Goal: Task Accomplishment & Management: Use online tool/utility

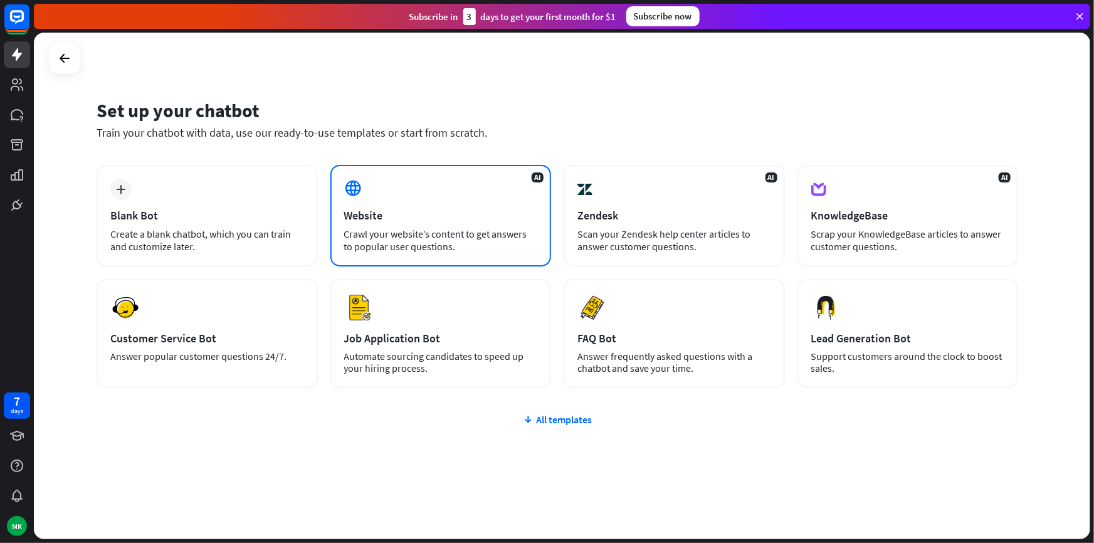
click at [403, 220] on div "Website" at bounding box center [441, 215] width 194 height 14
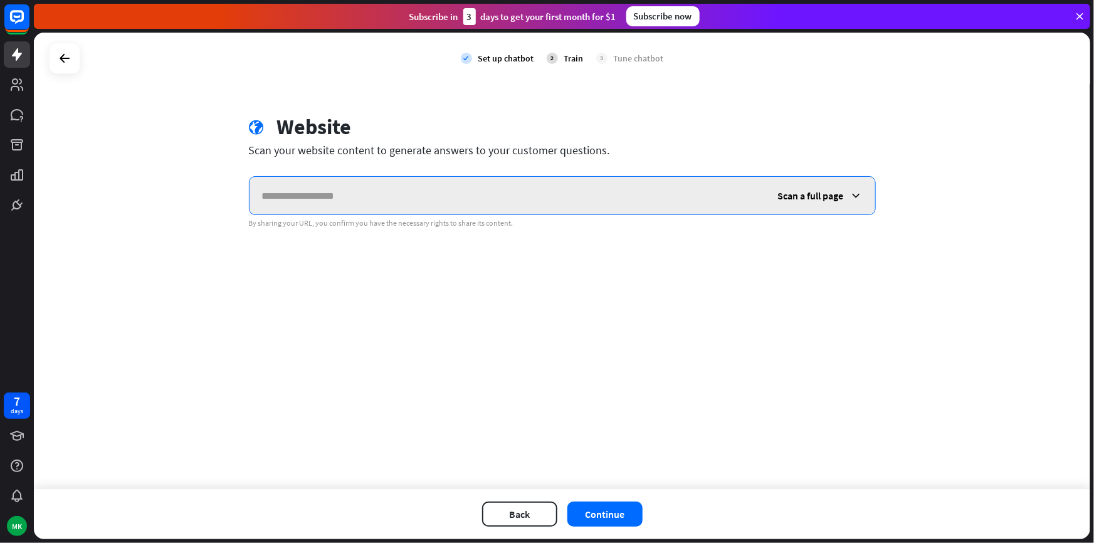
click at [310, 201] on input "text" at bounding box center [508, 196] width 516 height 38
paste input "**********"
type input "**********"
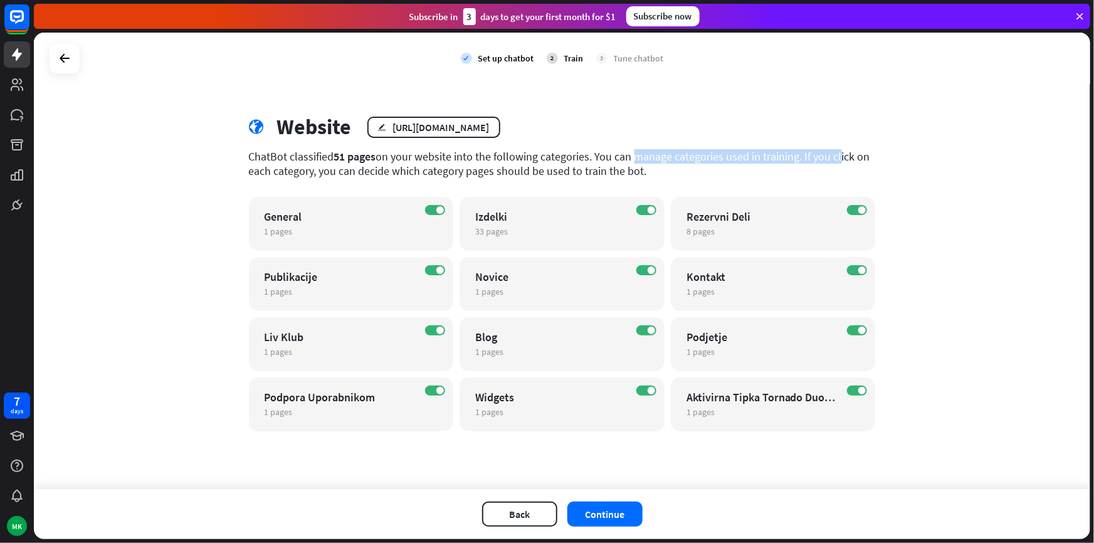
drag, startPoint x: 618, startPoint y: 156, endPoint x: 773, endPoint y: 162, distance: 155.0
click at [773, 162] on div "ChatBot classified 51 pages on your website into the following categories. You …" at bounding box center [562, 163] width 627 height 29
click at [296, 231] on icon "edit" at bounding box center [300, 232] width 9 height 8
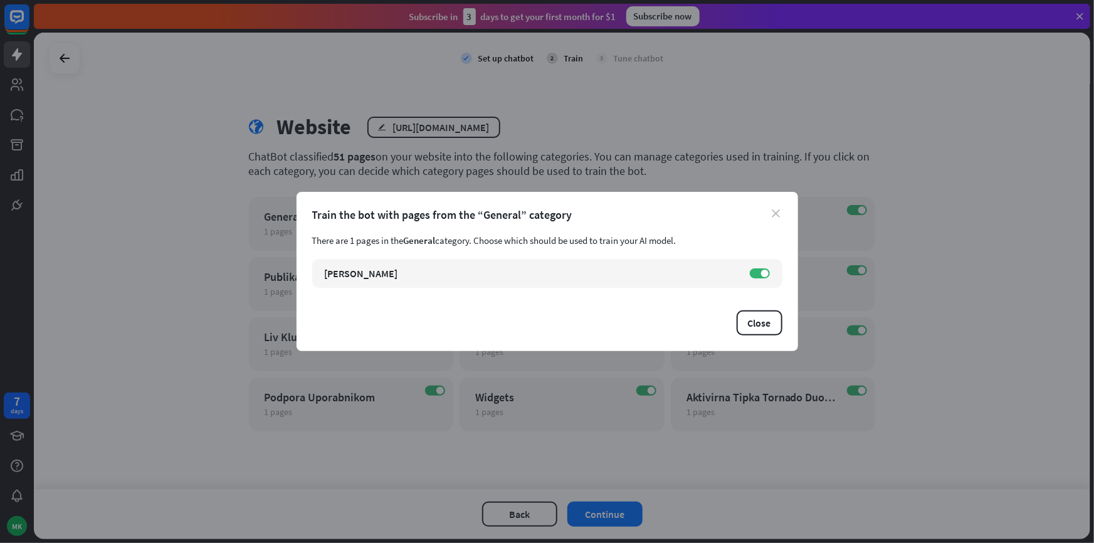
click at [780, 214] on icon "close" at bounding box center [777, 213] width 8 height 8
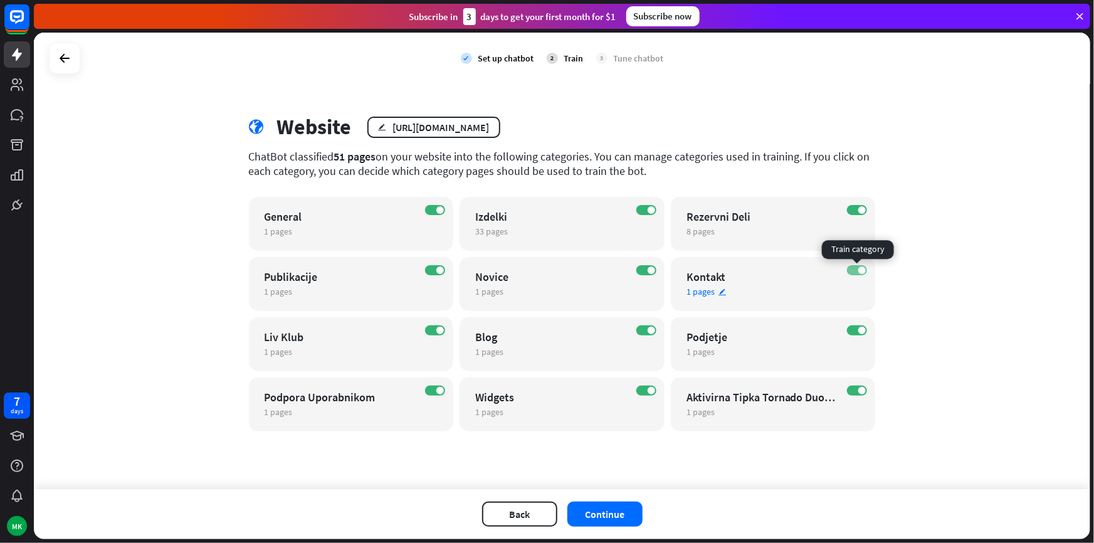
click at [861, 271] on span at bounding box center [863, 271] width 8 height 8
click at [864, 268] on label "OFF" at bounding box center [857, 270] width 20 height 10
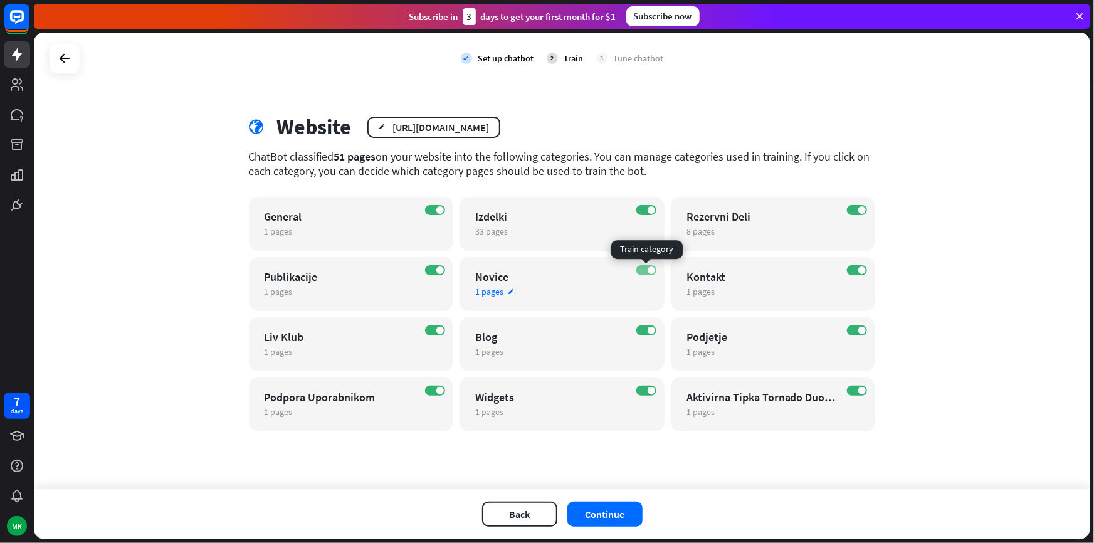
click at [642, 273] on label "ON" at bounding box center [647, 270] width 20 height 10
click at [431, 271] on label "ON" at bounding box center [435, 270] width 20 height 10
click at [633, 331] on div "ON Blog 1 pages edit" at bounding box center [562, 344] width 205 height 54
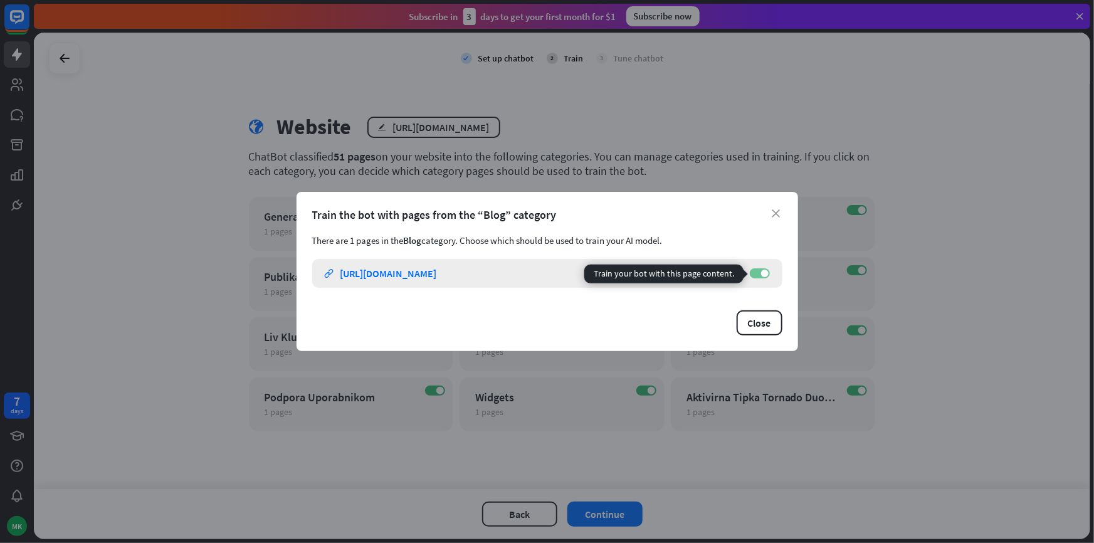
click at [756, 276] on label "ON" at bounding box center [760, 273] width 20 height 10
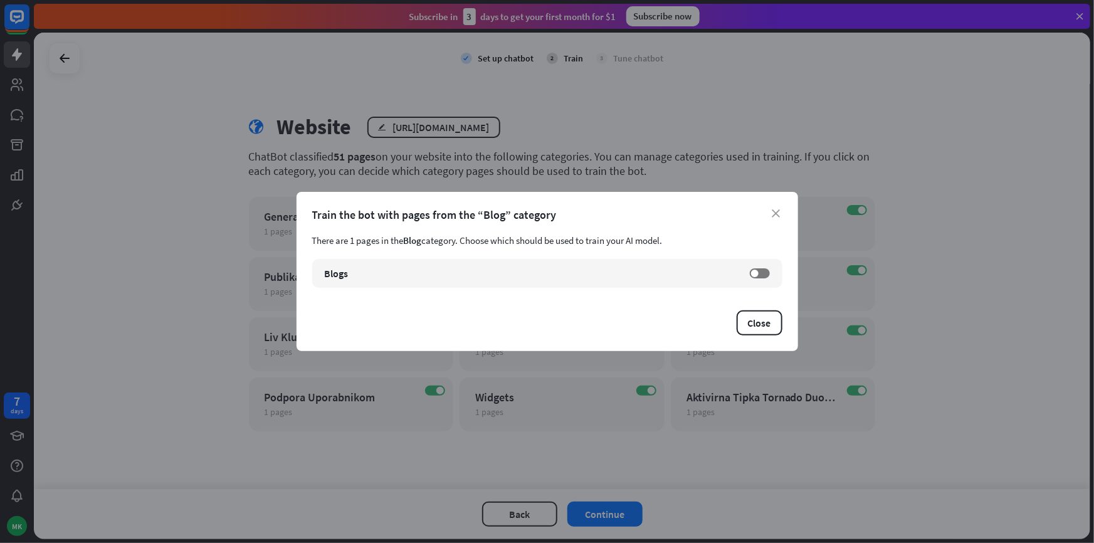
click at [772, 218] on div "Train the bot with pages from the “Blog” category" at bounding box center [547, 215] width 470 height 14
click at [767, 221] on div "Train the bot with pages from the “Blog” category" at bounding box center [547, 215] width 470 height 14
click at [778, 214] on icon "close" at bounding box center [777, 213] width 8 height 8
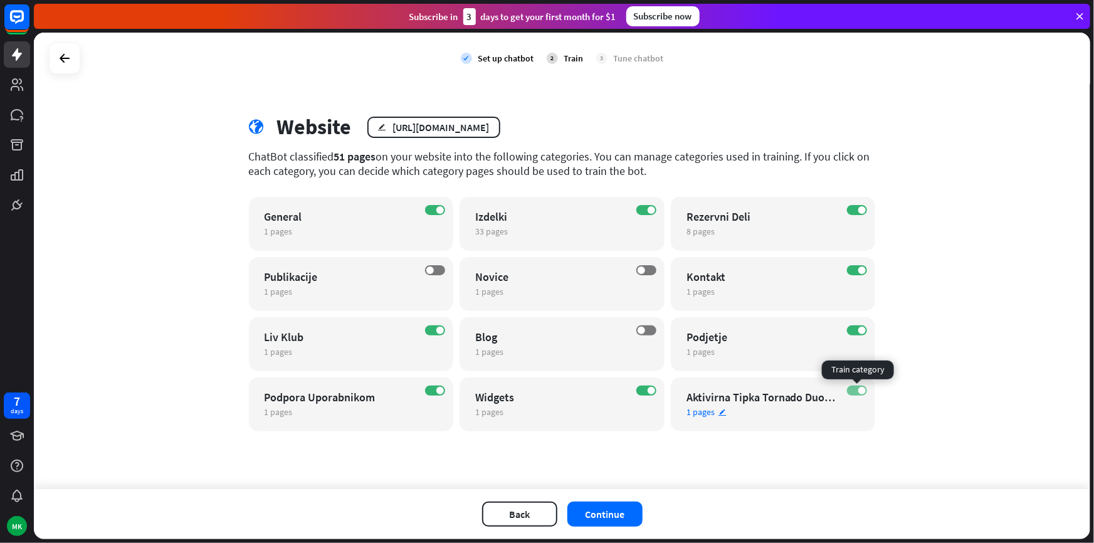
click at [849, 389] on label "ON" at bounding box center [857, 391] width 20 height 10
click at [615, 511] on button "Continue" at bounding box center [605, 514] width 75 height 25
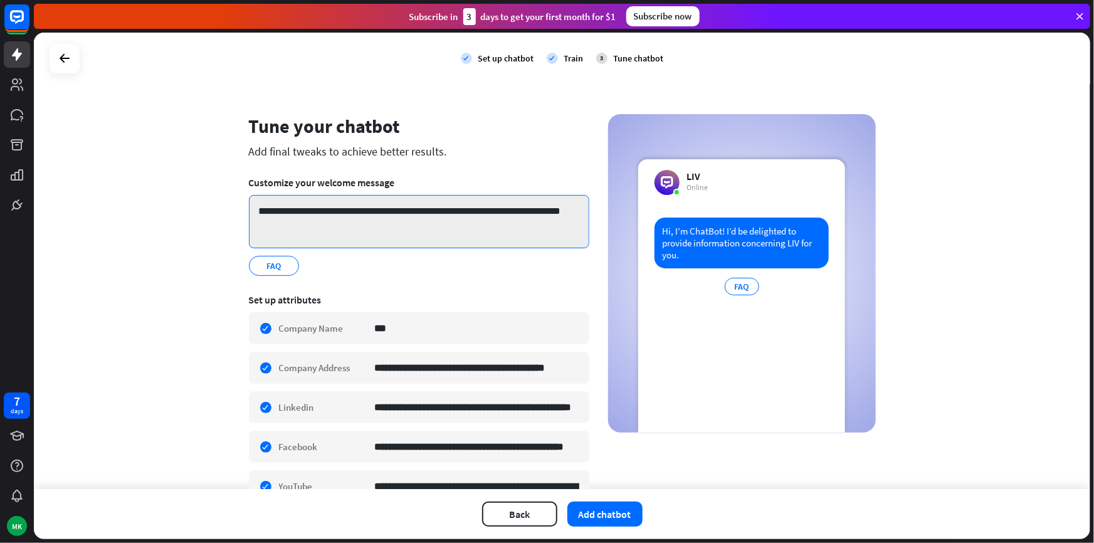
click at [366, 216] on textarea "**********" at bounding box center [419, 221] width 341 height 53
drag, startPoint x: 327, startPoint y: 225, endPoint x: 255, endPoint y: 207, distance: 73.6
click at [255, 207] on textarea "**********" at bounding box center [419, 221] width 341 height 53
click at [314, 213] on textarea "**********" at bounding box center [419, 221] width 341 height 53
click at [266, 209] on textarea "**********" at bounding box center [419, 221] width 341 height 53
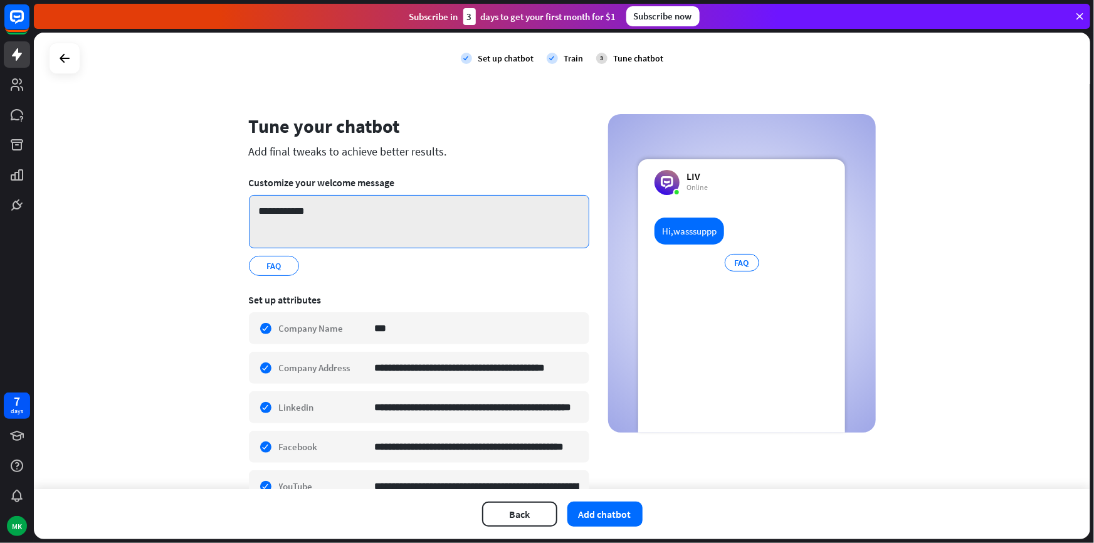
type textarea "**********"
click at [193, 220] on div "**********" at bounding box center [562, 261] width 1057 height 457
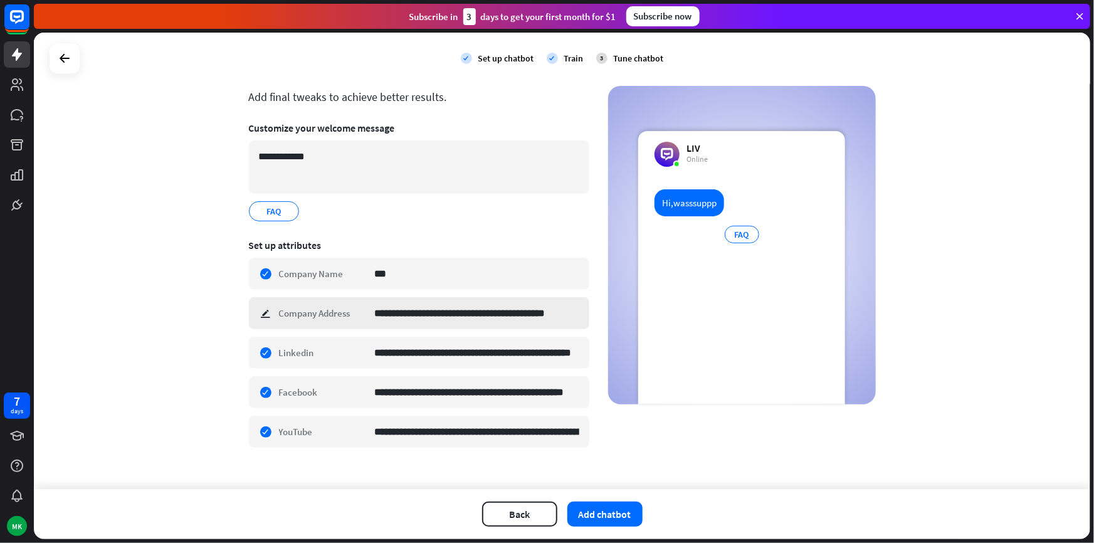
scroll to position [69, 0]
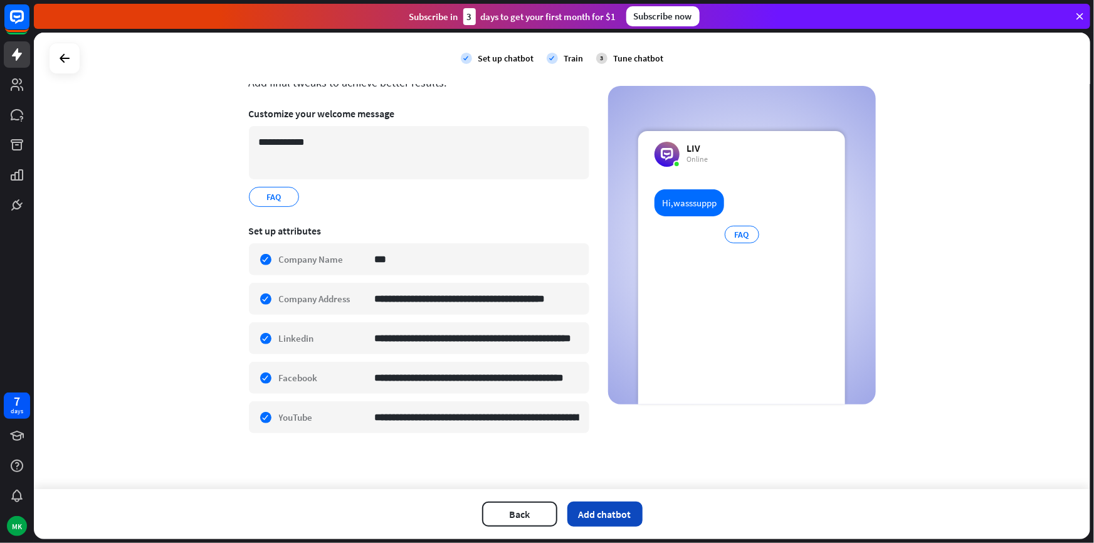
click at [592, 511] on button "Add chatbot" at bounding box center [605, 514] width 75 height 25
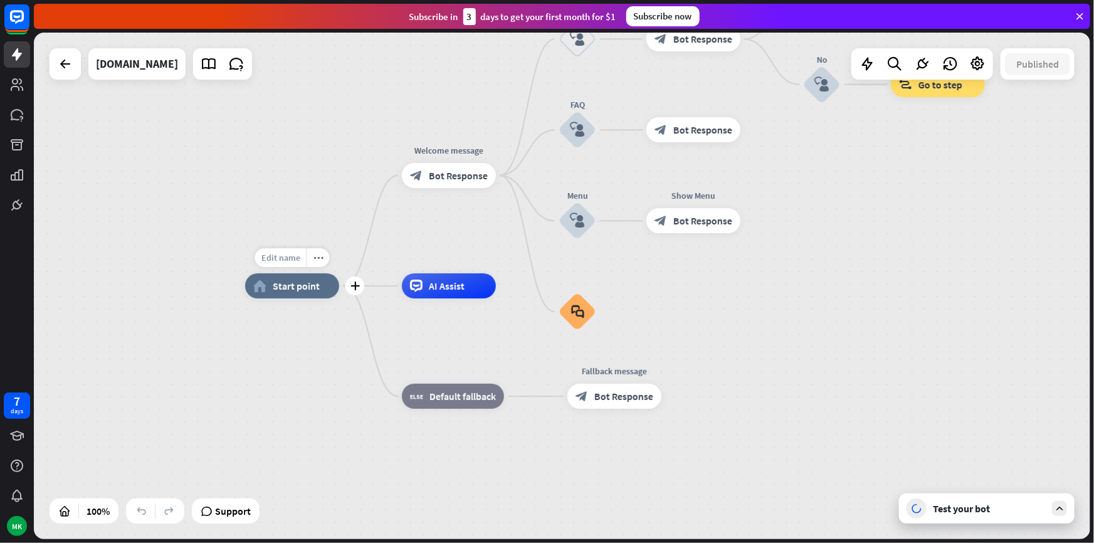
click at [286, 263] on span "Edit name" at bounding box center [281, 257] width 39 height 11
type input "*******"
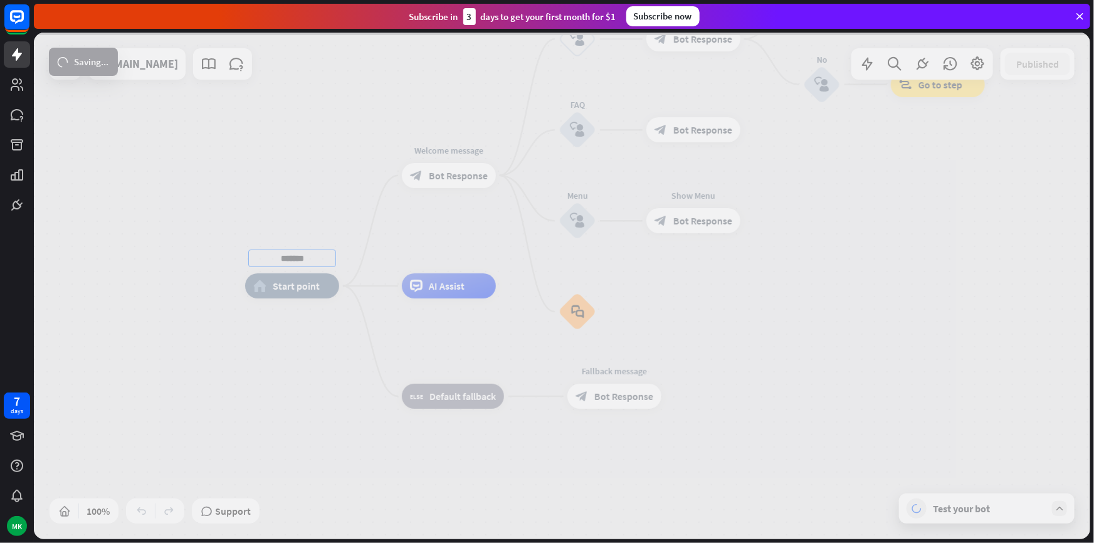
click at [275, 136] on div "******* home_2 Start point Welcome message block_bot_response Bot Response Back…" at bounding box center [562, 286] width 1057 height 507
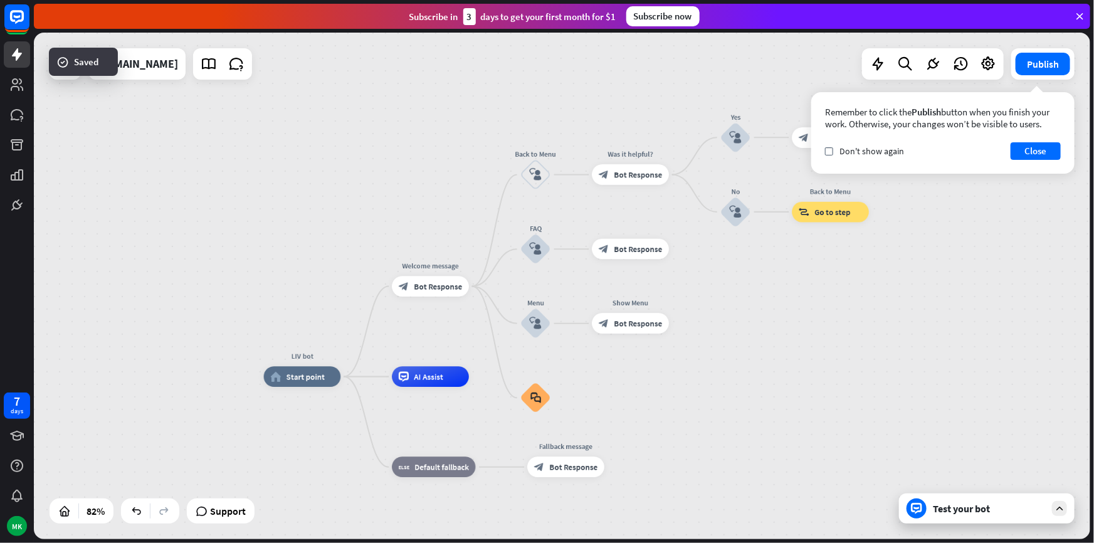
drag, startPoint x: 756, startPoint y: 331, endPoint x: 677, endPoint y: 401, distance: 106.2
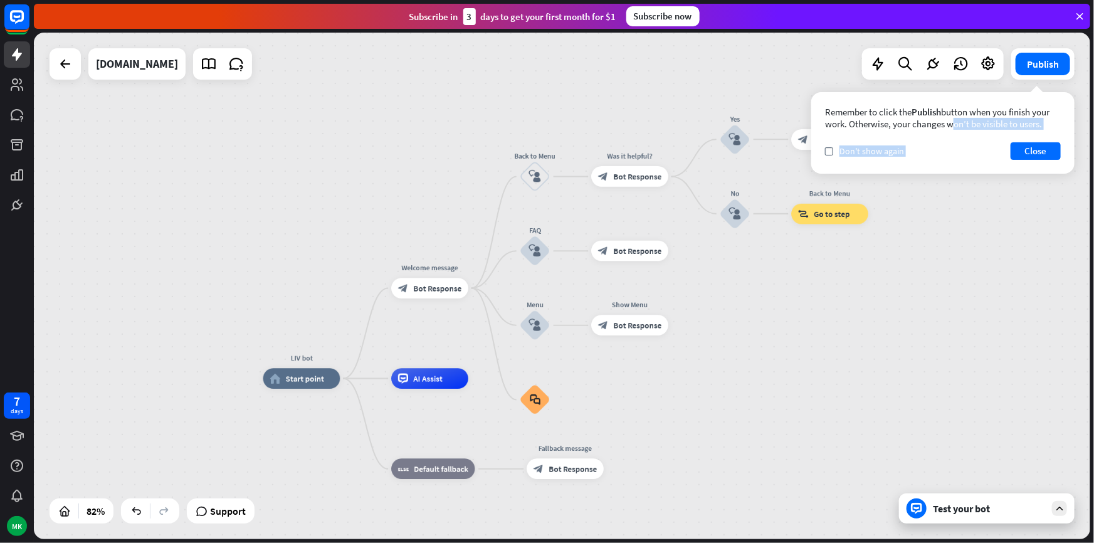
drag, startPoint x: 902, startPoint y: 126, endPoint x: 1003, endPoint y: 130, distance: 101.1
click at [1003, 130] on div "Remember to click the Publish button when you finish your work. Otherwise, your…" at bounding box center [943, 133] width 263 height 82
click at [967, 171] on div "Remember to click the Publish button when you finish your work. Otherwise, your…" at bounding box center [943, 133] width 263 height 82
click at [1039, 149] on button "Close" at bounding box center [1036, 151] width 50 height 18
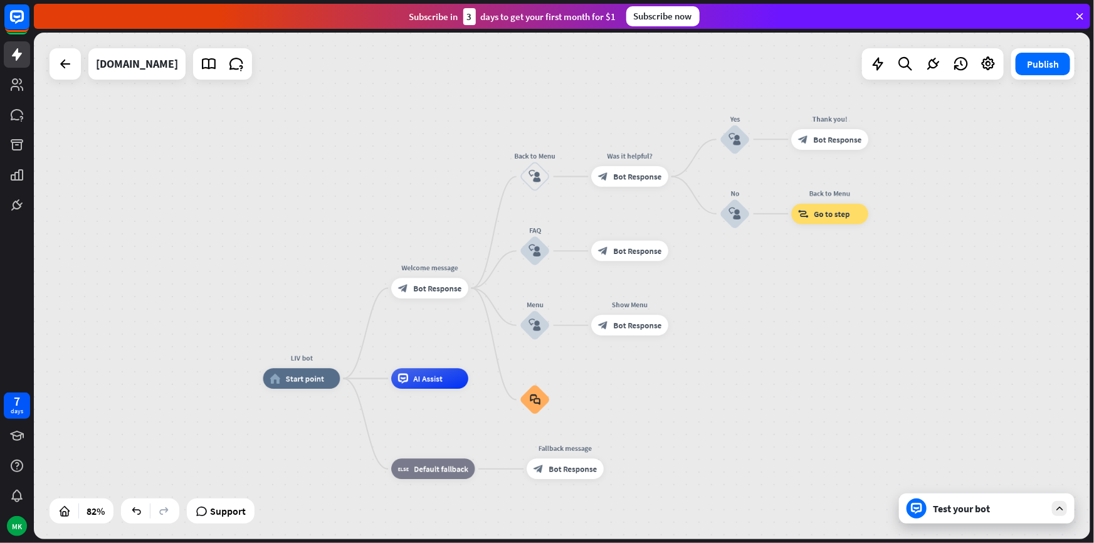
click at [1042, 514] on div "Test your bot" at bounding box center [989, 508] width 113 height 13
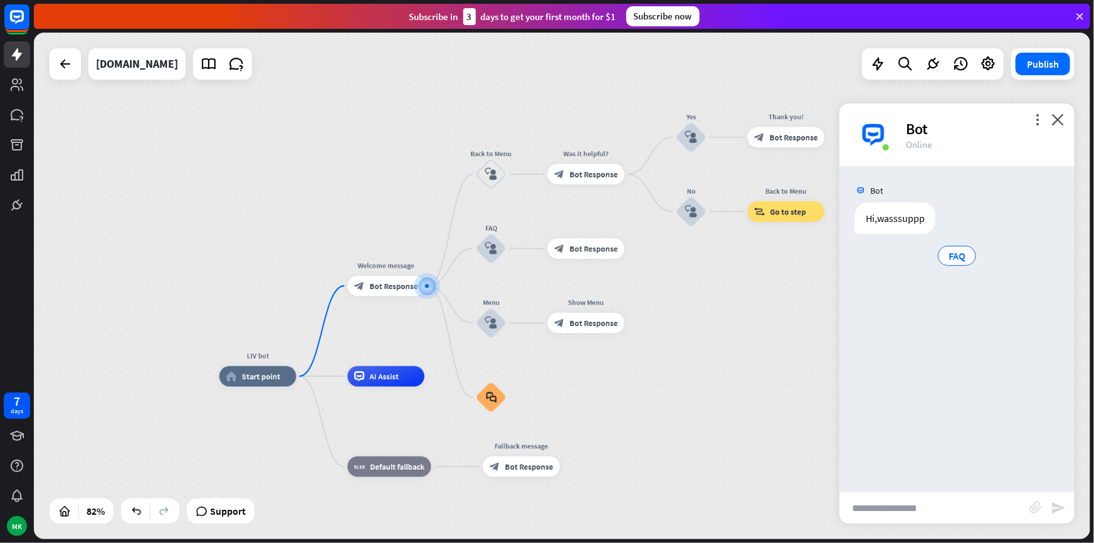
click at [918, 504] on input "text" at bounding box center [935, 507] width 190 height 31
type input "*"
type input "**********"
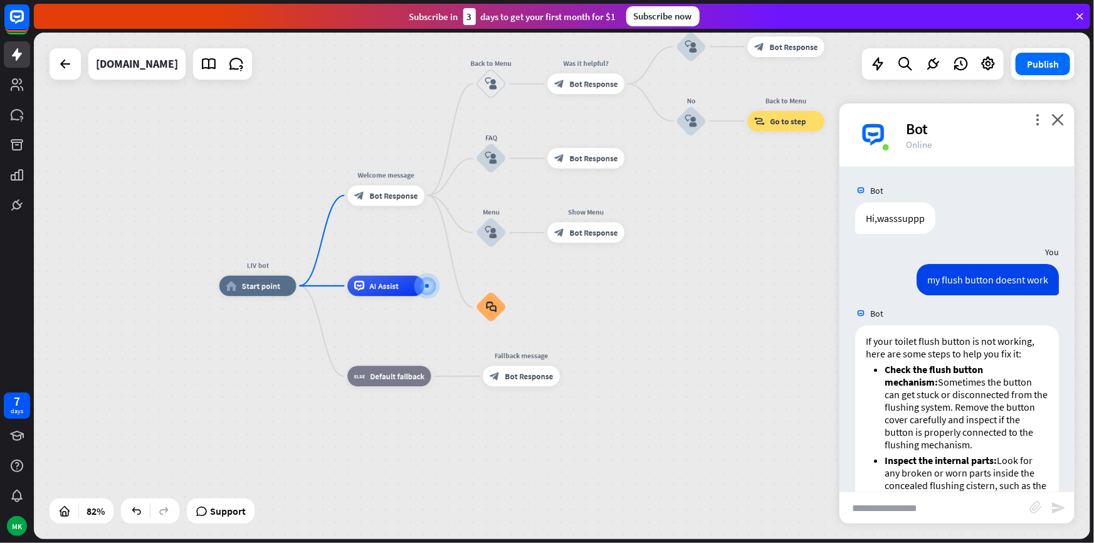
click at [786, 255] on div "LIV bot home_2 Start point Welcome message block_bot_response Bot Response Back…" at bounding box center [562, 286] width 1057 height 507
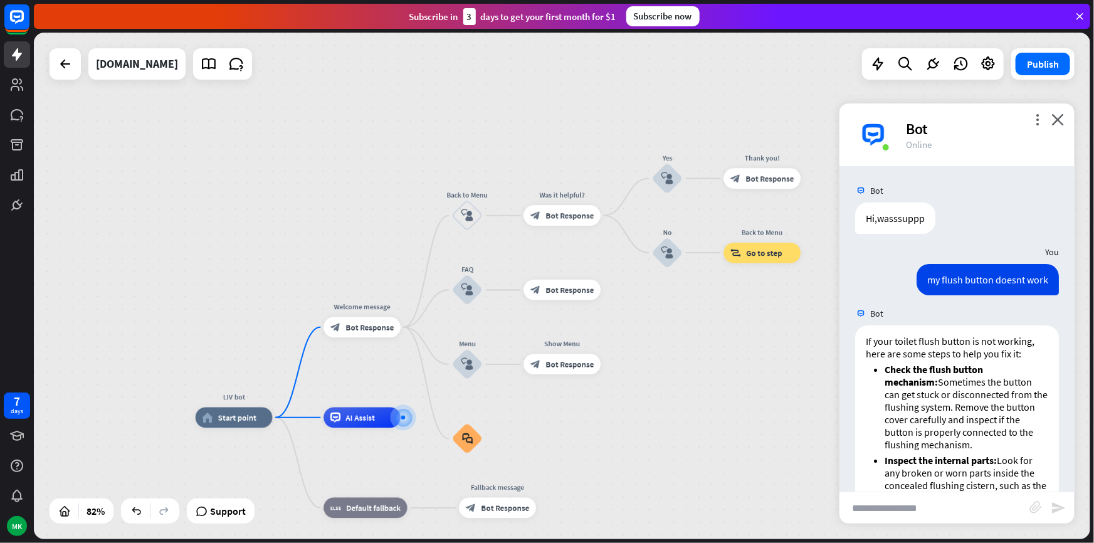
drag, startPoint x: 739, startPoint y: 248, endPoint x: 716, endPoint y: 376, distance: 130.0
click at [716, 376] on div "LIV bot home_2 Start point Welcome message block_bot_response Bot Response Back…" at bounding box center [562, 286] width 1057 height 507
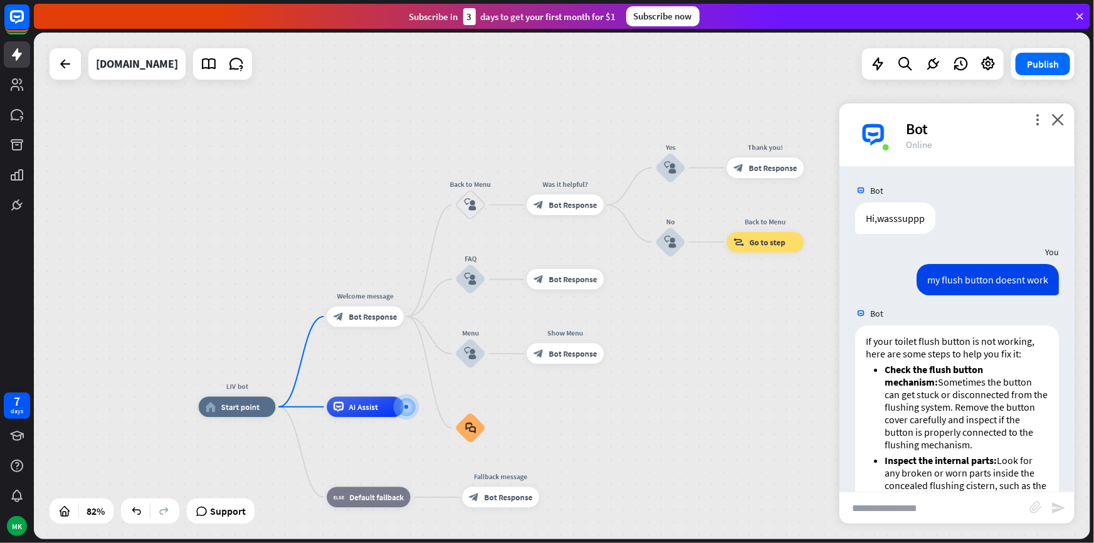
drag, startPoint x: 635, startPoint y: 406, endPoint x: 637, endPoint y: 398, distance: 9.0
click at [637, 398] on div "LIV bot home_2 Start point Welcome message block_bot_response Bot Response Back…" at bounding box center [562, 286] width 1057 height 507
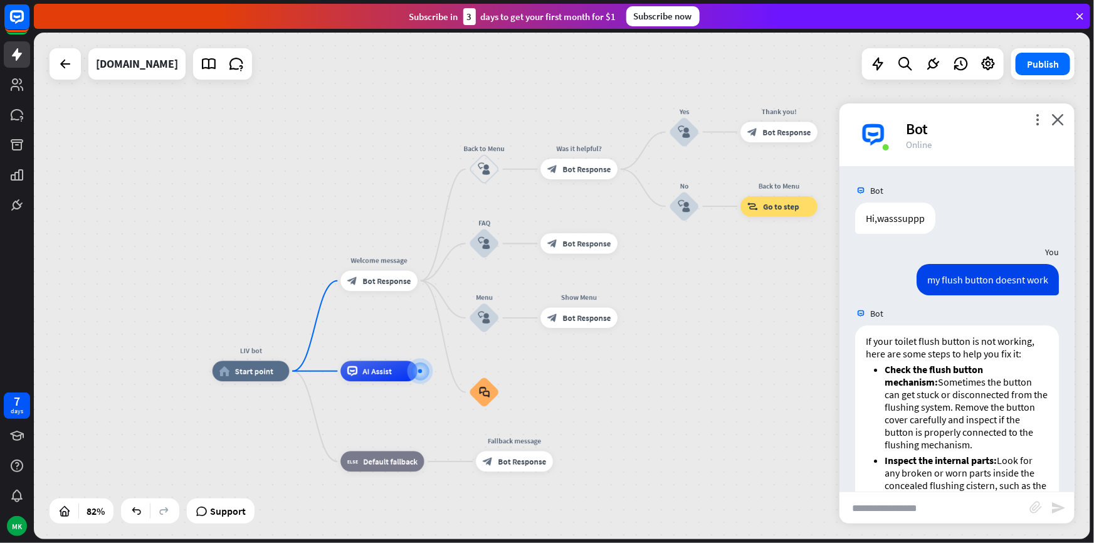
drag, startPoint x: 421, startPoint y: 434, endPoint x: 432, endPoint y: 410, distance: 26.4
drag, startPoint x: 379, startPoint y: 397, endPoint x: 379, endPoint y: 391, distance: 6.3
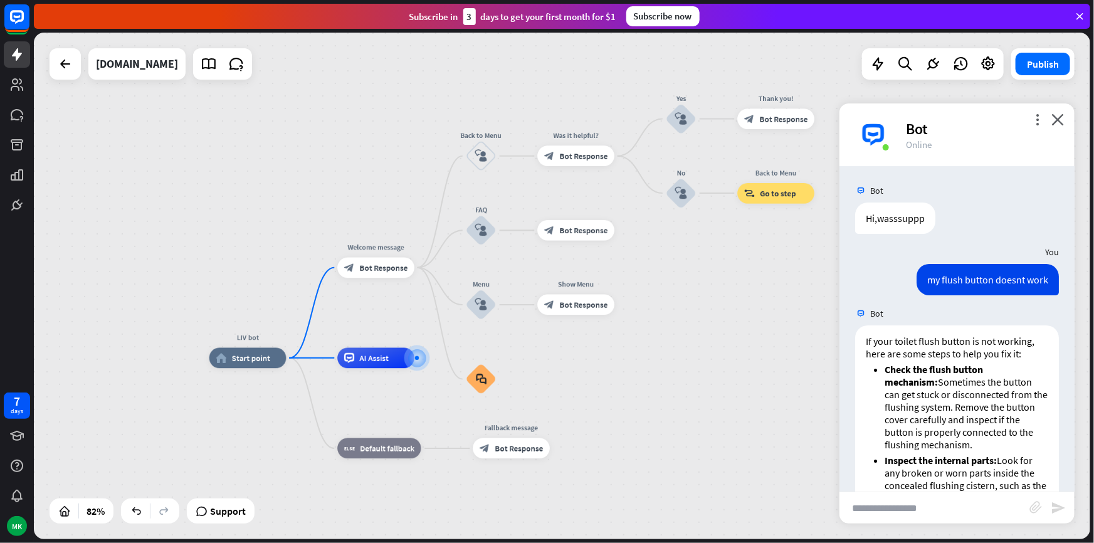
drag, startPoint x: 649, startPoint y: 437, endPoint x: 657, endPoint y: 355, distance: 81.9
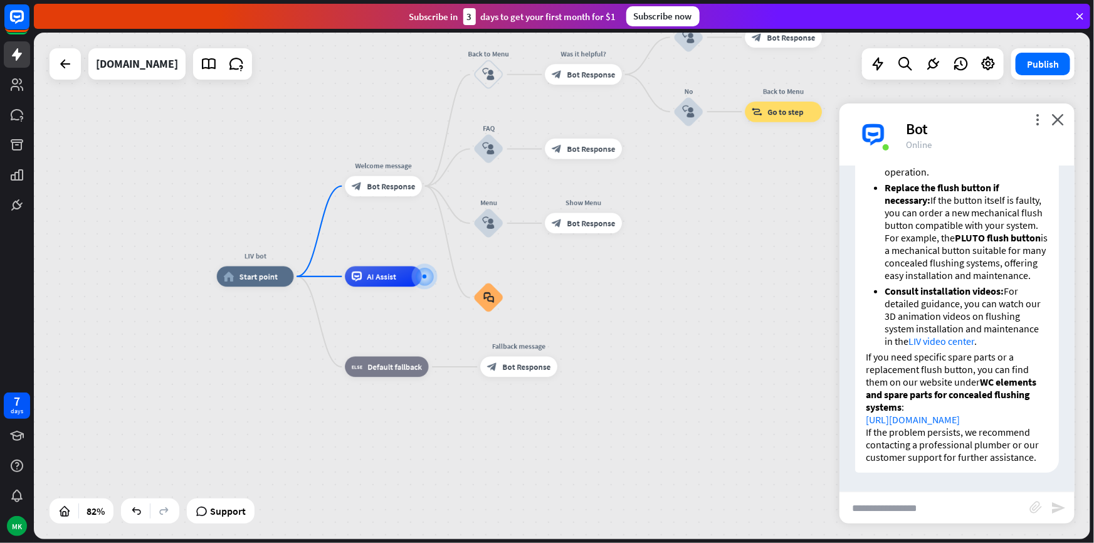
scroll to position [467, 0]
drag, startPoint x: 924, startPoint y: 485, endPoint x: 918, endPoint y: 499, distance: 16.0
click at [918, 499] on div "more_vert close Bot Online Bot Hi,wasssuppp [DATE] 8:32 AM Show JSON You my flu…" at bounding box center [957, 313] width 235 height 420
click at [919, 503] on input "text" at bounding box center [935, 507] width 190 height 31
type input "*"
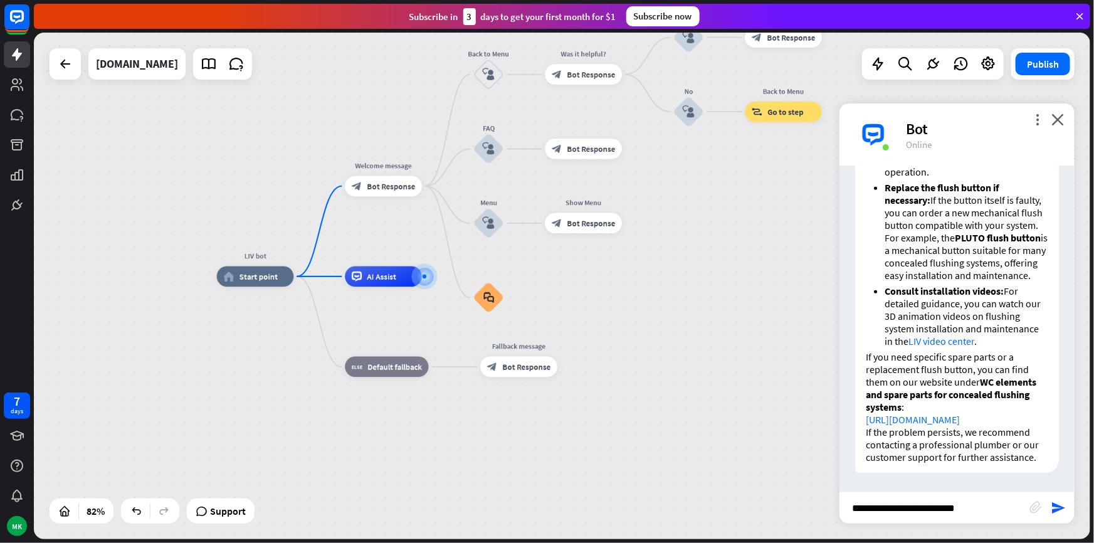
click at [870, 287] on ul "Check the flush button mechanism: Sometimes the button can get stuck or disconn…" at bounding box center [957, 141] width 183 height 414
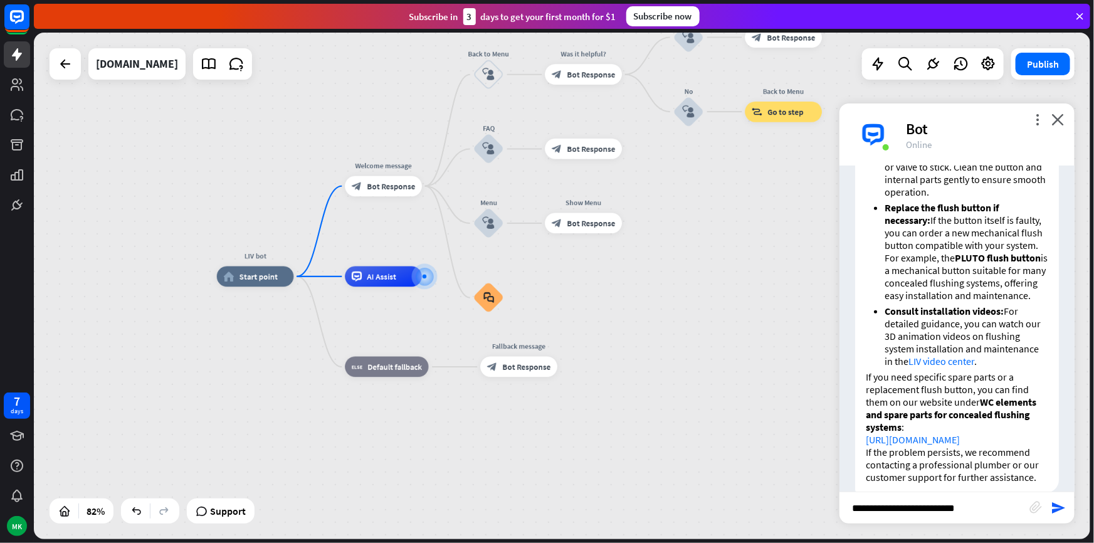
click at [970, 507] on input "**********" at bounding box center [935, 507] width 190 height 31
type input "**********"
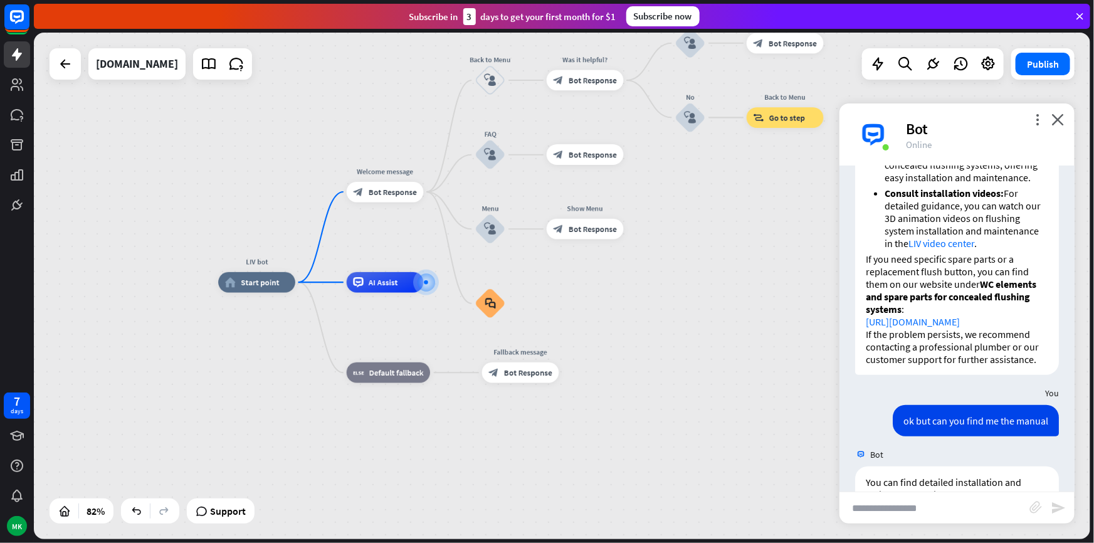
scroll to position [881, 0]
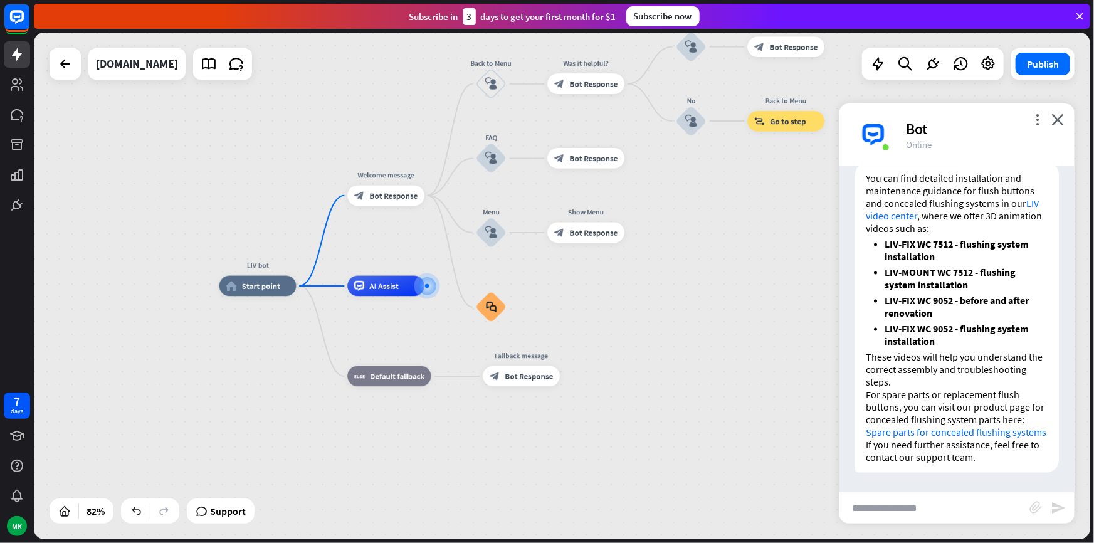
click at [967, 300] on li "LIV-FIX WC 9052 - before and after renovation" at bounding box center [967, 306] width 164 height 25
click at [926, 495] on input "text" at bounding box center [935, 507] width 190 height 31
type input "**********"
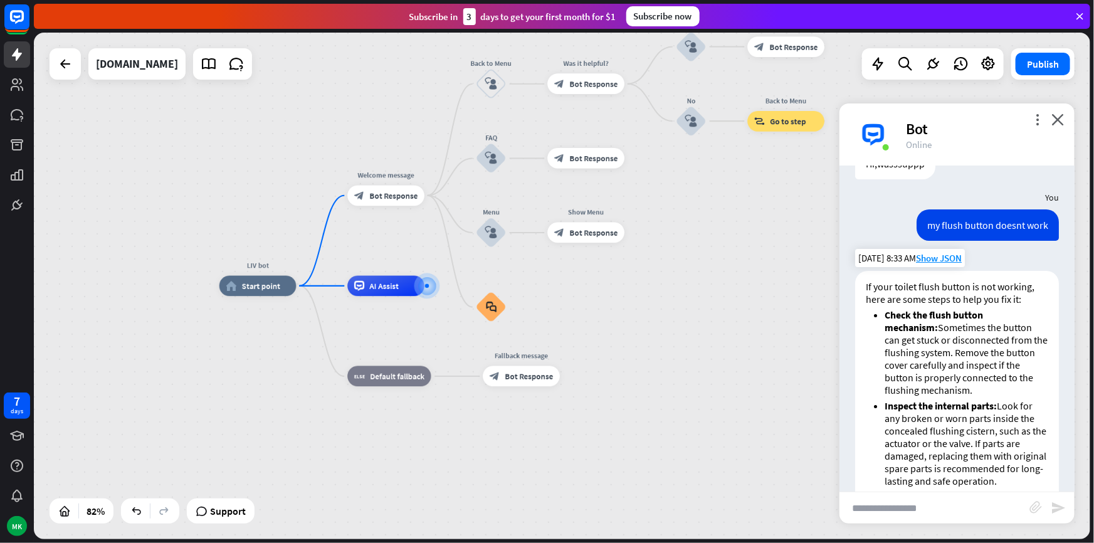
scroll to position [0, 0]
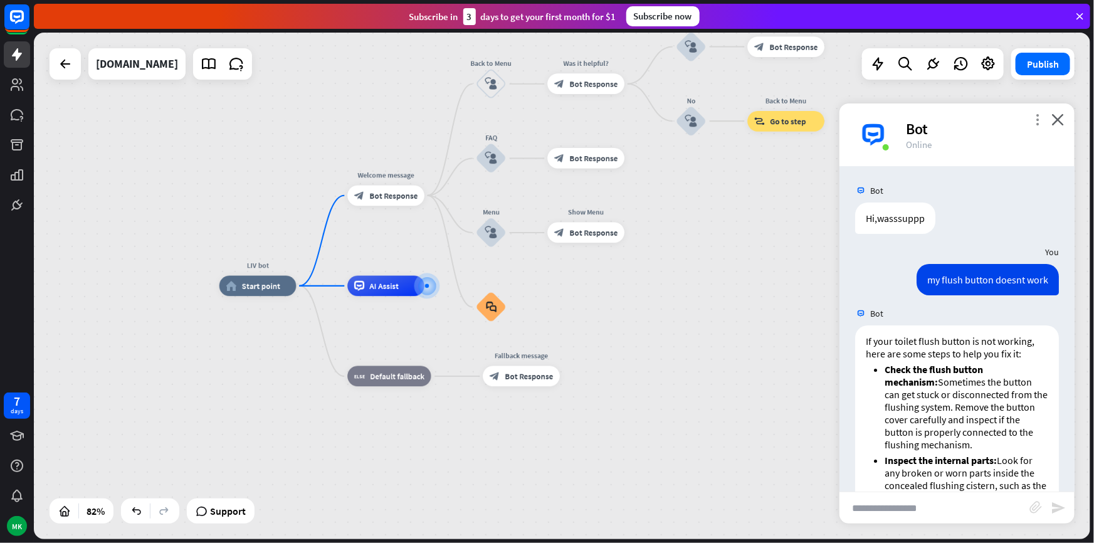
click at [1035, 115] on icon "more_vert" at bounding box center [1038, 120] width 12 height 12
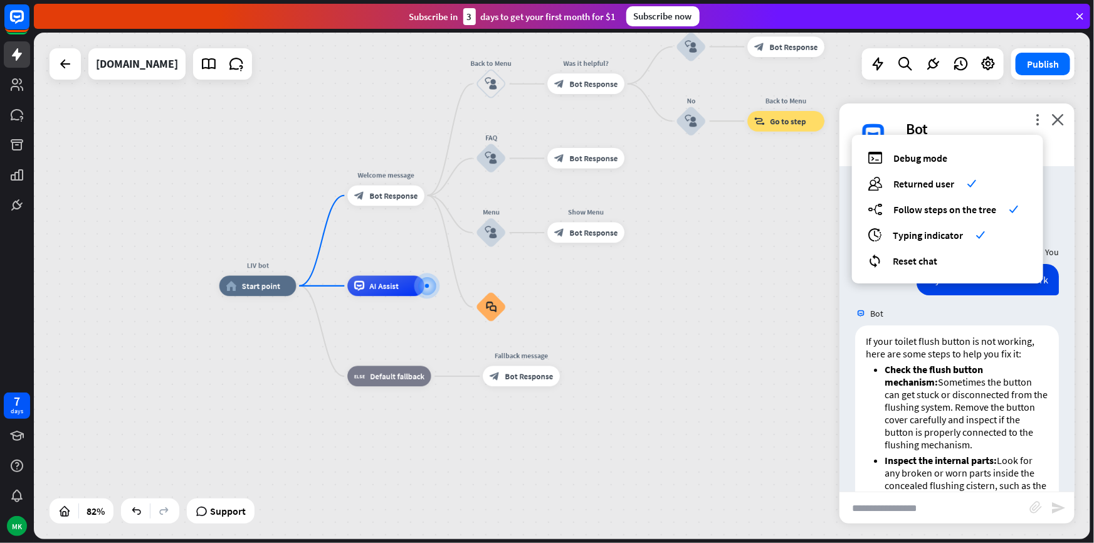
click at [1051, 120] on div "Bot" at bounding box center [983, 128] width 154 height 19
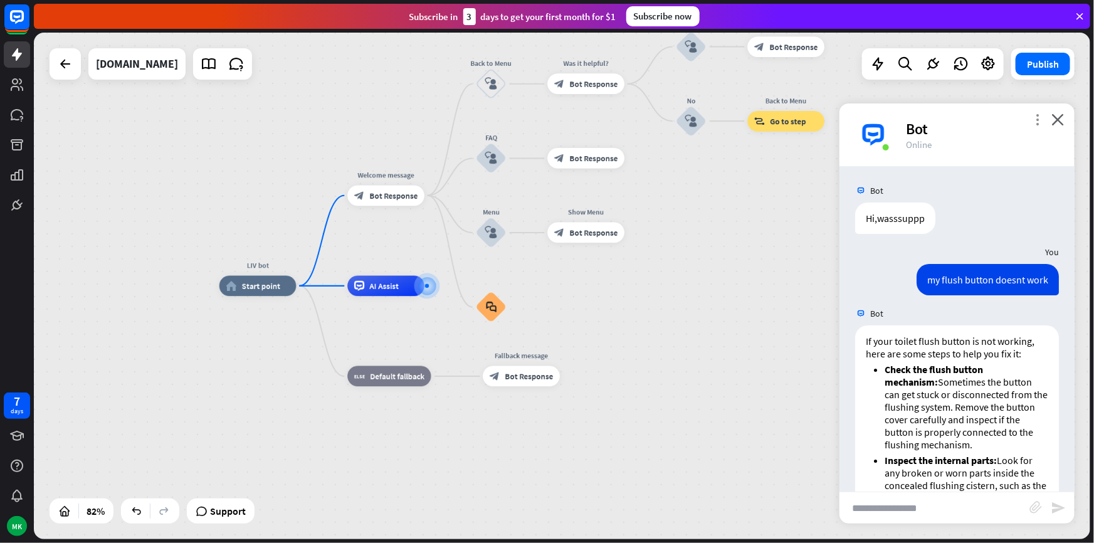
click at [1040, 124] on icon "more_vert" at bounding box center [1038, 120] width 12 height 12
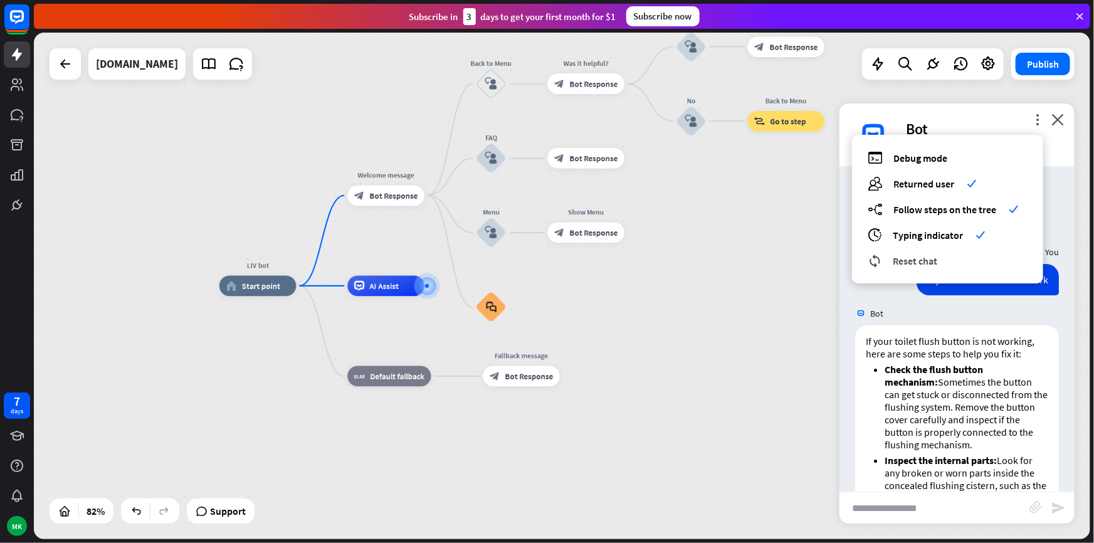
click at [932, 261] on span "Reset chat" at bounding box center [915, 261] width 45 height 13
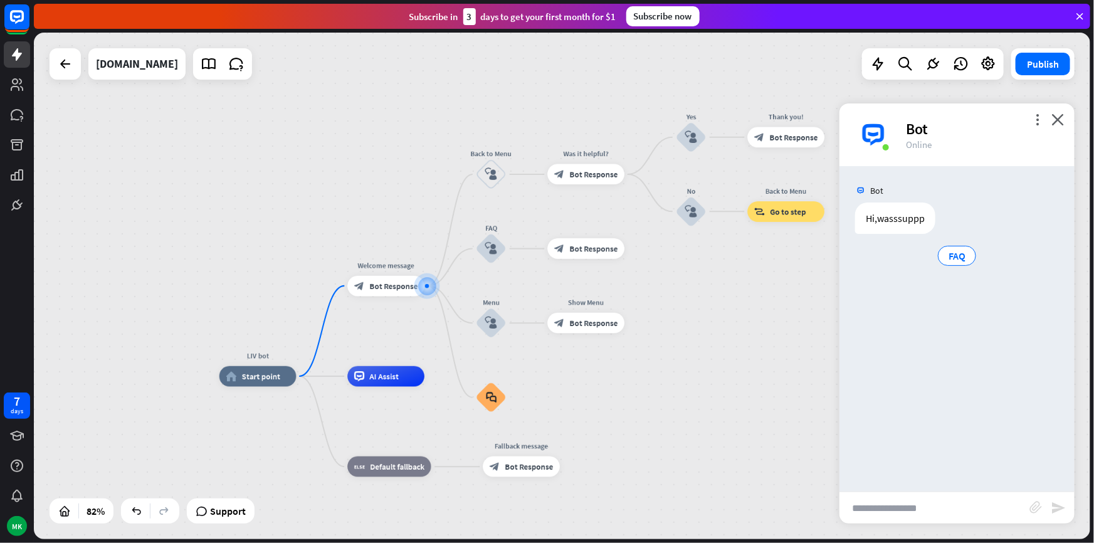
click at [825, 274] on div "LIV bot home_2 Start point Welcome message block_bot_response Bot Response Back…" at bounding box center [562, 286] width 1057 height 507
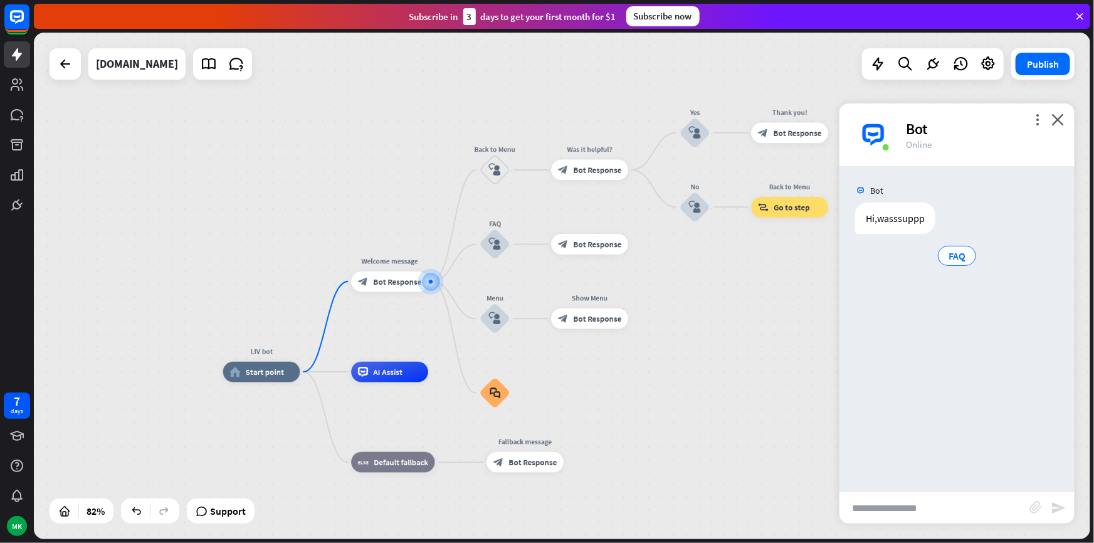
drag, startPoint x: 696, startPoint y: 289, endPoint x: 707, endPoint y: 268, distance: 23.0
click at [707, 269] on div "LIV bot home_2 Start point Welcome message block_bot_response Bot Response Back…" at bounding box center [562, 286] width 1057 height 507
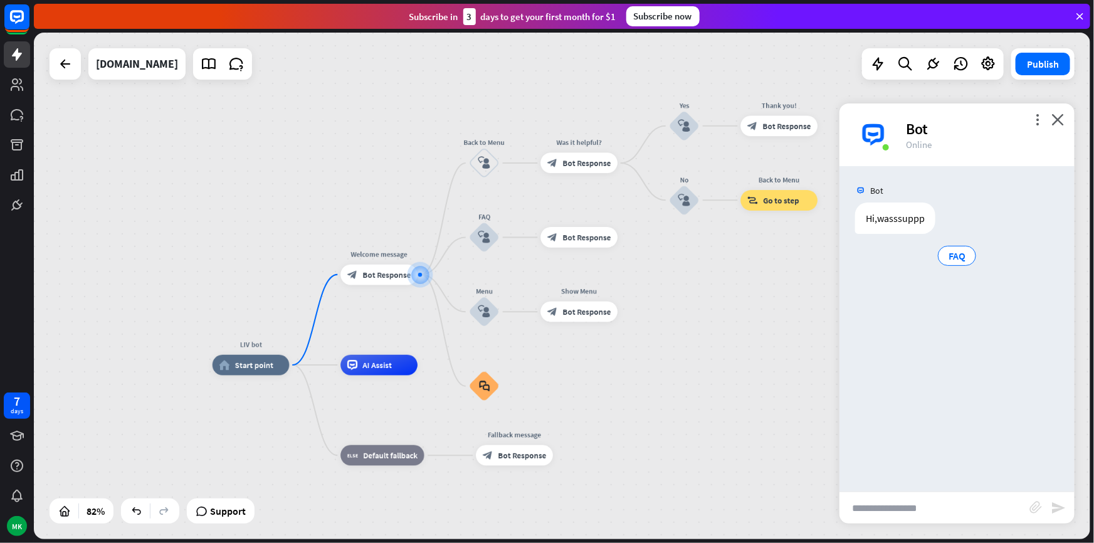
drag, startPoint x: 662, startPoint y: 251, endPoint x: 520, endPoint y: 244, distance: 142.5
click at [598, 249] on div "LIV bot home_2 Start point Welcome message block_bot_response Bot Response Back…" at bounding box center [562, 286] width 1057 height 507
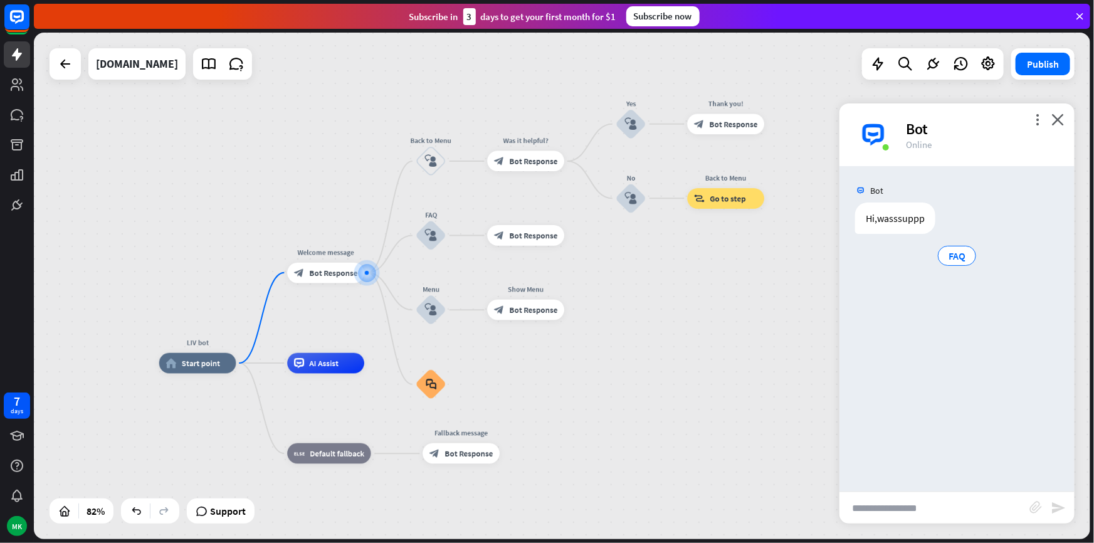
click at [884, 514] on input "text" at bounding box center [935, 507] width 190 height 31
drag, startPoint x: 866, startPoint y: 222, endPoint x: 929, endPoint y: 223, distance: 63.4
click at [929, 223] on div "Hi,wasssuppp" at bounding box center [895, 218] width 80 height 31
click at [922, 237] on div "Hi,wasssuppp FAQ" at bounding box center [957, 236] width 204 height 66
click at [901, 512] on input "text" at bounding box center [935, 507] width 190 height 31
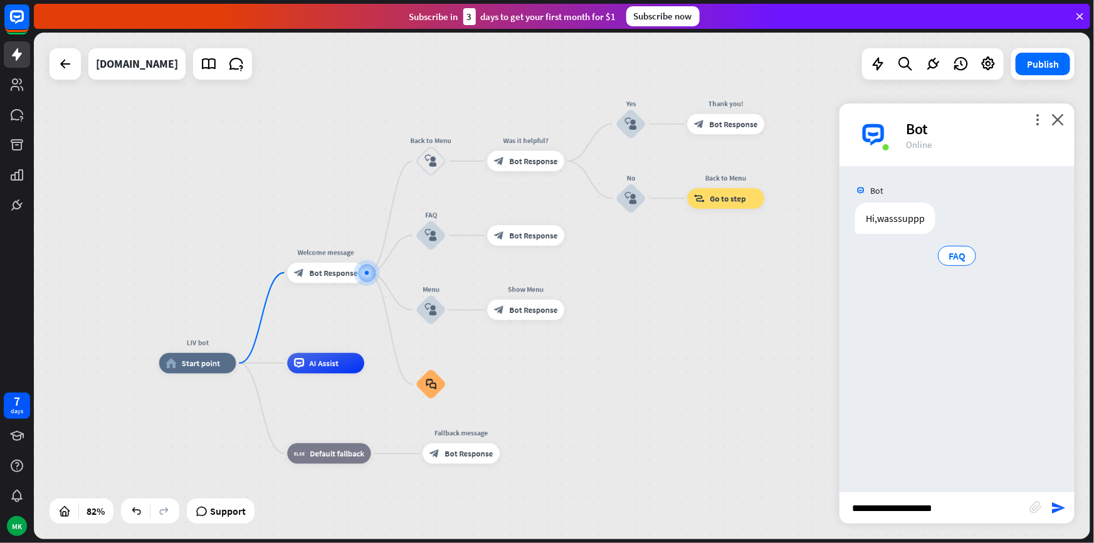
type input "**********"
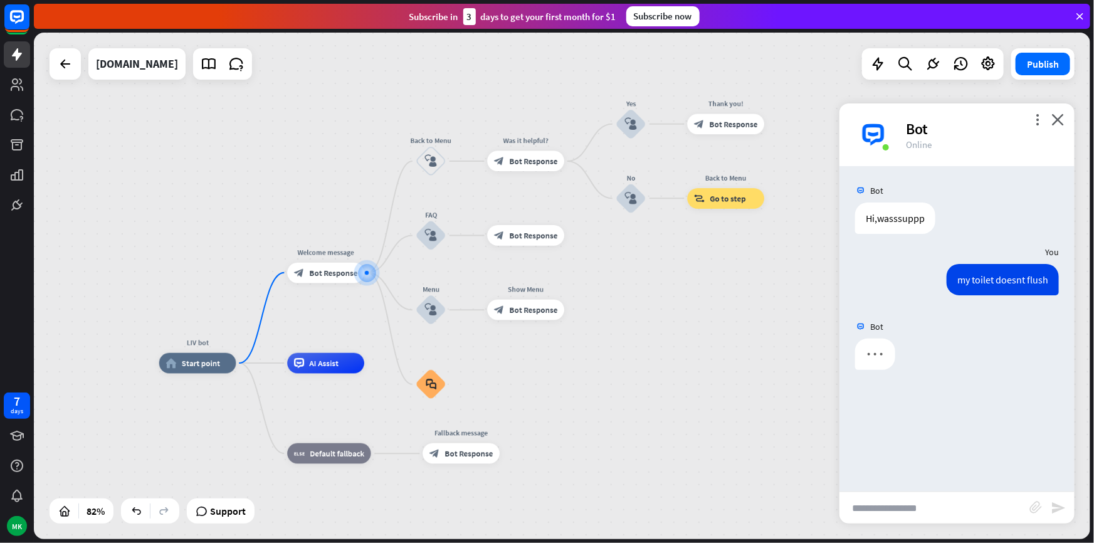
click at [1010, 396] on div "Bot Hi,wasssuppp [DATE] 8:35 AM Show JSON You my toilet doesnt flush Bot" at bounding box center [957, 329] width 235 height 326
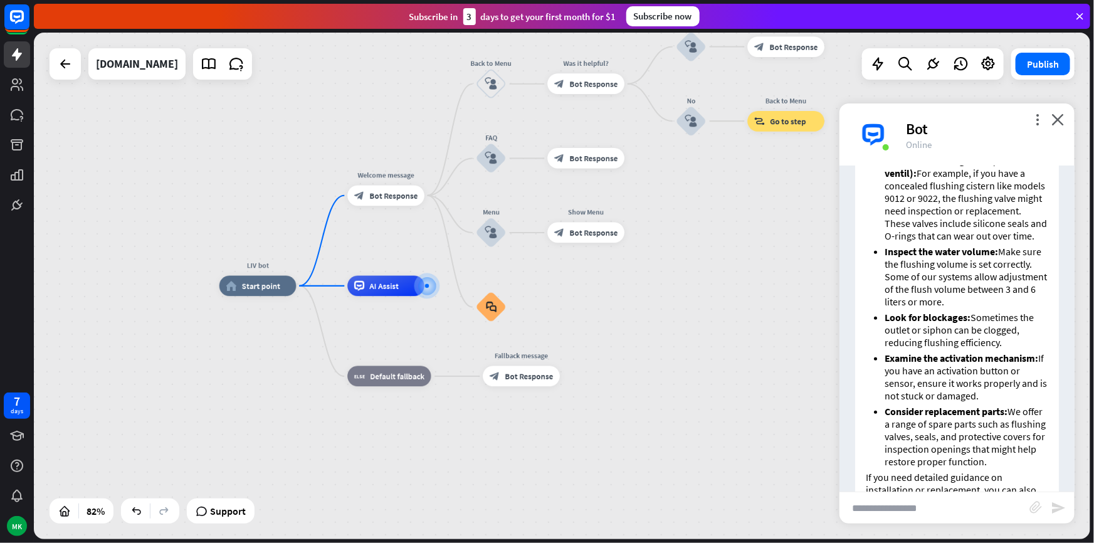
scroll to position [119, 0]
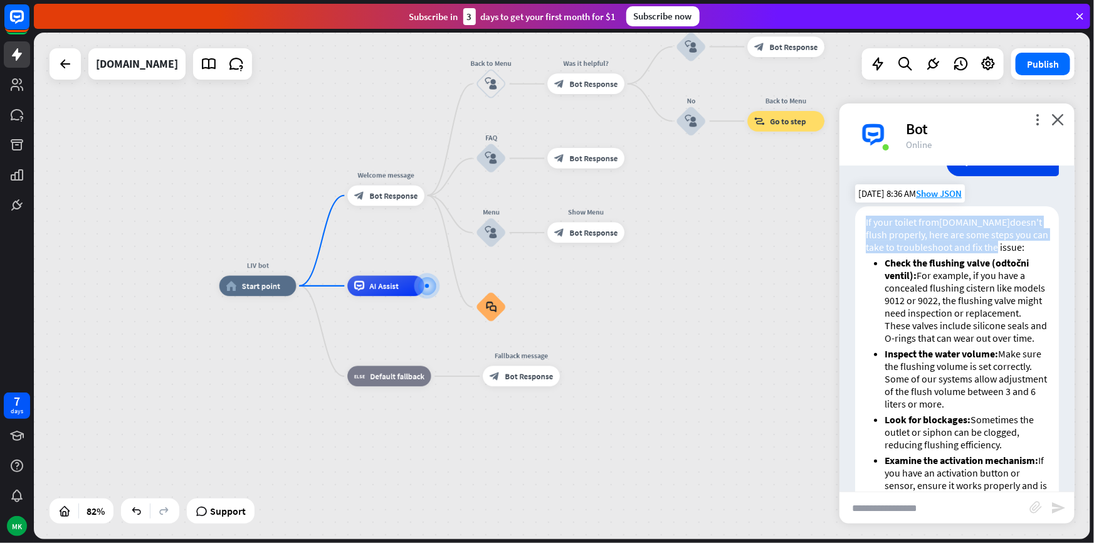
drag, startPoint x: 866, startPoint y: 220, endPoint x: 993, endPoint y: 245, distance: 129.0
click at [993, 245] on p "If your toilet from [DOMAIN_NAME] doesn't flush properly, here are some steps y…" at bounding box center [957, 235] width 183 height 38
click at [921, 251] on p "If your toilet from [DOMAIN_NAME] doesn't flush properly, here are some steps y…" at bounding box center [957, 235] width 183 height 38
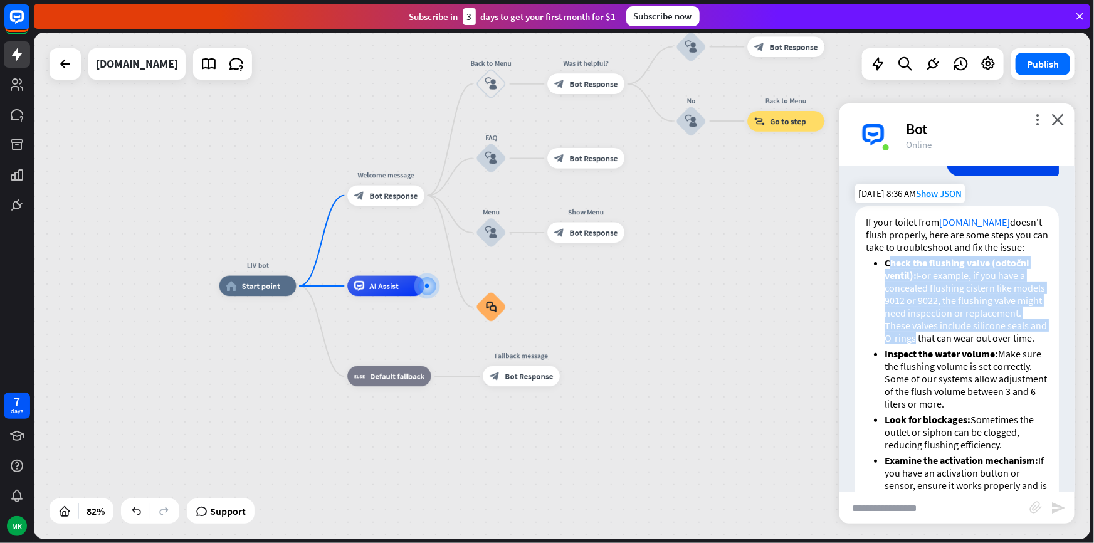
drag, startPoint x: 892, startPoint y: 267, endPoint x: 985, endPoint y: 347, distance: 121.8
click at [985, 344] on p "Check the flushing valve (odtočni ventil): For example, if you have a concealed…" at bounding box center [967, 301] width 164 height 88
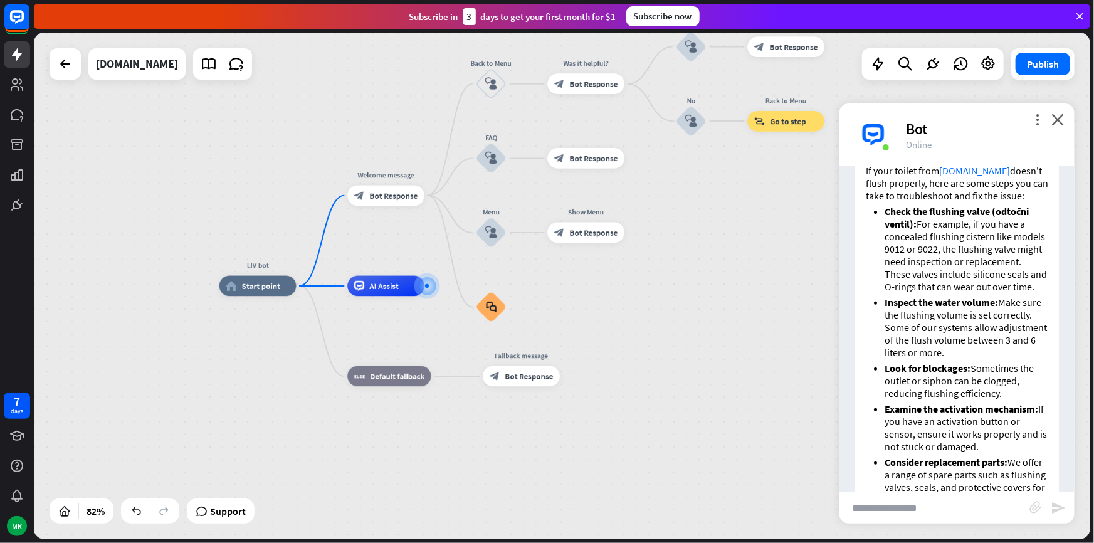
scroll to position [233, 0]
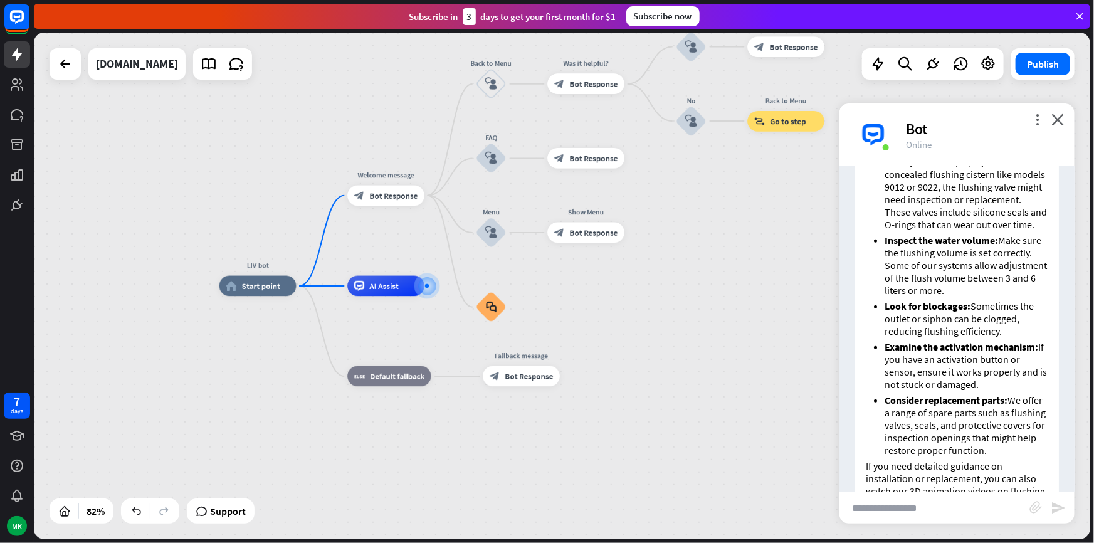
drag, startPoint x: 888, startPoint y: 250, endPoint x: 1053, endPoint y: 304, distance: 173.4
click at [1053, 304] on div "If your toilet from [DOMAIN_NAME] doesn't flush properly, here are some steps y…" at bounding box center [957, 359] width 235 height 533
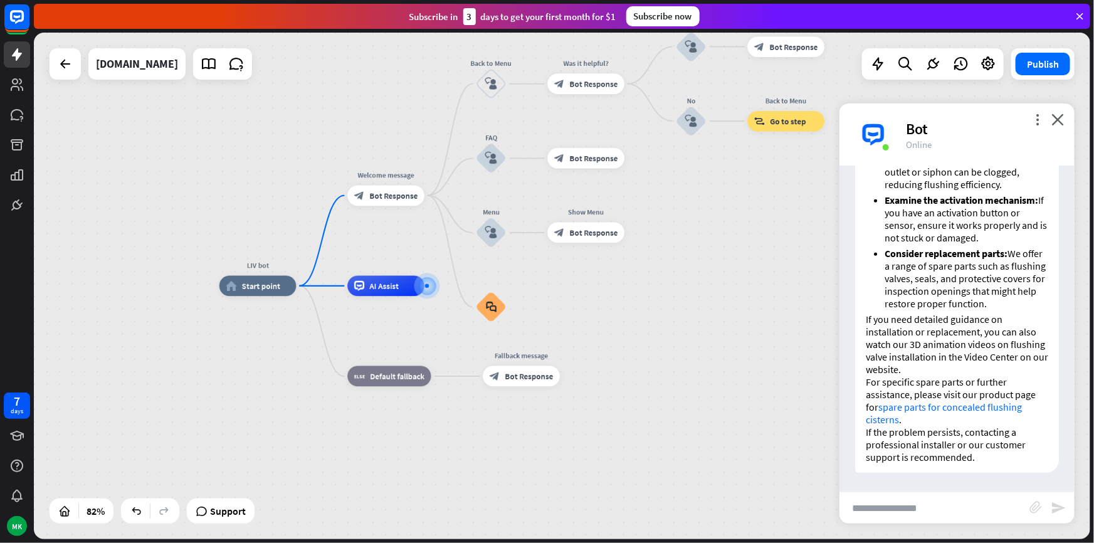
scroll to position [404, 0]
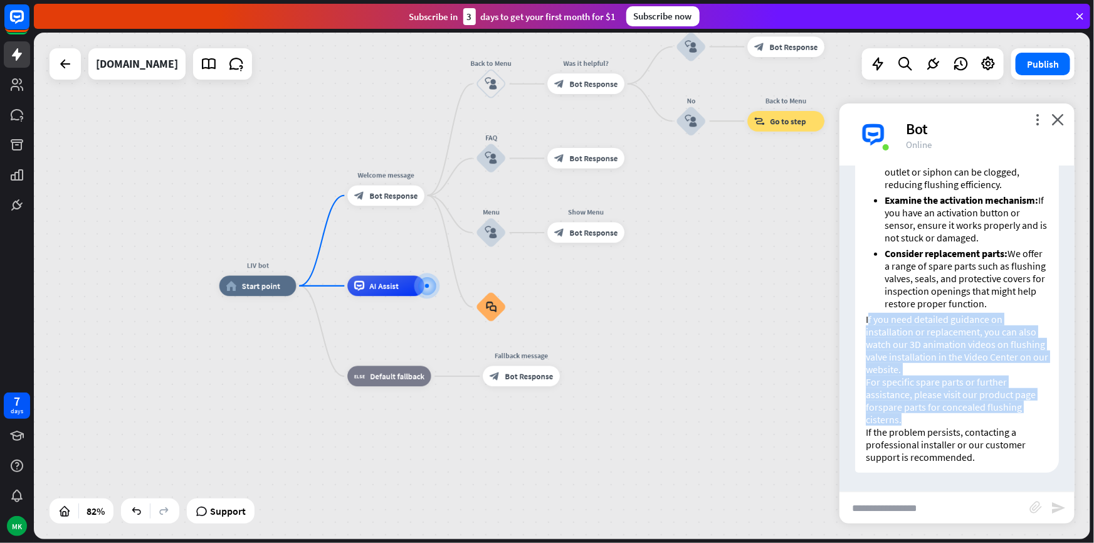
drag, startPoint x: 869, startPoint y: 318, endPoint x: 920, endPoint y: 416, distance: 110.2
click at [920, 416] on div "If your toilet from [DOMAIN_NAME] doesn't flush properly, here are some steps y…" at bounding box center [957, 209] width 204 height 527
click at [947, 421] on p "For specific spare parts or further assistance, please visit our product page f…" at bounding box center [957, 401] width 183 height 50
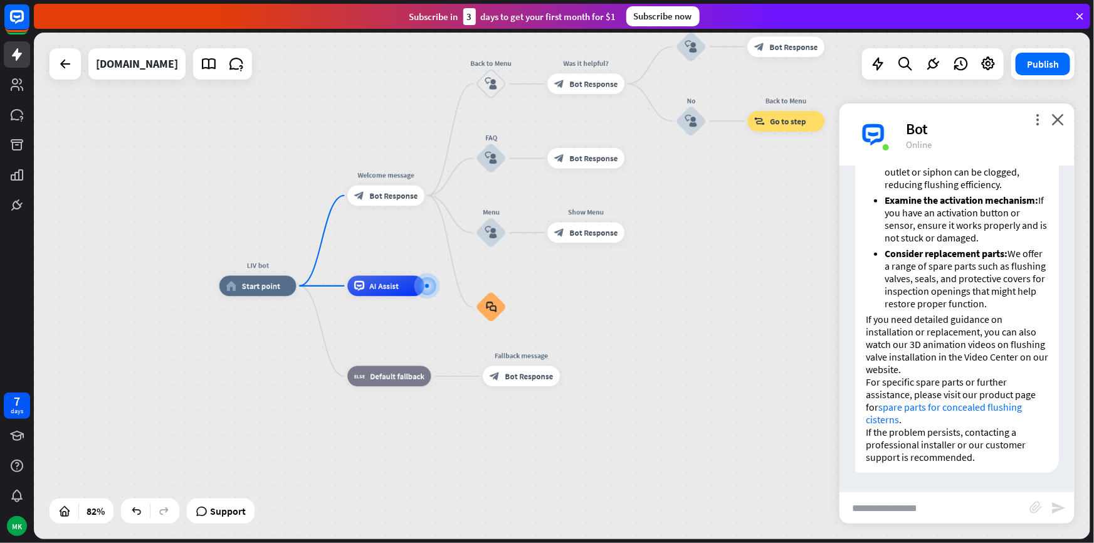
click at [891, 408] on link "spare parts for concealed flushing cisterns" at bounding box center [944, 413] width 156 height 25
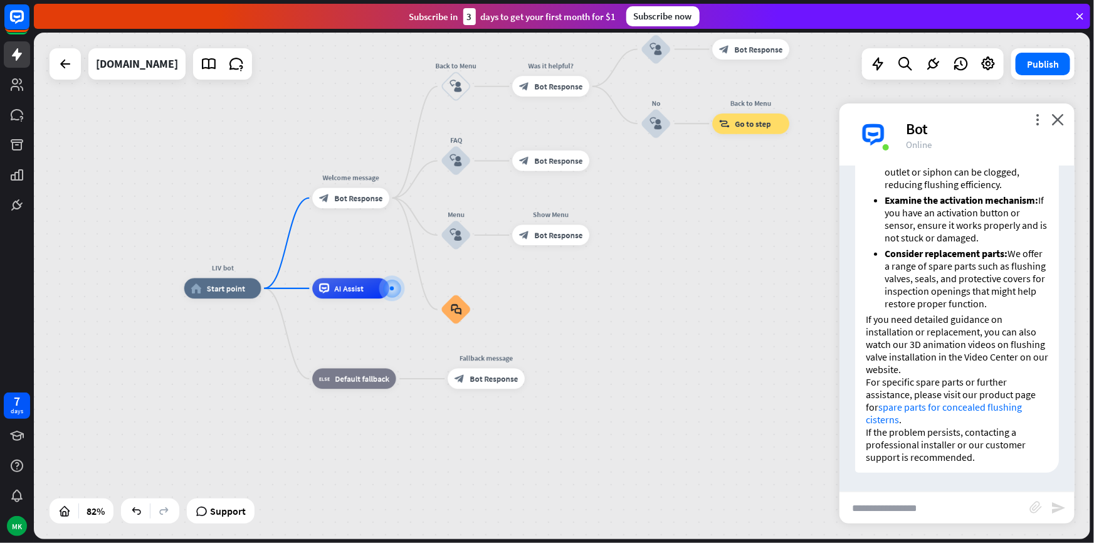
drag, startPoint x: 736, startPoint y: 283, endPoint x: 686, endPoint y: 300, distance: 53.8
click at [687, 300] on div "LIV bot home_2 Start point Welcome message block_bot_response Bot Response Back…" at bounding box center [562, 286] width 1057 height 507
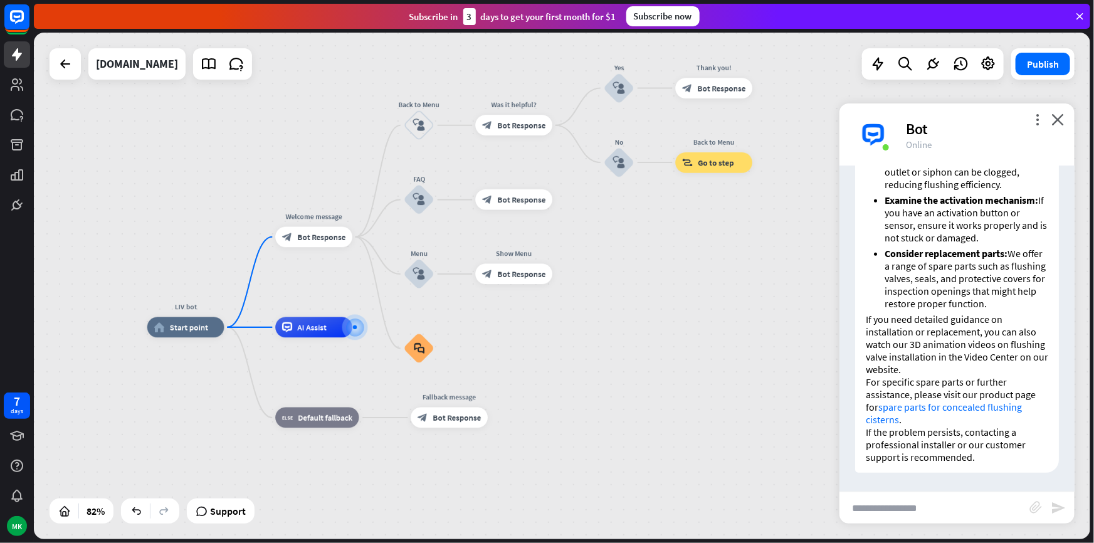
drag, startPoint x: 664, startPoint y: 305, endPoint x: 638, endPoint y: 326, distance: 32.1
click at [639, 326] on div "LIV bot home_2 Start point Welcome message block_bot_response Bot Response Back…" at bounding box center [562, 286] width 1057 height 507
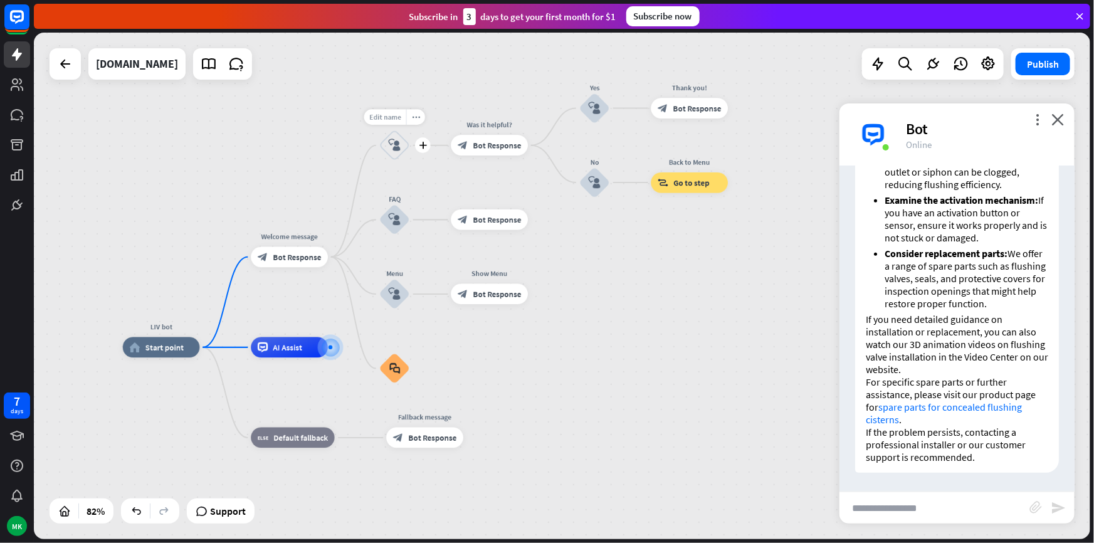
click at [389, 124] on div "Edit name" at bounding box center [385, 118] width 42 height 16
click at [410, 161] on div "**********" at bounding box center [394, 145] width 31 height 31
click at [412, 118] on icon "more_horiz" at bounding box center [416, 118] width 8 height 8
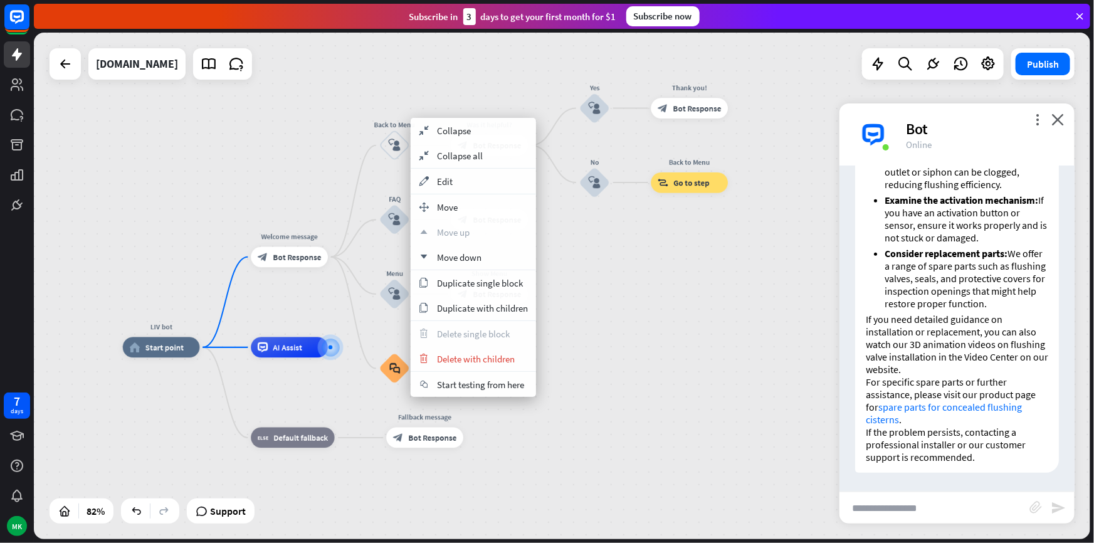
click at [321, 174] on div "LIV bot home_2 Start point Welcome message block_bot_response Bot Response Back…" at bounding box center [562, 286] width 1057 height 507
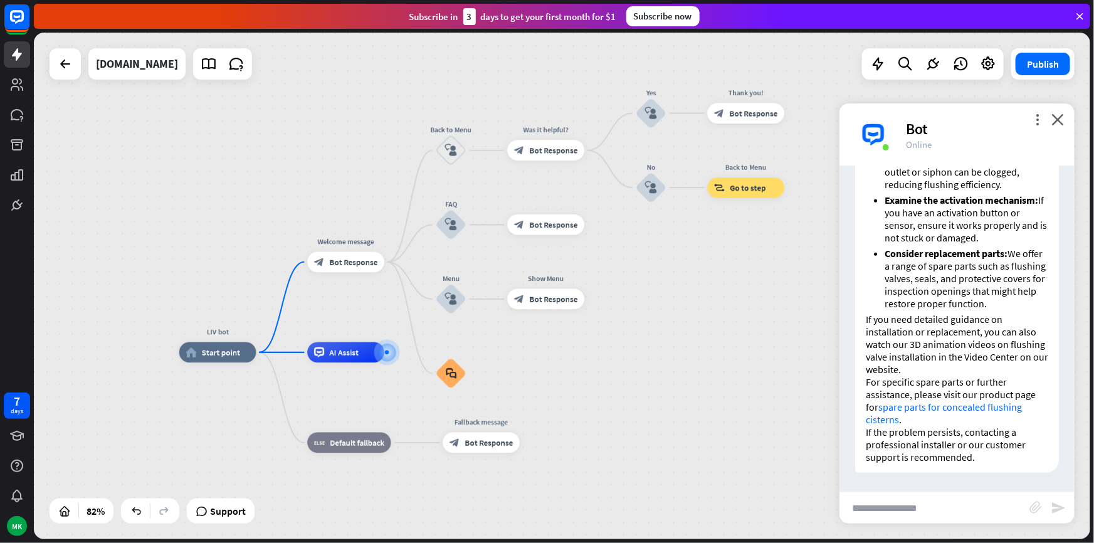
drag, startPoint x: 345, startPoint y: 190, endPoint x: 399, endPoint y: 206, distance: 56.3
click at [405, 193] on div "LIV bot home_2 Start point Welcome message block_bot_response Bot Response Back…" at bounding box center [562, 286] width 1057 height 507
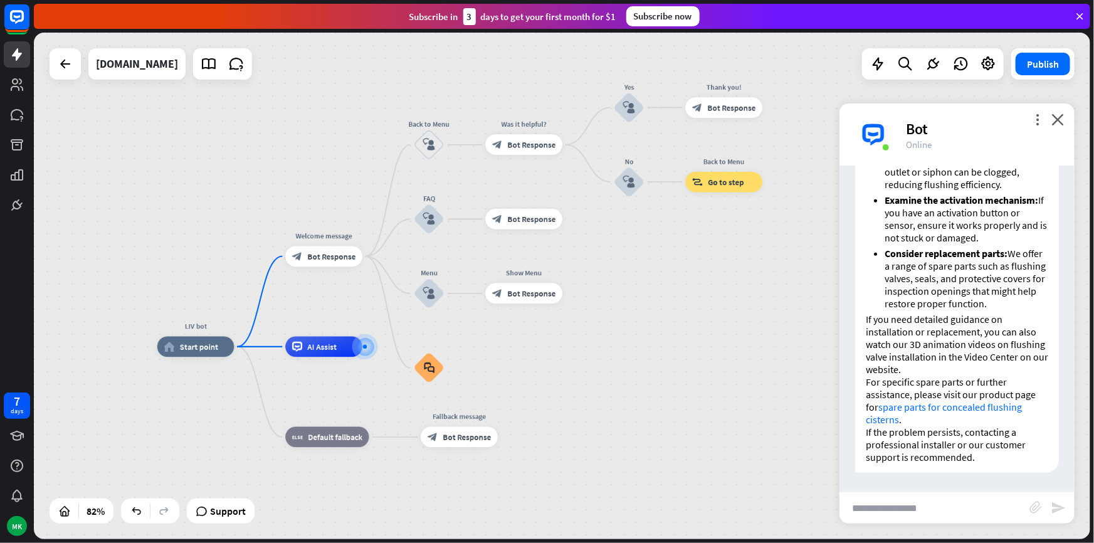
drag, startPoint x: 161, startPoint y: 268, endPoint x: 136, endPoint y: 265, distance: 25.3
click at [136, 265] on div "LIV bot home_2 Start point Welcome message block_bot_response Bot Response Back…" at bounding box center [562, 286] width 1057 height 507
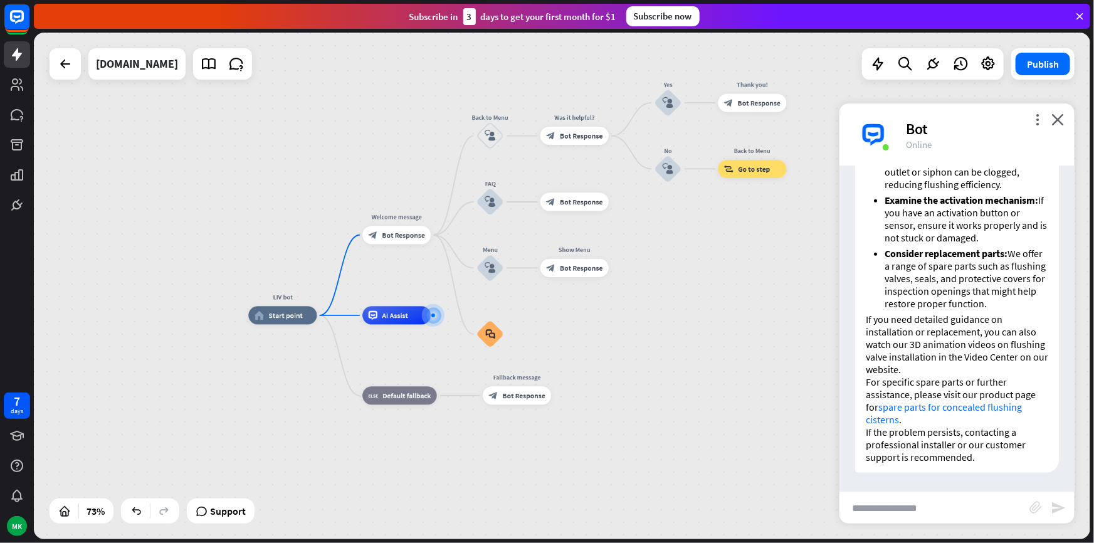
drag, startPoint x: 140, startPoint y: 262, endPoint x: 233, endPoint y: 246, distance: 93.5
click at [233, 246] on div "LIV bot home_2 Start point Welcome message block_bot_response Bot Response Back…" at bounding box center [562, 286] width 1057 height 507
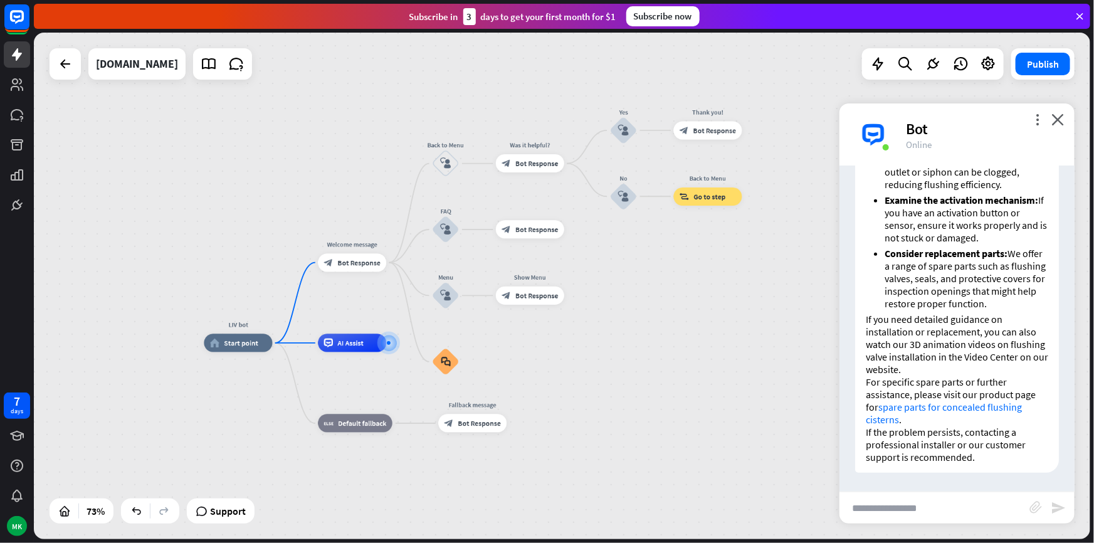
drag, startPoint x: 233, startPoint y: 246, endPoint x: 192, endPoint y: 269, distance: 46.9
click at [192, 269] on div "LIV bot home_2 Start point Welcome message block_bot_response Bot Response Back…" at bounding box center [562, 286] width 1057 height 507
click at [132, 428] on div "LIV bot home_2 Start point Welcome message block_bot_response Bot Response Back…" at bounding box center [562, 286] width 1057 height 507
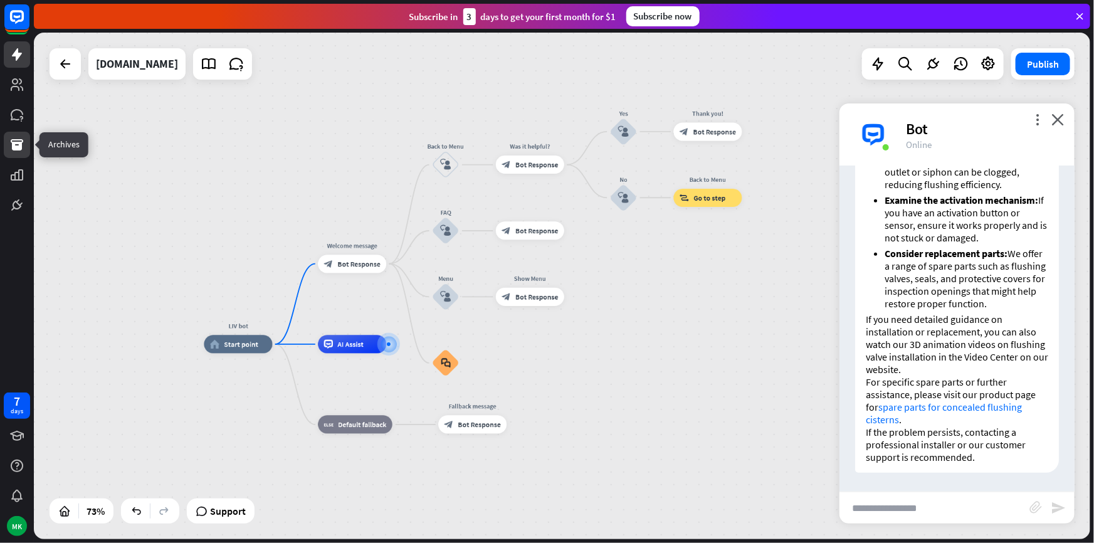
click at [13, 151] on icon at bounding box center [16, 144] width 15 height 15
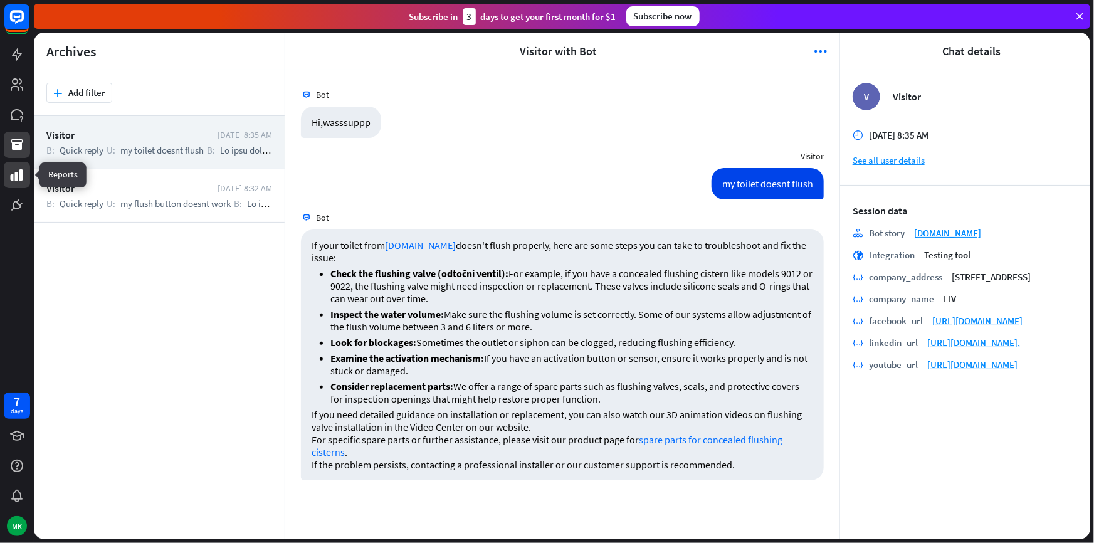
click at [20, 179] on icon at bounding box center [17, 174] width 13 height 11
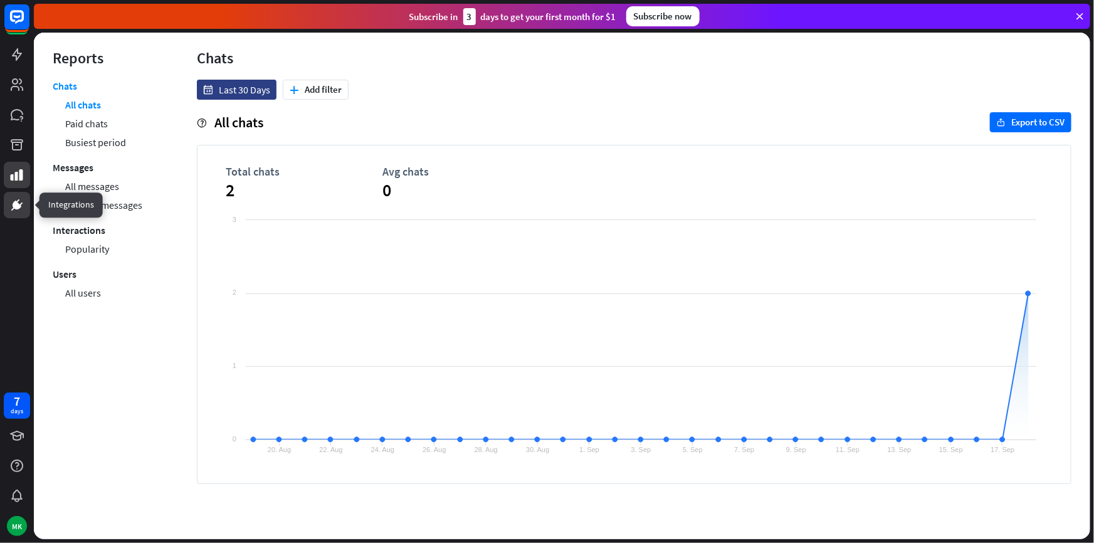
click at [14, 196] on link at bounding box center [17, 205] width 26 height 26
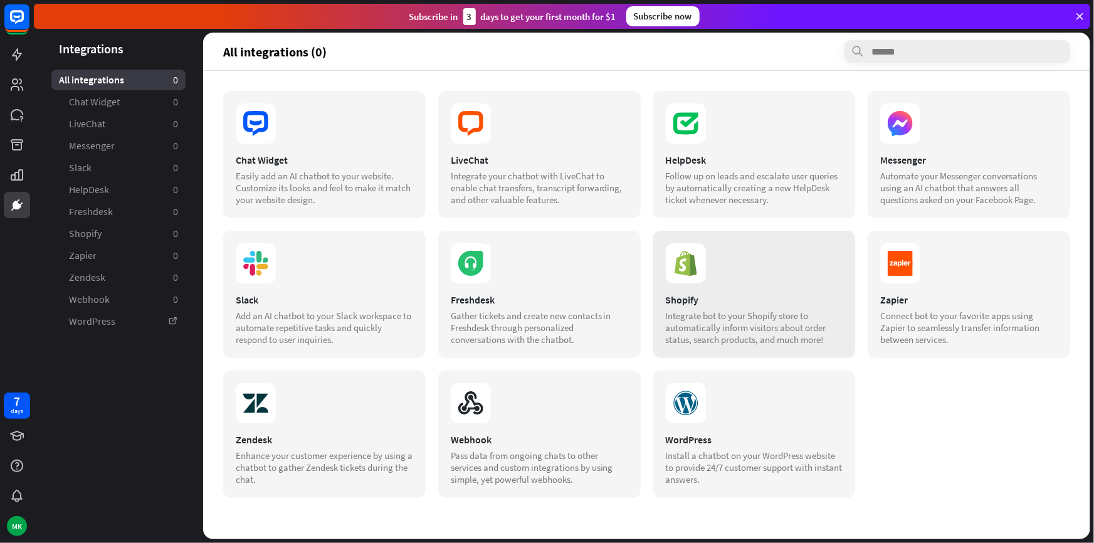
scroll to position [70, 0]
click at [5, 179] on link at bounding box center [17, 175] width 26 height 26
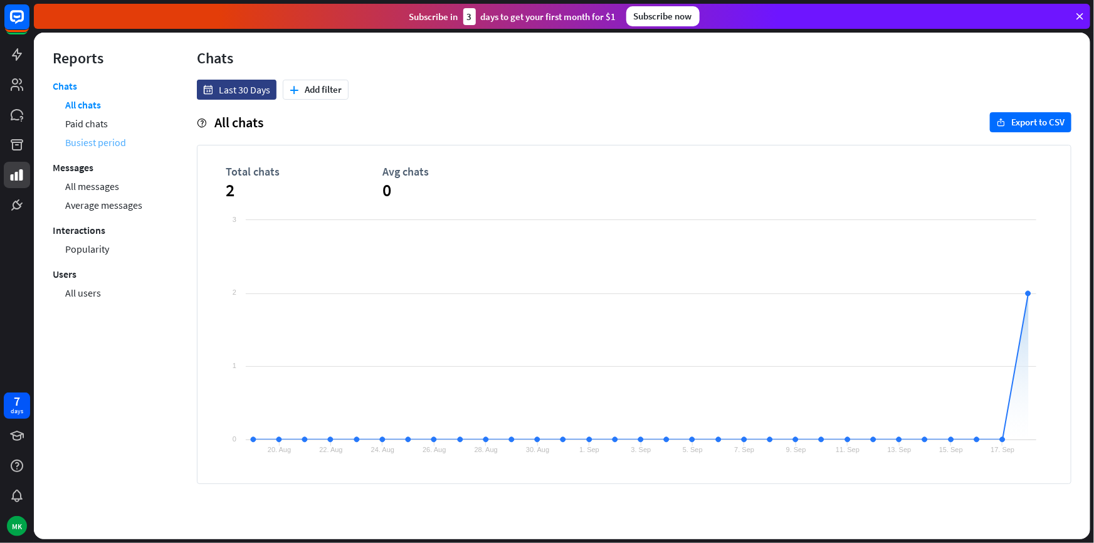
click at [107, 139] on link "Busiest period" at bounding box center [95, 142] width 61 height 19
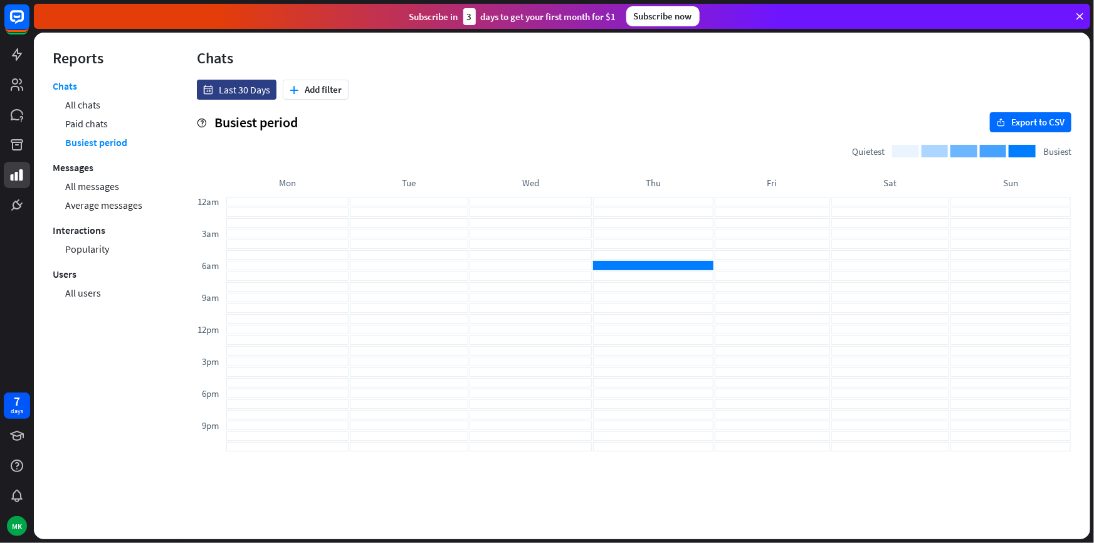
click at [108, 126] on li "Paid chats" at bounding box center [112, 123] width 94 height 19
click at [88, 123] on link "Paid chats" at bounding box center [86, 123] width 43 height 19
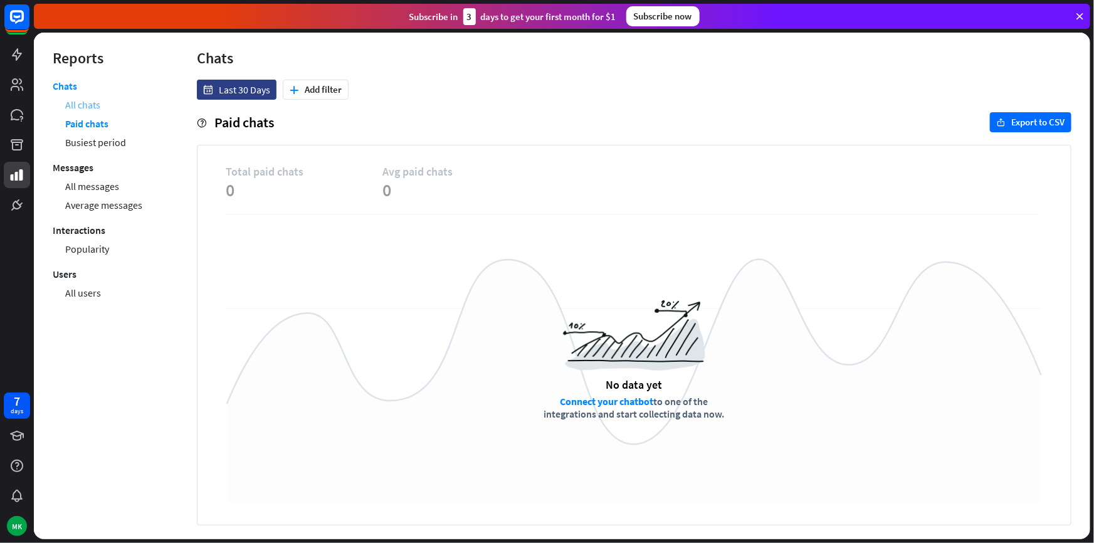
click at [94, 110] on link "All chats" at bounding box center [82, 104] width 35 height 19
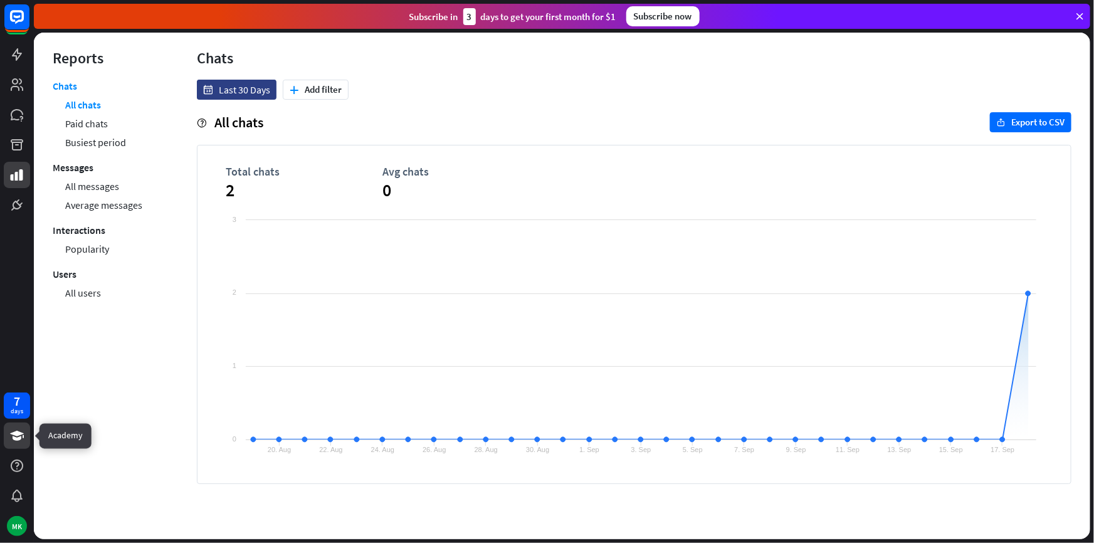
click at [9, 429] on icon at bounding box center [16, 435] width 15 height 15
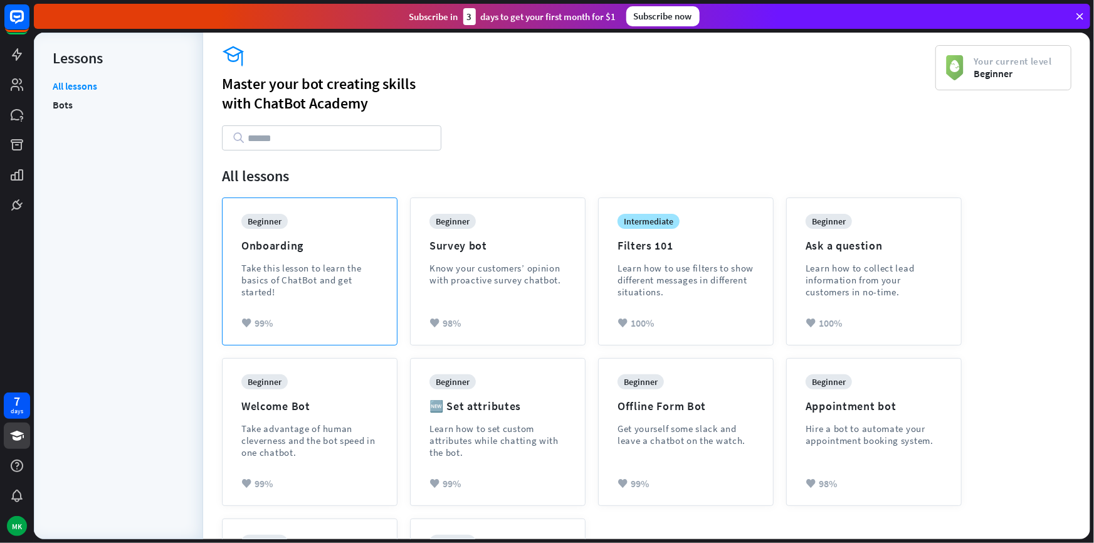
click at [305, 272] on div "Take this lesson to learn the basics of ChatBot and get started!" at bounding box center [309, 280] width 137 height 36
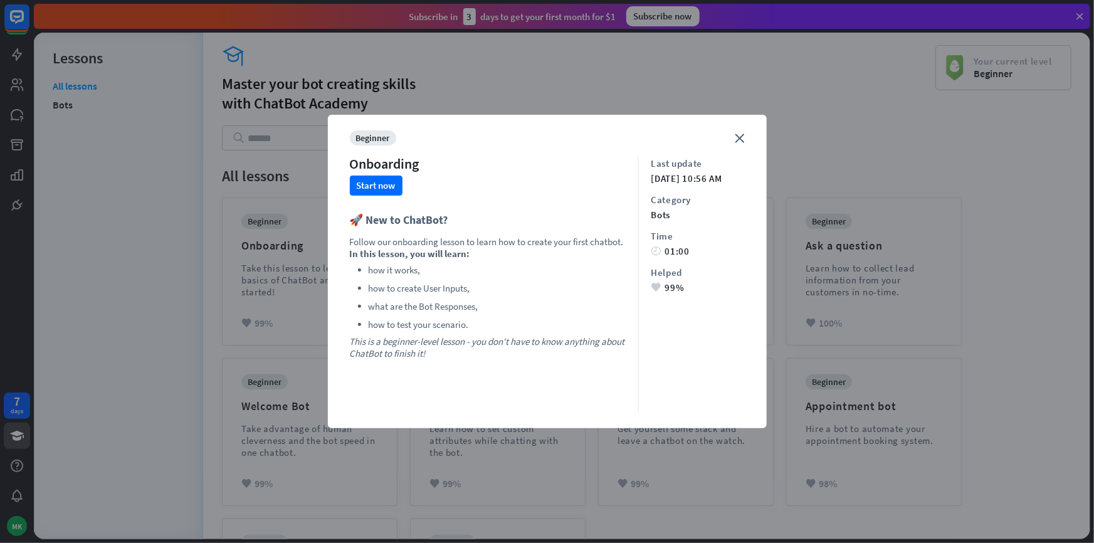
click at [746, 131] on div "close beginner Onboarding Start now 🚀 New to ChatBot? Follow our onboarding les…" at bounding box center [547, 272] width 439 height 314
click at [364, 178] on button "Start now" at bounding box center [376, 186] width 53 height 20
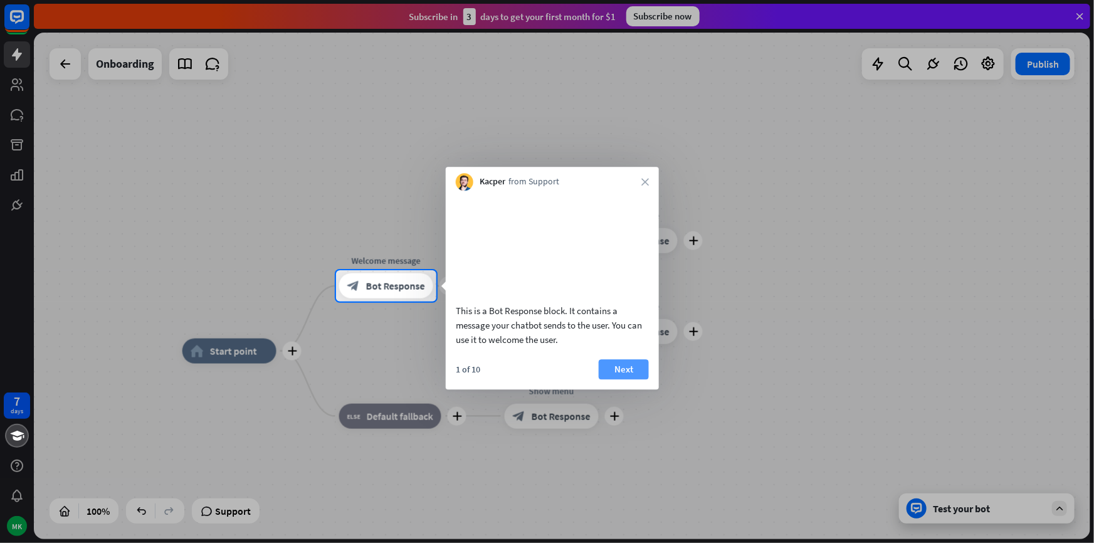
click at [612, 379] on button "Next" at bounding box center [624, 369] width 50 height 20
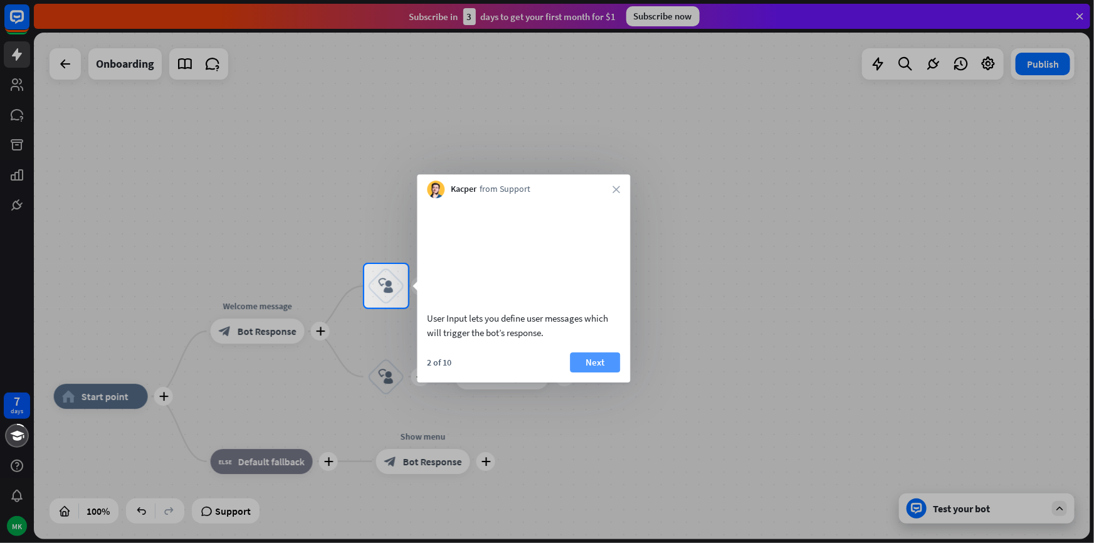
click at [582, 373] on button "Next" at bounding box center [595, 362] width 50 height 20
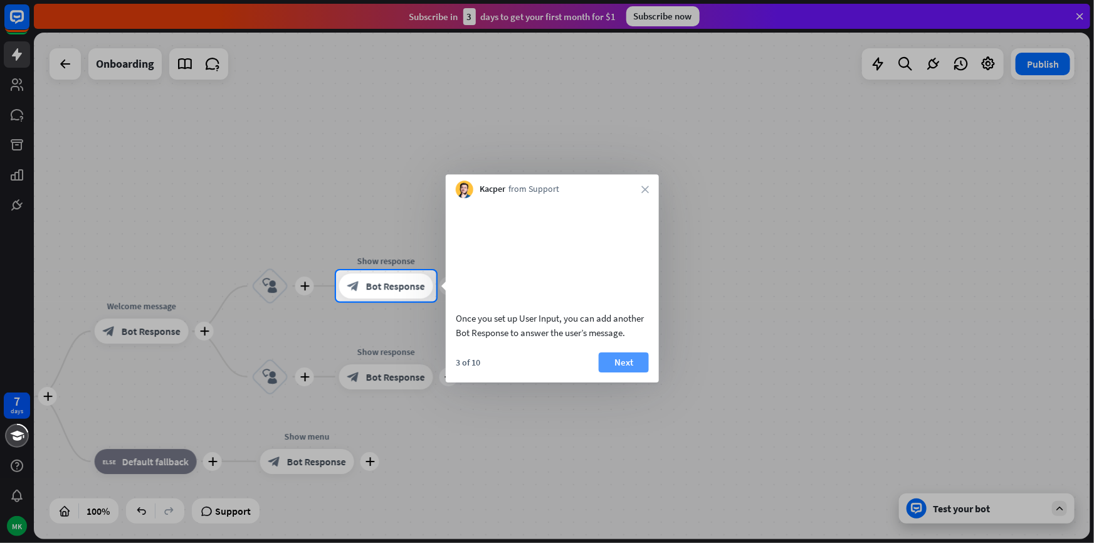
click at [620, 373] on button "Next" at bounding box center [624, 362] width 50 height 20
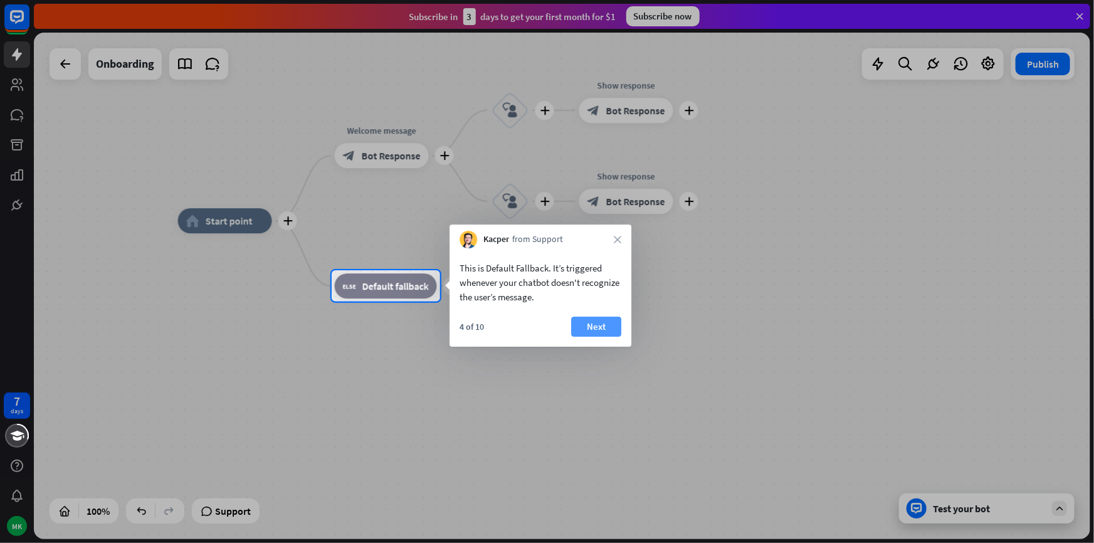
click at [593, 328] on button "Next" at bounding box center [596, 327] width 50 height 20
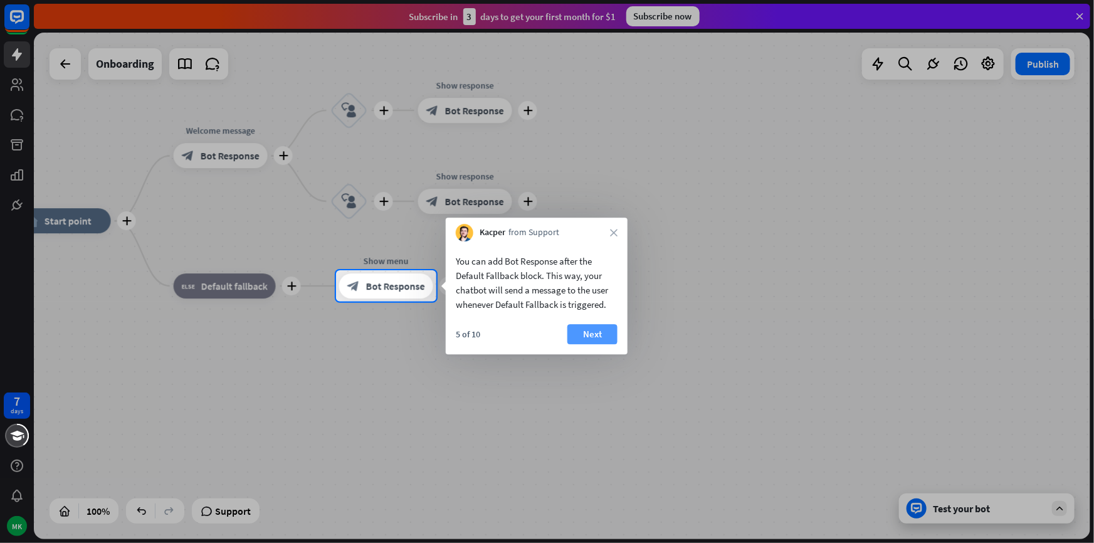
click at [593, 331] on button "Next" at bounding box center [593, 334] width 50 height 20
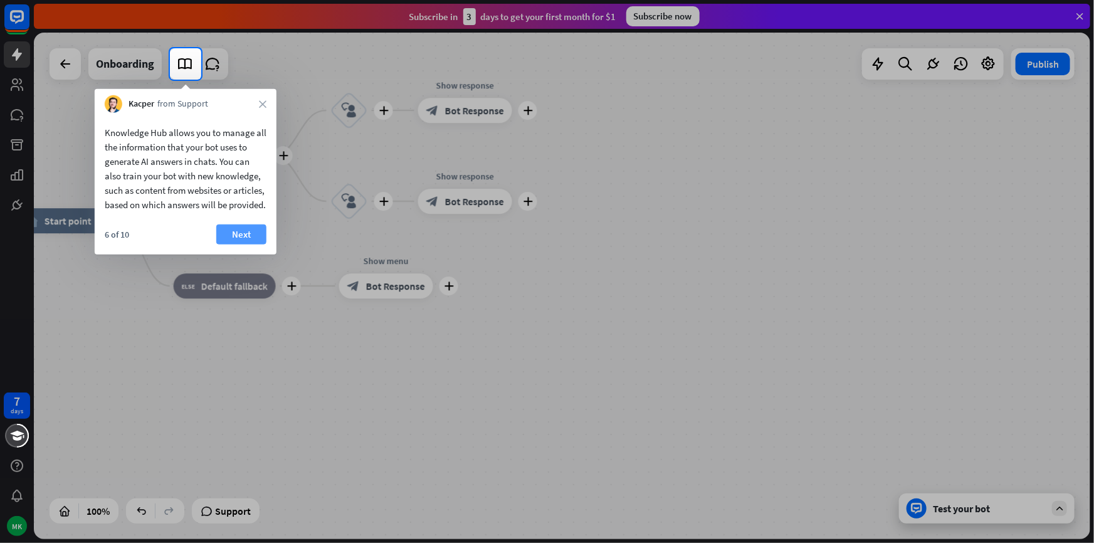
click at [237, 245] on button "Next" at bounding box center [241, 235] width 50 height 20
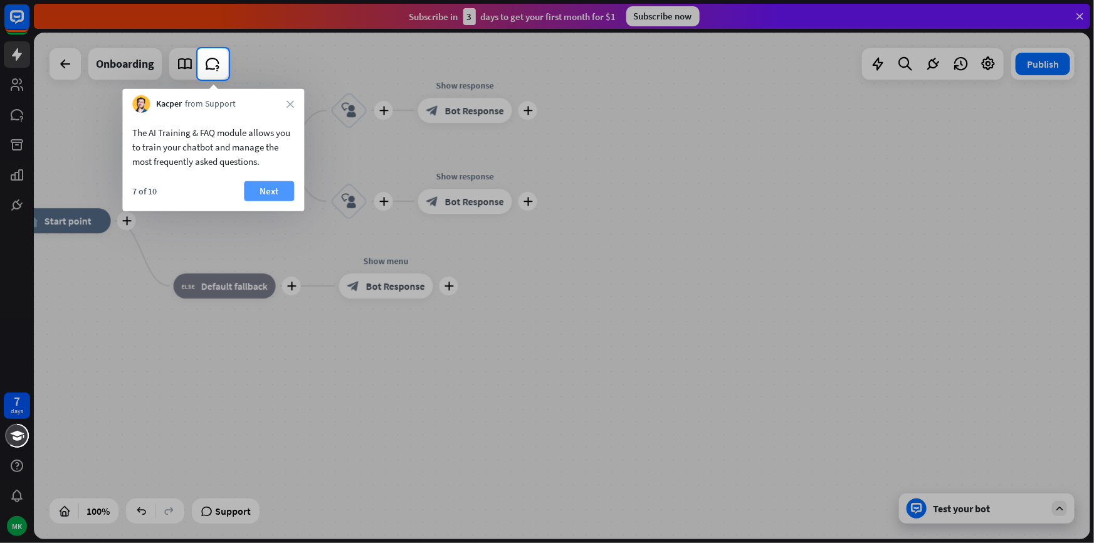
click at [273, 193] on button "Next" at bounding box center [269, 191] width 50 height 20
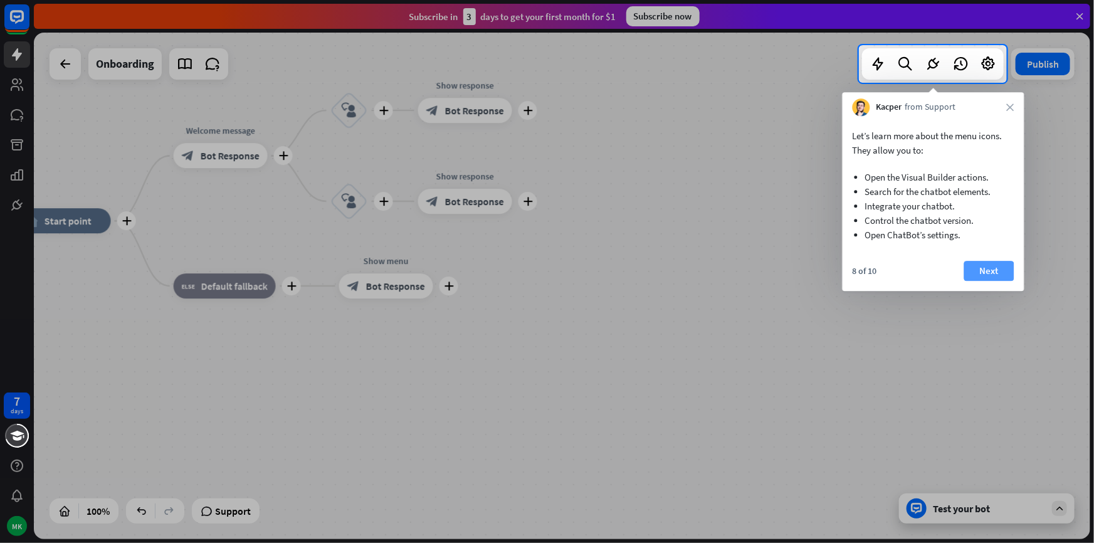
click at [985, 273] on button "Next" at bounding box center [990, 271] width 50 height 20
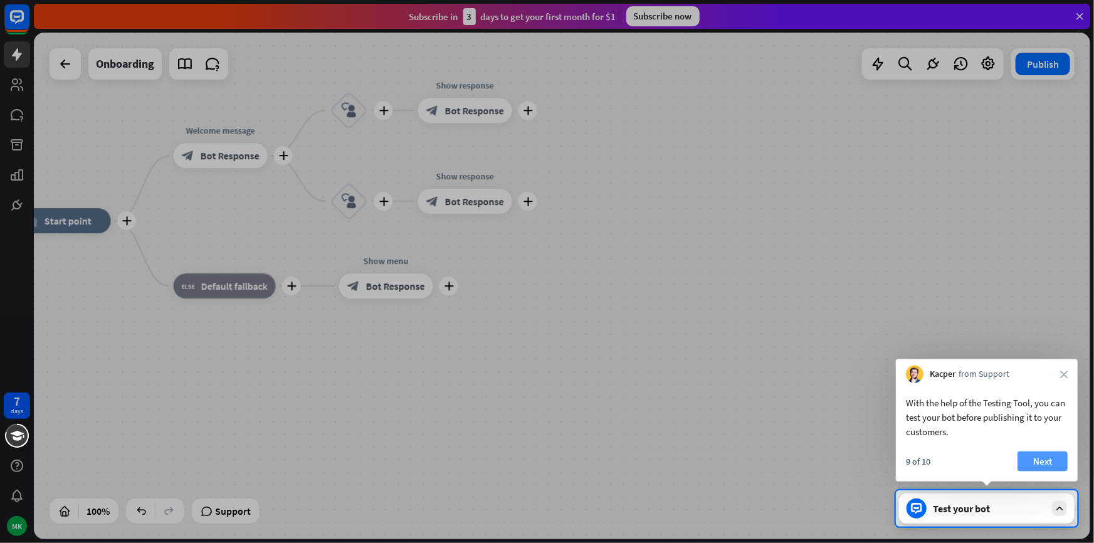
click at [1029, 468] on button "Next" at bounding box center [1043, 462] width 50 height 20
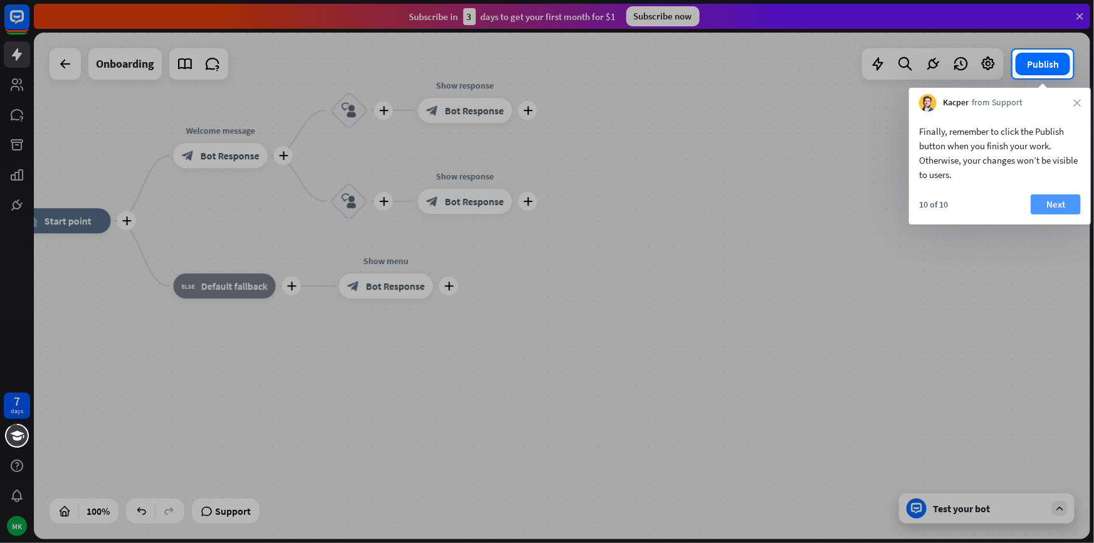
click at [1046, 206] on button "Next" at bounding box center [1056, 204] width 50 height 20
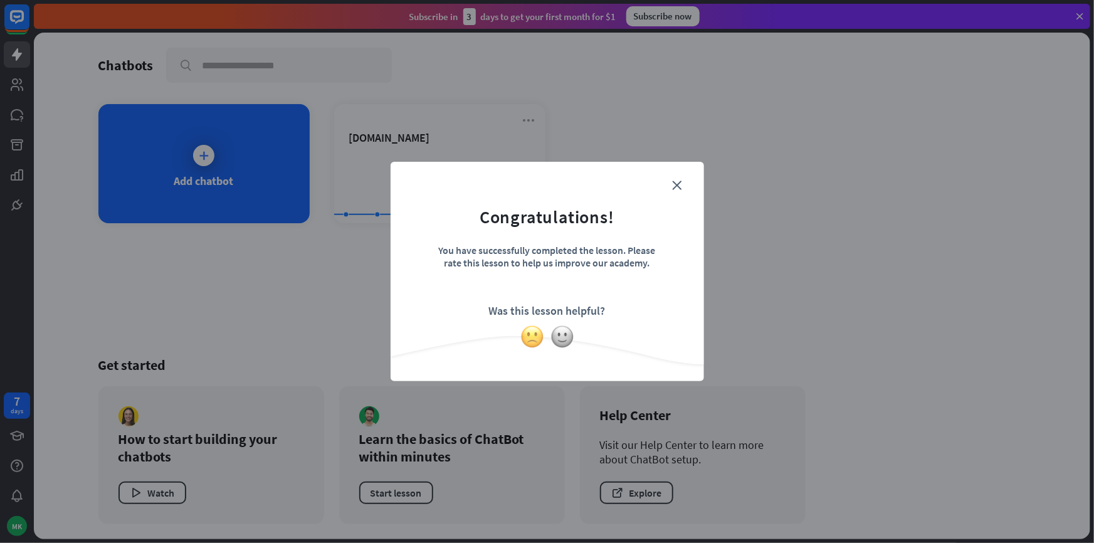
click at [537, 334] on img at bounding box center [533, 337] width 24 height 24
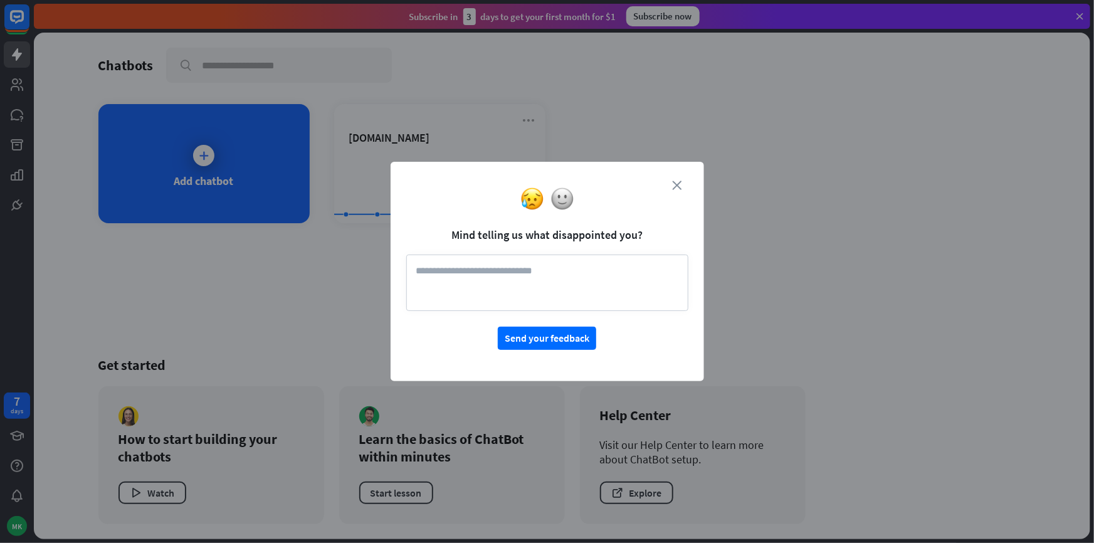
click at [677, 183] on icon "close" at bounding box center [677, 185] width 9 height 9
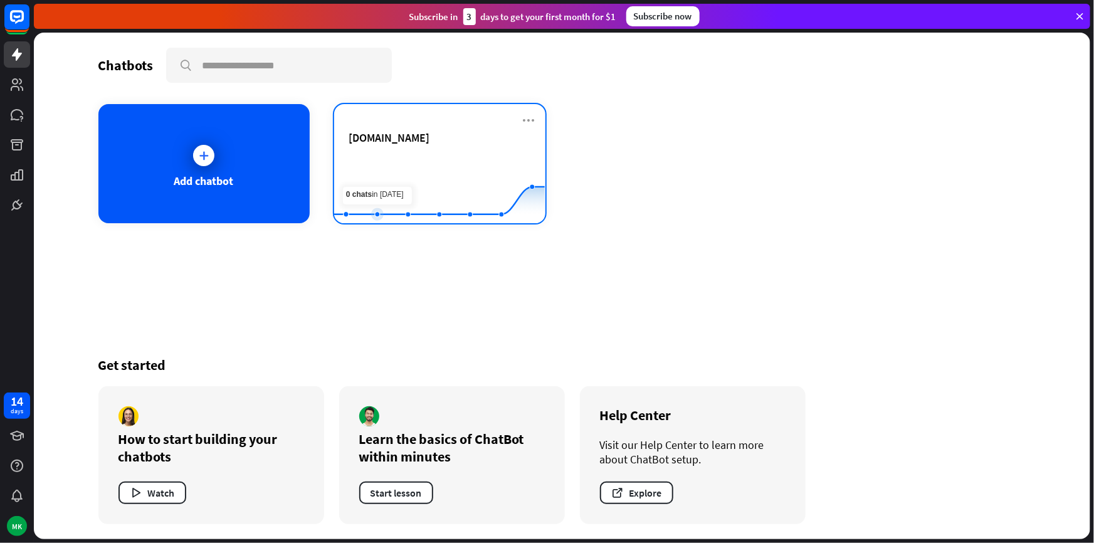
click at [381, 177] on rect at bounding box center [439, 192] width 211 height 78
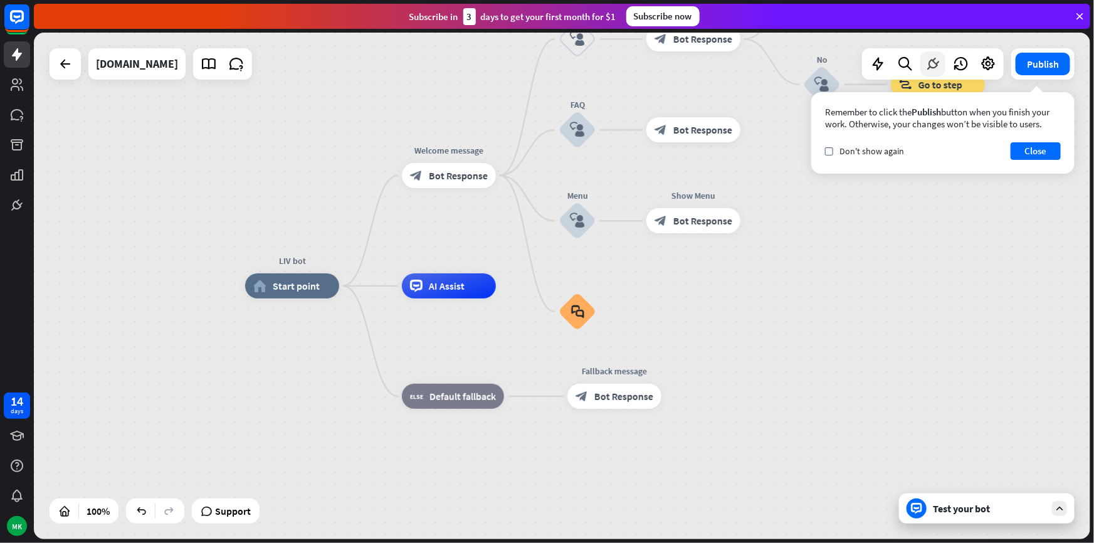
click at [936, 65] on icon at bounding box center [933, 64] width 16 height 16
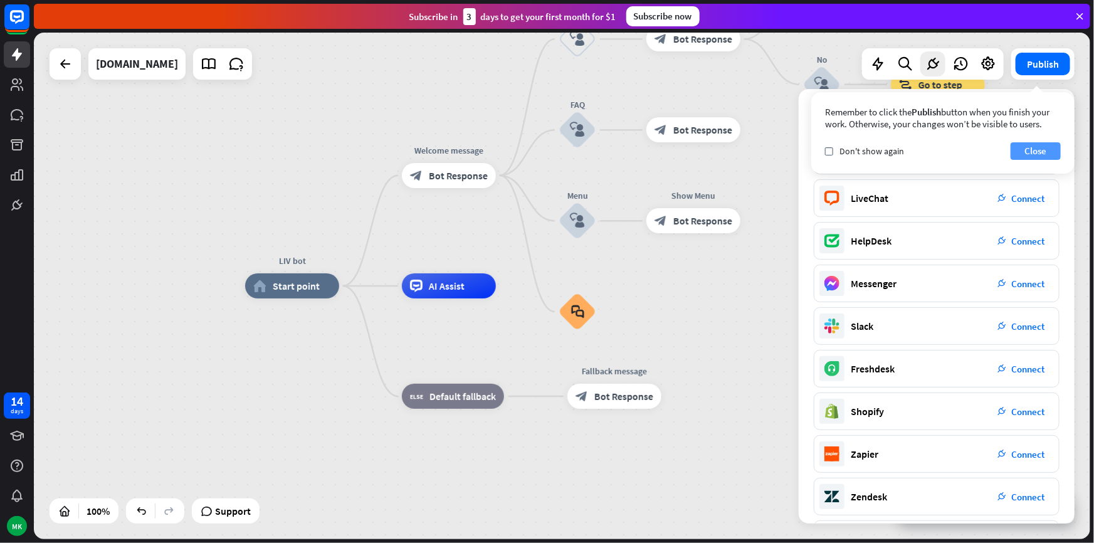
click at [1024, 145] on button "Close" at bounding box center [1036, 151] width 50 height 18
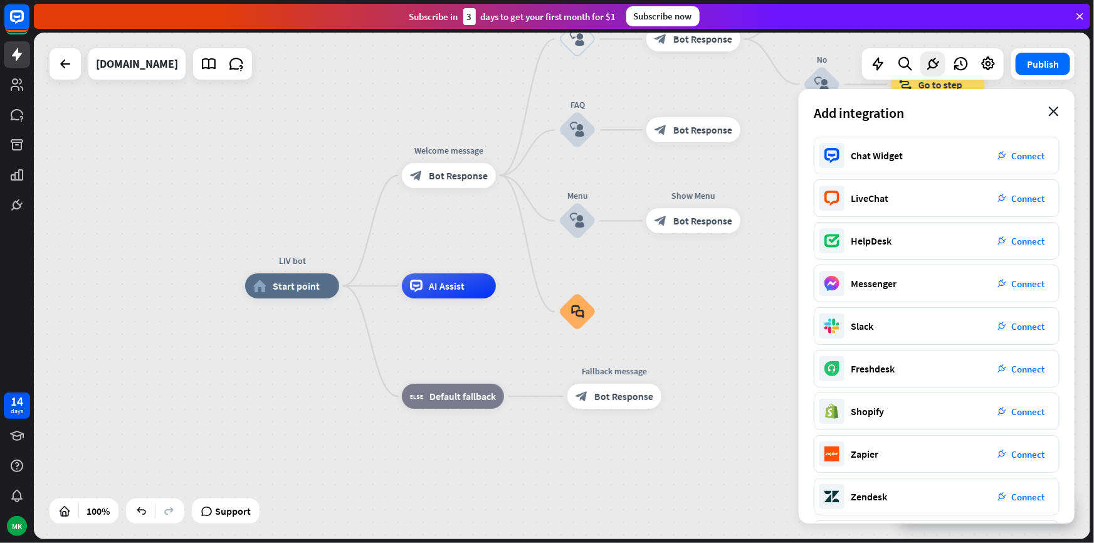
click at [1052, 113] on icon "close" at bounding box center [1054, 112] width 11 height 10
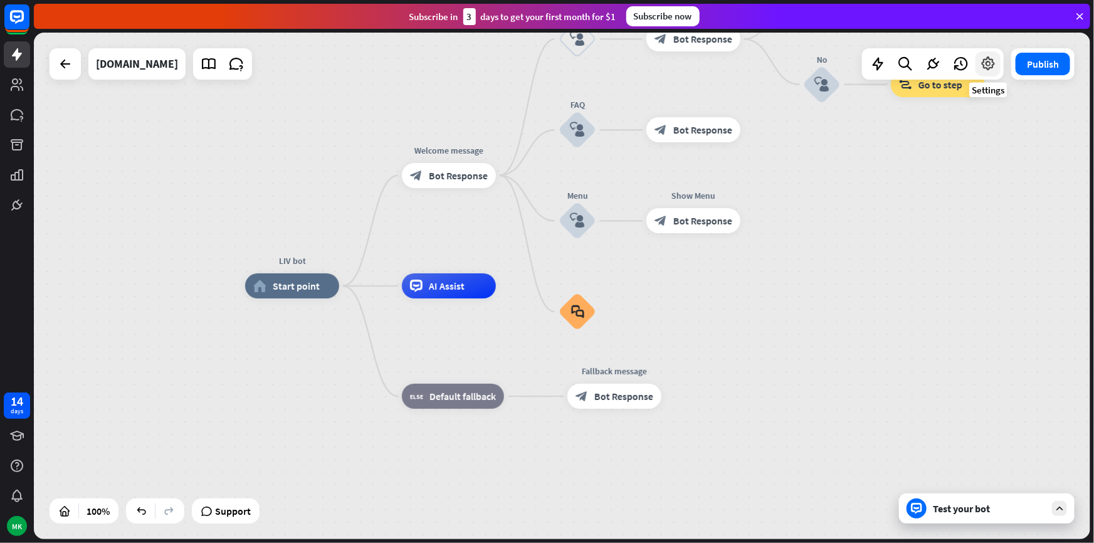
click at [982, 70] on icon at bounding box center [988, 64] width 16 height 16
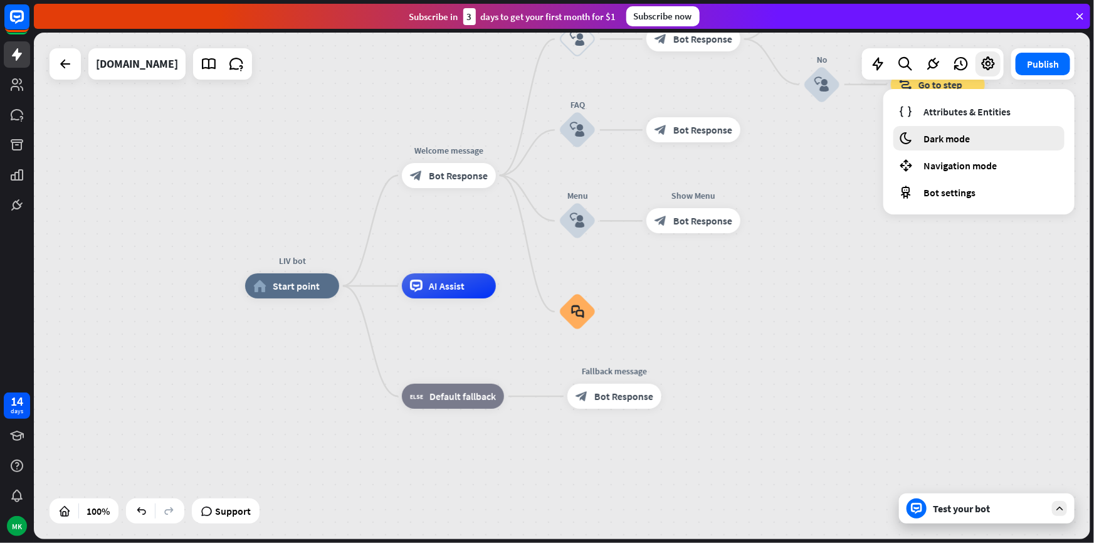
click at [960, 146] on div "moon Dark mode" at bounding box center [979, 138] width 171 height 24
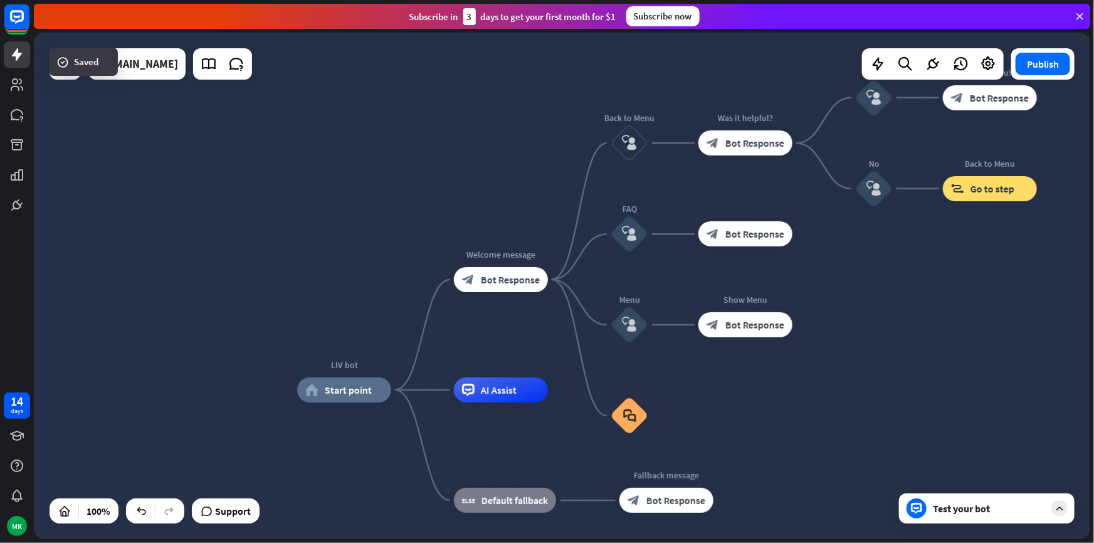
drag, startPoint x: 834, startPoint y: 274, endPoint x: 887, endPoint y: 322, distance: 71.5
click at [887, 322] on div "LIV bot home_2 Start point Welcome message block_bot_response Bot Response Back…" at bounding box center [562, 286] width 1057 height 507
click at [509, 274] on span "Bot Response" at bounding box center [510, 279] width 59 height 13
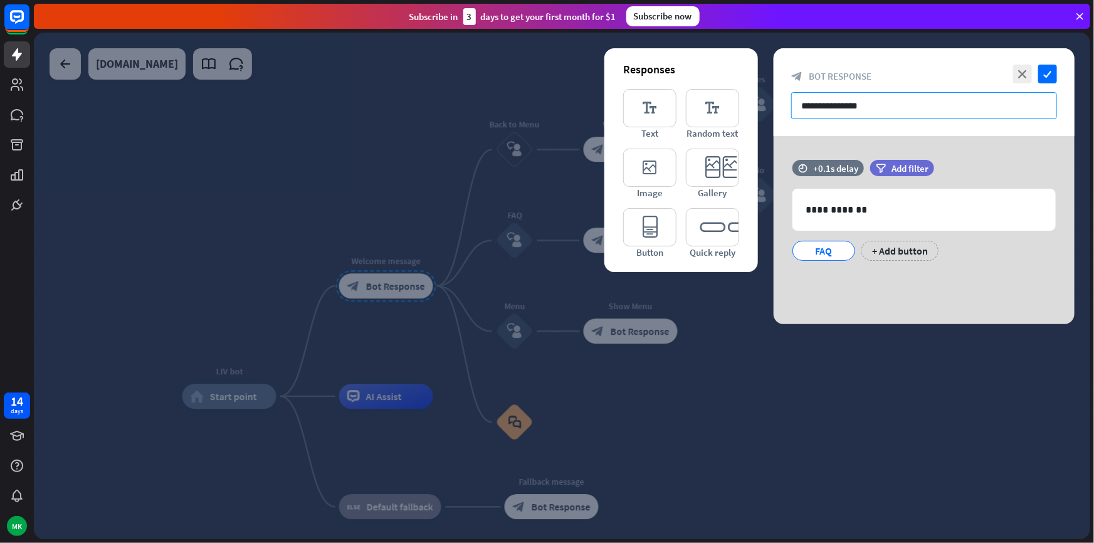
click at [873, 108] on input "**********" at bounding box center [925, 105] width 266 height 27
click at [445, 216] on div at bounding box center [562, 286] width 1057 height 507
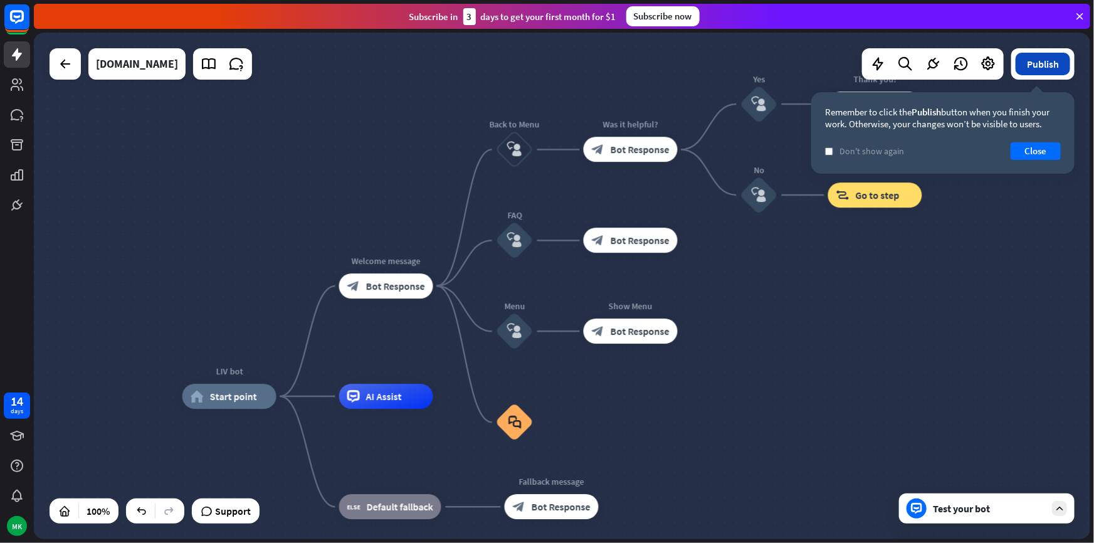
click at [1041, 67] on button "Publish" at bounding box center [1043, 64] width 55 height 23
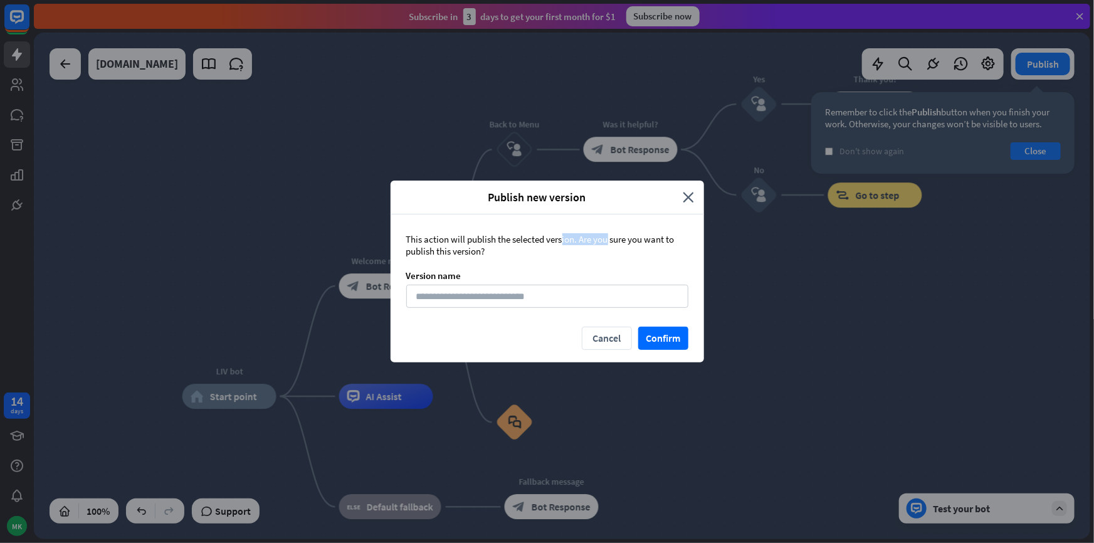
drag, startPoint x: 530, startPoint y: 237, endPoint x: 598, endPoint y: 246, distance: 68.3
click at [598, 245] on div "This action will publish the selected version. Are you sure you want to publish…" at bounding box center [547, 245] width 282 height 24
click at [528, 257] on div "This action will publish the selected version. Are you sure you want to publish…" at bounding box center [547, 245] width 282 height 24
drag, startPoint x: 466, startPoint y: 252, endPoint x: 467, endPoint y: 260, distance: 8.2
click at [463, 256] on div "This action will publish the selected version. Are you sure you want to publish…" at bounding box center [547, 245] width 282 height 24
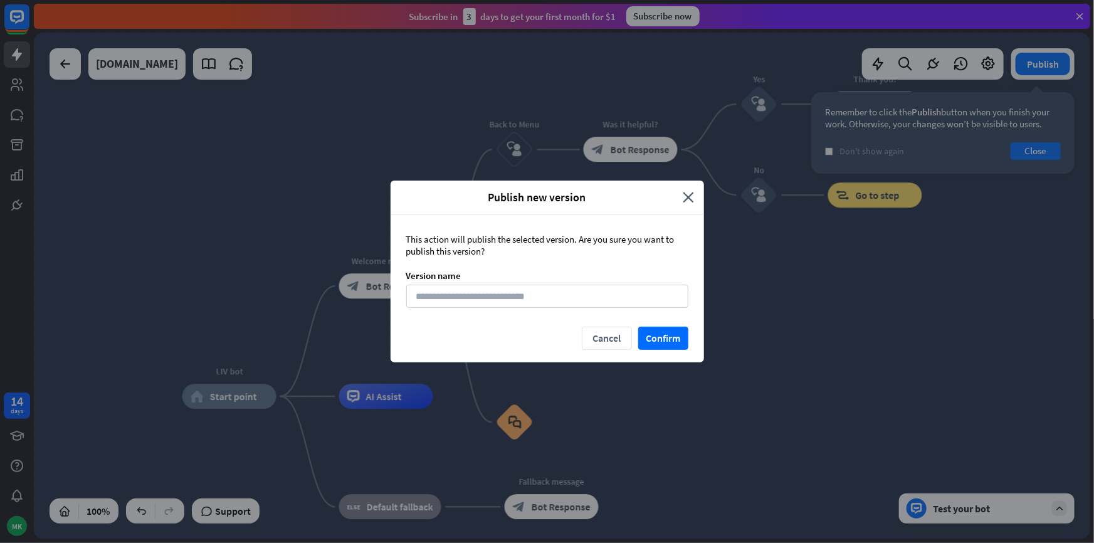
click at [494, 254] on div "This action will publish the selected version. Are you sure you want to publish…" at bounding box center [547, 245] width 282 height 24
click at [605, 331] on button "Cancel" at bounding box center [607, 338] width 50 height 23
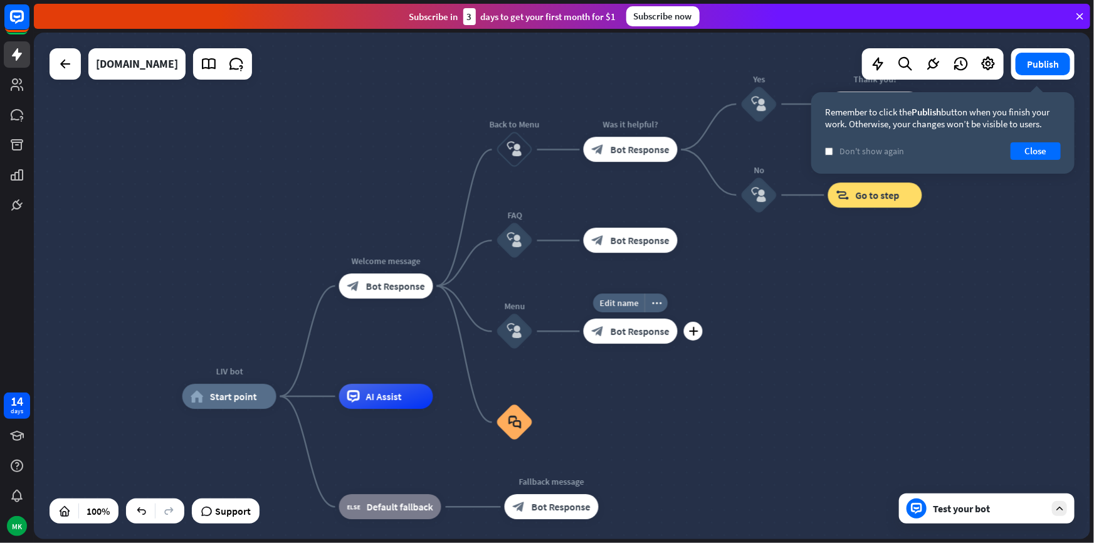
click at [716, 332] on div "LIV bot home_2 Start point Welcome message block_bot_response Bot Response Back…" at bounding box center [562, 286] width 1057 height 507
click at [1022, 149] on button "Close" at bounding box center [1036, 151] width 50 height 18
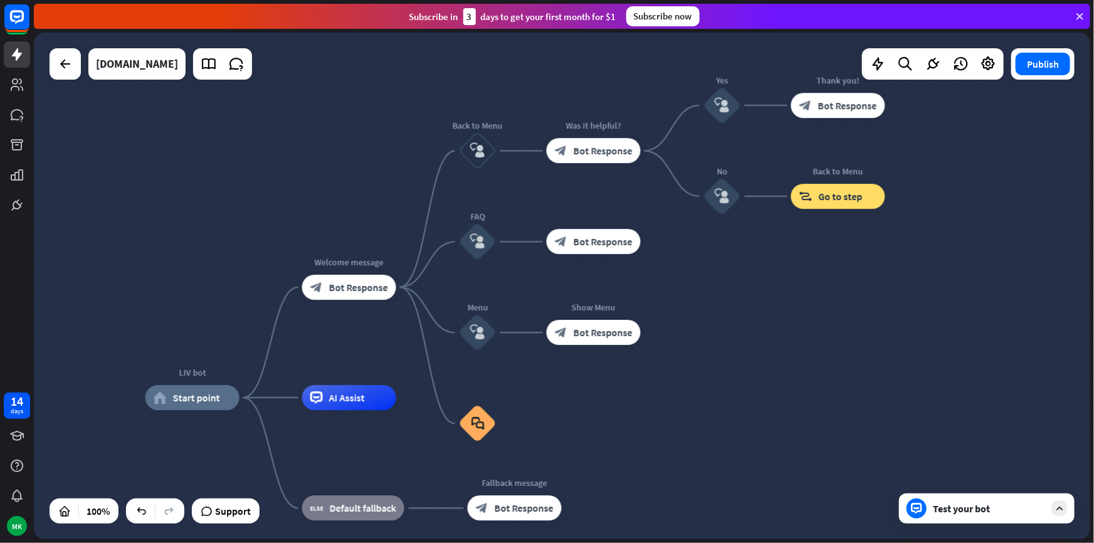
drag, startPoint x: 813, startPoint y: 301, endPoint x: 828, endPoint y: 221, distance: 80.9
click at [832, 212] on div "LIV bot home_2 Start point Welcome message block_bot_response Bot Response Back…" at bounding box center [562, 286] width 1057 height 507
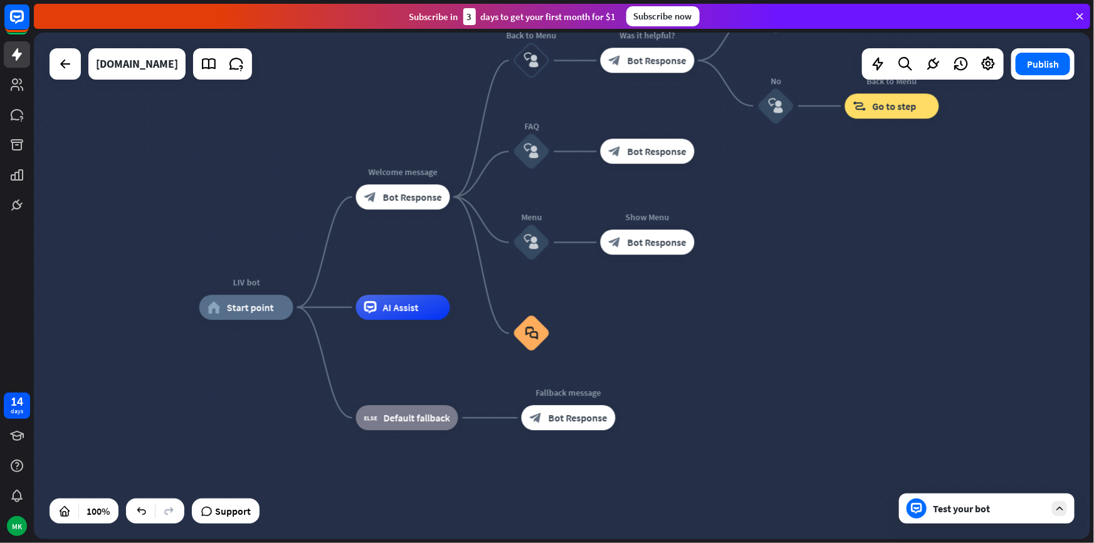
drag, startPoint x: 733, startPoint y: 346, endPoint x: 721, endPoint y: 363, distance: 20.7
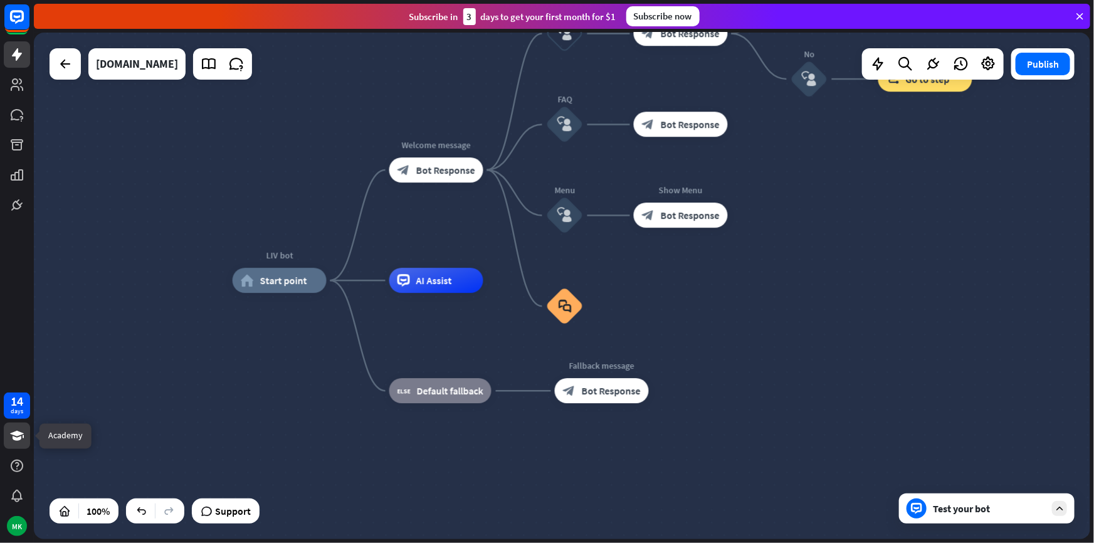
click at [19, 447] on link at bounding box center [17, 436] width 26 height 26
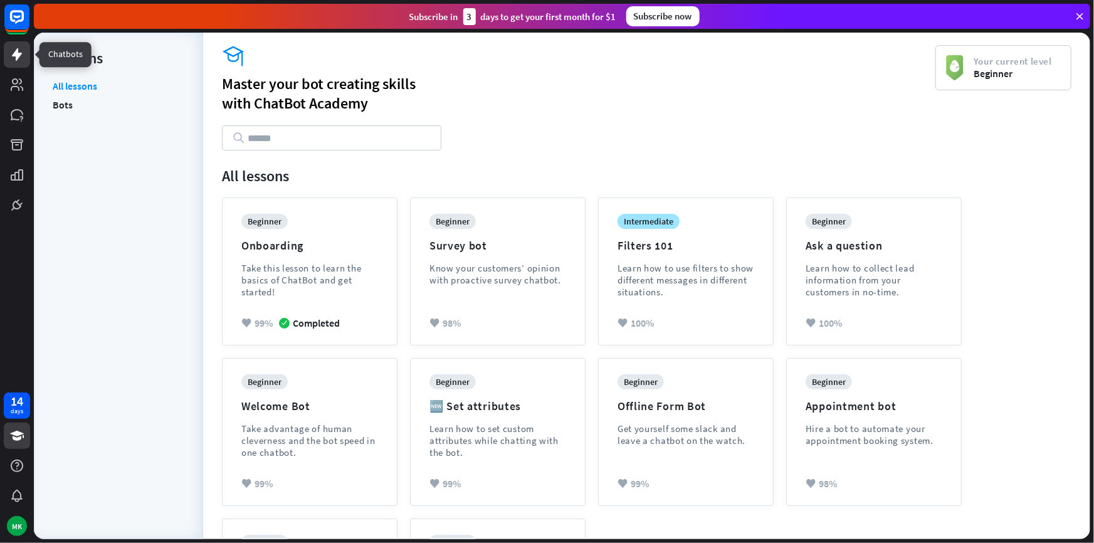
click at [25, 51] on link at bounding box center [17, 54] width 26 height 26
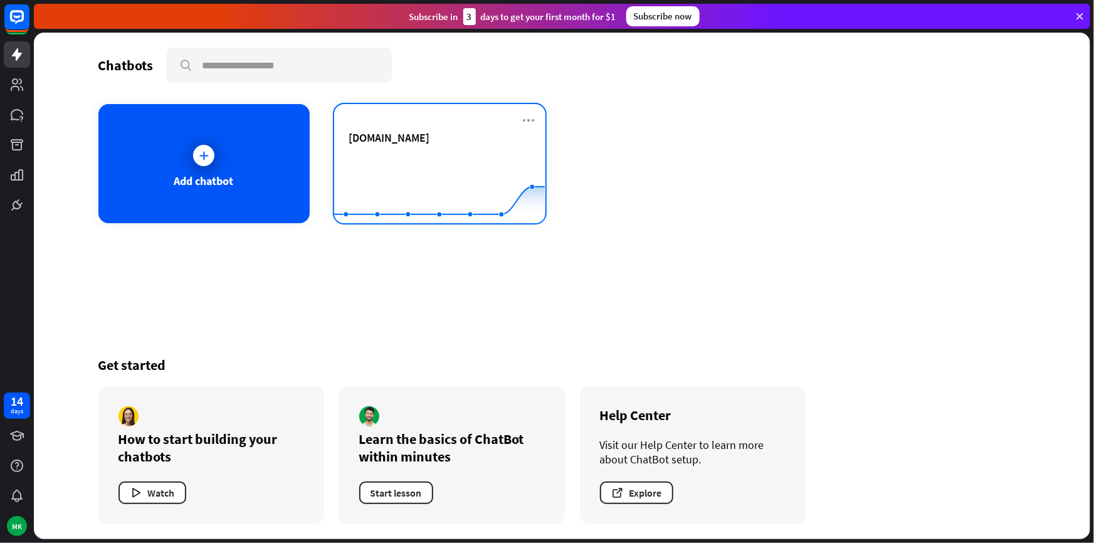
click at [403, 137] on div "[DOMAIN_NAME]" at bounding box center [439, 137] width 181 height 14
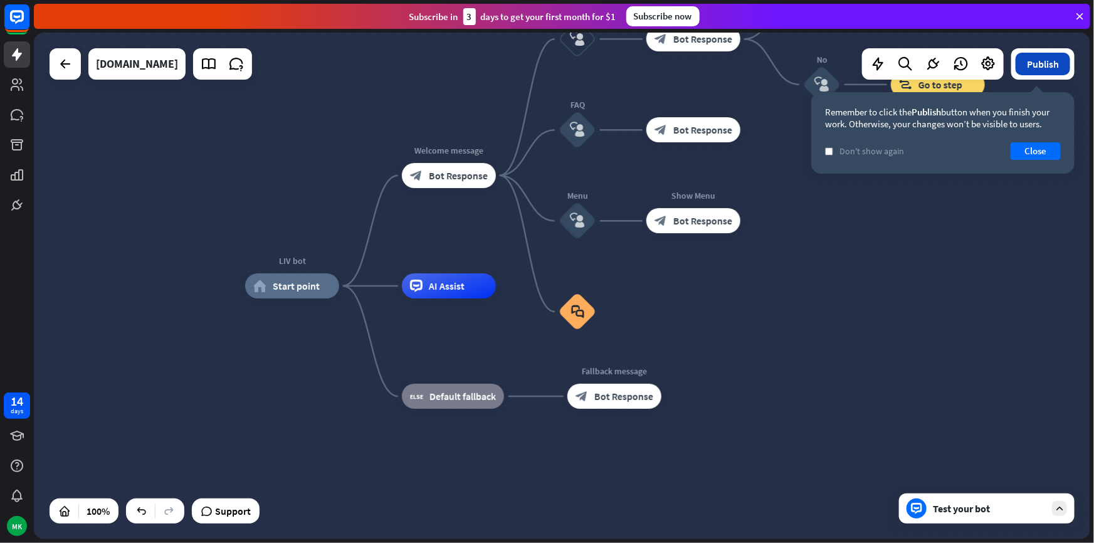
click at [1035, 60] on button "Publish" at bounding box center [1043, 64] width 55 height 23
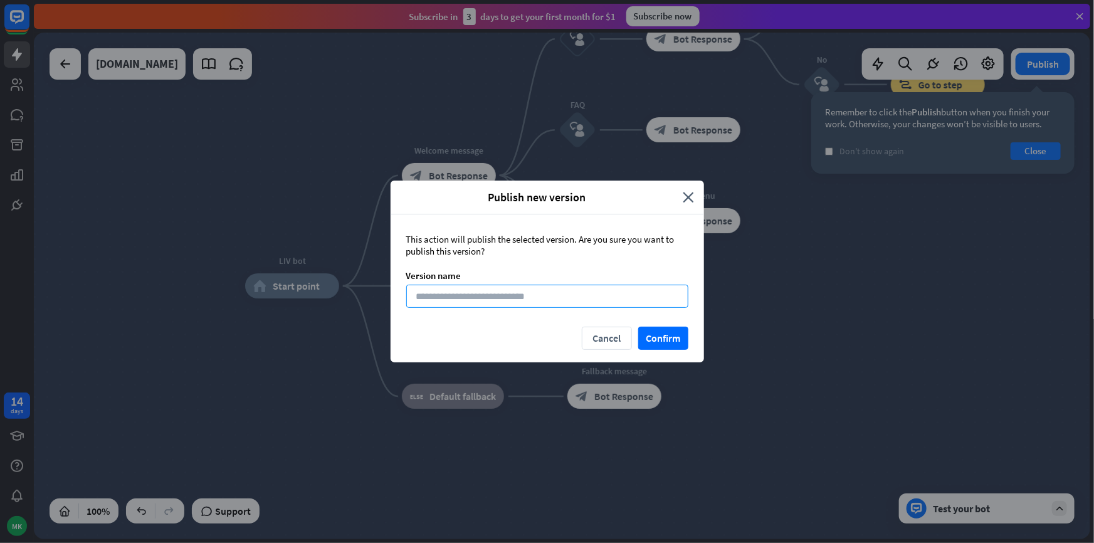
click at [570, 295] on input at bounding box center [547, 296] width 282 height 23
type input "*"
type input "****"
click at [651, 342] on button "Confirm" at bounding box center [663, 338] width 50 height 23
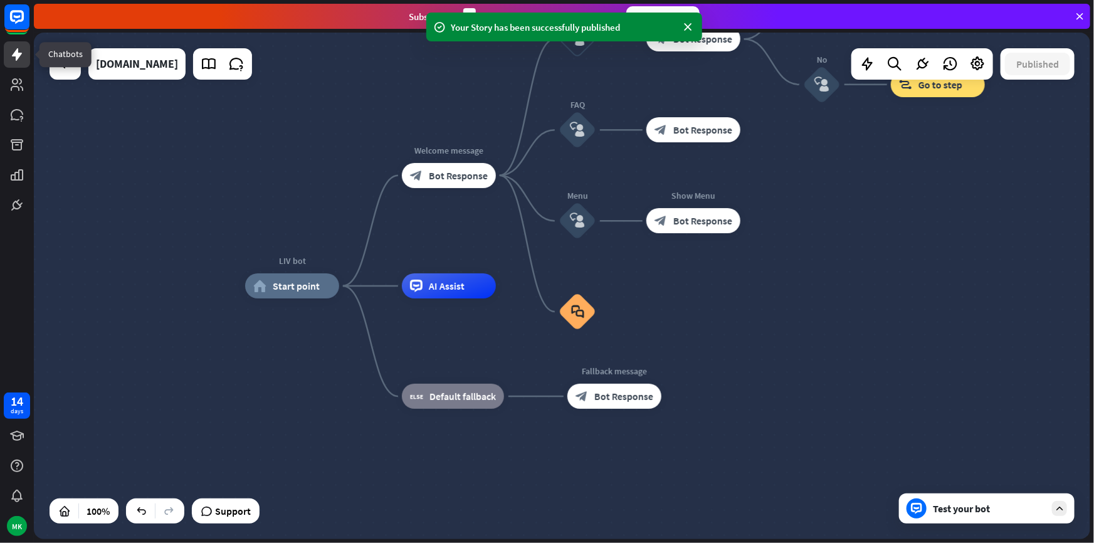
click at [18, 50] on icon at bounding box center [17, 54] width 10 height 13
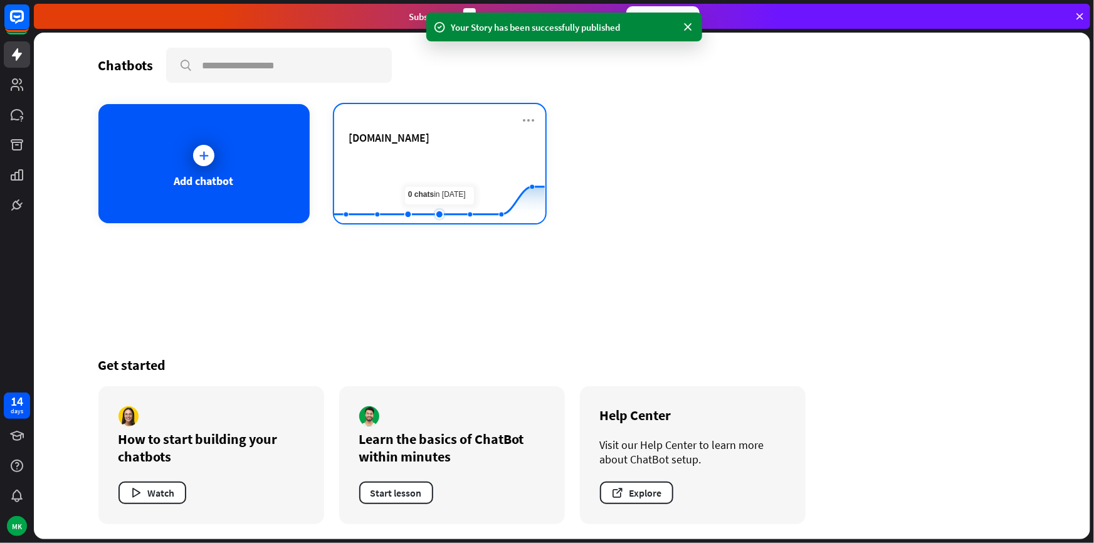
click at [446, 169] on rect at bounding box center [439, 192] width 211 height 78
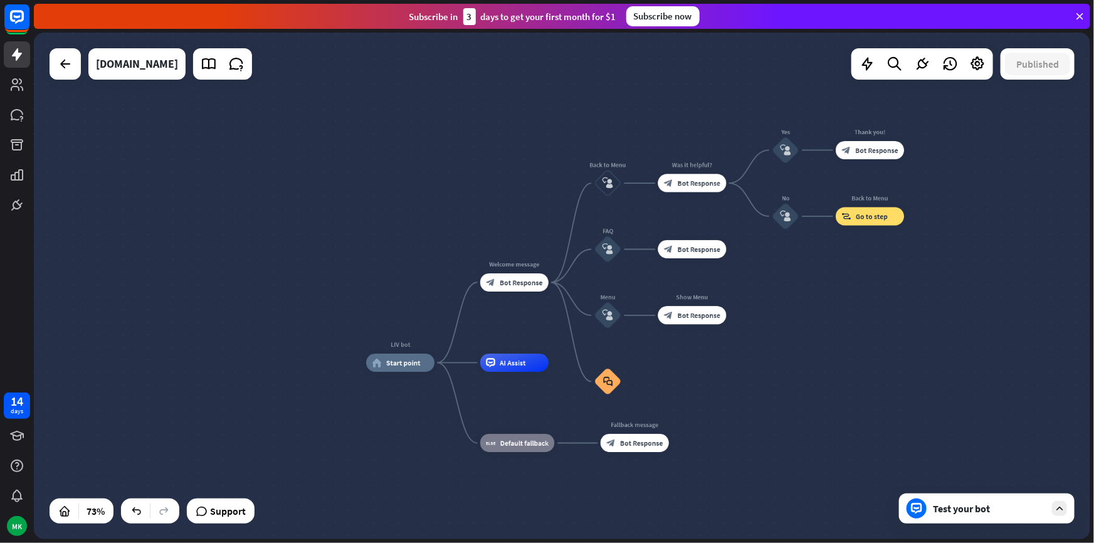
drag, startPoint x: 847, startPoint y: 314, endPoint x: 751, endPoint y: 441, distance: 159.4
click at [751, 441] on div "LIV bot home_2 Start point Welcome message block_bot_response Bot Response Back…" at bounding box center [750, 547] width 768 height 369
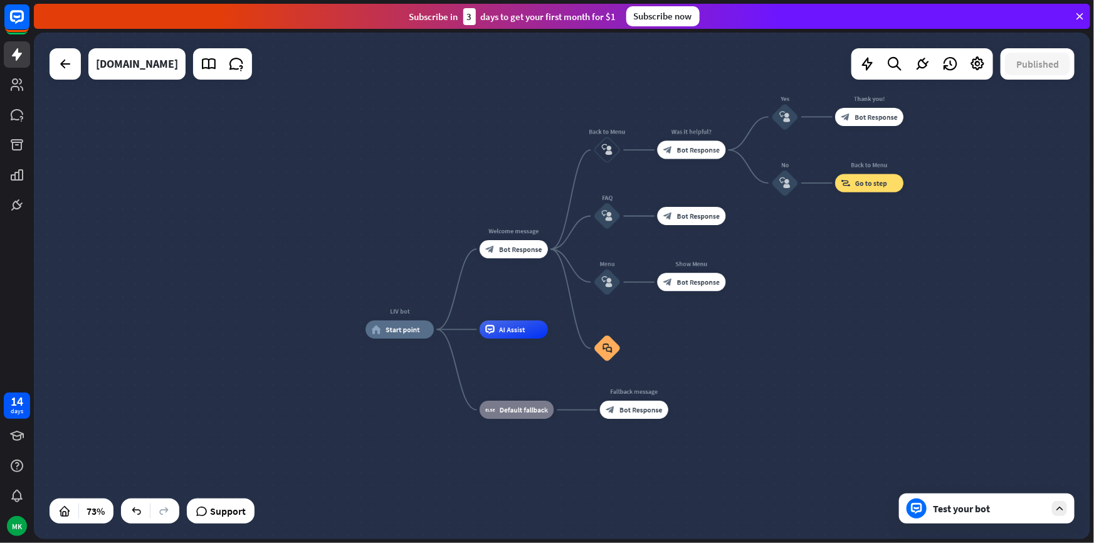
drag, startPoint x: 770, startPoint y: 374, endPoint x: 825, endPoint y: 273, distance: 115.6
click at [825, 273] on div "LIV bot home_2 Start point Welcome message block_bot_response Bot Response Back…" at bounding box center [562, 286] width 1057 height 507
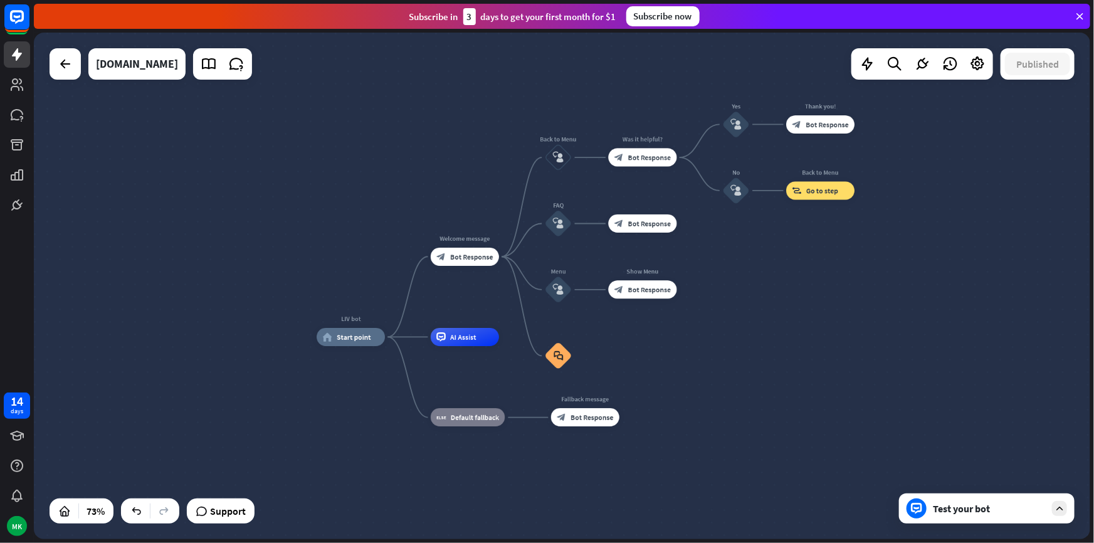
drag, startPoint x: 824, startPoint y: 280, endPoint x: 791, endPoint y: 246, distance: 47.9
click at [769, 288] on div "LIV bot home_2 Start point Welcome message block_bot_response Bot Response Back…" at bounding box center [562, 286] width 1057 height 507
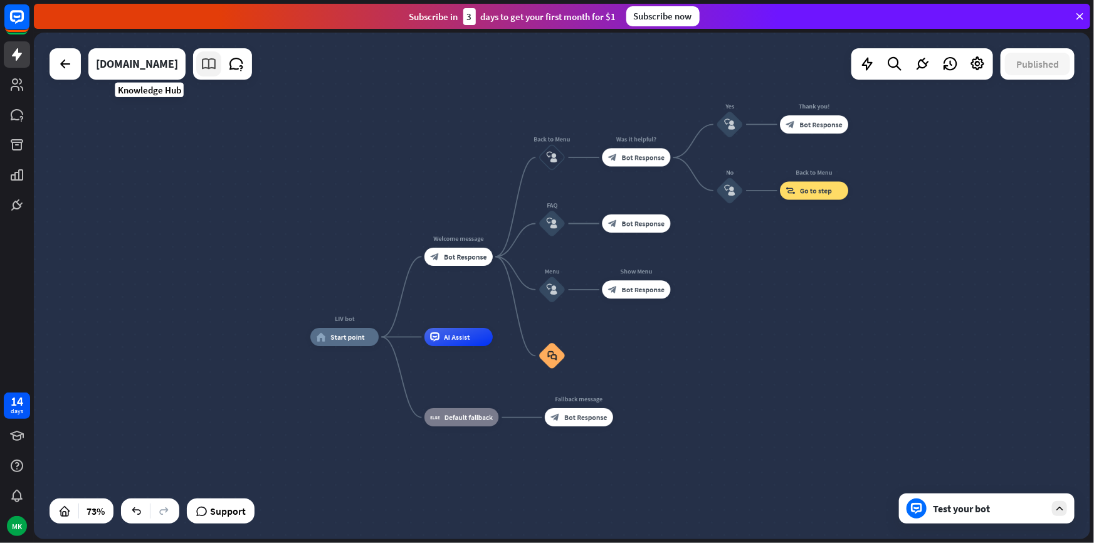
click at [201, 68] on icon at bounding box center [209, 64] width 16 height 16
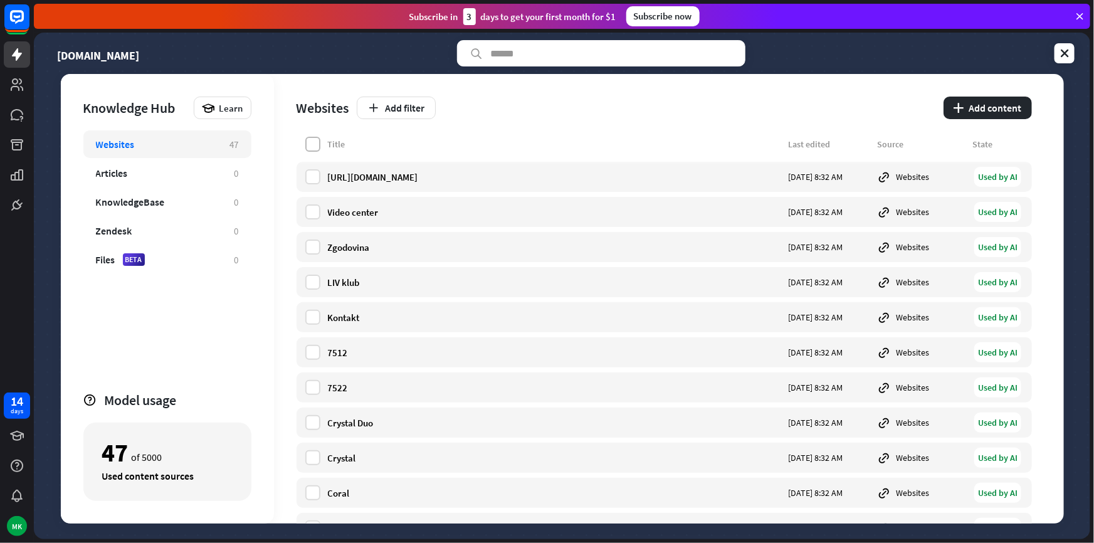
click at [318, 147] on label at bounding box center [312, 144] width 15 height 15
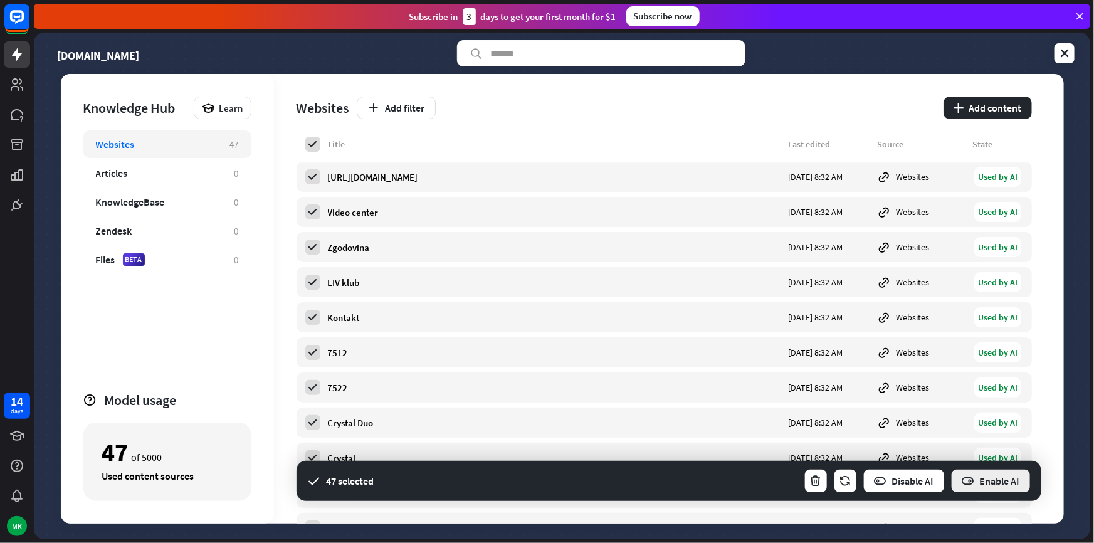
click at [966, 480] on icon "button" at bounding box center [968, 481] width 13 height 13
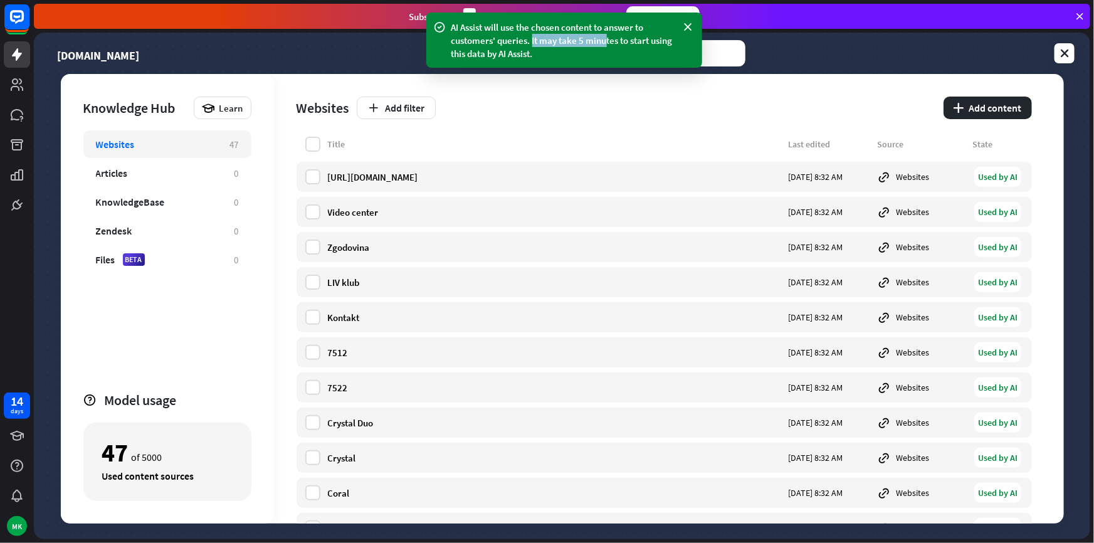
drag, startPoint x: 533, startPoint y: 41, endPoint x: 605, endPoint y: 44, distance: 71.6
click at [605, 44] on div "AI Assist will use the chosen content to answer to customers' queries. It may t…" at bounding box center [565, 41] width 226 height 40
click at [684, 26] on icon at bounding box center [688, 27] width 13 height 13
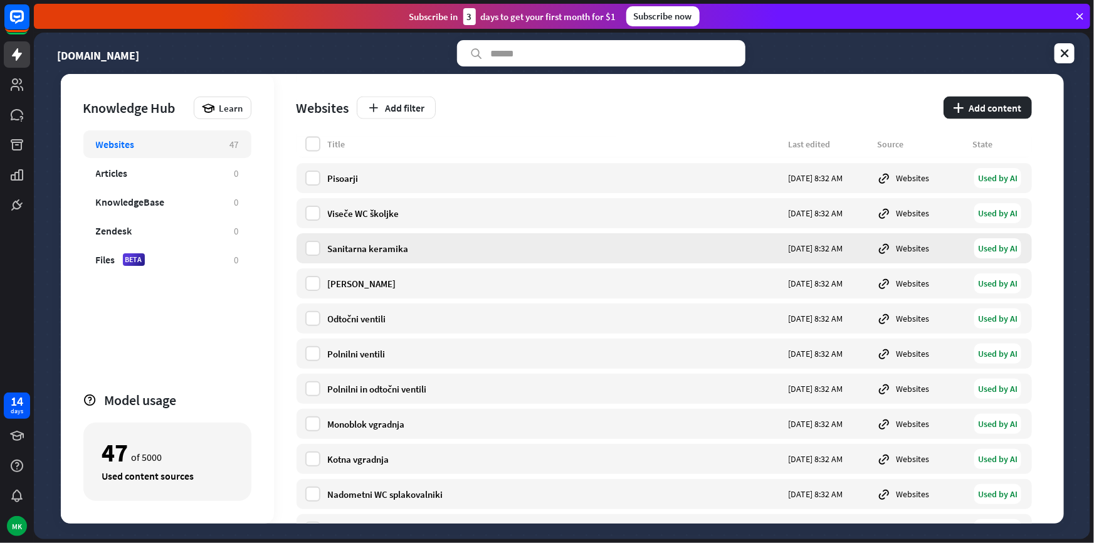
scroll to position [1254, 0]
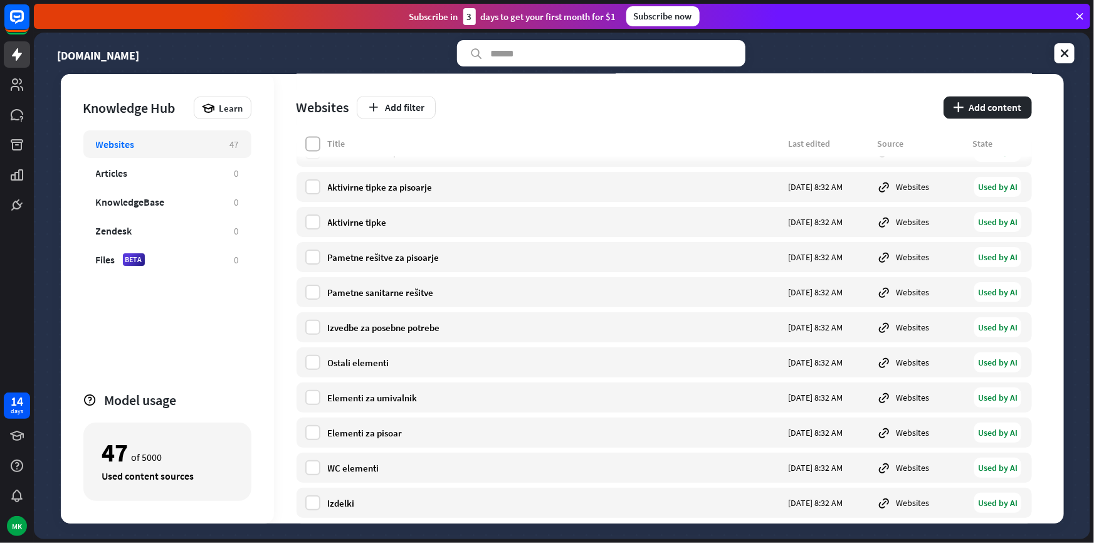
click at [311, 150] on label at bounding box center [312, 144] width 15 height 15
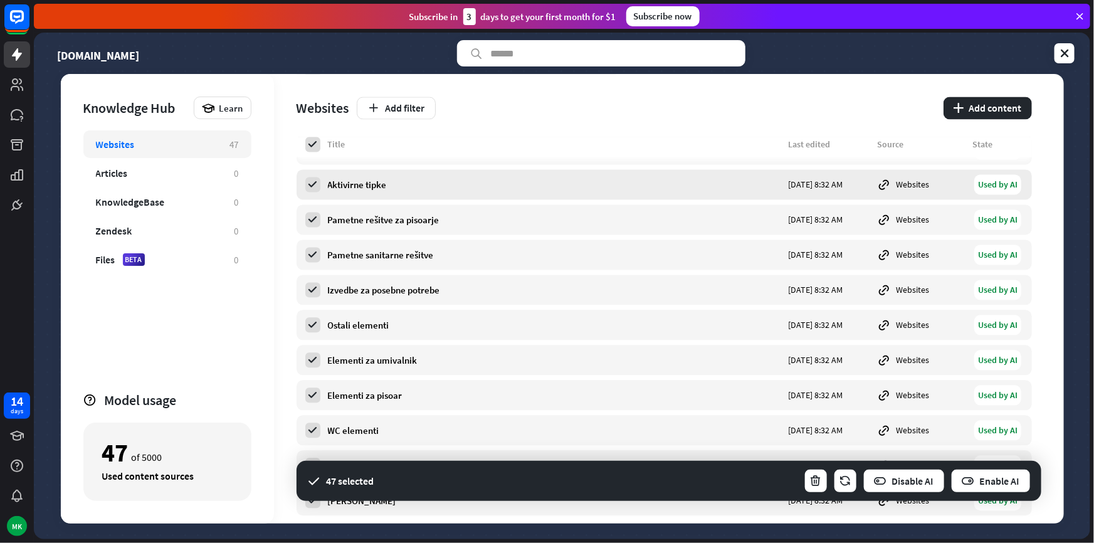
scroll to position [1311, 0]
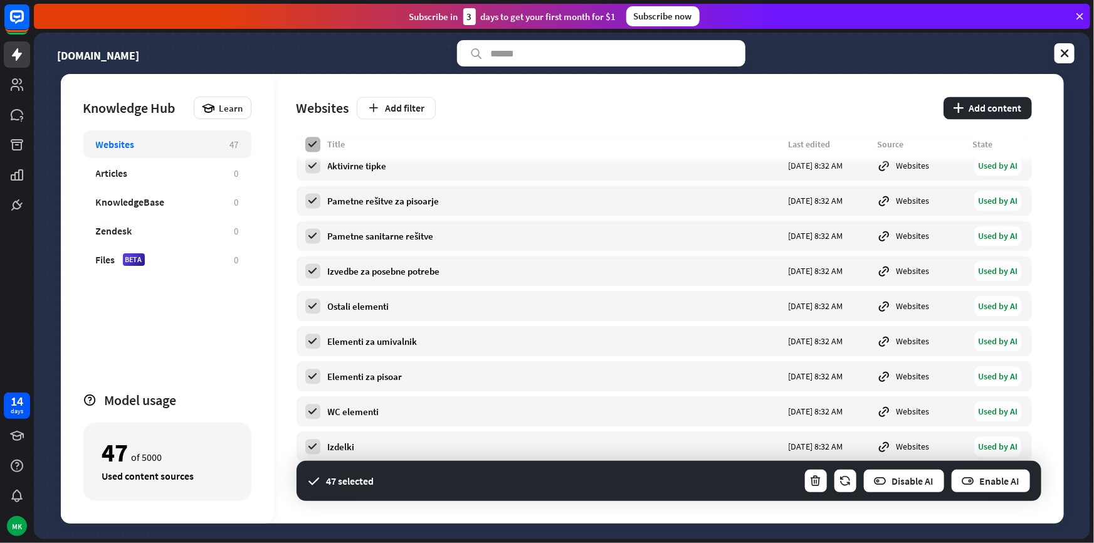
click at [317, 148] on icon at bounding box center [312, 144] width 11 height 11
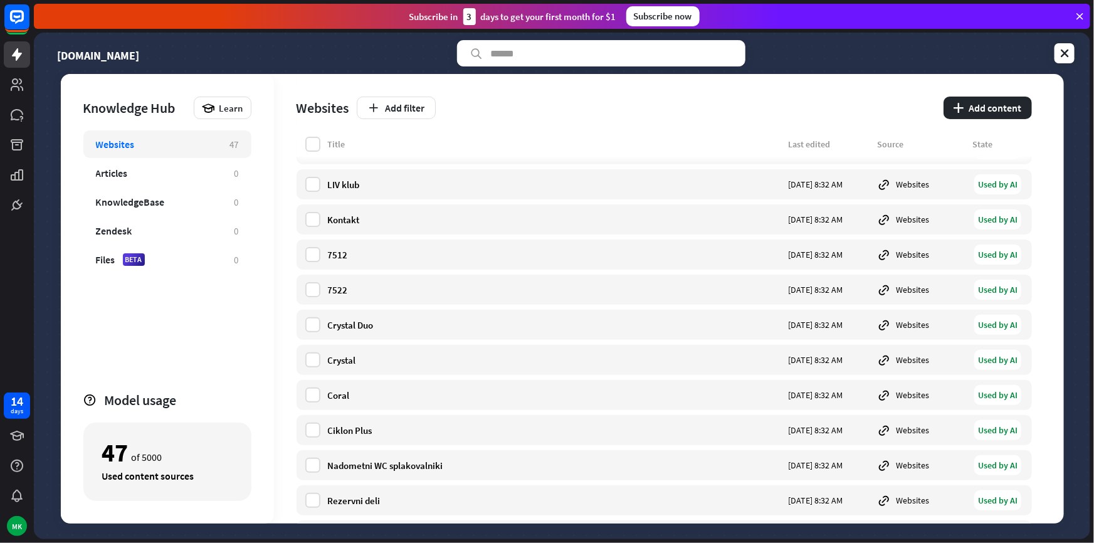
scroll to position [0, 0]
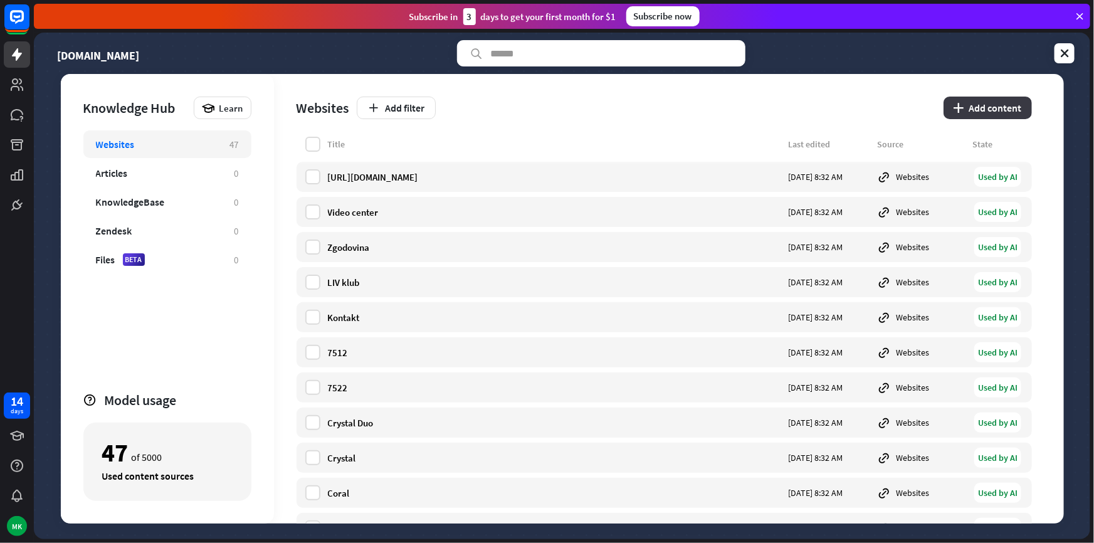
click at [967, 115] on button "plus Add content" at bounding box center [988, 108] width 88 height 23
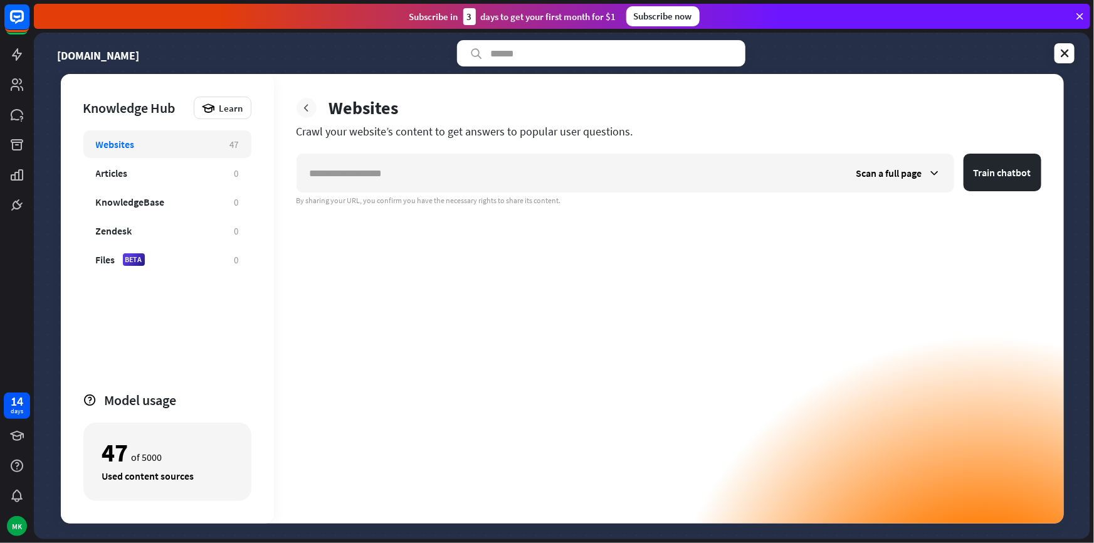
click at [314, 112] on div at bounding box center [307, 108] width 20 height 20
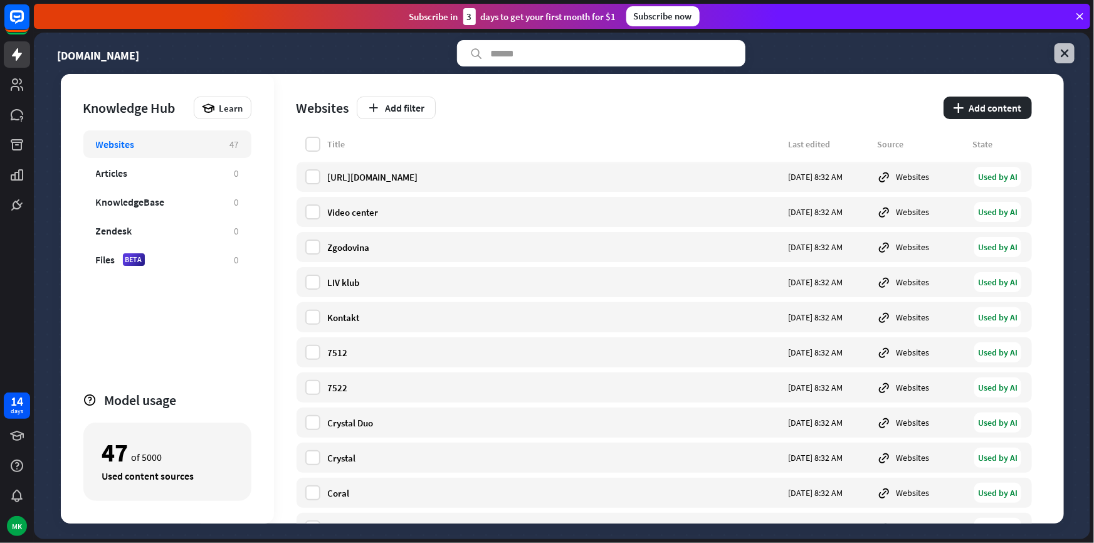
click at [1066, 62] on link at bounding box center [1065, 53] width 20 height 20
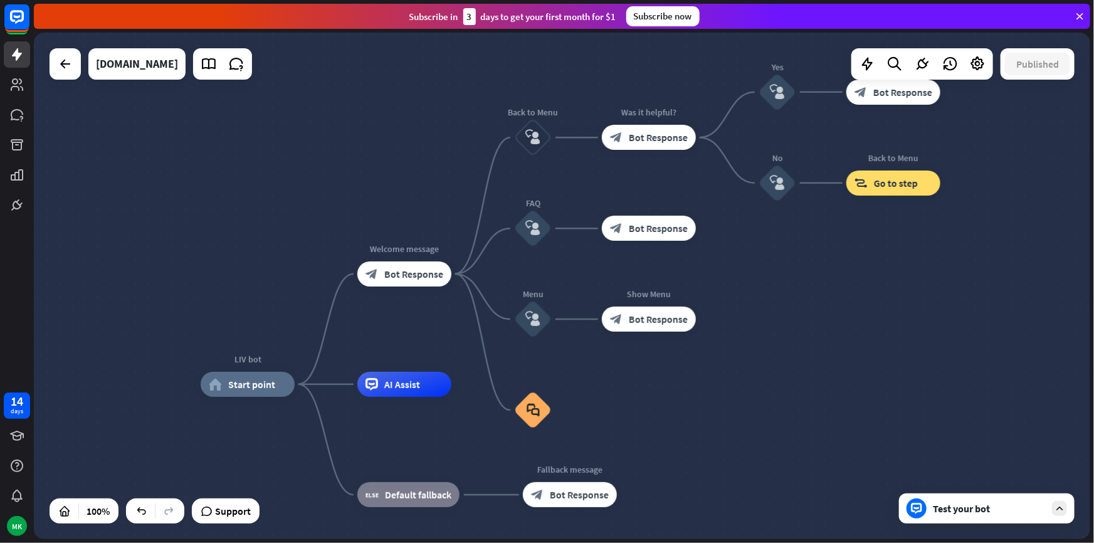
drag, startPoint x: 349, startPoint y: 152, endPoint x: 307, endPoint y: 245, distance: 102.7
click at [307, 245] on div "LIV bot home_2 Start point Welcome message block_bot_response Bot Response Back…" at bounding box center [562, 286] width 1057 height 507
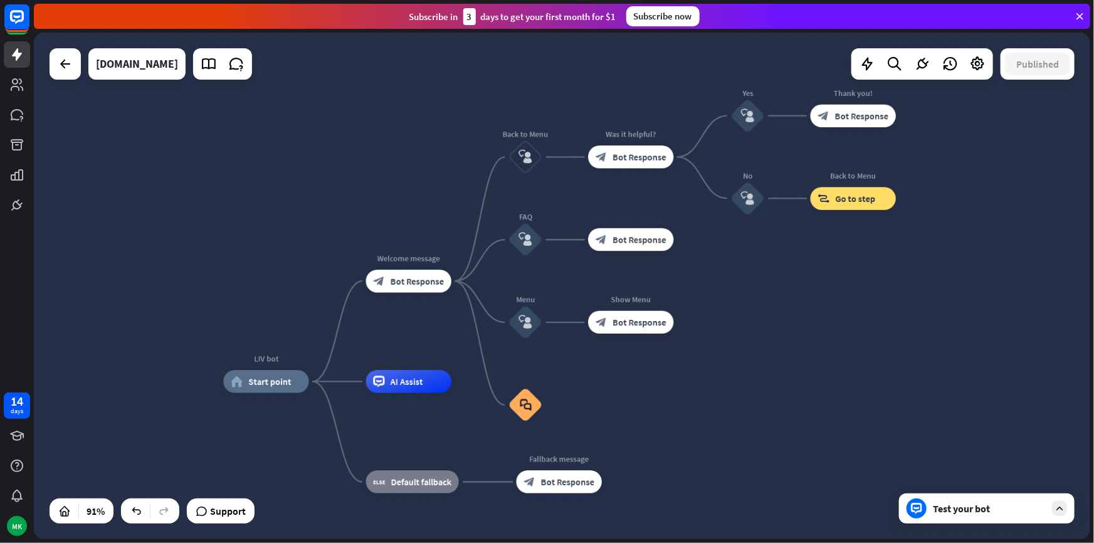
drag, startPoint x: 790, startPoint y: 319, endPoint x: 781, endPoint y: 326, distance: 11.7
click at [781, 326] on div "LIV bot home_2 Start point Welcome message block_bot_response Bot Response Back…" at bounding box center [562, 286] width 1057 height 507
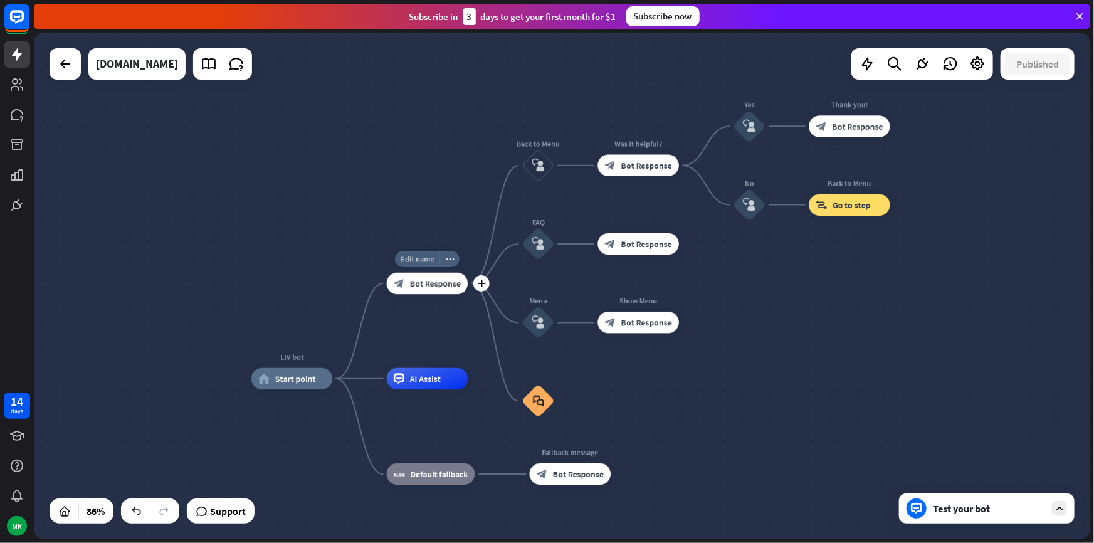
click at [424, 257] on span "Edit name" at bounding box center [418, 259] width 34 height 10
click at [445, 295] on div "**********" at bounding box center [428, 284] width 82 height 22
click at [452, 280] on span "Bot Response" at bounding box center [435, 283] width 51 height 11
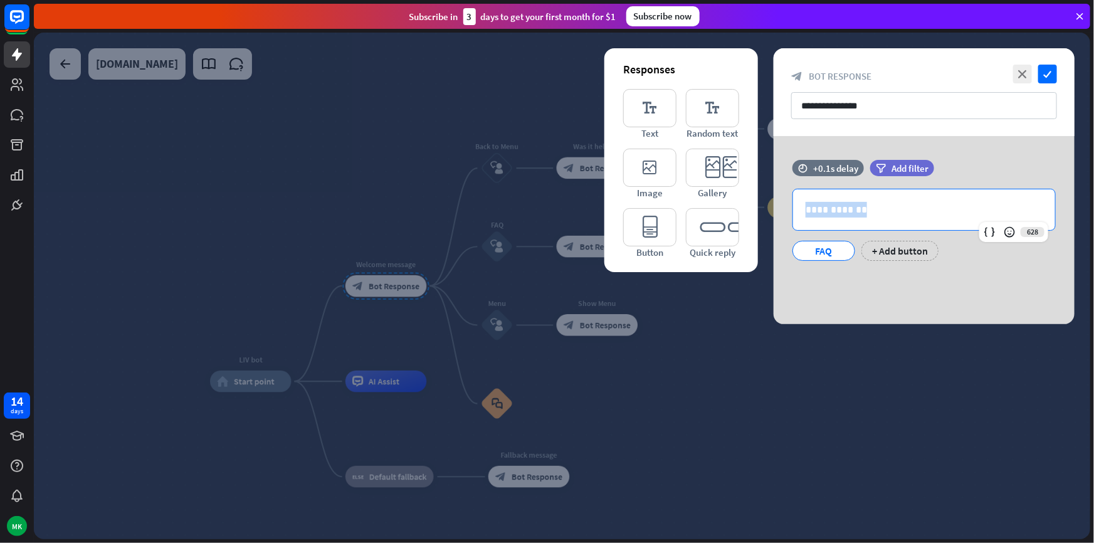
drag, startPoint x: 891, startPoint y: 209, endPoint x: 737, endPoint y: 206, distance: 153.7
click at [774, 209] on div "**********" at bounding box center [924, 230] width 301 height 188
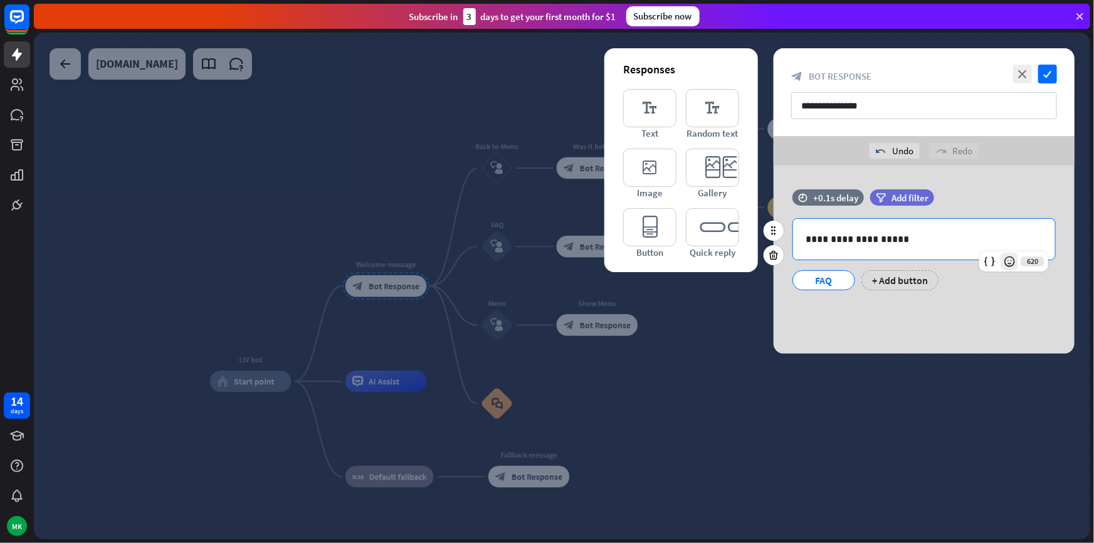
click at [1004, 264] on icon at bounding box center [1010, 261] width 13 height 13
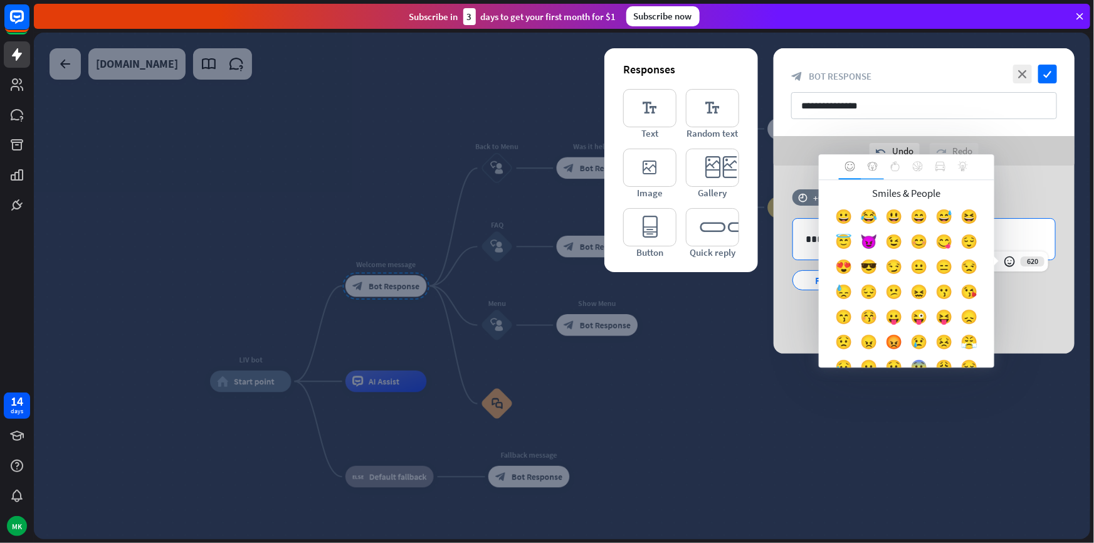
click at [872, 164] on icon at bounding box center [873, 166] width 10 height 10
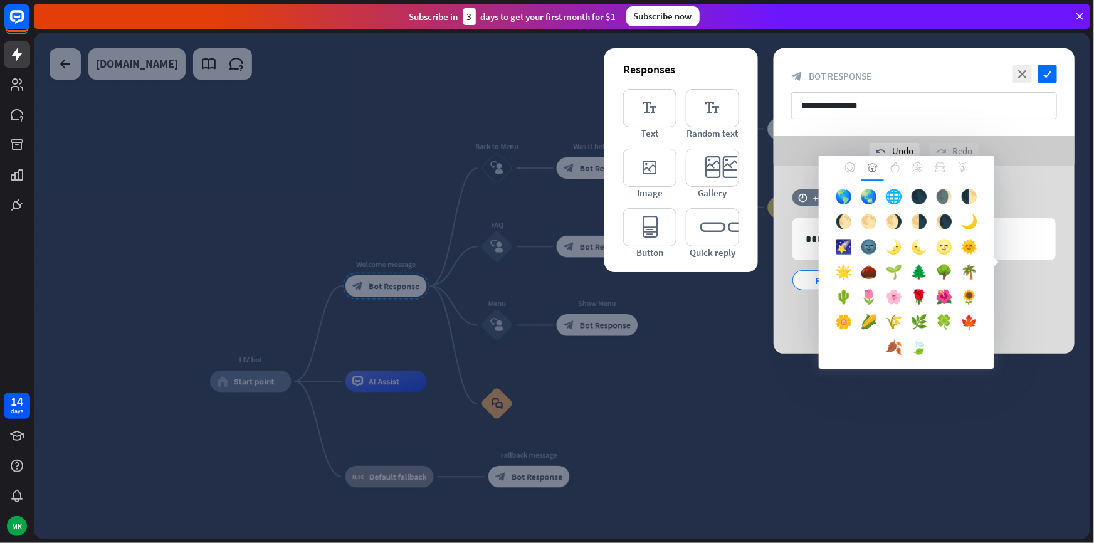
scroll to position [448, 0]
click at [900, 169] on icon at bounding box center [896, 167] width 10 height 10
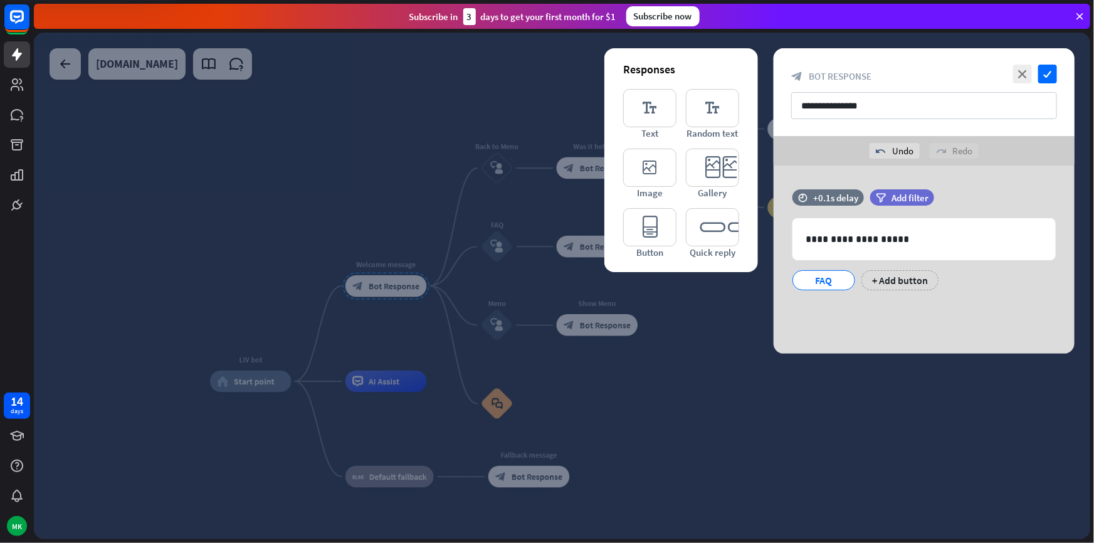
scroll to position [0, 0]
click at [921, 246] on body "14 days MK close Product Help First steps Get started with ChatBot Help Center …" at bounding box center [547, 271] width 1094 height 543
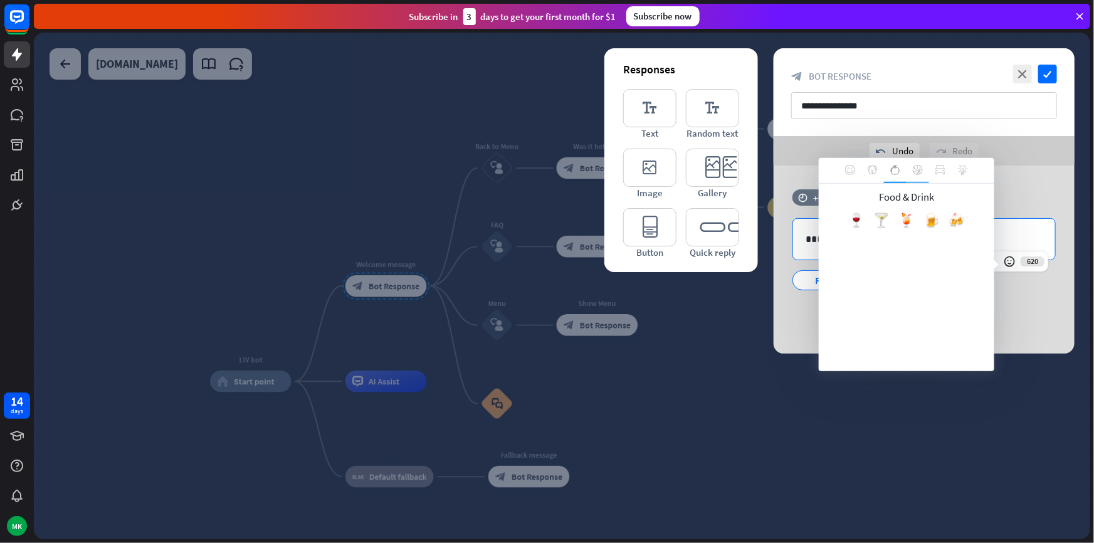
click at [924, 173] on div at bounding box center [918, 170] width 23 height 25
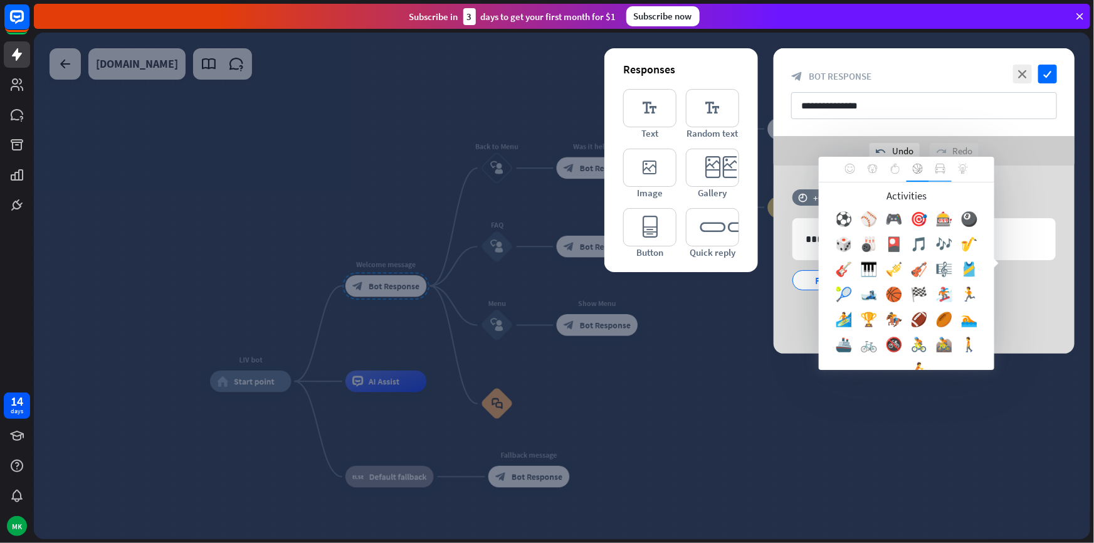
click at [943, 174] on div at bounding box center [940, 169] width 23 height 25
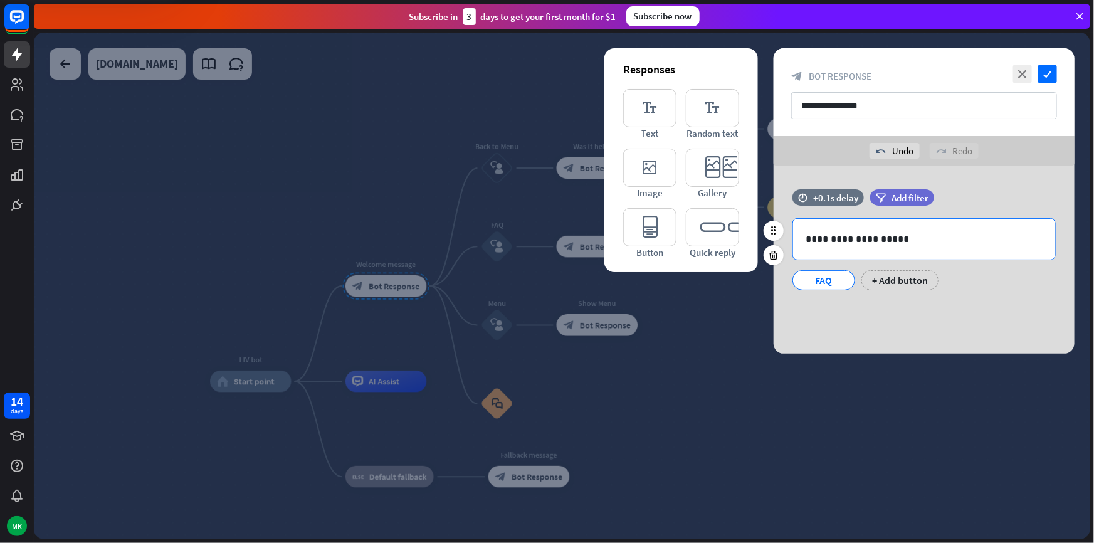
click at [945, 247] on body "14 days MK close Product Help First steps Get started with ChatBot Help Center …" at bounding box center [547, 271] width 1094 height 543
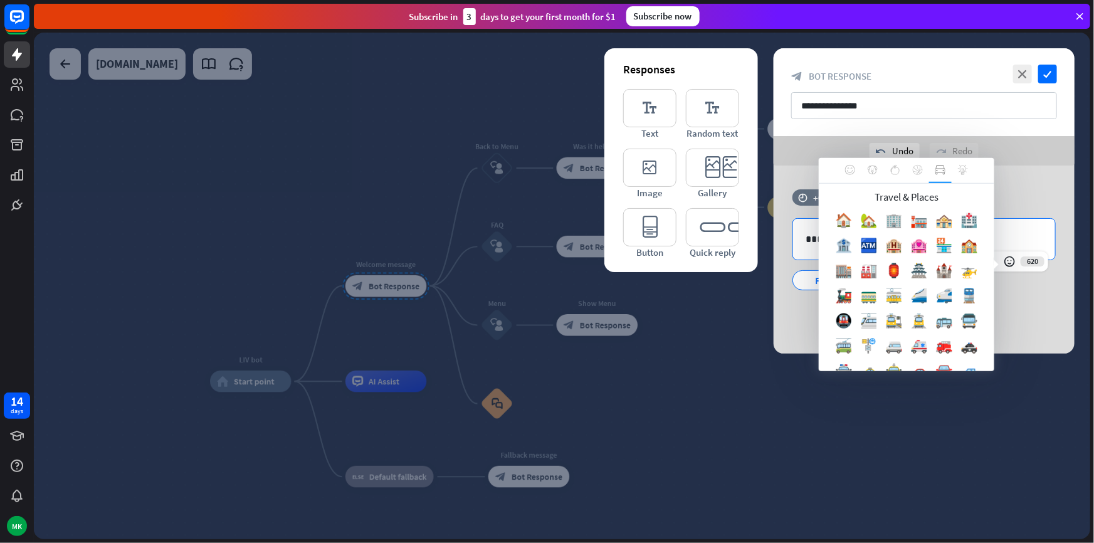
click at [956, 174] on div at bounding box center [963, 170] width 23 height 25
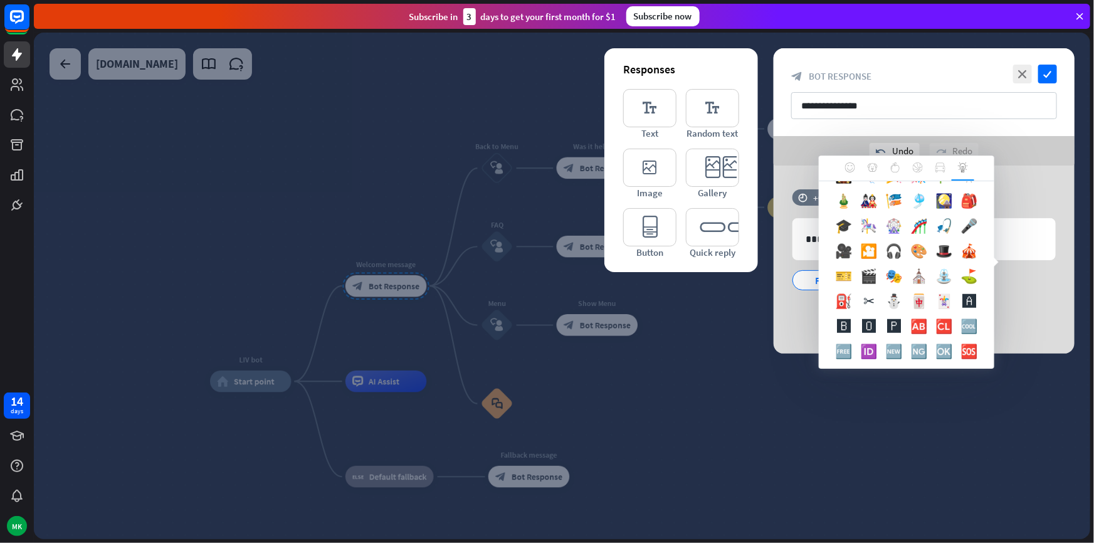
scroll to position [1026, 0]
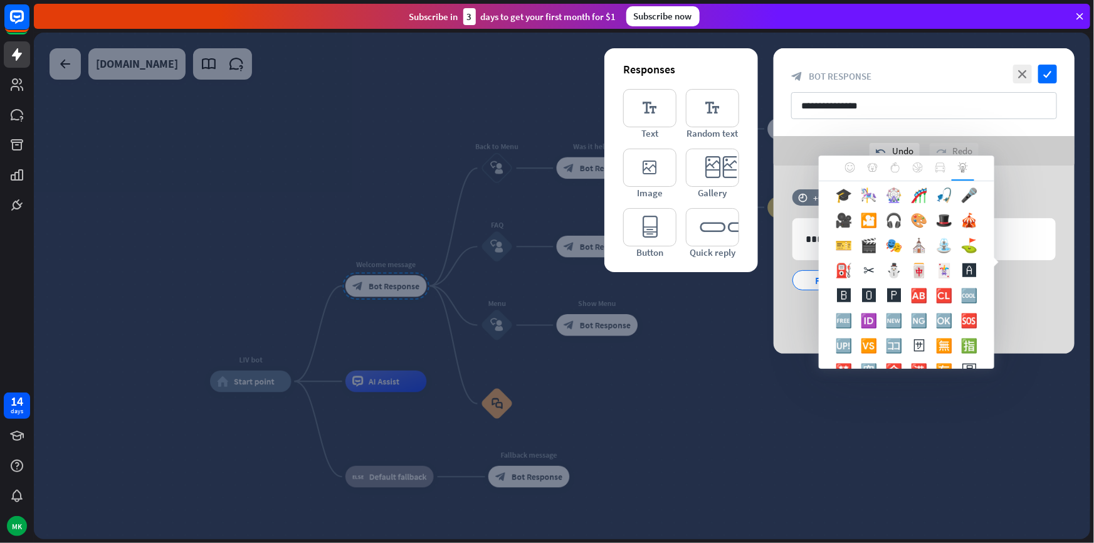
click at [945, 85] on div "💗" at bounding box center [944, 72] width 25 height 25
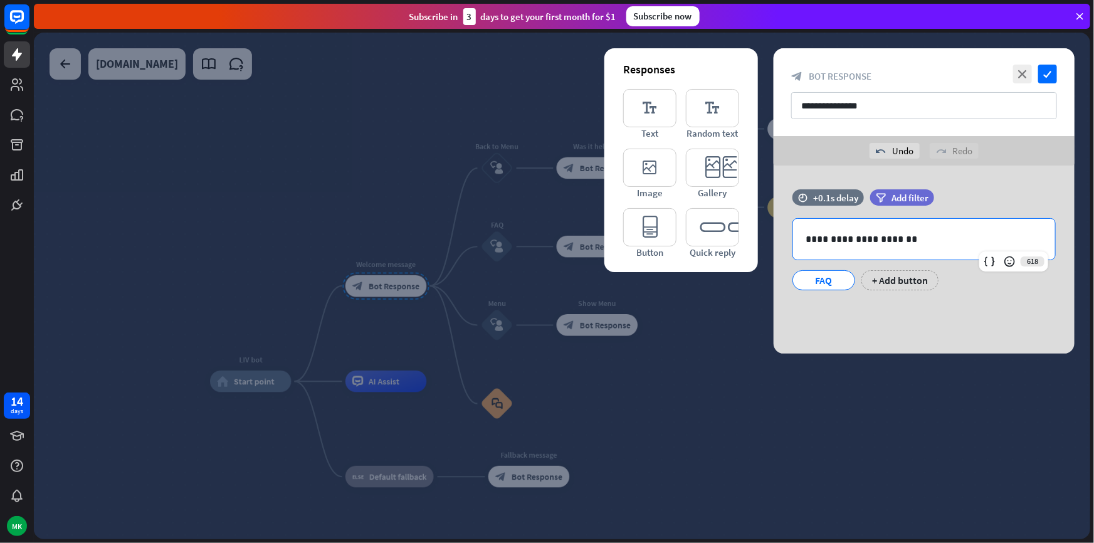
click at [945, 248] on div "**********" at bounding box center [924, 239] width 262 height 41
click at [945, 299] on div "**********" at bounding box center [924, 246] width 301 height 114
click at [667, 346] on div at bounding box center [562, 286] width 1057 height 507
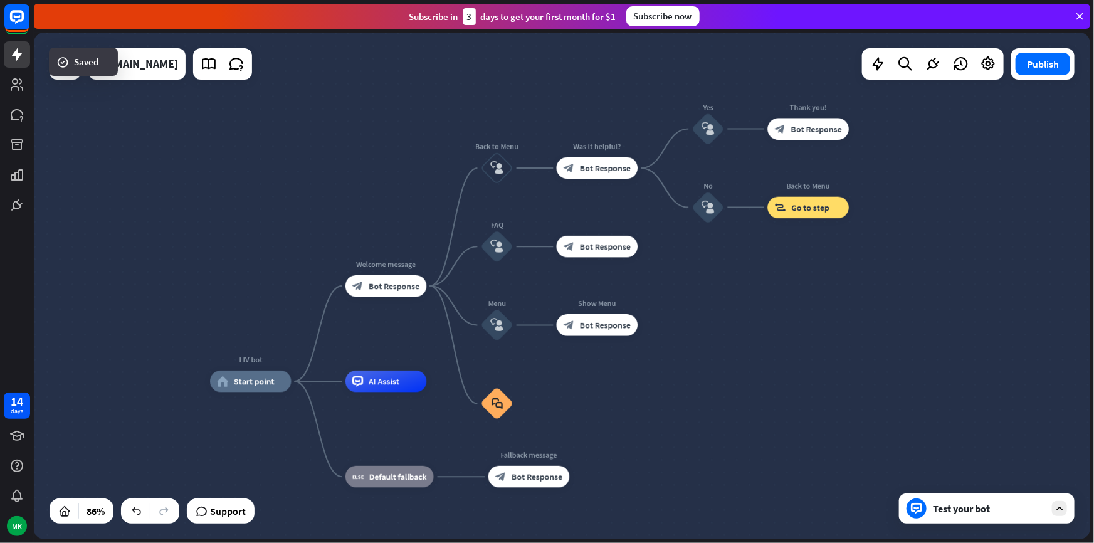
click at [947, 508] on div "Test your bot" at bounding box center [989, 508] width 113 height 13
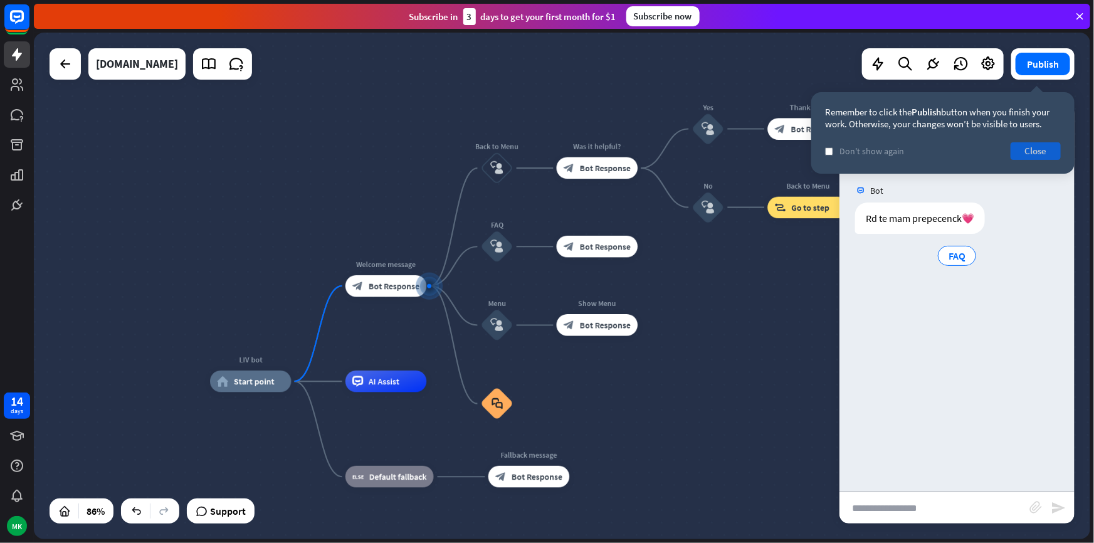
click at [1035, 147] on button "Close" at bounding box center [1036, 151] width 50 height 18
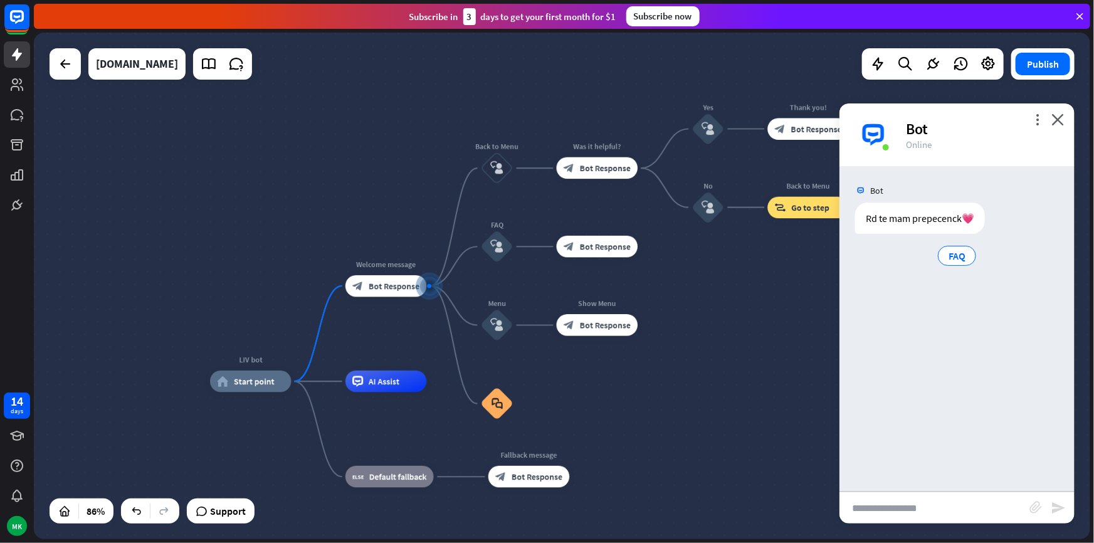
click at [1029, 117] on div "more_vert close Bot Online" at bounding box center [957, 134] width 235 height 63
click at [1034, 121] on icon "more_vert" at bounding box center [1038, 120] width 12 height 12
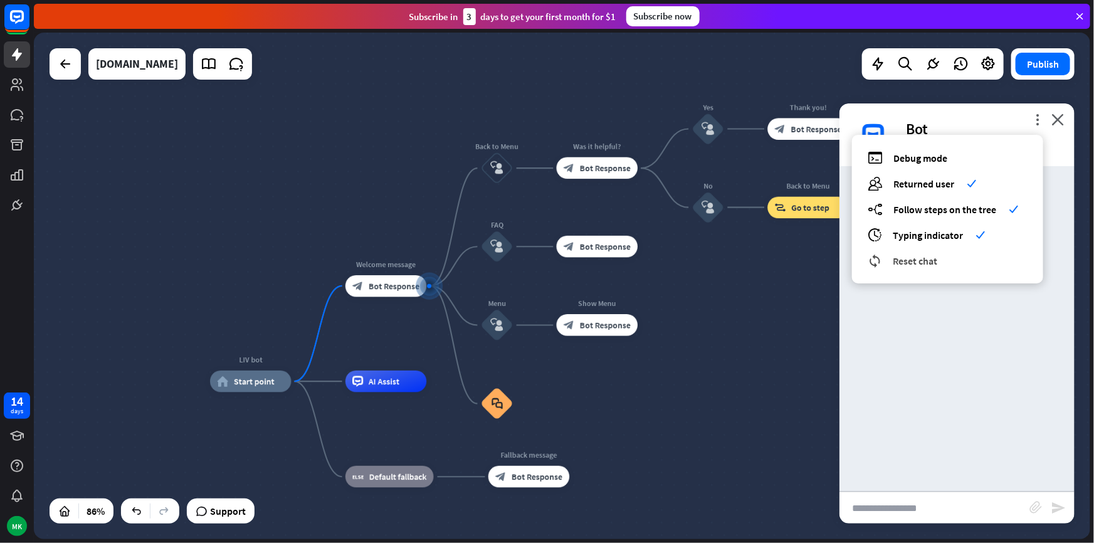
click at [940, 257] on div "reset_chat Reset chat" at bounding box center [948, 260] width 160 height 14
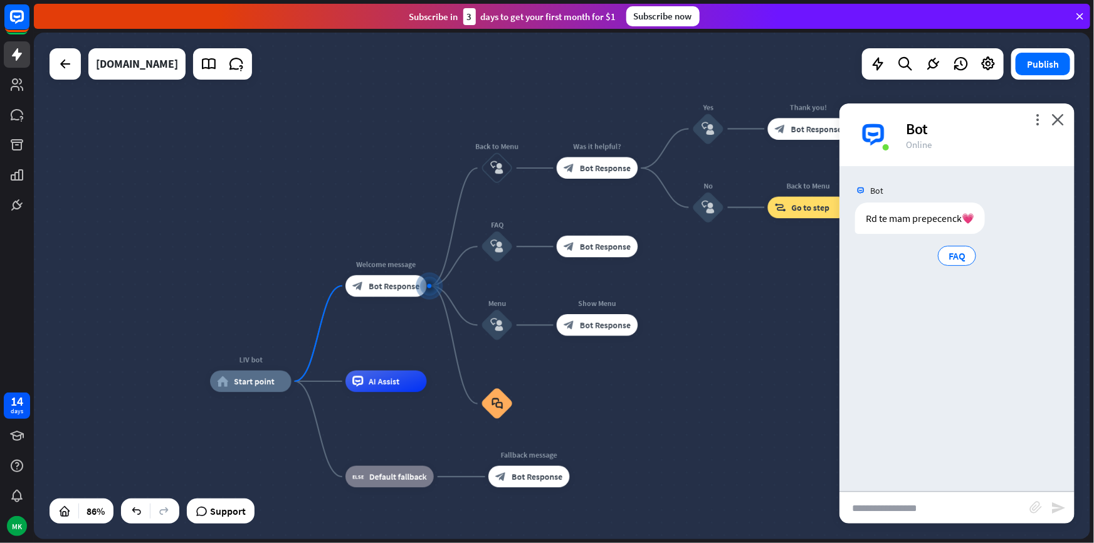
click at [1047, 125] on div "Bot" at bounding box center [983, 128] width 154 height 19
click at [1059, 119] on icon "close" at bounding box center [1058, 120] width 13 height 12
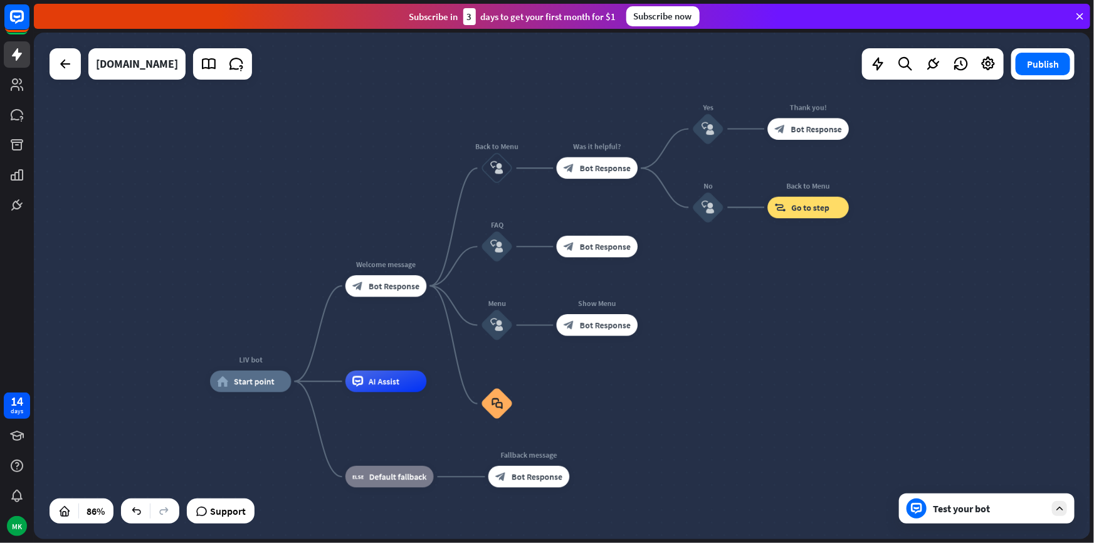
click at [1023, 509] on div "Test your bot" at bounding box center [989, 508] width 113 height 13
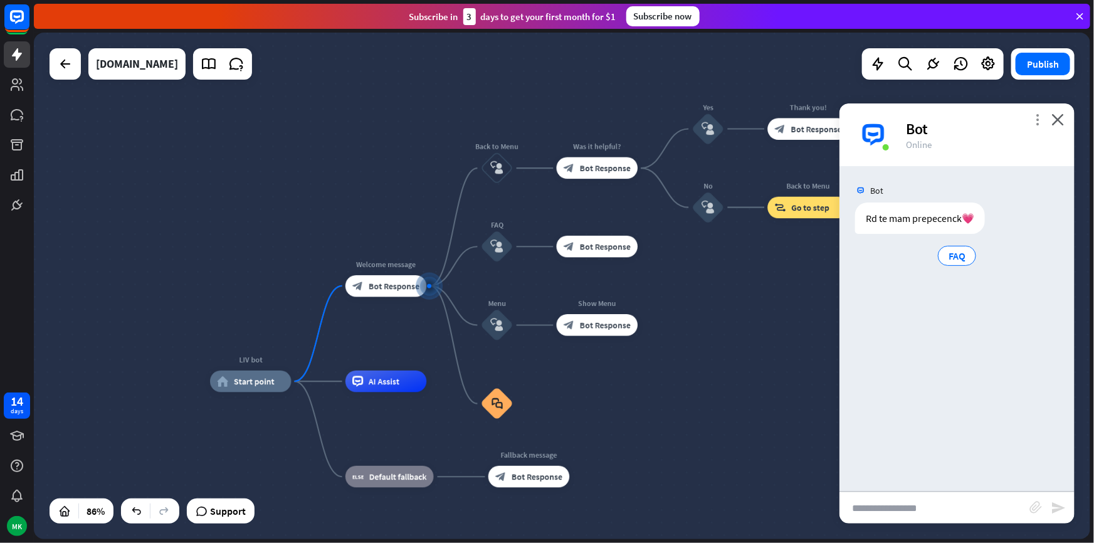
click at [1040, 115] on icon "more_vert" at bounding box center [1038, 120] width 12 height 12
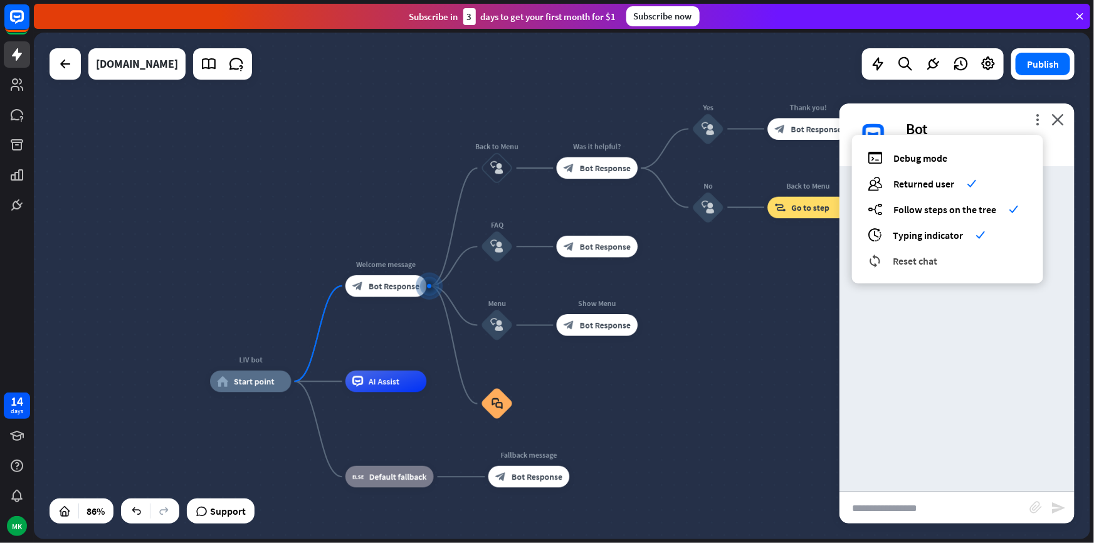
click at [921, 263] on span "Reset chat" at bounding box center [915, 261] width 45 height 13
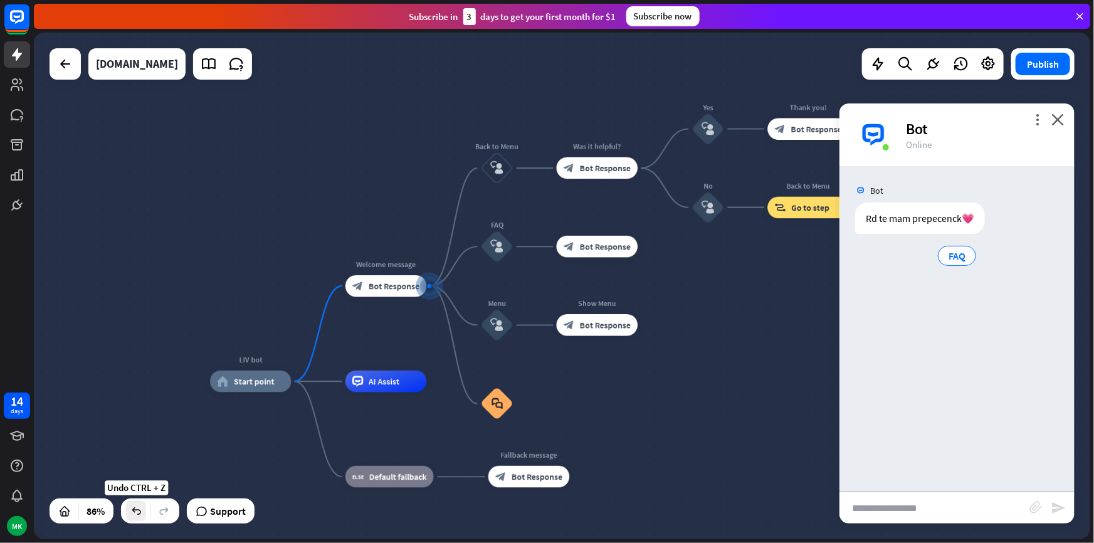
click at [144, 513] on div at bounding box center [136, 511] width 20 height 20
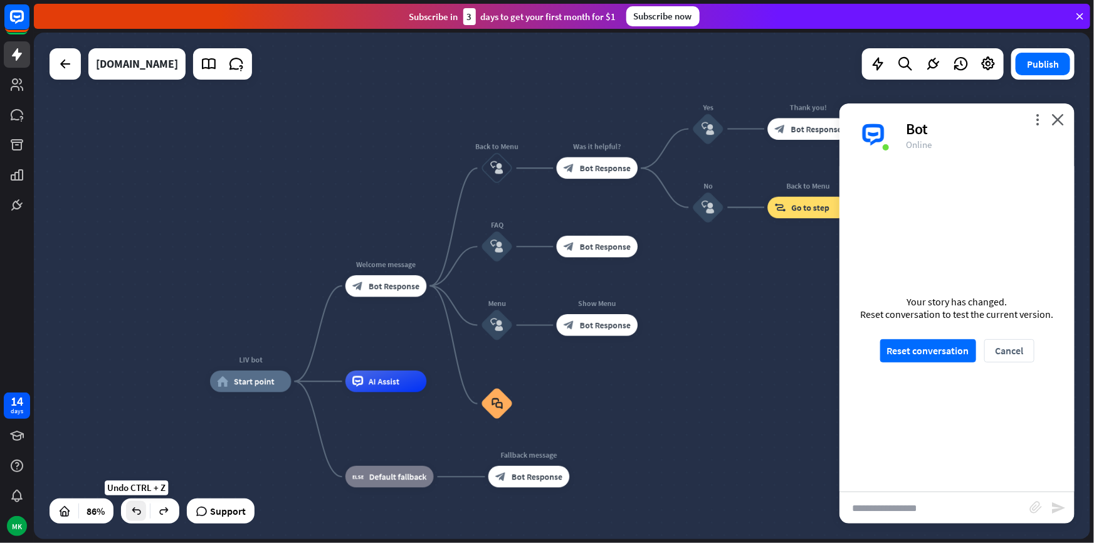
click at [144, 513] on div at bounding box center [136, 511] width 20 height 20
click at [1017, 351] on button "Cancel" at bounding box center [1010, 350] width 50 height 23
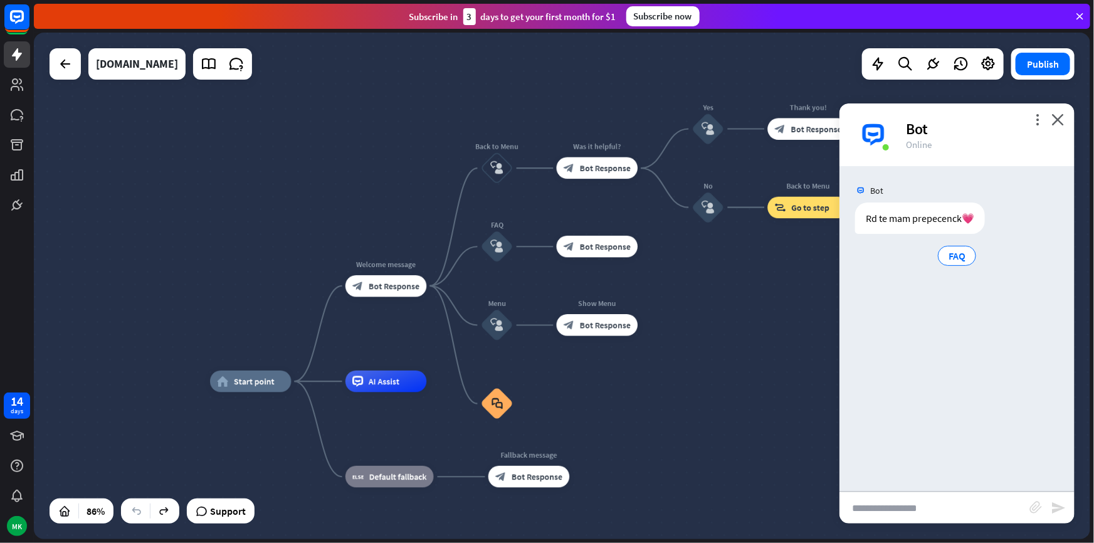
click at [776, 355] on div "home_2 Start point Welcome message block_bot_response Bot Response Back to Menu…" at bounding box center [562, 286] width 1057 height 507
click at [394, 288] on span "Bot Response" at bounding box center [394, 285] width 51 height 11
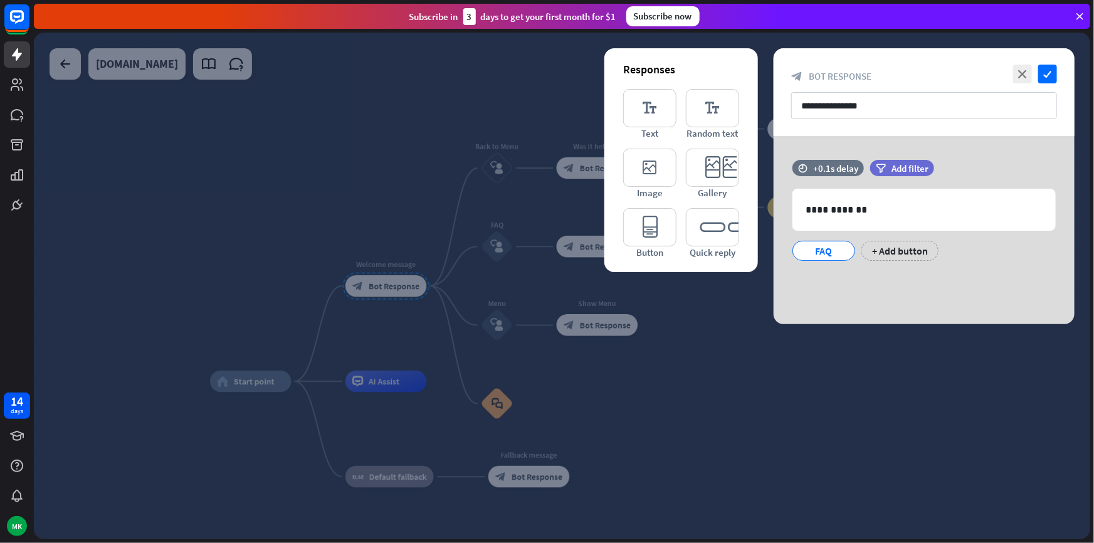
click at [773, 343] on div at bounding box center [562, 286] width 1057 height 507
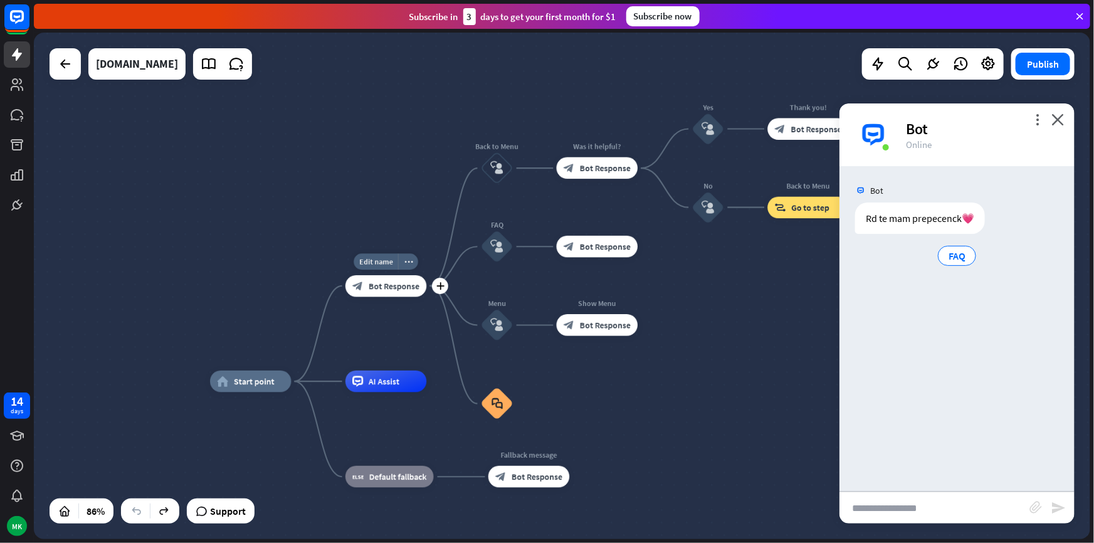
click at [408, 279] on div "block_bot_response Bot Response" at bounding box center [387, 286] width 82 height 22
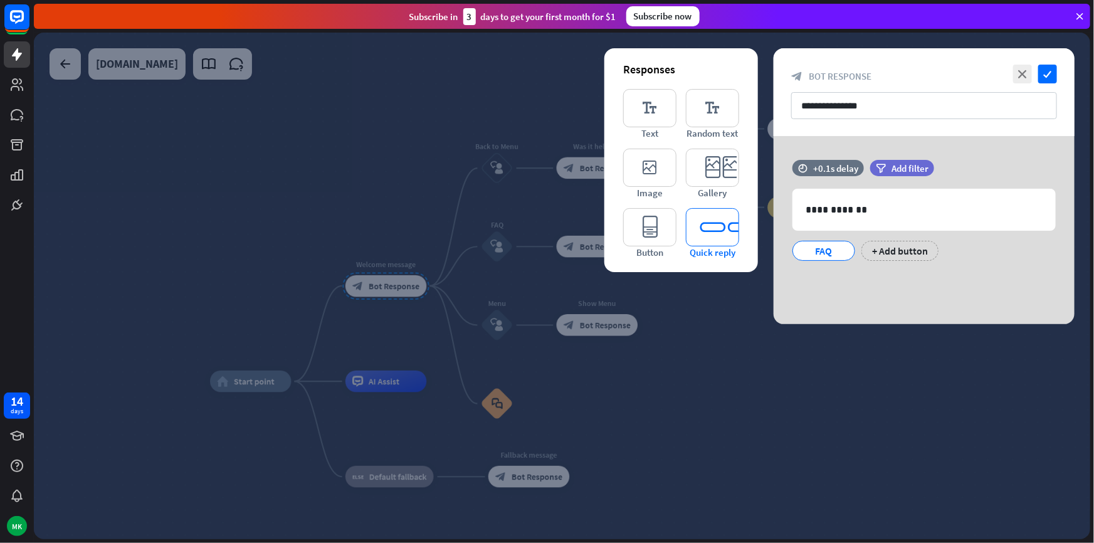
click at [695, 226] on icon "editor_quick_replies" at bounding box center [712, 227] width 53 height 38
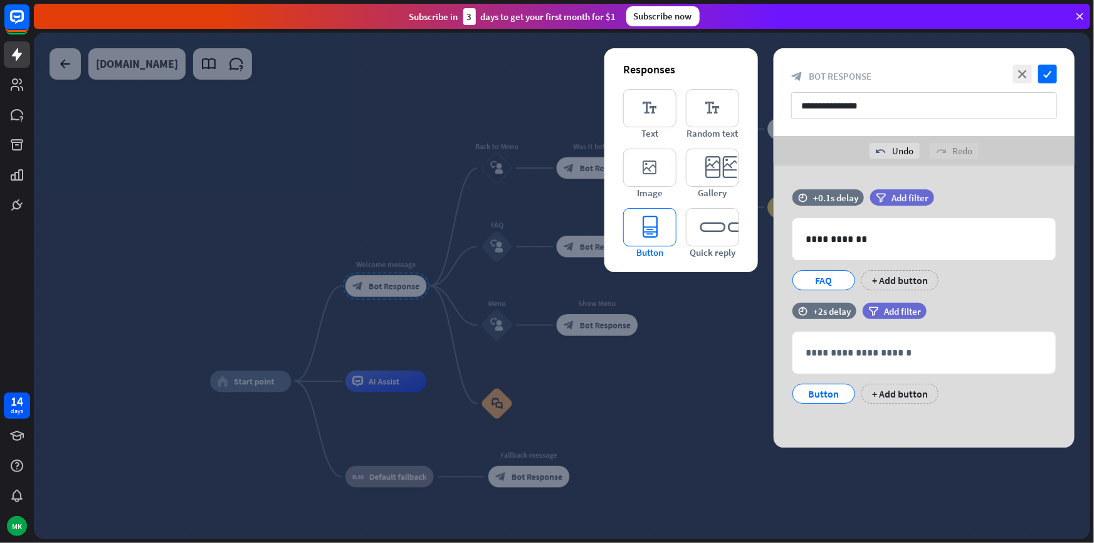
click at [663, 236] on icon "editor_button" at bounding box center [649, 227] width 53 height 38
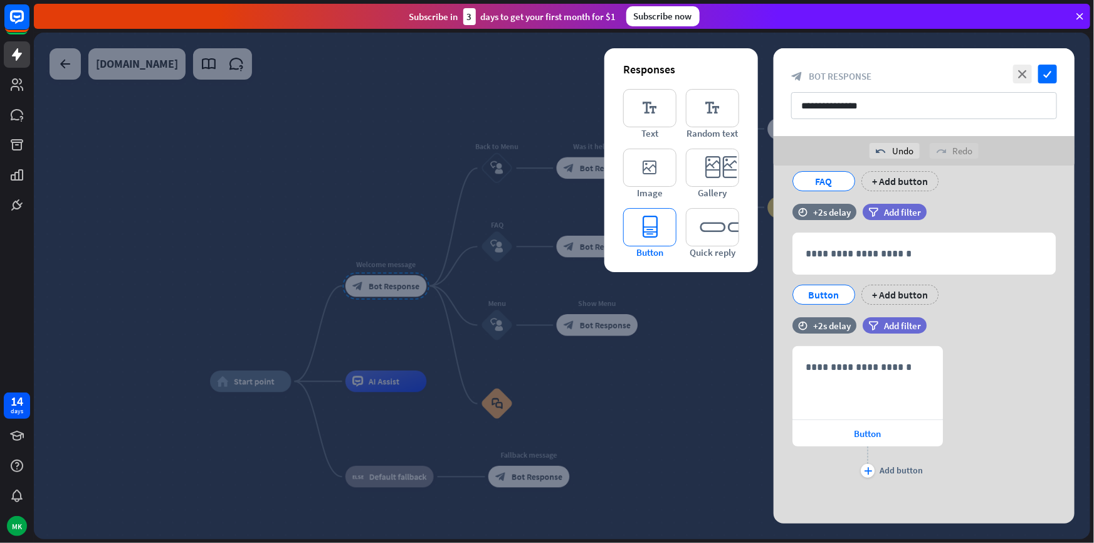
drag, startPoint x: 659, startPoint y: 236, endPoint x: 664, endPoint y: 226, distance: 11.5
click at [659, 235] on icon "editor_button" at bounding box center [649, 227] width 53 height 38
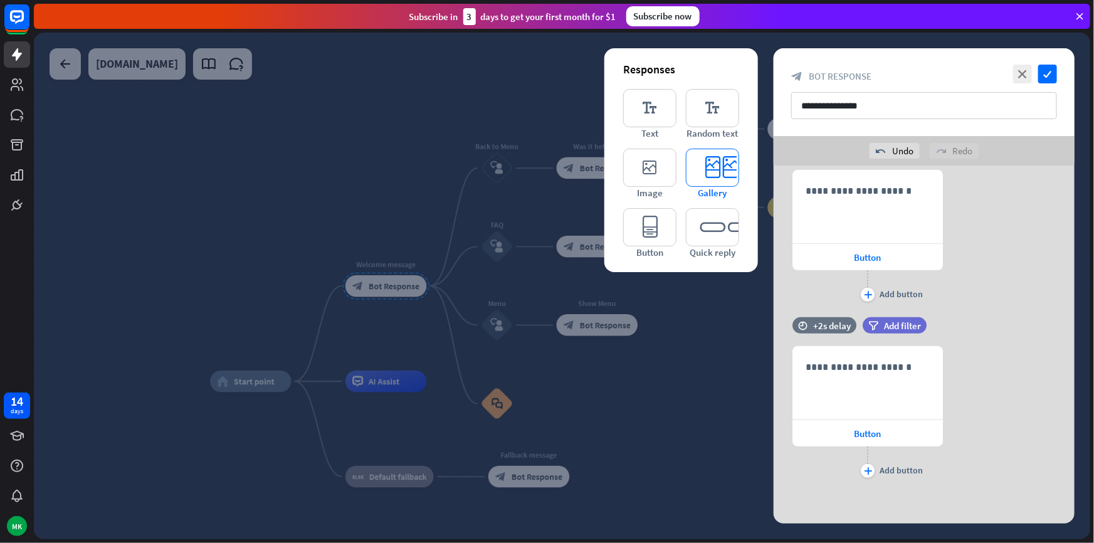
click at [696, 180] on icon "editor_card" at bounding box center [712, 168] width 53 height 38
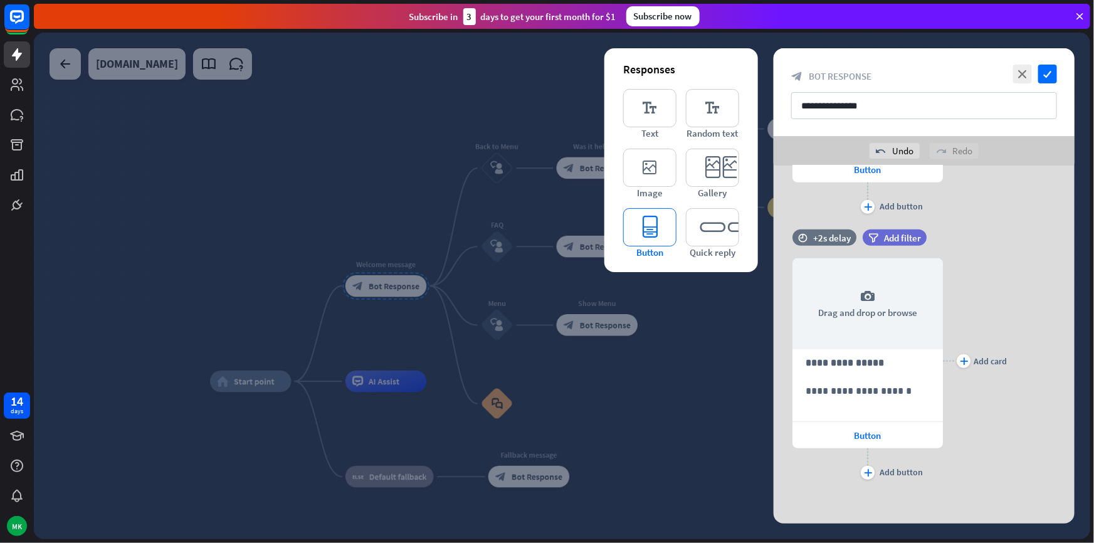
click at [659, 241] on icon "editor_button" at bounding box center [649, 227] width 53 height 38
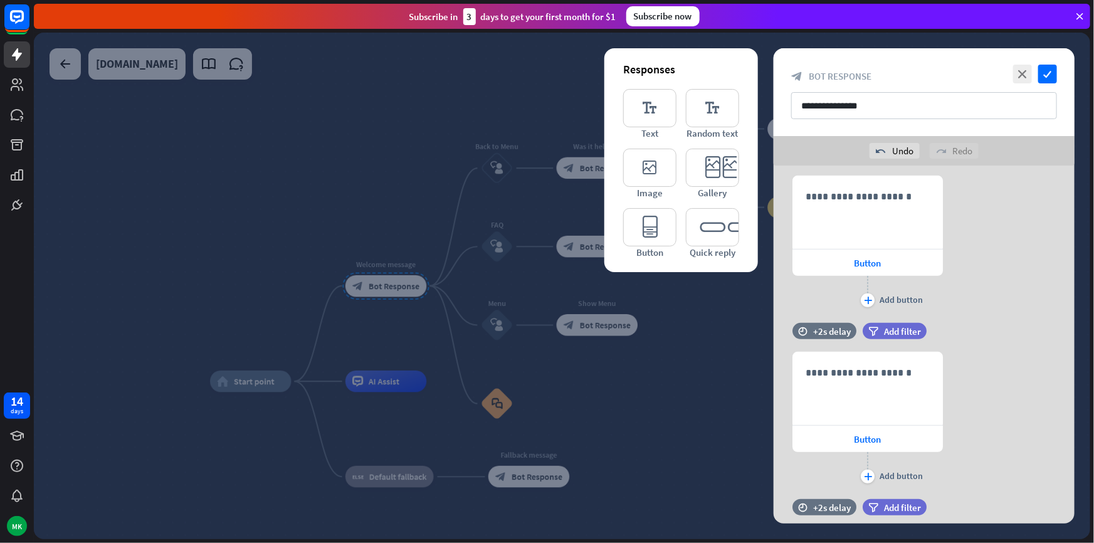
scroll to position [204, 0]
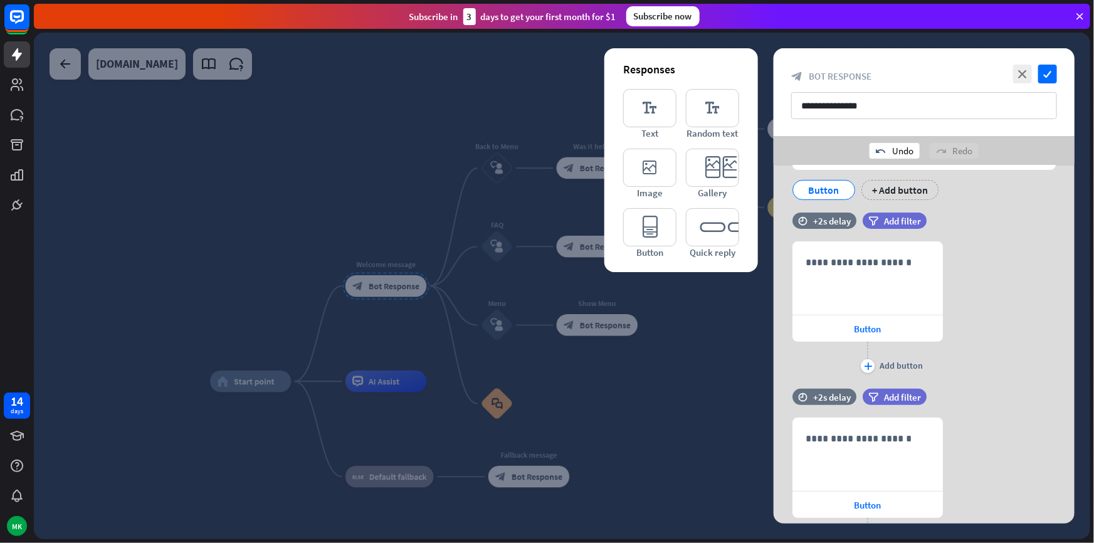
click at [890, 156] on div "undo Undo" at bounding box center [895, 151] width 50 height 16
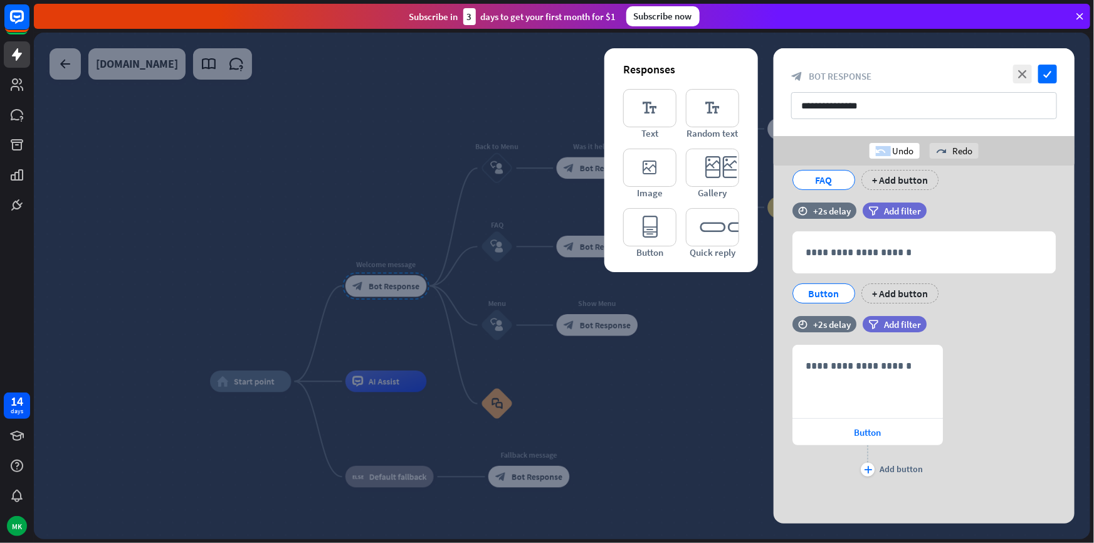
scroll to position [99, 0]
click at [890, 156] on div "undo Undo" at bounding box center [895, 151] width 50 height 16
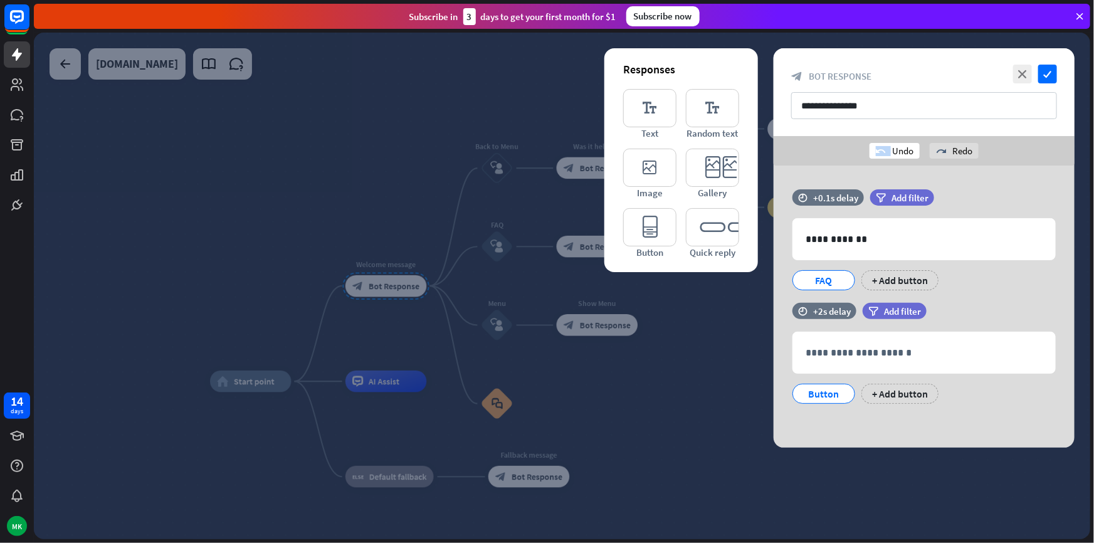
click at [890, 156] on div "undo Undo" at bounding box center [895, 151] width 50 height 16
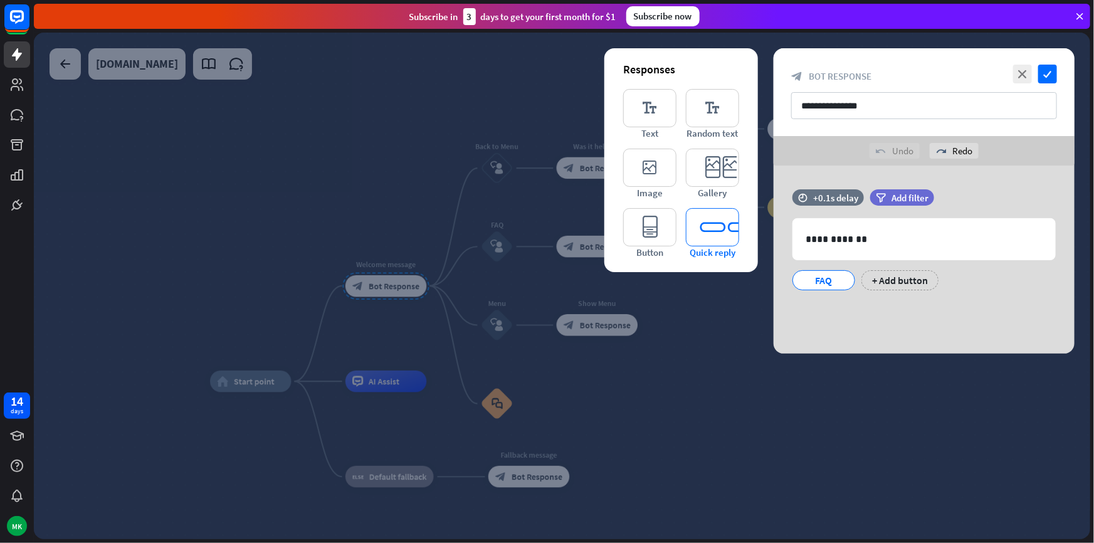
click at [703, 221] on icon "editor_quick_replies" at bounding box center [712, 227] width 53 height 38
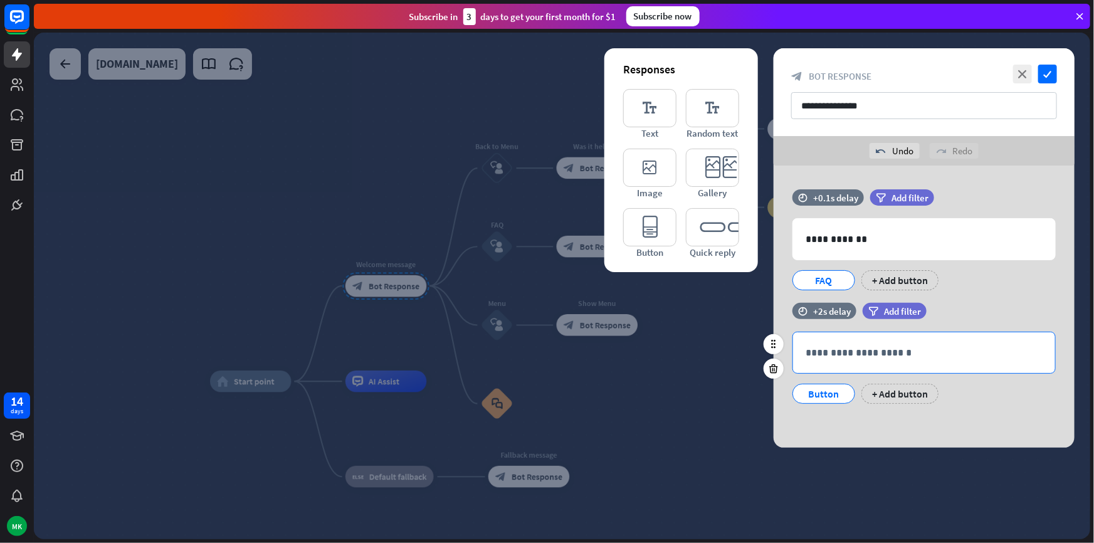
click at [829, 349] on p "**********" at bounding box center [924, 353] width 237 height 16
click at [906, 420] on div "**********" at bounding box center [924, 307] width 301 height 282
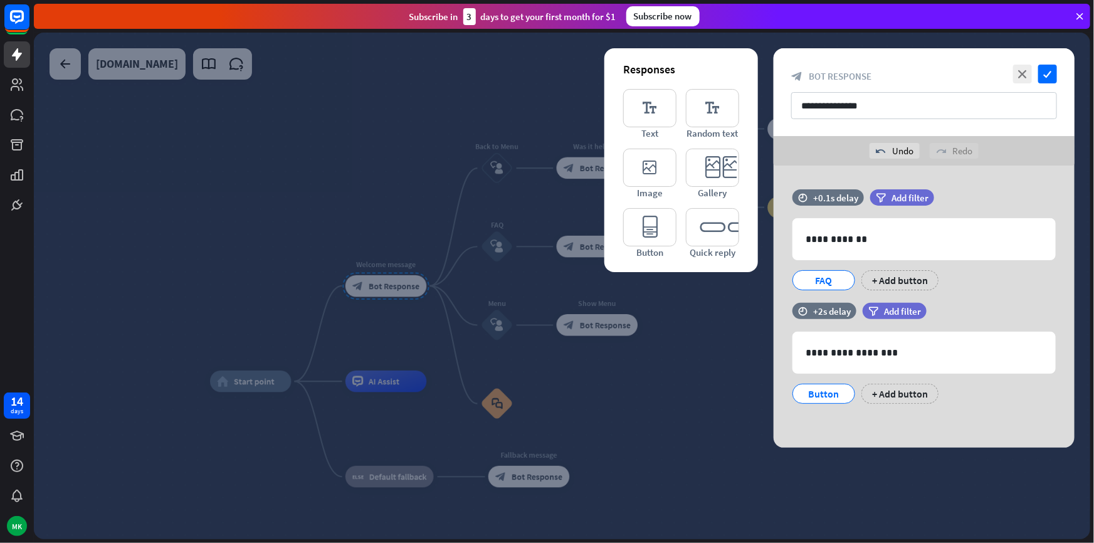
click at [688, 403] on div at bounding box center [562, 286] width 1057 height 507
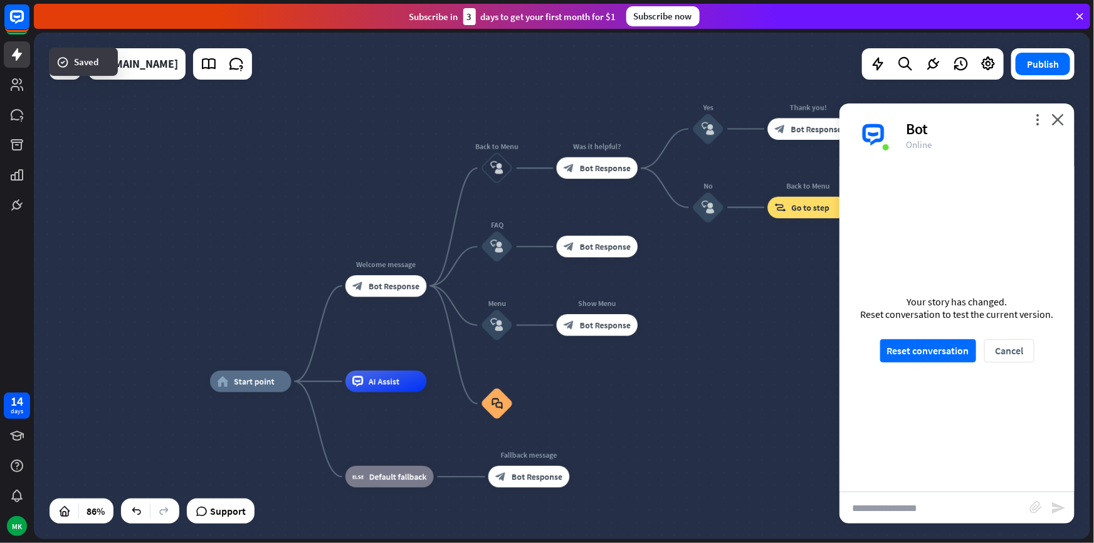
click at [920, 364] on div "Your story has changed. Reset conversation to test the current version. Reset c…" at bounding box center [957, 329] width 235 height 326
click at [920, 358] on button "Reset conversation" at bounding box center [929, 350] width 96 height 23
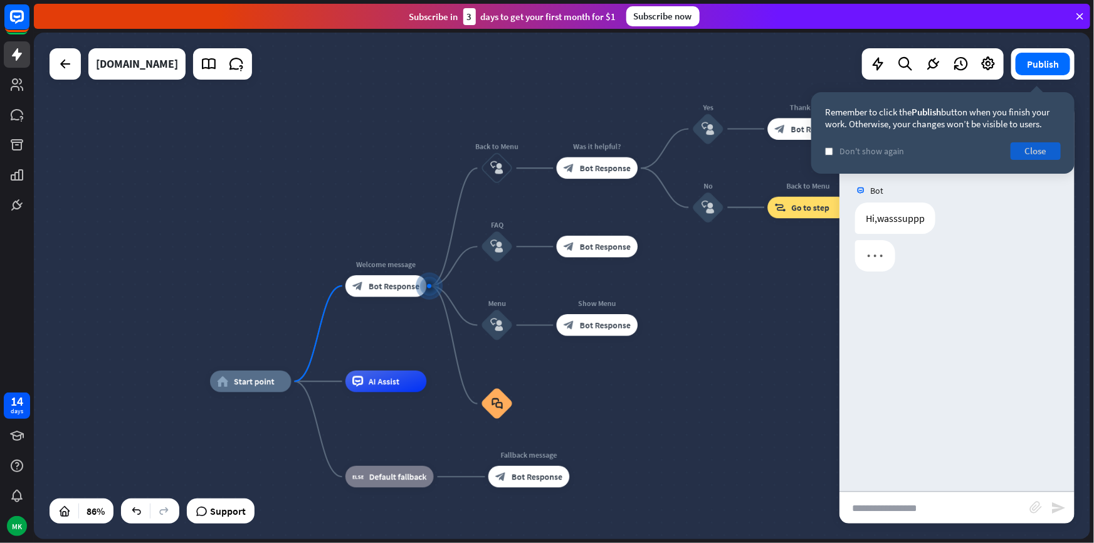
click at [1030, 151] on button "Close" at bounding box center [1036, 151] width 50 height 18
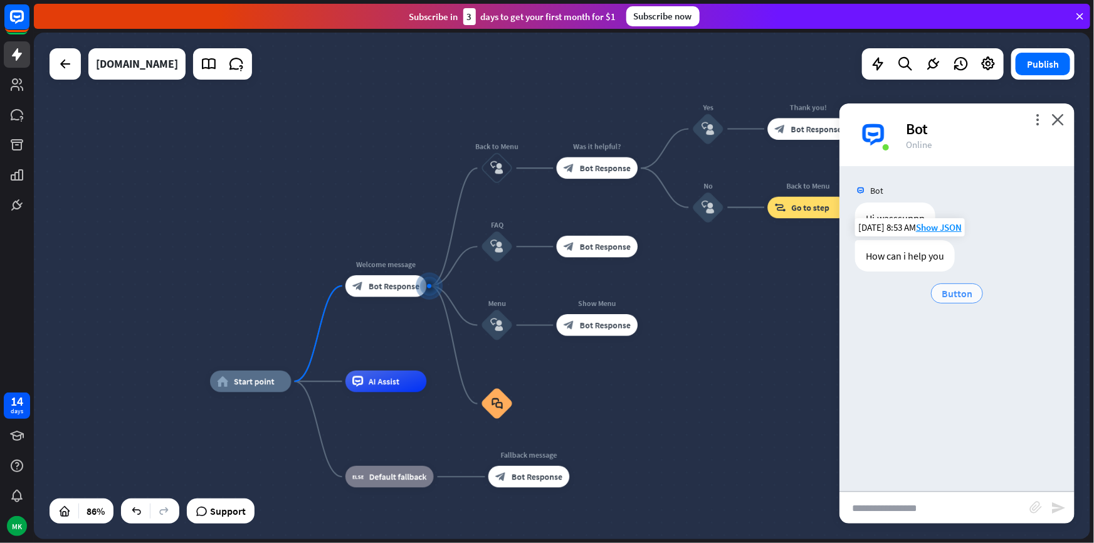
click at [953, 292] on span "Button" at bounding box center [957, 293] width 31 height 13
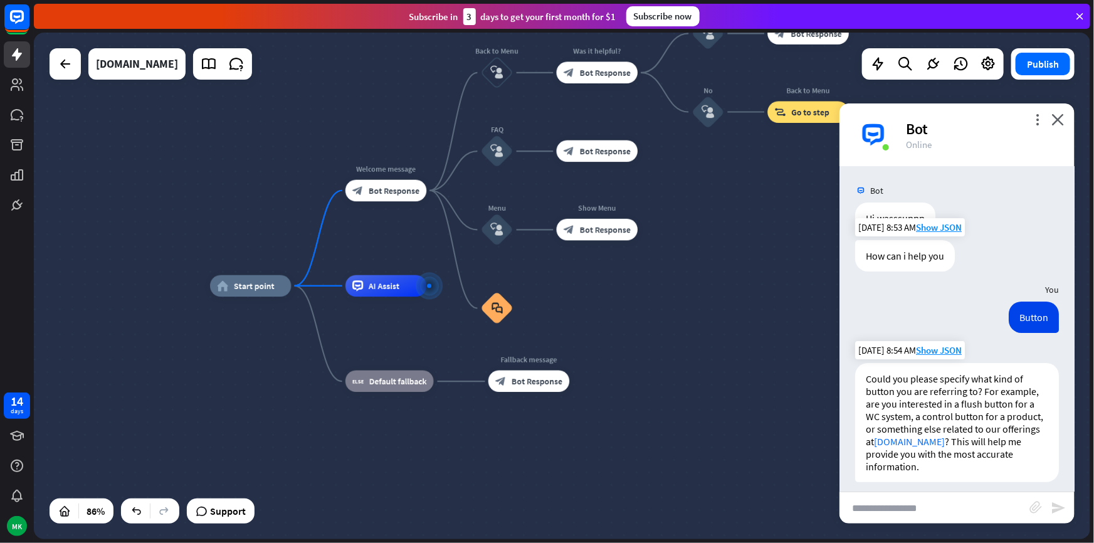
scroll to position [9, 0]
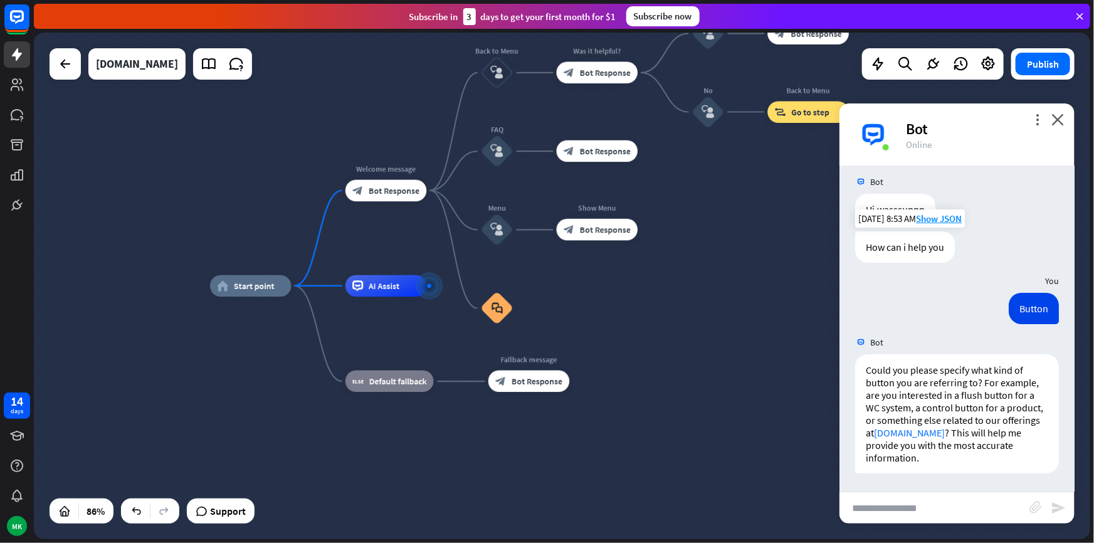
click at [1061, 129] on div "more_vert close Bot Online" at bounding box center [957, 134] width 235 height 63
click at [1054, 121] on icon "close" at bounding box center [1058, 120] width 13 height 12
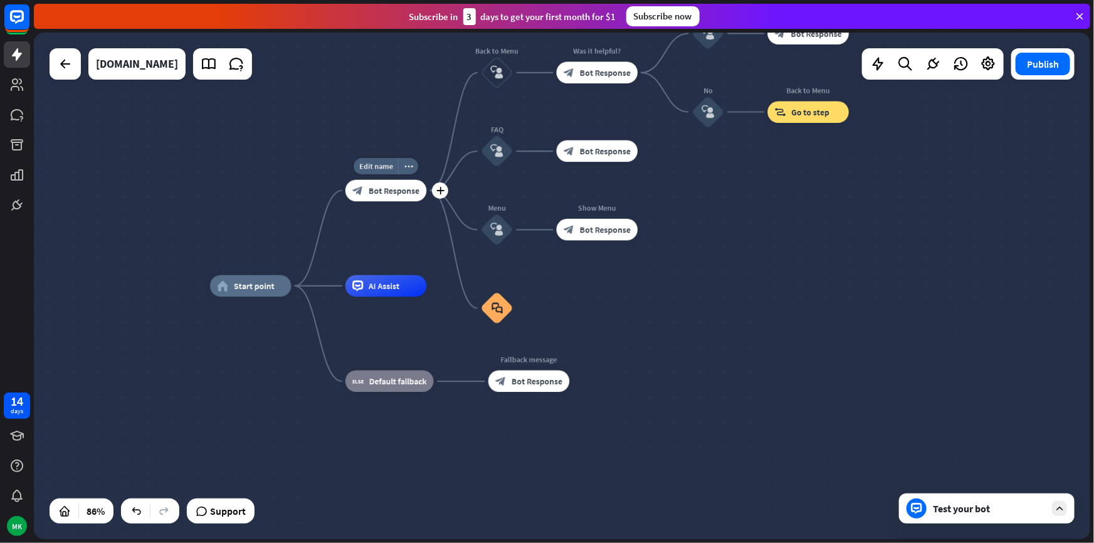
click at [405, 189] on span "Bot Response" at bounding box center [394, 190] width 51 height 11
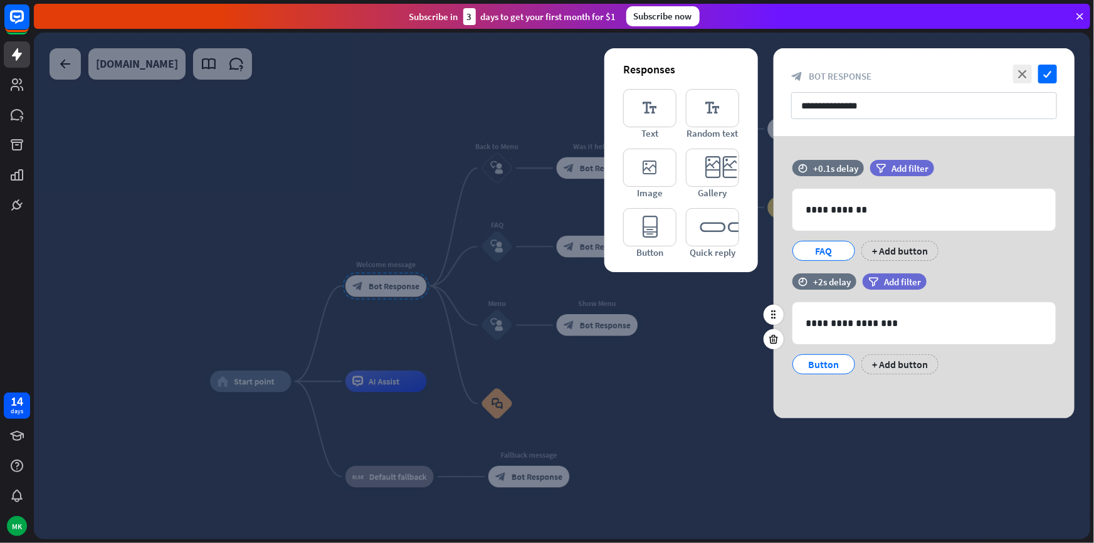
click at [832, 363] on div "Button" at bounding box center [823, 364] width 41 height 19
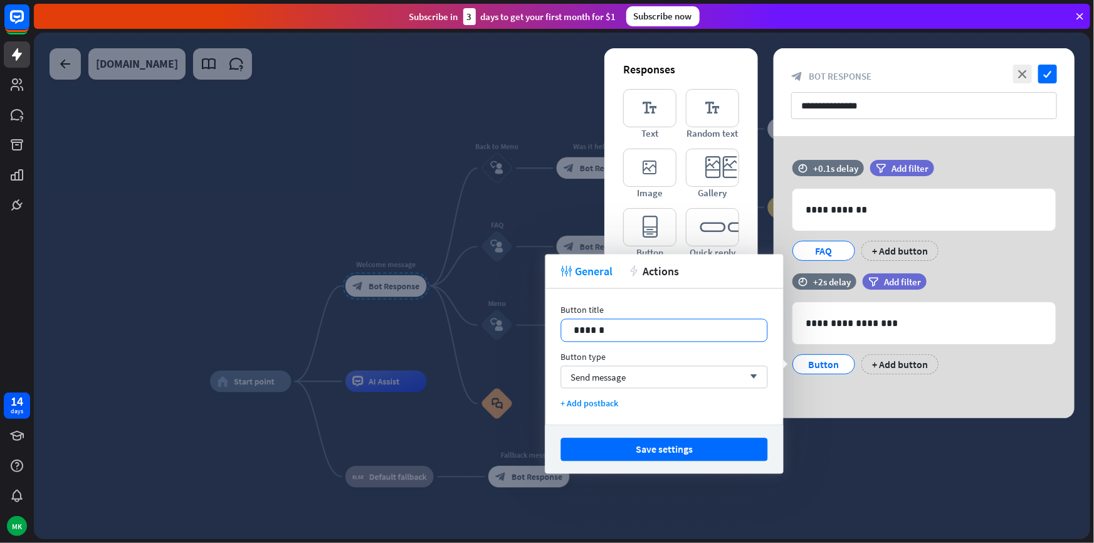
click at [672, 331] on p "******" at bounding box center [665, 330] width 181 height 16
drag, startPoint x: 625, startPoint y: 331, endPoint x: 556, endPoint y: 332, distance: 69.6
click at [556, 332] on div "Button title 14 ****** Button type Send message arrow_down + Add postback" at bounding box center [665, 357] width 238 height 136
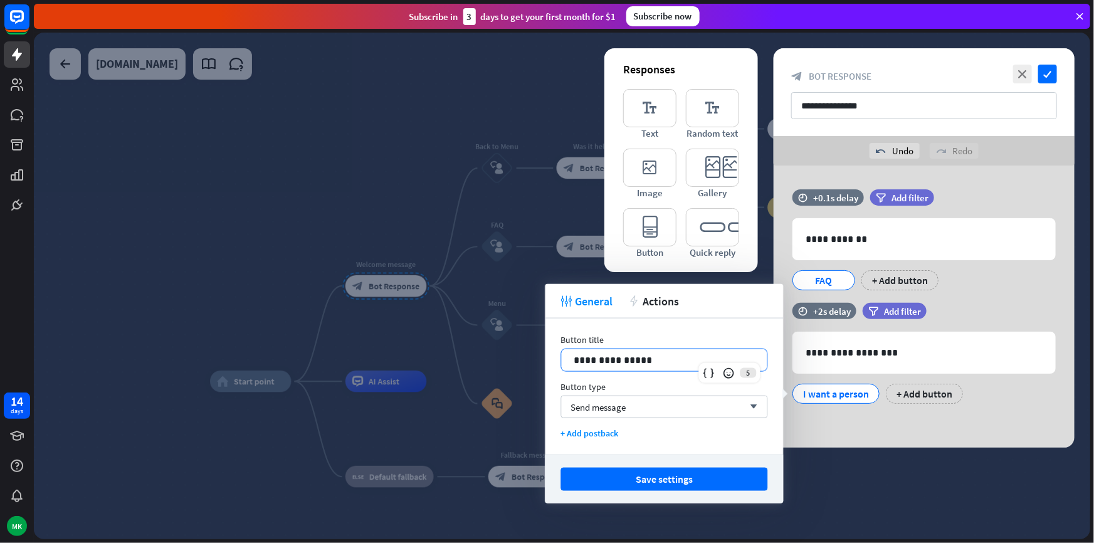
click at [861, 438] on div "**********" at bounding box center [924, 307] width 301 height 282
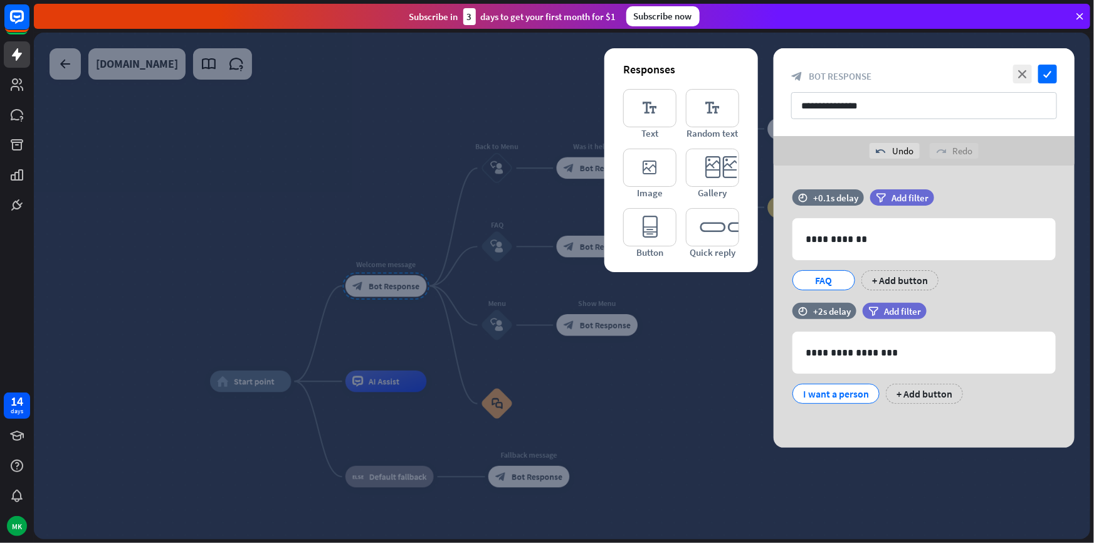
click at [689, 409] on div at bounding box center [562, 286] width 1057 height 507
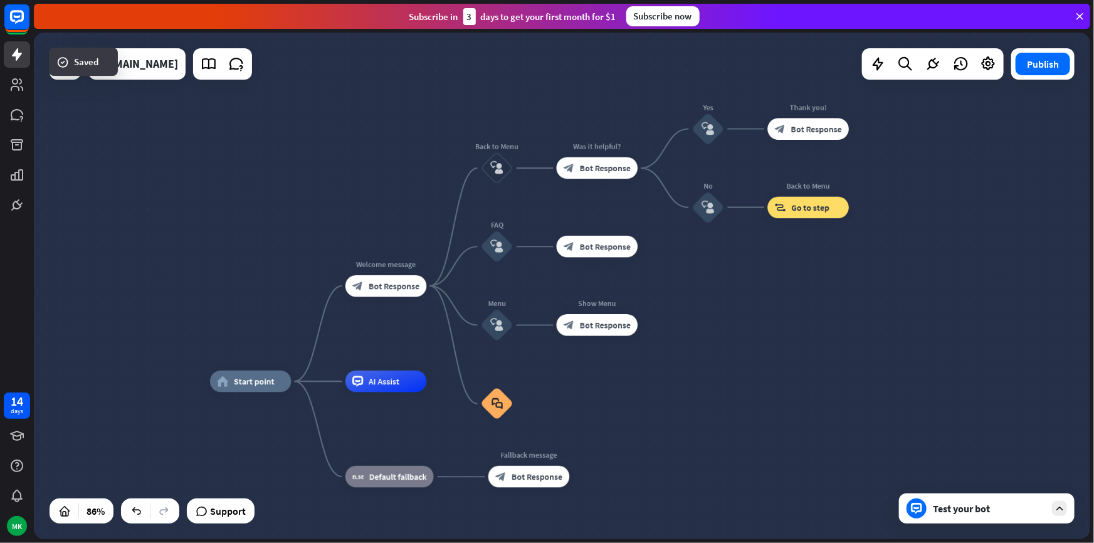
click at [925, 508] on div at bounding box center [917, 509] width 20 height 20
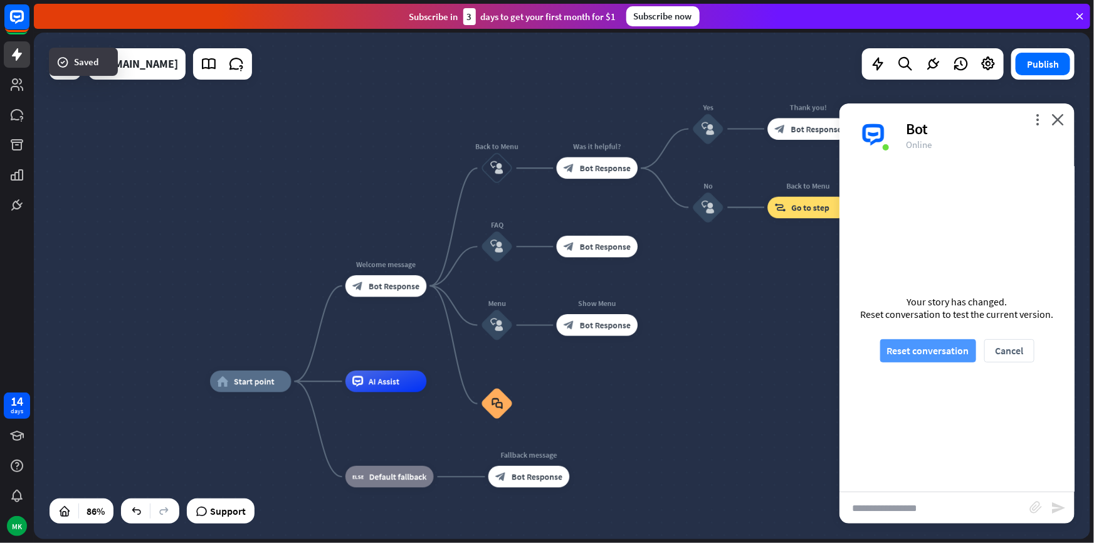
click at [909, 354] on button "Reset conversation" at bounding box center [929, 350] width 96 height 23
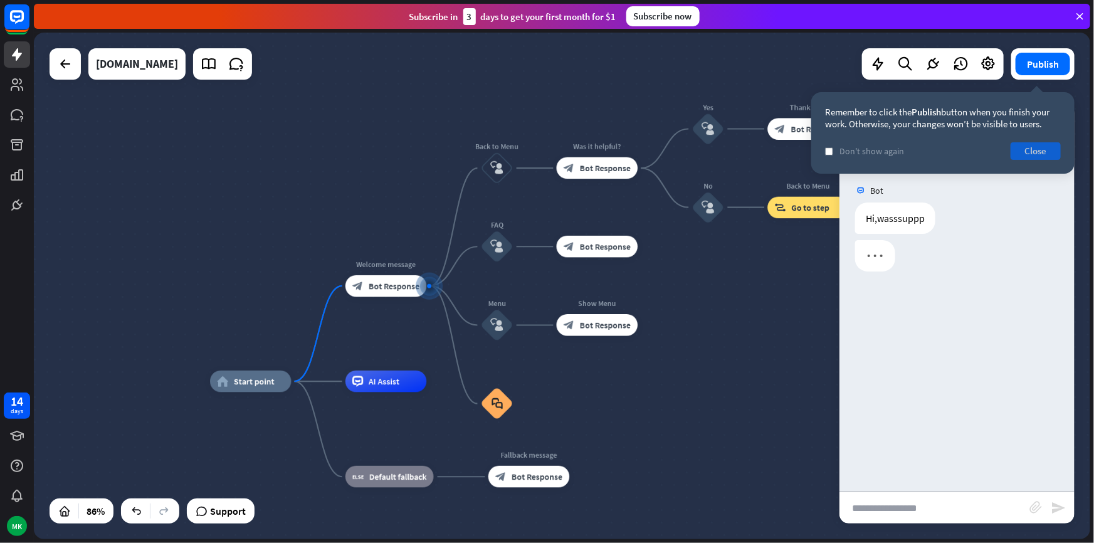
click at [1028, 147] on button "Close" at bounding box center [1036, 151] width 50 height 18
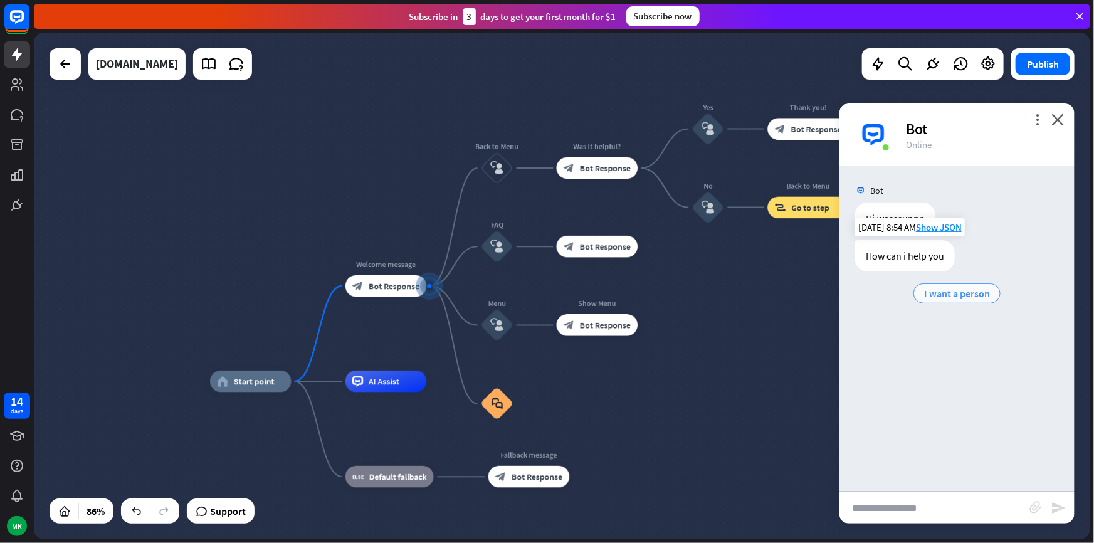
click at [955, 295] on span "I want a person" at bounding box center [957, 293] width 66 height 13
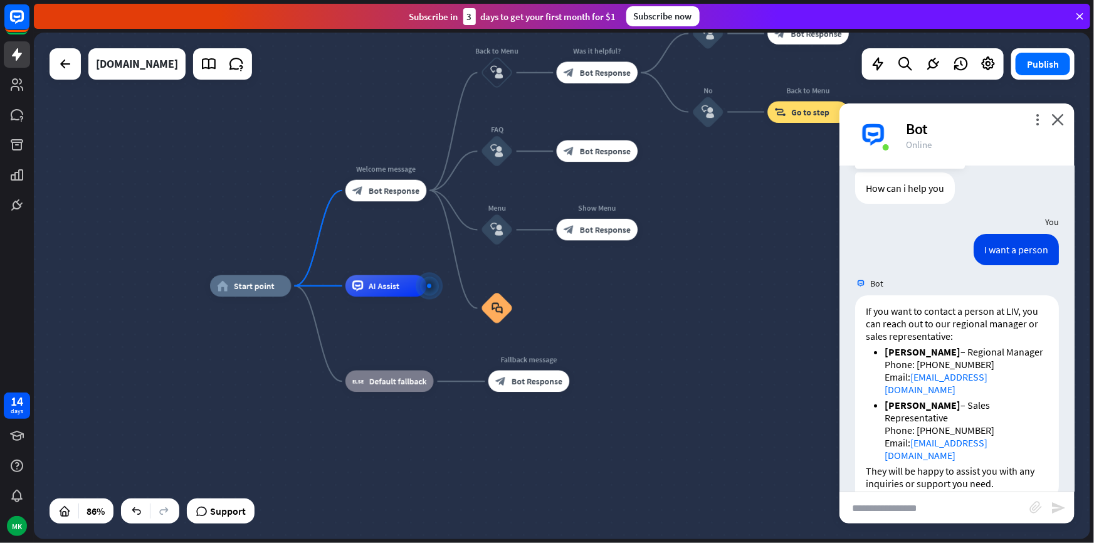
scroll to position [82, 0]
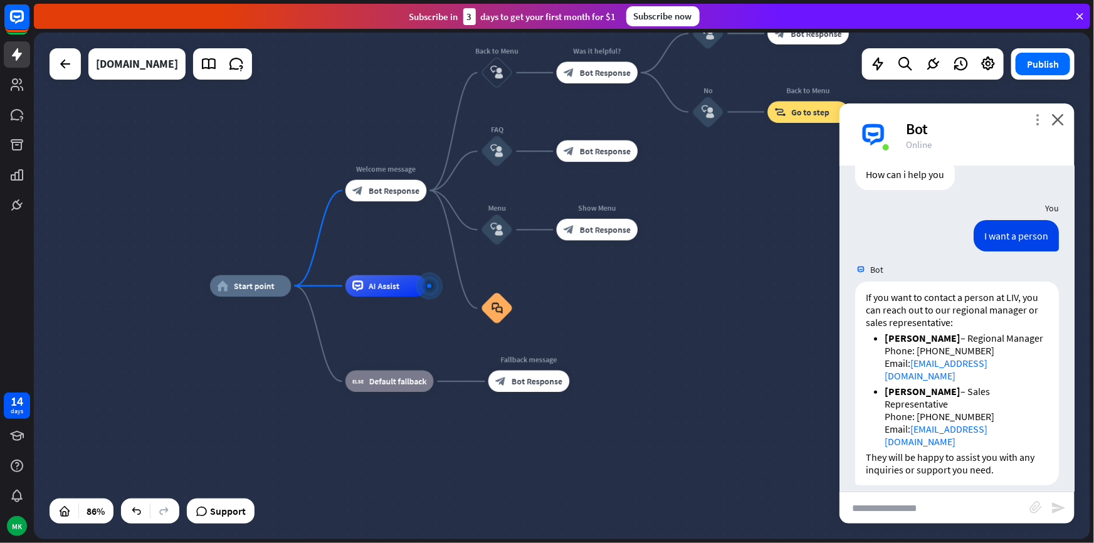
click at [1035, 120] on icon "more_vert" at bounding box center [1038, 120] width 12 height 12
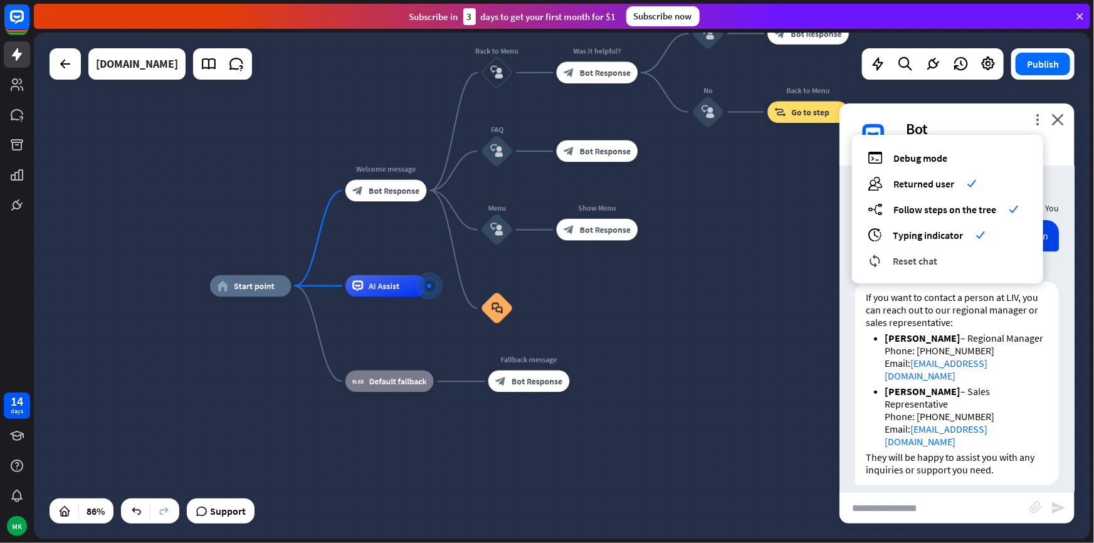
click at [910, 259] on span "Reset chat" at bounding box center [915, 261] width 45 height 13
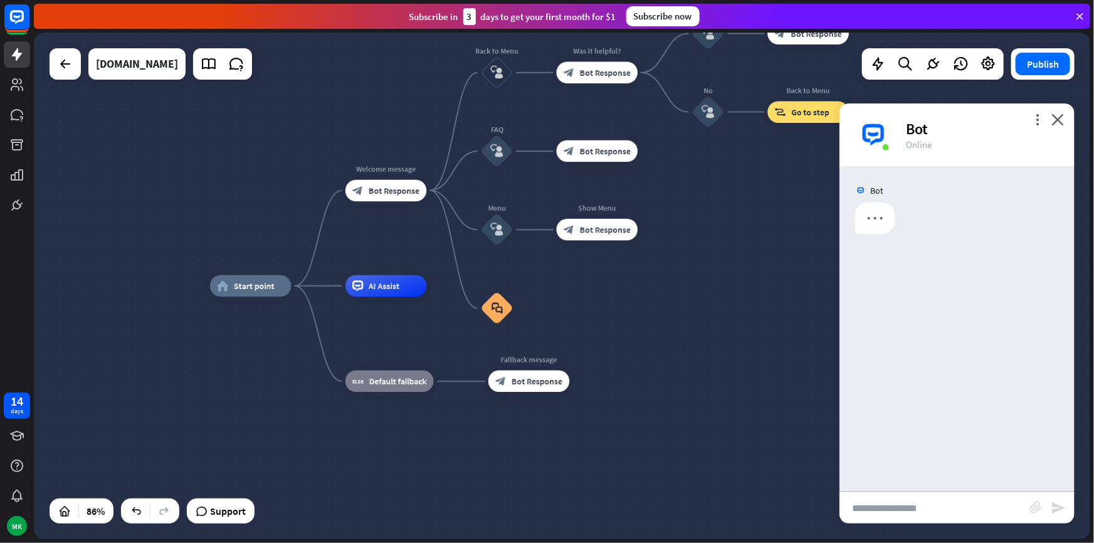
scroll to position [0, 0]
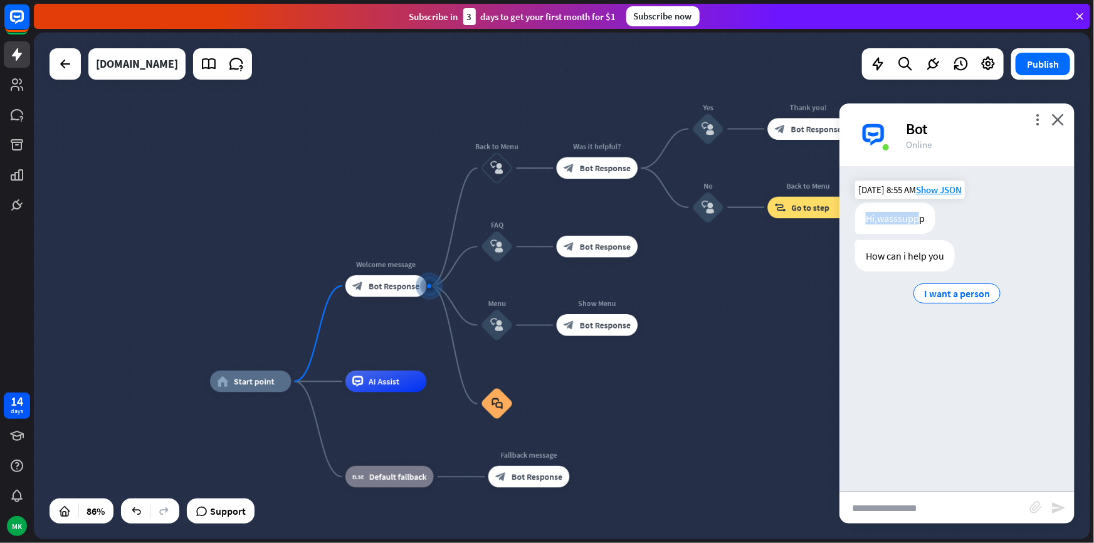
drag, startPoint x: 864, startPoint y: 218, endPoint x: 917, endPoint y: 221, distance: 52.7
click at [917, 221] on div "Hi,wasssuppp" at bounding box center [895, 218] width 80 height 31
drag, startPoint x: 872, startPoint y: 256, endPoint x: 923, endPoint y: 257, distance: 50.8
click at [923, 257] on div "How can i help you" at bounding box center [905, 255] width 100 height 31
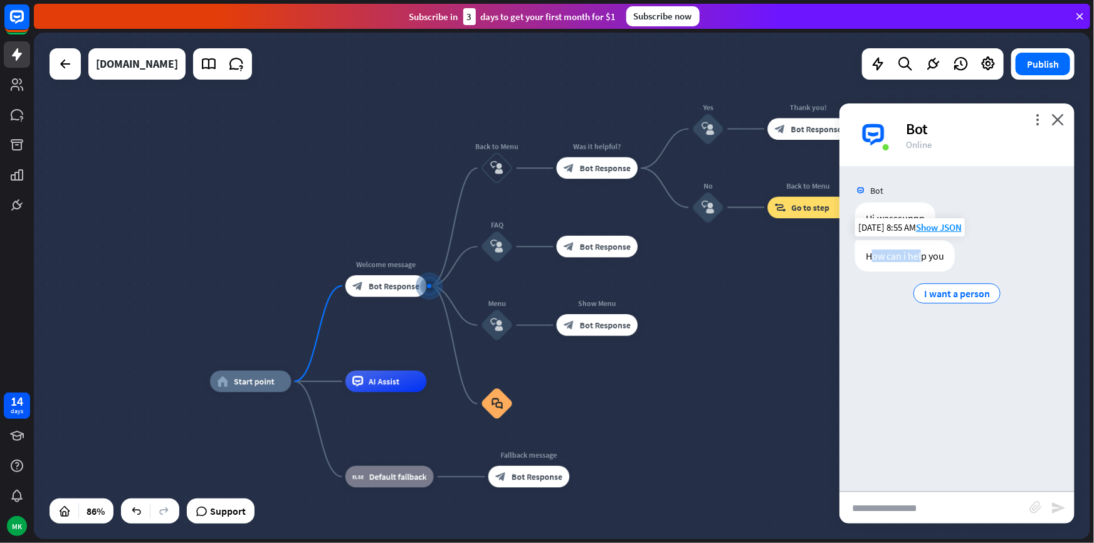
click at [924, 257] on div "How can i help you" at bounding box center [905, 255] width 100 height 31
click at [941, 299] on span "I want a person" at bounding box center [957, 293] width 66 height 13
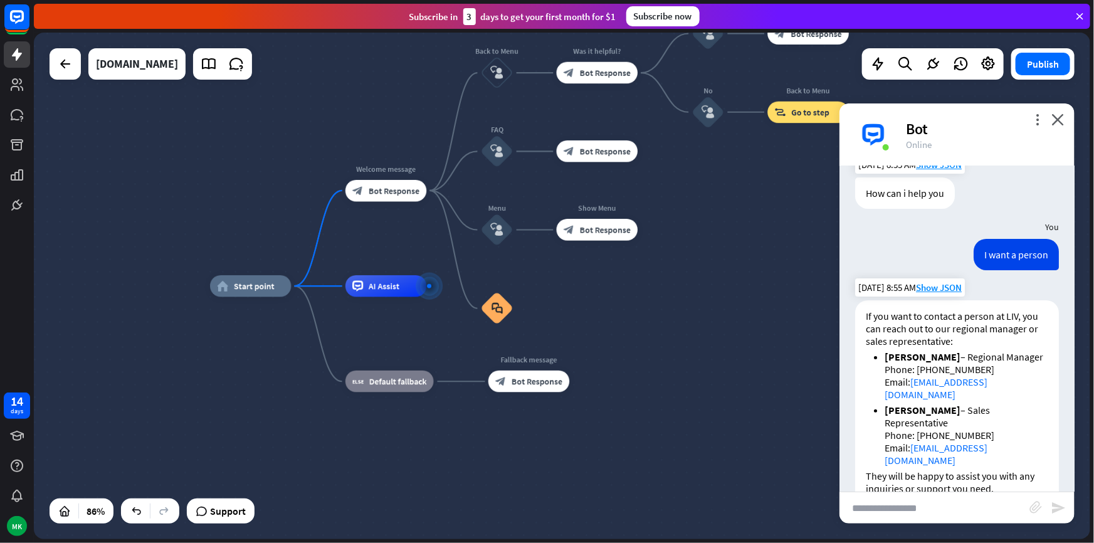
scroll to position [82, 0]
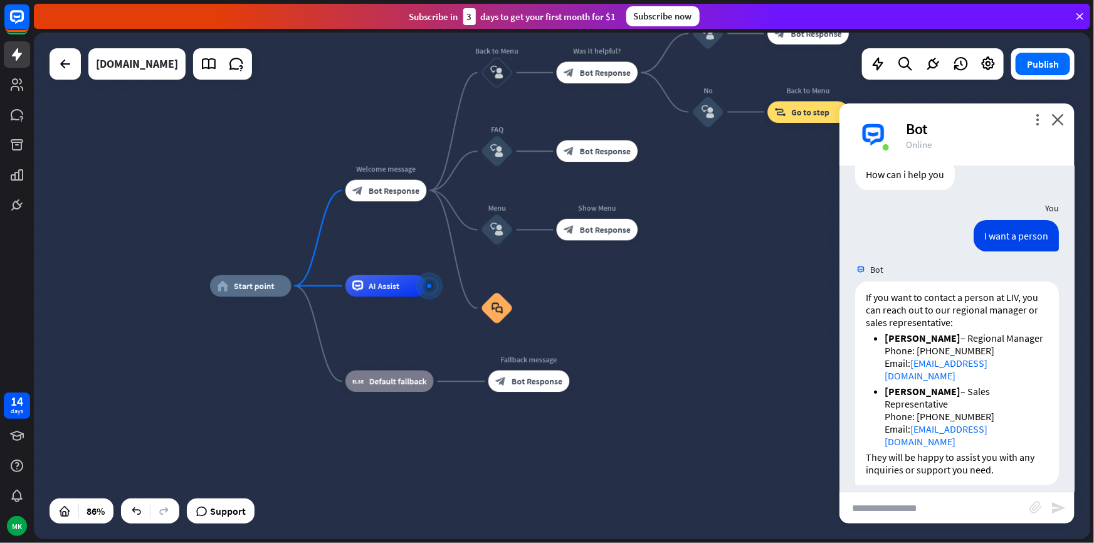
click at [899, 516] on input "text" at bounding box center [935, 507] width 190 height 31
type input "**********"
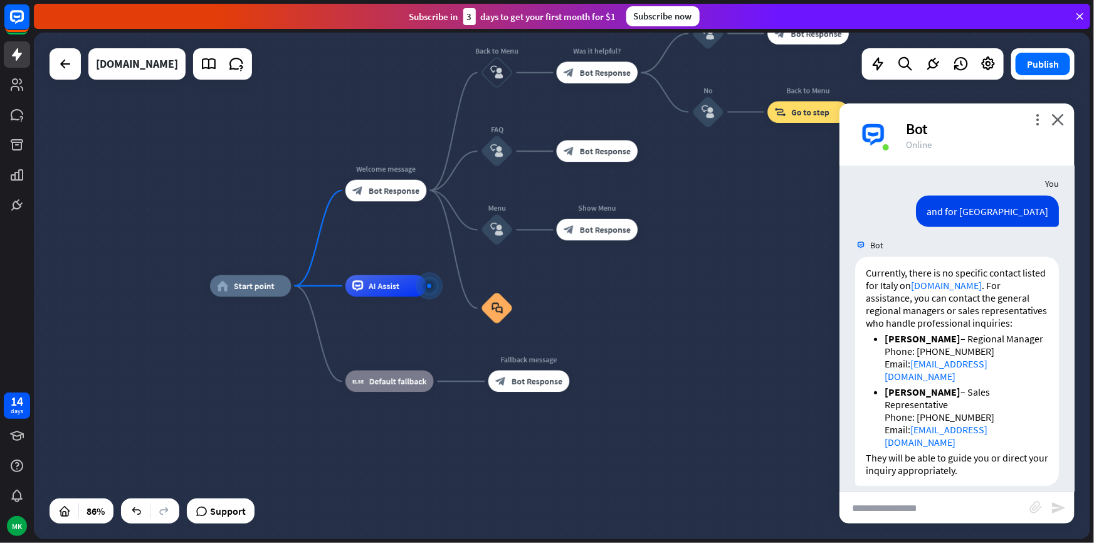
scroll to position [401, 0]
type input "**********"
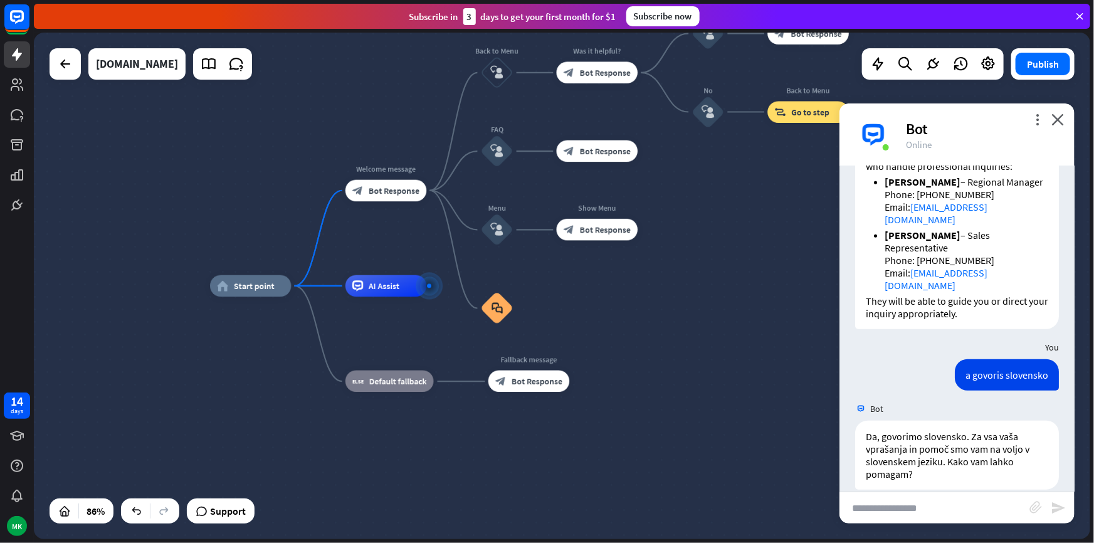
scroll to position [563, 0]
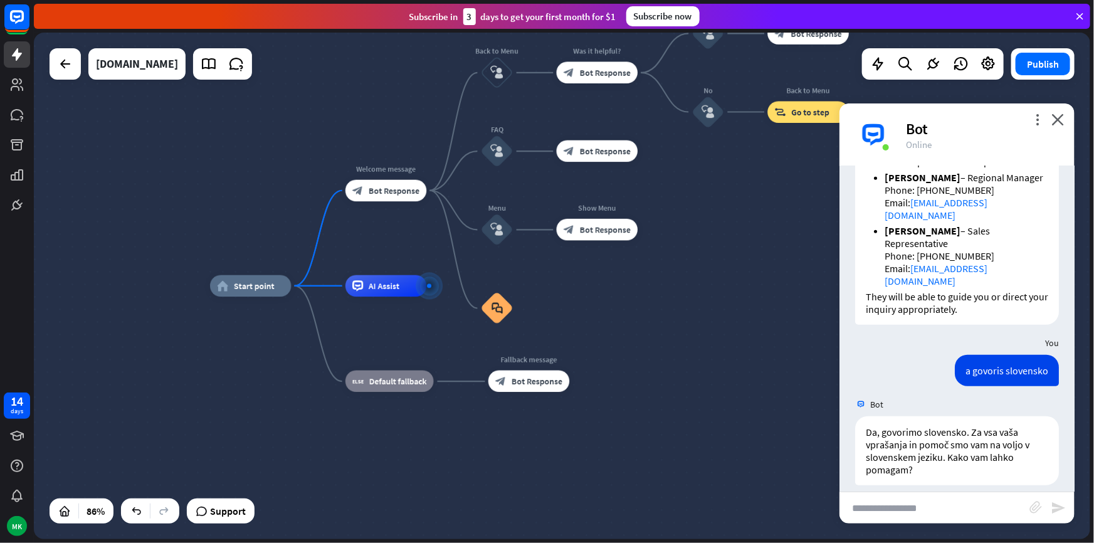
click at [1026, 120] on div "Bot" at bounding box center [983, 128] width 154 height 19
click at [1035, 119] on icon "more_vert" at bounding box center [1038, 120] width 12 height 12
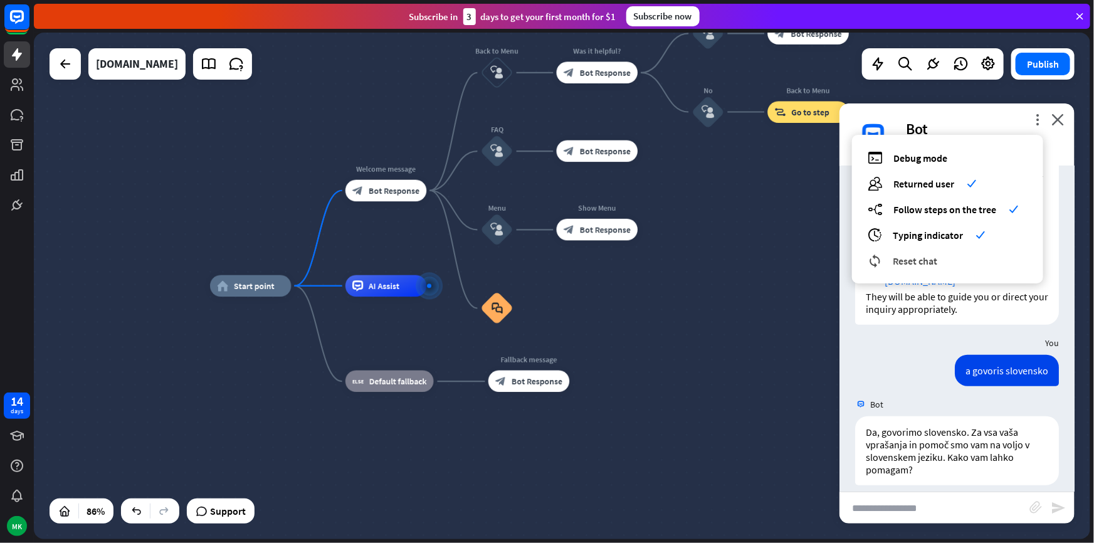
click at [893, 257] on span "Reset chat" at bounding box center [915, 261] width 45 height 13
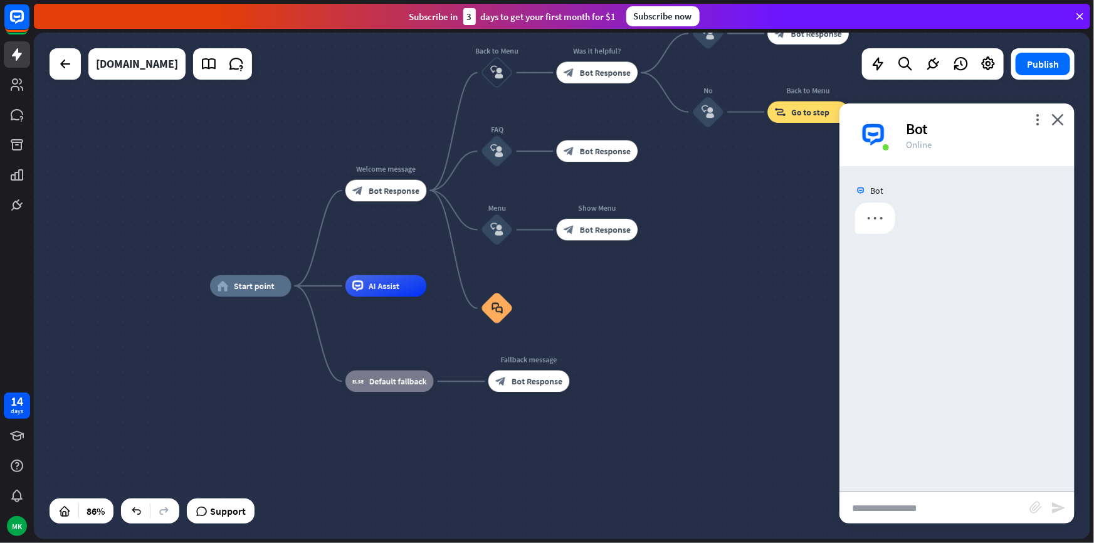
scroll to position [0, 0]
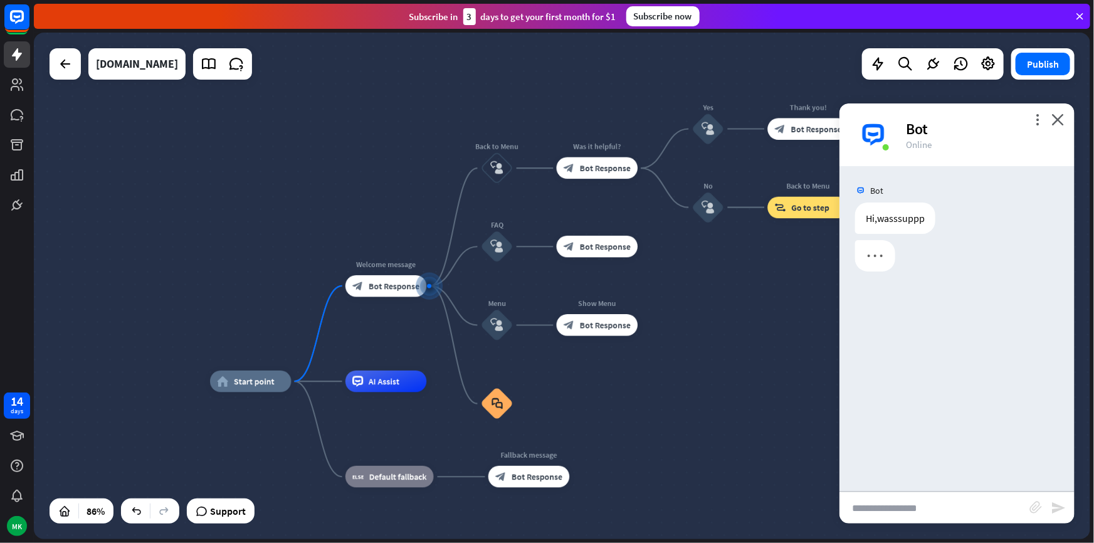
click at [909, 503] on input "text" at bounding box center [935, 507] width 190 height 31
type input "**********"
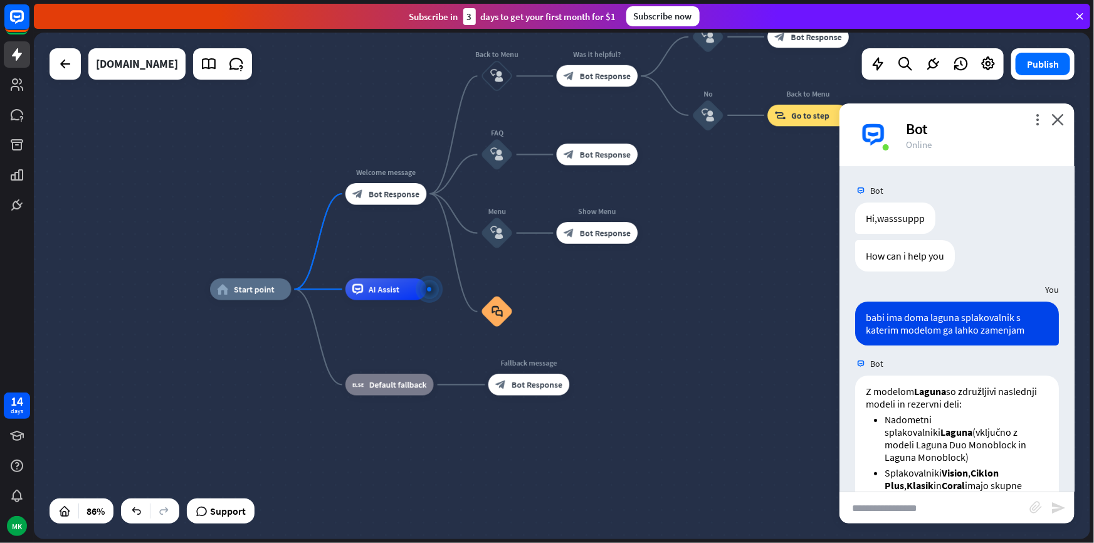
scroll to position [295, 0]
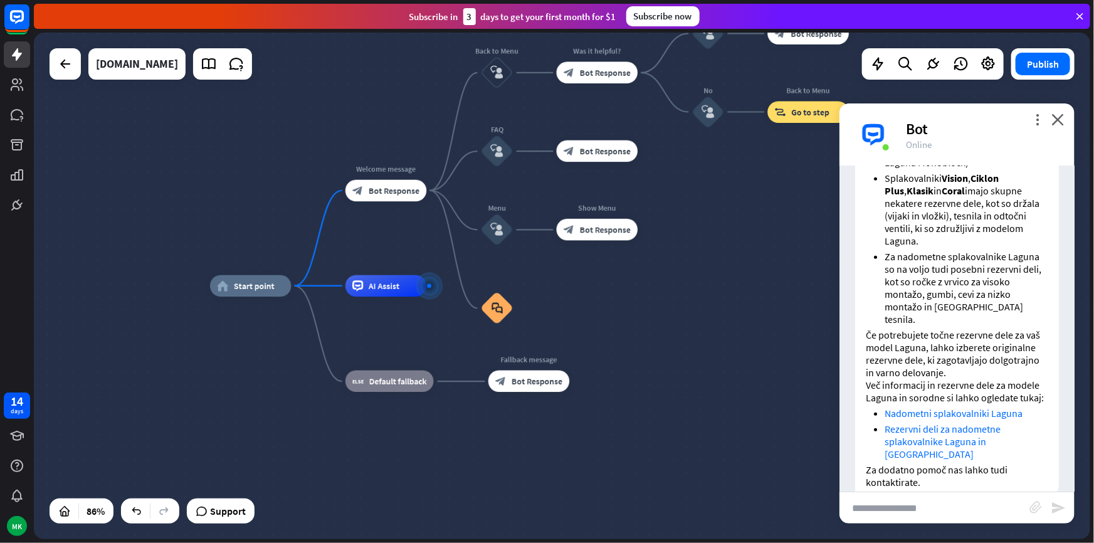
click at [866, 257] on ul "Nadometni splakovalniki Laguna (vključno z modeli Laguna Duo Monoblock in Lagun…" at bounding box center [957, 222] width 183 height 207
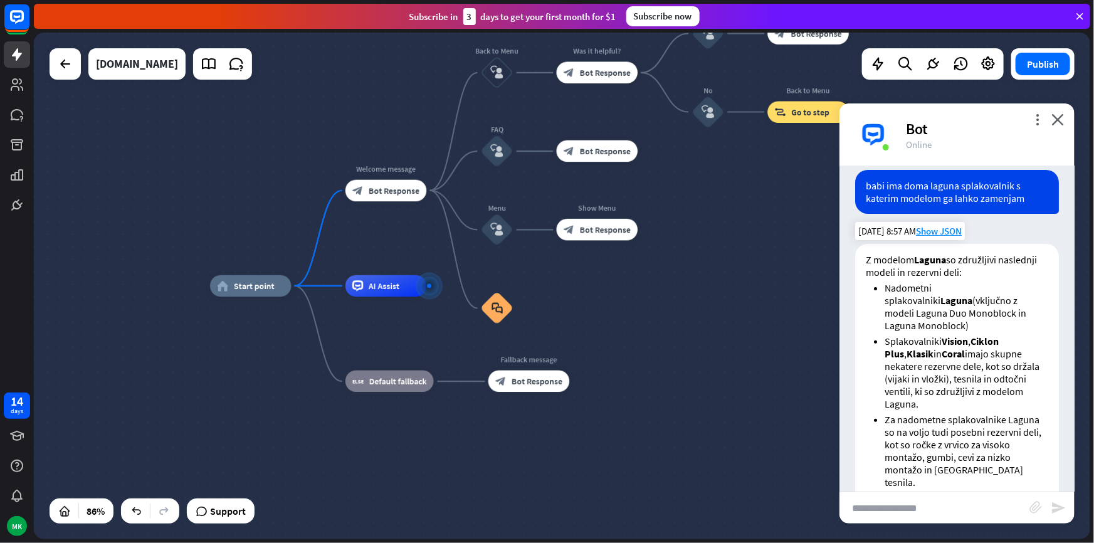
scroll to position [124, 0]
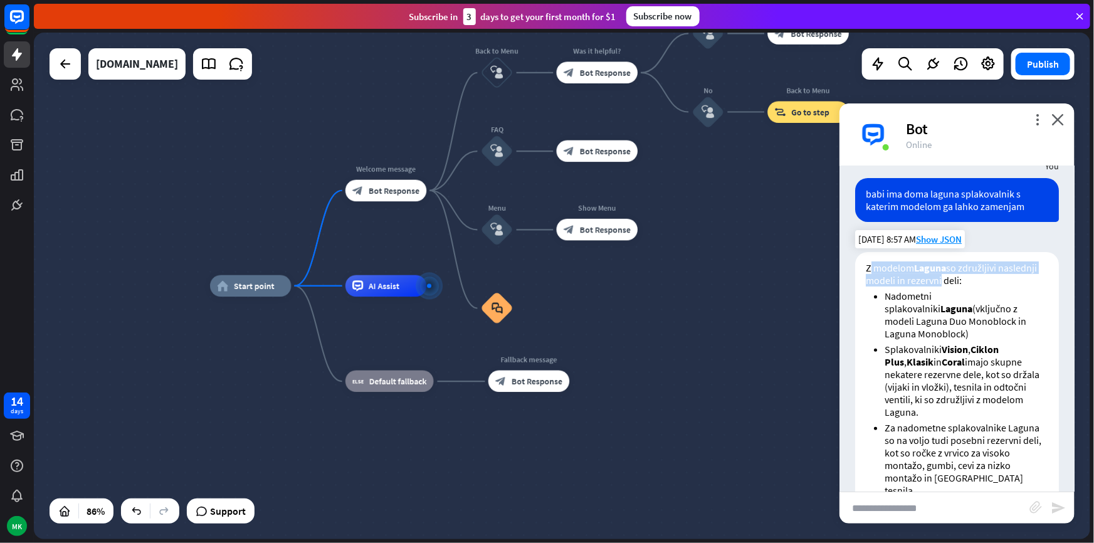
drag, startPoint x: 869, startPoint y: 268, endPoint x: 980, endPoint y: 275, distance: 110.6
click at [980, 275] on p "Z modelom Laguna so združljivi naslednji modeli in rezervni deli:" at bounding box center [957, 274] width 183 height 25
drag, startPoint x: 889, startPoint y: 295, endPoint x: 995, endPoint y: 295, distance: 106.6
click at [995, 295] on li "Nadometni splakovalniki Laguna (vključno z modeli Laguna Duo Monoblock in Lagun…" at bounding box center [967, 315] width 164 height 50
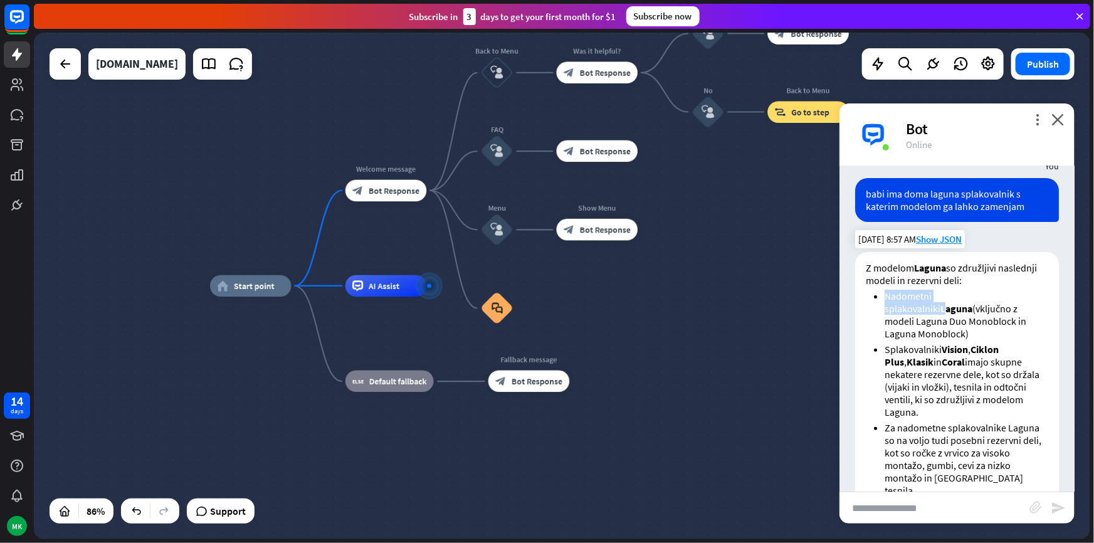
click at [973, 302] on strong "Laguna" at bounding box center [957, 308] width 32 height 13
drag, startPoint x: 987, startPoint y: 310, endPoint x: 1022, endPoint y: 317, distance: 36.5
click at [1022, 317] on li "Nadometni splakovalniki Laguna (vključno z modeli Laguna Duo Monoblock in Lagun…" at bounding box center [967, 315] width 164 height 50
click at [1016, 320] on li "Nadometni splakovalniki Laguna (vključno z modeli Laguna Duo Monoblock in Lagun…" at bounding box center [967, 315] width 164 height 50
drag, startPoint x: 953, startPoint y: 323, endPoint x: 1010, endPoint y: 323, distance: 57.7
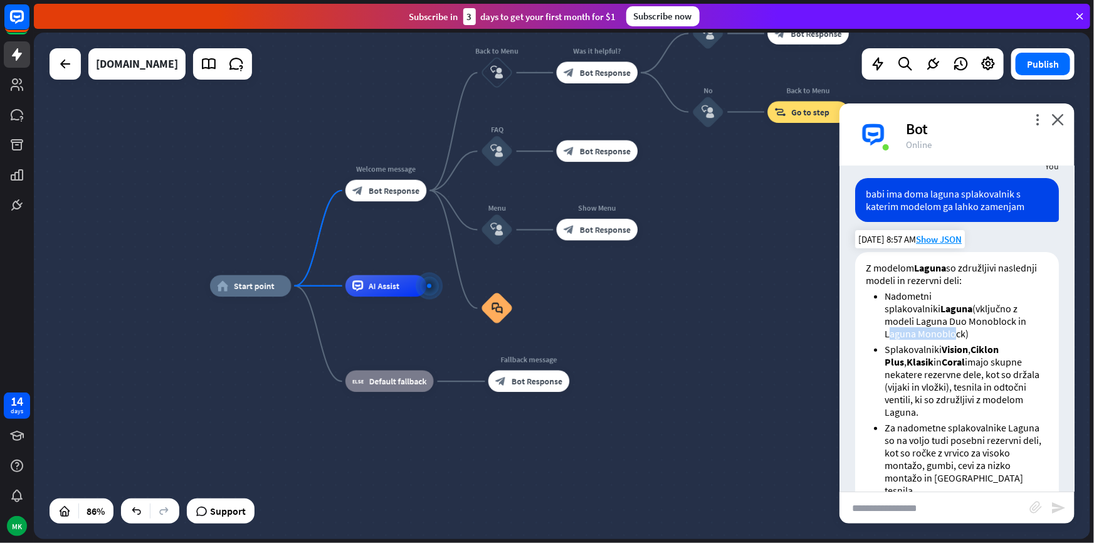
click at [1009, 323] on li "Nadometni splakovalniki Laguna (vključno z modeli Laguna Duo Monoblock in Lagun…" at bounding box center [967, 315] width 164 height 50
click at [1010, 323] on li "Nadometni splakovalniki Laguna (vključno z modeli Laguna Duo Monoblock in Lagun…" at bounding box center [967, 315] width 164 height 50
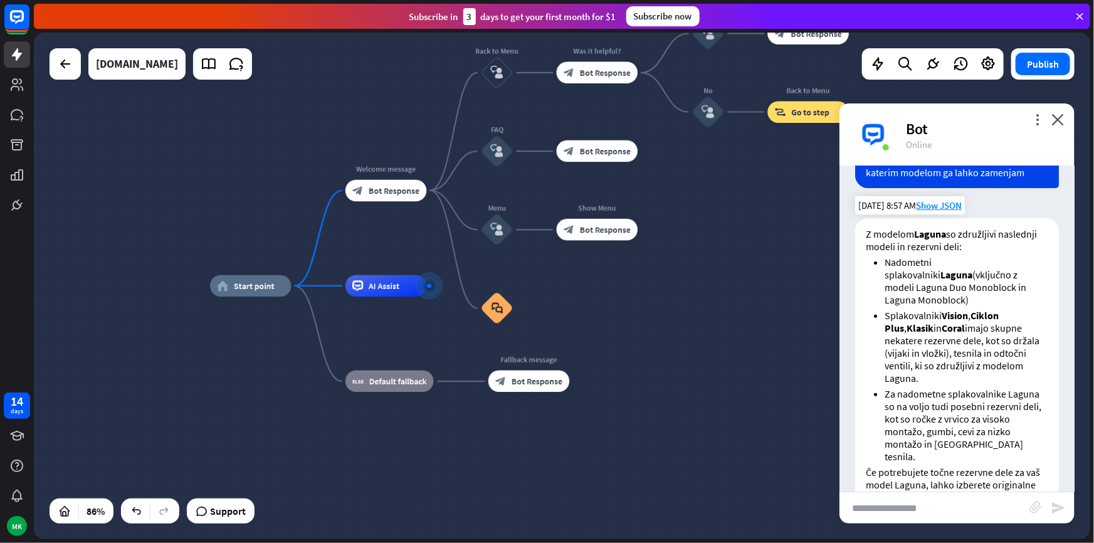
scroll to position [181, 0]
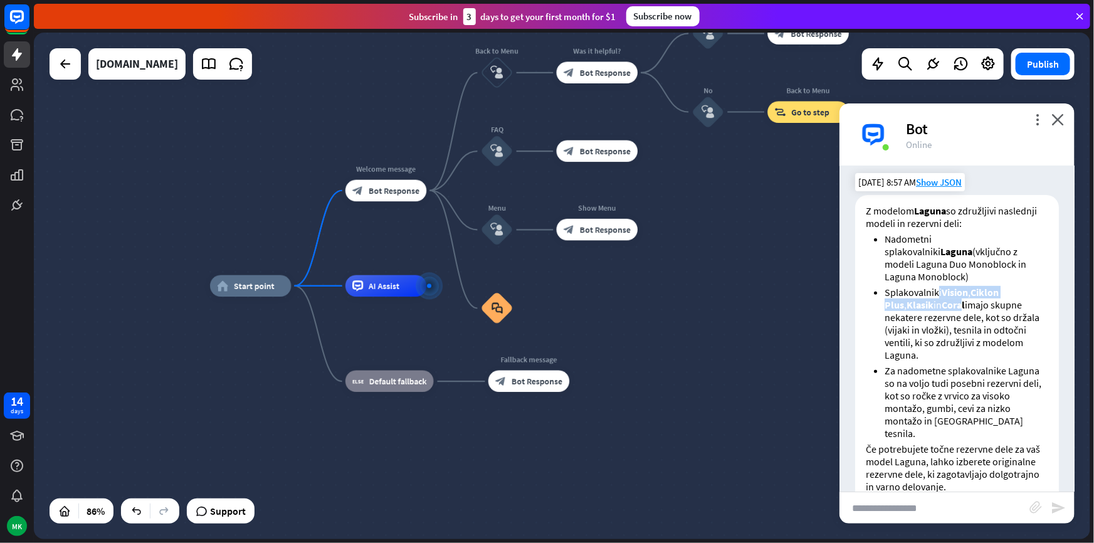
drag, startPoint x: 938, startPoint y: 282, endPoint x: 945, endPoint y: 294, distance: 13.5
click at [945, 294] on li "Splakovalniki Vision , Ciklon Plus , Klasik in Coral imajo skupne nekatere reze…" at bounding box center [967, 323] width 164 height 75
click at [945, 299] on strong "Coral" at bounding box center [953, 305] width 23 height 13
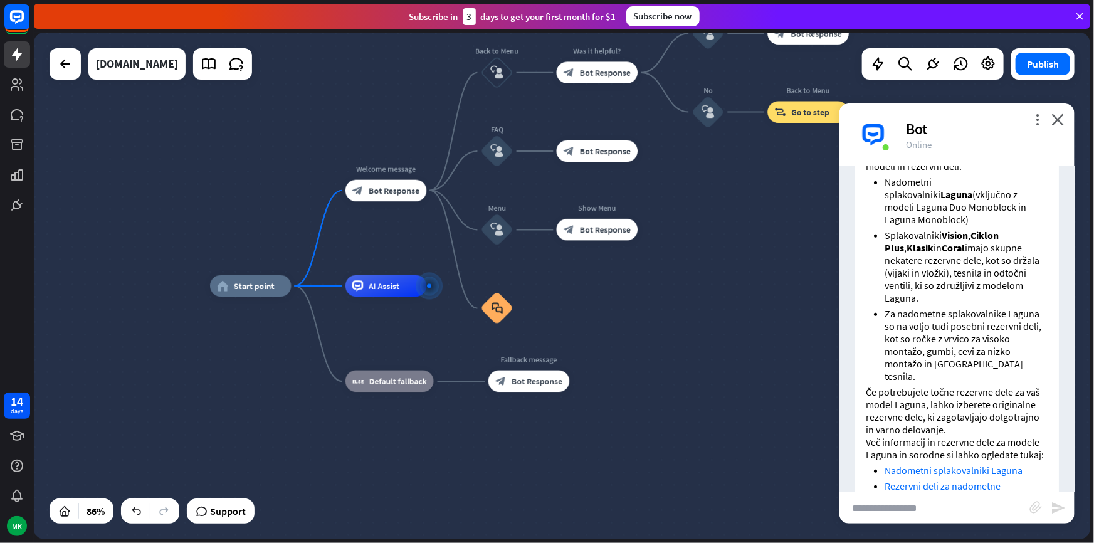
scroll to position [295, 0]
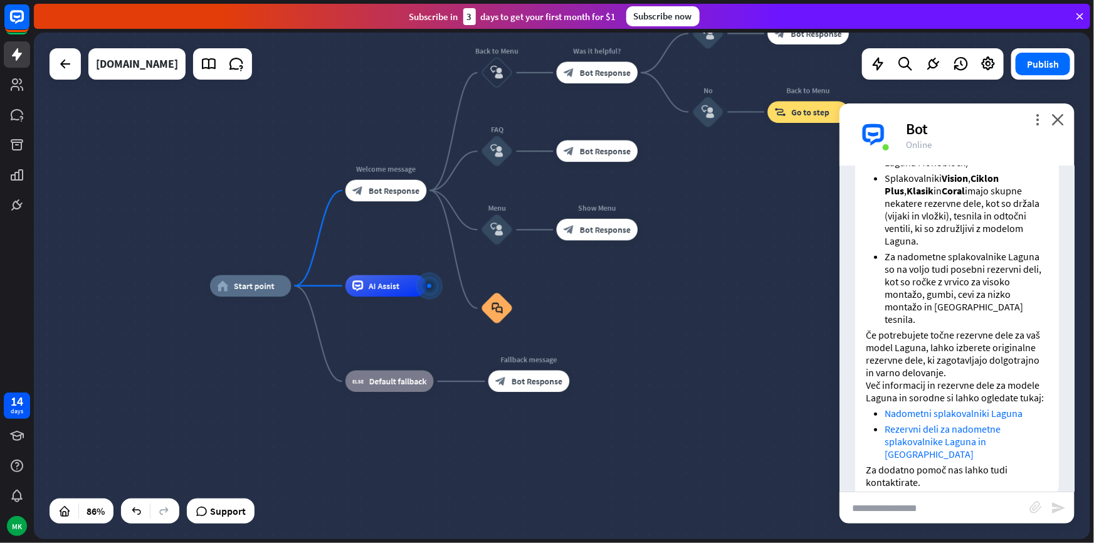
click at [928, 498] on input "text" at bounding box center [935, 507] width 190 height 31
type input "**********"
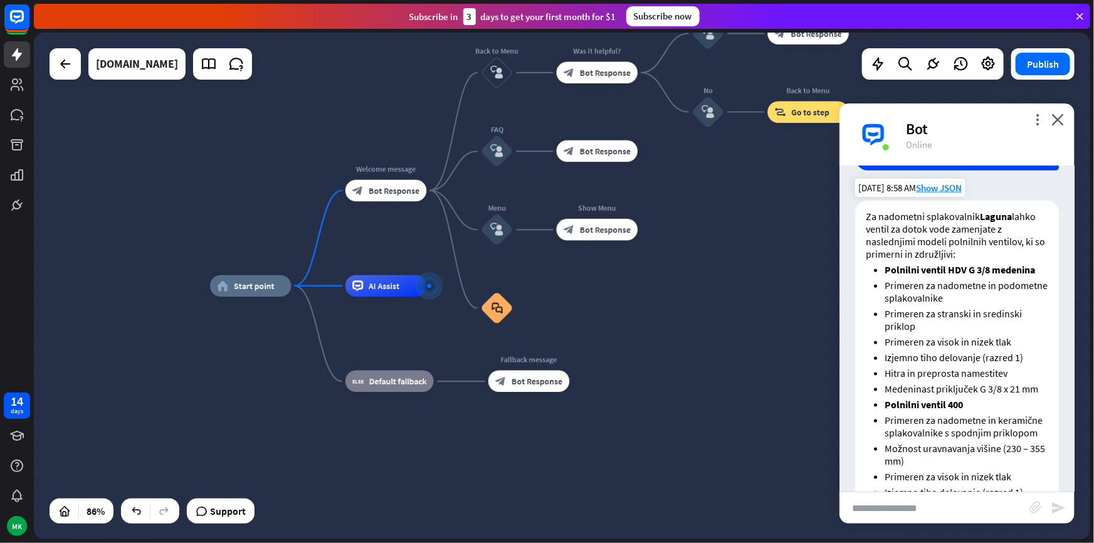
scroll to position [582, 0]
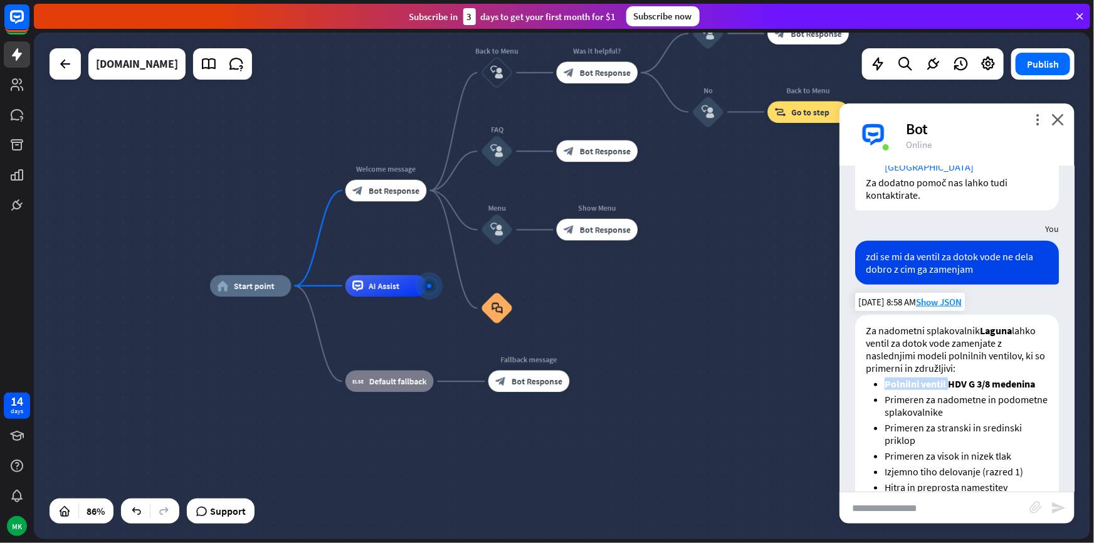
drag, startPoint x: 884, startPoint y: 356, endPoint x: 949, endPoint y: 357, distance: 64.6
click at [949, 378] on strong "Polnilni ventil HDV G 3/8 medenina" at bounding box center [960, 384] width 151 height 13
click at [950, 378] on strong "Polnilni ventil HDV G 3/8 medenina" at bounding box center [960, 384] width 151 height 13
drag, startPoint x: 950, startPoint y: 359, endPoint x: 989, endPoint y: 362, distance: 39.0
click at [989, 378] on strong "Polnilni ventil HDV G 3/8 medenina" at bounding box center [960, 384] width 151 height 13
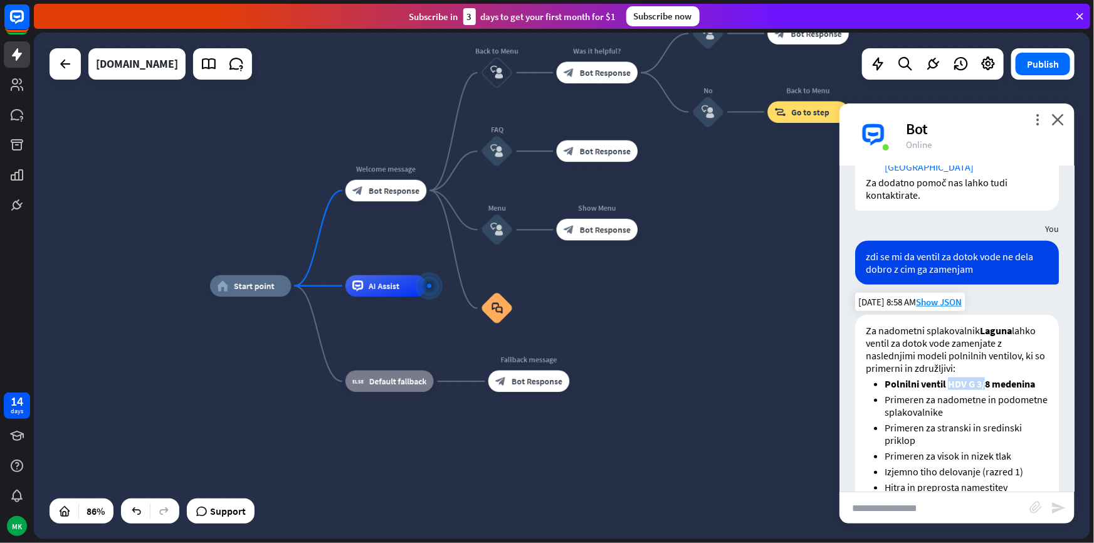
click at [989, 378] on strong "Polnilni ventil HDV G 3/8 medenina" at bounding box center [960, 384] width 151 height 13
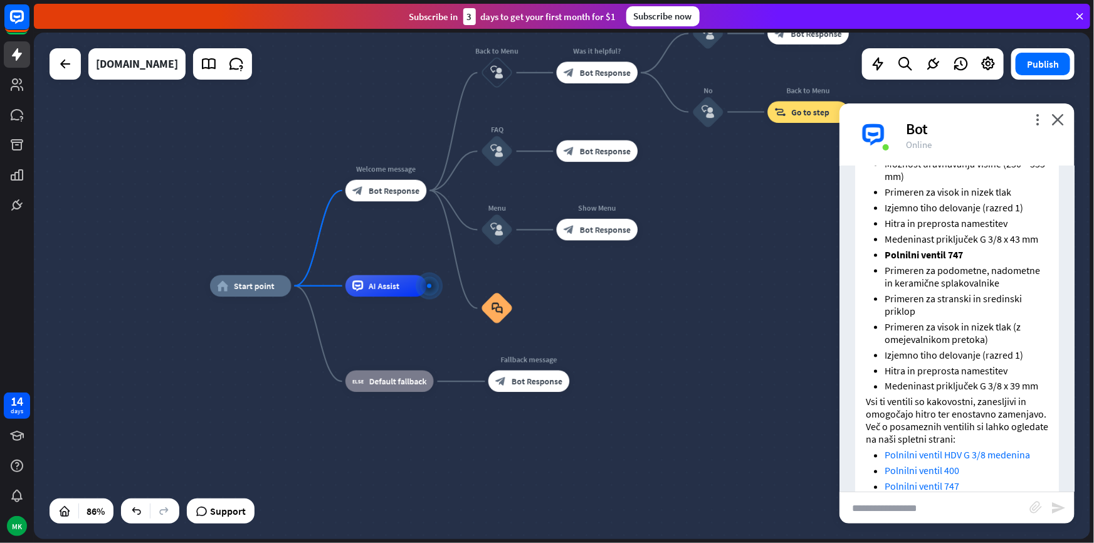
scroll to position [1038, 0]
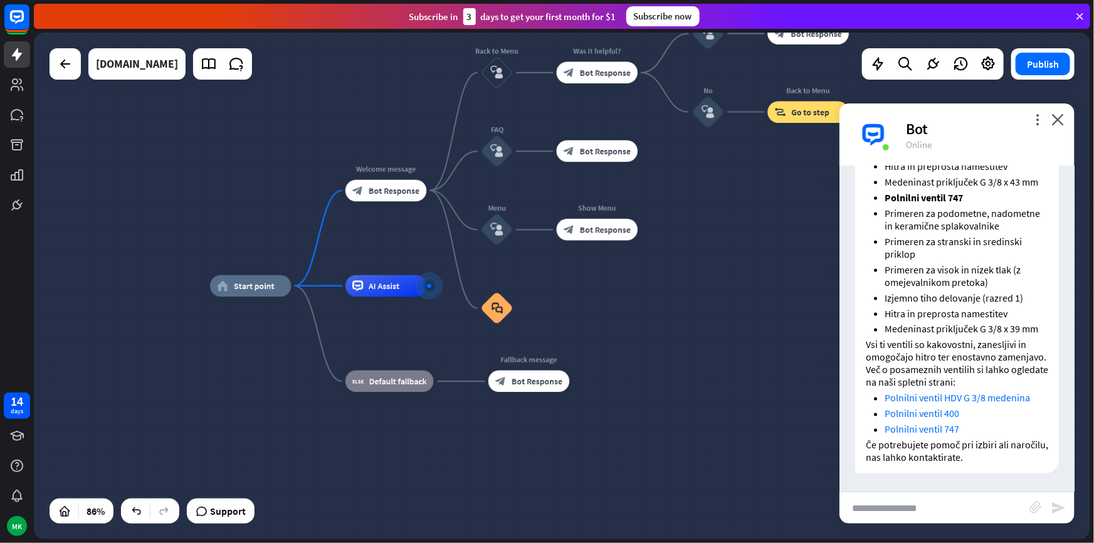
click at [904, 519] on input "text" at bounding box center [935, 507] width 190 height 31
type input "**********"
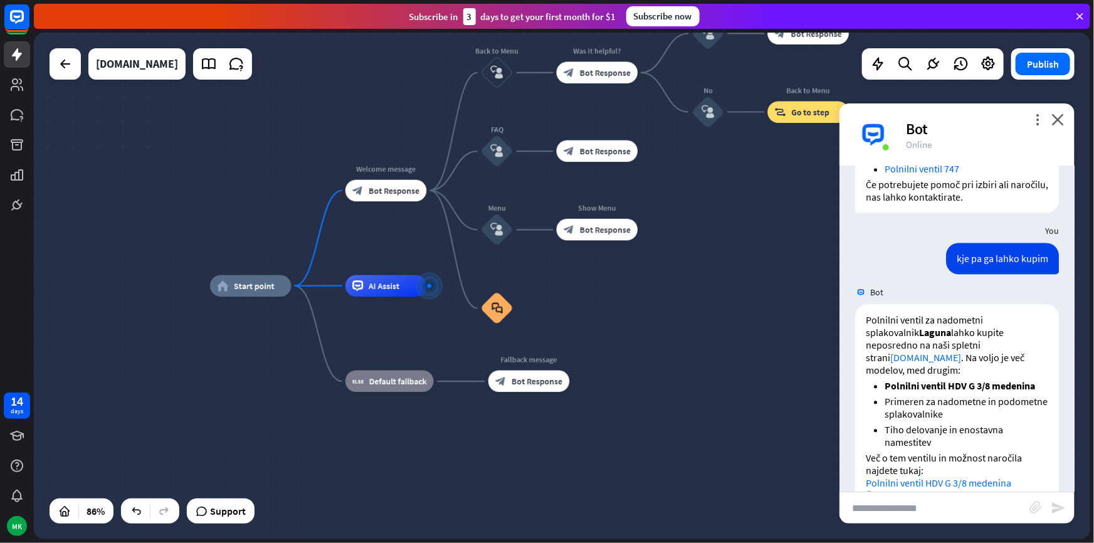
scroll to position [1337, 0]
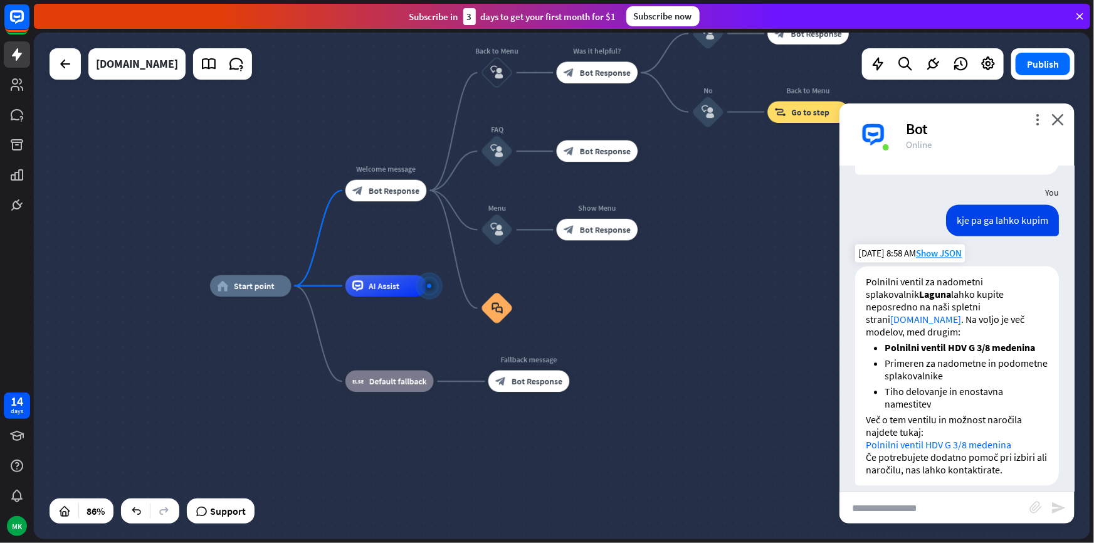
click at [921, 439] on link "Polnilni ventil HDV G 3/8 medenina" at bounding box center [939, 445] width 146 height 13
click at [270, 156] on div "home_2 Start point Edit name more_horiz Welcome message block_bot_response Bot …" at bounding box center [562, 286] width 1057 height 507
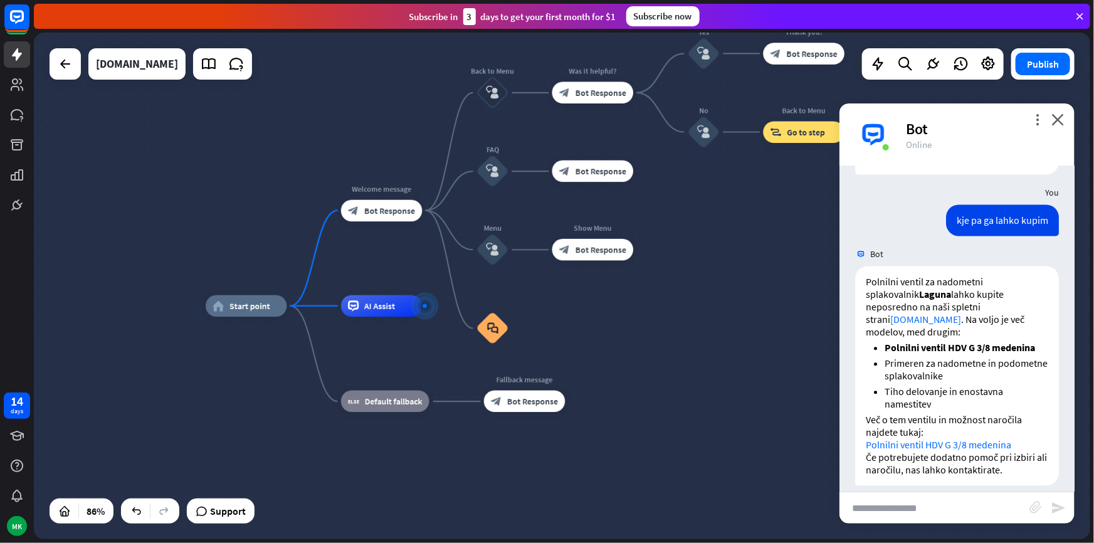
drag, startPoint x: 780, startPoint y: 319, endPoint x: 795, endPoint y: 334, distance: 20.8
click at [798, 334] on div "home_2 Start point Welcome message block_bot_response Bot Response Back to Menu…" at bounding box center [662, 525] width 913 height 438
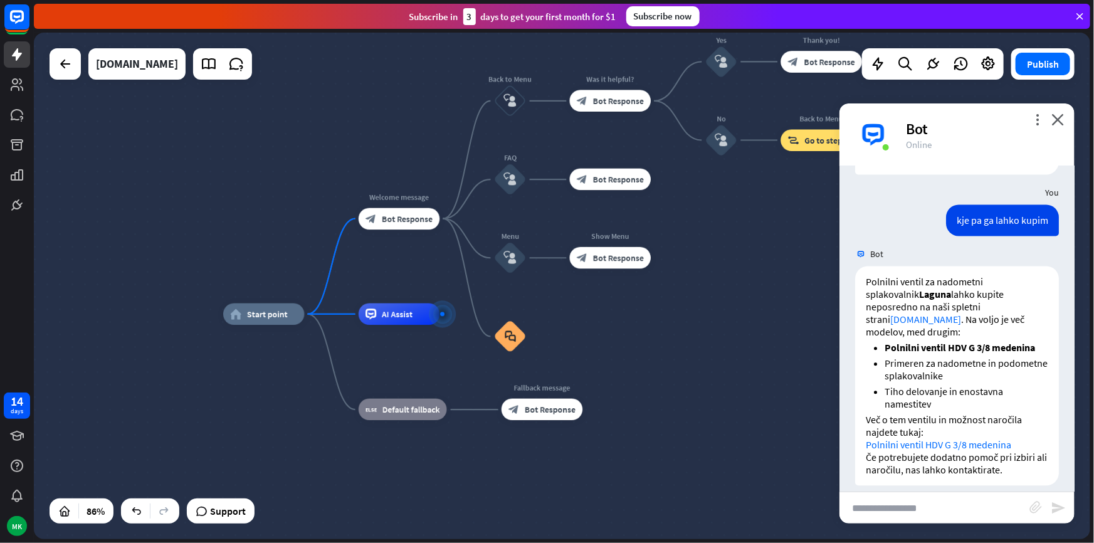
drag, startPoint x: 514, startPoint y: 341, endPoint x: 557, endPoint y: 313, distance: 51.1
click at [551, 311] on div "home_2 Start point Welcome message block_bot_response Bot Response Back to Menu…" at bounding box center [562, 286] width 1057 height 507
click at [452, 320] on div "plus" at bounding box center [453, 314] width 16 height 16
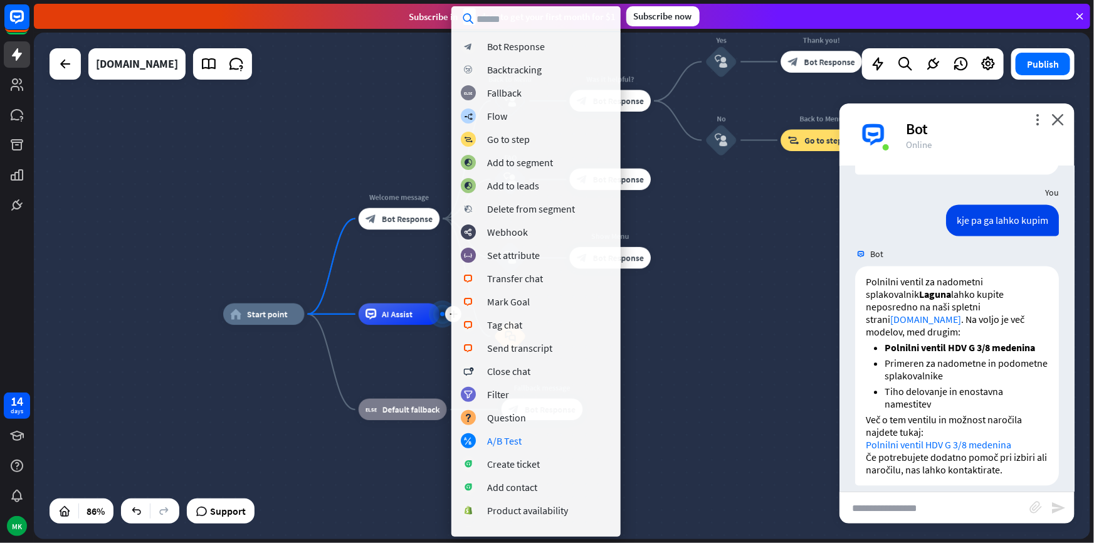
scroll to position [0, 0]
click at [270, 189] on div "home_2 Start point Edit name more_horiz Welcome message block_bot_response Bot …" at bounding box center [562, 286] width 1057 height 507
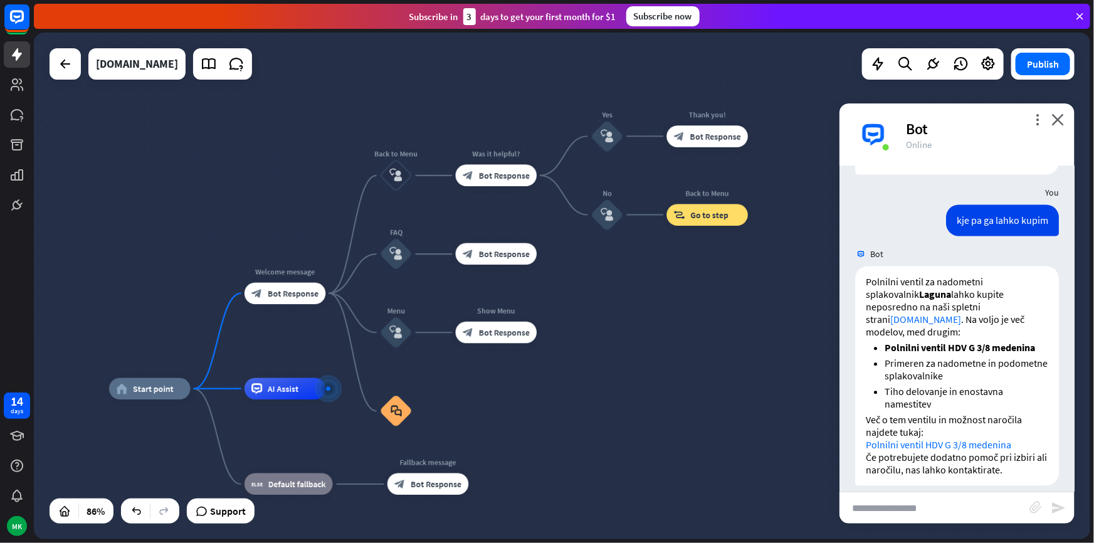
drag, startPoint x: 614, startPoint y: 356, endPoint x: 539, endPoint y: 414, distance: 94.8
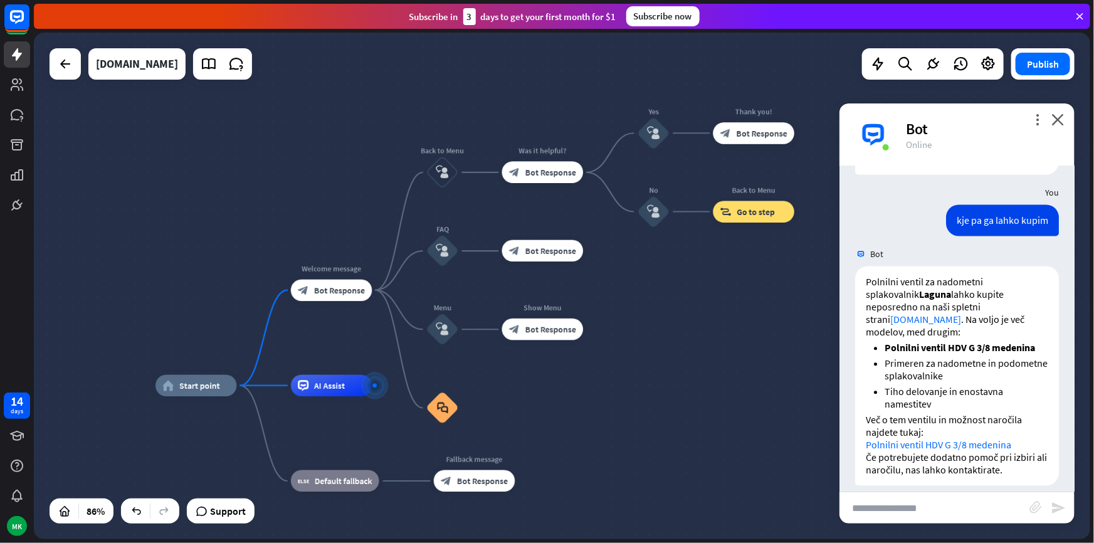
drag, startPoint x: 554, startPoint y: 403, endPoint x: 577, endPoint y: 392, distance: 25.2
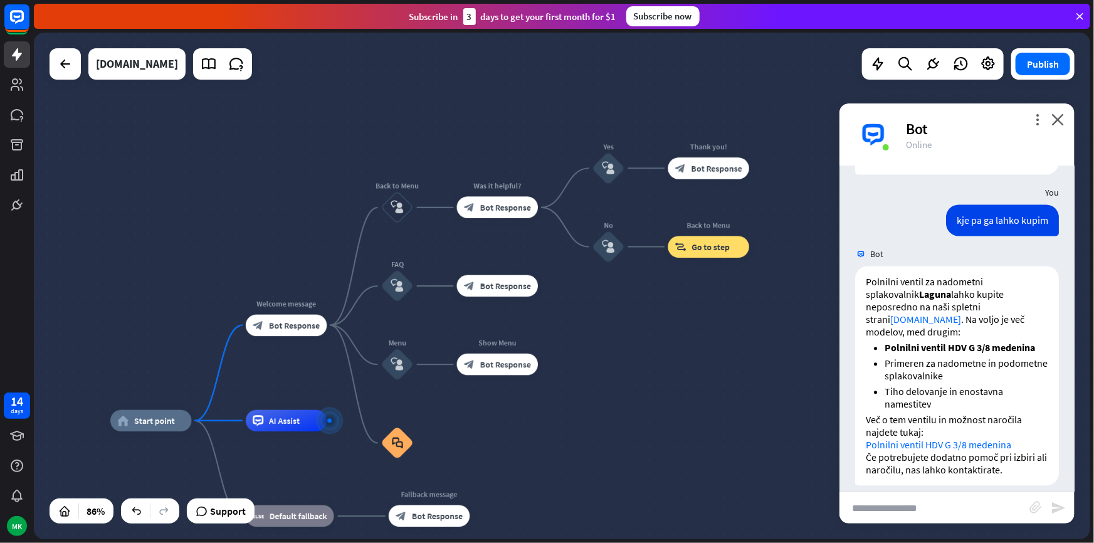
drag, startPoint x: 652, startPoint y: 312, endPoint x: 593, endPoint y: 356, distance: 74.4
click at [593, 356] on div "home_2 Start point Welcome message block_bot_response Bot Response Back to Menu…" at bounding box center [562, 286] width 1057 height 507
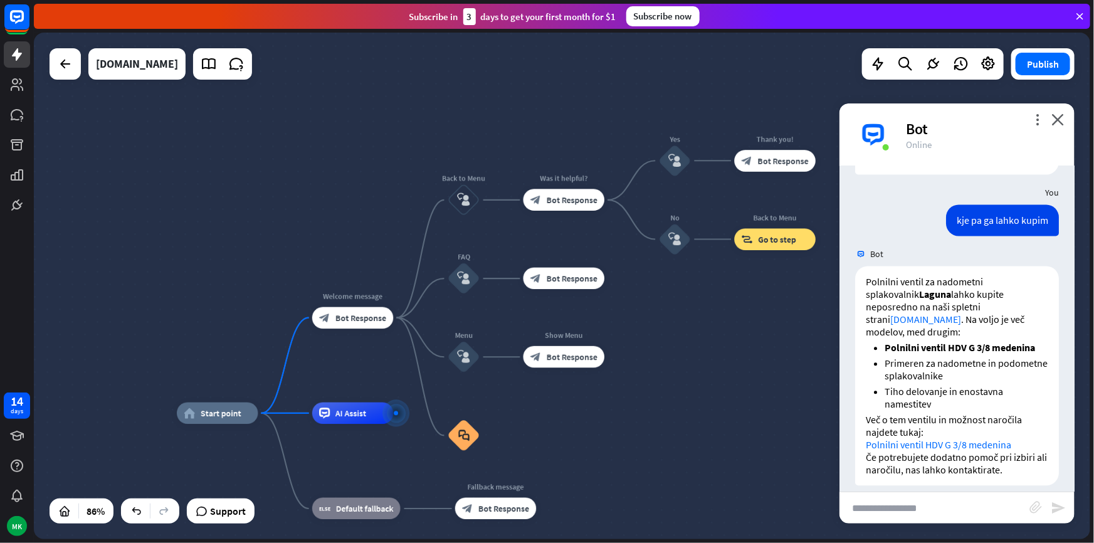
drag, startPoint x: 587, startPoint y: 310, endPoint x: 707, endPoint y: 317, distance: 120.6
click at [706, 317] on div "home_2 Start point Welcome message block_bot_response Bot Response Back to Menu…" at bounding box center [562, 286] width 1057 height 507
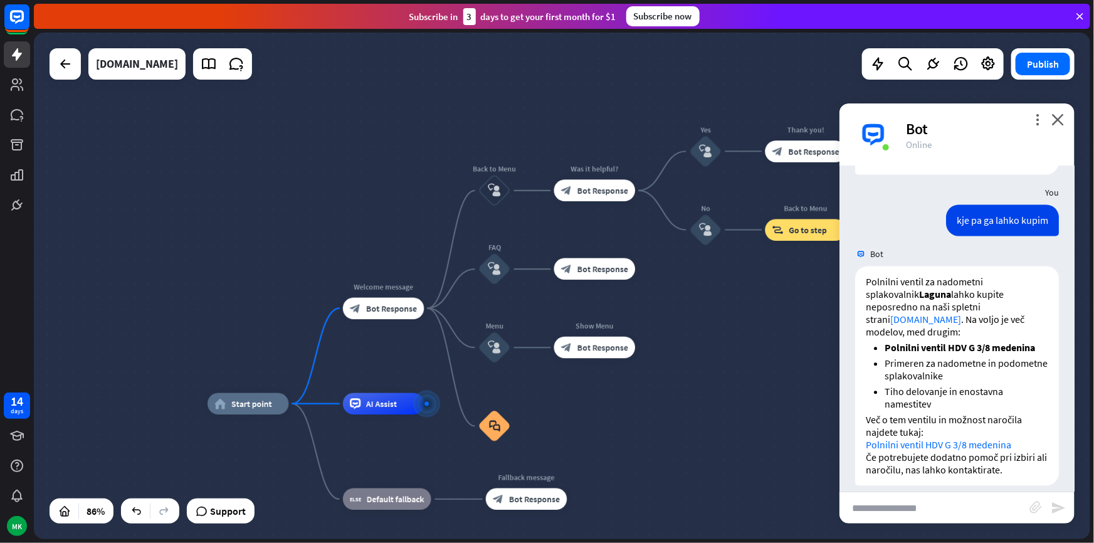
drag, startPoint x: 638, startPoint y: 104, endPoint x: 578, endPoint y: 31, distance: 95.3
click at [568, 29] on div "close Product Help First steps Get started with ChatBot Help Center Follow step…" at bounding box center [564, 271] width 1061 height 543
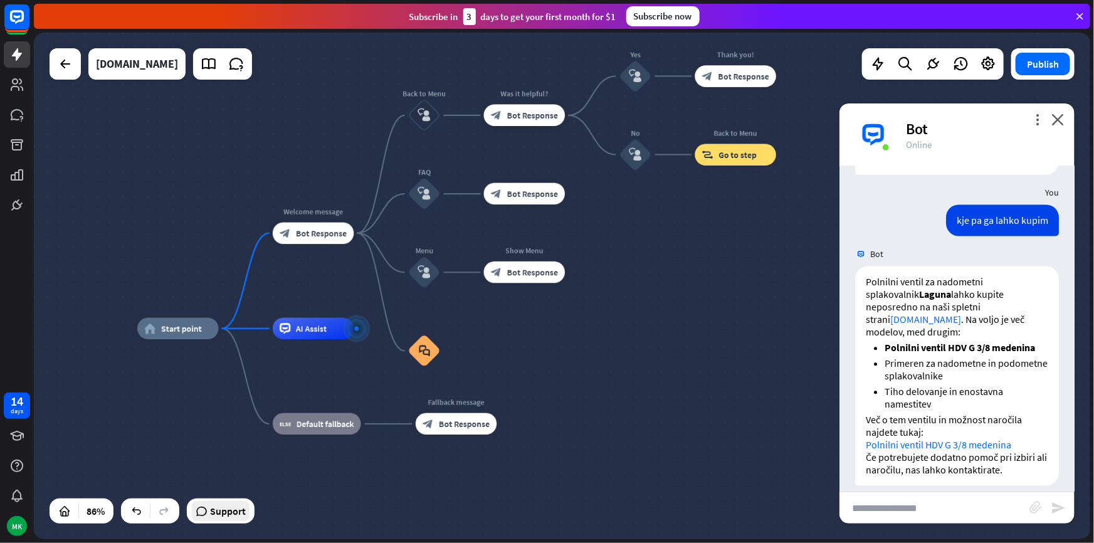
click at [226, 507] on span "Support" at bounding box center [228, 511] width 36 height 20
click at [14, 437] on icon at bounding box center [16, 435] width 15 height 15
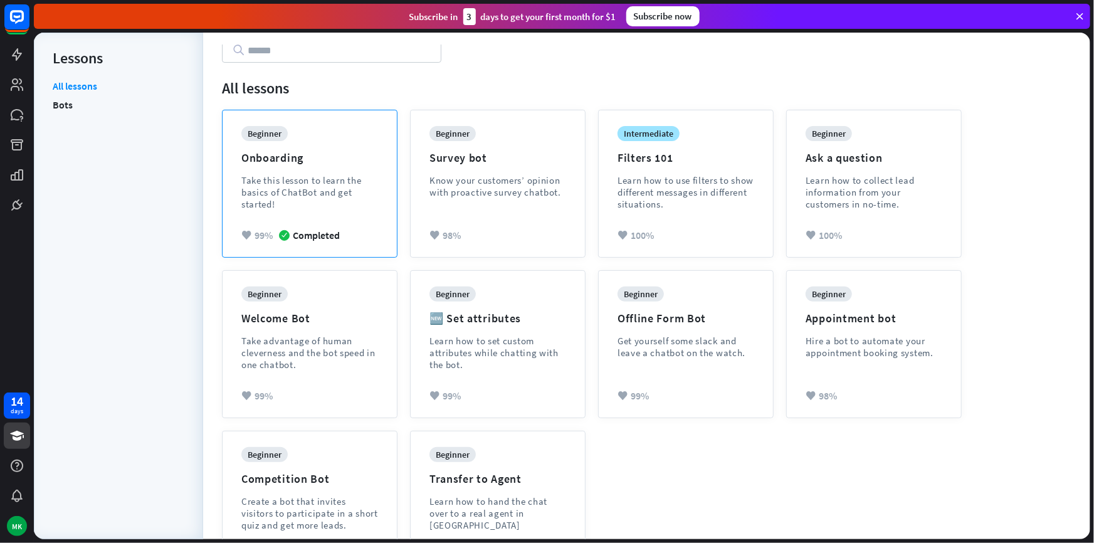
scroll to position [114, 0]
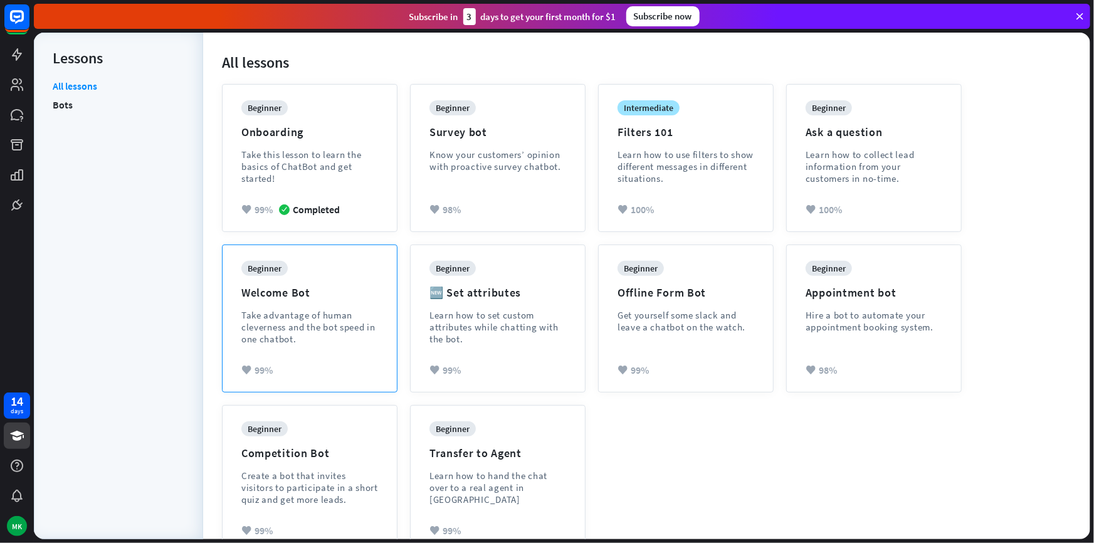
click at [370, 319] on div "Take advantage of human cleverness and the bot speed in one chatbot." at bounding box center [309, 327] width 137 height 36
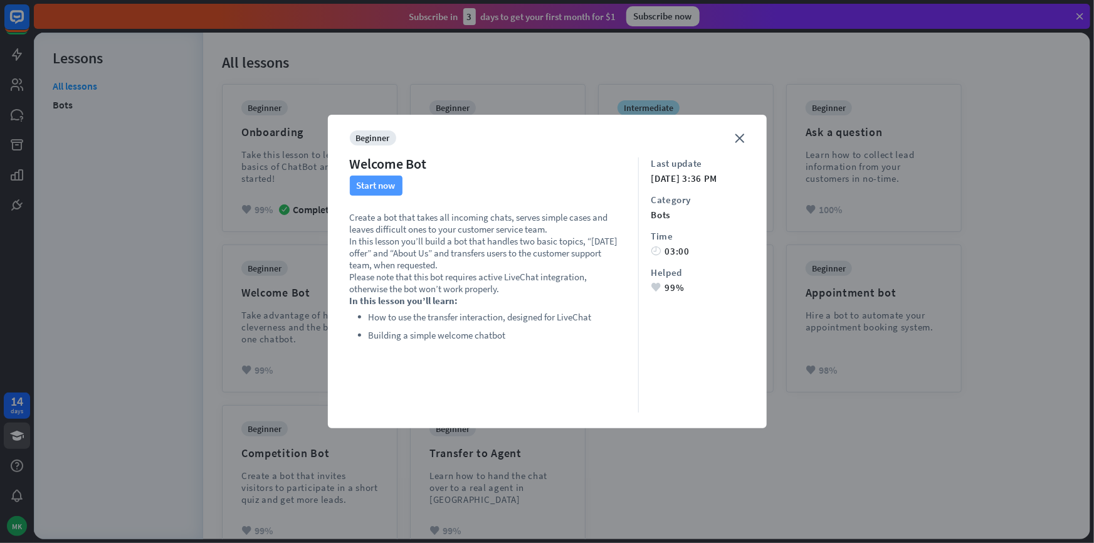
click at [380, 179] on button "Start now" at bounding box center [376, 186] width 53 height 20
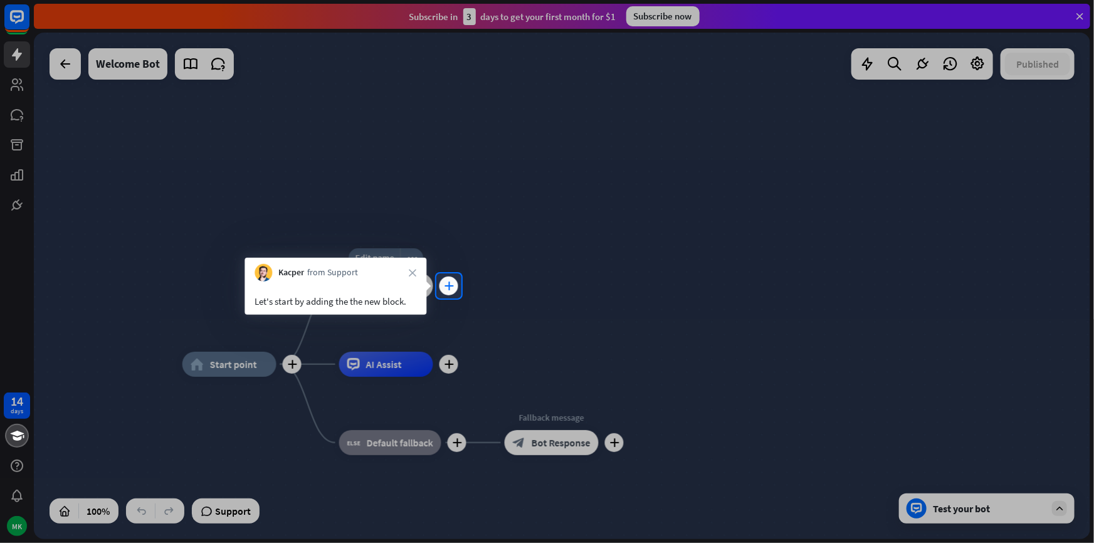
click at [449, 287] on icon "plus" at bounding box center [448, 286] width 9 height 9
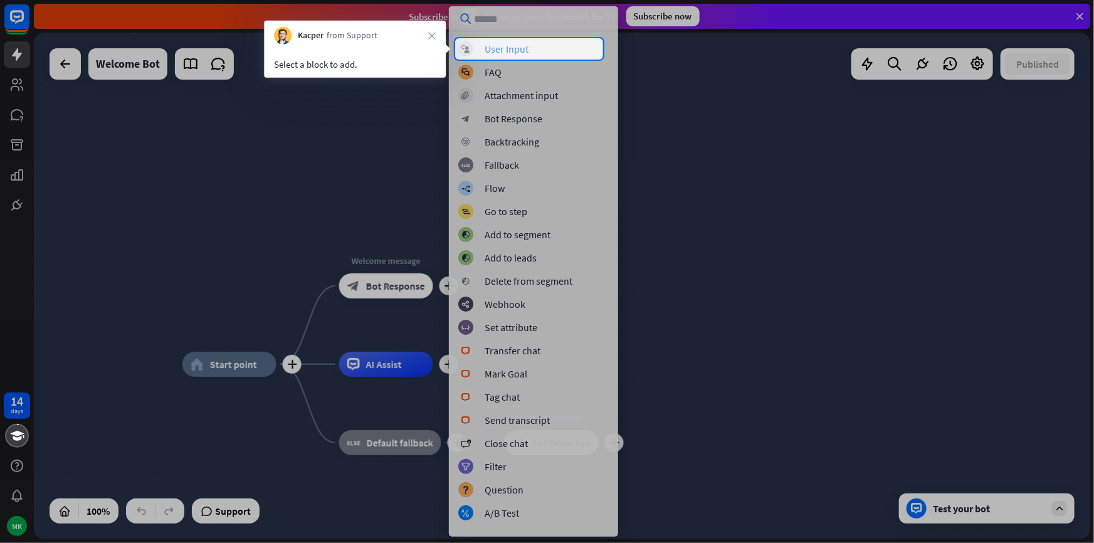
click at [489, 54] on div "User Input" at bounding box center [507, 49] width 44 height 13
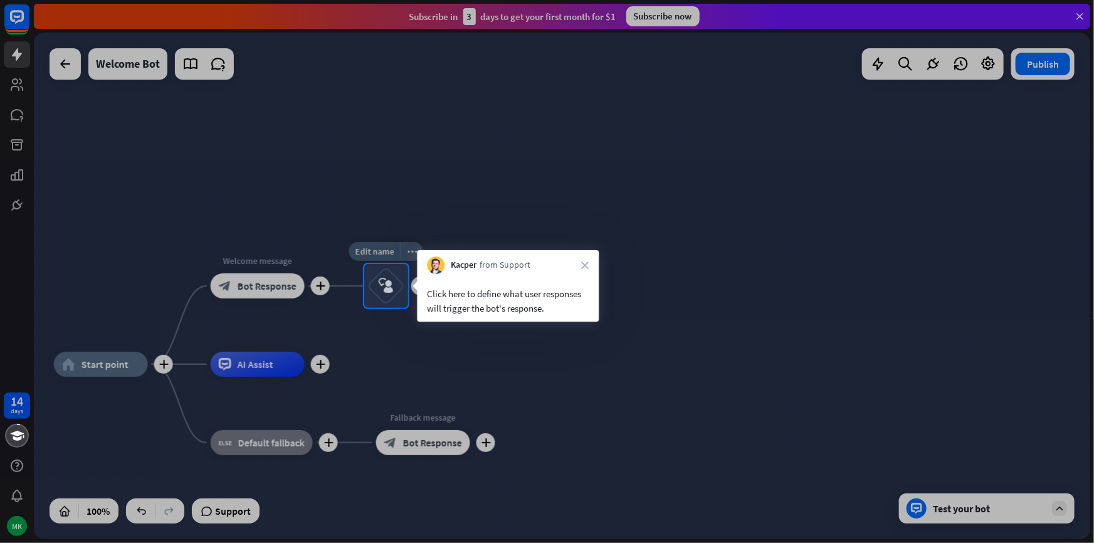
click at [395, 289] on div "block_user_input" at bounding box center [387, 286] width 38 height 38
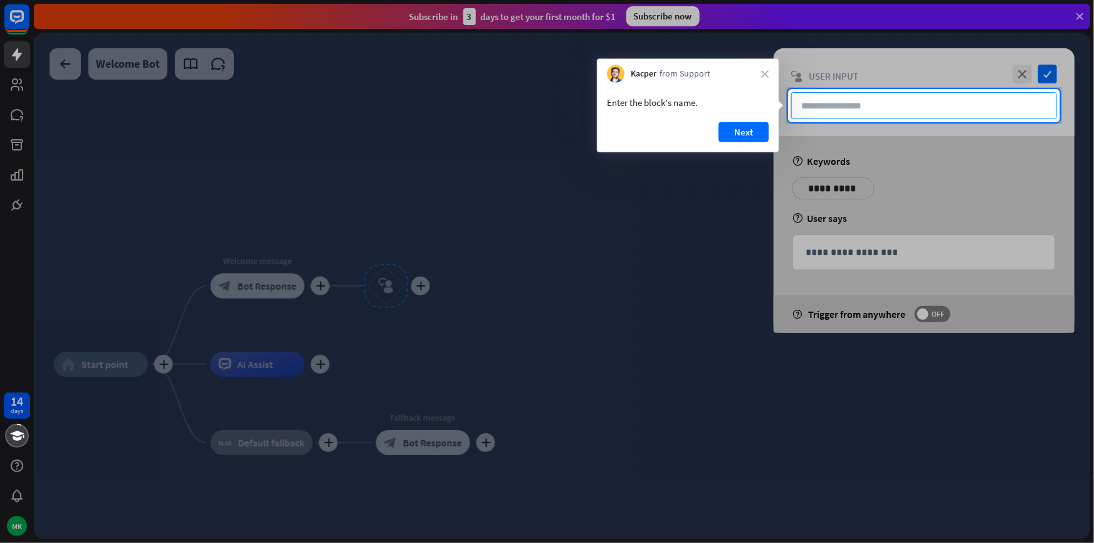
click at [834, 102] on input "text" at bounding box center [925, 105] width 266 height 27
type input "**********"
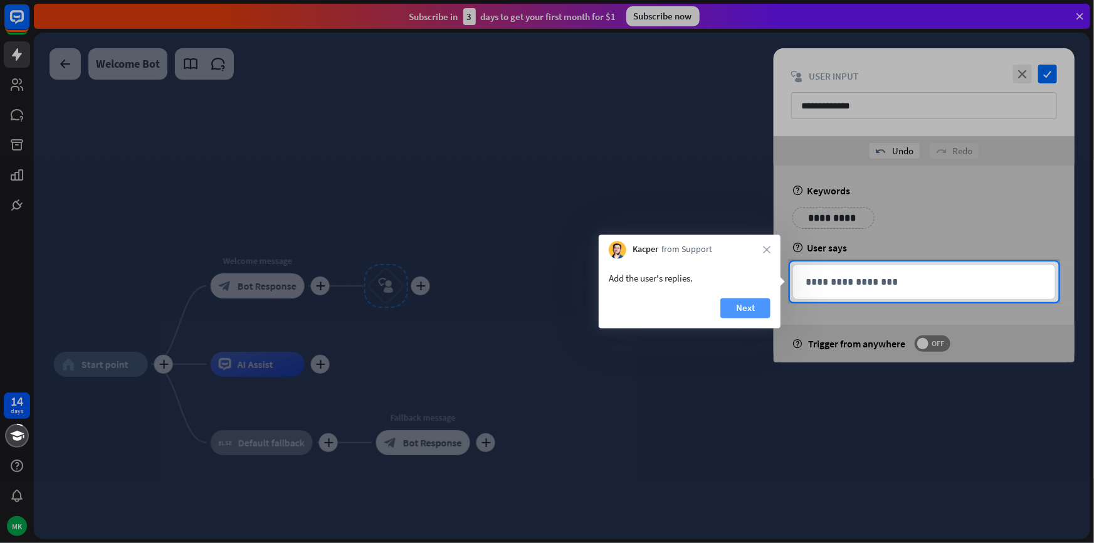
click at [765, 312] on button "Next" at bounding box center [746, 309] width 50 height 20
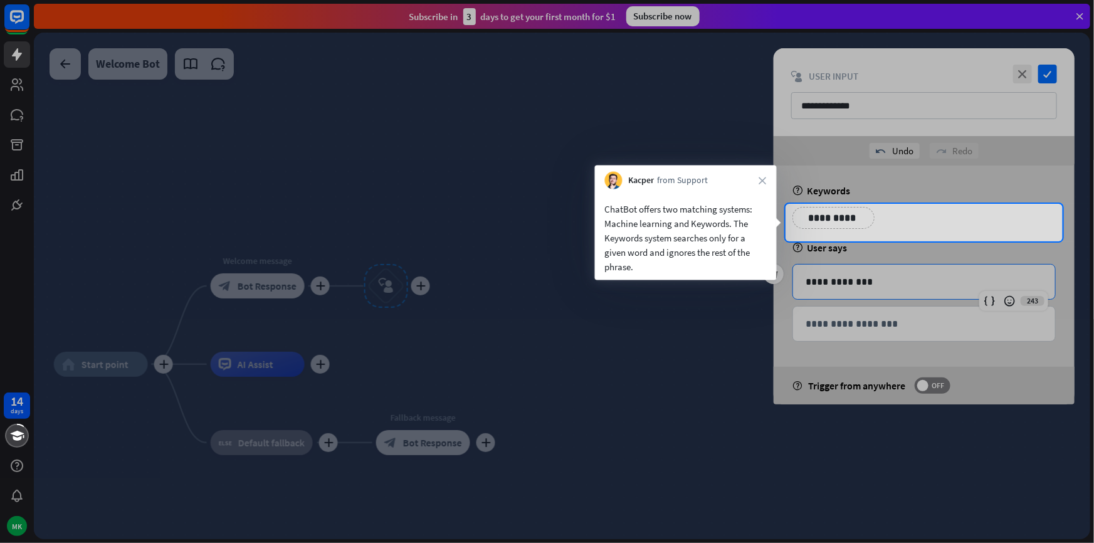
click at [814, 214] on p "**********" at bounding box center [833, 218] width 63 height 16
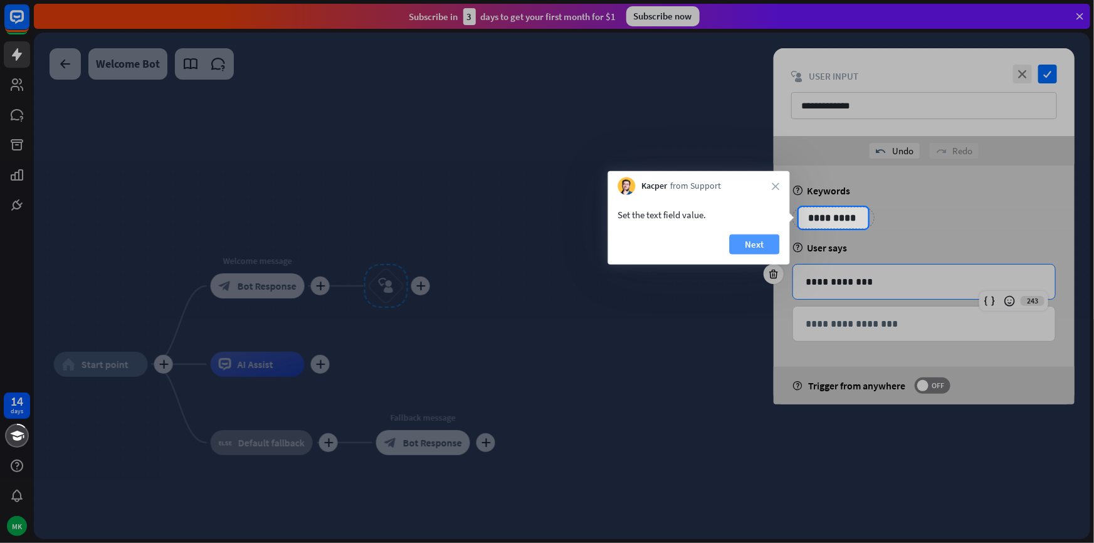
click at [757, 247] on button "Next" at bounding box center [755, 245] width 50 height 20
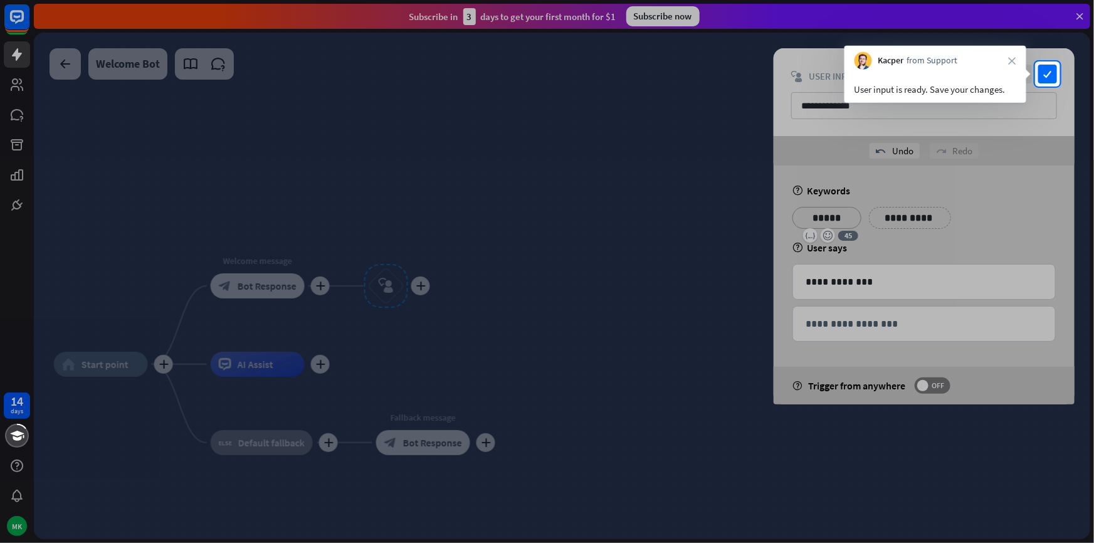
click at [918, 96] on div "User input is ready. Save your changes." at bounding box center [936, 89] width 162 height 14
click at [1044, 70] on icon "check" at bounding box center [1048, 74] width 19 height 19
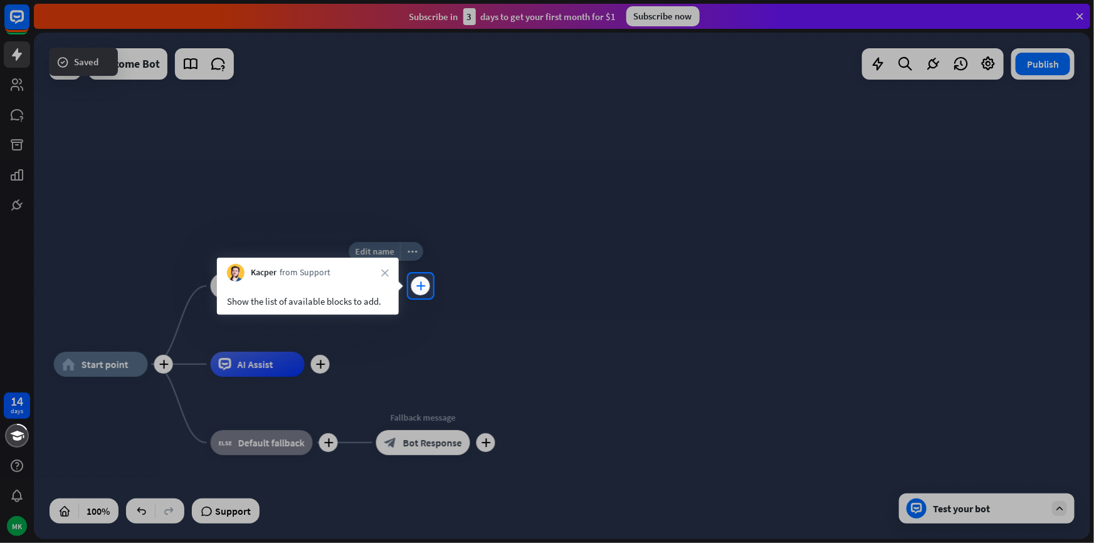
click at [418, 288] on icon "plus" at bounding box center [420, 286] width 9 height 9
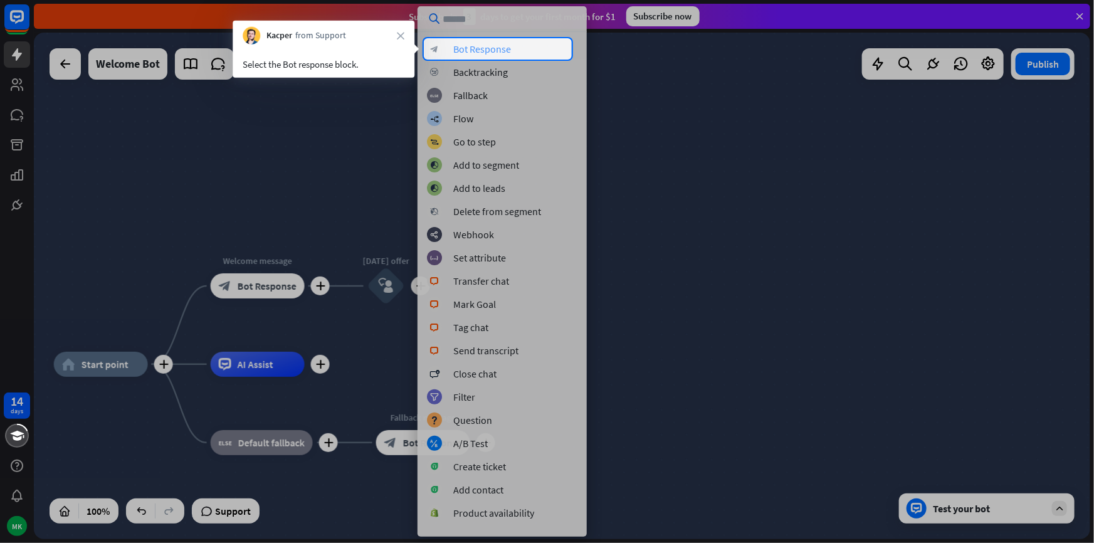
click at [484, 53] on div "Bot Response" at bounding box center [482, 49] width 58 height 13
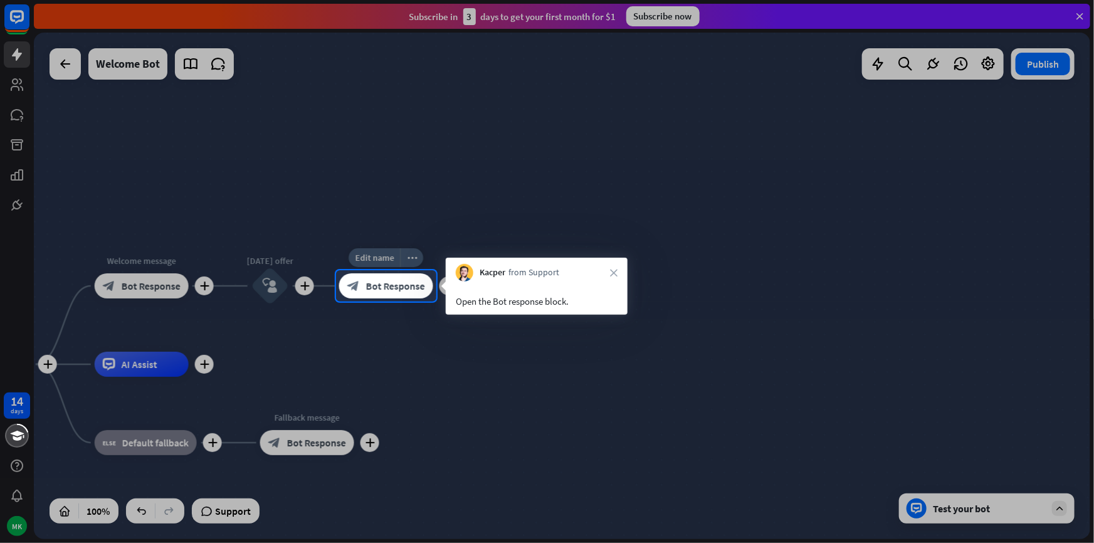
click at [379, 280] on span "Bot Response" at bounding box center [395, 286] width 59 height 13
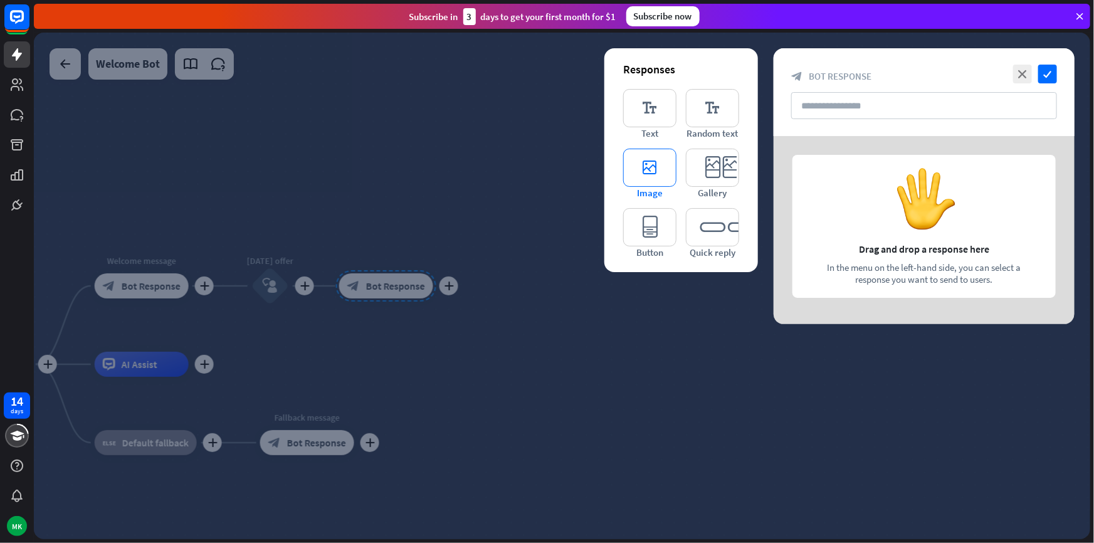
type input "**********"
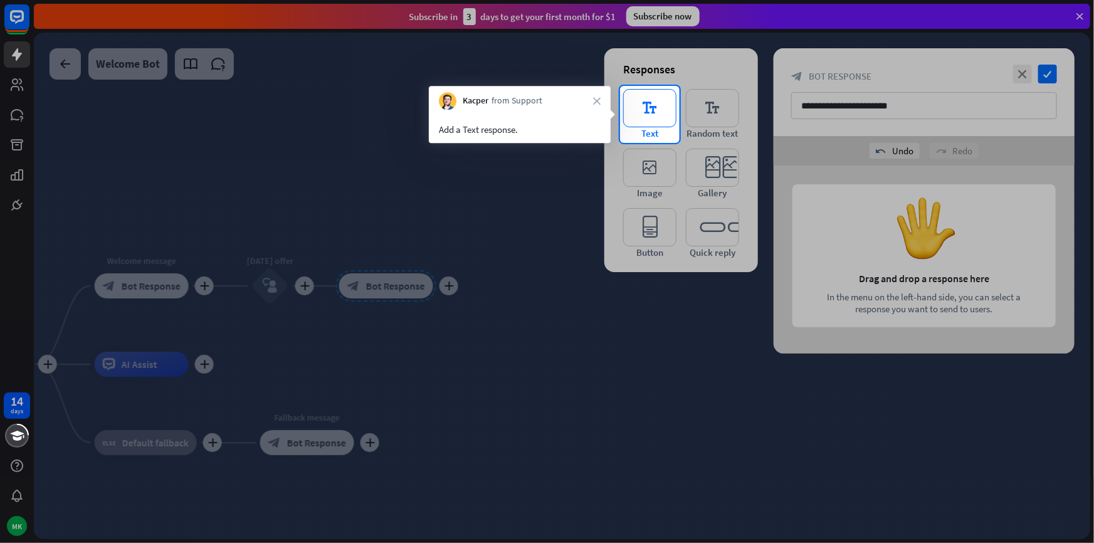
click at [655, 111] on icon "editor_text" at bounding box center [649, 108] width 53 height 38
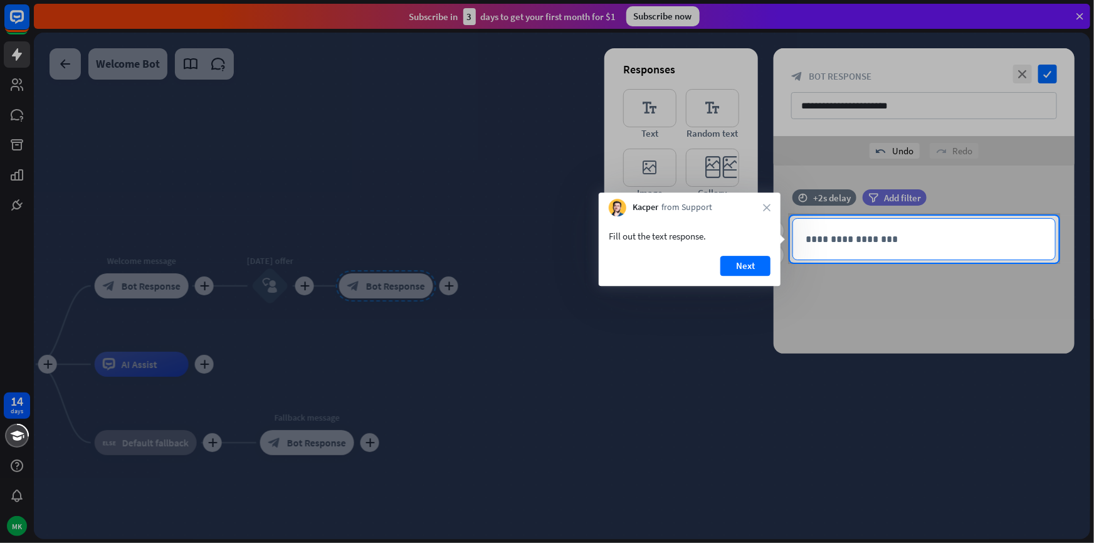
click at [878, 240] on p "**********" at bounding box center [924, 239] width 237 height 16
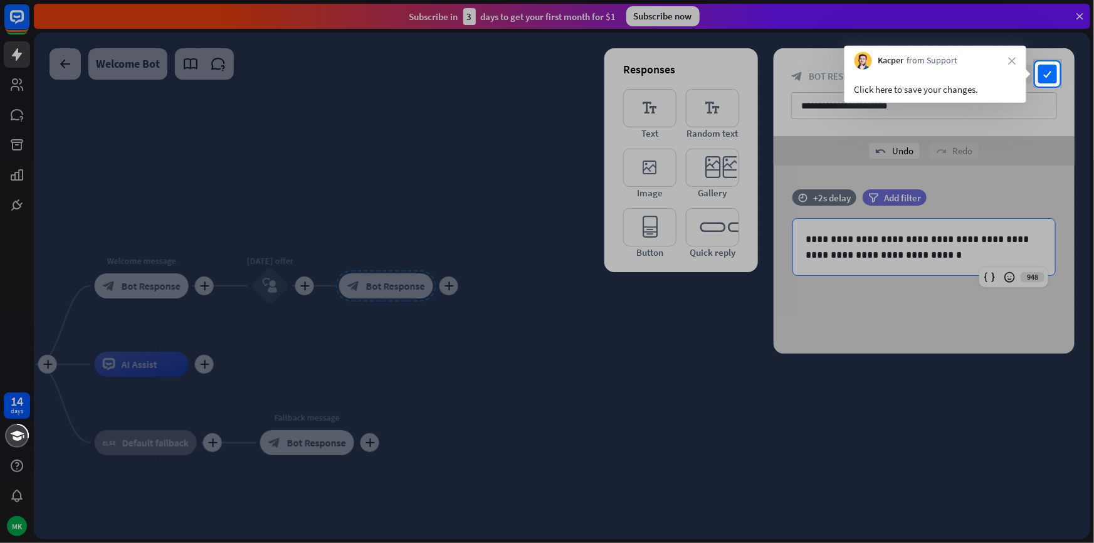
click at [1058, 78] on div "**********" at bounding box center [924, 92] width 301 height 88
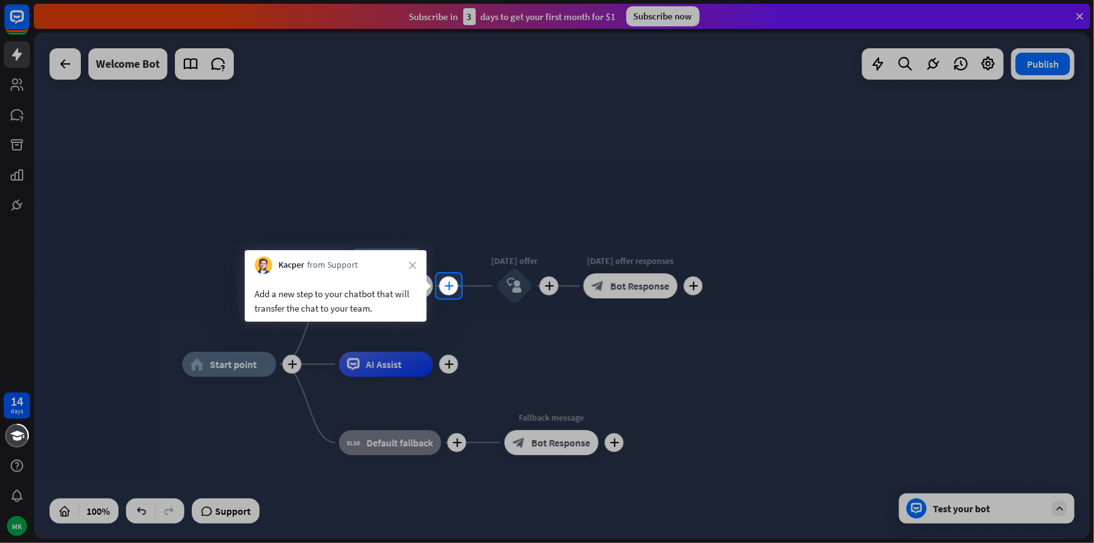
click at [445, 295] on div "plus" at bounding box center [449, 286] width 19 height 19
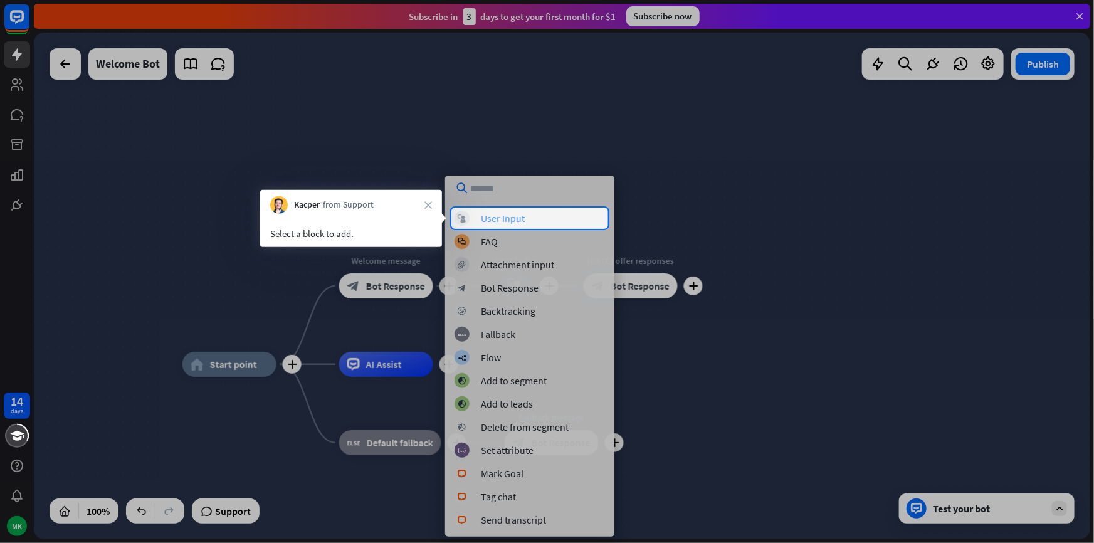
click at [516, 225] on div "block_user_input User Input" at bounding box center [530, 218] width 151 height 15
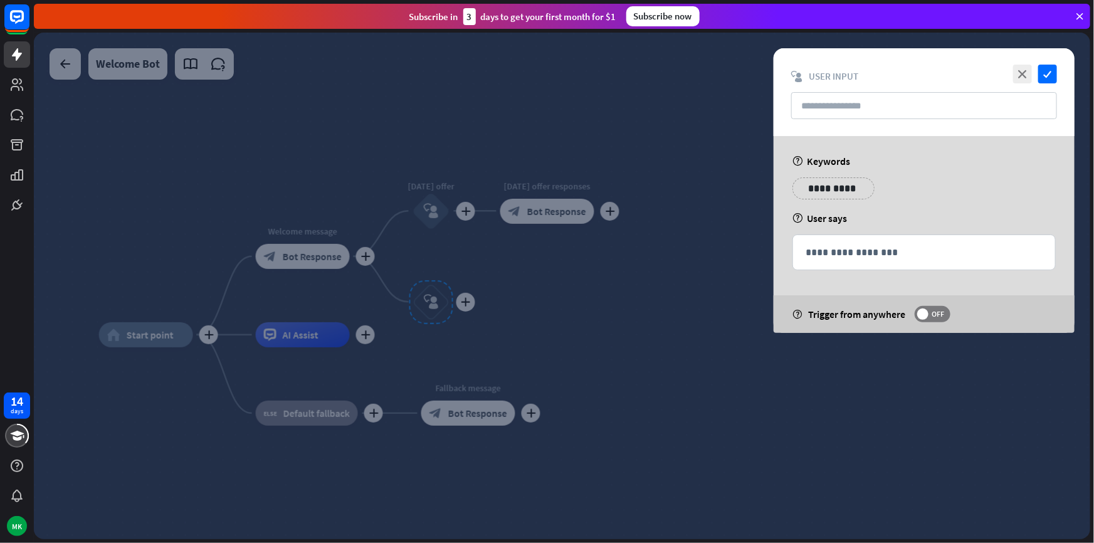
type input "********"
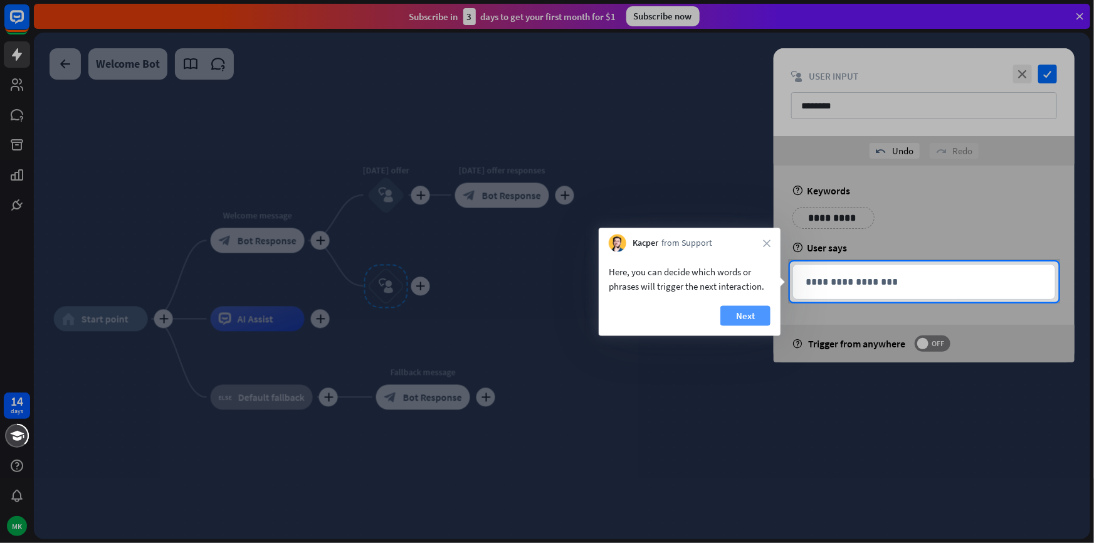
click at [737, 310] on button "Next" at bounding box center [746, 316] width 50 height 20
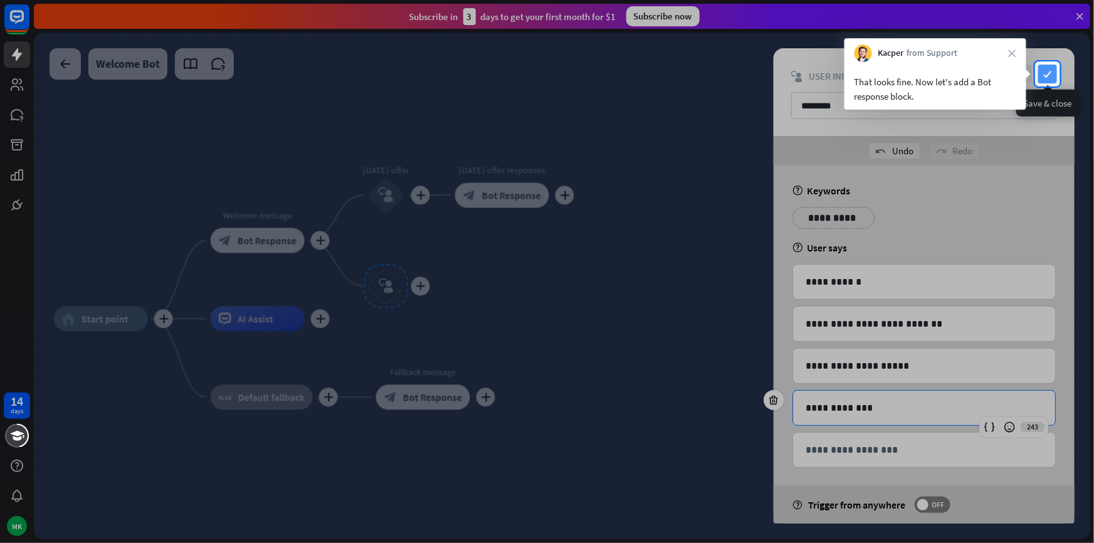
click at [1049, 77] on icon "check" at bounding box center [1048, 74] width 19 height 19
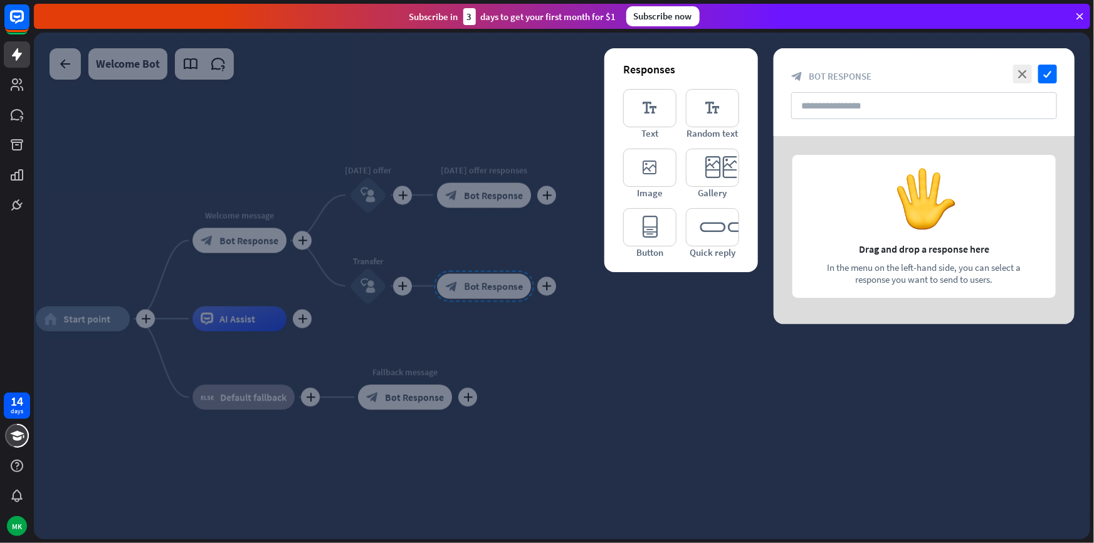
type input "**********"
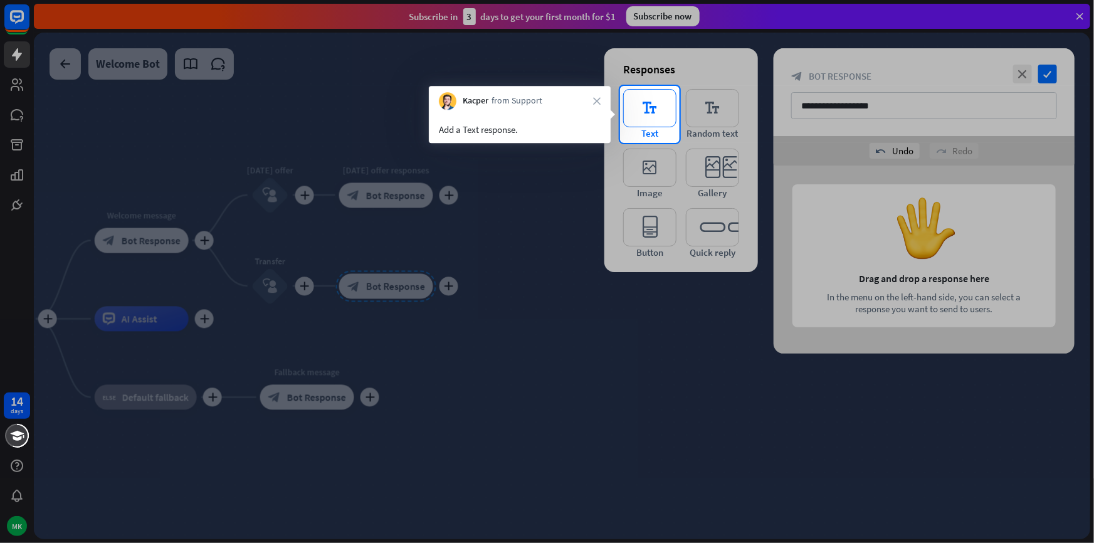
click at [653, 112] on icon "editor_text" at bounding box center [649, 108] width 53 height 38
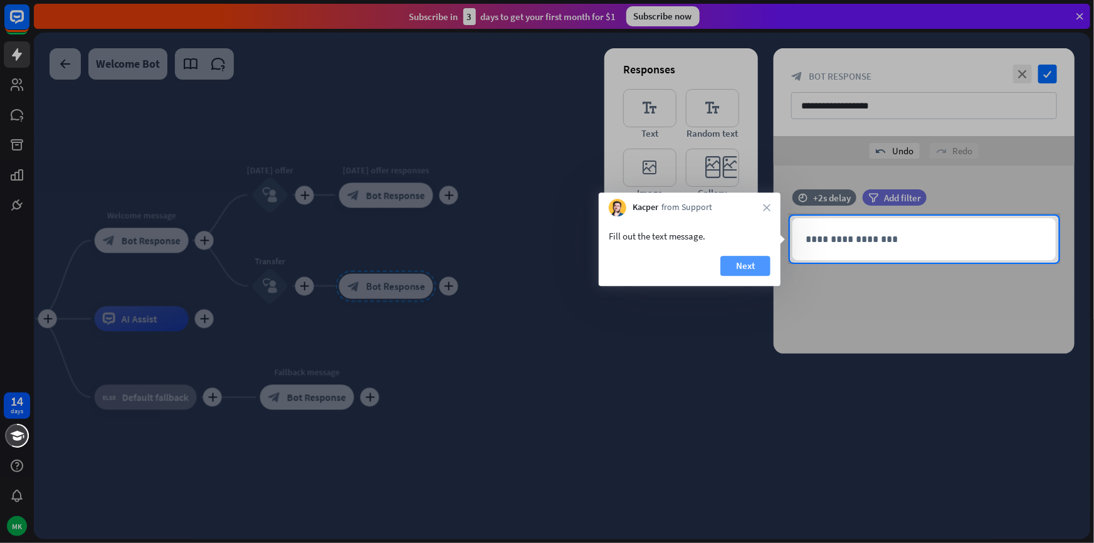
click at [753, 263] on button "Next" at bounding box center [746, 266] width 50 height 20
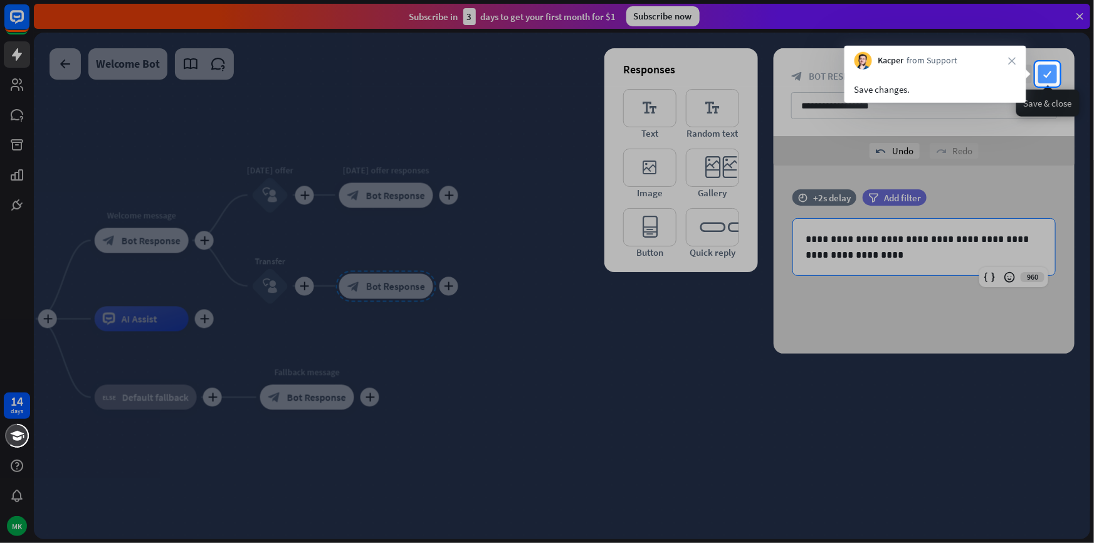
click at [1039, 71] on icon "check" at bounding box center [1048, 74] width 19 height 19
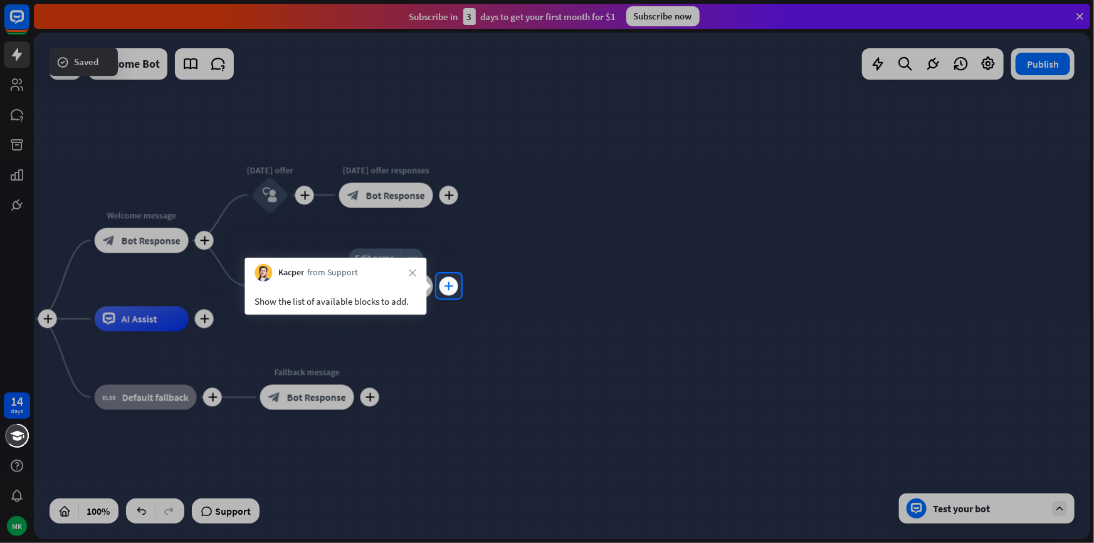
click at [446, 282] on icon "plus" at bounding box center [448, 286] width 9 height 9
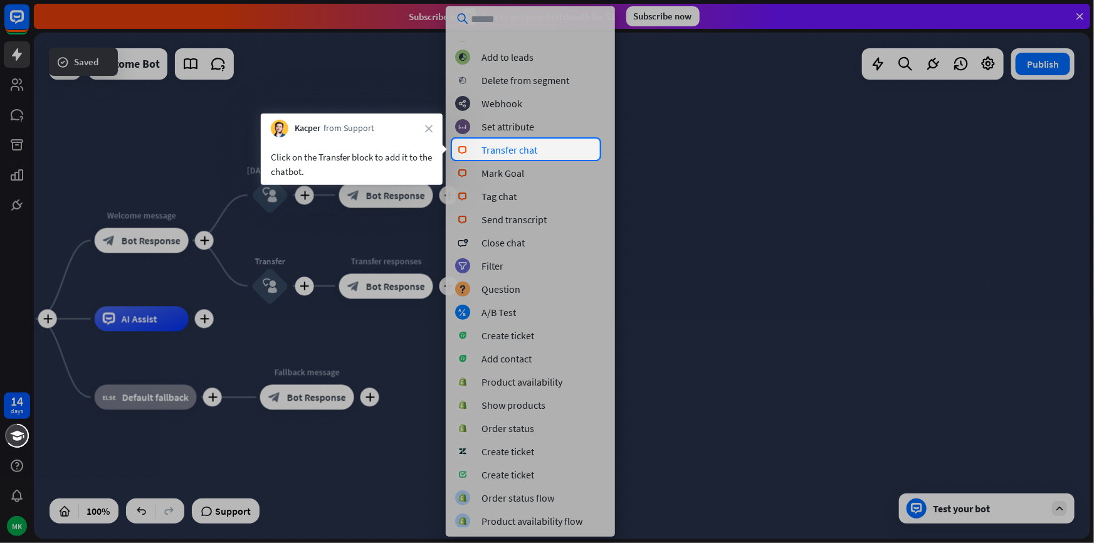
scroll to position [201, 0]
click at [497, 150] on div "Transfer chat" at bounding box center [510, 150] width 56 height 13
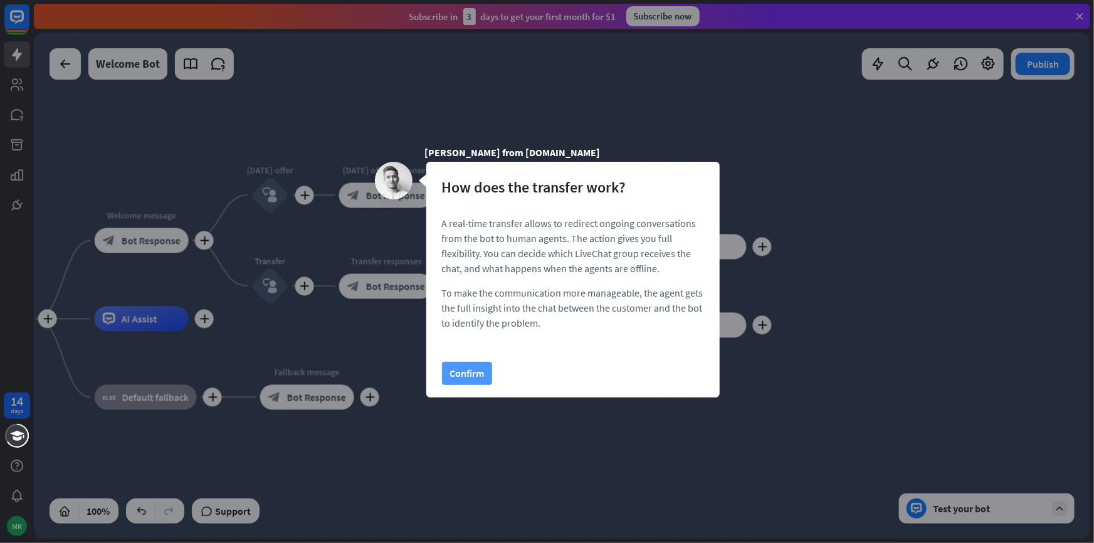
click at [473, 370] on button "Confirm" at bounding box center [467, 373] width 50 height 23
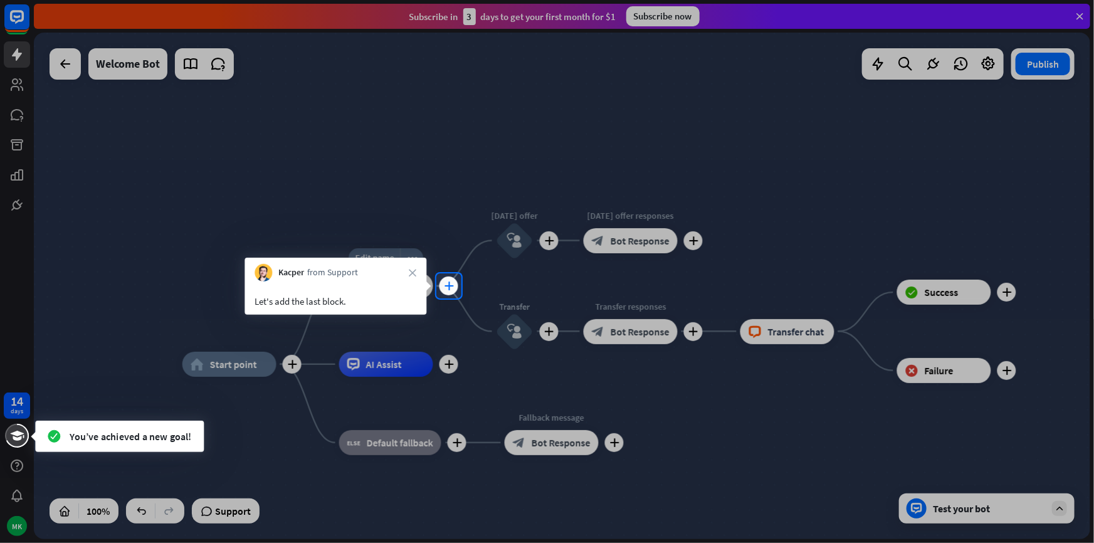
click at [455, 291] on div "plus" at bounding box center [449, 286] width 19 height 19
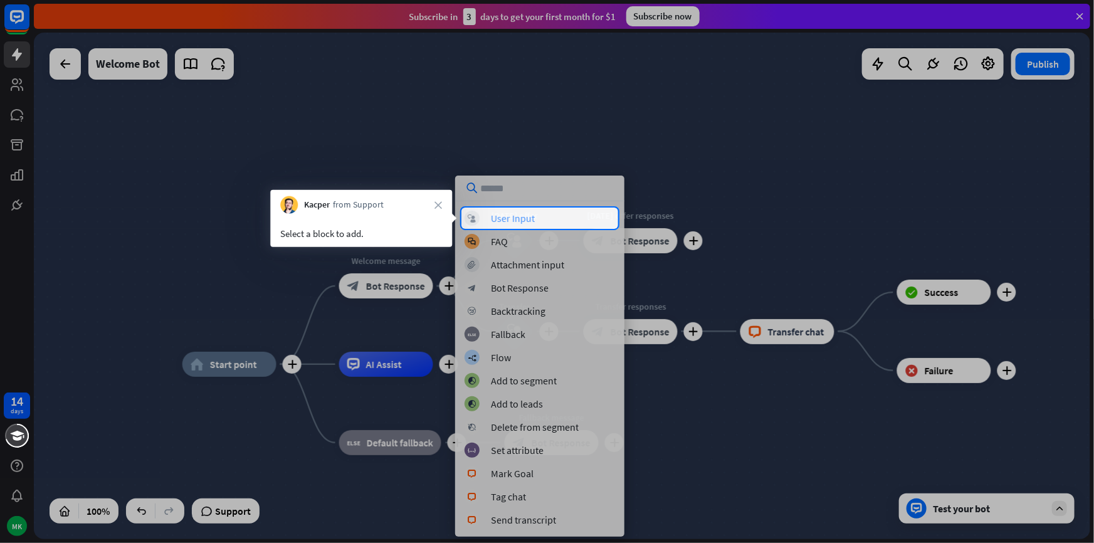
click at [514, 216] on div "User Input" at bounding box center [513, 218] width 44 height 13
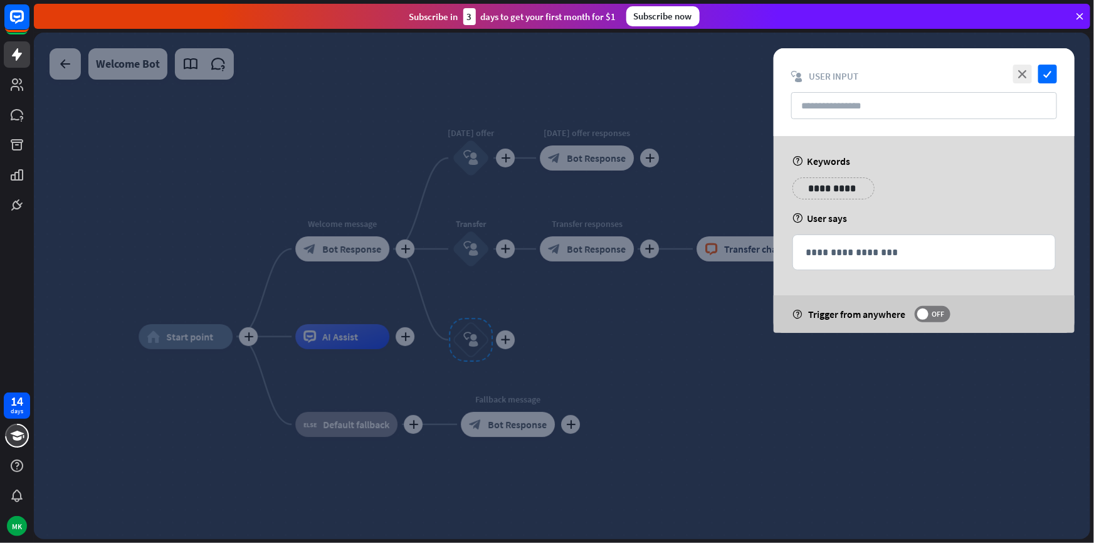
type input "********"
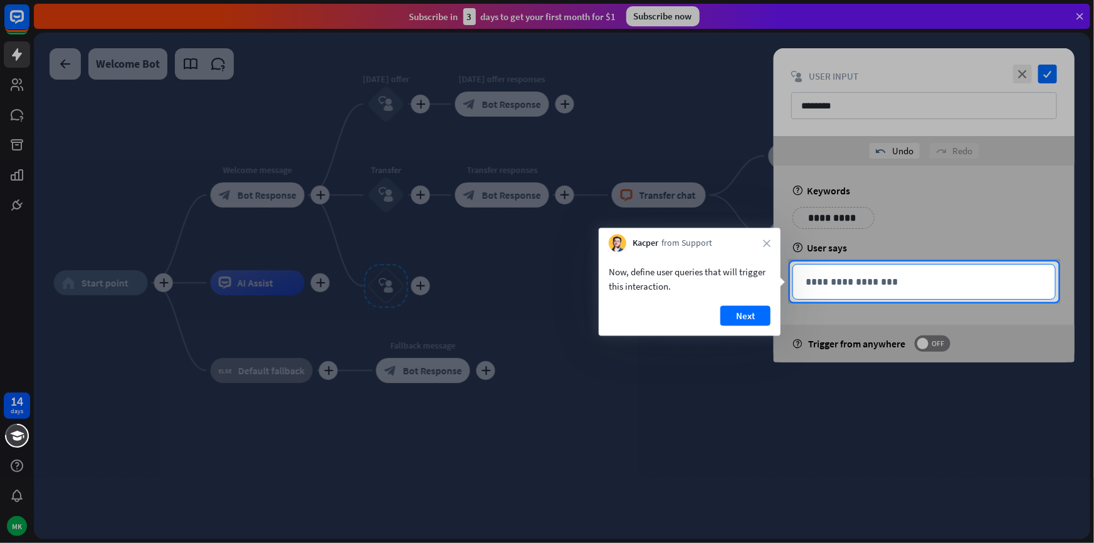
drag, startPoint x: 823, startPoint y: 275, endPoint x: 817, endPoint y: 283, distance: 10.8
click at [823, 275] on p "**********" at bounding box center [924, 282] width 237 height 16
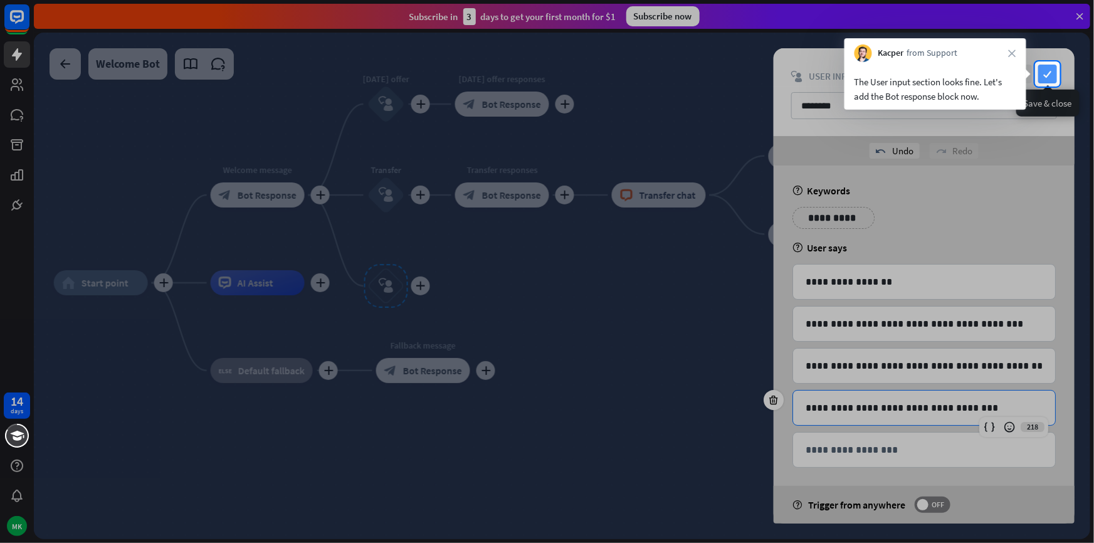
click at [1044, 75] on icon "check" at bounding box center [1048, 74] width 19 height 19
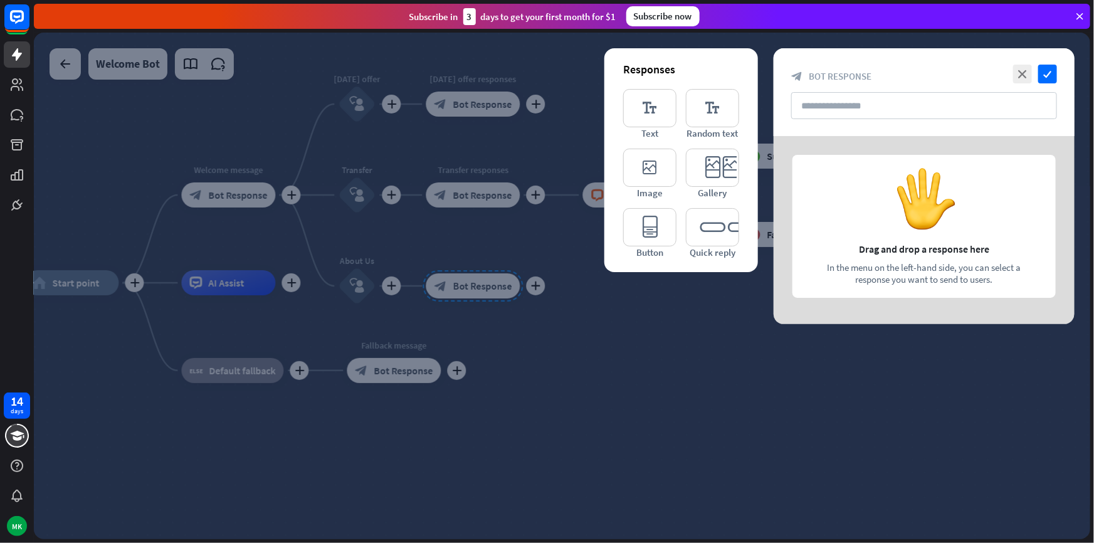
type input "**********"
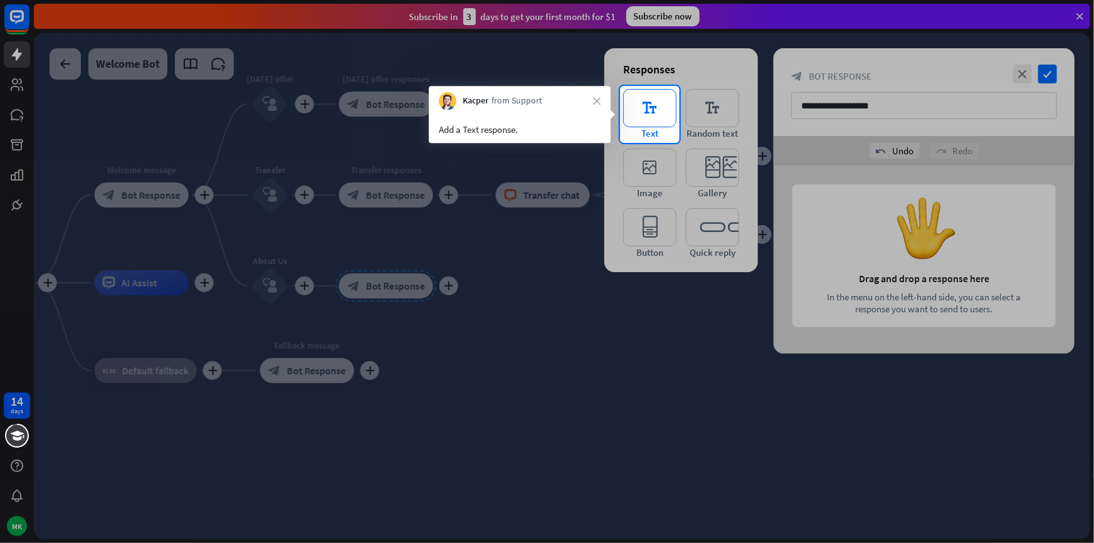
click at [665, 120] on icon "editor_text" at bounding box center [649, 108] width 53 height 38
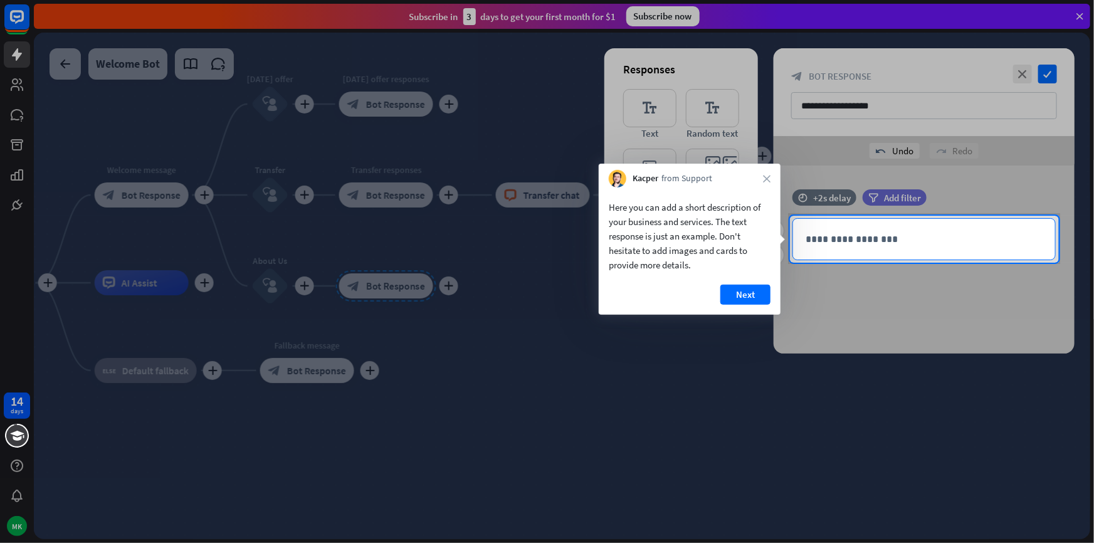
click at [879, 251] on div "**********" at bounding box center [924, 239] width 262 height 41
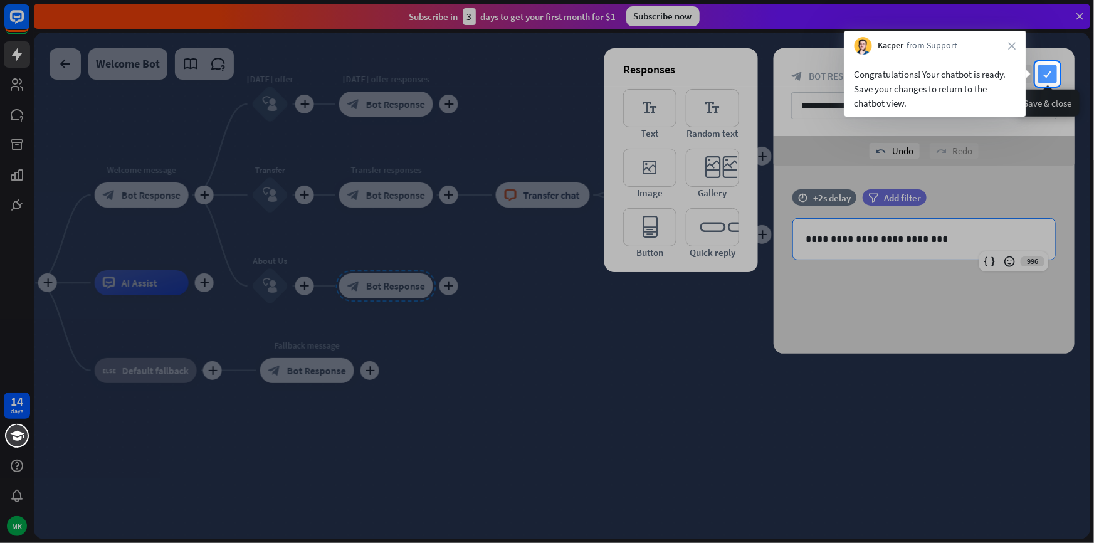
click at [1043, 75] on icon "check" at bounding box center [1048, 74] width 19 height 19
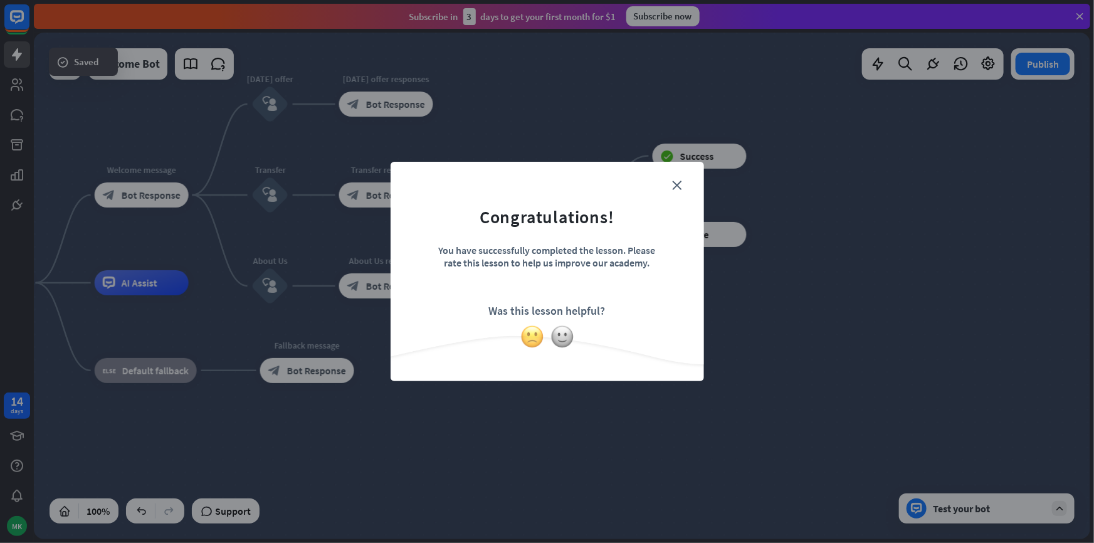
click at [536, 339] on img at bounding box center [533, 337] width 24 height 24
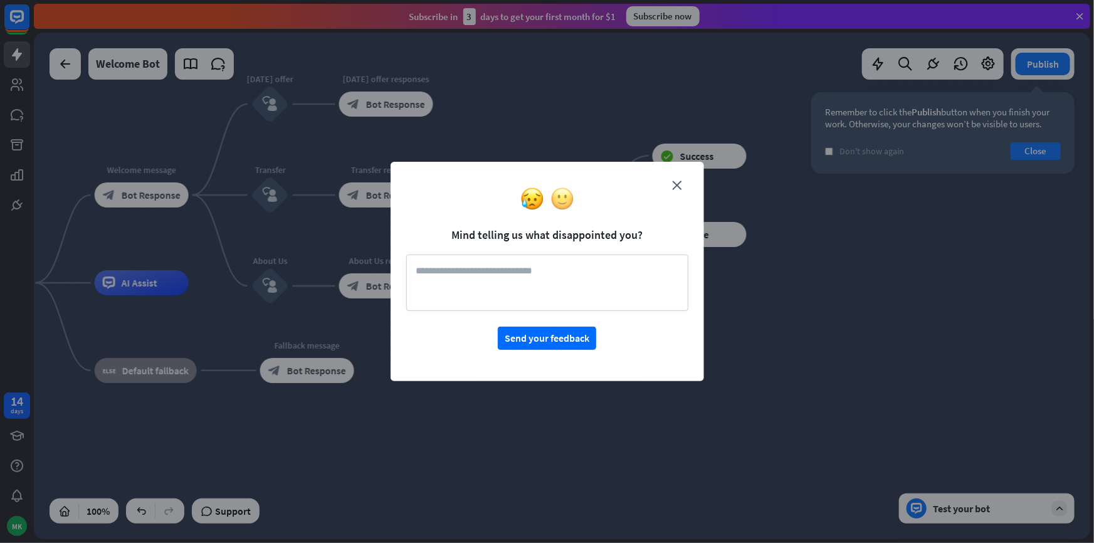
click at [558, 201] on img at bounding box center [563, 199] width 24 height 24
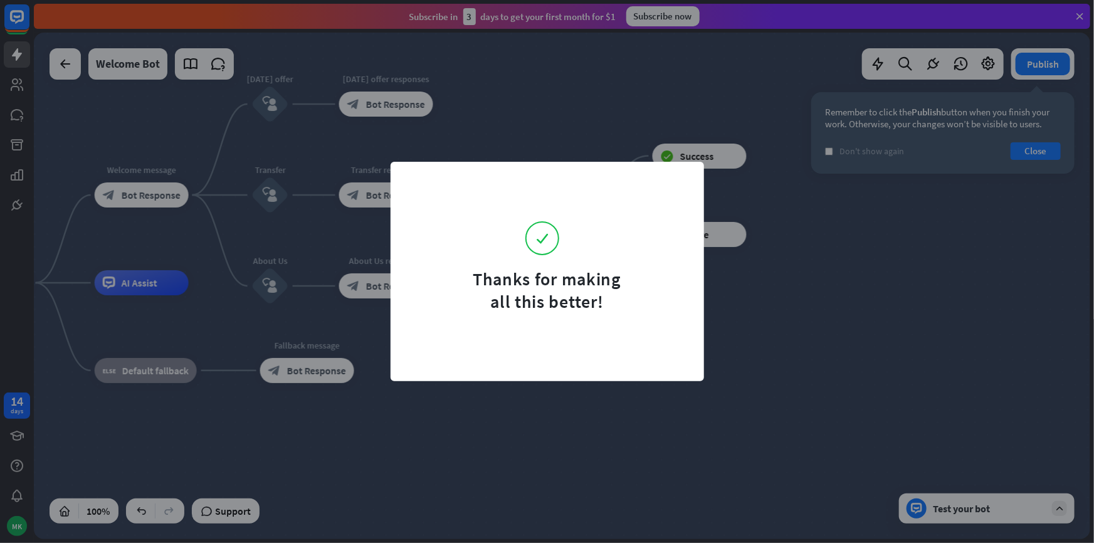
click at [729, 226] on div "Thanks for making all this better!" at bounding box center [547, 271] width 1094 height 543
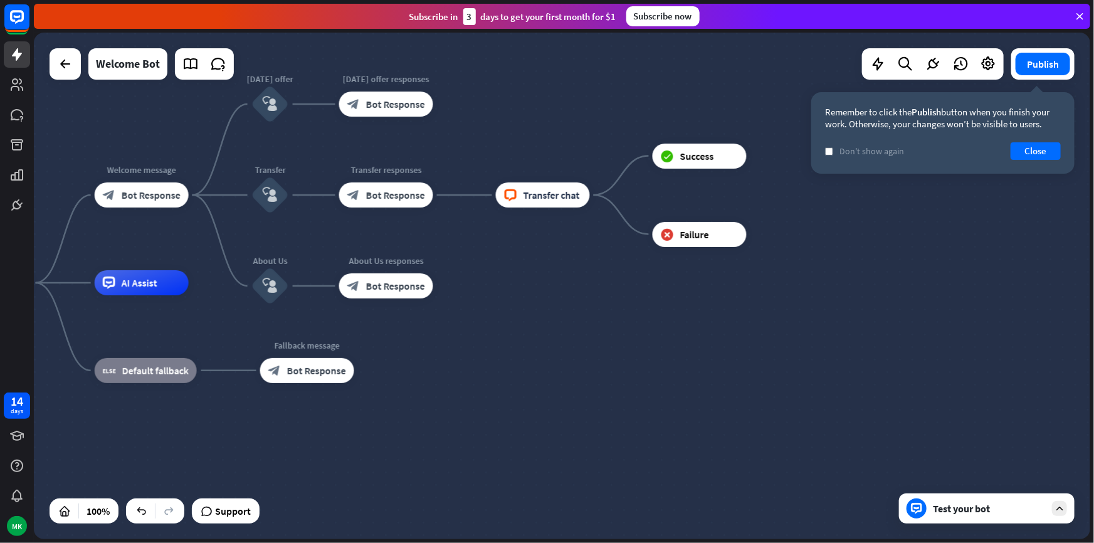
drag, startPoint x: 282, startPoint y: 267, endPoint x: 396, endPoint y: 302, distance: 120.2
click at [18, 64] on link at bounding box center [17, 54] width 26 height 26
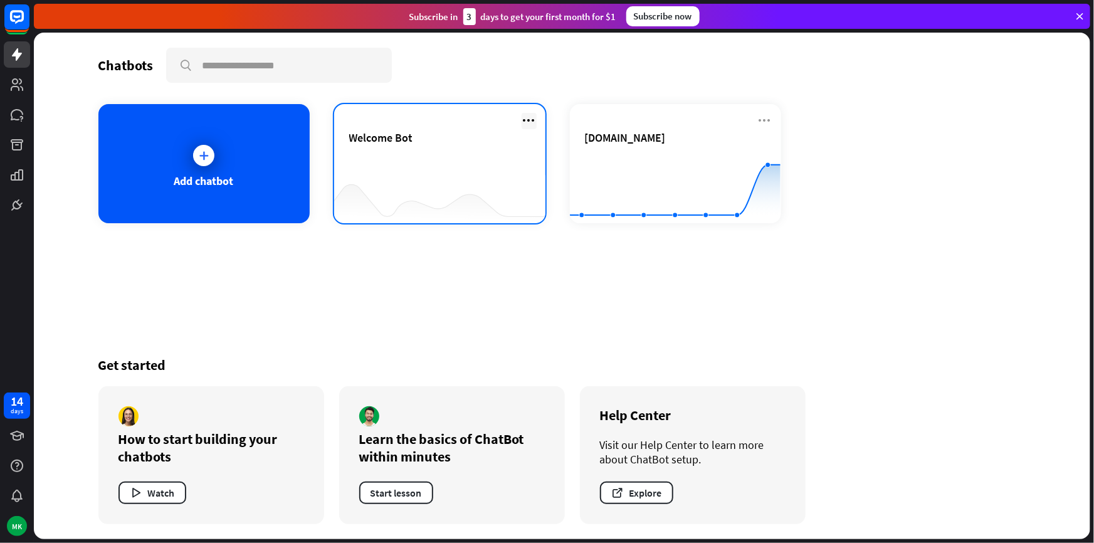
click at [531, 122] on icon at bounding box center [529, 120] width 15 height 15
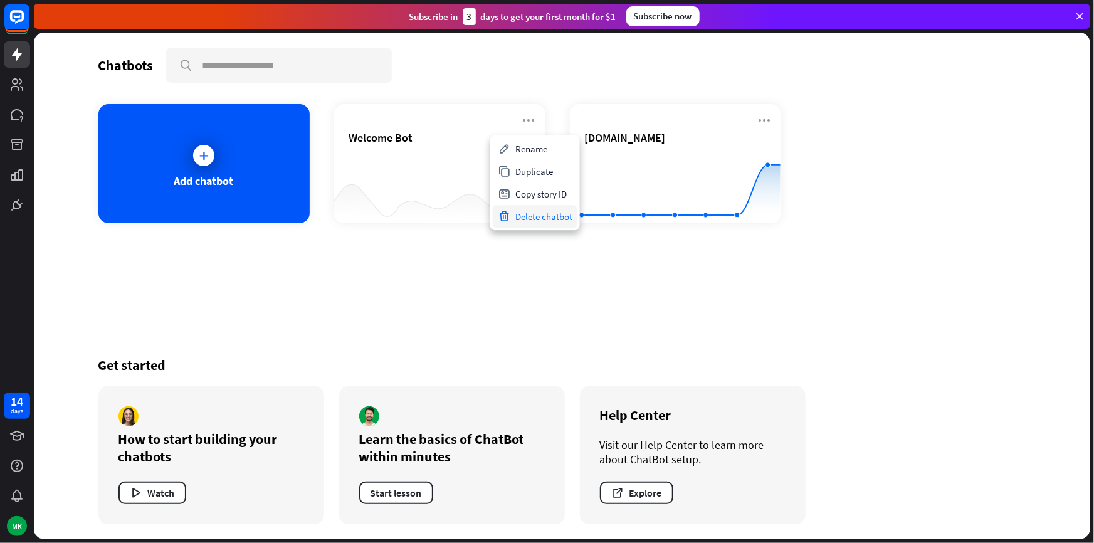
click at [529, 212] on div "Delete chatbot" at bounding box center [535, 216] width 85 height 23
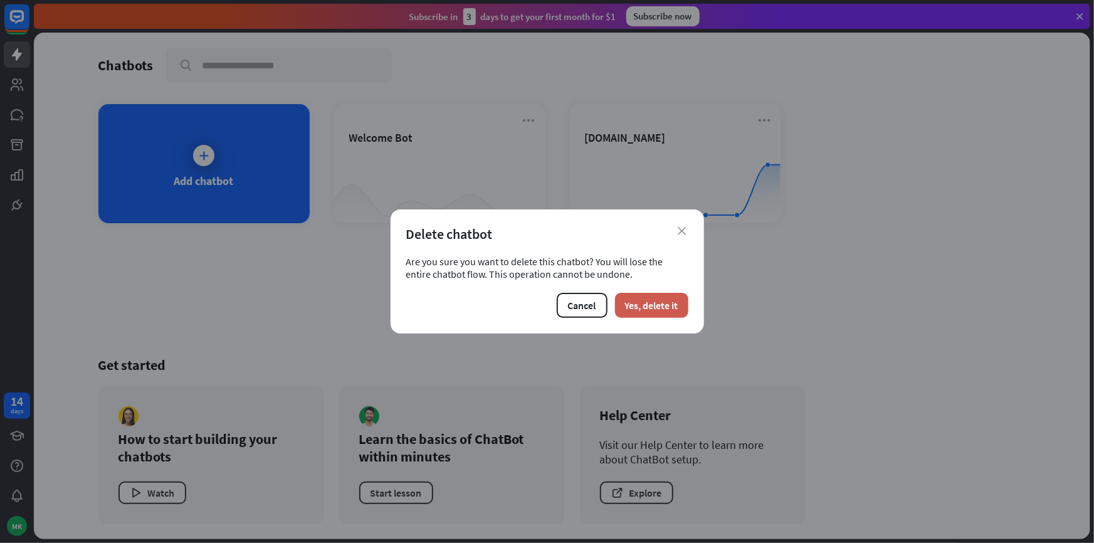
click at [633, 297] on button "Yes, delete it" at bounding box center [651, 305] width 73 height 25
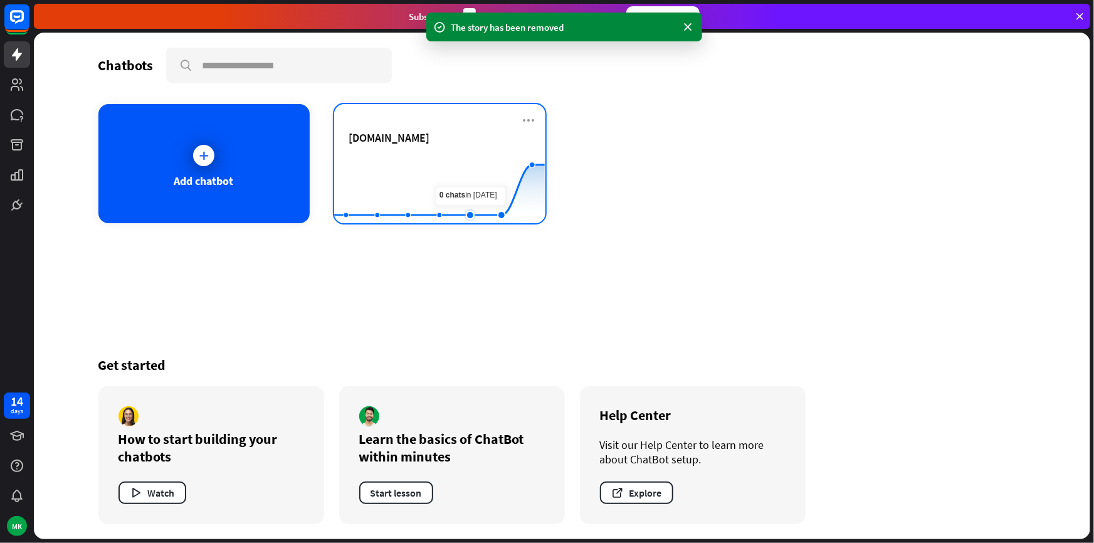
click at [465, 172] on rect at bounding box center [439, 192] width 211 height 78
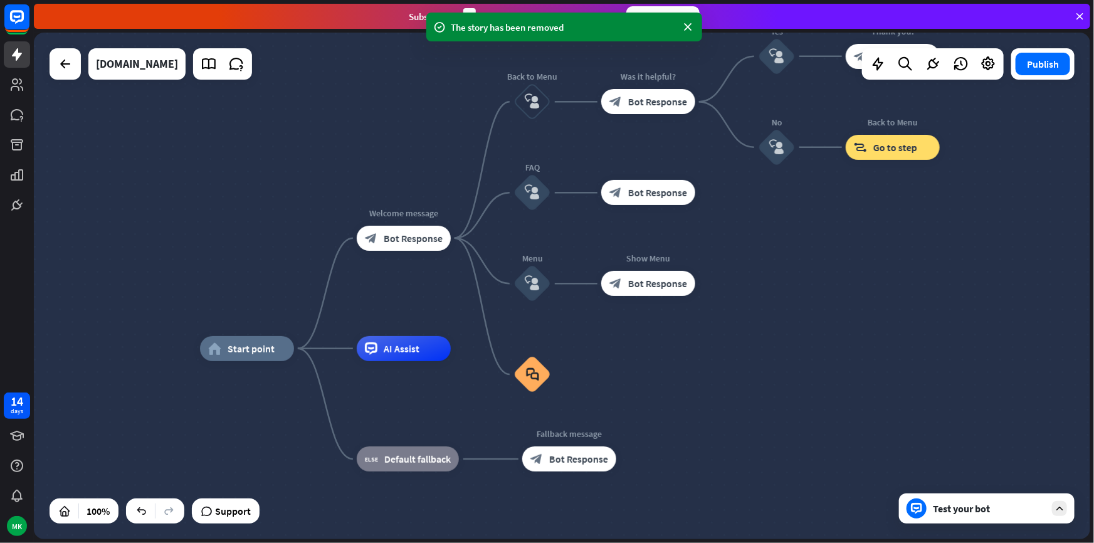
drag, startPoint x: 317, startPoint y: 211, endPoint x: 277, endPoint y: 266, distance: 68.1
click at [277, 266] on div "home_2 Start point Welcome message block_bot_response Bot Response Back to Menu…" at bounding box center [562, 286] width 1057 height 507
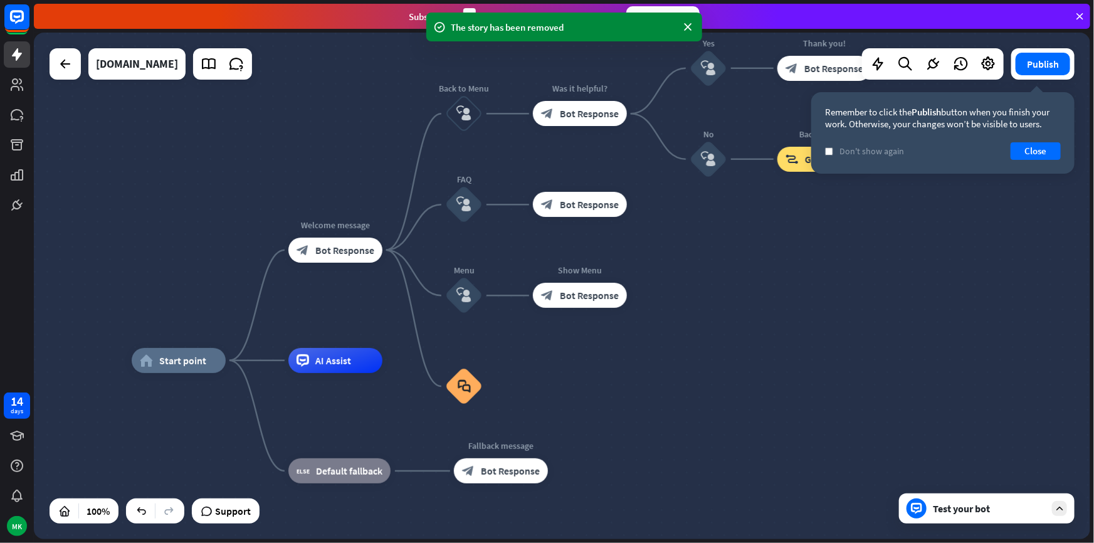
drag, startPoint x: 735, startPoint y: 338, endPoint x: 665, endPoint y: 356, distance: 72.6
click at [666, 357] on div "home_2 Start point Welcome message block_bot_response Bot Response Back to Menu…" at bounding box center [562, 286] width 1057 height 507
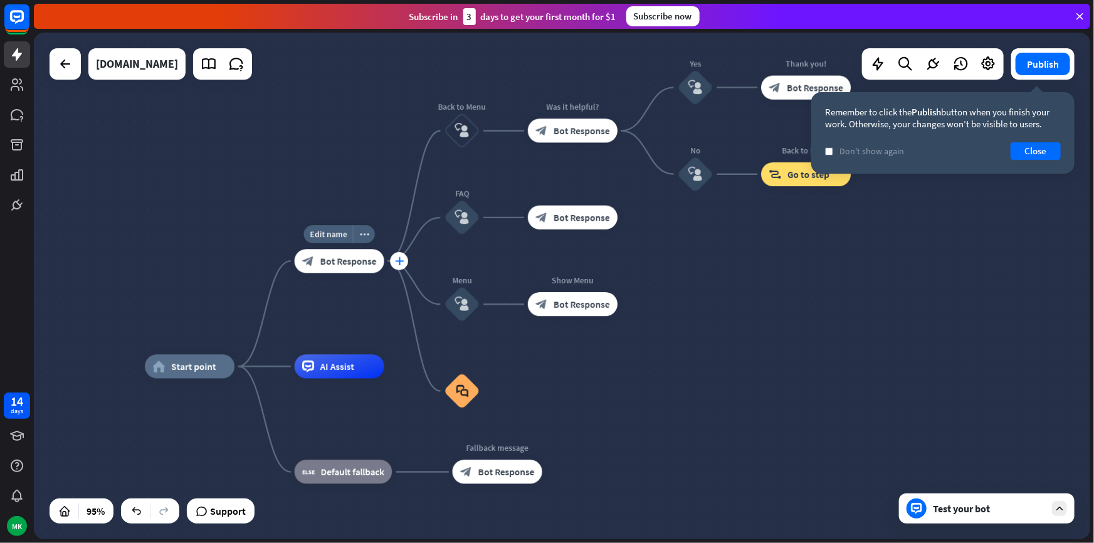
click at [398, 261] on icon "plus" at bounding box center [399, 261] width 9 height 8
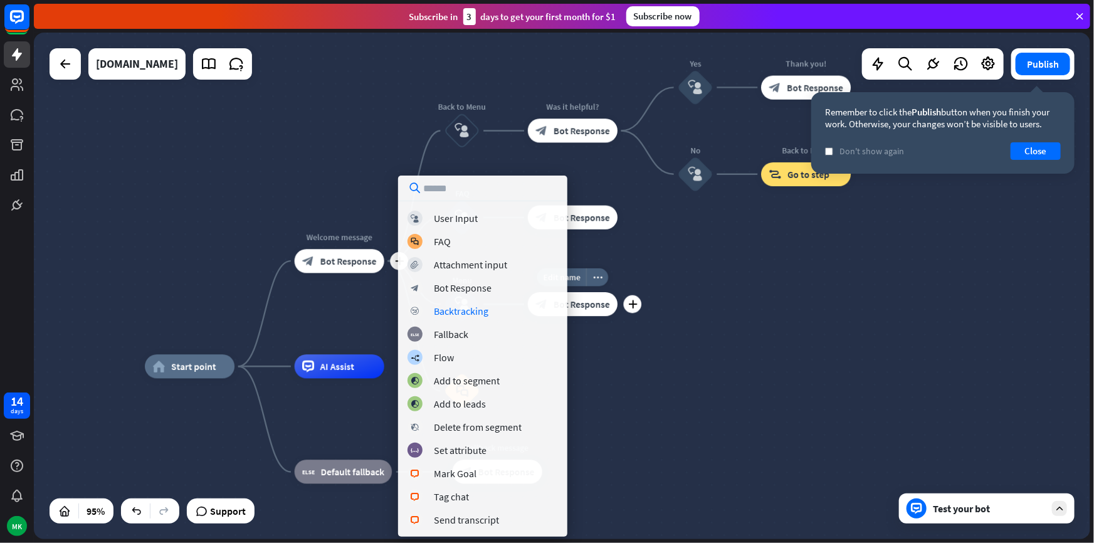
click at [669, 341] on div "home_2 Start point plus Welcome message block_bot_response Bot Response Back to…" at bounding box center [562, 286] width 1057 height 507
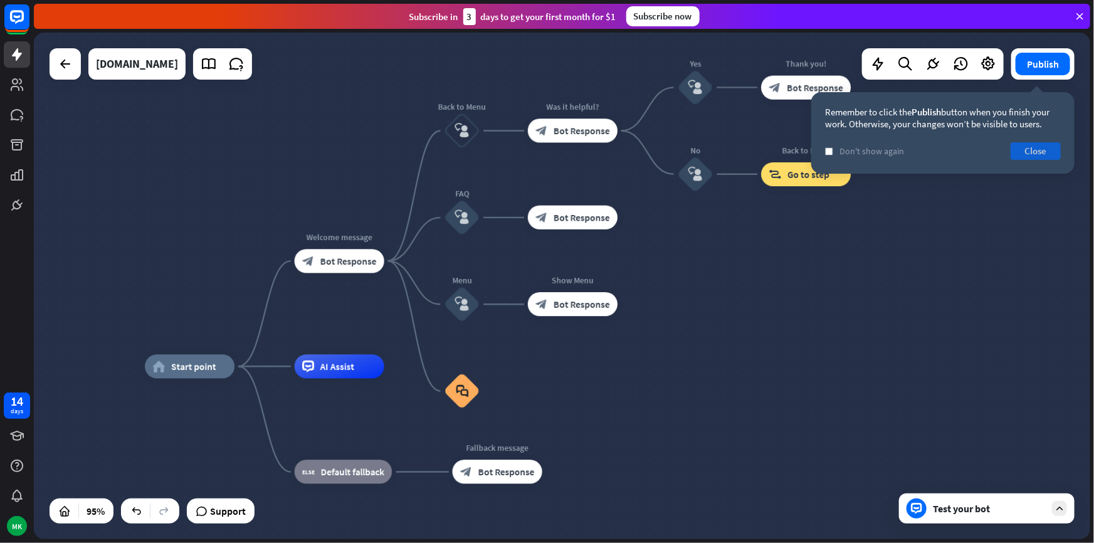
click at [1024, 152] on button "Close" at bounding box center [1036, 151] width 50 height 18
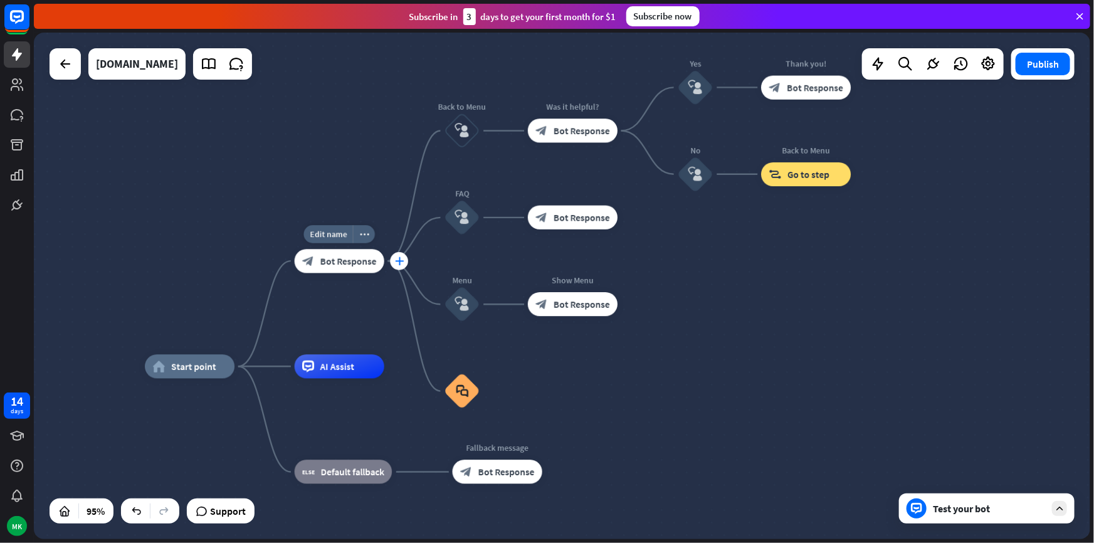
click at [400, 258] on icon "plus" at bounding box center [399, 261] width 9 height 8
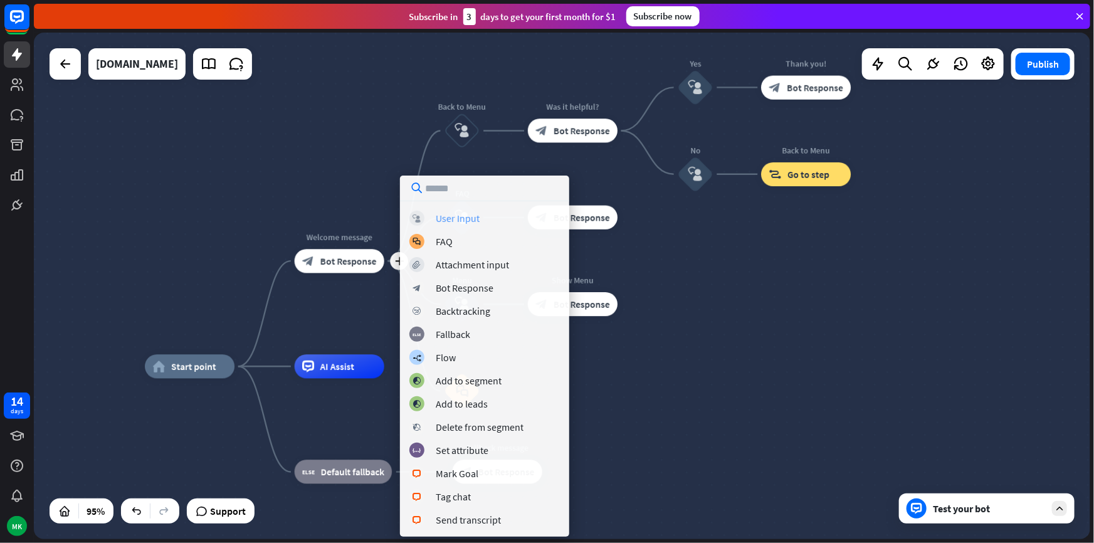
click at [459, 220] on div "User Input" at bounding box center [458, 218] width 44 height 13
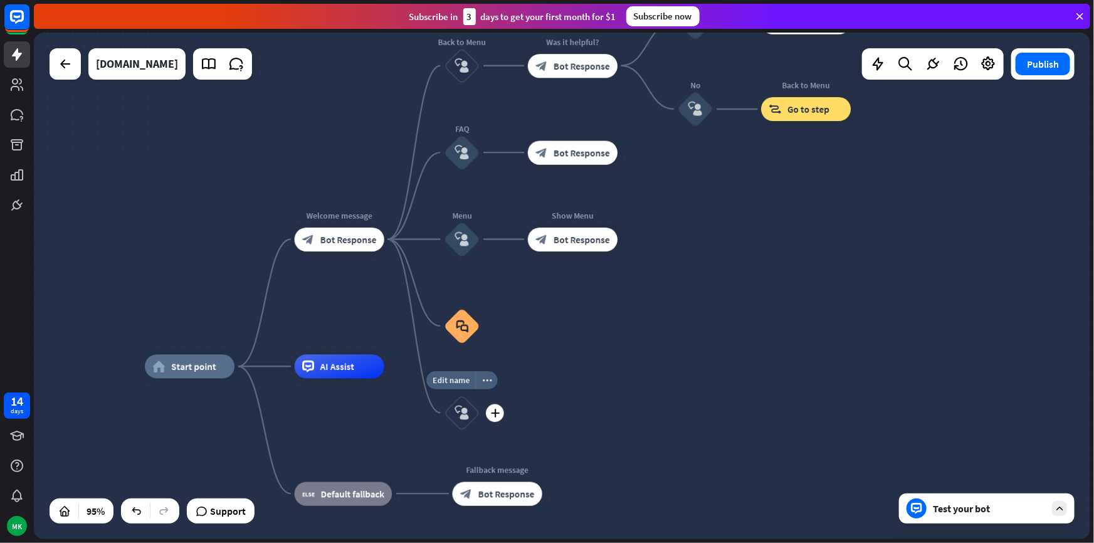
click at [463, 406] on icon "block_user_input" at bounding box center [462, 413] width 14 height 14
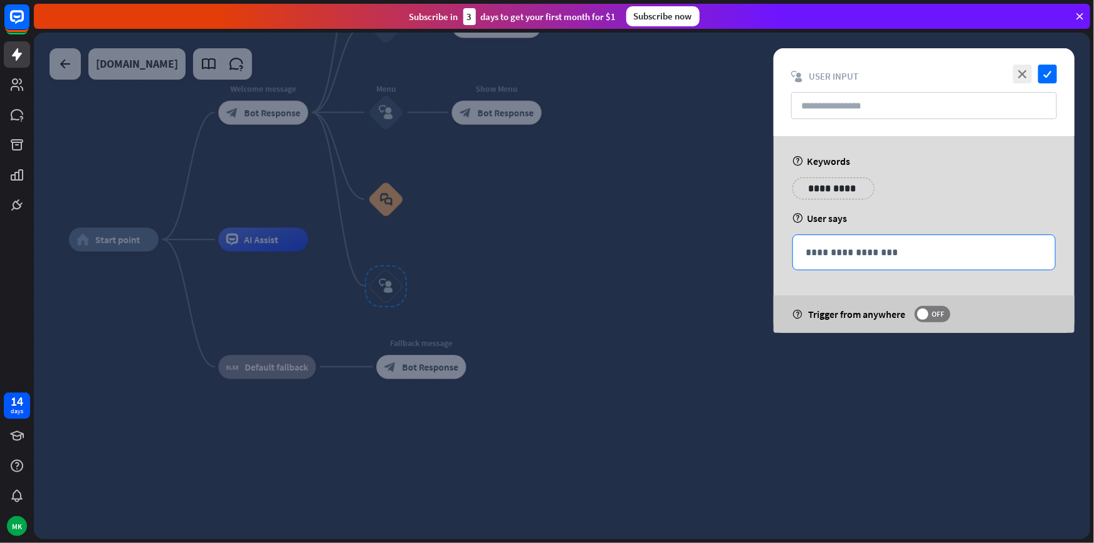
click at [824, 245] on p "**********" at bounding box center [924, 253] width 237 height 16
click at [928, 309] on span at bounding box center [923, 314] width 11 height 11
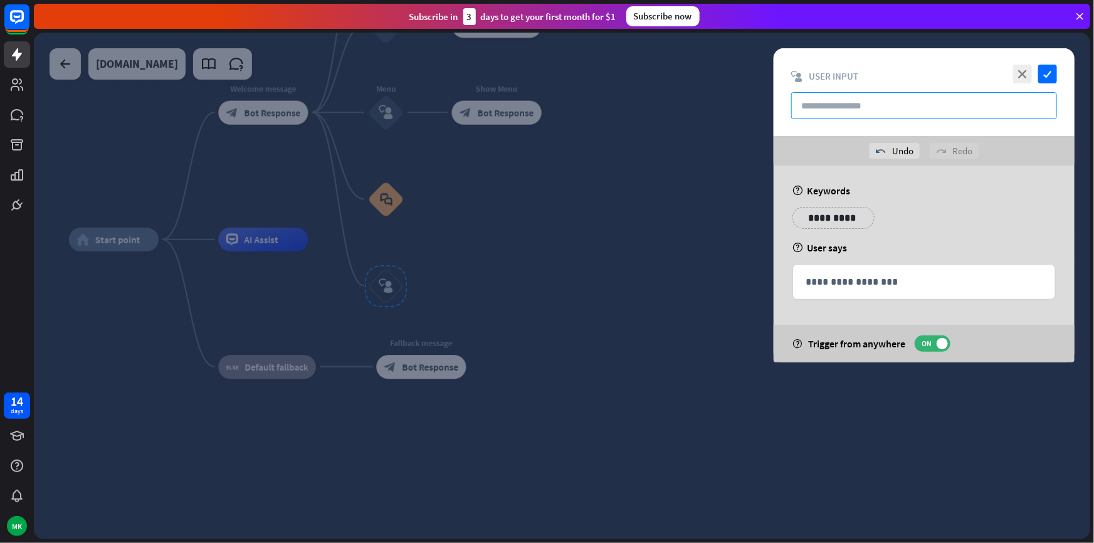
click at [889, 107] on input "text" at bounding box center [925, 105] width 266 height 27
type input "*******"
click at [842, 284] on p "**********" at bounding box center [924, 282] width 237 height 16
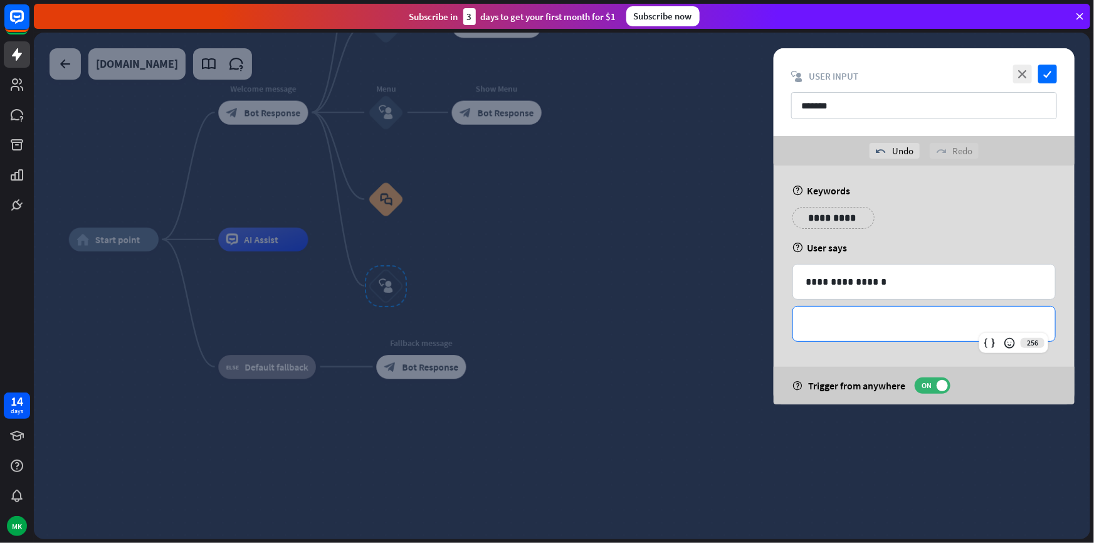
click at [870, 331] on p "**********" at bounding box center [924, 324] width 237 height 16
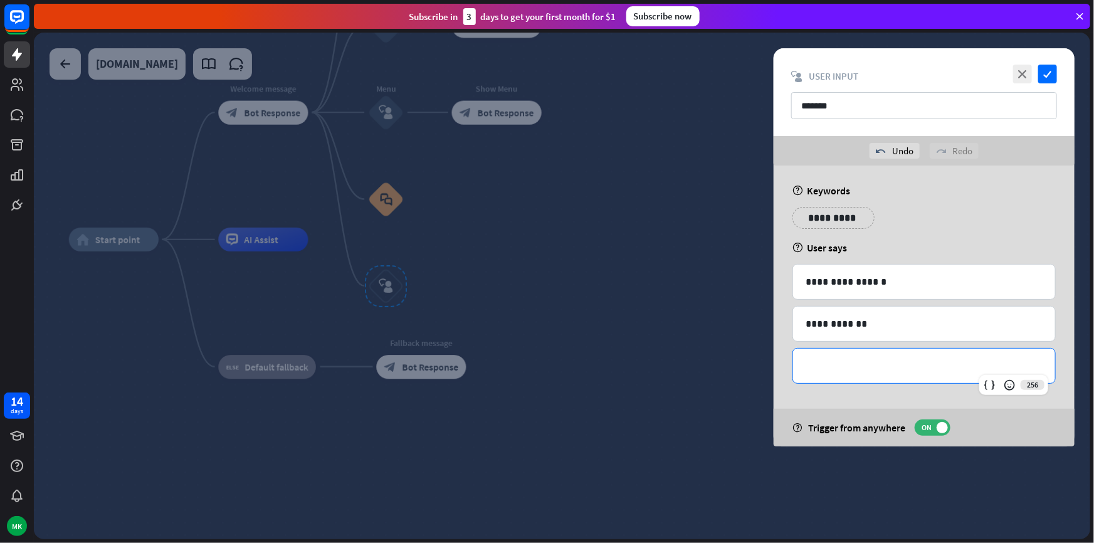
click at [853, 369] on p "**********" at bounding box center [924, 366] width 237 height 16
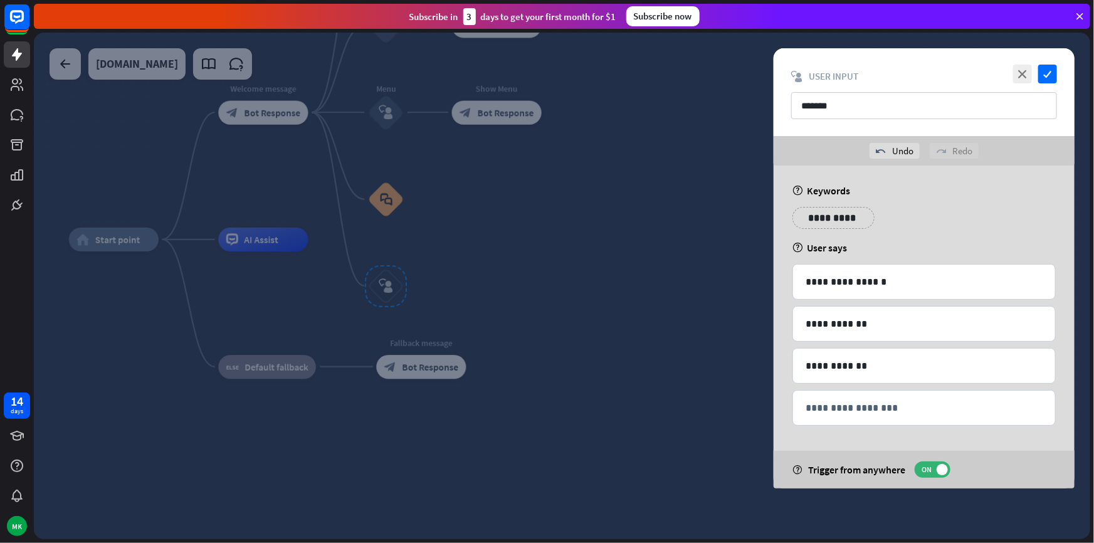
click at [543, 273] on div at bounding box center [562, 286] width 1057 height 507
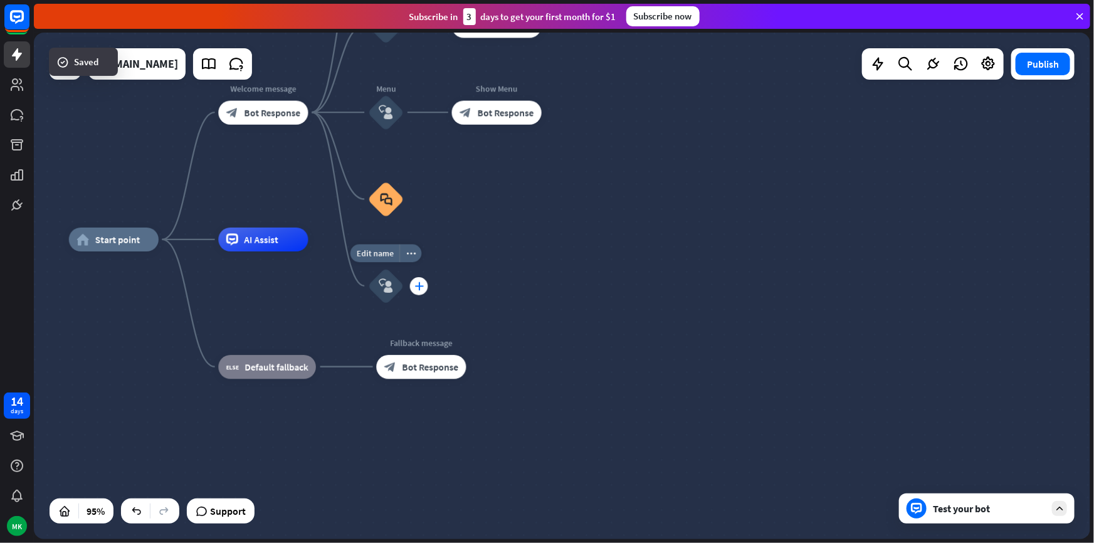
click at [413, 285] on div "plus" at bounding box center [419, 286] width 18 height 18
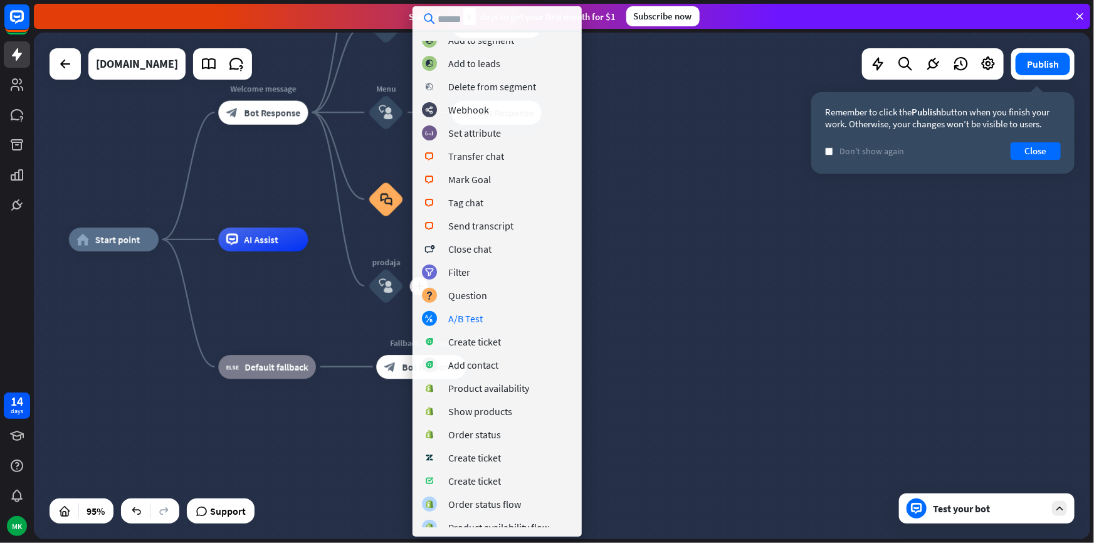
scroll to position [132, 0]
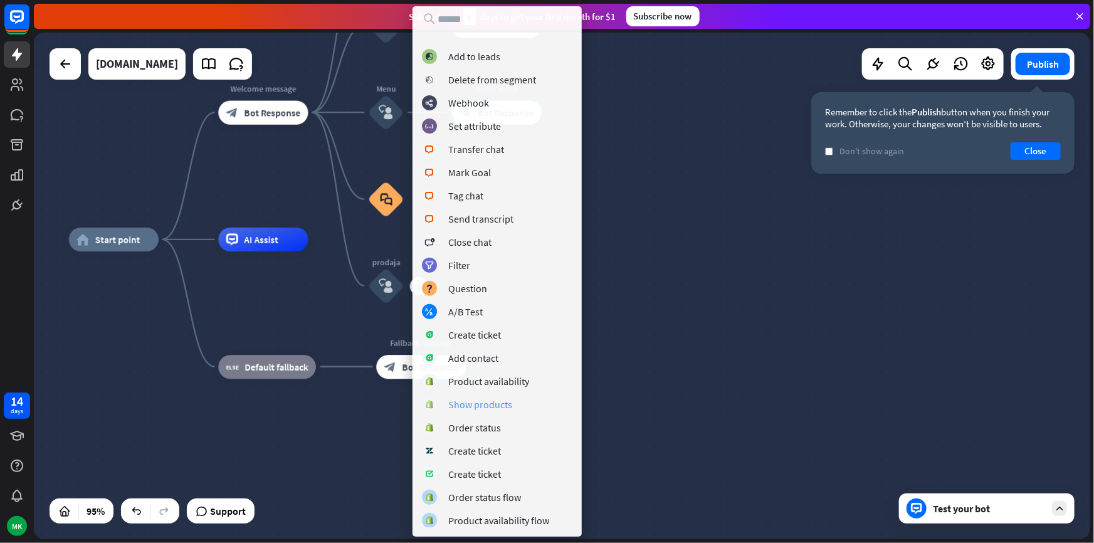
click at [496, 408] on div "Show products" at bounding box center [480, 404] width 64 height 13
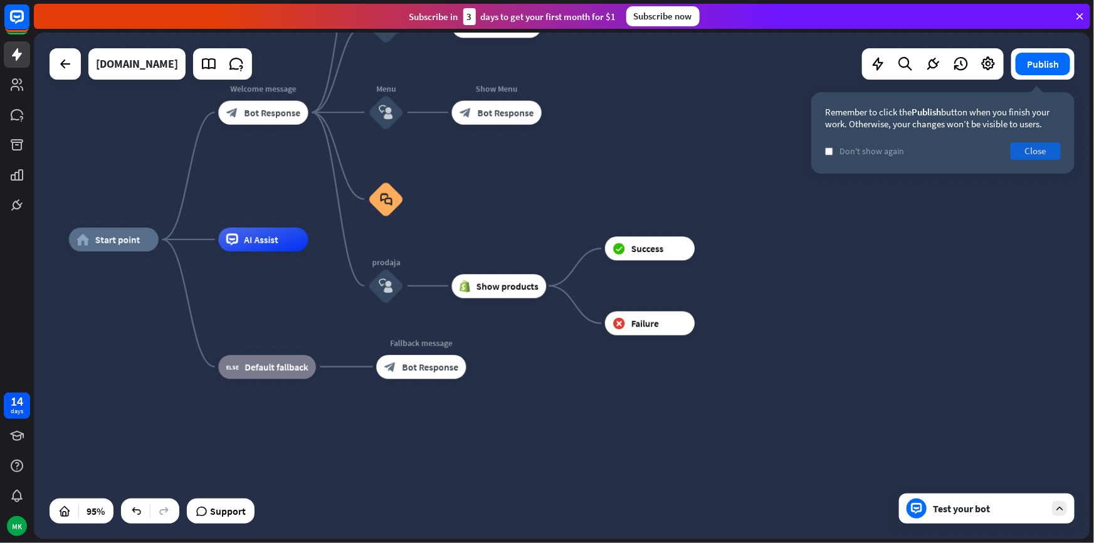
click at [1046, 153] on button "Close" at bounding box center [1036, 151] width 50 height 18
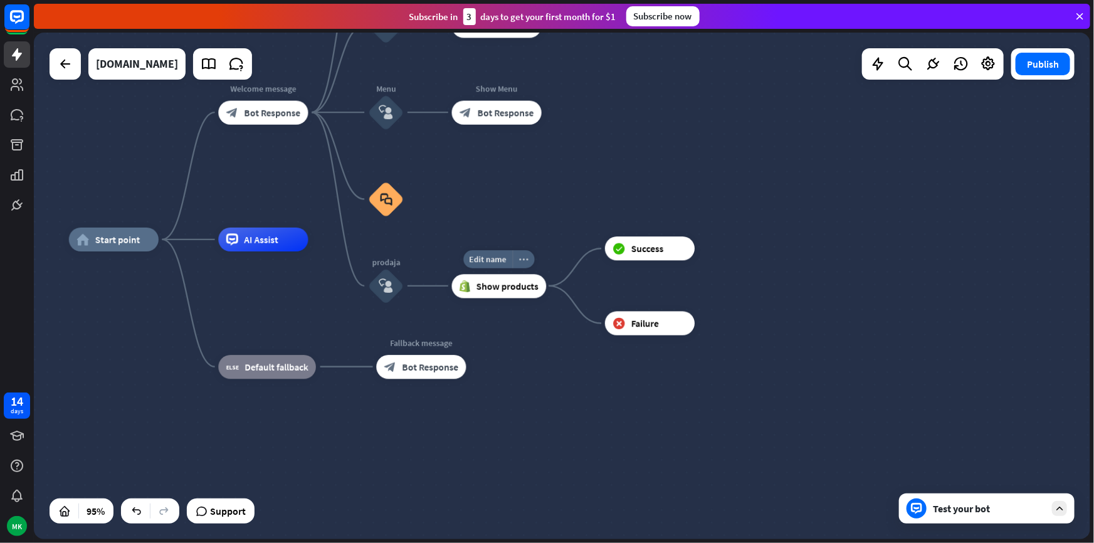
click at [528, 257] on div "more_horiz" at bounding box center [523, 259] width 22 height 18
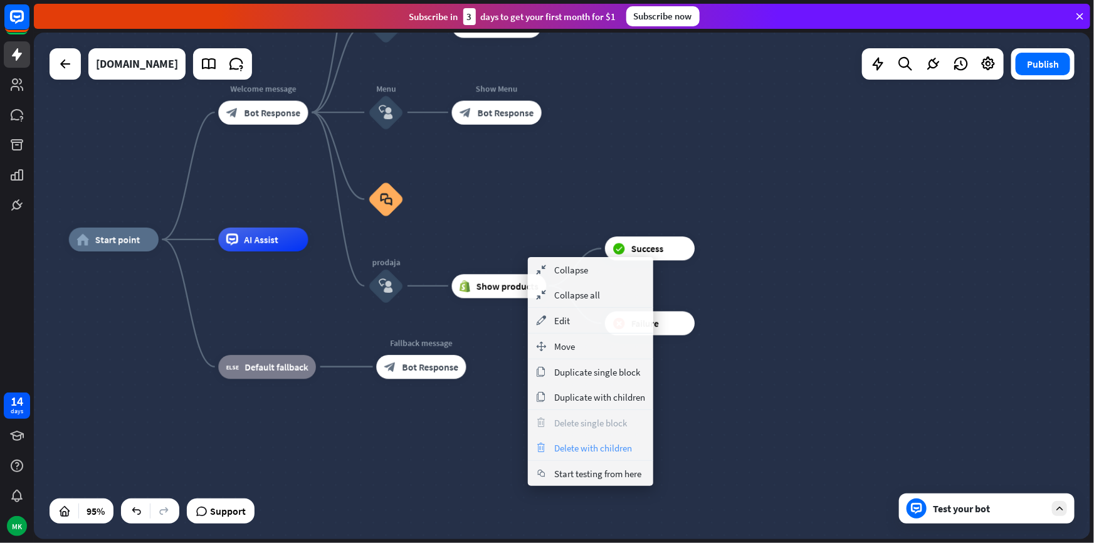
click at [564, 445] on span "Delete with children" at bounding box center [593, 448] width 78 height 12
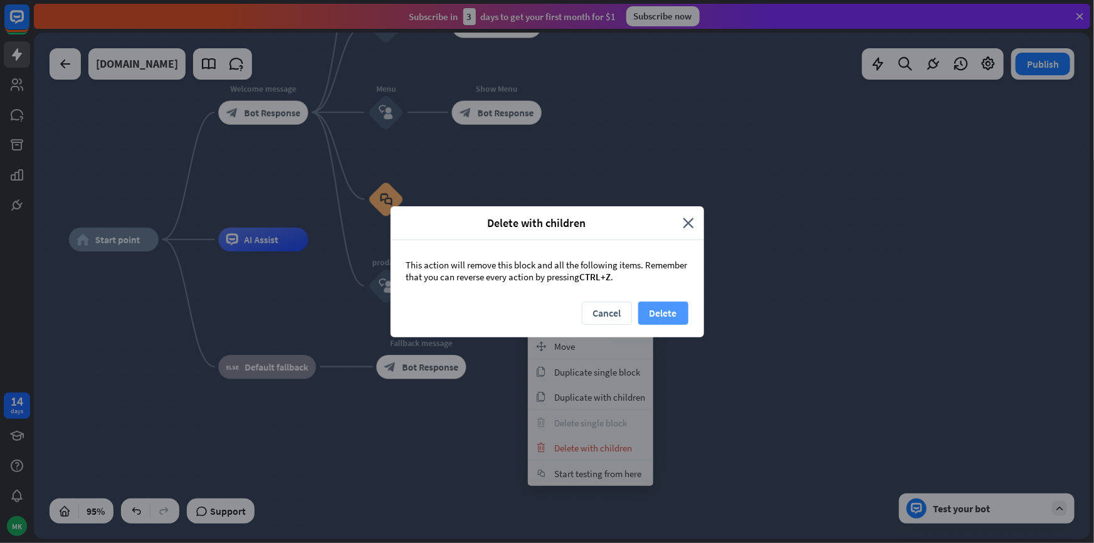
click at [647, 311] on button "Delete" at bounding box center [663, 313] width 50 height 23
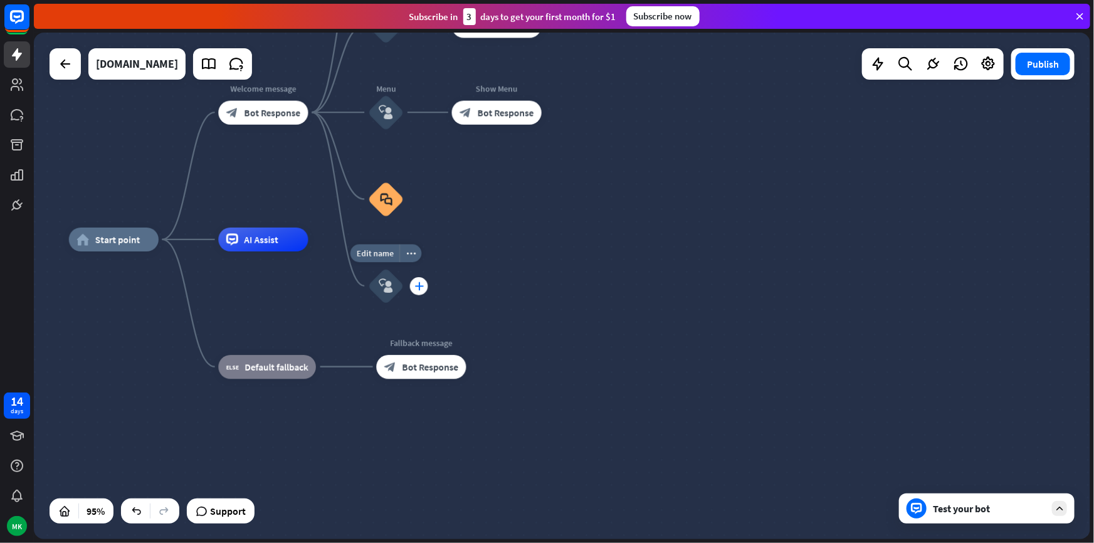
click at [419, 290] on div "plus" at bounding box center [419, 286] width 18 height 18
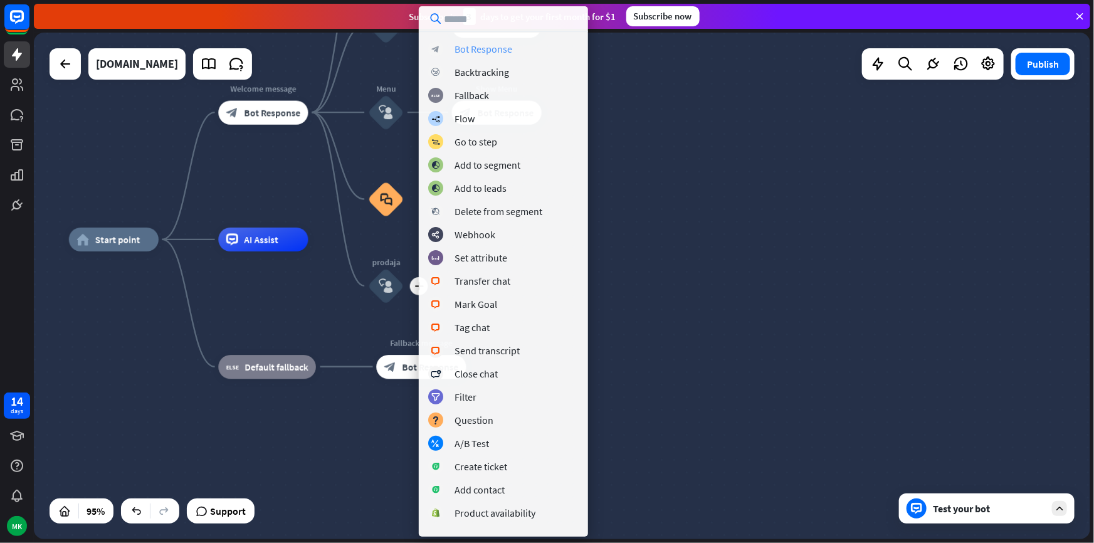
click at [472, 50] on div "Bot Response" at bounding box center [484, 49] width 58 height 13
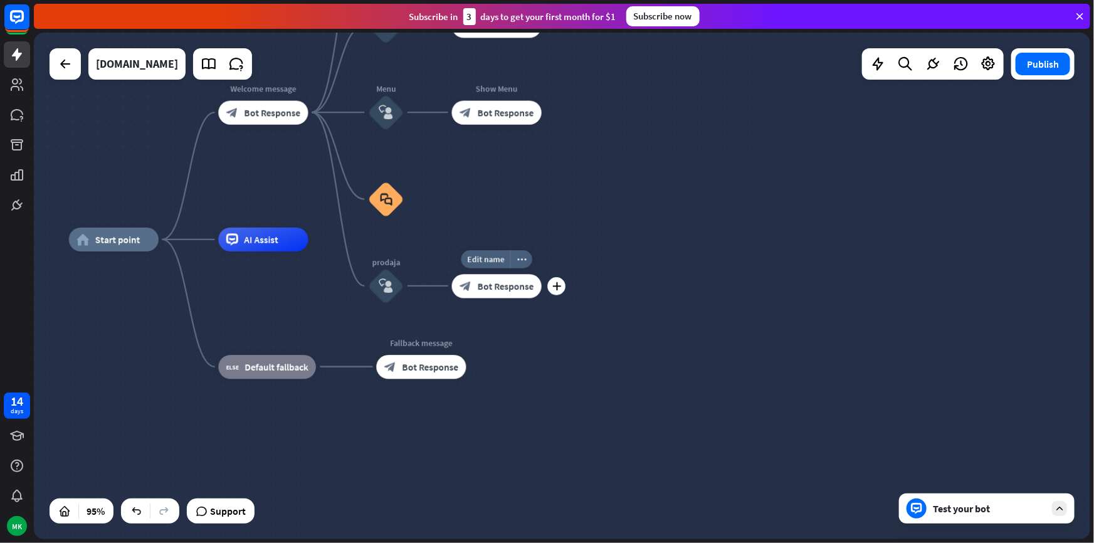
click at [498, 289] on span "Bot Response" at bounding box center [506, 286] width 56 height 12
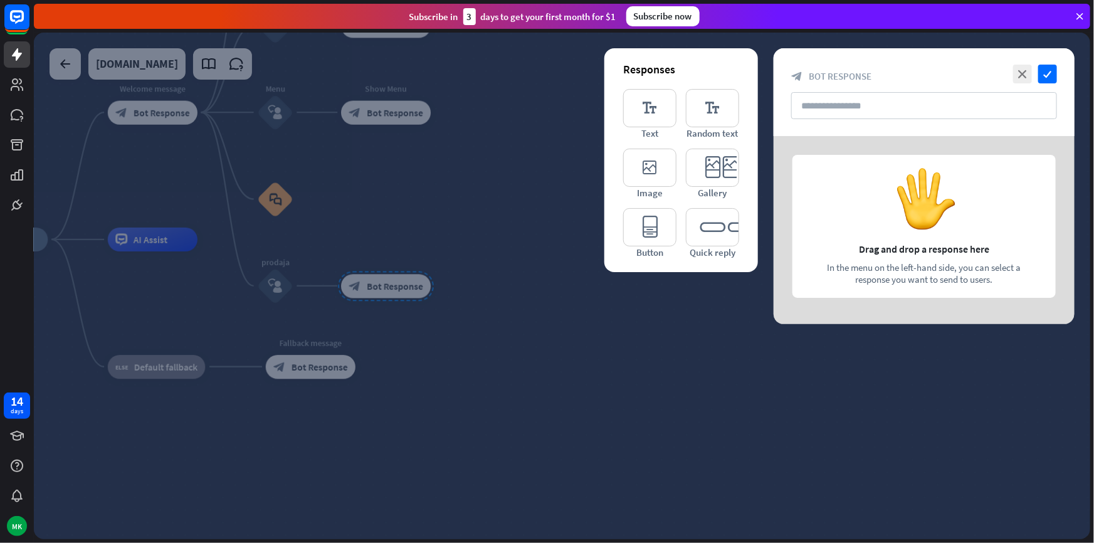
click at [651, 314] on div at bounding box center [562, 286] width 1057 height 507
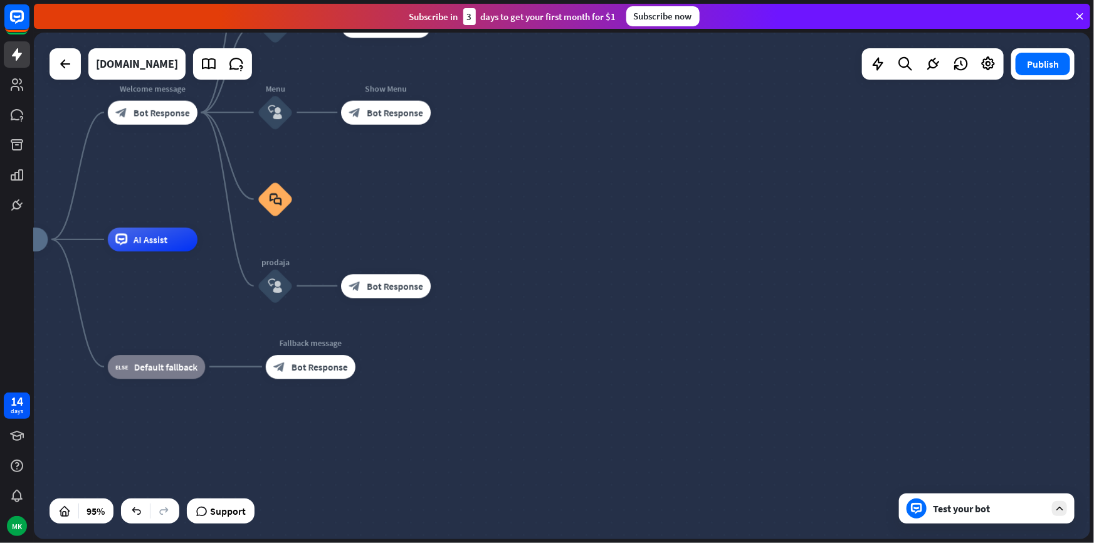
click at [953, 511] on div "Test your bot" at bounding box center [989, 508] width 113 height 13
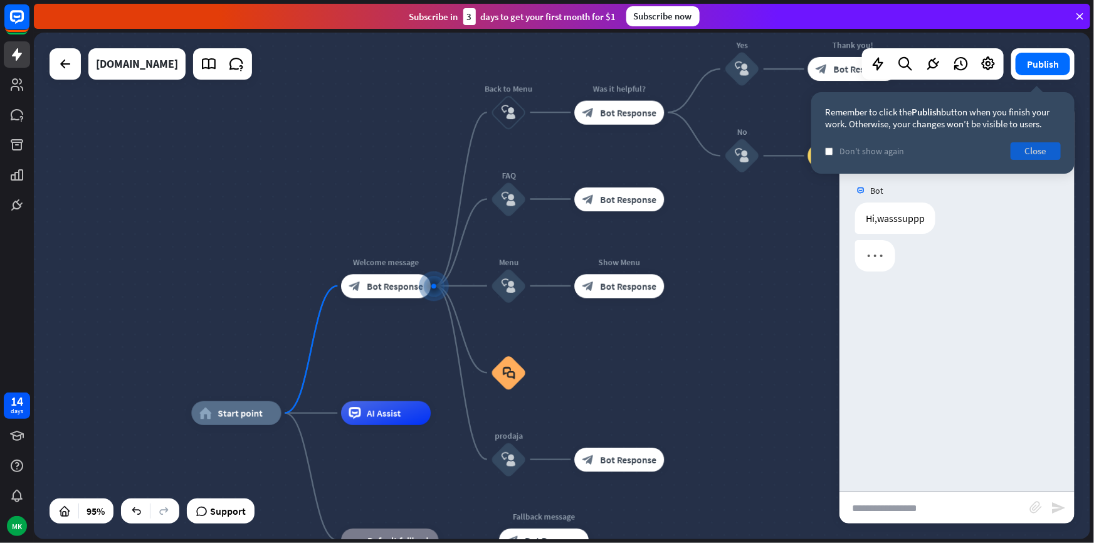
click at [1026, 150] on button "Close" at bounding box center [1036, 151] width 50 height 18
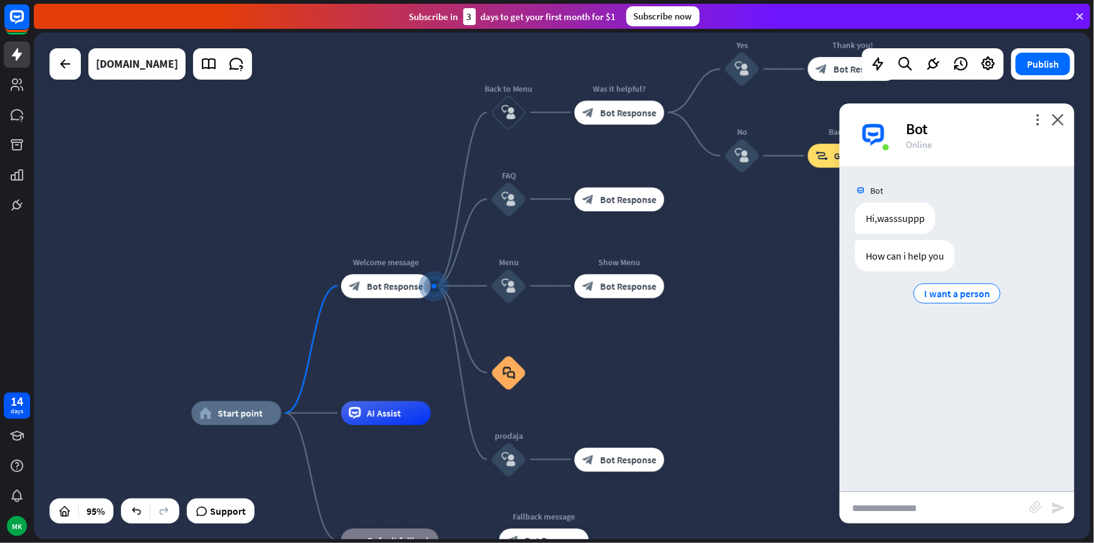
click at [909, 502] on input "text" at bounding box center [935, 507] width 190 height 31
type input "**********"
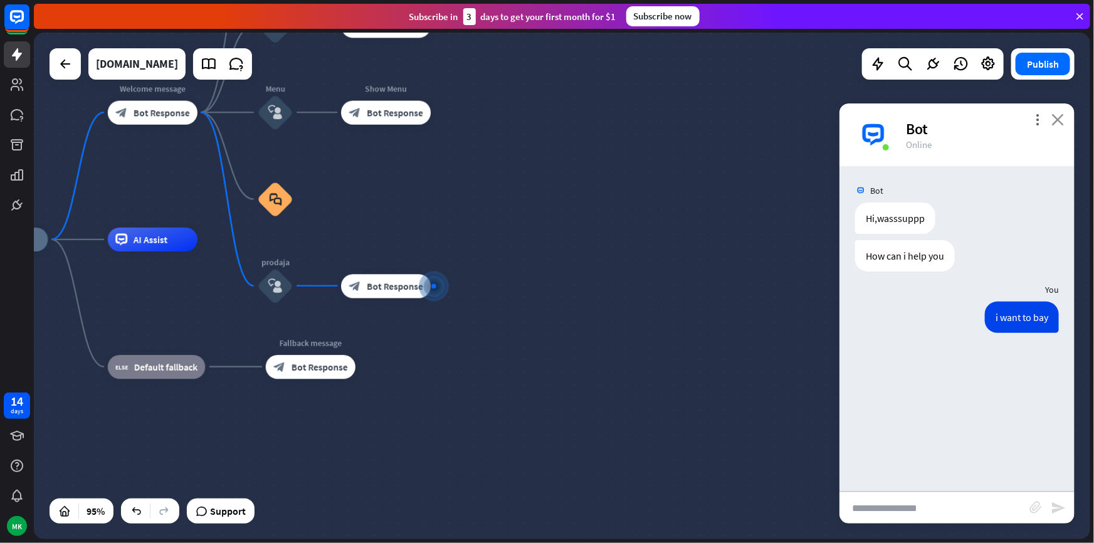
click at [1057, 120] on icon "close" at bounding box center [1058, 120] width 13 height 12
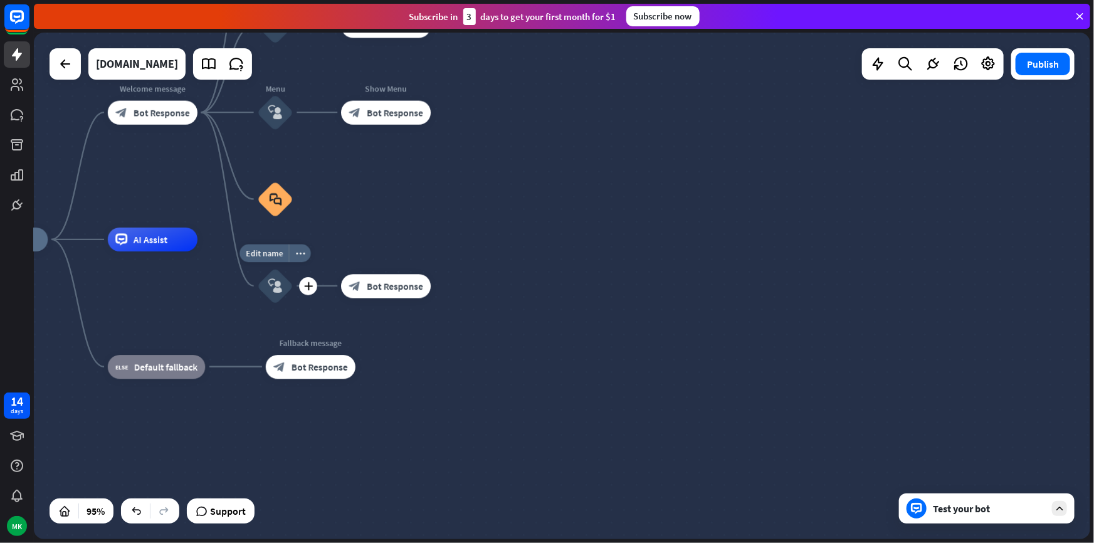
click at [272, 279] on icon "block_user_input" at bounding box center [275, 286] width 14 height 14
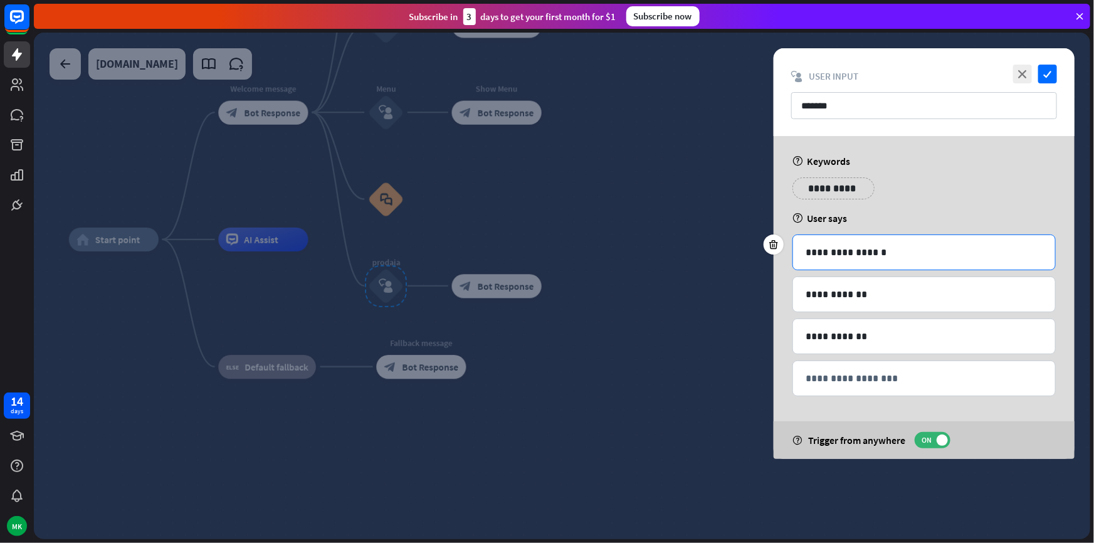
click at [876, 252] on p "**********" at bounding box center [924, 253] width 237 height 16
click at [877, 287] on p "**********" at bounding box center [924, 295] width 237 height 16
click at [822, 191] on p "**********" at bounding box center [833, 189] width 63 height 16
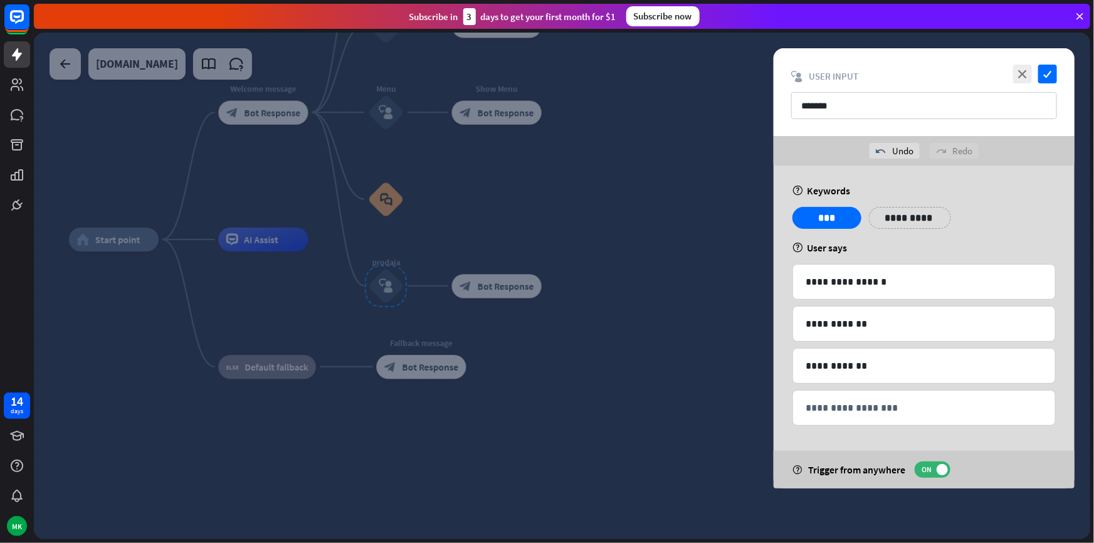
click at [929, 207] on div "**********" at bounding box center [924, 327] width 301 height 323
click at [927, 213] on p "**********" at bounding box center [910, 218] width 63 height 16
click at [978, 222] on p "**********" at bounding box center [980, 218] width 50 height 16
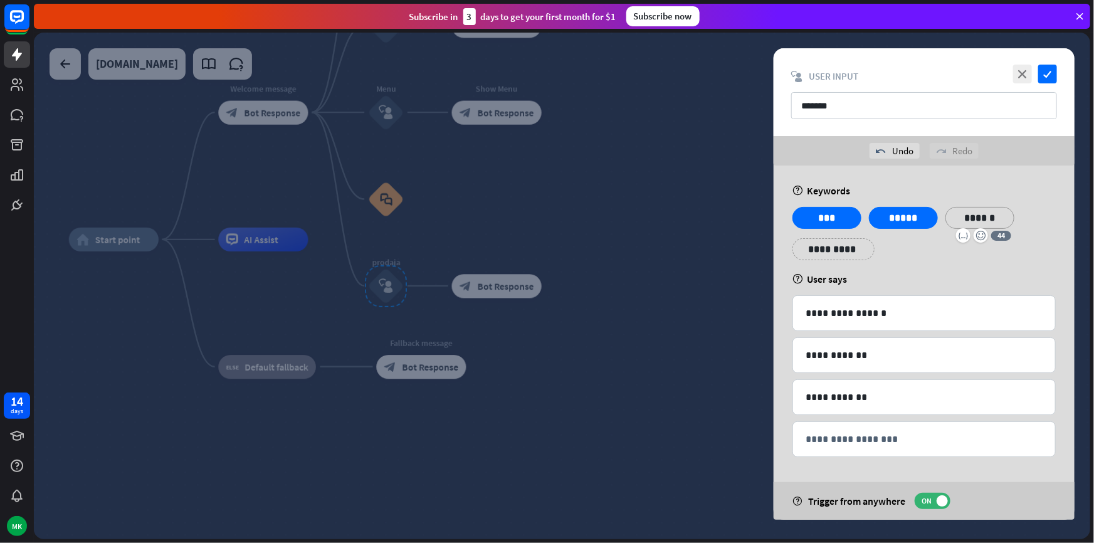
click at [1016, 197] on div "**********" at bounding box center [924, 343] width 301 height 354
click at [742, 357] on div at bounding box center [562, 286] width 1057 height 507
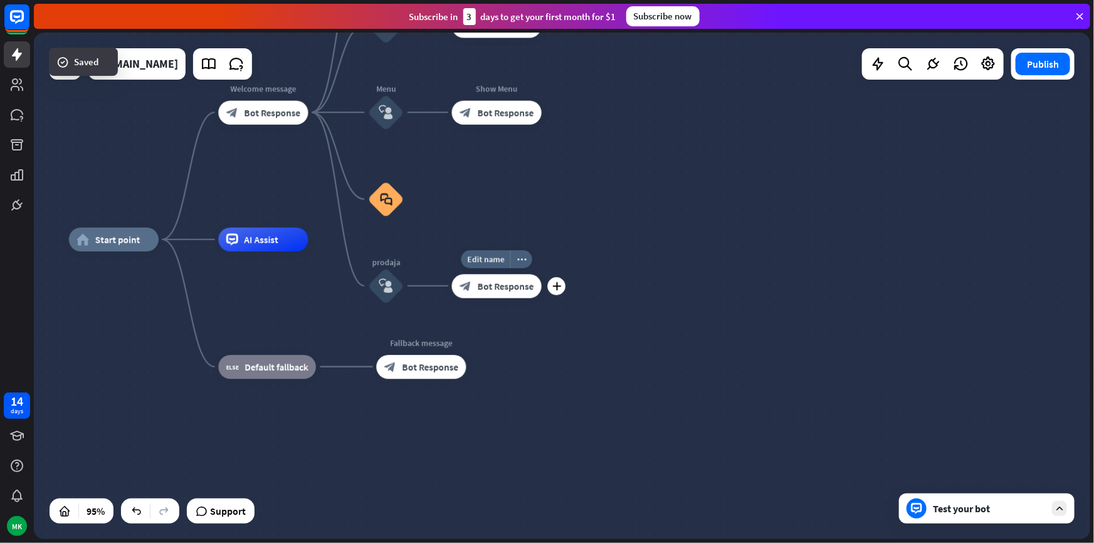
click at [497, 282] on span "Bot Response" at bounding box center [506, 286] width 56 height 12
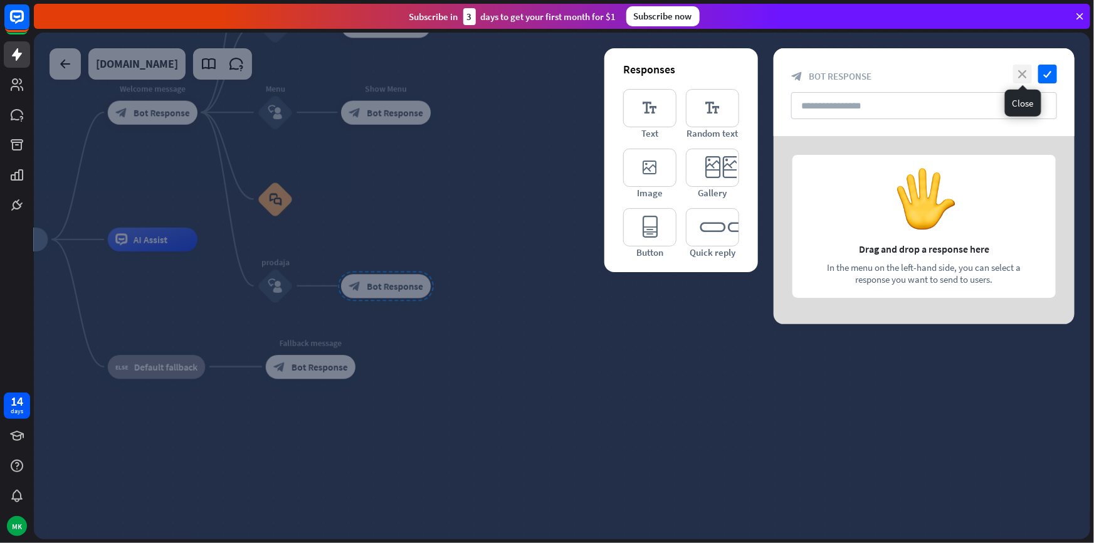
click at [1025, 73] on icon "close" at bounding box center [1023, 74] width 19 height 19
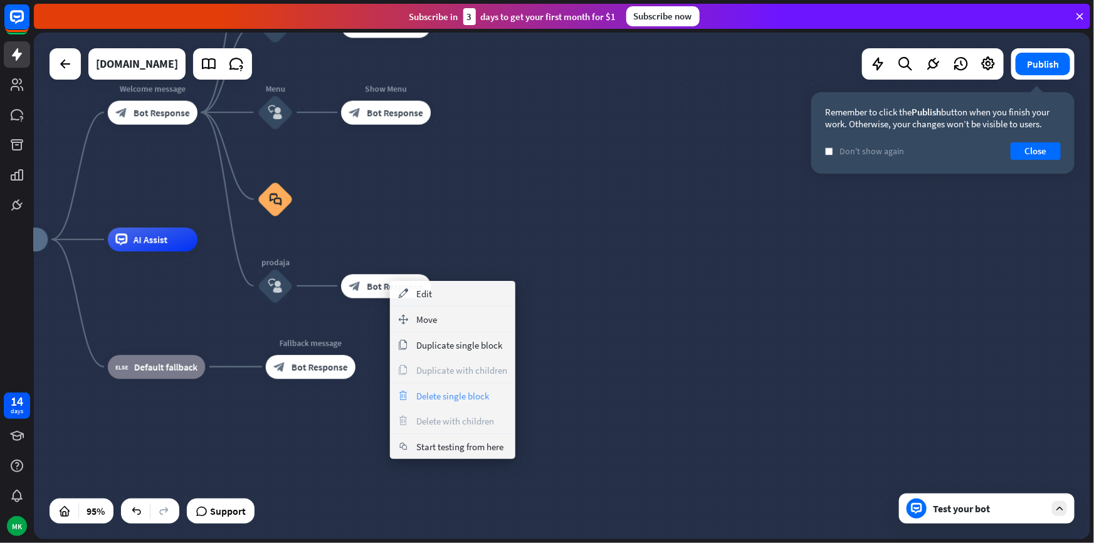
click at [474, 397] on span "Delete single block" at bounding box center [452, 396] width 73 height 12
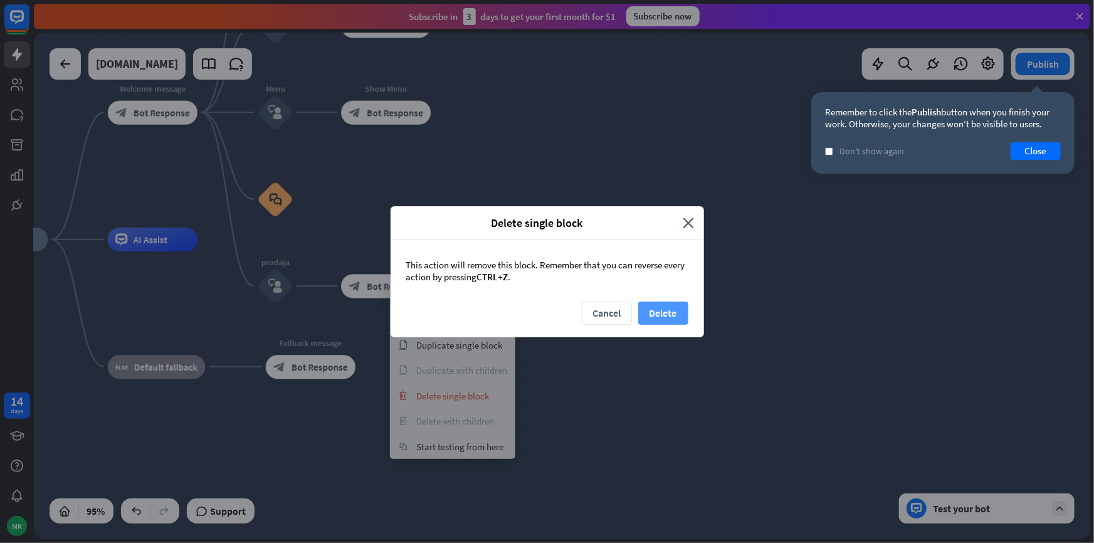
click at [650, 312] on button "Delete" at bounding box center [663, 313] width 50 height 23
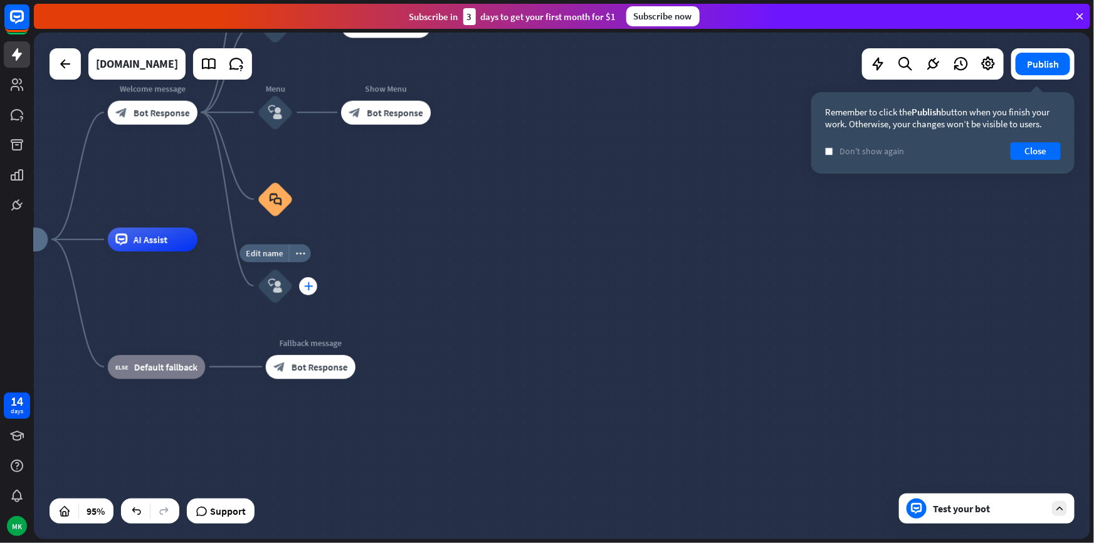
click at [310, 290] on div "plus" at bounding box center [308, 286] width 18 height 18
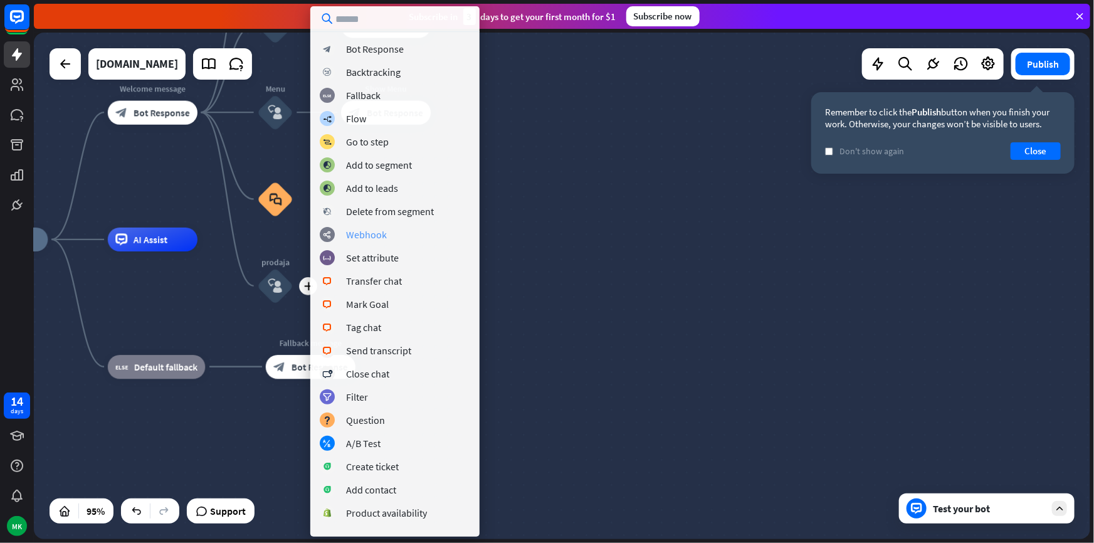
click at [396, 235] on div "webhooks Webhook" at bounding box center [395, 234] width 151 height 15
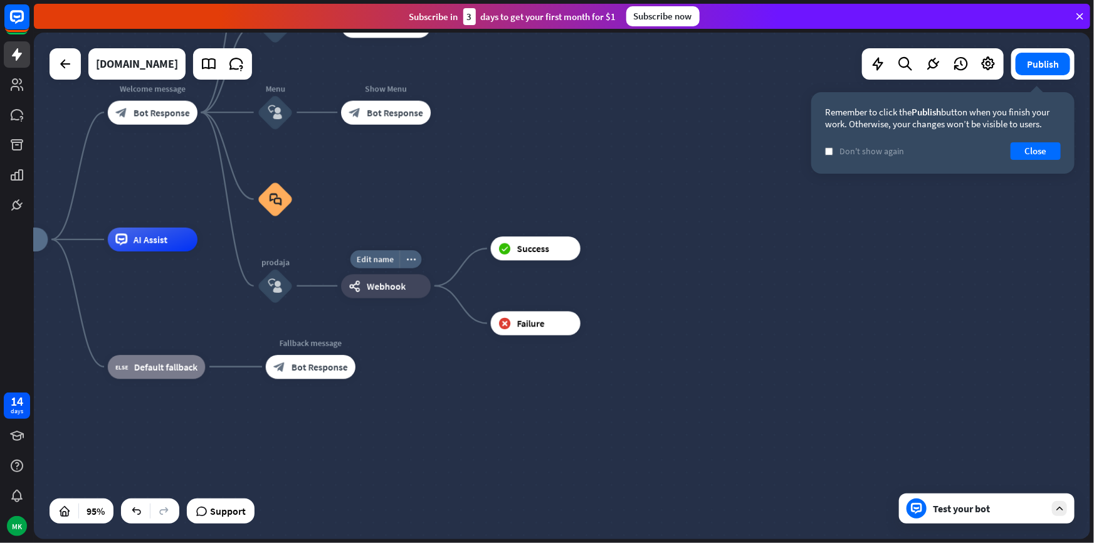
click at [391, 285] on span "Webhook" at bounding box center [386, 286] width 39 height 12
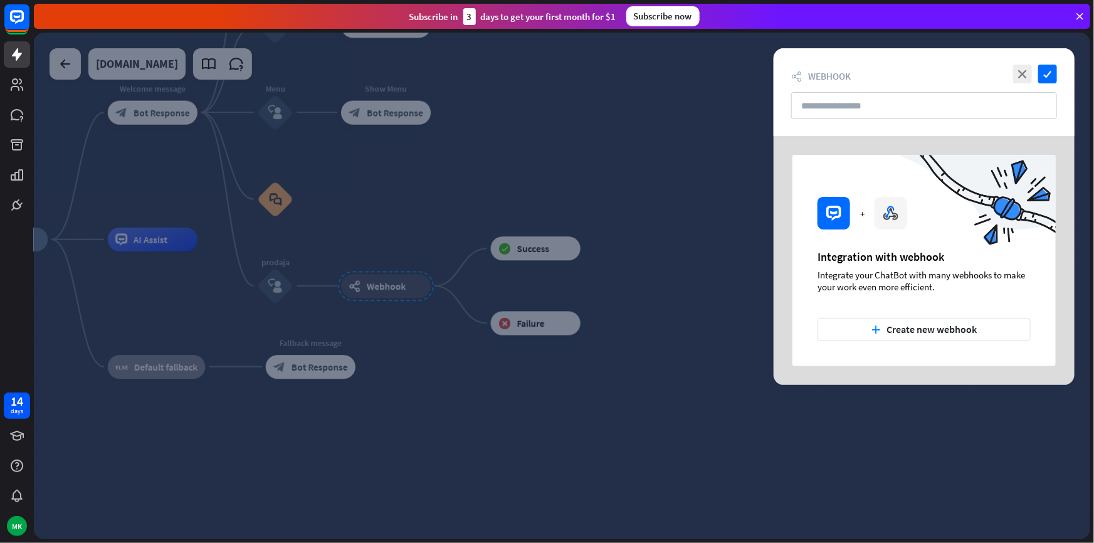
click at [884, 211] on div at bounding box center [937, 214] width 240 height 119
click at [891, 326] on button "plus Create new webhook" at bounding box center [924, 329] width 213 height 23
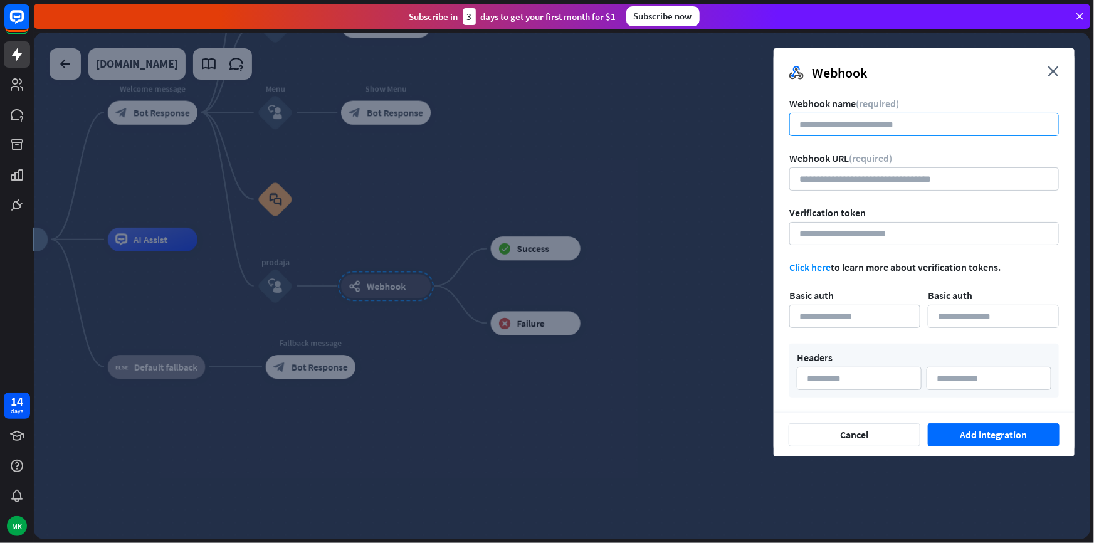
click at [825, 134] on input at bounding box center [925, 124] width 270 height 23
click at [833, 177] on input "url" at bounding box center [925, 178] width 270 height 23
click at [825, 240] on input at bounding box center [925, 233] width 270 height 23
click at [1047, 78] on div "Webhook close" at bounding box center [924, 68] width 301 height 40
click at [1062, 65] on div "Webhook close" at bounding box center [924, 68] width 301 height 40
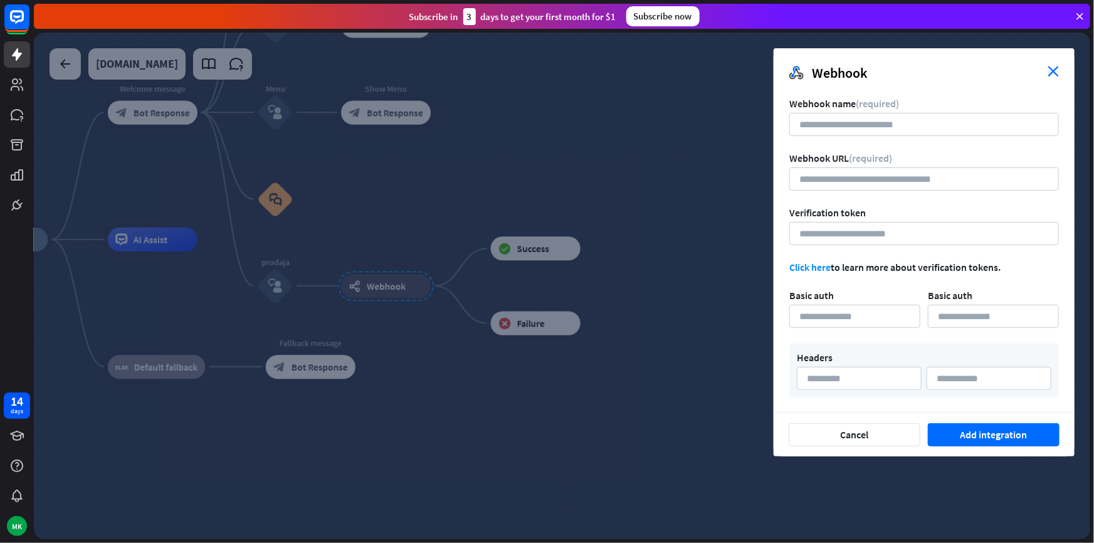
click at [1051, 73] on icon "close" at bounding box center [1053, 71] width 11 height 11
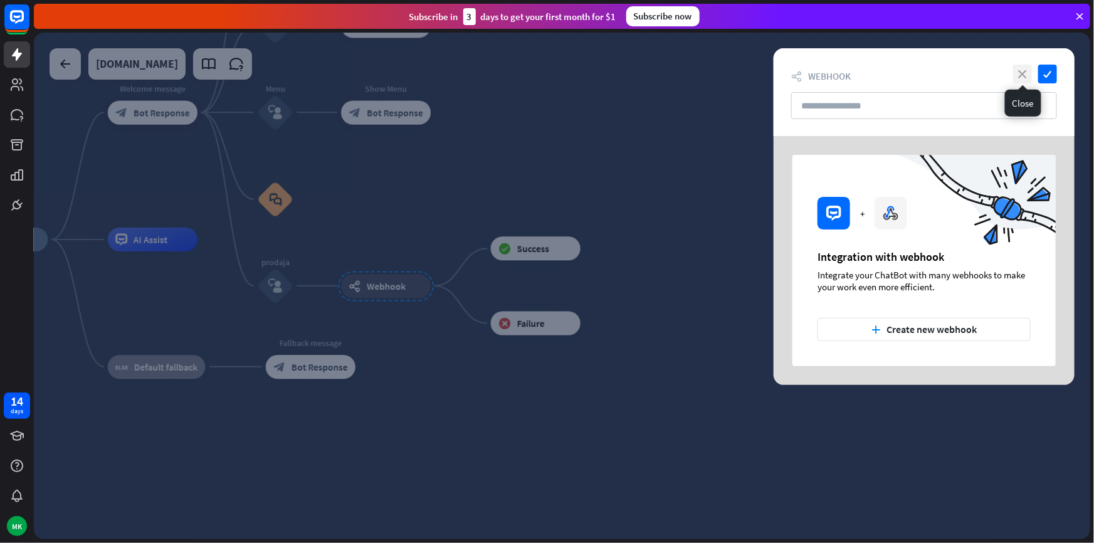
click at [1022, 75] on icon "close" at bounding box center [1023, 74] width 19 height 19
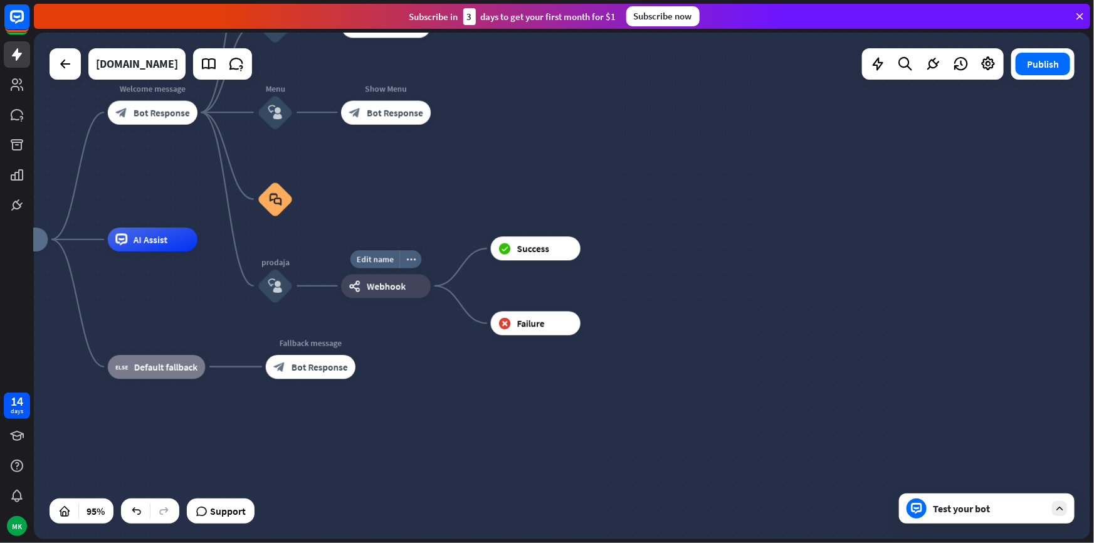
click at [415, 288] on div "webhooks Webhook" at bounding box center [386, 286] width 90 height 24
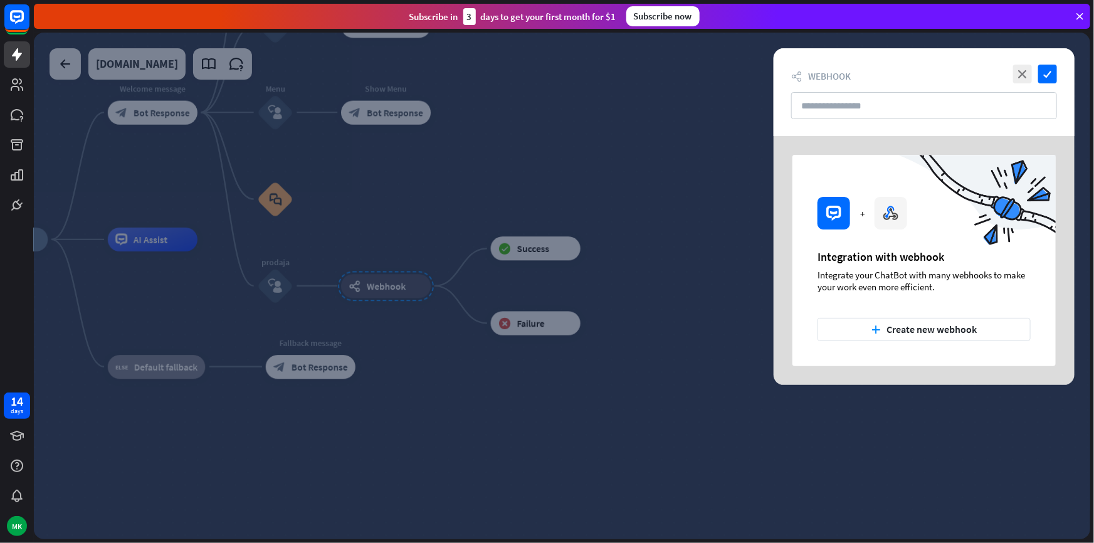
click at [415, 288] on div at bounding box center [562, 286] width 1057 height 507
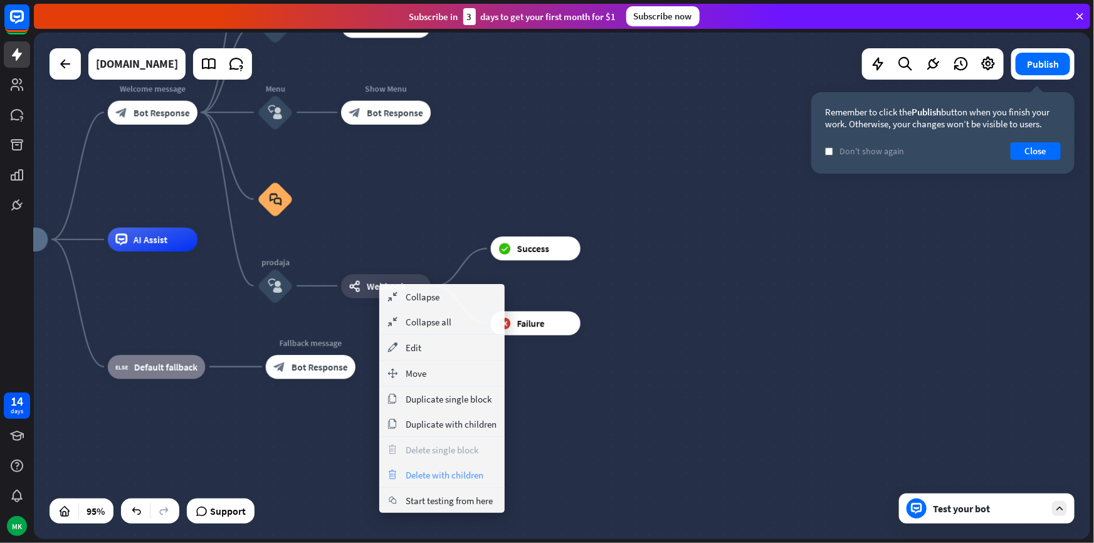
click at [457, 472] on span "Delete with children" at bounding box center [445, 475] width 78 height 12
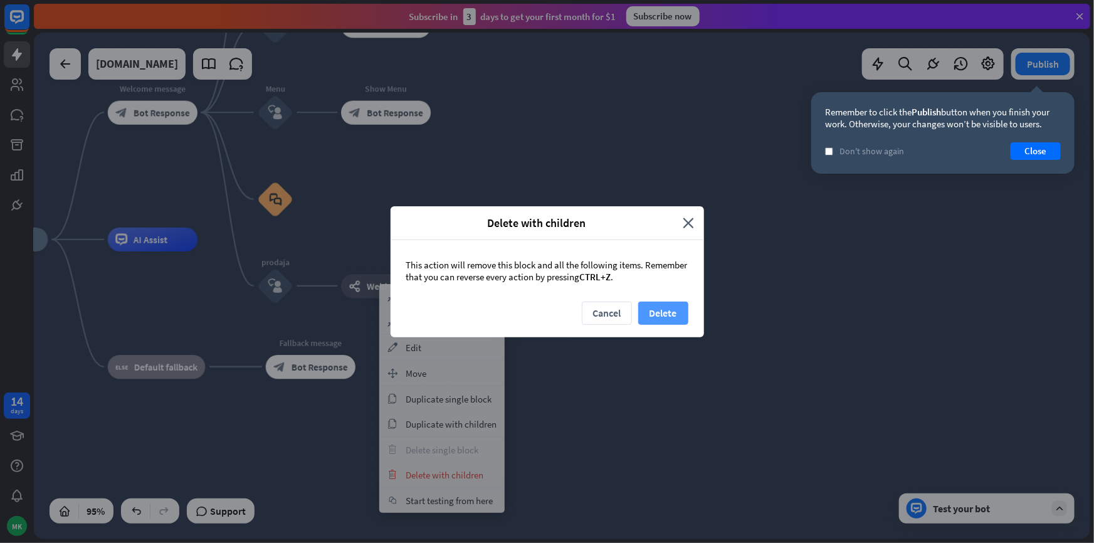
click at [659, 319] on button "Delete" at bounding box center [663, 313] width 50 height 23
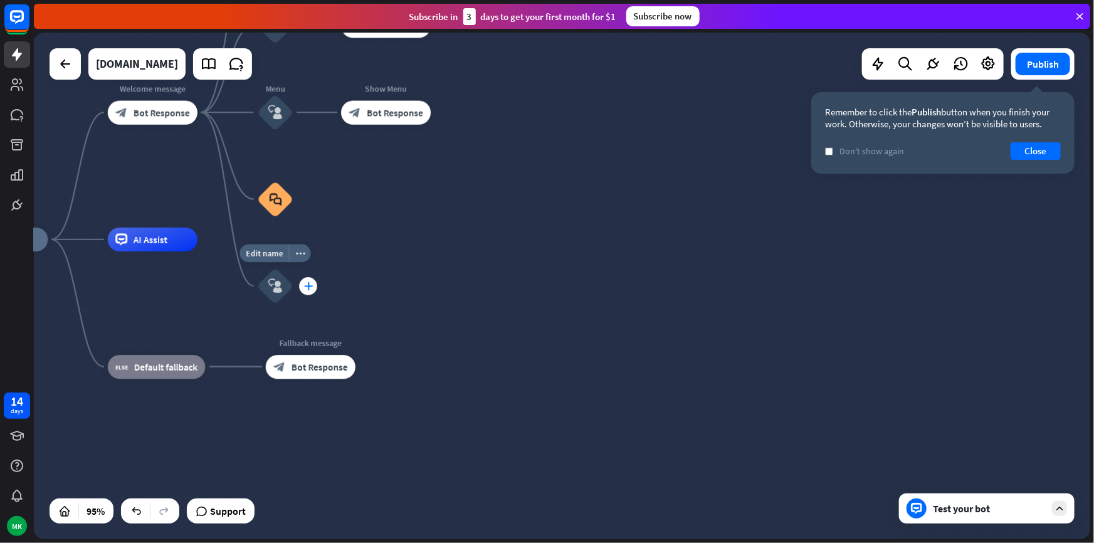
click at [307, 288] on icon "plus" at bounding box center [308, 286] width 9 height 8
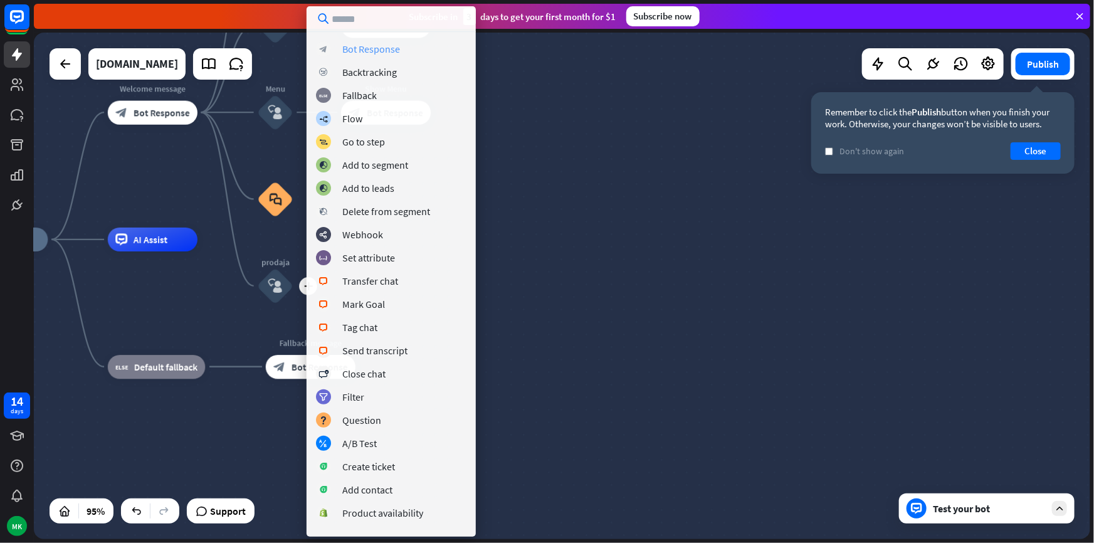
click at [389, 51] on div "Bot Response" at bounding box center [371, 49] width 58 height 13
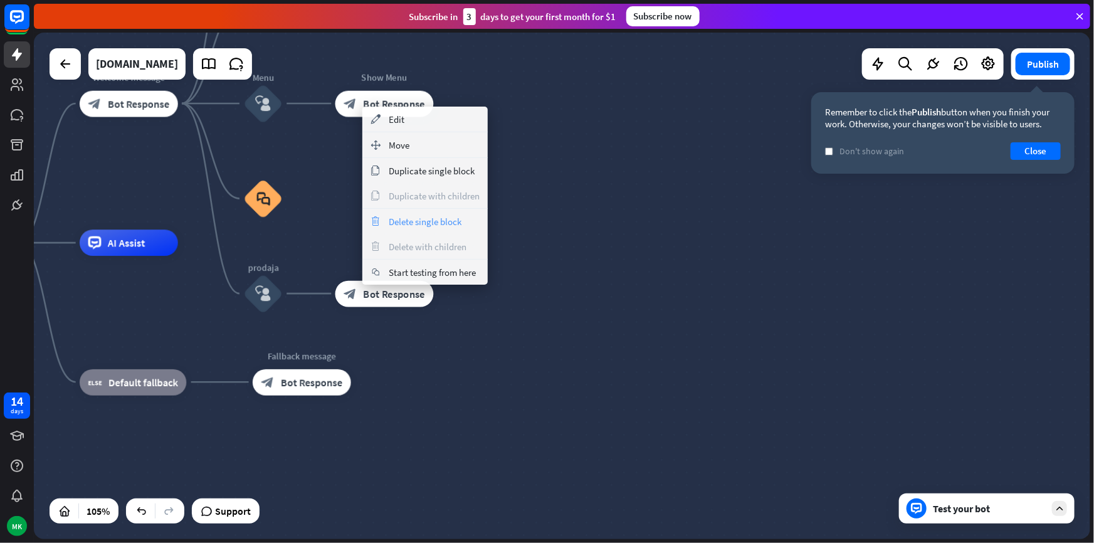
click at [411, 220] on span "Delete single block" at bounding box center [425, 222] width 73 height 12
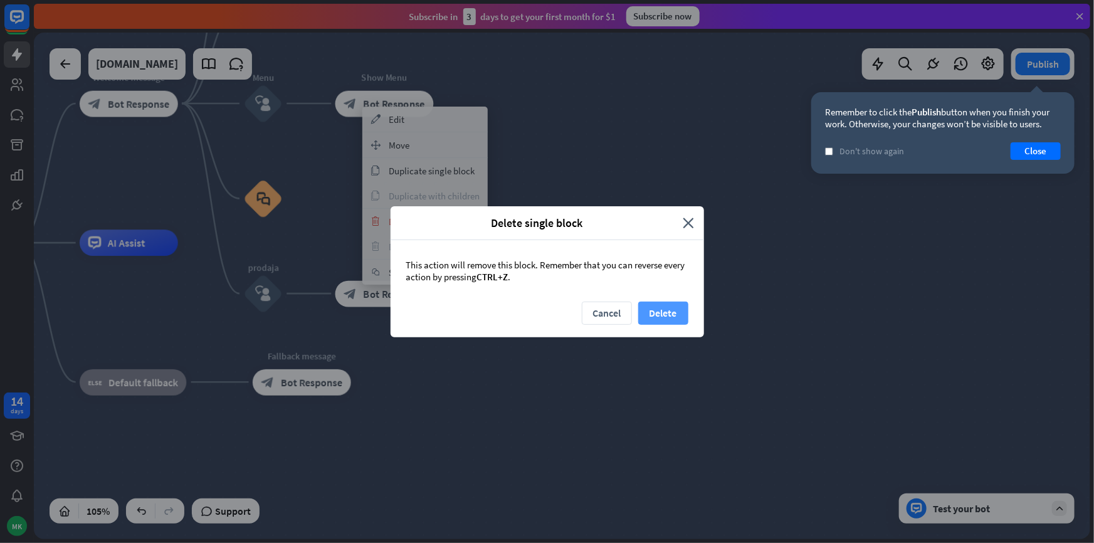
click at [651, 311] on button "Delete" at bounding box center [663, 313] width 50 height 23
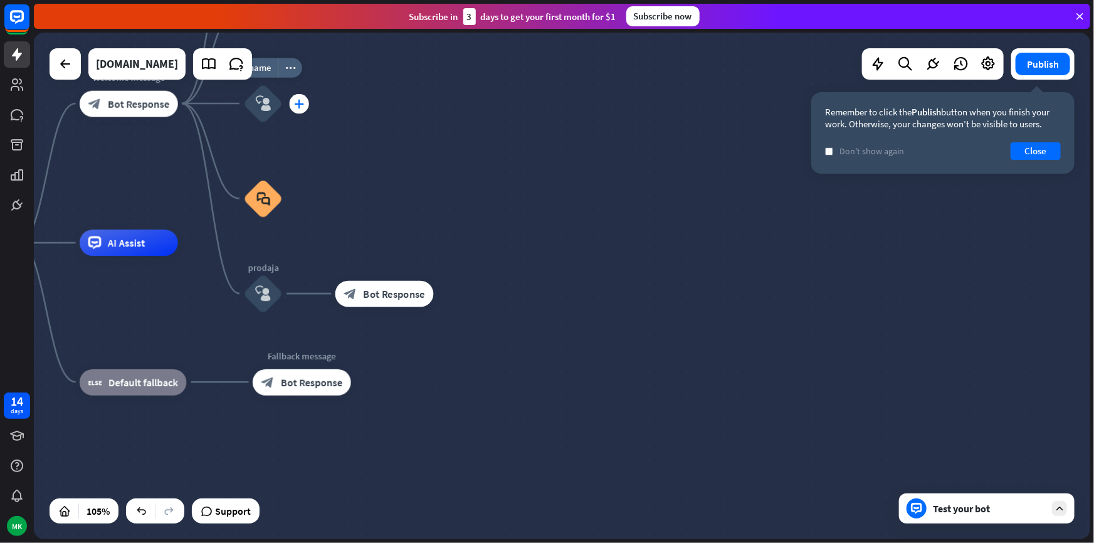
click at [294, 107] on icon "plus" at bounding box center [299, 103] width 10 height 9
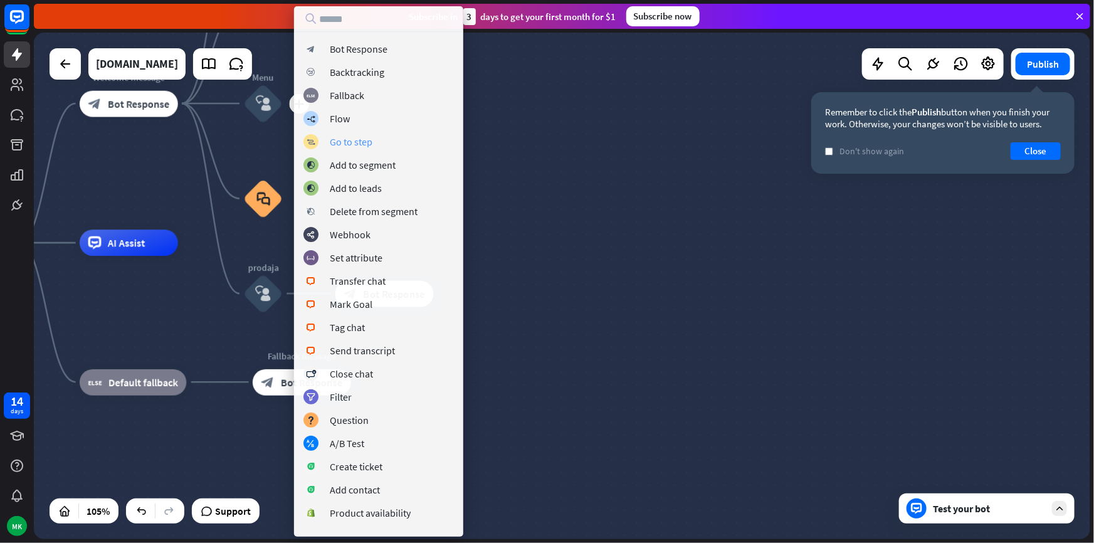
click at [358, 139] on div "Go to step" at bounding box center [351, 141] width 43 height 13
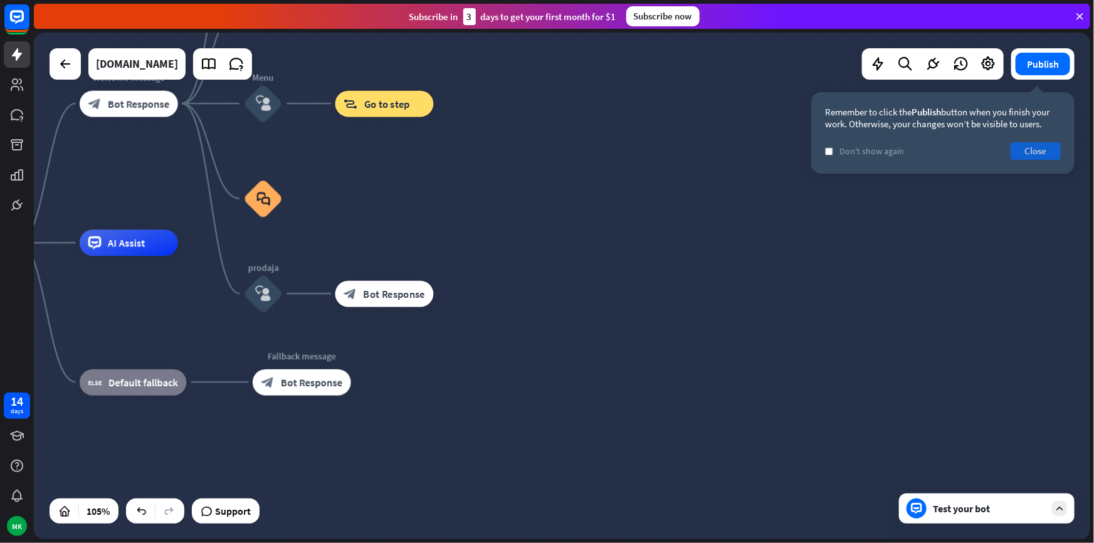
click at [1035, 149] on button "Close" at bounding box center [1036, 151] width 50 height 18
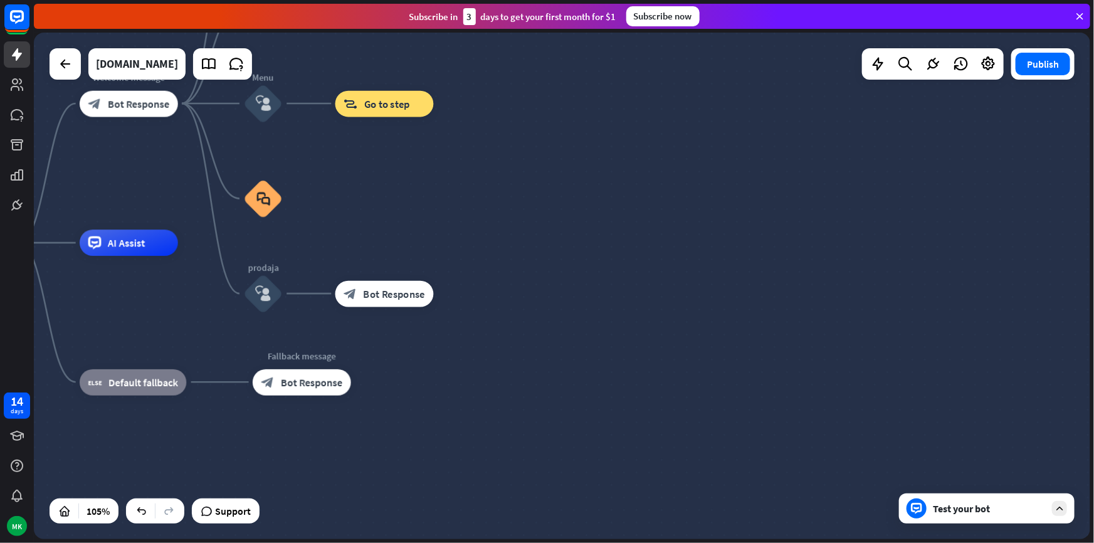
click at [956, 516] on div "Test your bot" at bounding box center [987, 509] width 176 height 30
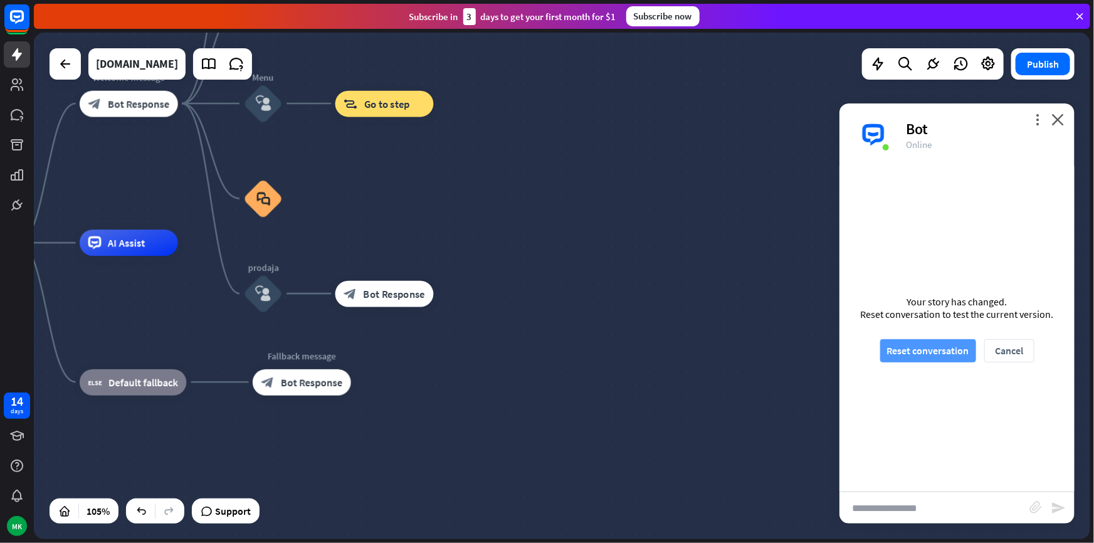
click at [935, 344] on button "Reset conversation" at bounding box center [929, 350] width 96 height 23
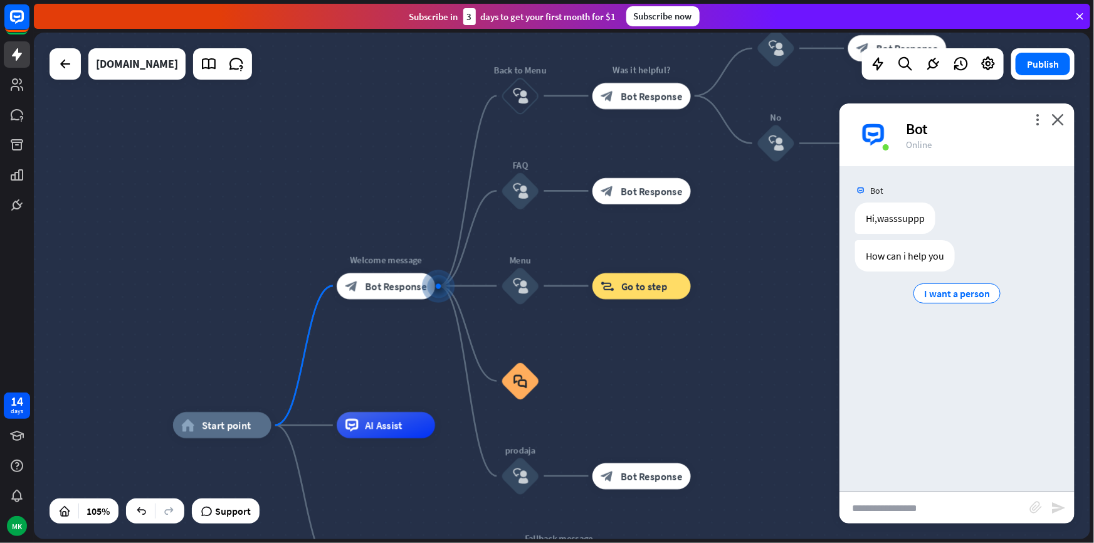
click at [977, 495] on input "text" at bounding box center [935, 507] width 190 height 31
type input "**********"
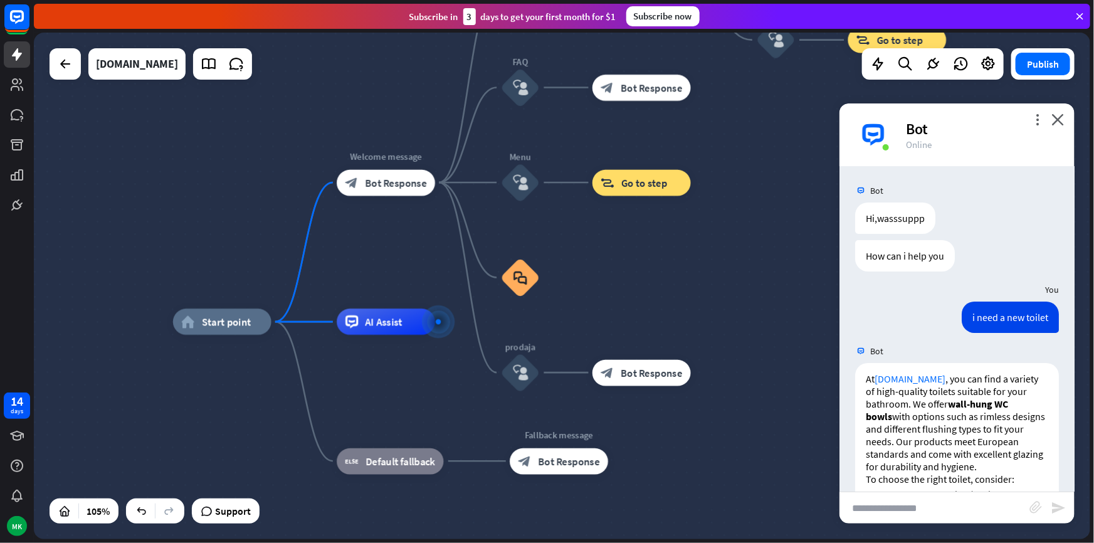
scroll to position [272, 0]
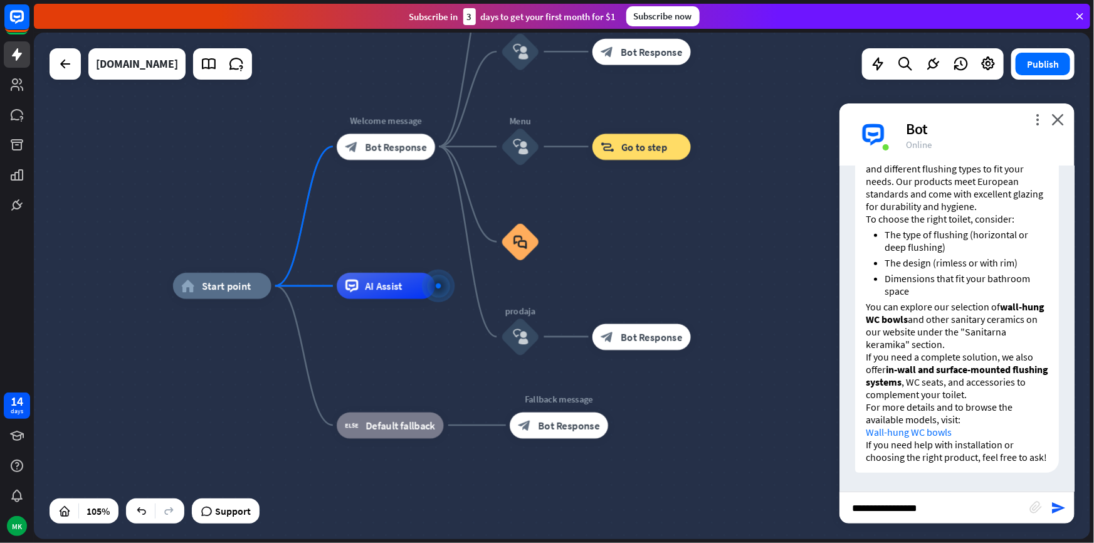
type input "**********"
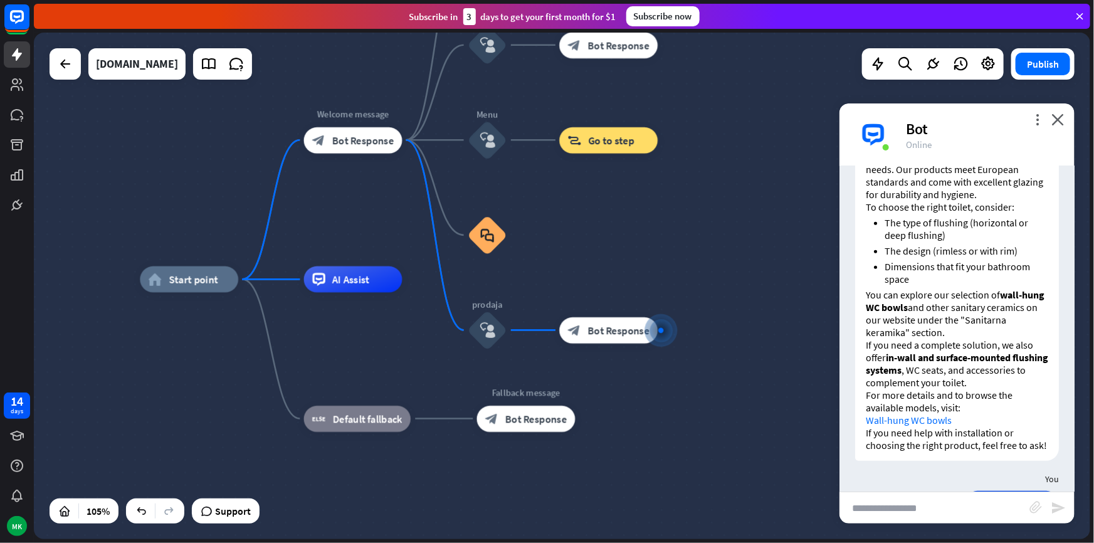
scroll to position [334, 0]
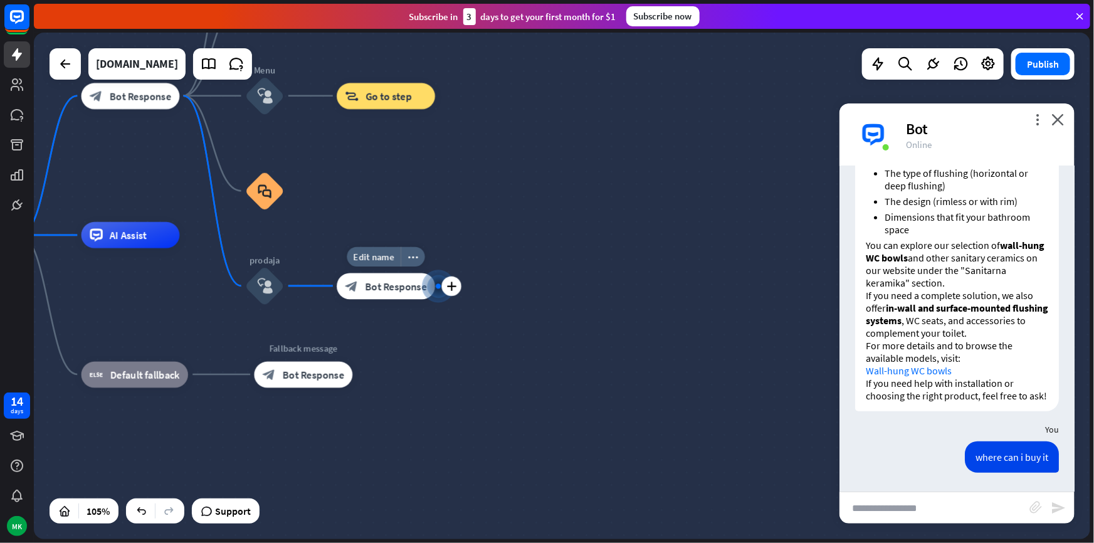
click at [392, 275] on div "block_bot_response Bot Response" at bounding box center [386, 286] width 98 height 26
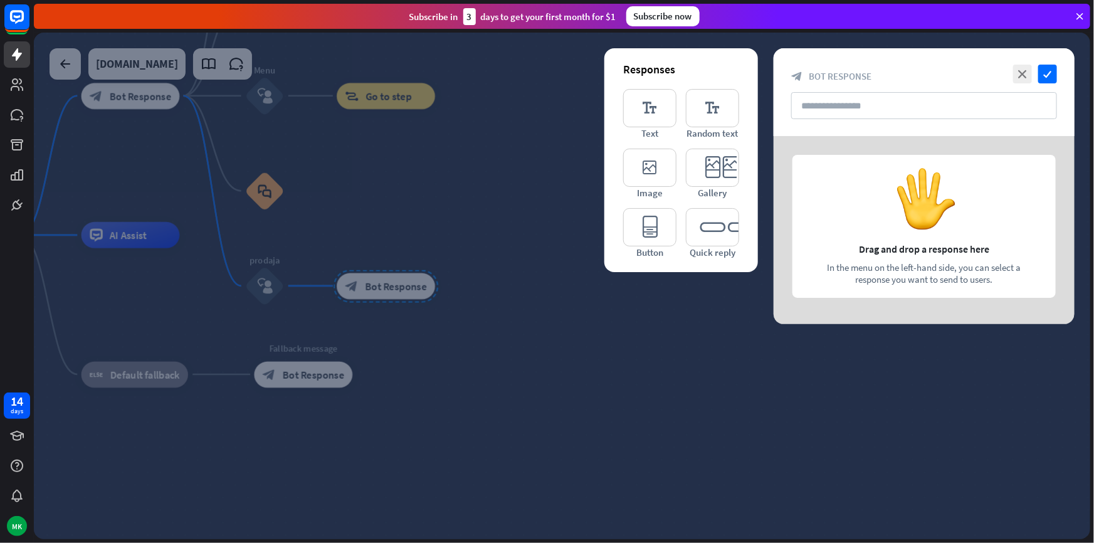
click at [506, 314] on div at bounding box center [562, 286] width 1057 height 507
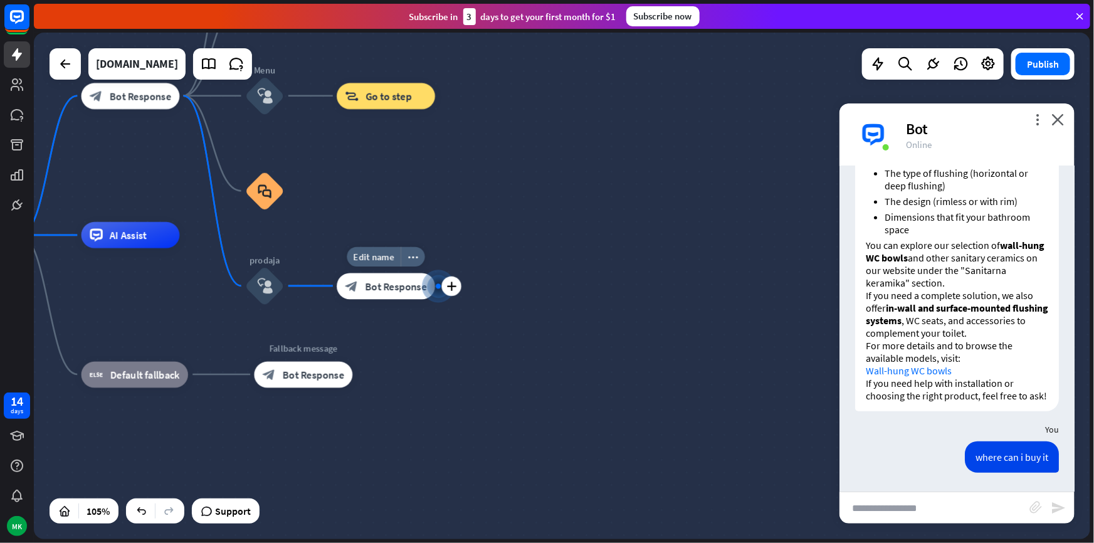
click at [362, 287] on div "block_bot_response Bot Response" at bounding box center [386, 286] width 98 height 26
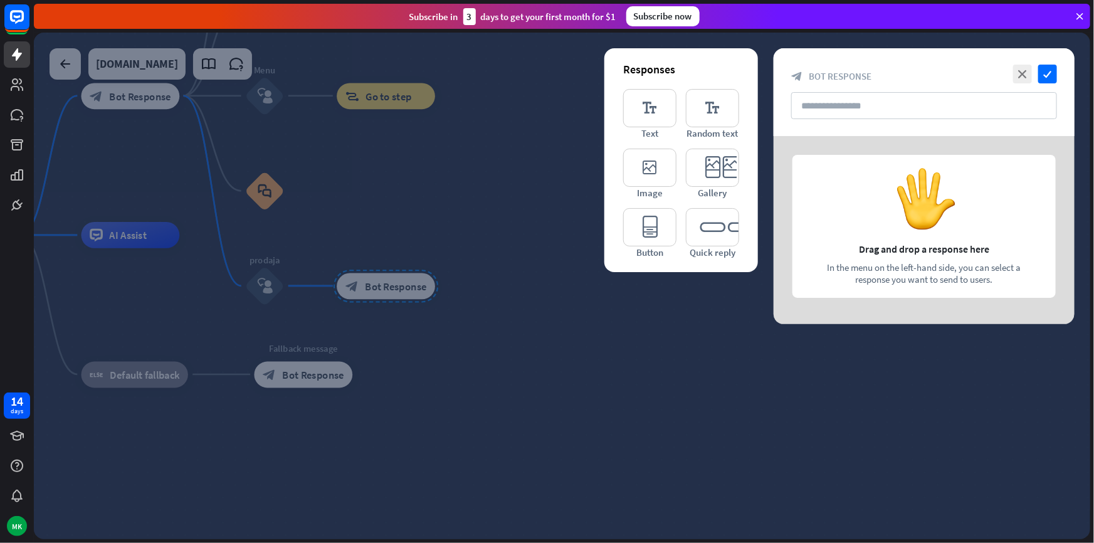
drag, startPoint x: 366, startPoint y: 282, endPoint x: 447, endPoint y: 306, distance: 83.9
click at [448, 309] on div at bounding box center [562, 286] width 1057 height 507
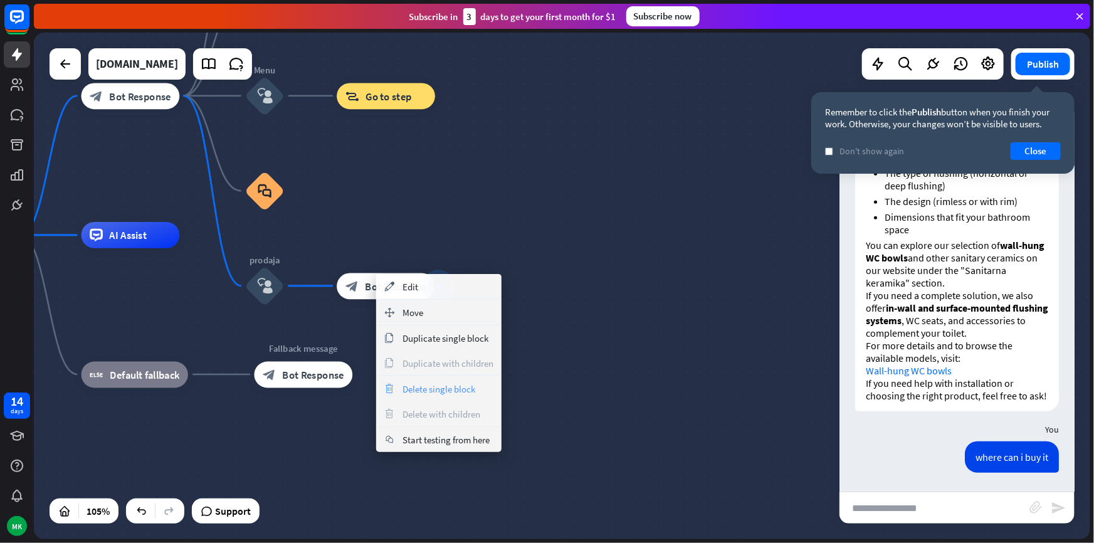
click at [425, 383] on span "Delete single block" at bounding box center [439, 389] width 73 height 12
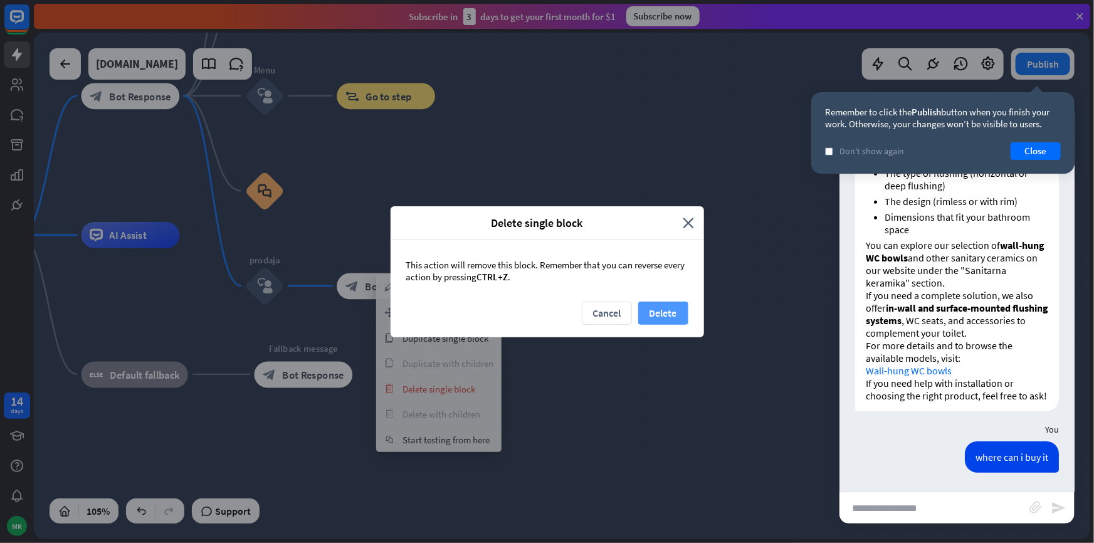
click at [662, 317] on button "Delete" at bounding box center [663, 313] width 50 height 23
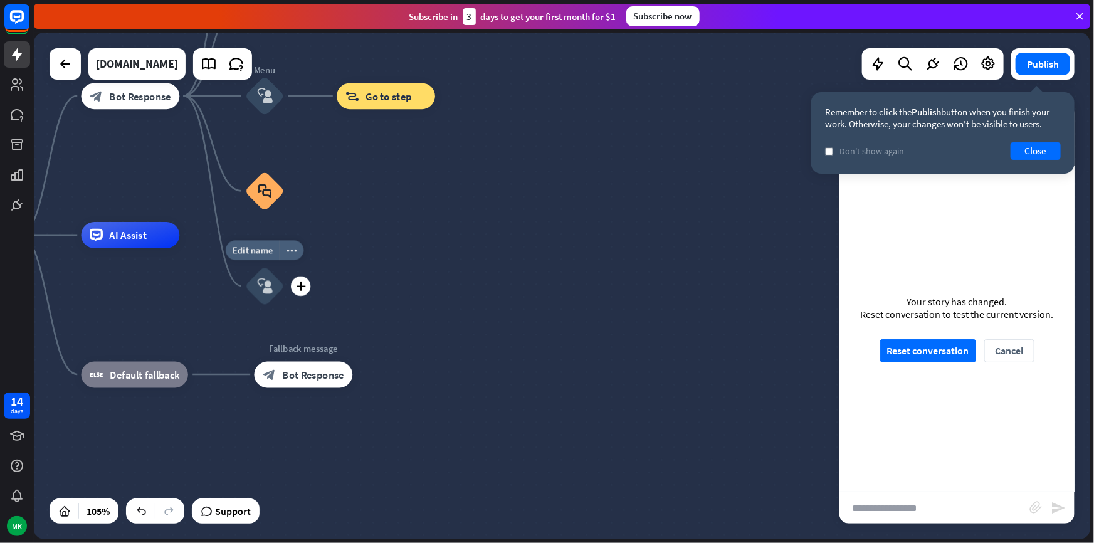
click at [277, 278] on div "block_user_input" at bounding box center [265, 287] width 40 height 40
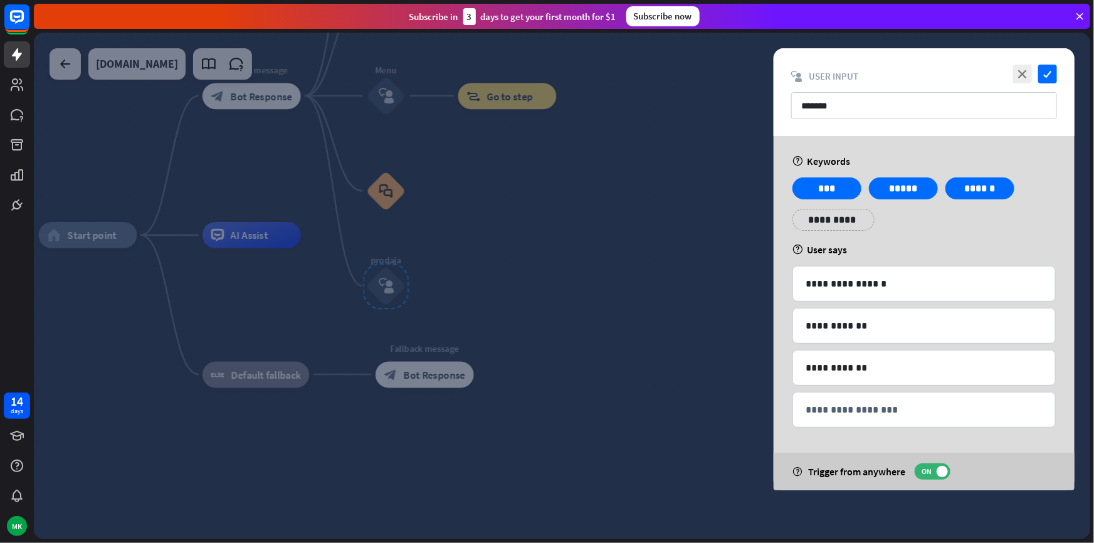
click at [479, 237] on div at bounding box center [562, 286] width 1057 height 507
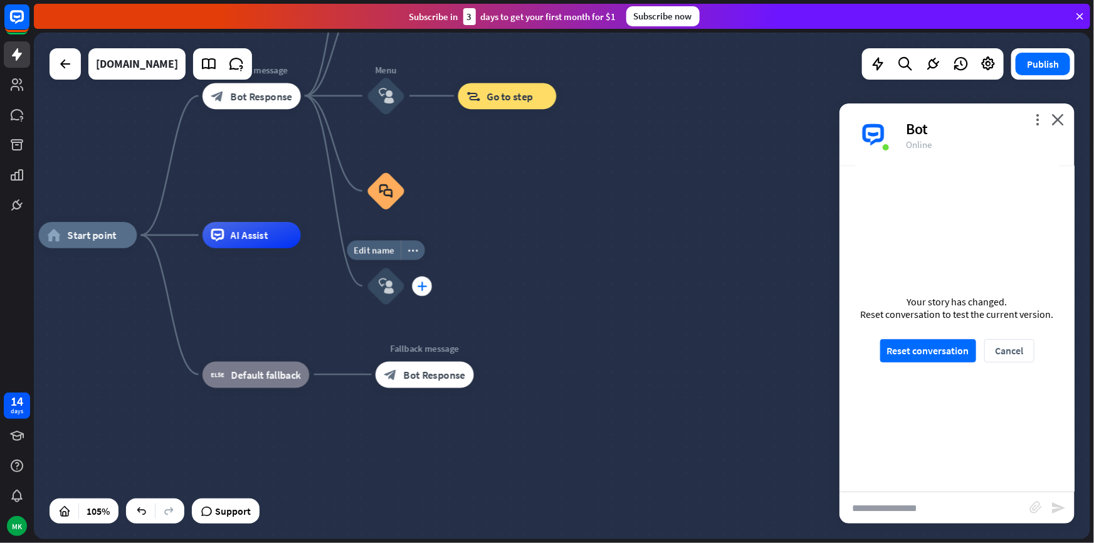
click at [415, 287] on div "plus" at bounding box center [421, 285] width 19 height 19
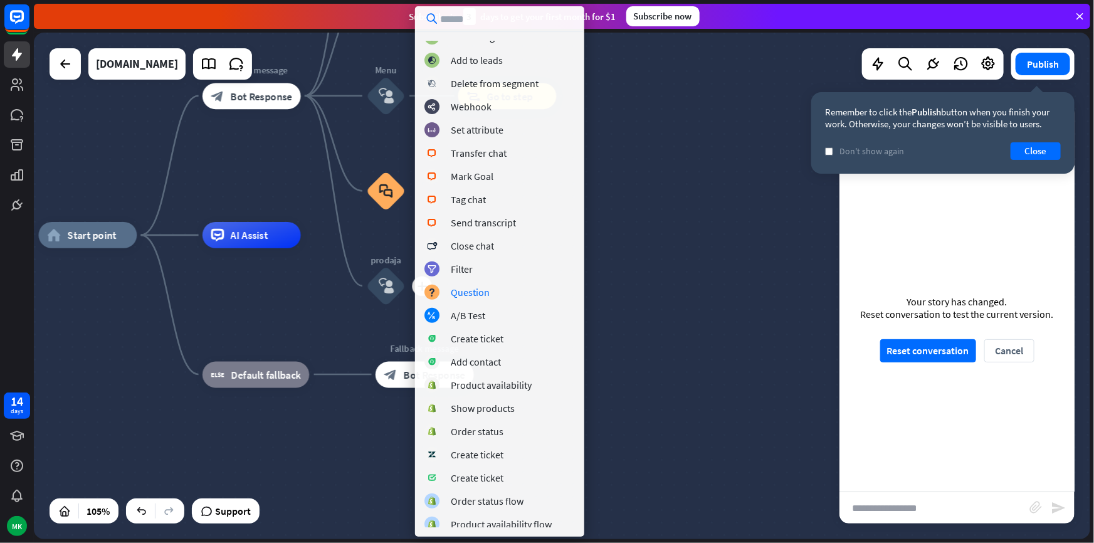
scroll to position [132, 0]
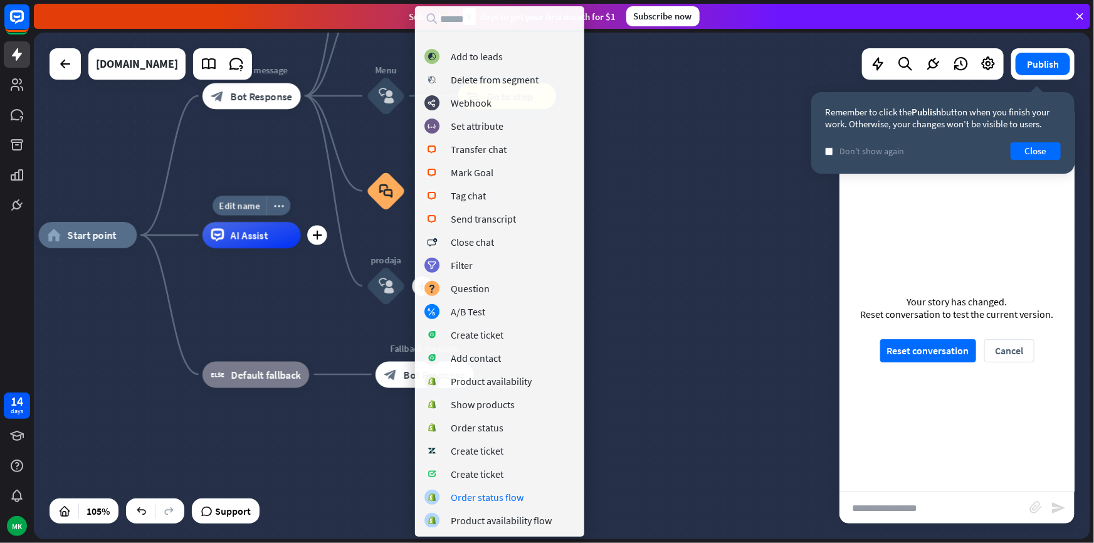
click at [240, 239] on span "AI Assist" at bounding box center [250, 235] width 38 height 13
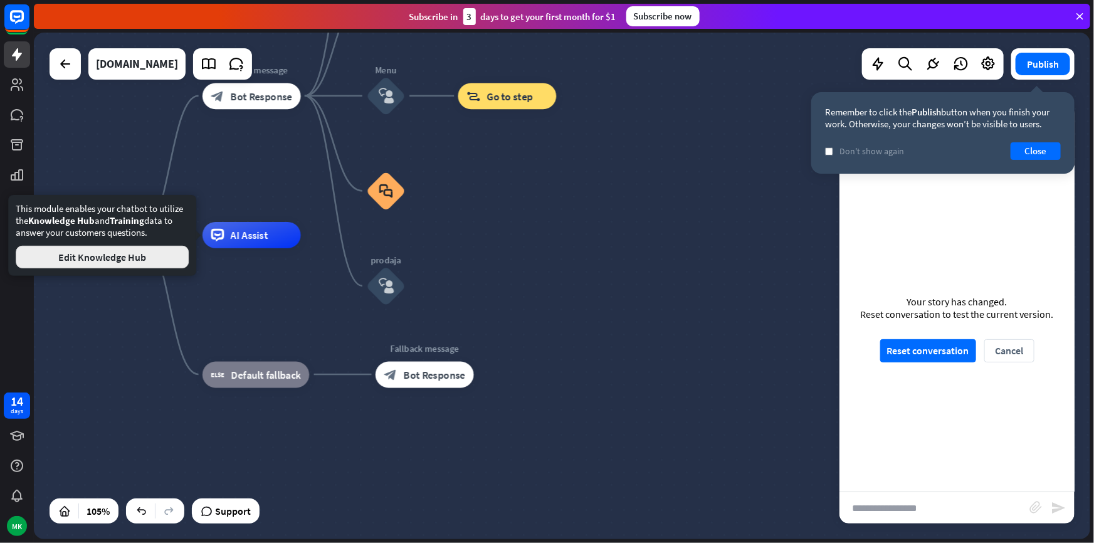
click at [177, 257] on button "Edit Knowledge Hub" at bounding box center [102, 257] width 173 height 23
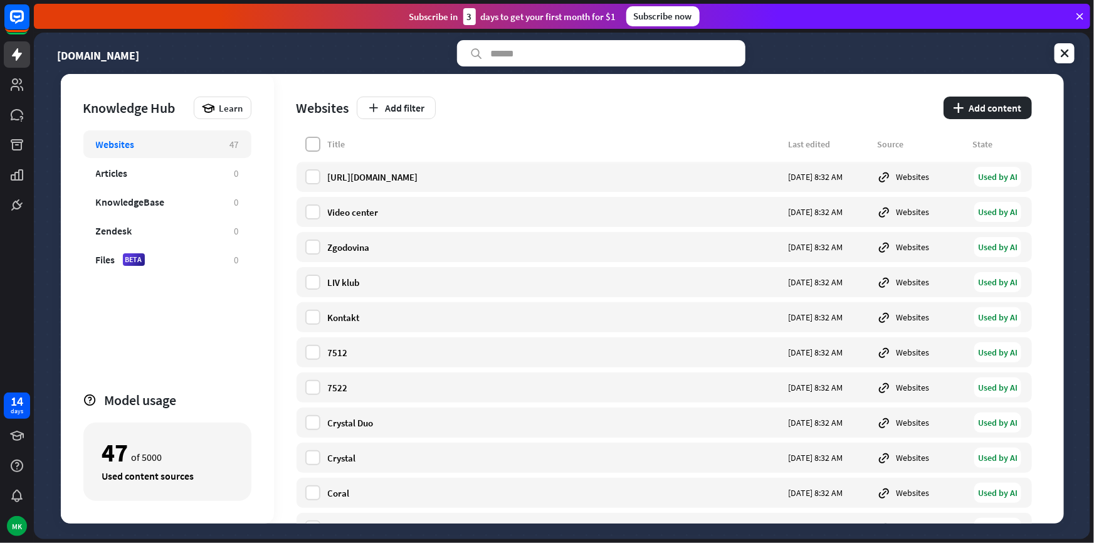
click at [307, 145] on label at bounding box center [312, 144] width 15 height 15
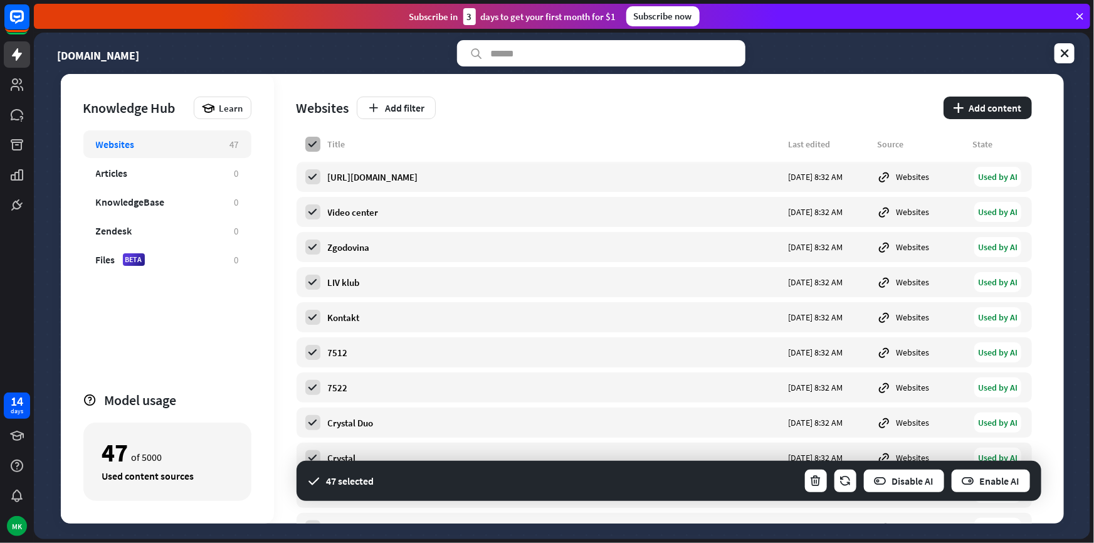
click at [307, 145] on icon at bounding box center [312, 144] width 11 height 11
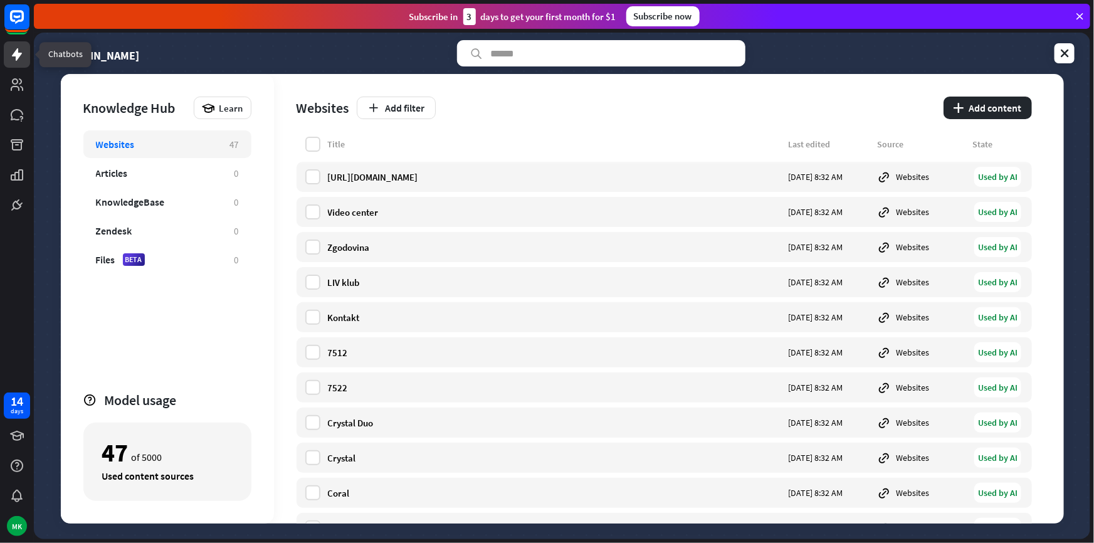
click at [25, 57] on link at bounding box center [17, 54] width 26 height 26
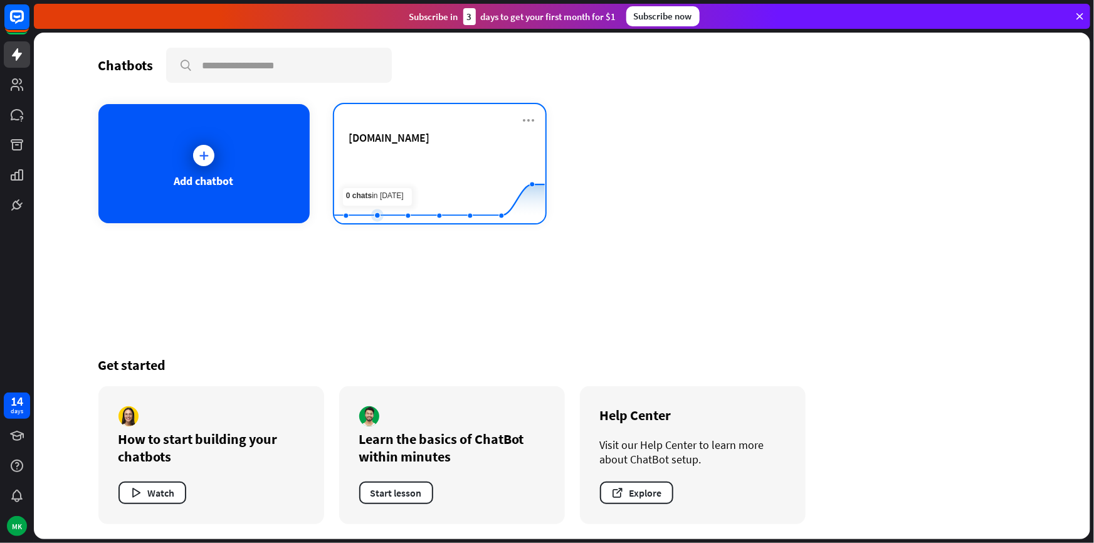
click at [396, 162] on rect at bounding box center [439, 192] width 211 height 78
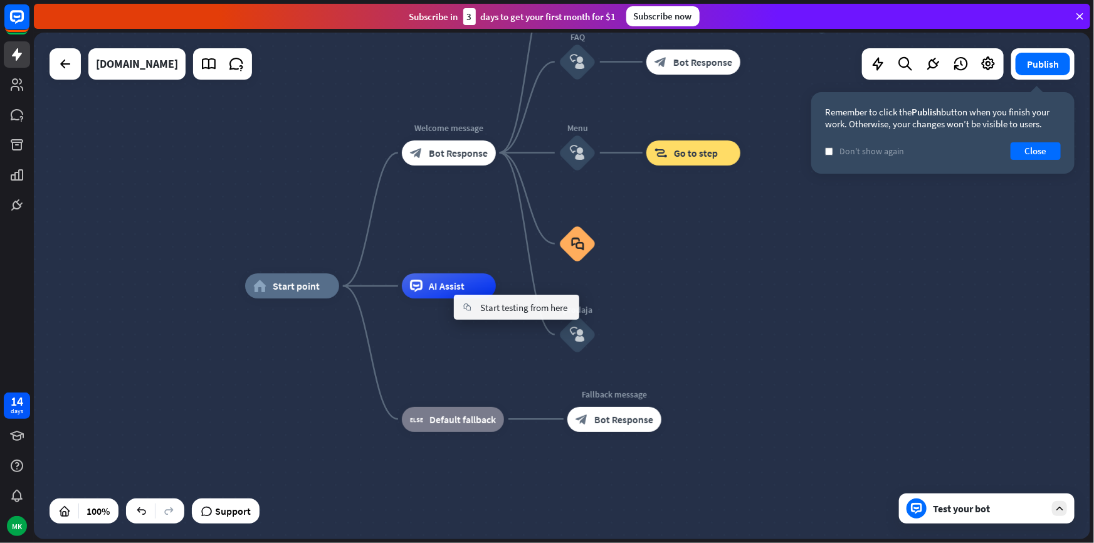
click at [462, 333] on div "home_2 Start point Welcome message block_bot_response Bot Response Back to Menu…" at bounding box center [773, 539] width 1057 height 507
click at [604, 332] on div "home_2 Start point Welcome message block_bot_response Bot Response Back to Menu…" at bounding box center [773, 539] width 1057 height 507
click at [430, 299] on div "plus AI Assist" at bounding box center [449, 285] width 94 height 25
click at [507, 294] on div "plus" at bounding box center [511, 286] width 19 height 19
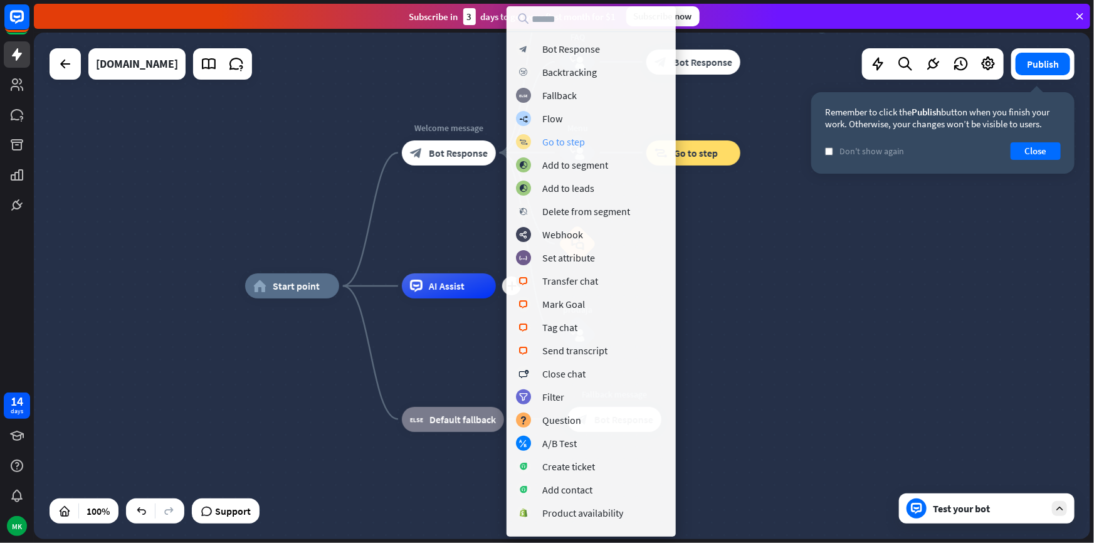
click at [564, 141] on div "Go to step" at bounding box center [564, 141] width 43 height 13
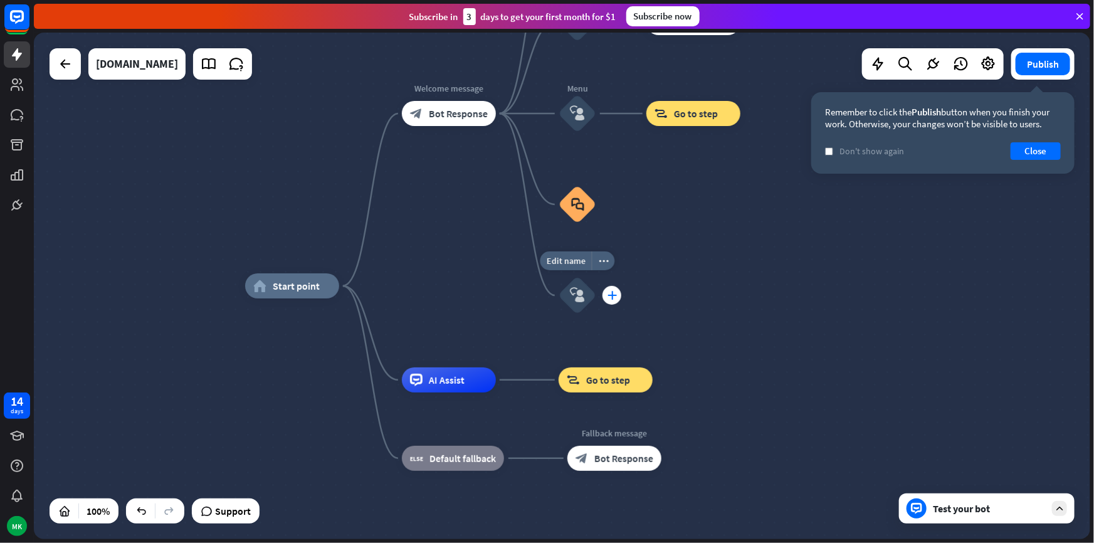
drag, startPoint x: 586, startPoint y: 383, endPoint x: 608, endPoint y: 300, distance: 86.3
click at [608, 300] on div "home_2 Start point Welcome message block_bot_response Bot Response Back to Menu…" at bounding box center [773, 539] width 1057 height 507
drag, startPoint x: 580, startPoint y: 332, endPoint x: 573, endPoint y: 367, distance: 35.9
click at [578, 314] on div "Edit name more_horiz plus block_user_input" at bounding box center [578, 296] width 38 height 38
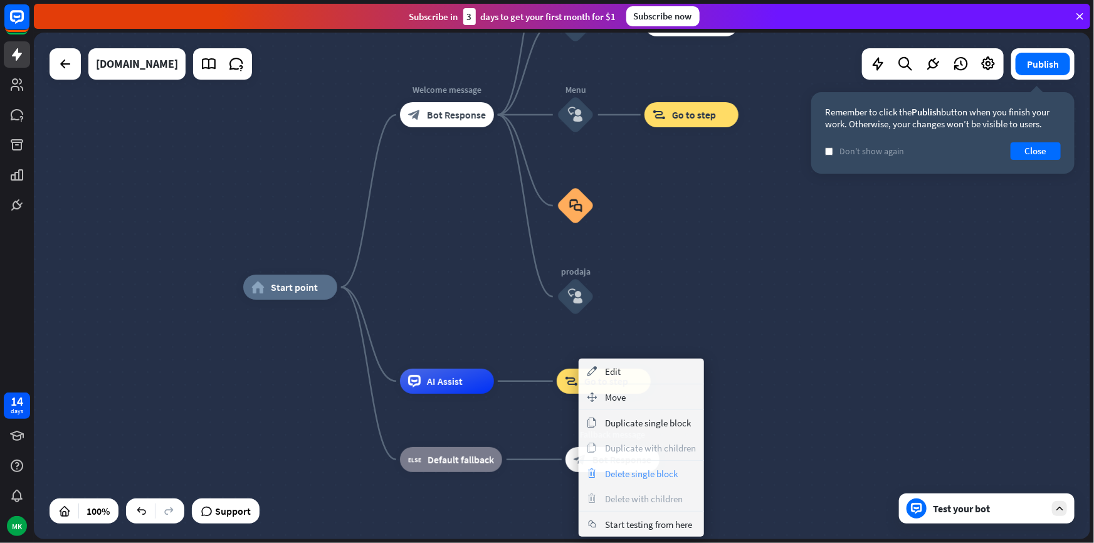
click at [627, 470] on span "Delete single block" at bounding box center [641, 474] width 73 height 12
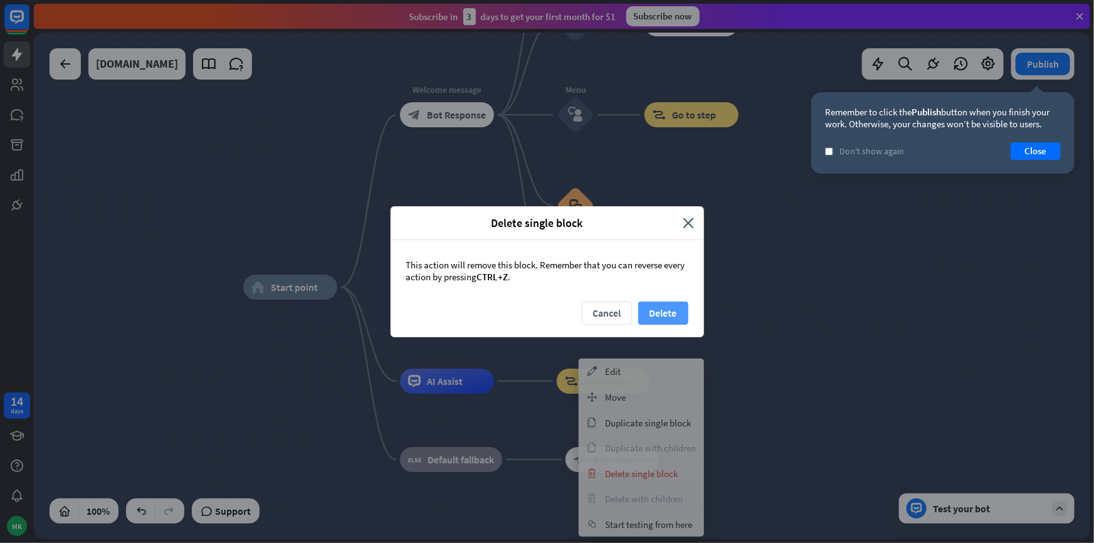
click at [656, 308] on button "Delete" at bounding box center [663, 313] width 50 height 23
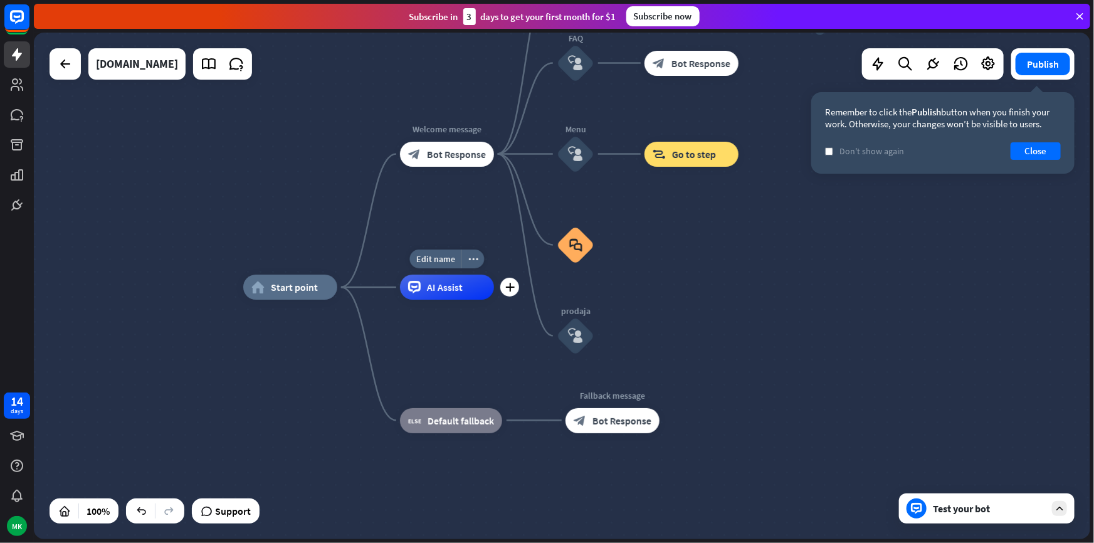
drag, startPoint x: 573, startPoint y: 338, endPoint x: 451, endPoint y: 307, distance: 126.3
click at [450, 306] on div "home_2 Start point Welcome message block_bot_response Bot Response Back to Menu…" at bounding box center [771, 540] width 1057 height 507
click at [352, 292] on div "plus" at bounding box center [353, 287] width 19 height 19
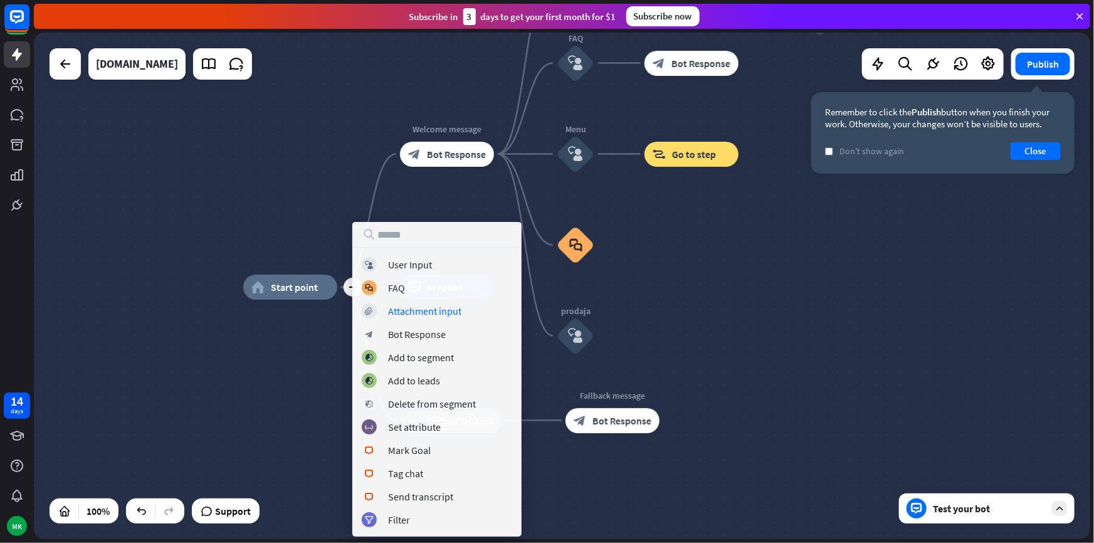
click at [697, 358] on div "plus home_2 Start point Welcome message block_bot_response Bot Response Back to…" at bounding box center [771, 540] width 1057 height 507
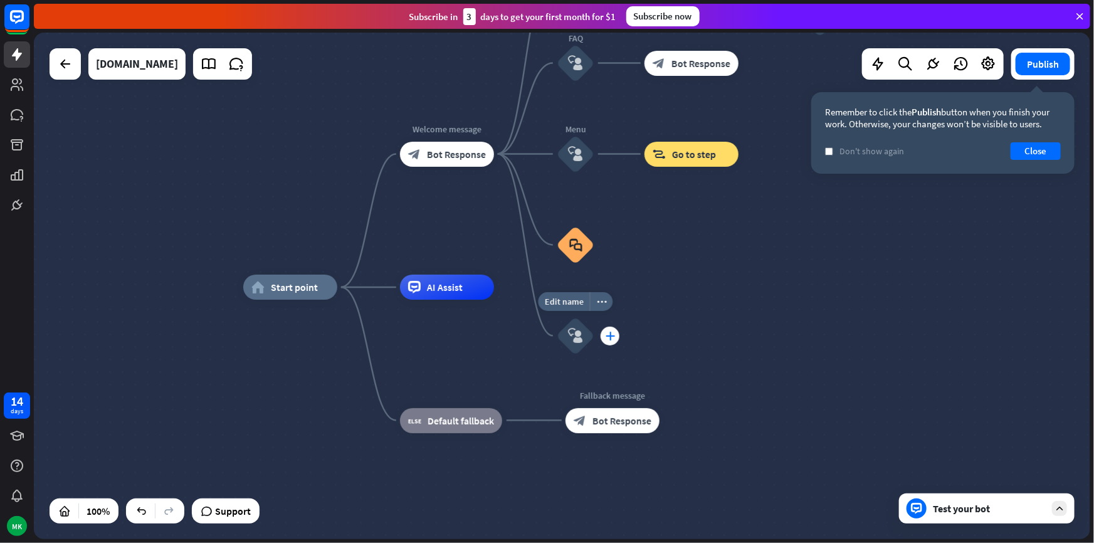
click at [603, 334] on div "plus" at bounding box center [610, 336] width 19 height 19
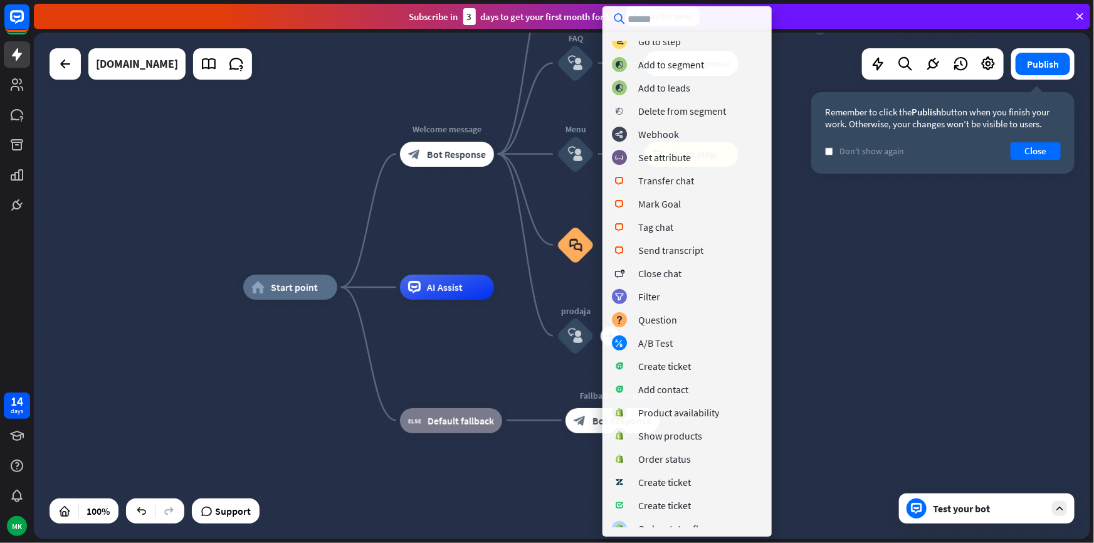
scroll to position [114, 0]
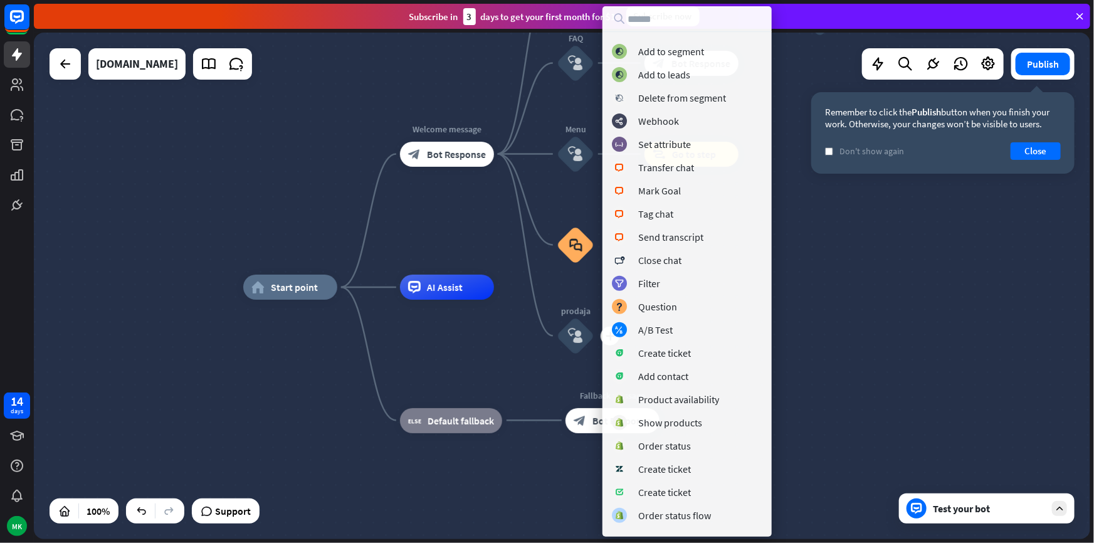
click at [521, 359] on div "home_2 Start point Welcome message block_bot_response Bot Response Back to Menu…" at bounding box center [771, 540] width 1057 height 507
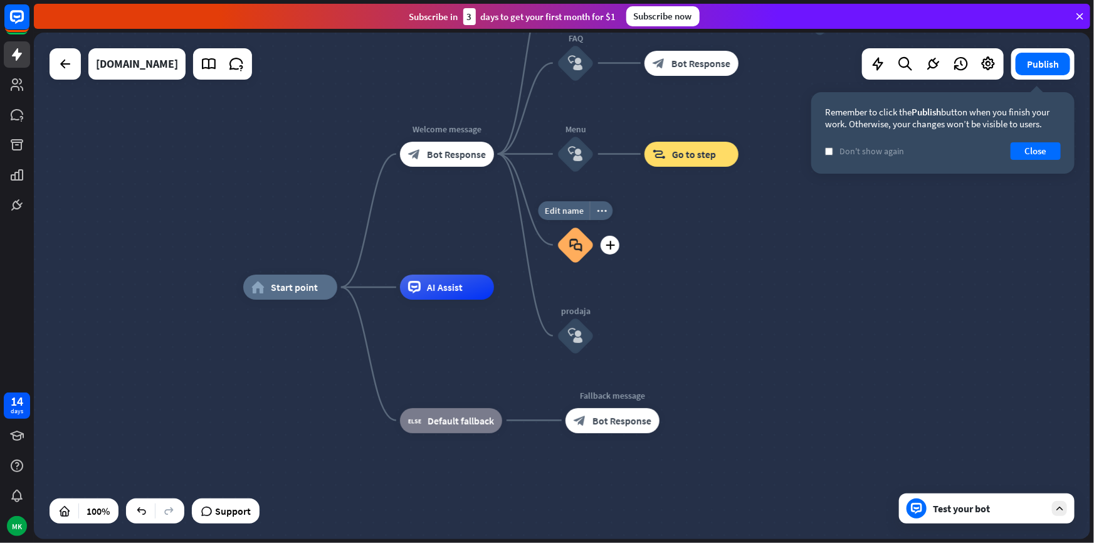
click at [578, 246] on icon "block_faq" at bounding box center [575, 245] width 13 height 14
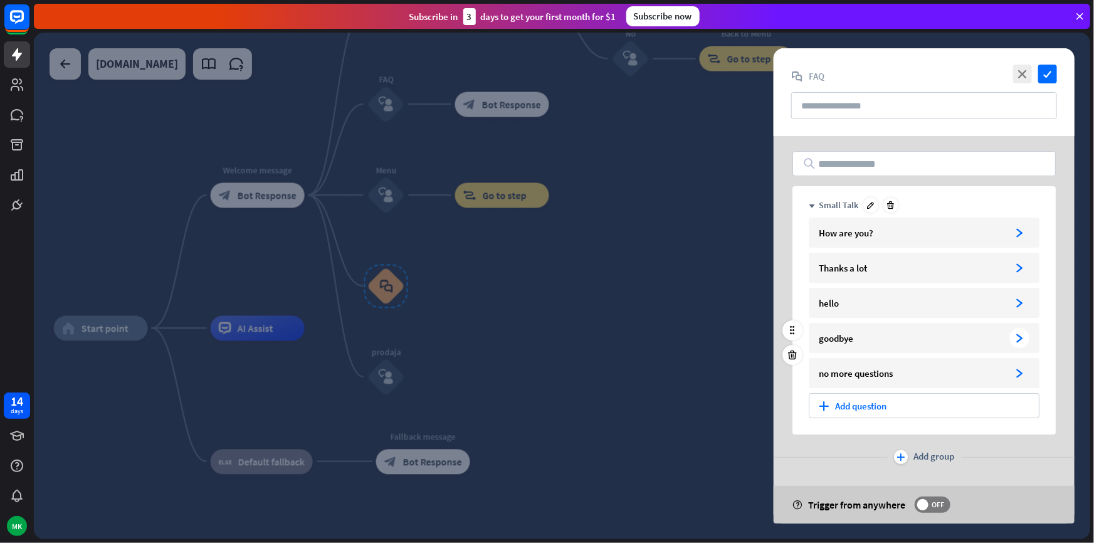
scroll to position [2, 0]
drag, startPoint x: 635, startPoint y: 408, endPoint x: 598, endPoint y: 403, distance: 37.3
click at [633, 406] on div at bounding box center [562, 286] width 1057 height 507
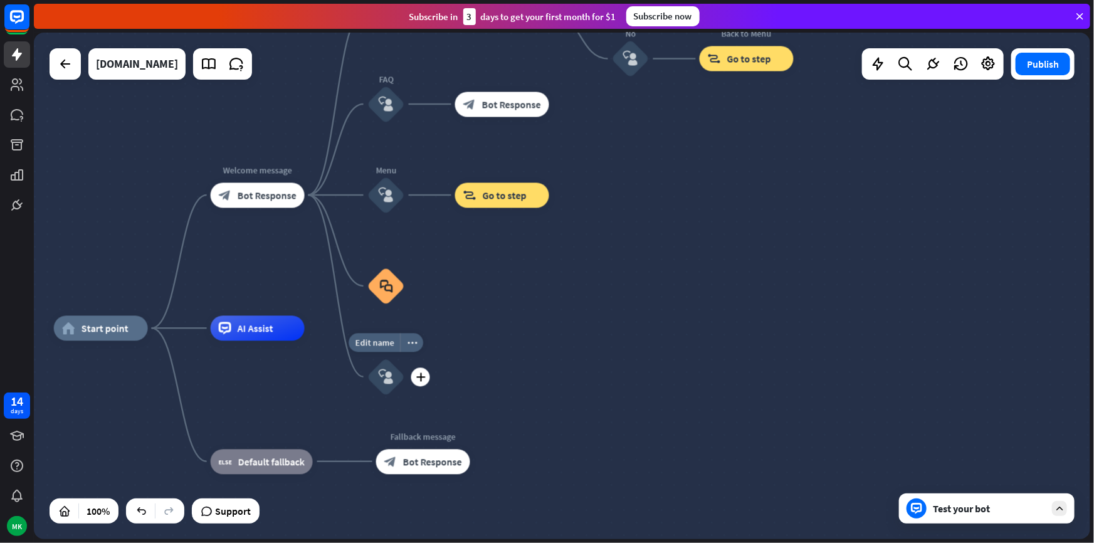
click at [373, 375] on div "block_user_input" at bounding box center [387, 377] width 38 height 38
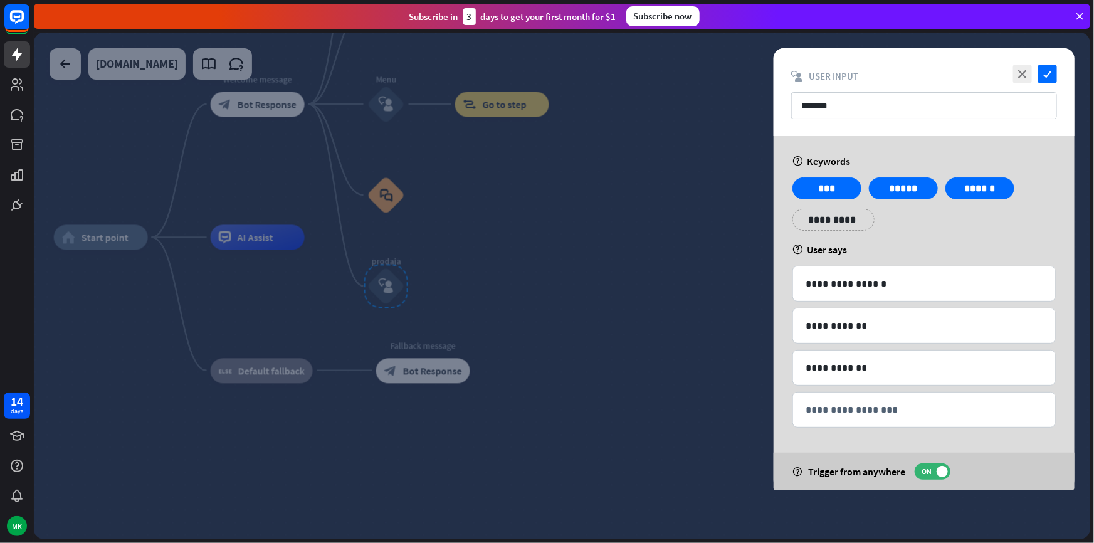
click at [595, 412] on div at bounding box center [562, 286] width 1057 height 507
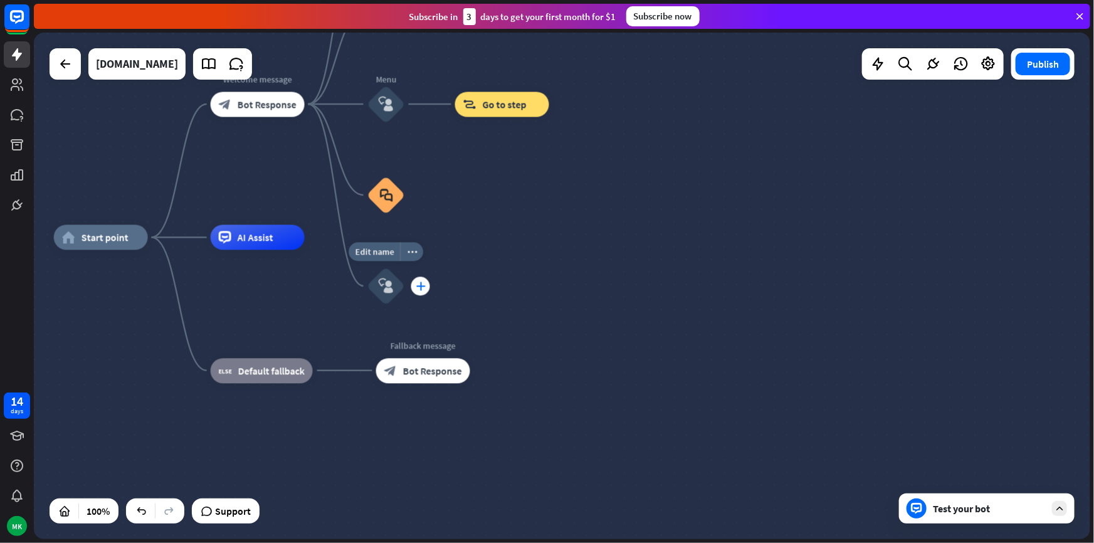
click at [418, 283] on icon "plus" at bounding box center [420, 286] width 9 height 9
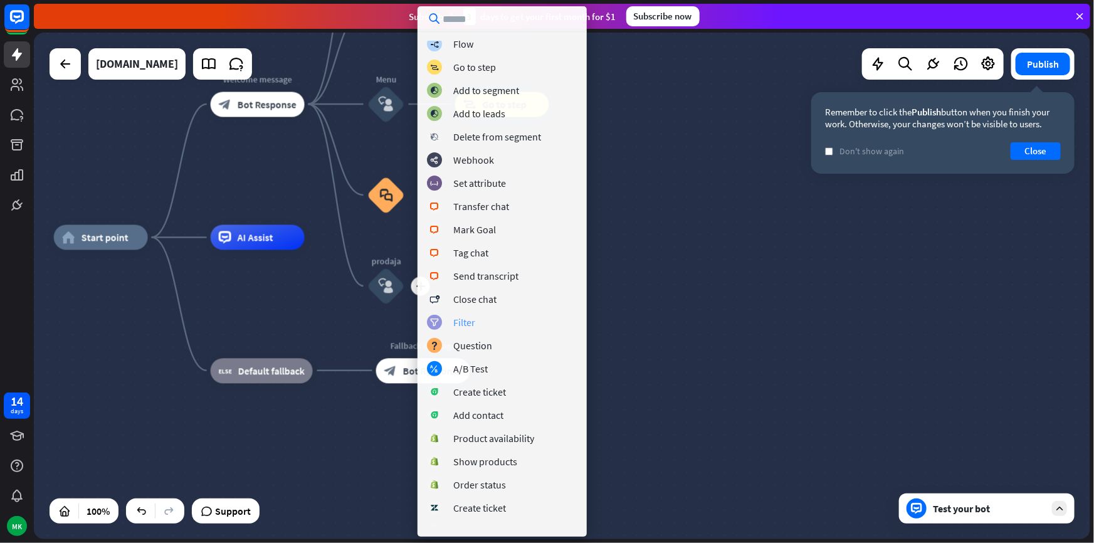
scroll to position [18, 0]
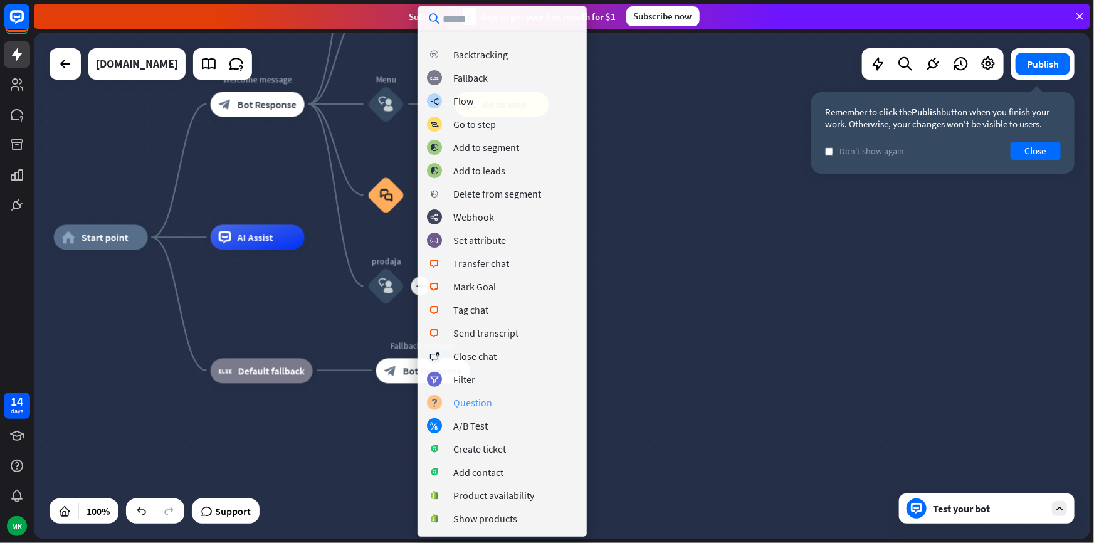
click at [475, 405] on div "Question" at bounding box center [472, 402] width 39 height 13
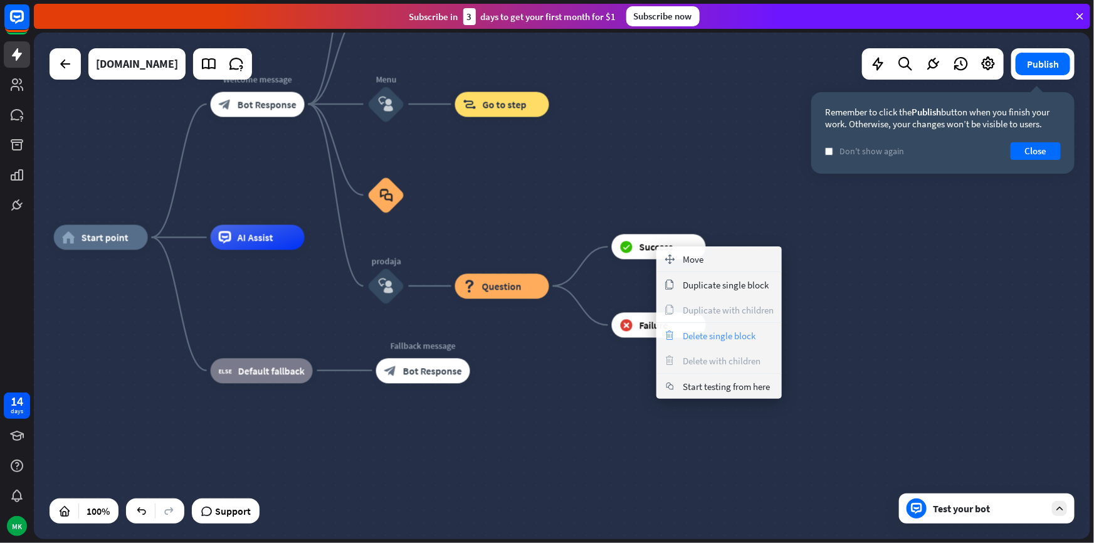
click at [675, 344] on div "trash Delete single block" at bounding box center [719, 335] width 125 height 25
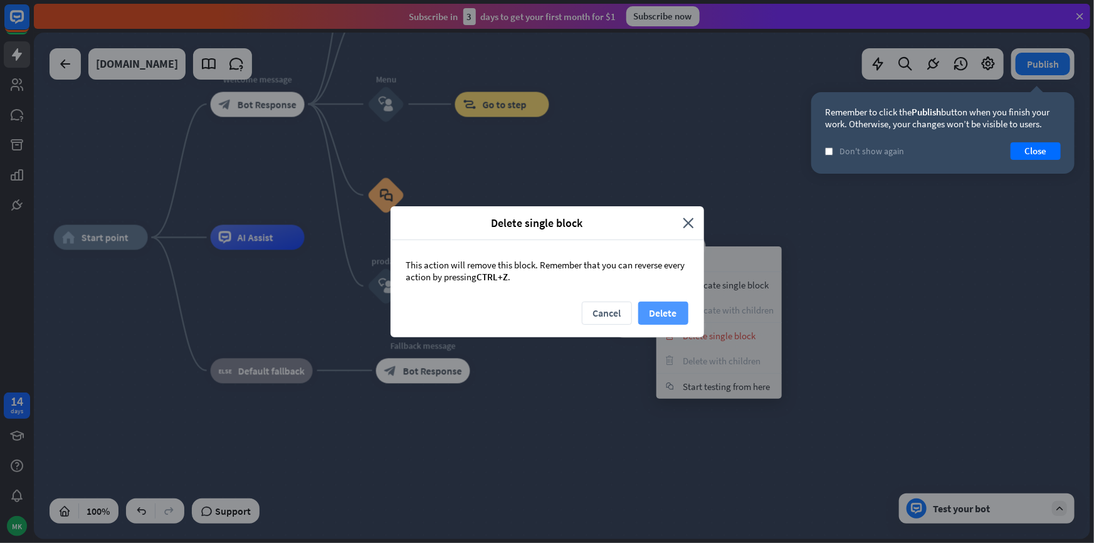
click at [652, 321] on button "Delete" at bounding box center [663, 313] width 50 height 23
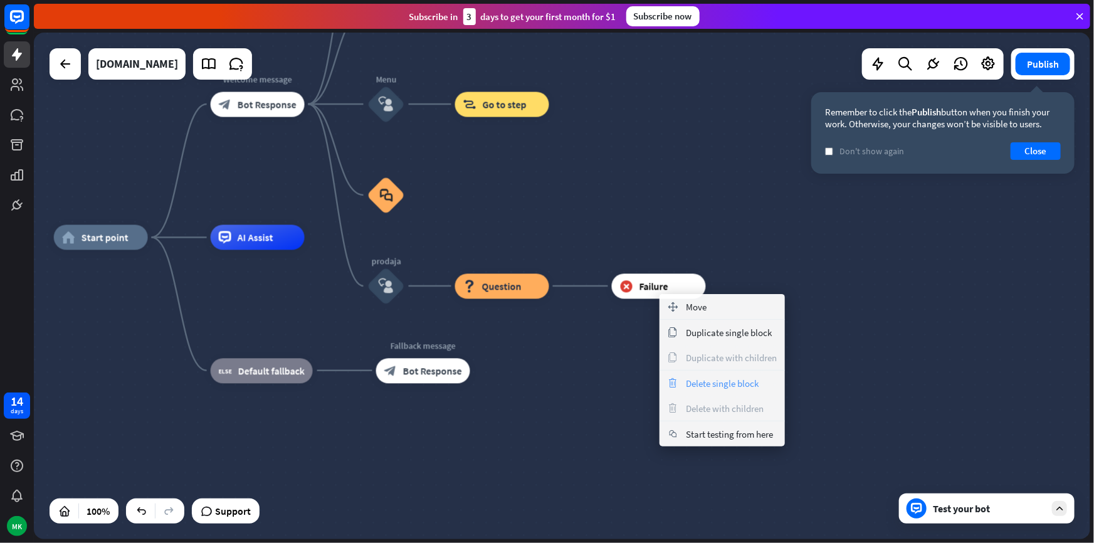
click at [686, 384] on span "Delete single block" at bounding box center [722, 384] width 73 height 12
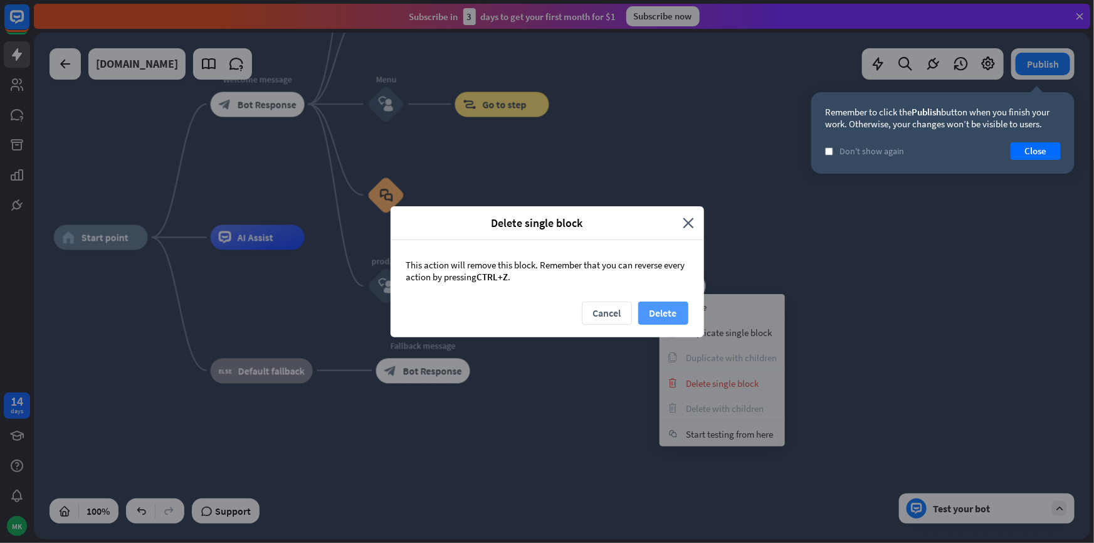
click at [656, 314] on button "Delete" at bounding box center [663, 313] width 50 height 23
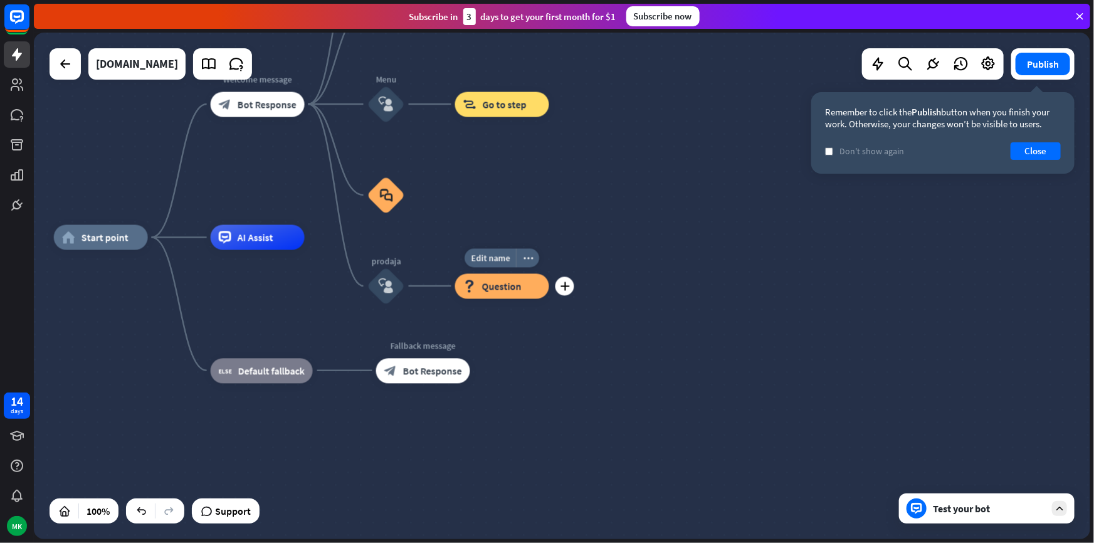
click at [504, 294] on div "block_question Question" at bounding box center [502, 285] width 94 height 25
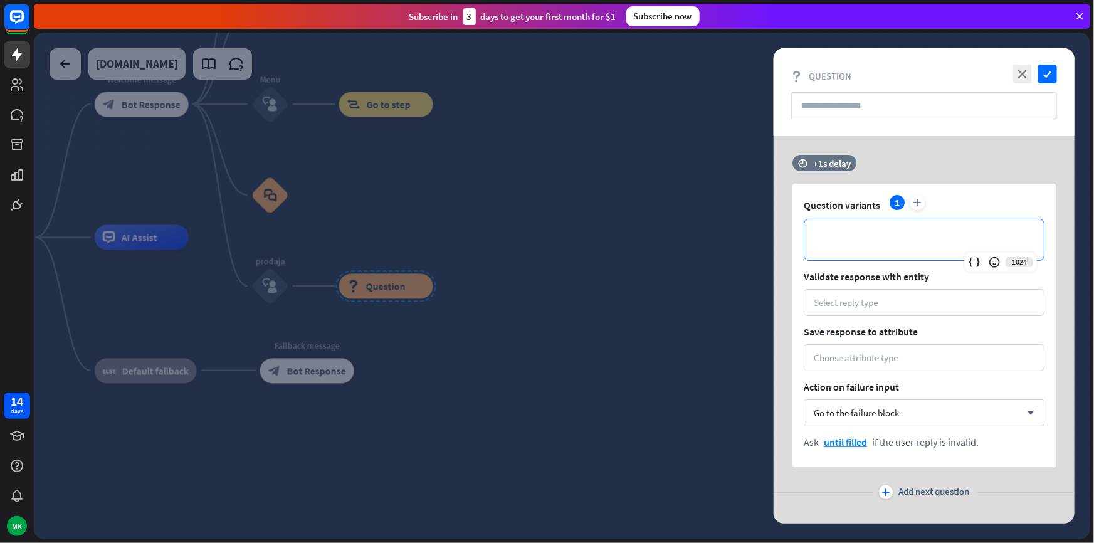
click at [862, 238] on p "**********" at bounding box center [924, 240] width 214 height 16
click at [864, 297] on div "Select reply type" at bounding box center [846, 303] width 64 height 12
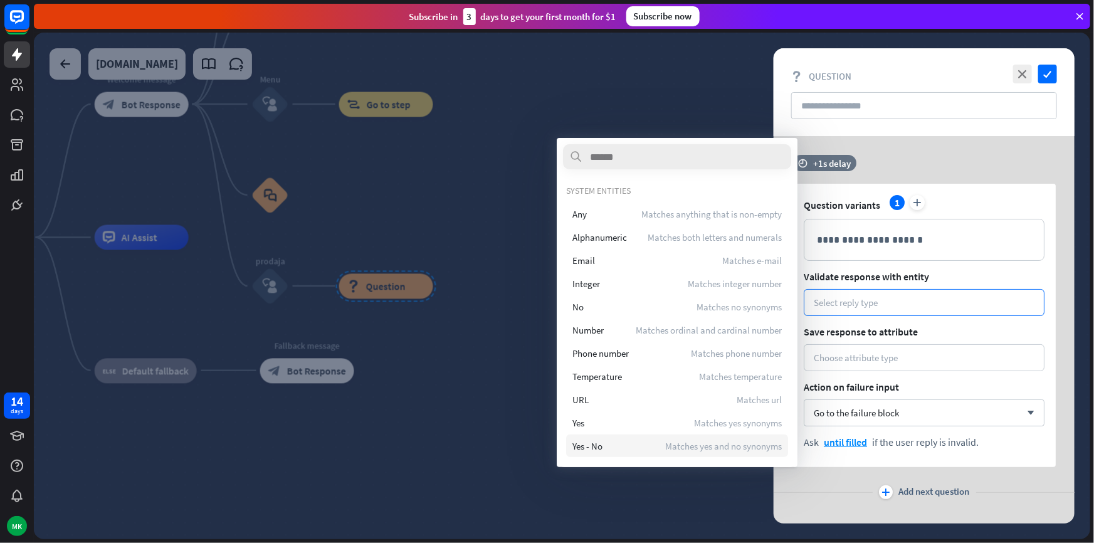
click at [652, 442] on div "Yes - No Matches yes and no synonyms" at bounding box center [677, 446] width 222 height 23
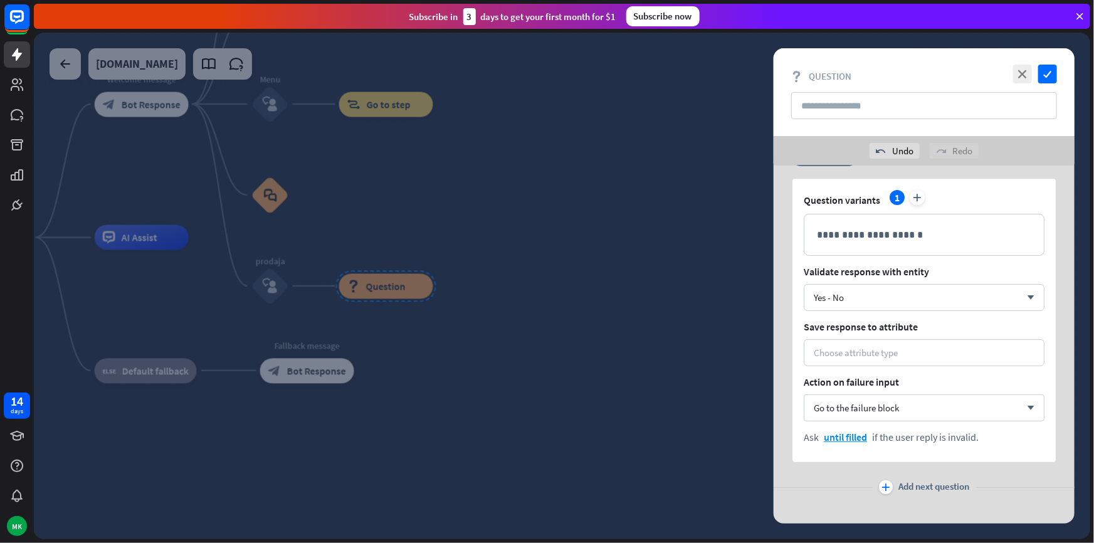
scroll to position [48, 0]
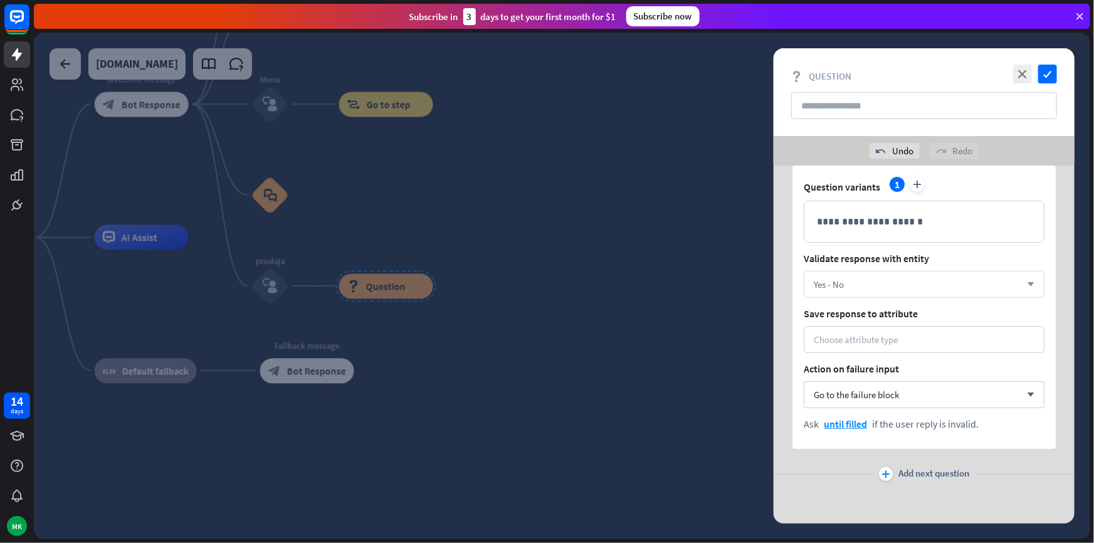
click at [847, 280] on div "Yes - No" at bounding box center [917, 284] width 207 height 12
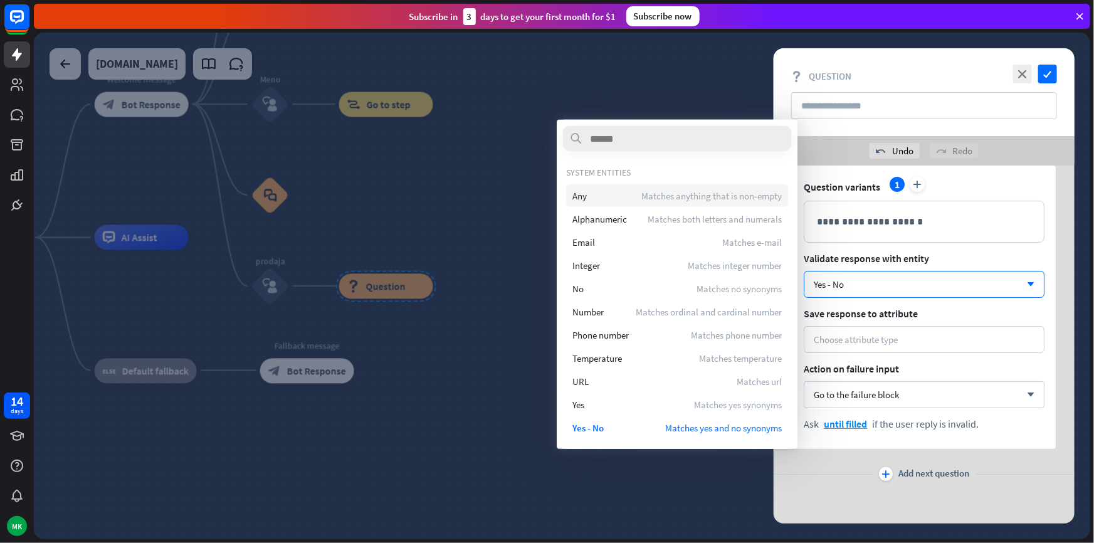
click at [605, 198] on div "Any Matches anything that is non-empty" at bounding box center [677, 195] width 222 height 23
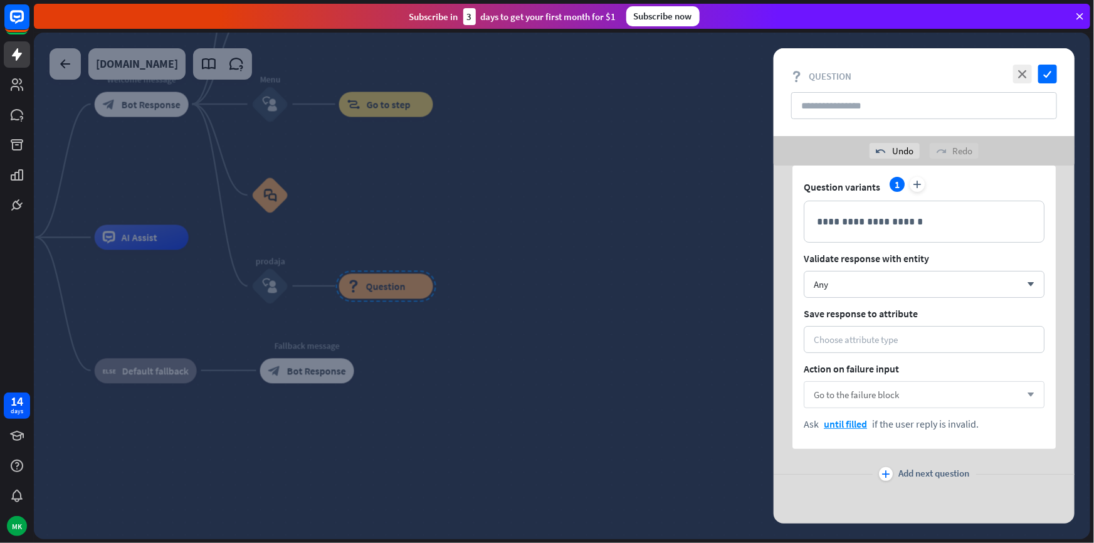
click at [847, 395] on span "Go to the failure block" at bounding box center [856, 395] width 85 height 12
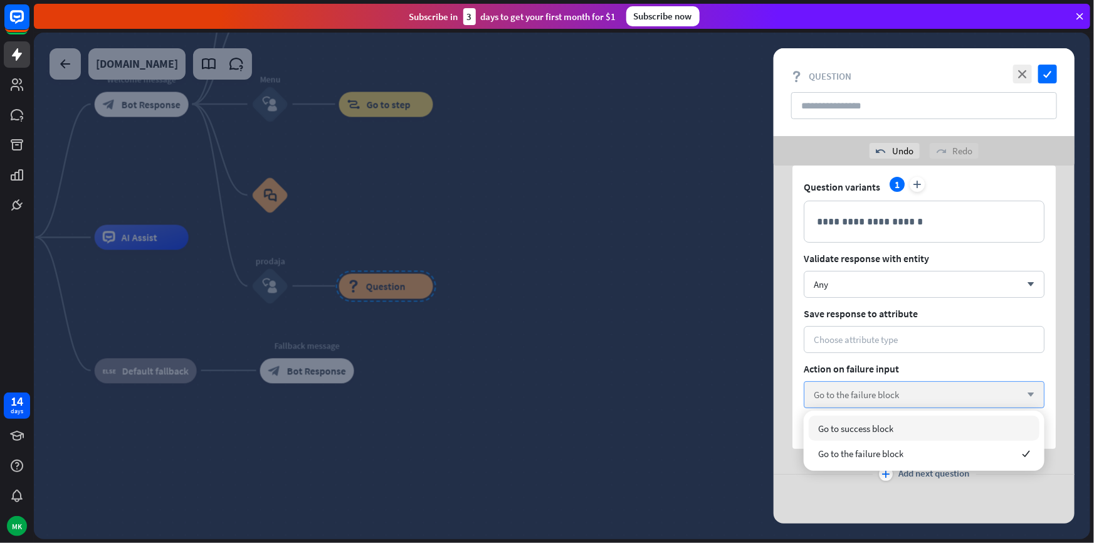
click at [852, 398] on span "Go to the failure block" at bounding box center [856, 395] width 85 height 12
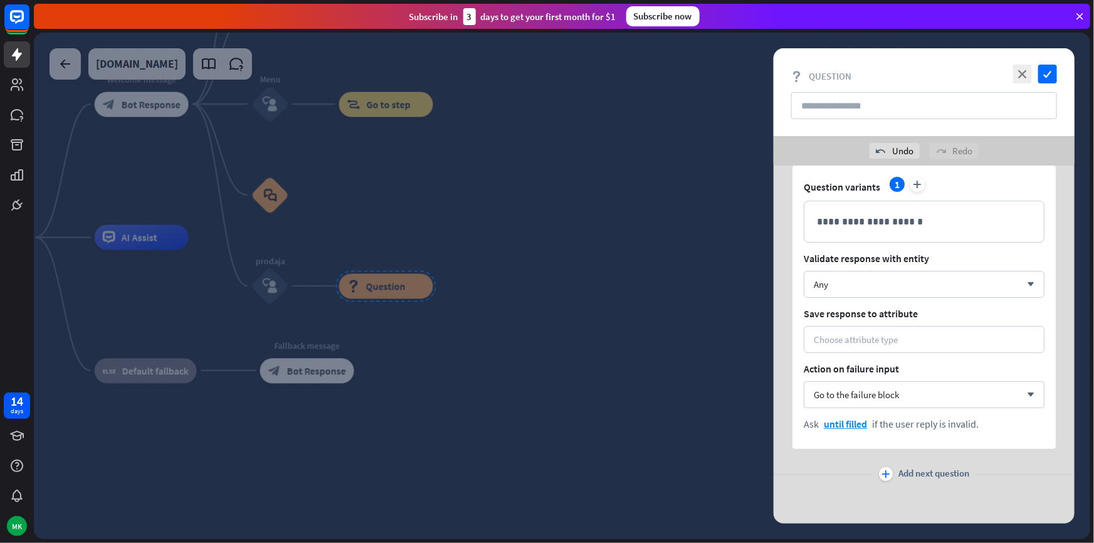
click at [514, 352] on div at bounding box center [562, 286] width 1057 height 507
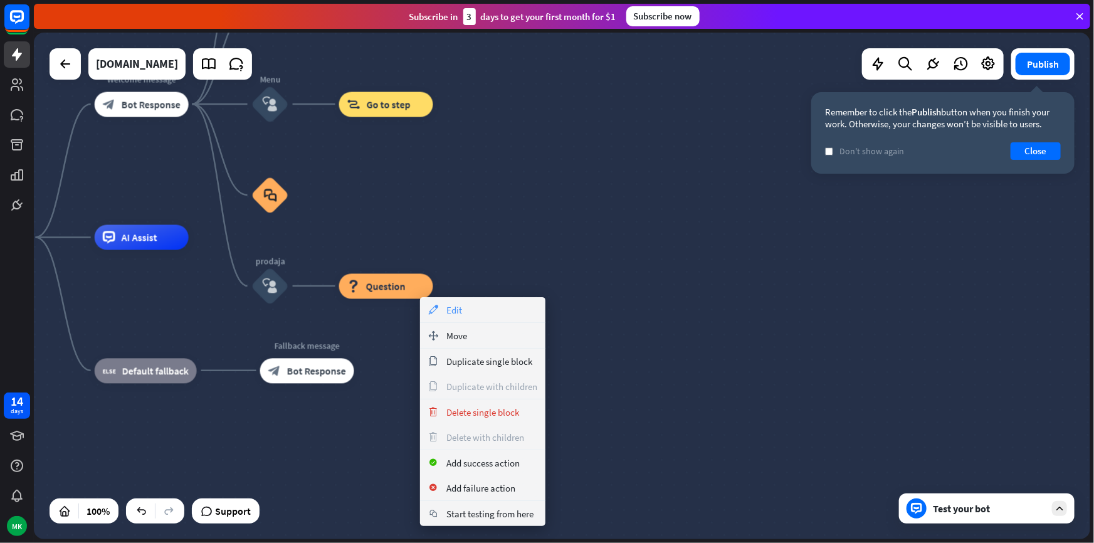
click at [445, 319] on div "appearance Edit" at bounding box center [482, 309] width 125 height 25
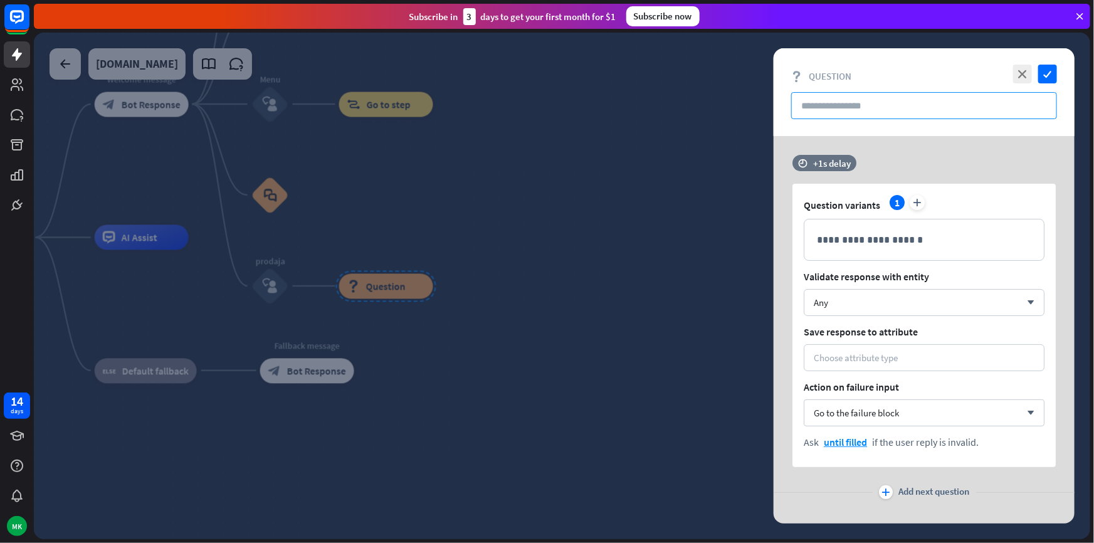
click at [837, 111] on input "text" at bounding box center [925, 105] width 266 height 27
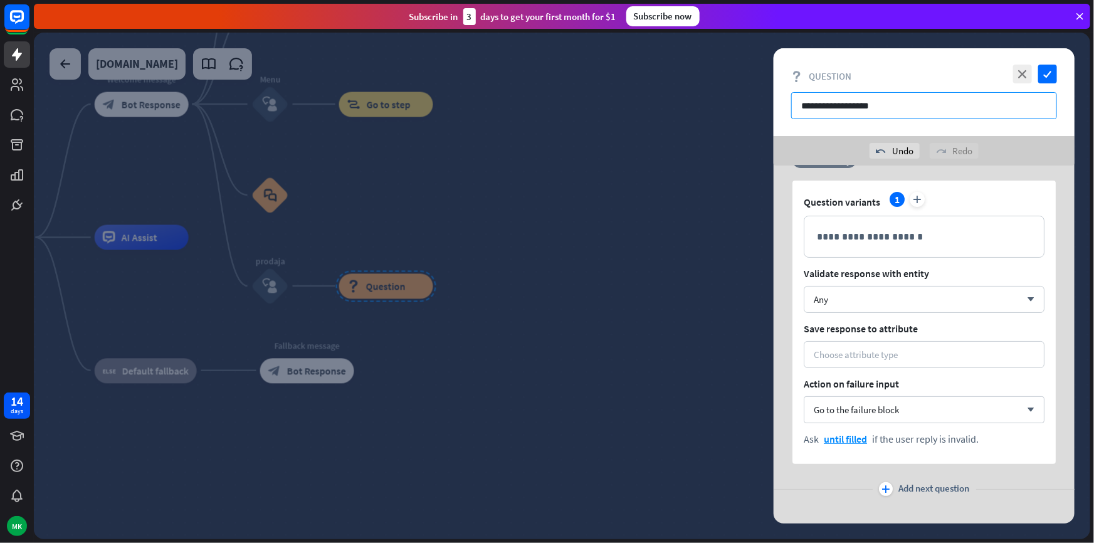
scroll to position [48, 0]
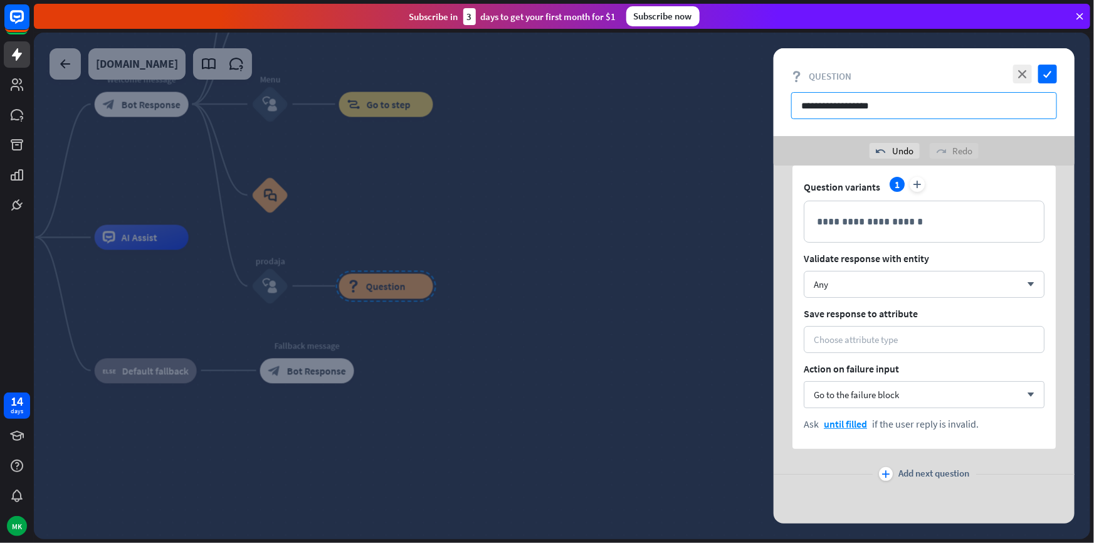
type input "**********"
click at [633, 415] on div at bounding box center [562, 286] width 1057 height 507
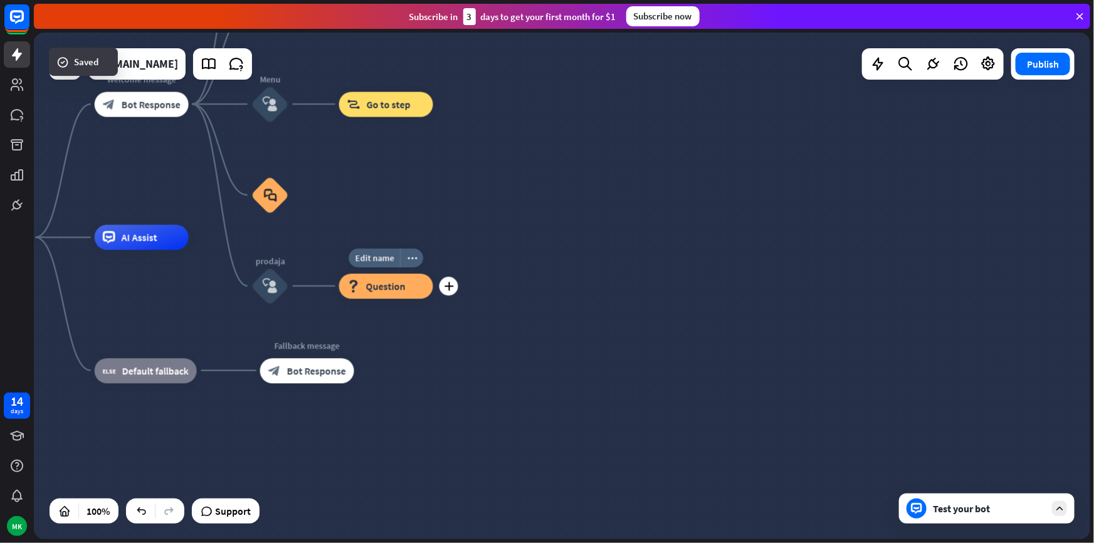
click at [433, 295] on div "Edit name more_horiz plus block_question Question" at bounding box center [386, 285] width 94 height 25
click at [450, 287] on icon "plus" at bounding box center [448, 286] width 9 height 9
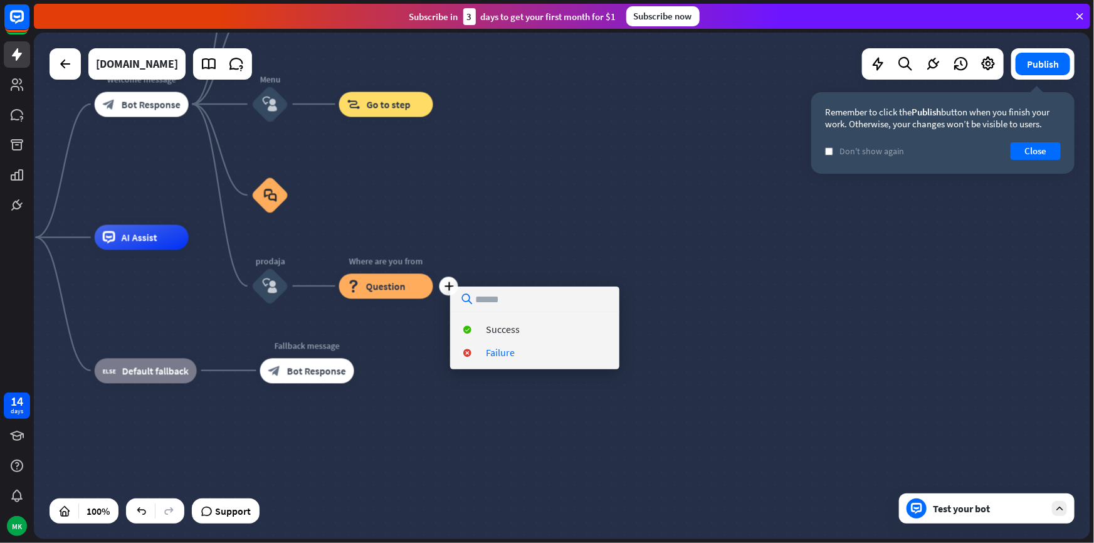
click at [483, 376] on div "home_2 Start point Welcome message block_bot_response Bot Response Back to Menu…" at bounding box center [466, 491] width 1057 height 507
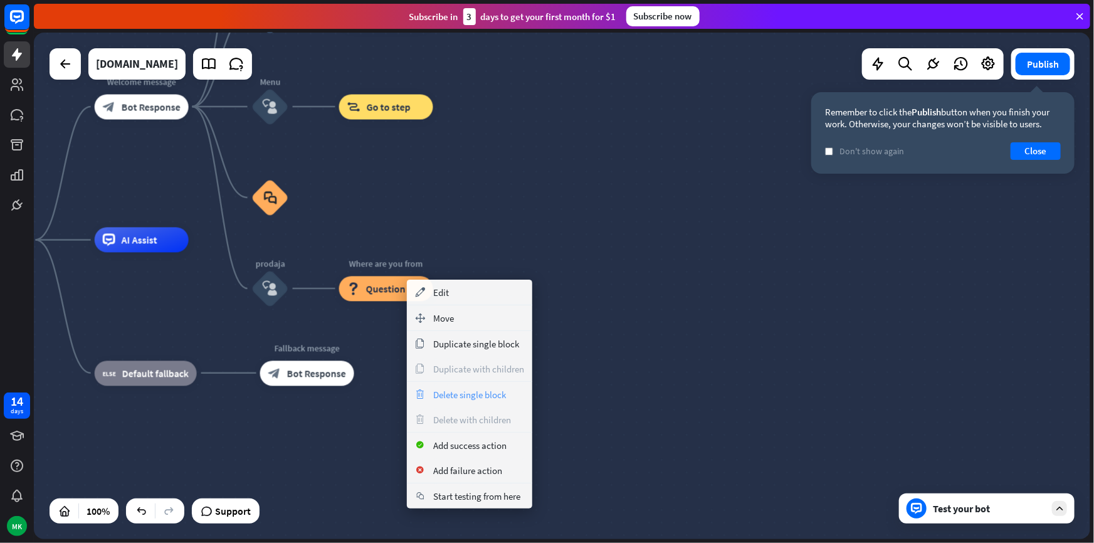
click at [454, 397] on span "Delete single block" at bounding box center [469, 395] width 73 height 12
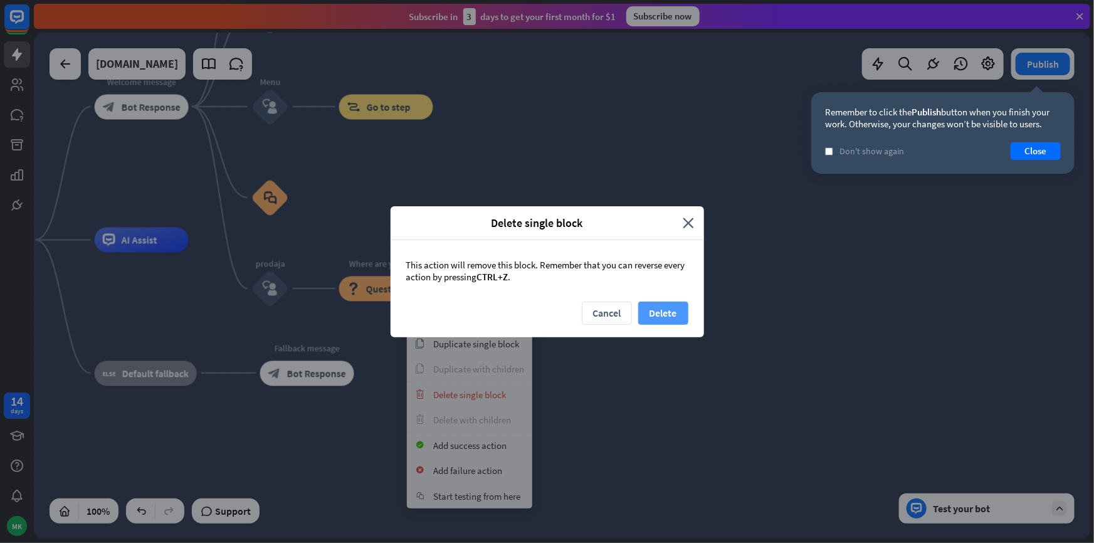
click at [639, 315] on button "Delete" at bounding box center [663, 313] width 50 height 23
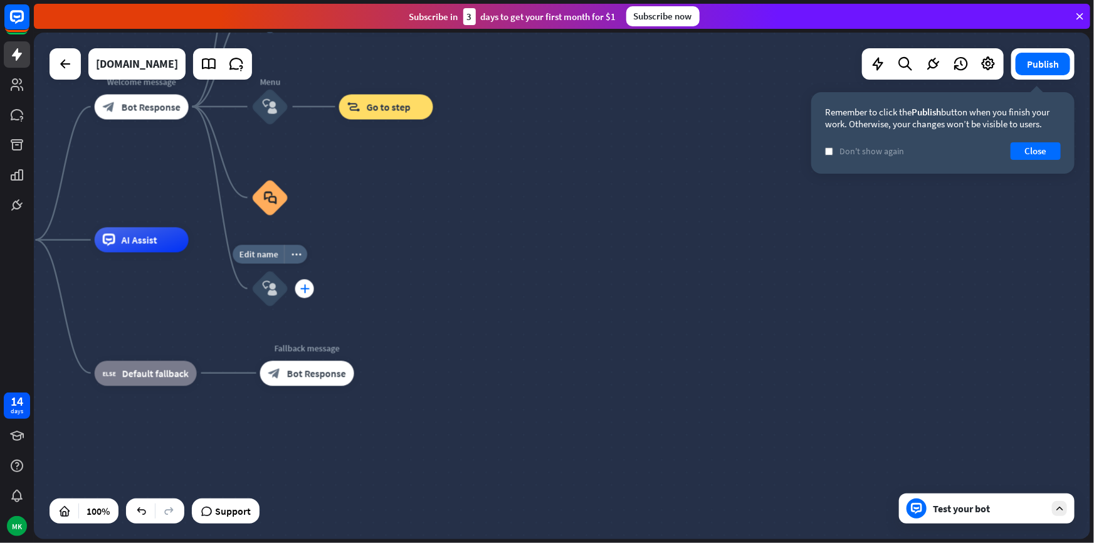
click at [308, 294] on div "plus" at bounding box center [304, 288] width 19 height 19
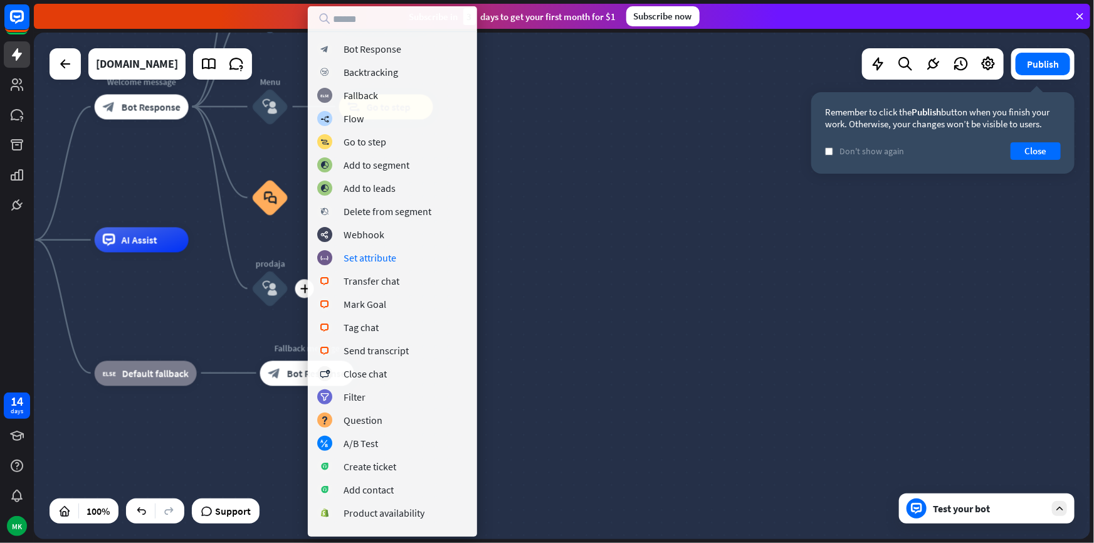
click at [224, 307] on div "home_2 Start point Welcome message block_bot_response Bot Response Back to Menu…" at bounding box center [466, 493] width 1057 height 507
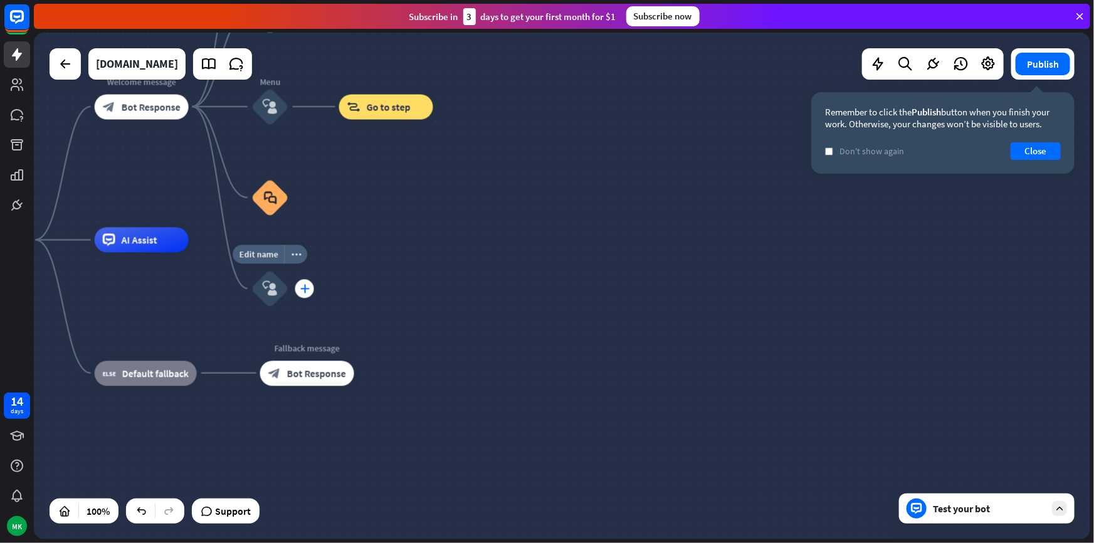
click at [300, 293] on div "plus" at bounding box center [304, 288] width 19 height 19
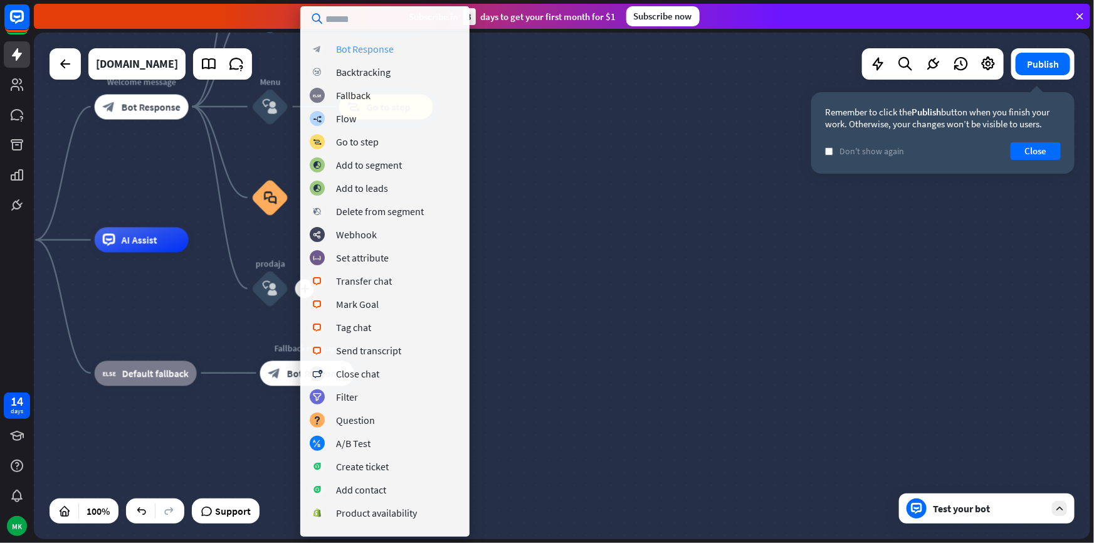
click at [367, 54] on div "Bot Response" at bounding box center [365, 49] width 58 height 13
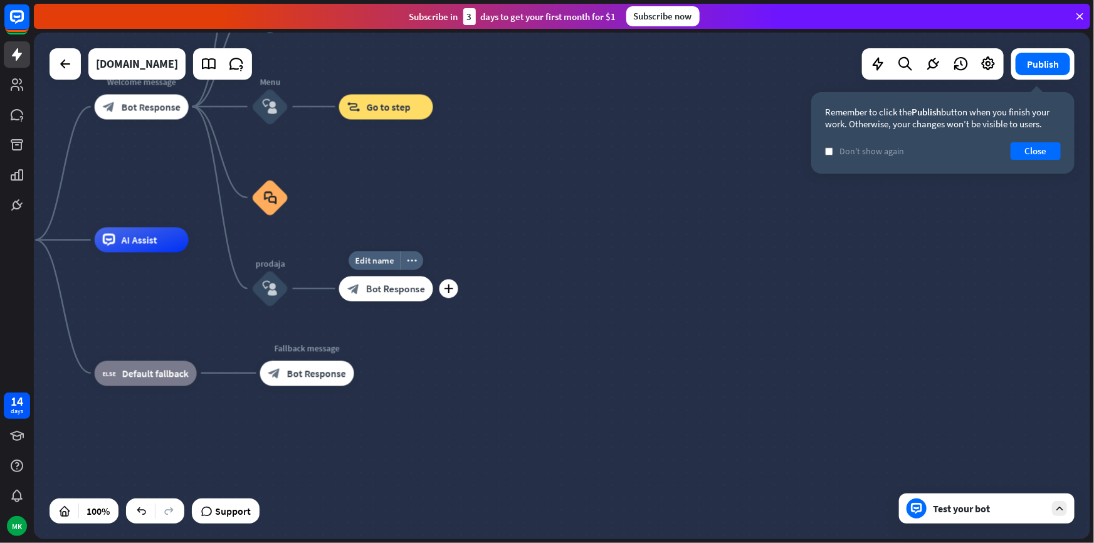
click at [389, 289] on span "Bot Response" at bounding box center [395, 288] width 59 height 13
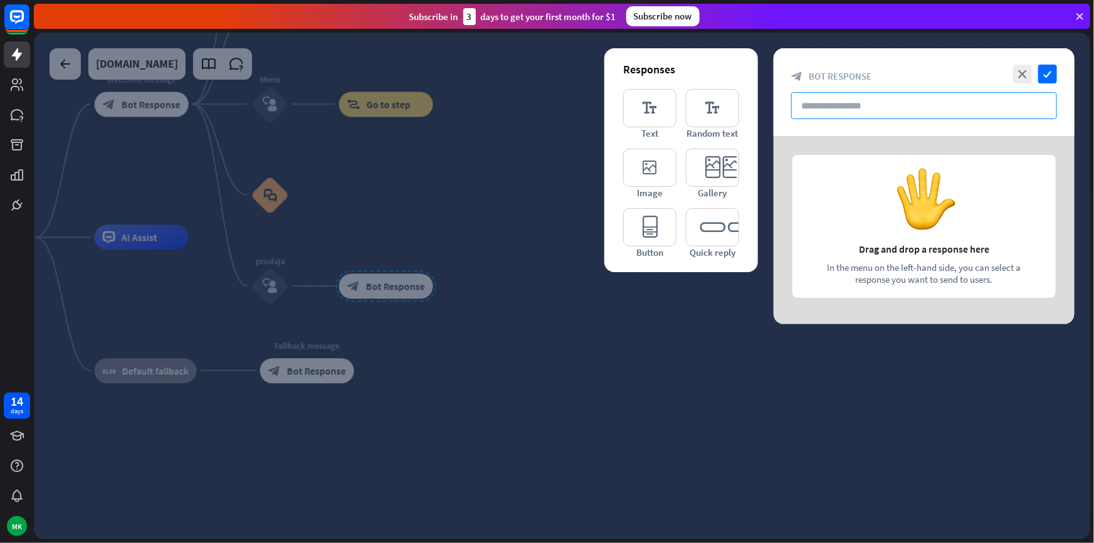
click at [839, 117] on input "text" at bounding box center [925, 105] width 266 height 27
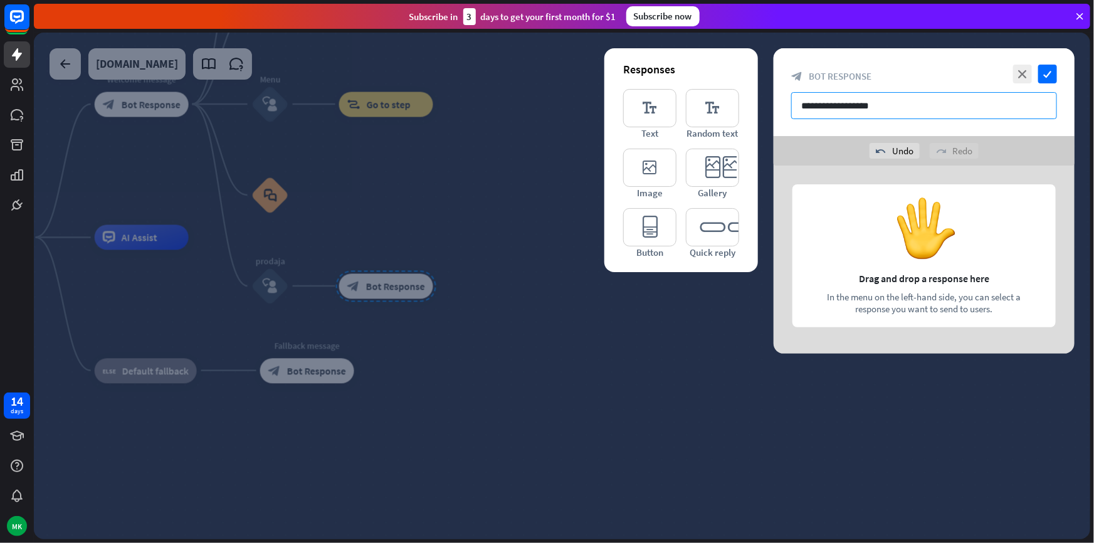
type input "**********"
click at [448, 361] on div at bounding box center [562, 286] width 1057 height 507
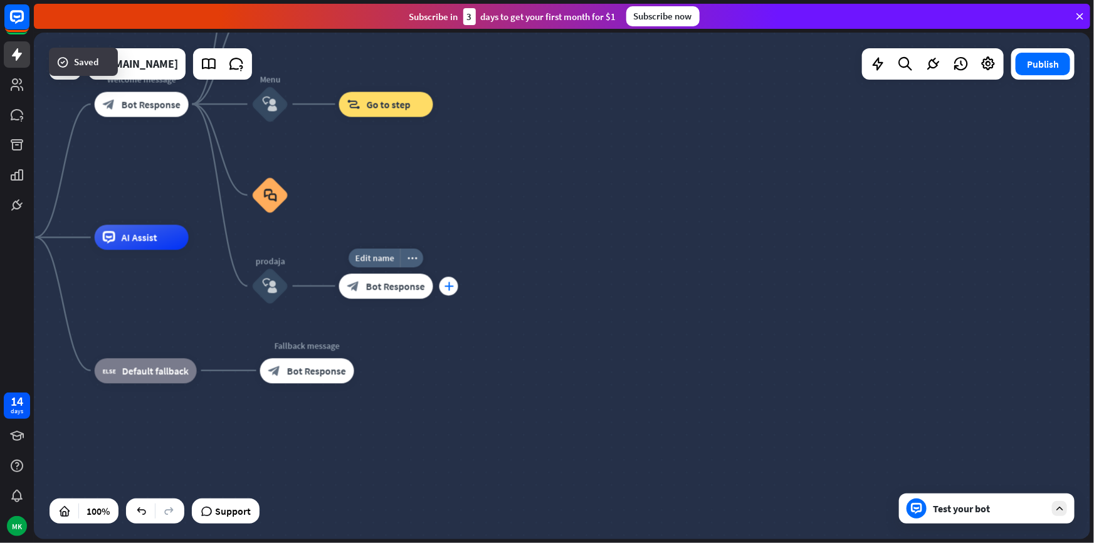
click at [443, 289] on div "plus" at bounding box center [449, 286] width 19 height 19
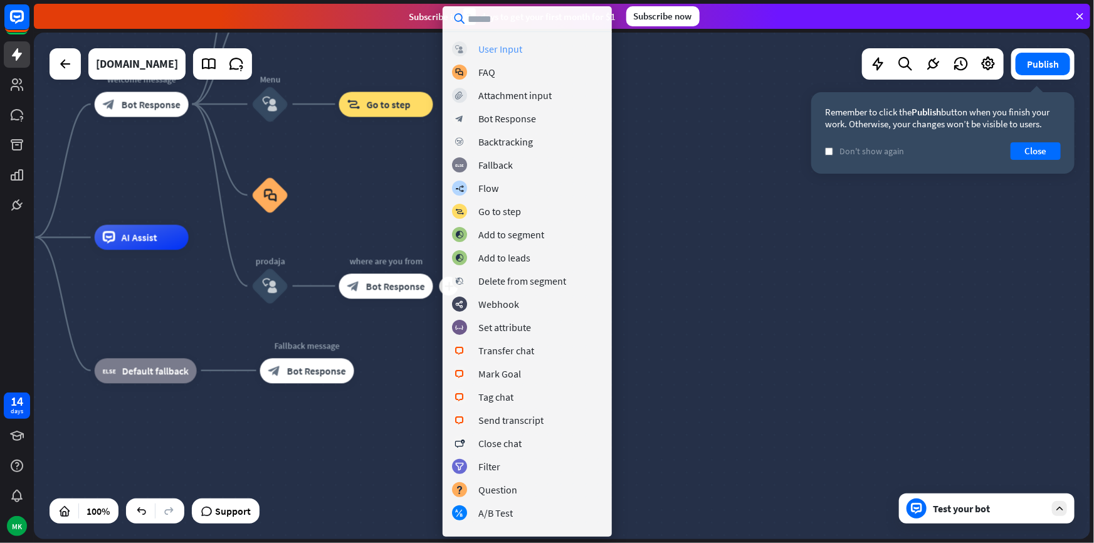
click at [485, 53] on div "User Input" at bounding box center [501, 49] width 44 height 13
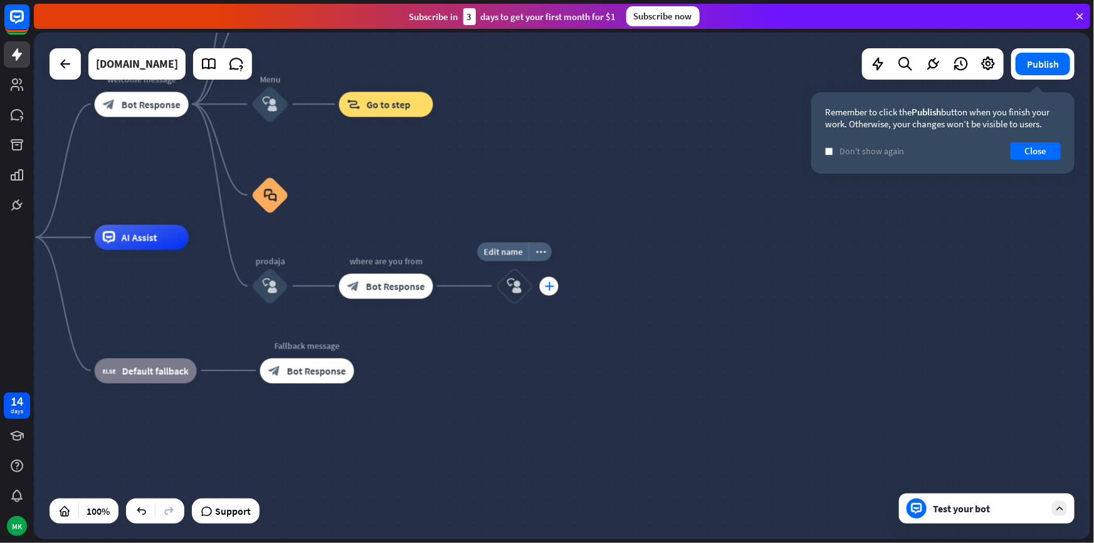
click at [553, 290] on div "plus" at bounding box center [549, 286] width 19 height 19
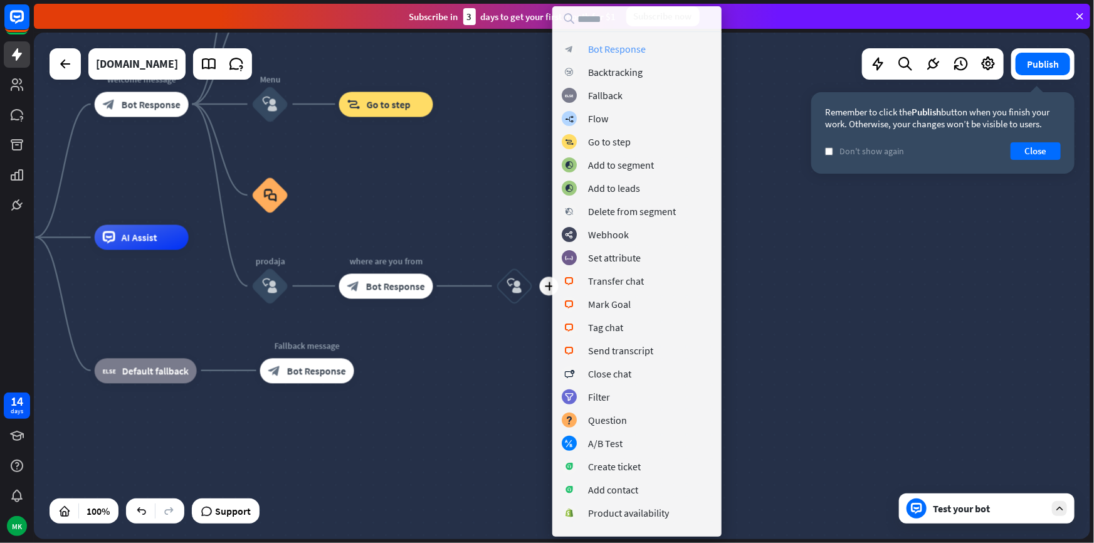
click at [618, 52] on div "Bot Response" at bounding box center [617, 49] width 58 height 13
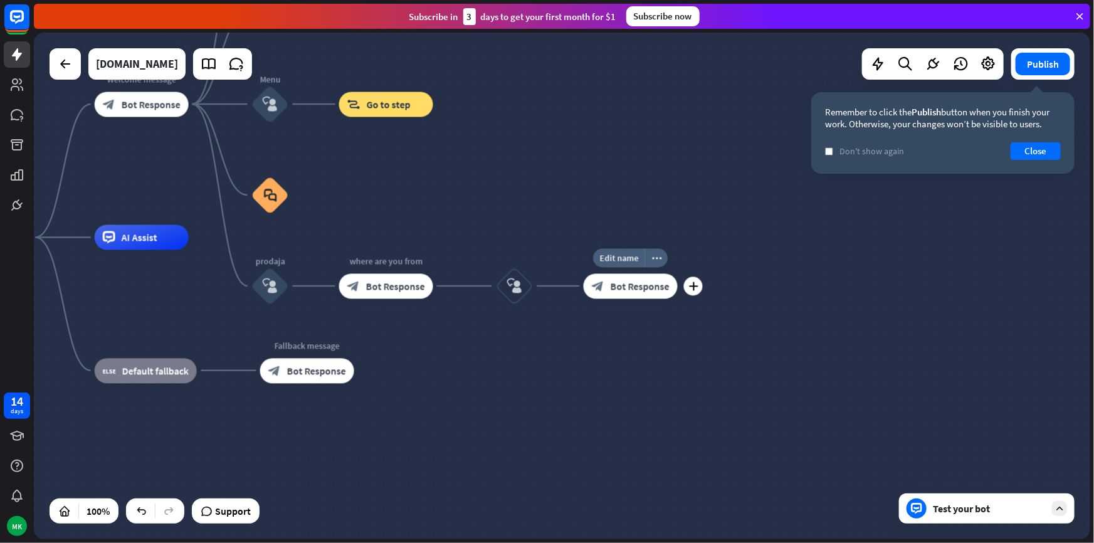
click at [625, 288] on span "Bot Response" at bounding box center [640, 286] width 59 height 13
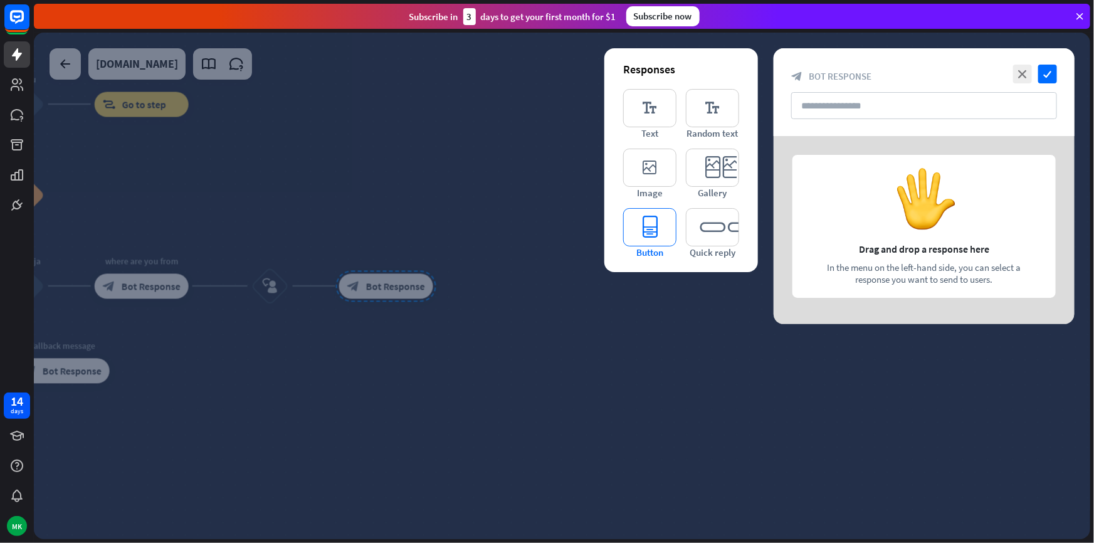
click at [662, 245] on icon "editor_button" at bounding box center [649, 227] width 53 height 38
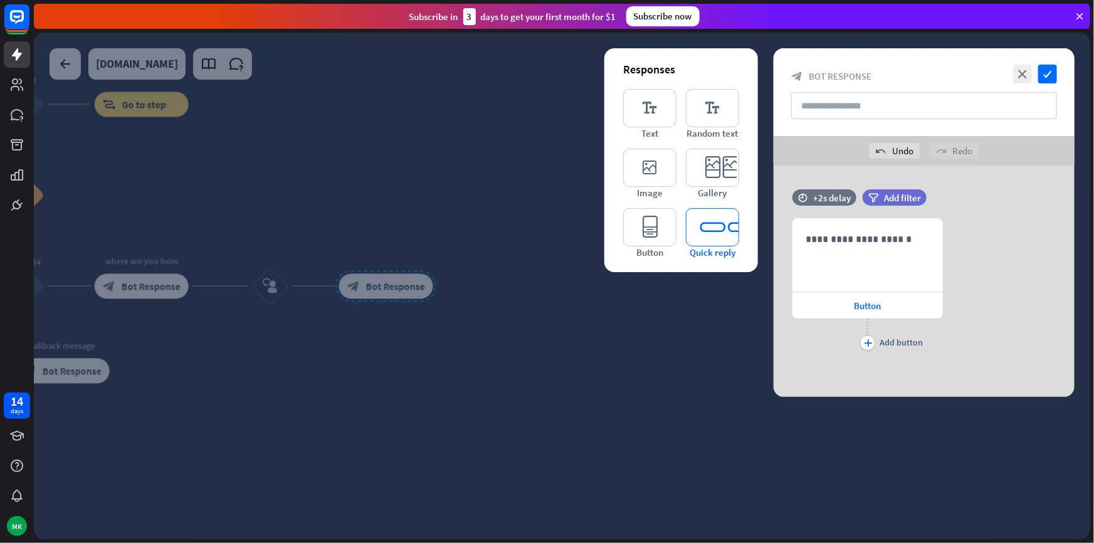
click at [717, 232] on icon "editor_quick_replies" at bounding box center [712, 227] width 53 height 38
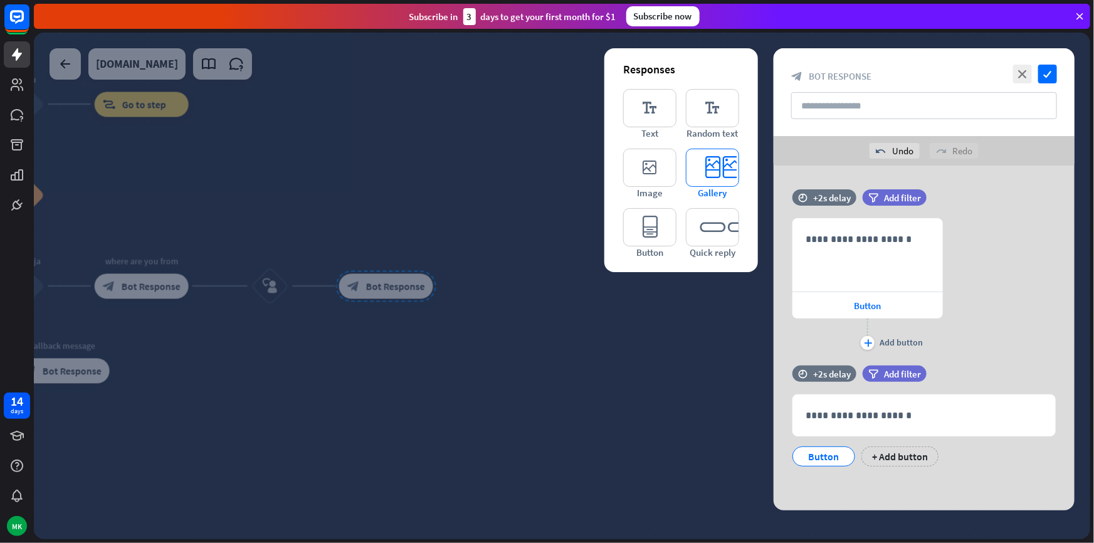
click at [699, 167] on icon "editor_card" at bounding box center [712, 168] width 53 height 38
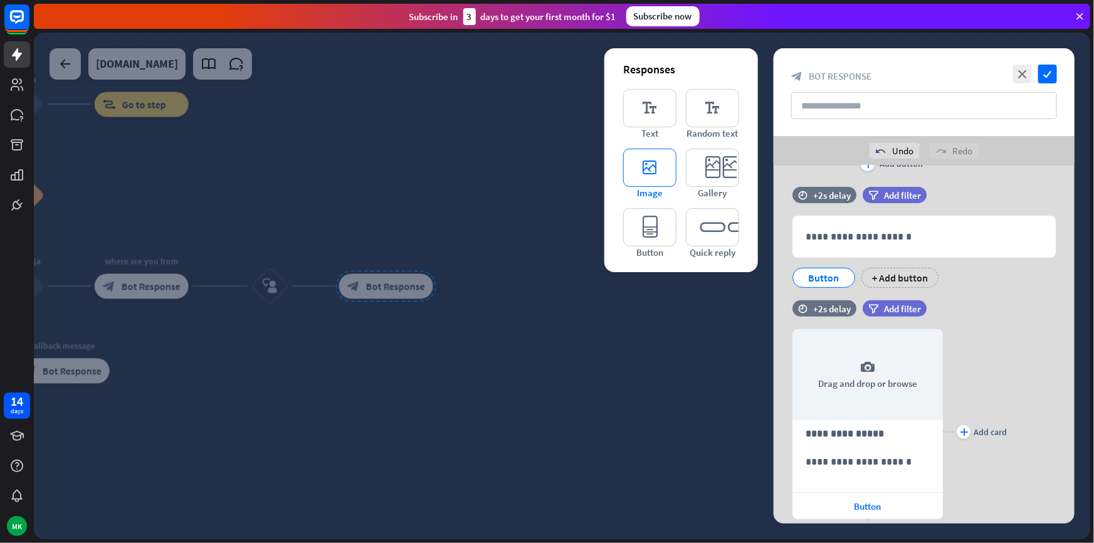
click at [664, 172] on icon "editor_image" at bounding box center [649, 168] width 53 height 38
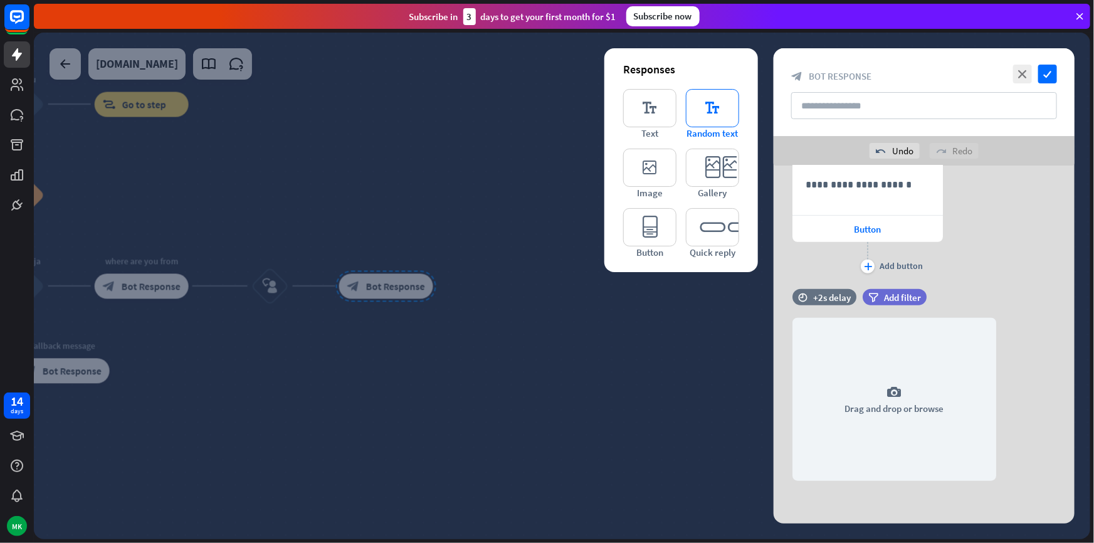
click at [696, 124] on icon "editor_text" at bounding box center [712, 108] width 53 height 38
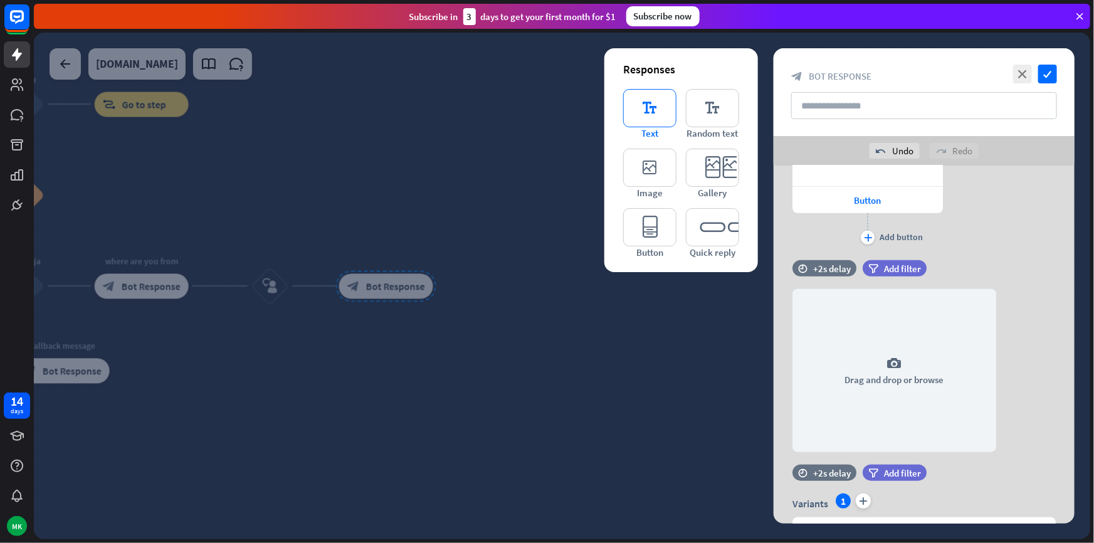
click at [646, 116] on icon "editor_text" at bounding box center [649, 108] width 53 height 38
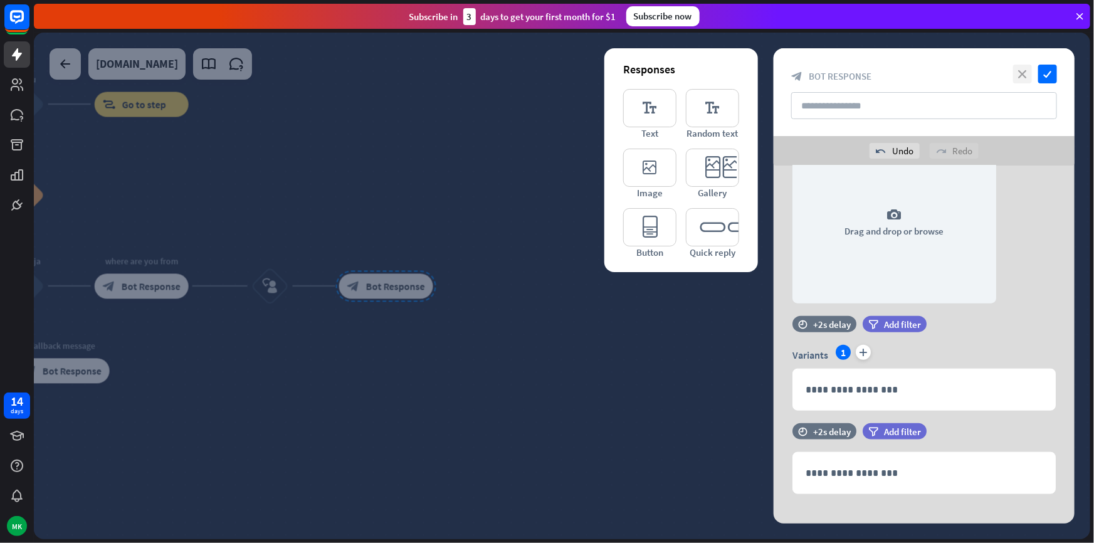
scroll to position [646, 0]
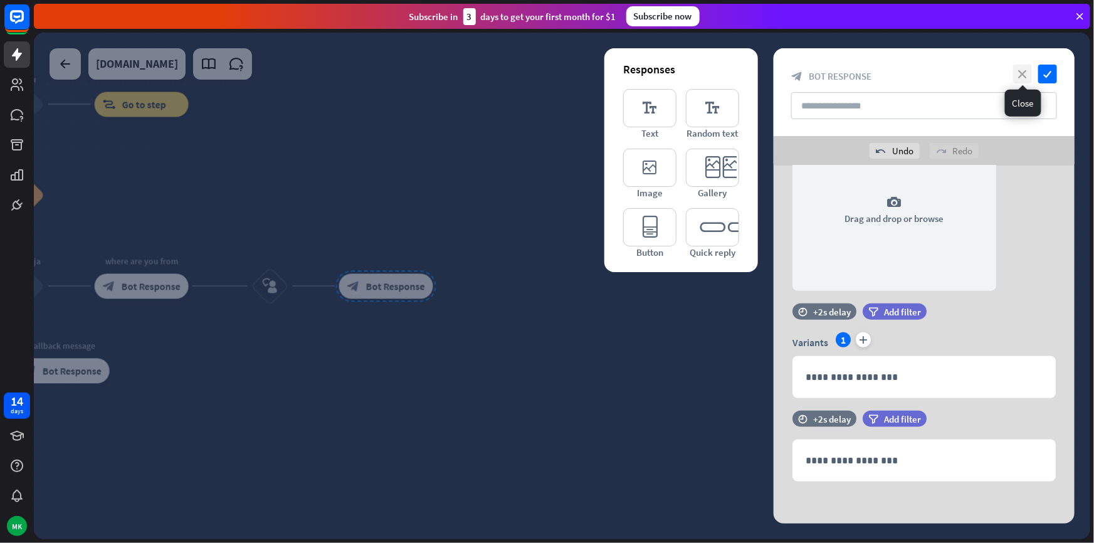
click at [1024, 71] on icon "close" at bounding box center [1023, 74] width 19 height 19
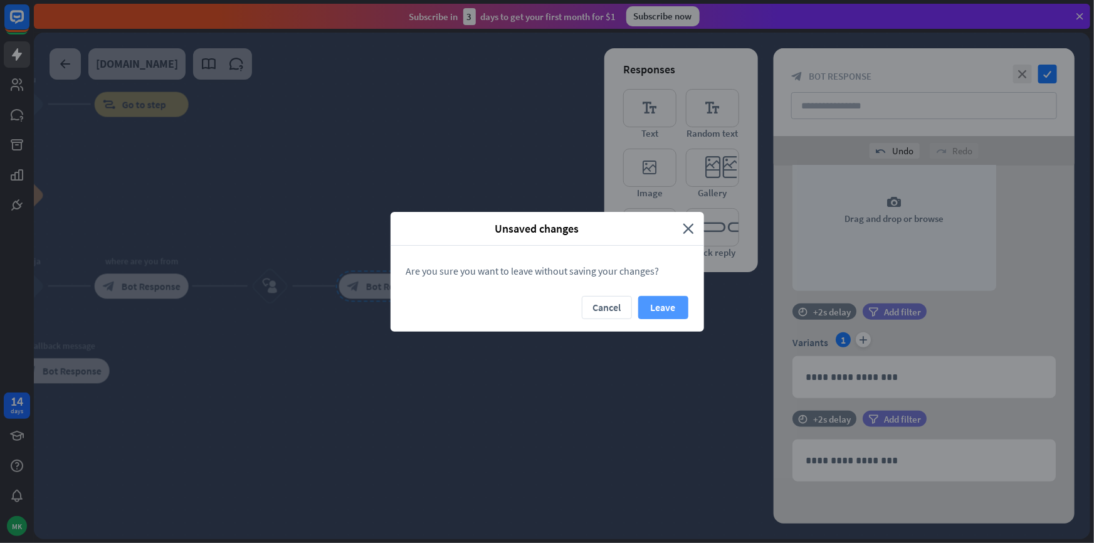
click at [659, 302] on button "Leave" at bounding box center [663, 307] width 50 height 23
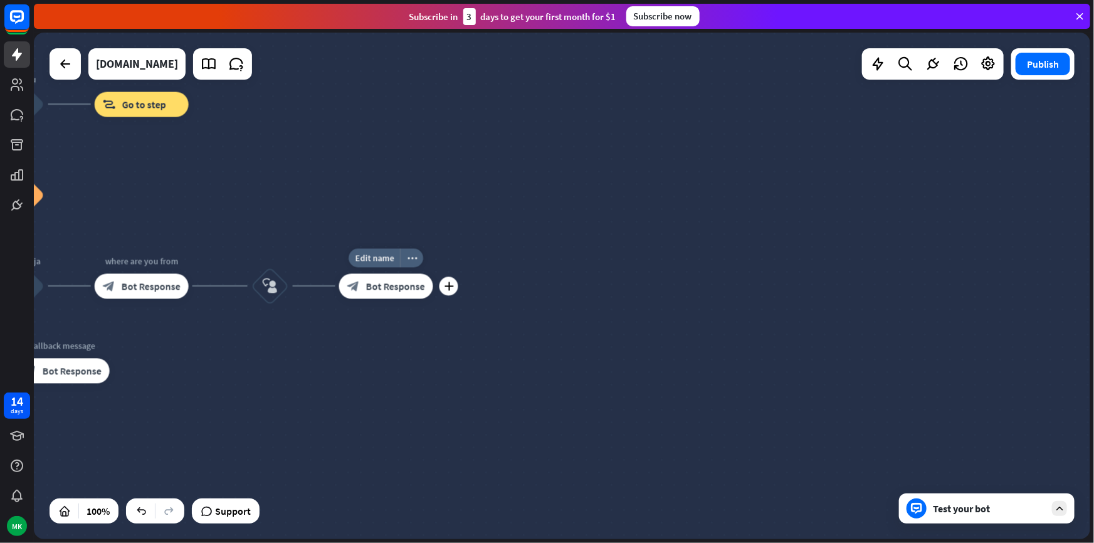
click at [402, 286] on span "Bot Response" at bounding box center [395, 286] width 59 height 13
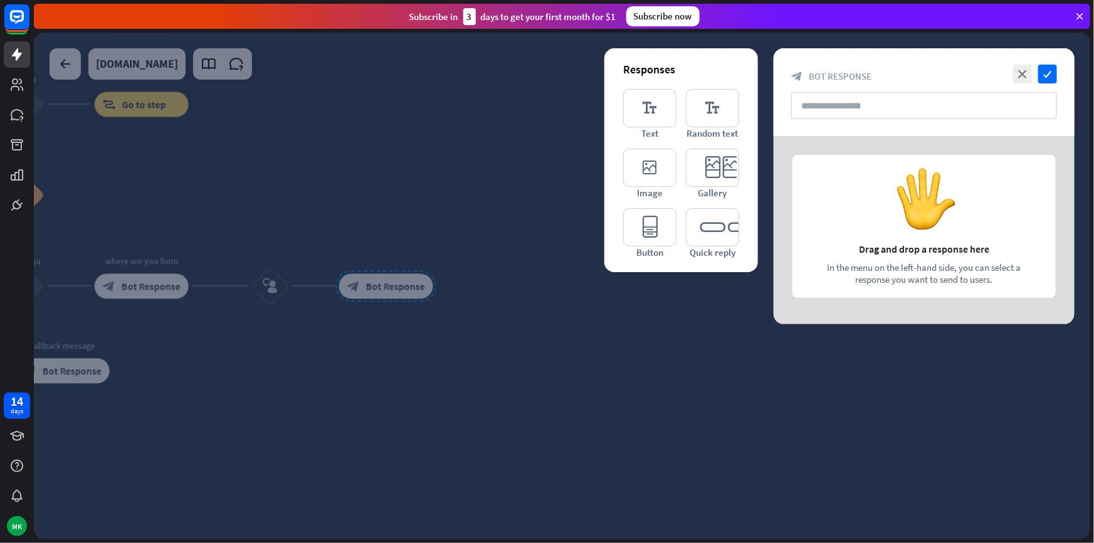
click at [568, 289] on div at bounding box center [562, 286] width 1057 height 507
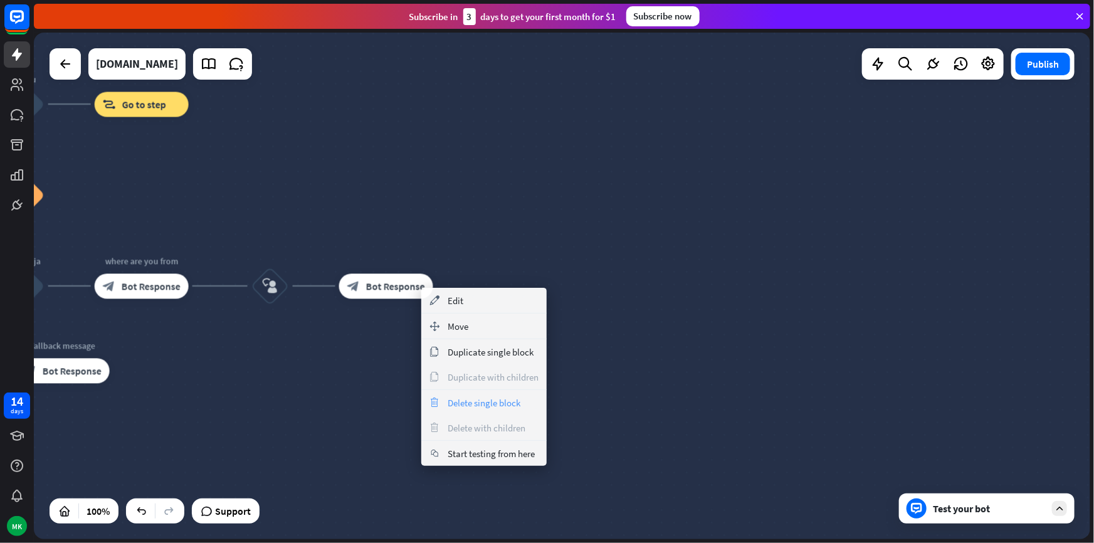
click at [472, 392] on div "trash Delete single block" at bounding box center [483, 402] width 125 height 25
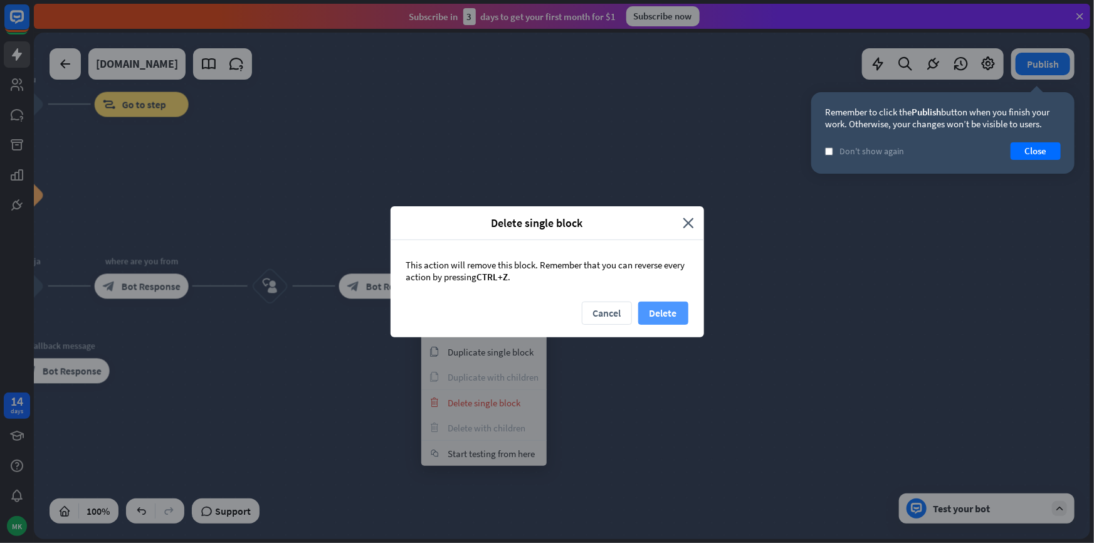
click at [670, 308] on button "Delete" at bounding box center [663, 313] width 50 height 23
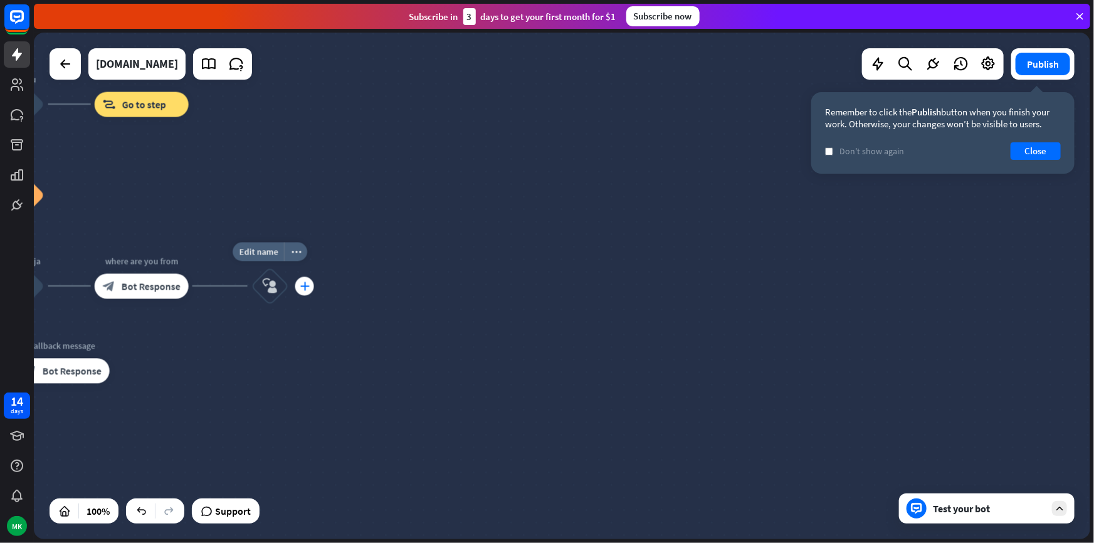
click at [301, 290] on div "plus" at bounding box center [304, 286] width 19 height 19
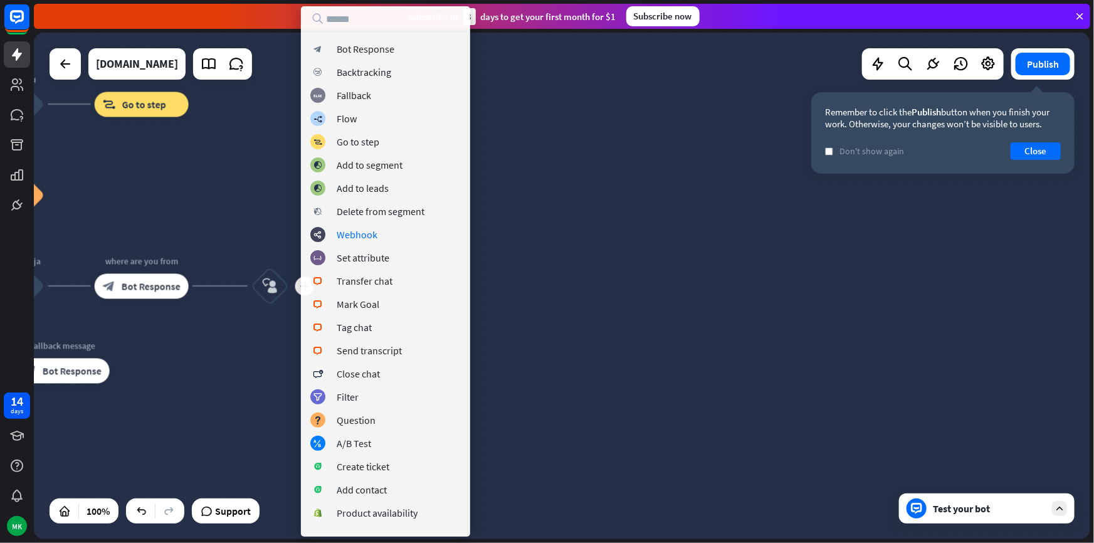
click at [385, 221] on div "block_bot_response Bot Response block_backtracking Backtracking block_fallback …" at bounding box center [385, 284] width 169 height 486
click at [382, 231] on div "webhooks Webhook" at bounding box center [385, 234] width 151 height 15
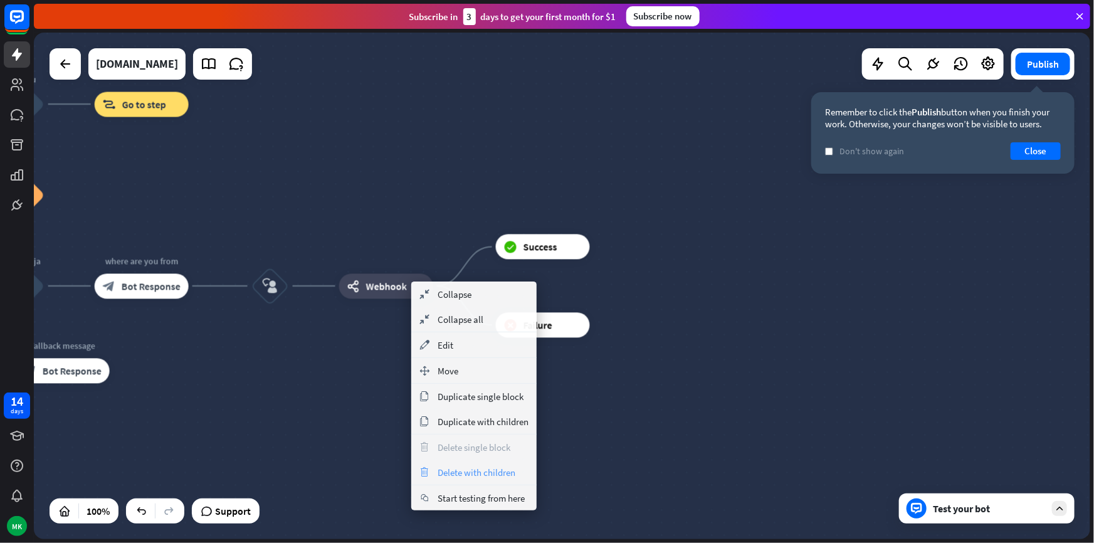
click at [453, 464] on div "trash Delete with children" at bounding box center [473, 472] width 125 height 25
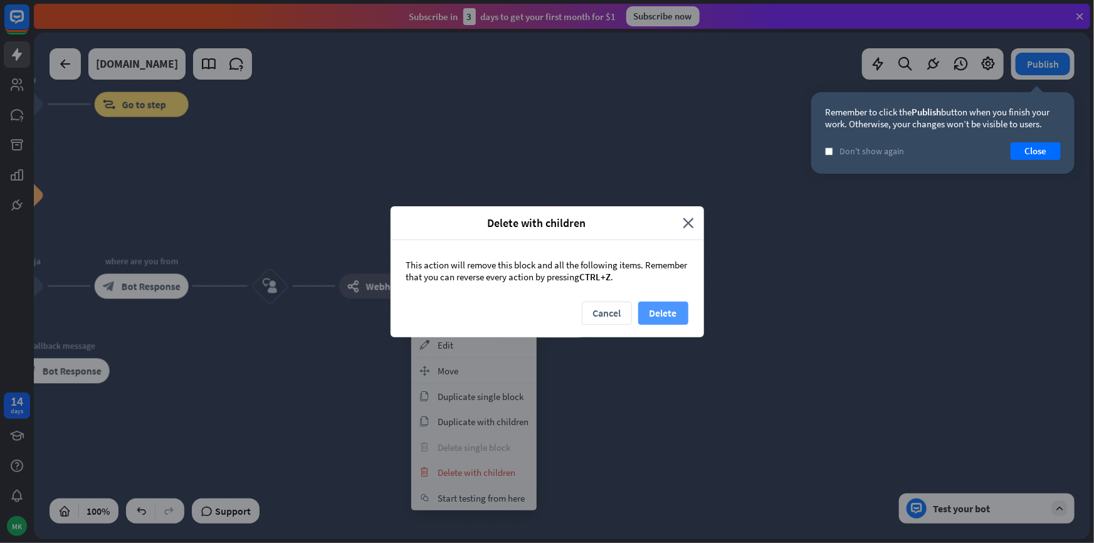
click at [666, 318] on button "Delete" at bounding box center [663, 313] width 50 height 23
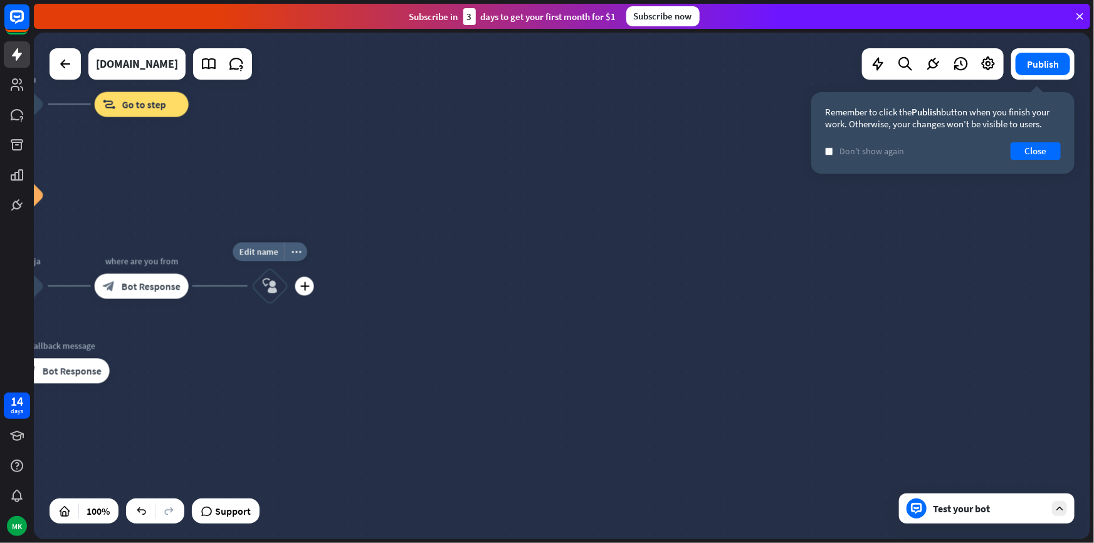
click at [289, 295] on div "Edit name more_horiz plus block_user_input" at bounding box center [271, 286] width 38 height 38
click at [303, 293] on div "plus" at bounding box center [304, 286] width 19 height 19
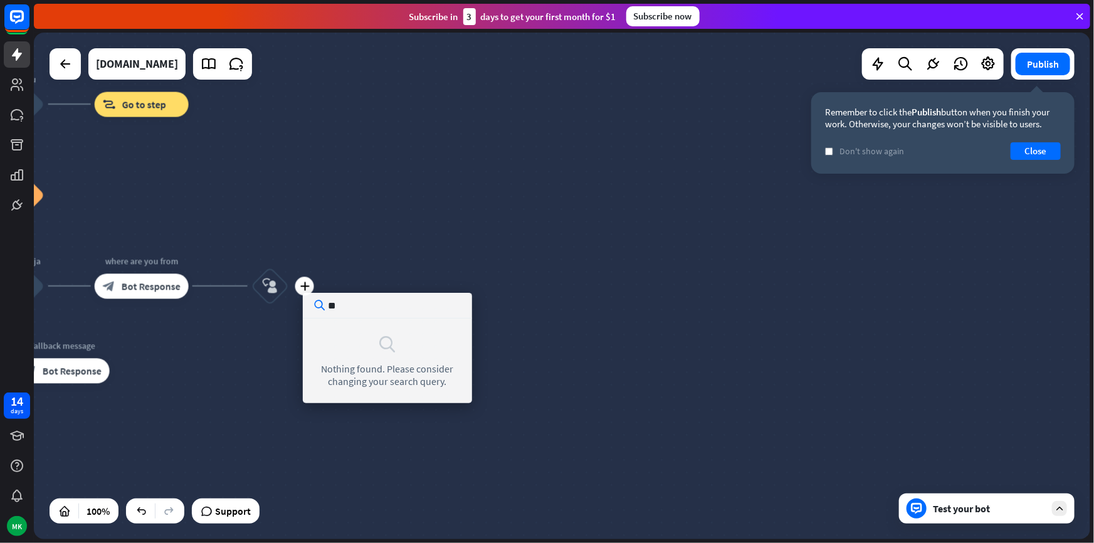
type input "*"
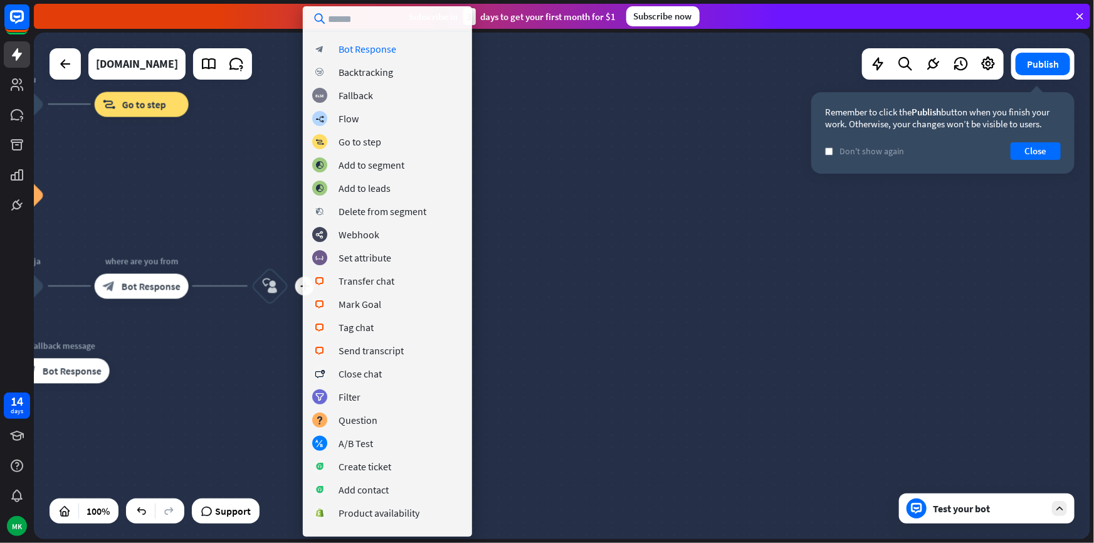
click at [815, 55] on div "home_2 Start point Welcome message block_bot_response Bot Response Back to Menu…" at bounding box center [562, 286] width 1057 height 507
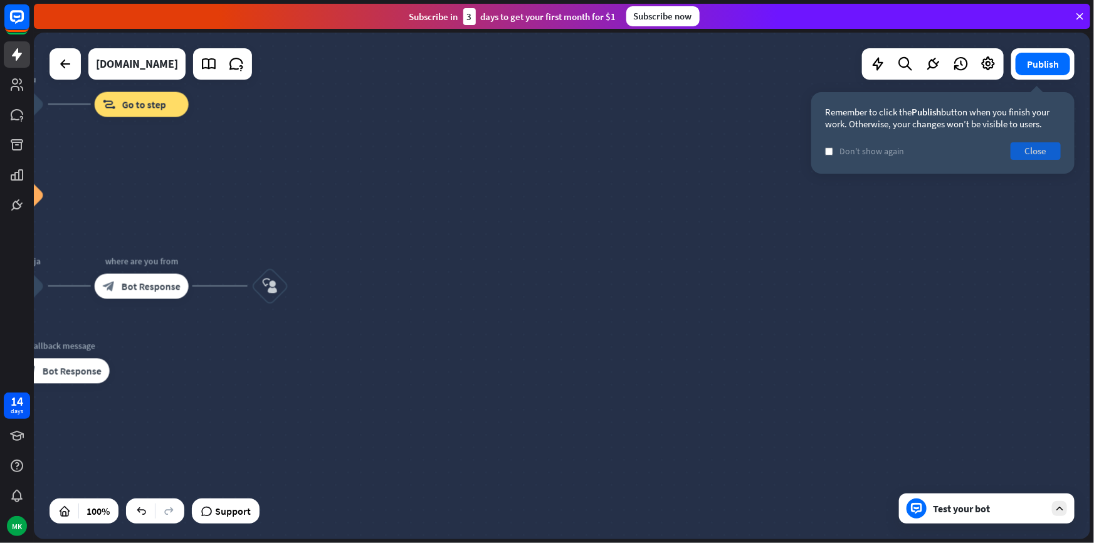
click at [1029, 154] on button "Close" at bounding box center [1036, 151] width 50 height 18
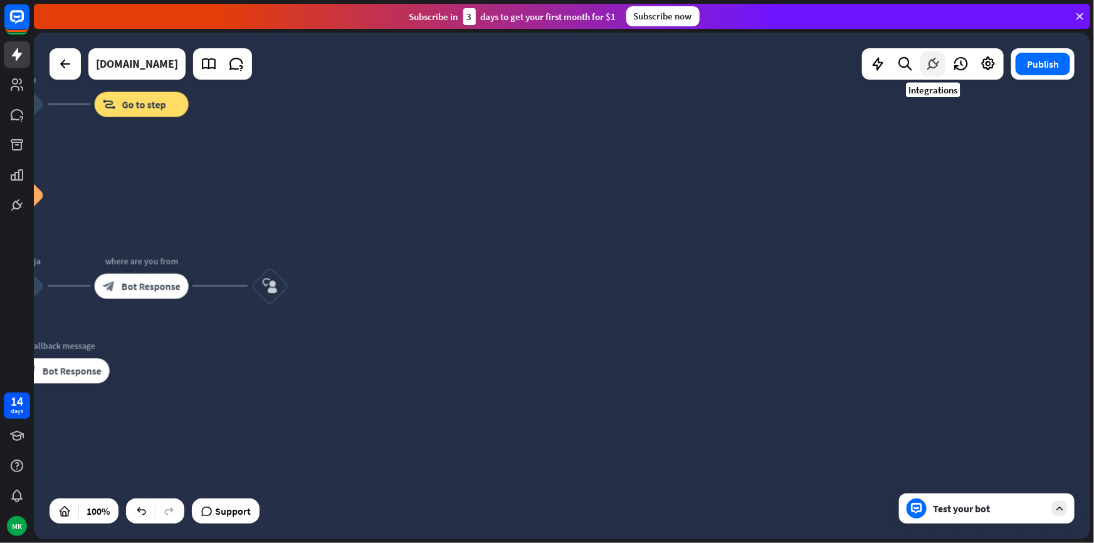
click at [928, 60] on icon at bounding box center [933, 64] width 16 height 16
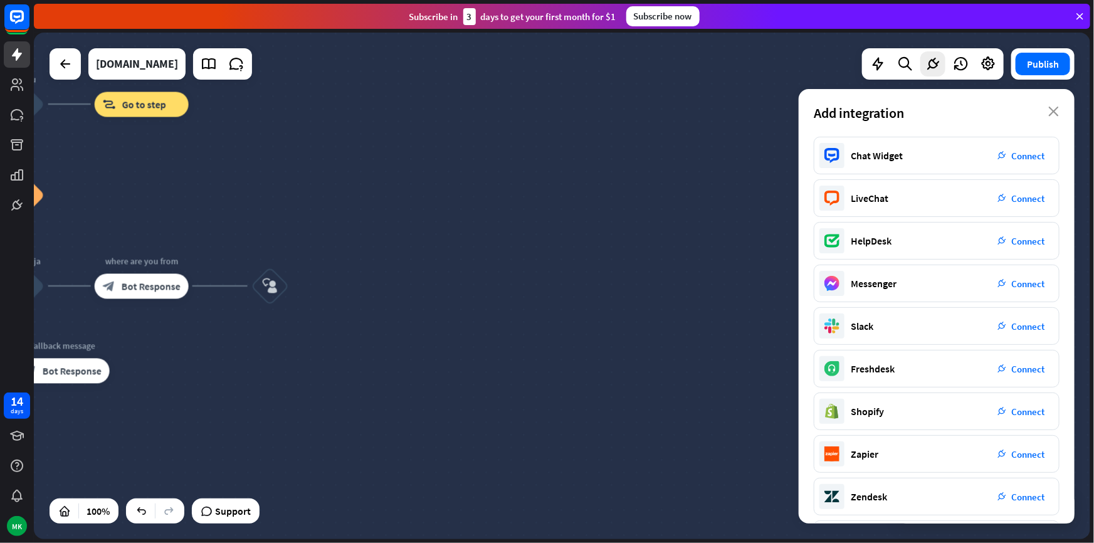
click at [1044, 115] on div "Add integration close" at bounding box center [937, 113] width 276 height 48
click at [1050, 109] on icon "close" at bounding box center [1054, 112] width 11 height 10
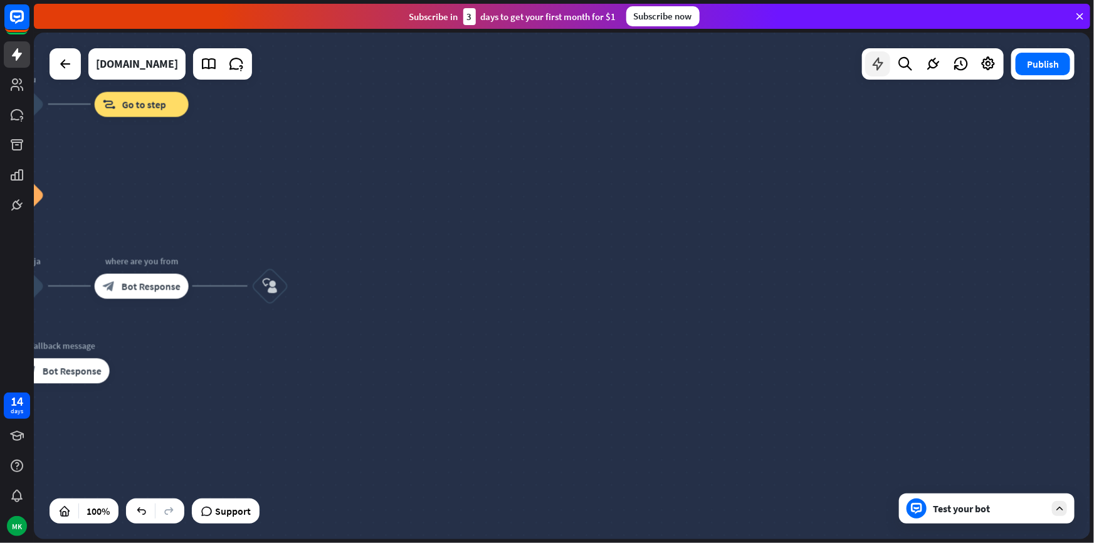
click at [866, 65] on div at bounding box center [878, 63] width 25 height 25
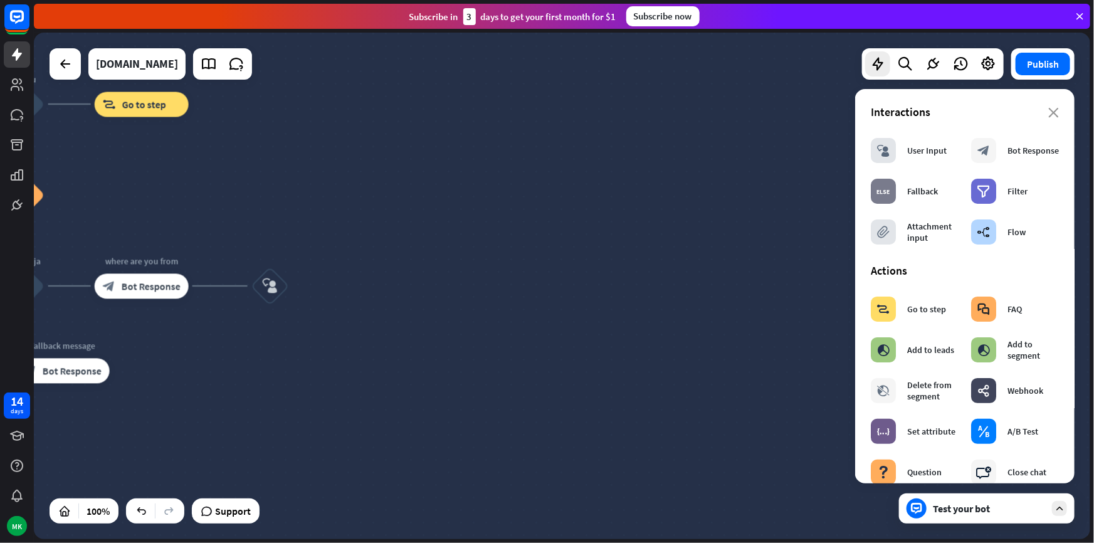
drag, startPoint x: 923, startPoint y: 202, endPoint x: 1000, endPoint y: 263, distance: 98.2
click at [1004, 264] on div "Actions" at bounding box center [965, 270] width 188 height 14
click at [916, 210] on div "block_user_input User Input block_bot_response Bot Response block_fallback Fall…" at bounding box center [965, 191] width 201 height 119
click at [921, 196] on div "Fallback" at bounding box center [923, 191] width 31 height 11
click at [917, 233] on div "Attachment input" at bounding box center [933, 232] width 51 height 23
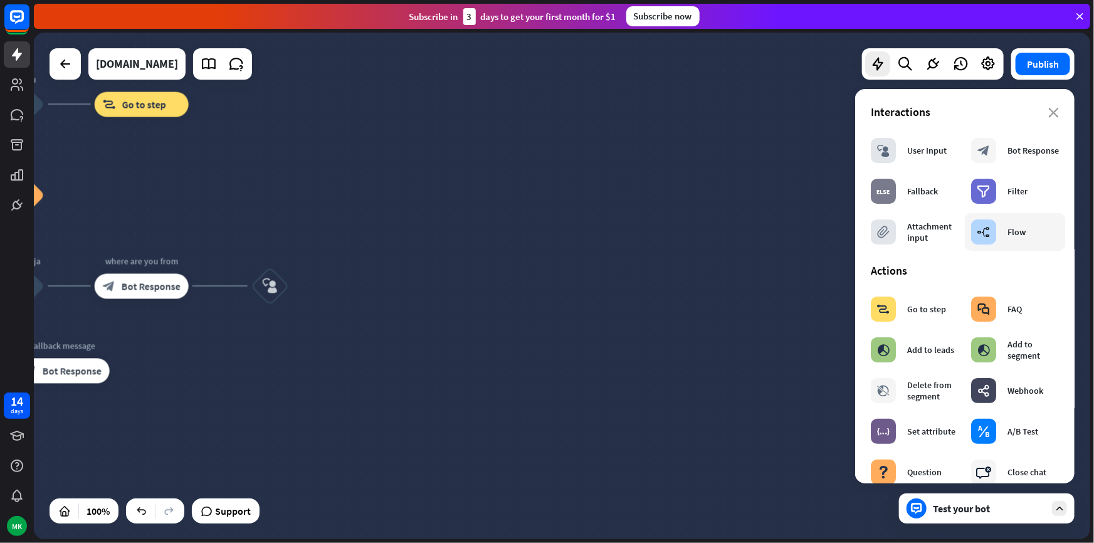
click at [1020, 235] on div "Flow" at bounding box center [1017, 231] width 18 height 11
click at [396, 290] on span "Fallback" at bounding box center [384, 286] width 34 height 13
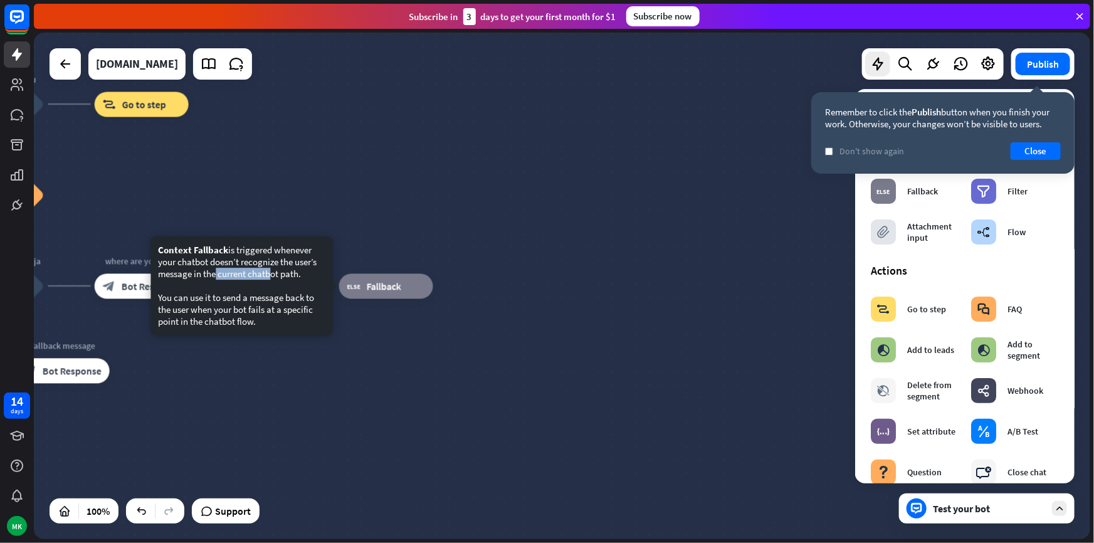
drag, startPoint x: 214, startPoint y: 275, endPoint x: 268, endPoint y: 275, distance: 53.9
click at [268, 275] on div "Context Fallback is triggered whenever your chatbot doesn’t recognize the user’…" at bounding box center [241, 285] width 167 height 83
drag, startPoint x: 213, startPoint y: 296, endPoint x: 270, endPoint y: 295, distance: 56.5
click at [270, 295] on div "Context Fallback is triggered whenever your chatbot doesn’t recognize the user’…" at bounding box center [241, 285] width 167 height 83
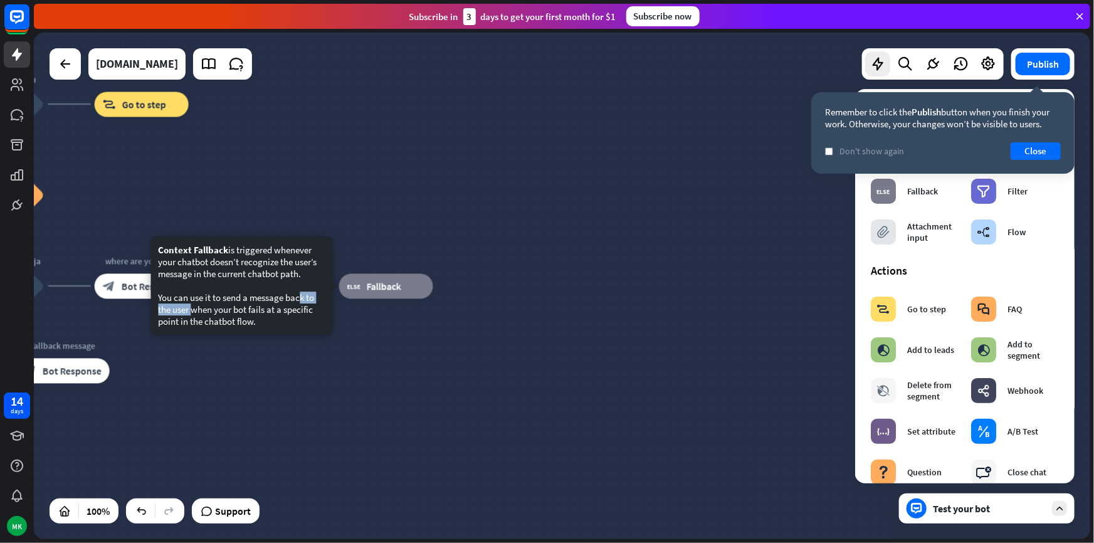
click at [270, 295] on div "Context Fallback is triggered whenever your chatbot doesn’t recognize the user’…" at bounding box center [241, 285] width 167 height 83
drag, startPoint x: 244, startPoint y: 320, endPoint x: 272, endPoint y: 319, distance: 27.7
click at [272, 319] on div "Context Fallback is triggered whenever your chatbot doesn’t recognize the user’…" at bounding box center [241, 285] width 167 height 83
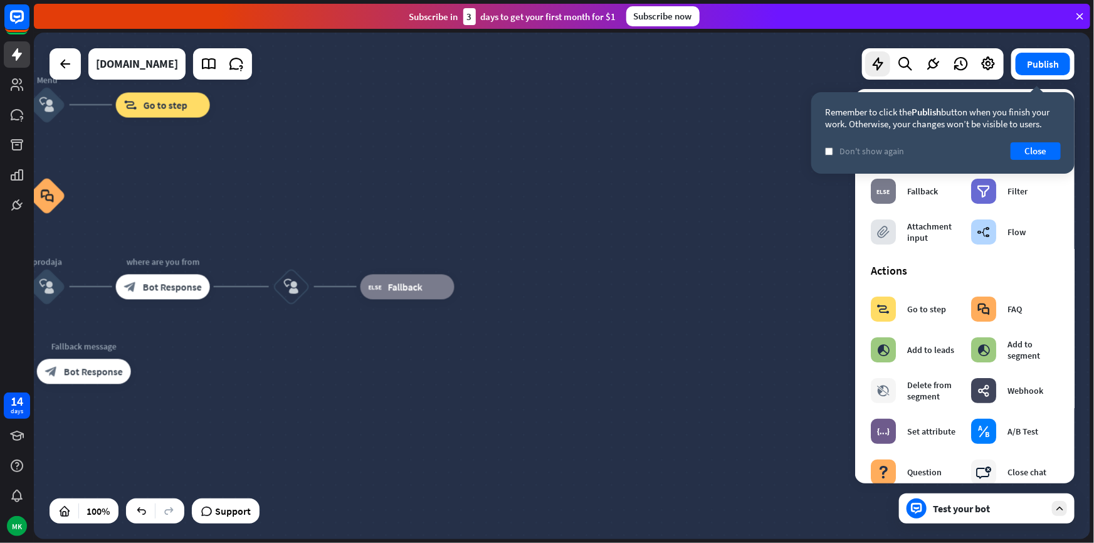
drag, startPoint x: 587, startPoint y: 381, endPoint x: 599, endPoint y: 377, distance: 12.5
click at [594, 380] on div "home_2 Start point Welcome message block_bot_response Bot Response Back to Menu…" at bounding box center [243, 491] width 1057 height 507
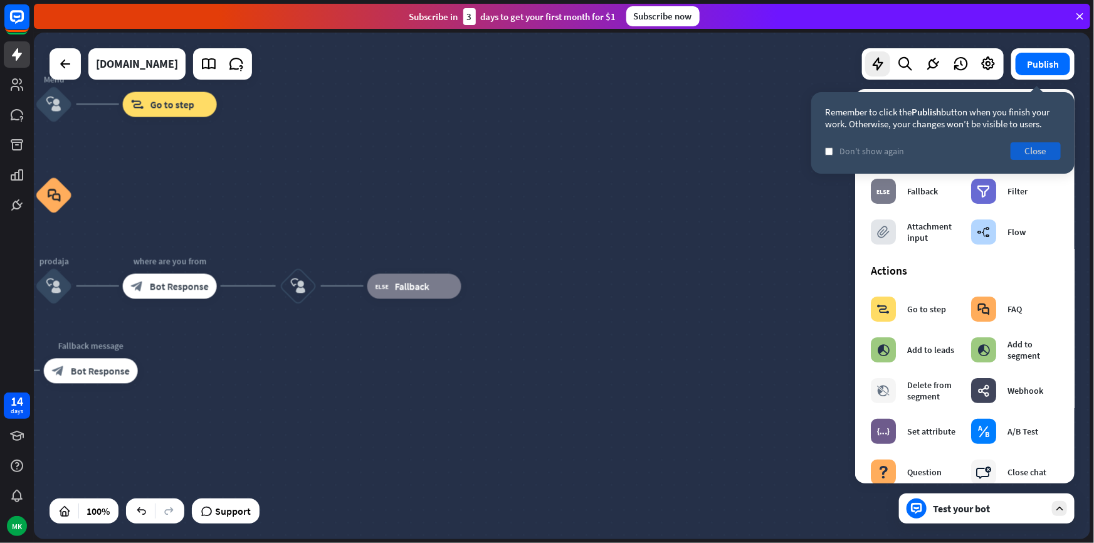
click at [1014, 155] on button "Close" at bounding box center [1036, 151] width 50 height 18
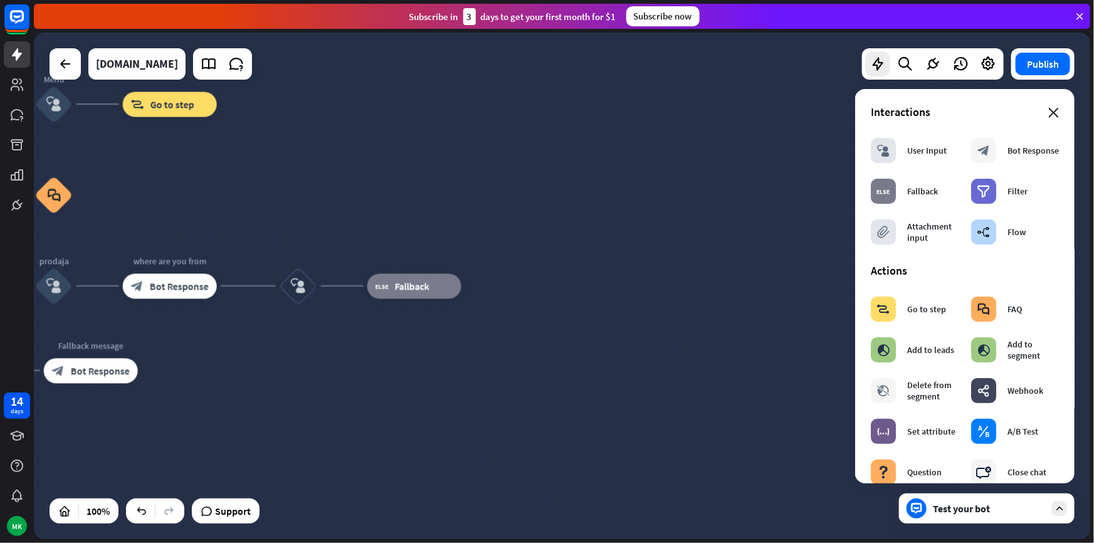
click at [1049, 110] on icon "close" at bounding box center [1054, 113] width 11 height 10
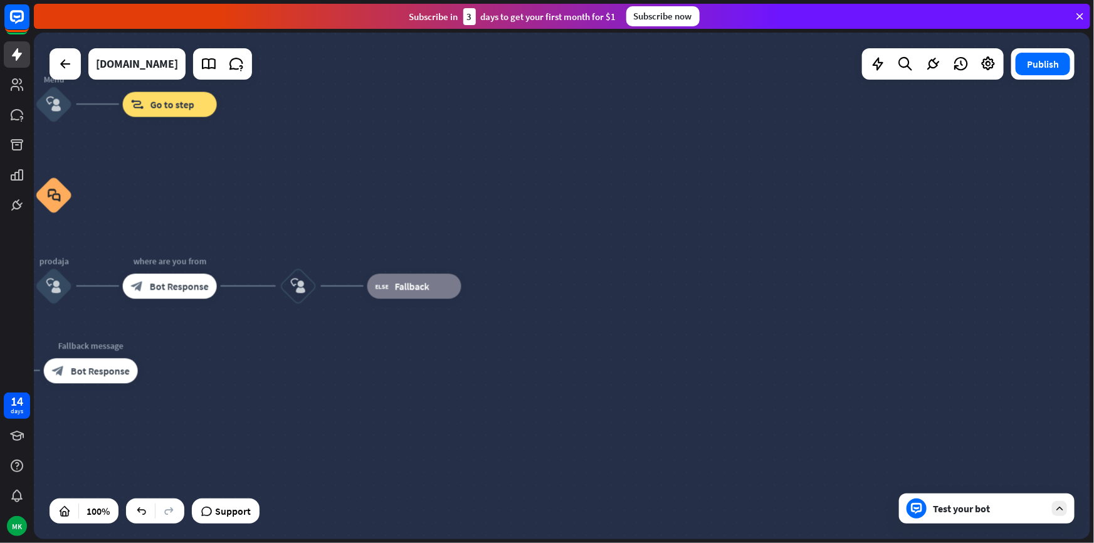
click at [958, 507] on div "Test your bot" at bounding box center [989, 508] width 113 height 13
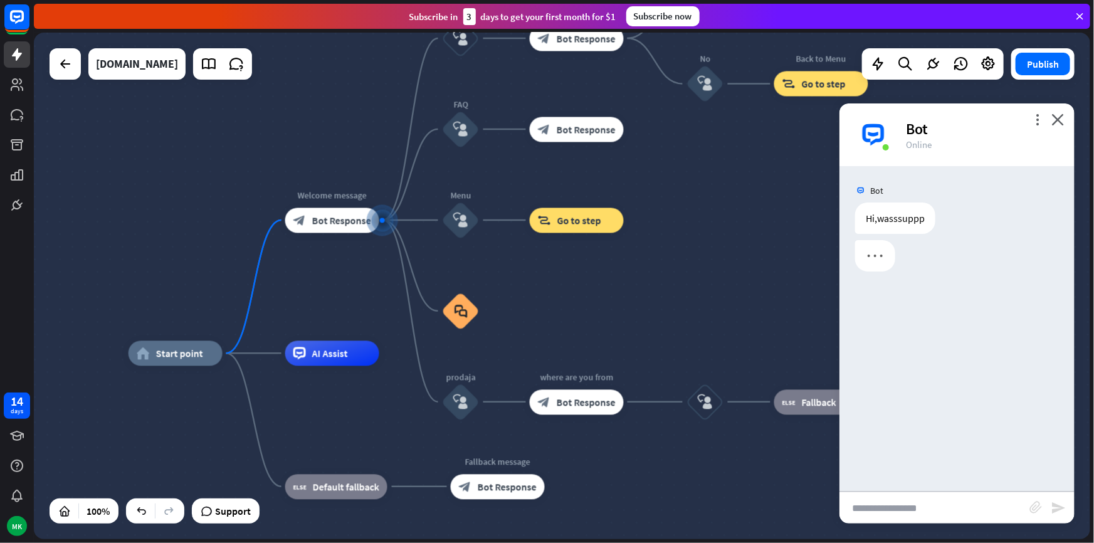
drag, startPoint x: 757, startPoint y: 323, endPoint x: 703, endPoint y: 257, distance: 85.1
click at [703, 257] on div "home_2 Start point Welcome message block_bot_response Bot Response Back to Menu…" at bounding box center [562, 286] width 1057 height 507
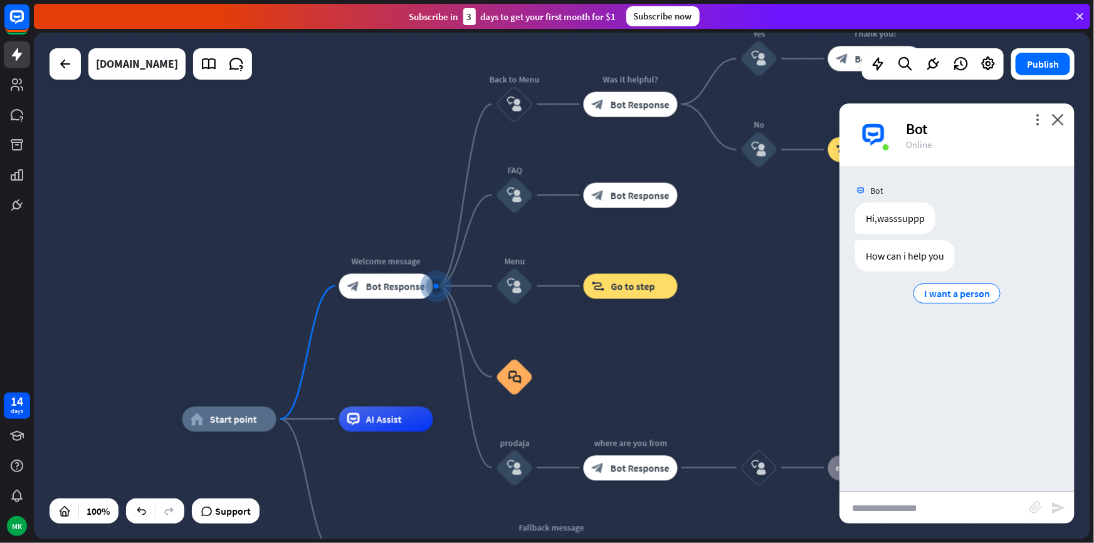
click at [908, 509] on input "text" at bounding box center [935, 507] width 190 height 31
type input "**********"
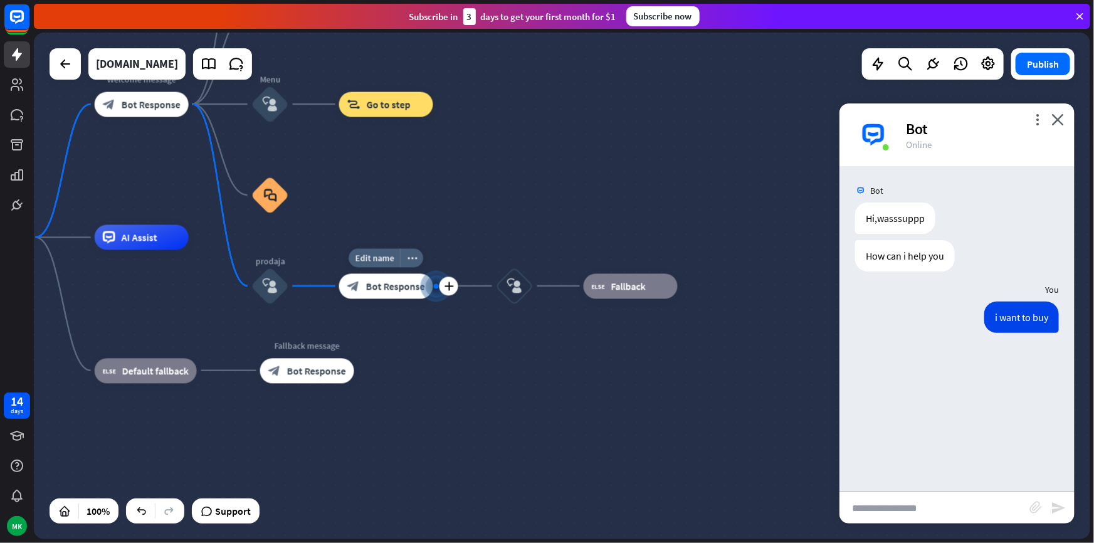
click at [396, 294] on div "block_bot_response Bot Response" at bounding box center [386, 285] width 94 height 25
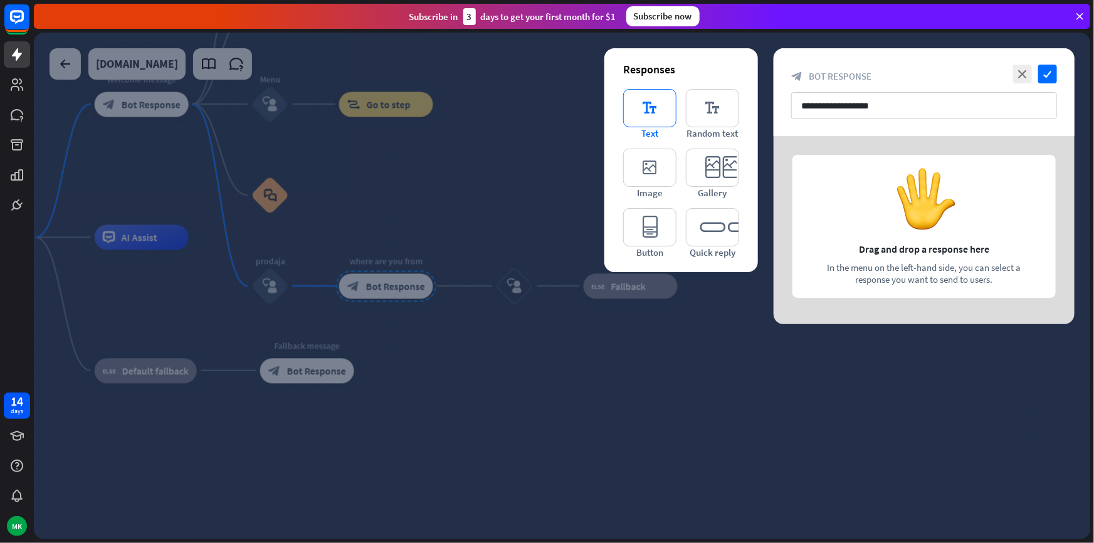
click at [664, 125] on icon "editor_text" at bounding box center [649, 108] width 53 height 38
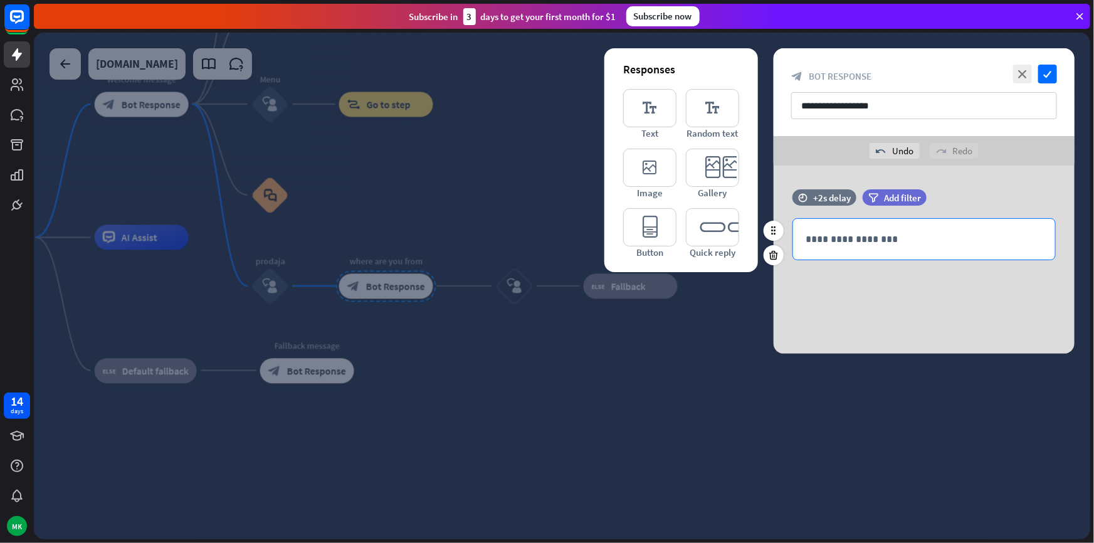
click at [841, 237] on p "**********" at bounding box center [924, 239] width 237 height 16
click at [738, 315] on div at bounding box center [562, 286] width 1057 height 507
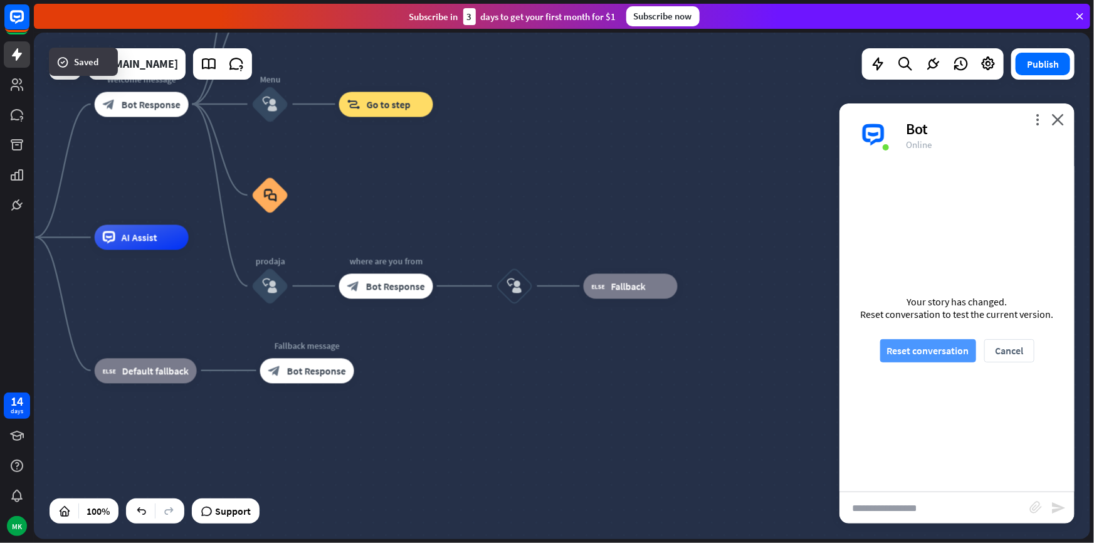
click at [901, 355] on button "Reset conversation" at bounding box center [929, 350] width 96 height 23
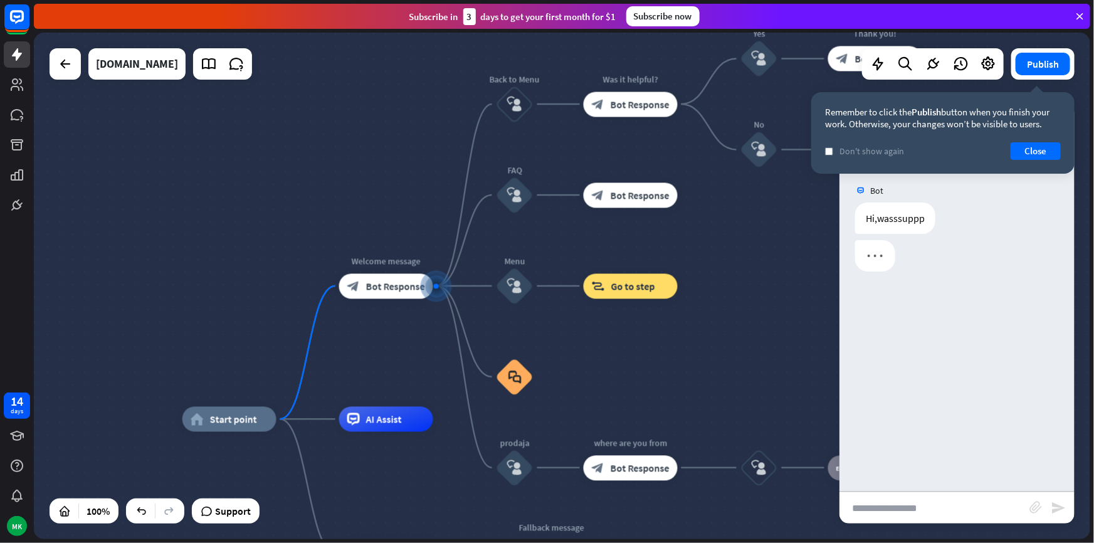
click at [883, 509] on input "text" at bounding box center [935, 507] width 190 height 31
type input "***"
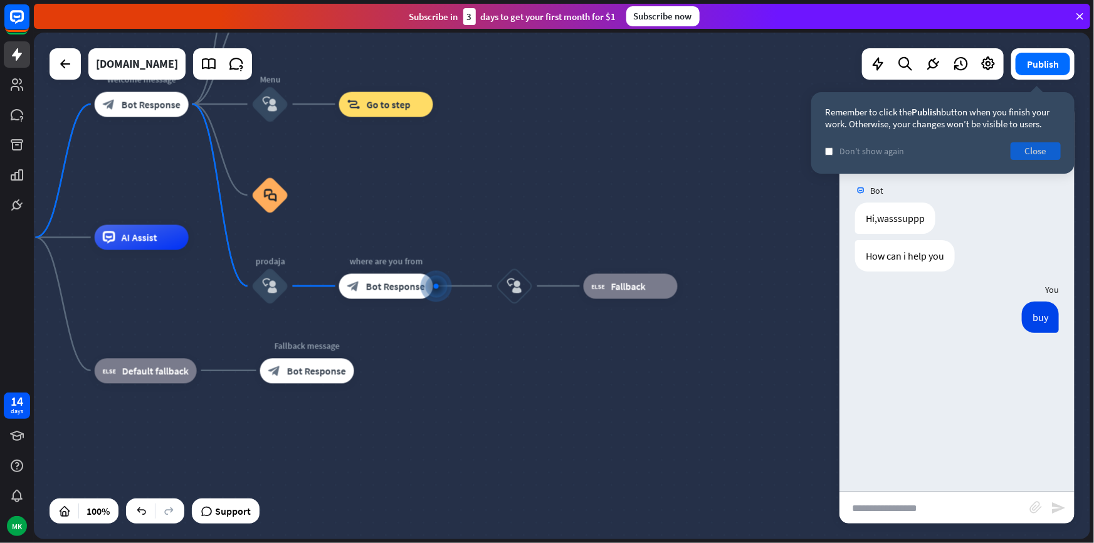
click at [1037, 148] on button "Close" at bounding box center [1036, 151] width 50 height 18
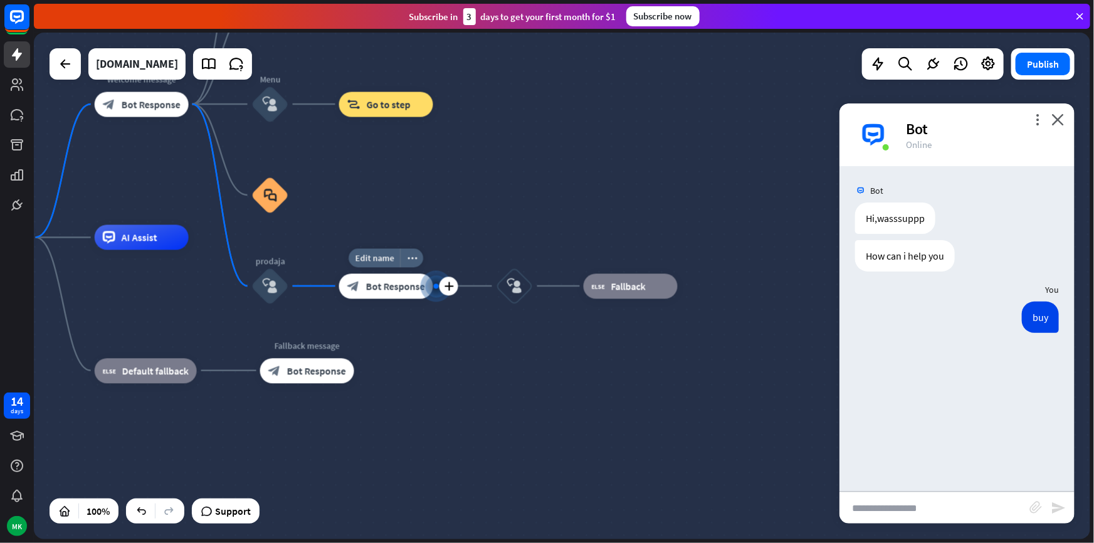
click at [379, 284] on span "Bot Response" at bounding box center [395, 286] width 59 height 13
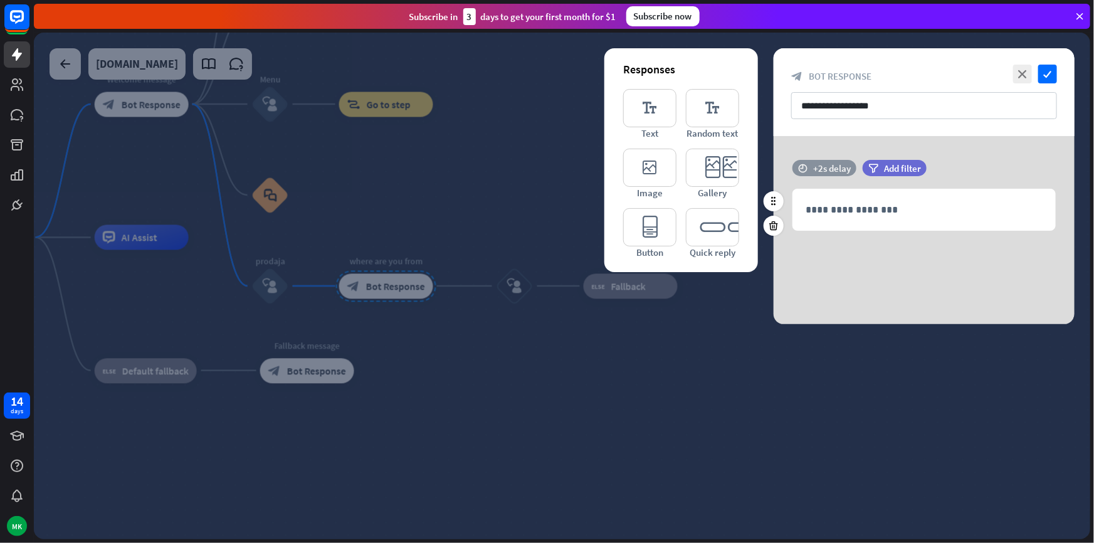
click at [825, 168] on div "+2s delay" at bounding box center [832, 168] width 38 height 12
drag, startPoint x: 856, startPoint y: 164, endPoint x: 789, endPoint y: 174, distance: 67.8
click at [789, 174] on div "time +0.1s +2s +10s" at bounding box center [924, 174] width 301 height 29
click at [776, 224] on icon at bounding box center [774, 225] width 12 height 11
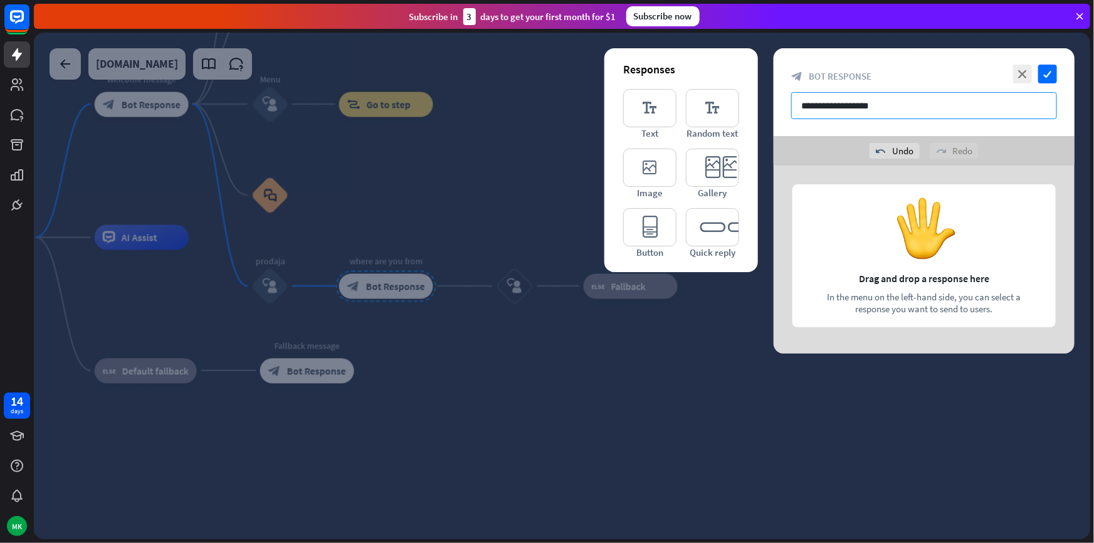
click at [886, 108] on input "**********" at bounding box center [925, 105] width 266 height 27
click at [657, 108] on icon "editor_text" at bounding box center [649, 108] width 53 height 38
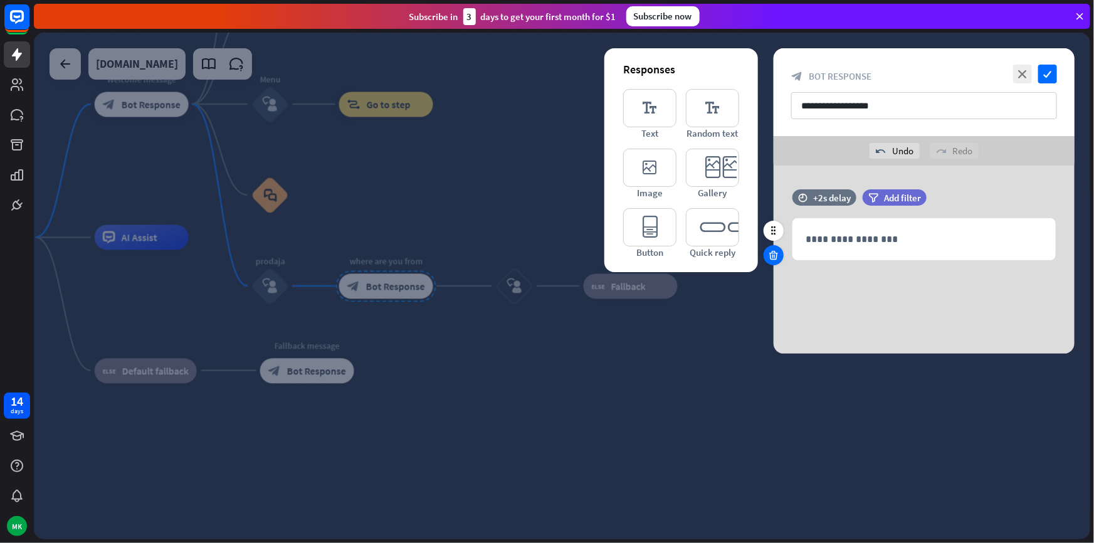
click at [776, 250] on icon at bounding box center [774, 255] width 12 height 11
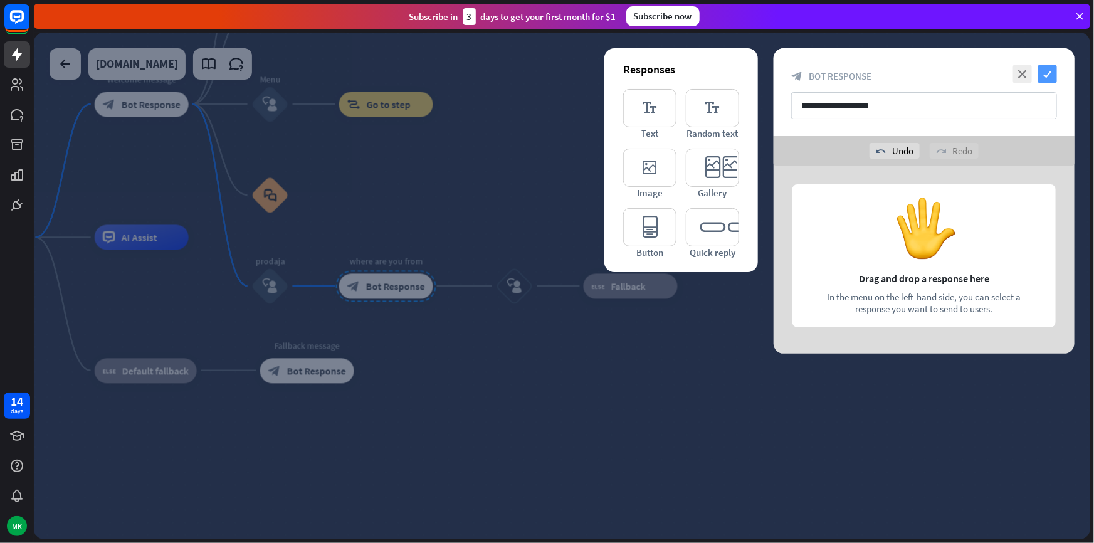
click at [1048, 68] on icon "check" at bounding box center [1048, 74] width 19 height 19
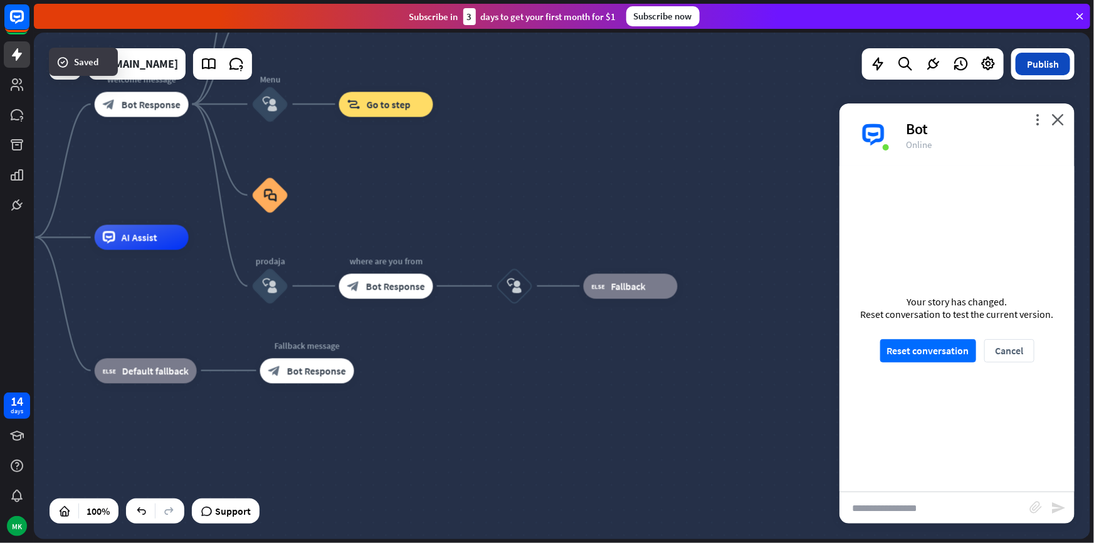
click at [1048, 66] on button "Publish" at bounding box center [1043, 64] width 55 height 23
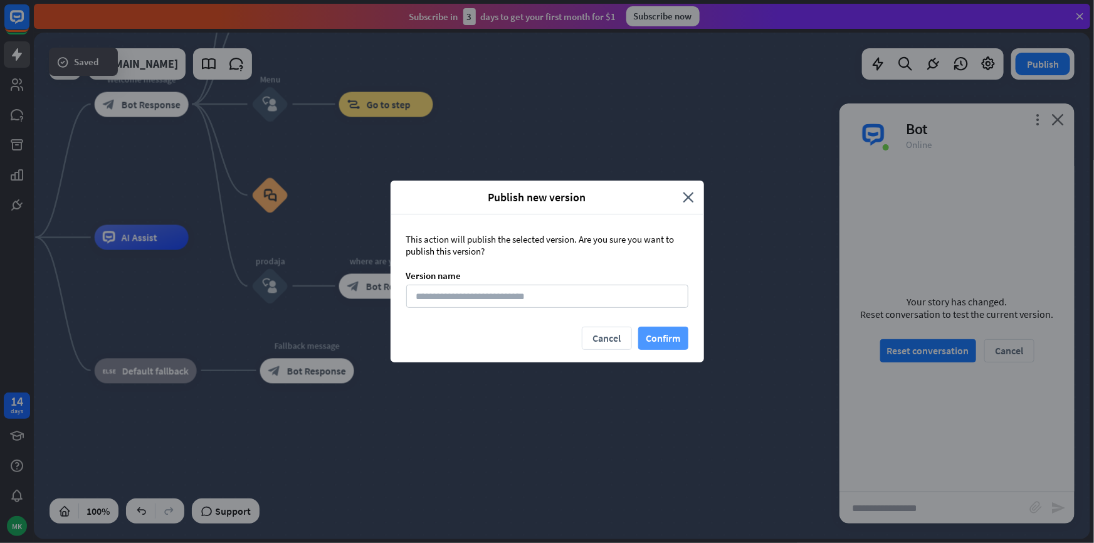
click at [677, 338] on button "Confirm" at bounding box center [663, 338] width 50 height 23
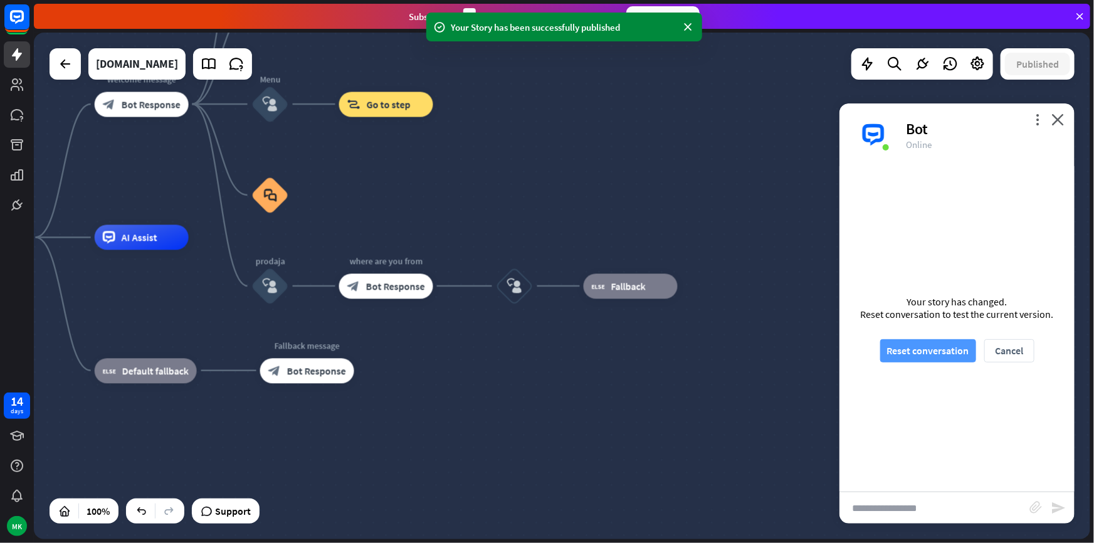
click at [924, 347] on button "Reset conversation" at bounding box center [929, 350] width 96 height 23
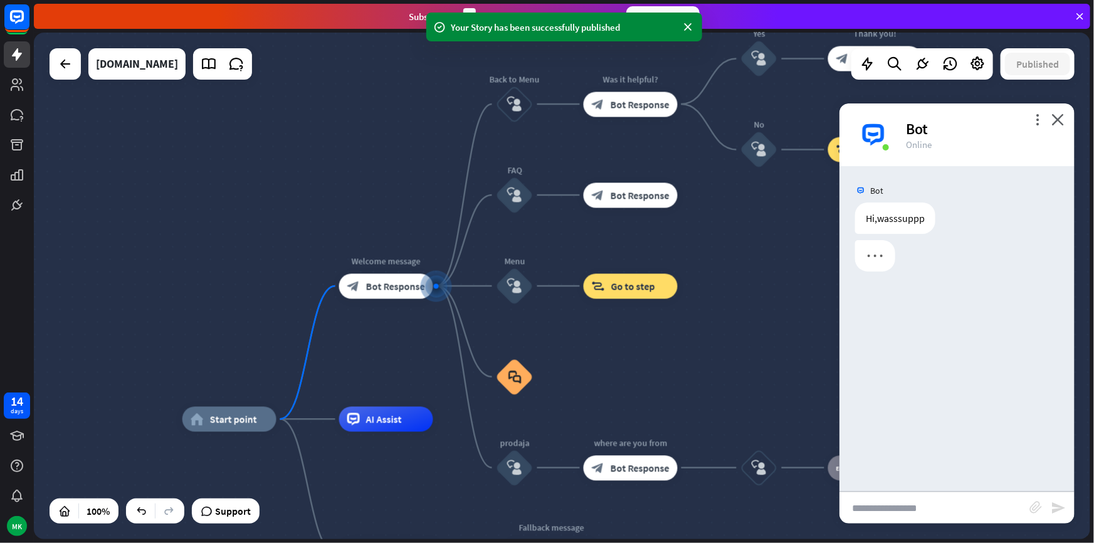
click at [936, 521] on input "text" at bounding box center [935, 507] width 190 height 31
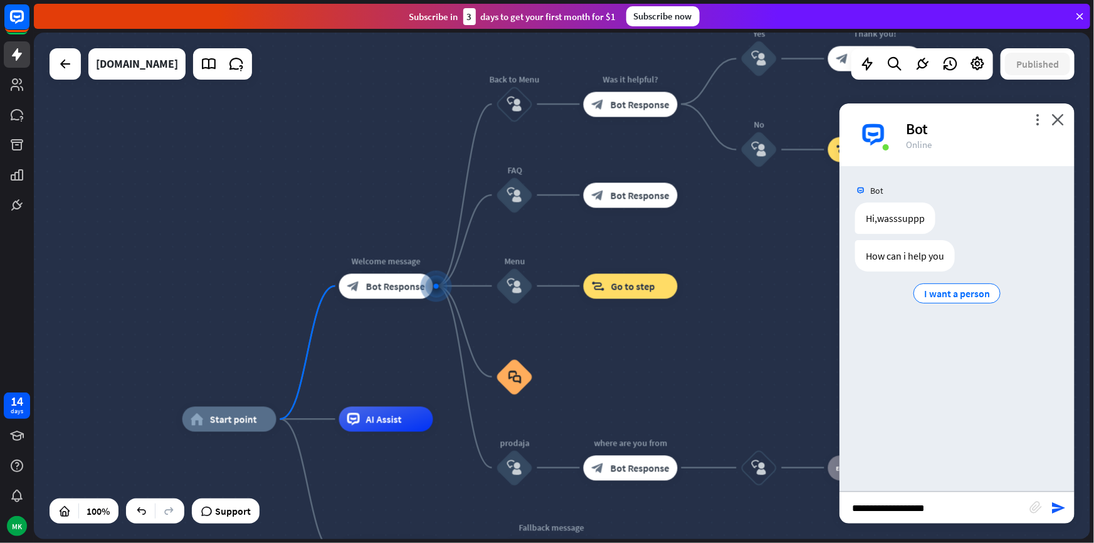
type input "**********"
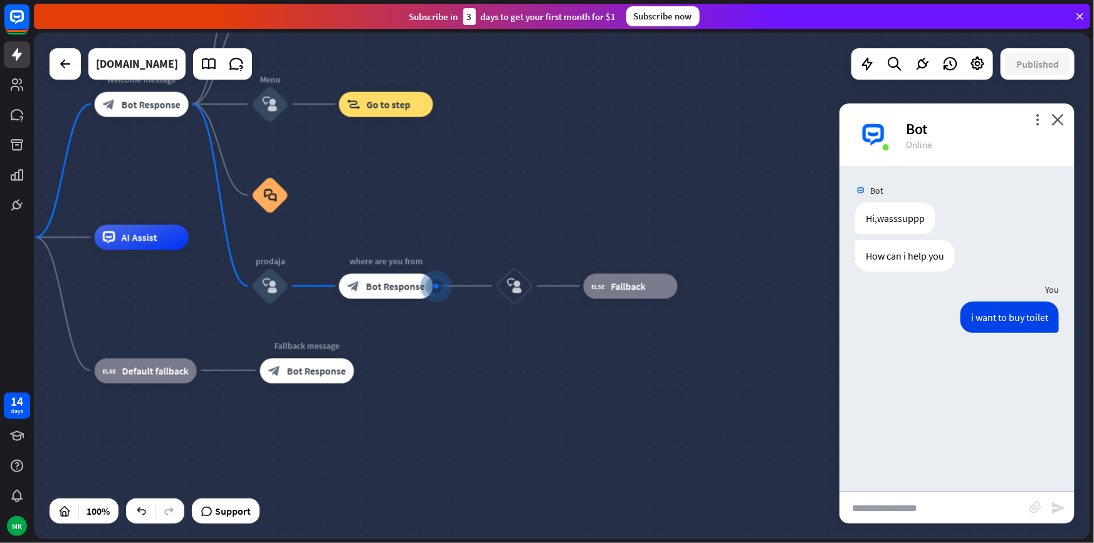
click at [533, 366] on div "home_2 Start point Welcome message block_bot_response Bot Response Back to Menu…" at bounding box center [466, 491] width 1057 height 507
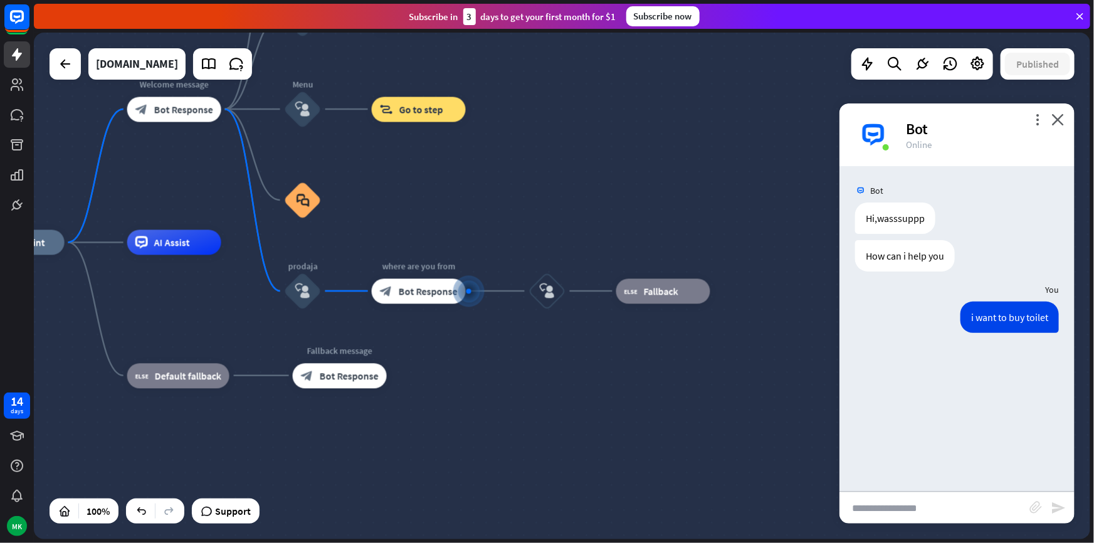
drag, startPoint x: 532, startPoint y: 370, endPoint x: 572, endPoint y: 376, distance: 40.6
click at [572, 376] on div "home_2 Start point Welcome message block_bot_response Bot Response Back to Menu…" at bounding box center [499, 496] width 1057 height 507
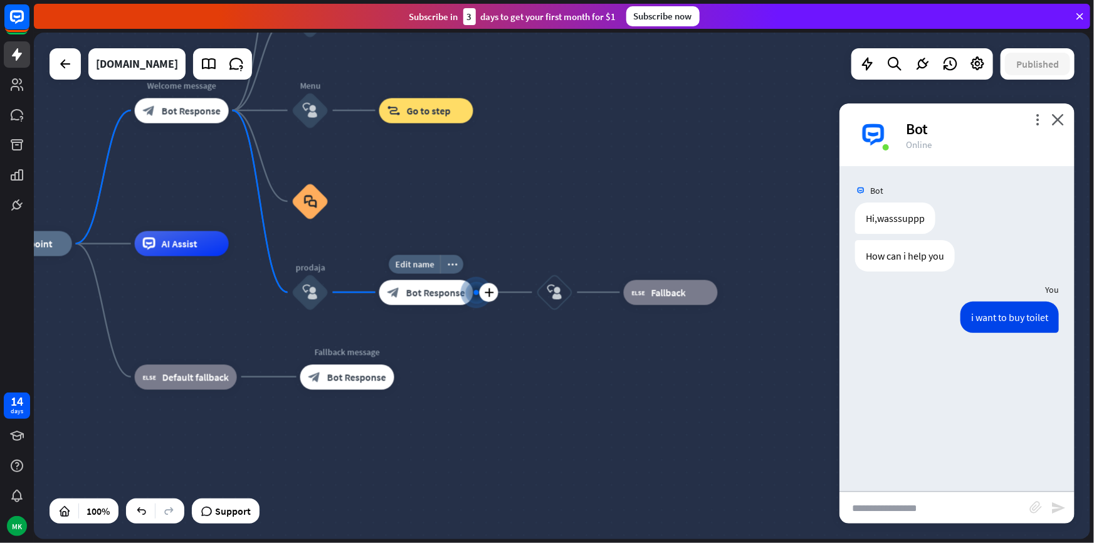
click at [452, 299] on div "block_bot_response Bot Response" at bounding box center [426, 292] width 94 height 25
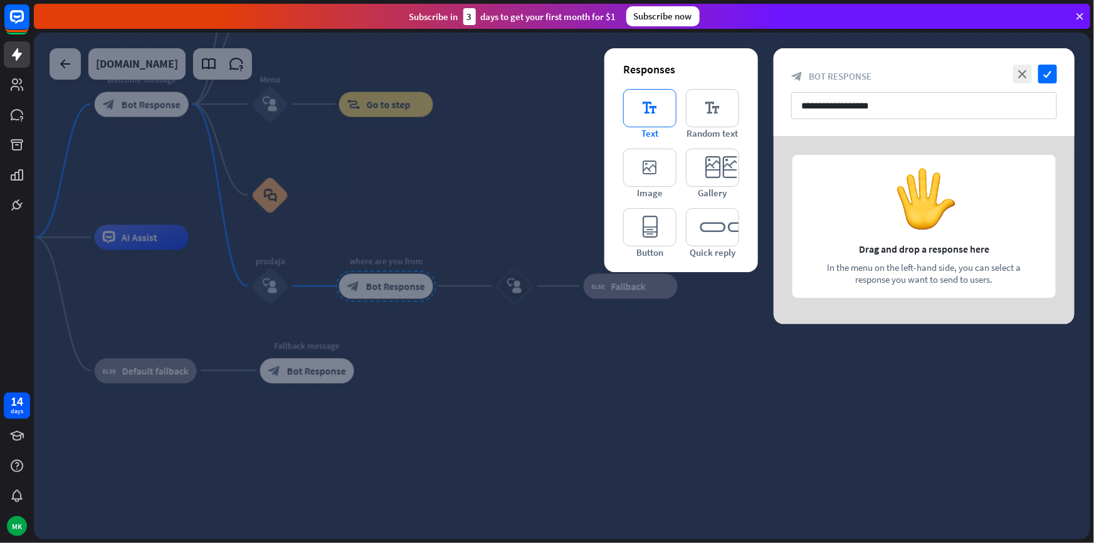
click at [651, 127] on span "Text" at bounding box center [650, 133] width 17 height 12
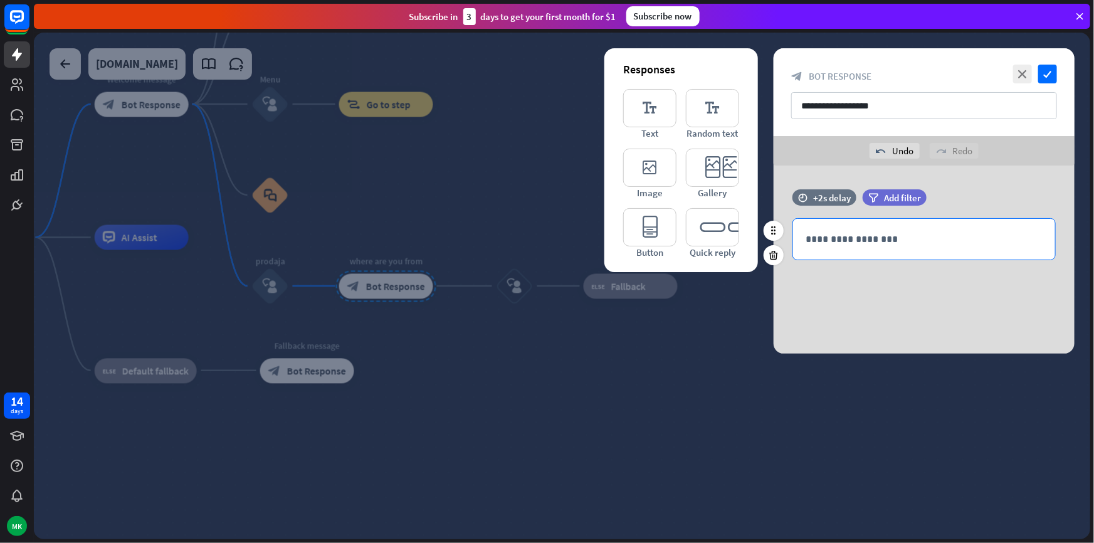
click at [859, 235] on p "**********" at bounding box center [924, 239] width 237 height 16
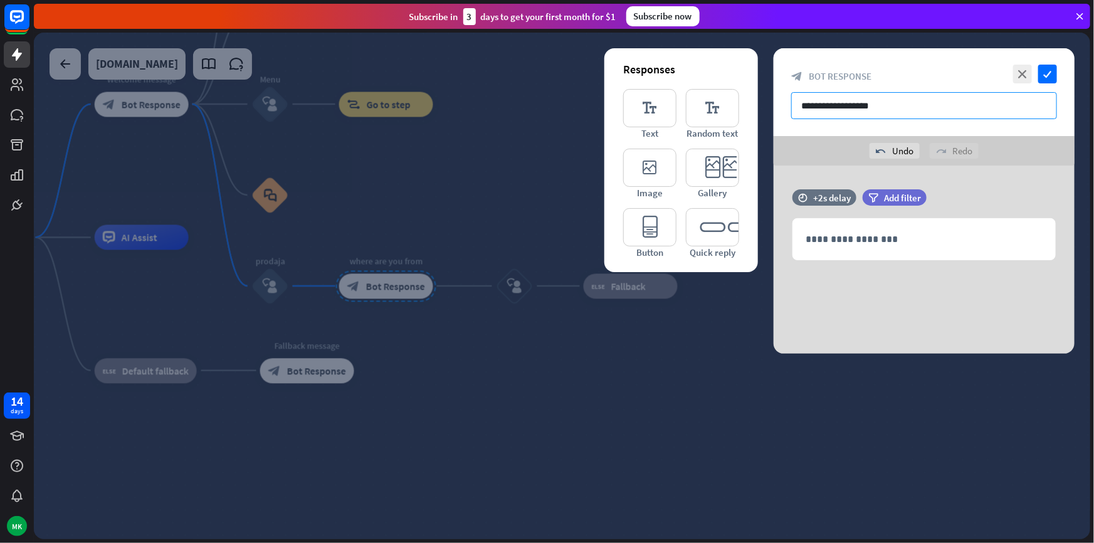
drag, startPoint x: 909, startPoint y: 99, endPoint x: 778, endPoint y: 95, distance: 130.5
click at [778, 95] on div "**********" at bounding box center [924, 92] width 301 height 88
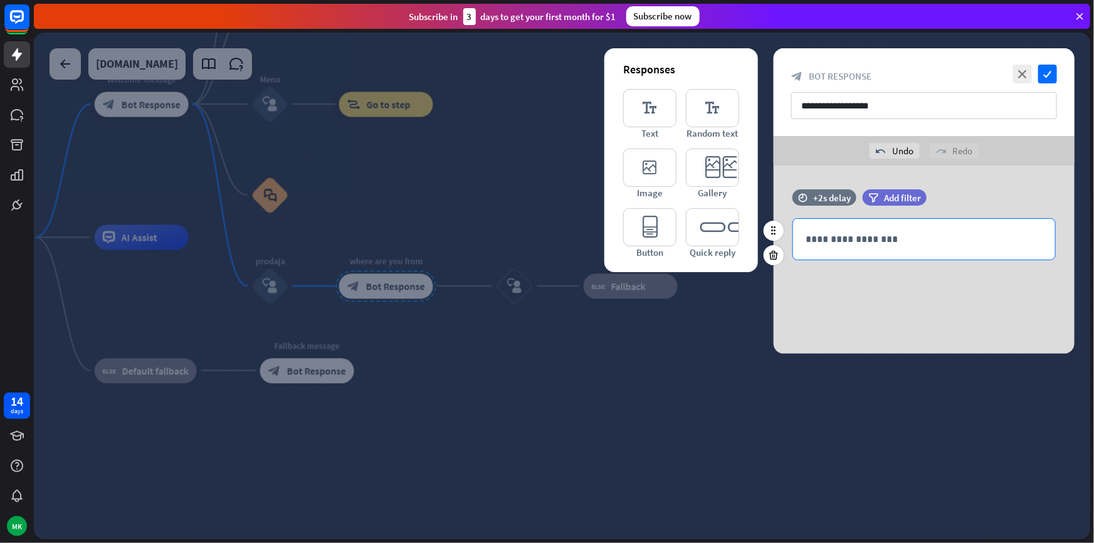
click at [842, 242] on p "**********" at bounding box center [924, 239] width 237 height 16
click at [628, 357] on div at bounding box center [562, 286] width 1057 height 507
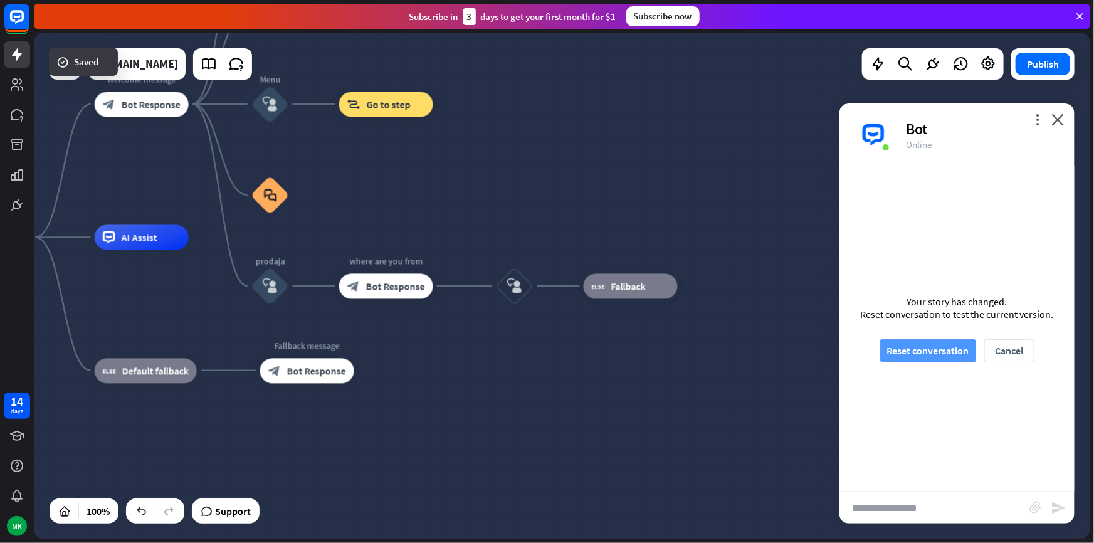
click at [935, 359] on button "Reset conversation" at bounding box center [929, 350] width 96 height 23
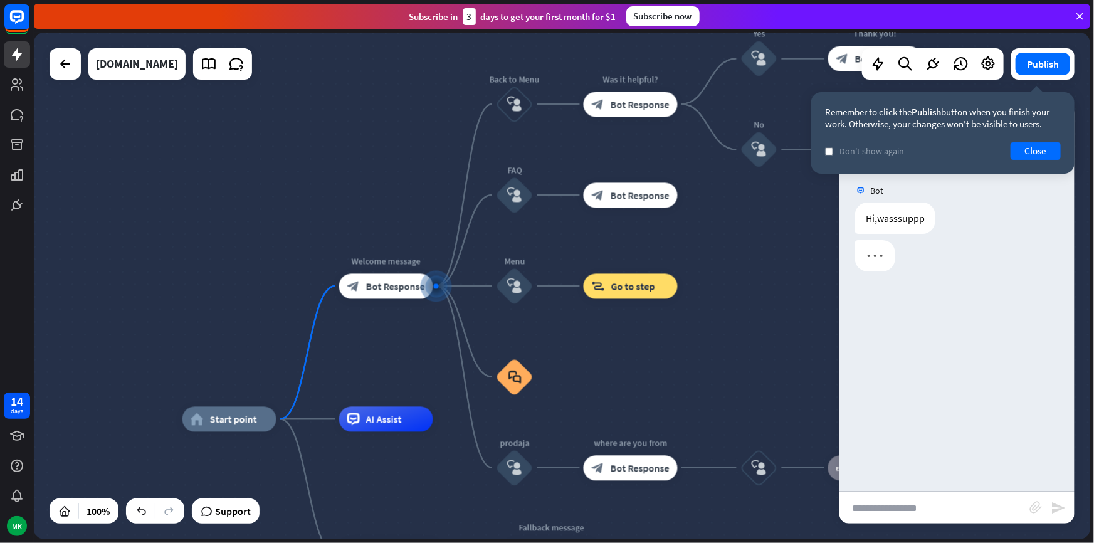
click at [935, 498] on input "text" at bounding box center [935, 507] width 190 height 31
type input "******"
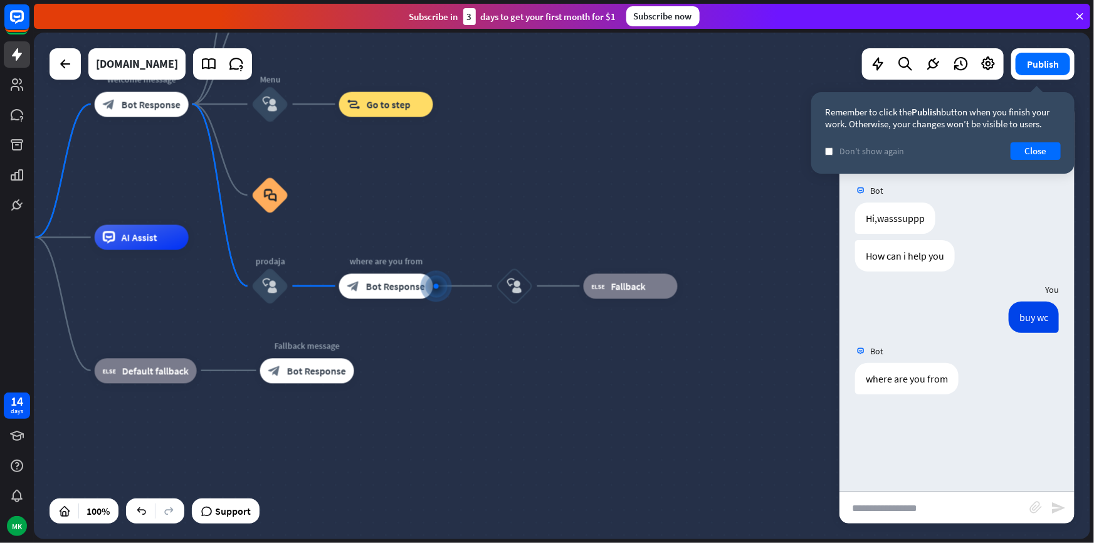
click at [908, 514] on input "text" at bounding box center [935, 507] width 190 height 31
type input "********"
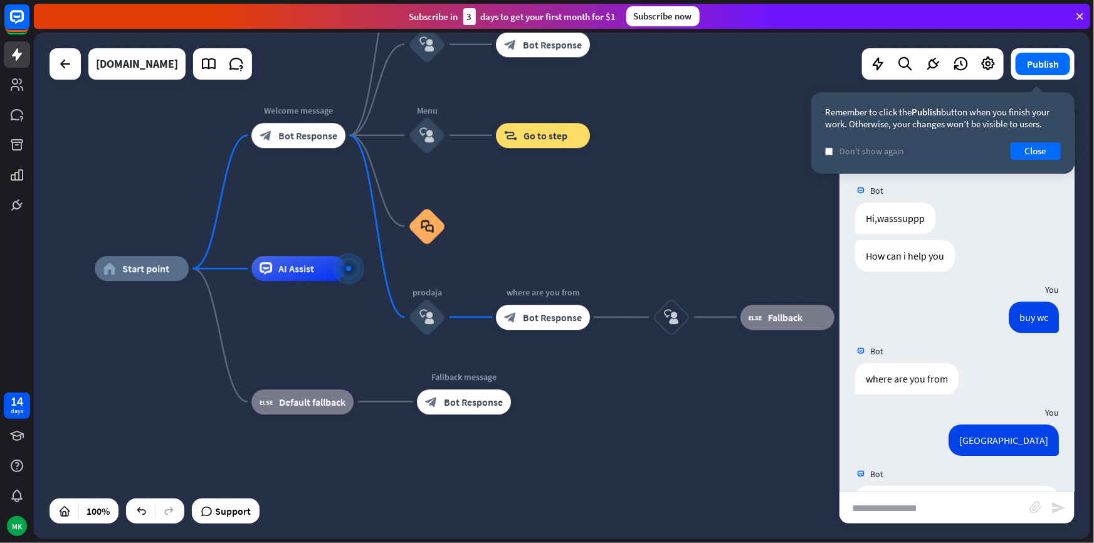
scroll to position [373, 0]
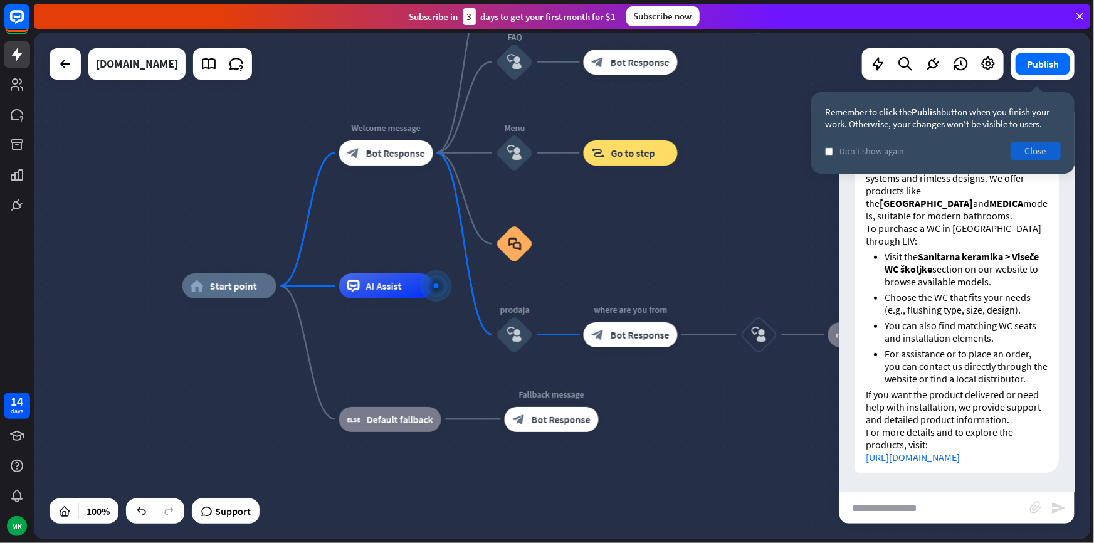
click at [1015, 158] on button "Close" at bounding box center [1036, 151] width 50 height 18
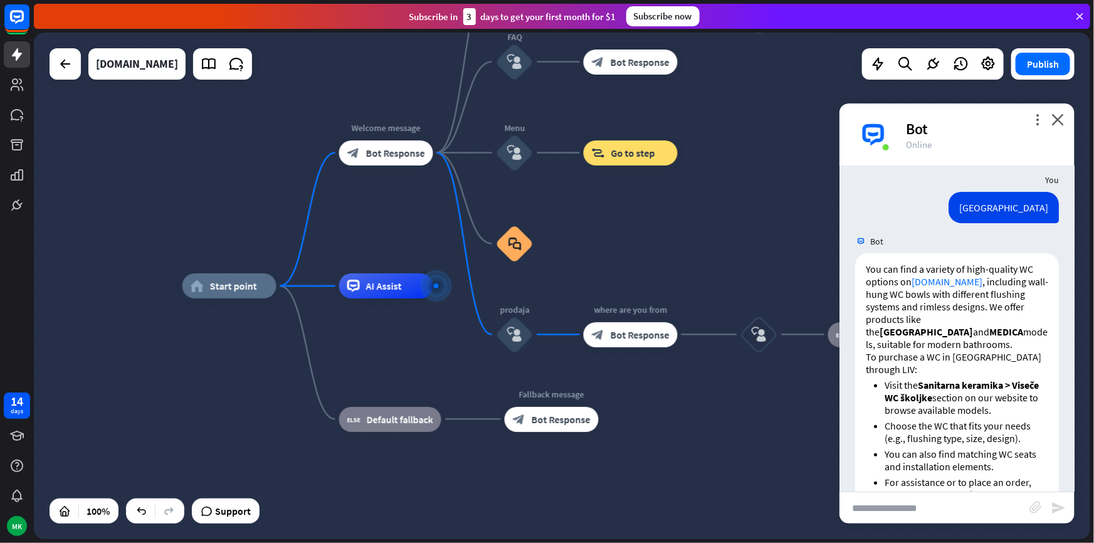
scroll to position [145, 0]
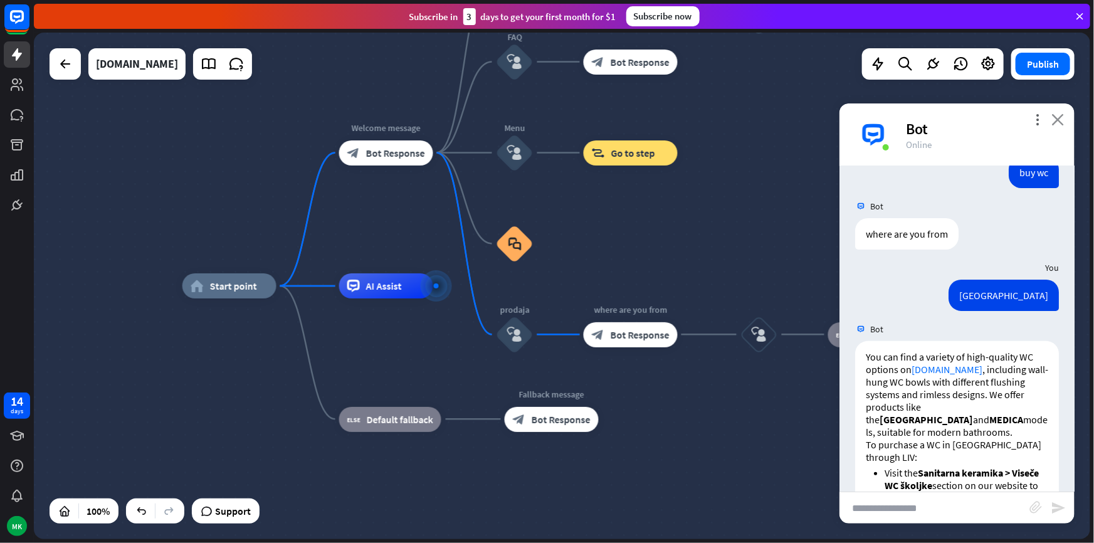
click at [1057, 119] on icon "close" at bounding box center [1058, 120] width 13 height 12
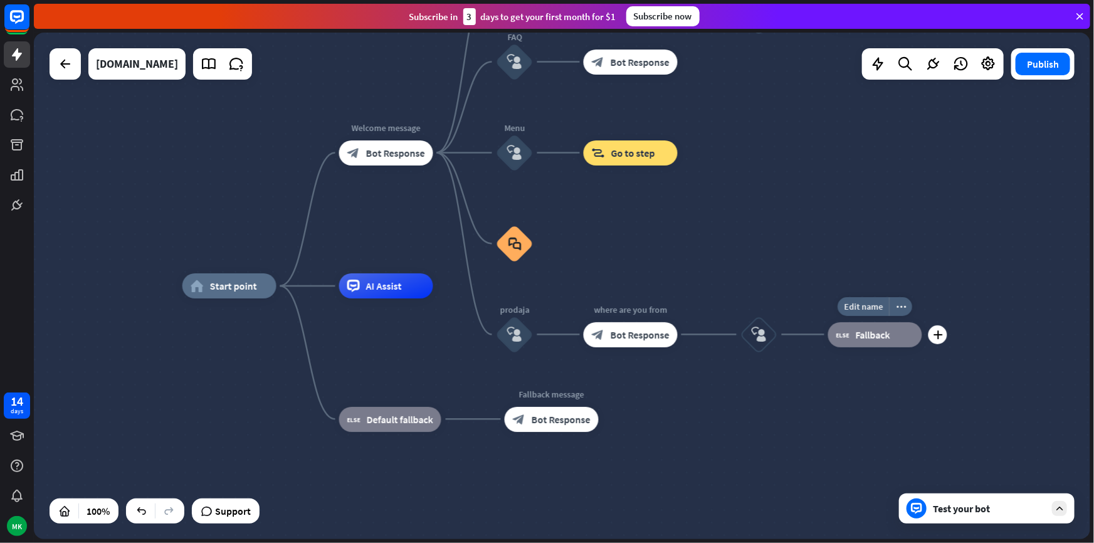
click at [857, 336] on span "Fallback" at bounding box center [873, 335] width 34 height 13
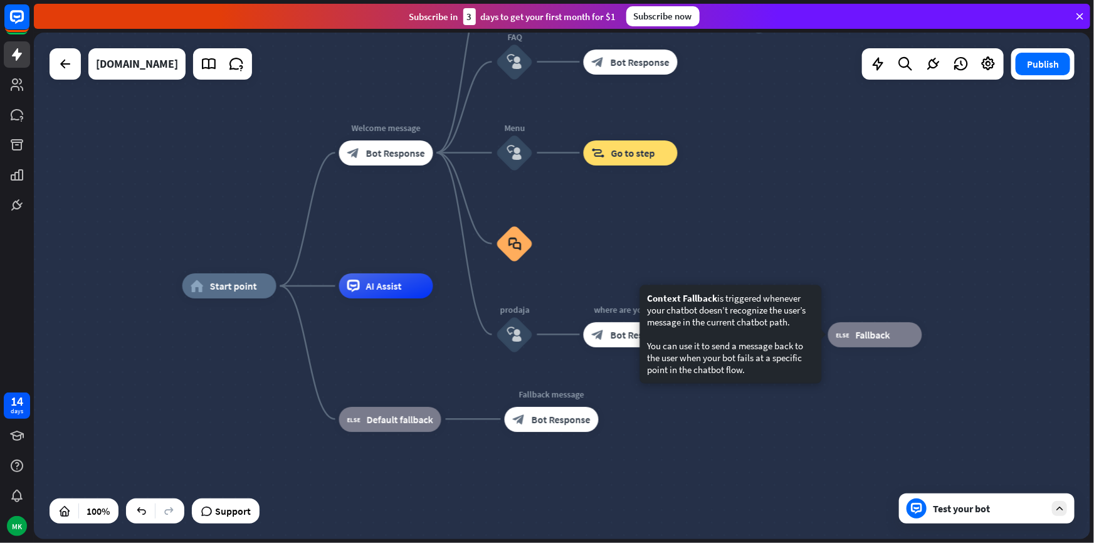
click at [940, 517] on div "Test your bot" at bounding box center [987, 509] width 176 height 30
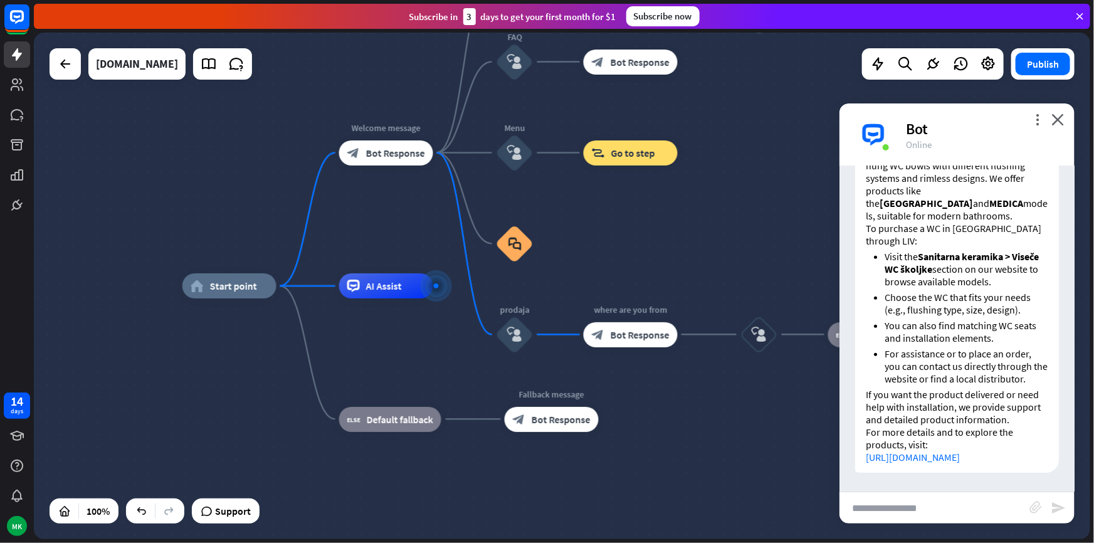
scroll to position [373, 0]
click at [918, 452] on link "[URL][DOMAIN_NAME]" at bounding box center [913, 457] width 94 height 13
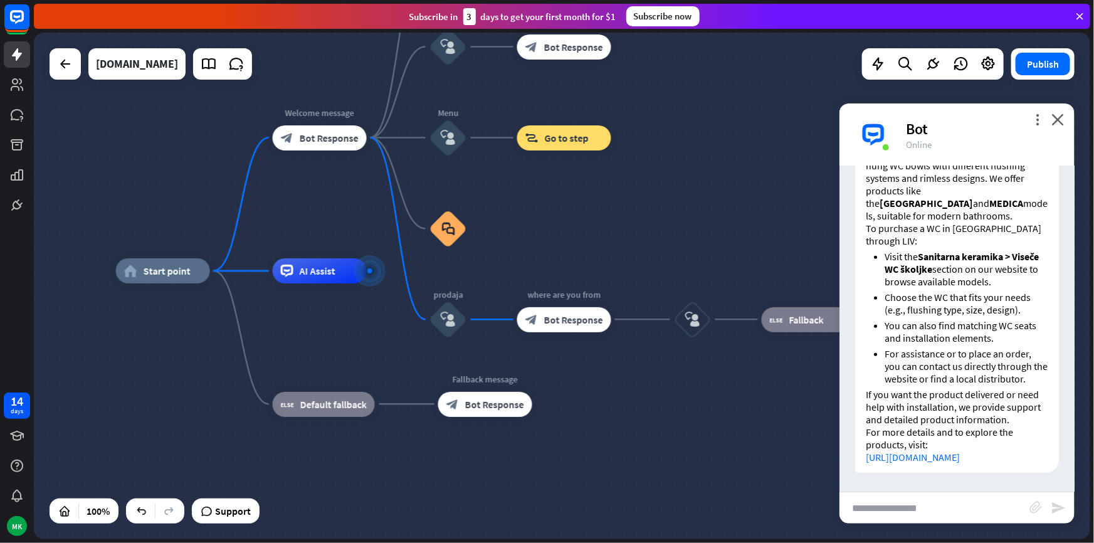
drag, startPoint x: 687, startPoint y: 389, endPoint x: 627, endPoint y: 373, distance: 62.8
click at [627, 373] on div "home_2 Start point Welcome message block_bot_response Bot Response Back to Menu…" at bounding box center [644, 524] width 1057 height 507
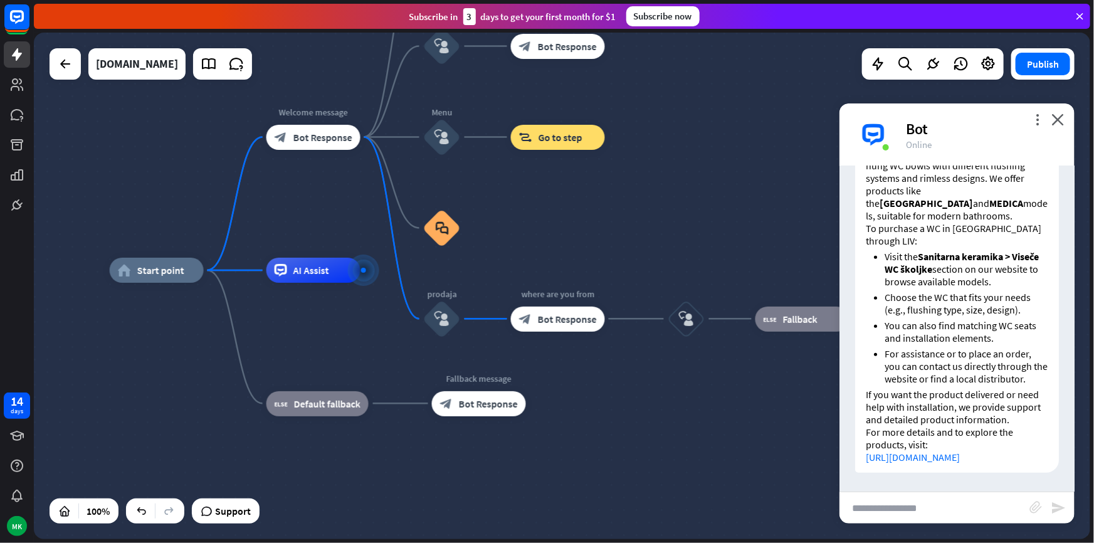
click at [891, 503] on input "text" at bounding box center [935, 507] width 190 height 31
type input "**********"
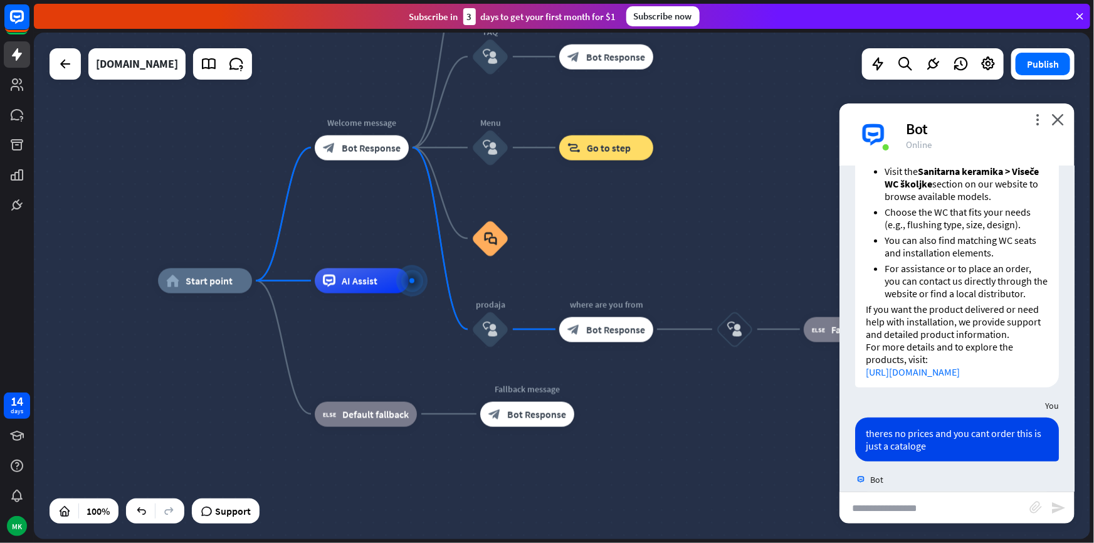
scroll to position [860, 0]
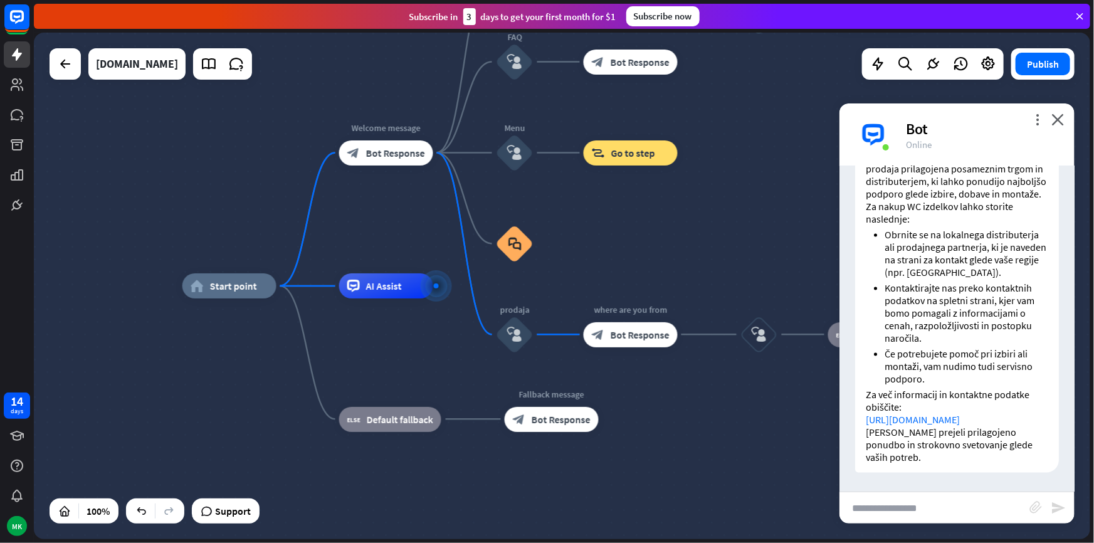
click at [883, 329] on ul "Obrnite se na lokalnega distributerja ali prodajnega partnerja, ki je naveden n…" at bounding box center [957, 306] width 183 height 157
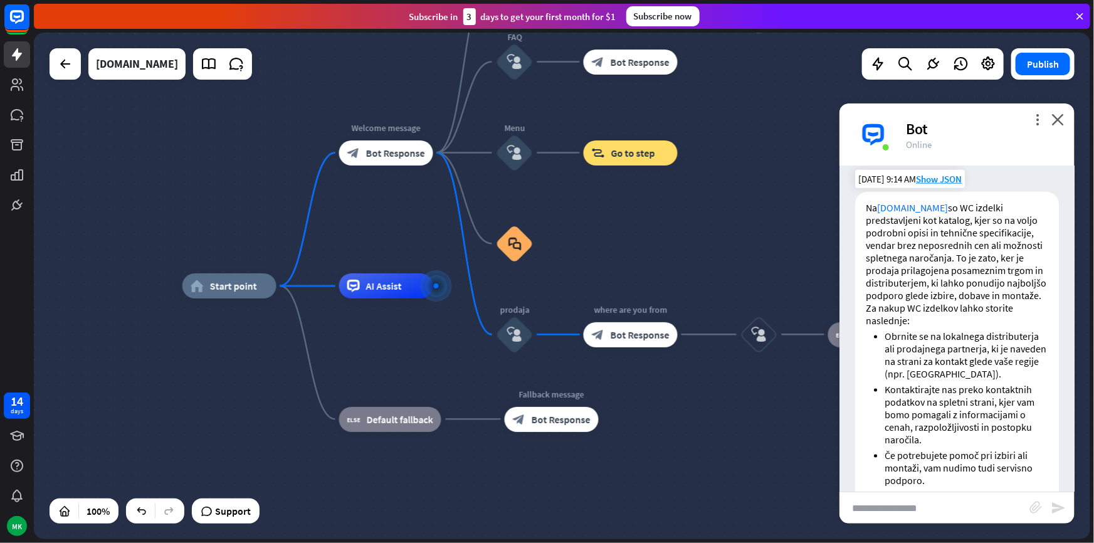
scroll to position [746, 0]
drag, startPoint x: 926, startPoint y: 233, endPoint x: 978, endPoint y: 233, distance: 52.7
click at [978, 233] on p "Na [DOMAIN_NAME] so WC izdelki predstavljeni kot katalog, kjer so na voljo podr…" at bounding box center [957, 251] width 183 height 100
click at [973, 235] on p "Na [DOMAIN_NAME] so WC izdelki predstavljeni kot katalog, kjer so na voljo podr…" at bounding box center [957, 251] width 183 height 100
drag, startPoint x: 992, startPoint y: 243, endPoint x: 995, endPoint y: 253, distance: 10.5
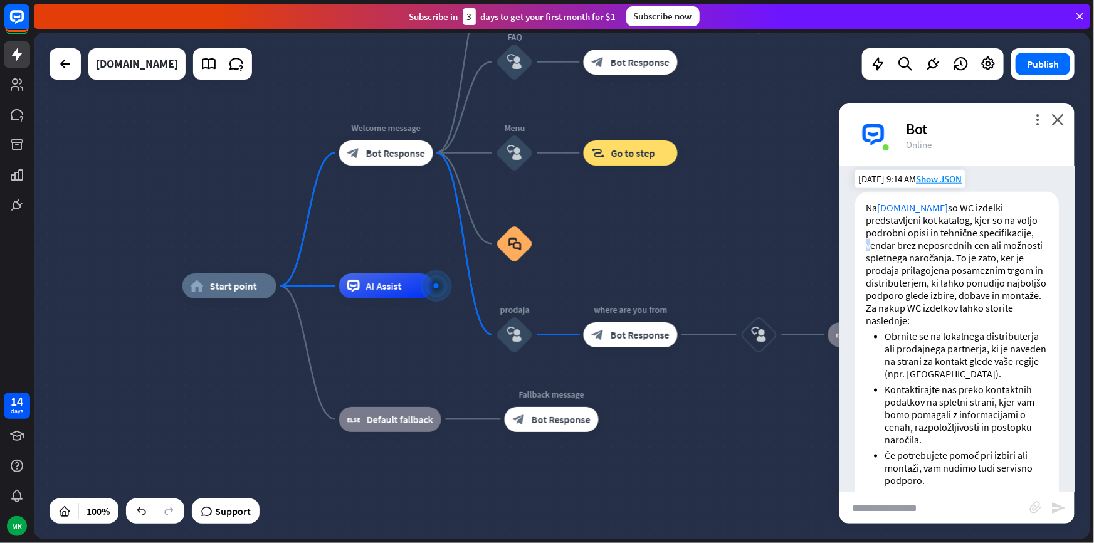
click at [992, 247] on p "Na [DOMAIN_NAME] so WC izdelki predstavljeni kot katalog, kjer so na voljo podr…" at bounding box center [957, 251] width 183 height 100
click at [997, 257] on p "Na [DOMAIN_NAME] so WC izdelki predstavljeni kot katalog, kjer so na voljo podr…" at bounding box center [957, 251] width 183 height 100
click at [973, 263] on p "Na [DOMAIN_NAME] so WC izdelki predstavljeni kot katalog, kjer so na voljo podr…" at bounding box center [957, 251] width 183 height 100
click at [977, 265] on p "Na [DOMAIN_NAME] so WC izdelki predstavljeni kot katalog, kjer so na voljo podr…" at bounding box center [957, 251] width 183 height 100
drag, startPoint x: 965, startPoint y: 286, endPoint x: 1012, endPoint y: 287, distance: 46.4
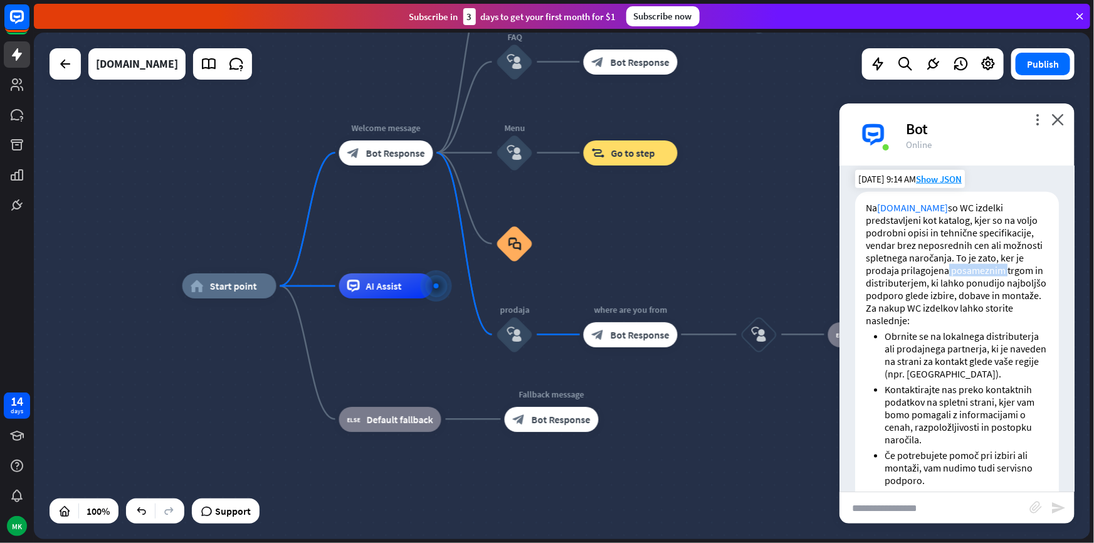
click at [1011, 286] on p "Na [DOMAIN_NAME] so WC izdelki predstavljeni kot katalog, kjer so na voljo podr…" at bounding box center [957, 251] width 183 height 100
click at [1012, 287] on p "Na [DOMAIN_NAME] so WC izdelki predstavljeni kot katalog, kjer so na voljo podr…" at bounding box center [957, 251] width 183 height 100
drag, startPoint x: 940, startPoint y: 295, endPoint x: 946, endPoint y: 307, distance: 13.8
click at [945, 302] on p "Na [DOMAIN_NAME] so WC izdelki predstavljeni kot katalog, kjer so na voljo podr…" at bounding box center [957, 251] width 183 height 100
click at [946, 302] on p "Na [DOMAIN_NAME] so WC izdelki predstavljeni kot katalog, kjer so na voljo podr…" at bounding box center [957, 251] width 183 height 100
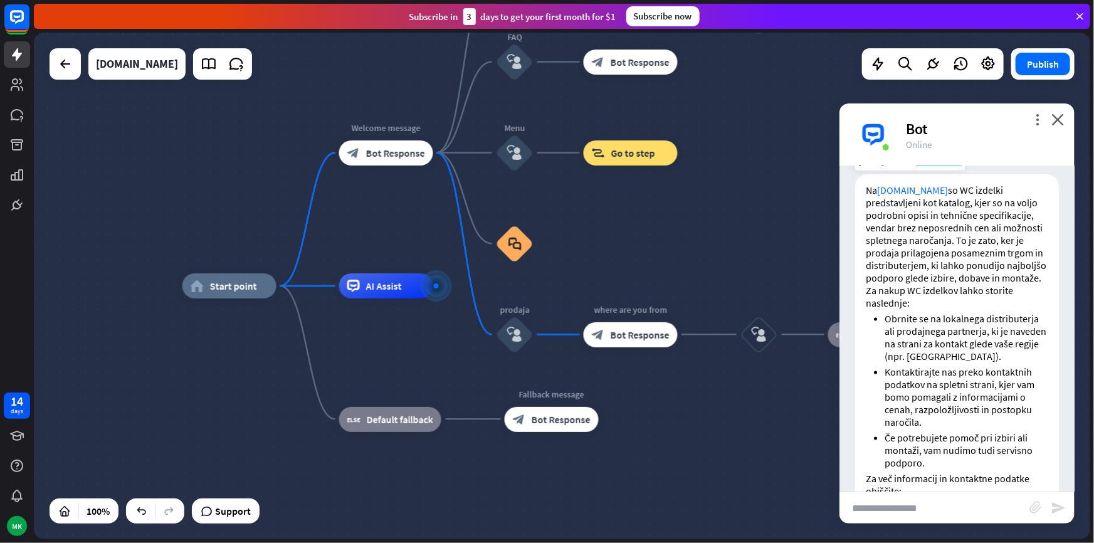
scroll to position [803, 0]
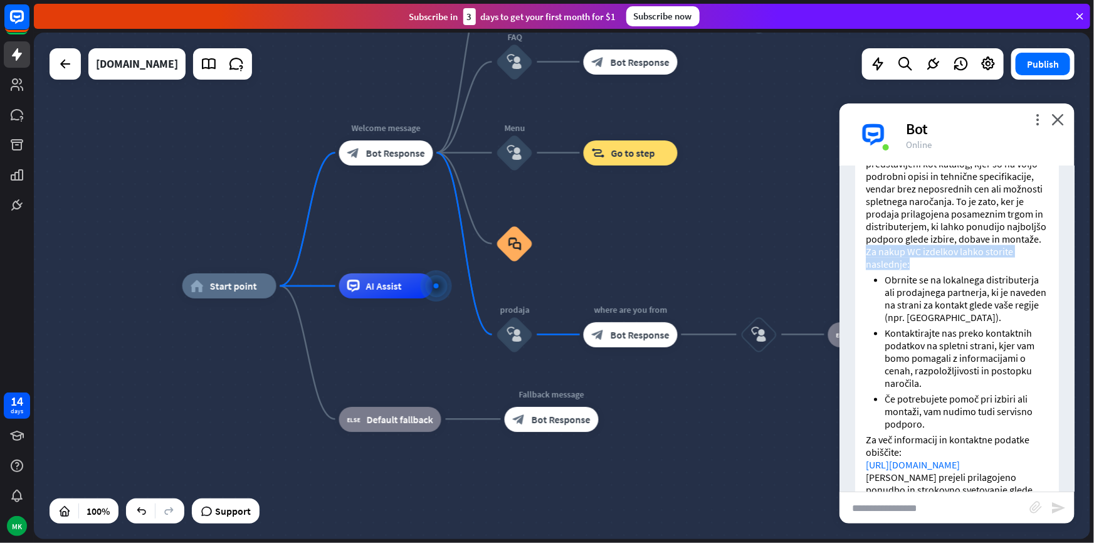
drag, startPoint x: 869, startPoint y: 274, endPoint x: 936, endPoint y: 286, distance: 68.2
click at [936, 270] on p "Za nakup WC izdelkov lahko storite naslednje:" at bounding box center [957, 257] width 183 height 25
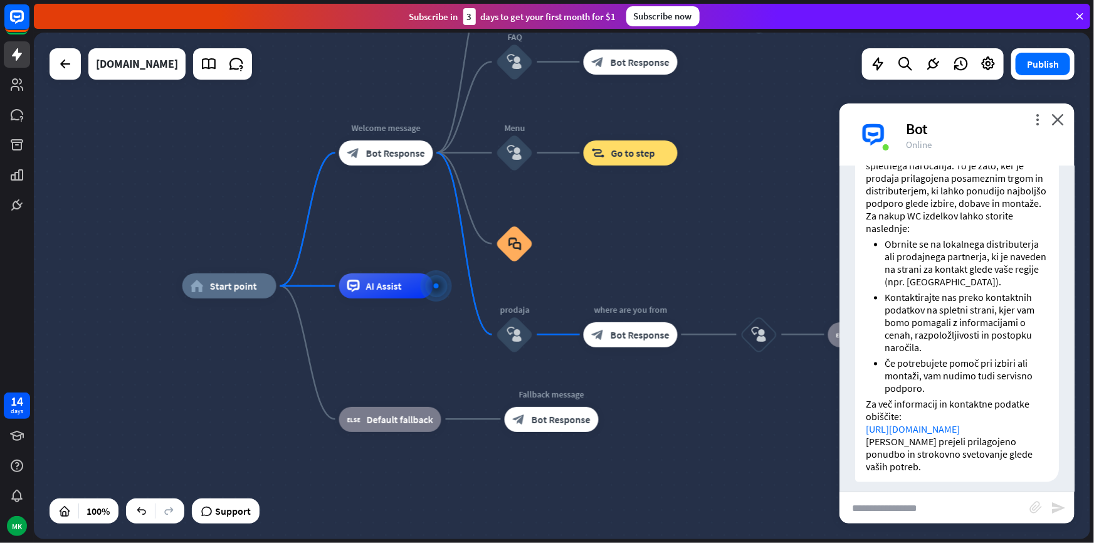
scroll to position [860, 0]
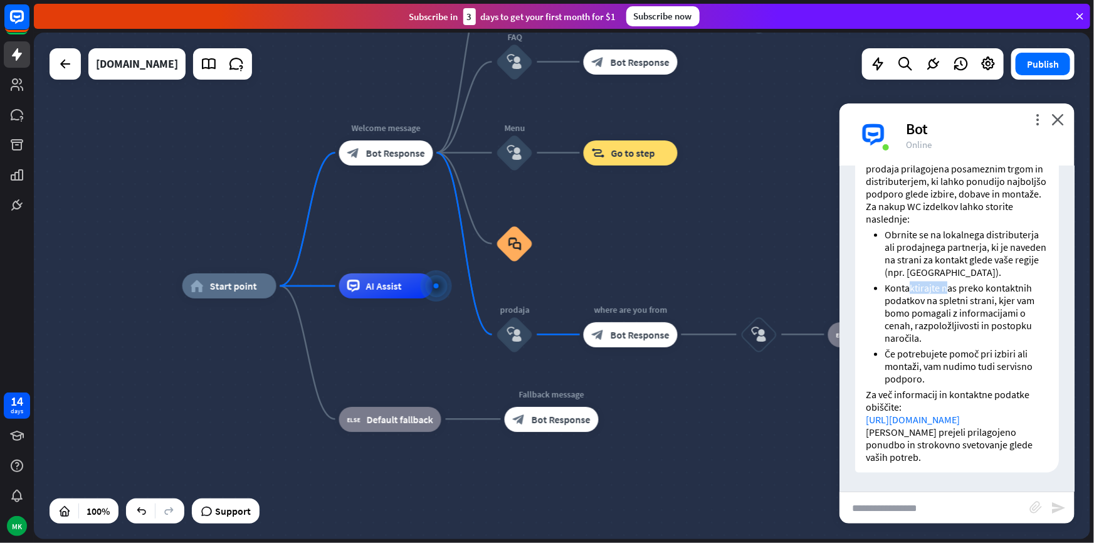
drag, startPoint x: 909, startPoint y: 297, endPoint x: 966, endPoint y: 305, distance: 57.7
click at [962, 305] on li "Kontaktirajte nas preko kontaktnih podatkov na spletni strani, kjer vam bomo po…" at bounding box center [967, 313] width 164 height 63
click at [978, 310] on li "Kontaktirajte nas preko kontaktnih podatkov na spletni strani, kjer vam bomo po…" at bounding box center [967, 313] width 164 height 63
drag, startPoint x: 979, startPoint y: 317, endPoint x: 969, endPoint y: 324, distance: 11.8
click at [982, 319] on li "Kontaktirajte nas preko kontaktnih podatkov na spletni strani, kjer vam bomo po…" at bounding box center [967, 313] width 164 height 63
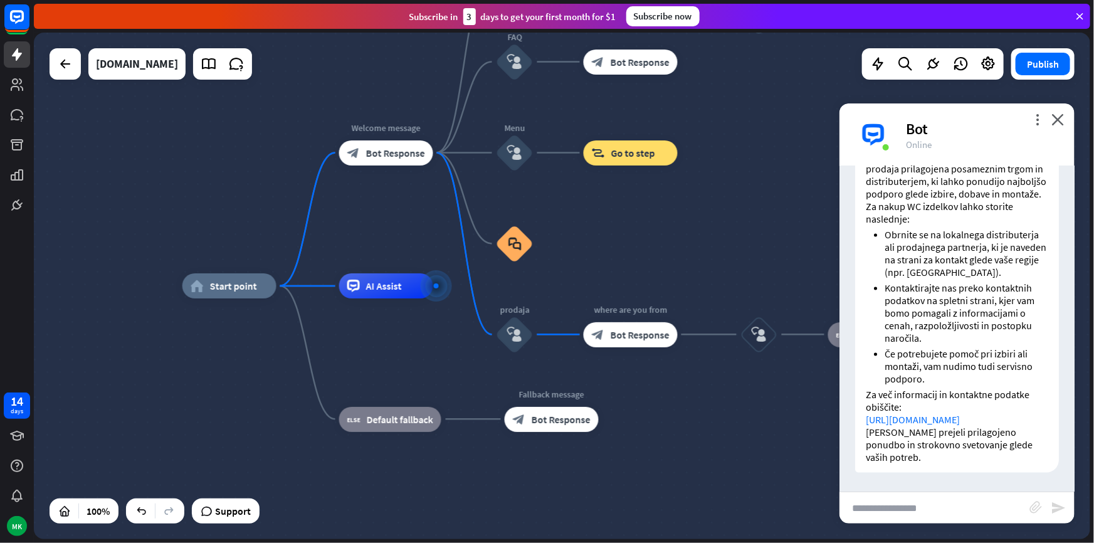
click at [967, 324] on li "Kontaktirajte nas preko kontaktnih podatkov na spletni strani, kjer vam bomo po…" at bounding box center [967, 313] width 164 height 63
drag, startPoint x: 964, startPoint y: 329, endPoint x: 1002, endPoint y: 336, distance: 38.3
click at [1002, 336] on li "Kontaktirajte nas preko kontaktnih podatkov na spletni strani, kjer vam bomo po…" at bounding box center [967, 313] width 164 height 63
click at [989, 344] on li "Kontaktirajte nas preko kontaktnih podatkov na spletni strani, kjer vam bomo po…" at bounding box center [967, 313] width 164 height 63
drag, startPoint x: 935, startPoint y: 345, endPoint x: 885, endPoint y: 336, distance: 50.9
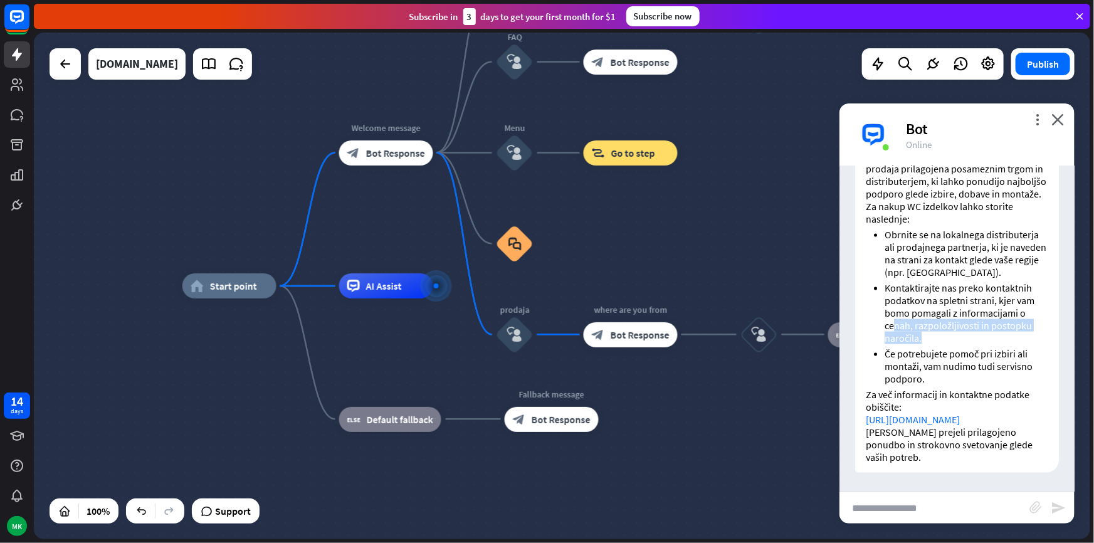
click at [885, 336] on li "Kontaktirajte nas preko kontaktnih podatkov na spletni strani, kjer vam bomo po…" at bounding box center [967, 313] width 164 height 63
drag, startPoint x: 884, startPoint y: 362, endPoint x: 987, endPoint y: 371, distance: 102.6
click at [987, 371] on li "Če potrebujete pomoč pri izbiri ali montaži, vam nudimo tudi servisno podporo." at bounding box center [967, 366] width 164 height 38
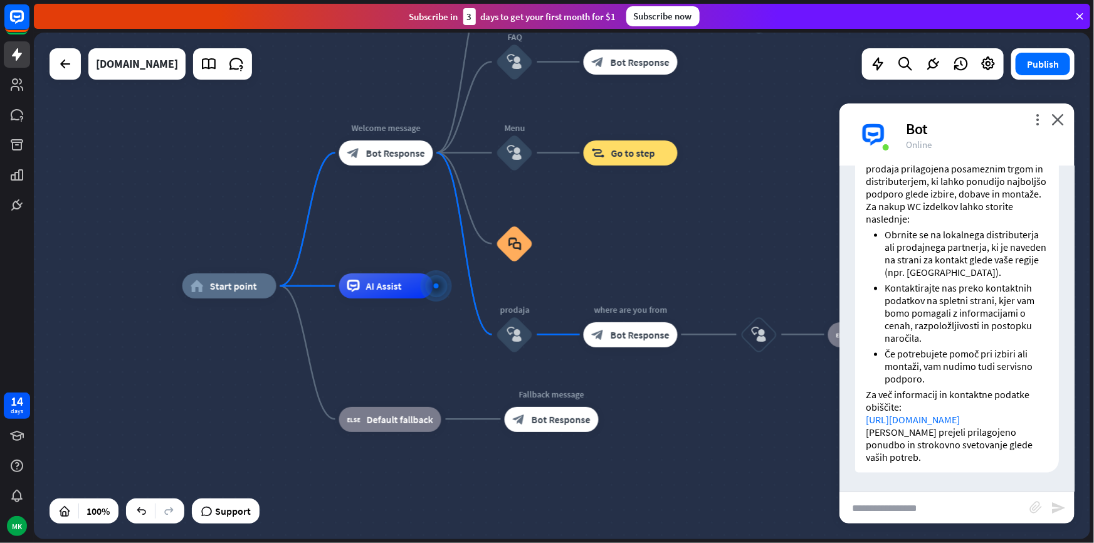
click at [961, 385] on li "Če potrebujete pomoč pri izbiri ali montaži, vam nudimo tudi servisno podporo." at bounding box center [967, 366] width 164 height 38
drag, startPoint x: 905, startPoint y: 410, endPoint x: 933, endPoint y: 410, distance: 28.2
click at [933, 410] on p "Za več informacij in kontaktne podatke obiščite: [URL][DOMAIN_NAME]" at bounding box center [957, 407] width 183 height 38
click at [935, 411] on p "Za več informacij in kontaktne podatke obiščite: [URL][DOMAIN_NAME]" at bounding box center [957, 407] width 183 height 38
drag, startPoint x: 941, startPoint y: 446, endPoint x: 957, endPoint y: 450, distance: 16.9
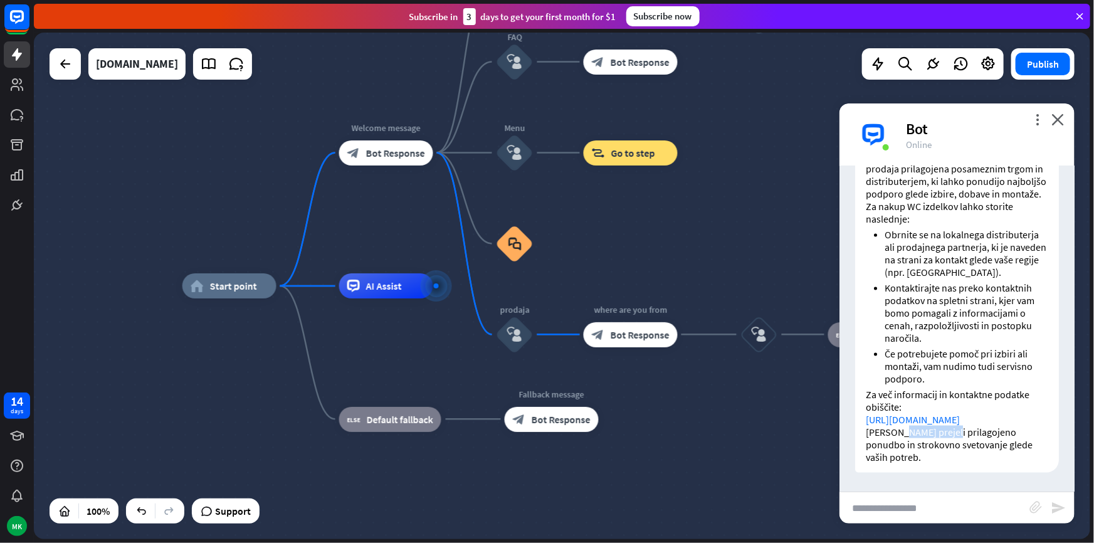
click at [951, 448] on p "[PERSON_NAME] prejeli prilagojeno ponudbo in strokovno svetovanje glede vaših p…" at bounding box center [957, 445] width 183 height 38
drag, startPoint x: 957, startPoint y: 450, endPoint x: 945, endPoint y: 458, distance: 14.6
click at [957, 451] on p "[PERSON_NAME] prejeli prilagojeno ponudbo in strokovno svetovanje glede vaših p…" at bounding box center [957, 445] width 183 height 38
drag, startPoint x: 980, startPoint y: 457, endPoint x: 1002, endPoint y: 454, distance: 22.1
click at [988, 456] on p "[PERSON_NAME] prejeli prilagojeno ponudbo in strokovno svetovanje glede vaših p…" at bounding box center [957, 445] width 183 height 38
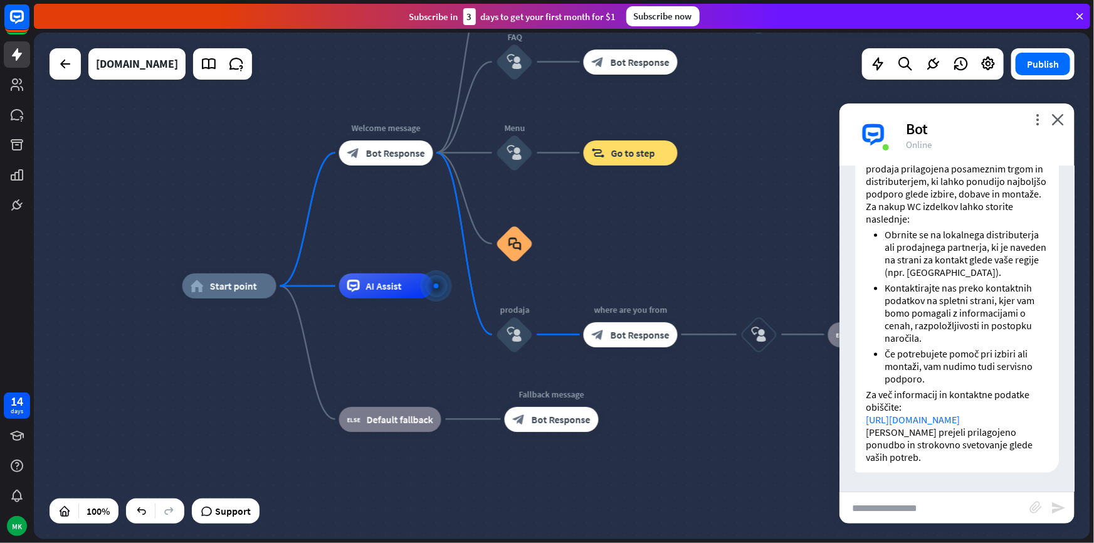
drag, startPoint x: 1017, startPoint y: 455, endPoint x: 982, endPoint y: 458, distance: 35.2
click at [1012, 457] on p "[PERSON_NAME] prejeli prilagojeno ponudbo in strokovno svetovanje glede vaših p…" at bounding box center [957, 445] width 183 height 38
click at [718, 411] on div "home_2 Start point Welcome message block_bot_response Bot Response Back to Menu…" at bounding box center [711, 539] width 1057 height 507
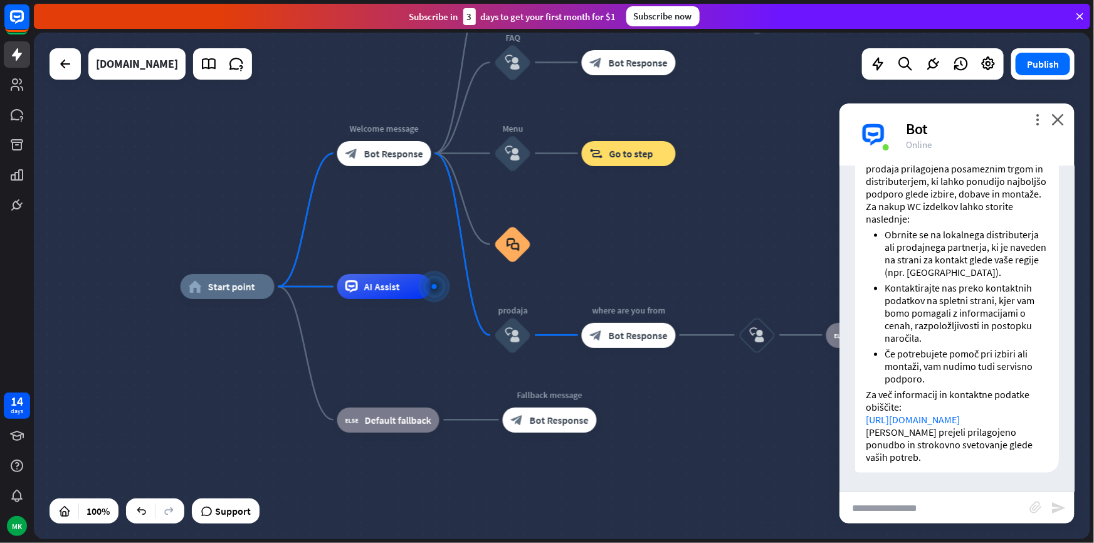
click at [998, 385] on li "Če potrebujete pomoč pri izbiri ali montaži, vam nudimo tudi servisno podporo." at bounding box center [967, 366] width 164 height 38
click at [960, 426] on link "[URL][DOMAIN_NAME]" at bounding box center [913, 419] width 94 height 13
click at [221, 393] on div "Edit name more_horiz home_2 Start point Welcome message block_bot_response Bot …" at bounding box center [709, 540] width 1057 height 507
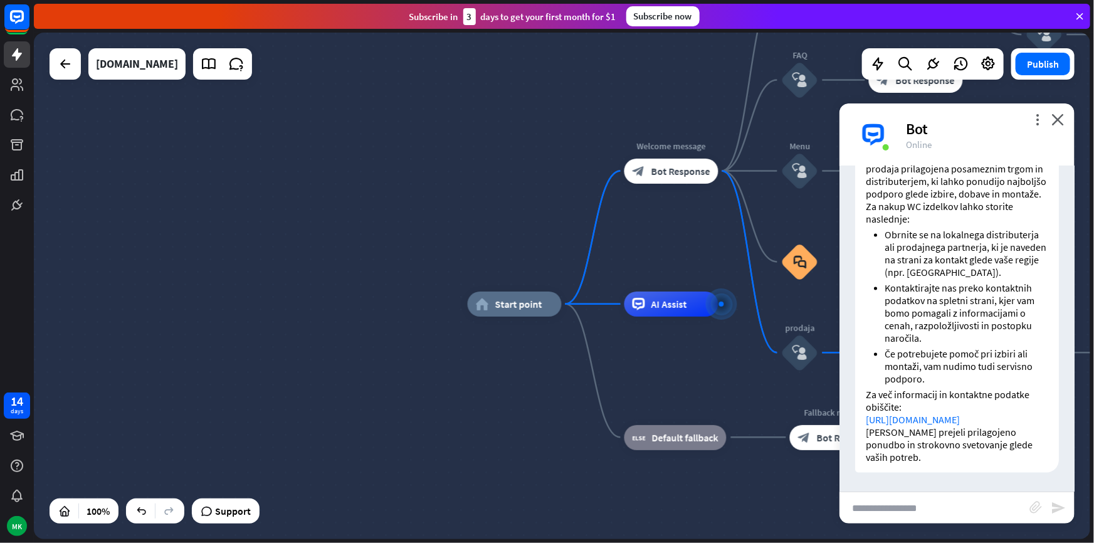
drag, startPoint x: 197, startPoint y: 357, endPoint x: 556, endPoint y: 369, distance: 359.0
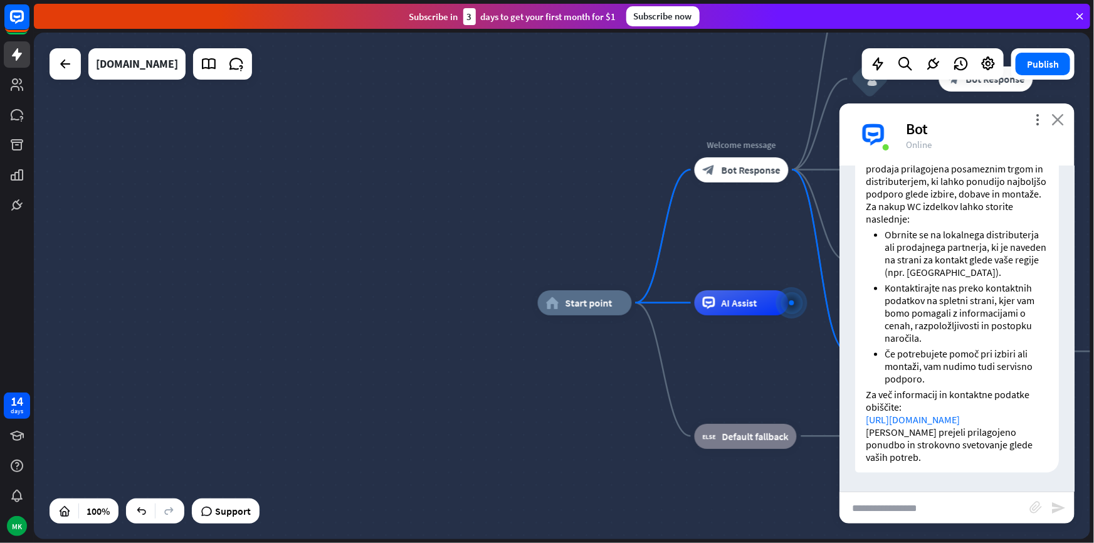
click at [1056, 115] on icon "close" at bounding box center [1058, 120] width 13 height 12
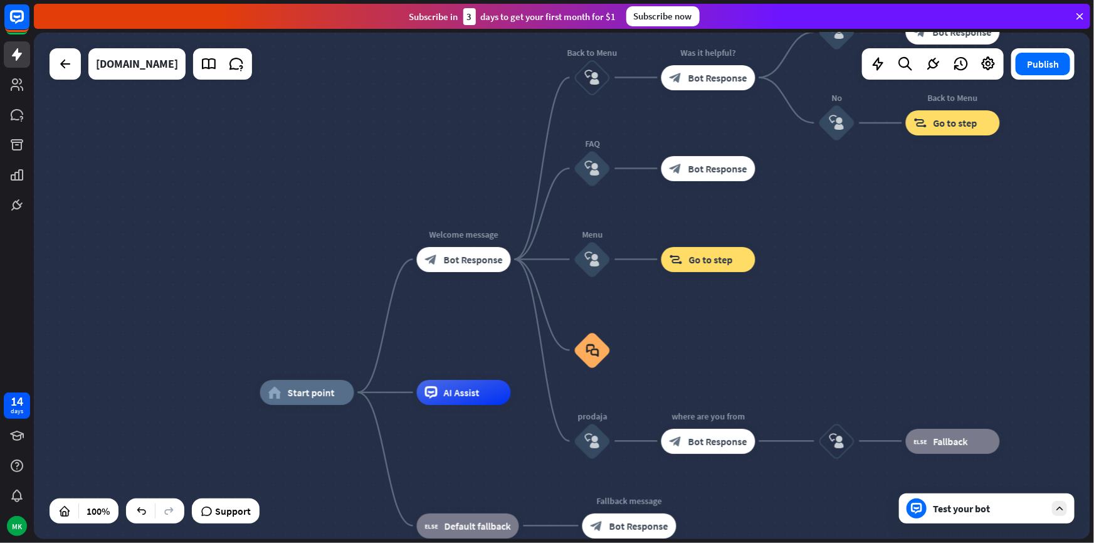
drag, startPoint x: 492, startPoint y: 262, endPoint x: 185, endPoint y: 342, distance: 317.2
click at [201, 349] on div "home_2 Start point Welcome message block_bot_response Bot Response Back to Menu…" at bounding box center [562, 286] width 1057 height 507
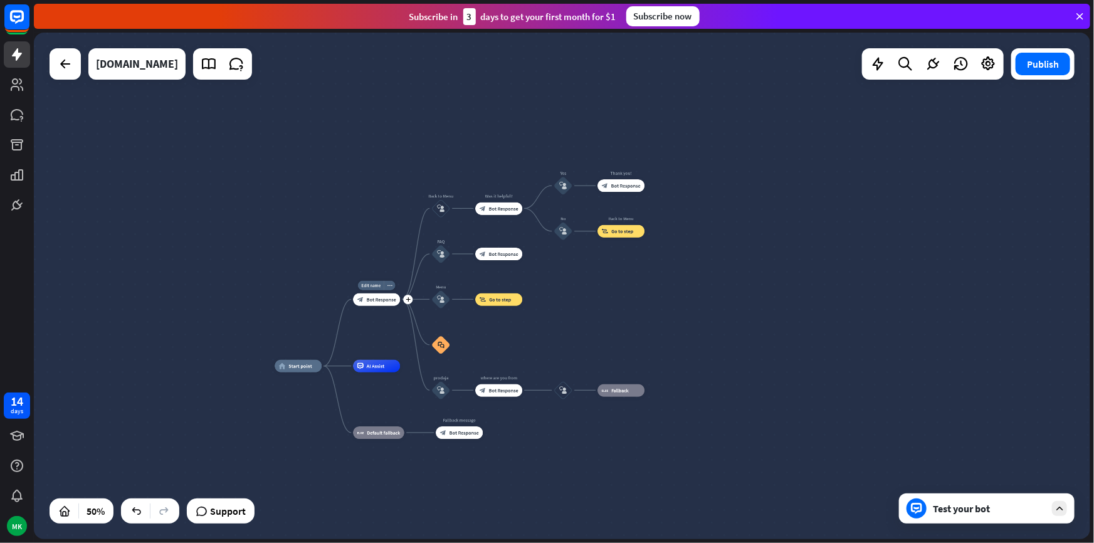
click at [370, 301] on span "Bot Response" at bounding box center [381, 300] width 29 height 6
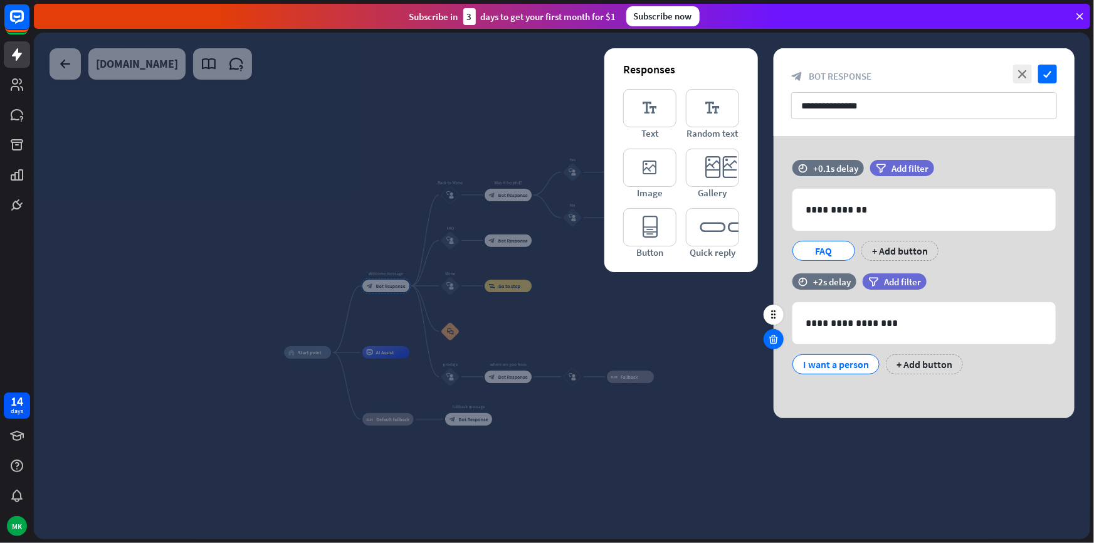
click at [773, 335] on icon at bounding box center [774, 339] width 12 height 11
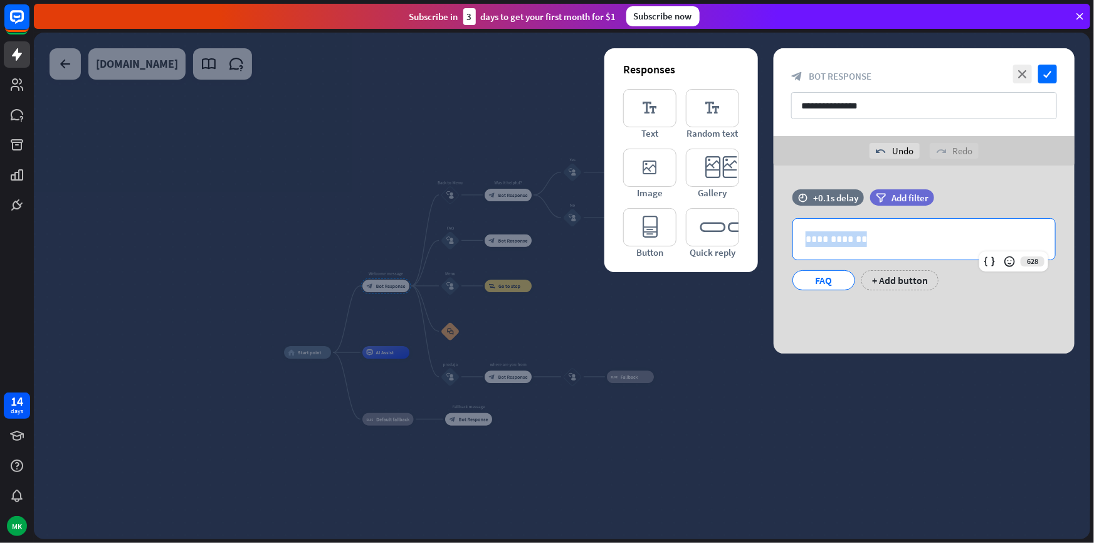
drag, startPoint x: 867, startPoint y: 240, endPoint x: 749, endPoint y: 235, distance: 118.0
click at [774, 235] on div "**********" at bounding box center [924, 260] width 301 height 188
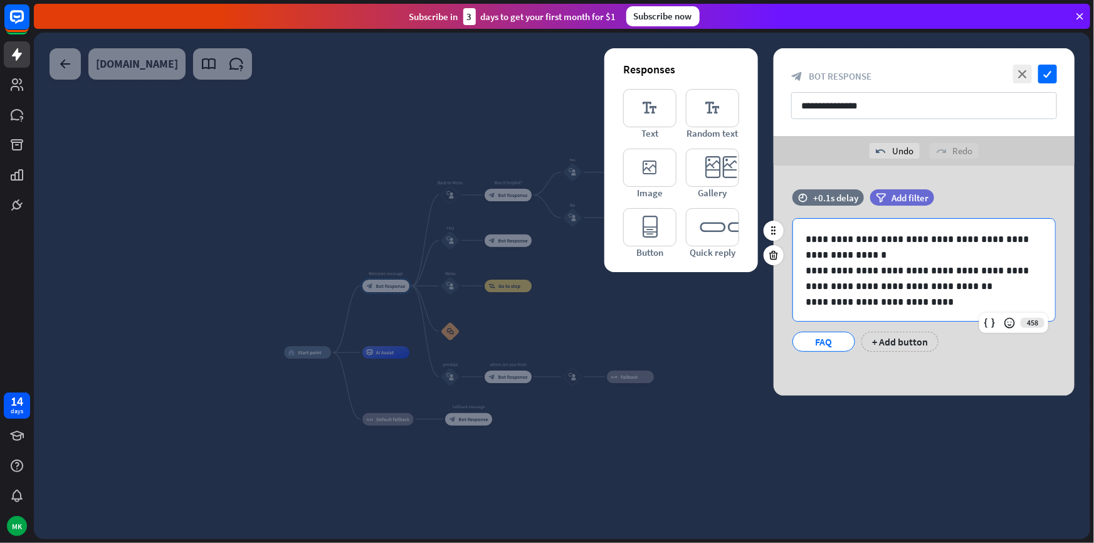
click at [945, 286] on p "**********" at bounding box center [920, 278] width 229 height 31
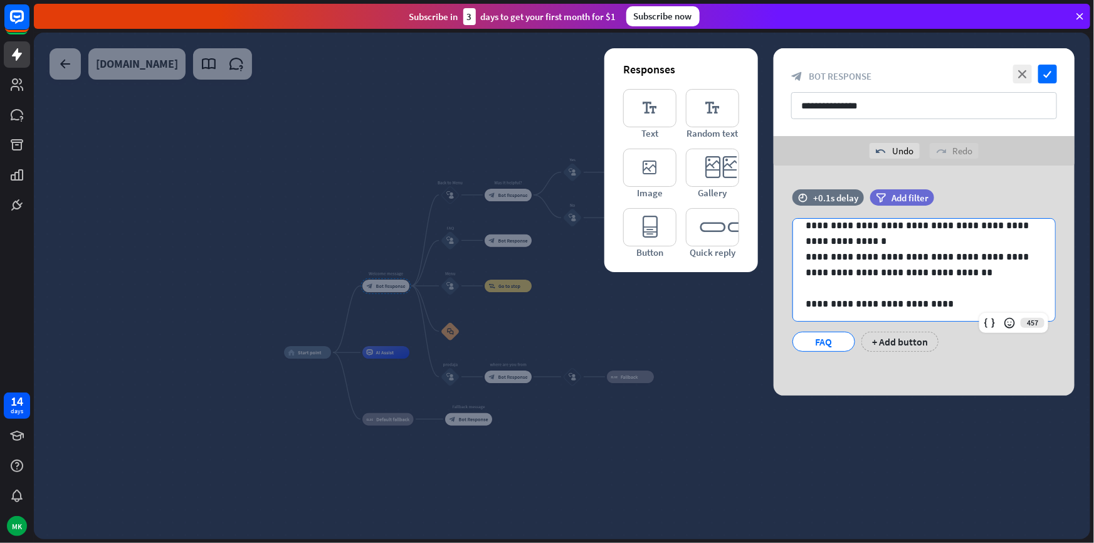
scroll to position [16, 0]
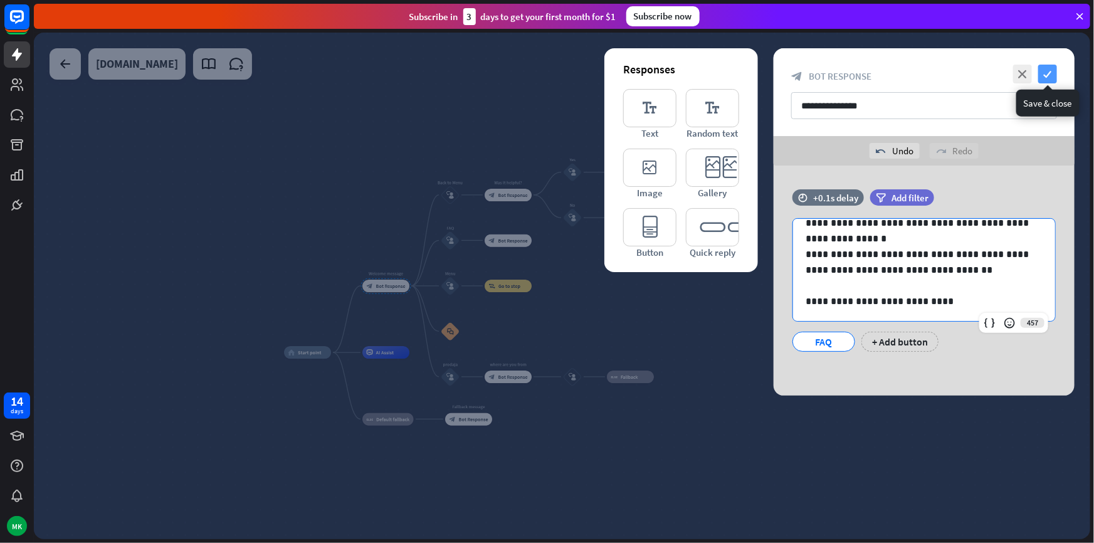
click at [1044, 71] on icon "check" at bounding box center [1048, 74] width 19 height 19
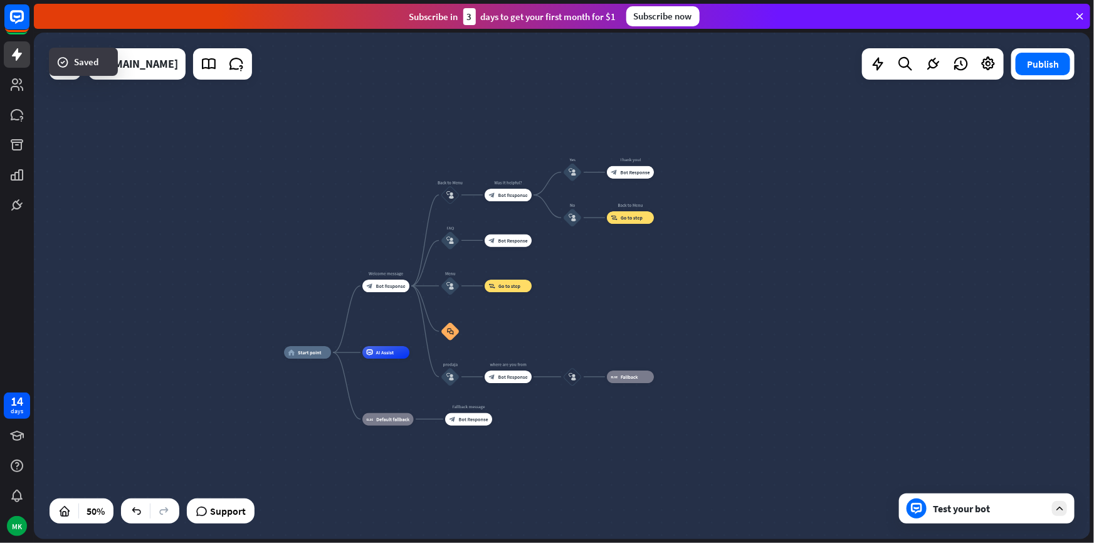
click at [992, 505] on div "Test your bot" at bounding box center [989, 508] width 113 height 13
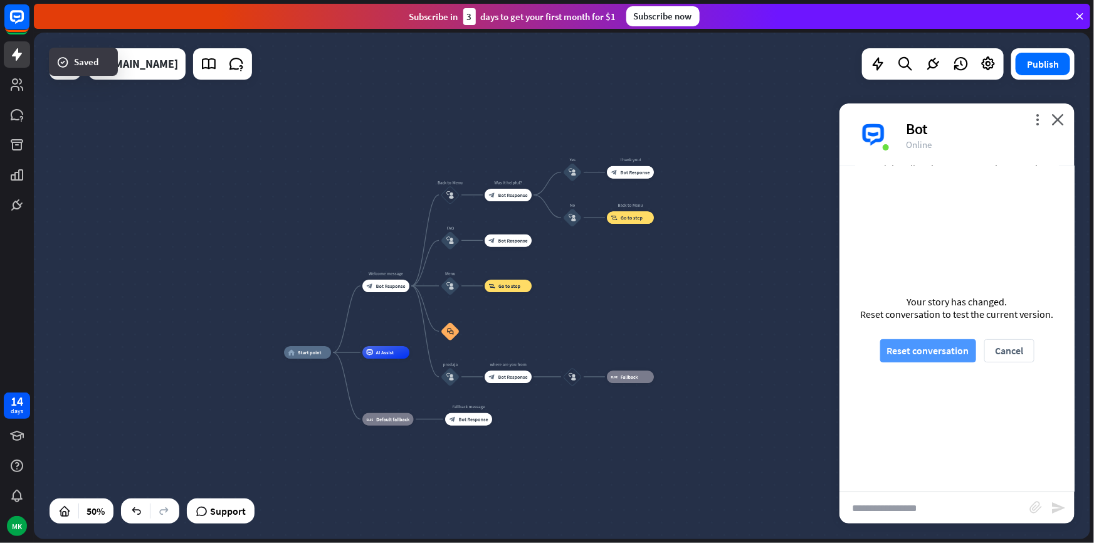
click at [931, 354] on button "Reset conversation" at bounding box center [929, 350] width 96 height 23
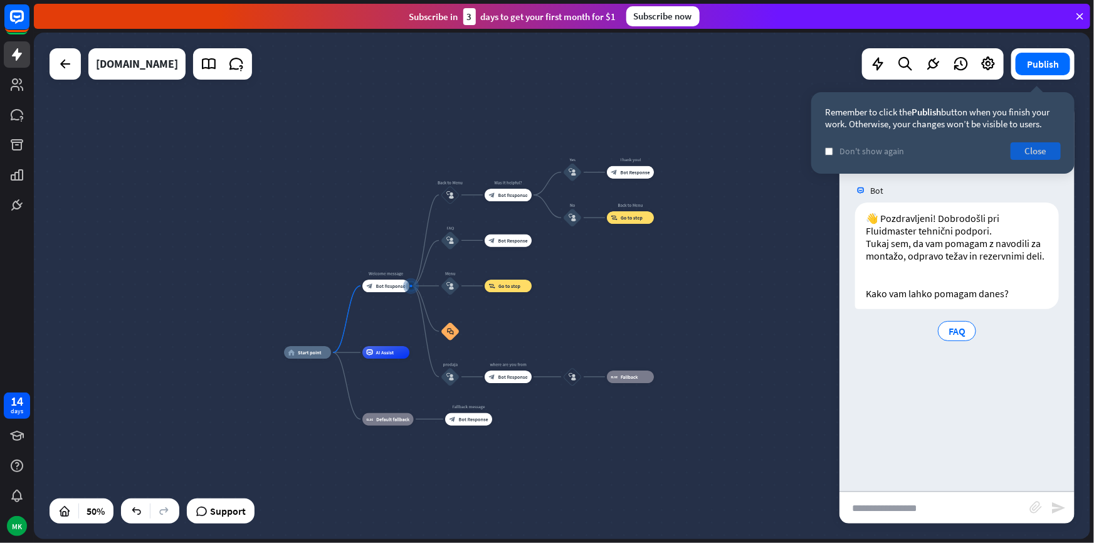
click at [1021, 155] on button "Close" at bounding box center [1036, 151] width 50 height 18
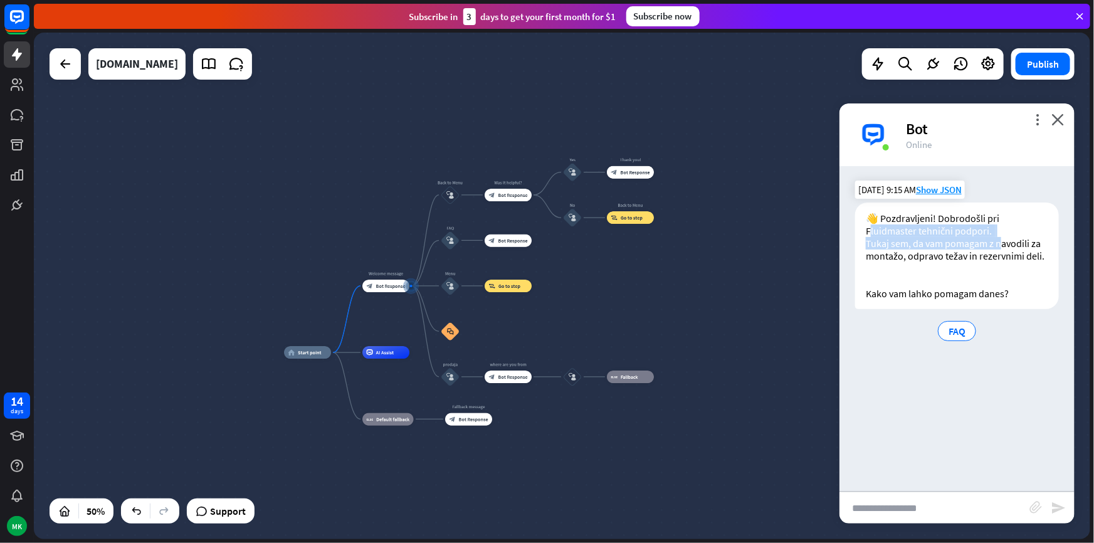
drag, startPoint x: 872, startPoint y: 232, endPoint x: 1000, endPoint y: 236, distance: 128.6
click at [1000, 236] on div "👋 Pozdravljeni! Dobrodošli pri Fluidmaster tehnični podpori. Tukaj sem, da vam …" at bounding box center [957, 256] width 204 height 107
click at [1001, 231] on div "👋 Pozdravljeni! Dobrodošli pri Fluidmaster tehnični podpori. Tukaj sem, da vam …" at bounding box center [957, 256] width 204 height 107
click at [390, 292] on div "Edit name more_horiz plus Welcome message block_bot_response Bot Response" at bounding box center [386, 286] width 47 height 13
click at [375, 281] on div "block_bot_response Bot Response" at bounding box center [386, 286] width 47 height 13
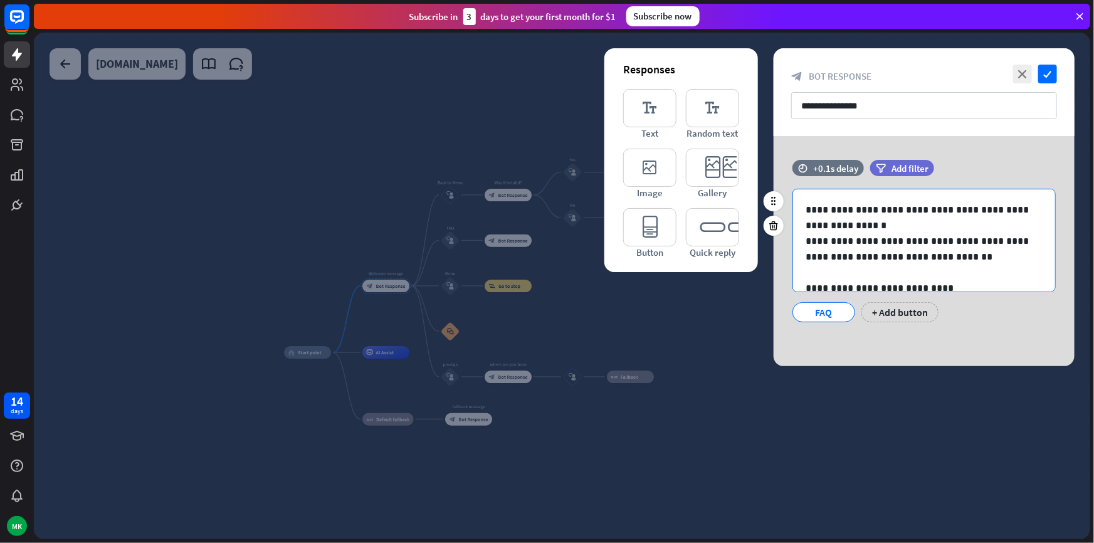
click at [822, 211] on p "**********" at bounding box center [920, 217] width 229 height 31
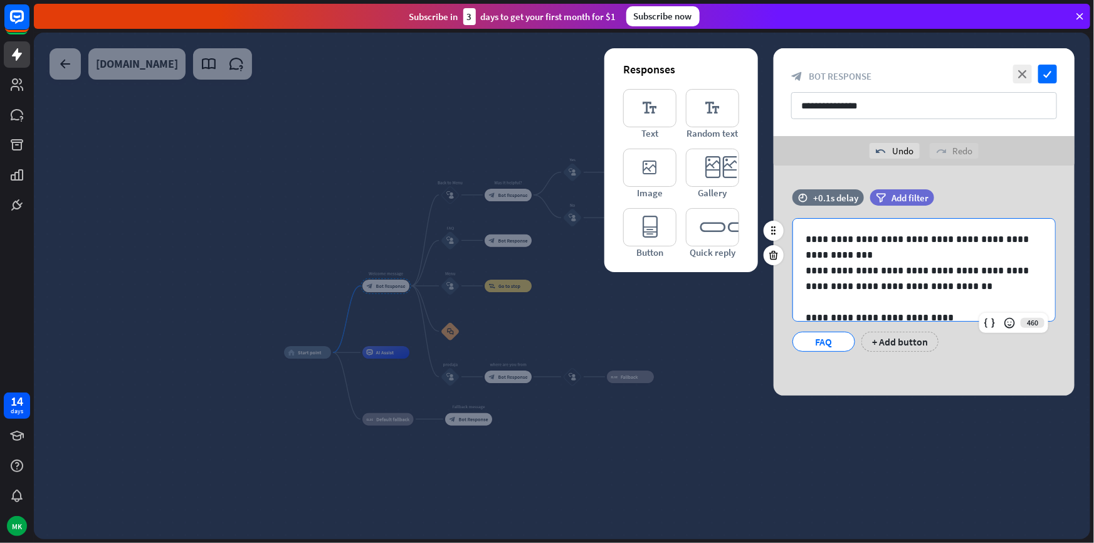
click at [806, 255] on p "**********" at bounding box center [920, 246] width 229 height 31
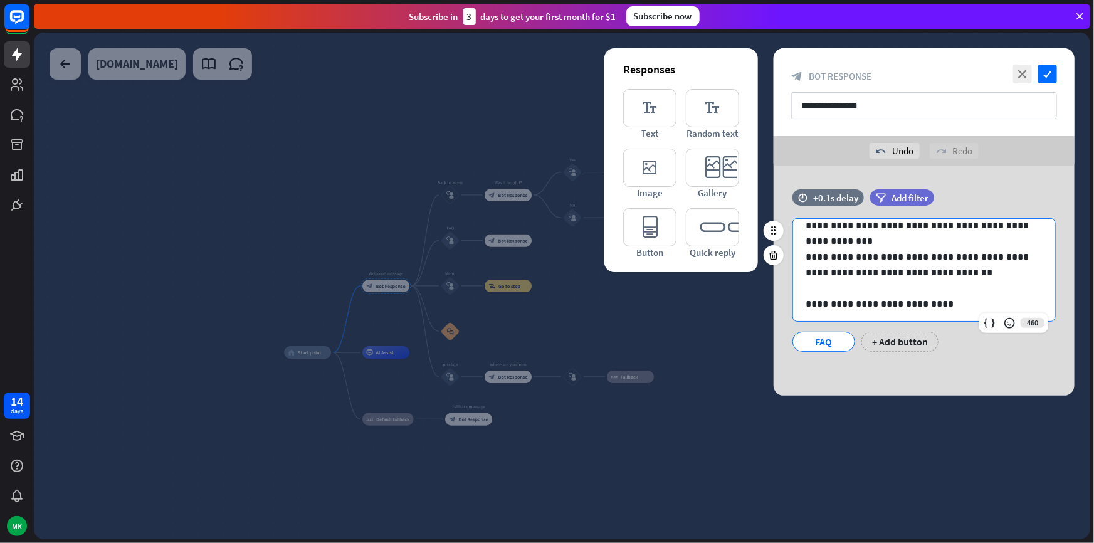
scroll to position [16, 0]
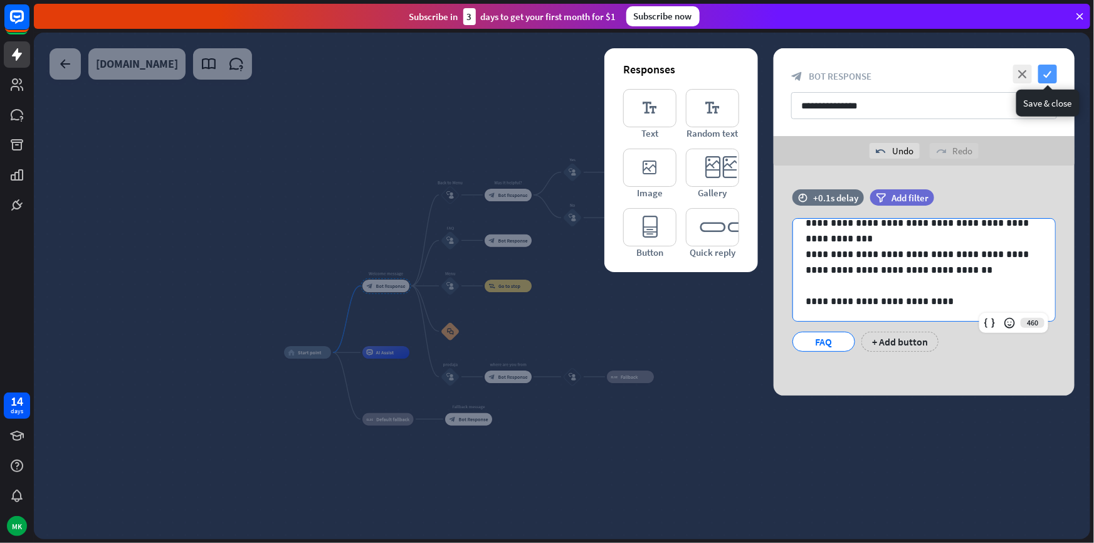
click at [1046, 75] on icon "check" at bounding box center [1048, 74] width 19 height 19
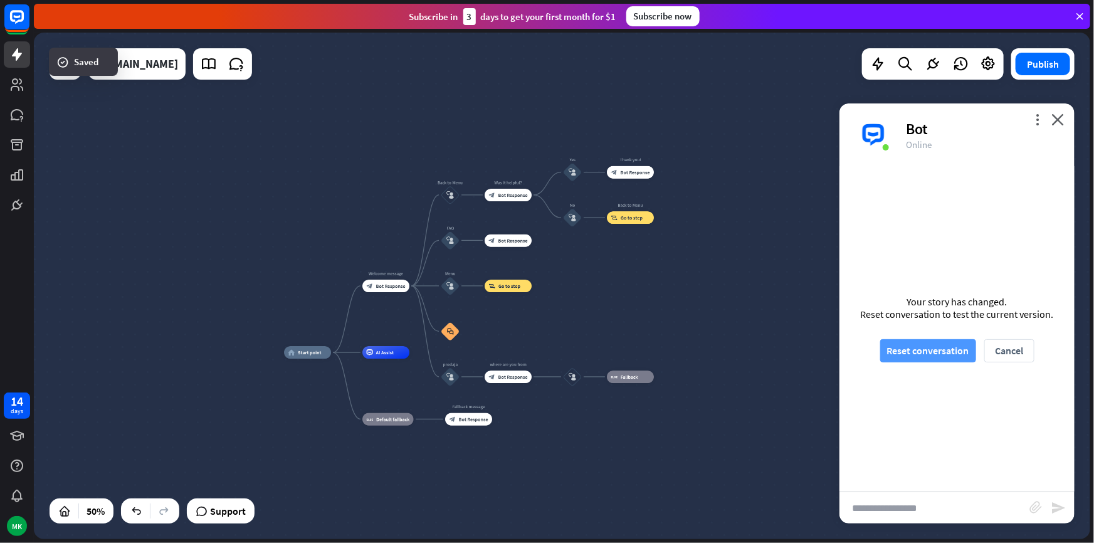
click at [945, 356] on button "Reset conversation" at bounding box center [929, 350] width 96 height 23
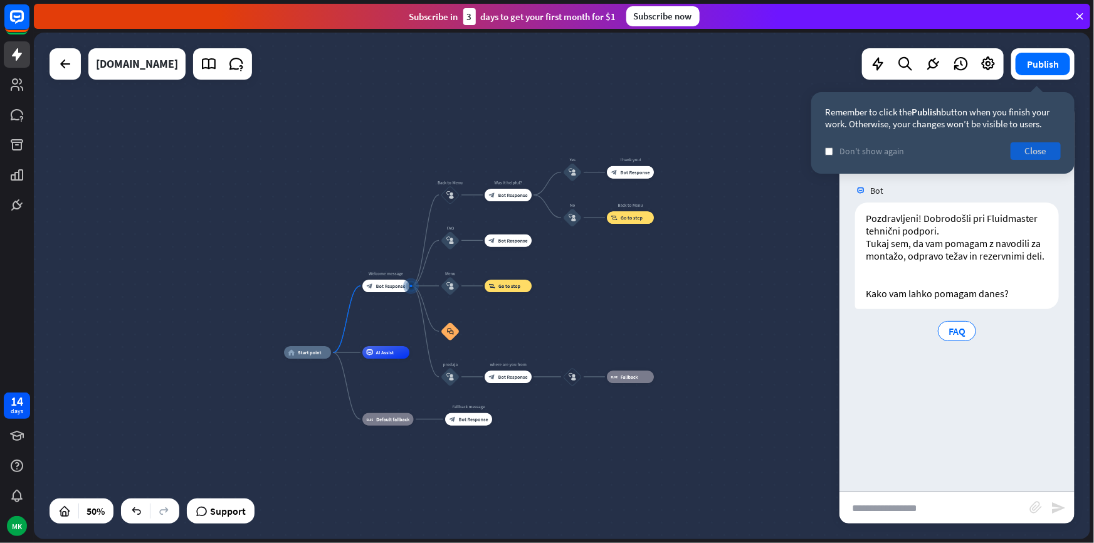
click at [1035, 148] on button "Close" at bounding box center [1036, 151] width 50 height 18
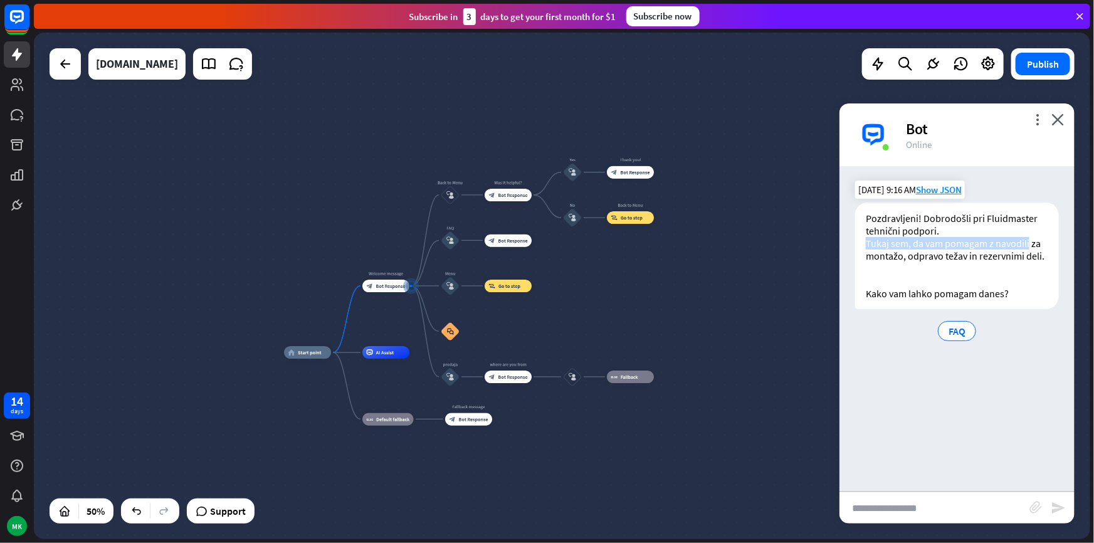
drag, startPoint x: 867, startPoint y: 240, endPoint x: 1031, endPoint y: 243, distance: 164.3
click at [1031, 243] on div "Pozdravljeni! Dobrodošli pri Fluidmaster tehnični podpori. Tukaj sem, da vam po…" at bounding box center [957, 256] width 204 height 107
click at [386, 290] on div "block_bot_response Bot Response" at bounding box center [386, 286] width 47 height 13
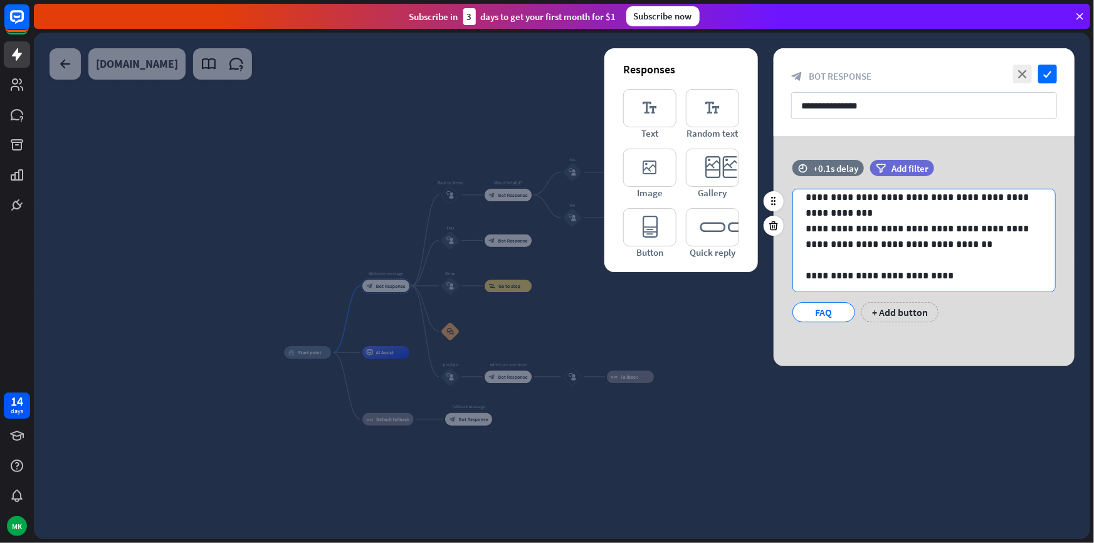
scroll to position [16, 0]
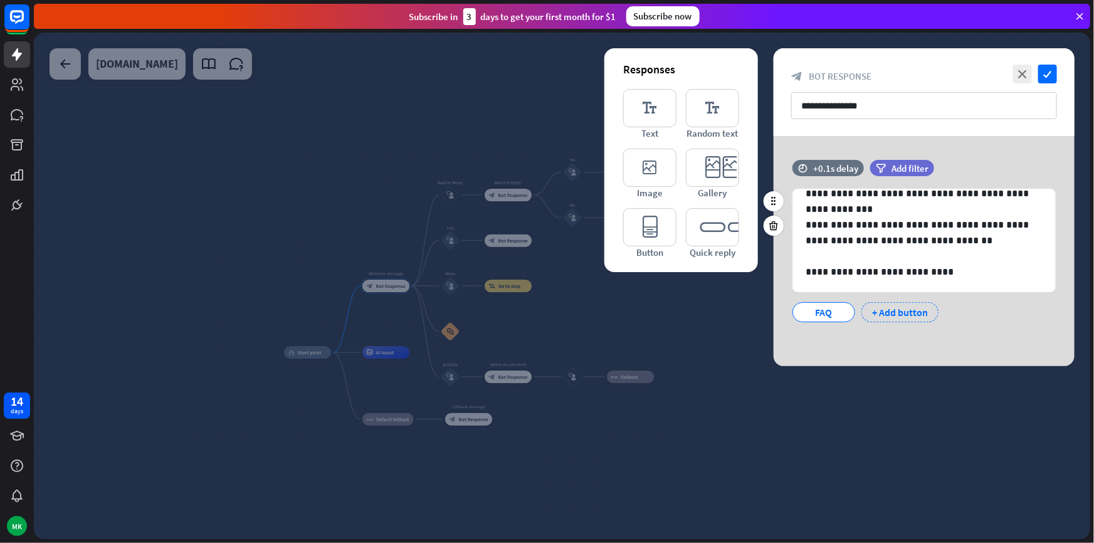
click at [902, 314] on div "+ Add button" at bounding box center [900, 312] width 77 height 20
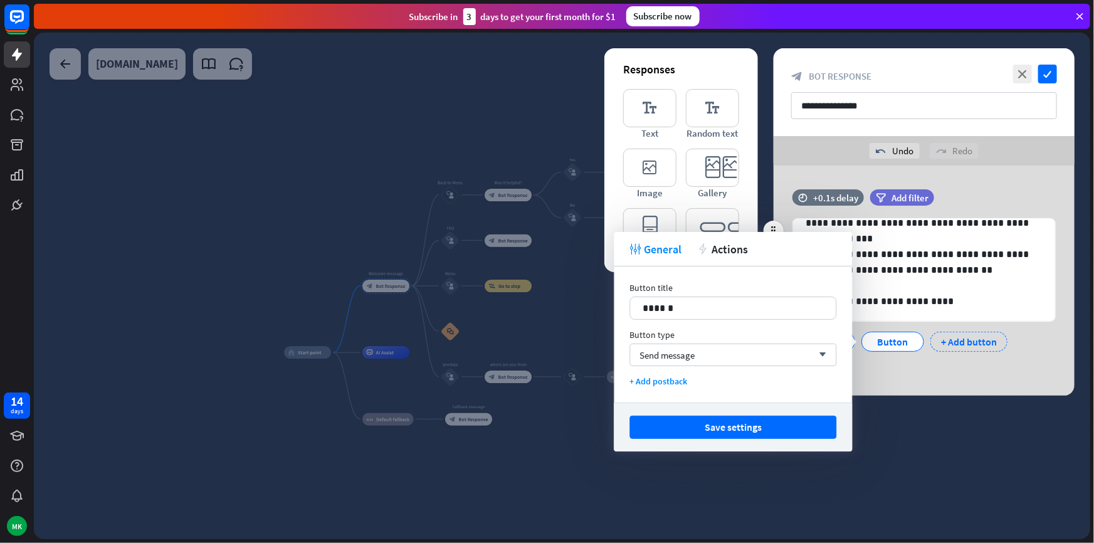
click at [960, 340] on div "+ Add button" at bounding box center [969, 342] width 77 height 20
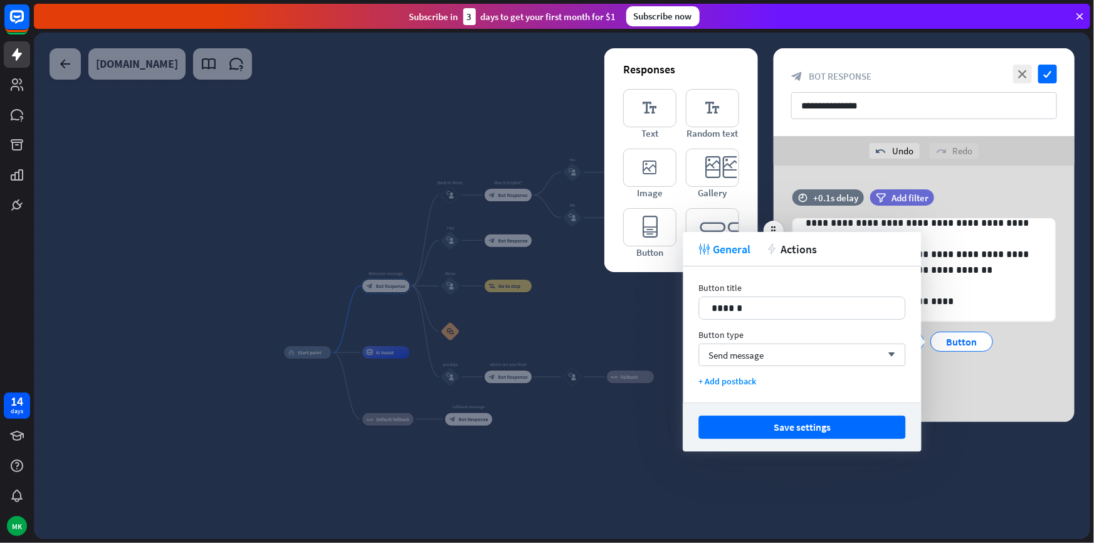
click at [971, 389] on div "**********" at bounding box center [924, 289] width 301 height 201
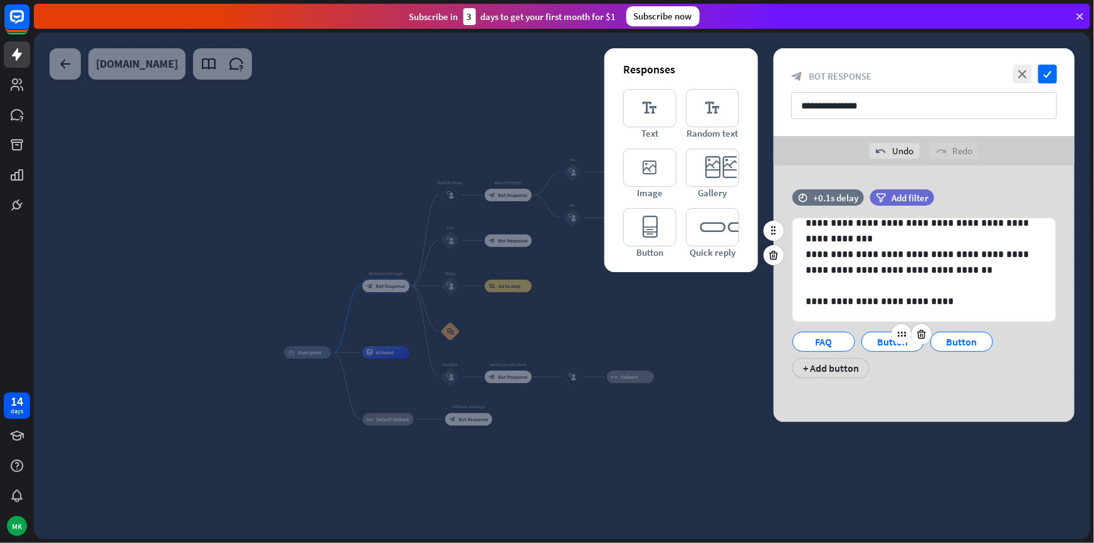
click at [881, 338] on div "Button" at bounding box center [892, 341] width 41 height 19
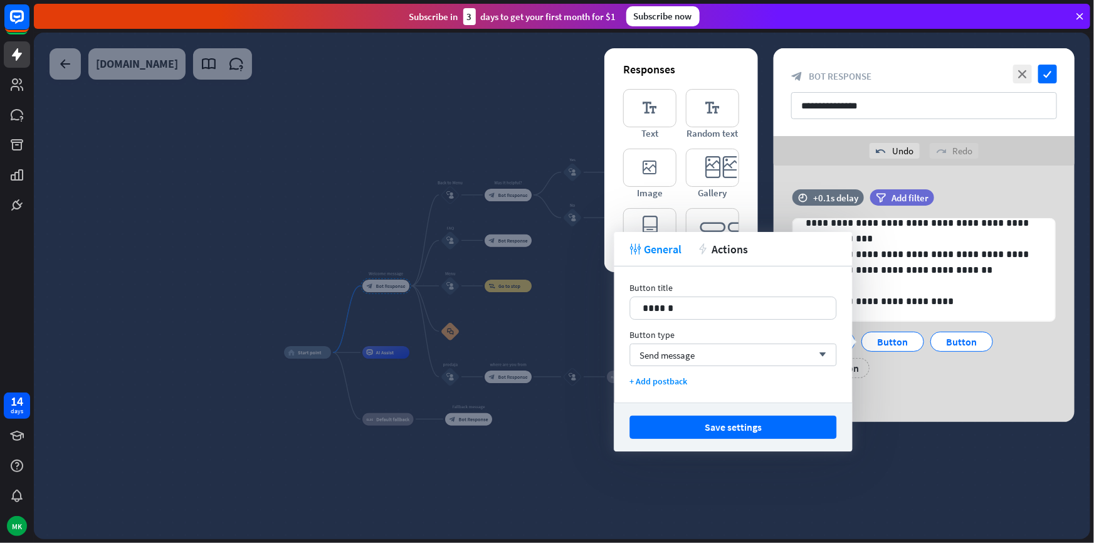
click at [901, 400] on div "**********" at bounding box center [924, 294] width 301 height 257
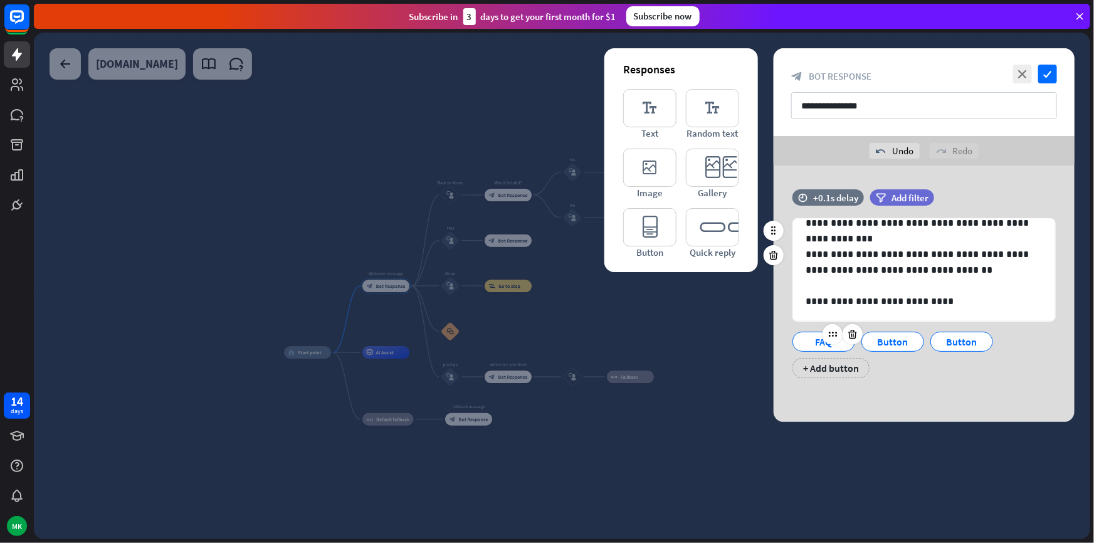
click at [809, 338] on div "FAQ" at bounding box center [823, 341] width 41 height 19
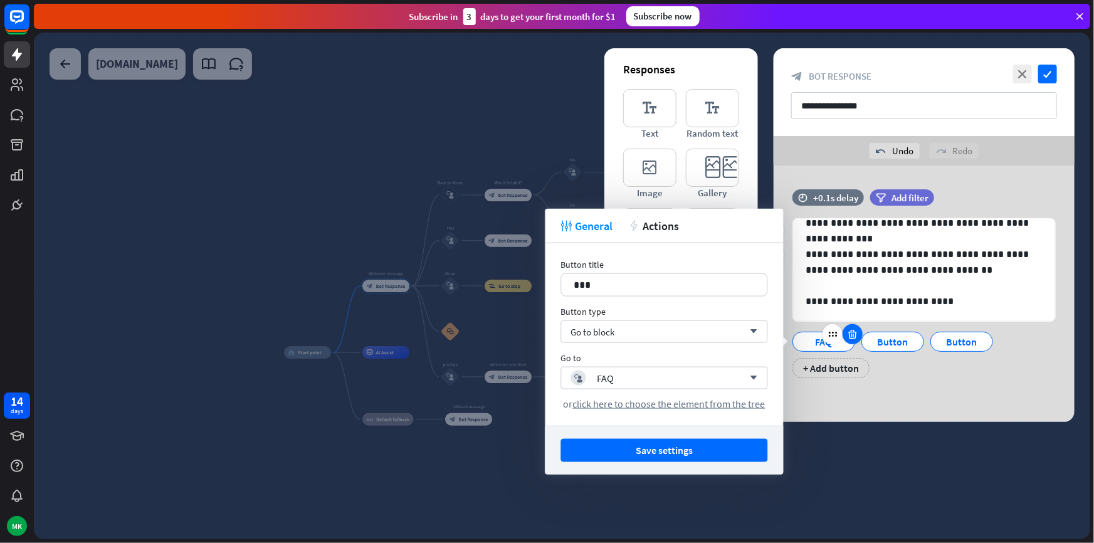
click at [855, 339] on icon at bounding box center [853, 334] width 12 height 11
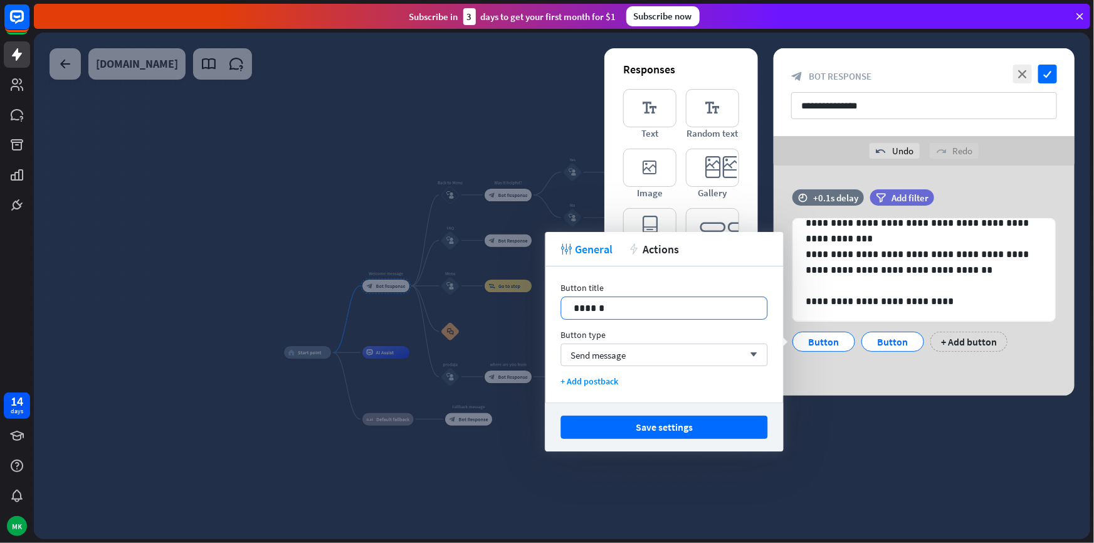
click at [687, 313] on p "******" at bounding box center [665, 308] width 181 height 16
drag, startPoint x: 675, startPoint y: 312, endPoint x: 532, endPoint y: 313, distance: 143.6
click at [533, 313] on body "14 days MK close Product Help First steps Get started with ChatBot Help Center …" at bounding box center [547, 271] width 1094 height 543
click at [657, 344] on div "Send message arrow_down" at bounding box center [664, 355] width 207 height 23
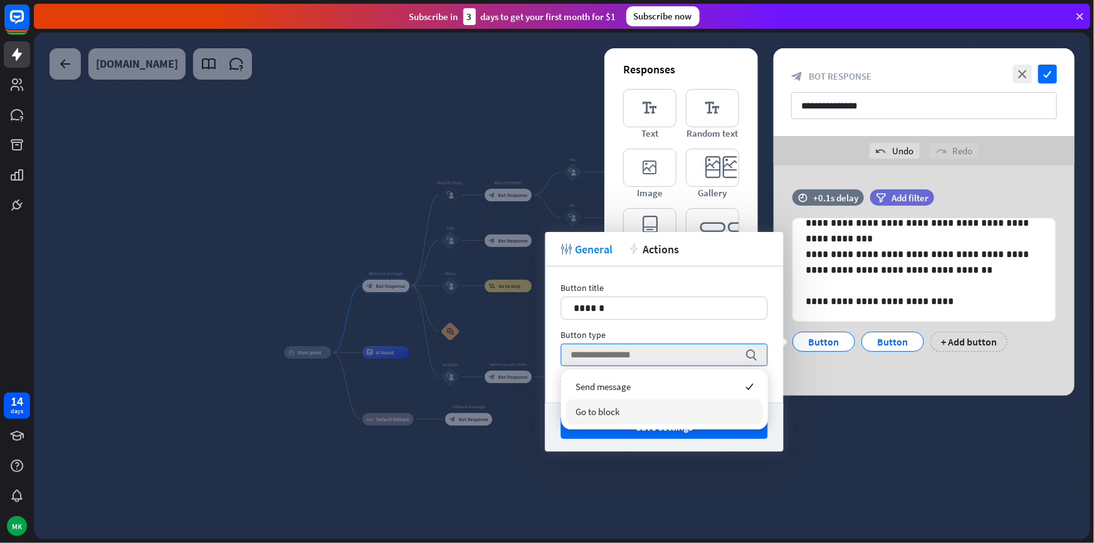
click at [653, 410] on div "Go to block" at bounding box center [664, 412] width 197 height 25
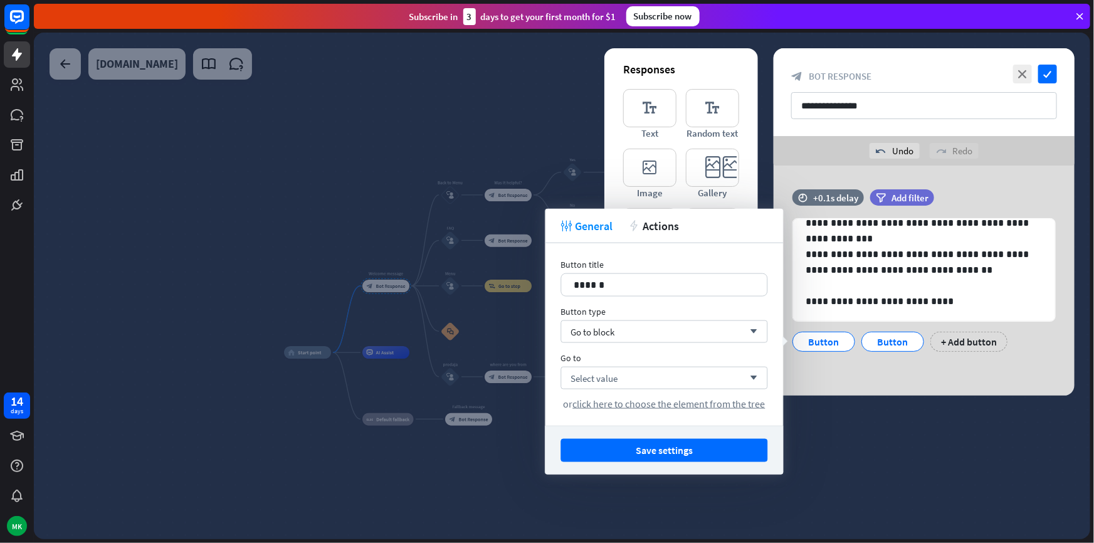
click at [637, 345] on div "Button title 14 ****** Button type Go to block arrow_down Go to Select value ar…" at bounding box center [665, 334] width 238 height 183
click at [621, 332] on div "Go to block arrow_down" at bounding box center [664, 331] width 207 height 23
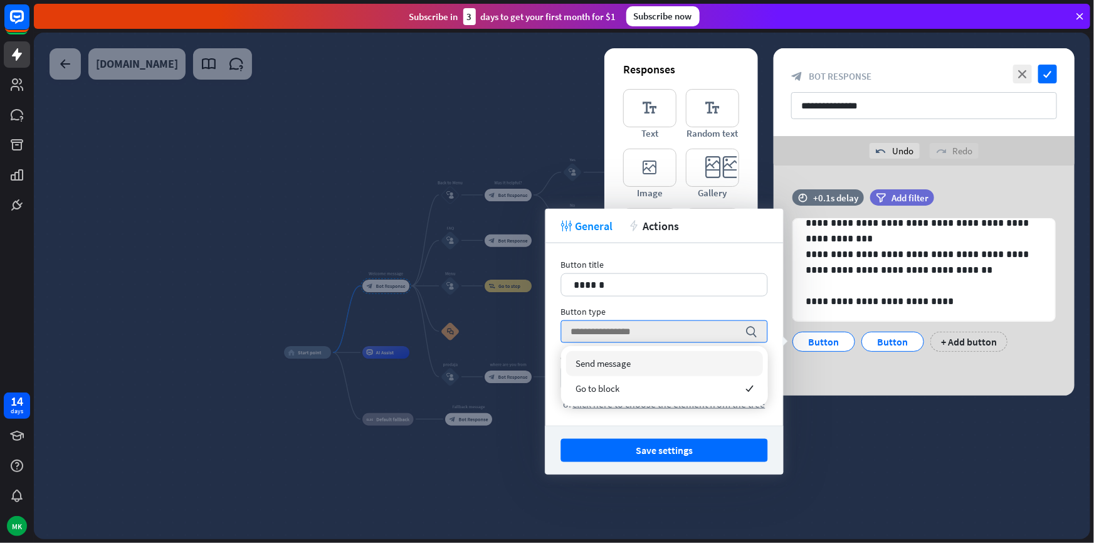
click at [614, 368] on span "Send message" at bounding box center [603, 363] width 55 height 12
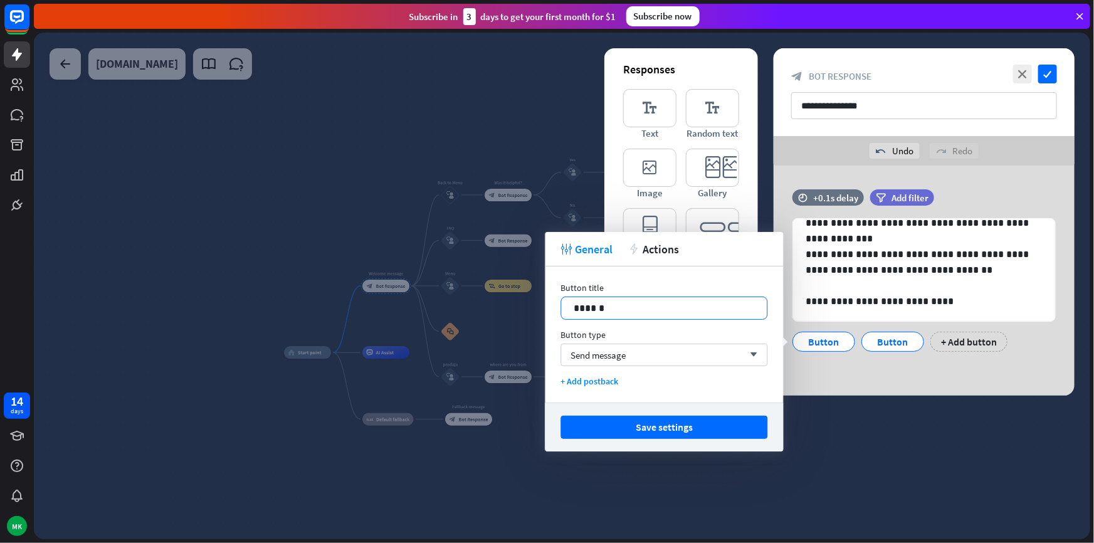
click at [622, 307] on p "******" at bounding box center [665, 308] width 181 height 16
drag, startPoint x: 608, startPoint y: 309, endPoint x: 564, endPoint y: 306, distance: 44.0
click at [564, 306] on div "******" at bounding box center [665, 308] width 206 height 22
drag, startPoint x: 645, startPoint y: 309, endPoint x: 551, endPoint y: 300, distance: 93.9
click at [551, 300] on div "**********" at bounding box center [665, 335] width 238 height 136
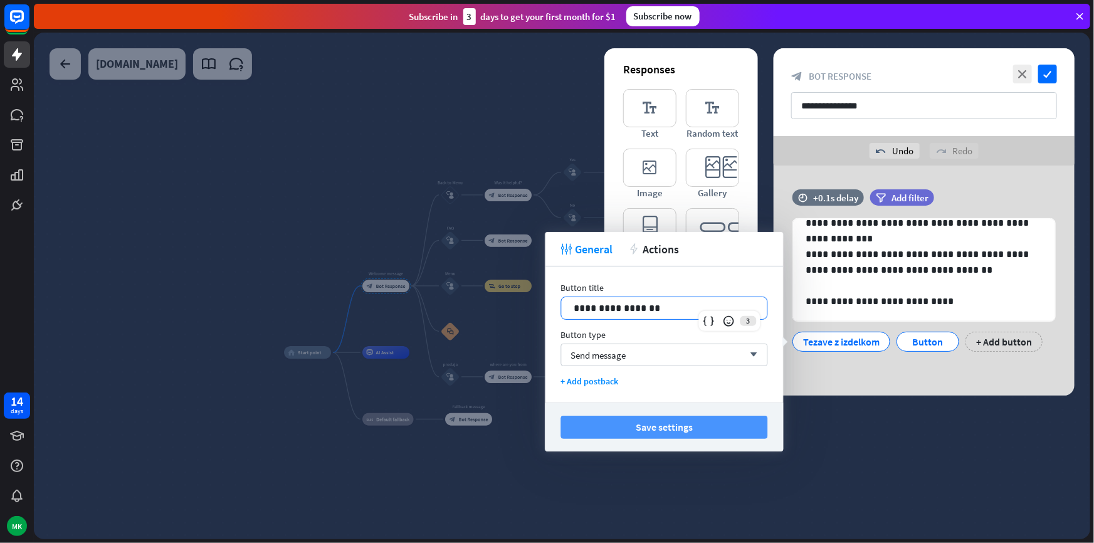
click at [714, 429] on button "Save settings" at bounding box center [664, 427] width 207 height 23
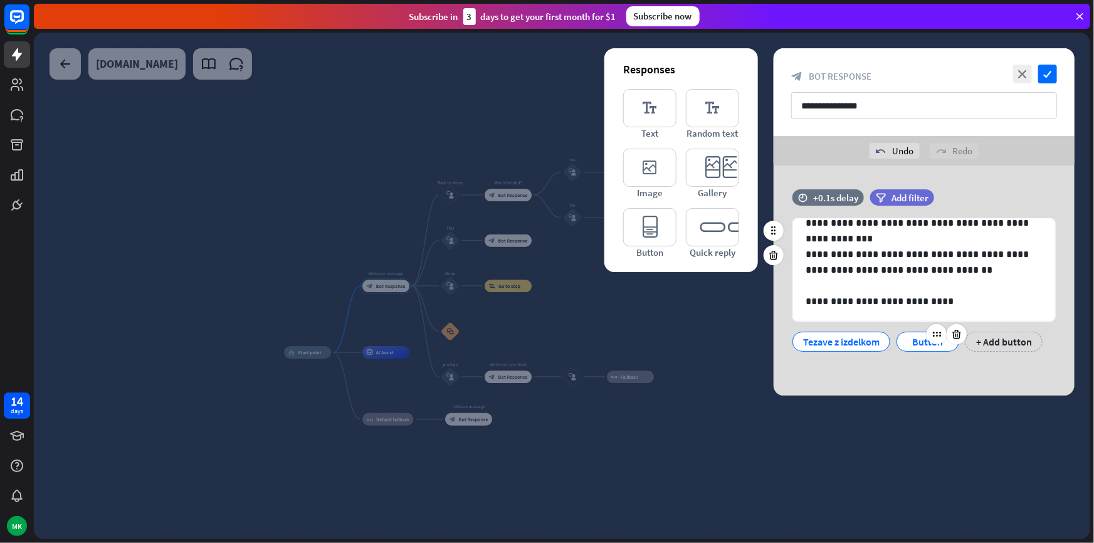
click at [921, 346] on div "Button" at bounding box center [928, 341] width 41 height 19
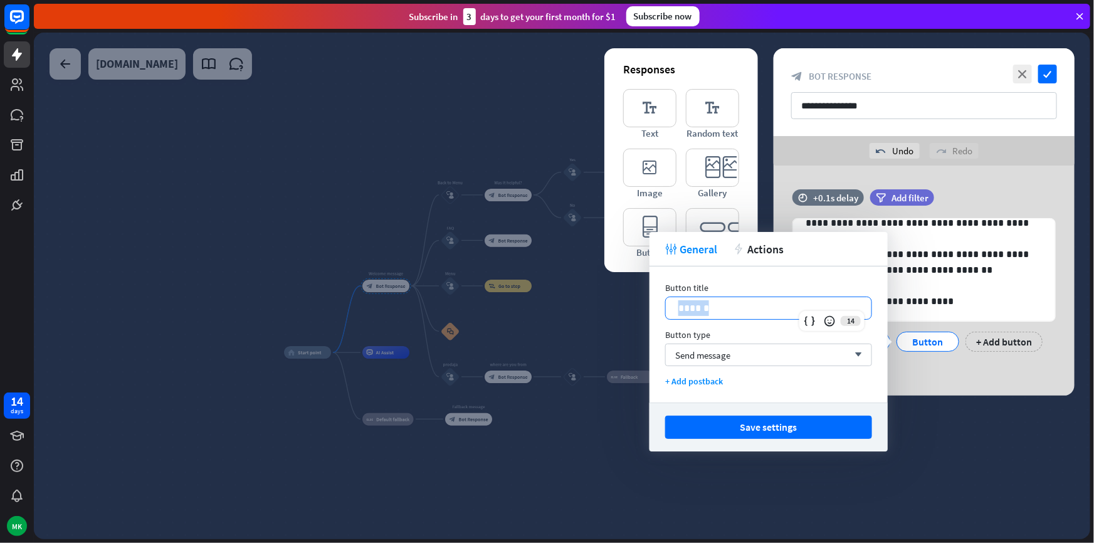
drag, startPoint x: 709, startPoint y: 305, endPoint x: 578, endPoint y: 300, distance: 131.8
click at [587, 297] on body "14 days MK close Product Help First steps Get started with ChatBot Help Center …" at bounding box center [547, 271] width 1094 height 543
drag, startPoint x: 784, startPoint y: 432, endPoint x: 776, endPoint y: 433, distance: 7.6
click at [784, 432] on button "Save settings" at bounding box center [768, 427] width 207 height 23
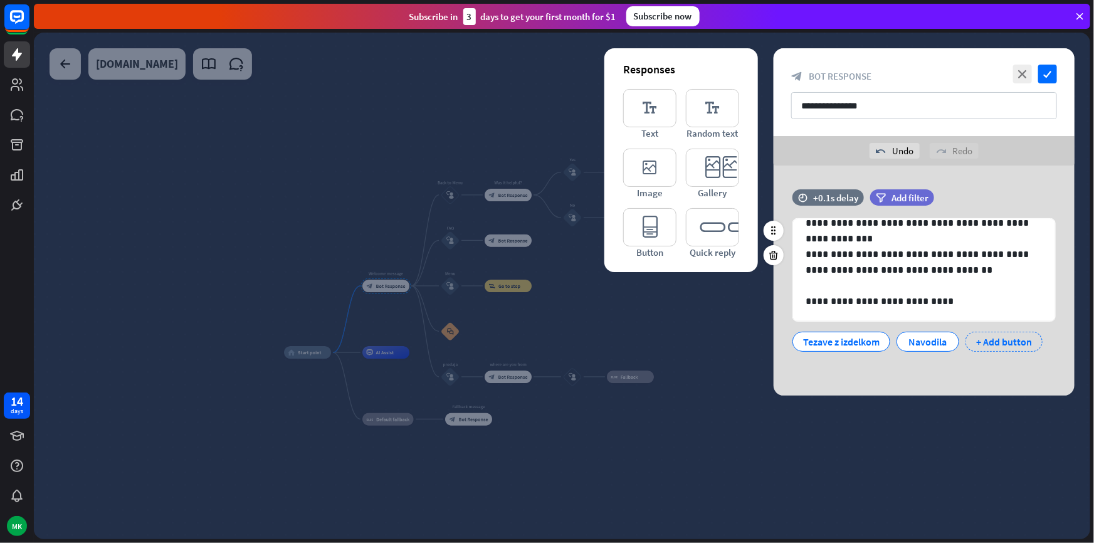
click at [995, 338] on div "+ Add button" at bounding box center [1004, 342] width 77 height 20
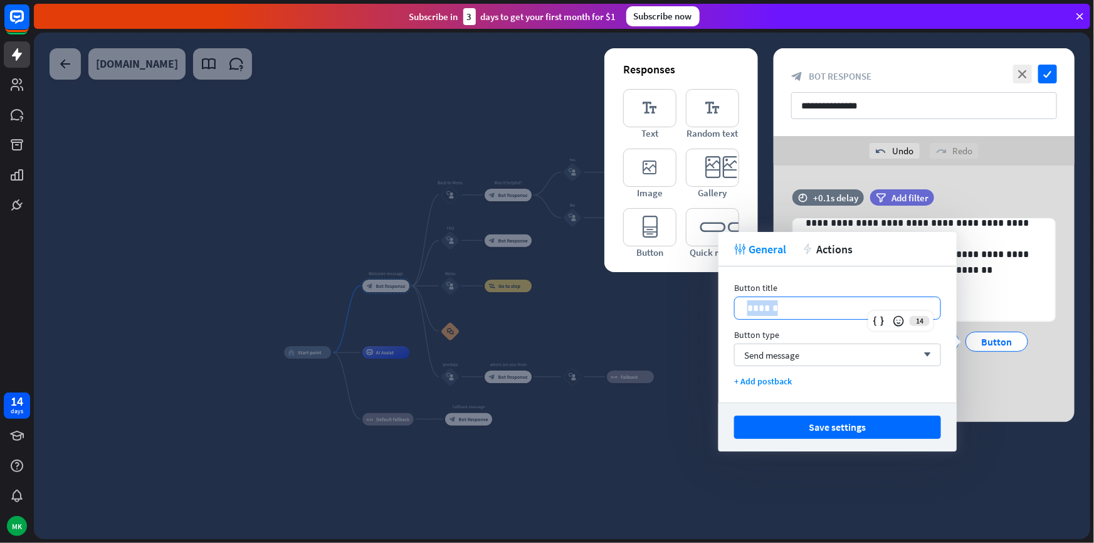
drag, startPoint x: 786, startPoint y: 305, endPoint x: 698, endPoint y: 315, distance: 89.0
click at [692, 310] on body "14 days MK close Product Help First steps Get started with ChatBot Help Center …" at bounding box center [547, 271] width 1094 height 543
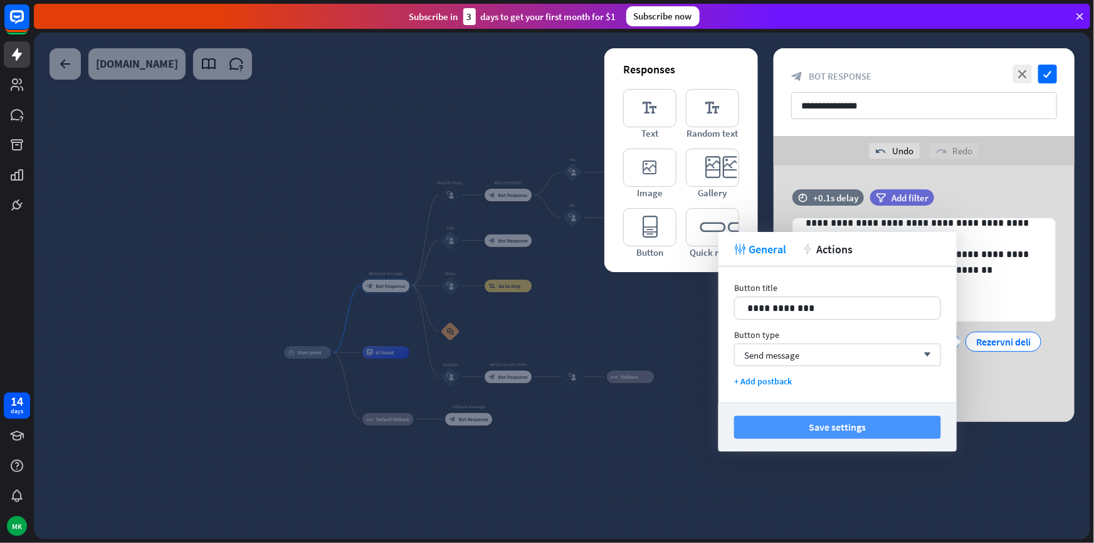
click at [768, 426] on button "Save settings" at bounding box center [837, 427] width 207 height 23
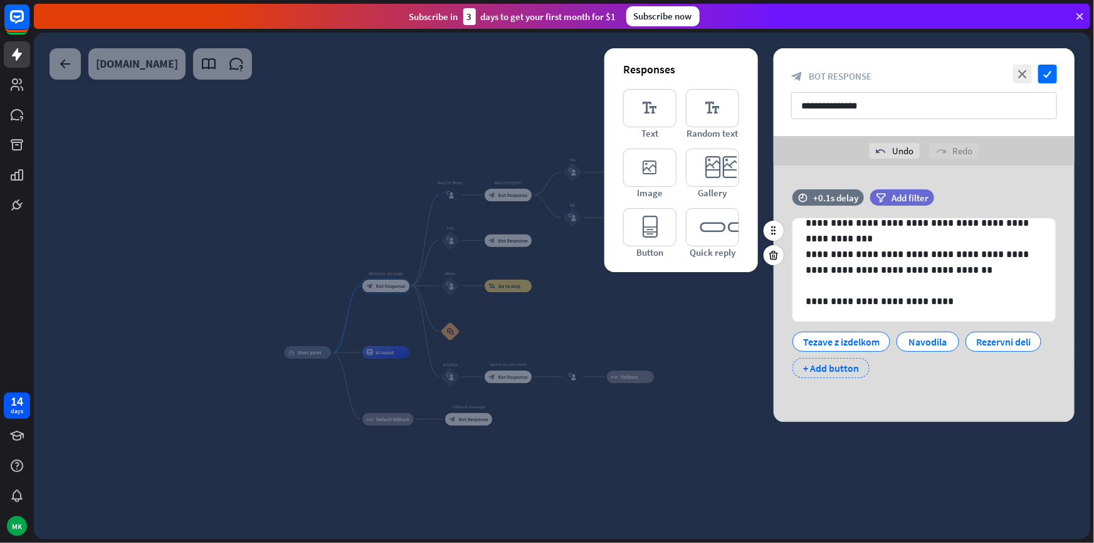
click at [845, 372] on div "+ Add button" at bounding box center [831, 368] width 77 height 20
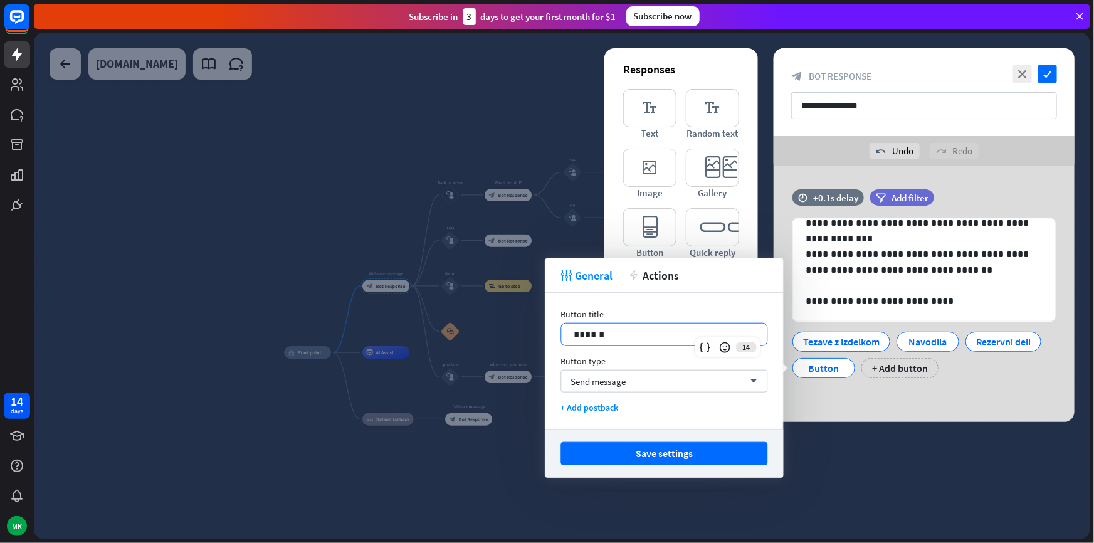
drag, startPoint x: 659, startPoint y: 338, endPoint x: 477, endPoint y: 334, distance: 181.9
click at [488, 335] on body "14 days MK close Product Help First steps Get started with ChatBot Help Center …" at bounding box center [547, 271] width 1094 height 543
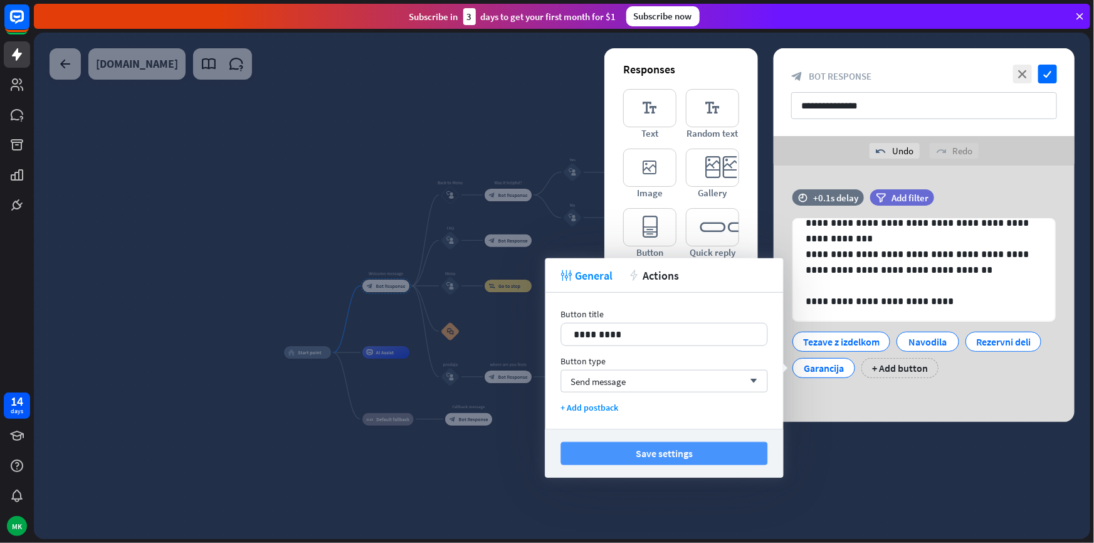
click at [615, 456] on button "Save settings" at bounding box center [664, 453] width 207 height 23
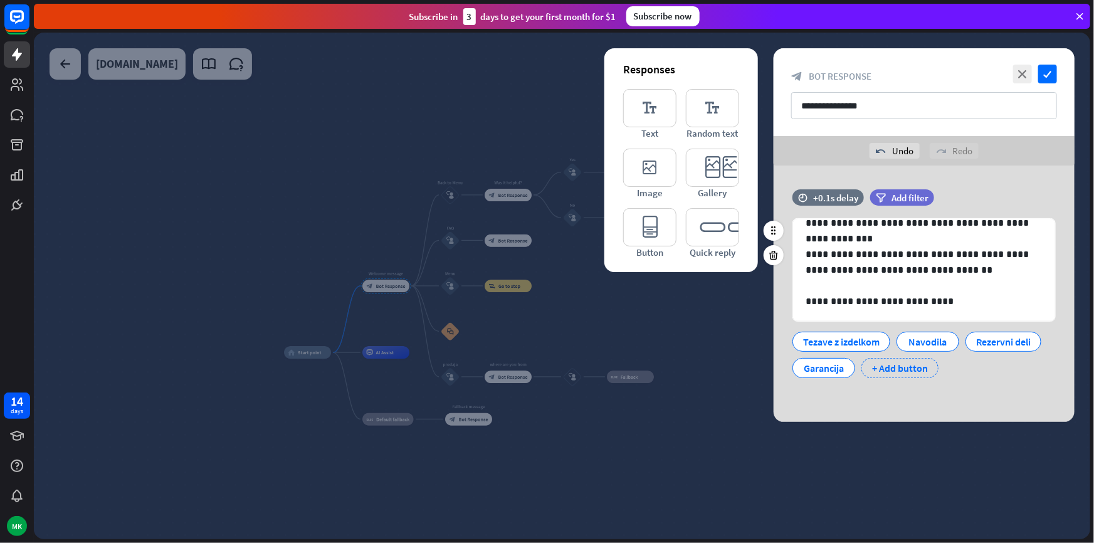
click at [874, 368] on div "+ Add button" at bounding box center [900, 368] width 77 height 20
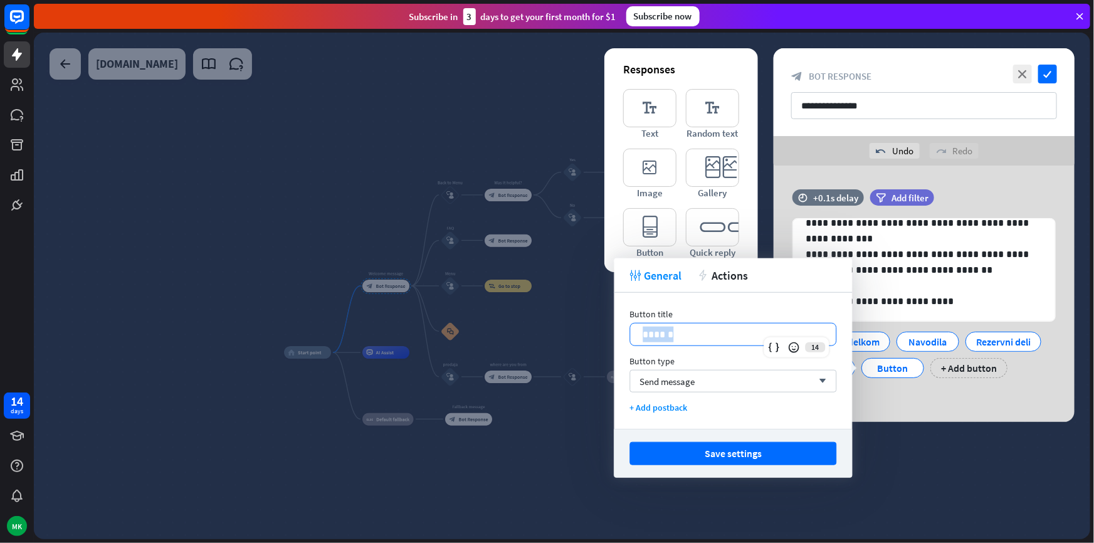
drag, startPoint x: 711, startPoint y: 328, endPoint x: 618, endPoint y: 334, distance: 93.7
click at [618, 334] on div "Button title 14 ****** Button type Send message arrow_down + Add postback" at bounding box center [734, 361] width 238 height 136
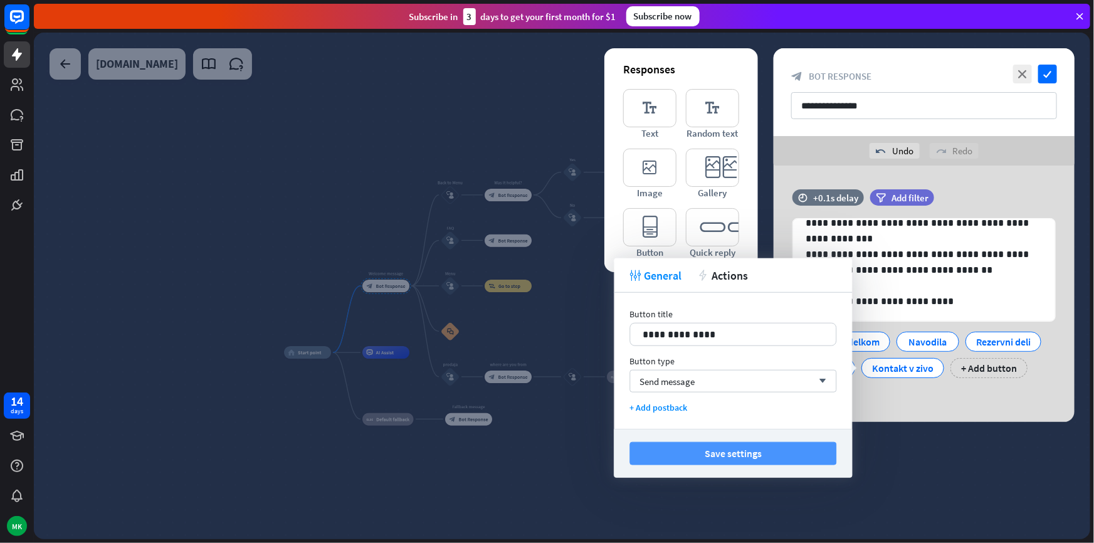
click at [769, 457] on button "Save settings" at bounding box center [733, 453] width 207 height 23
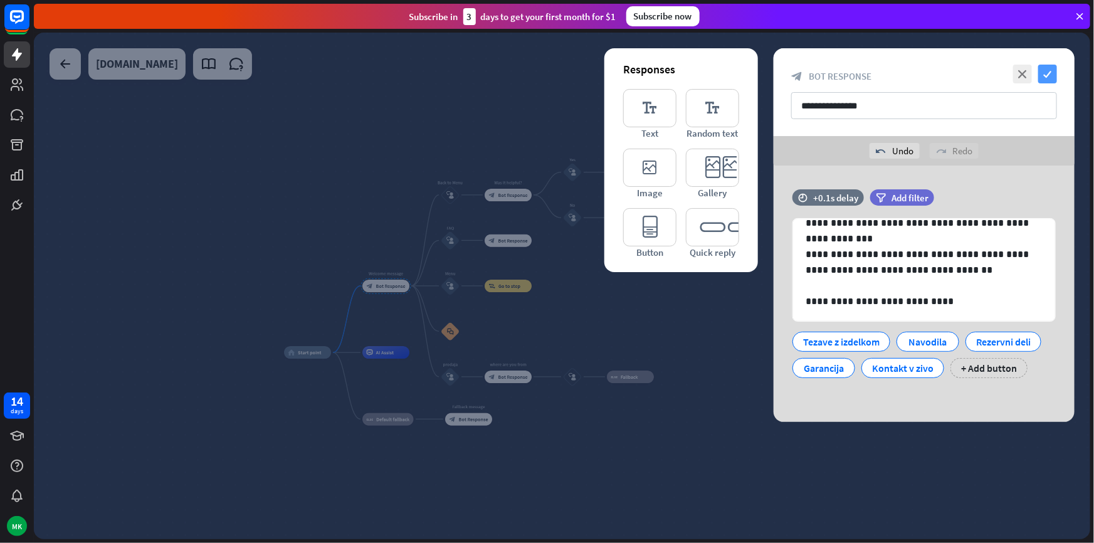
click at [1046, 82] on icon "check" at bounding box center [1048, 74] width 19 height 19
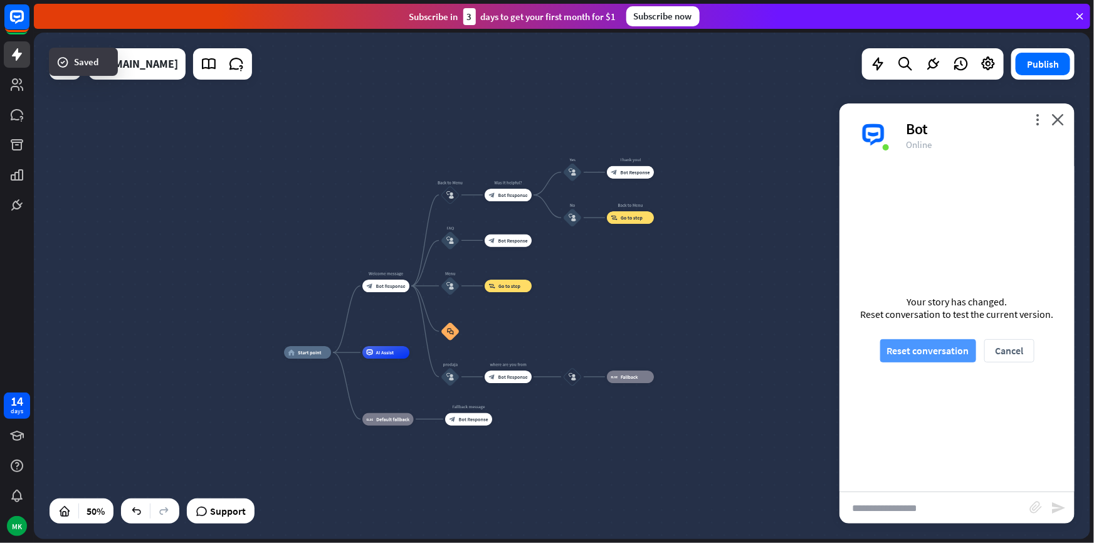
click at [929, 356] on button "Reset conversation" at bounding box center [929, 350] width 96 height 23
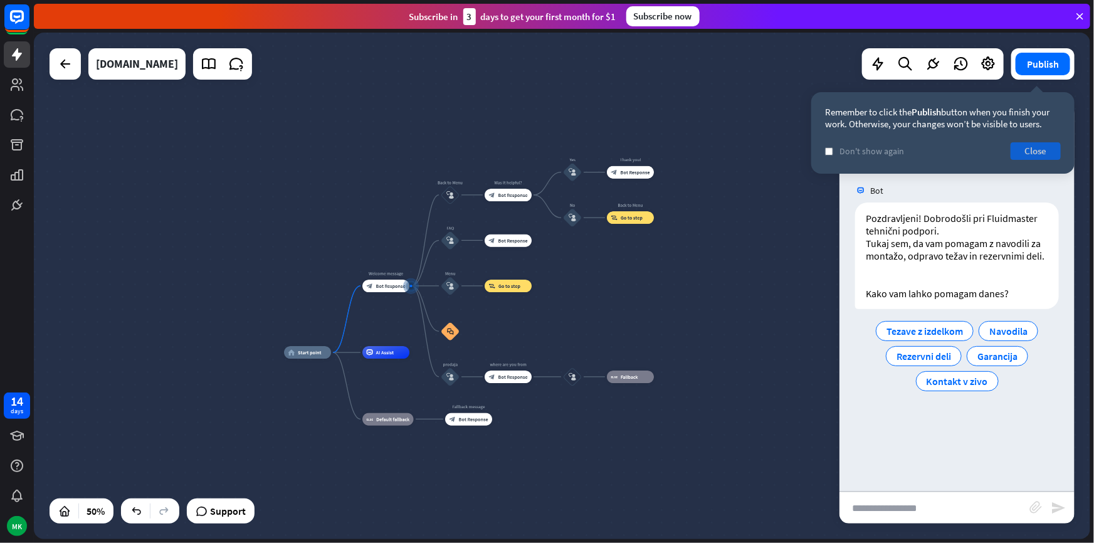
click at [1025, 151] on button "Close" at bounding box center [1036, 151] width 50 height 18
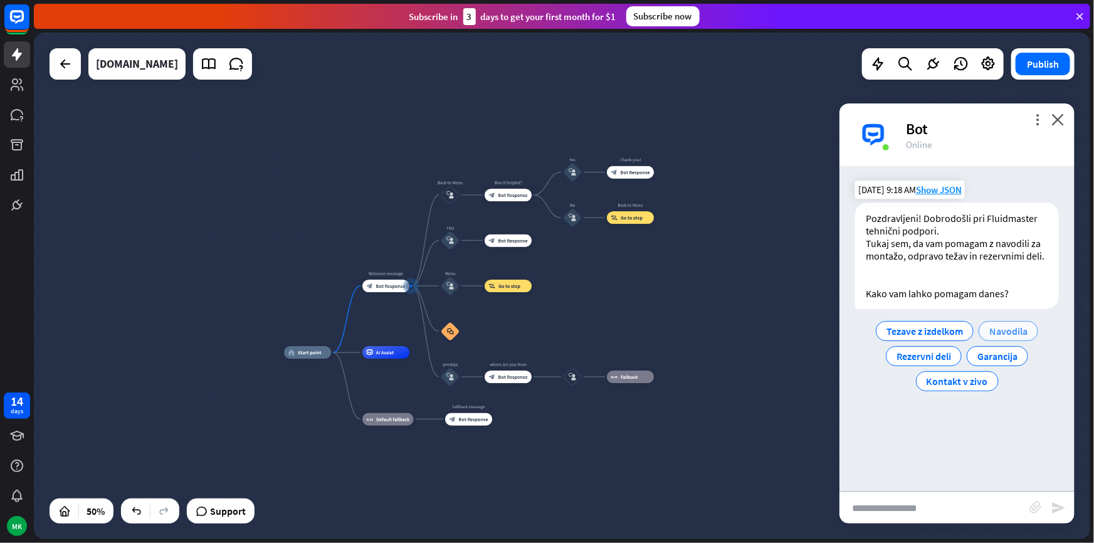
click at [1002, 335] on span "Navodila" at bounding box center [1009, 331] width 38 height 13
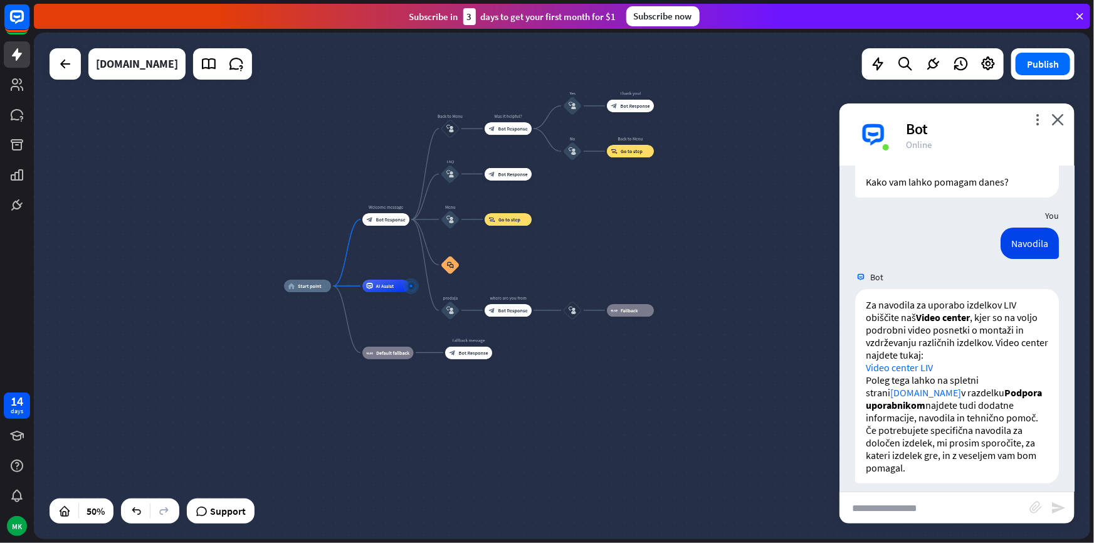
scroll to position [134, 0]
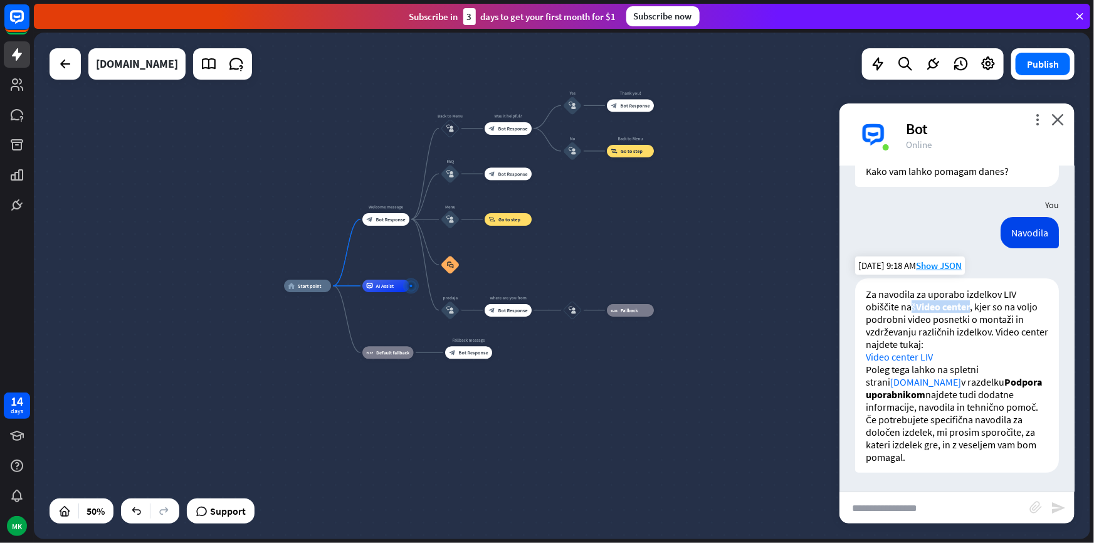
drag, startPoint x: 940, startPoint y: 307, endPoint x: 973, endPoint y: 310, distance: 34.0
click at [973, 310] on p "Za navodila za uporabo izdelkov LIV obiščite naš Video center , kjer so na volj…" at bounding box center [957, 325] width 183 height 75
drag, startPoint x: 941, startPoint y: 326, endPoint x: 975, endPoint y: 340, distance: 36.6
click at [968, 338] on p "Za navodila za uporabo izdelkov LIV obiščite naš Video center , kjer so na volj…" at bounding box center [957, 325] width 183 height 75
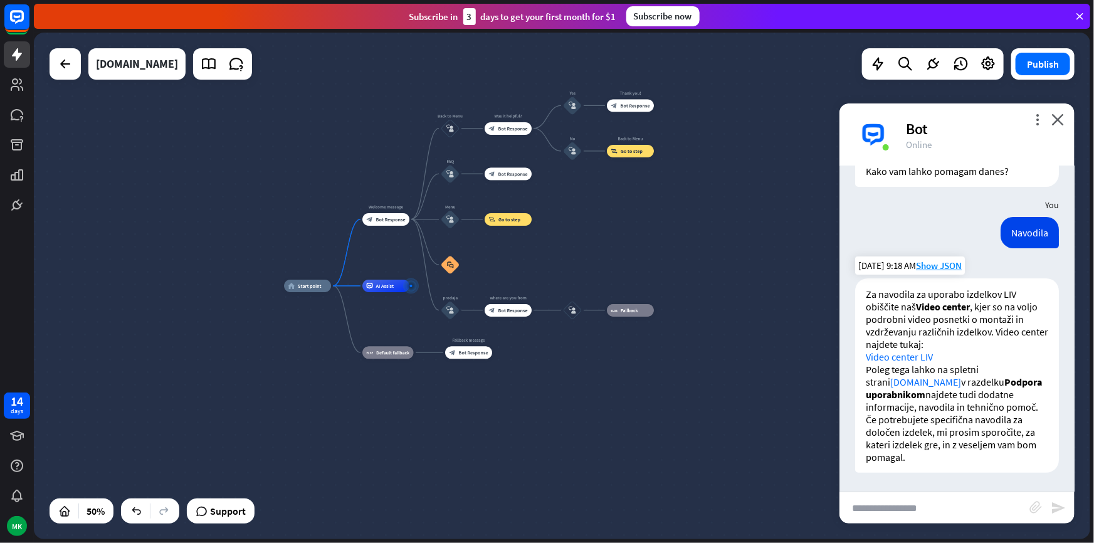
click at [975, 340] on p "Za navodila za uporabo izdelkov LIV obiščite naš Video center , kjer so na volj…" at bounding box center [957, 325] width 183 height 75
drag, startPoint x: 926, startPoint y: 392, endPoint x: 959, endPoint y: 396, distance: 32.8
click at [959, 396] on p "Poleg tega lahko na spletni strani [DOMAIN_NAME] v razdelku Podpora uporabnikom…" at bounding box center [957, 388] width 183 height 50
click at [400, 220] on span "Bot Response" at bounding box center [390, 219] width 29 height 6
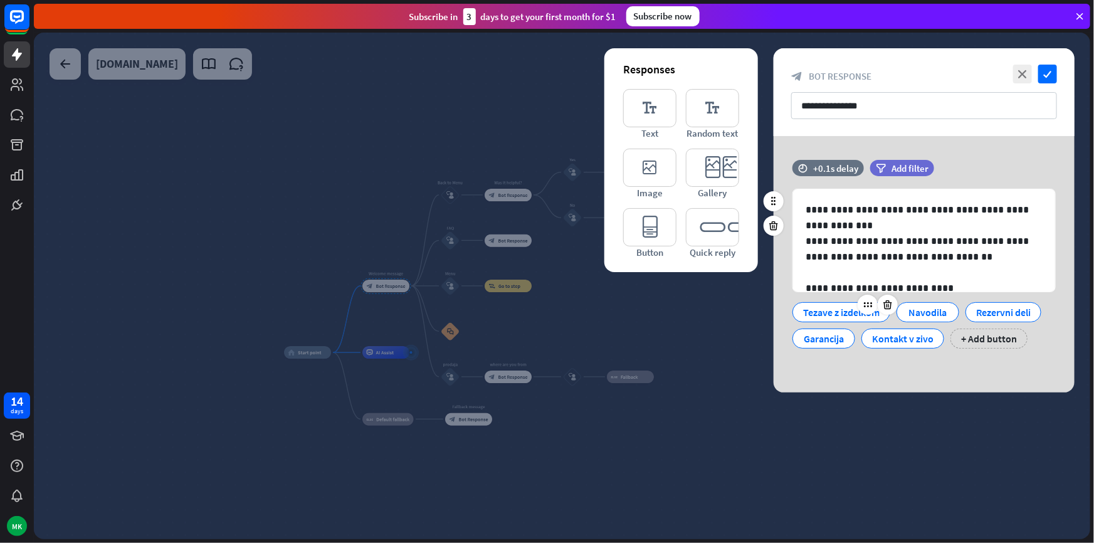
click at [839, 310] on div "Tezave z izdelkom" at bounding box center [841, 312] width 77 height 19
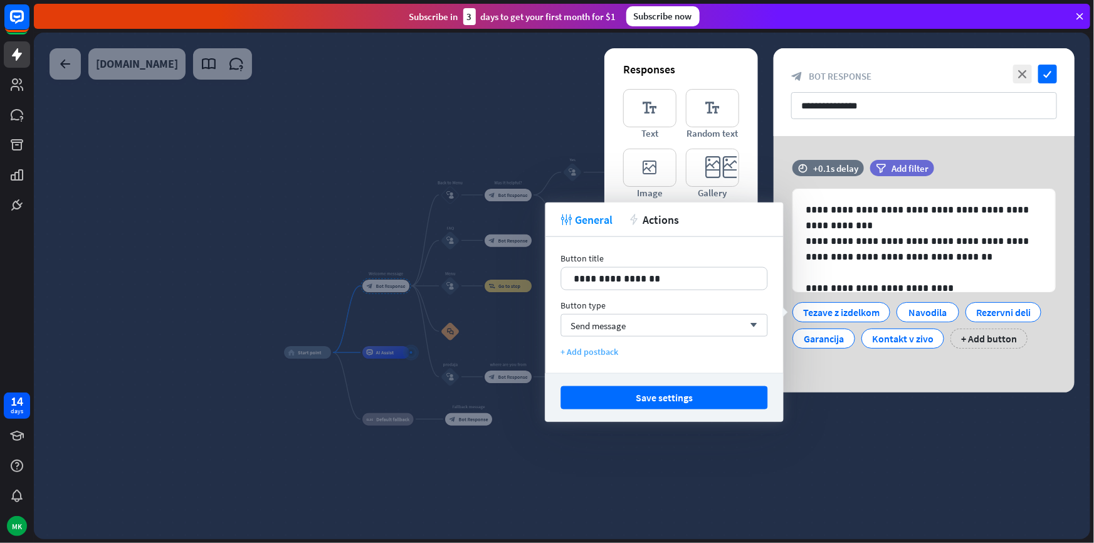
click at [601, 351] on div "+ Add postback" at bounding box center [664, 351] width 207 height 11
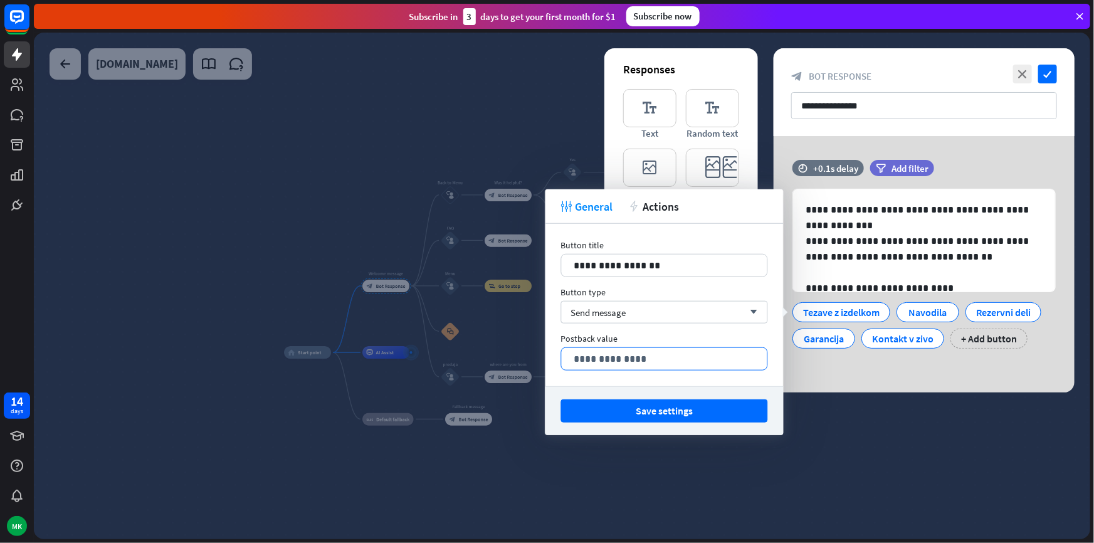
click at [627, 360] on p "**********" at bounding box center [665, 359] width 181 height 16
click at [640, 321] on div "Send message arrow_down" at bounding box center [664, 312] width 207 height 23
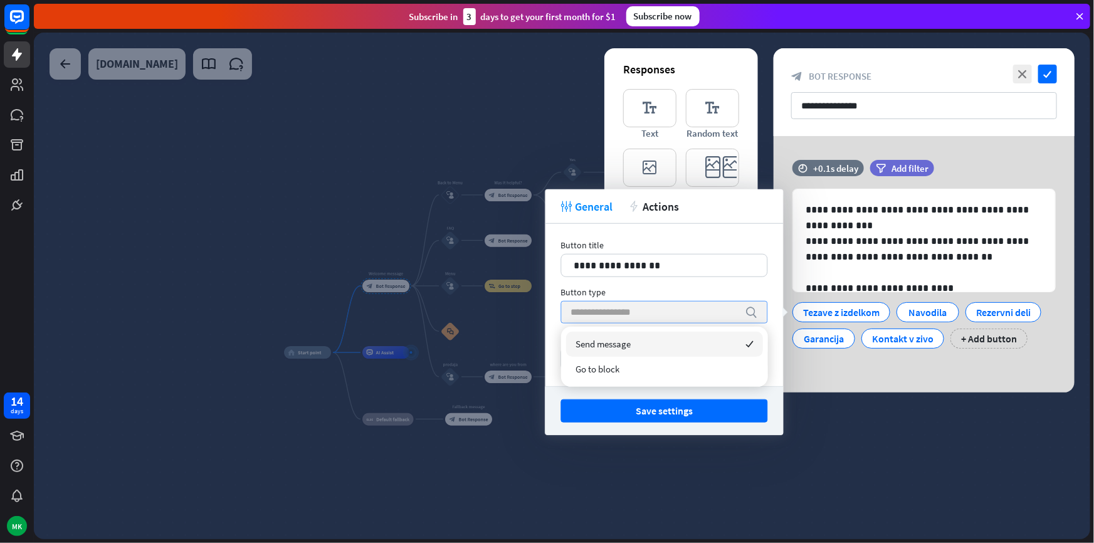
click at [642, 319] on input "search" at bounding box center [655, 312] width 168 height 21
click at [574, 289] on div "Button type" at bounding box center [664, 292] width 207 height 11
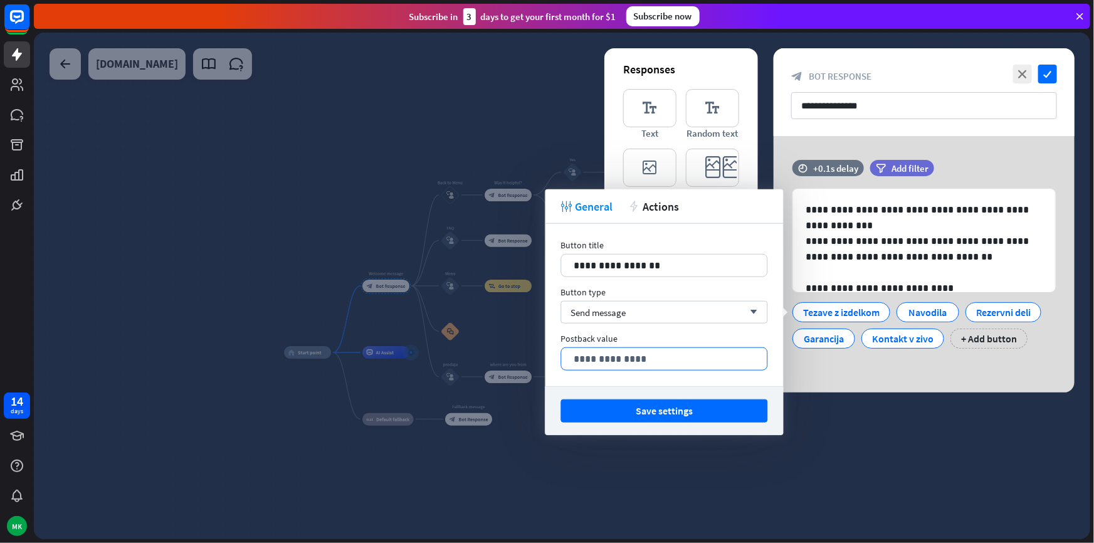
click at [591, 351] on p "**********" at bounding box center [665, 359] width 181 height 16
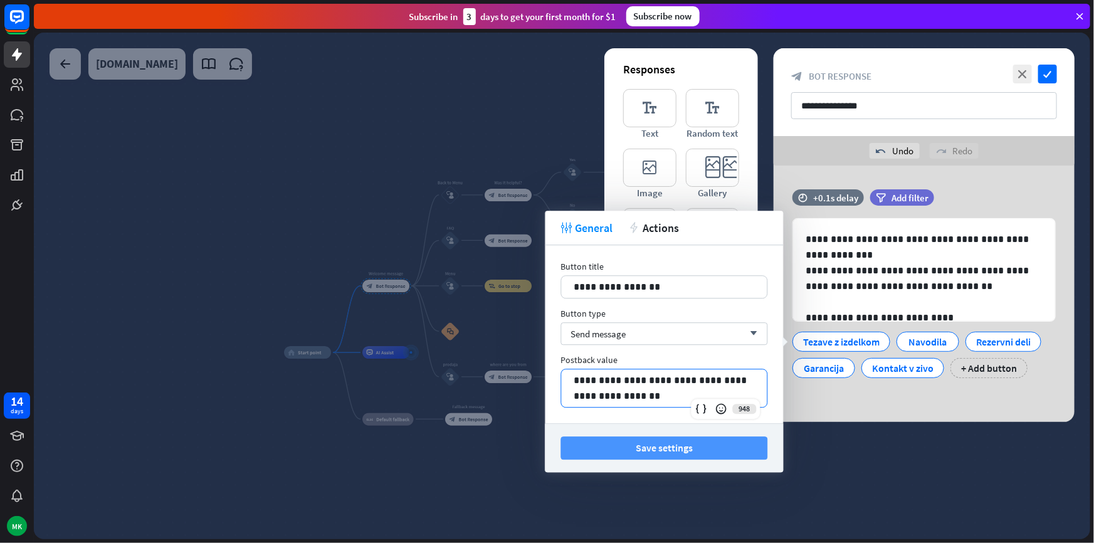
click at [637, 446] on button "Save settings" at bounding box center [664, 448] width 207 height 23
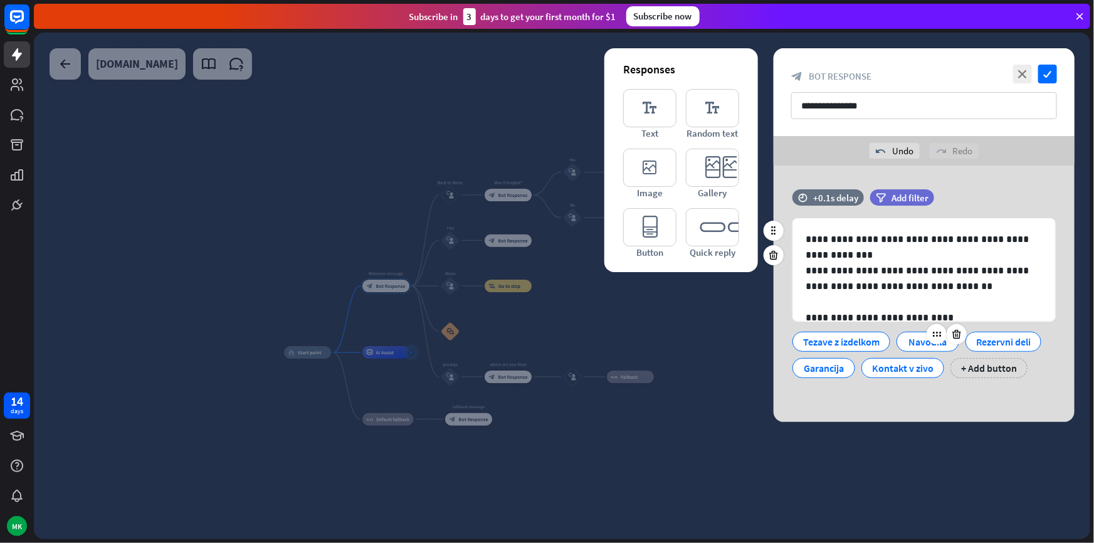
click at [908, 347] on div "Navodila" at bounding box center [928, 341] width 41 height 19
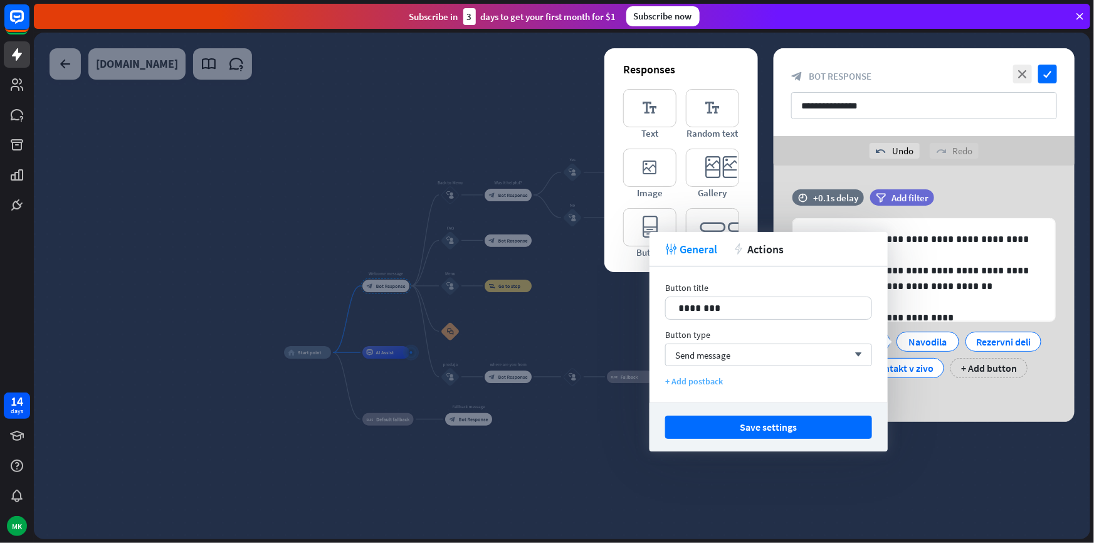
click at [718, 377] on div "+ Add postback" at bounding box center [768, 381] width 207 height 11
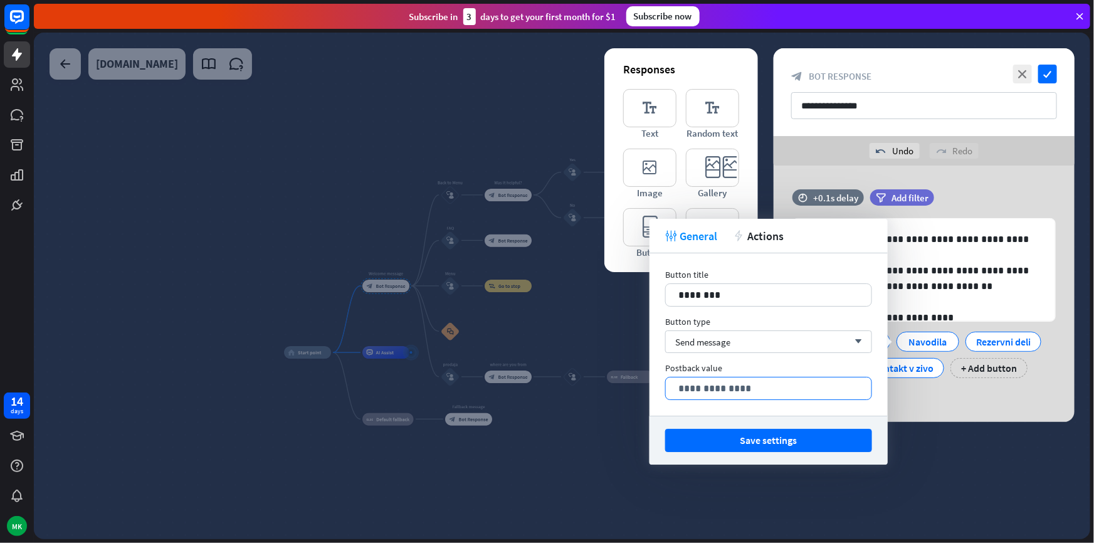
click at [726, 381] on p "**********" at bounding box center [769, 389] width 181 height 16
paste div
click at [692, 384] on p "**********" at bounding box center [769, 389] width 181 height 16
click at [690, 385] on p "**********" at bounding box center [769, 389] width 181 height 16
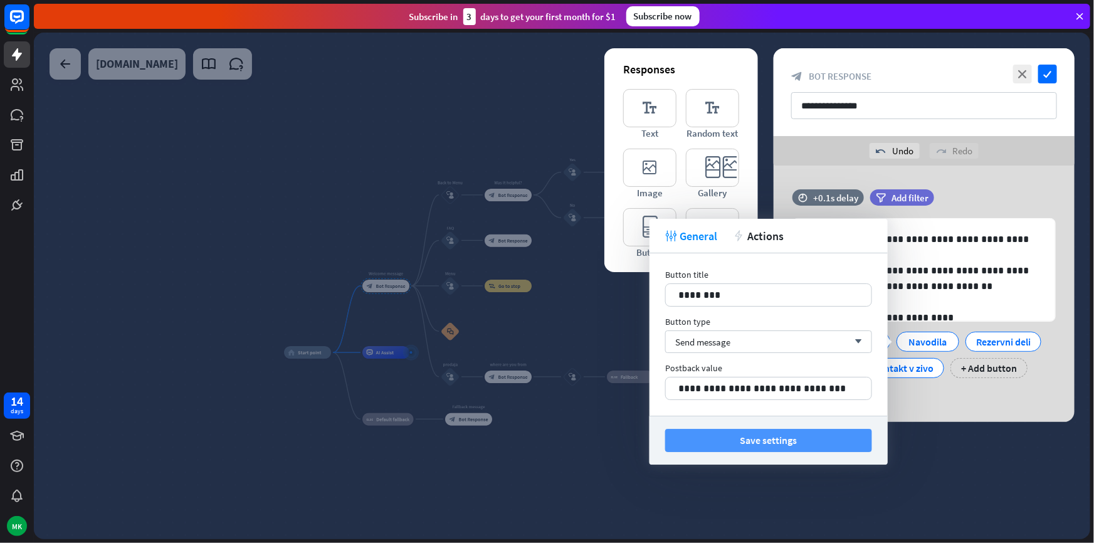
click at [744, 445] on button "Save settings" at bounding box center [768, 440] width 207 height 23
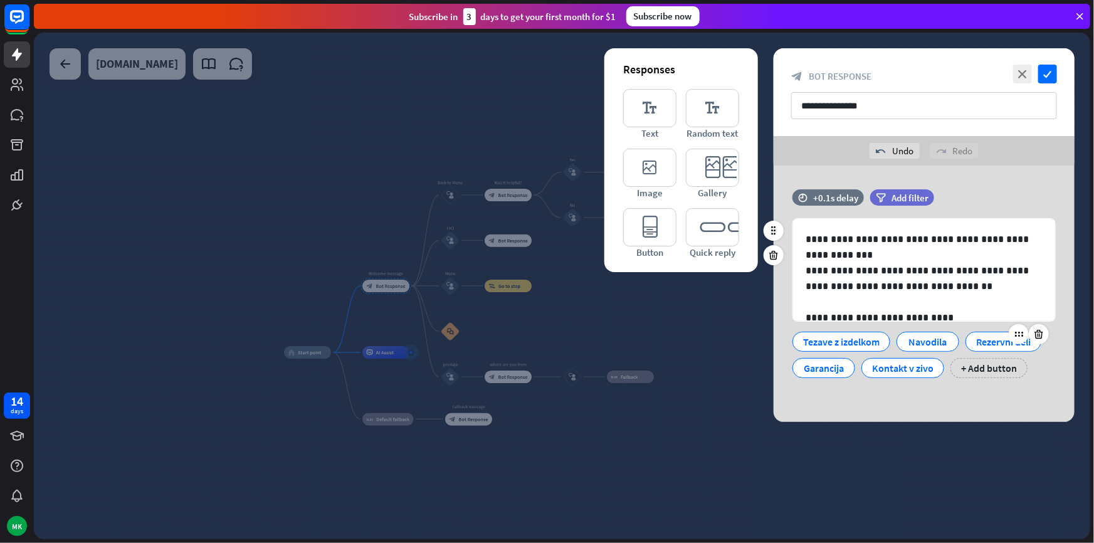
click at [997, 338] on div "Rezervni deli" at bounding box center [1004, 341] width 55 height 19
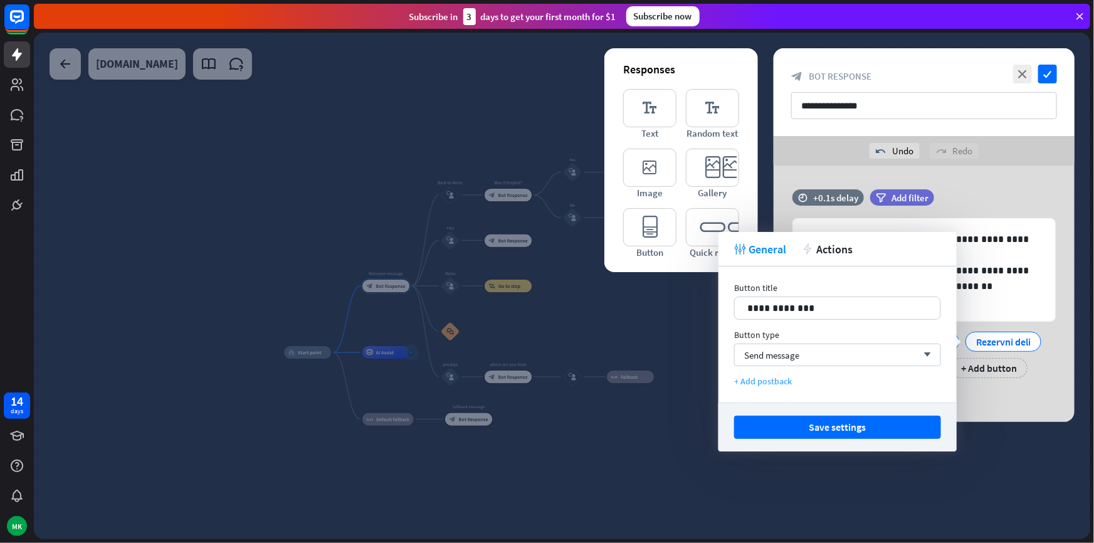
click at [773, 382] on div "+ Add postback" at bounding box center [837, 381] width 207 height 11
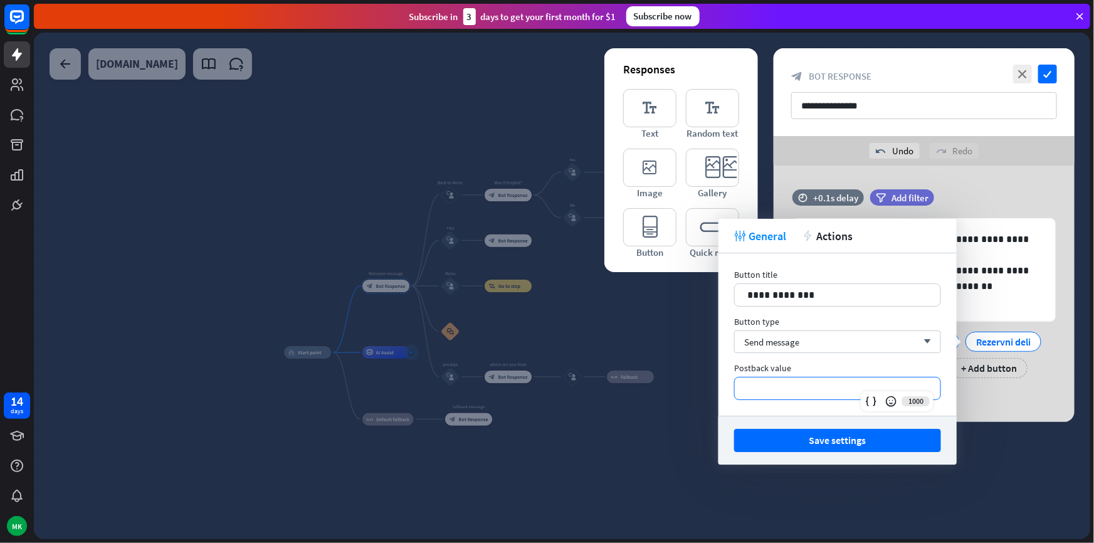
click at [819, 389] on p "**********" at bounding box center [838, 389] width 181 height 16
paste div
click at [758, 387] on p "**********" at bounding box center [838, 389] width 181 height 16
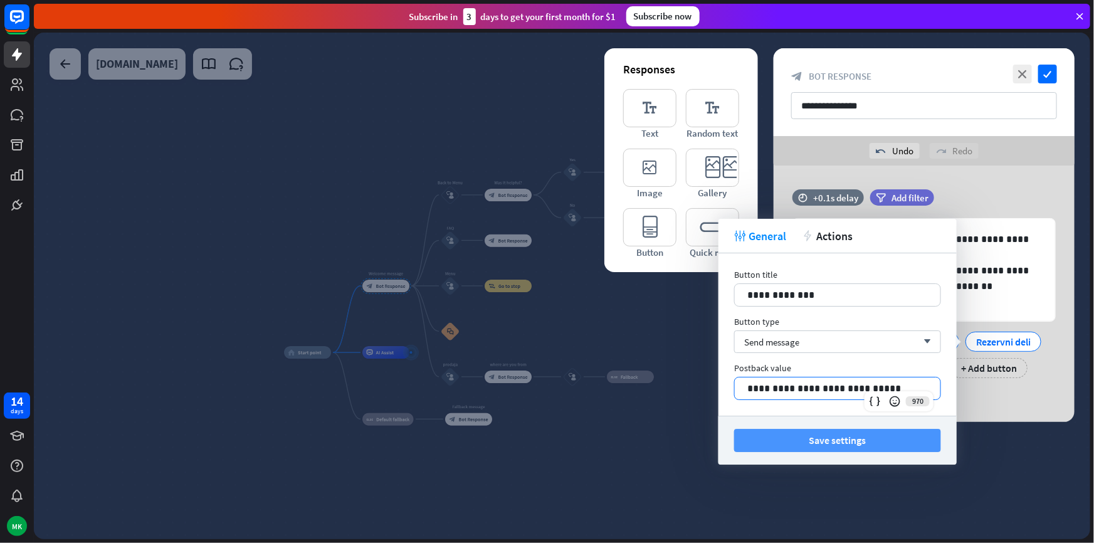
click at [817, 446] on button "Save settings" at bounding box center [837, 440] width 207 height 23
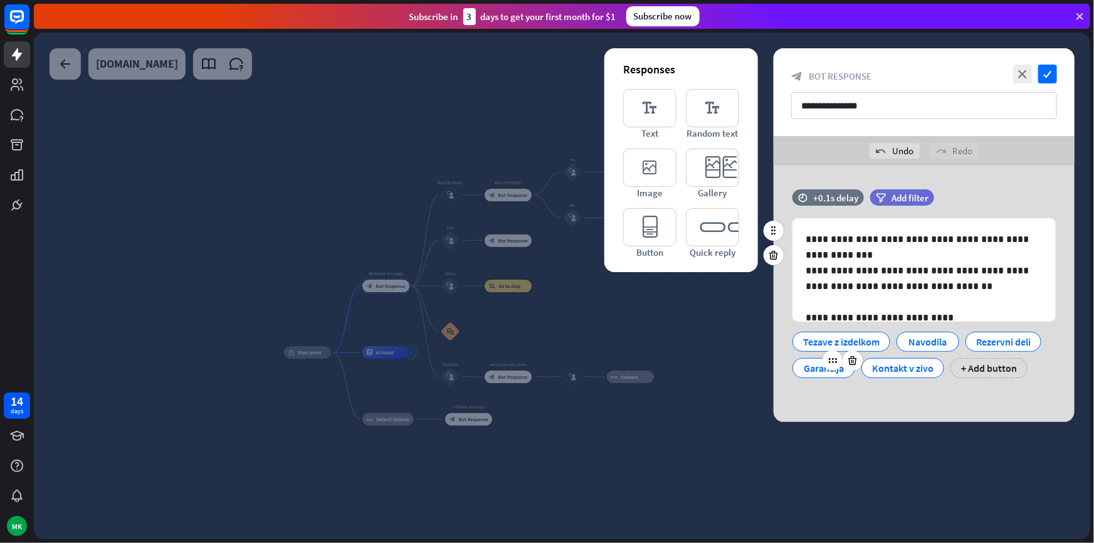
click at [825, 367] on div at bounding box center [843, 361] width 40 height 20
click at [808, 365] on div "Garancija" at bounding box center [823, 368] width 41 height 19
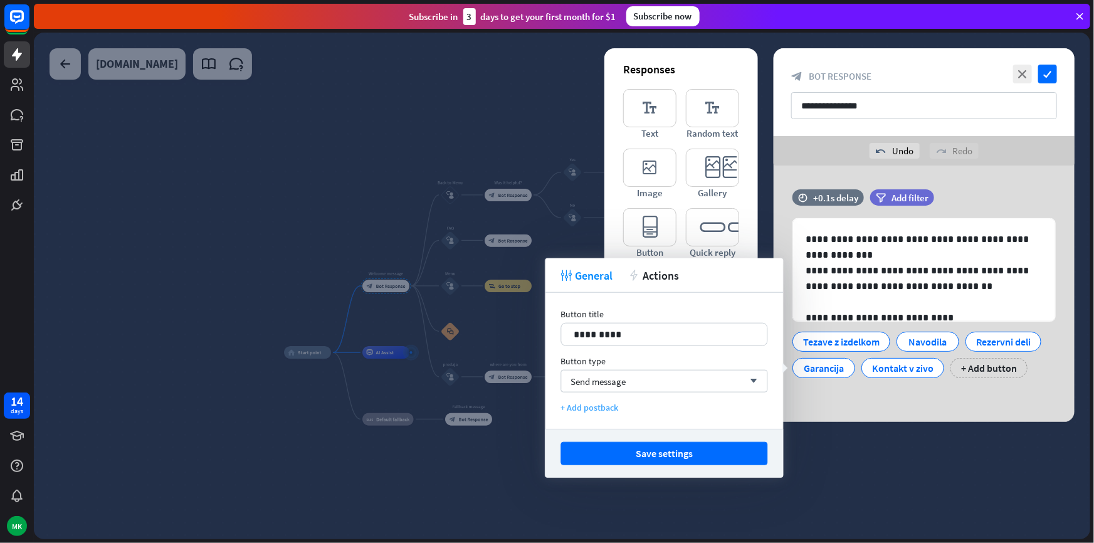
click at [610, 408] on div "+ Add postback" at bounding box center [664, 407] width 207 height 11
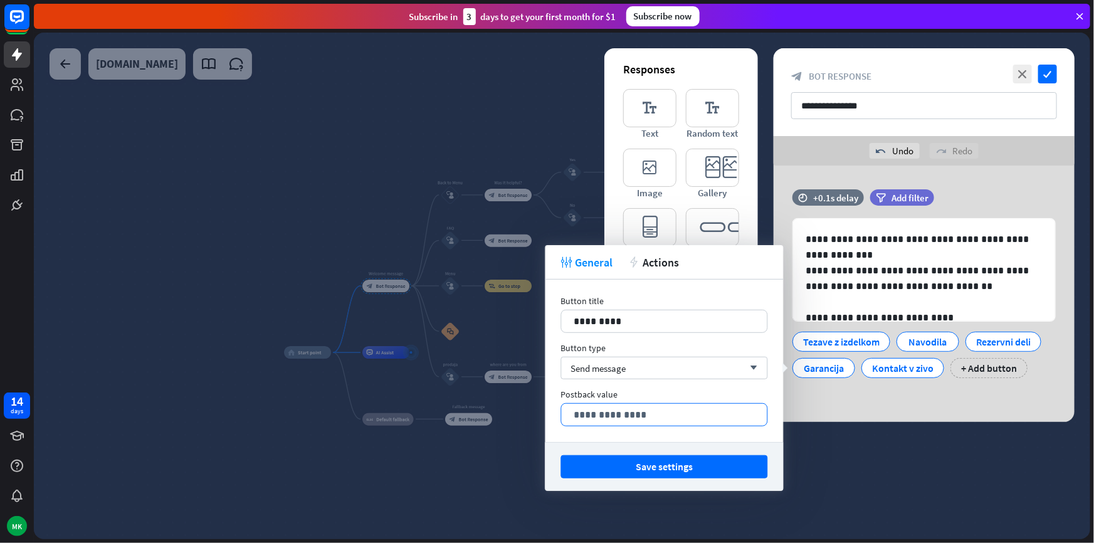
click at [614, 414] on p "**********" at bounding box center [665, 415] width 181 height 16
paste div
click at [589, 414] on p "**********" at bounding box center [665, 415] width 181 height 16
click at [681, 416] on p "**********" at bounding box center [665, 415] width 181 height 16
click at [662, 480] on div "Save settings" at bounding box center [665, 466] width 238 height 49
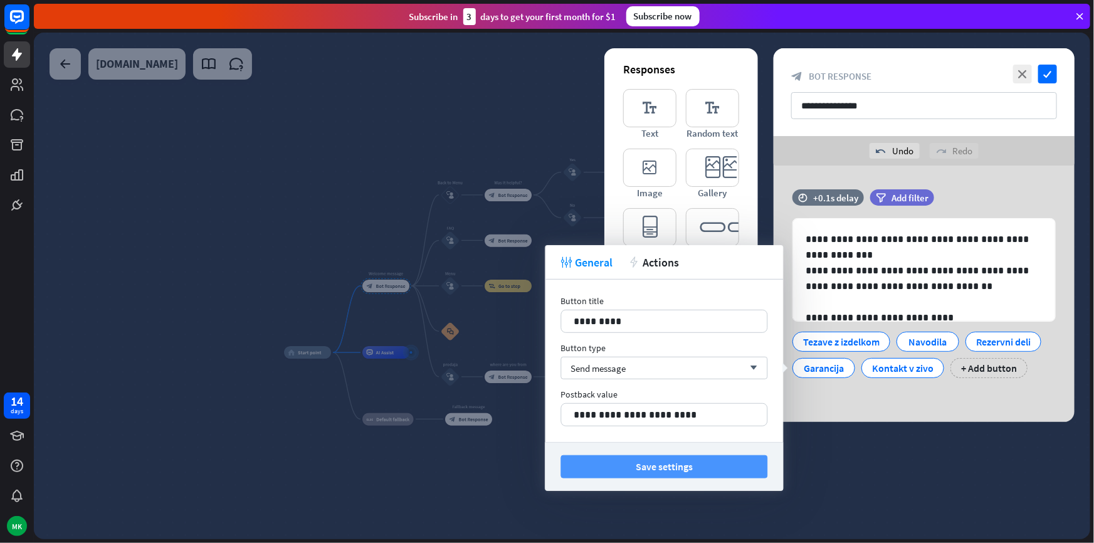
click at [690, 468] on button "Save settings" at bounding box center [664, 466] width 207 height 23
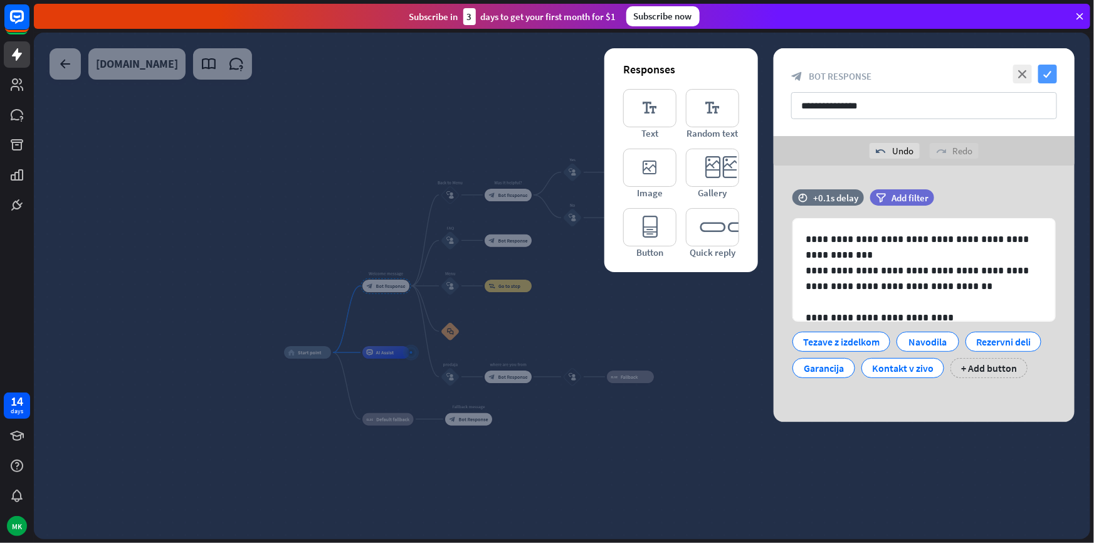
click at [1046, 68] on icon "check" at bounding box center [1048, 74] width 19 height 19
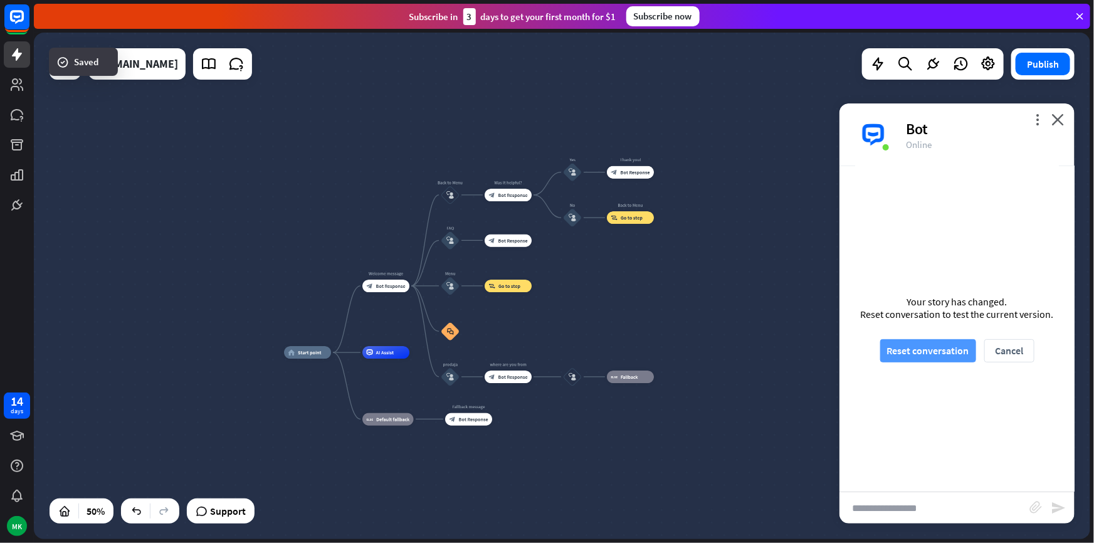
drag, startPoint x: 939, startPoint y: 361, endPoint x: 936, endPoint y: 349, distance: 12.2
click at [939, 360] on button "Reset conversation" at bounding box center [929, 350] width 96 height 23
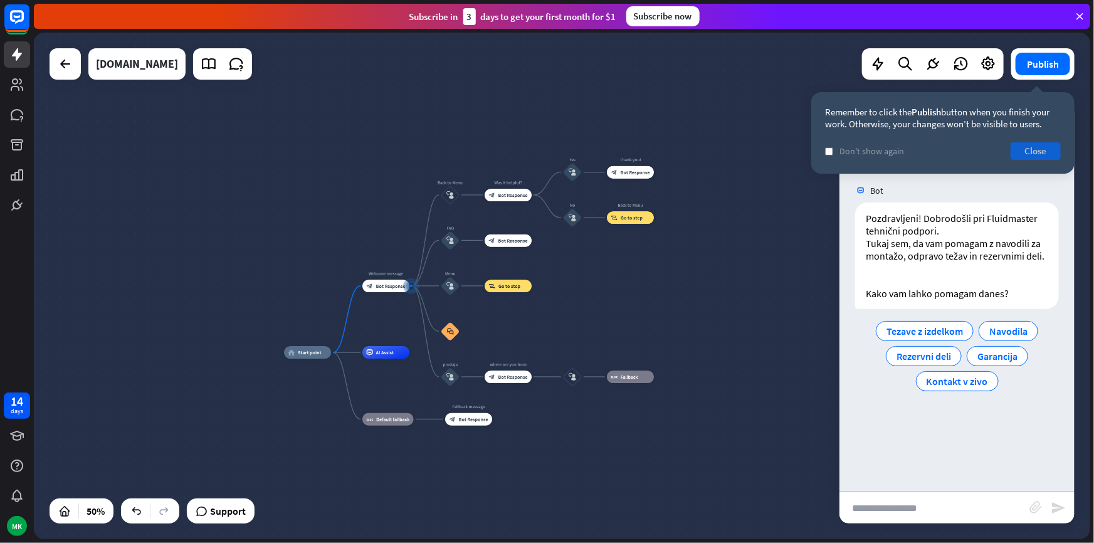
click at [1042, 148] on button "Close" at bounding box center [1036, 151] width 50 height 18
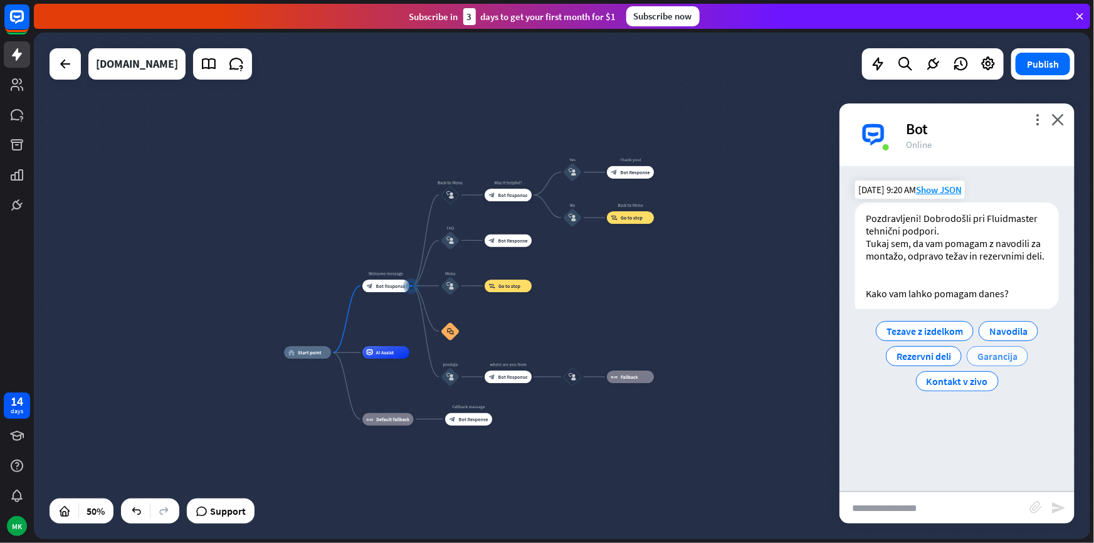
click at [993, 363] on span "Garancija" at bounding box center [998, 356] width 40 height 13
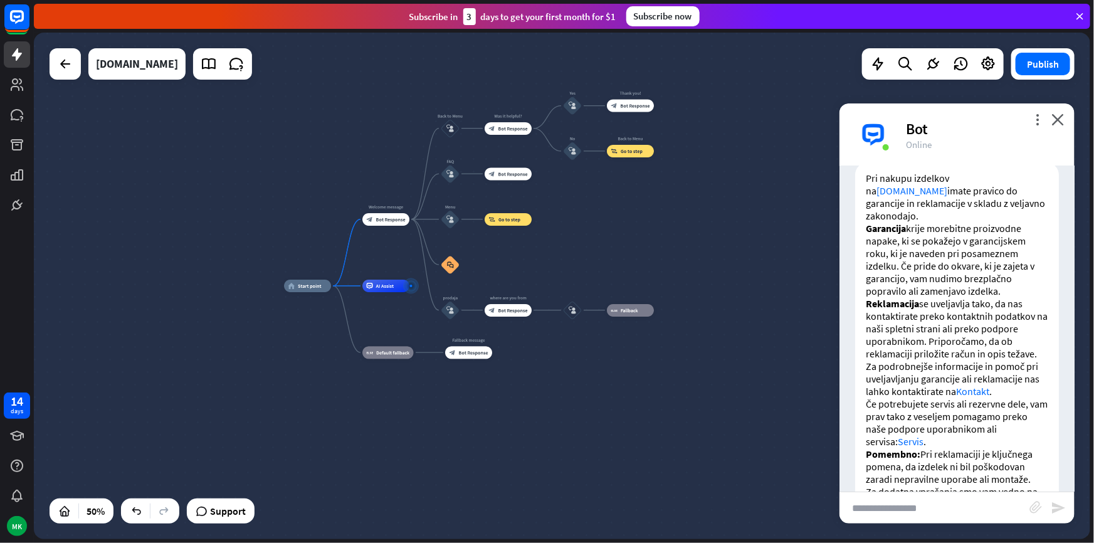
scroll to position [285, 0]
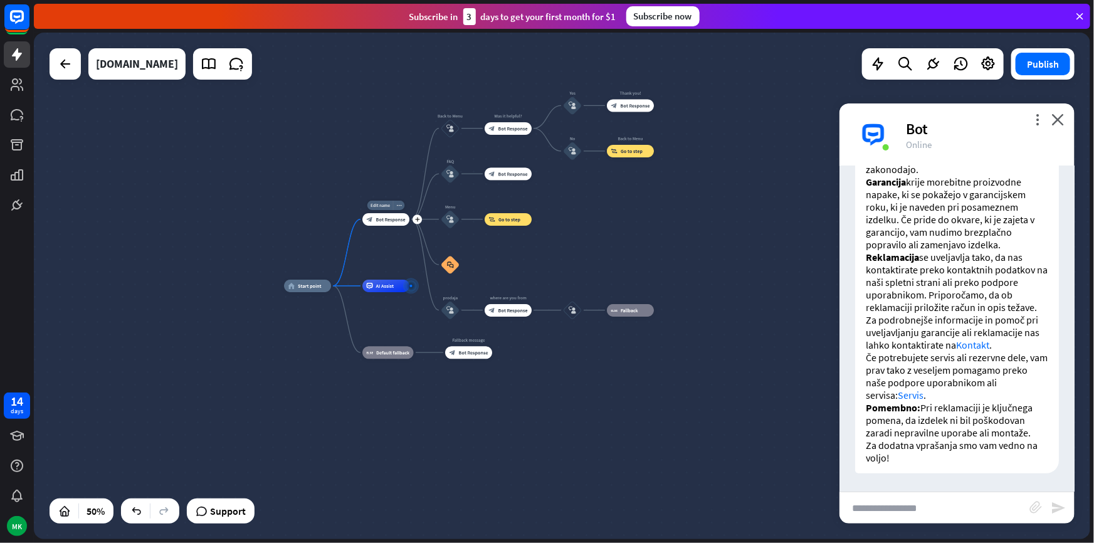
click at [378, 221] on span "Bot Response" at bounding box center [390, 219] width 29 height 6
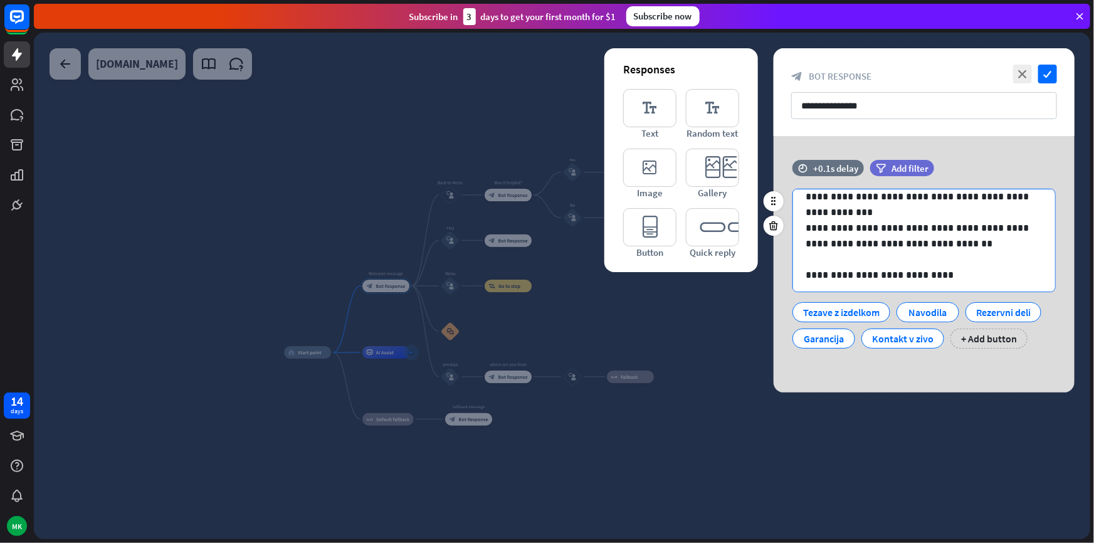
scroll to position [16, 0]
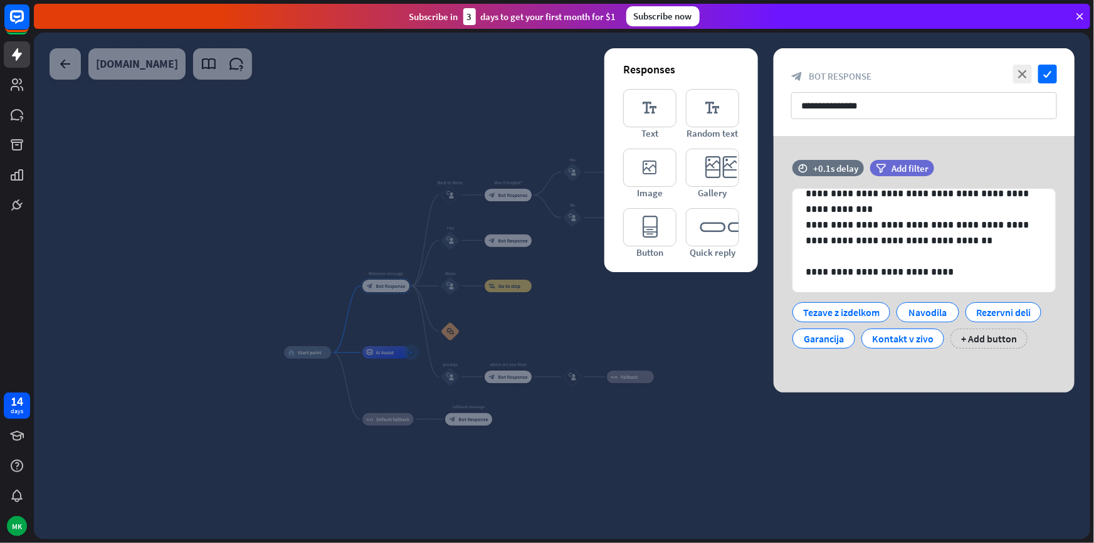
click at [425, 167] on div at bounding box center [562, 286] width 1057 height 507
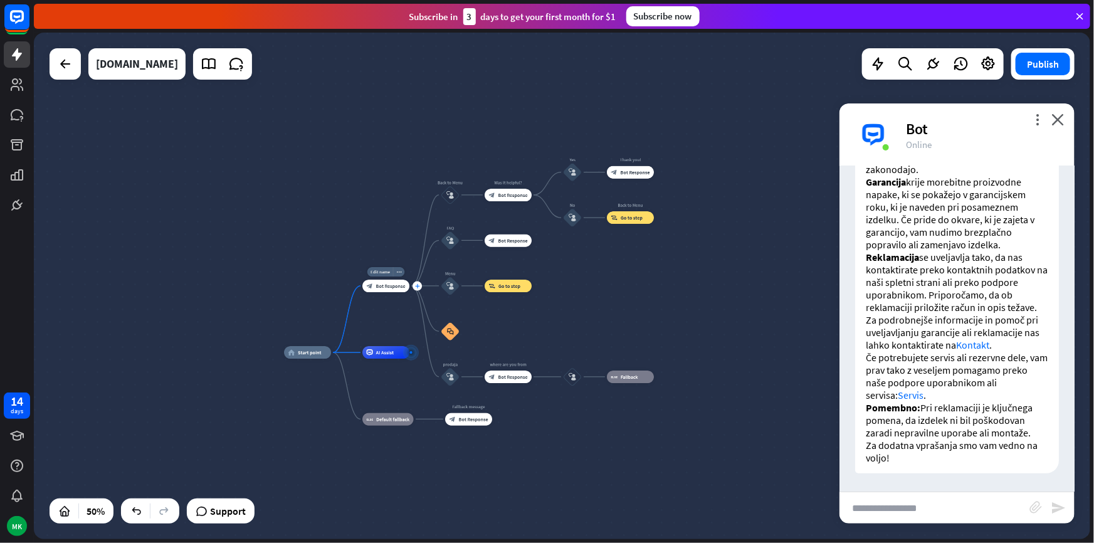
click at [416, 287] on icon "plus" at bounding box center [417, 286] width 5 height 4
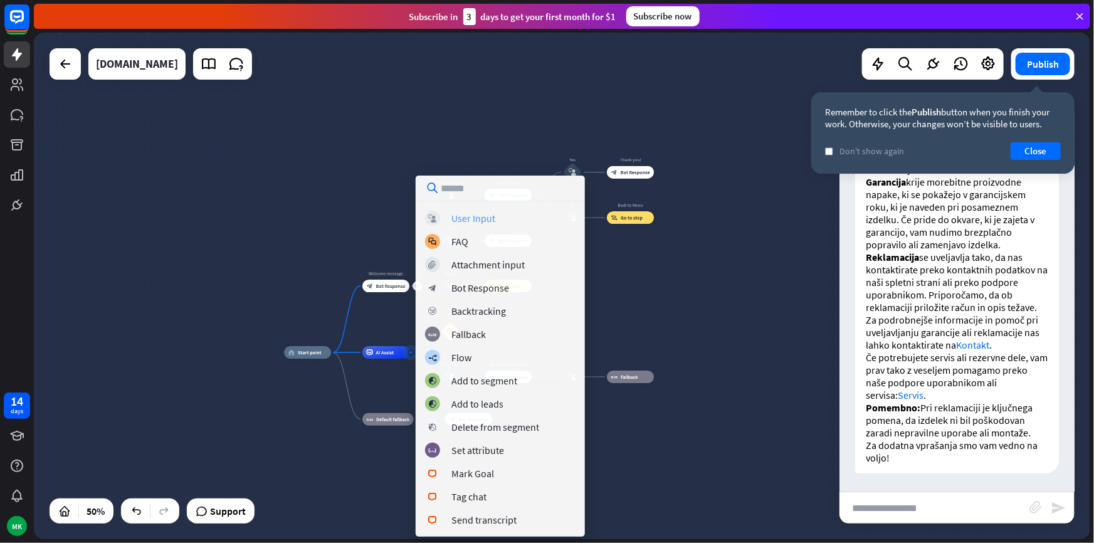
click at [453, 214] on div "User Input" at bounding box center [474, 218] width 44 height 13
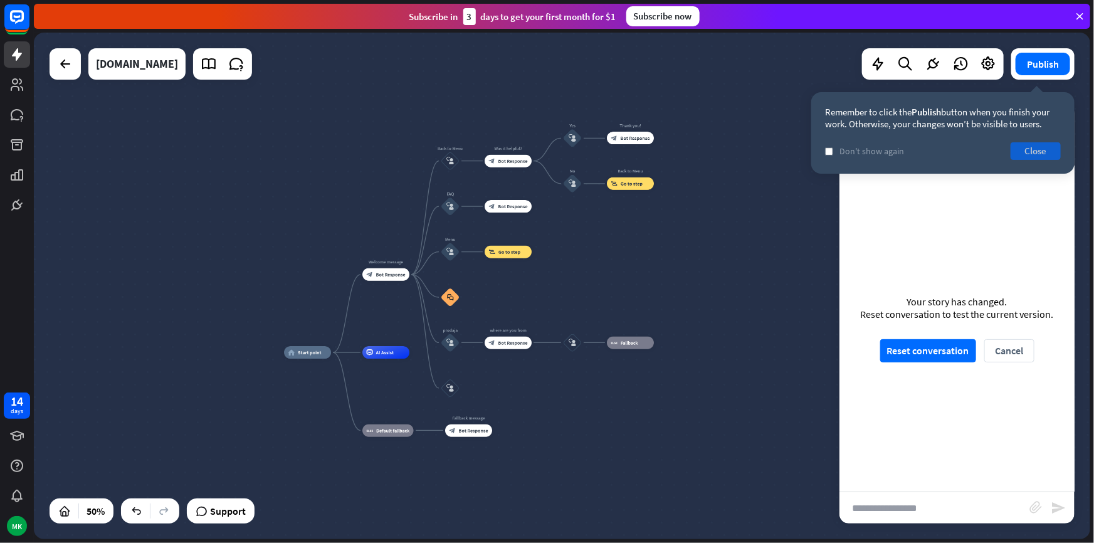
click at [1026, 146] on button "Close" at bounding box center [1036, 151] width 50 height 18
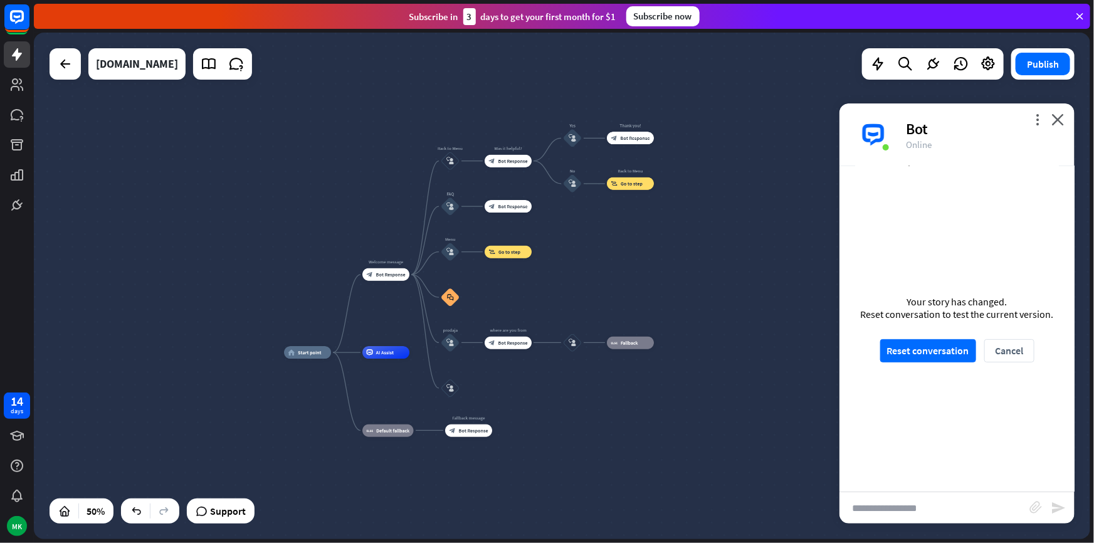
click at [1066, 121] on div "more_vert close Bot Online" at bounding box center [957, 134] width 235 height 63
click at [448, 300] on div "block_faq" at bounding box center [450, 297] width 19 height 19
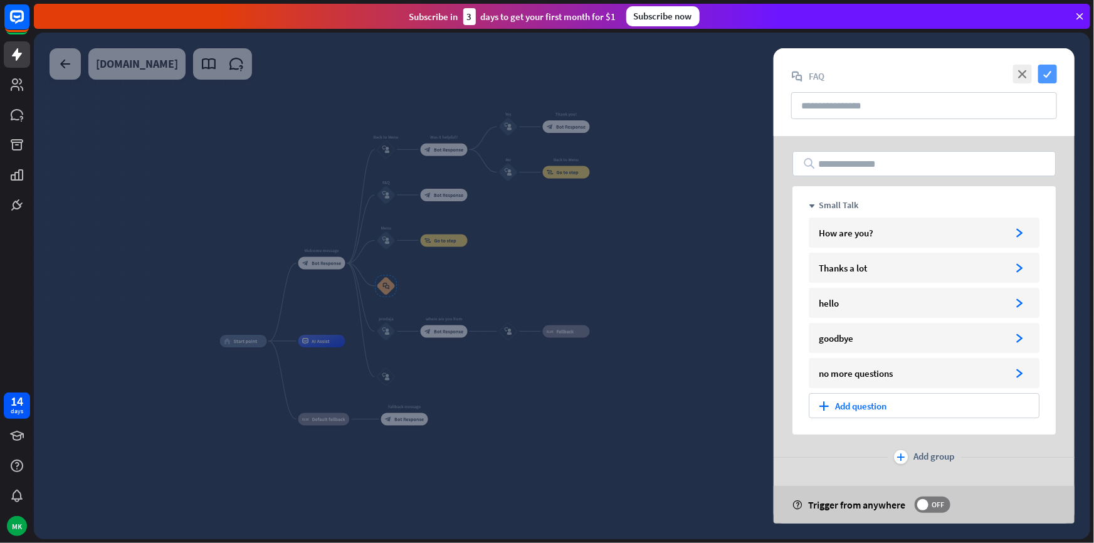
click at [1050, 68] on icon "check" at bounding box center [1048, 74] width 19 height 19
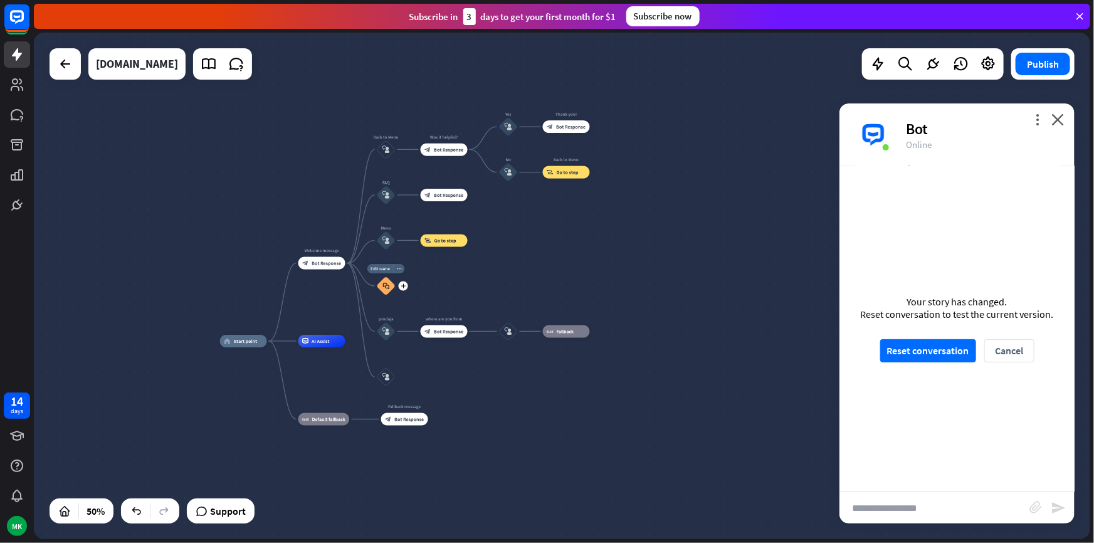
click at [388, 295] on div "Edit name more_horiz plus block_faq" at bounding box center [386, 286] width 19 height 19
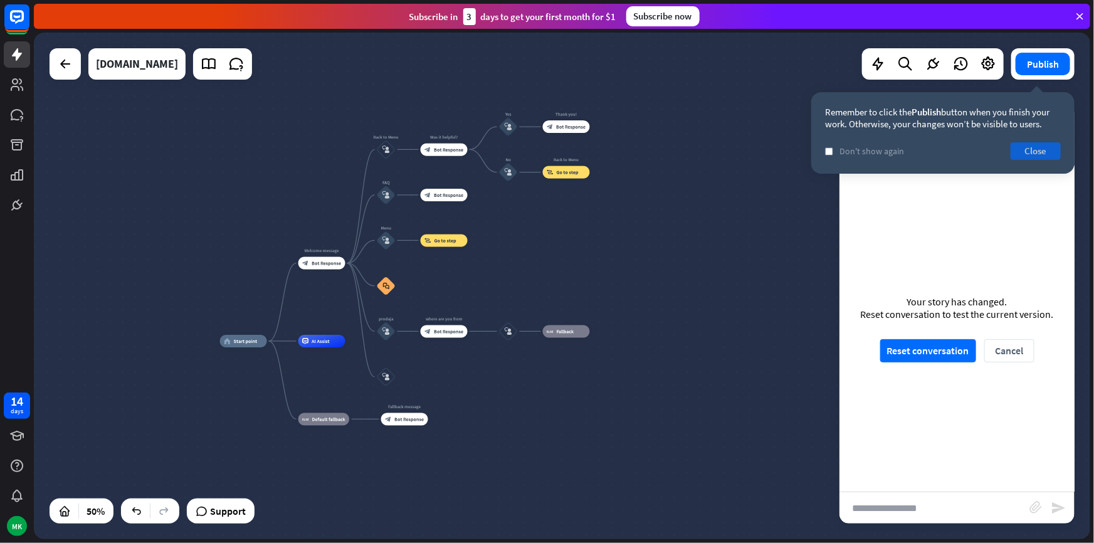
click at [1050, 151] on button "Close" at bounding box center [1036, 151] width 50 height 18
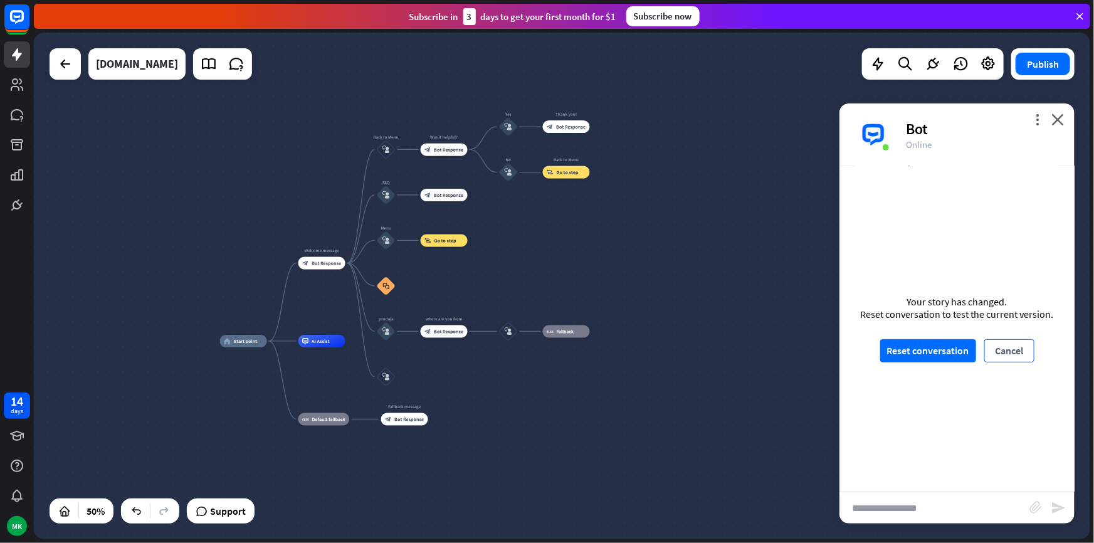
click at [1005, 346] on button "Cancel" at bounding box center [1010, 350] width 50 height 23
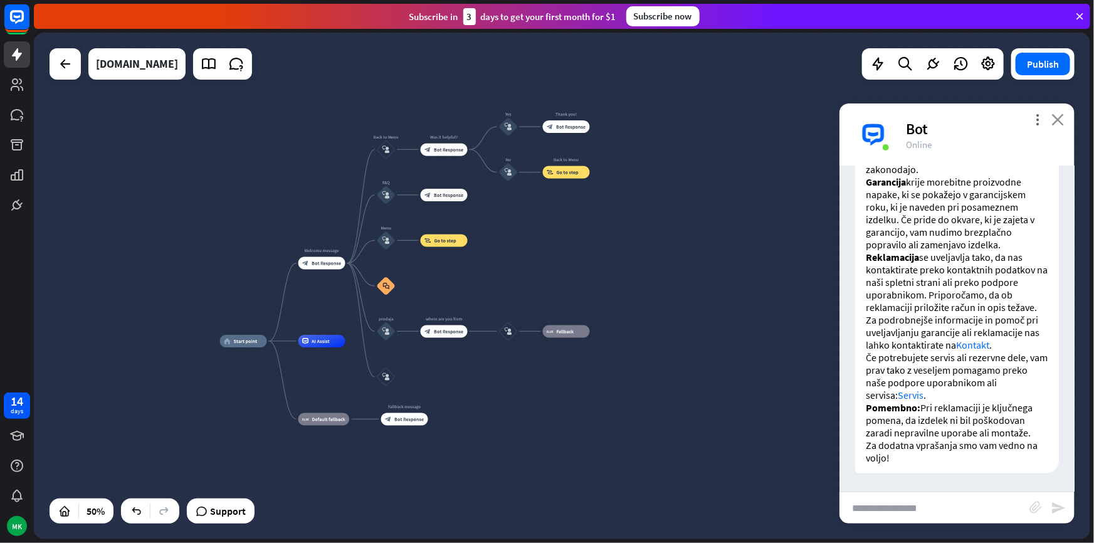
click at [1057, 119] on icon "close" at bounding box center [1058, 120] width 13 height 12
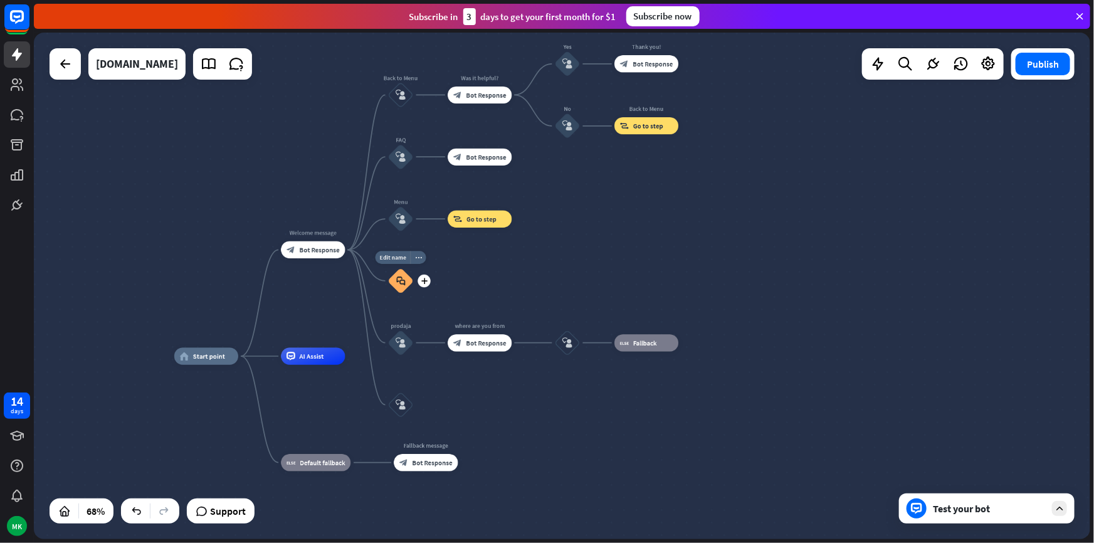
click at [405, 280] on div "block_faq" at bounding box center [401, 281] width 26 height 26
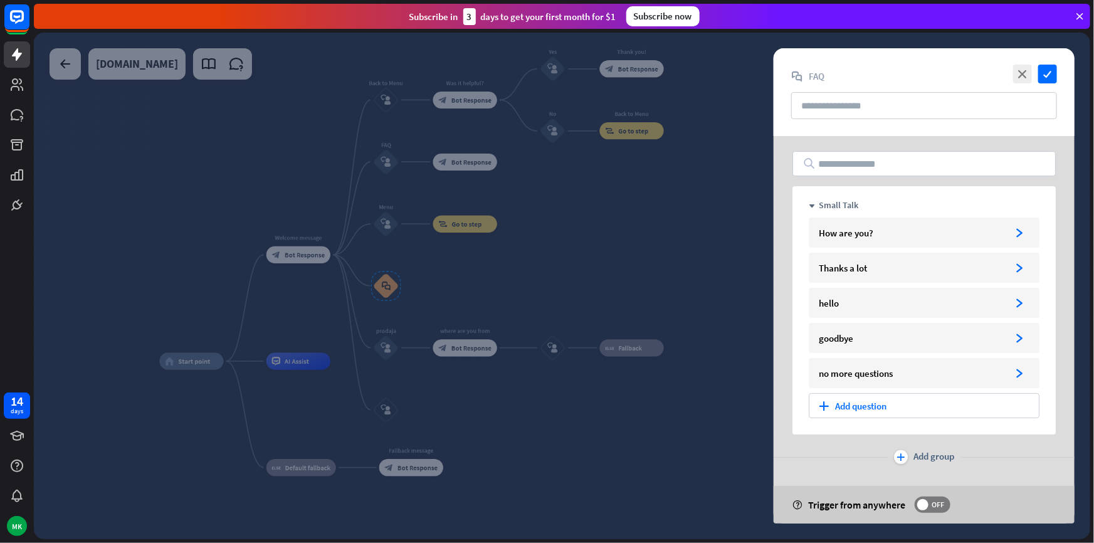
click at [456, 266] on div at bounding box center [562, 286] width 1057 height 507
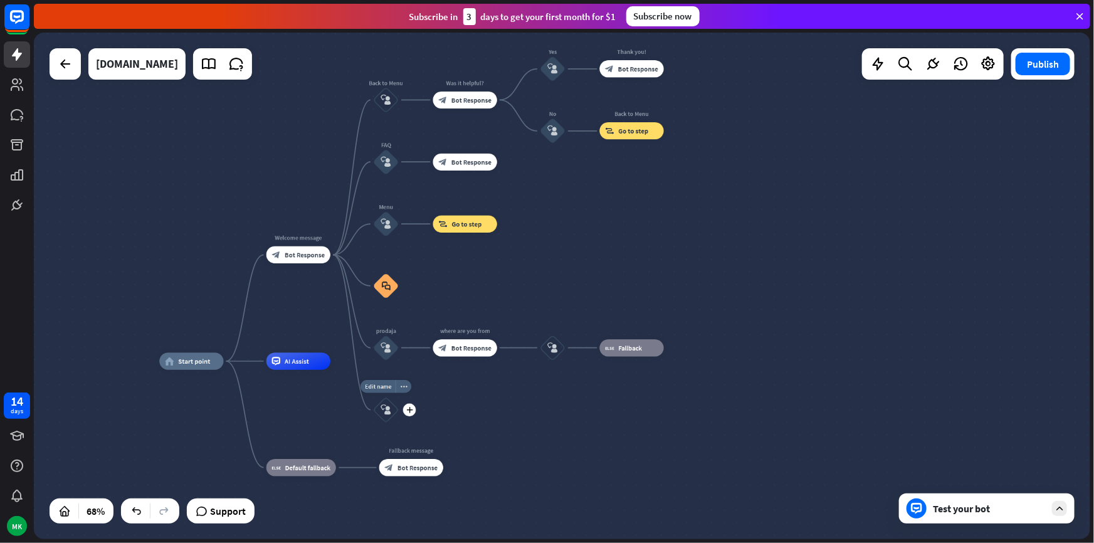
click at [389, 415] on div "block_user_input" at bounding box center [386, 410] width 26 height 26
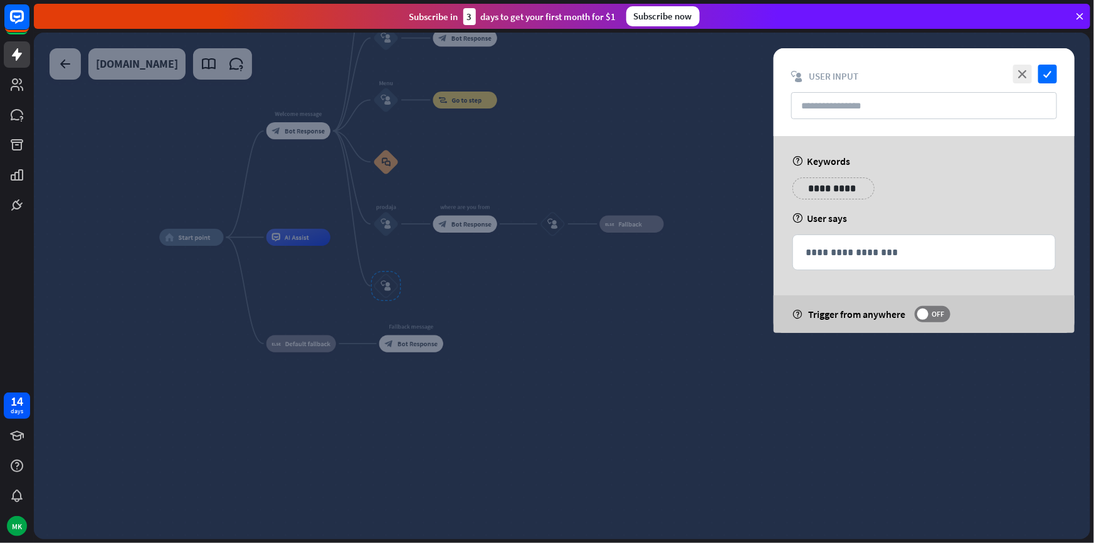
click at [830, 196] on p "**********" at bounding box center [833, 189] width 63 height 16
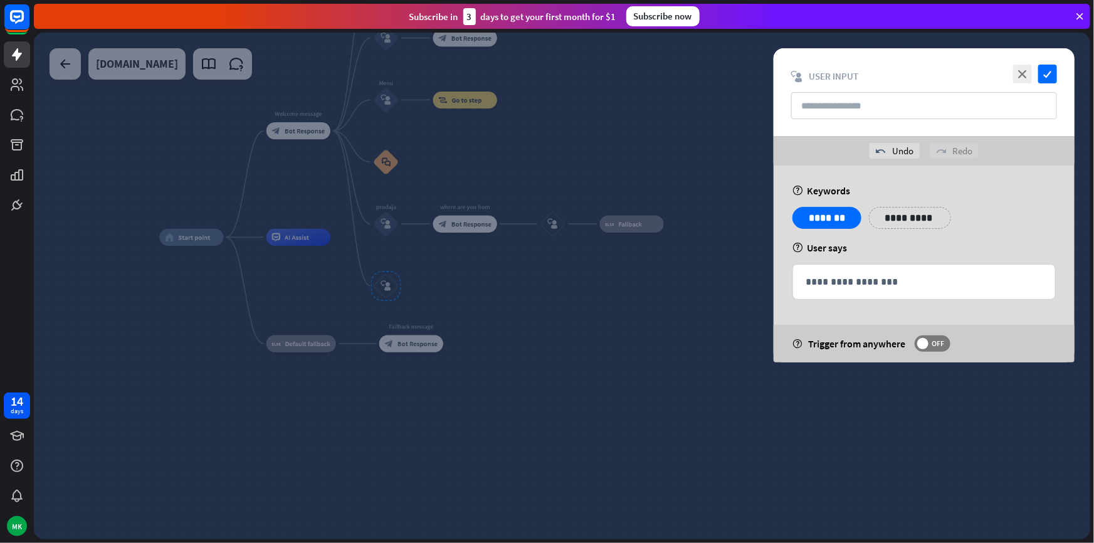
click at [901, 184] on div "help Keywords" at bounding box center [924, 190] width 263 height 13
click at [866, 103] on input "text" at bounding box center [925, 105] width 266 height 27
click at [890, 116] on input "text" at bounding box center [925, 105] width 266 height 27
type input "*"
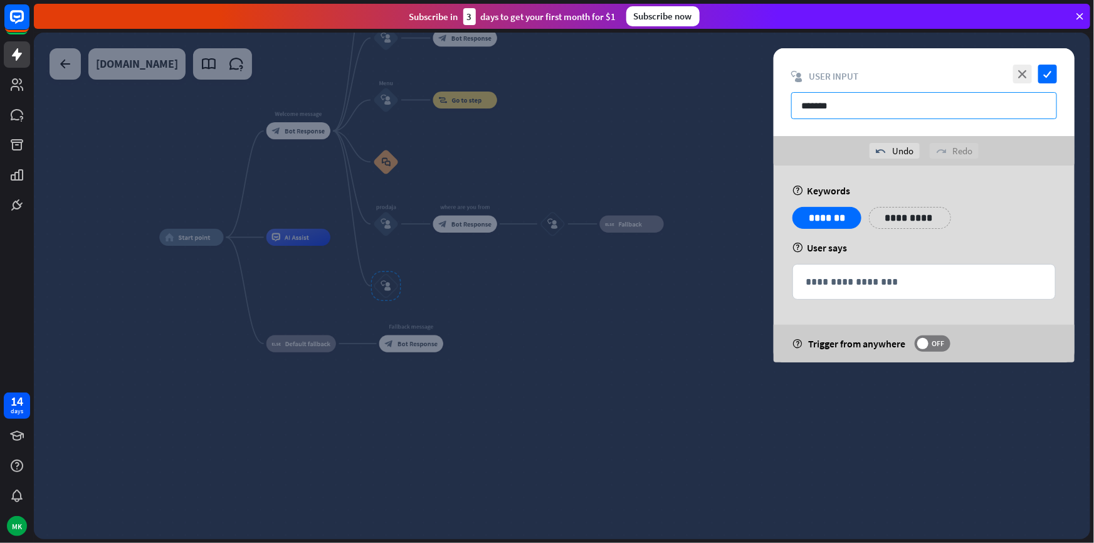
type input "*******"
click at [883, 202] on div "**********" at bounding box center [924, 264] width 301 height 197
click at [894, 275] on p "**********" at bounding box center [924, 282] width 237 height 16
click at [832, 267] on div "**********" at bounding box center [924, 282] width 262 height 34
click at [432, 250] on div at bounding box center [562, 286] width 1057 height 507
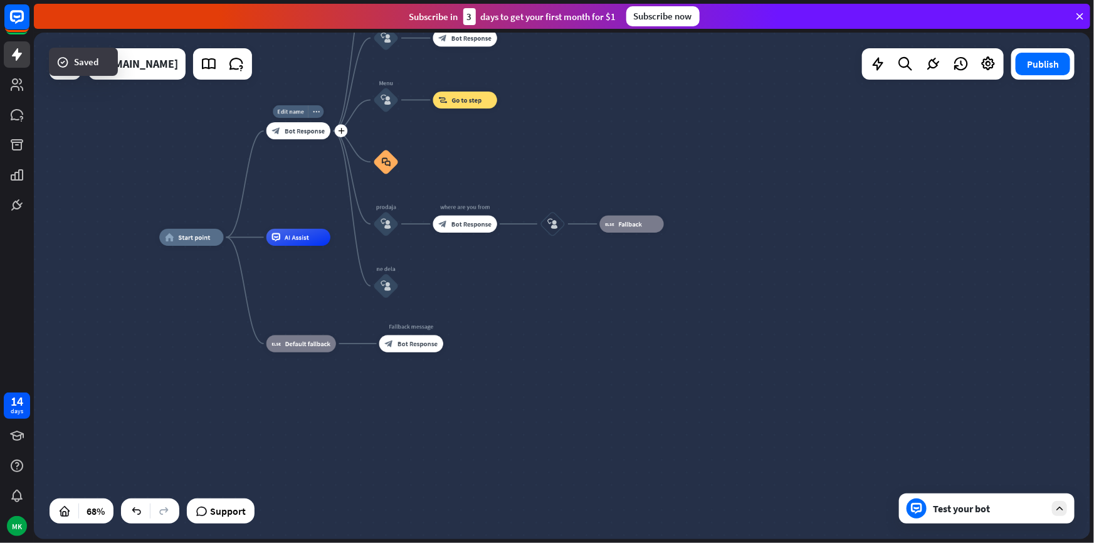
click at [295, 139] on div "Edit name more_horiz plus Welcome message block_bot_response Bot Response" at bounding box center [299, 130] width 64 height 17
click at [278, 132] on icon "block_bot_response" at bounding box center [276, 131] width 9 height 9
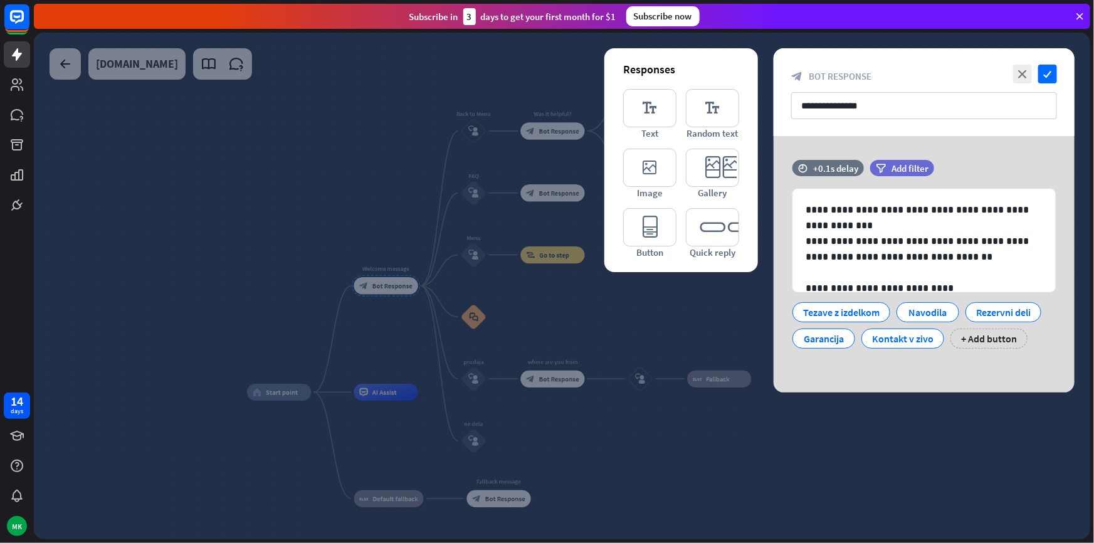
click at [496, 322] on div at bounding box center [562, 286] width 1057 height 507
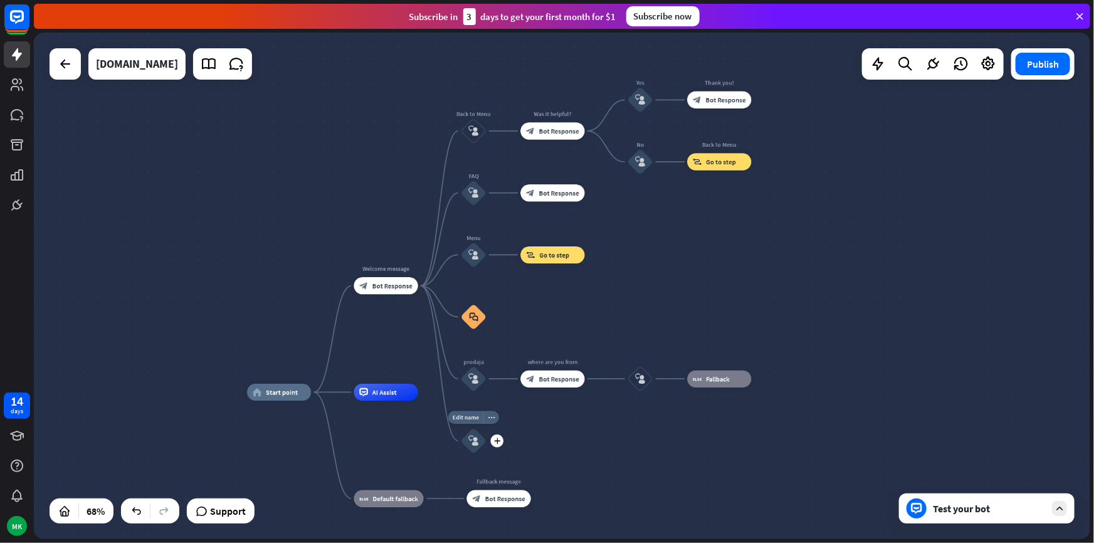
click at [477, 442] on icon "block_user_input" at bounding box center [474, 441] width 10 height 10
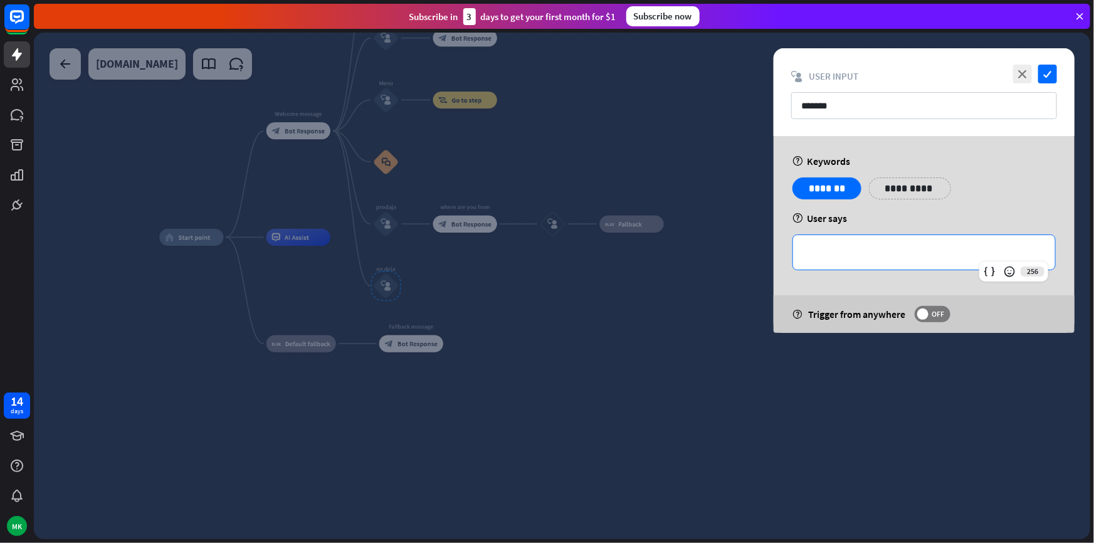
click at [850, 266] on div "**********" at bounding box center [924, 252] width 262 height 34
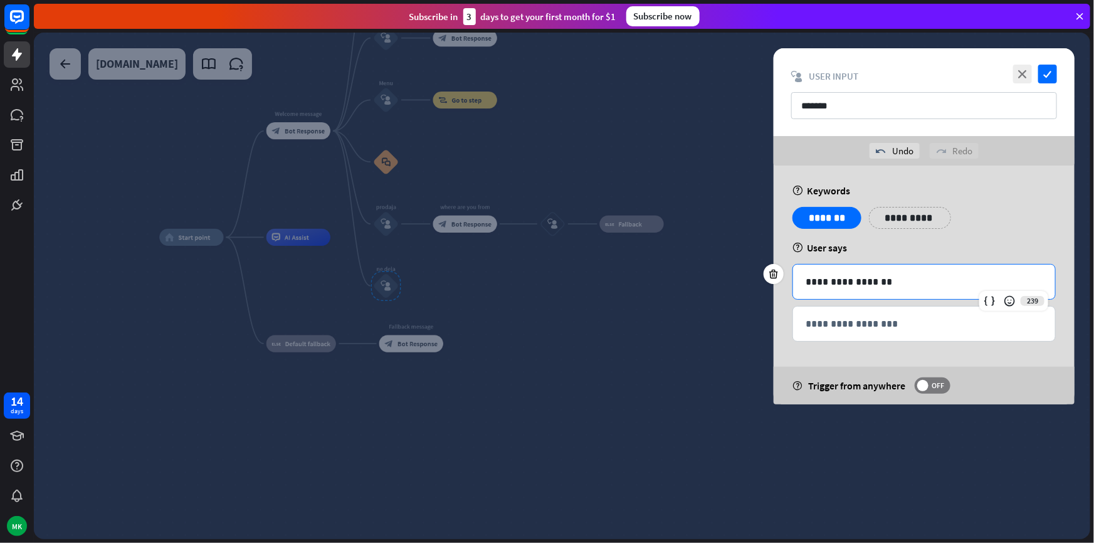
click at [903, 224] on p "**********" at bounding box center [910, 218] width 63 height 16
click at [953, 181] on div "**********" at bounding box center [924, 285] width 301 height 239
click at [978, 211] on p "**********" at bounding box center [986, 218] width 63 height 16
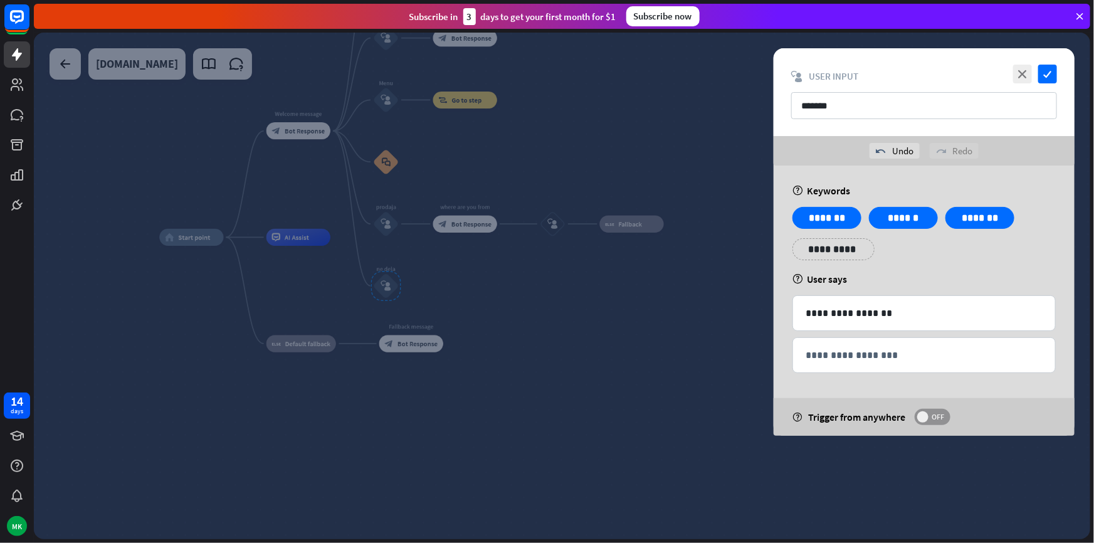
click at [931, 414] on span "OFF" at bounding box center [938, 417] width 19 height 10
click at [680, 393] on div at bounding box center [562, 286] width 1057 height 507
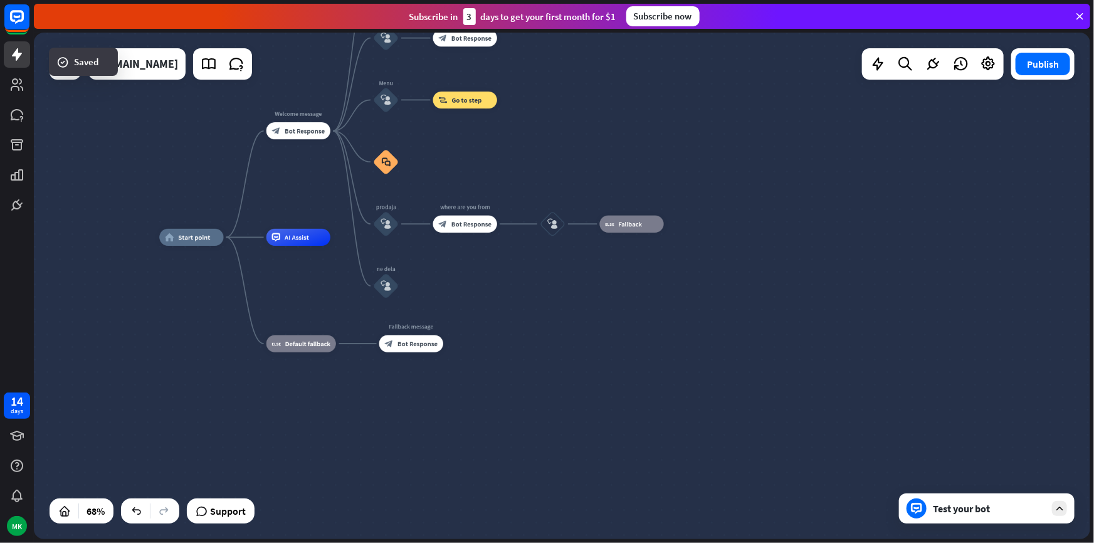
click at [418, 289] on div "home_2 Start point Welcome message block_bot_response Bot Response Back to Menu…" at bounding box center [519, 410] width 721 height 346
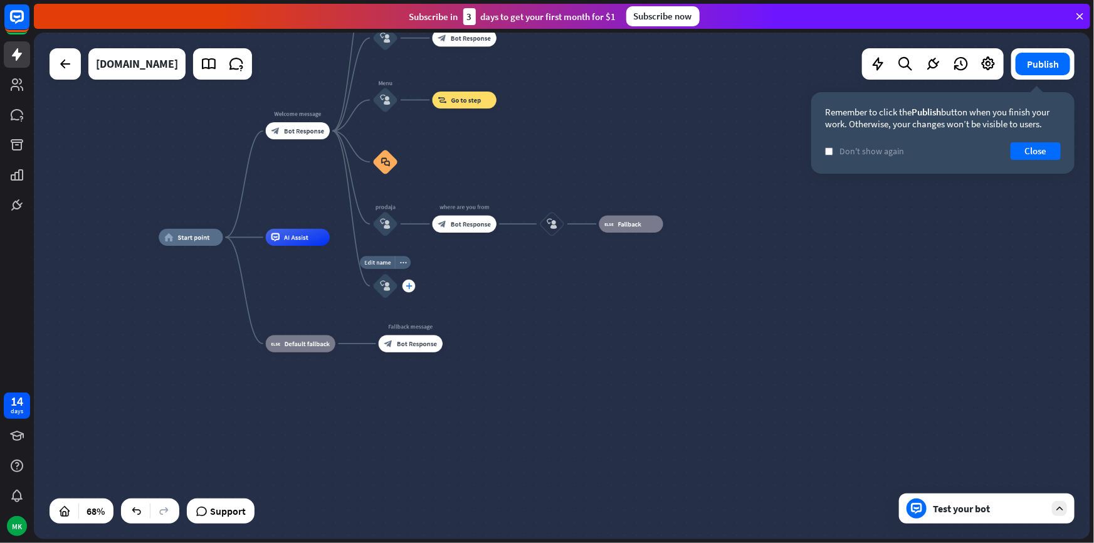
click at [411, 291] on div "plus" at bounding box center [409, 286] width 13 height 13
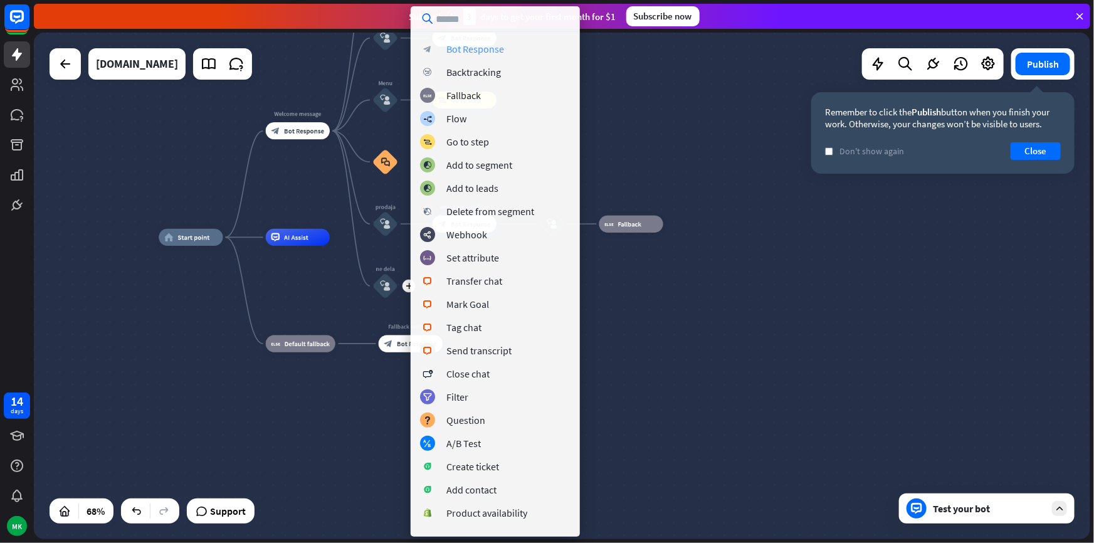
click at [463, 52] on div "Bot Response" at bounding box center [476, 49] width 58 height 13
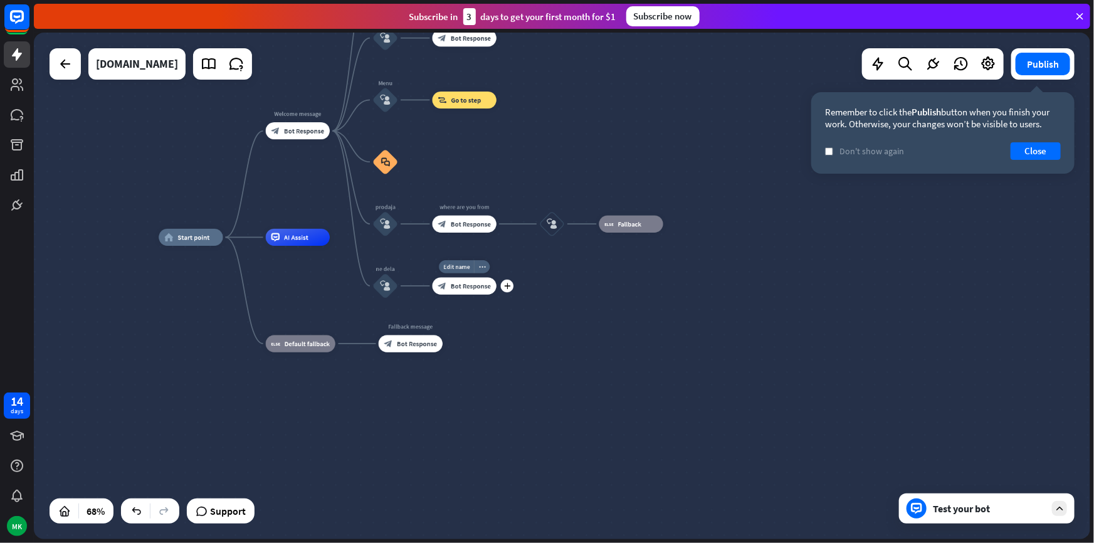
click at [451, 286] on div "block_bot_response Bot Response" at bounding box center [465, 285] width 64 height 17
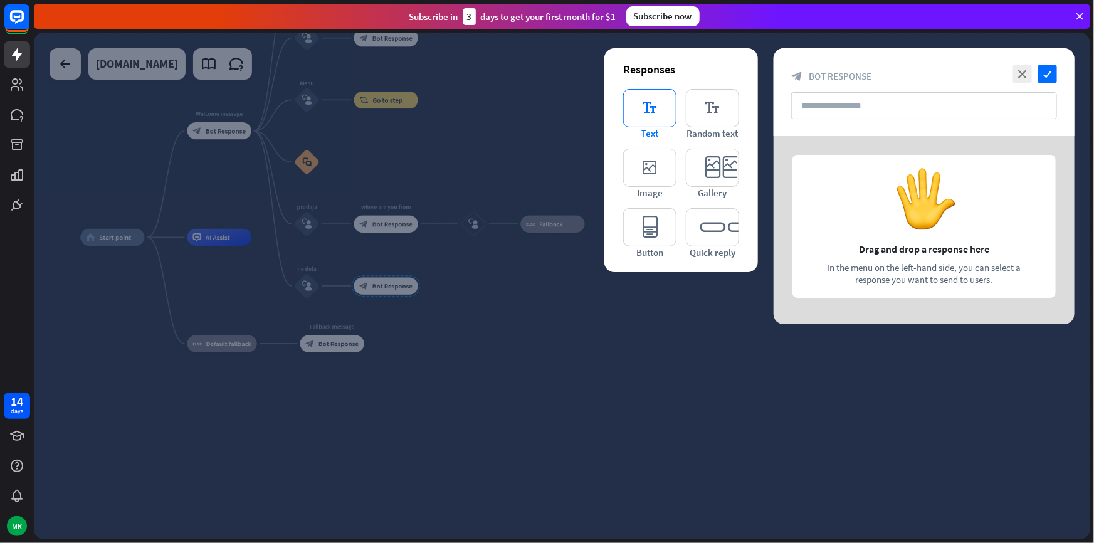
click at [654, 117] on icon "editor_text" at bounding box center [649, 108] width 53 height 38
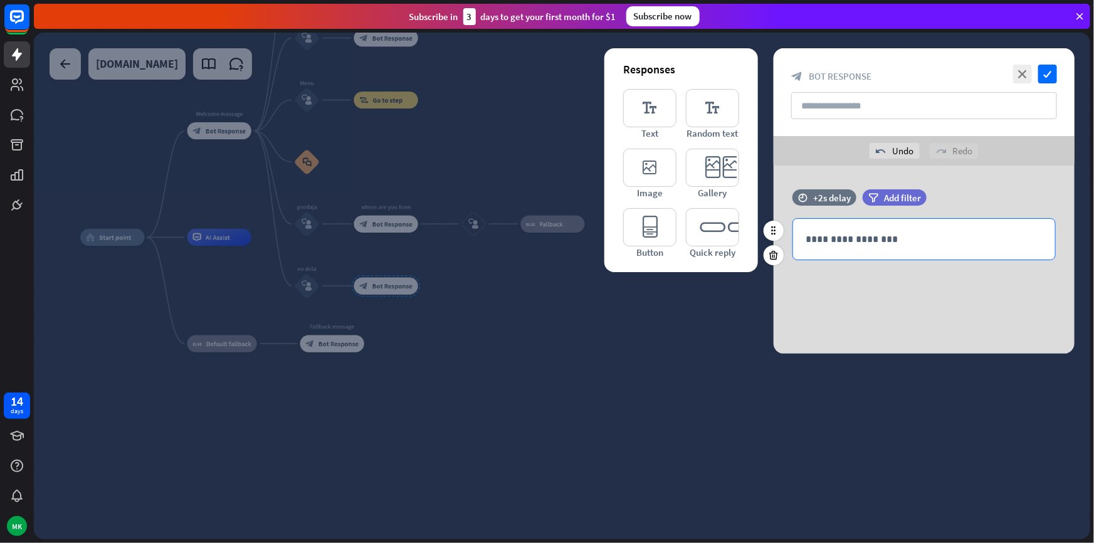
click at [921, 230] on div "**********" at bounding box center [924, 239] width 262 height 41
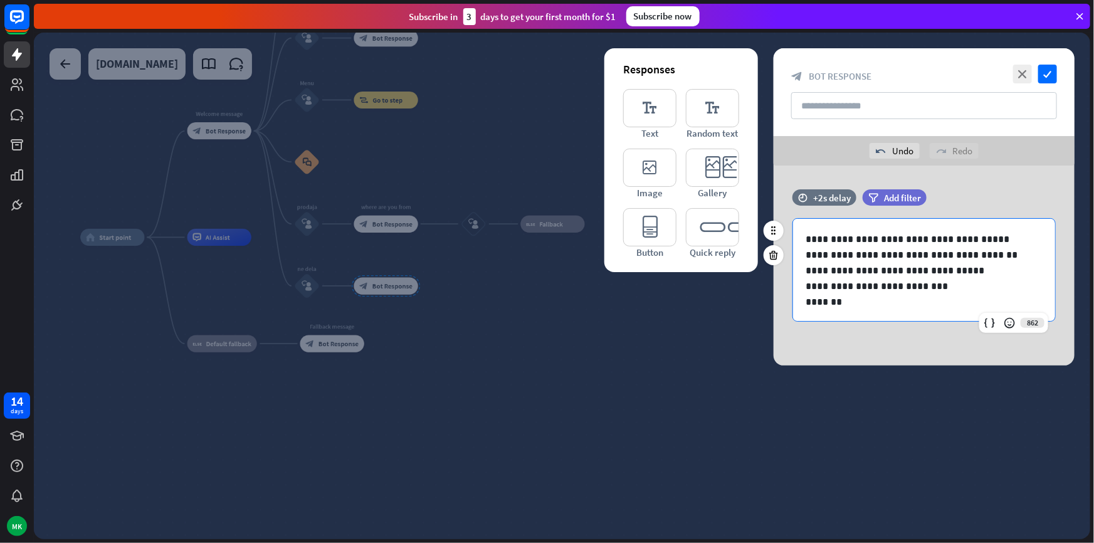
click at [828, 229] on div "**********" at bounding box center [924, 278] width 262 height 119
click at [810, 234] on p "**********" at bounding box center [920, 239] width 229 height 16
click at [807, 235] on p "**********" at bounding box center [920, 239] width 229 height 16
click at [1047, 75] on icon "check" at bounding box center [1048, 74] width 19 height 19
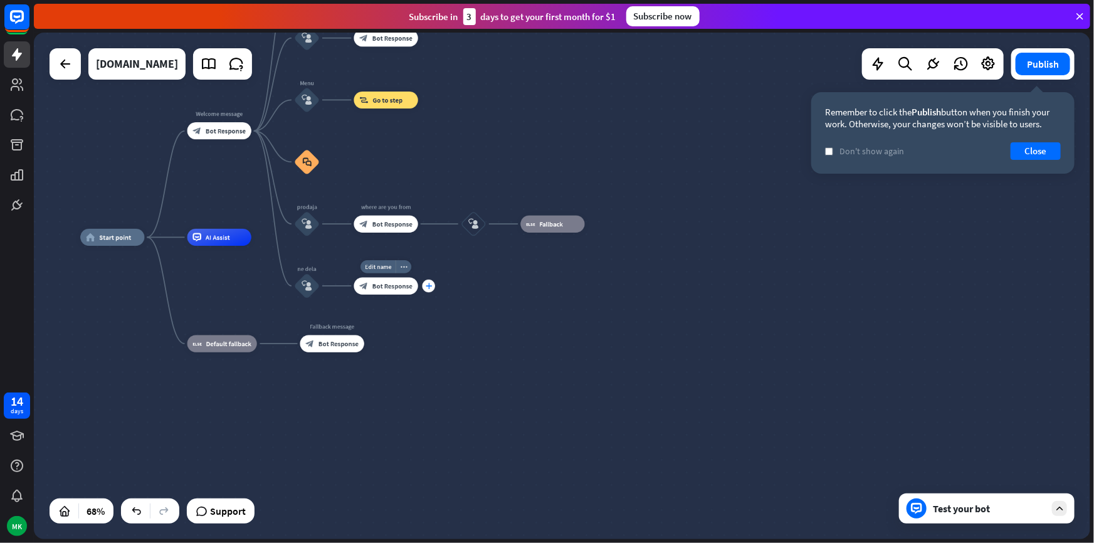
click at [428, 289] on div "plus" at bounding box center [429, 286] width 13 height 13
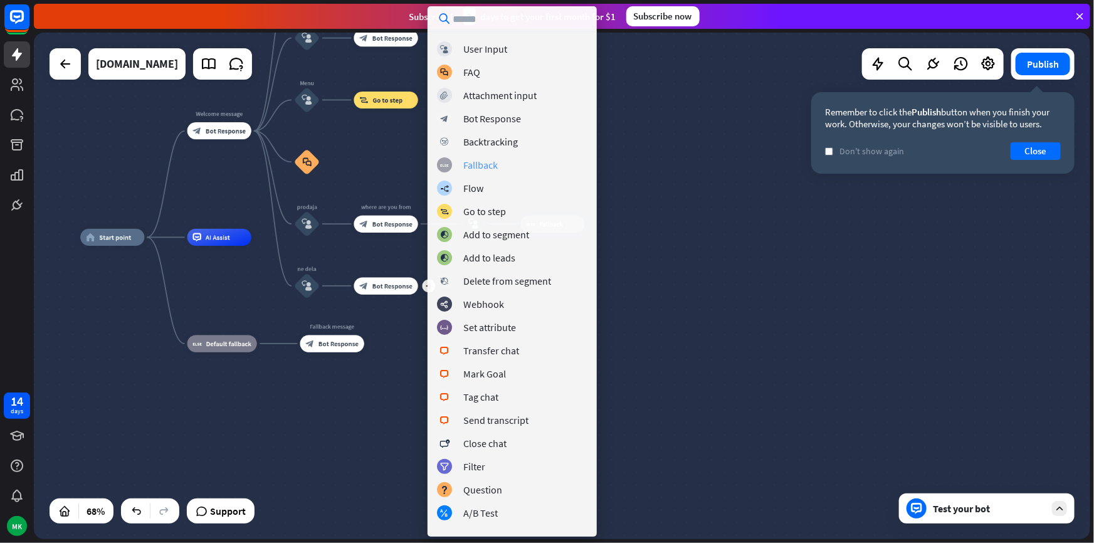
click at [484, 157] on div "block_fallback Fallback" at bounding box center [512, 164] width 151 height 15
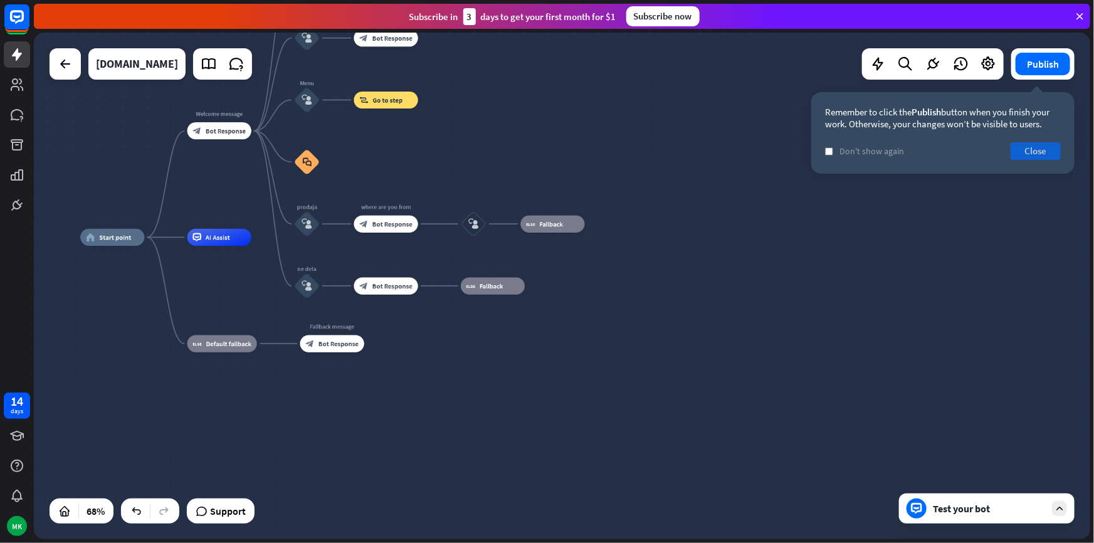
click at [1024, 156] on button "Close" at bounding box center [1036, 151] width 50 height 18
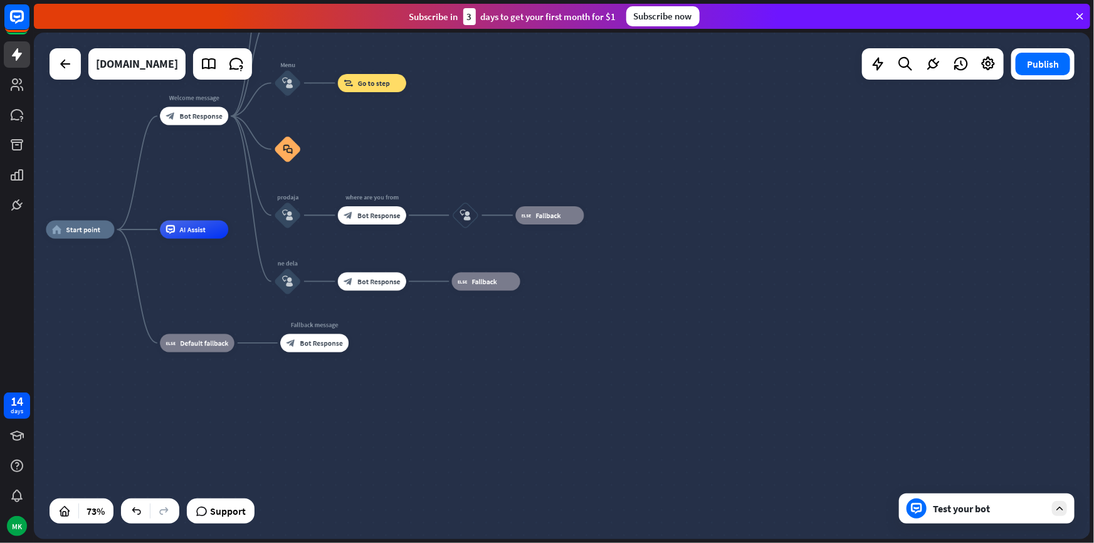
click at [983, 503] on div "Test your bot" at bounding box center [989, 508] width 113 height 13
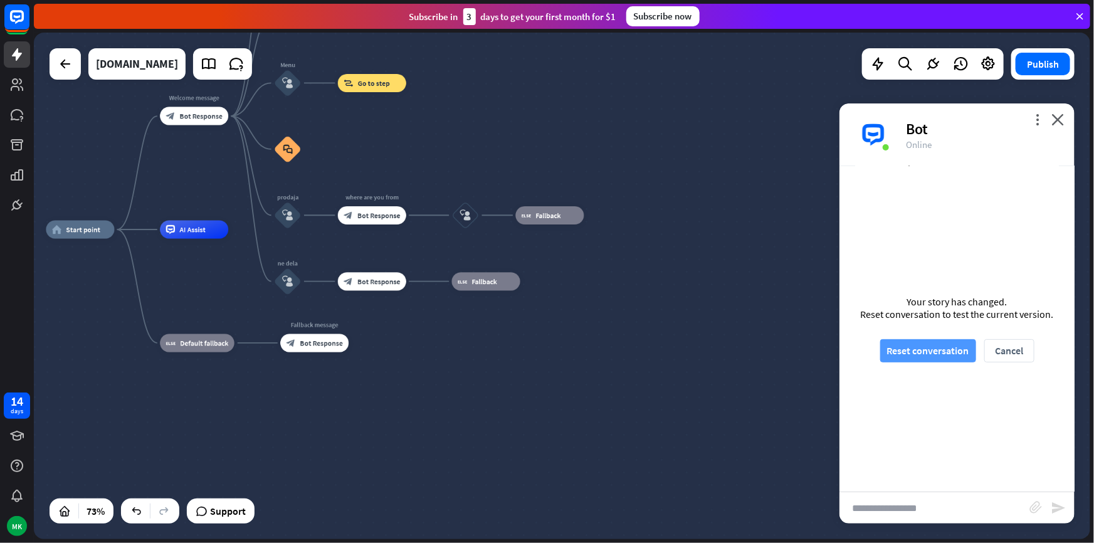
click at [948, 346] on button "Reset conversation" at bounding box center [929, 350] width 96 height 23
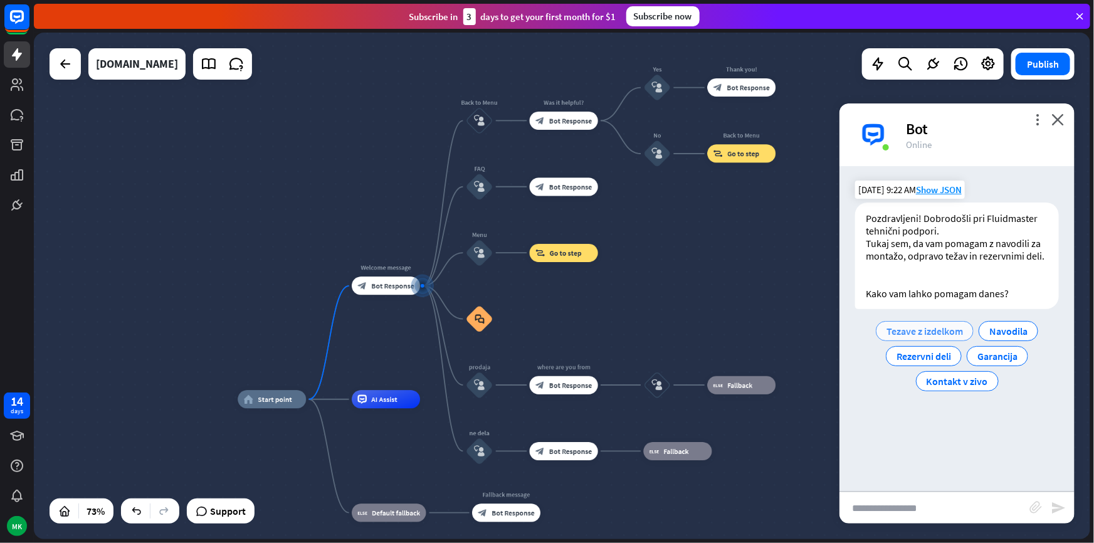
click at [916, 327] on span "Tezave z izdelkom" at bounding box center [925, 331] width 77 height 13
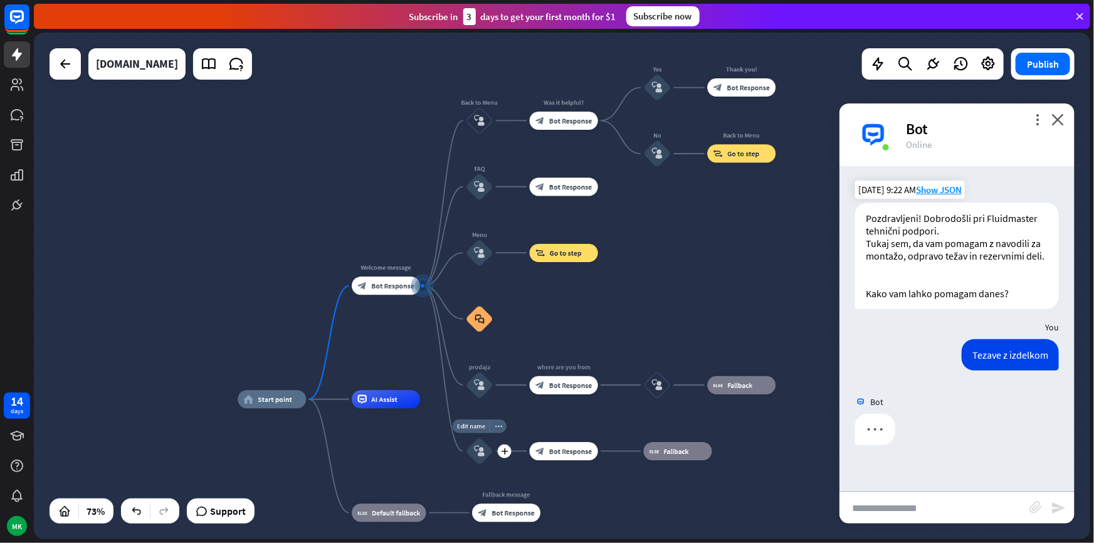
click at [487, 452] on div "block_user_input" at bounding box center [480, 452] width 28 height 28
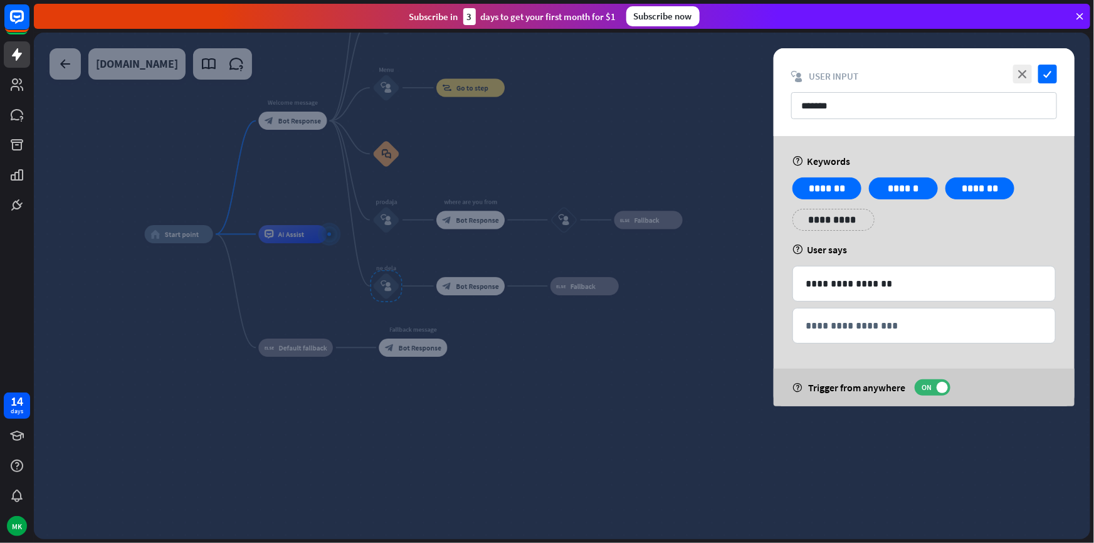
click at [652, 386] on div at bounding box center [562, 286] width 1057 height 507
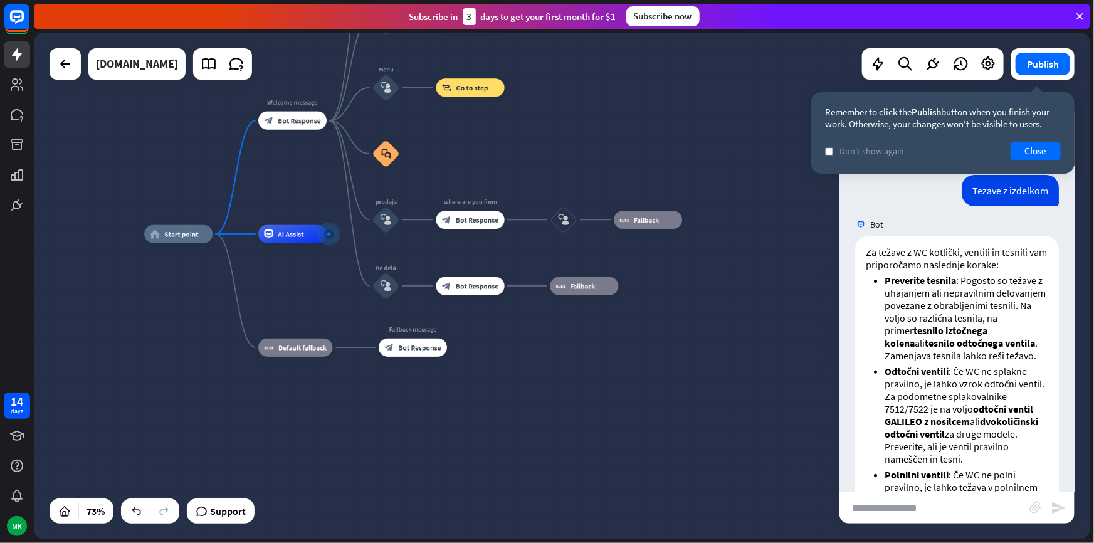
scroll to position [171, 0]
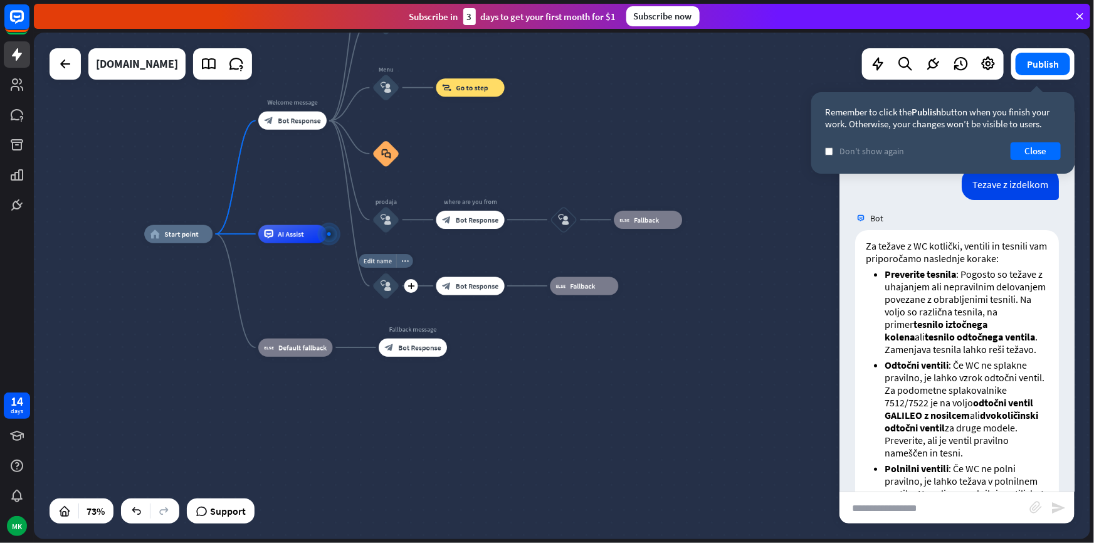
click at [382, 298] on div "block_user_input" at bounding box center [387, 286] width 28 height 28
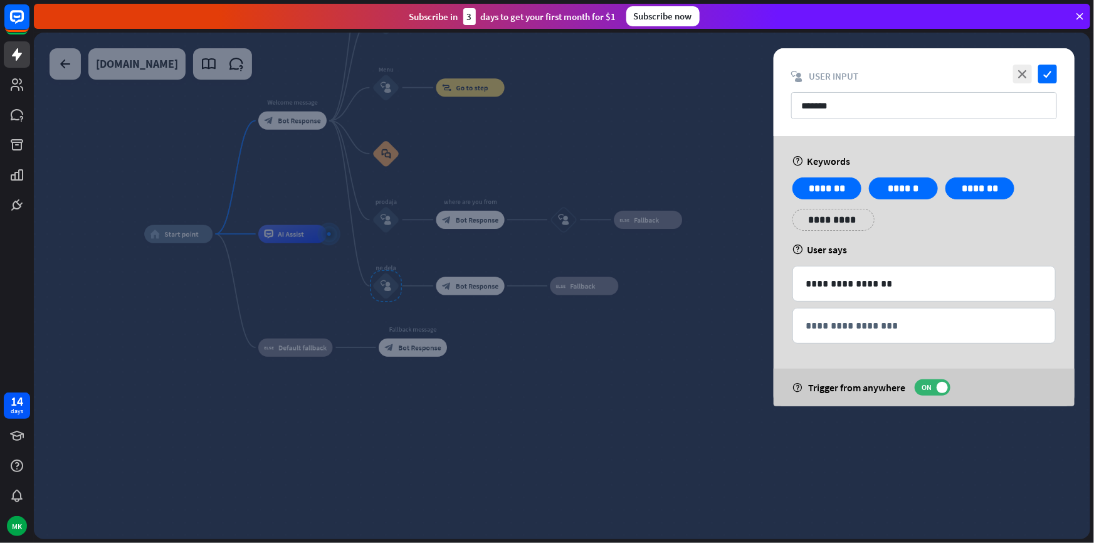
click at [685, 296] on div at bounding box center [562, 286] width 1057 height 507
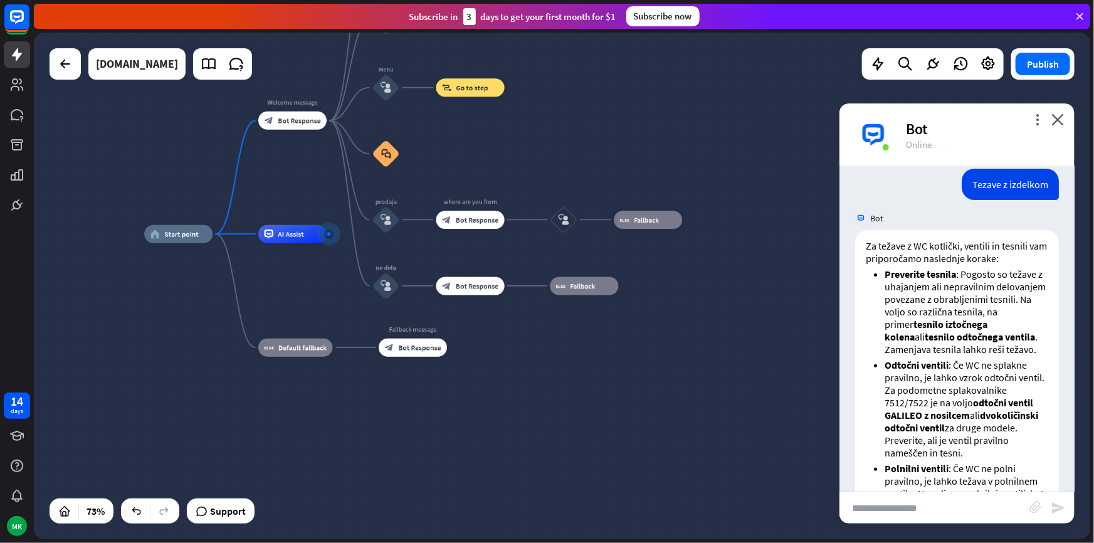
scroll to position [183, 0]
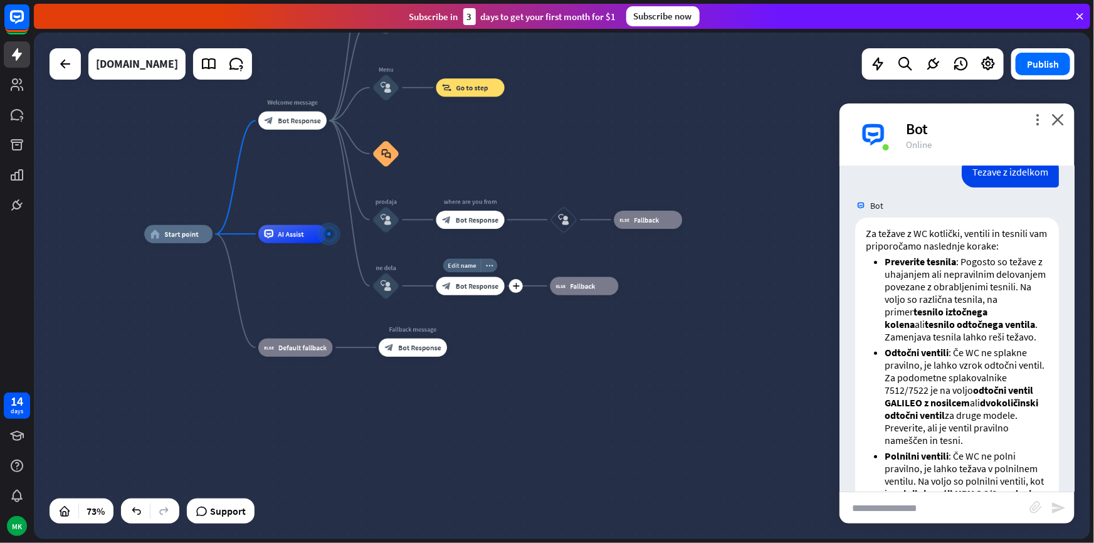
click at [464, 287] on span "Bot Response" at bounding box center [477, 286] width 43 height 9
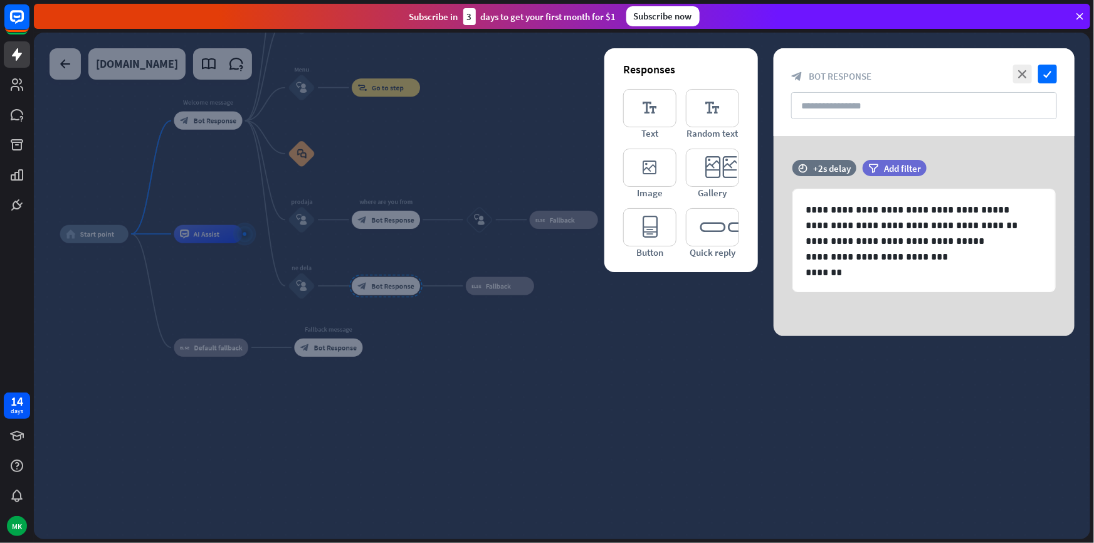
drag, startPoint x: 1042, startPoint y: 71, endPoint x: 1037, endPoint y: 80, distance: 10.1
click at [1044, 71] on icon "check" at bounding box center [1048, 74] width 19 height 19
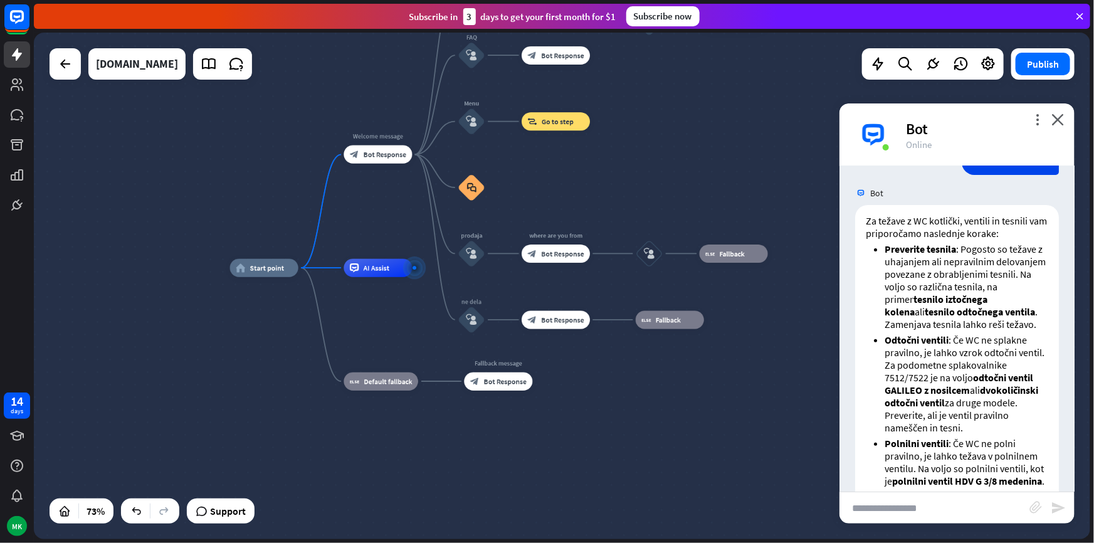
drag, startPoint x: 426, startPoint y: 351, endPoint x: 564, endPoint y: 378, distance: 140.6
click at [608, 387] on div "home_2 Start point Welcome message block_bot_response Bot Response Back to Menu…" at bounding box center [614, 452] width 768 height 369
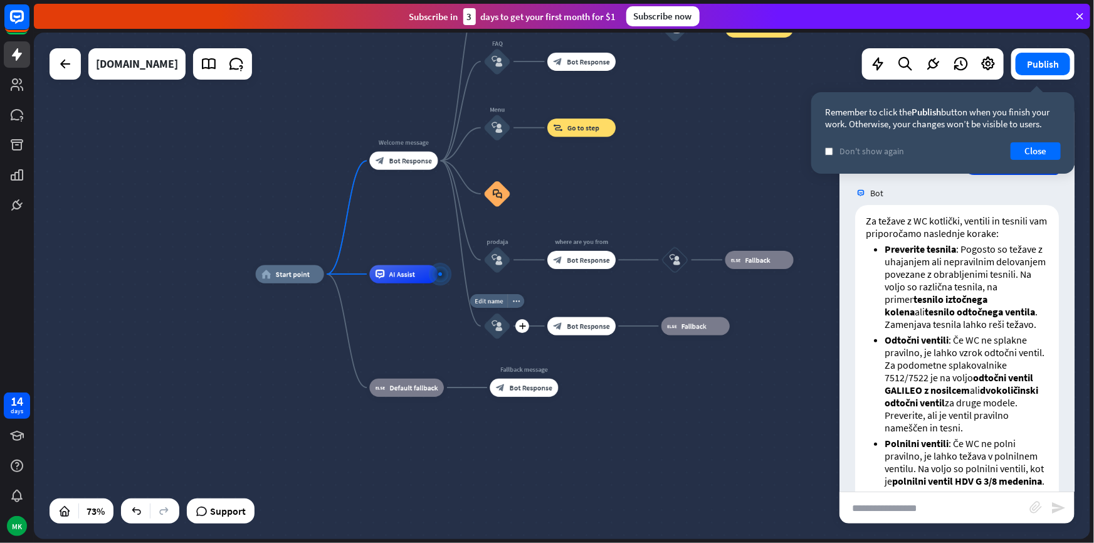
click at [499, 336] on div "block_user_input" at bounding box center [498, 326] width 28 height 28
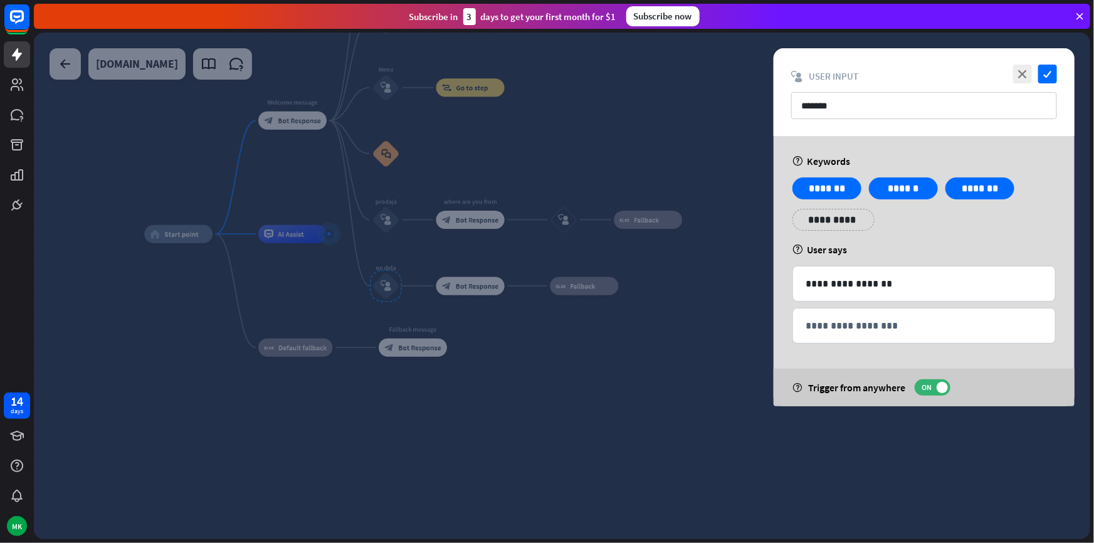
click at [361, 156] on div at bounding box center [562, 286] width 1057 height 507
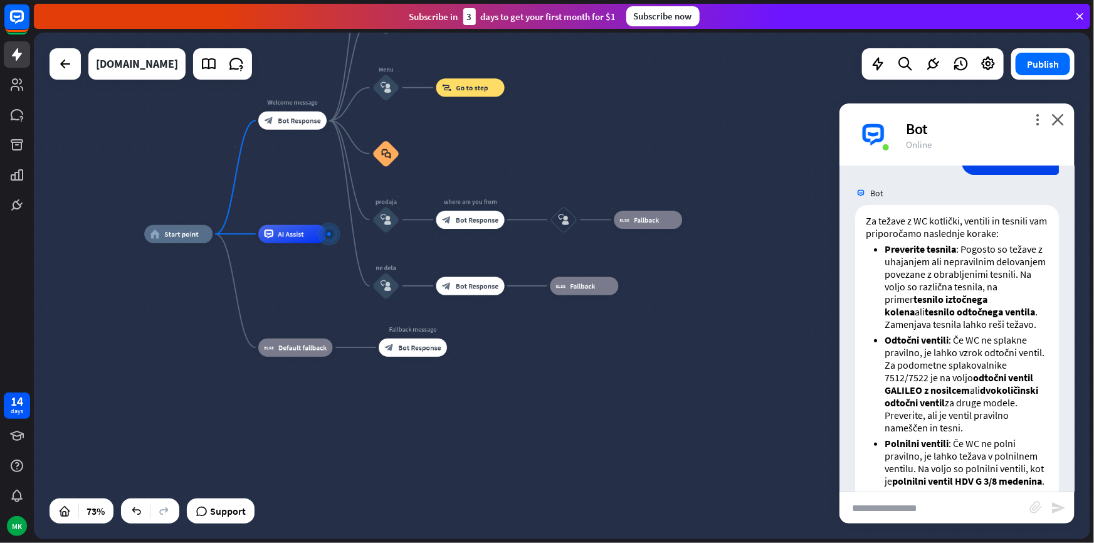
scroll to position [208, 0]
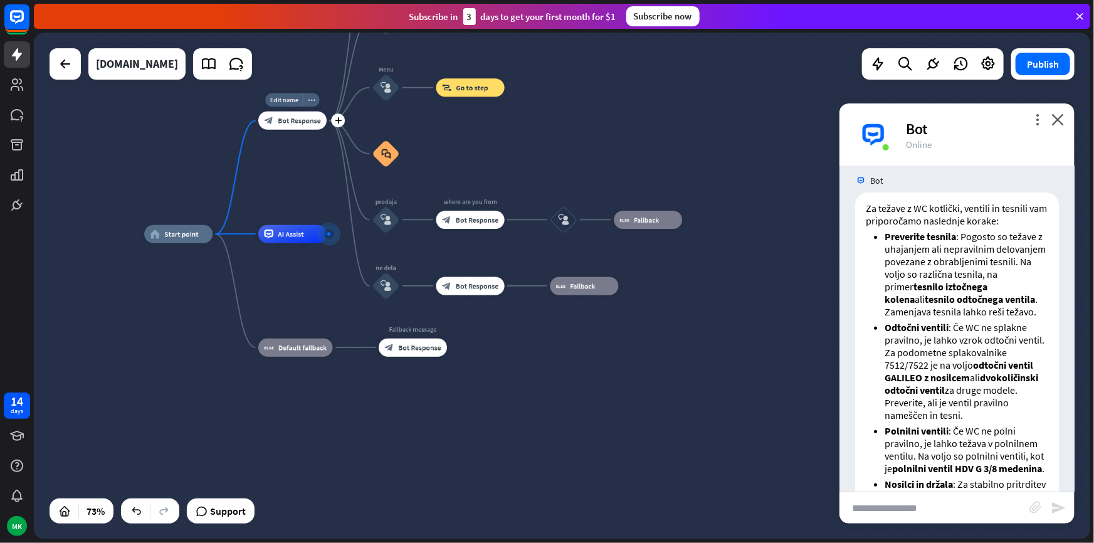
click at [290, 130] on div "Edit name more_horiz plus Welcome message block_bot_response Bot Response" at bounding box center [292, 121] width 68 height 18
click at [294, 130] on div "Edit name more_horiz plus Welcome message block_bot_response Bot Response" at bounding box center [292, 121] width 68 height 18
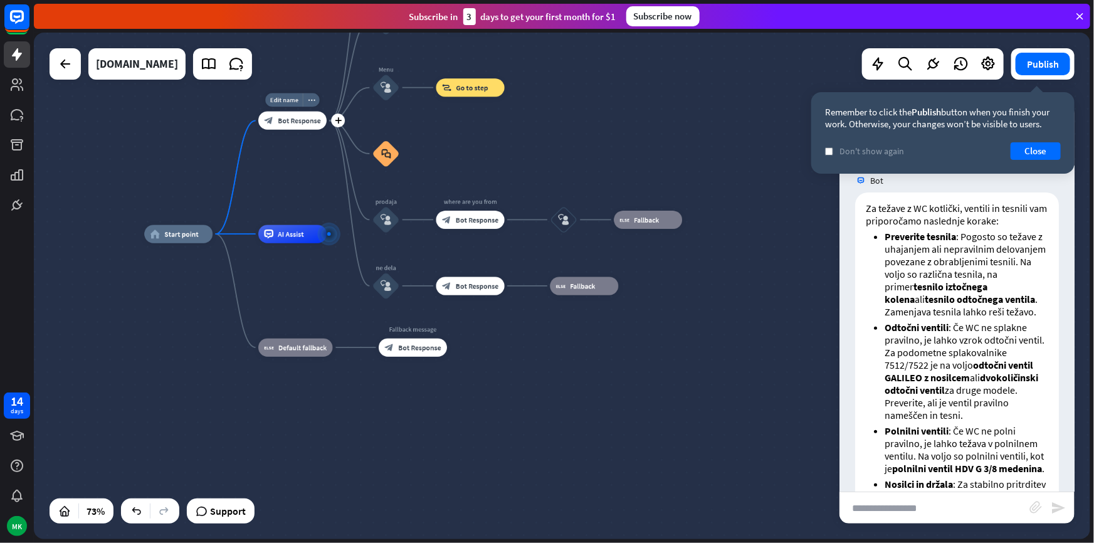
click at [288, 123] on span "Bot Response" at bounding box center [299, 120] width 43 height 9
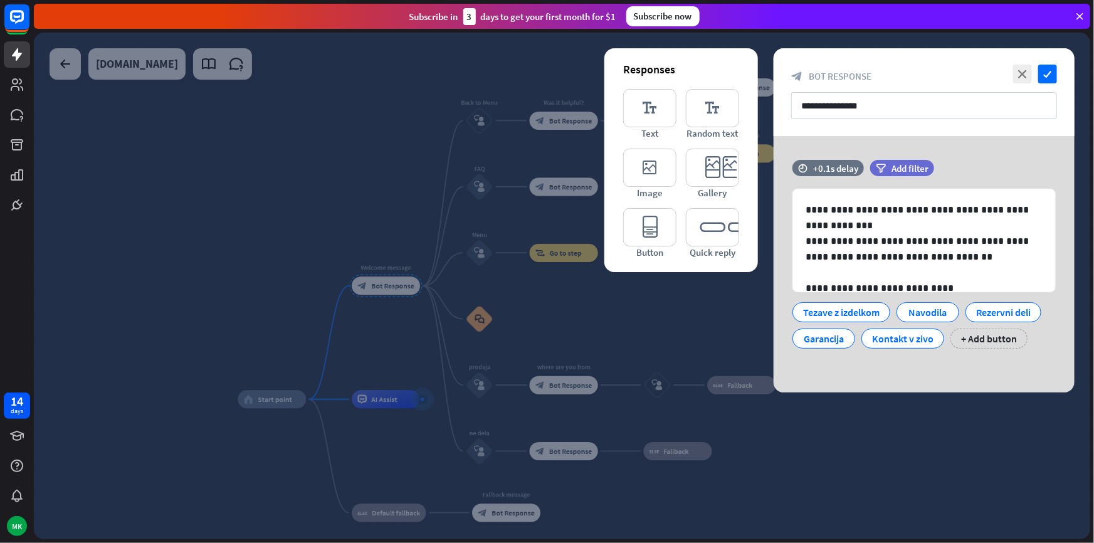
click at [640, 395] on div at bounding box center [562, 286] width 1057 height 507
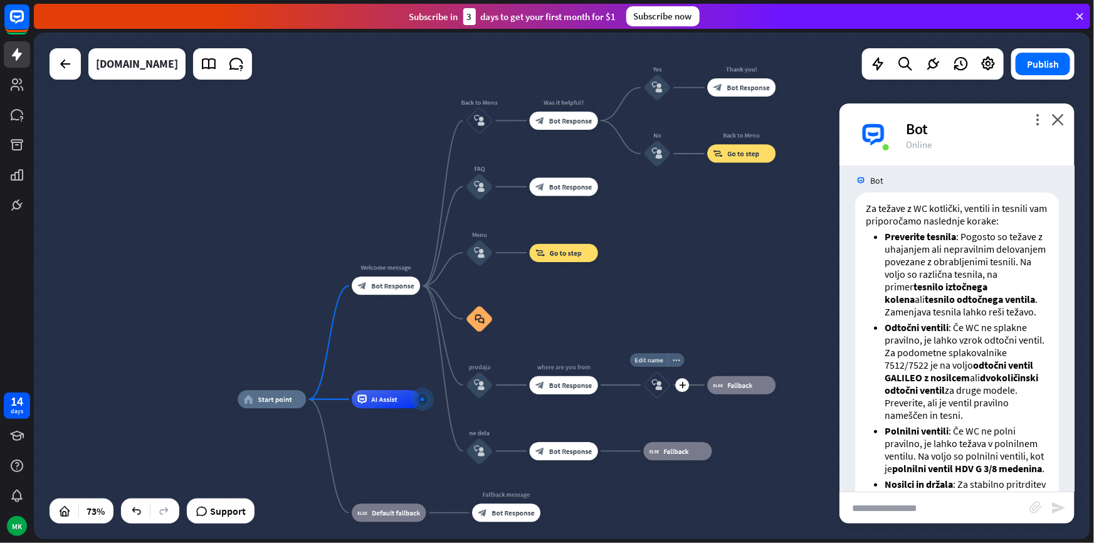
scroll to position [221, 0]
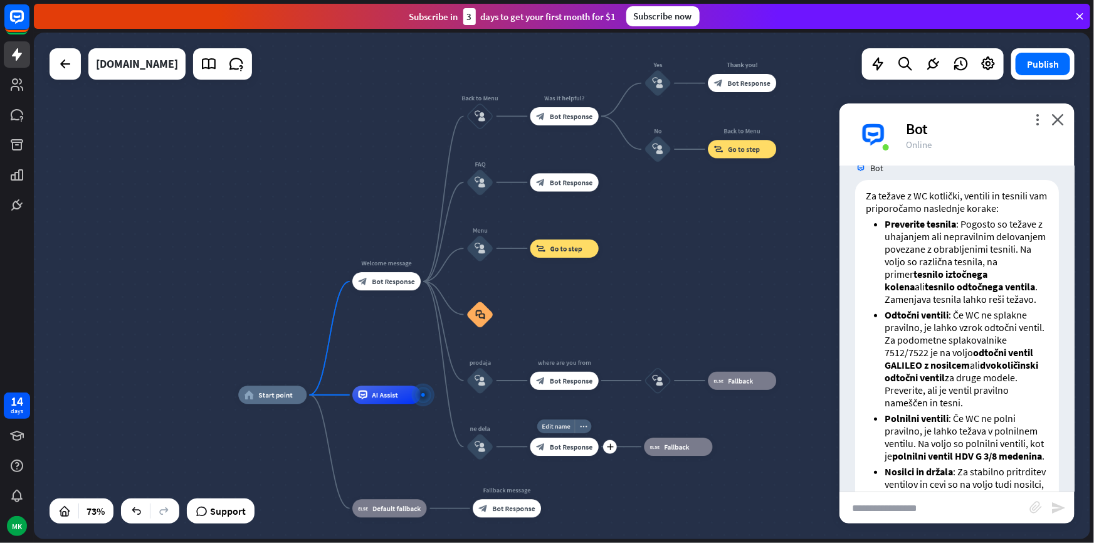
drag, startPoint x: 612, startPoint y: 425, endPoint x: 613, endPoint y: 385, distance: 40.2
click at [599, 438] on div "Edit name more_horiz plus block_bot_response Bot Response" at bounding box center [565, 447] width 68 height 18
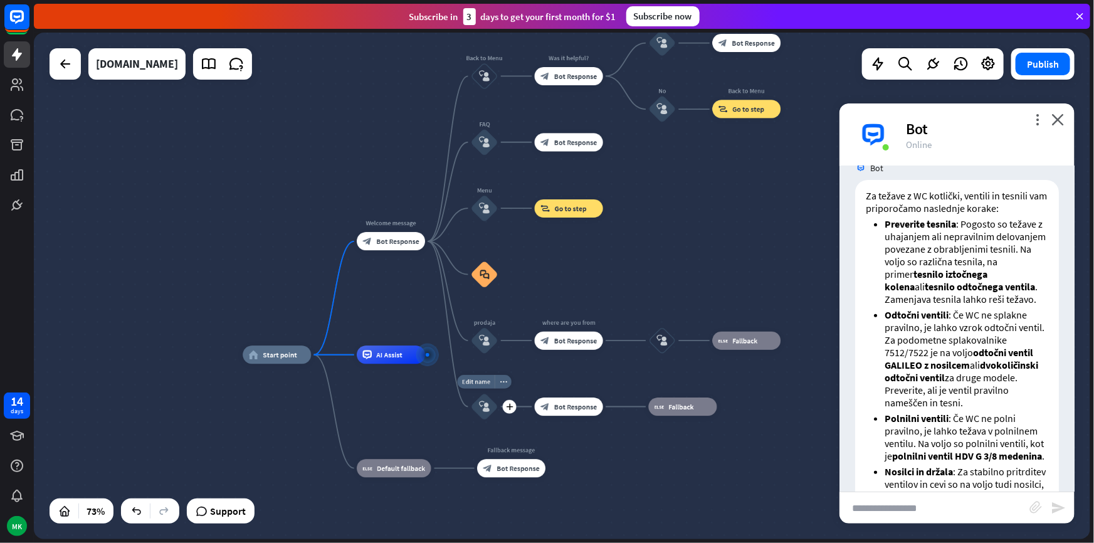
click at [495, 408] on div "block_user_input" at bounding box center [485, 407] width 28 height 28
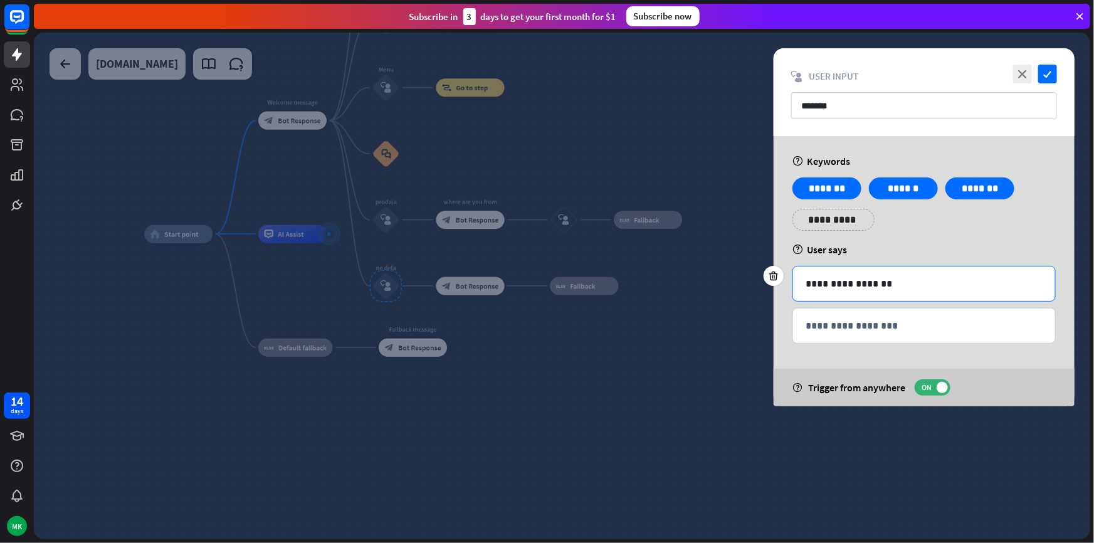
click at [808, 285] on p "**********" at bounding box center [924, 284] width 237 height 16
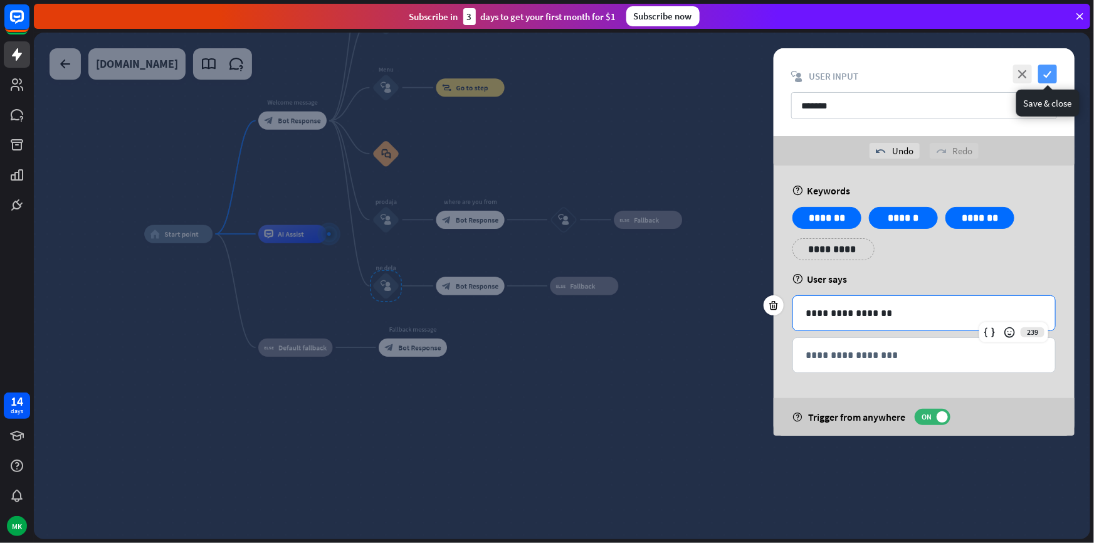
click at [1042, 74] on icon "check" at bounding box center [1048, 74] width 19 height 19
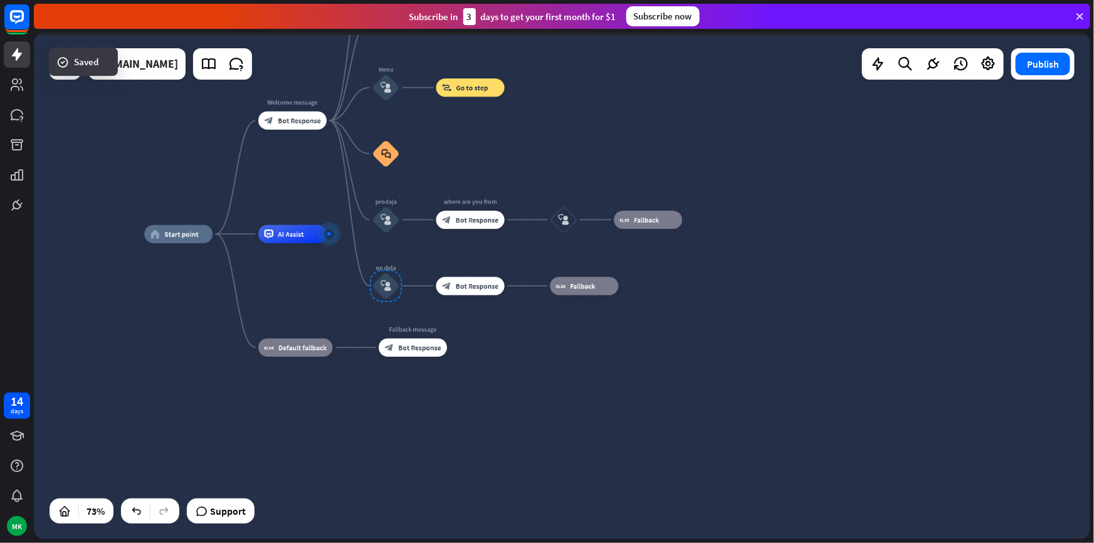
scroll to position [233, 0]
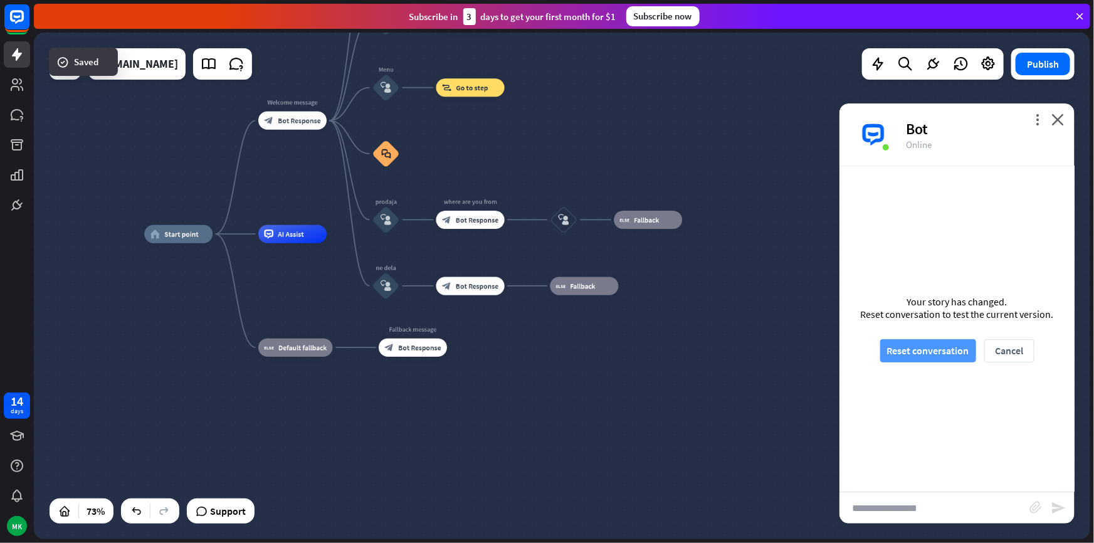
click at [935, 351] on button "Reset conversation" at bounding box center [929, 350] width 96 height 23
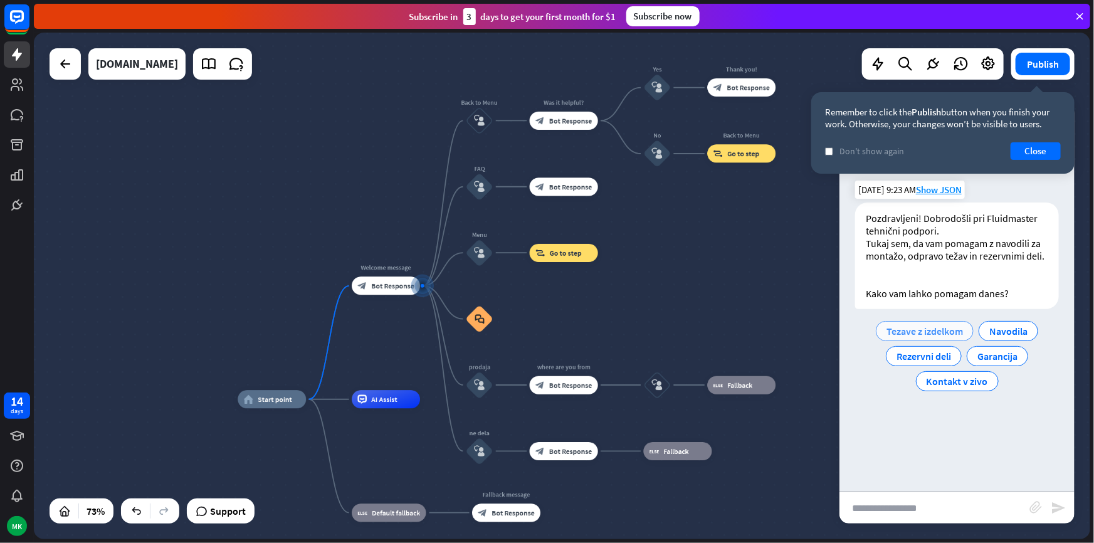
click at [935, 336] on span "Tezave z izdelkom" at bounding box center [925, 331] width 77 height 13
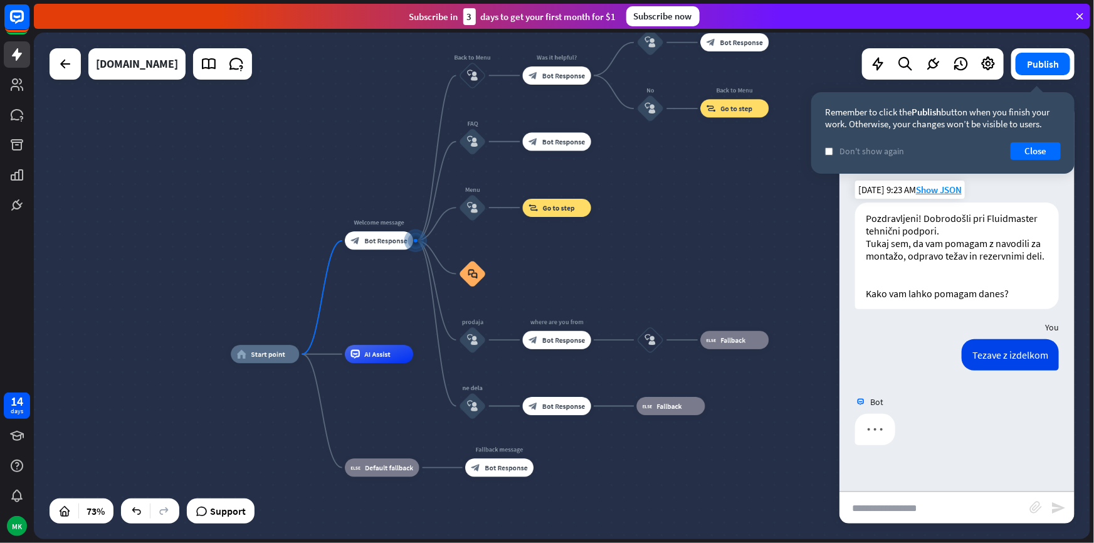
drag, startPoint x: 694, startPoint y: 337, endPoint x: 686, endPoint y: 288, distance: 49.6
click at [686, 288] on div "home_2 Start point Welcome message block_bot_response Bot Response Back to Menu…" at bounding box center [562, 286] width 1057 height 507
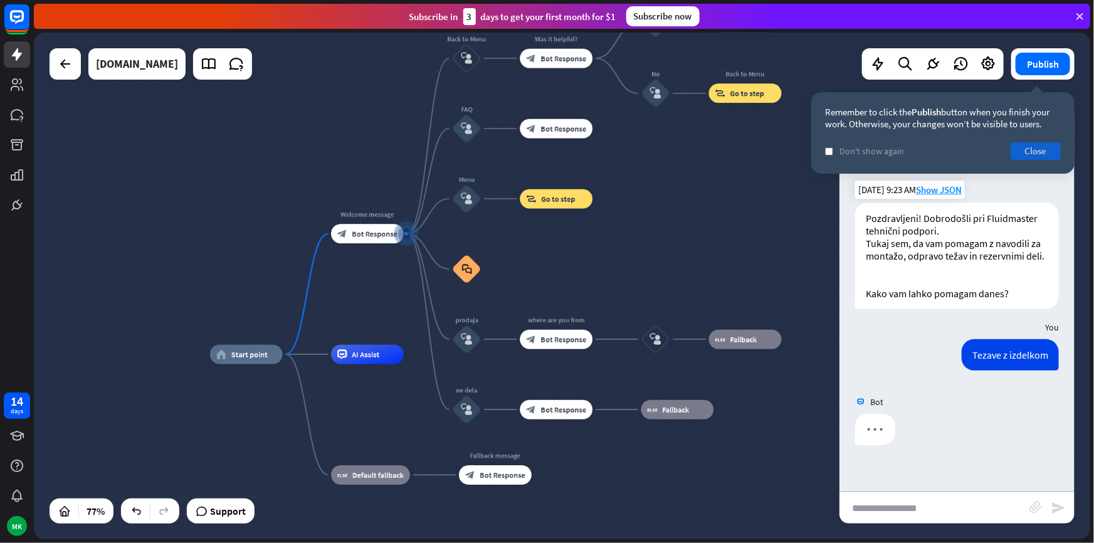
click at [1026, 150] on button "Close" at bounding box center [1036, 151] width 50 height 18
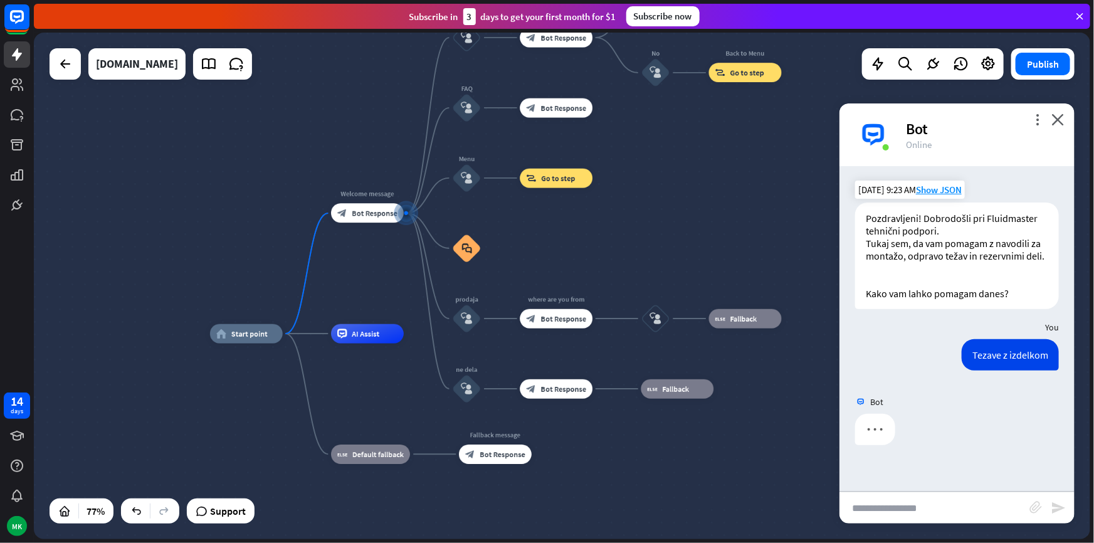
drag, startPoint x: 773, startPoint y: 408, endPoint x: 773, endPoint y: 388, distance: 20.7
click at [773, 388] on div "home_2 Start point Welcome message block_bot_response Bot Response Back to Menu…" at bounding box center [618, 529] width 817 height 391
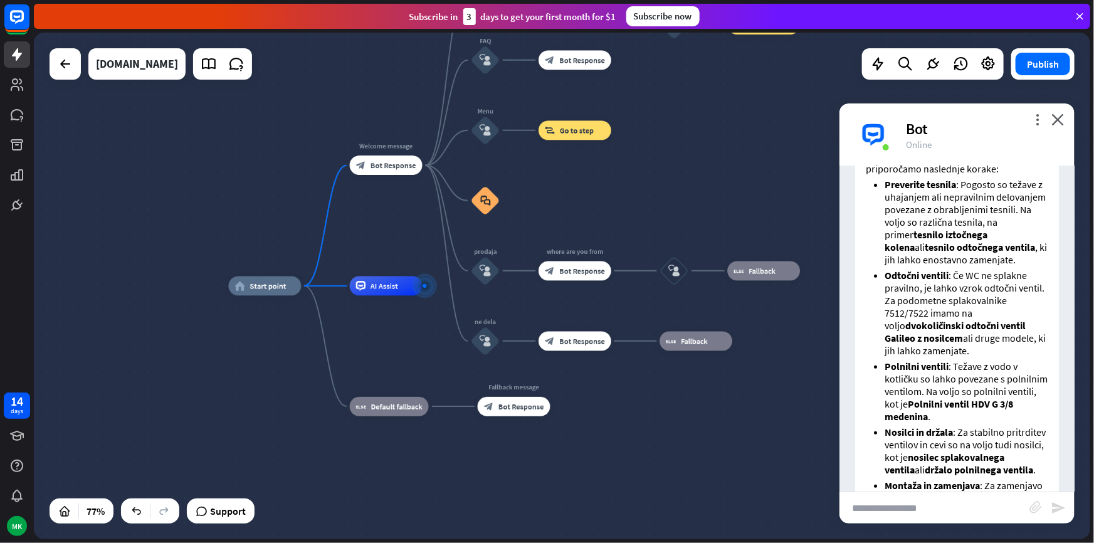
scroll to position [232, 0]
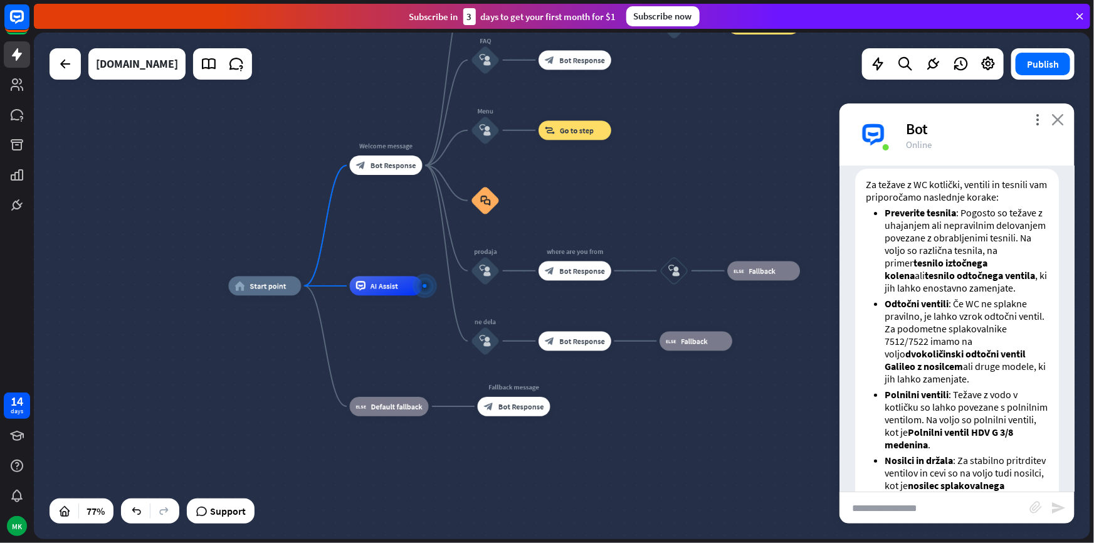
click at [1061, 117] on icon "close" at bounding box center [1058, 120] width 13 height 12
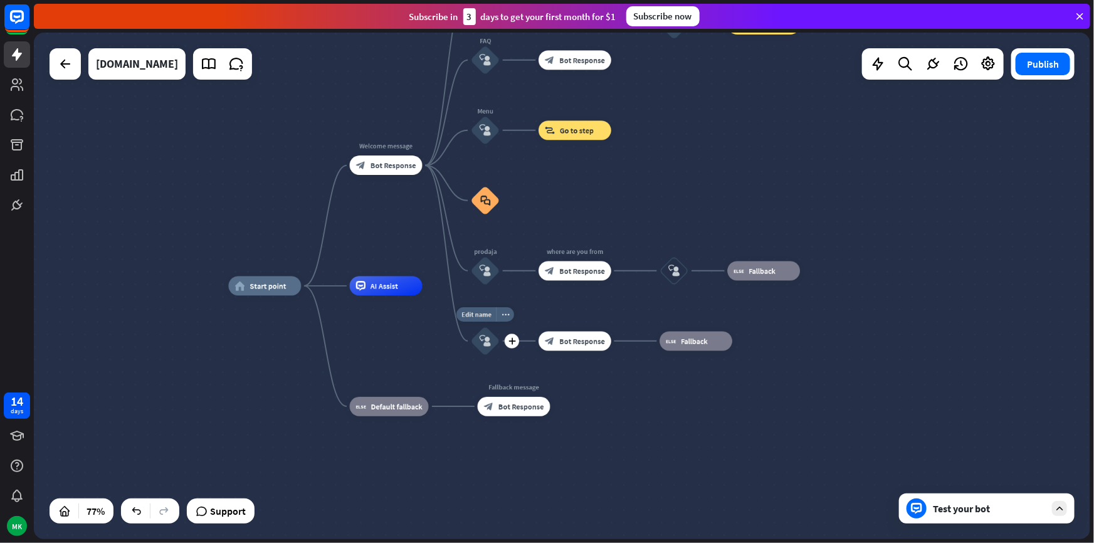
click at [485, 353] on div "block_user_input" at bounding box center [485, 341] width 29 height 29
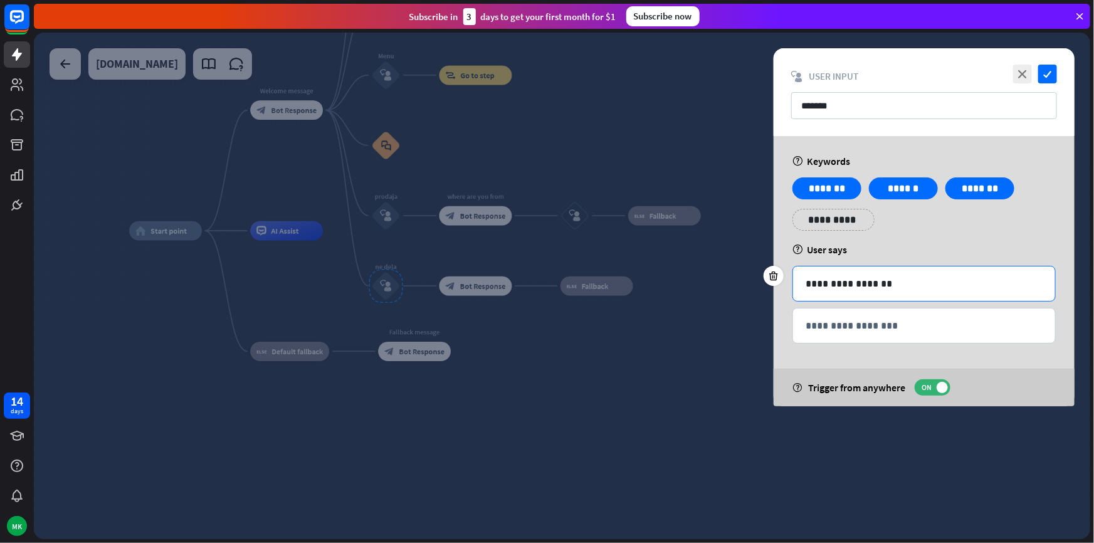
click at [848, 283] on p "**********" at bounding box center [924, 284] width 237 height 16
click at [856, 313] on div "**********" at bounding box center [924, 326] width 262 height 34
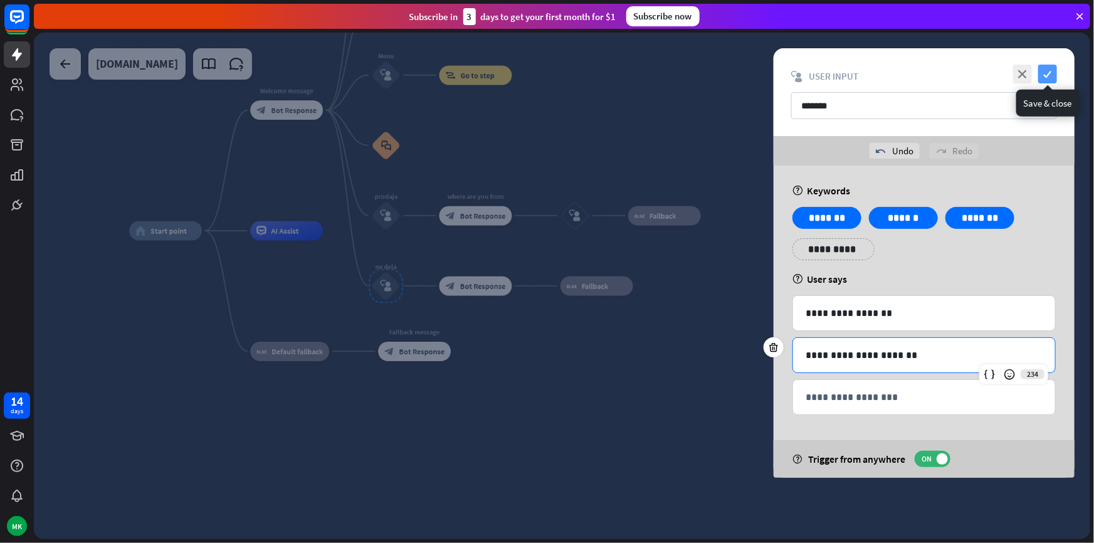
click at [1055, 75] on icon "check" at bounding box center [1048, 74] width 19 height 19
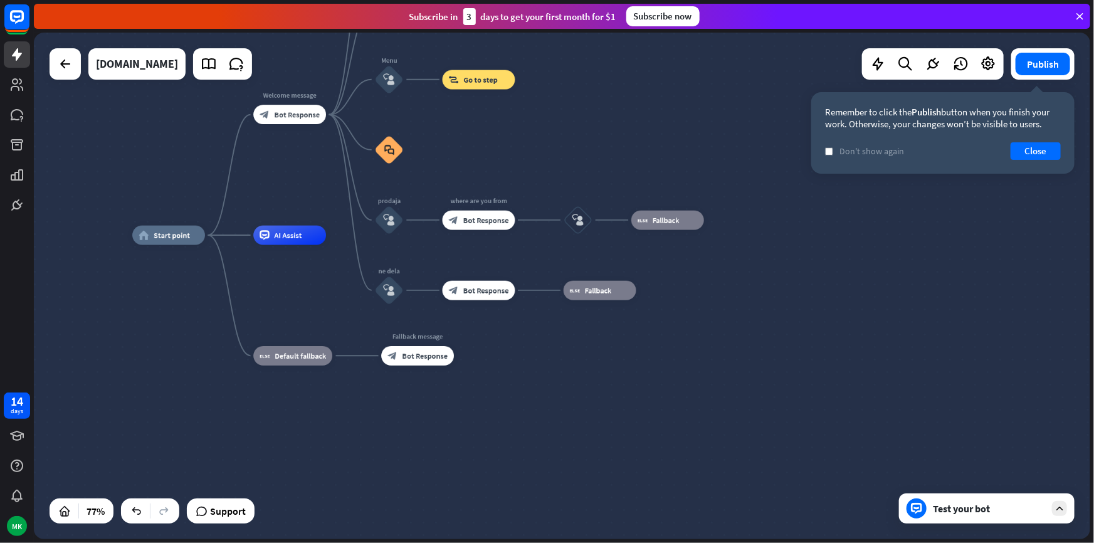
drag, startPoint x: 512, startPoint y: 139, endPoint x: 551, endPoint y: 176, distance: 54.1
click at [551, 176] on div "home_2 Start point Welcome message block_bot_response Bot Response Back to Menu…" at bounding box center [562, 286] width 1057 height 507
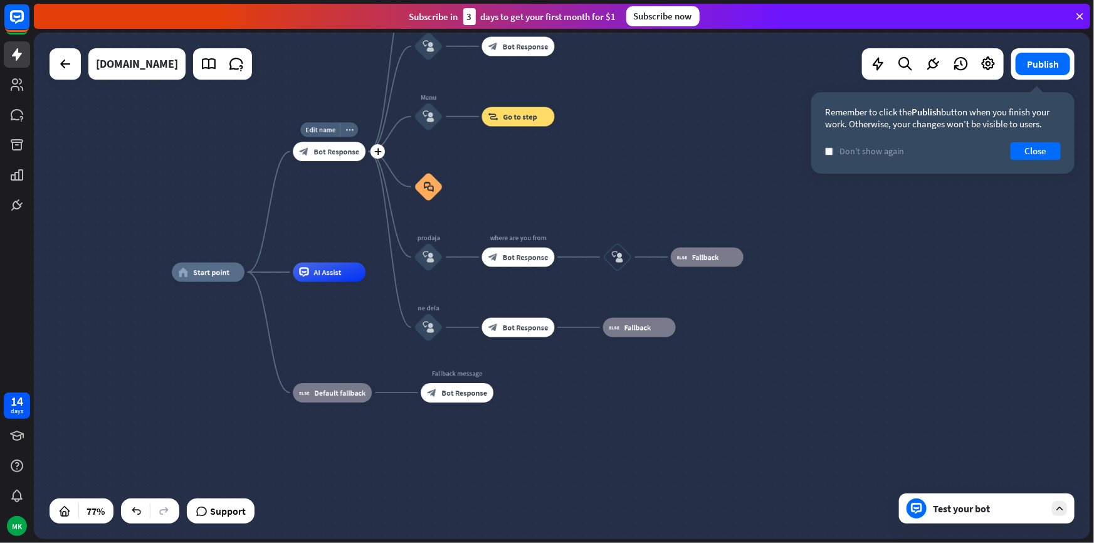
click at [302, 154] on icon "block_bot_response" at bounding box center [303, 151] width 9 height 9
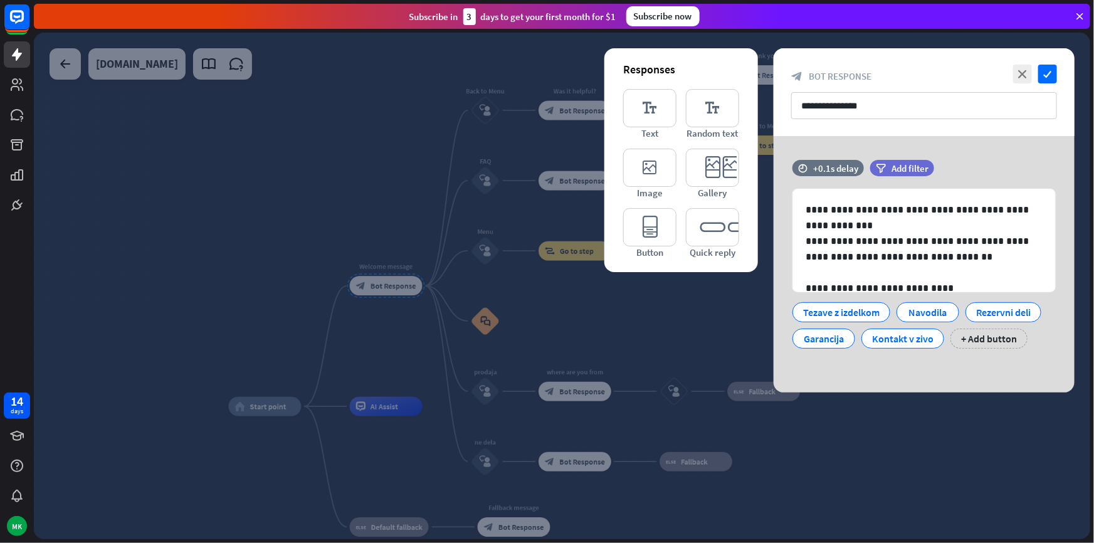
drag, startPoint x: 675, startPoint y: 319, endPoint x: 683, endPoint y: 273, distance: 47.0
click at [683, 273] on div "**********" at bounding box center [562, 286] width 1057 height 507
click at [814, 310] on div "Tezave z izdelkom" at bounding box center [841, 312] width 77 height 19
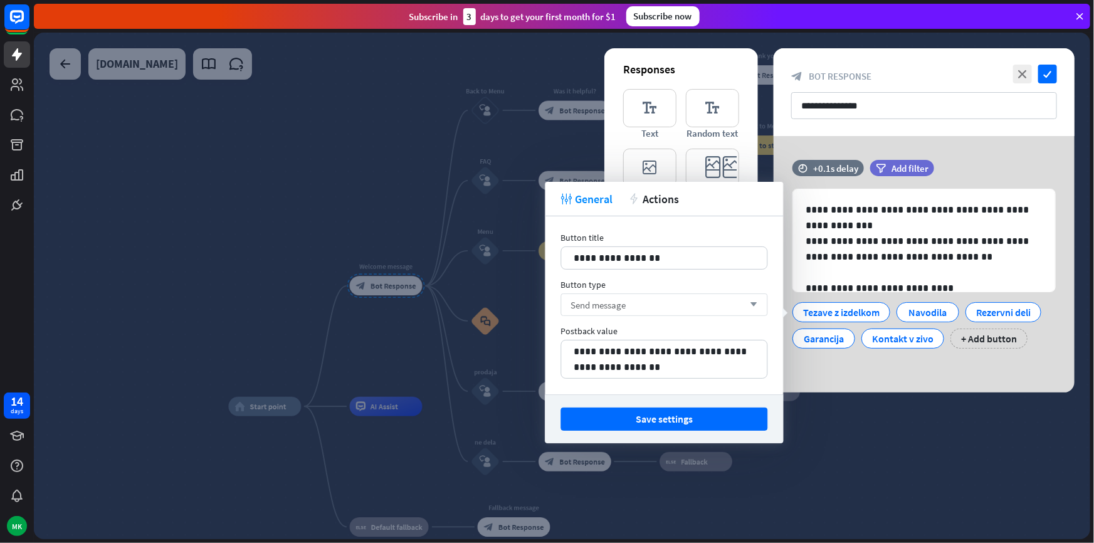
click at [670, 304] on div "Send message arrow_down" at bounding box center [664, 305] width 207 height 23
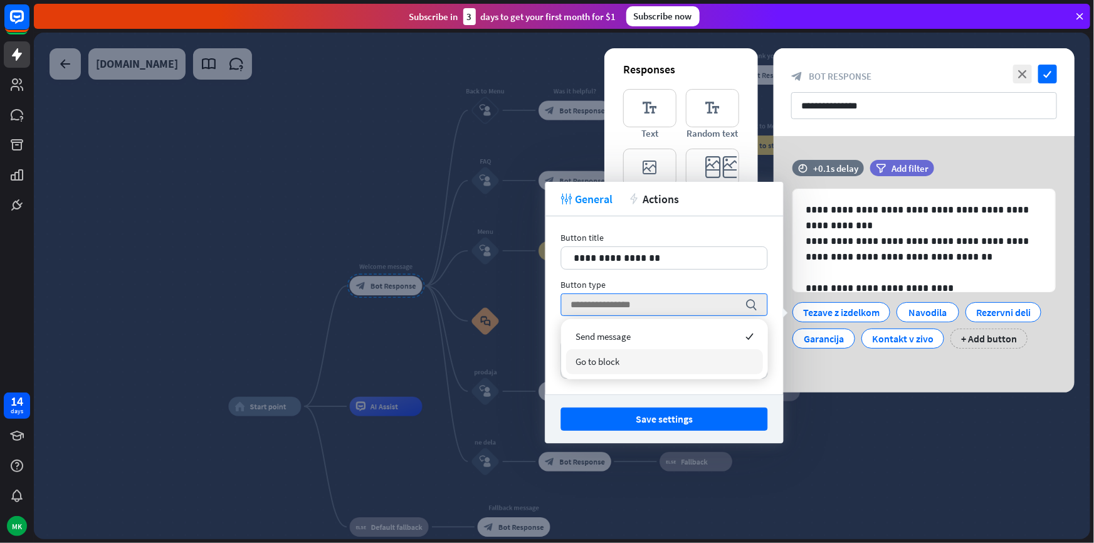
click at [632, 356] on div "Go to block" at bounding box center [664, 361] width 197 height 25
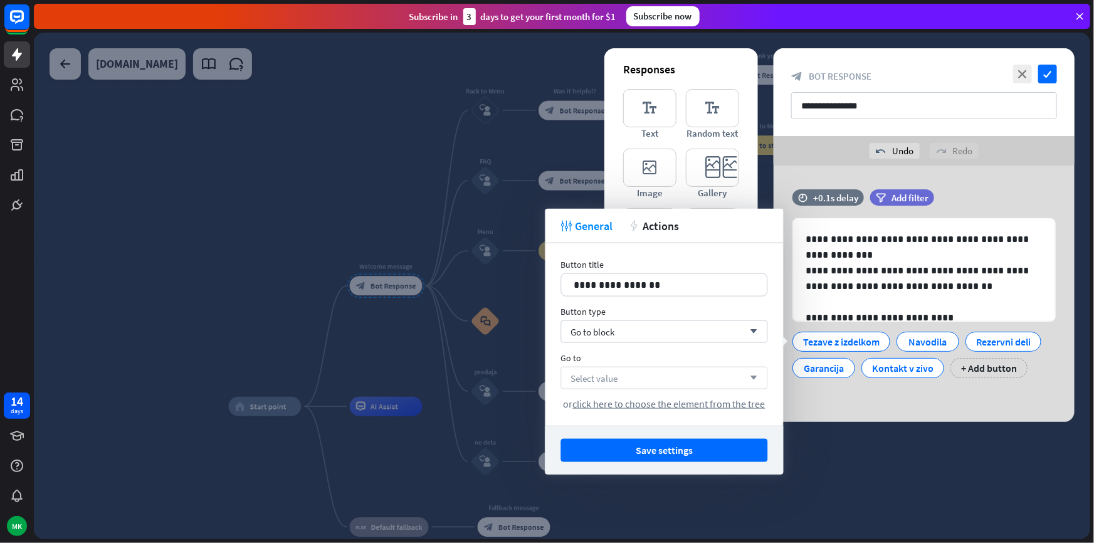
click at [591, 378] on span "Select value" at bounding box center [594, 378] width 47 height 12
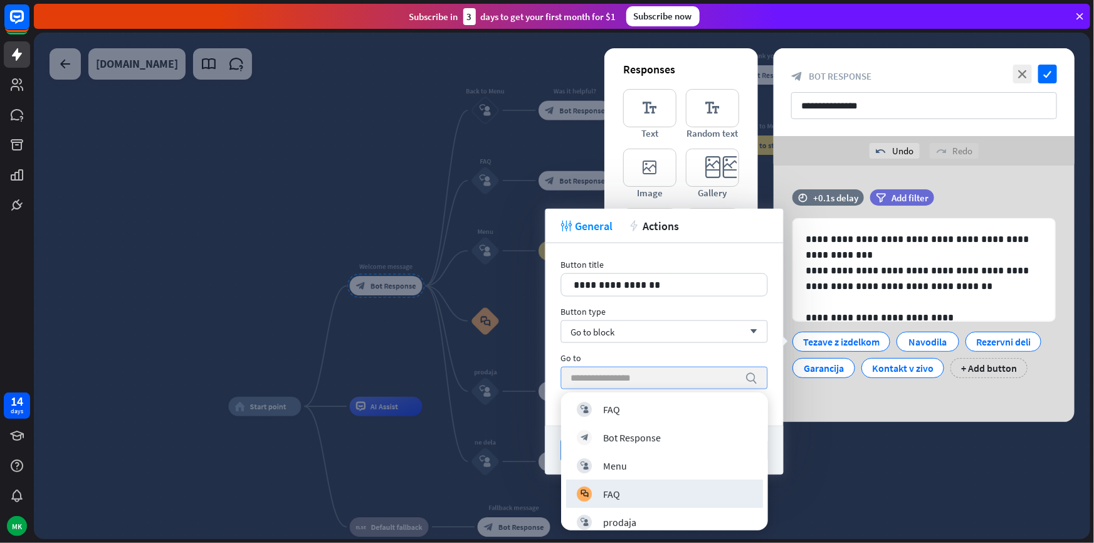
scroll to position [342, 0]
click at [477, 474] on div at bounding box center [562, 286] width 1057 height 507
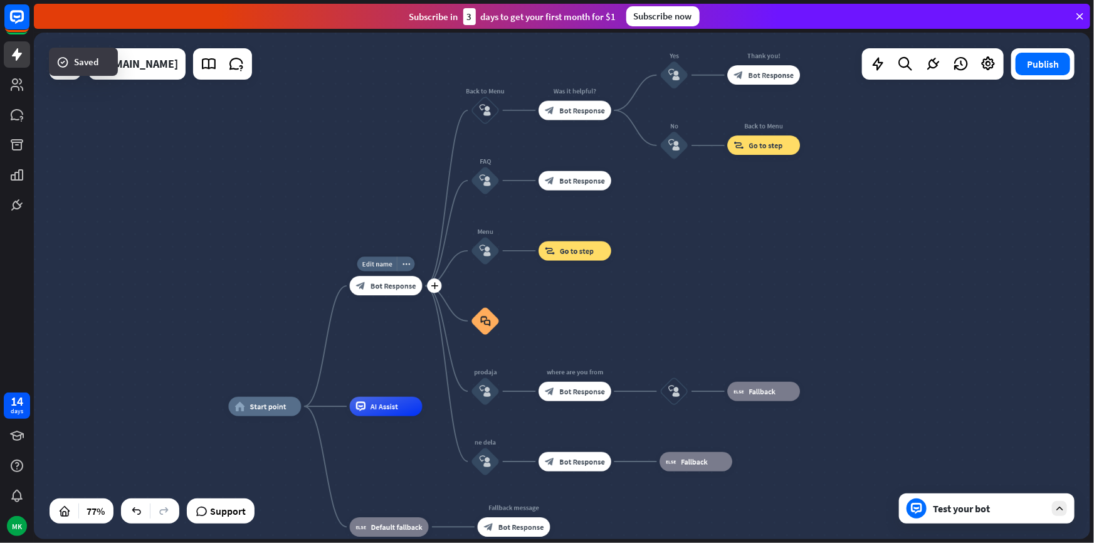
click at [388, 280] on div "block_bot_response Bot Response" at bounding box center [386, 286] width 73 height 19
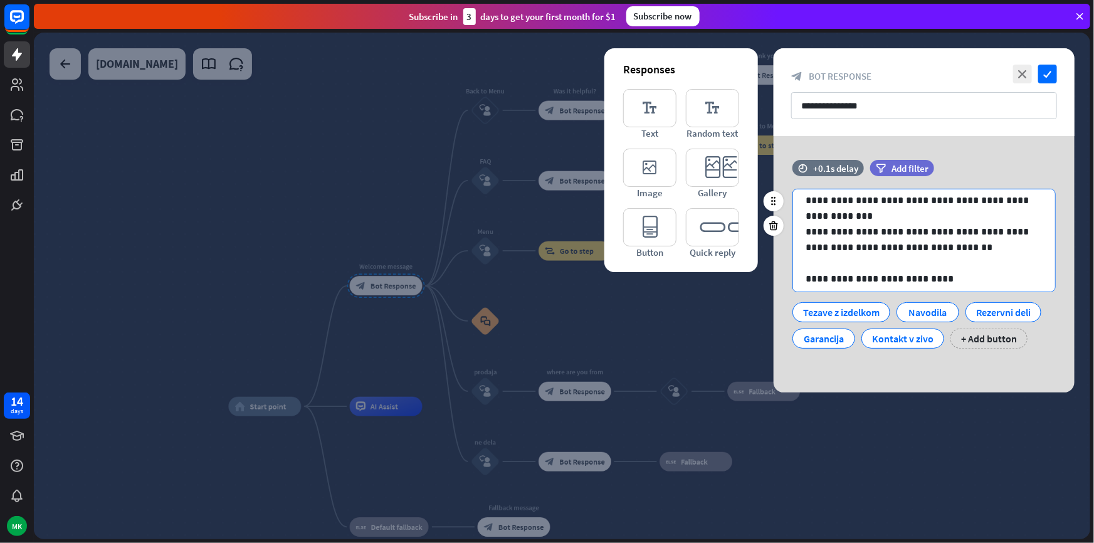
scroll to position [16, 0]
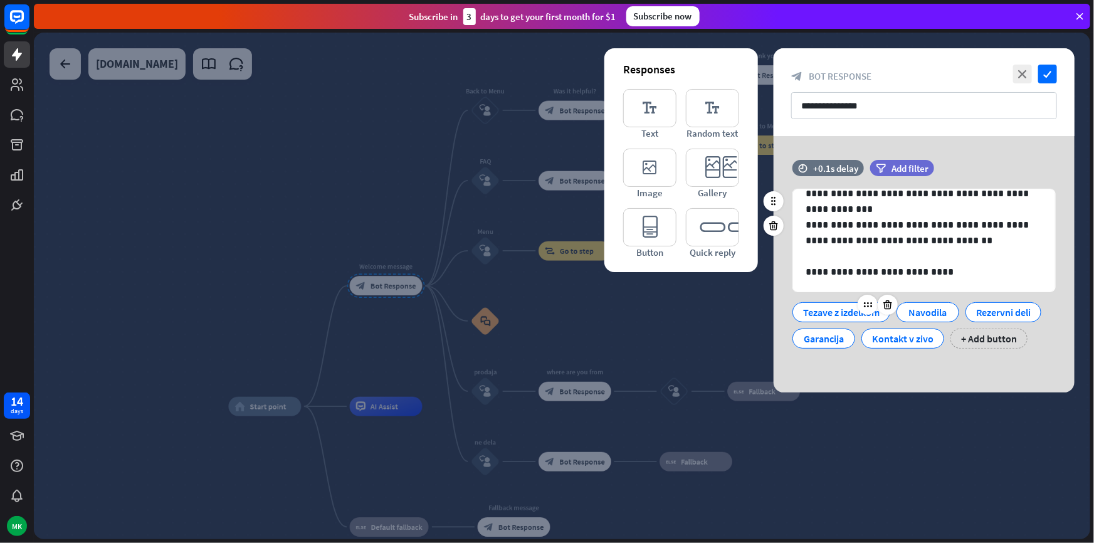
click at [852, 314] on div "Tezave z izdelkom" at bounding box center [841, 312] width 77 height 19
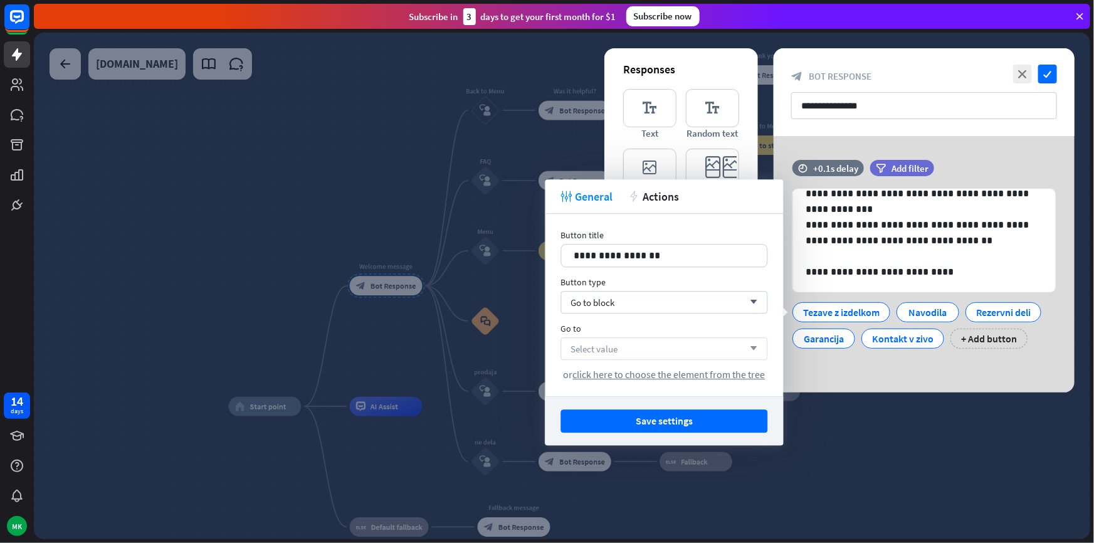
click at [618, 348] on div "Select value arrow_down" at bounding box center [664, 348] width 207 height 23
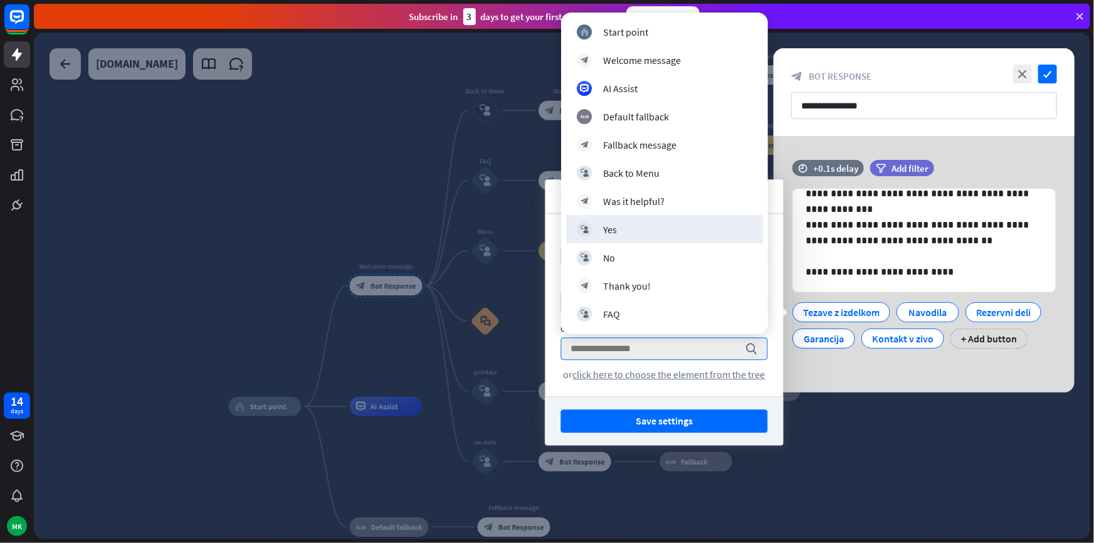
scroll to position [281, 0]
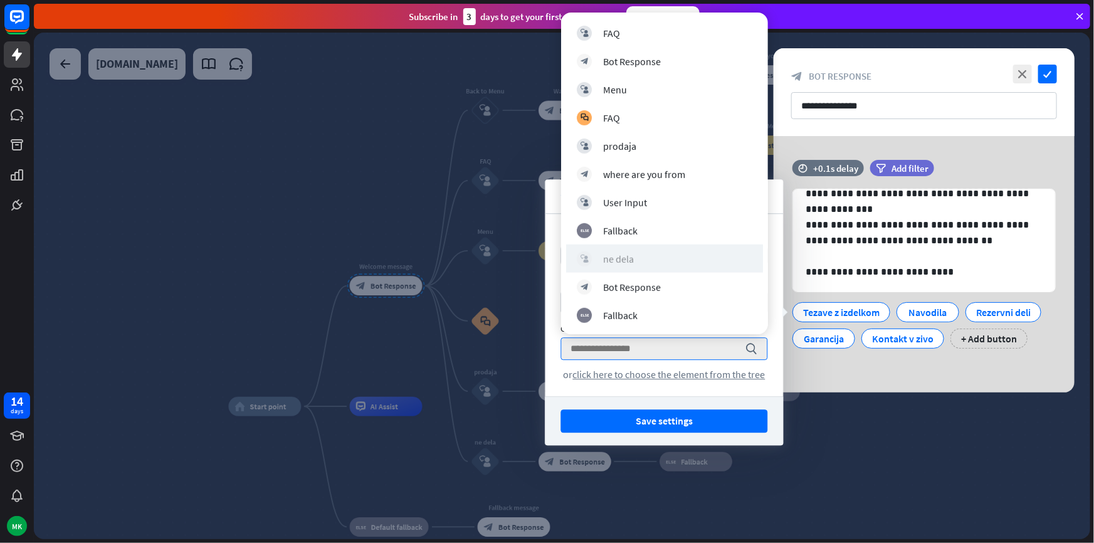
click at [633, 255] on div "block_user_input ne dela" at bounding box center [665, 259] width 176 height 15
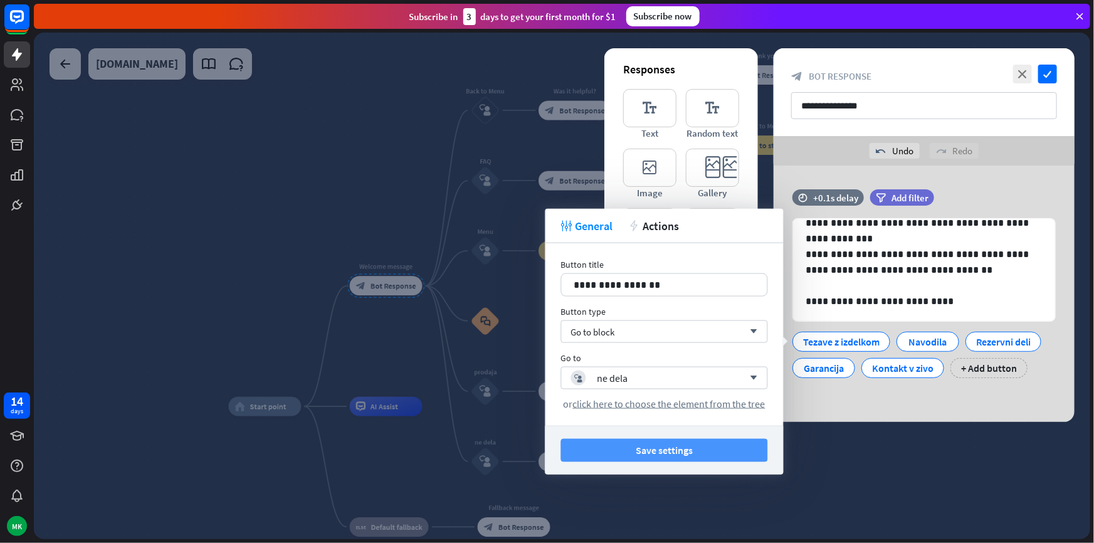
click at [650, 450] on button "Save settings" at bounding box center [664, 450] width 207 height 23
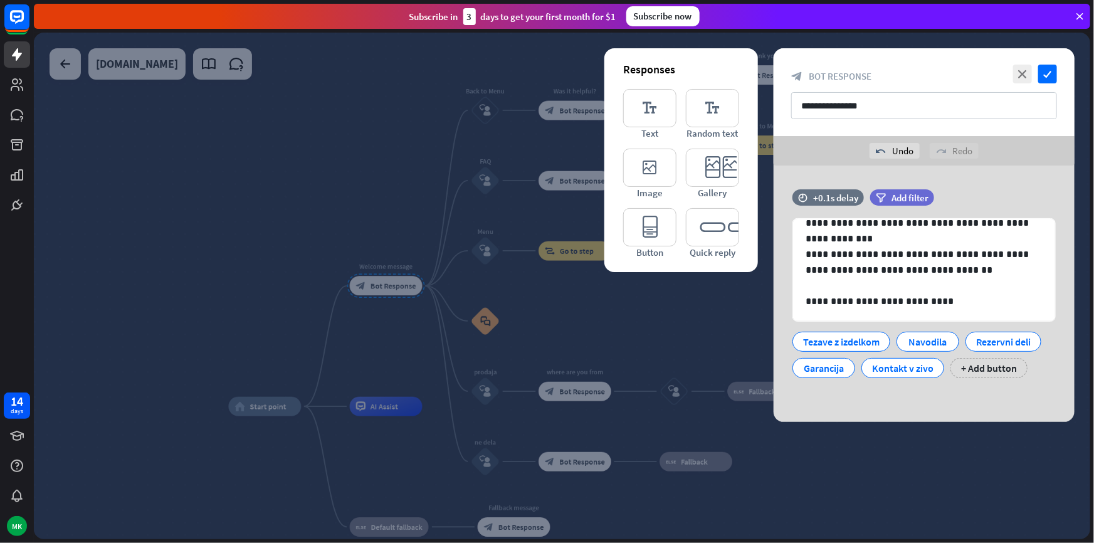
click at [670, 328] on div at bounding box center [562, 286] width 1057 height 507
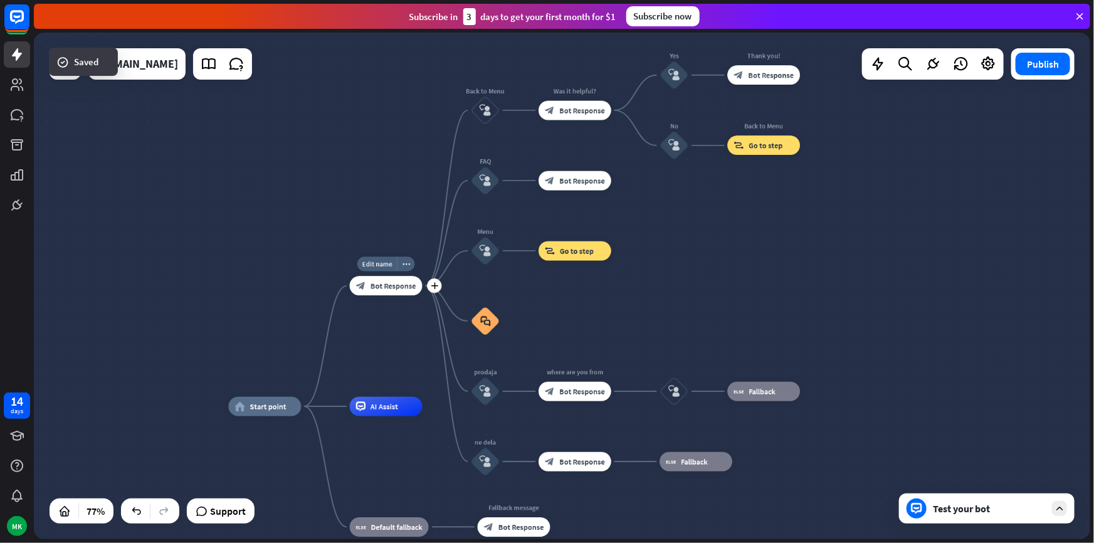
click at [388, 295] on div "block_bot_response Bot Response" at bounding box center [386, 286] width 73 height 19
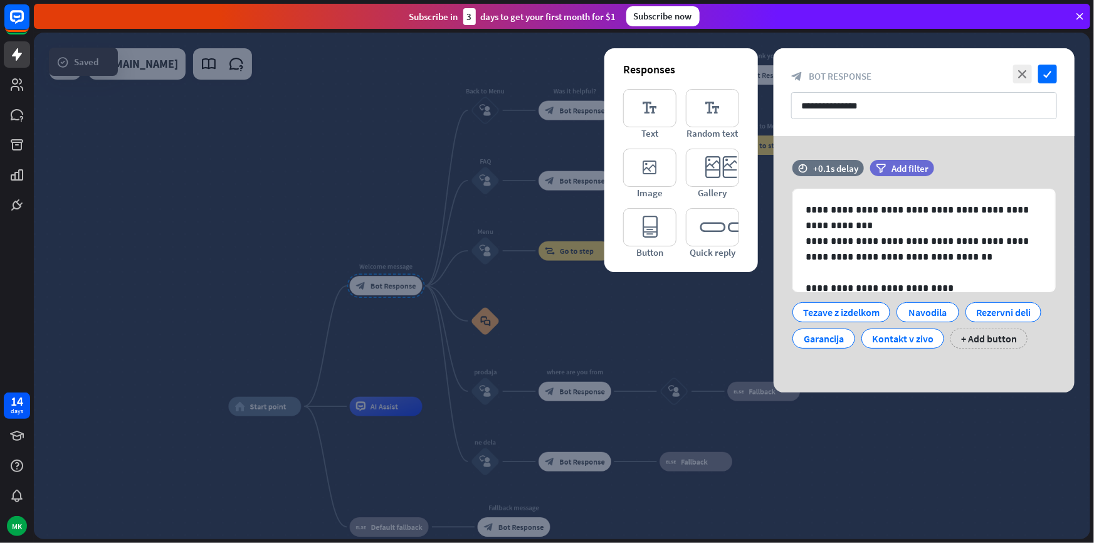
click at [726, 344] on div at bounding box center [562, 286] width 1057 height 507
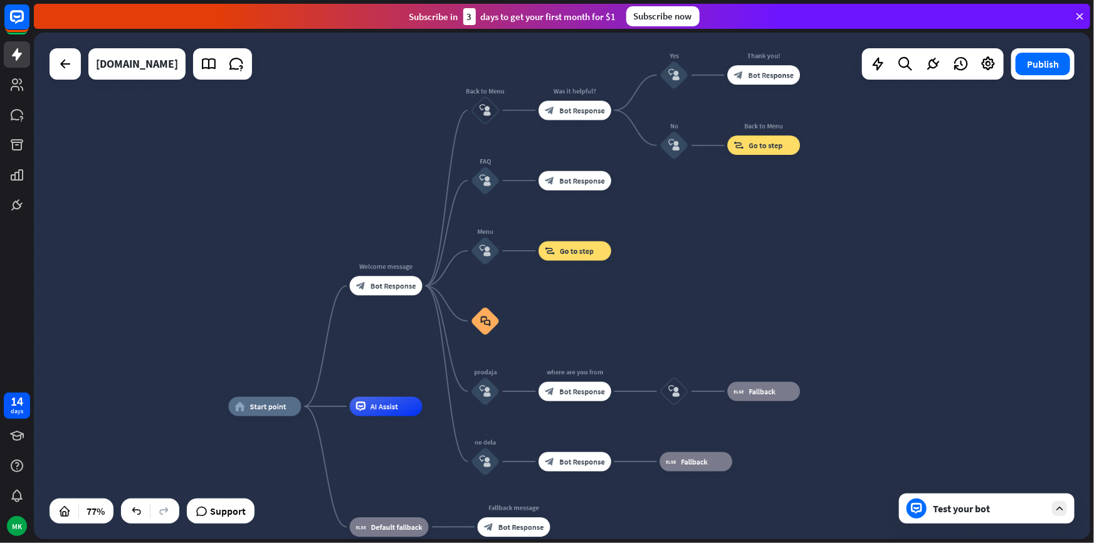
click at [1029, 514] on div "Test your bot" at bounding box center [989, 508] width 113 height 13
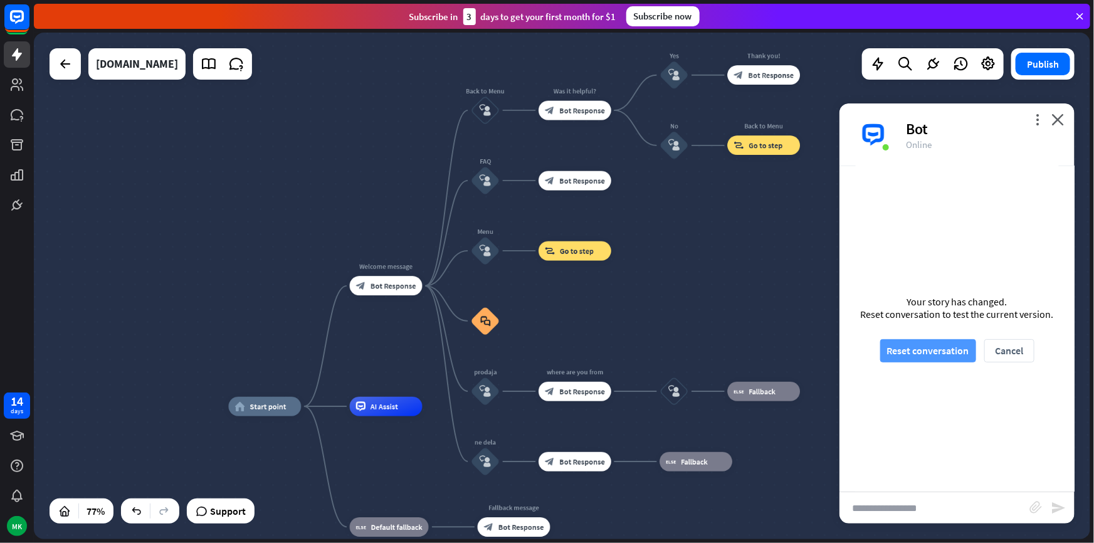
click at [931, 348] on button "Reset conversation" at bounding box center [929, 350] width 96 height 23
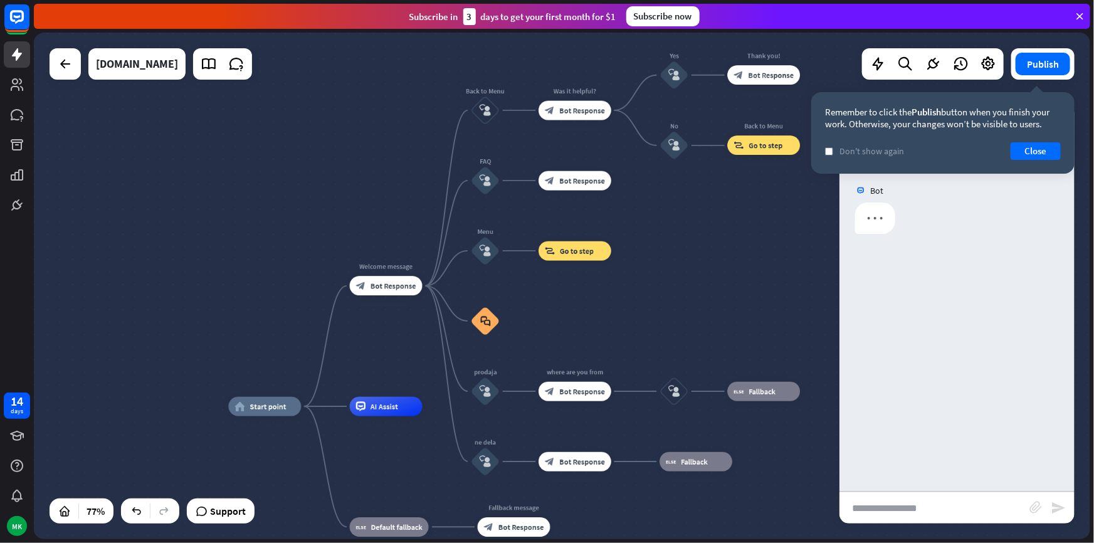
scroll to position [0, 0]
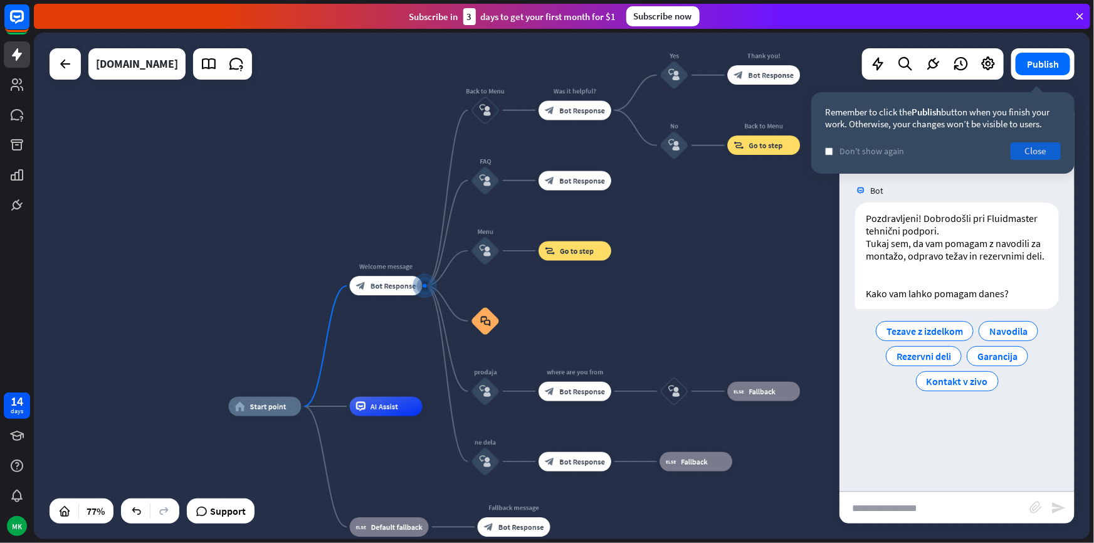
click at [1027, 144] on button "Close" at bounding box center [1036, 151] width 50 height 18
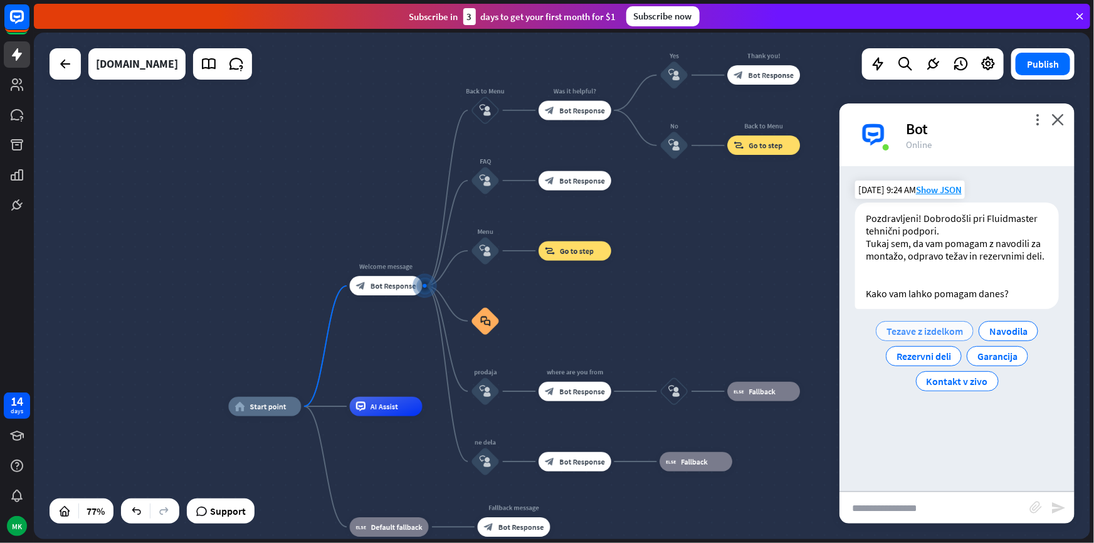
click at [938, 328] on span "Tezave z izdelkom" at bounding box center [925, 331] width 77 height 13
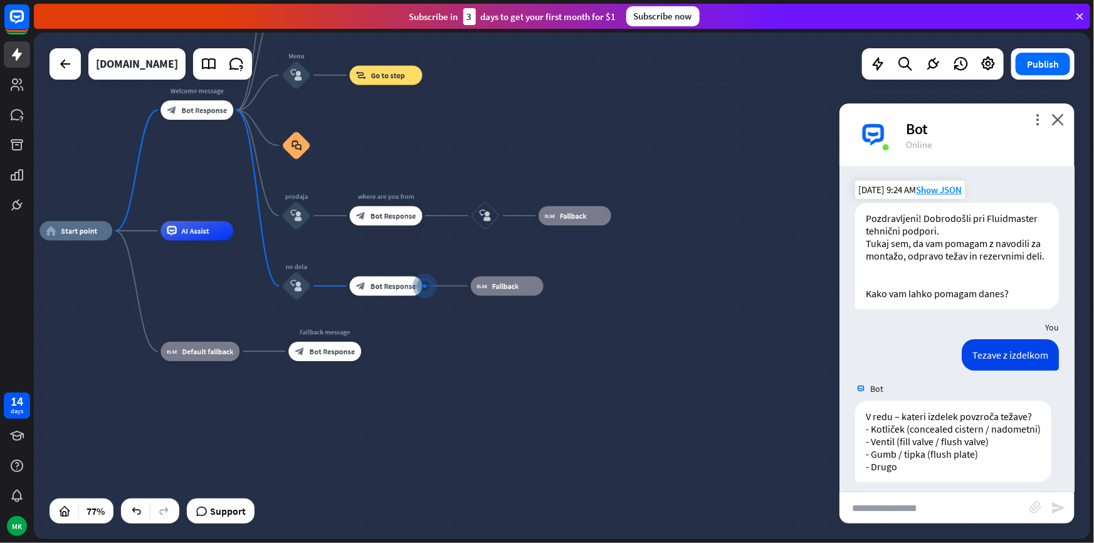
scroll to position [21, 0]
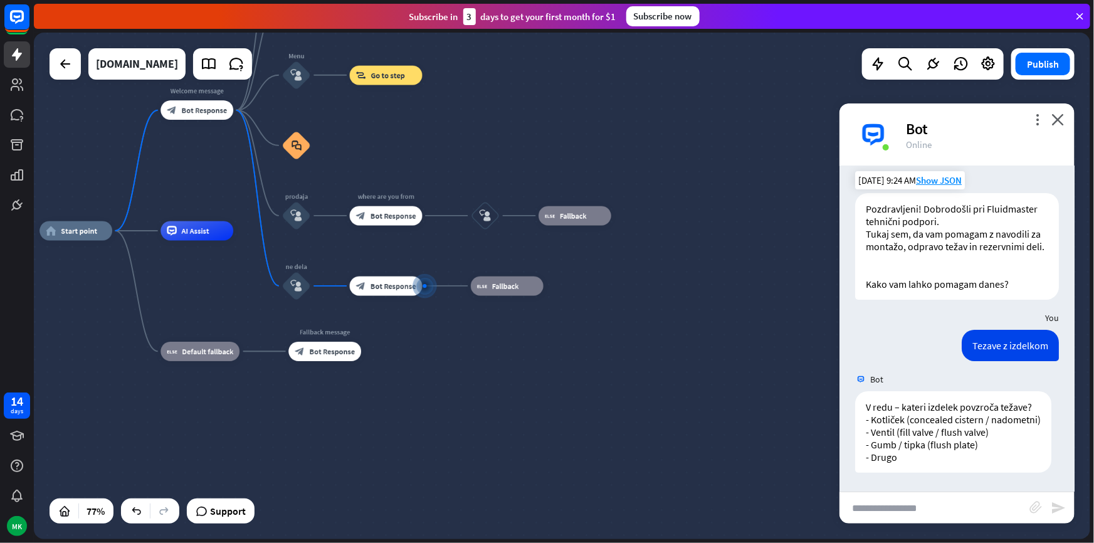
click at [926, 491] on div "Bot Pozdravljeni! Dobrodošli pri Fluidmaster tehnični podpori. Tukaj sem, da va…" at bounding box center [957, 329] width 235 height 326
click at [920, 494] on input "text" at bounding box center [935, 507] width 190 height 31
type input "******"
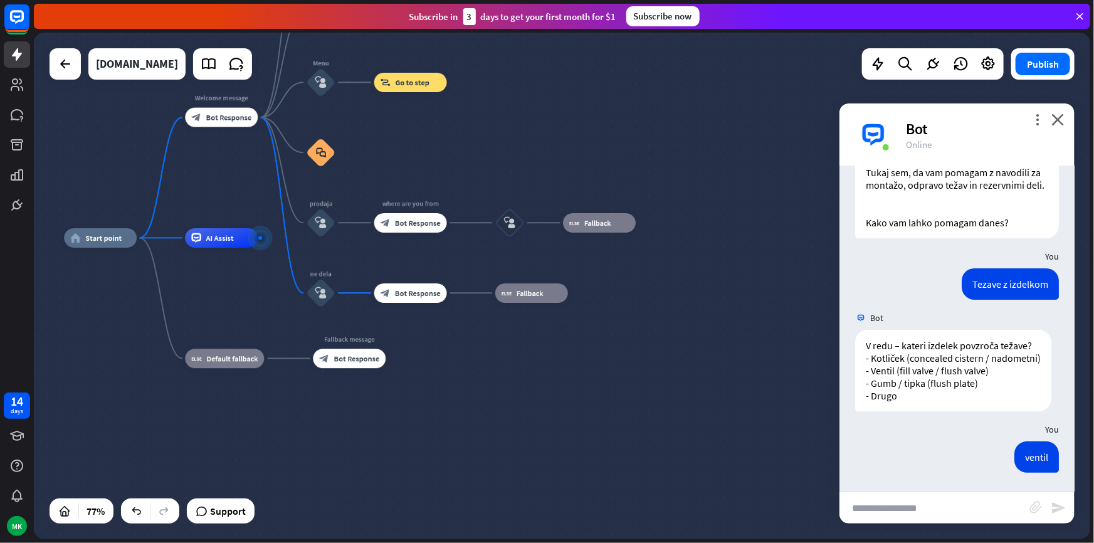
scroll to position [514, 0]
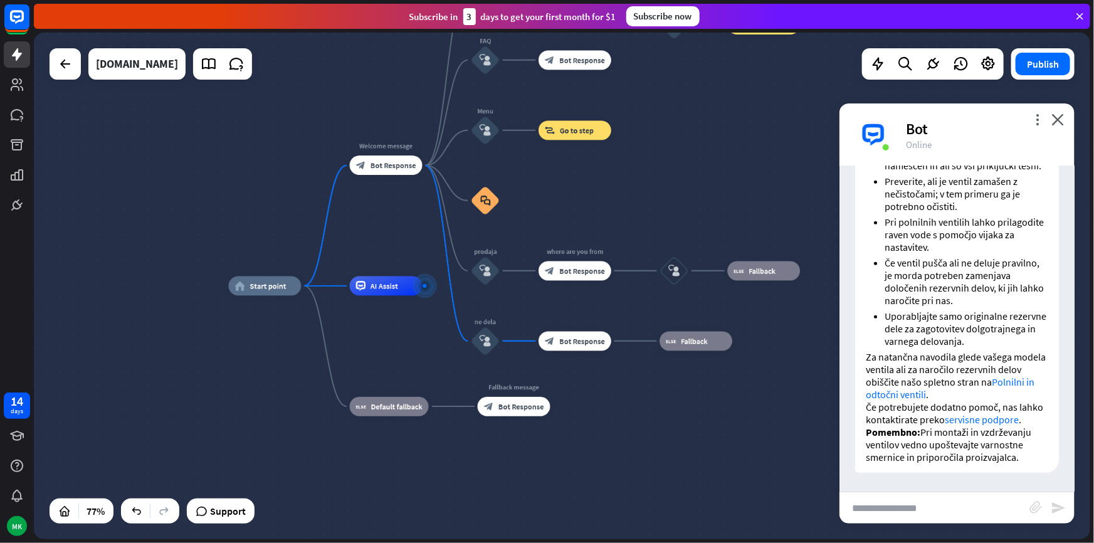
click at [1023, 331] on li "Uporabljajte samo originalne rezervne dele za zagotovitev dolgotrajnega in varn…" at bounding box center [967, 329] width 164 height 38
drag, startPoint x: 909, startPoint y: 369, endPoint x: 1008, endPoint y: 369, distance: 98.5
click at [1007, 369] on p "Za natančna navodila glede vašega modela ventila ali za naročilo rezervnih delo…" at bounding box center [957, 376] width 183 height 50
click at [1012, 369] on p "Za natančna navodila glede vašega modela ventila ali za naročilo rezervnih delo…" at bounding box center [957, 376] width 183 height 50
click at [929, 384] on link "Polnilni in odtočni ventili" at bounding box center [950, 388] width 169 height 25
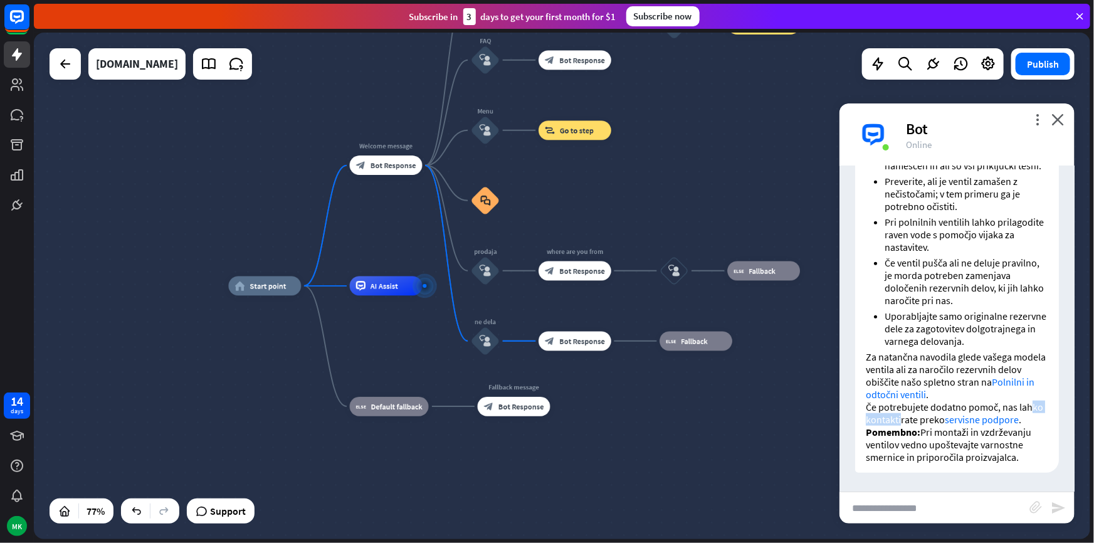
drag, startPoint x: 882, startPoint y: 401, endPoint x: 928, endPoint y: 409, distance: 46.4
click at [928, 408] on p "Če potrebujete dodatno pomoč, nas lahko kontaktirate preko servisne podpore ." at bounding box center [957, 413] width 183 height 25
click at [928, 409] on p "Če potrebujete dodatno pomoč, nas lahko kontaktirate preko servisne podpore ." at bounding box center [957, 413] width 183 height 25
drag, startPoint x: 964, startPoint y: 406, endPoint x: 972, endPoint y: 420, distance: 16.0
click at [975, 418] on p "Če potrebujete dodatno pomoč, nas lahko kontaktirate preko servisne podpore ." at bounding box center [957, 413] width 183 height 25
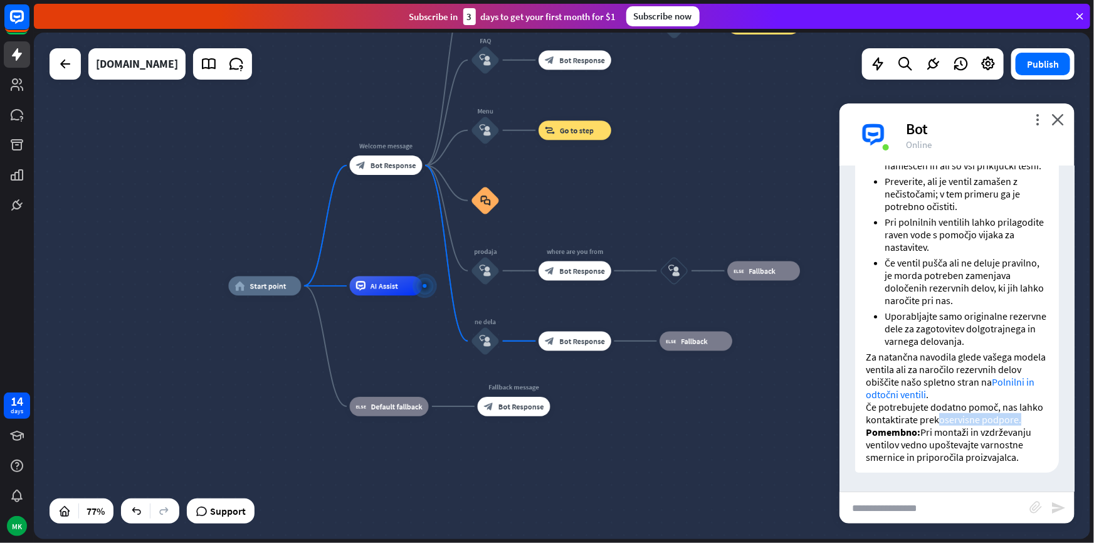
click at [968, 419] on p "Če potrebujete dodatno pomoč, nas lahko kontaktirate preko servisne podpore ." at bounding box center [957, 413] width 183 height 25
click at [691, 405] on div "home_2 Start point Welcome message block_bot_response Bot Response Back to Menu…" at bounding box center [637, 480] width 817 height 391
click at [394, 174] on div "Edit name more_horiz plus Welcome message block_bot_response Bot Response" at bounding box center [386, 164] width 73 height 19
click at [485, 273] on icon "block_user_input" at bounding box center [486, 271] width 12 height 12
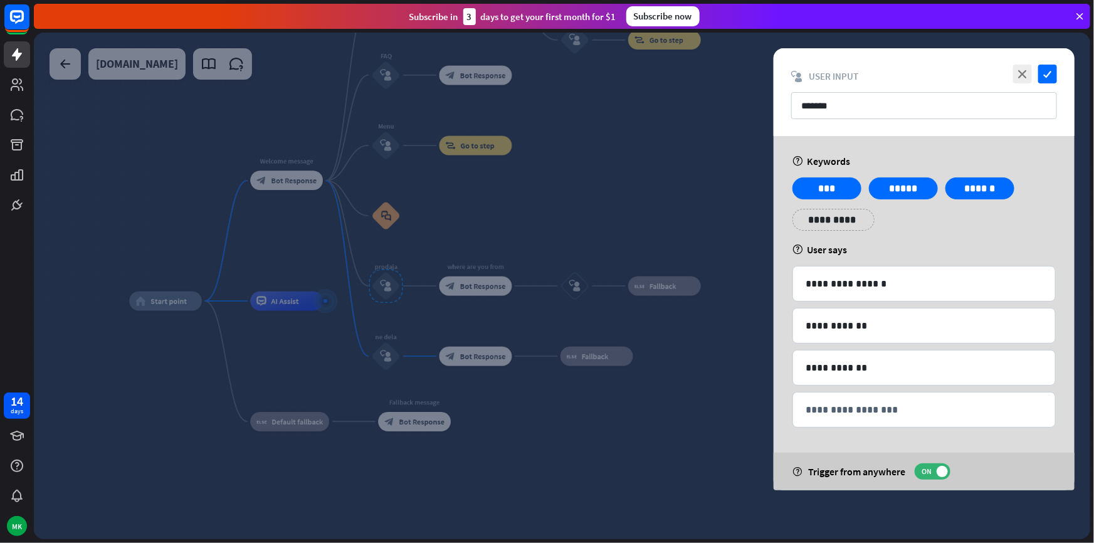
click at [726, 282] on div at bounding box center [562, 286] width 1057 height 507
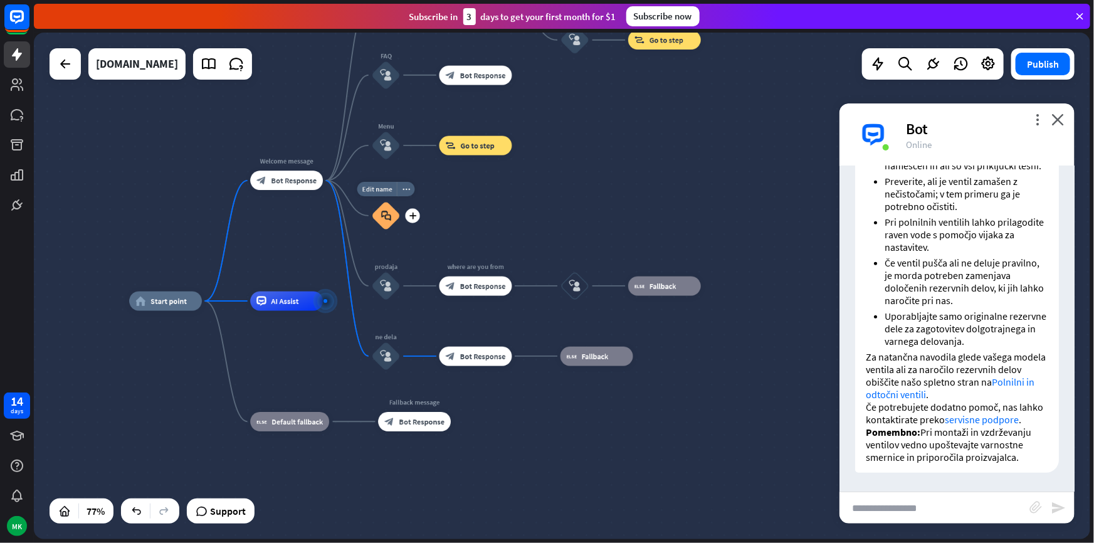
click at [395, 224] on div "block_faq" at bounding box center [385, 215] width 29 height 29
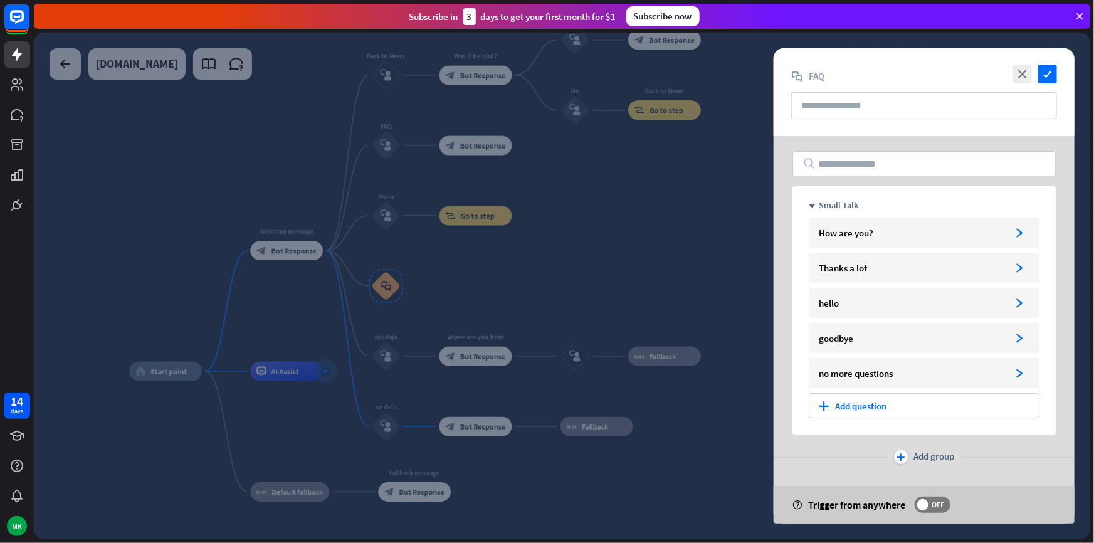
drag, startPoint x: 610, startPoint y: 260, endPoint x: 593, endPoint y: 258, distance: 17.6
click at [610, 260] on div at bounding box center [562, 286] width 1057 height 507
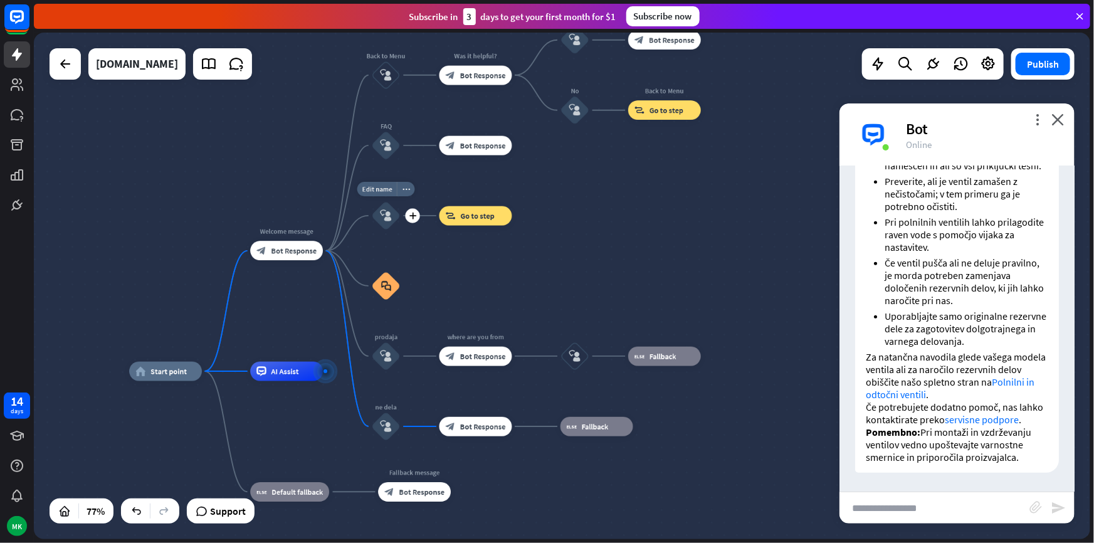
click at [391, 217] on icon "block_user_input" at bounding box center [386, 216] width 12 height 12
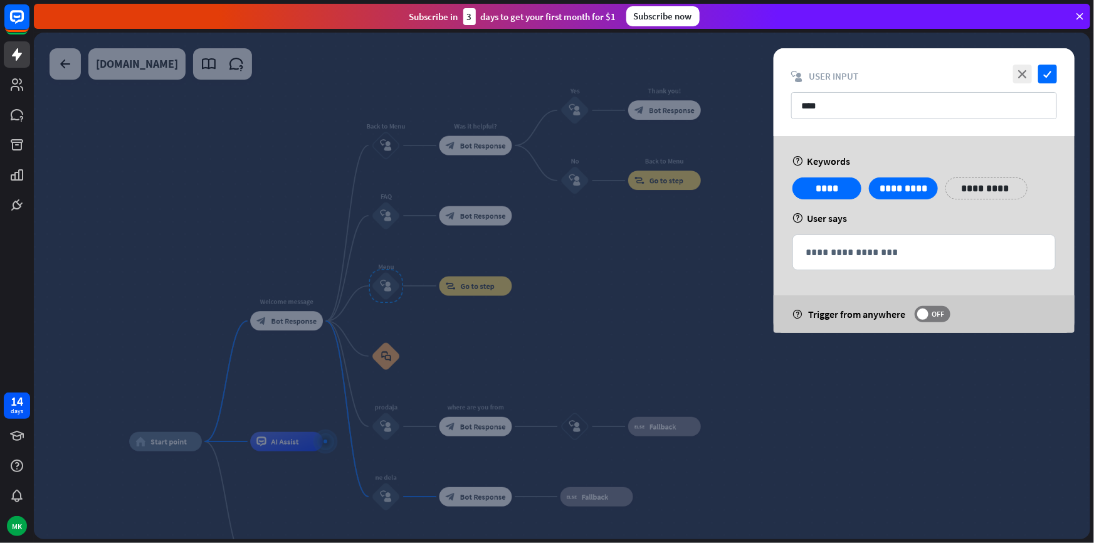
drag, startPoint x: 658, startPoint y: 288, endPoint x: 607, endPoint y: 283, distance: 51.0
click at [658, 289] on div at bounding box center [562, 286] width 1057 height 507
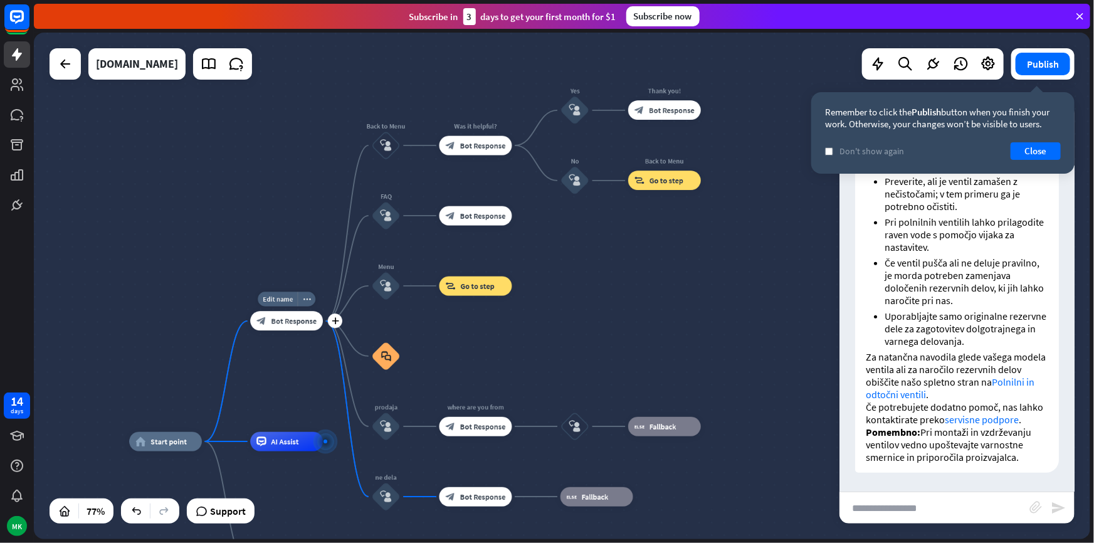
click at [287, 317] on span "Bot Response" at bounding box center [295, 320] width 46 height 9
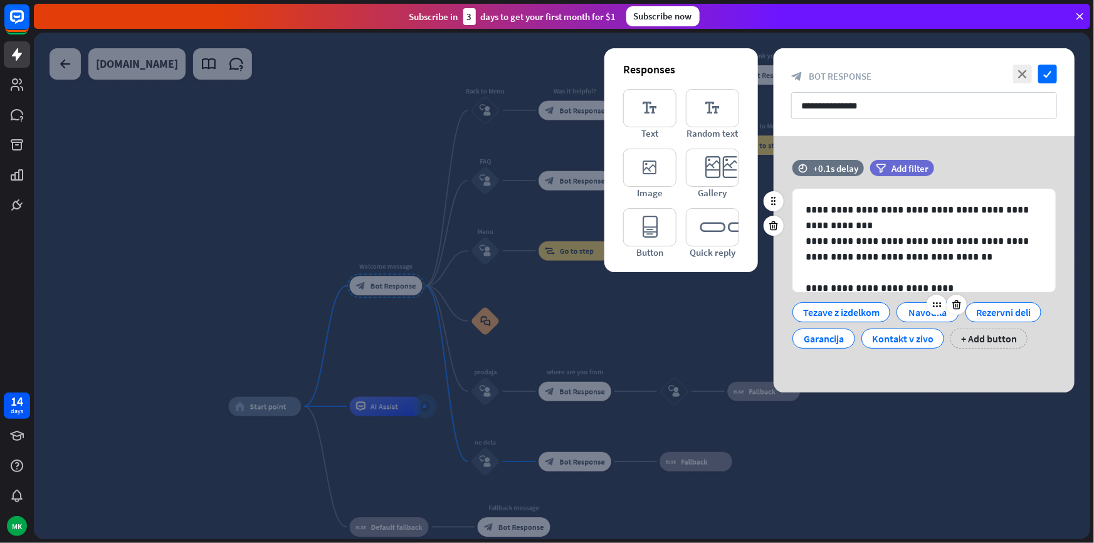
click at [909, 312] on div "Navodila" at bounding box center [928, 312] width 41 height 19
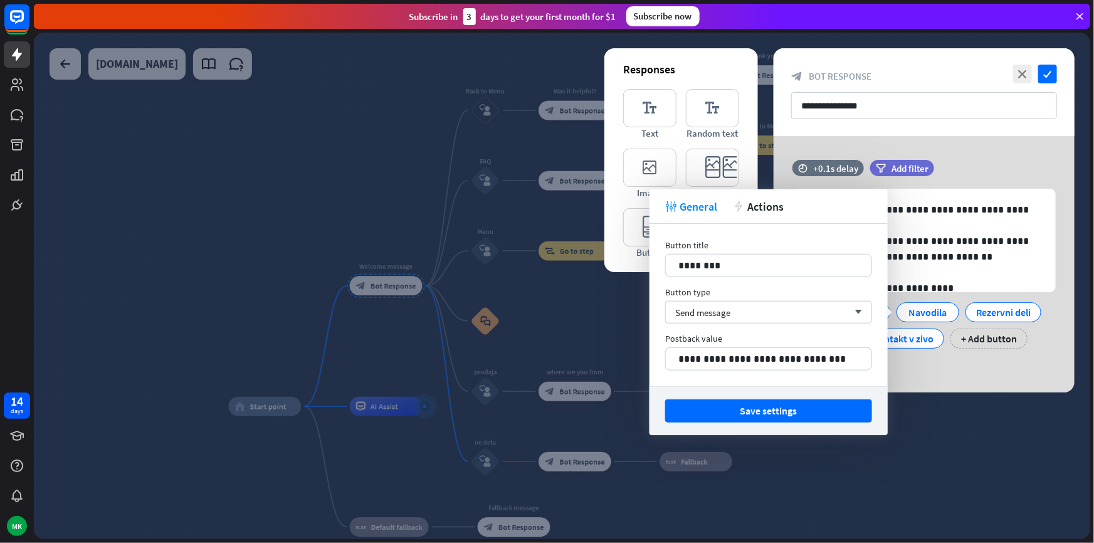
click at [601, 311] on div at bounding box center [562, 286] width 1057 height 507
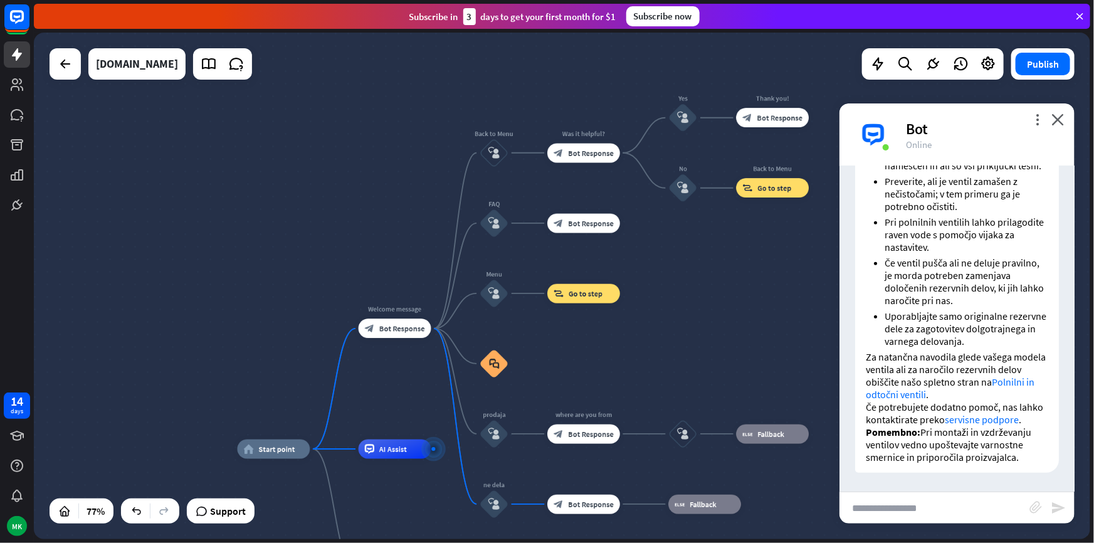
drag, startPoint x: 565, startPoint y: 312, endPoint x: 574, endPoint y: 353, distance: 41.7
click at [574, 353] on div "home_2 Start point Welcome message block_bot_response Bot Response Back to Menu…" at bounding box center [562, 286] width 1057 height 507
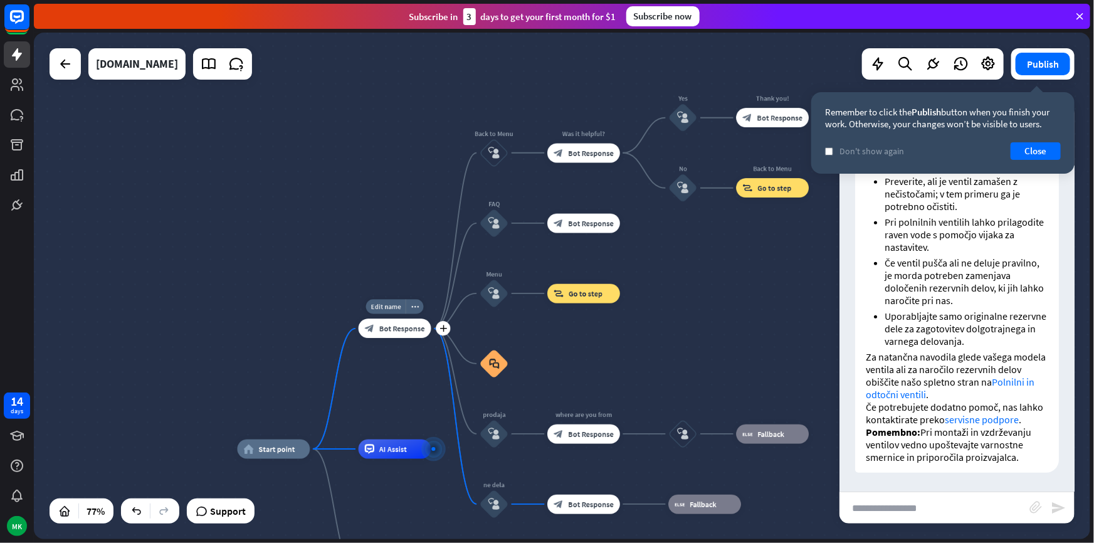
click at [424, 339] on div "Edit name more_horiz plus Welcome message block_bot_response Bot Response" at bounding box center [395, 328] width 73 height 19
click at [1024, 159] on button "Close" at bounding box center [1036, 151] width 50 height 18
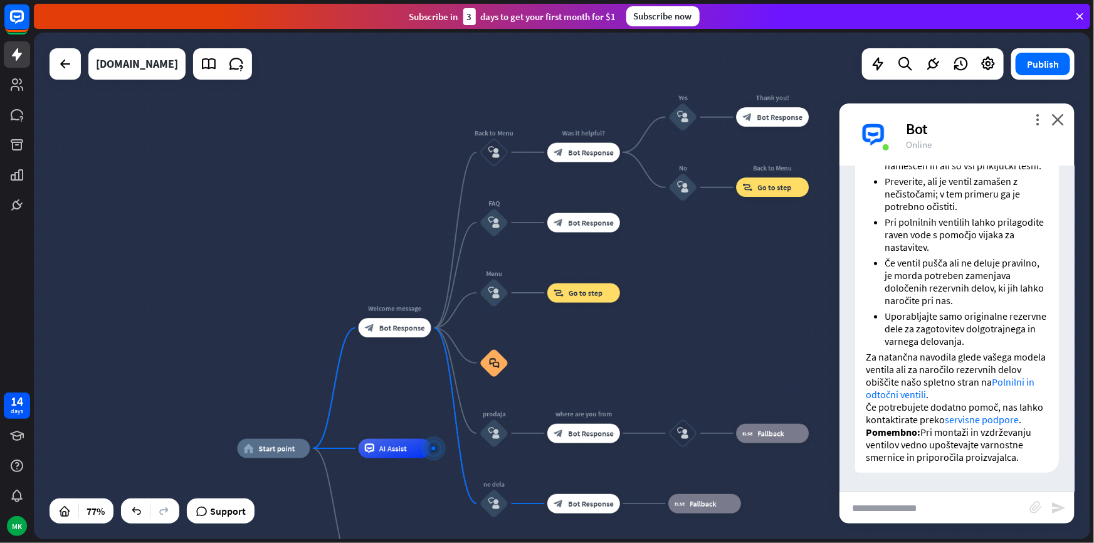
scroll to position [287, 0]
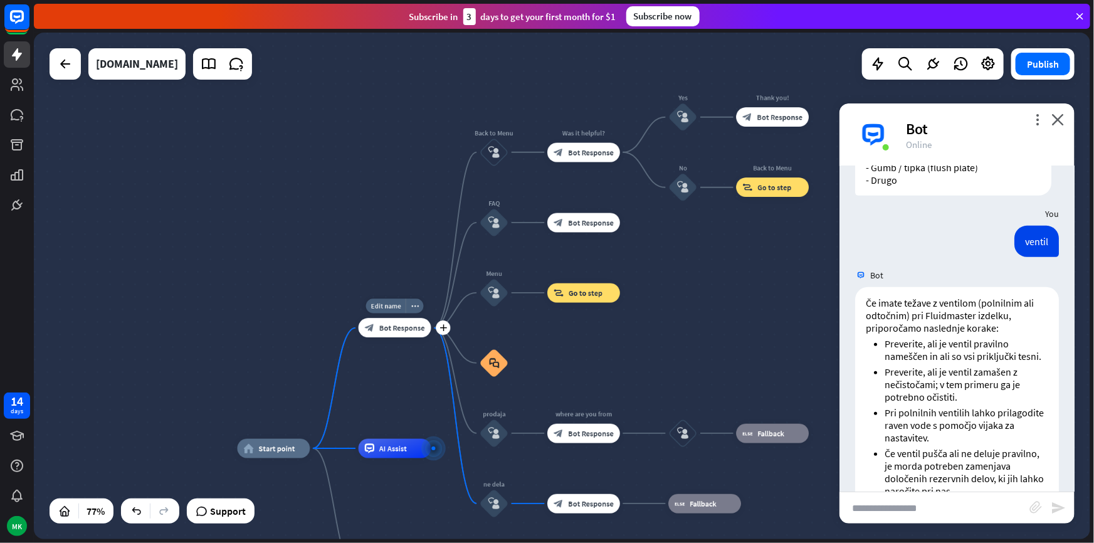
click at [376, 327] on div "block_bot_response Bot Response" at bounding box center [395, 328] width 73 height 19
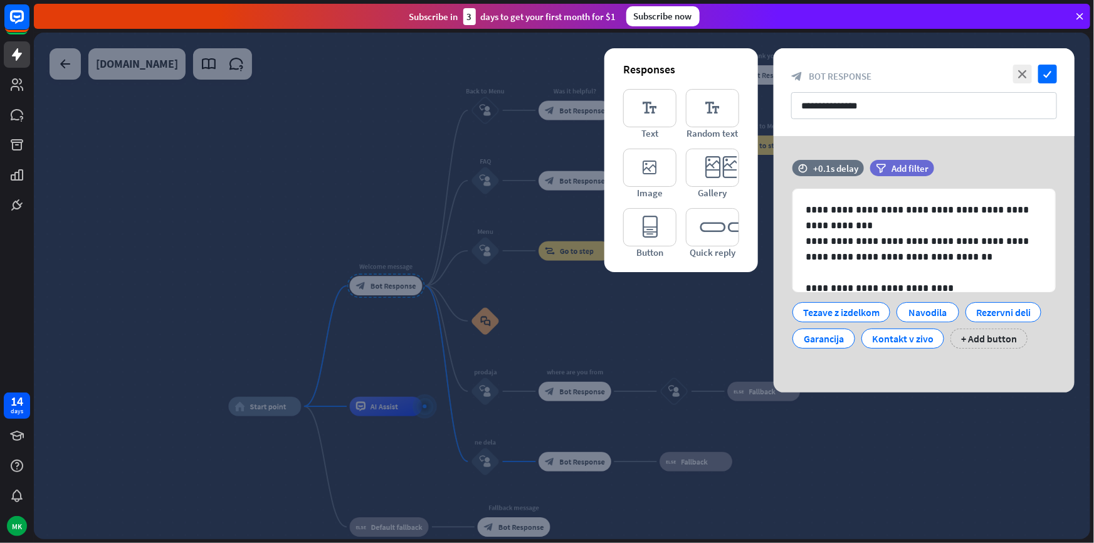
click at [579, 307] on div at bounding box center [562, 286] width 1057 height 507
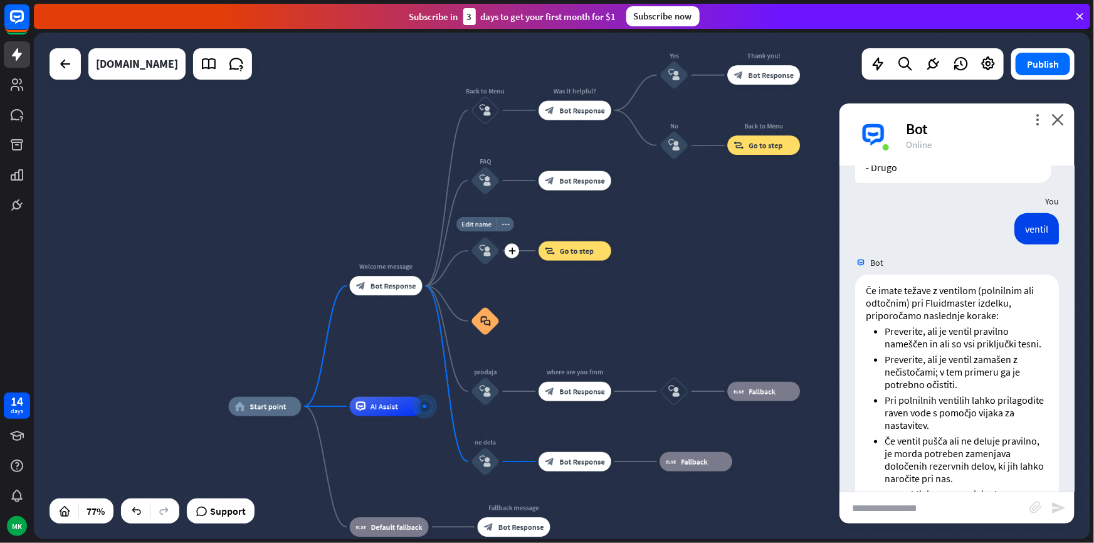
click at [476, 252] on div "block_user_input" at bounding box center [485, 250] width 29 height 29
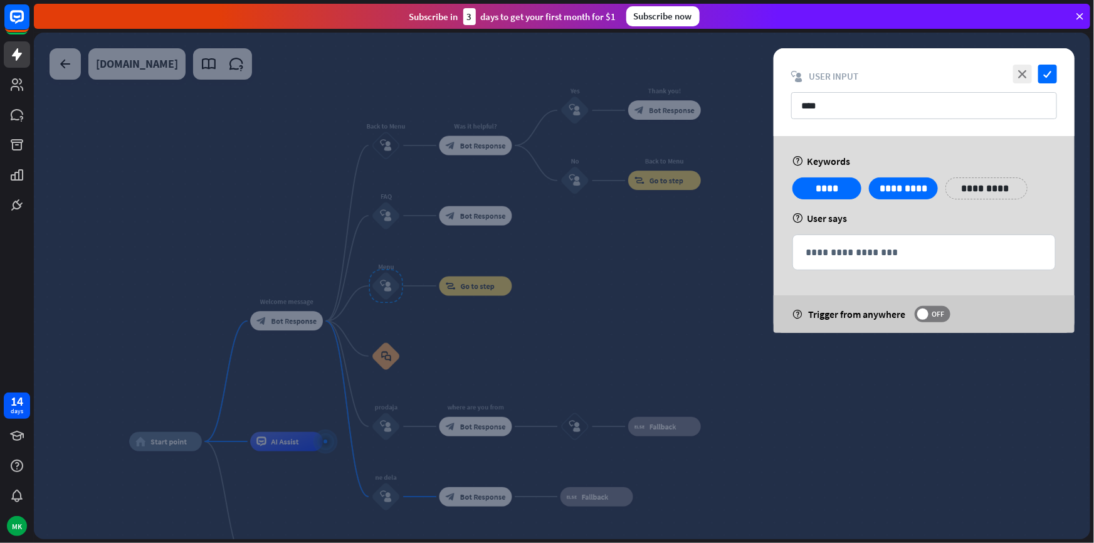
click at [627, 314] on div at bounding box center [562, 286] width 1057 height 507
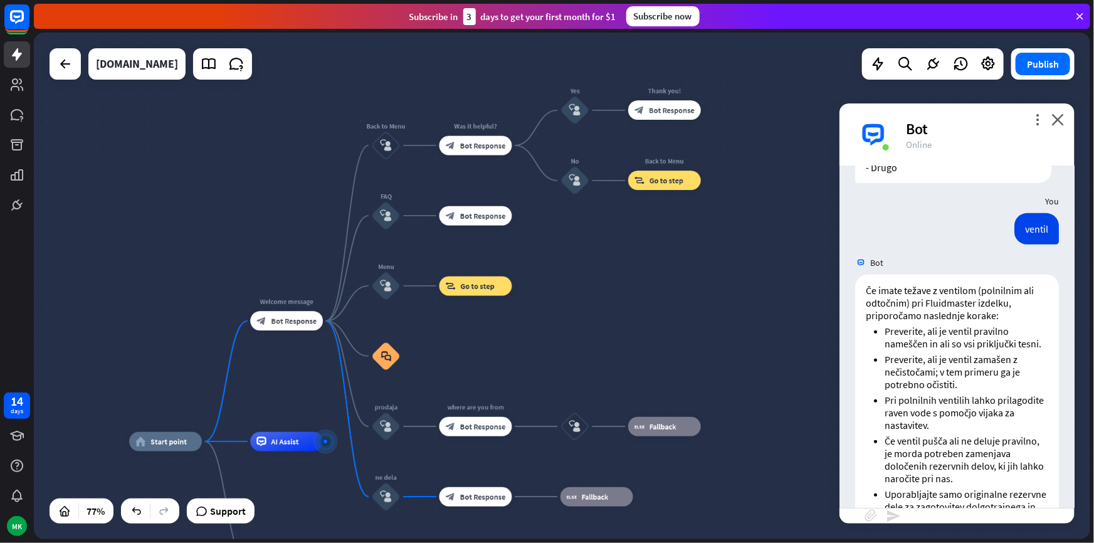
scroll to position [312, 0]
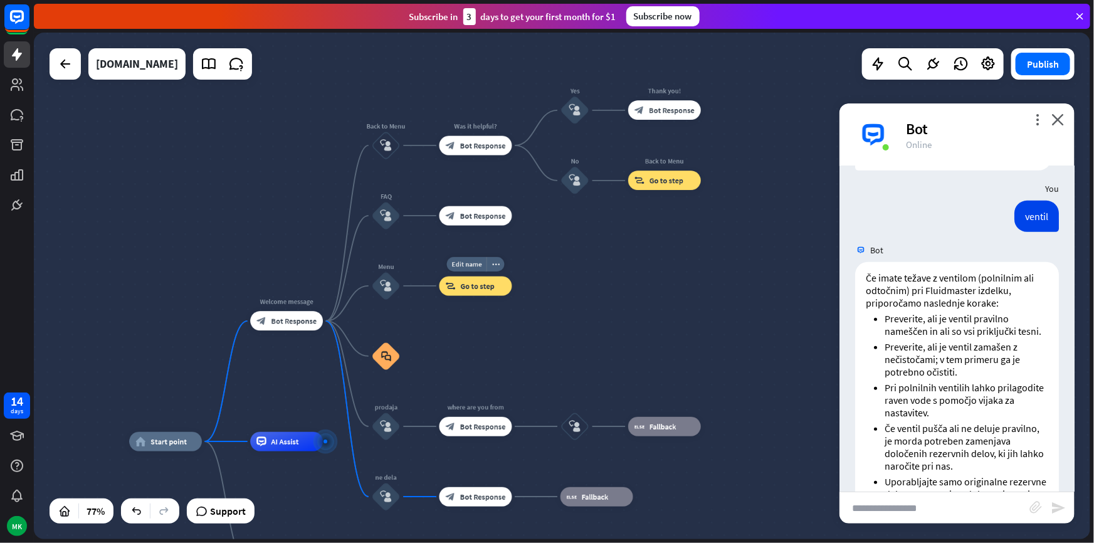
click at [479, 288] on span "Go to step" at bounding box center [478, 285] width 34 height 9
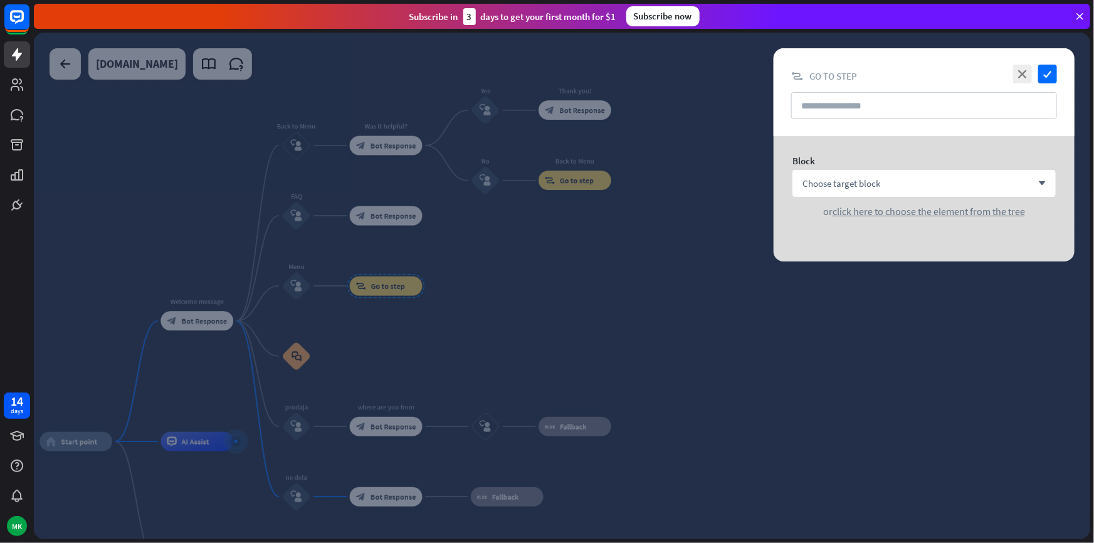
click at [639, 285] on div at bounding box center [562, 286] width 1057 height 507
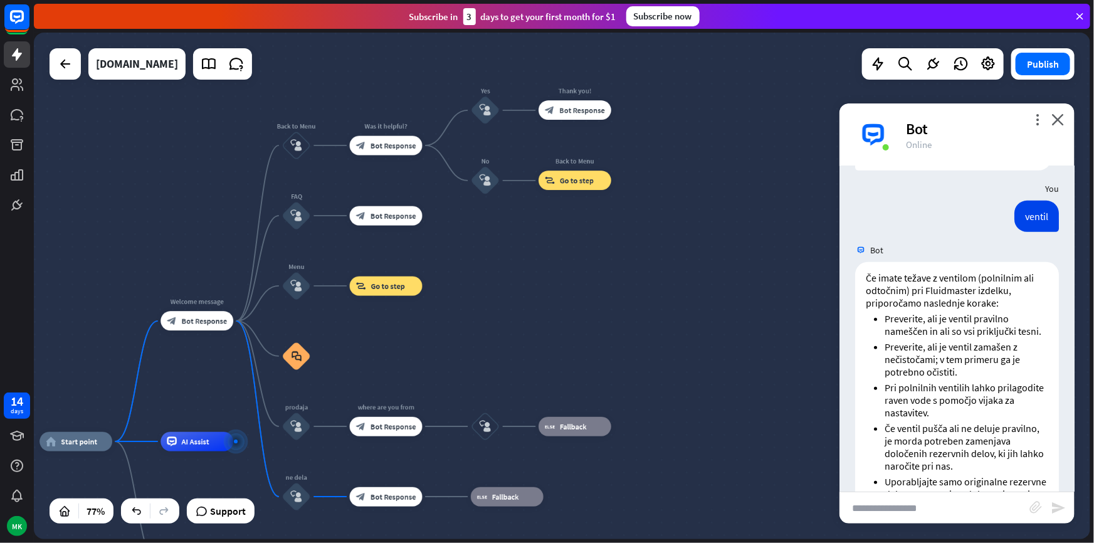
scroll to position [324, 0]
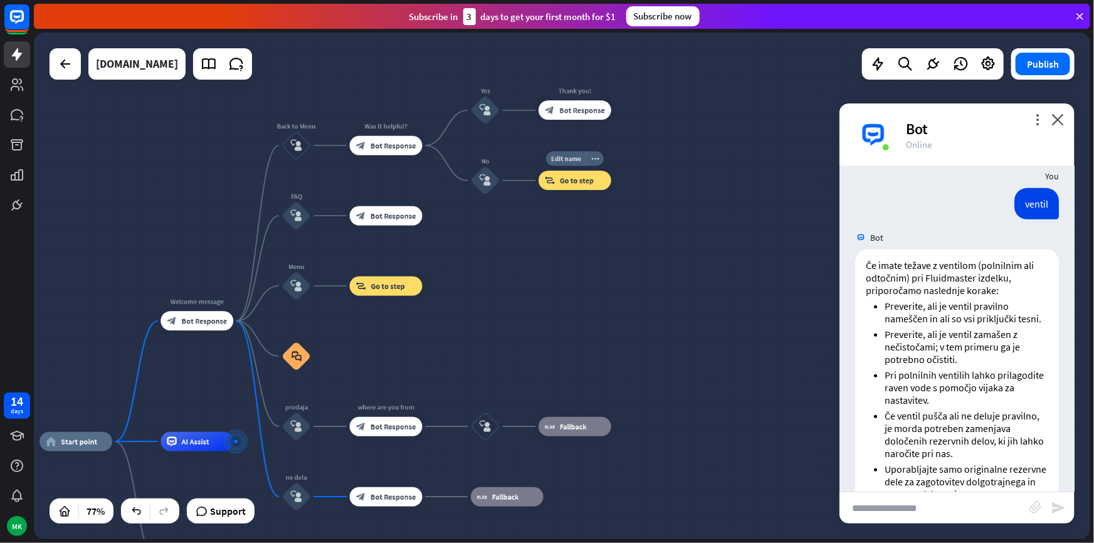
click at [551, 189] on div "block_goto Go to step" at bounding box center [575, 180] width 73 height 19
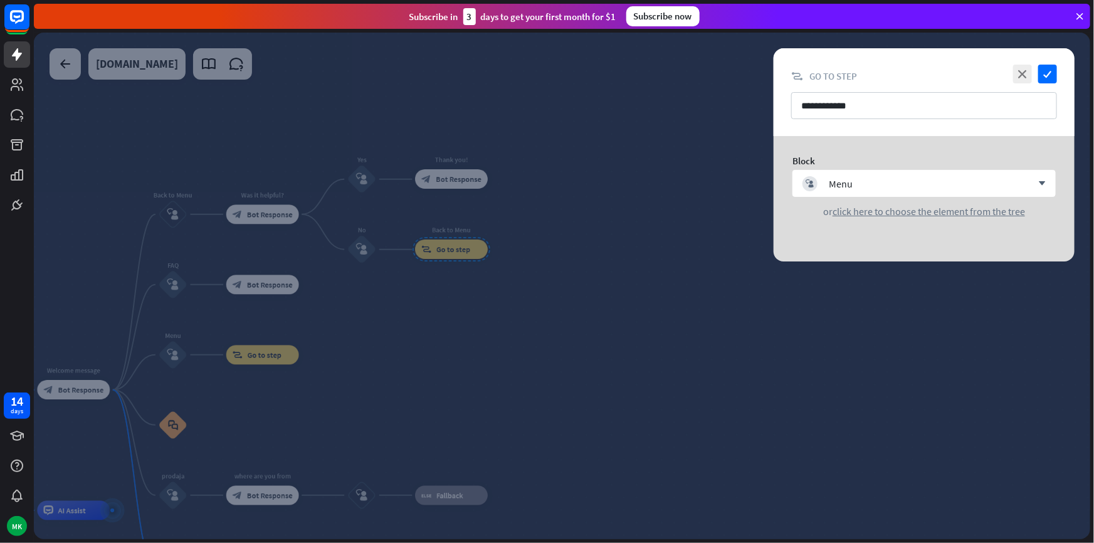
click at [529, 258] on div at bounding box center [562, 286] width 1057 height 507
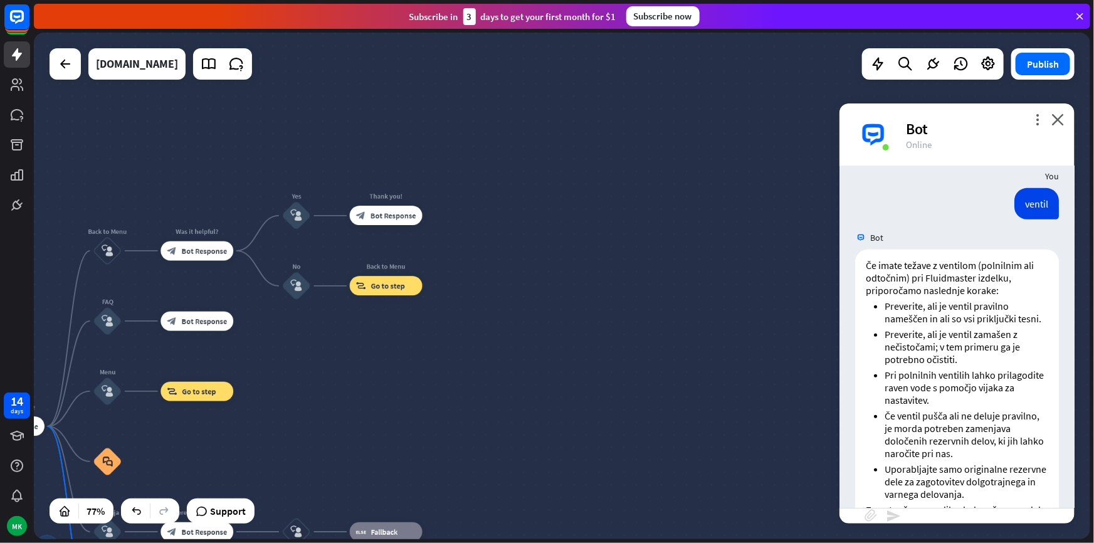
scroll to position [337, 0]
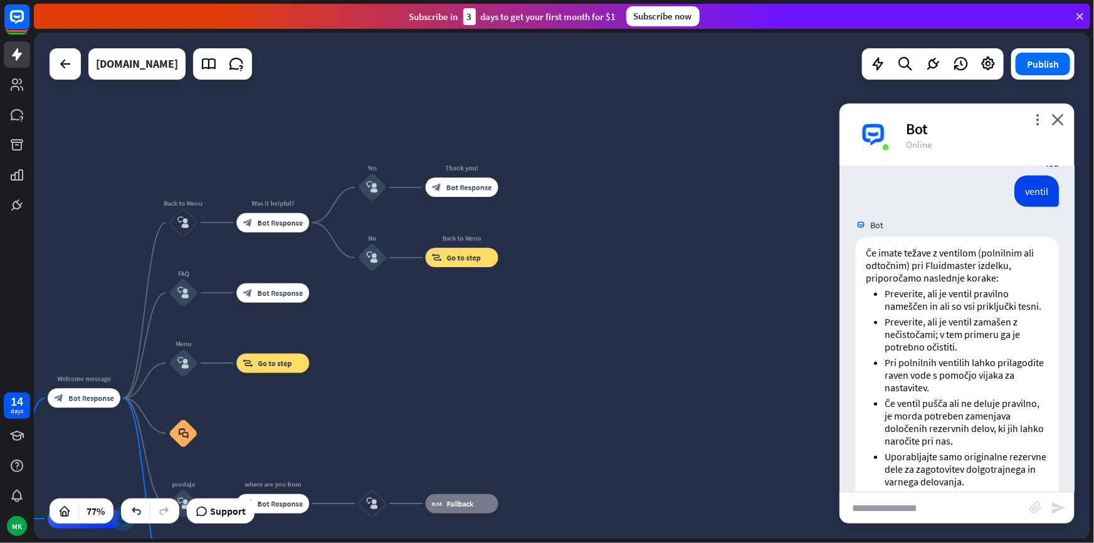
drag, startPoint x: 559, startPoint y: 246, endPoint x: 603, endPoint y: 239, distance: 43.9
click at [605, 225] on div "home_2 Start point Welcome message block_bot_response Bot Response Back to Menu…" at bounding box center [562, 286] width 1057 height 507
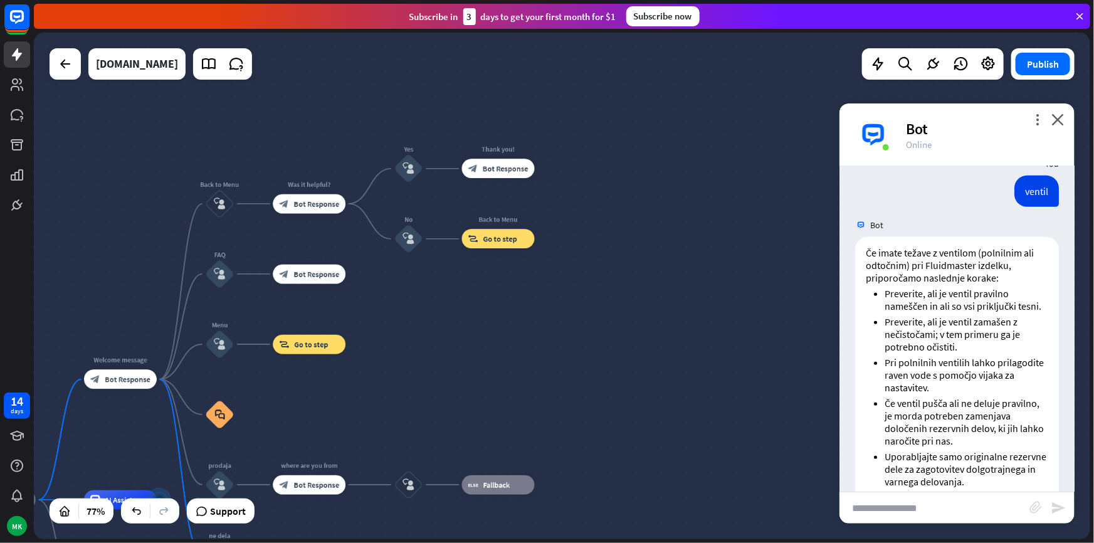
drag, startPoint x: 581, startPoint y: 314, endPoint x: 638, endPoint y: 236, distance: 96.5
click at [638, 236] on div "home_2 Start point Welcome message block_bot_response Bot Response Back to Menu…" at bounding box center [562, 286] width 1057 height 507
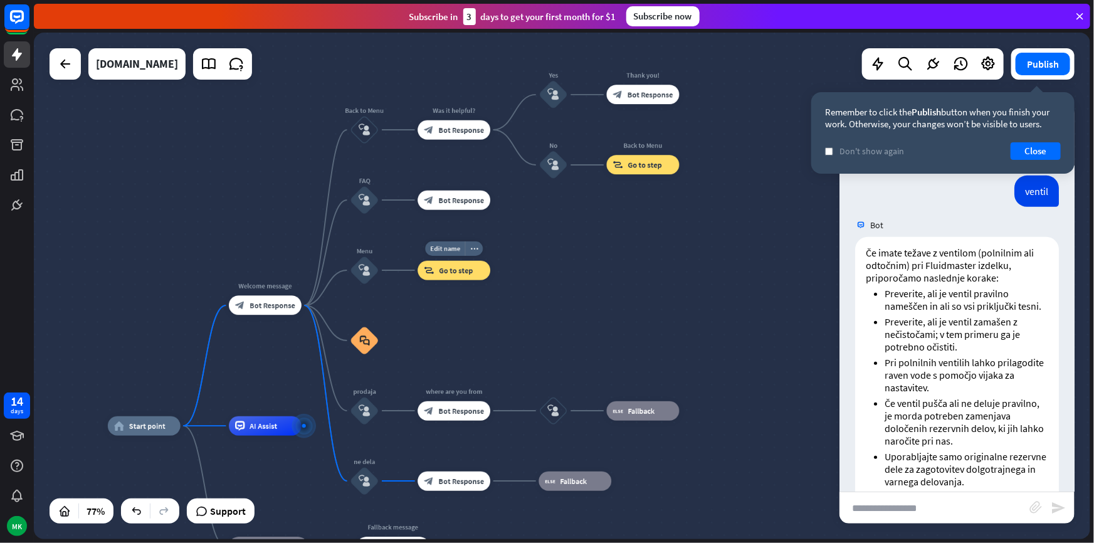
drag, startPoint x: 395, startPoint y: 297, endPoint x: 534, endPoint y: 314, distance: 140.3
click at [543, 305] on div "home_2 Start point Welcome message block_bot_response Bot Response Back to Menu…" at bounding box center [562, 286] width 1057 height 507
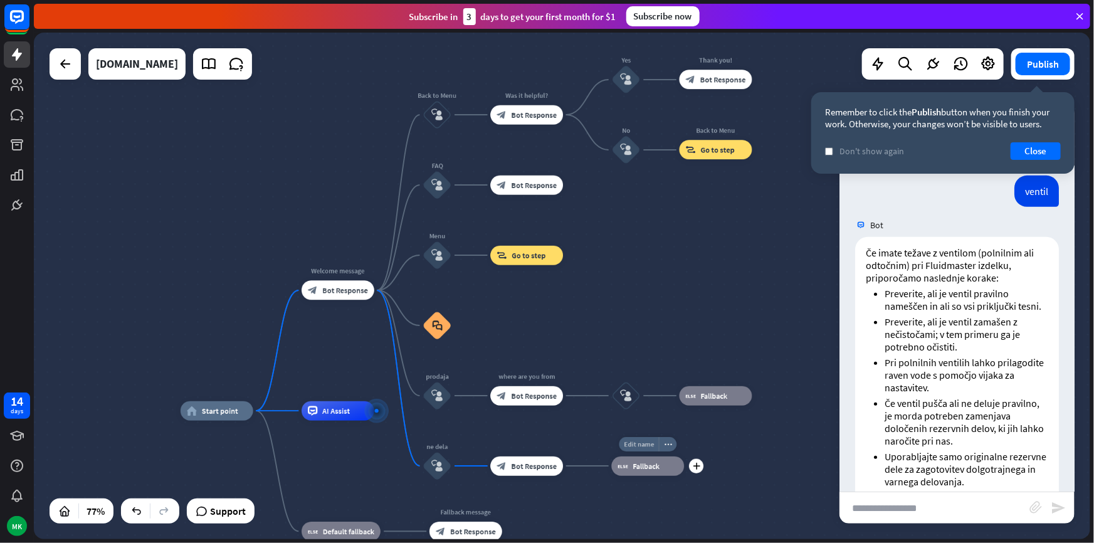
drag, startPoint x: 609, startPoint y: 460, endPoint x: 633, endPoint y: 448, distance: 26.9
click at [613, 457] on div "Edit name more_horiz plus block_fallback Fallback" at bounding box center [648, 466] width 73 height 19
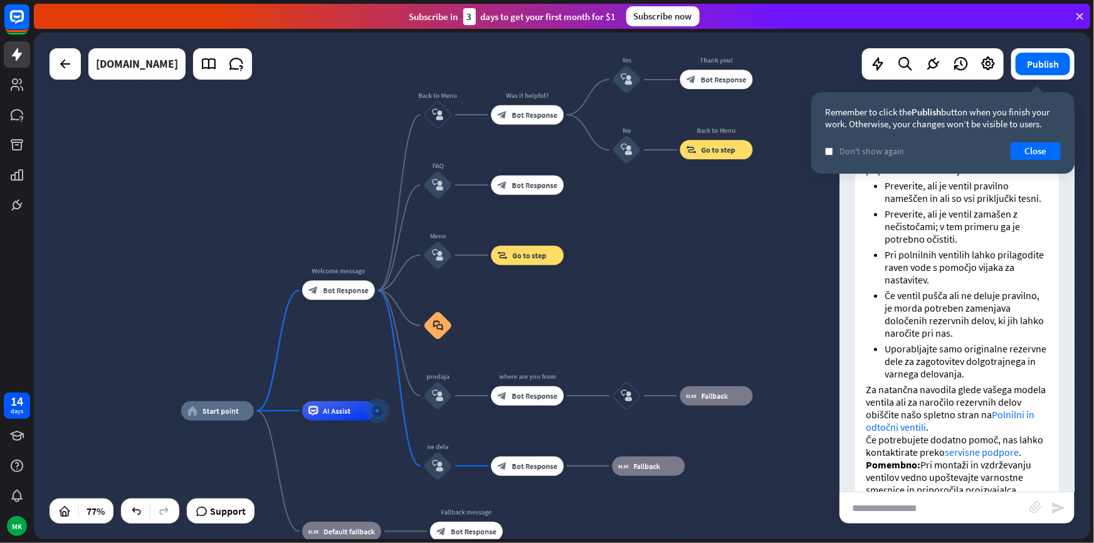
scroll to position [514, 0]
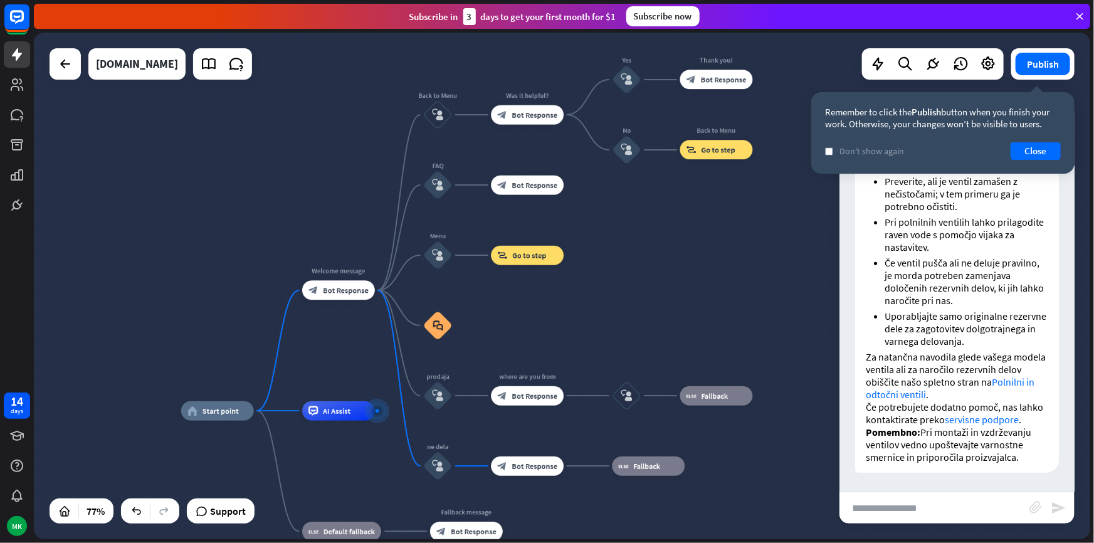
click at [908, 508] on input "text" at bounding box center [935, 507] width 190 height 31
click at [1020, 146] on button "Close" at bounding box center [1036, 151] width 50 height 18
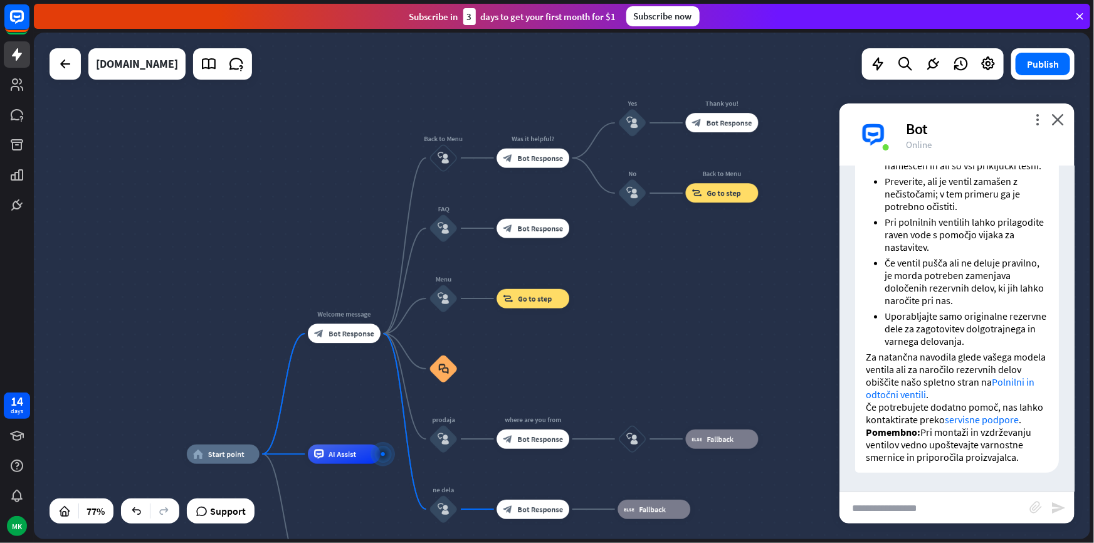
drag, startPoint x: 575, startPoint y: 349, endPoint x: 588, endPoint y: 398, distance: 50.7
click at [610, 395] on div "home_2 Start point Welcome message block_bot_response Bot Response Back to Menu…" at bounding box center [562, 286] width 1057 height 507
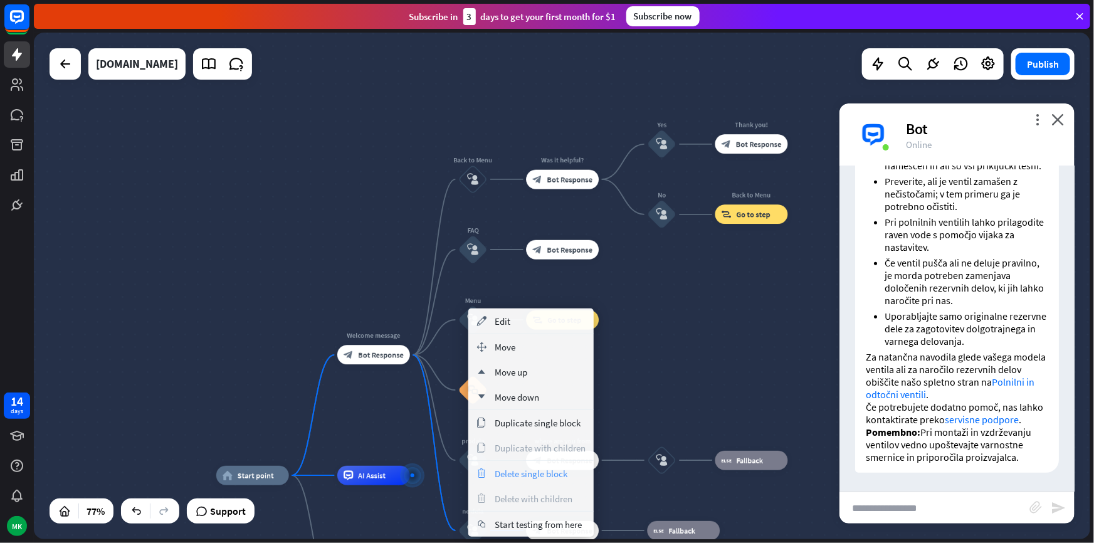
click at [519, 475] on span "Delete single block" at bounding box center [531, 474] width 73 height 12
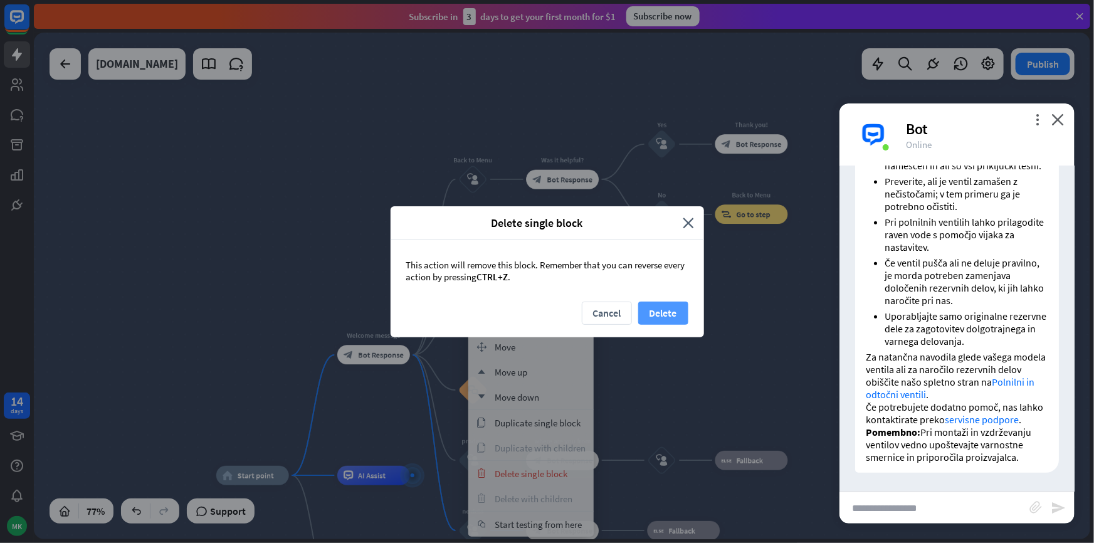
click at [651, 317] on button "Delete" at bounding box center [663, 313] width 50 height 23
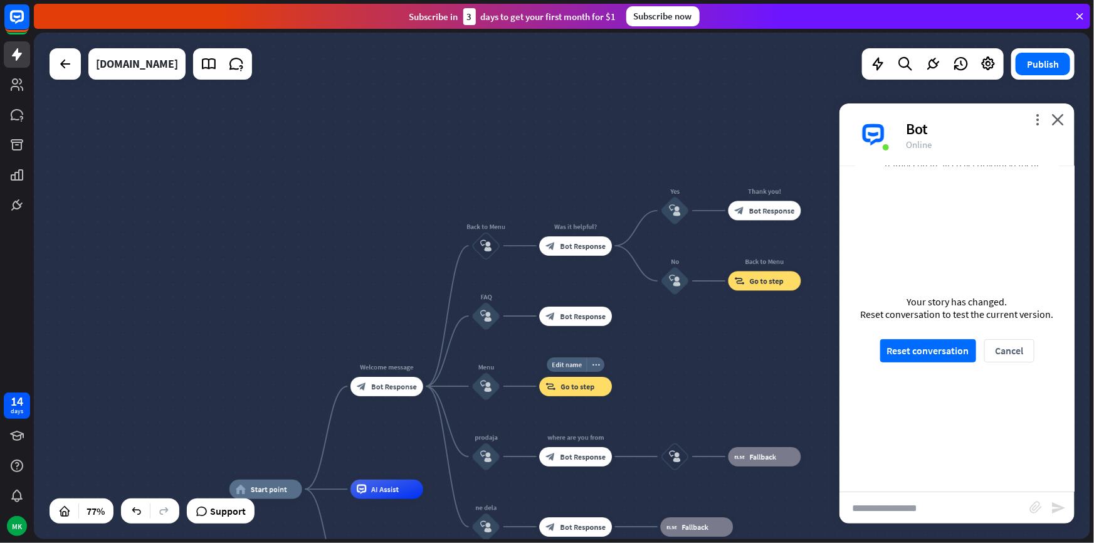
drag, startPoint x: 582, startPoint y: 391, endPoint x: 595, endPoint y: 405, distance: 19.1
click at [595, 396] on div "Edit name more_horiz block_goto Go to step" at bounding box center [575, 386] width 73 height 19
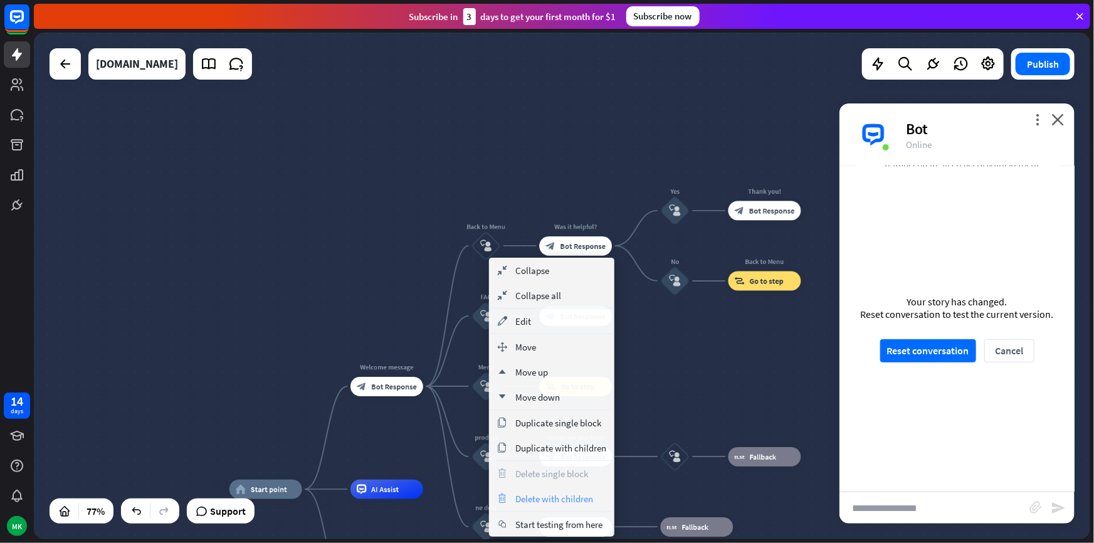
click at [553, 495] on span "Delete with children" at bounding box center [555, 499] width 78 height 12
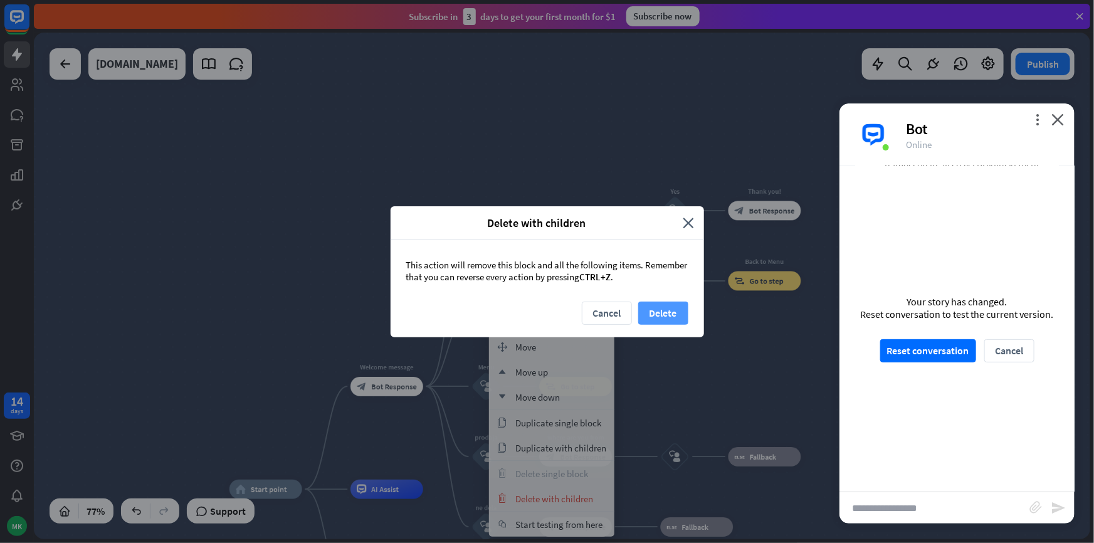
click at [659, 317] on button "Delete" at bounding box center [663, 313] width 50 height 23
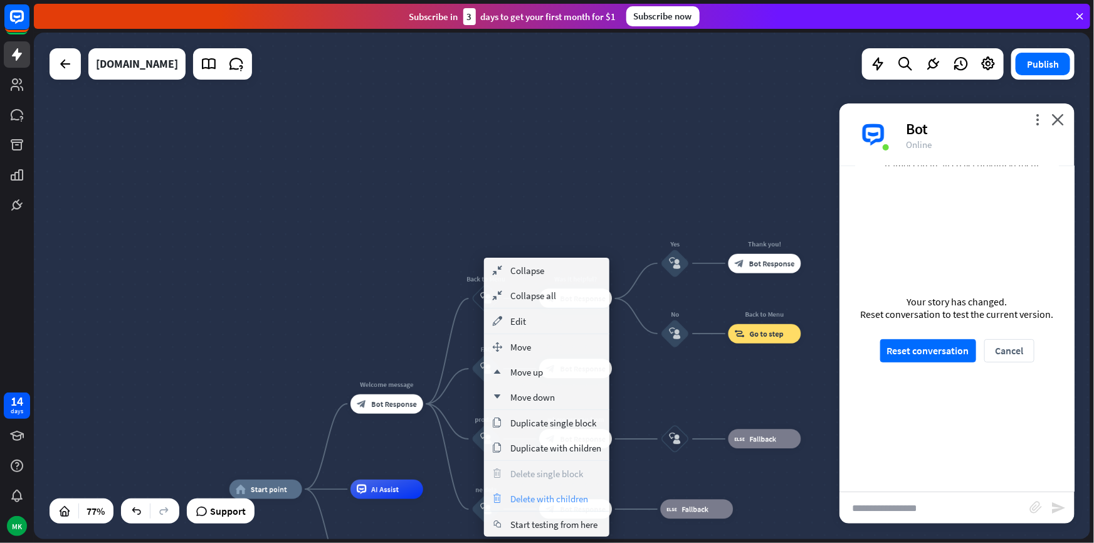
click at [558, 497] on span "Delete with children" at bounding box center [550, 499] width 78 height 12
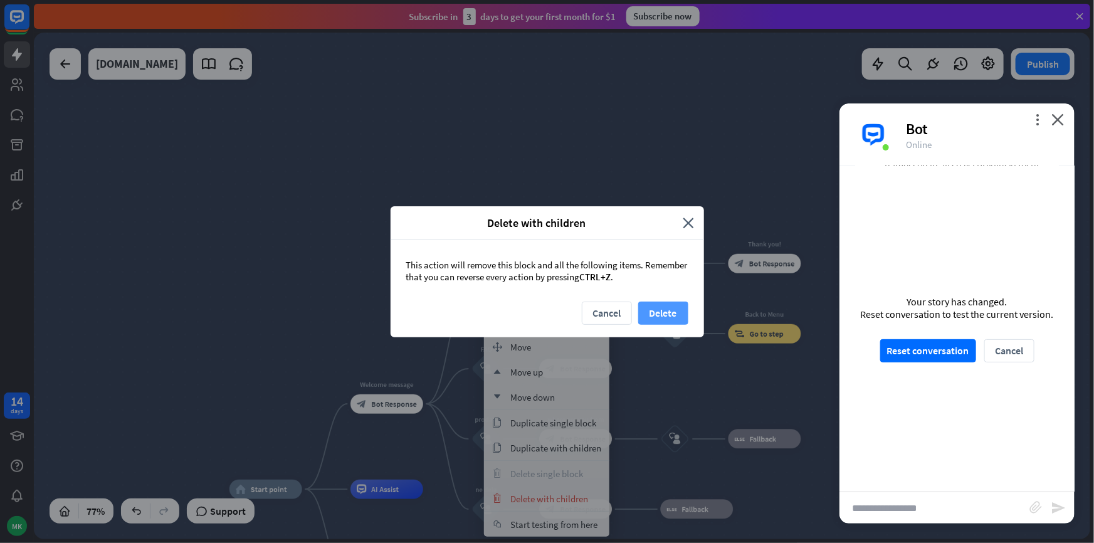
click at [647, 317] on button "Delete" at bounding box center [663, 313] width 50 height 23
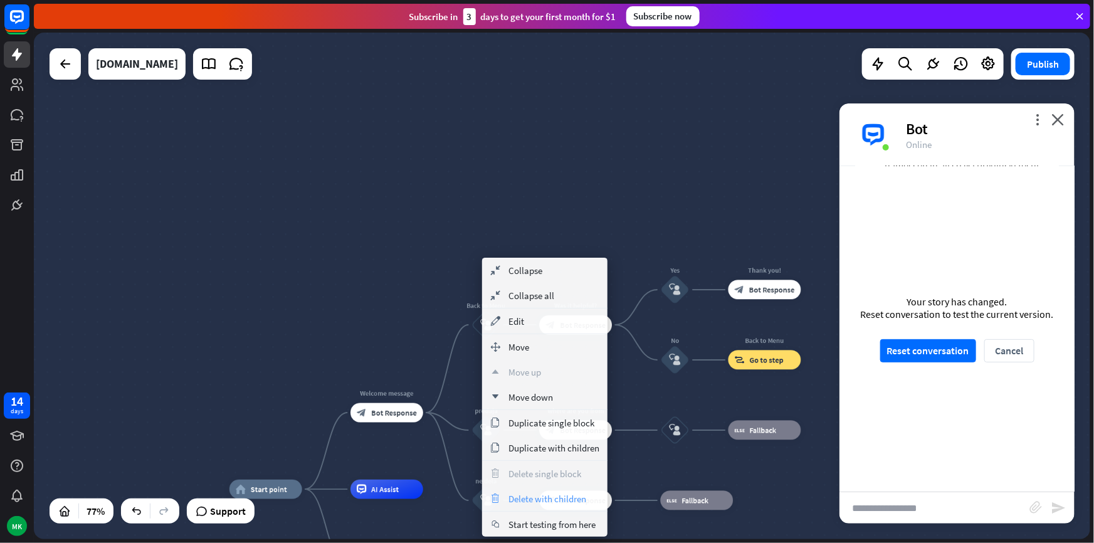
click at [538, 501] on span "Delete with children" at bounding box center [548, 499] width 78 height 12
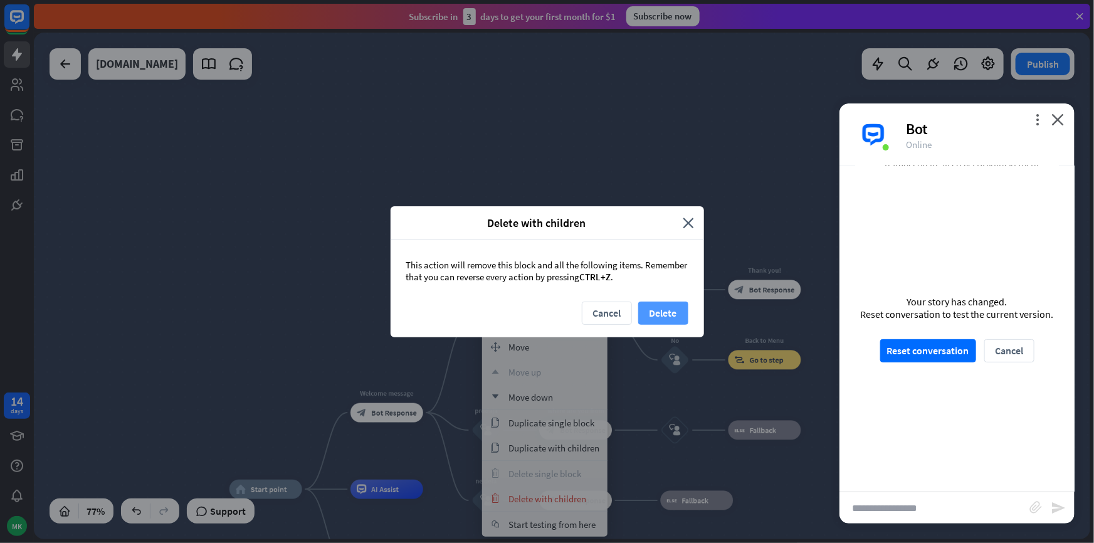
click at [654, 313] on button "Delete" at bounding box center [663, 313] width 50 height 23
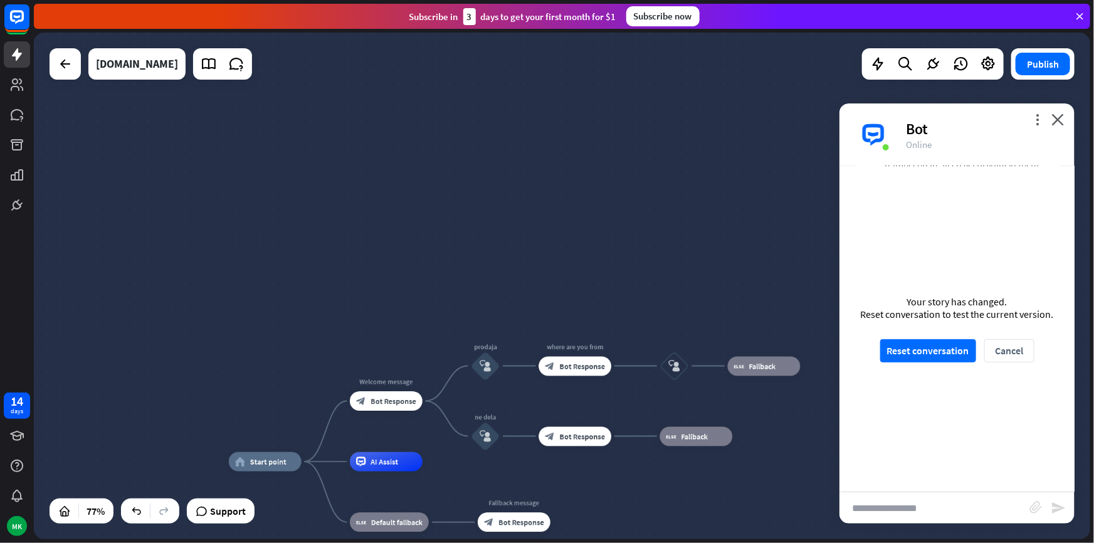
drag, startPoint x: 435, startPoint y: 362, endPoint x: 432, endPoint y: 297, distance: 64.6
click at [432, 297] on div "home_2 Start point Welcome message block_bot_response Bot Response prodaja bloc…" at bounding box center [562, 286] width 1057 height 507
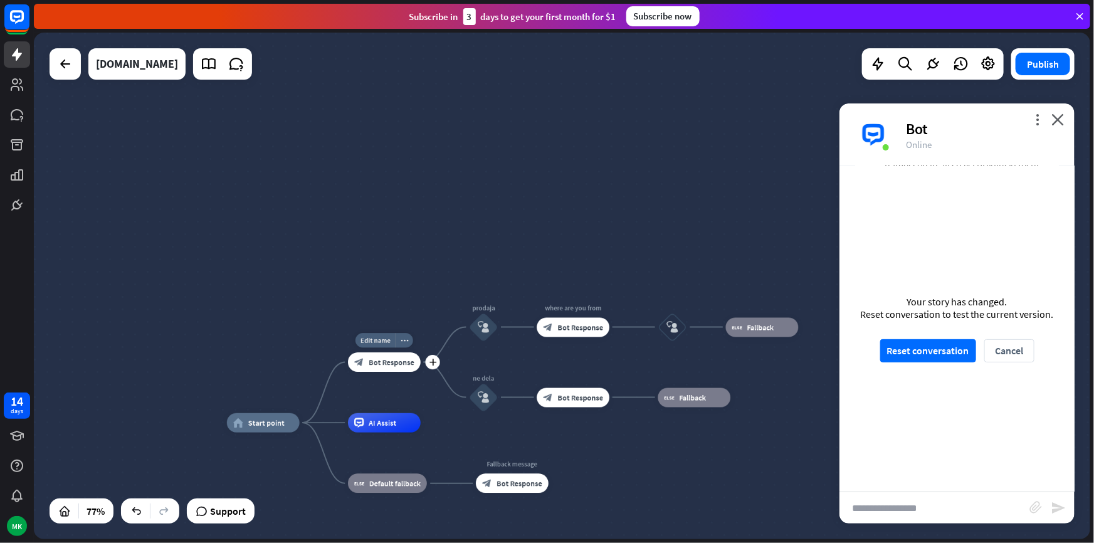
click at [401, 370] on div "block_bot_response Bot Response" at bounding box center [384, 361] width 73 height 19
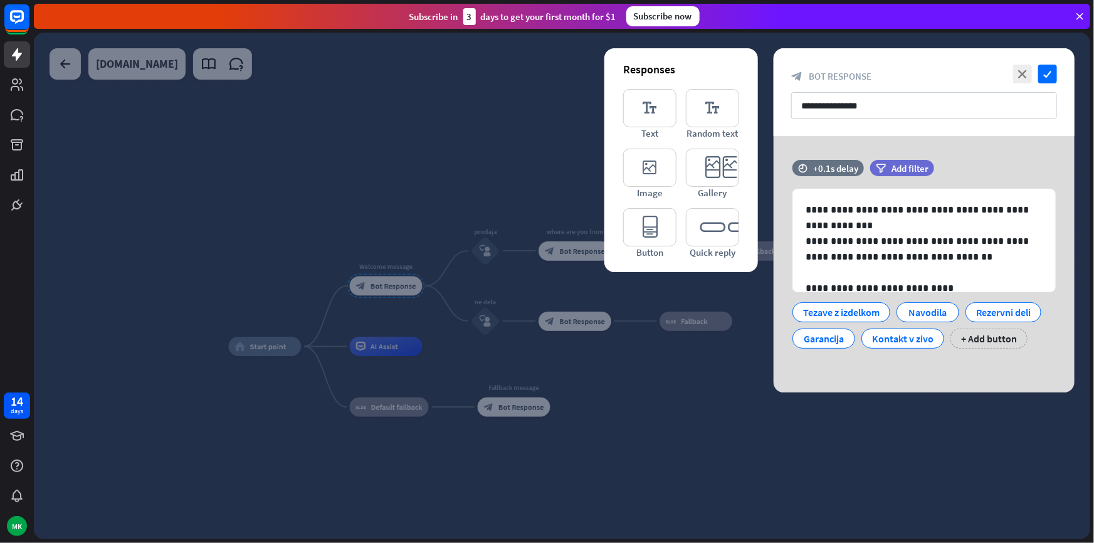
click at [714, 405] on div at bounding box center [562, 286] width 1057 height 507
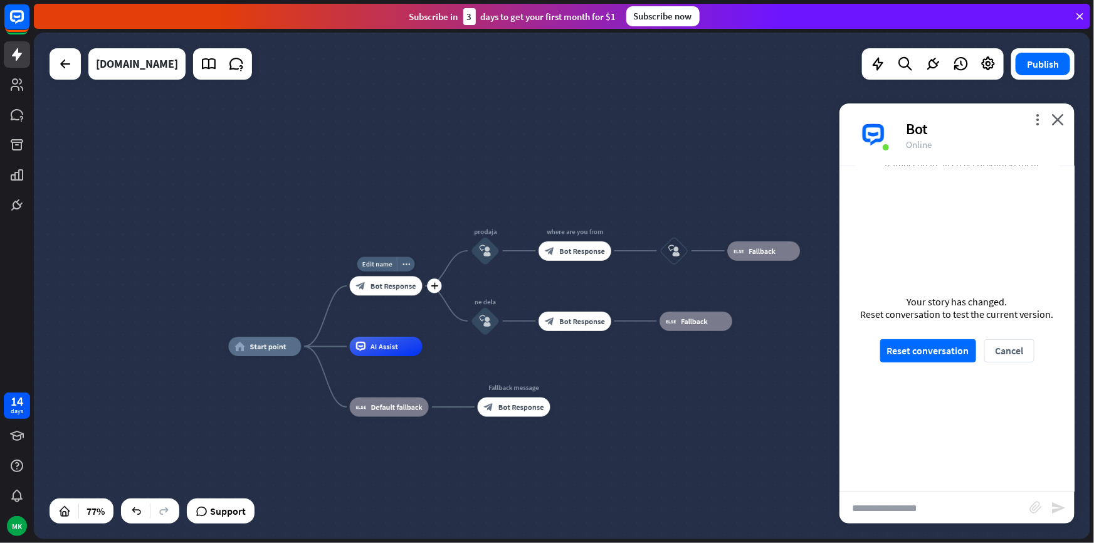
click at [423, 295] on div "Edit name more_horiz plus block_bot_response Bot Response" at bounding box center [386, 286] width 73 height 19
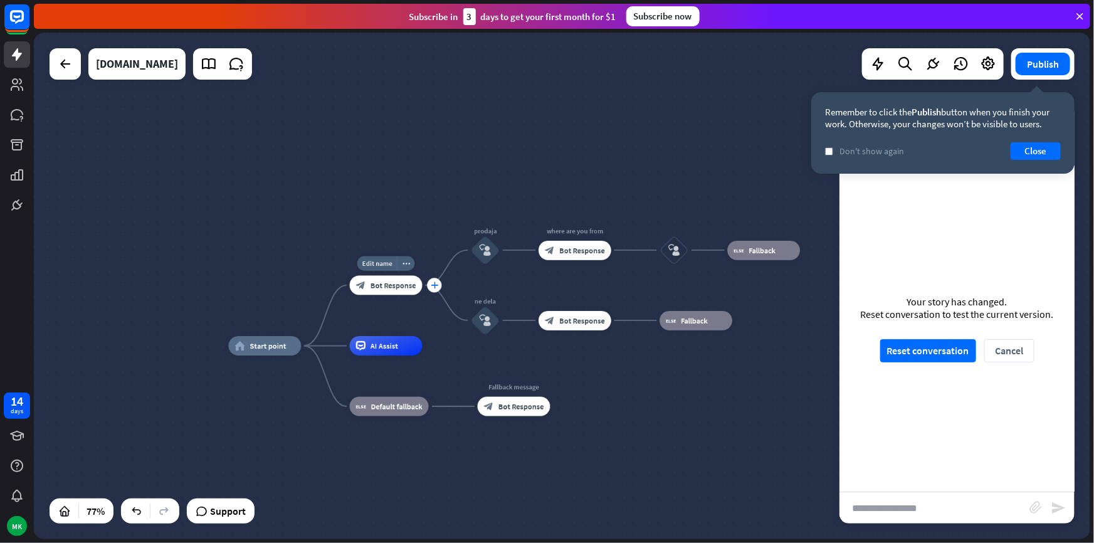
click at [432, 287] on icon "plus" at bounding box center [435, 285] width 8 height 7
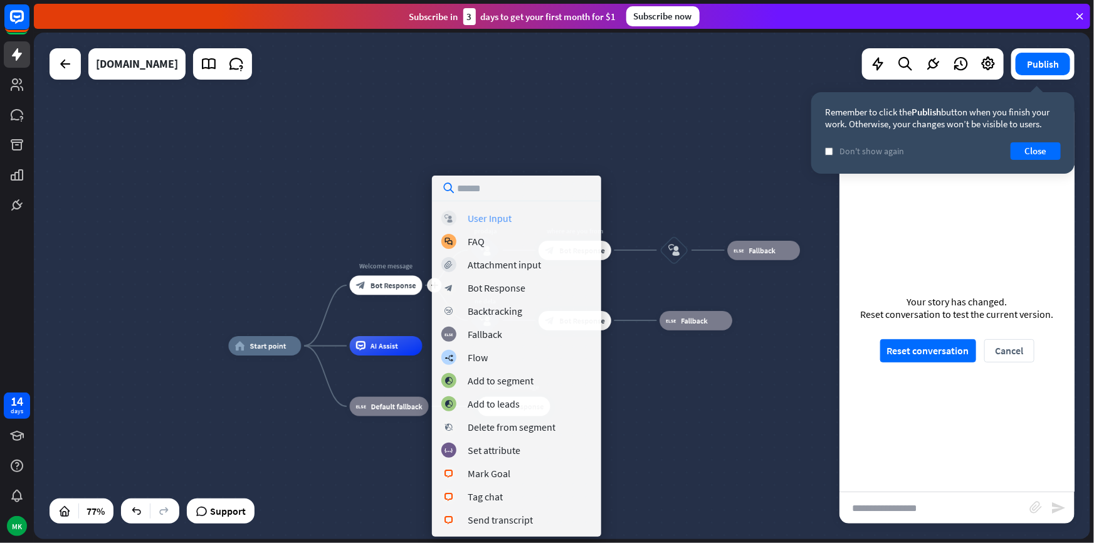
click at [514, 223] on div "block_user_input User Input" at bounding box center [517, 218] width 151 height 15
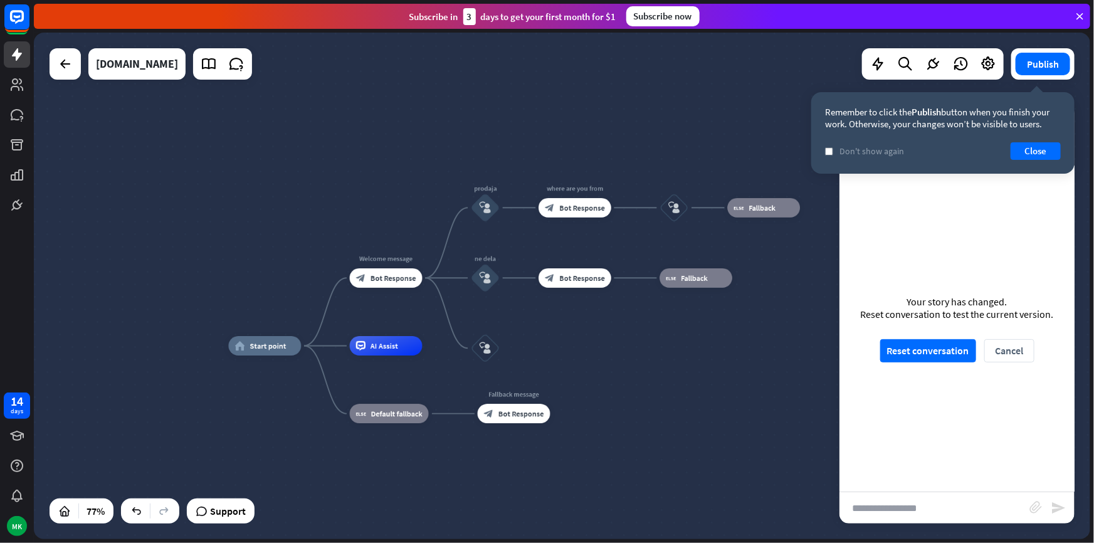
click at [1009, 150] on div "check Don't show again Close" at bounding box center [943, 151] width 236 height 18
click at [1012, 150] on button "Close" at bounding box center [1036, 151] width 50 height 18
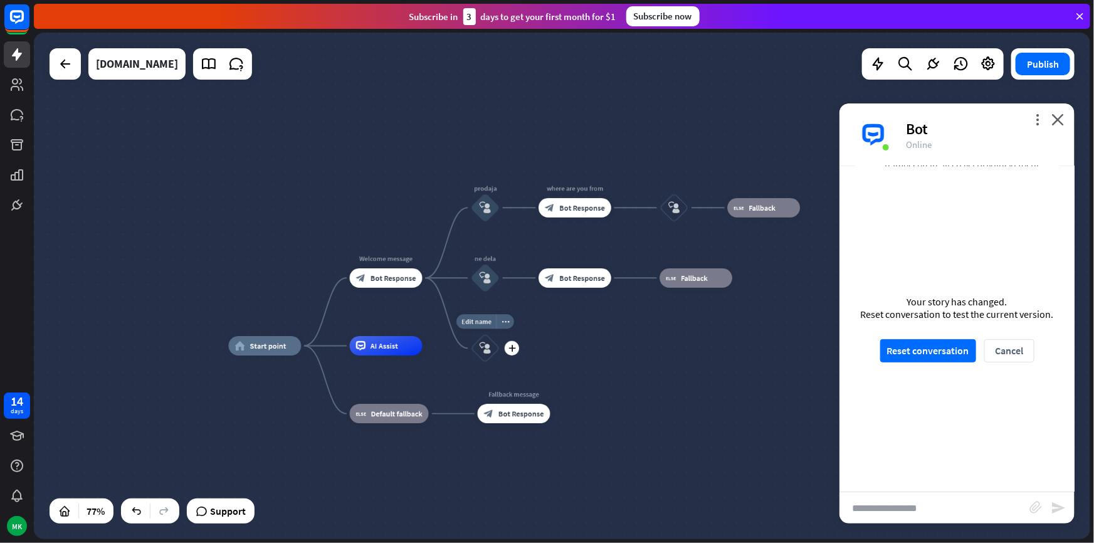
click at [480, 347] on icon "block_user_input" at bounding box center [486, 348] width 12 height 12
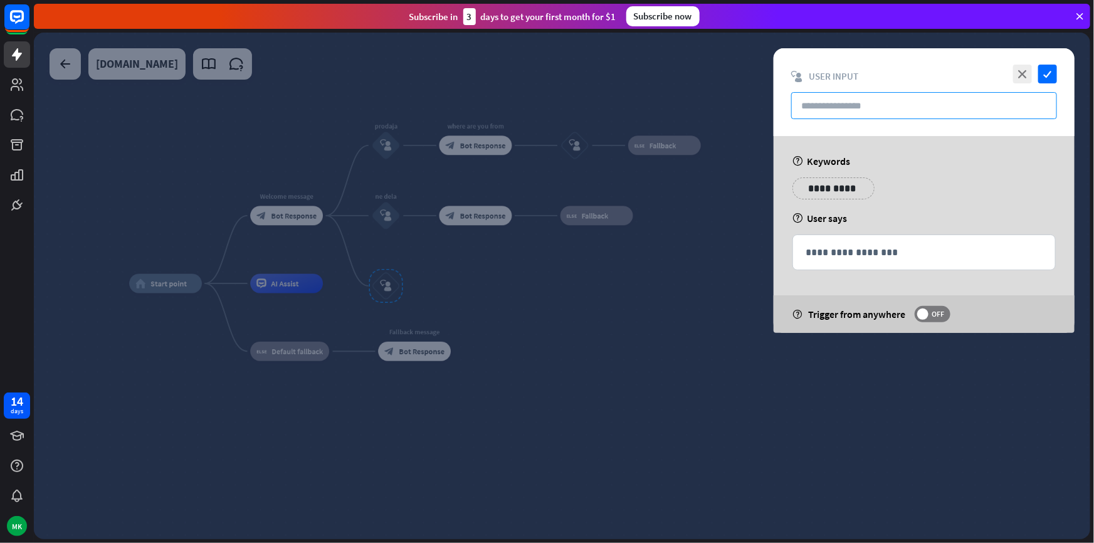
click at [887, 110] on input "text" at bounding box center [925, 105] width 266 height 27
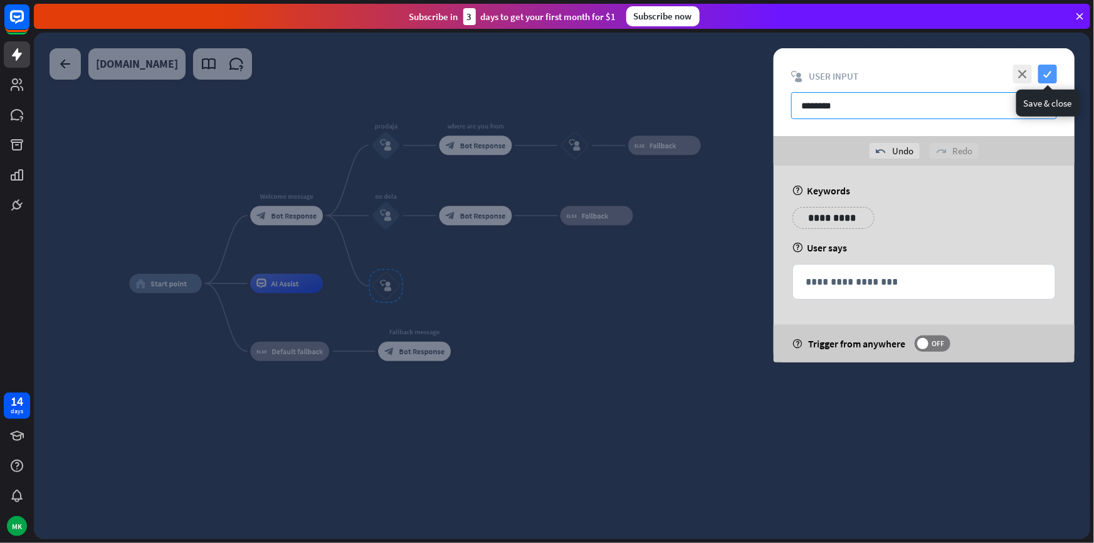
type input "********"
click at [1048, 66] on icon "check" at bounding box center [1048, 74] width 19 height 19
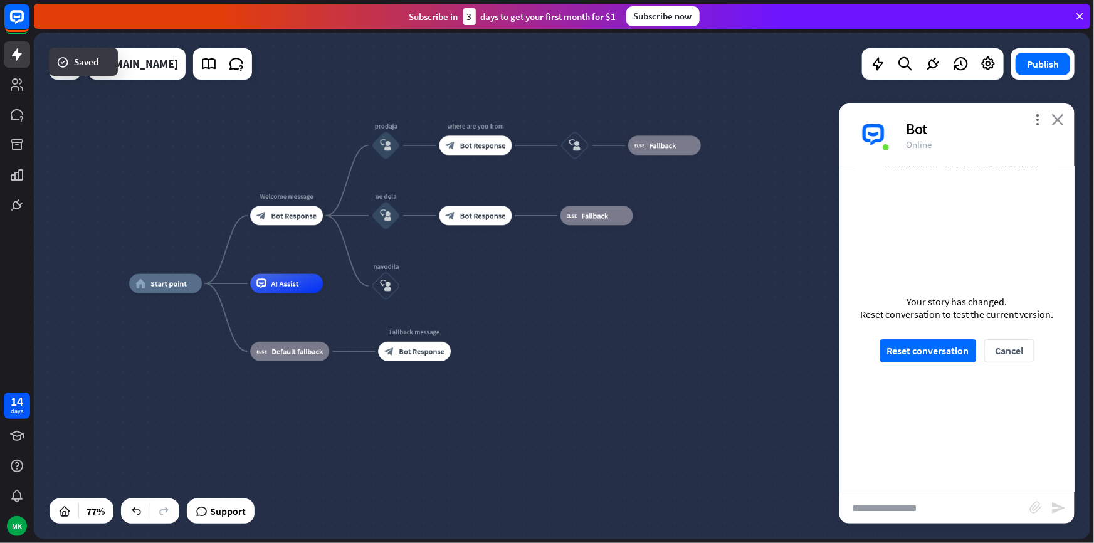
click at [1058, 123] on icon "close" at bounding box center [1058, 120] width 13 height 12
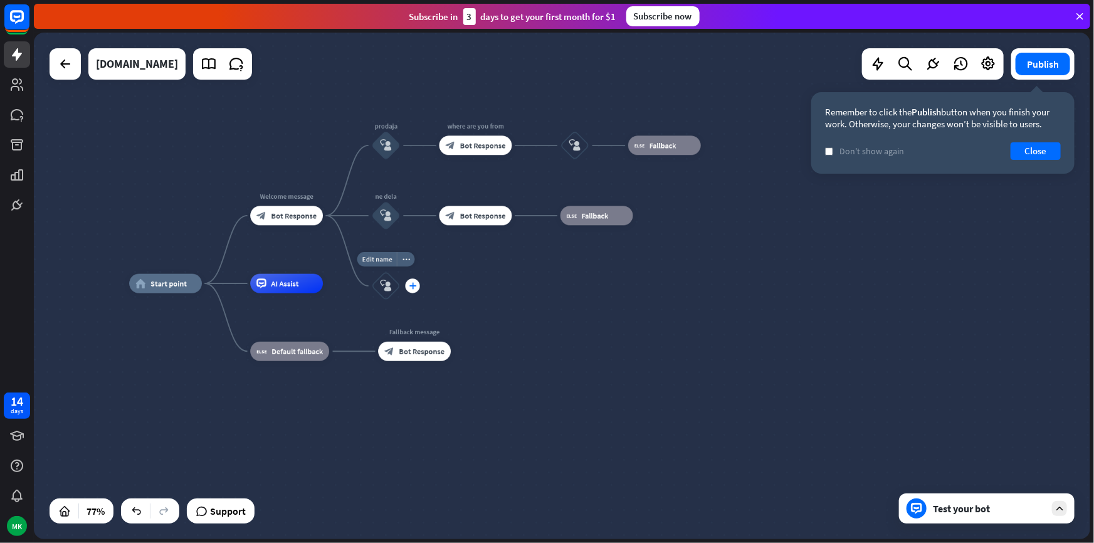
click at [414, 292] on div "plus" at bounding box center [413, 285] width 14 height 14
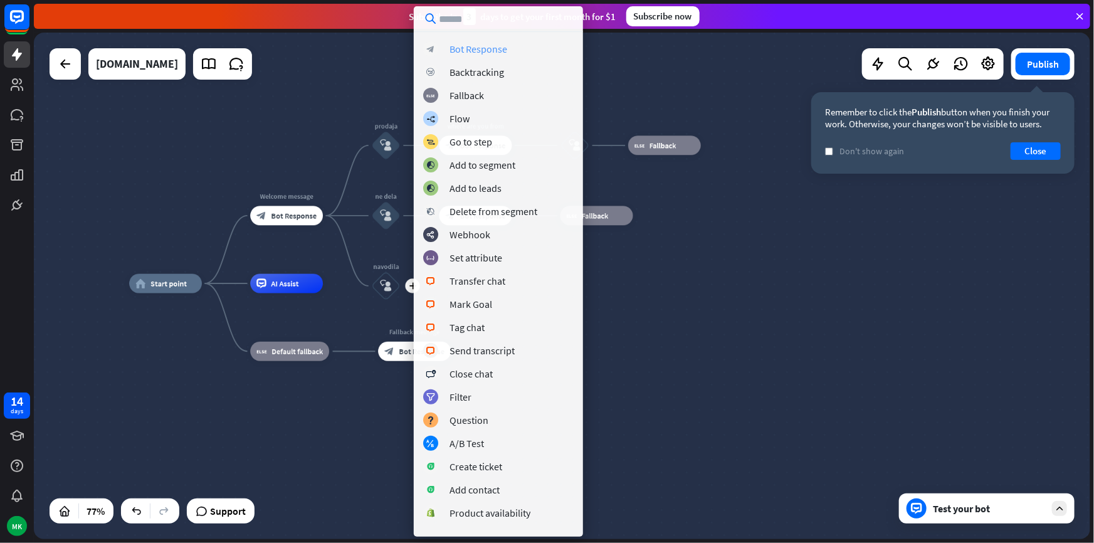
click at [475, 50] on div "Bot Response" at bounding box center [479, 49] width 58 height 13
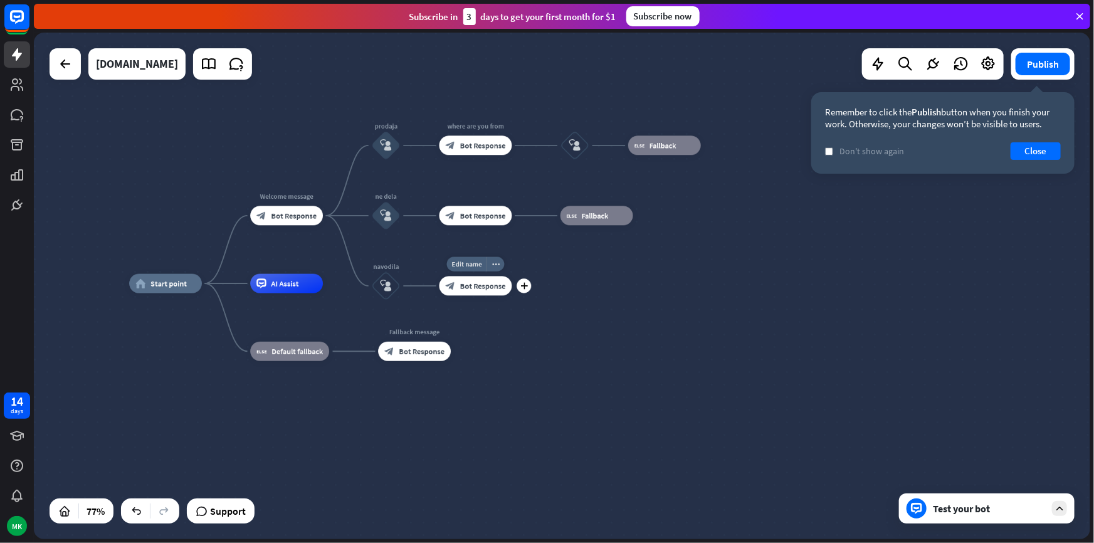
click at [457, 293] on div "block_bot_response Bot Response" at bounding box center [476, 286] width 73 height 19
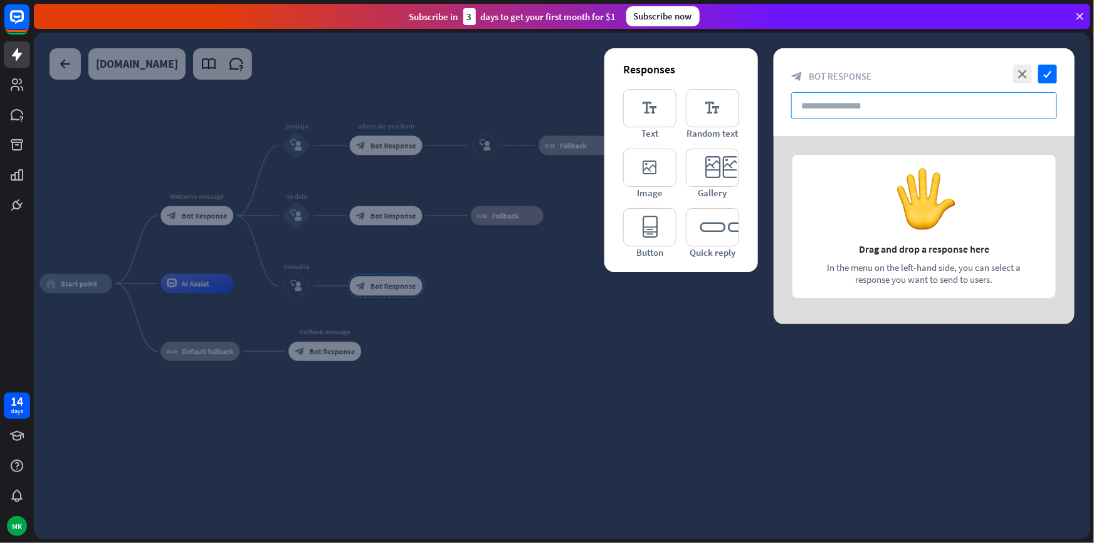
click at [862, 114] on input "text" at bounding box center [925, 105] width 266 height 27
click at [650, 110] on icon "editor_text" at bounding box center [649, 108] width 53 height 38
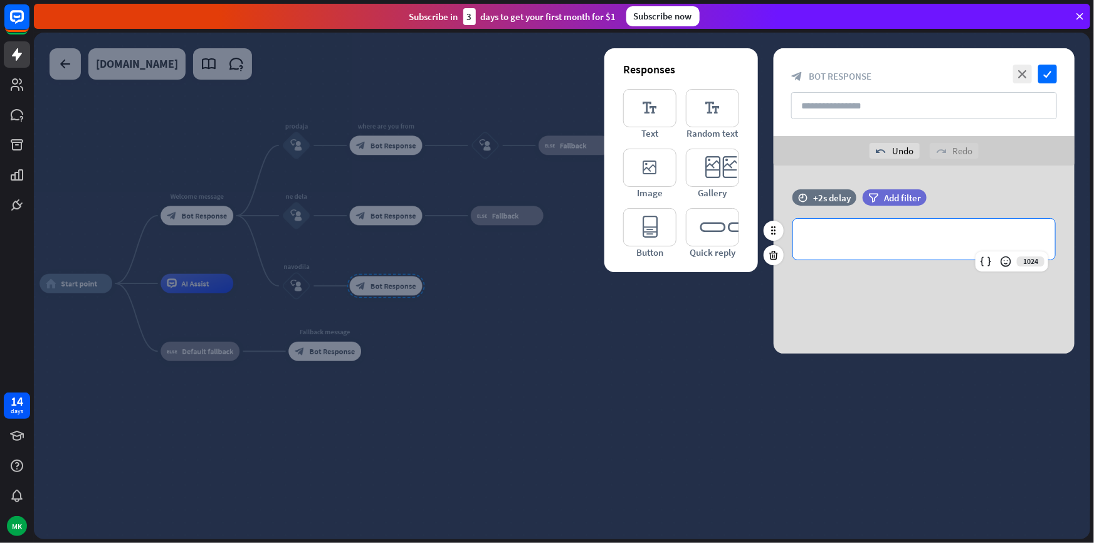
click at [855, 235] on p "**********" at bounding box center [924, 239] width 237 height 16
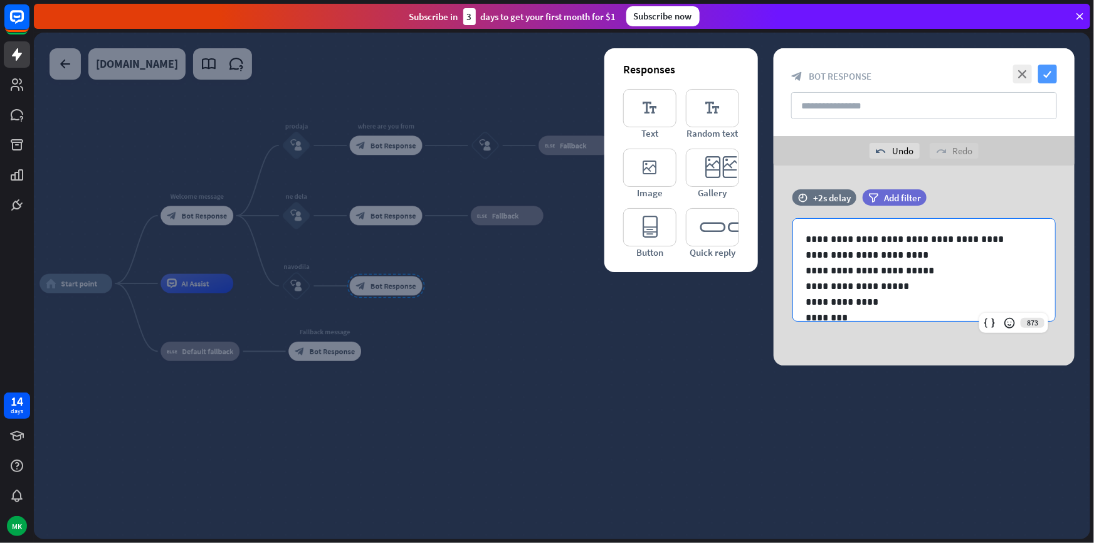
click at [1045, 76] on icon "check" at bounding box center [1048, 74] width 19 height 19
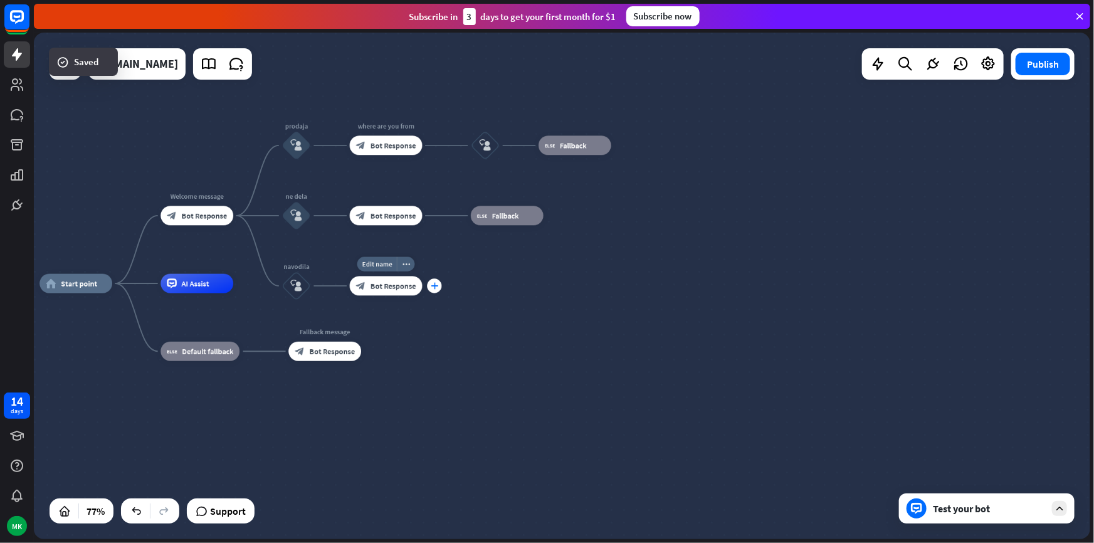
click at [433, 287] on icon "plus" at bounding box center [435, 286] width 8 height 7
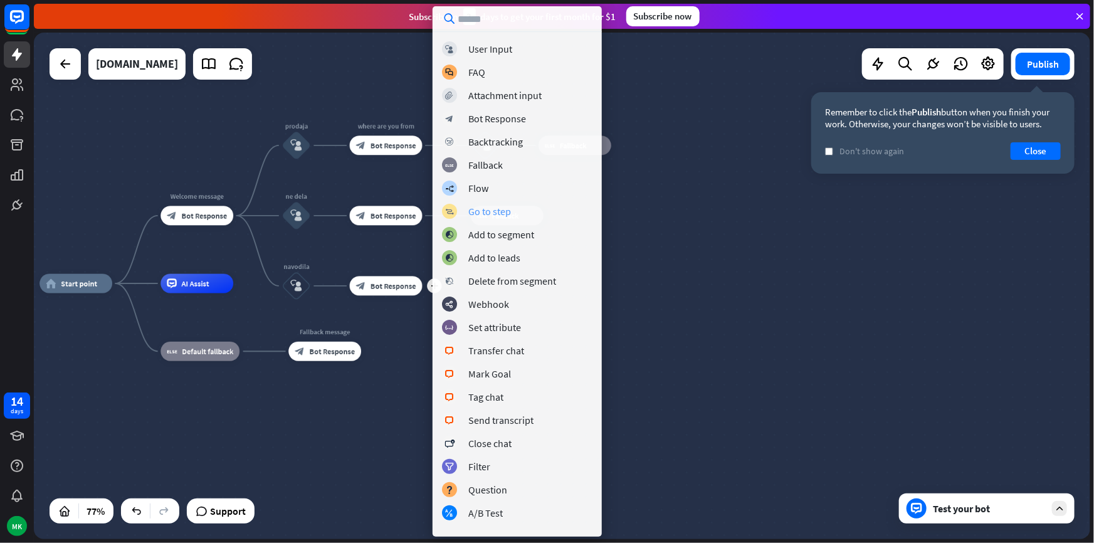
click at [485, 213] on div "Go to step" at bounding box center [490, 211] width 43 height 13
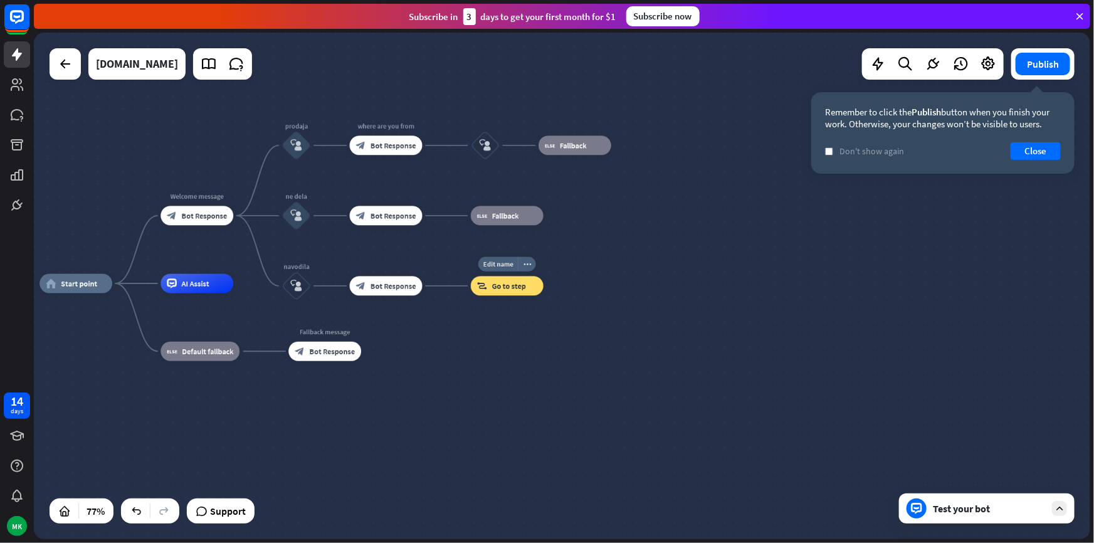
click at [507, 288] on span "Go to step" at bounding box center [509, 285] width 34 height 9
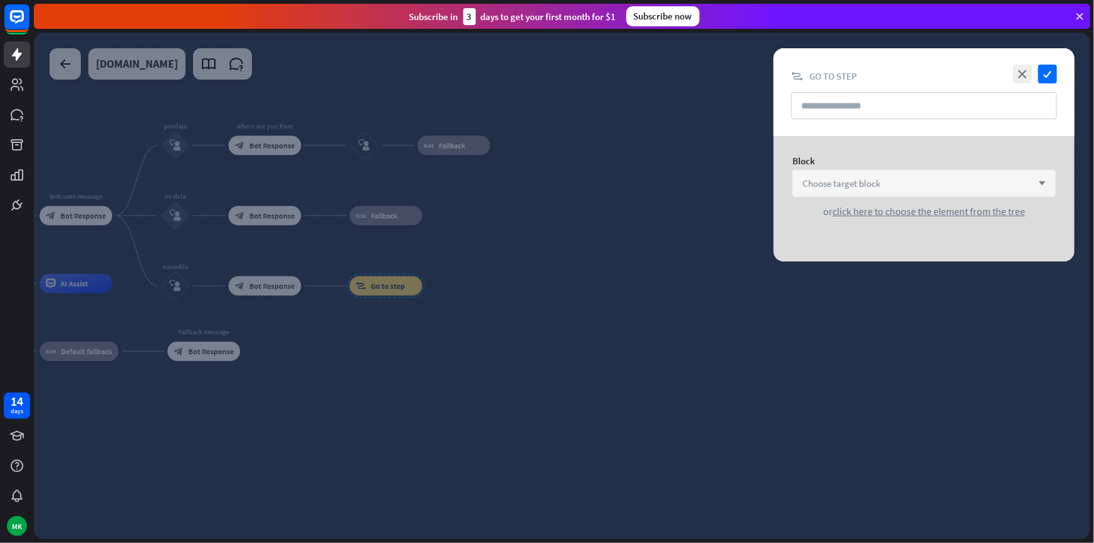
click at [848, 182] on span "Choose target block" at bounding box center [842, 183] width 78 height 12
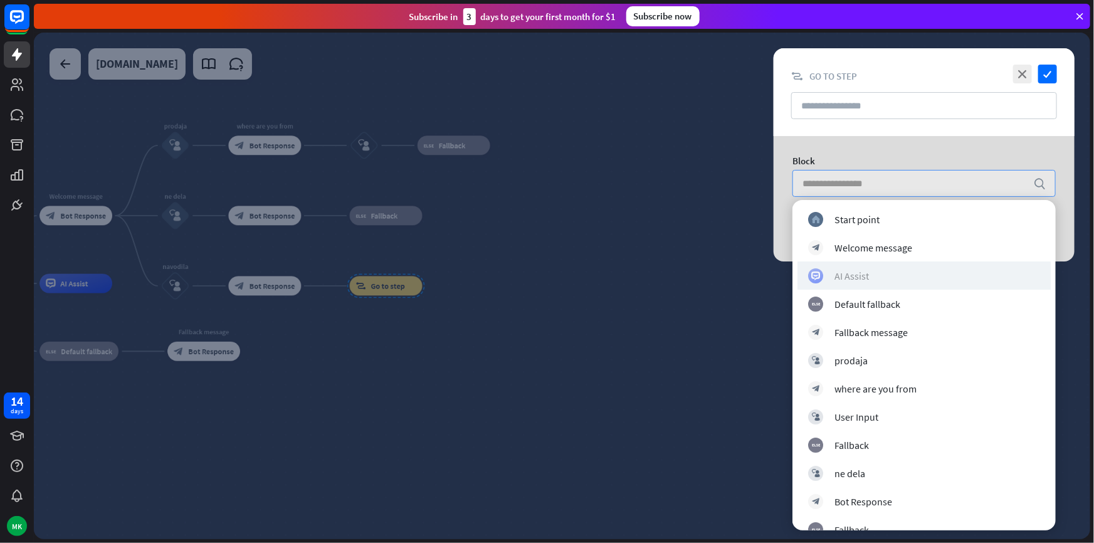
click at [847, 271] on div "AI Assist" at bounding box center [852, 276] width 34 height 13
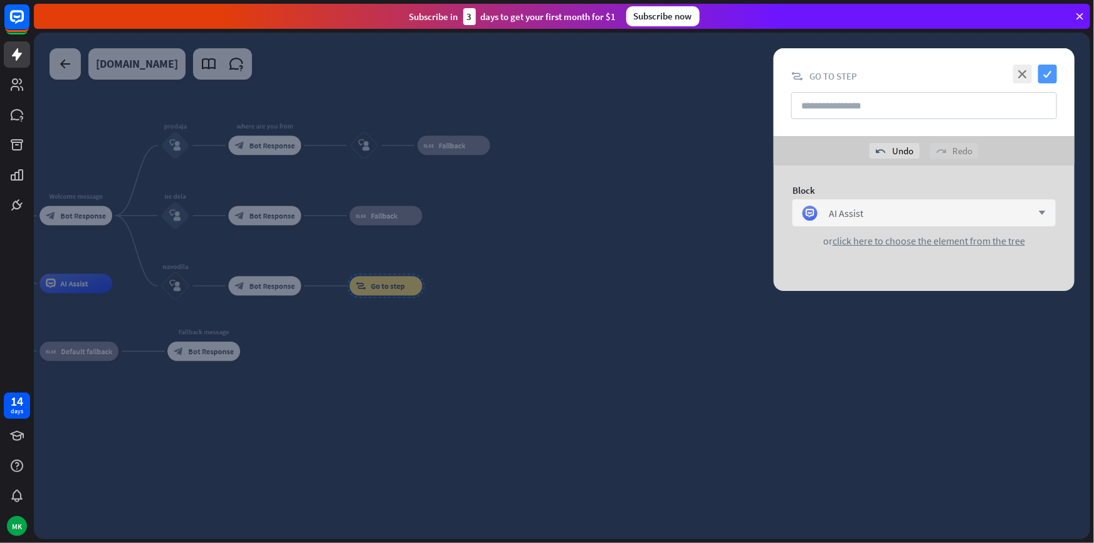
click at [1042, 76] on icon "check" at bounding box center [1048, 74] width 19 height 19
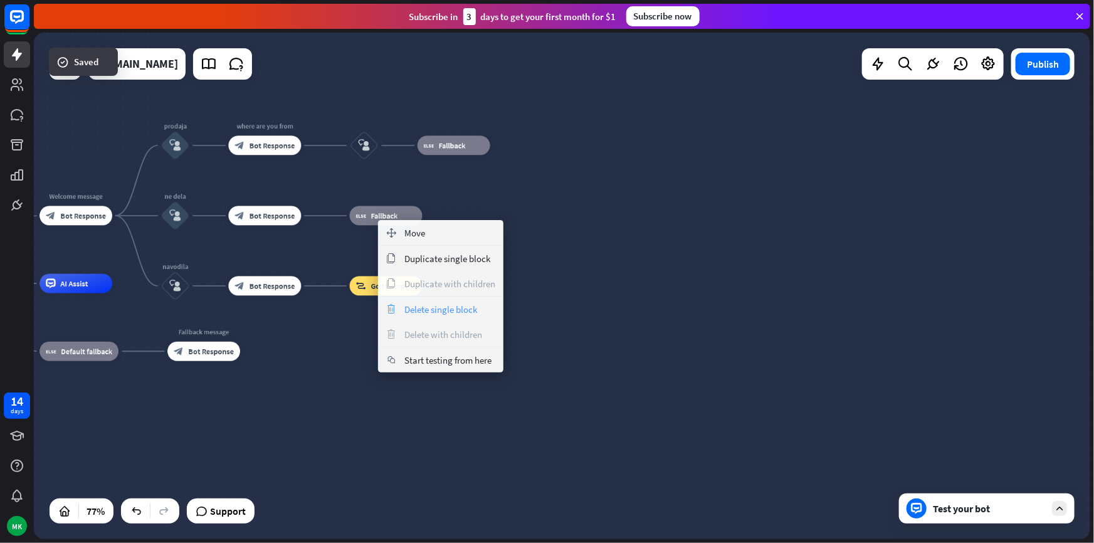
click at [421, 311] on span "Delete single block" at bounding box center [441, 310] width 73 height 12
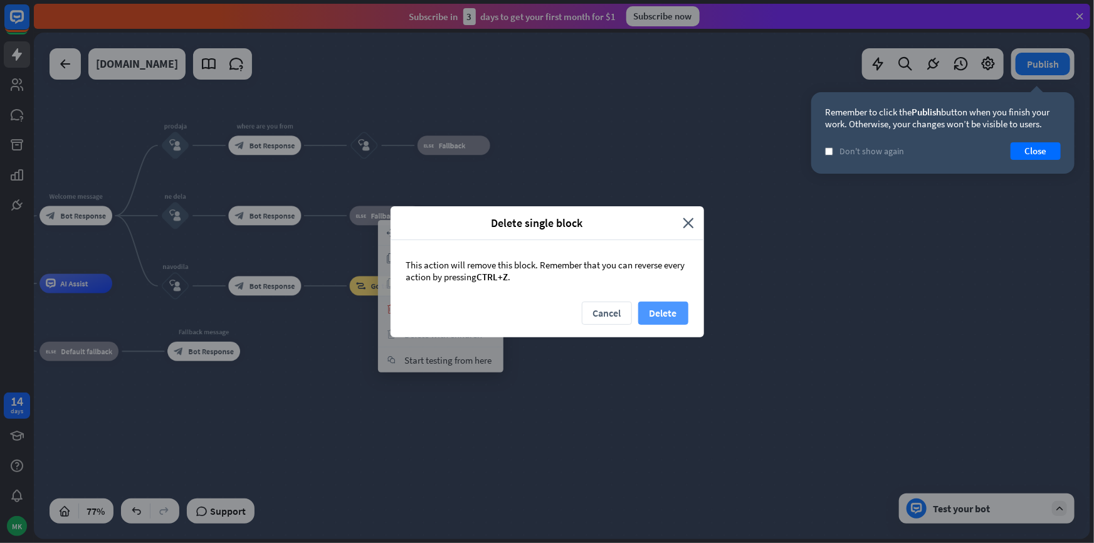
click at [662, 309] on button "Delete" at bounding box center [663, 313] width 50 height 23
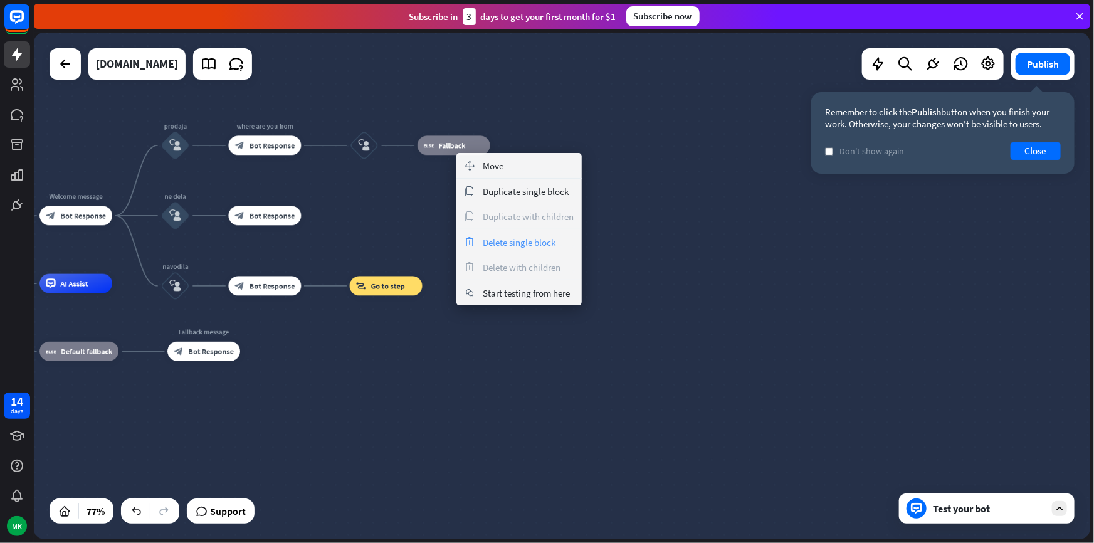
click at [509, 245] on span "Delete single block" at bounding box center [519, 242] width 73 height 12
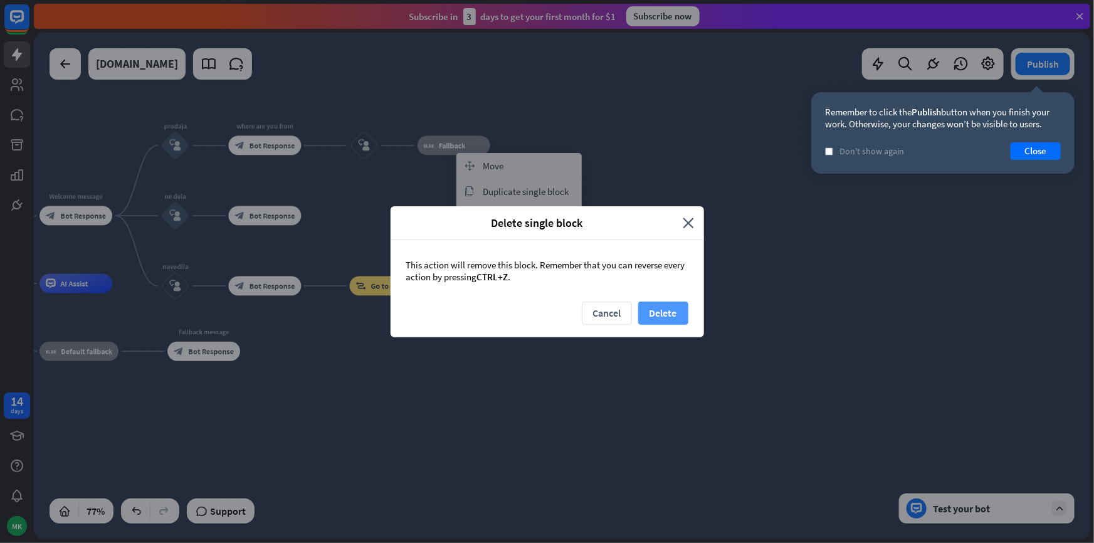
click at [665, 307] on button "Delete" at bounding box center [663, 313] width 50 height 23
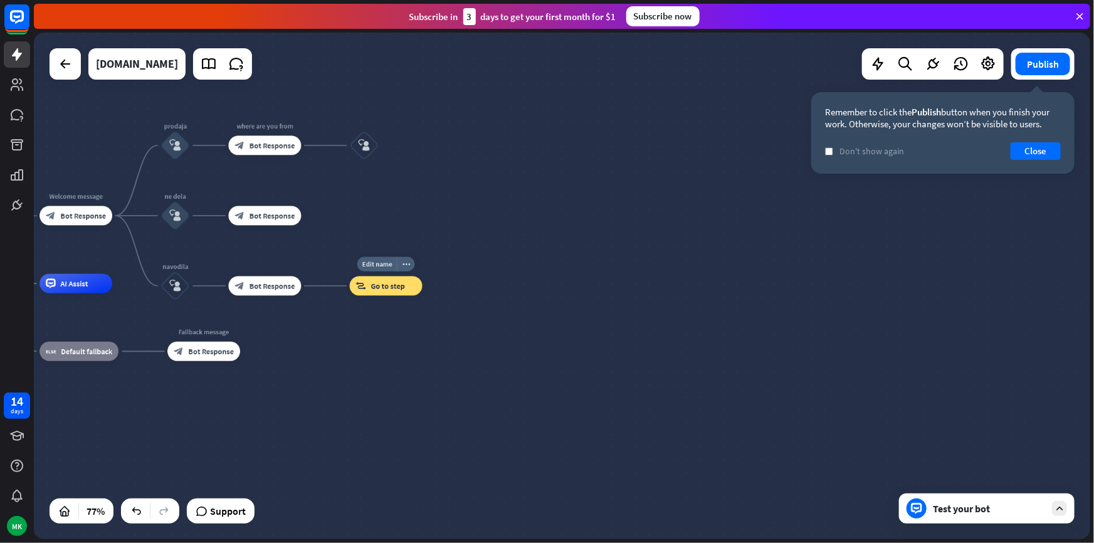
click at [383, 286] on span "Go to step" at bounding box center [388, 285] width 34 height 9
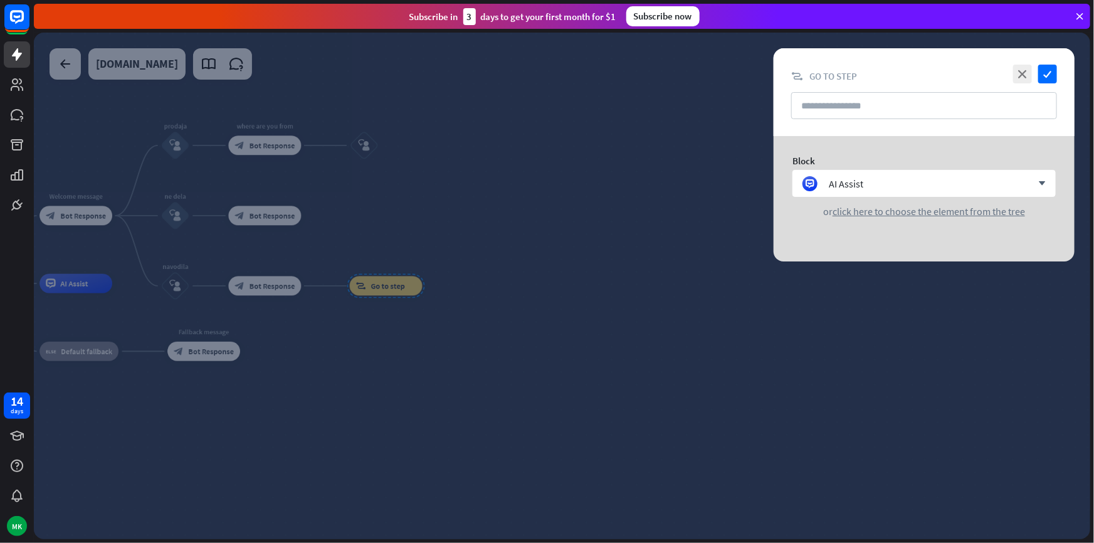
drag, startPoint x: 702, startPoint y: 248, endPoint x: 686, endPoint y: 250, distance: 16.4
click at [702, 250] on div at bounding box center [562, 286] width 1057 height 507
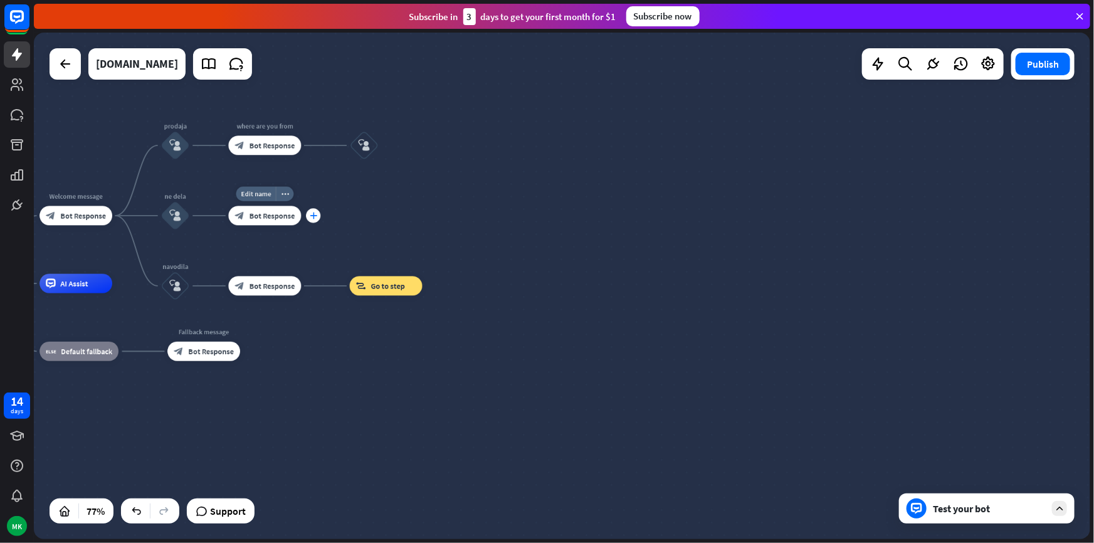
click at [314, 222] on div "plus" at bounding box center [313, 215] width 14 height 14
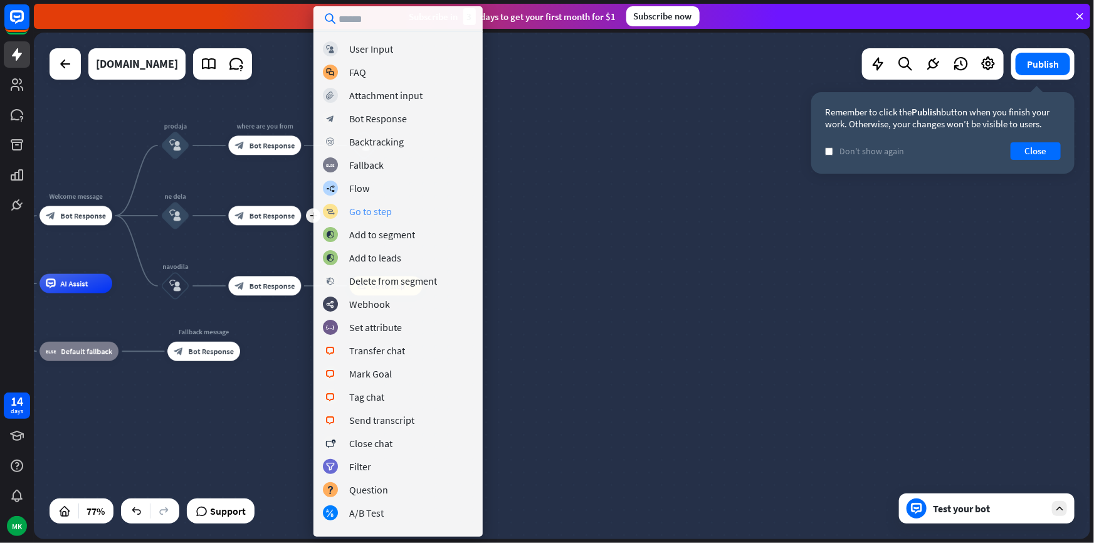
click at [370, 210] on div "Go to step" at bounding box center [370, 211] width 43 height 13
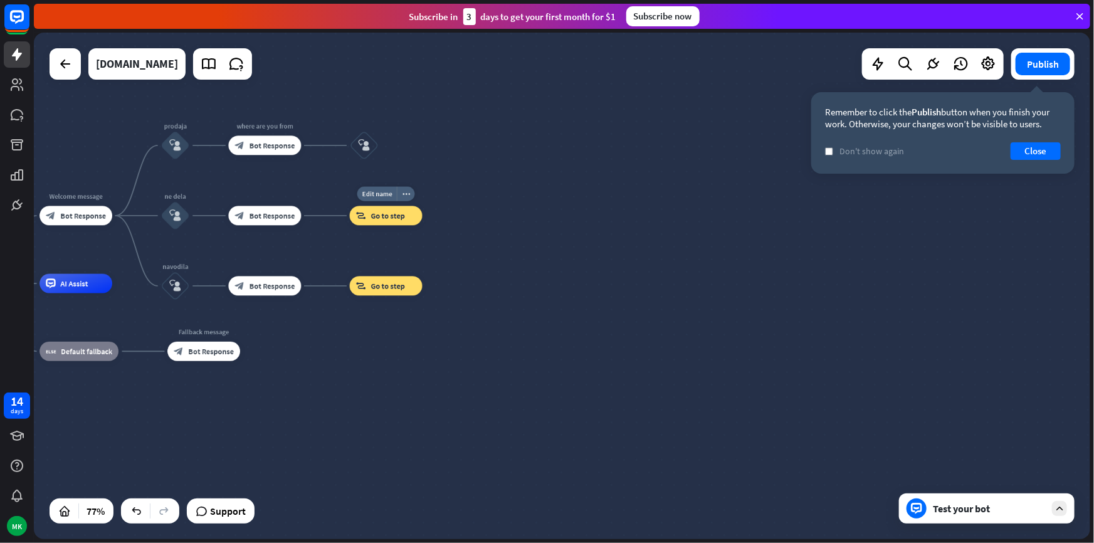
click at [382, 220] on span "Go to step" at bounding box center [388, 215] width 34 height 9
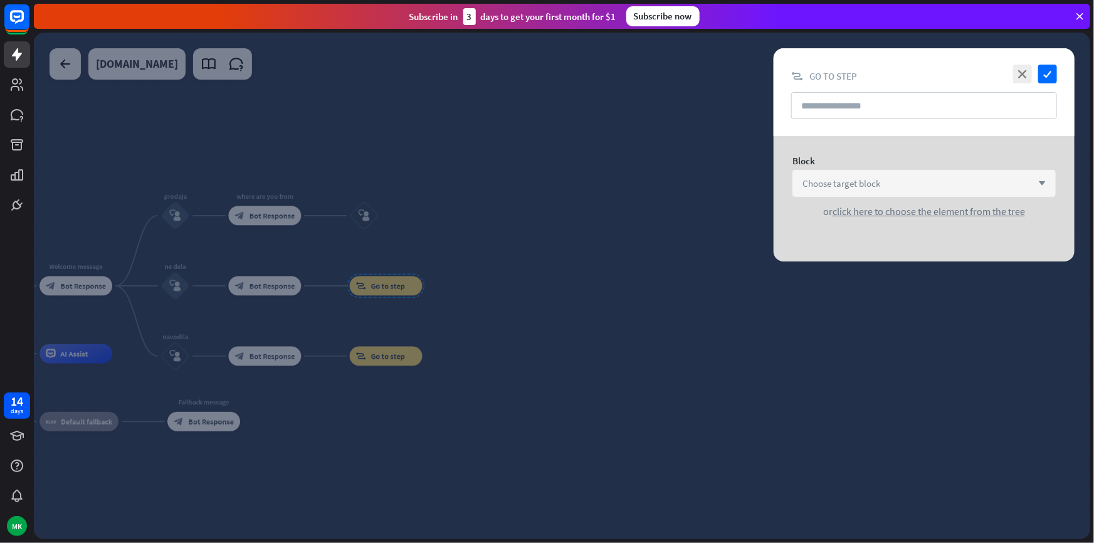
click at [857, 187] on span "Choose target block" at bounding box center [842, 183] width 78 height 12
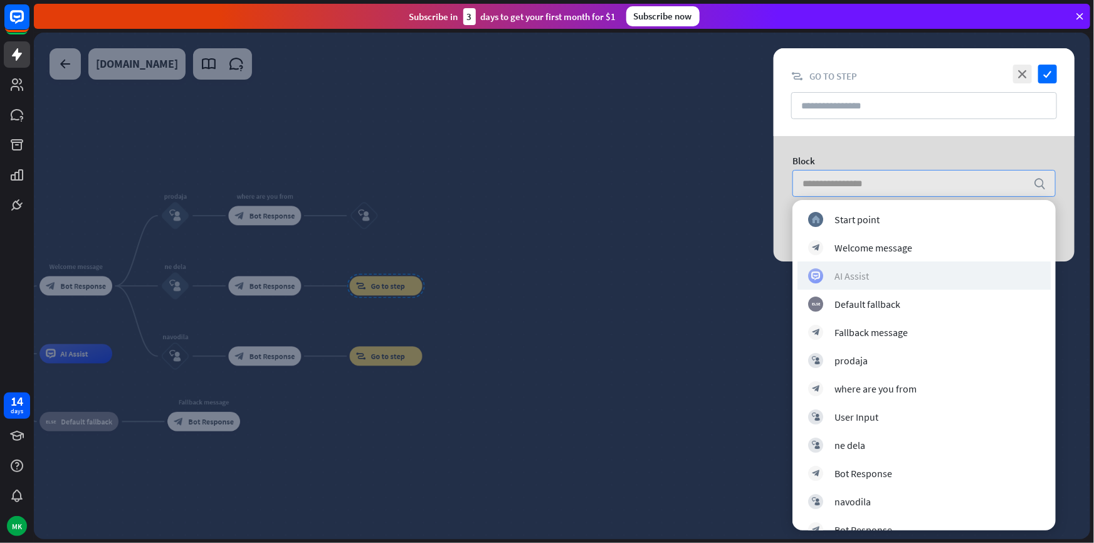
click at [835, 270] on div "AI Assist" at bounding box center [852, 276] width 34 height 13
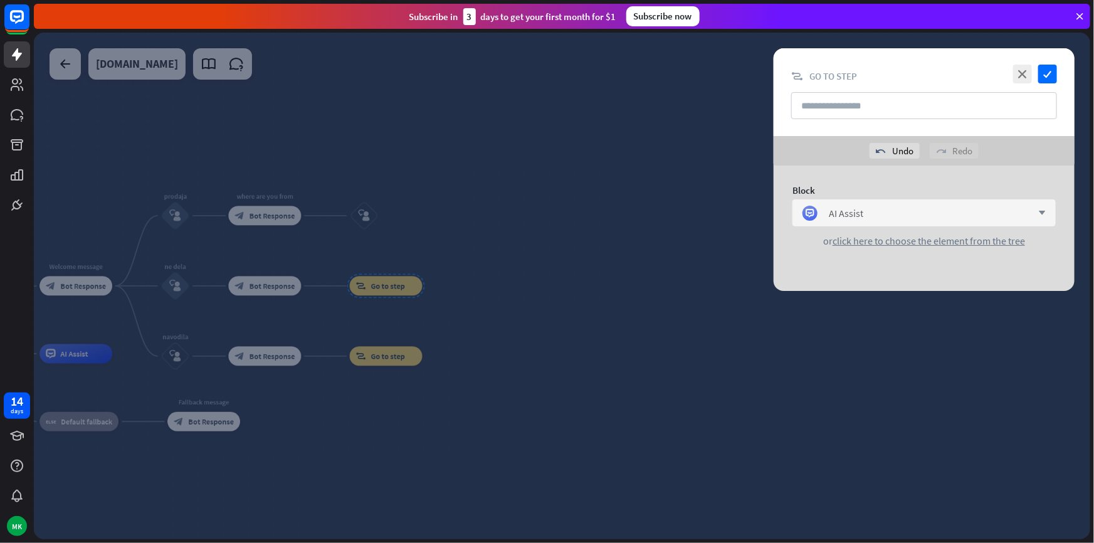
click at [544, 223] on div at bounding box center [562, 286] width 1057 height 507
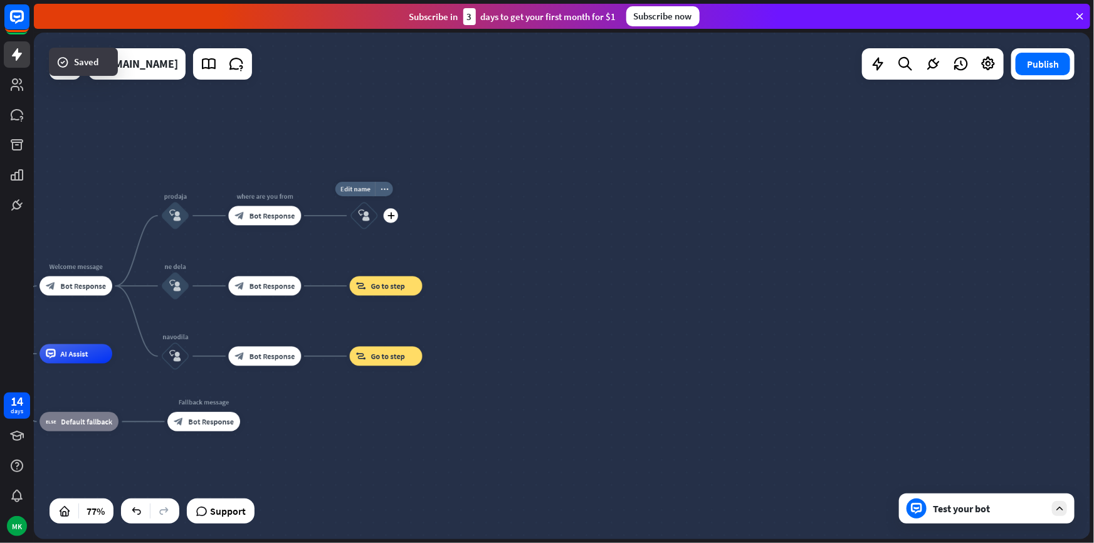
click at [361, 216] on icon "block_user_input" at bounding box center [365, 216] width 12 height 12
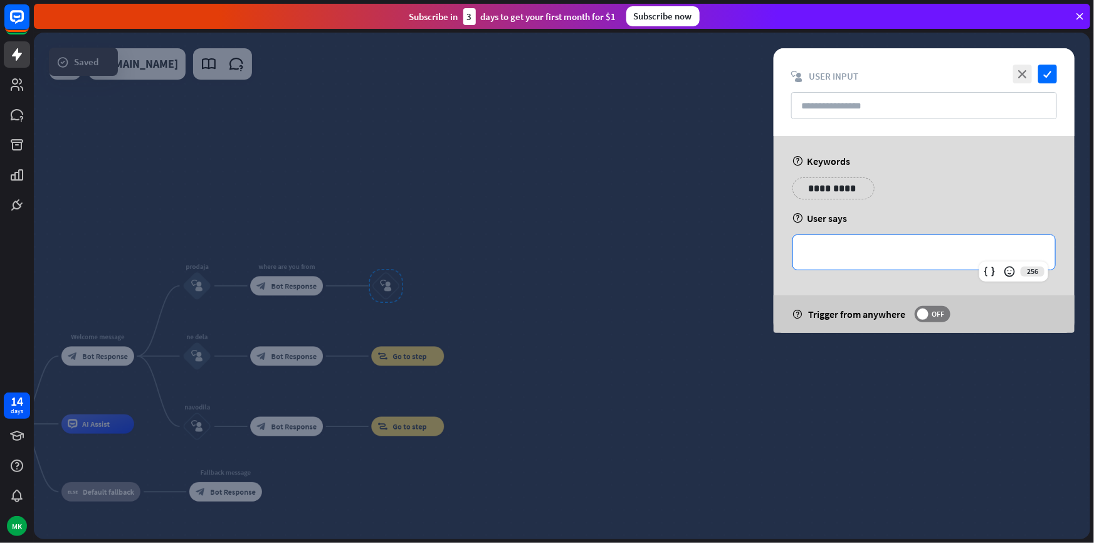
click at [919, 258] on p "**********" at bounding box center [924, 253] width 237 height 16
click at [1046, 85] on div "close check block_user_input User Input" at bounding box center [924, 92] width 301 height 88
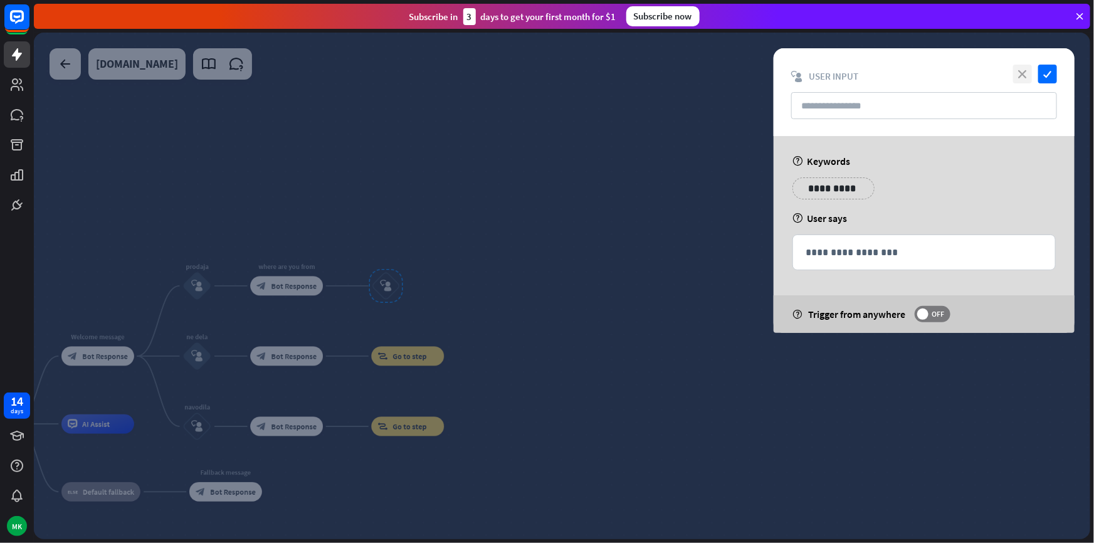
click at [1017, 77] on icon "close" at bounding box center [1023, 74] width 19 height 19
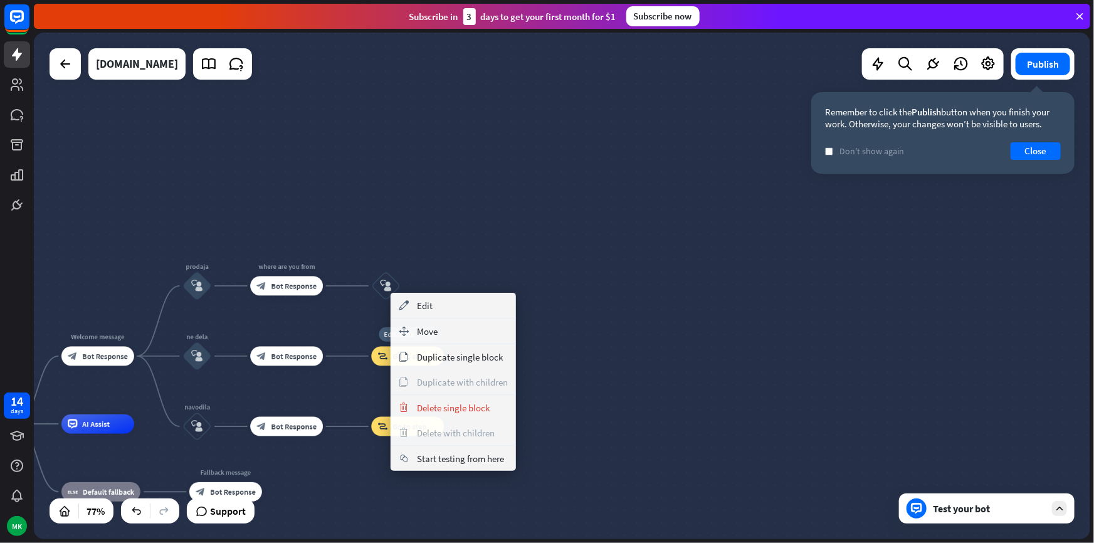
drag, startPoint x: 370, startPoint y: 337, endPoint x: 380, endPoint y: 315, distance: 23.6
click at [371, 347] on div "Edit name more_horiz block_goto Go to step" at bounding box center [407, 356] width 73 height 19
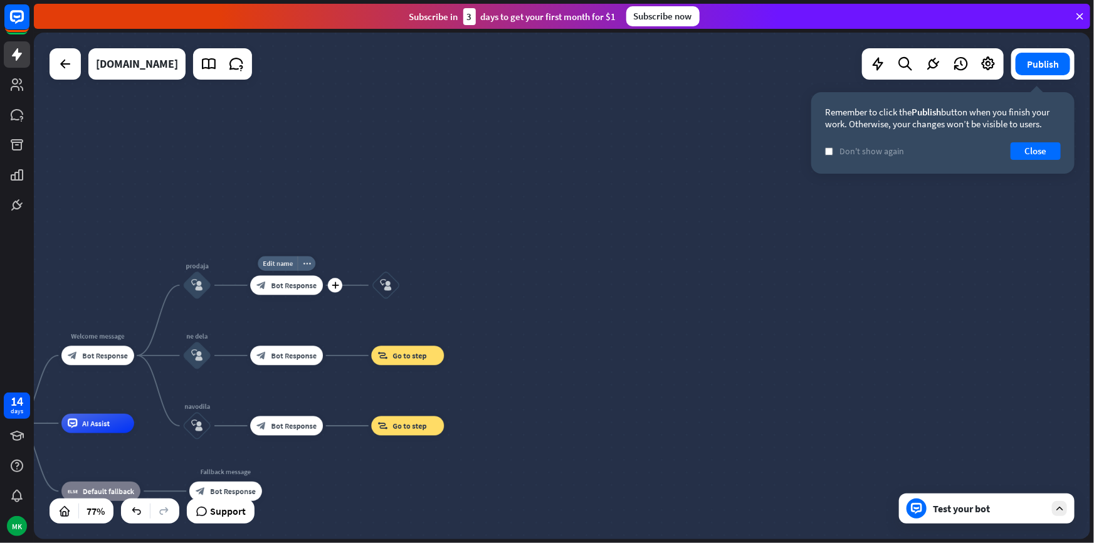
click at [308, 286] on span "Bot Response" at bounding box center [295, 284] width 46 height 9
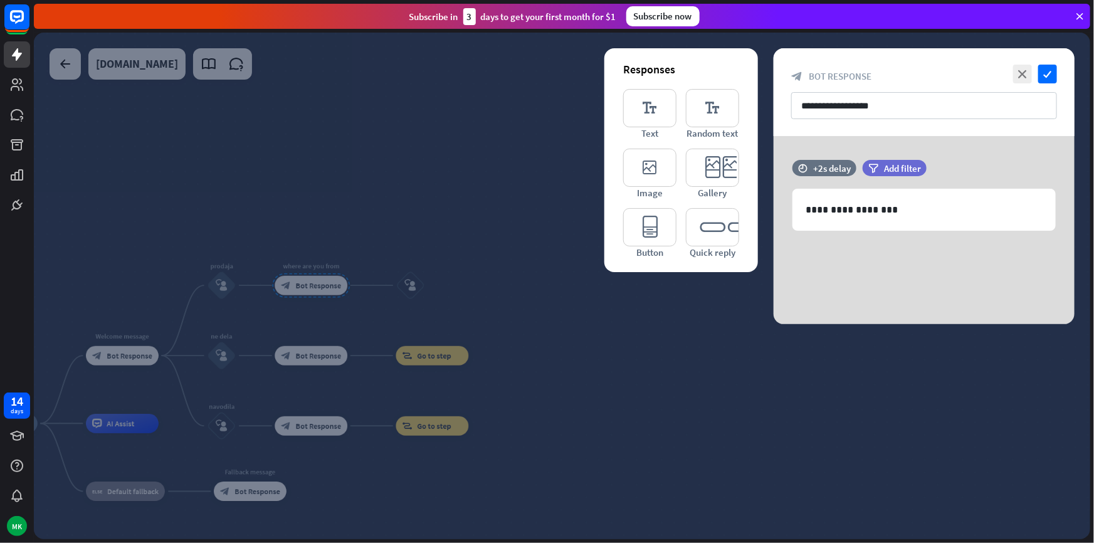
click at [558, 326] on div at bounding box center [562, 286] width 1057 height 507
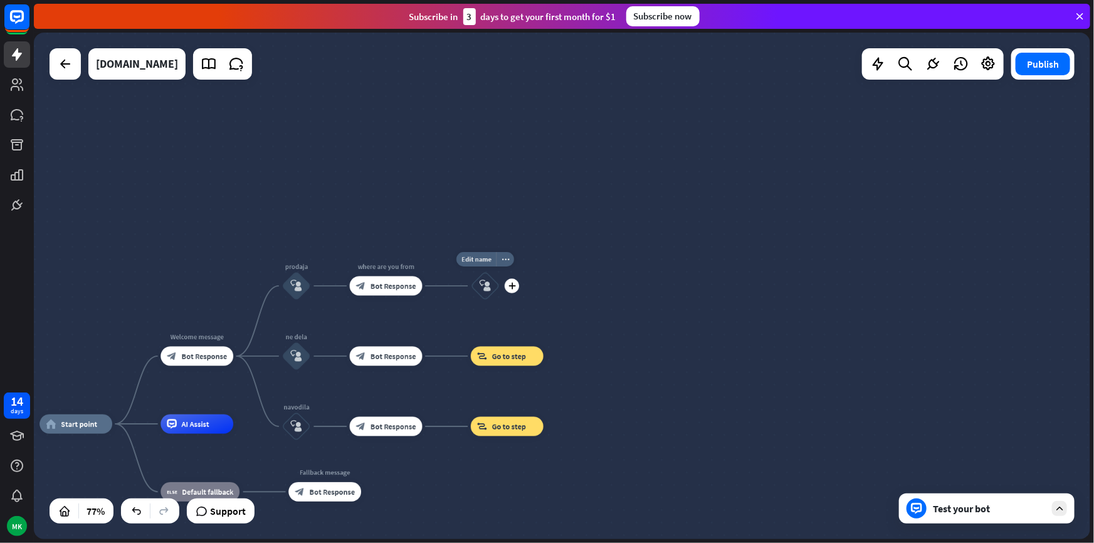
click at [500, 294] on div "Edit name more_horiz plus block_user_input" at bounding box center [485, 286] width 29 height 29
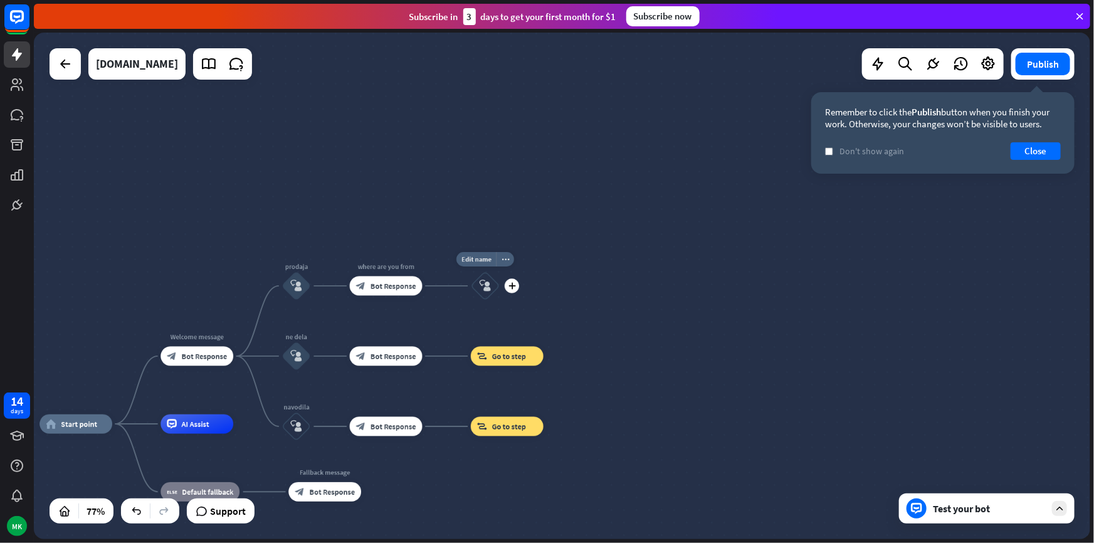
click at [500, 295] on div "Edit name more_horiz plus block_user_input" at bounding box center [485, 286] width 29 height 29
click at [509, 284] on icon "plus" at bounding box center [513, 286] width 8 height 7
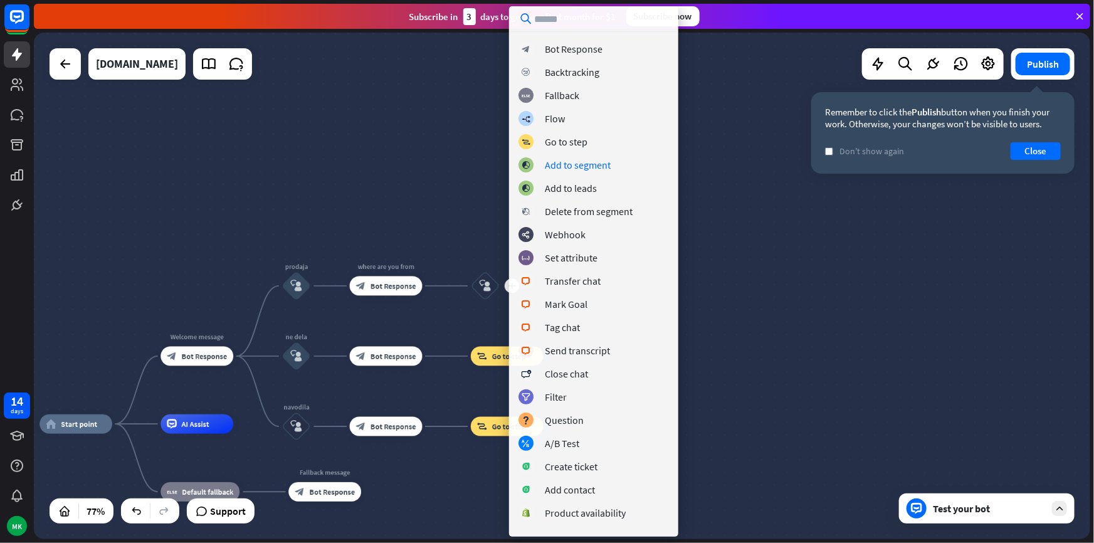
click at [556, 150] on div "block_bot_response Bot Response block_backtracking Backtracking block_fallback …" at bounding box center [593, 284] width 169 height 486
click at [559, 145] on div "Go to step" at bounding box center [566, 141] width 43 height 13
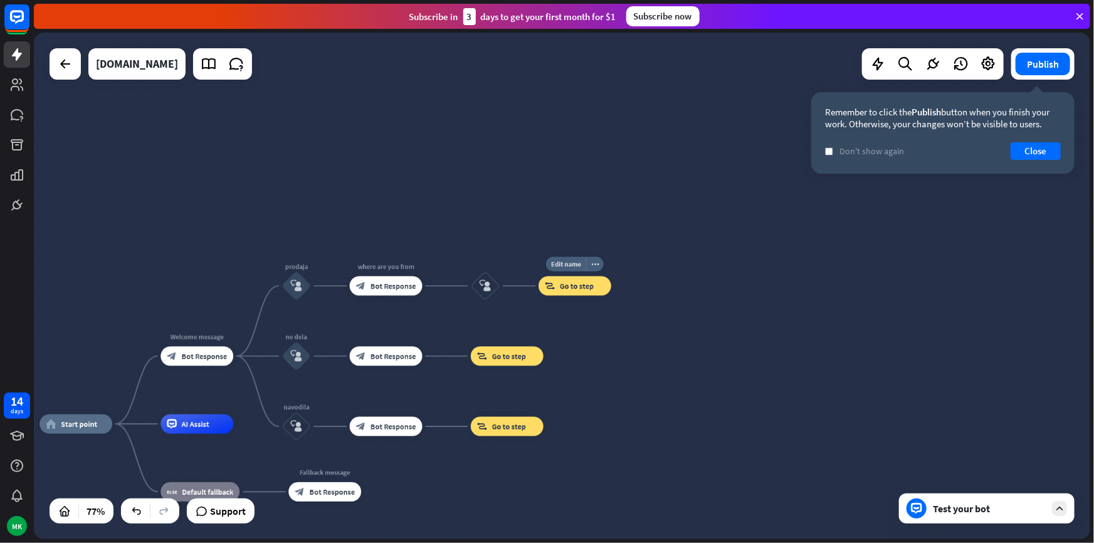
click at [565, 290] on span "Go to step" at bounding box center [577, 285] width 34 height 9
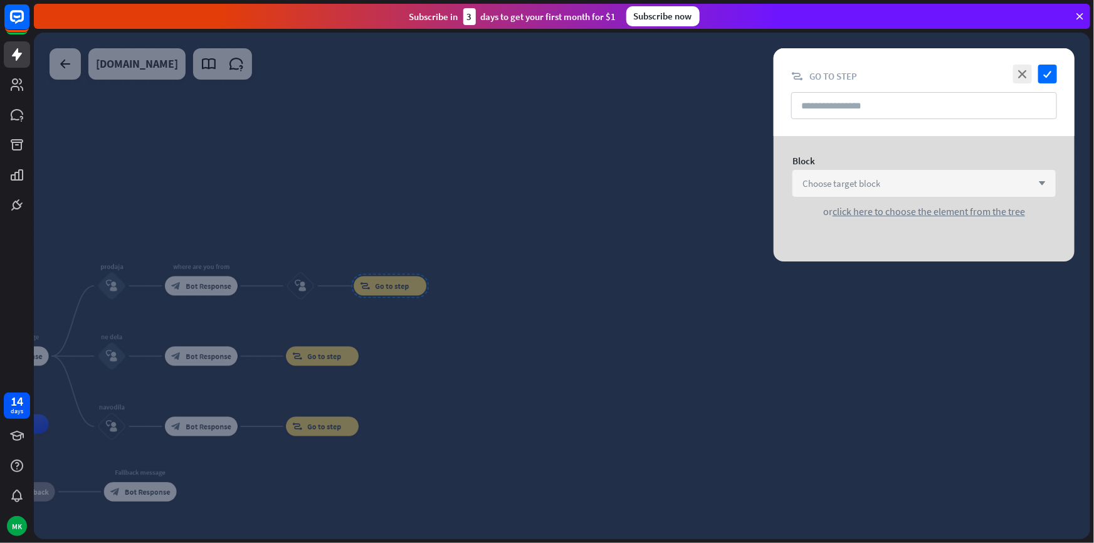
click at [795, 186] on div "Choose target block arrow_down" at bounding box center [924, 183] width 263 height 27
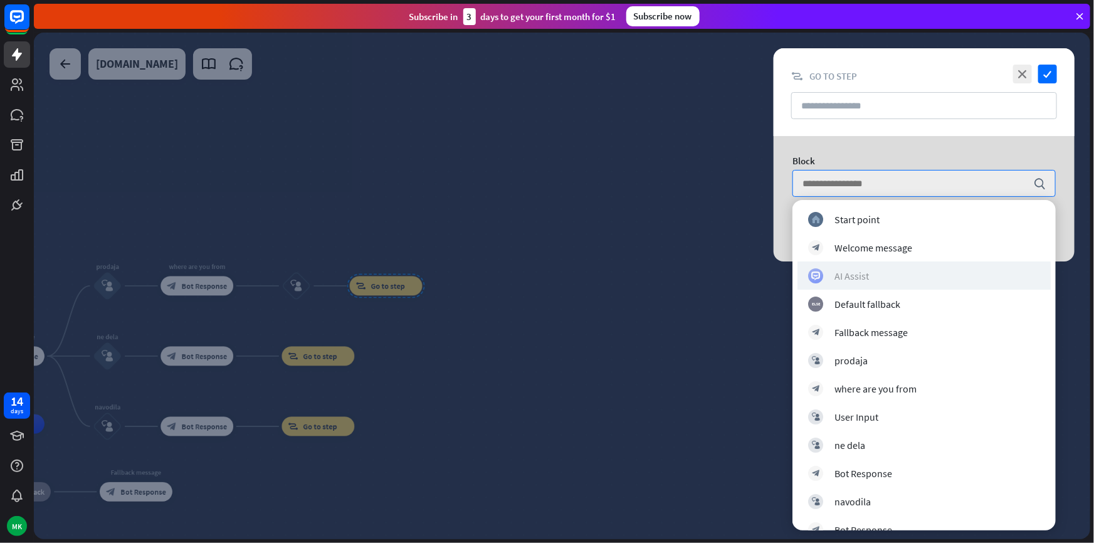
click at [835, 270] on div "AI Assist" at bounding box center [852, 276] width 34 height 13
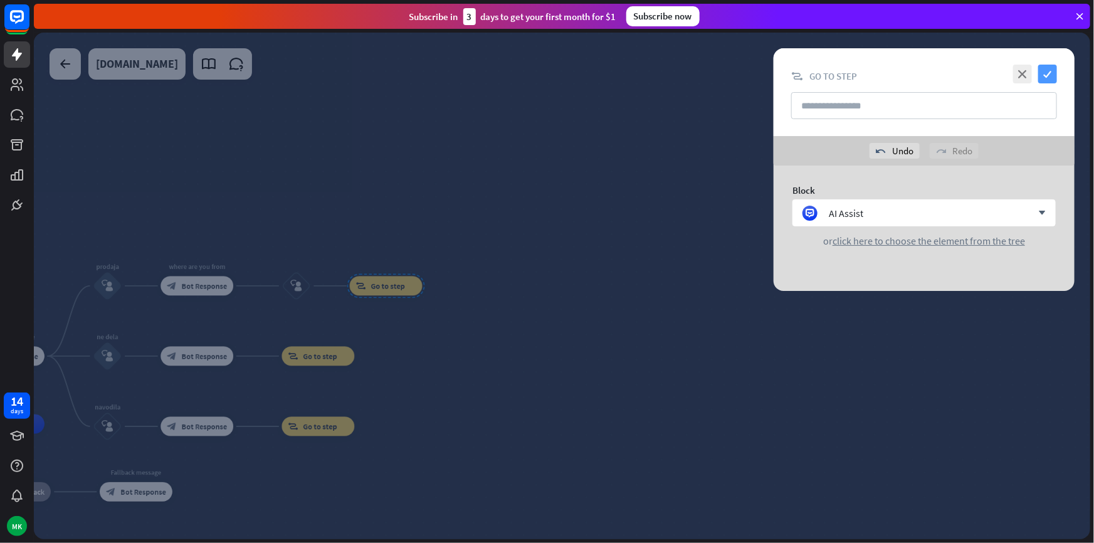
click at [1049, 77] on icon "check" at bounding box center [1048, 74] width 19 height 19
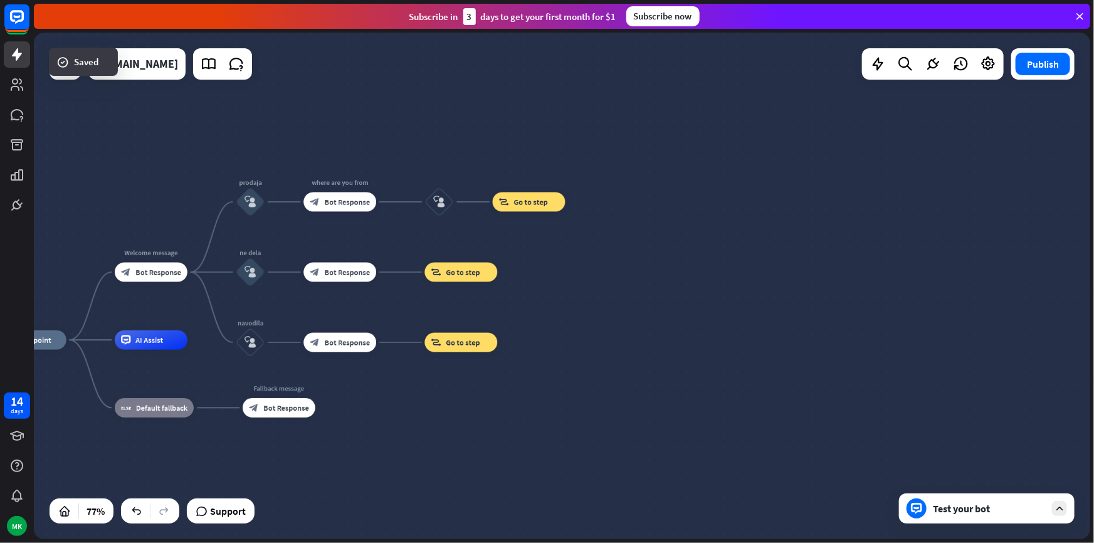
drag, startPoint x: 607, startPoint y: 218, endPoint x: 766, endPoint y: 193, distance: 160.6
click at [762, 186] on div "home_2 Start point Welcome message block_bot_response Bot Response prodaja bloc…" at bounding box center [562, 286] width 1057 height 507
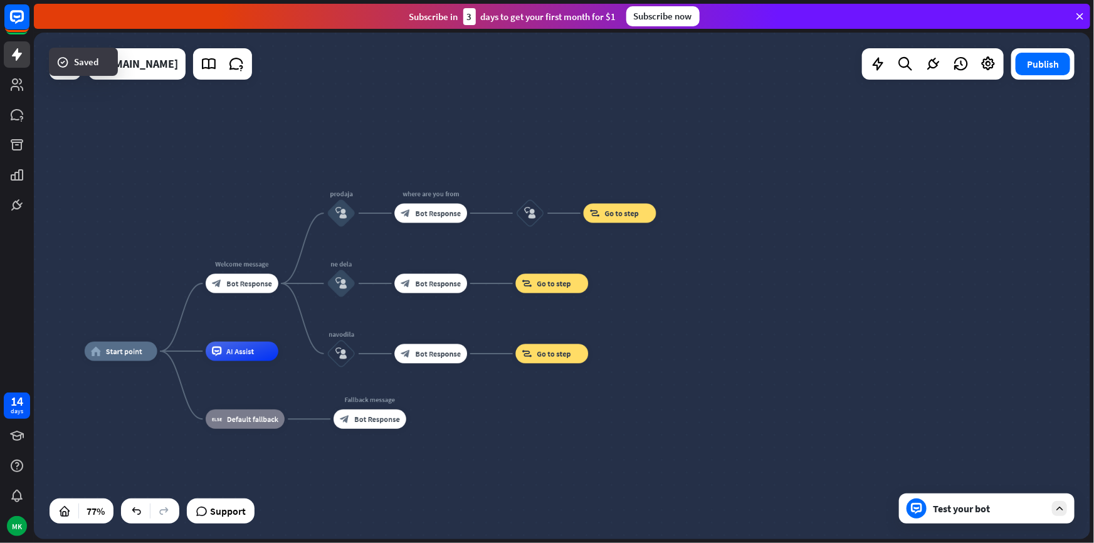
click at [945, 500] on div "Test your bot" at bounding box center [987, 509] width 176 height 30
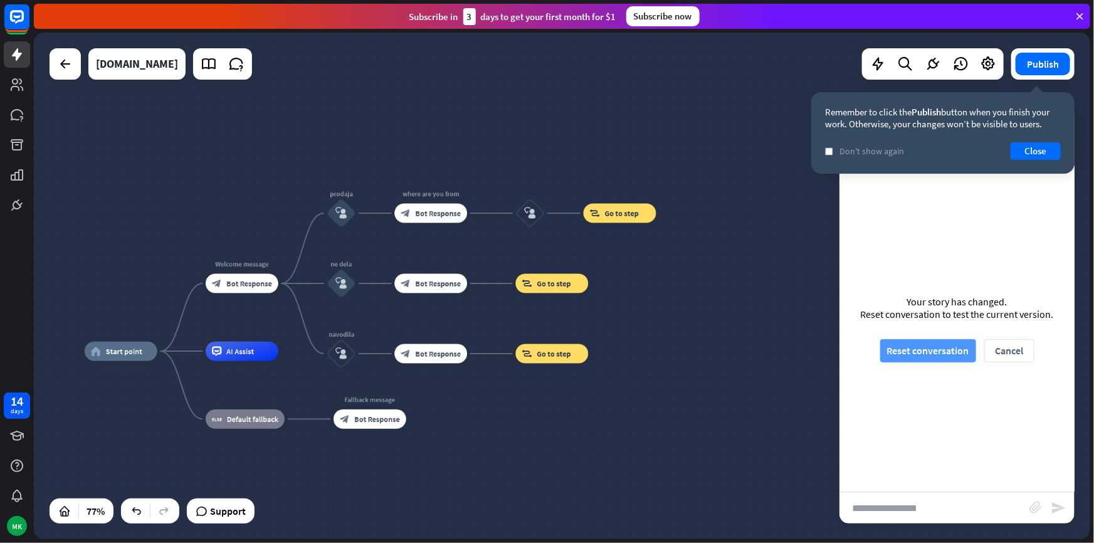
click at [948, 345] on button "Reset conversation" at bounding box center [929, 350] width 96 height 23
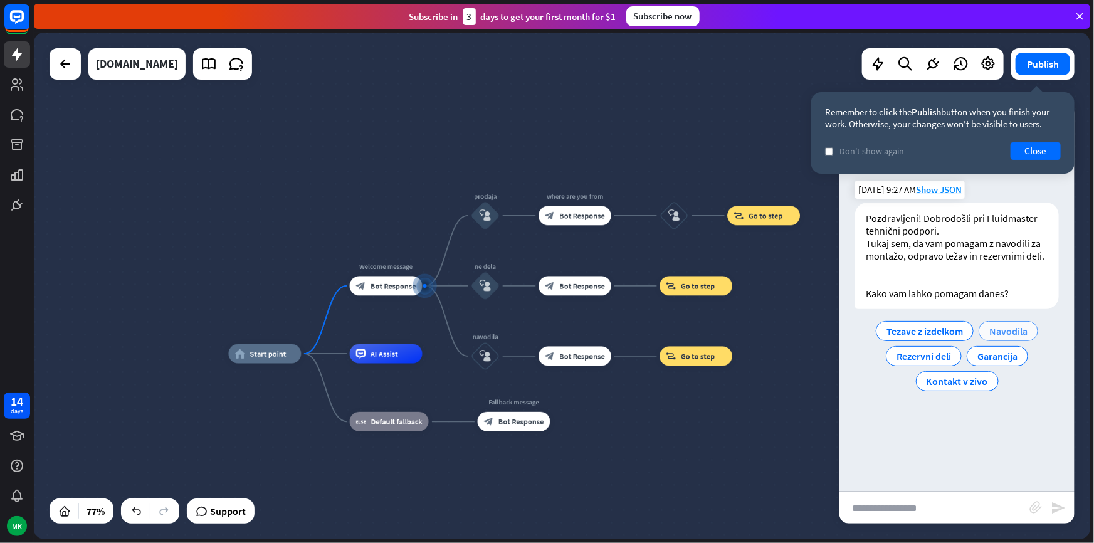
click at [991, 328] on span "Navodila" at bounding box center [1009, 331] width 38 height 13
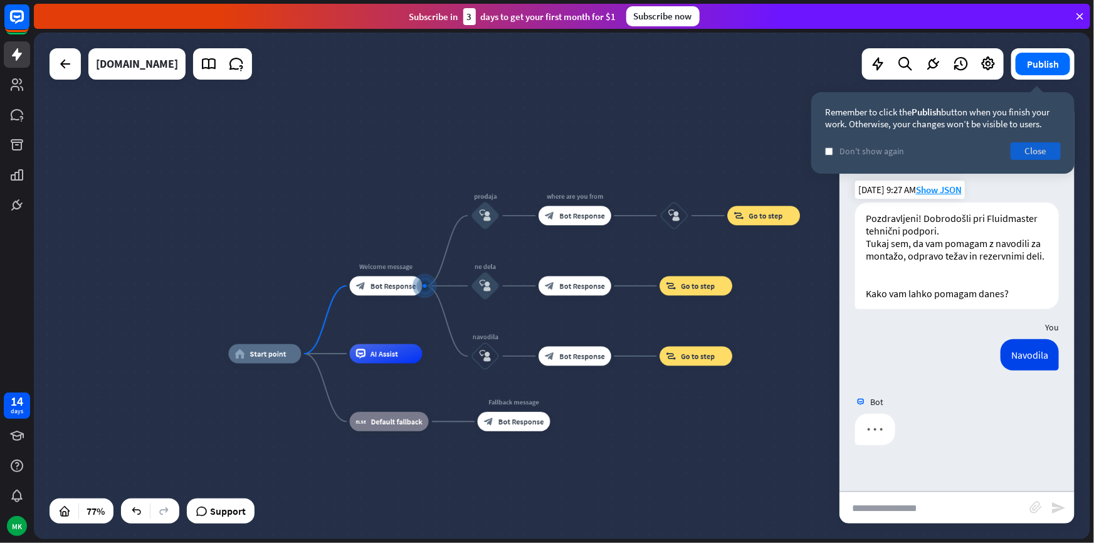
click at [1024, 155] on button "Close" at bounding box center [1036, 151] width 50 height 18
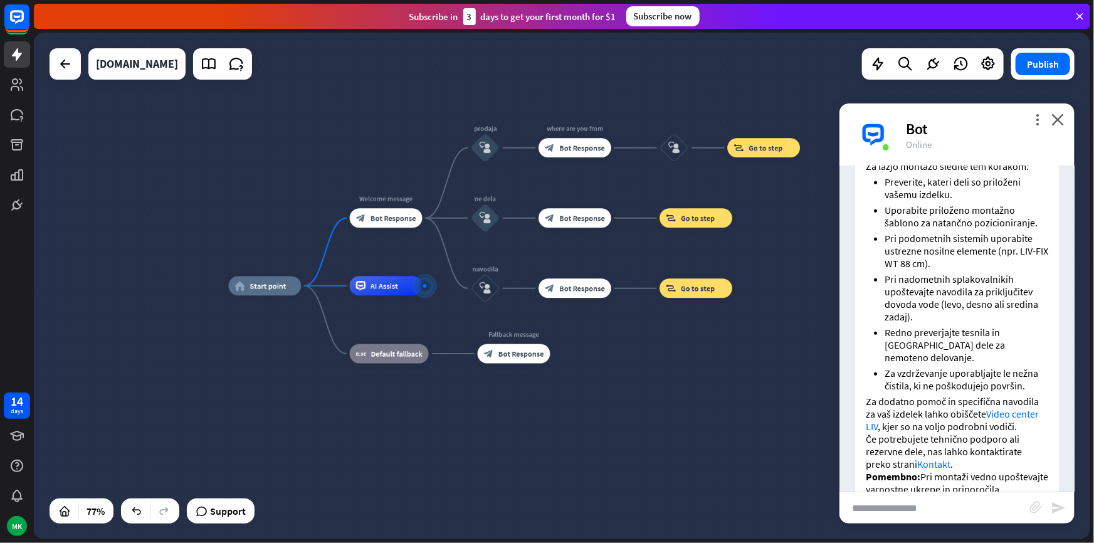
scroll to position [470, 0]
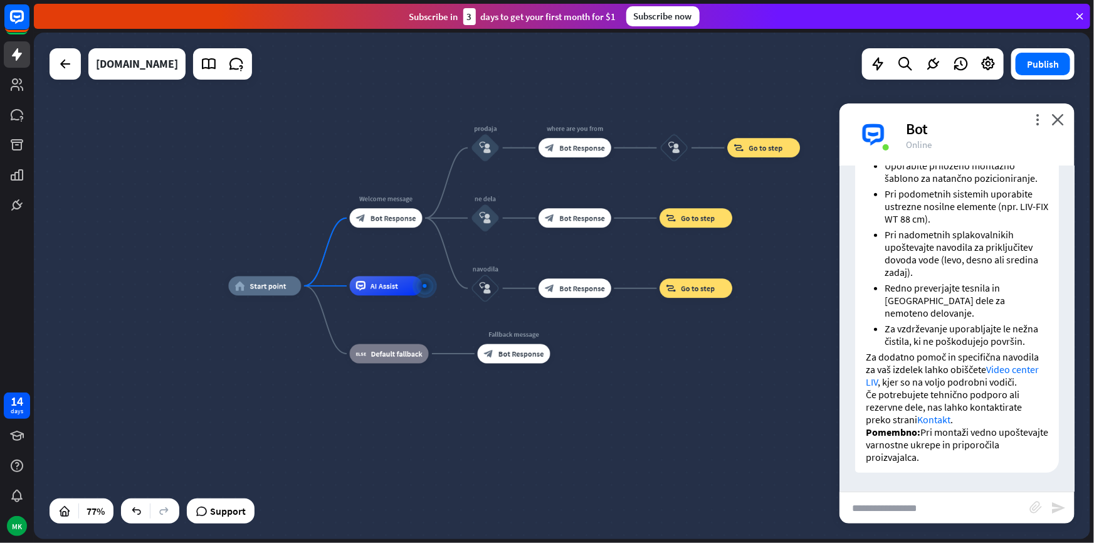
click at [720, 366] on div "home_2 Start point Welcome message block_bot_response Bot Response prodaja bloc…" at bounding box center [637, 481] width 817 height 391
click at [489, 154] on div "block_user_input" at bounding box center [486, 147] width 29 height 29
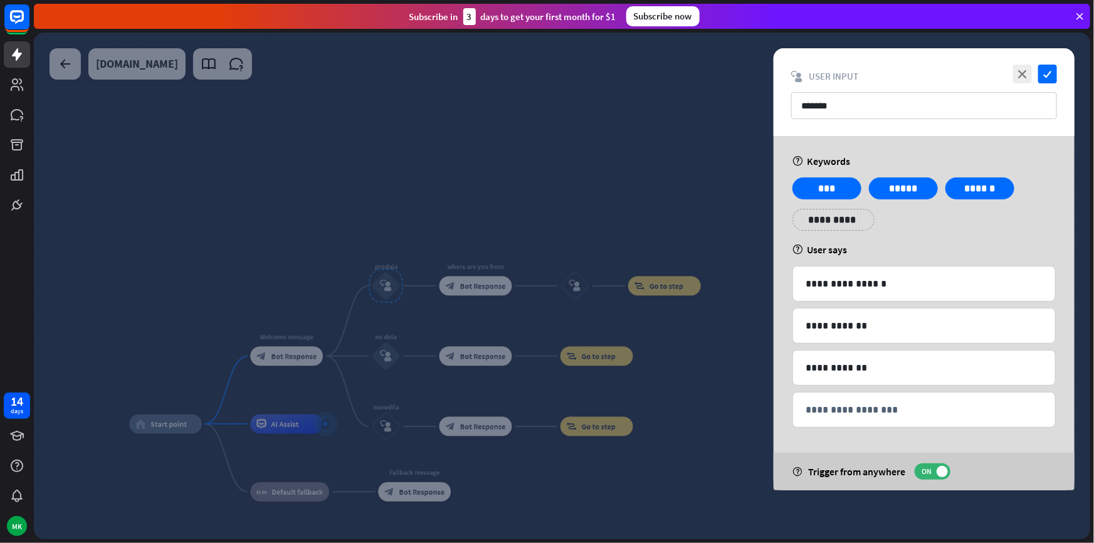
click at [300, 349] on div at bounding box center [562, 286] width 1057 height 507
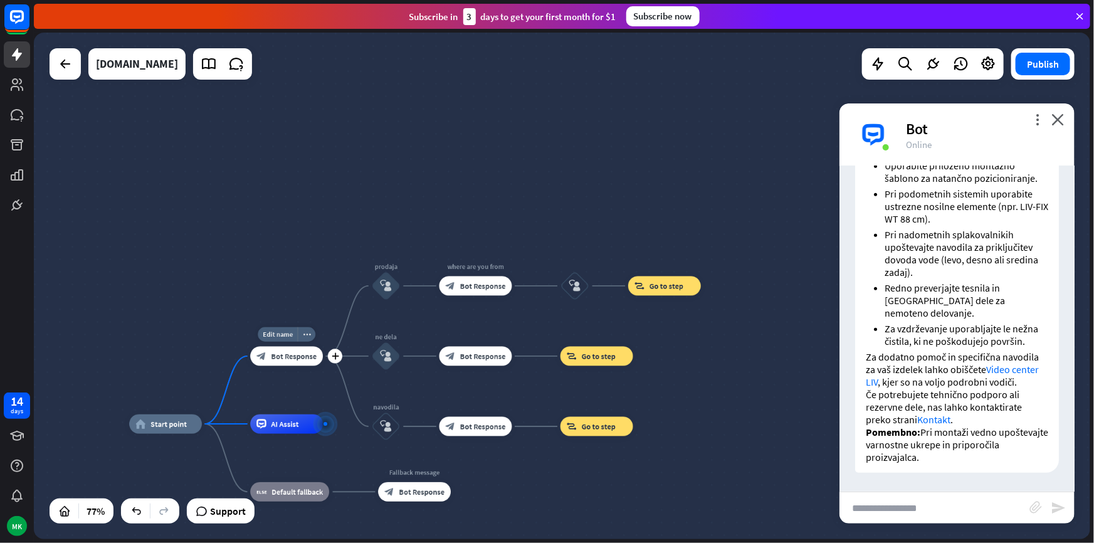
click at [292, 351] on span "Bot Response" at bounding box center [295, 355] width 46 height 9
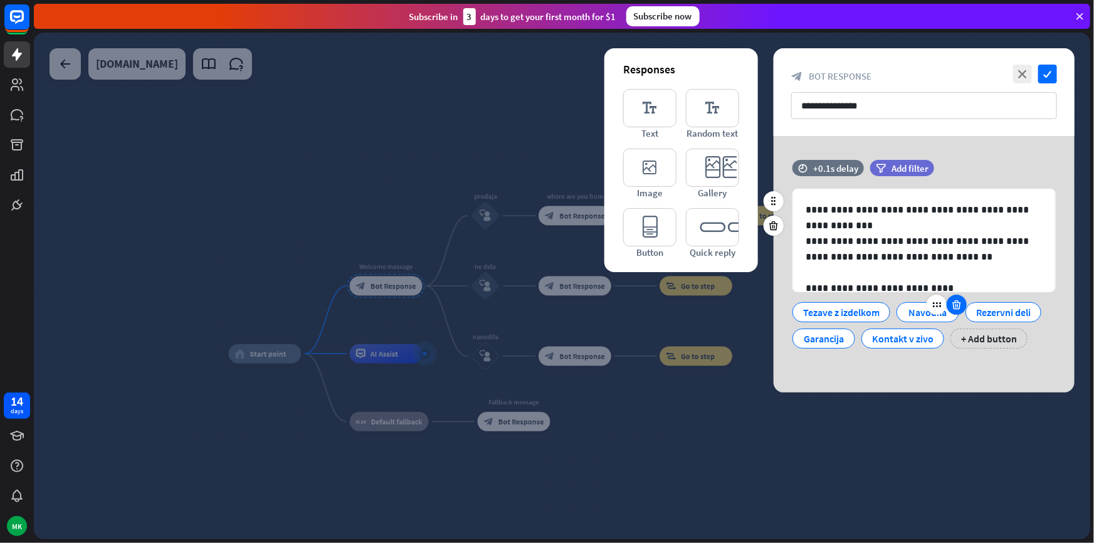
click at [951, 310] on div at bounding box center [957, 305] width 20 height 20
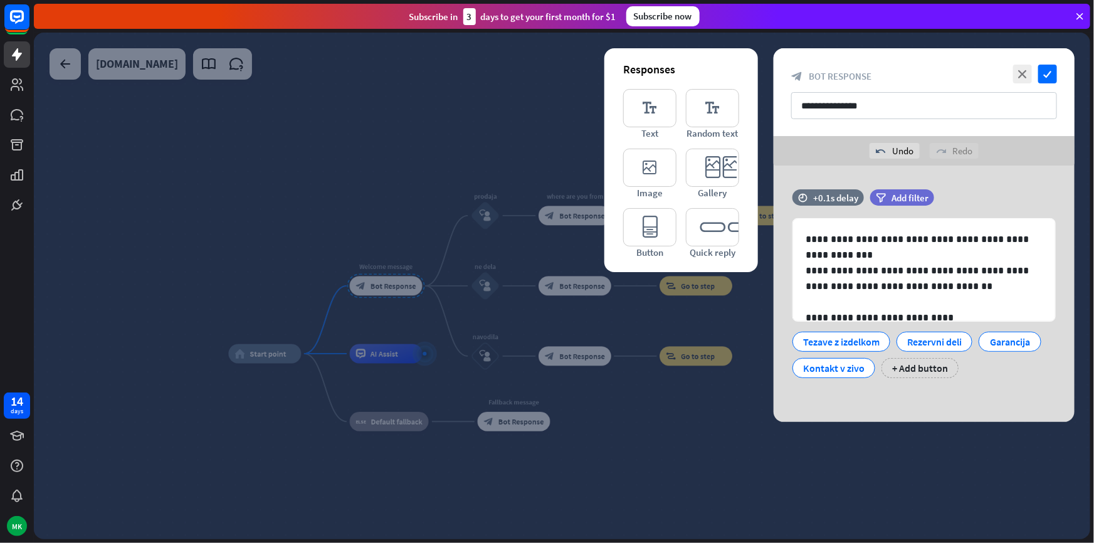
click at [217, 510] on div at bounding box center [562, 286] width 1057 height 507
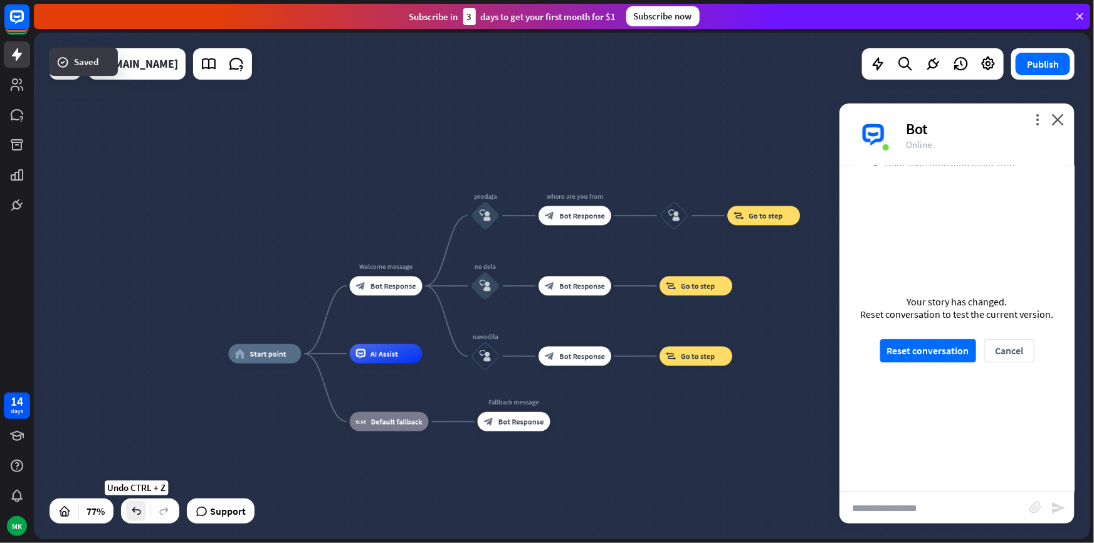
click at [143, 514] on div at bounding box center [136, 511] width 20 height 20
click at [392, 289] on span "Bot Response" at bounding box center [394, 285] width 46 height 9
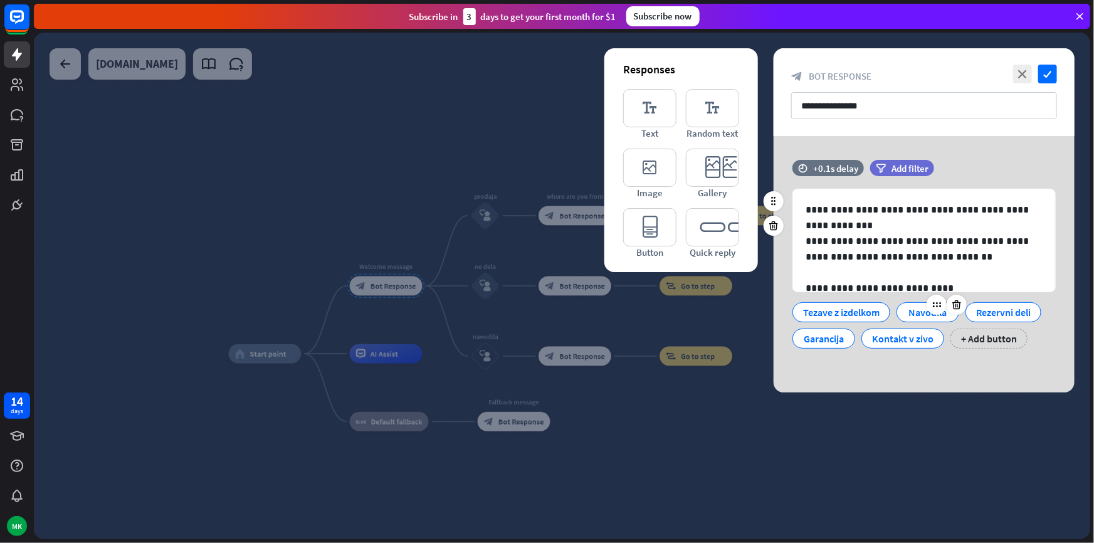
click at [909, 312] on div "Navodila" at bounding box center [928, 312] width 41 height 19
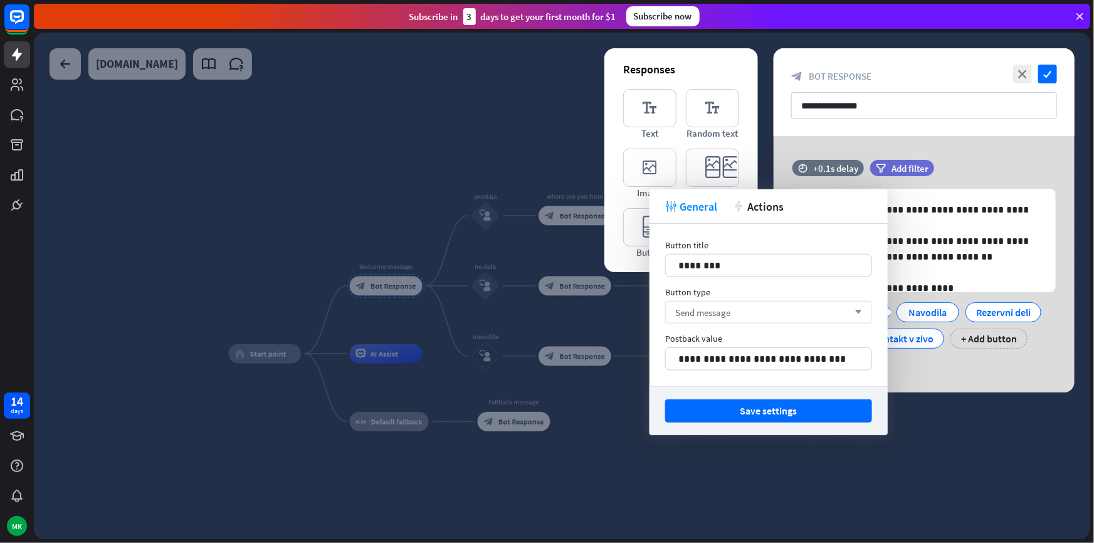
click at [760, 312] on div "Send message arrow_down" at bounding box center [768, 312] width 207 height 23
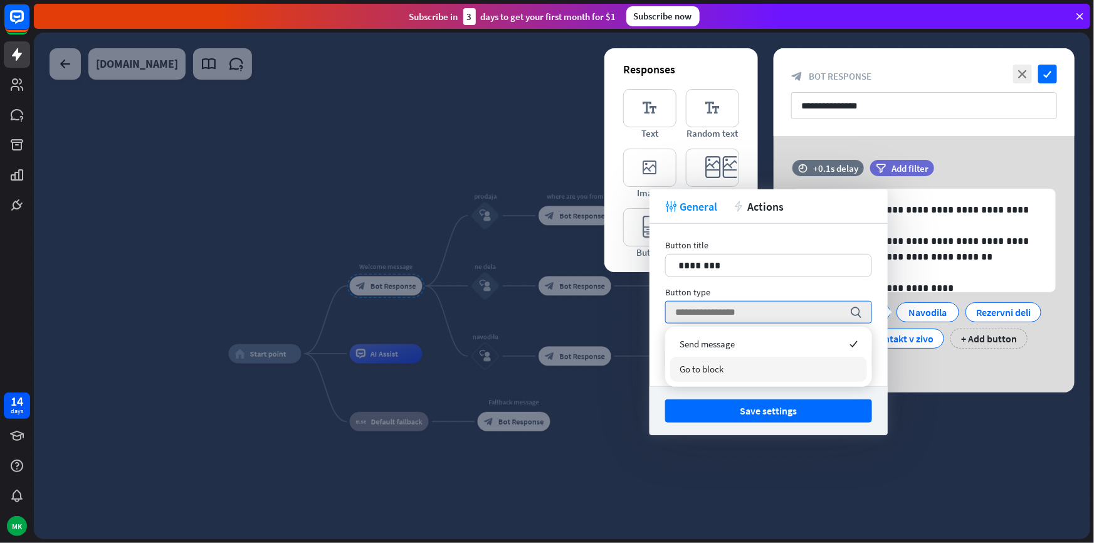
click at [734, 361] on div "Go to block" at bounding box center [768, 369] width 197 height 25
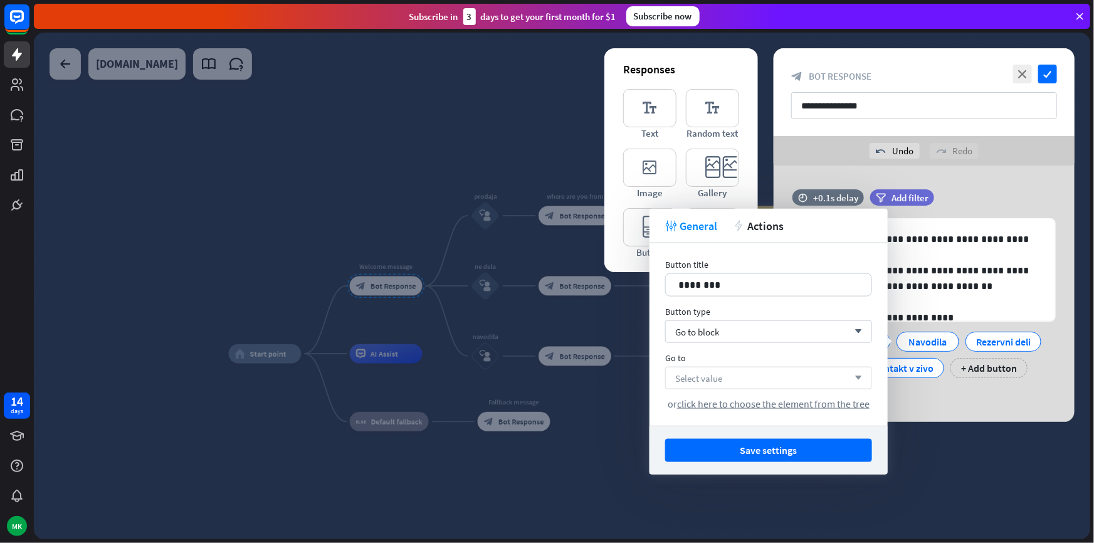
click at [732, 383] on div "Select value arrow_down" at bounding box center [768, 378] width 207 height 23
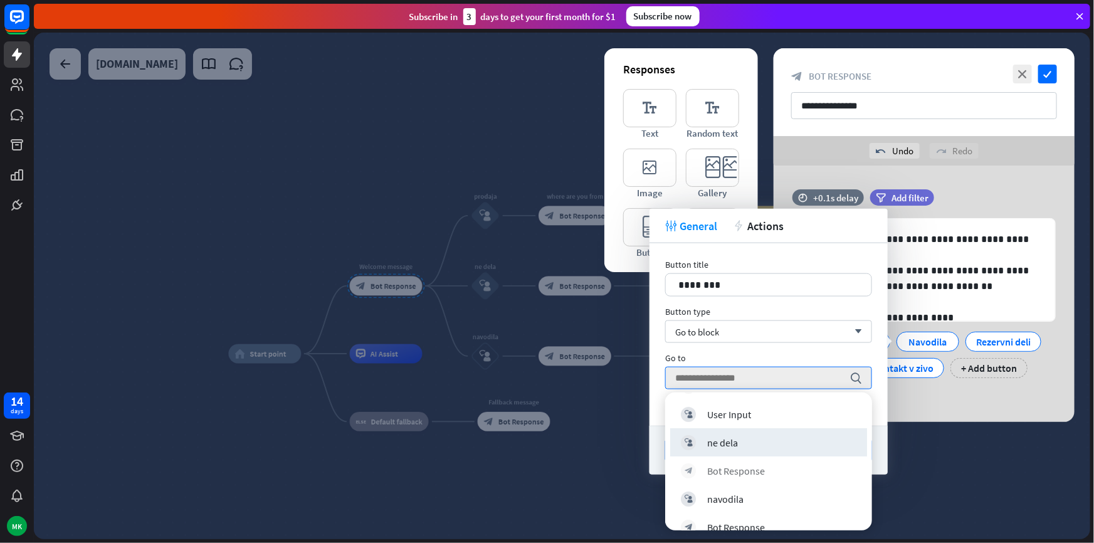
scroll to position [210, 0]
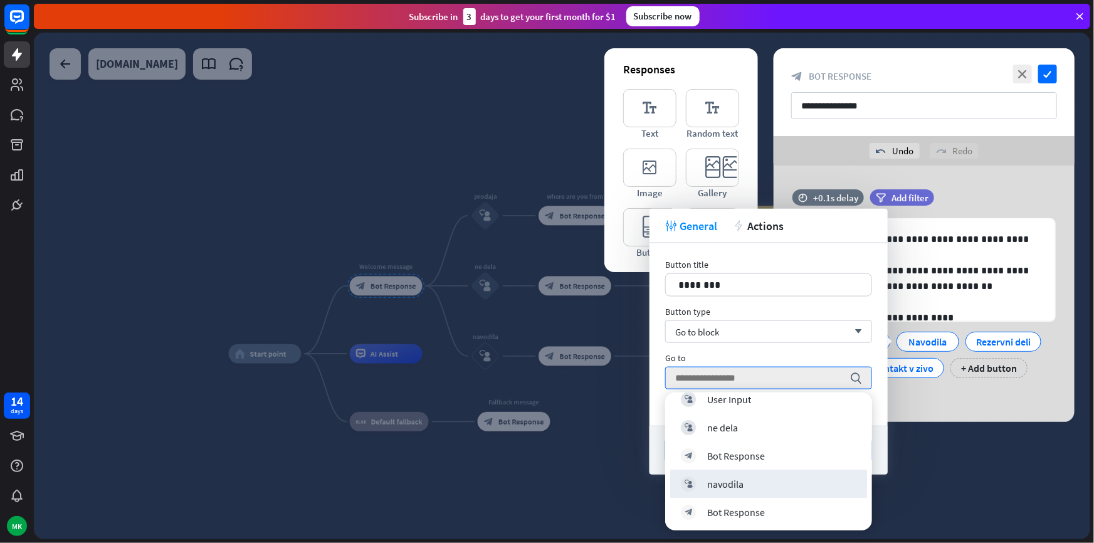
click at [740, 477] on div "navodila" at bounding box center [725, 483] width 36 height 13
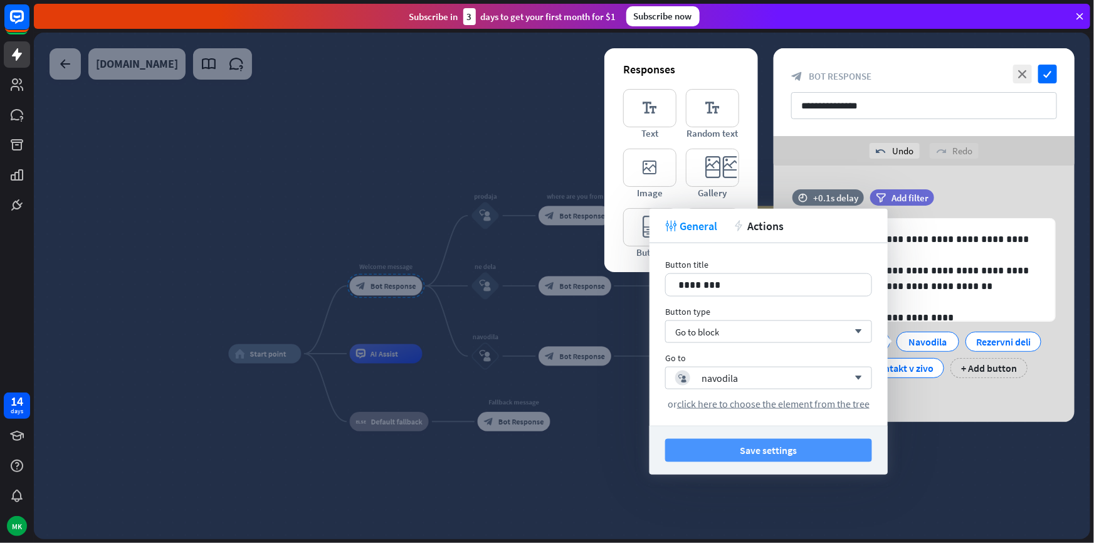
click at [805, 445] on button "Save settings" at bounding box center [768, 450] width 207 height 23
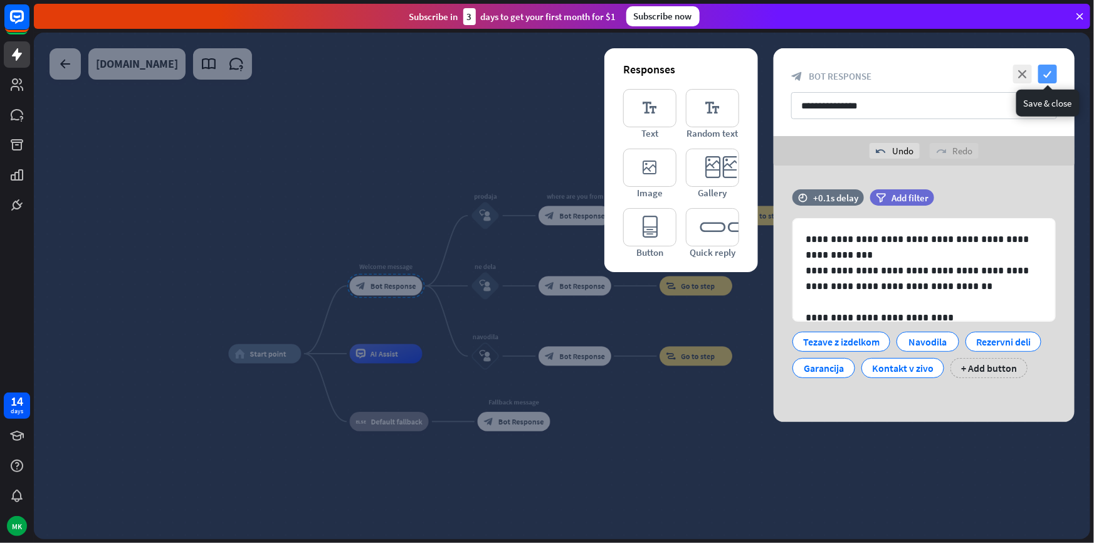
click at [1049, 82] on icon "check" at bounding box center [1048, 74] width 19 height 19
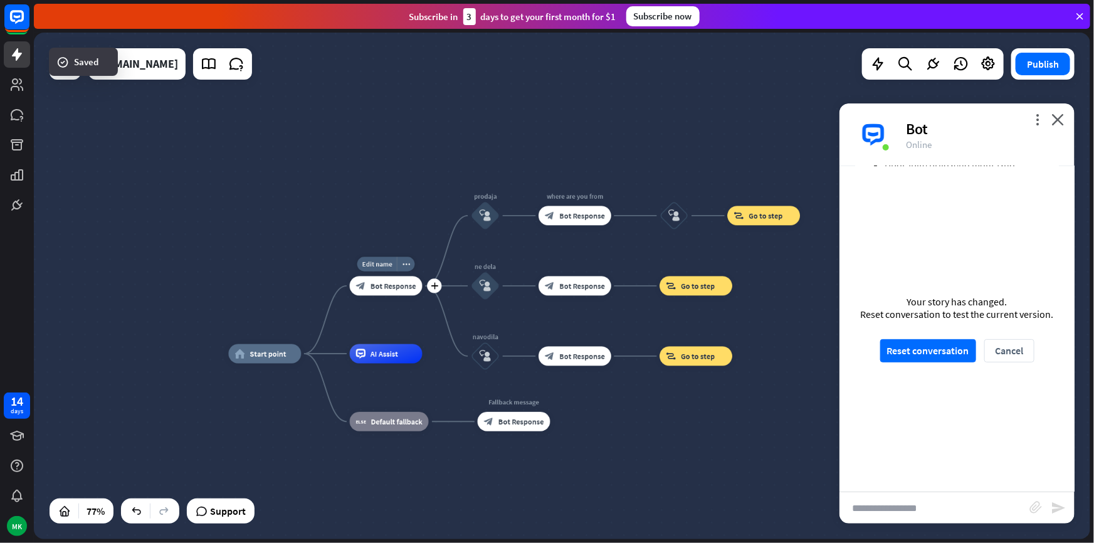
click at [396, 288] on span "Bot Response" at bounding box center [394, 285] width 46 height 9
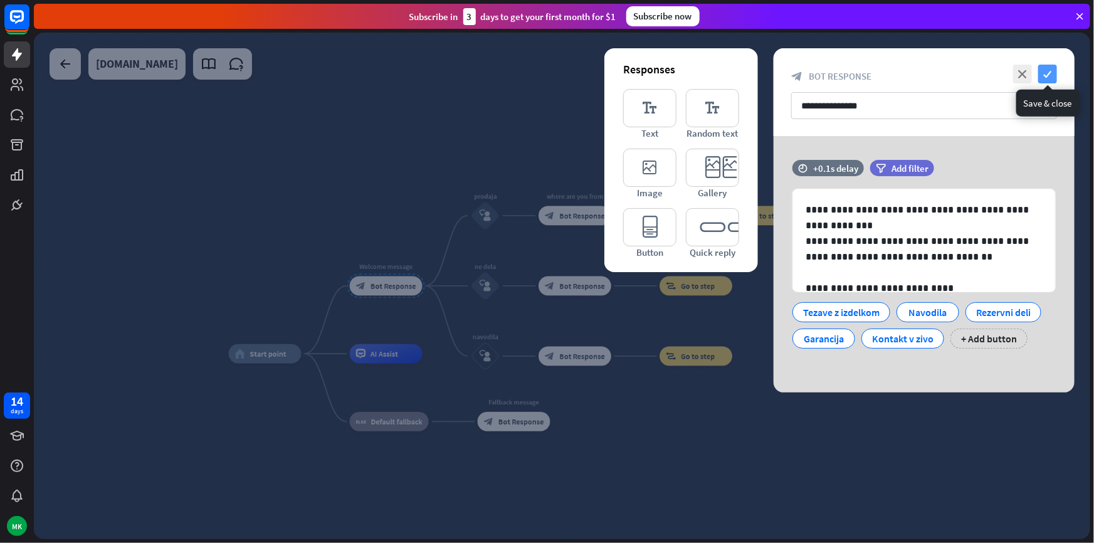
click at [1052, 70] on icon "check" at bounding box center [1048, 74] width 19 height 19
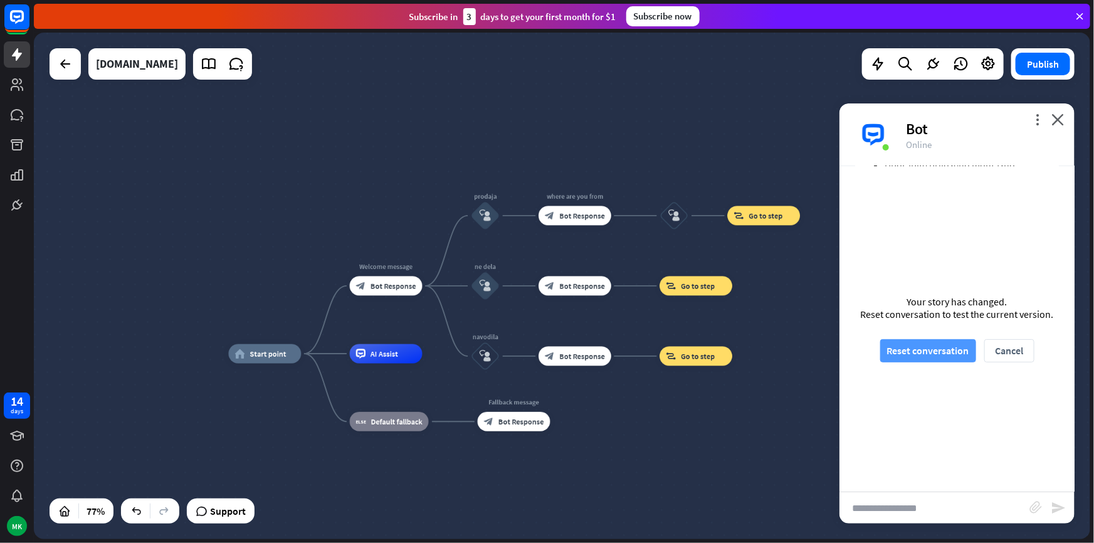
click at [931, 349] on button "Reset conversation" at bounding box center [929, 350] width 96 height 23
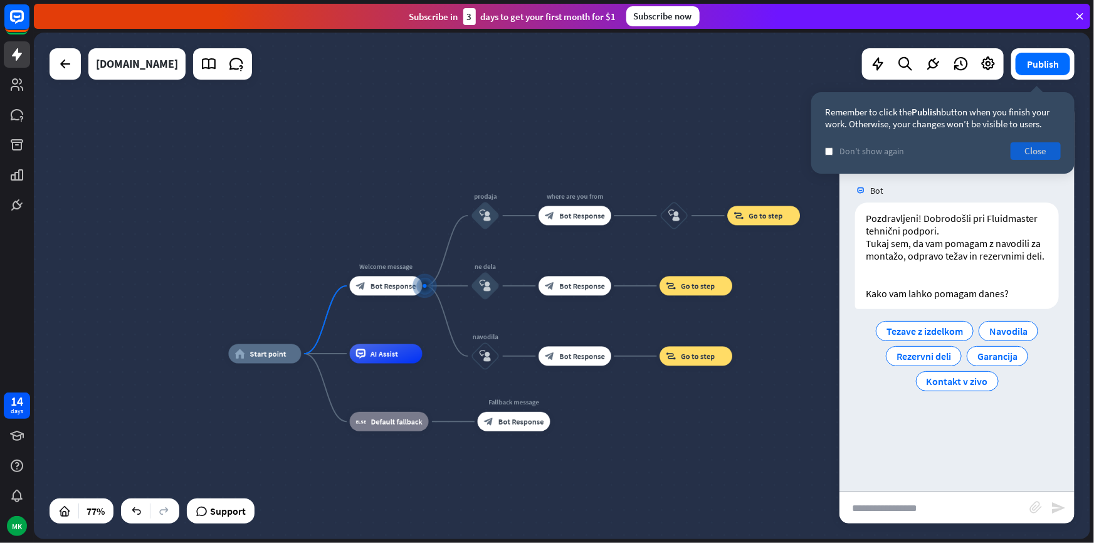
click at [1036, 154] on button "Close" at bounding box center [1036, 151] width 50 height 18
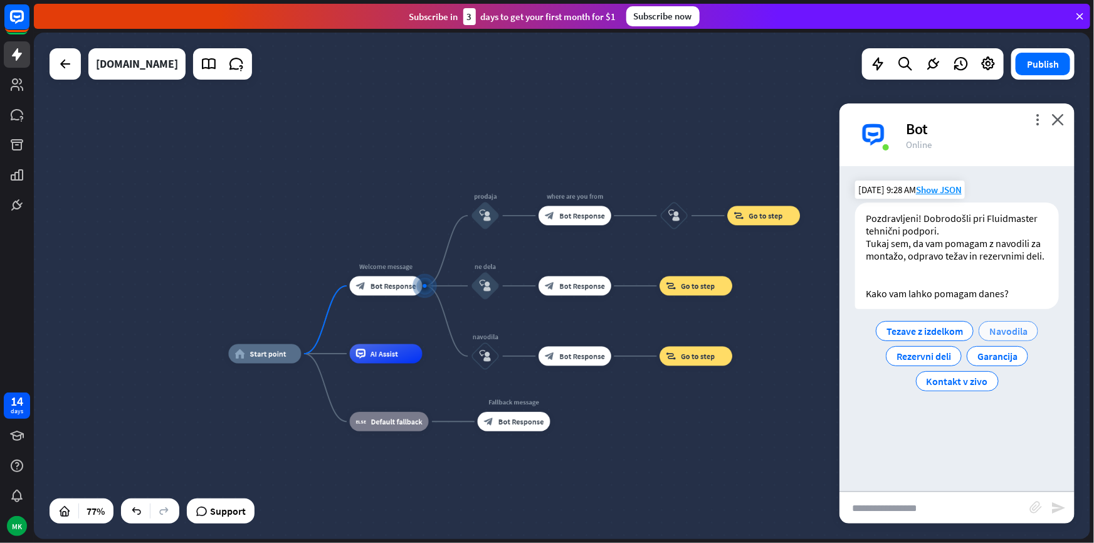
click at [1003, 326] on span "Navodila" at bounding box center [1009, 331] width 38 height 13
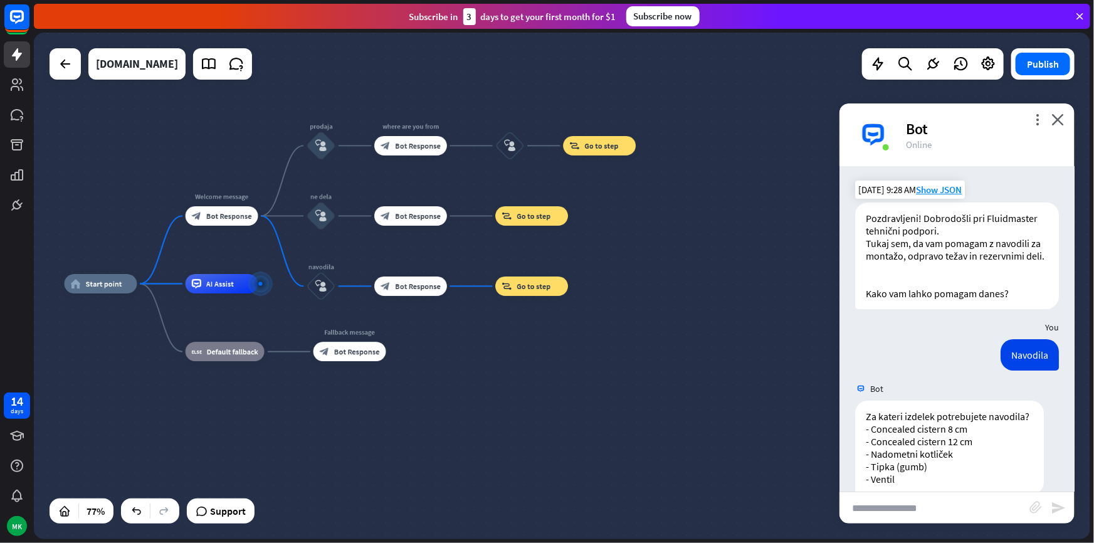
scroll to position [34, 0]
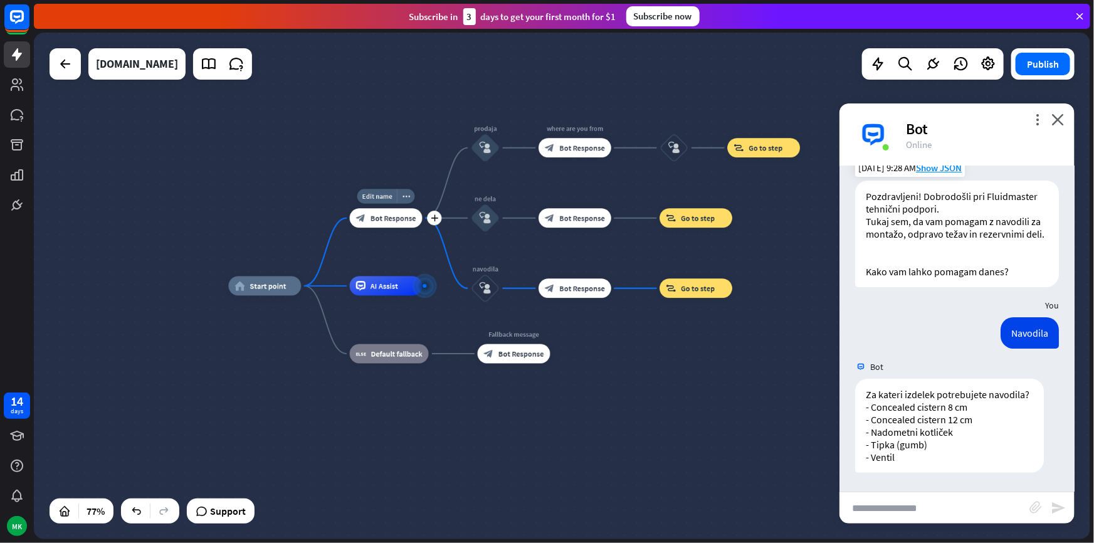
drag, startPoint x: 407, startPoint y: 224, endPoint x: 414, endPoint y: 218, distance: 8.9
click at [414, 218] on div "block_bot_response Bot Response" at bounding box center [386, 217] width 73 height 19
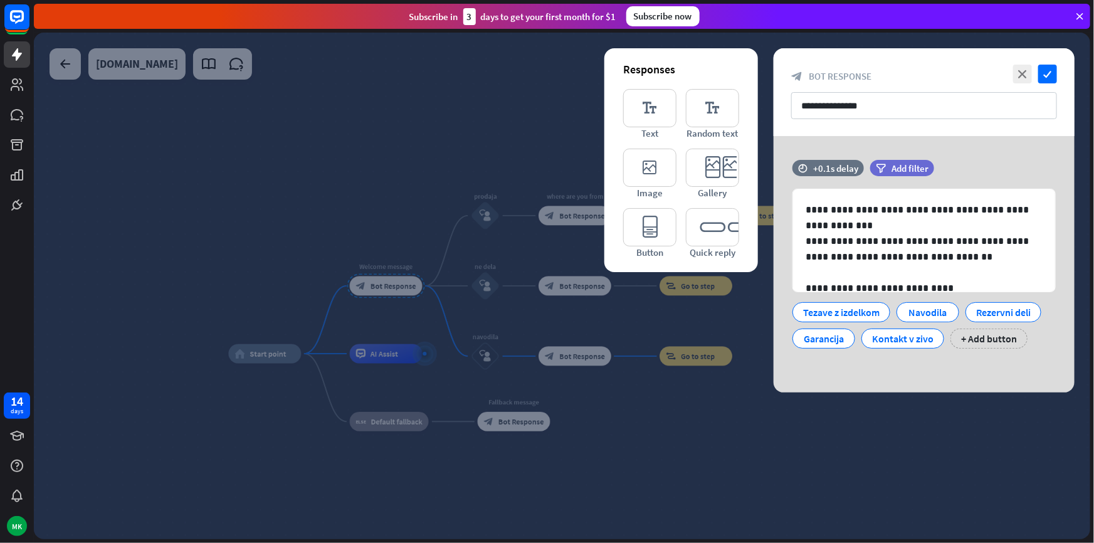
click at [319, 234] on div at bounding box center [562, 286] width 1057 height 507
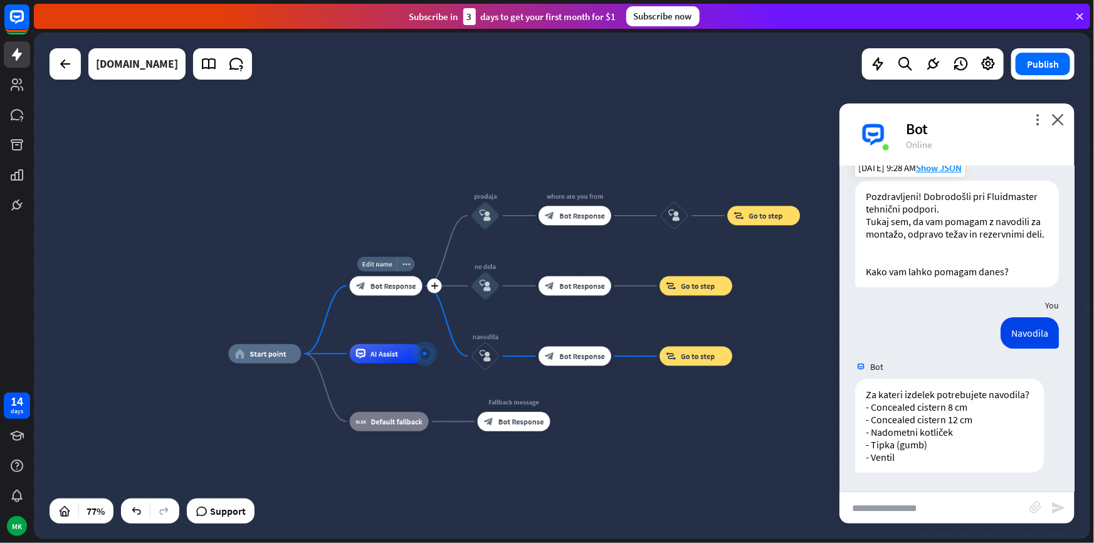
click at [376, 285] on span "Bot Response" at bounding box center [394, 285] width 46 height 9
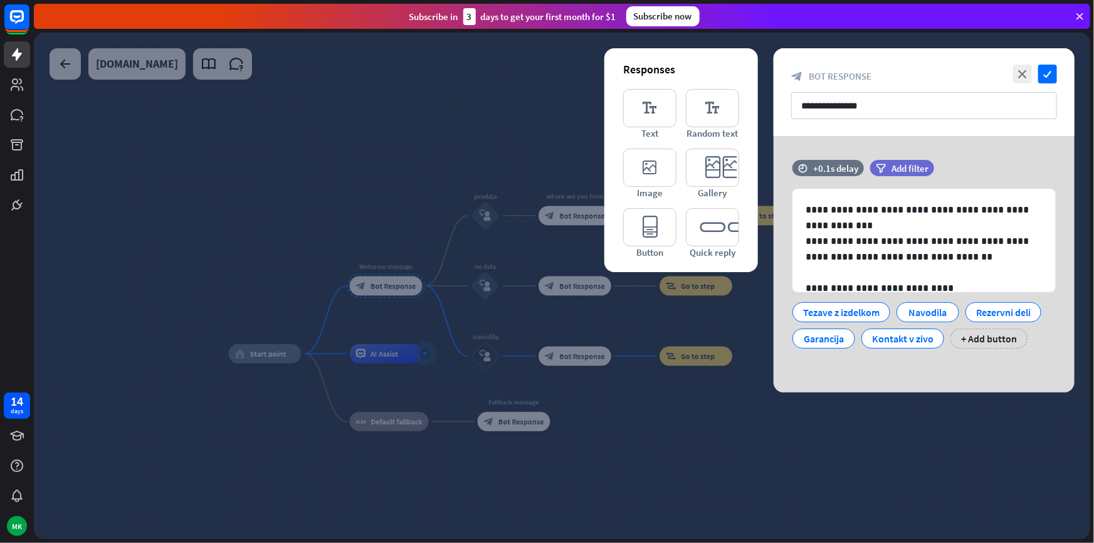
drag, startPoint x: 732, startPoint y: 447, endPoint x: 721, endPoint y: 441, distance: 12.6
click at [733, 445] on div at bounding box center [562, 286] width 1057 height 507
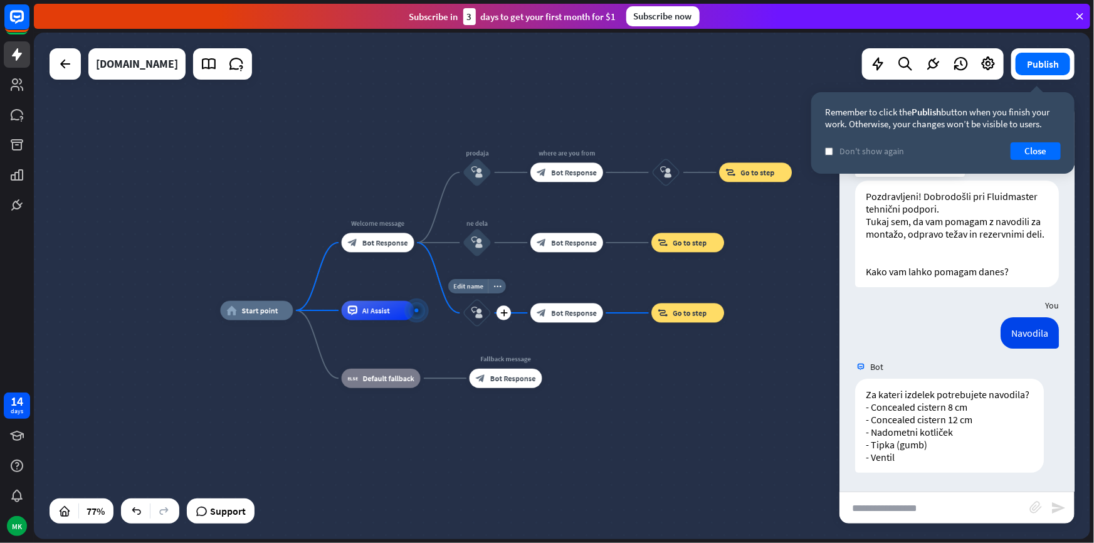
drag, startPoint x: 465, startPoint y: 353, endPoint x: 452, endPoint y: 324, distance: 31.7
click at [463, 319] on div "Edit name more_horiz plus block_user_input" at bounding box center [477, 313] width 29 height 29
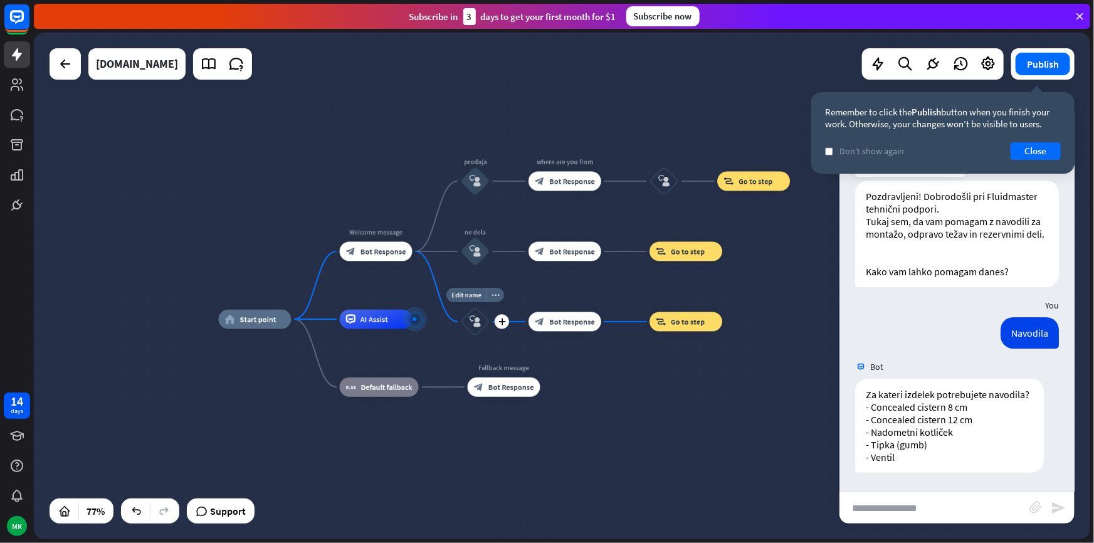
click at [461, 313] on div "Edit name more_horiz plus block_user_input" at bounding box center [475, 321] width 29 height 29
click at [1012, 144] on button "Close" at bounding box center [1036, 151] width 50 height 18
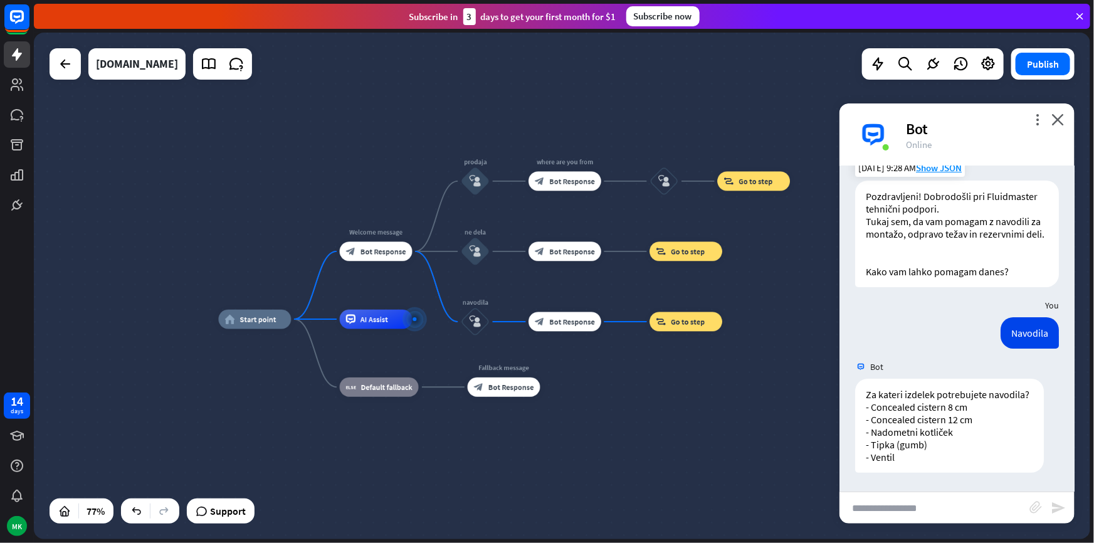
click at [1056, 122] on icon "close" at bounding box center [1058, 120] width 13 height 12
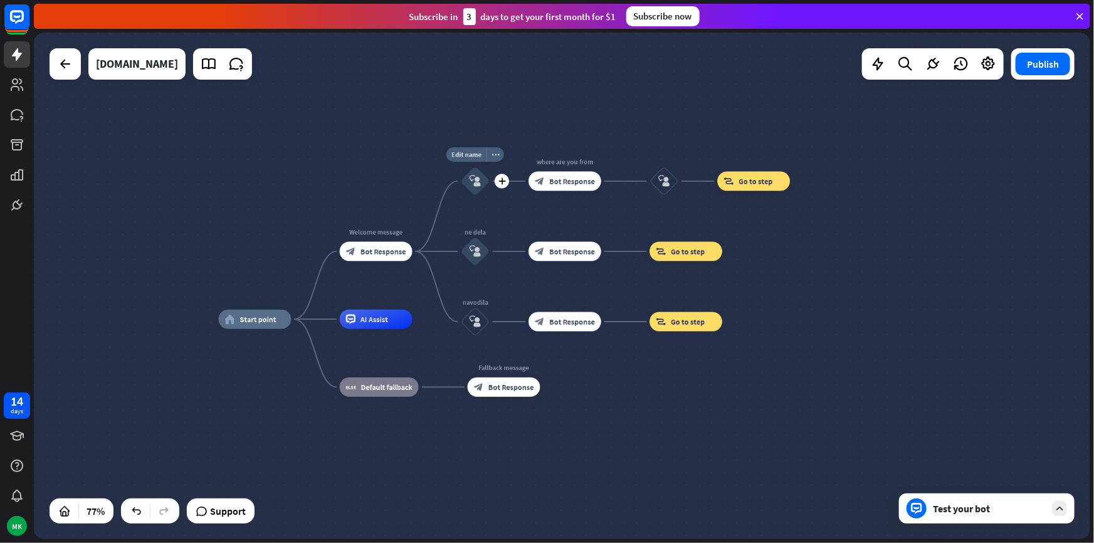
drag, startPoint x: 471, startPoint y: 324, endPoint x: 472, endPoint y: 209, distance: 114.2
click at [472, 319] on div "home_2 Start point Welcome message block_bot_response Bot Response Edit name mo…" at bounding box center [627, 514] width 817 height 391
drag, startPoint x: 473, startPoint y: 326, endPoint x: 473, endPoint y: 313, distance: 12.5
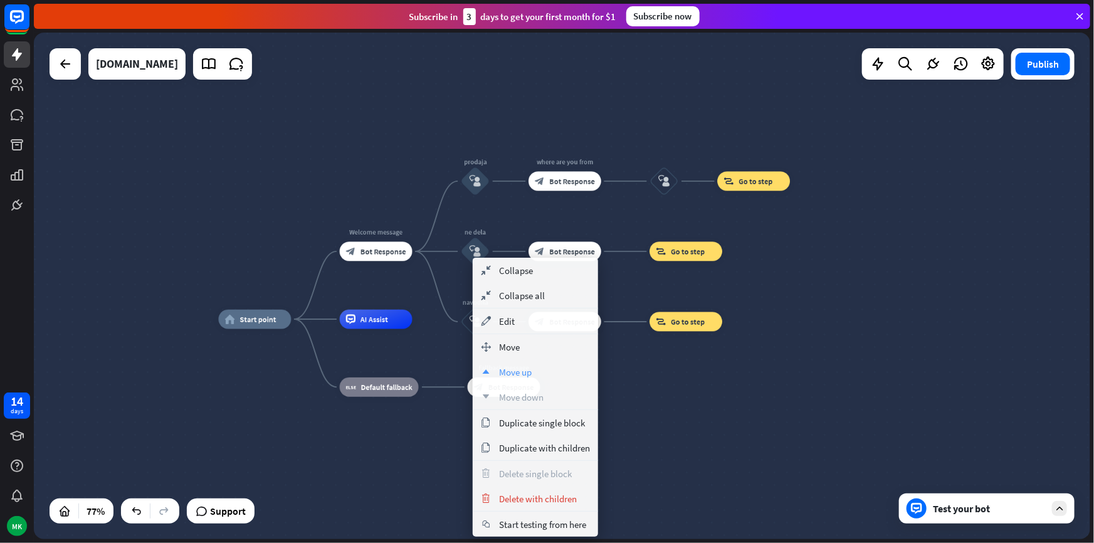
click at [517, 364] on div "up Move up" at bounding box center [535, 371] width 125 height 25
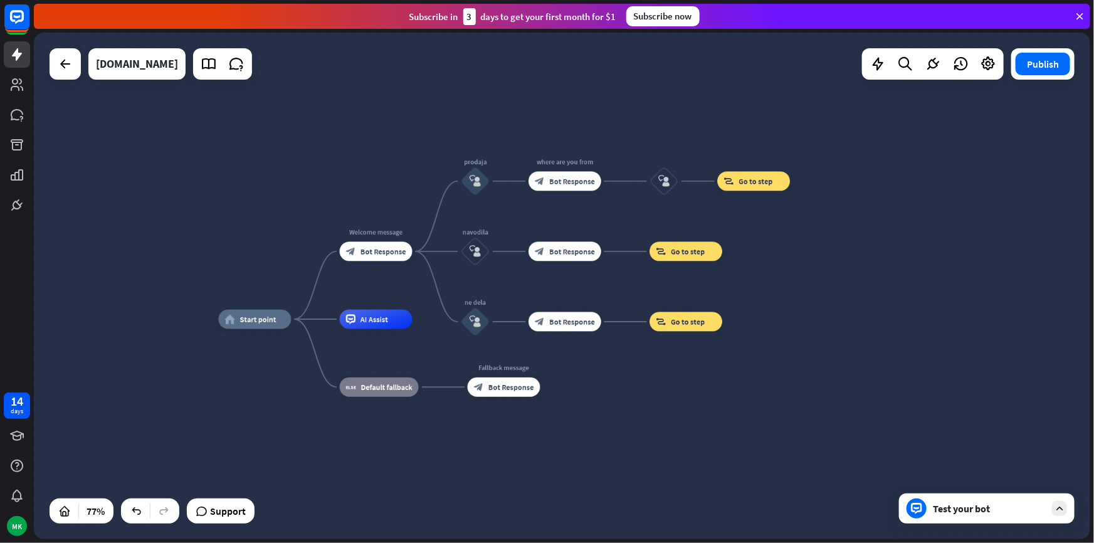
click at [743, 400] on div "home_2 Start point Welcome message block_bot_response Bot Response prodaja bloc…" at bounding box center [627, 514] width 817 height 391
click at [395, 262] on div "Edit name more_horiz plus Welcome message block_bot_response Bot Response" at bounding box center [377, 252] width 73 height 19
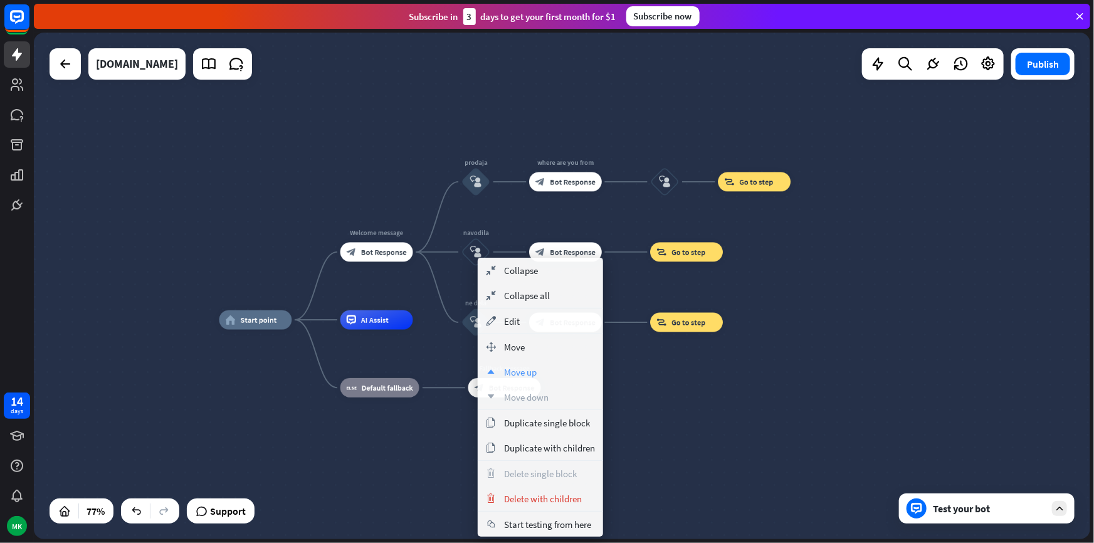
click at [509, 366] on span "Move up" at bounding box center [520, 372] width 33 height 12
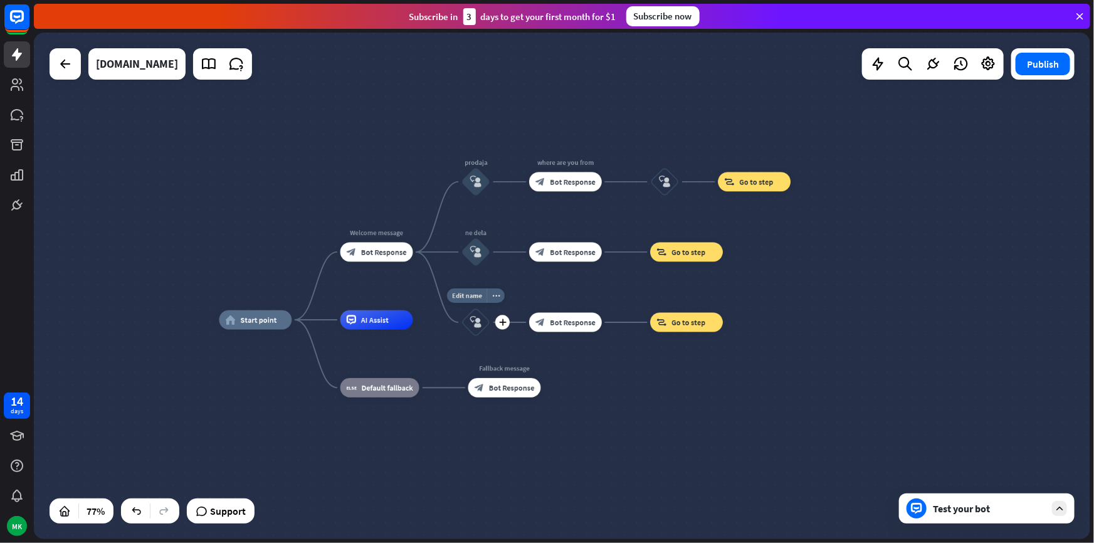
click at [462, 337] on div "Edit name more_horiz plus navodila block_user_input" at bounding box center [476, 322] width 29 height 29
click at [426, 258] on div "plus" at bounding box center [425, 252] width 14 height 14
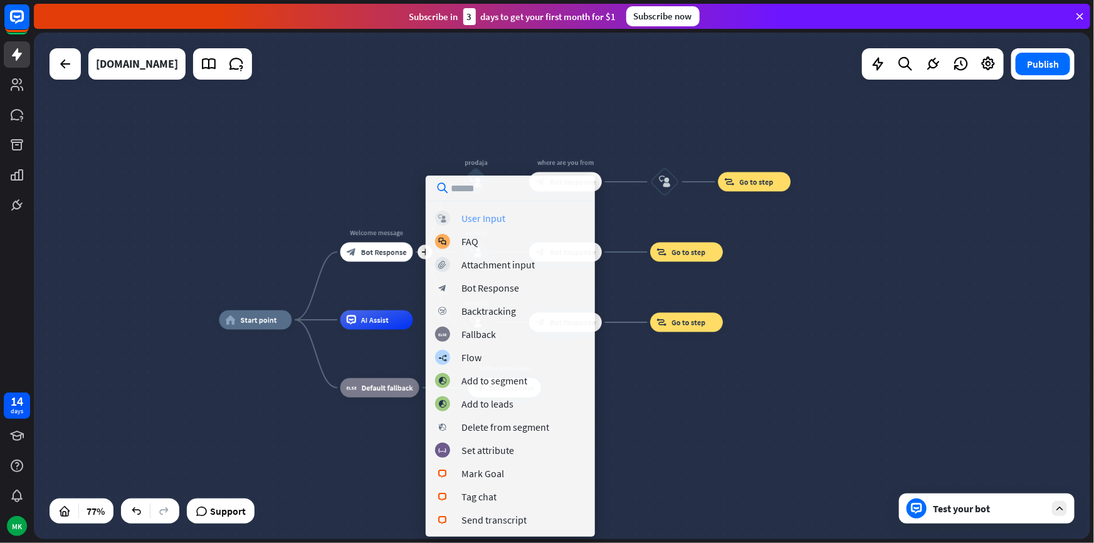
click at [474, 225] on div "block_user_input User Input" at bounding box center [510, 218] width 151 height 15
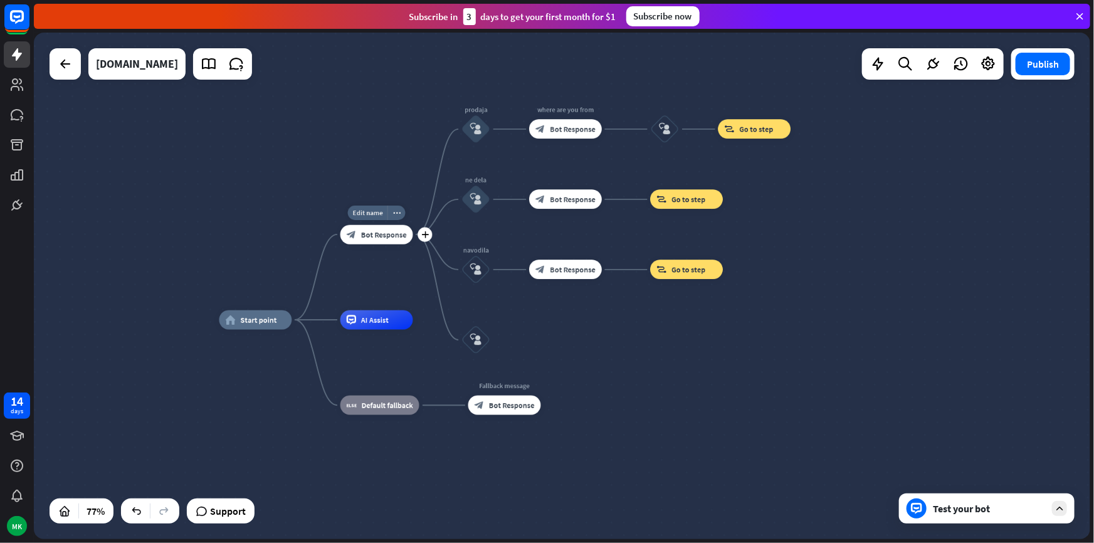
click at [374, 232] on span "Bot Response" at bounding box center [384, 234] width 46 height 9
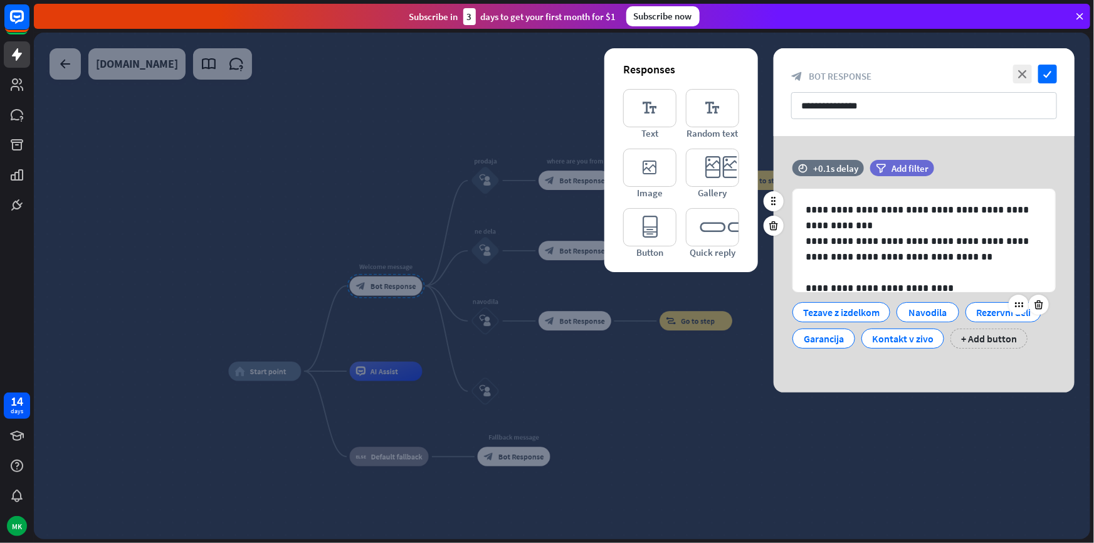
click at [1007, 315] on div "Rezervni deli" at bounding box center [1004, 312] width 55 height 19
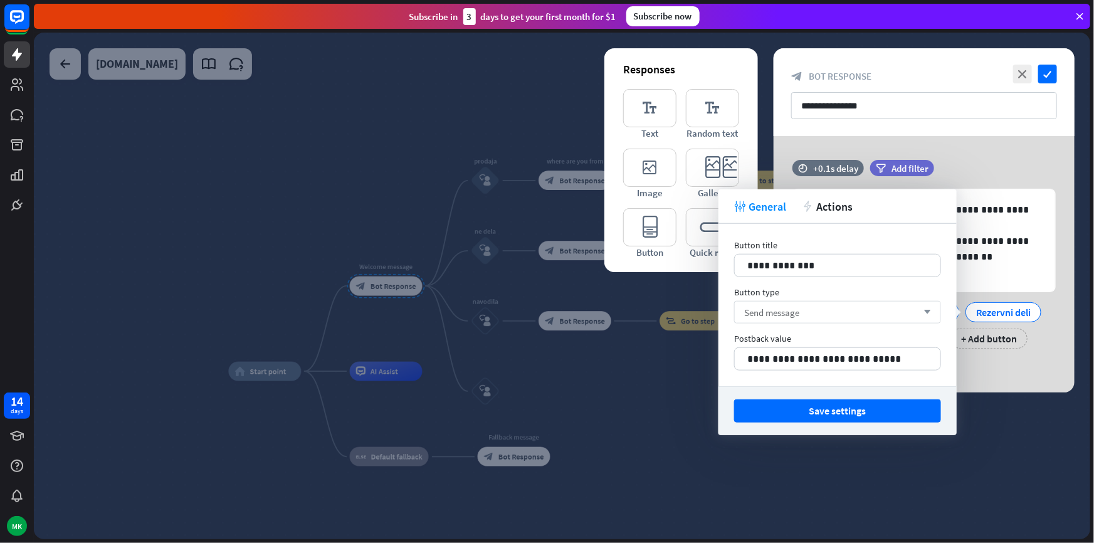
click at [844, 318] on div "Send message arrow_down" at bounding box center [837, 312] width 207 height 23
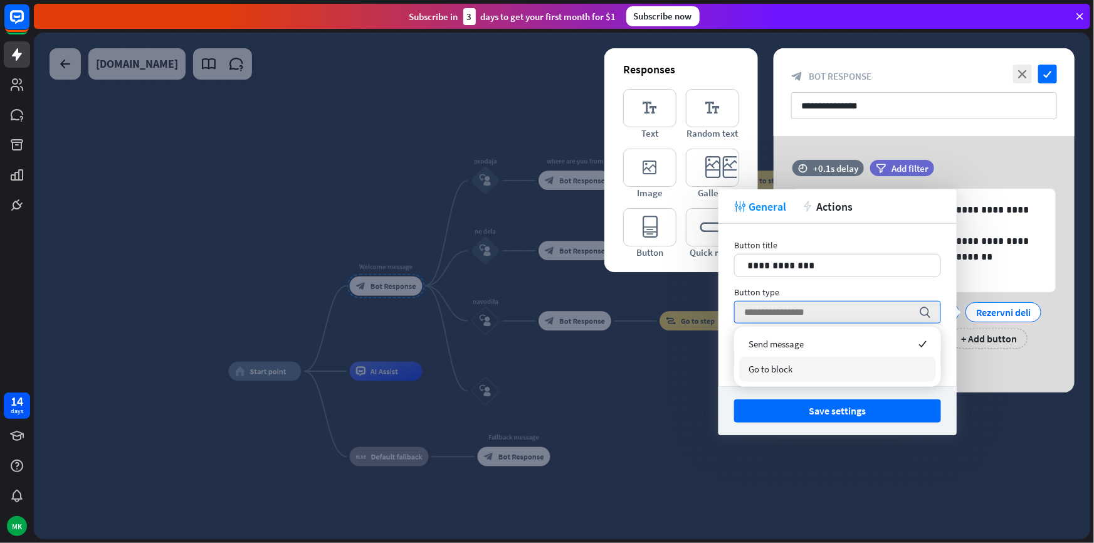
click at [797, 364] on div "Go to block" at bounding box center [837, 369] width 197 height 25
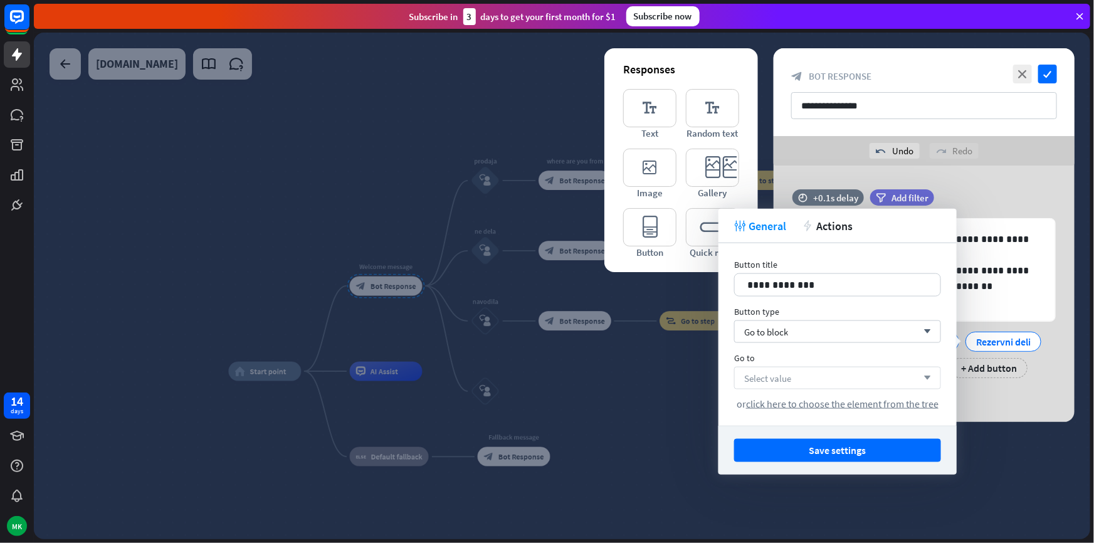
click at [787, 379] on span "Select value" at bounding box center [767, 378] width 47 height 12
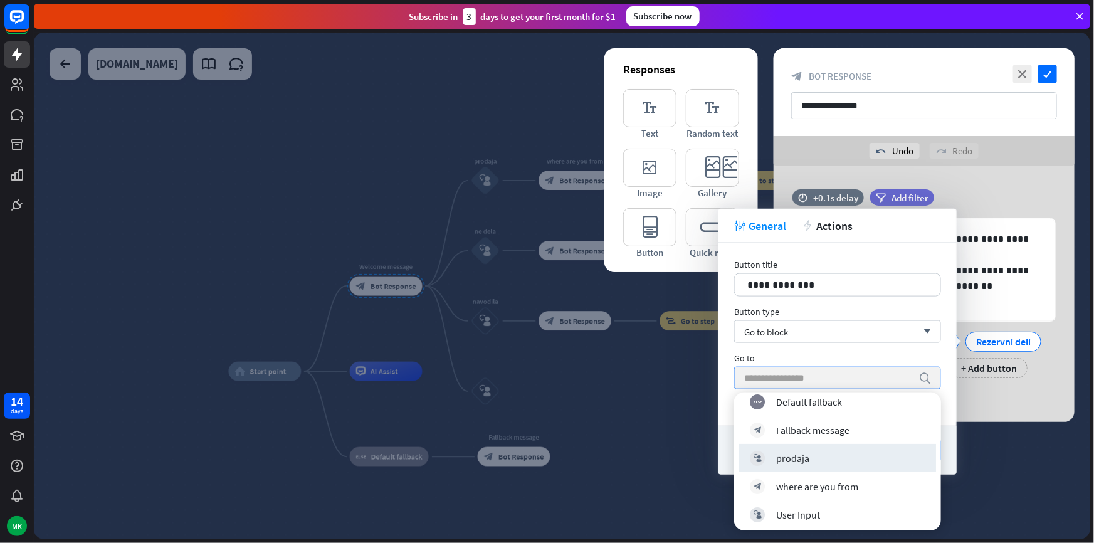
scroll to position [114, 0]
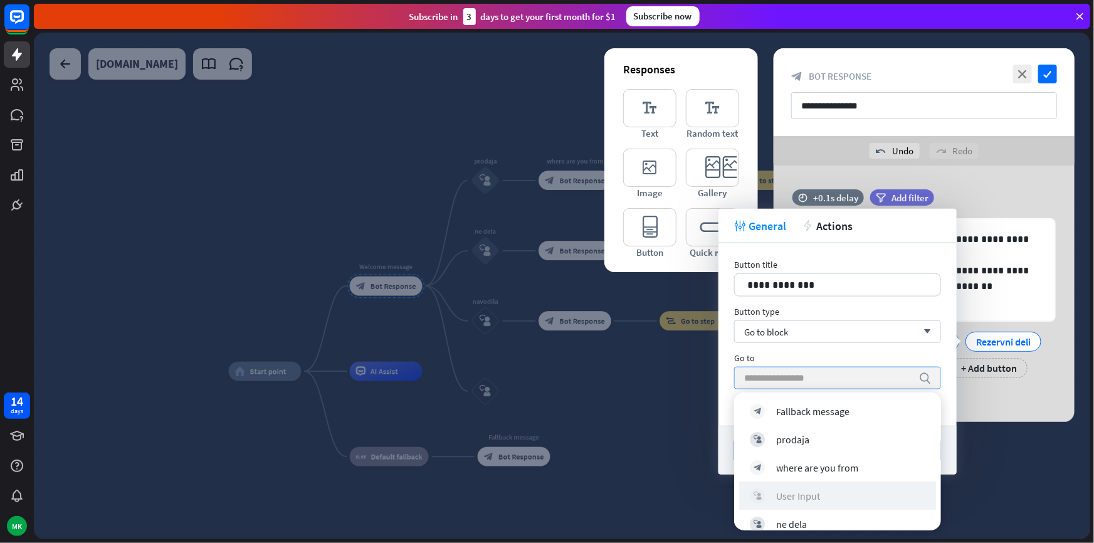
click at [820, 497] on div "block_user_input User Input" at bounding box center [838, 495] width 176 height 15
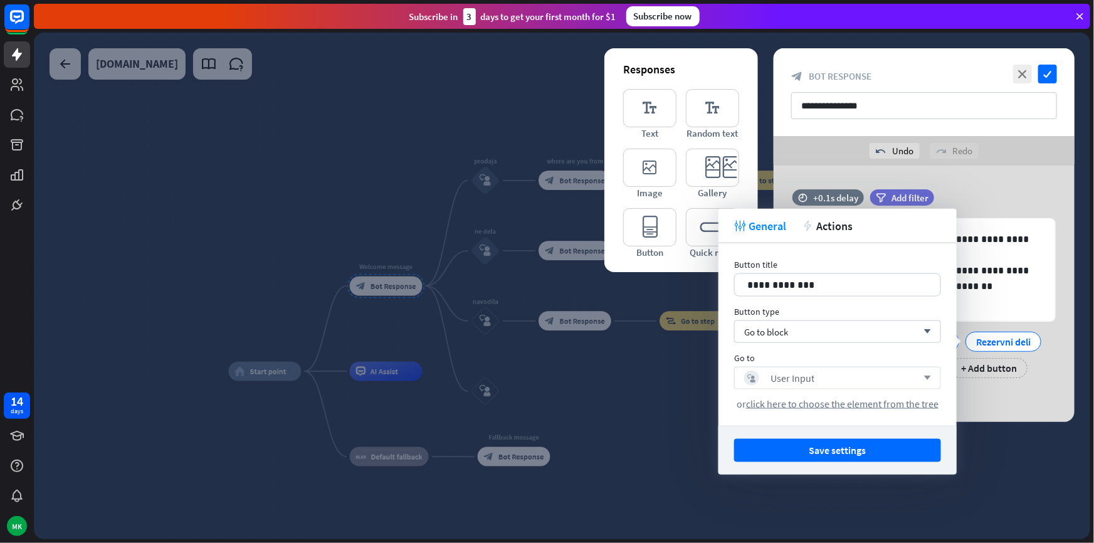
click at [576, 386] on div at bounding box center [562, 286] width 1057 height 507
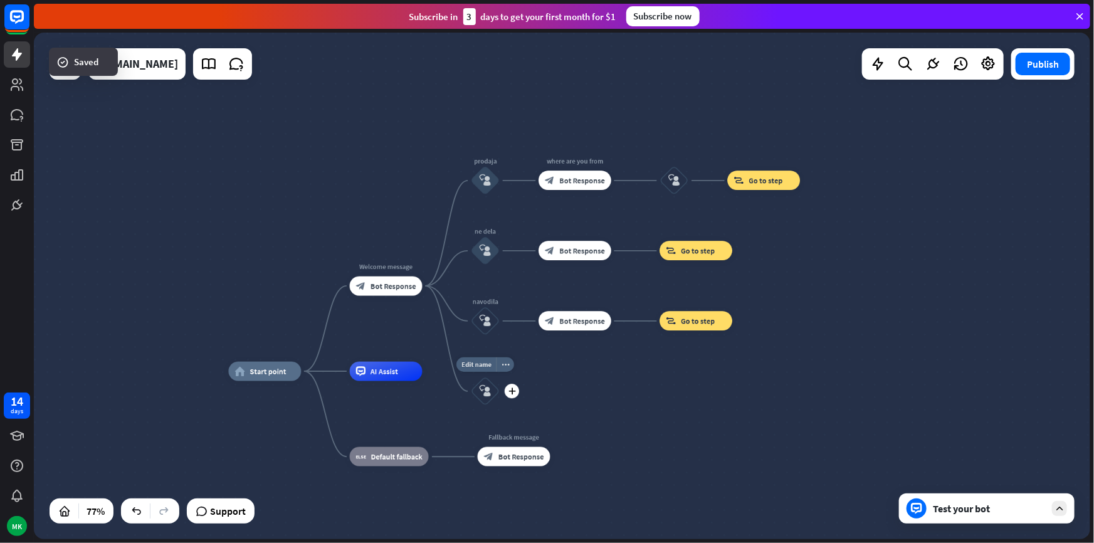
click at [485, 390] on icon "block_user_input" at bounding box center [486, 392] width 12 height 12
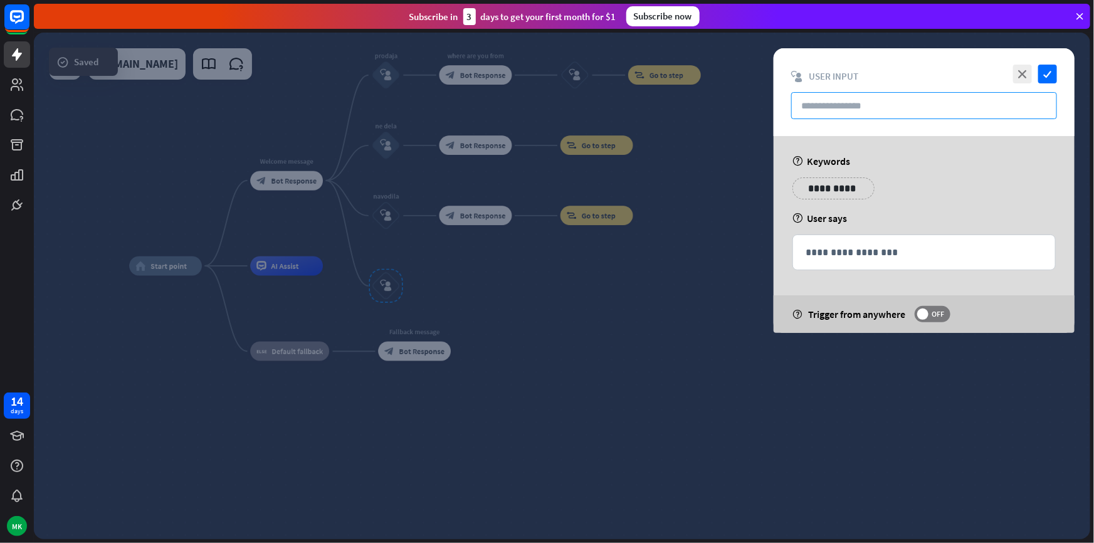
click at [867, 112] on input "text" at bounding box center [925, 105] width 266 height 27
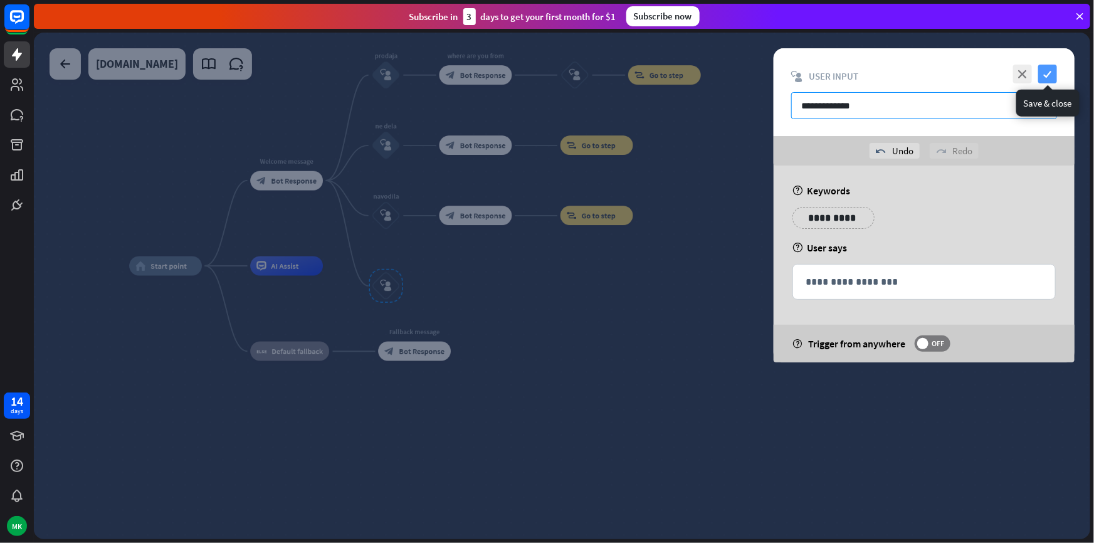
type input "**********"
click at [1054, 70] on icon "check" at bounding box center [1048, 74] width 19 height 19
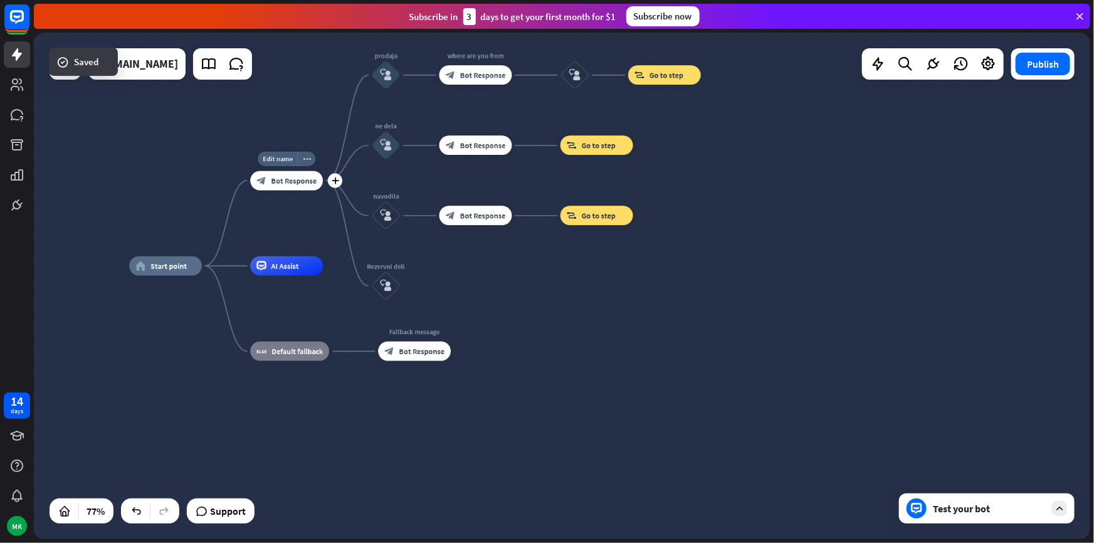
click at [290, 186] on div "block_bot_response Bot Response" at bounding box center [286, 180] width 73 height 19
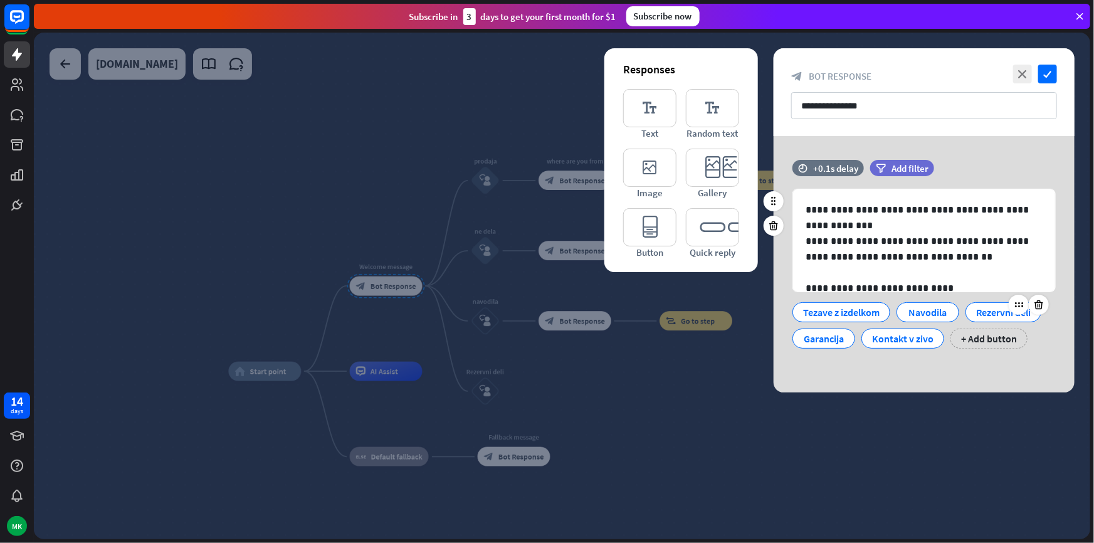
click at [989, 313] on div "Rezervni deli" at bounding box center [1004, 312] width 55 height 19
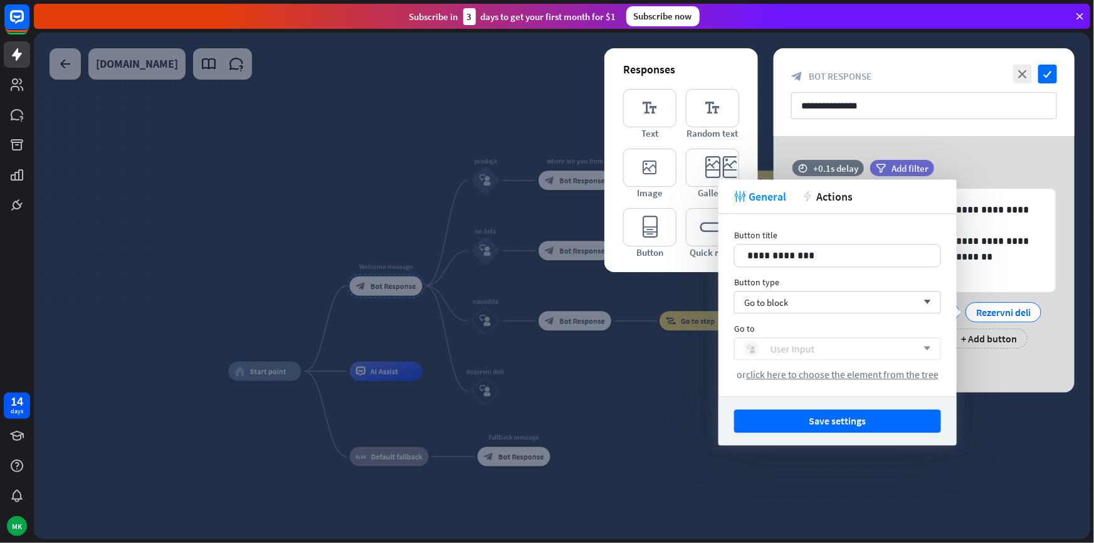
click at [797, 352] on div "User Input" at bounding box center [793, 348] width 44 height 13
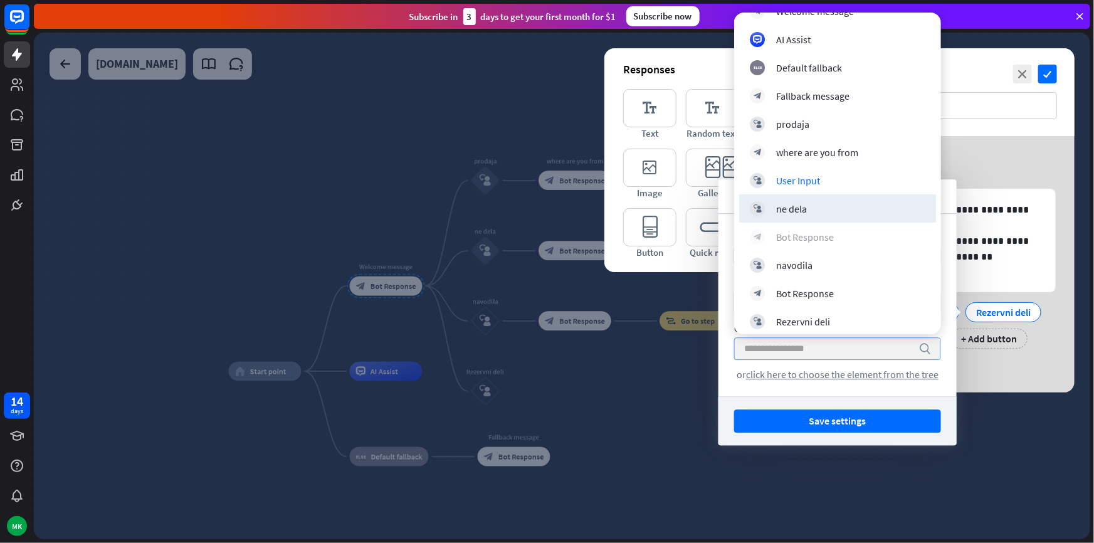
scroll to position [55, 0]
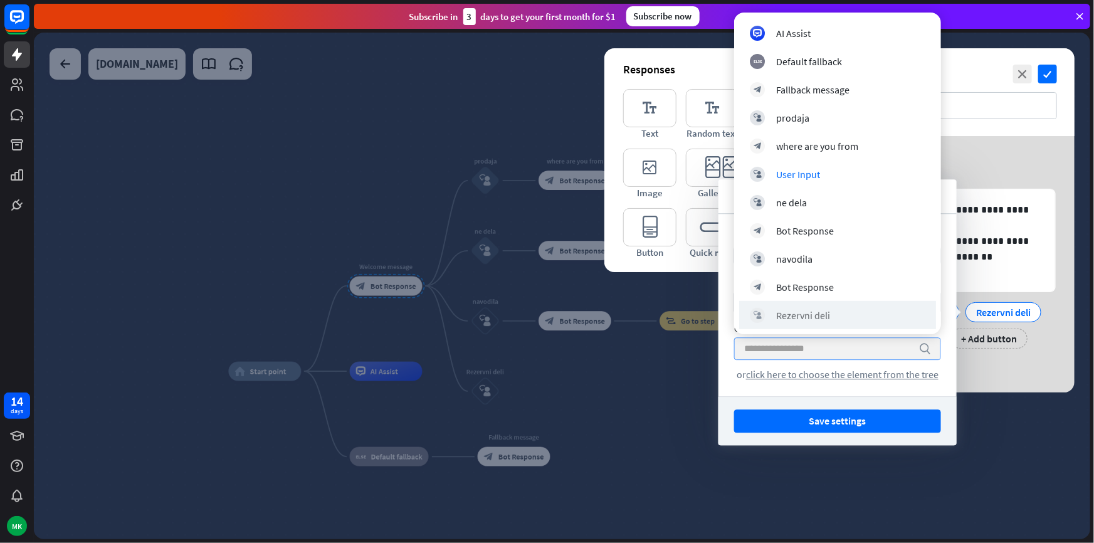
click at [818, 307] on div "block_user_input Rezervni deli" at bounding box center [837, 315] width 197 height 28
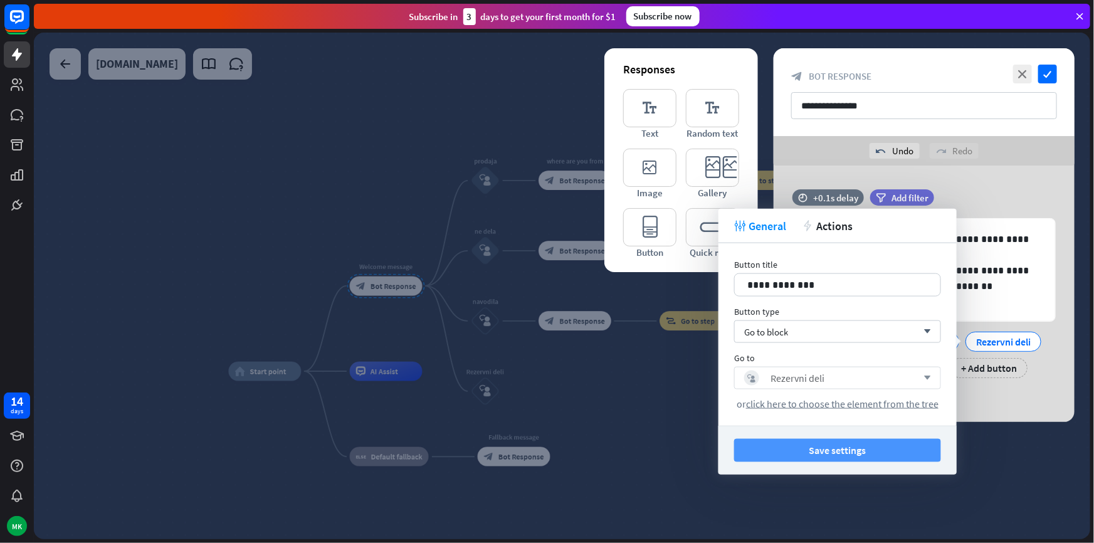
click at [824, 453] on button "Save settings" at bounding box center [837, 450] width 207 height 23
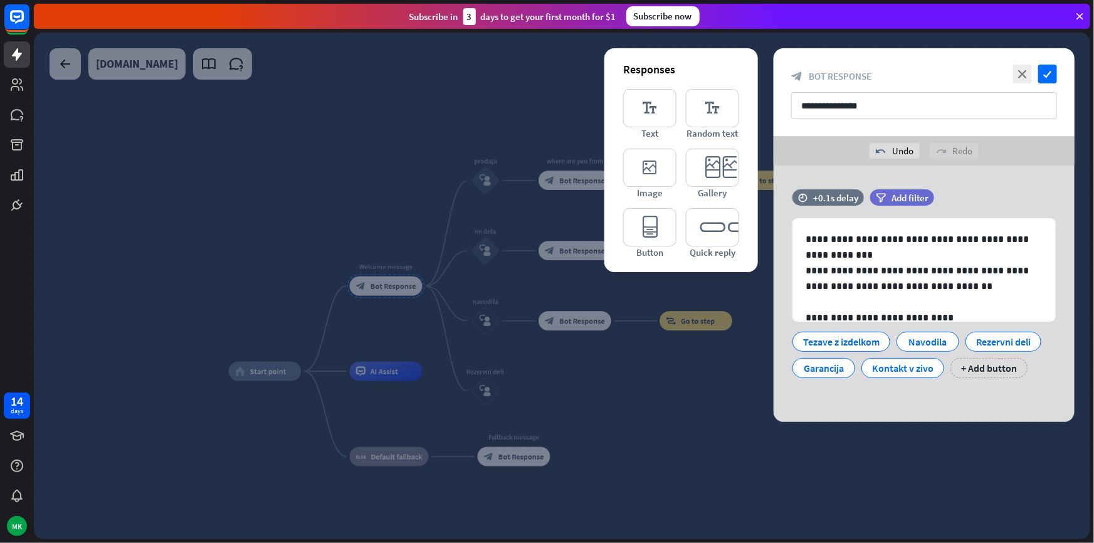
click at [680, 386] on div at bounding box center [562, 286] width 1057 height 507
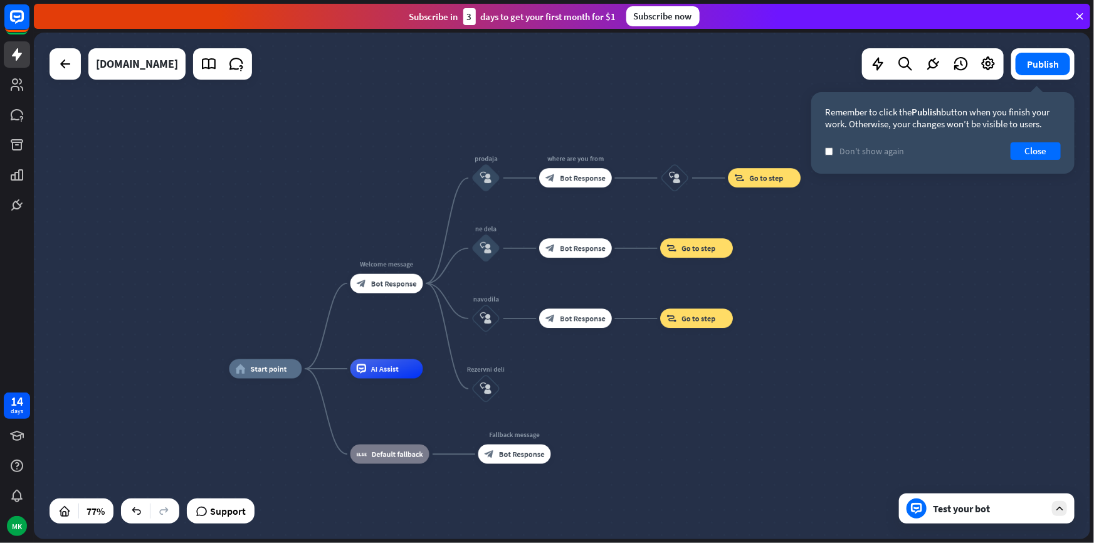
drag, startPoint x: 577, startPoint y: 494, endPoint x: 591, endPoint y: 461, distance: 35.7
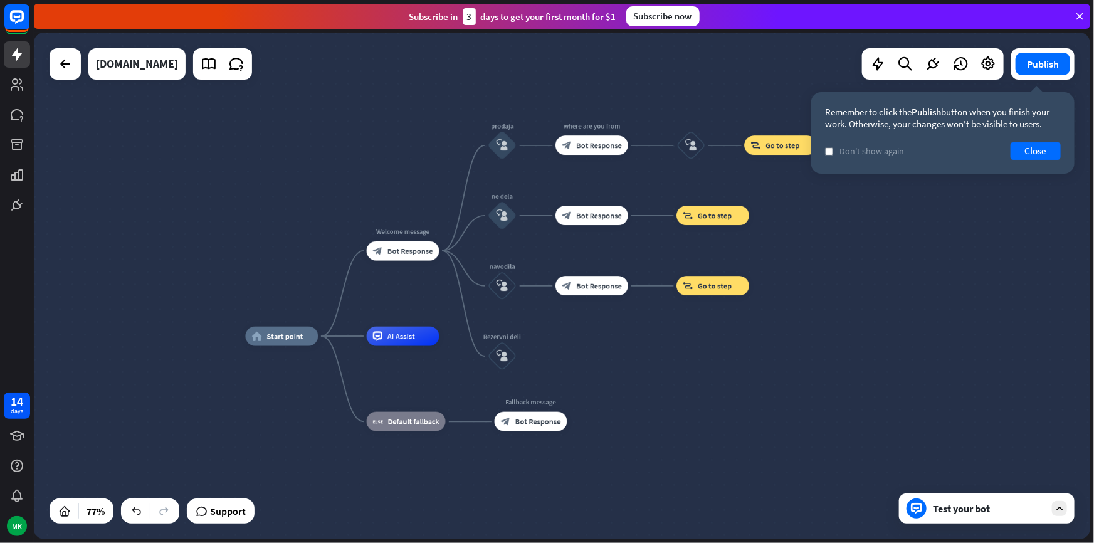
click at [635, 464] on div "home_2 Start point Welcome message block_bot_response Bot Response prodaja bloc…" at bounding box center [654, 531] width 817 height 391
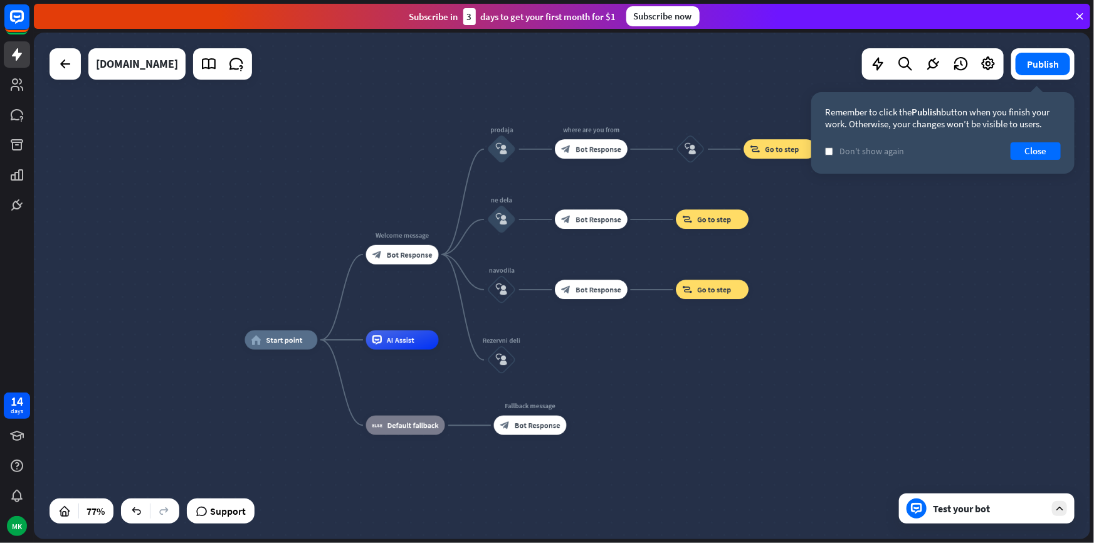
drag, startPoint x: 576, startPoint y: 321, endPoint x: 508, endPoint y: 371, distance: 84.4
click at [551, 347] on div "home_2 Start point Welcome message block_bot_response Bot Response prodaja bloc…" at bounding box center [562, 286] width 1057 height 507
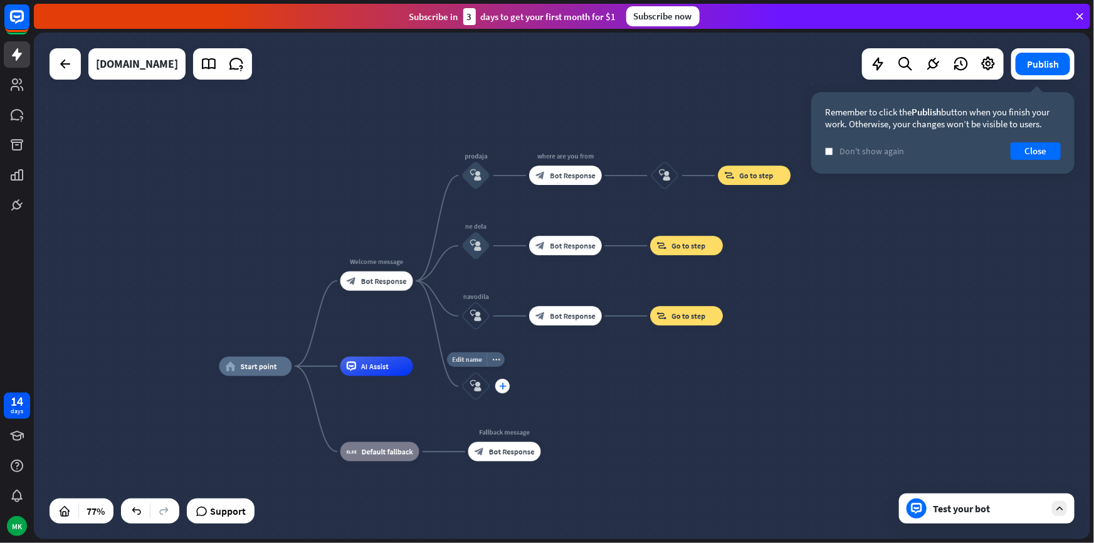
click at [502, 383] on icon "plus" at bounding box center [503, 386] width 8 height 7
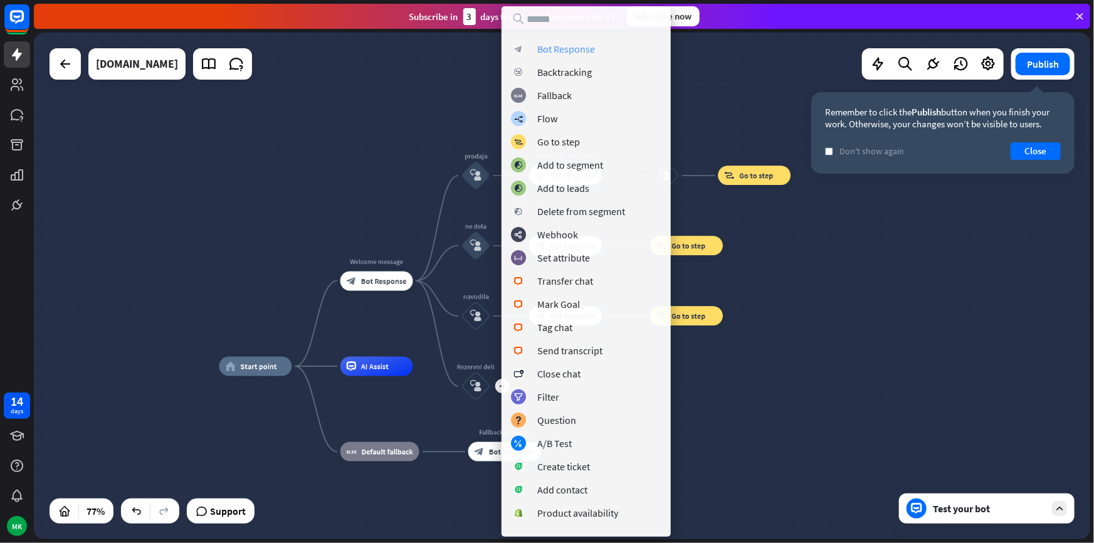
click at [557, 47] on div "Bot Response" at bounding box center [567, 49] width 58 height 13
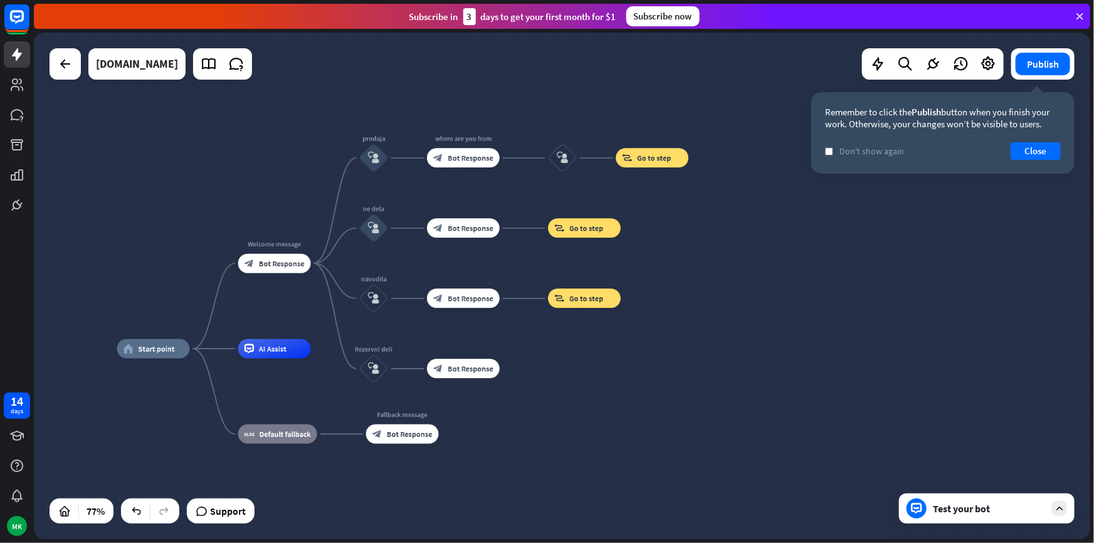
drag, startPoint x: 542, startPoint y: 393, endPoint x: 520, endPoint y: 384, distance: 23.6
click at [524, 388] on div "home_2 Start point Welcome message block_bot_response Bot Response prodaja bloc…" at bounding box center [525, 544] width 817 height 391
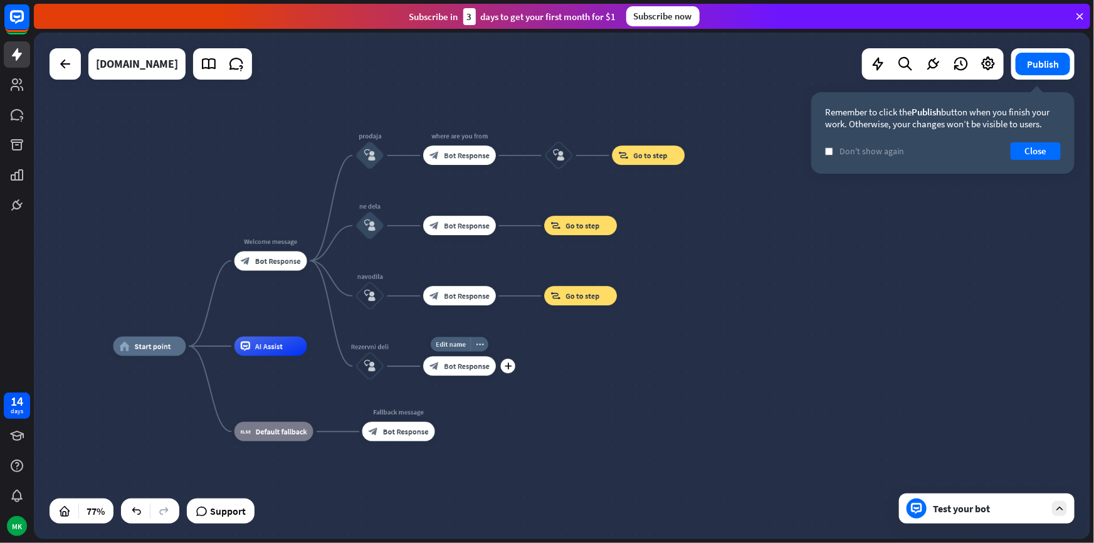
click at [477, 368] on span "Bot Response" at bounding box center [467, 365] width 46 height 9
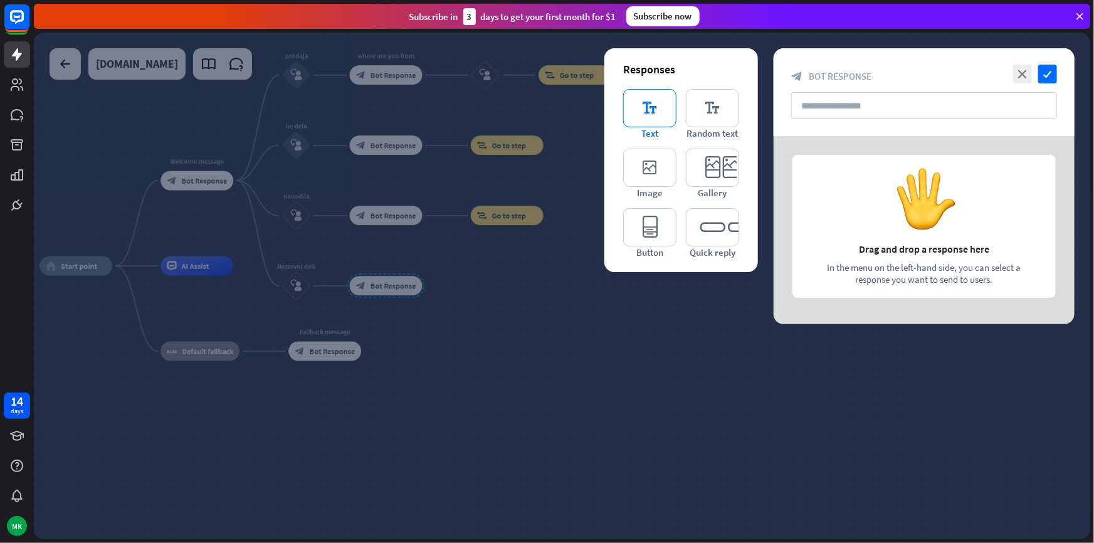
click at [635, 112] on icon "editor_text" at bounding box center [649, 108] width 53 height 38
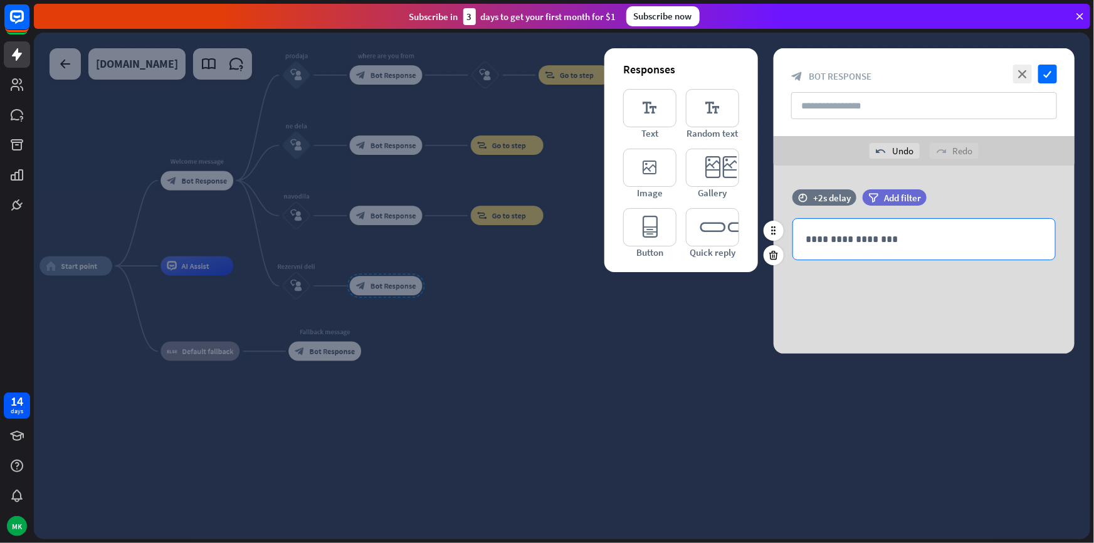
click at [897, 248] on div "**********" at bounding box center [924, 239] width 262 height 41
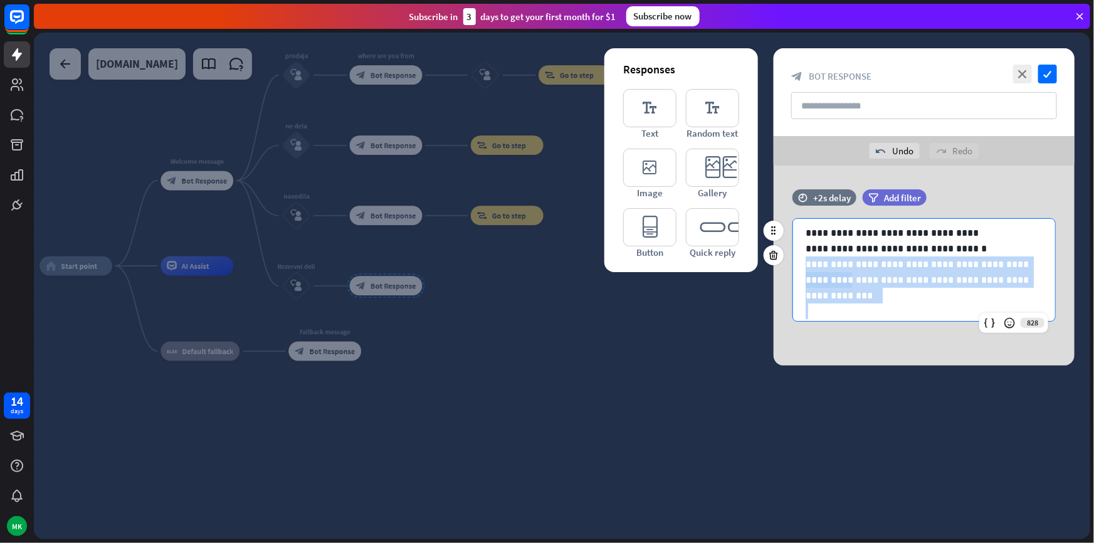
scroll to position [16, 0]
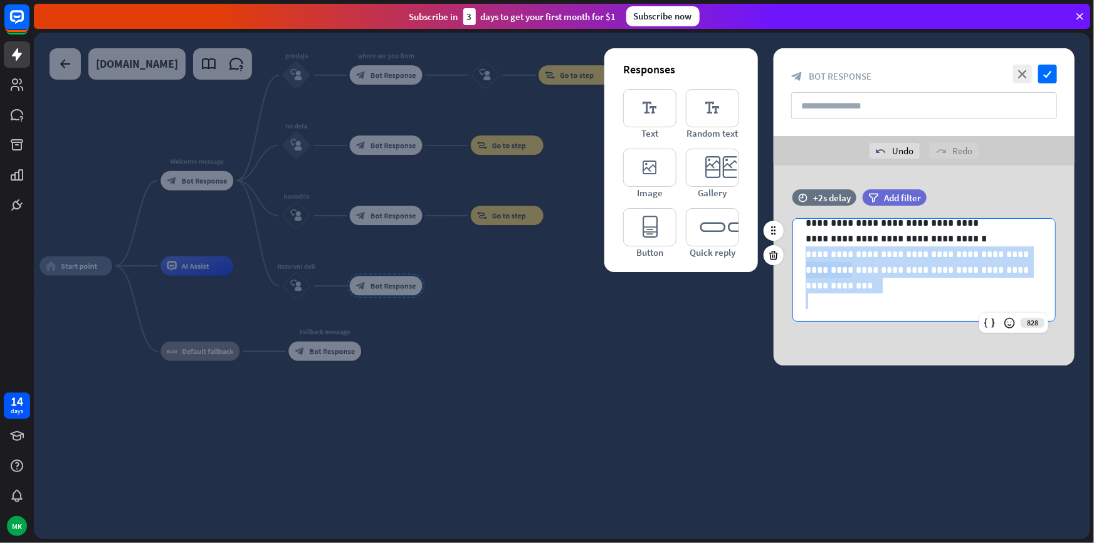
drag, startPoint x: 802, startPoint y: 266, endPoint x: 847, endPoint y: 311, distance: 63.4
click at [847, 311] on div "**********" at bounding box center [924, 262] width 262 height 119
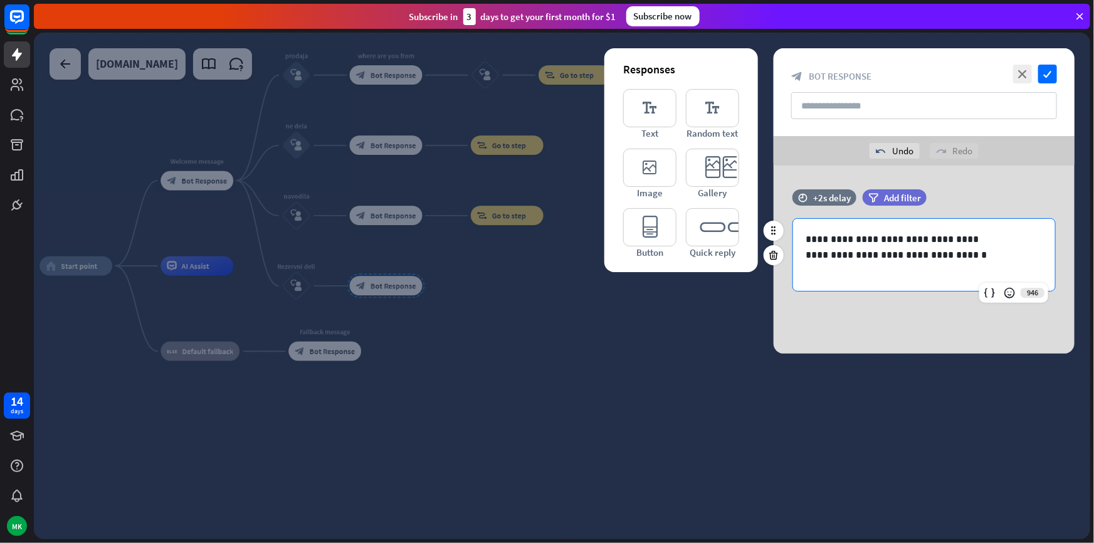
scroll to position [0, 0]
click at [1047, 72] on icon "check" at bounding box center [1048, 74] width 19 height 19
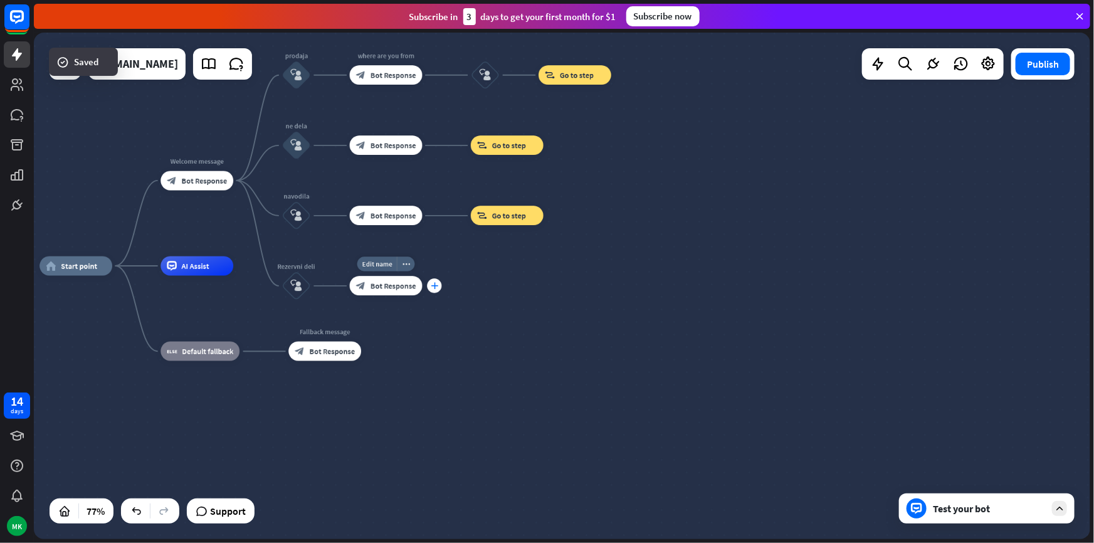
click at [432, 287] on icon "plus" at bounding box center [435, 286] width 8 height 7
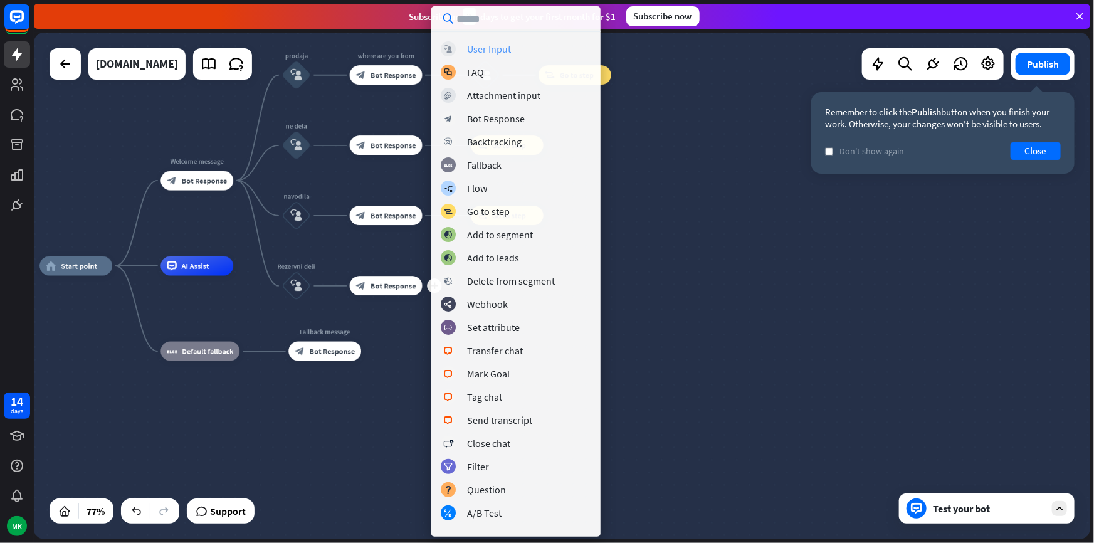
click at [487, 47] on div "User Input" at bounding box center [489, 49] width 44 height 13
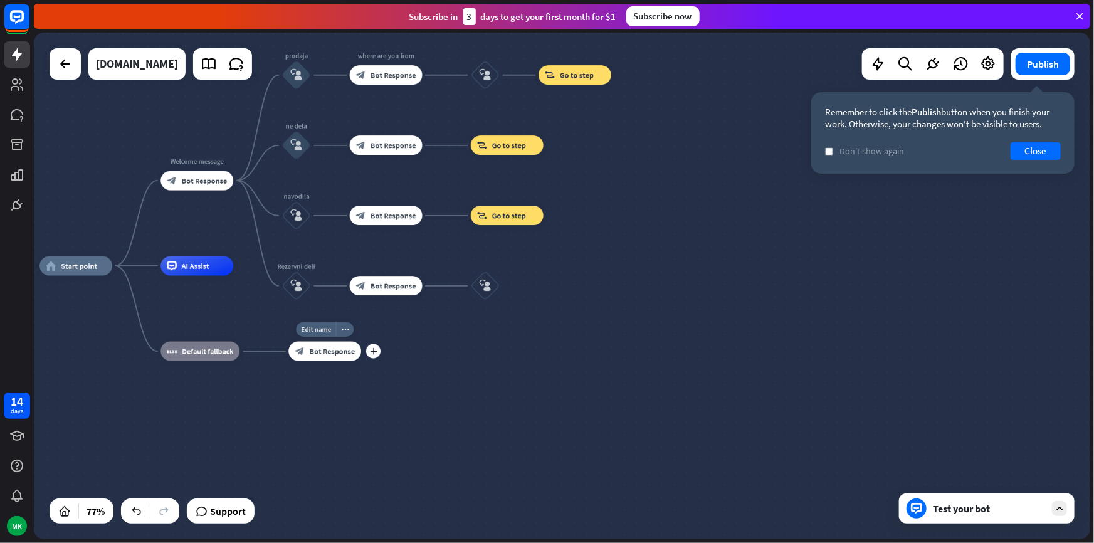
click at [361, 357] on div "Edit name more_horiz plus block_bot_response Bot Response" at bounding box center [325, 351] width 73 height 19
click at [361, 359] on div "Edit name more_horiz plus block_bot_response Bot Response" at bounding box center [325, 351] width 73 height 19
click at [372, 356] on div "plus" at bounding box center [373, 352] width 14 height 14
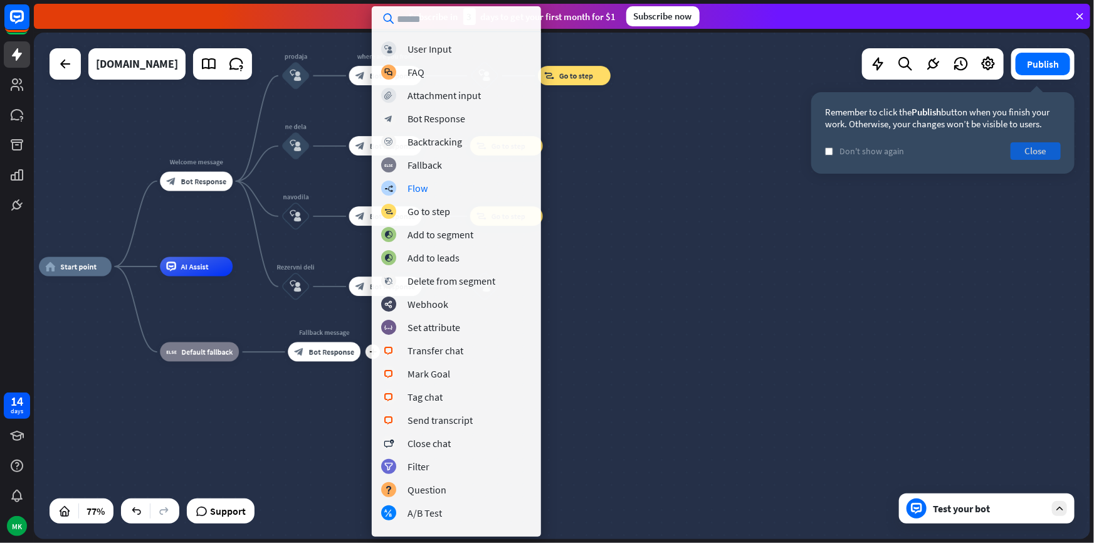
click at [1025, 151] on button "Close" at bounding box center [1036, 151] width 50 height 18
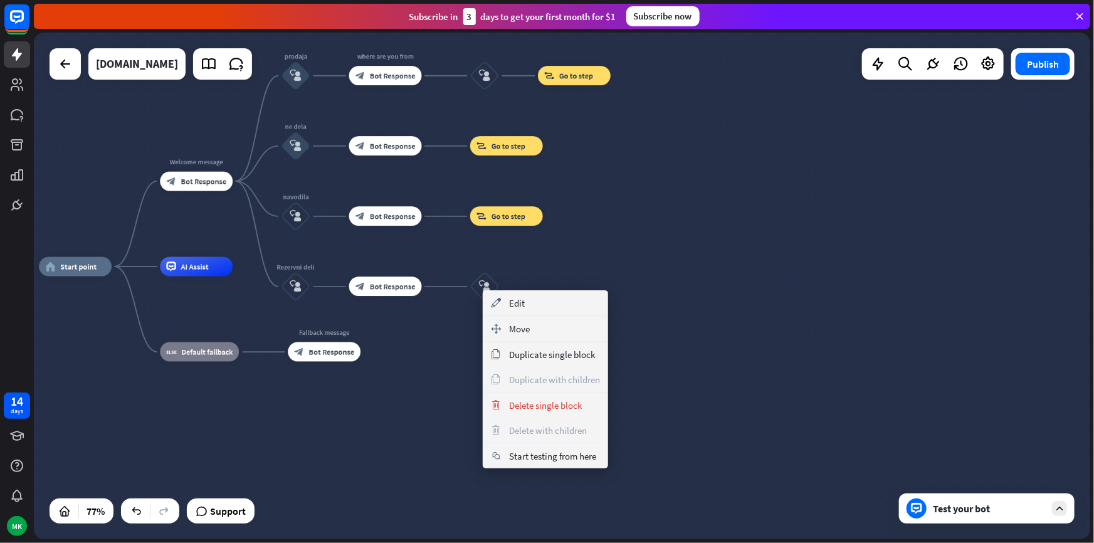
click at [648, 326] on div "home_2 Start point Welcome message block_bot_response Bot Response prodaja bloc…" at bounding box center [447, 462] width 817 height 391
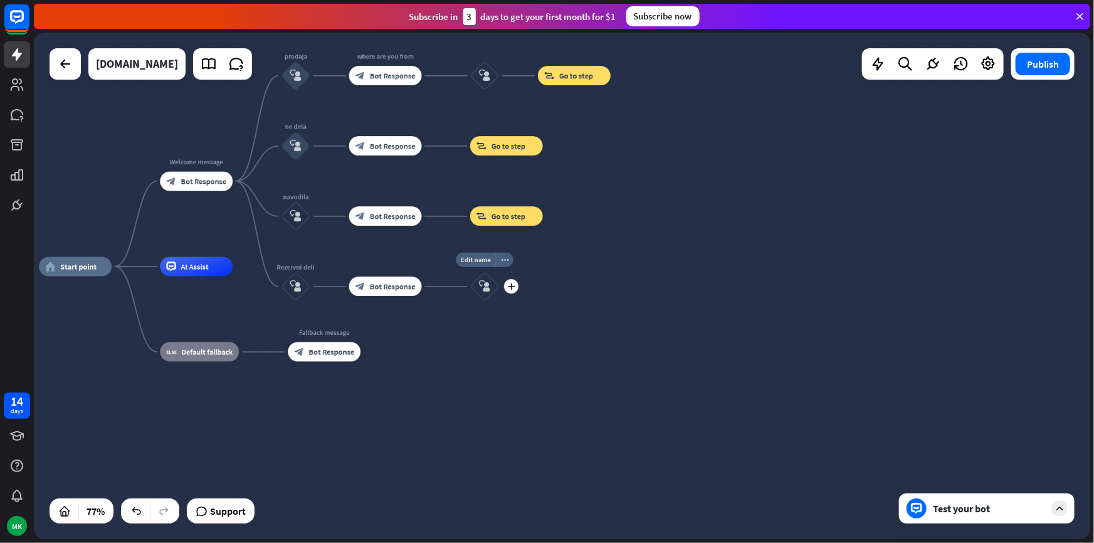
click at [499, 294] on div "Edit name more_horiz plus block_user_input" at bounding box center [484, 286] width 29 height 29
click at [508, 289] on icon "plus" at bounding box center [512, 286] width 8 height 7
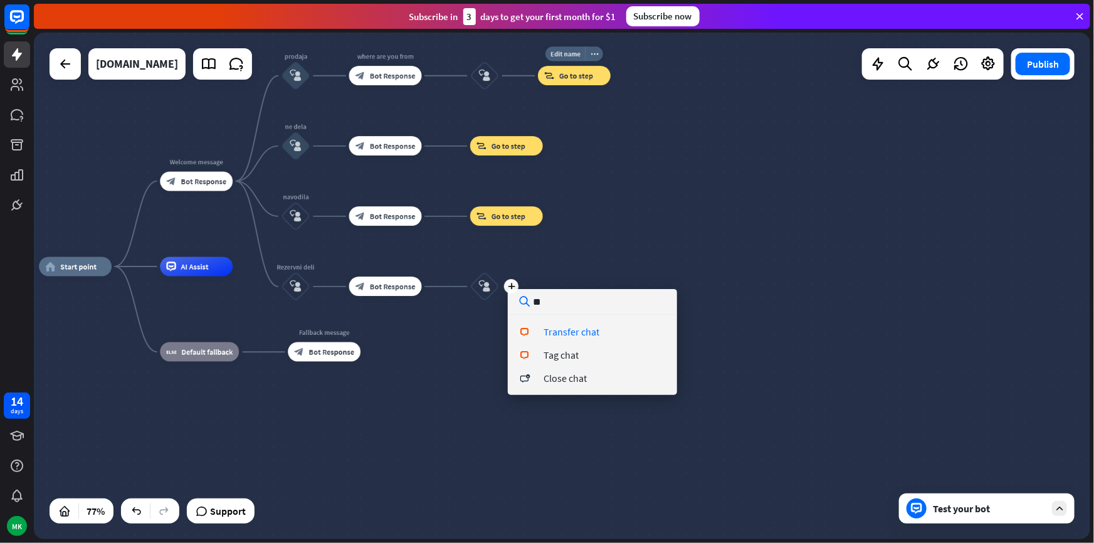
type input "*"
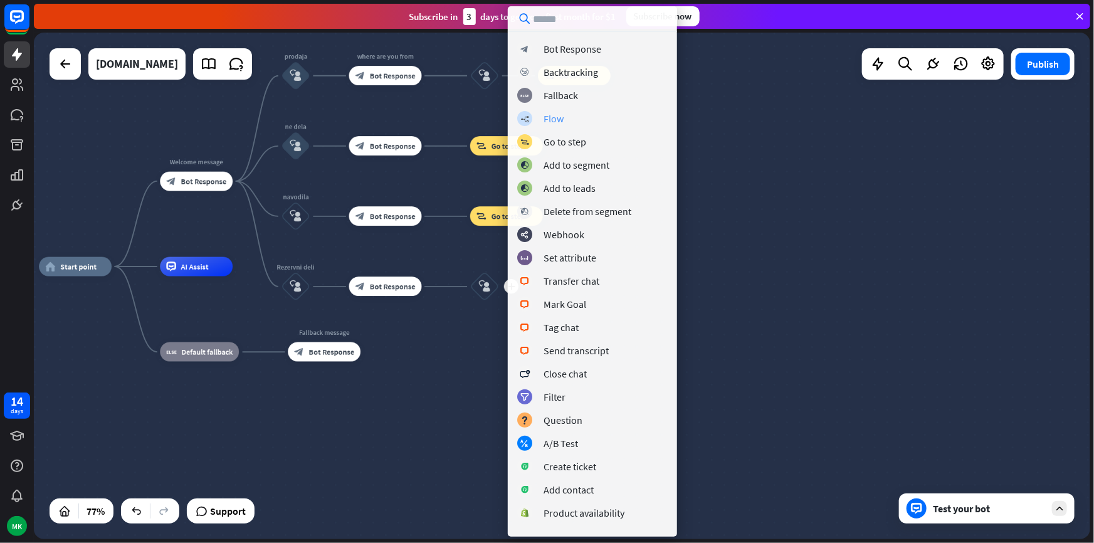
click at [552, 120] on div "Flow" at bounding box center [554, 118] width 20 height 13
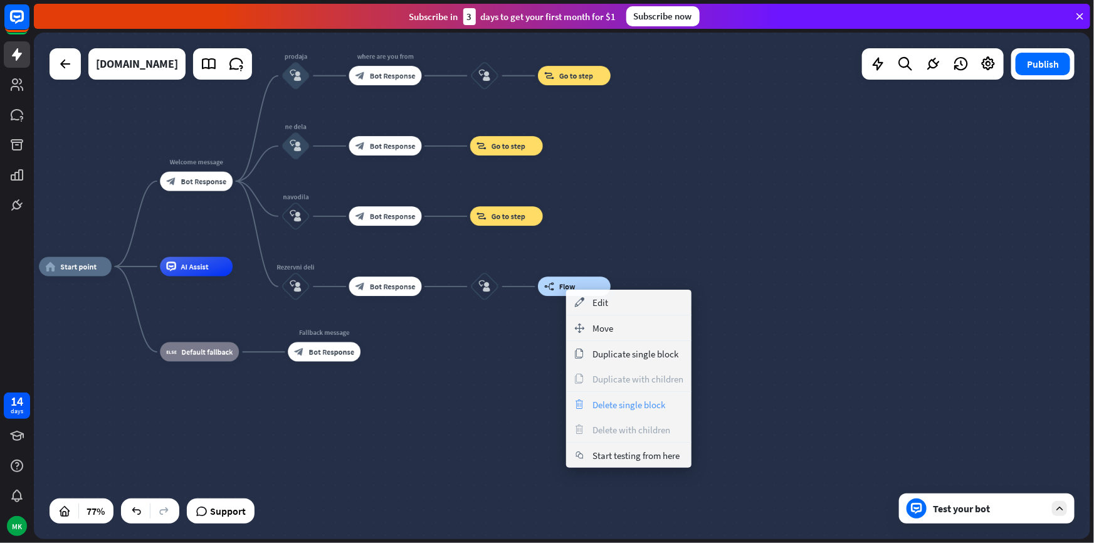
click at [606, 400] on span "Delete single block" at bounding box center [629, 405] width 73 height 12
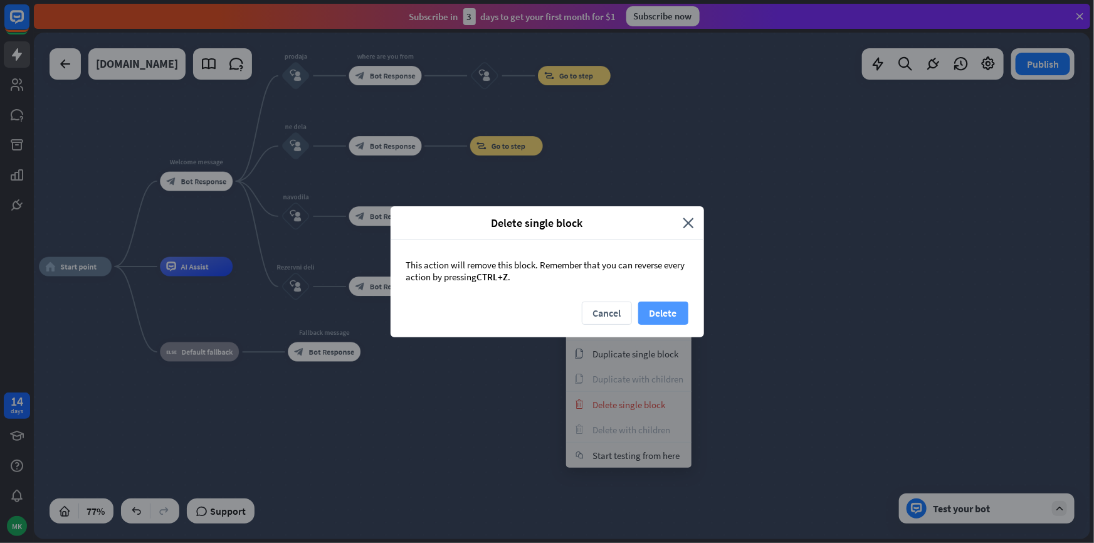
click at [647, 315] on button "Delete" at bounding box center [663, 313] width 50 height 23
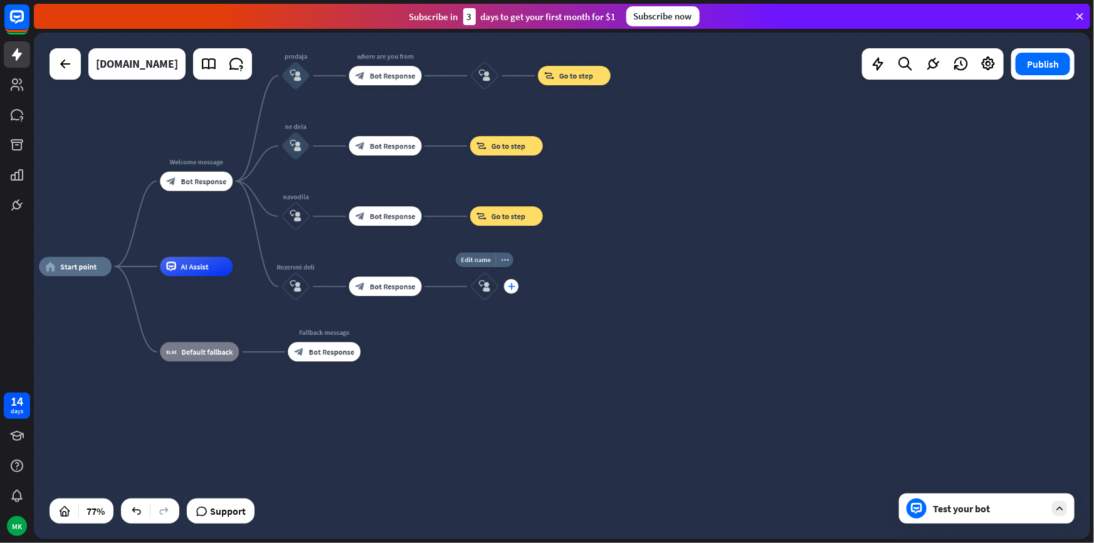
click at [512, 289] on icon "plus" at bounding box center [512, 286] width 8 height 7
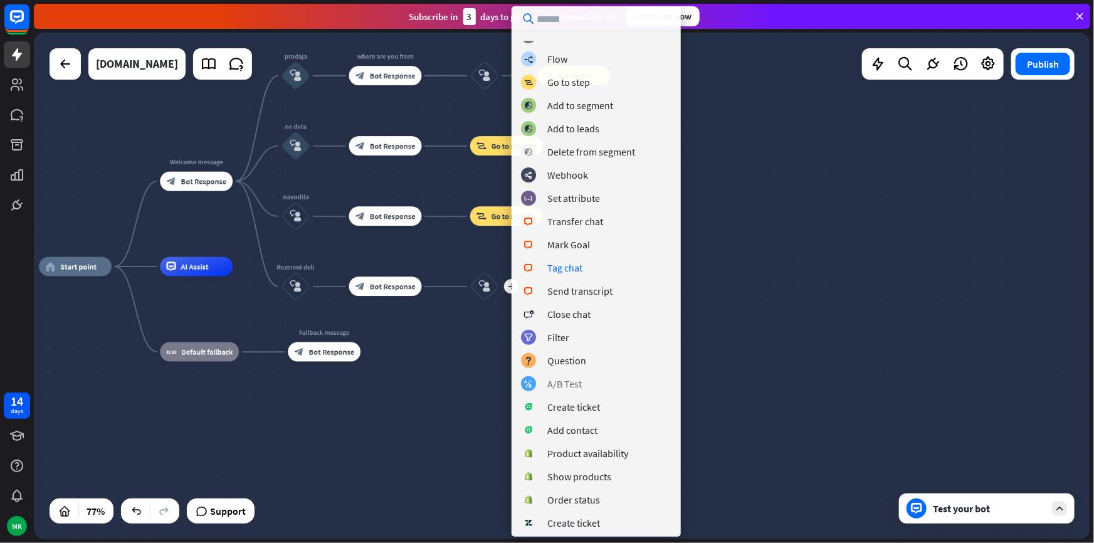
scroll to position [132, 0]
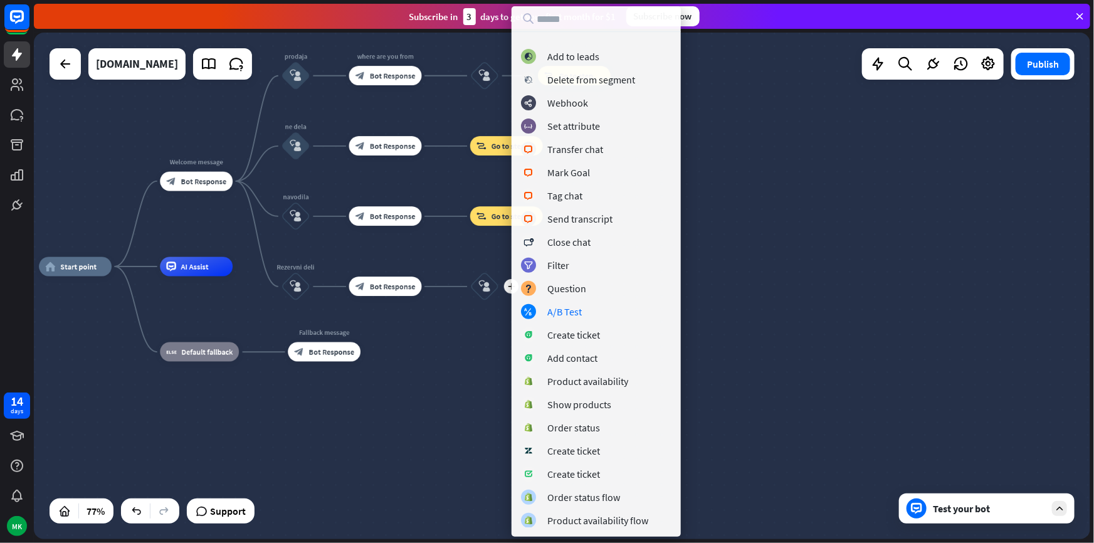
click at [469, 339] on div "home_2 Start point Welcome message block_bot_response Bot Response prodaja bloc…" at bounding box center [447, 462] width 817 height 391
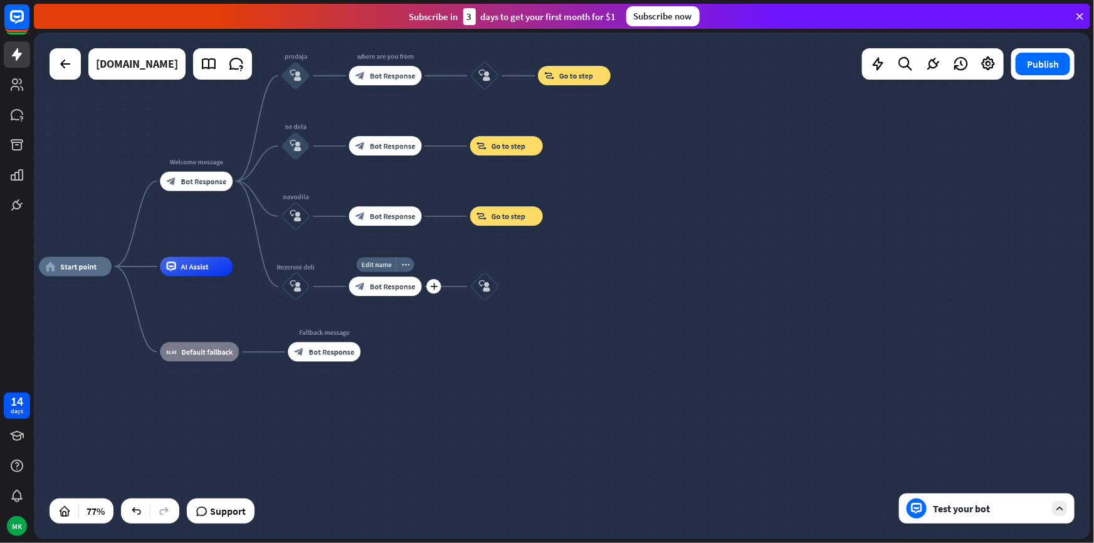
click at [413, 291] on div "block_bot_response Bot Response" at bounding box center [385, 286] width 73 height 19
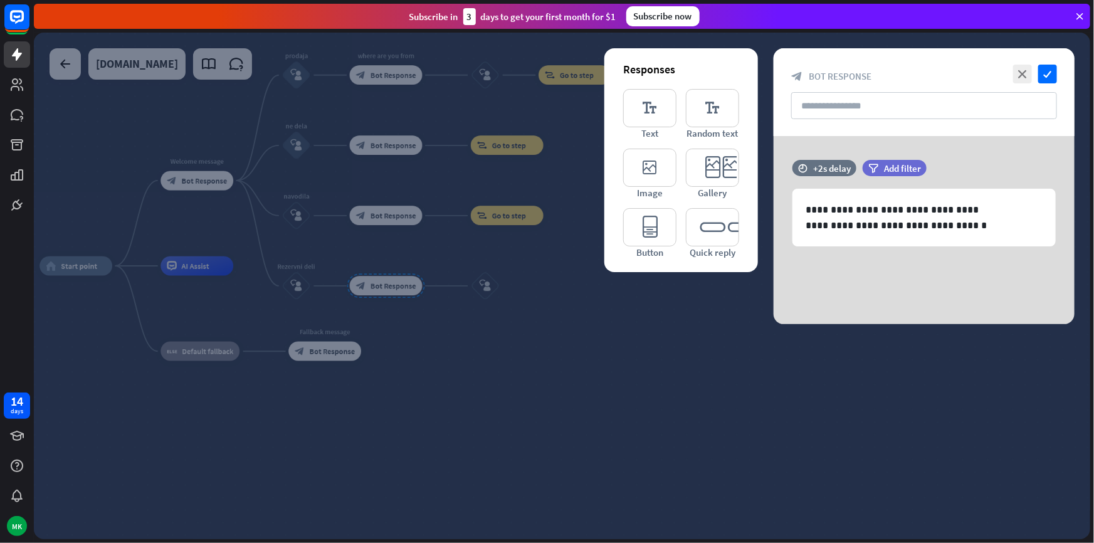
click at [483, 322] on div at bounding box center [562, 286] width 1057 height 507
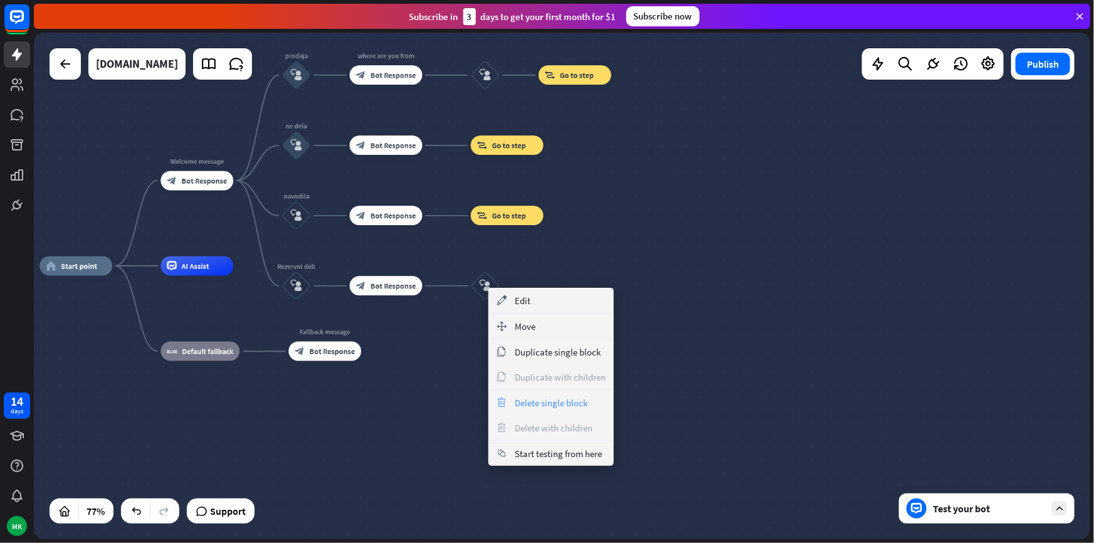
click at [530, 400] on span "Delete single block" at bounding box center [551, 403] width 73 height 12
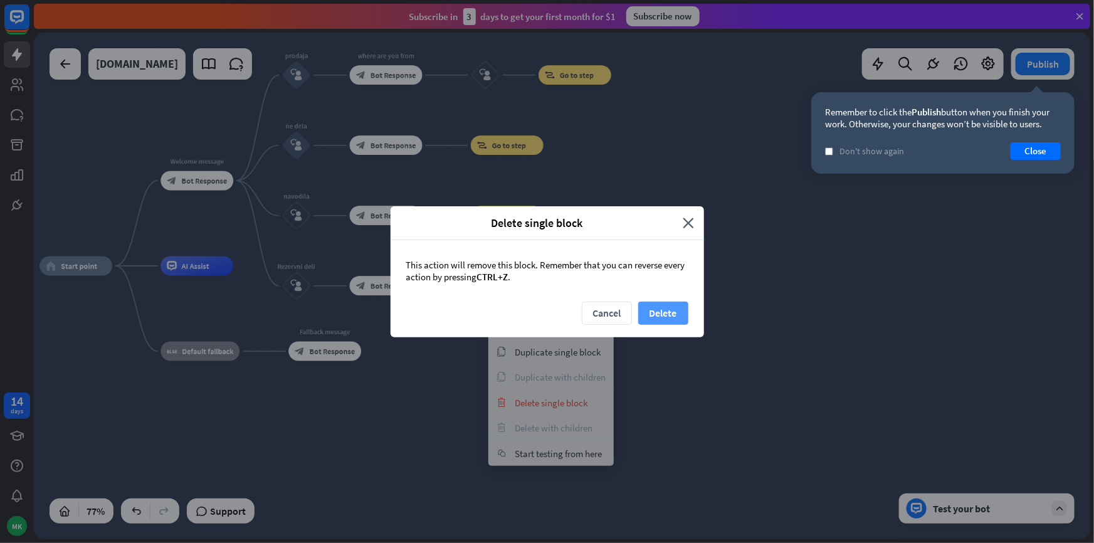
click at [662, 313] on button "Delete" at bounding box center [663, 313] width 50 height 23
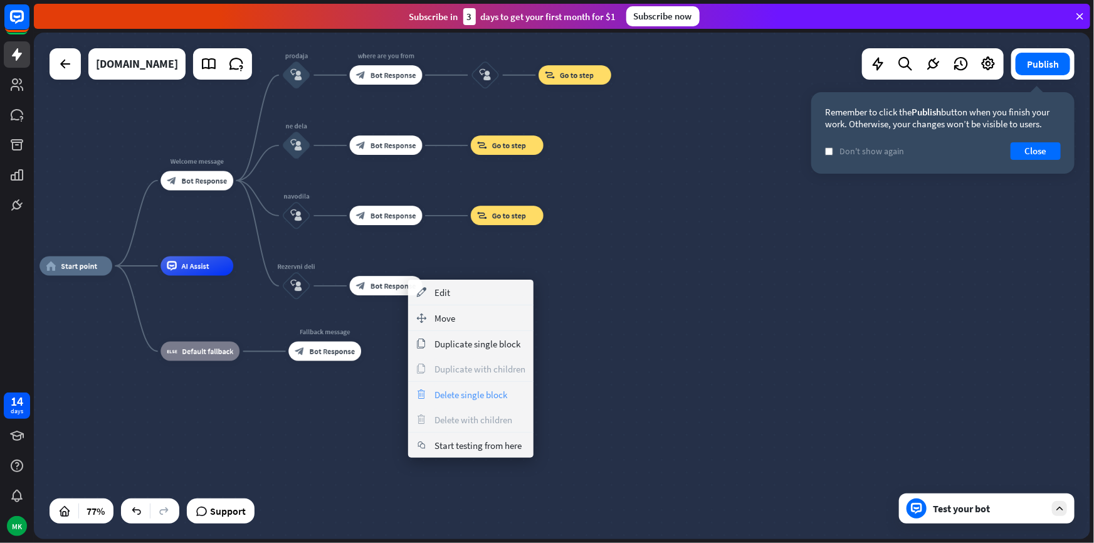
click at [477, 394] on span "Delete single block" at bounding box center [471, 395] width 73 height 12
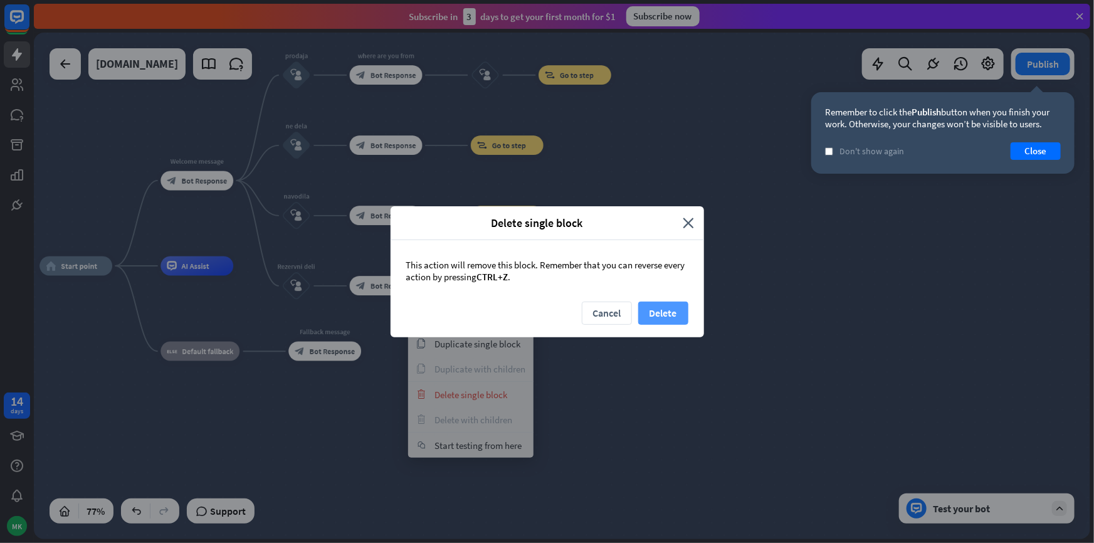
click at [657, 307] on button "Delete" at bounding box center [663, 313] width 50 height 23
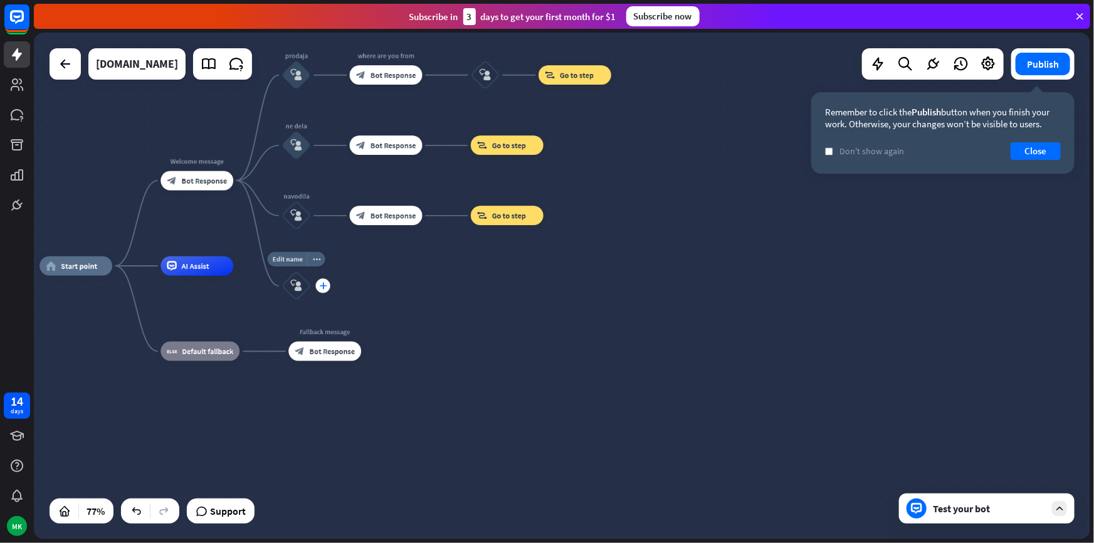
click at [319, 289] on div "plus" at bounding box center [323, 285] width 14 height 14
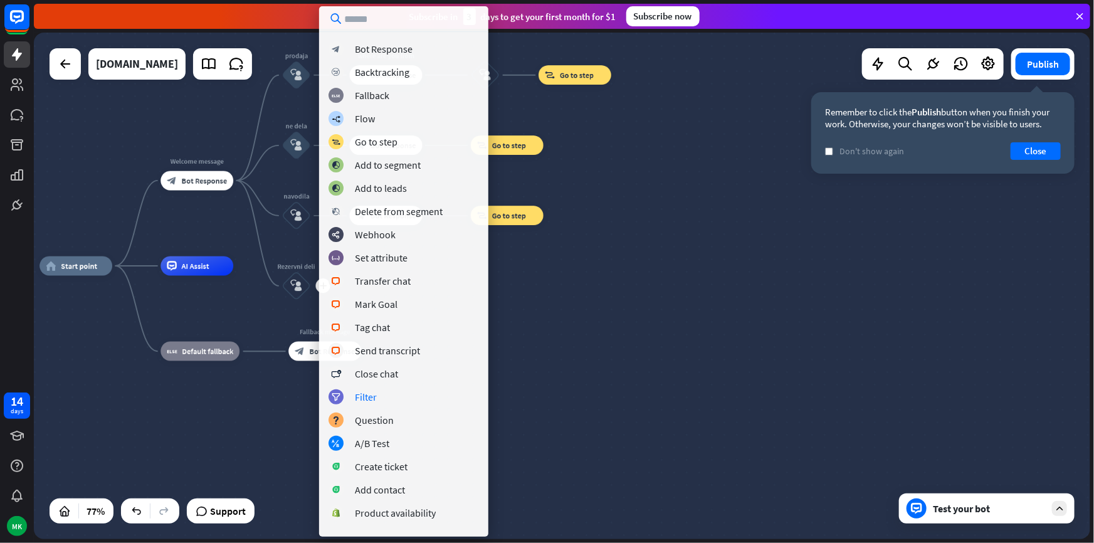
click at [380, 410] on div "block_bot_response Bot Response block_backtracking Backtracking block_fallback …" at bounding box center [403, 284] width 169 height 486
click at [381, 416] on div "Question" at bounding box center [374, 420] width 39 height 13
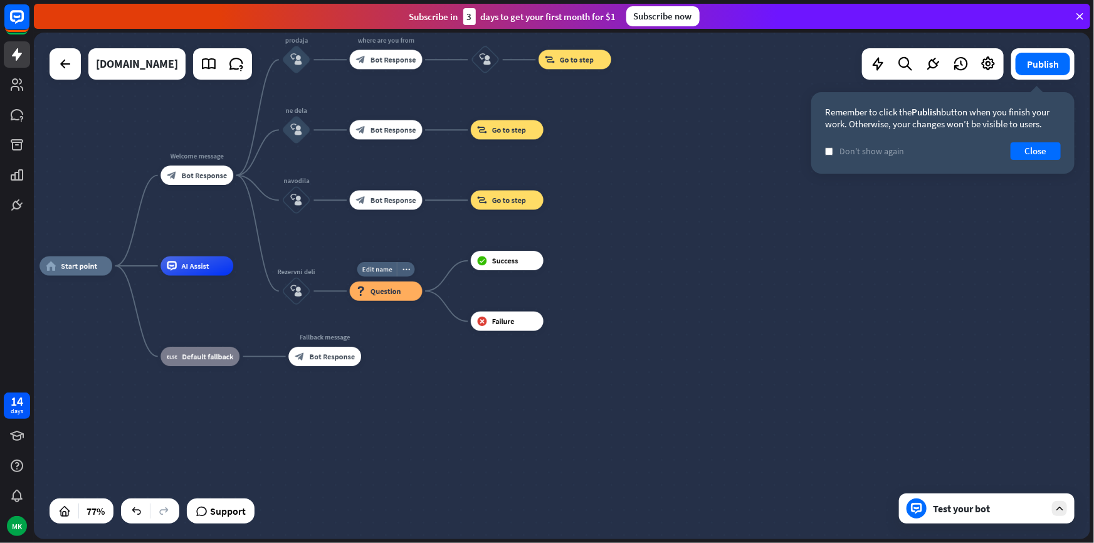
click at [401, 295] on div "block_question Question" at bounding box center [386, 291] width 73 height 19
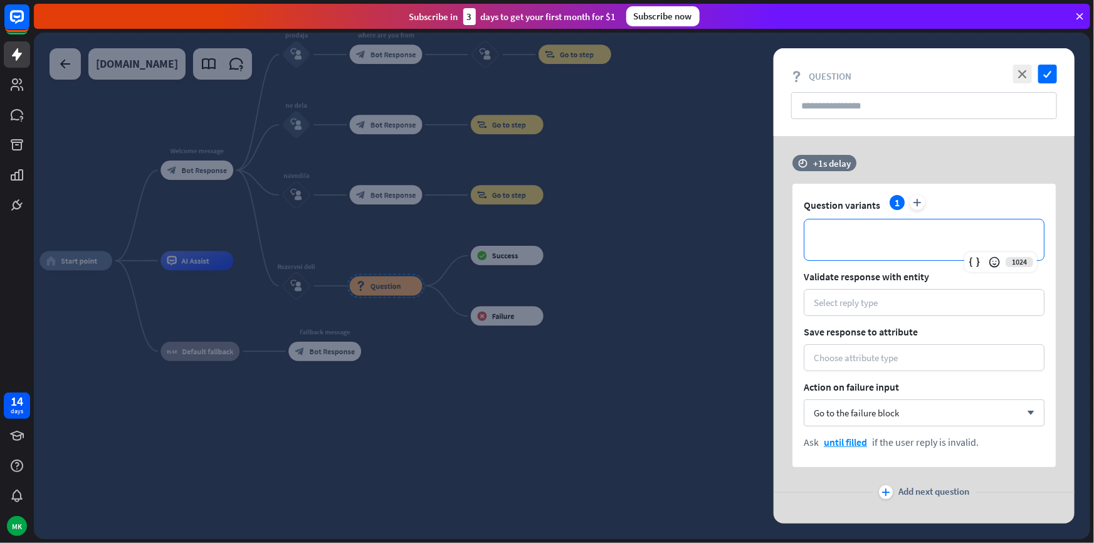
click at [897, 241] on p "**********" at bounding box center [924, 240] width 214 height 16
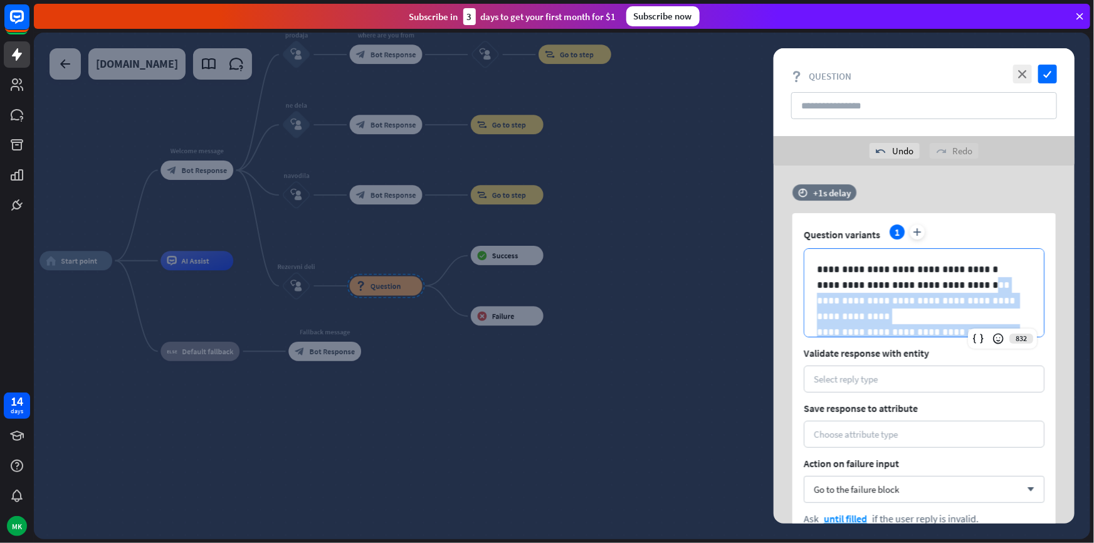
drag, startPoint x: 1005, startPoint y: 316, endPoint x: 927, endPoint y: 287, distance: 83.5
click at [927, 287] on p "**********" at bounding box center [924, 293] width 214 height 63
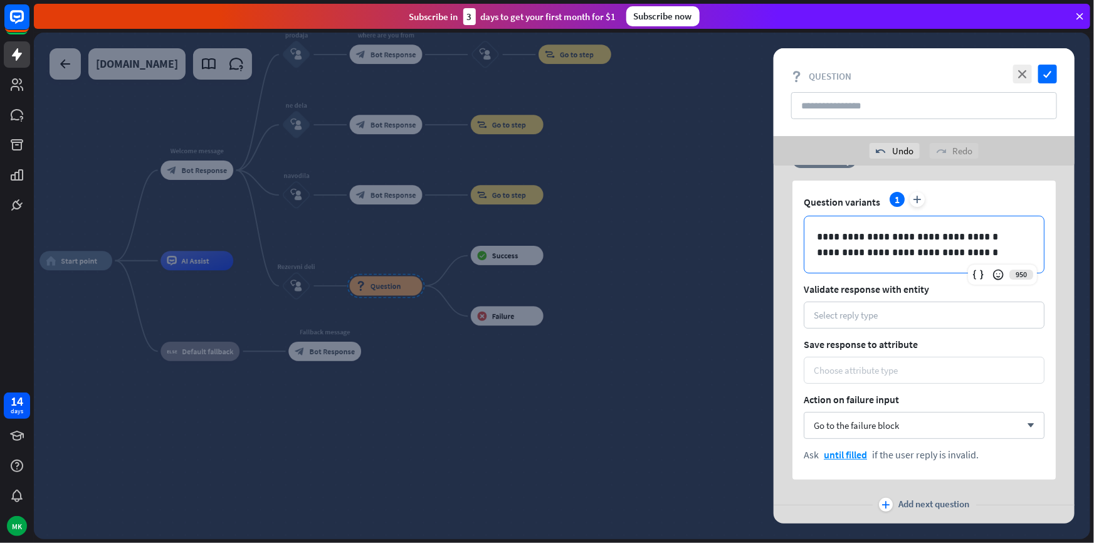
scroll to position [63, 0]
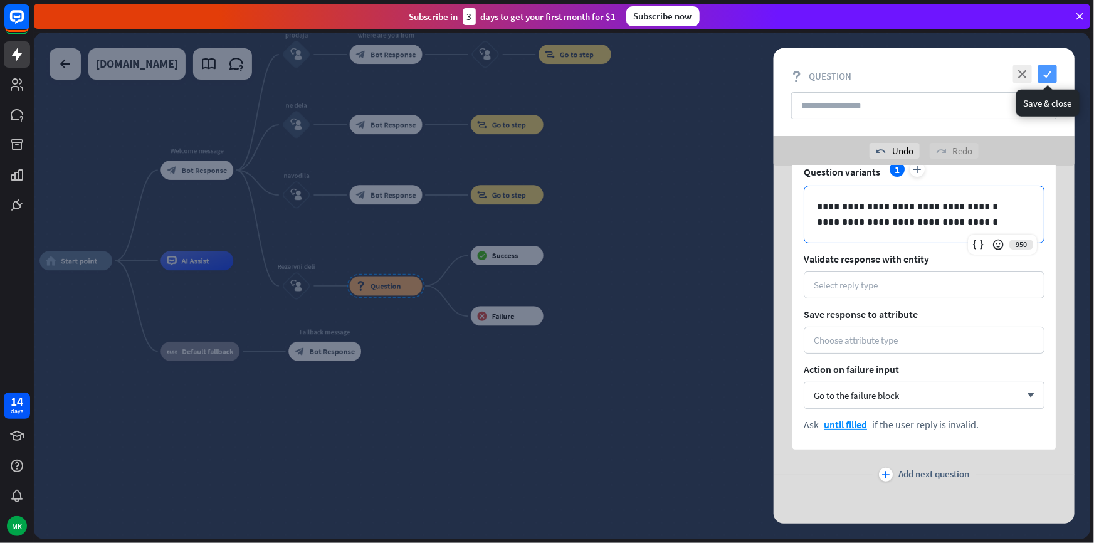
click at [1045, 72] on icon "check" at bounding box center [1048, 74] width 19 height 19
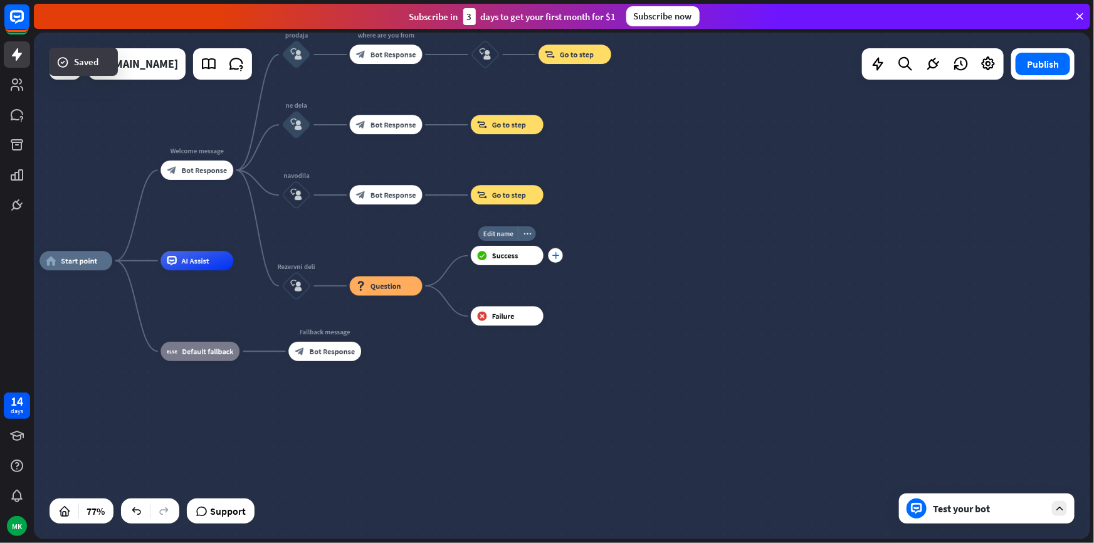
click at [551, 255] on div "plus" at bounding box center [556, 255] width 14 height 14
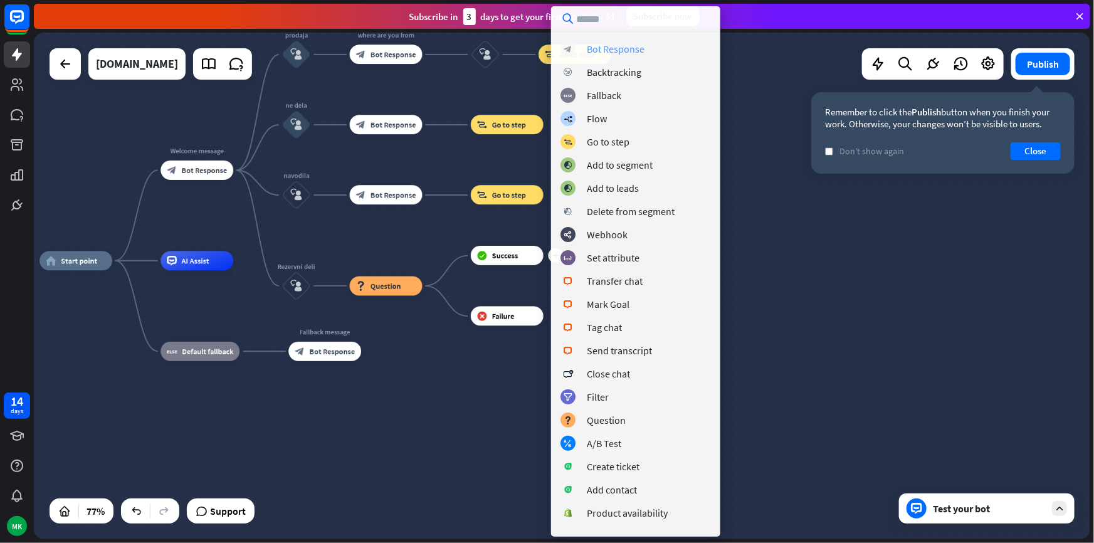
click at [595, 40] on div "block_bot_response Bot Response block_backtracking Backtracking block_fallback …" at bounding box center [635, 271] width 169 height 531
click at [630, 52] on div "Bot Response" at bounding box center [616, 49] width 58 height 13
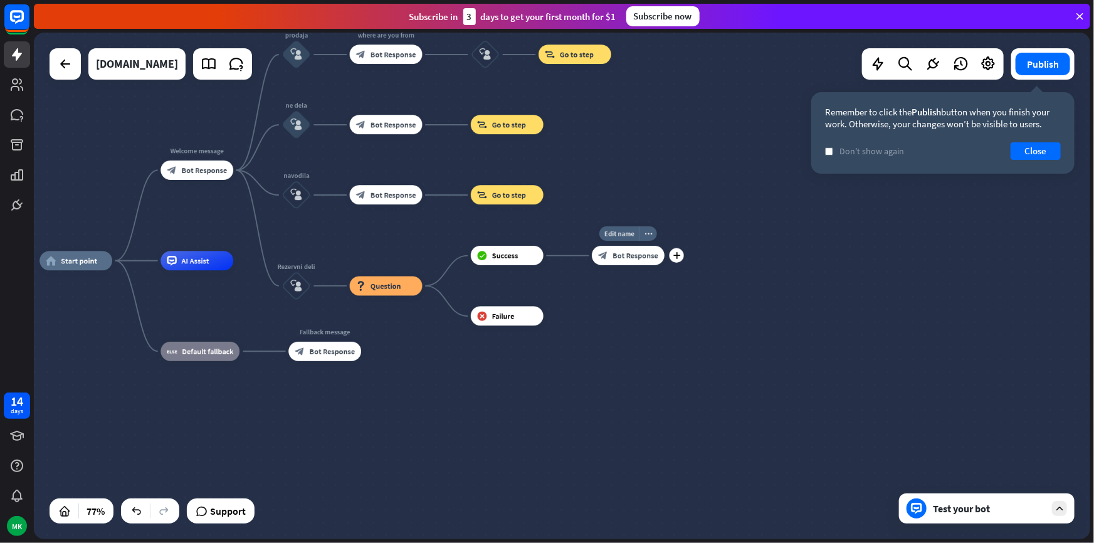
click at [621, 257] on span "Bot Response" at bounding box center [636, 255] width 46 height 9
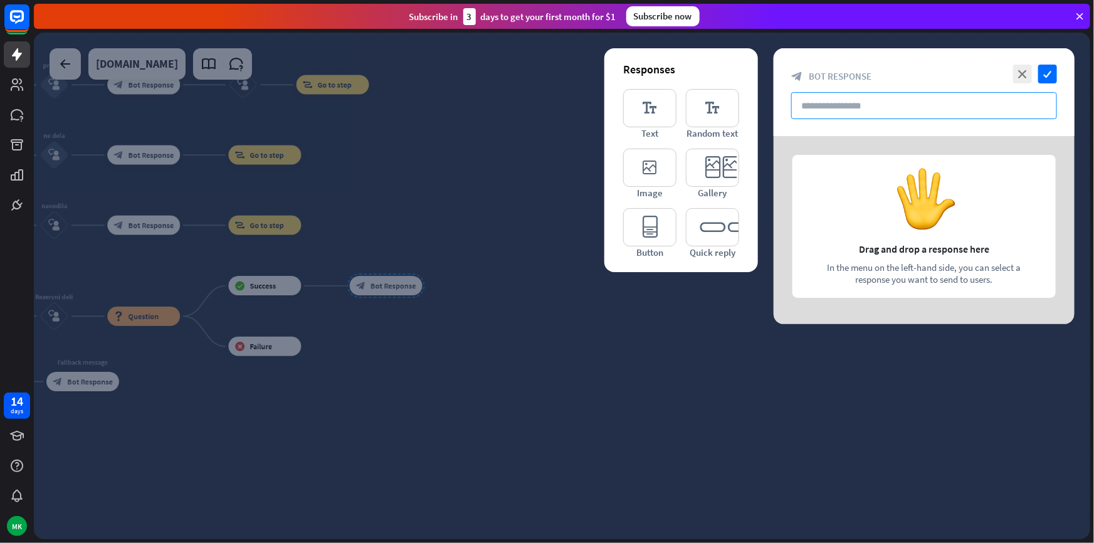
click at [859, 107] on input "text" at bounding box center [925, 105] width 266 height 27
paste input "**********"
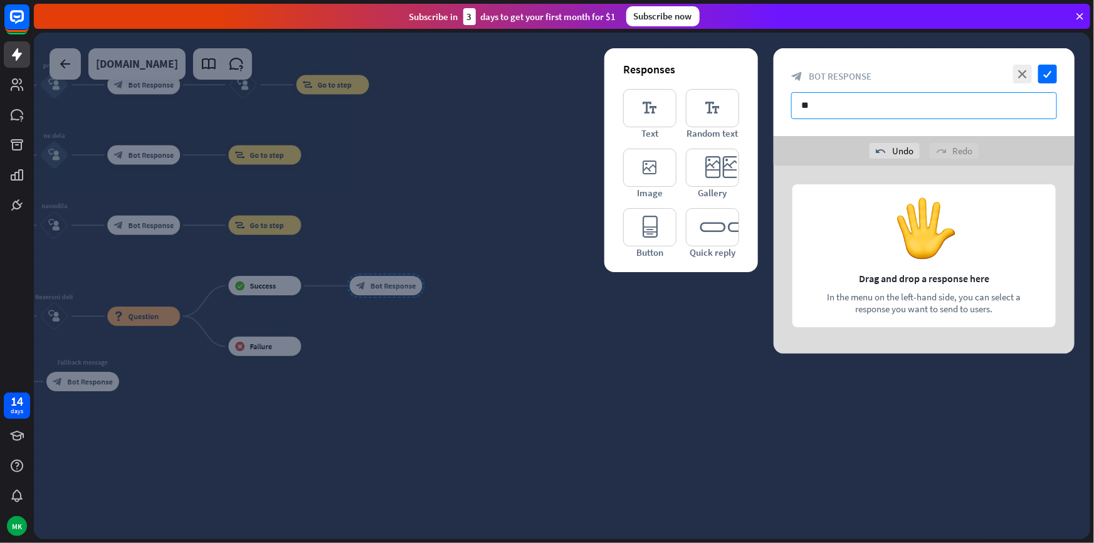
type input "*"
click at [825, 94] on input "text" at bounding box center [925, 105] width 266 height 27
click at [666, 119] on icon "editor_text" at bounding box center [649, 108] width 53 height 38
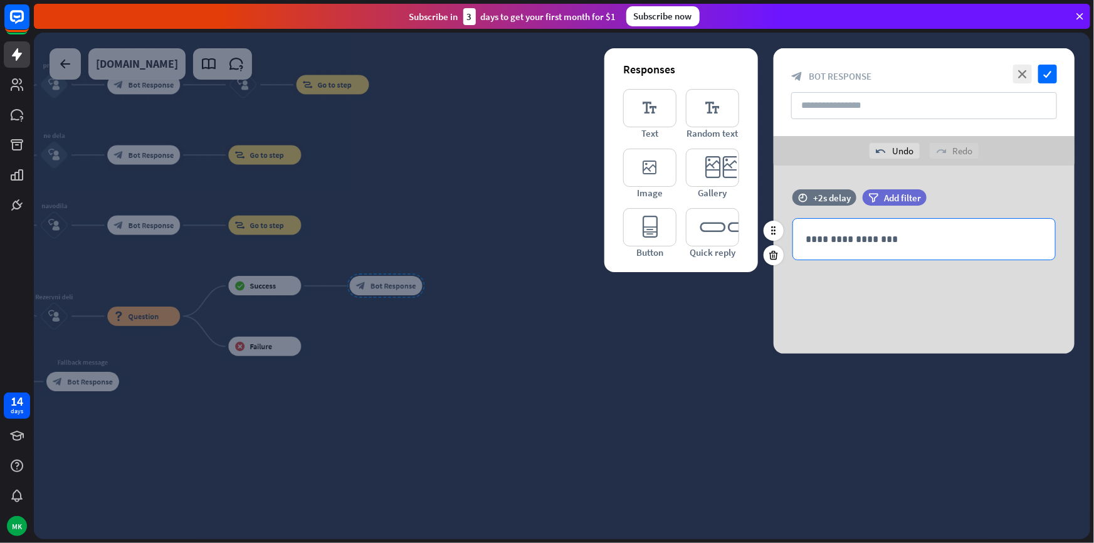
click at [875, 240] on p "**********" at bounding box center [924, 239] width 237 height 16
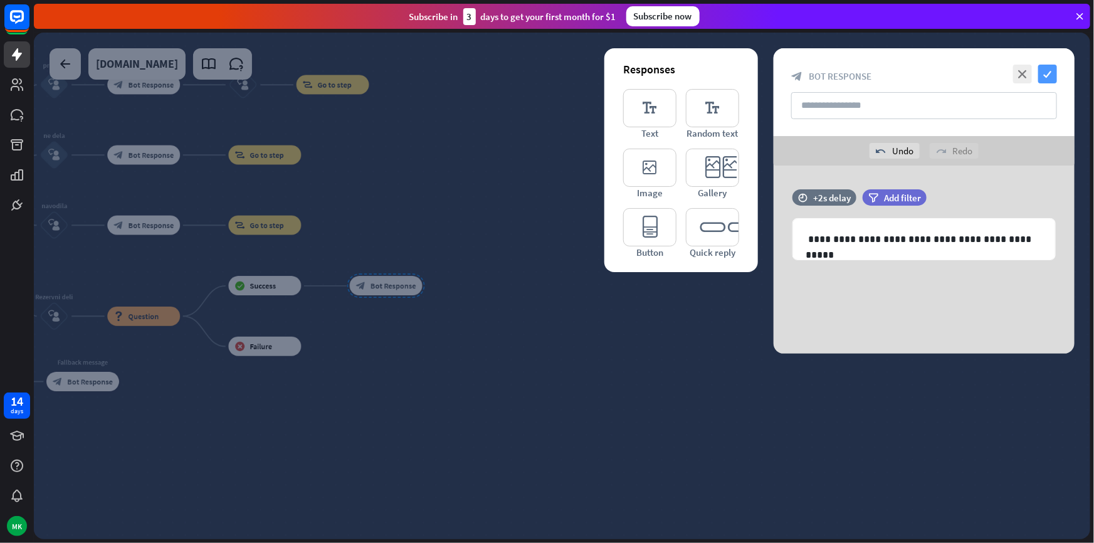
click at [1044, 75] on icon "check" at bounding box center [1048, 74] width 19 height 19
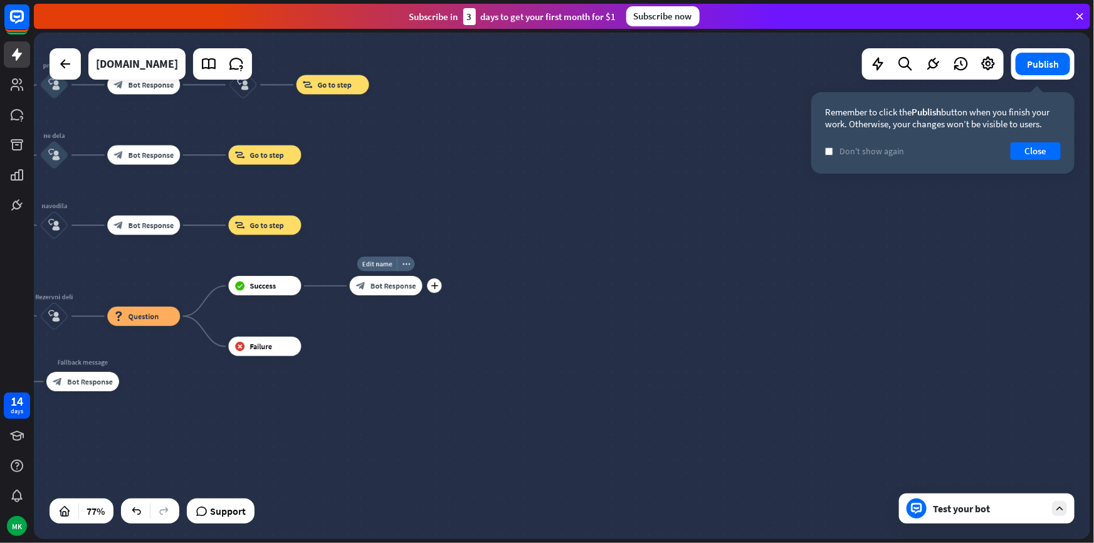
click at [379, 290] on div "block_bot_response Bot Response" at bounding box center [386, 286] width 73 height 19
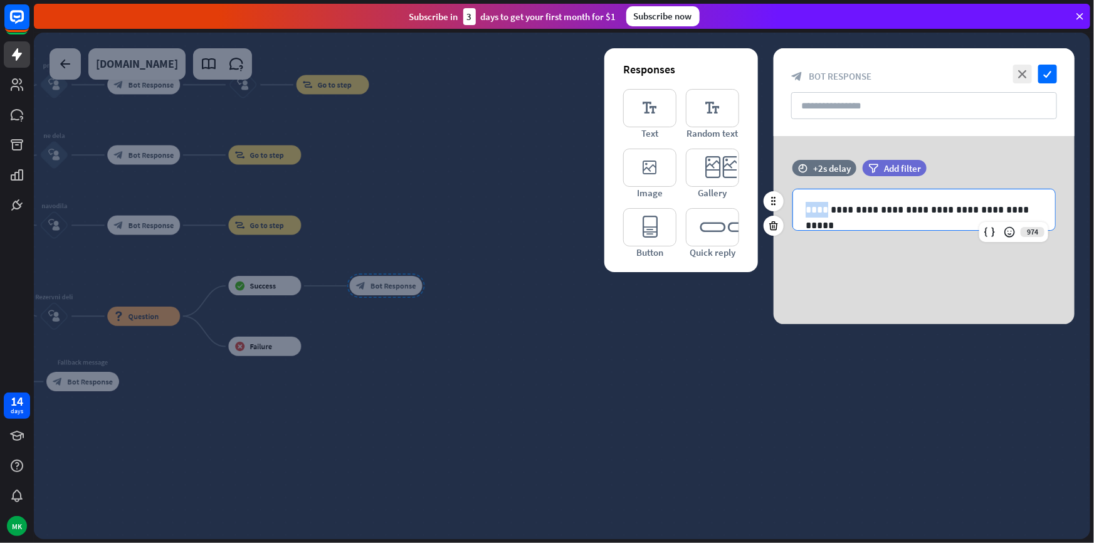
drag, startPoint x: 829, startPoint y: 209, endPoint x: 805, endPoint y: 211, distance: 24.5
click at [805, 211] on div "**********" at bounding box center [924, 209] width 262 height 41
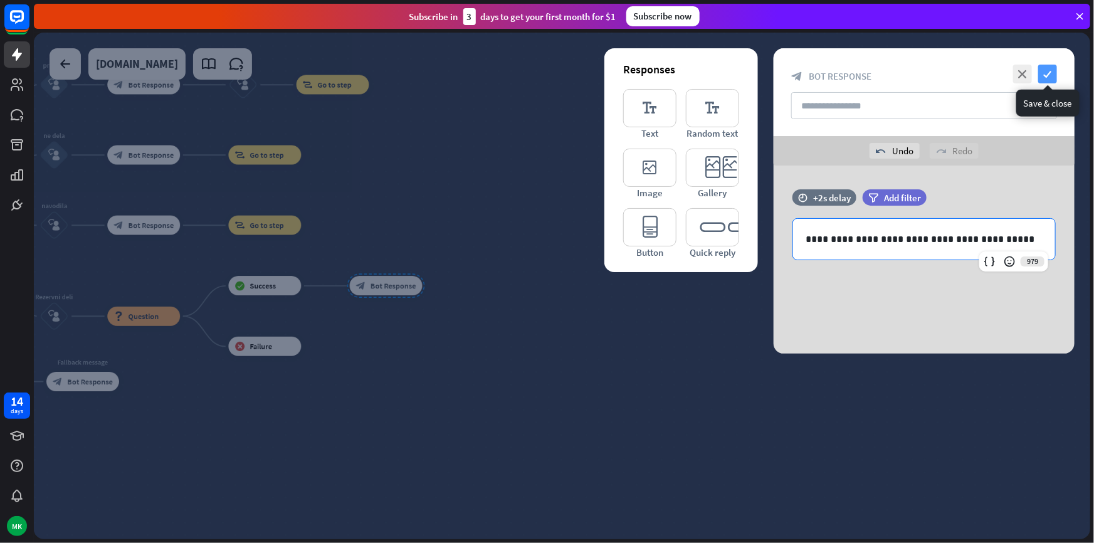
click at [1046, 72] on icon "check" at bounding box center [1048, 74] width 19 height 19
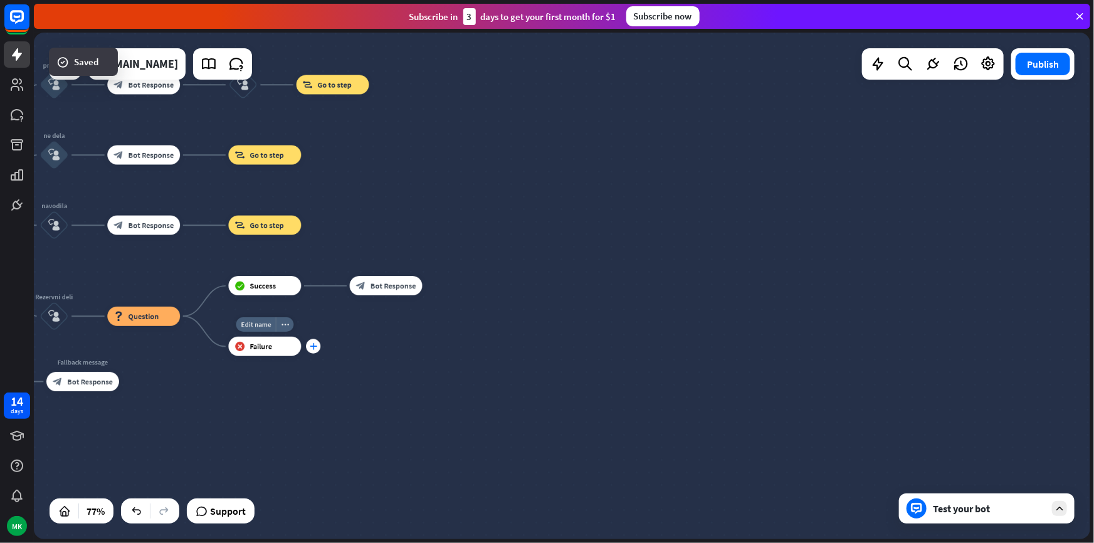
click at [315, 351] on div "plus" at bounding box center [313, 346] width 14 height 14
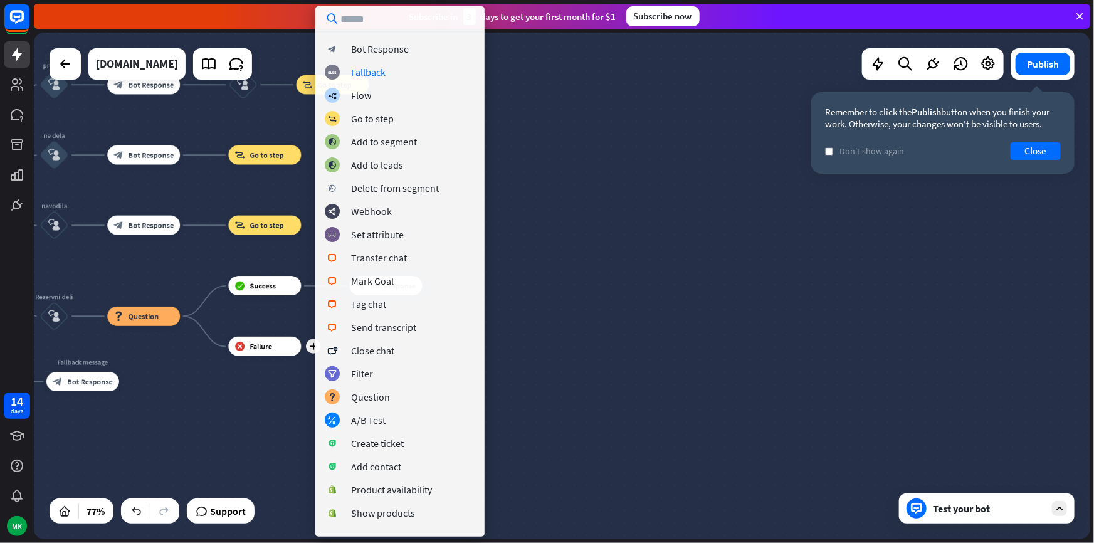
click at [1069, 511] on div "Test your bot" at bounding box center [987, 509] width 176 height 30
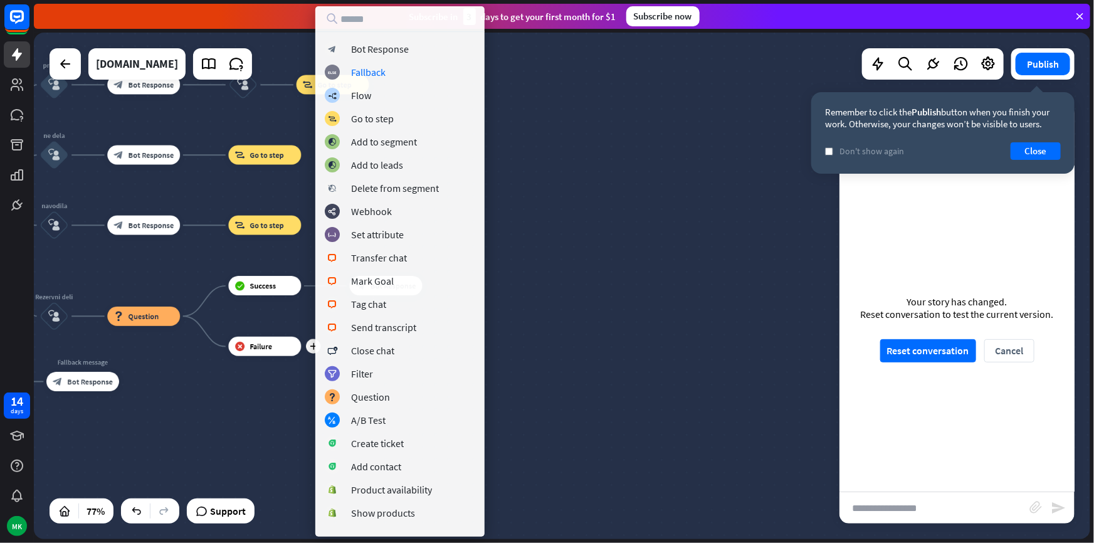
click at [692, 383] on div "home_2 Start point Welcome message block_bot_response Bot Response prodaja bloc…" at bounding box center [562, 286] width 1057 height 507
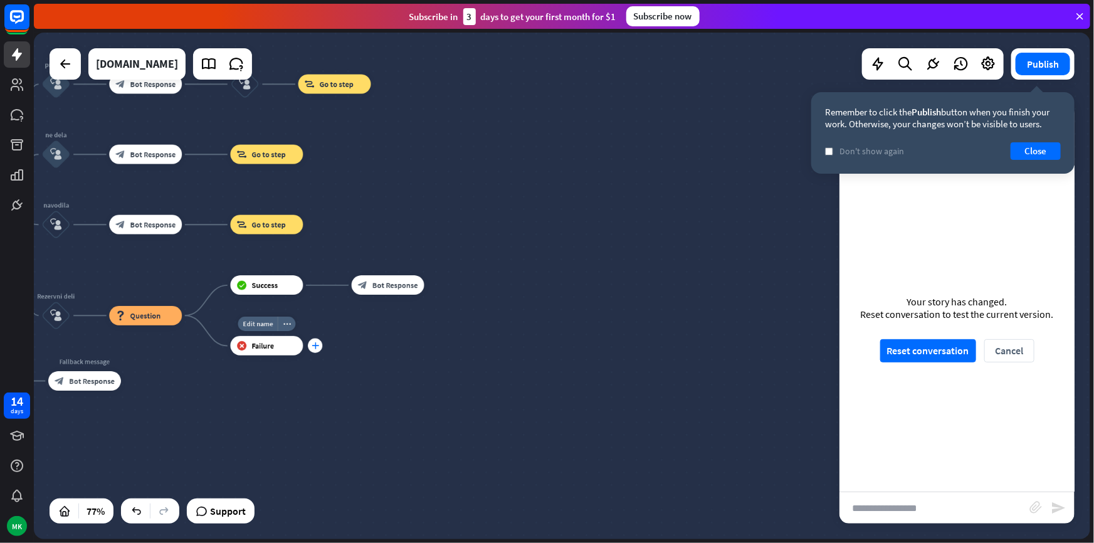
click at [314, 346] on icon "plus" at bounding box center [316, 345] width 8 height 7
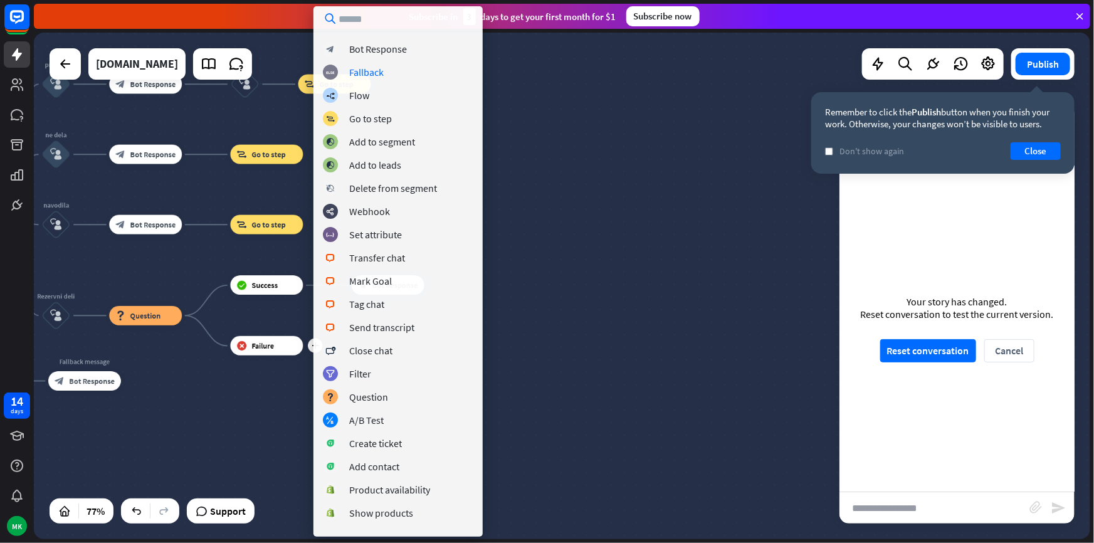
click at [389, 56] on div "block_bot_response Bot Response block_fallback Fallback builder_tree Flow block…" at bounding box center [398, 284] width 169 height 486
click at [390, 50] on div "Bot Response" at bounding box center [378, 49] width 58 height 13
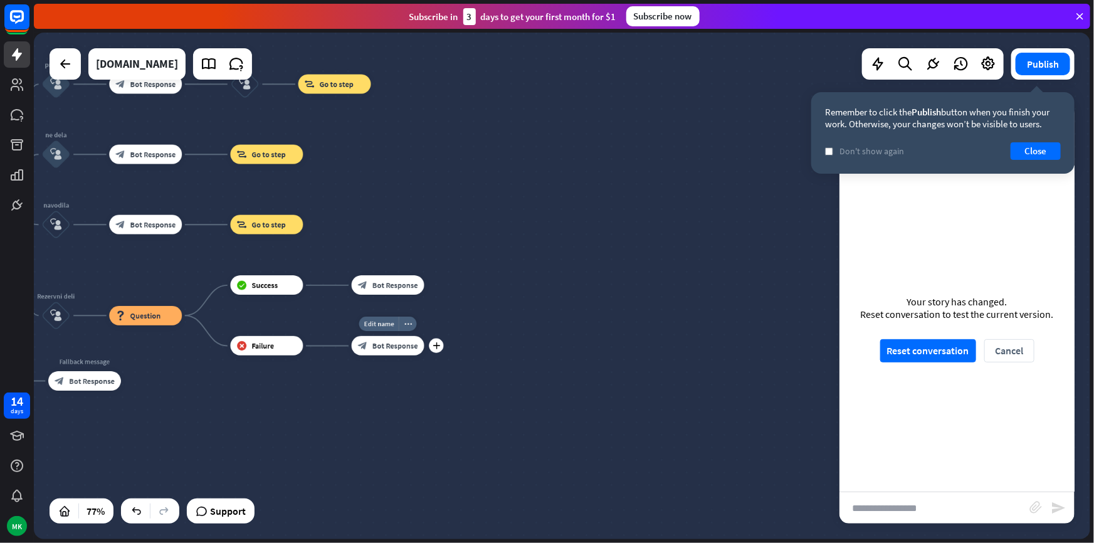
click at [404, 344] on span "Bot Response" at bounding box center [396, 345] width 46 height 9
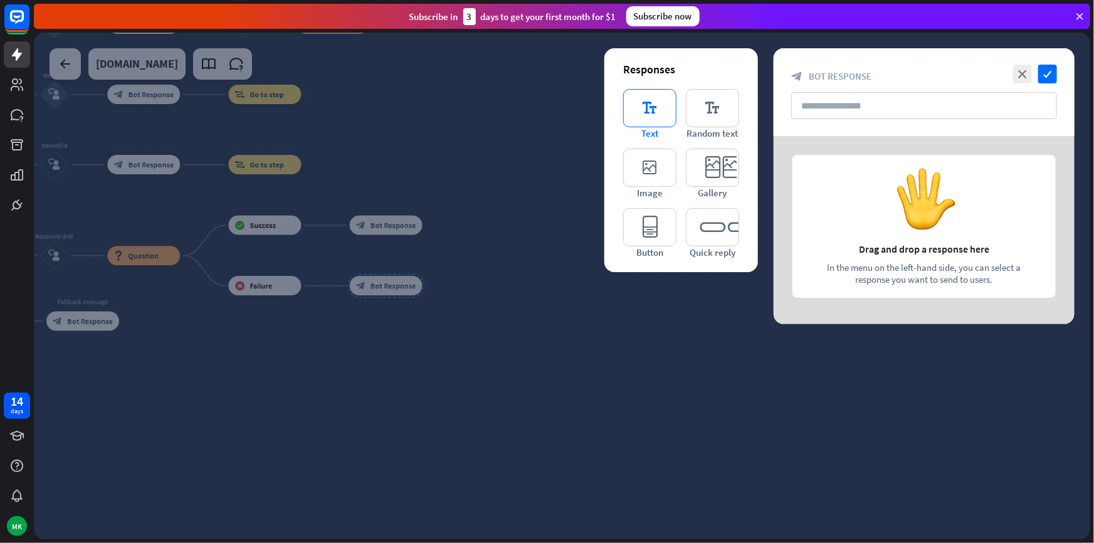
click at [654, 110] on icon "editor_text" at bounding box center [649, 108] width 53 height 38
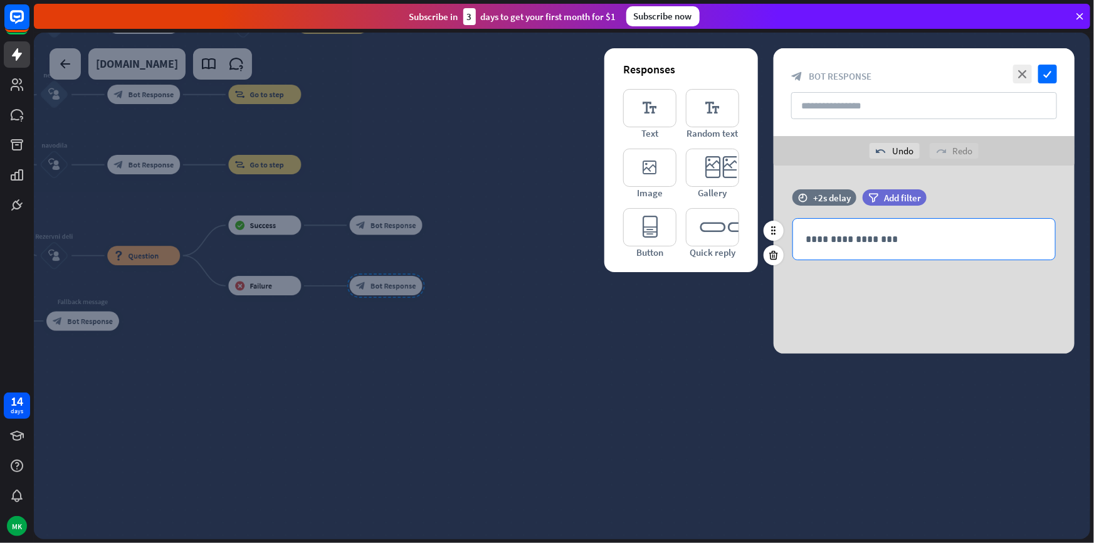
click at [870, 247] on div "**********" at bounding box center [924, 239] width 262 height 41
paste div
click at [809, 238] on p "**********" at bounding box center [924, 239] width 237 height 16
click at [850, 295] on div "**********" at bounding box center [924, 260] width 301 height 188
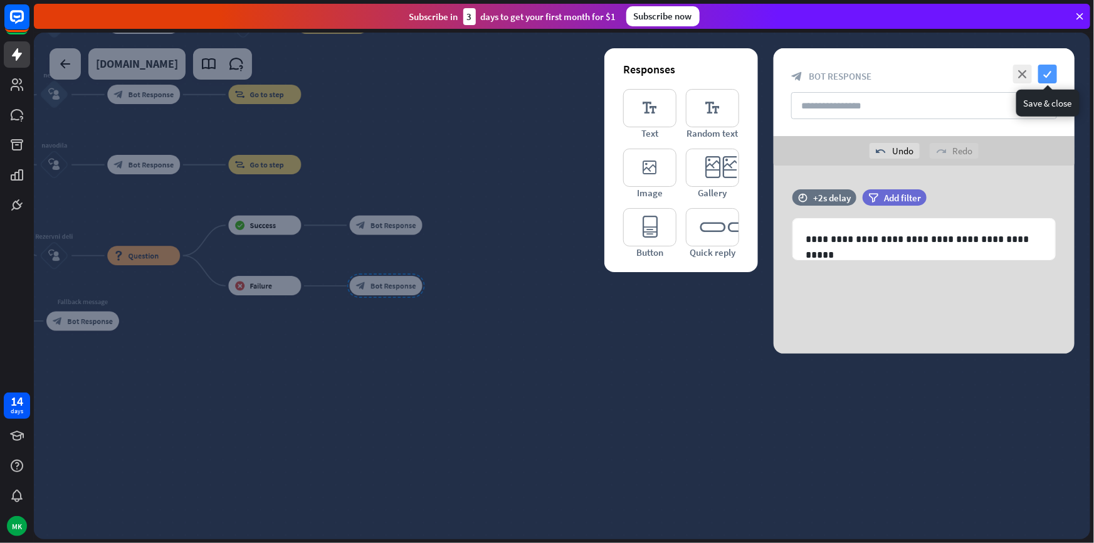
click at [1046, 73] on icon "check" at bounding box center [1048, 74] width 19 height 19
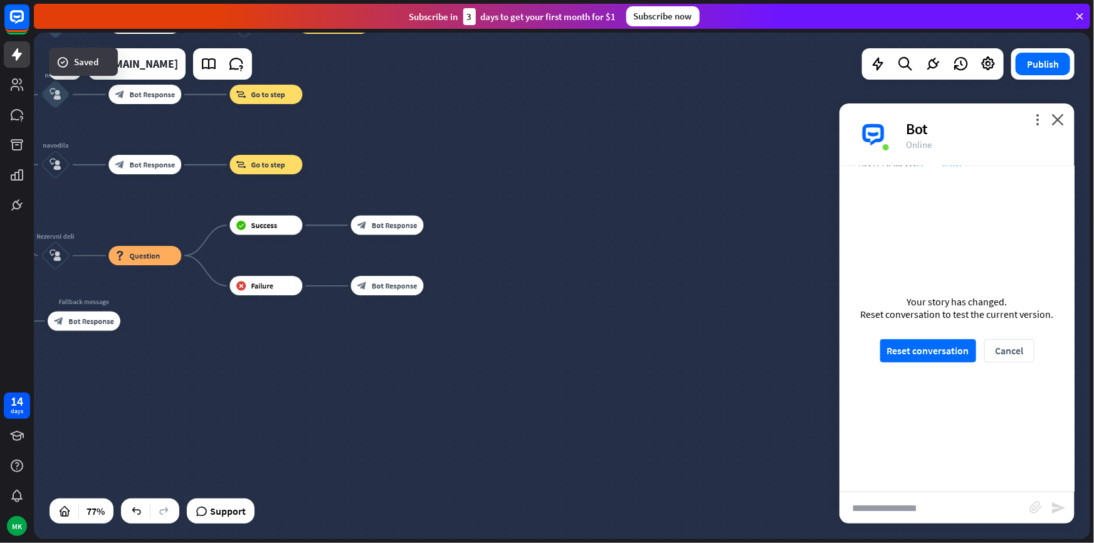
drag, startPoint x: 619, startPoint y: 282, endPoint x: 859, endPoint y: 288, distance: 240.3
click at [859, 288] on div "home_2 Start point Welcome message block_bot_response Bot Response prodaja bloc…" at bounding box center [562, 286] width 1057 height 507
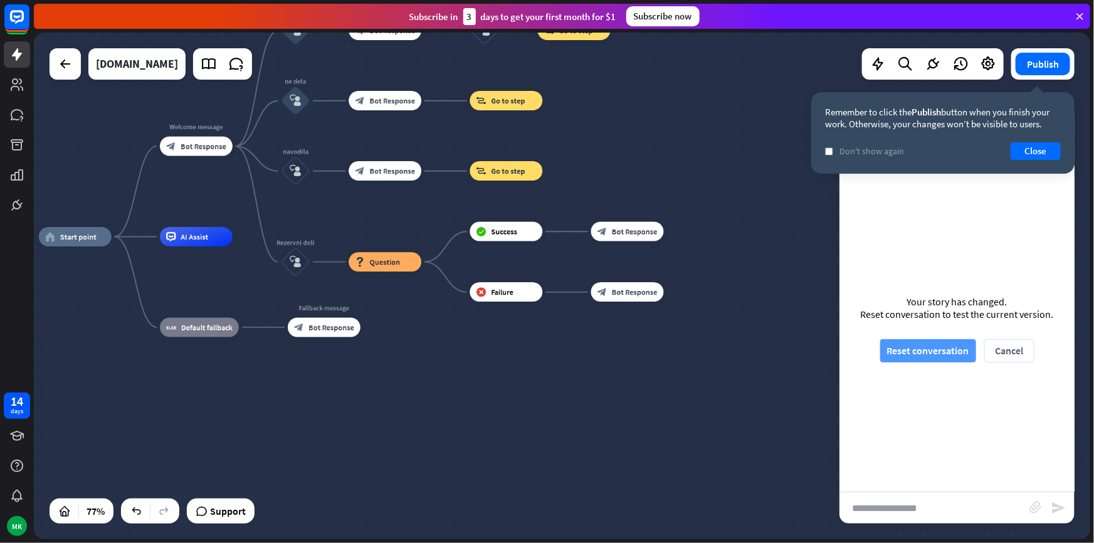
click at [913, 356] on button "Reset conversation" at bounding box center [929, 350] width 96 height 23
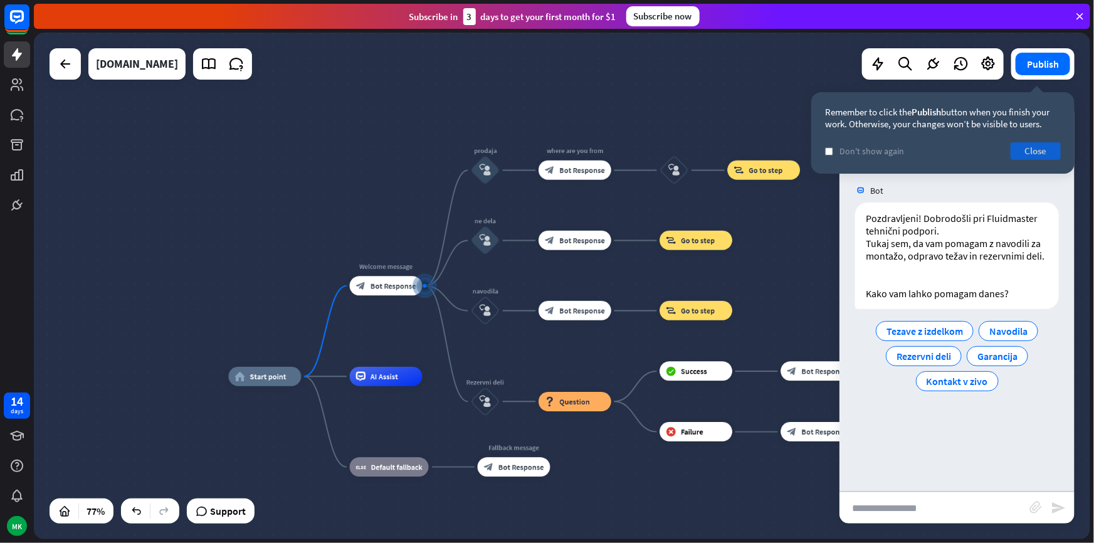
click at [1040, 149] on button "Close" at bounding box center [1036, 151] width 50 height 18
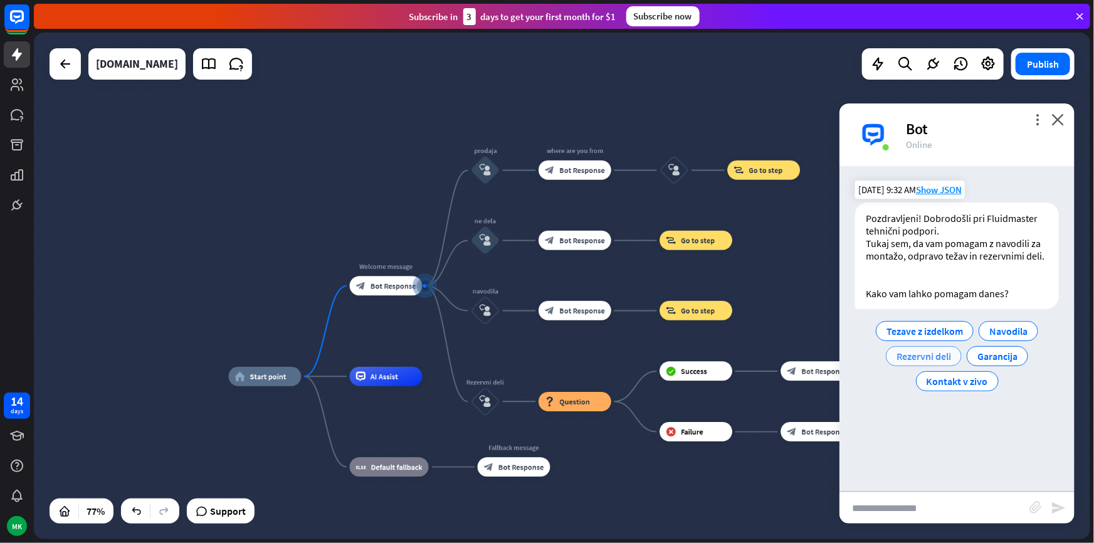
click at [940, 357] on span "Rezervni deli" at bounding box center [924, 356] width 55 height 13
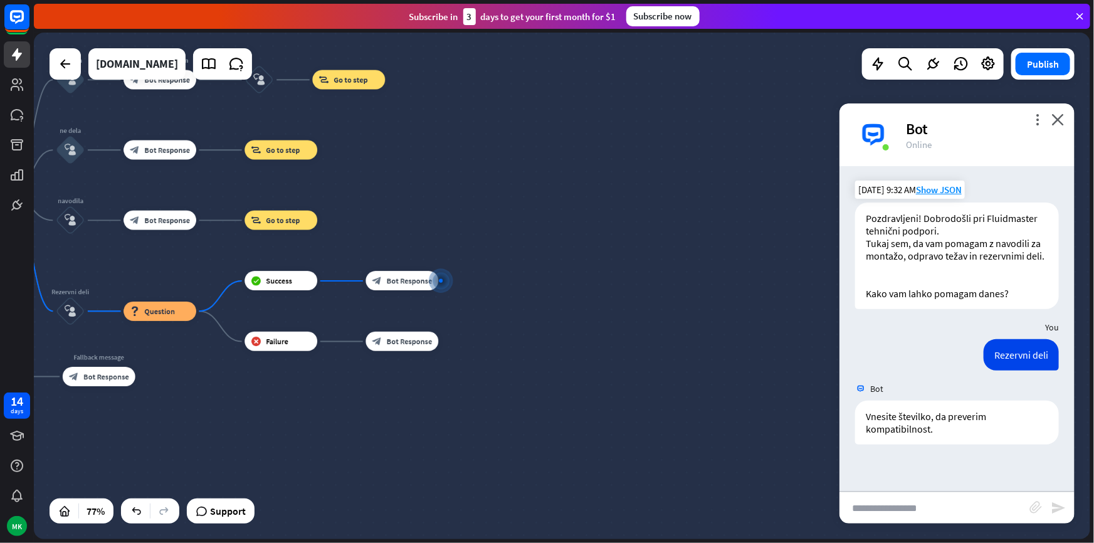
drag, startPoint x: 608, startPoint y: 329, endPoint x: 663, endPoint y: 301, distance: 61.7
click at [660, 300] on div "home_2 Start point Welcome message block_bot_response Bot Response prodaja bloc…" at bounding box center [562, 286] width 1057 height 507
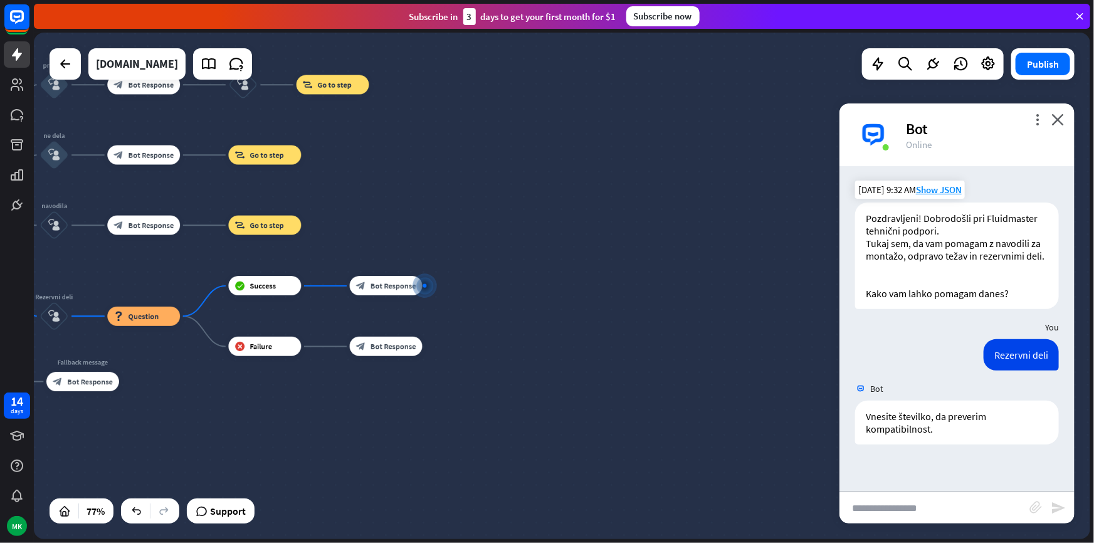
click at [913, 514] on input "text" at bounding box center [935, 507] width 190 height 31
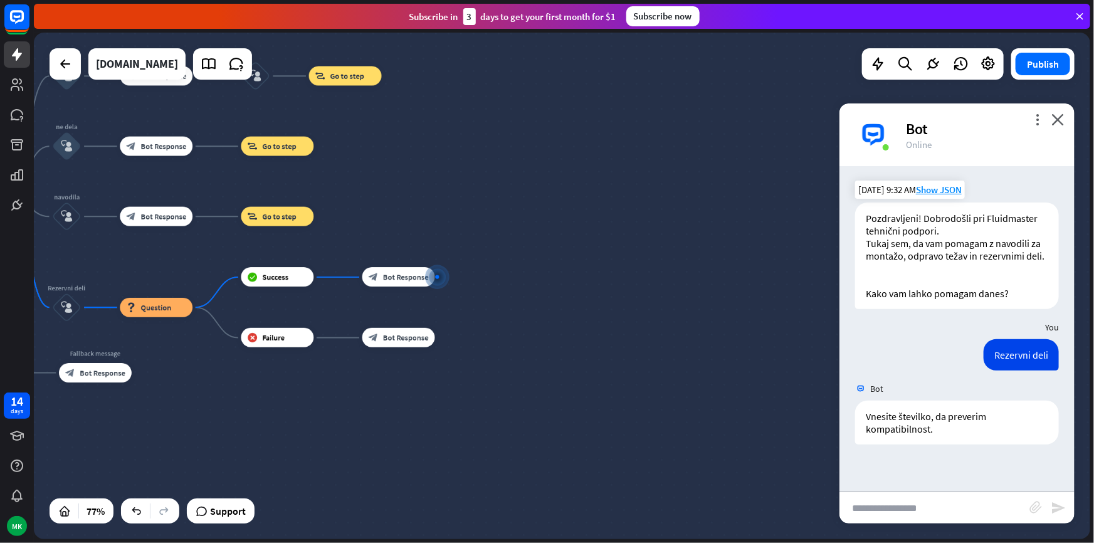
drag, startPoint x: 585, startPoint y: 373, endPoint x: 665, endPoint y: 315, distance: 98.7
click at [627, 314] on div "home_2 Start point Welcome message block_bot_response Bot Response prodaja bloc…" at bounding box center [218, 477] width 817 height 391
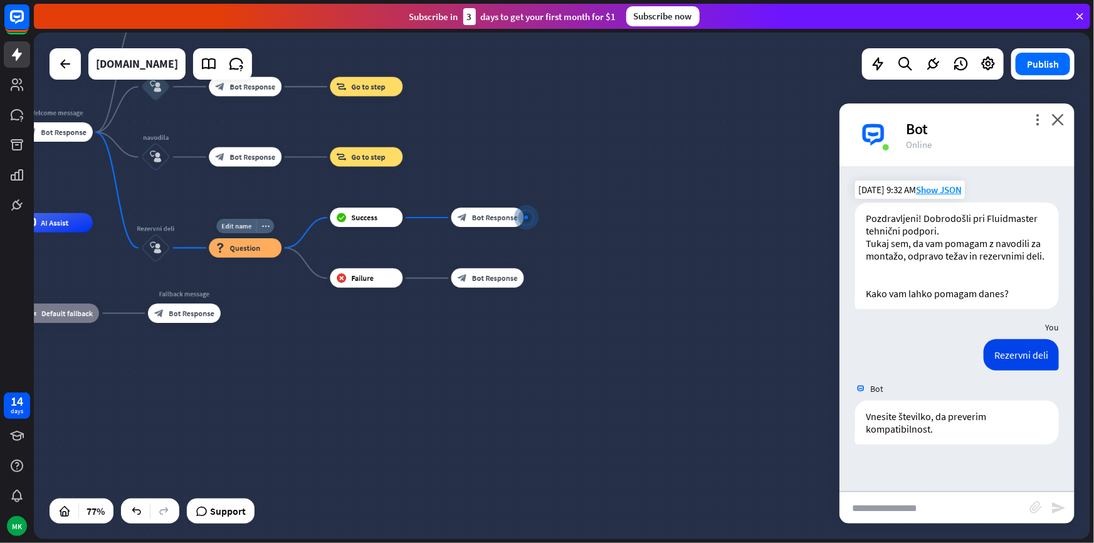
click at [258, 254] on div "block_question Question" at bounding box center [245, 247] width 73 height 19
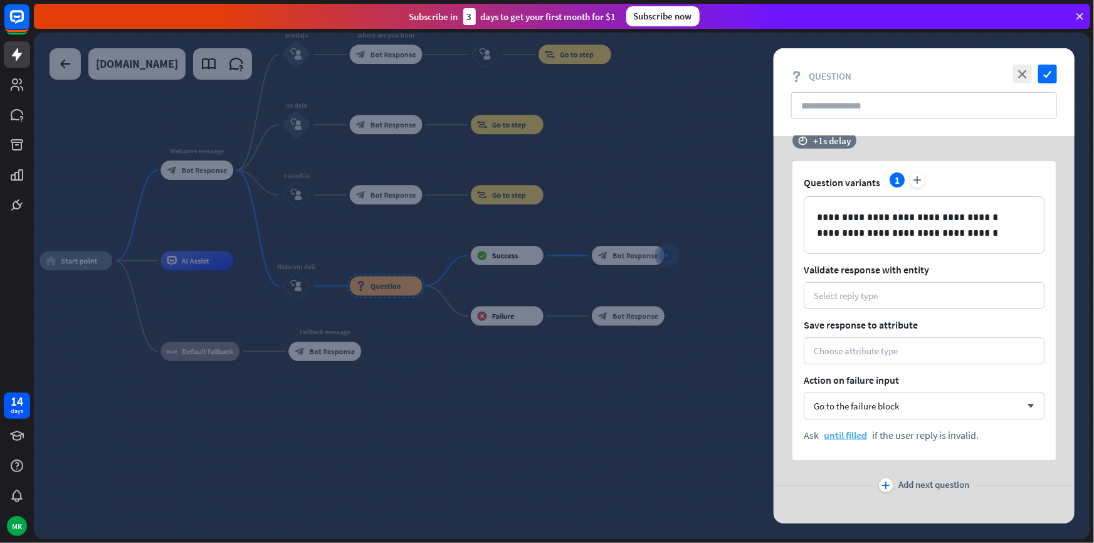
scroll to position [34, 0]
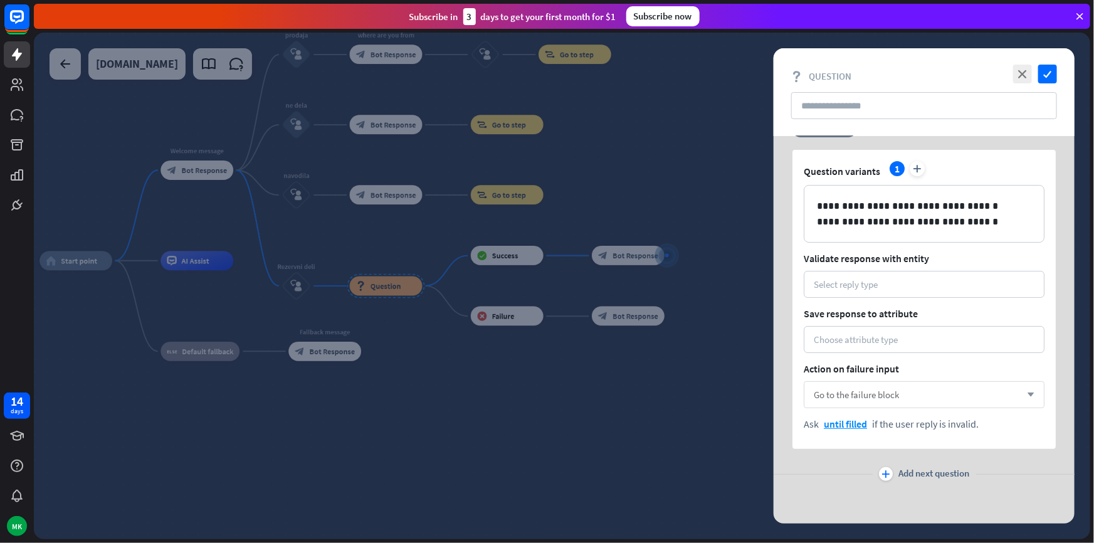
click at [855, 392] on span "Go to the failure block" at bounding box center [856, 395] width 85 height 12
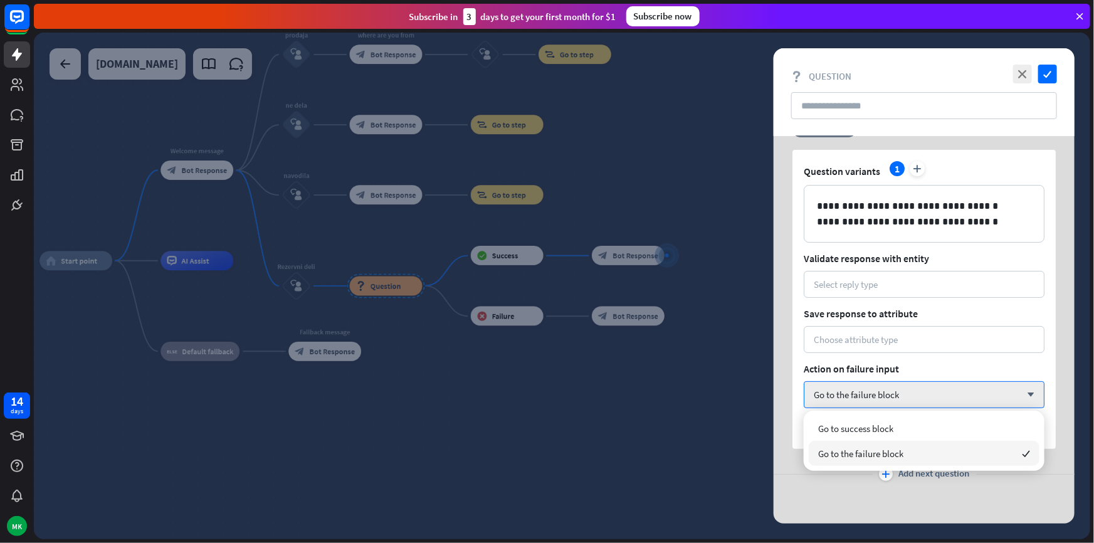
click at [861, 448] on span "Go to the failure block" at bounding box center [860, 454] width 85 height 12
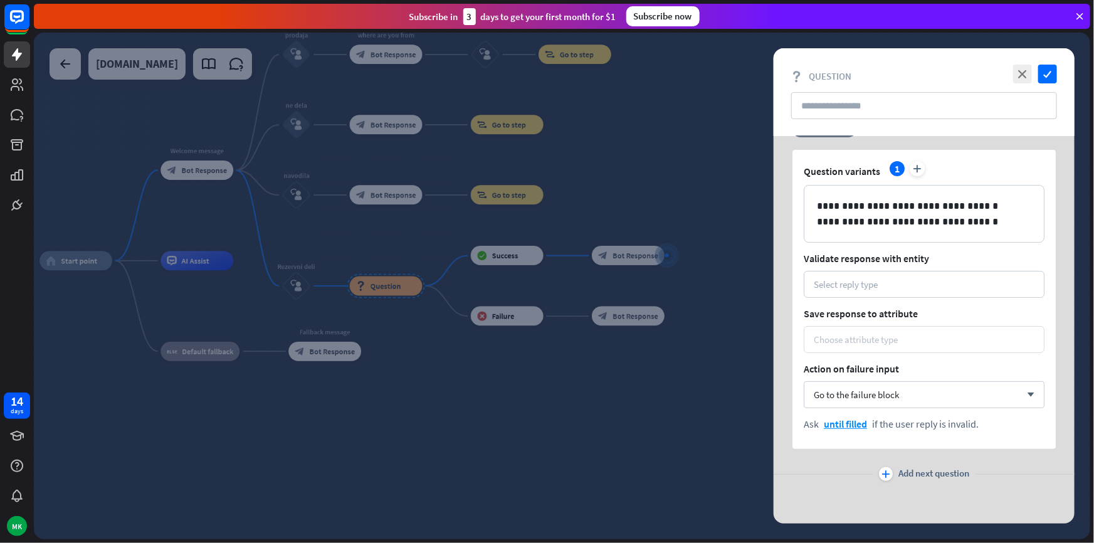
click at [838, 339] on div "Choose attribute type" at bounding box center [856, 340] width 84 height 12
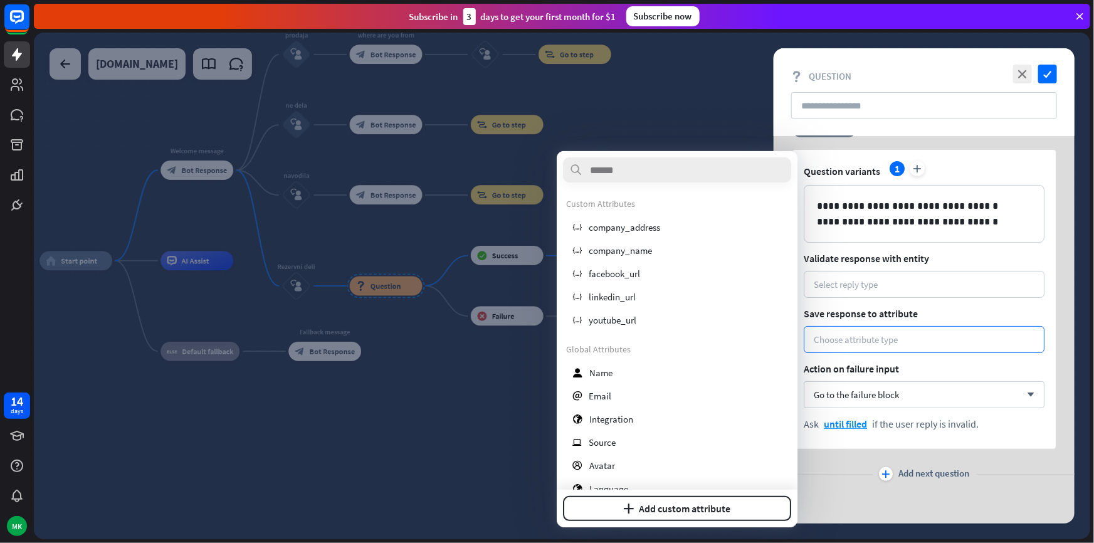
click at [544, 379] on div at bounding box center [562, 286] width 1057 height 507
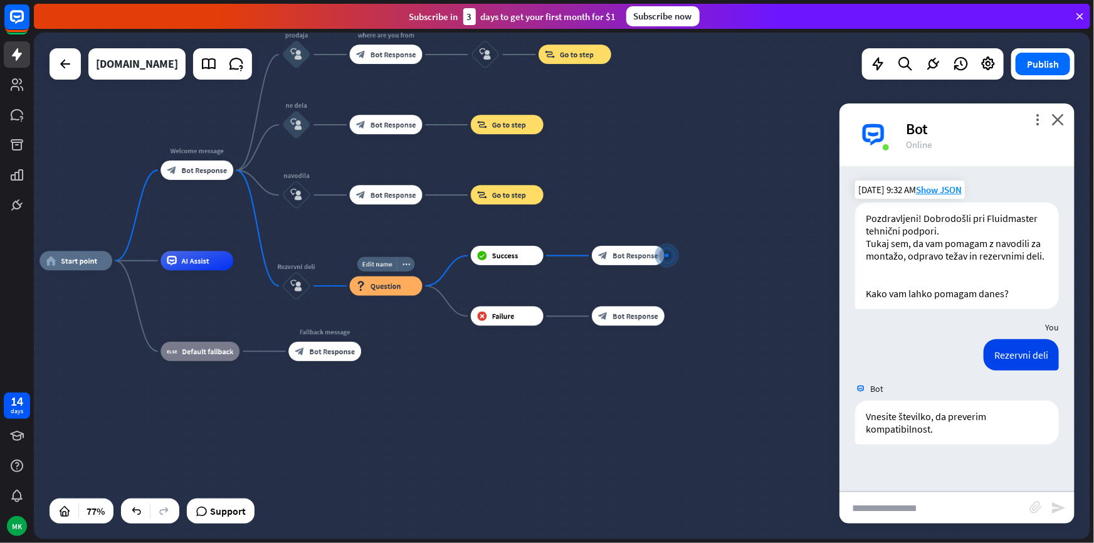
click at [389, 294] on div "block_question Question" at bounding box center [386, 286] width 73 height 19
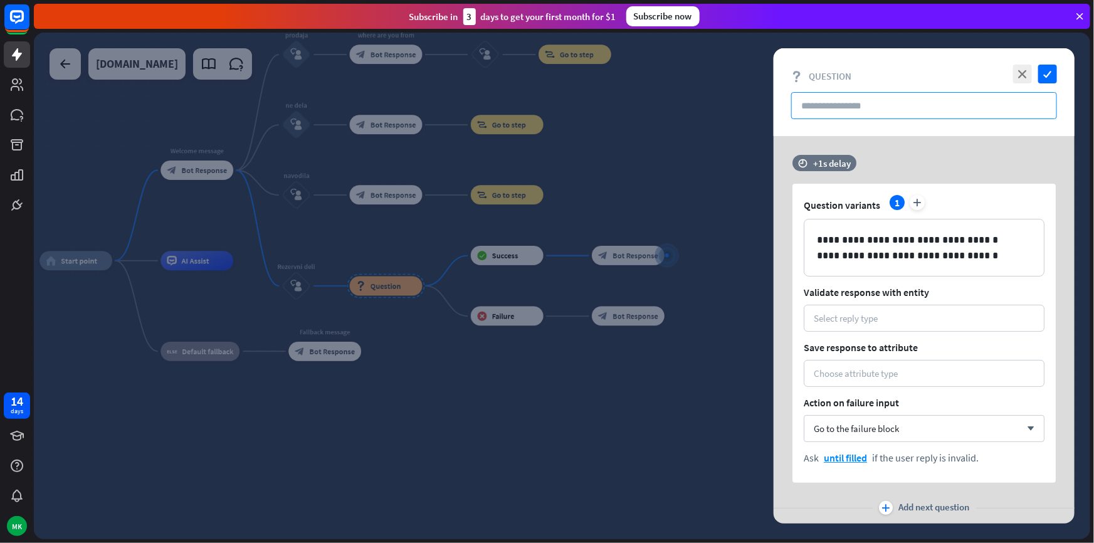
click at [826, 115] on input "text" at bounding box center [925, 105] width 266 height 27
click at [948, 260] on p "**********" at bounding box center [924, 247] width 214 height 31
drag, startPoint x: 1050, startPoint y: 75, endPoint x: 1019, endPoint y: 98, distance: 39.4
click at [1051, 75] on icon "check" at bounding box center [1048, 74] width 19 height 19
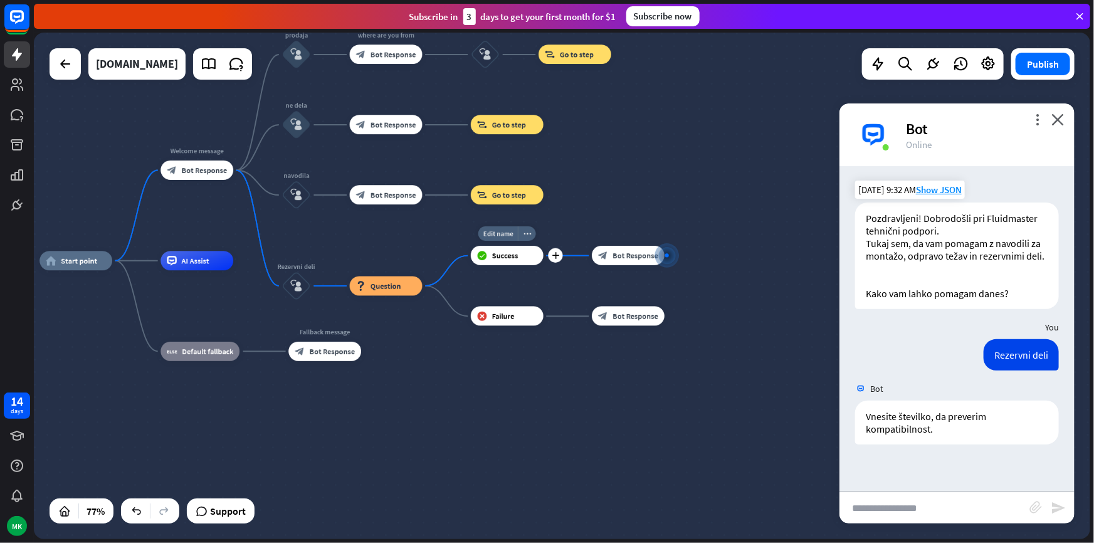
click at [513, 263] on div "block_success Success" at bounding box center [507, 255] width 73 height 19
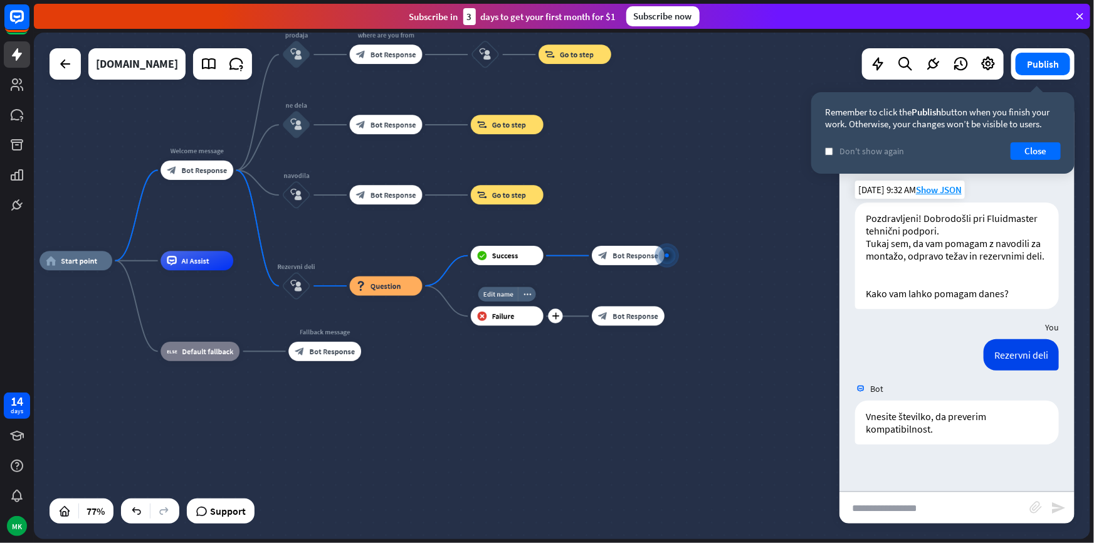
click at [514, 314] on div "block_failure Failure" at bounding box center [507, 316] width 73 height 19
click at [499, 259] on span "Success" at bounding box center [505, 255] width 26 height 9
click at [1025, 151] on button "Close" at bounding box center [1036, 151] width 50 height 18
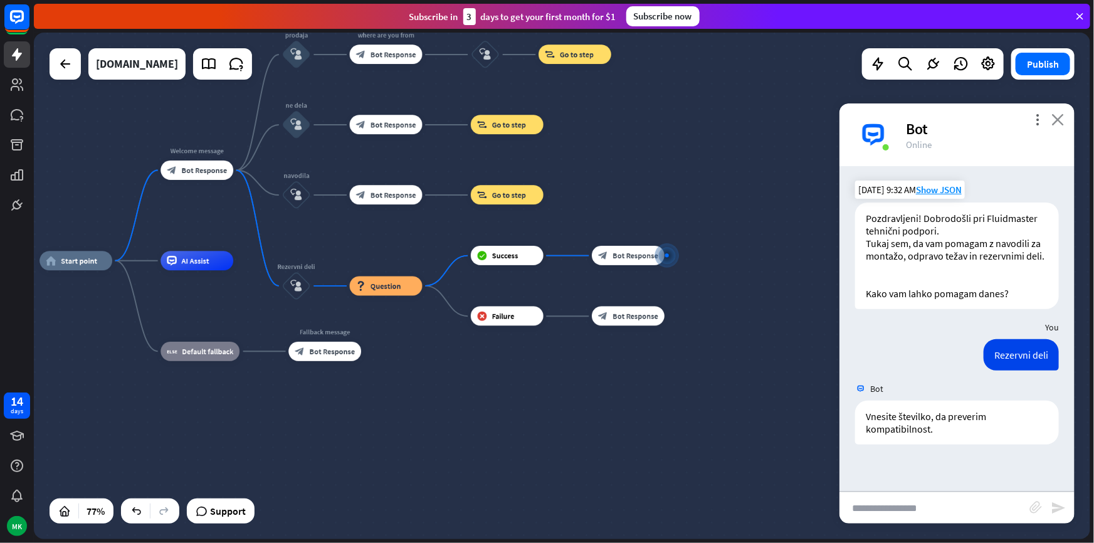
click at [1054, 125] on icon "close" at bounding box center [1058, 120] width 13 height 12
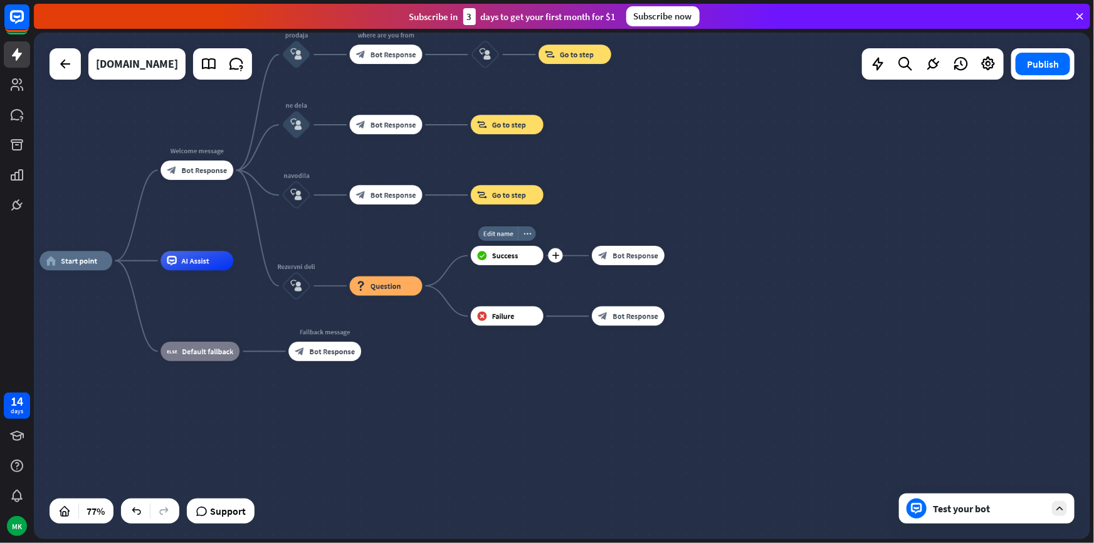
click at [508, 262] on div "block_success Success" at bounding box center [507, 255] width 73 height 19
click at [508, 257] on span "Success" at bounding box center [505, 255] width 26 height 9
click at [408, 286] on div "block_question Question" at bounding box center [386, 286] width 73 height 19
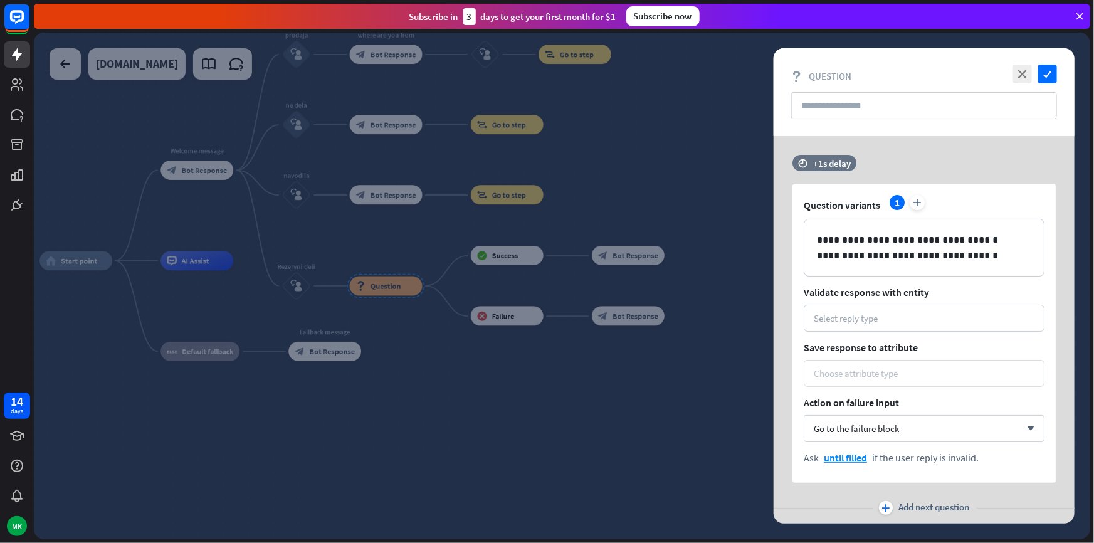
click at [836, 368] on div "Choose attribute type" at bounding box center [856, 374] width 84 height 12
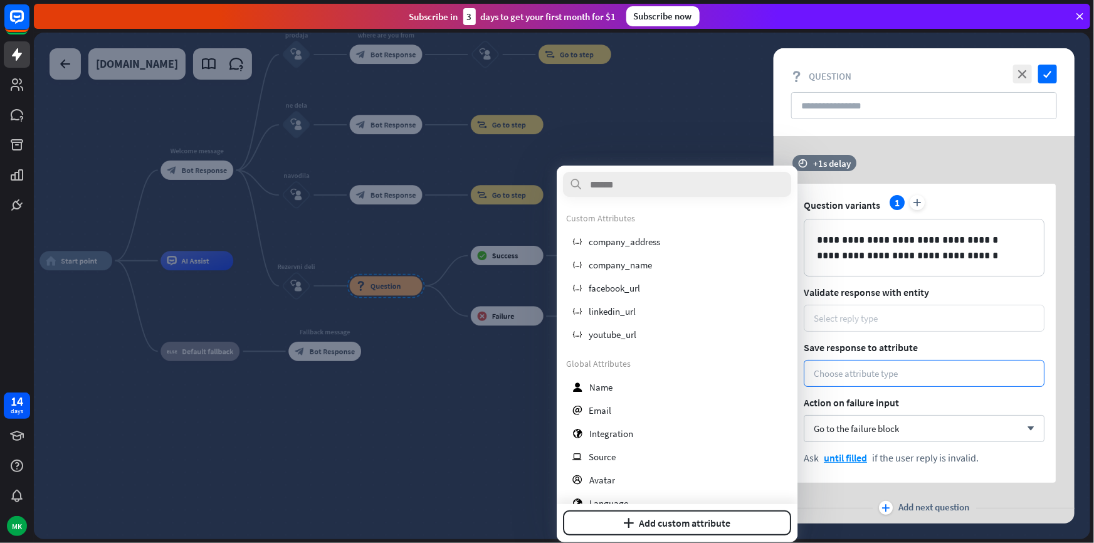
click at [861, 314] on div "Select reply type" at bounding box center [846, 318] width 64 height 12
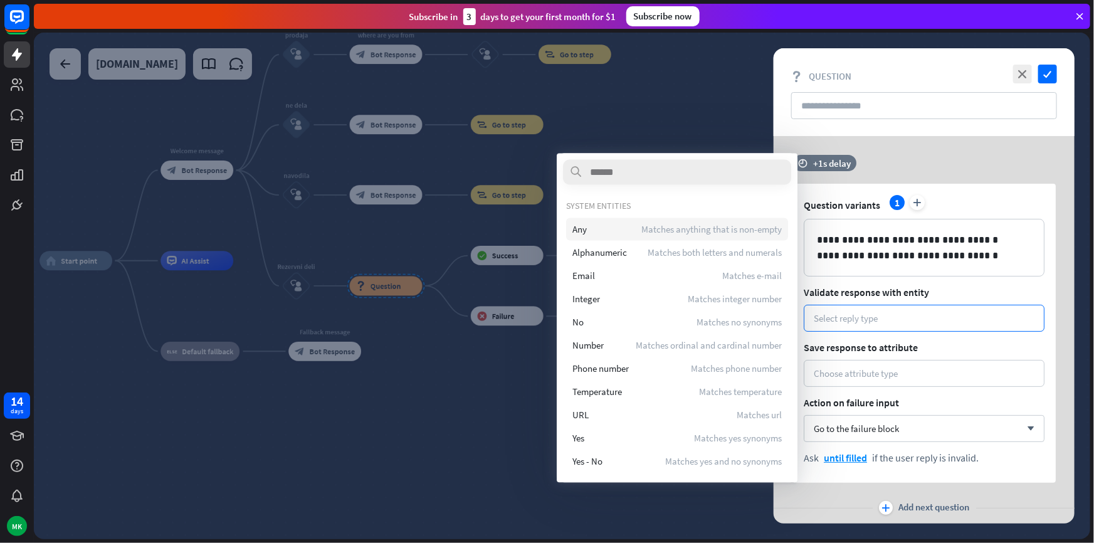
click at [633, 235] on div "Any Matches anything that is non-empty" at bounding box center [677, 229] width 222 height 23
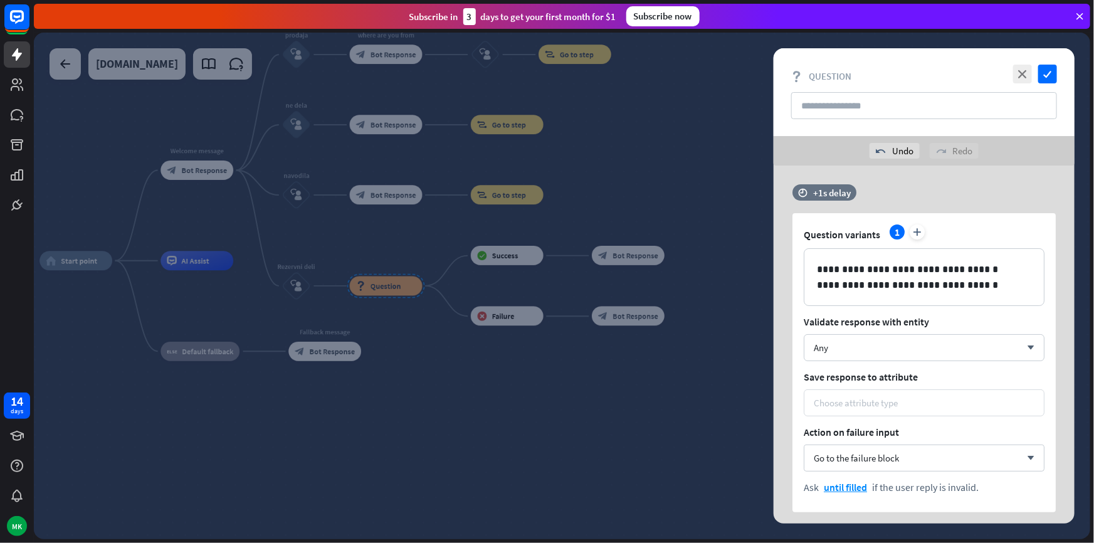
click at [866, 406] on div "Choose attribute type" at bounding box center [856, 403] width 84 height 12
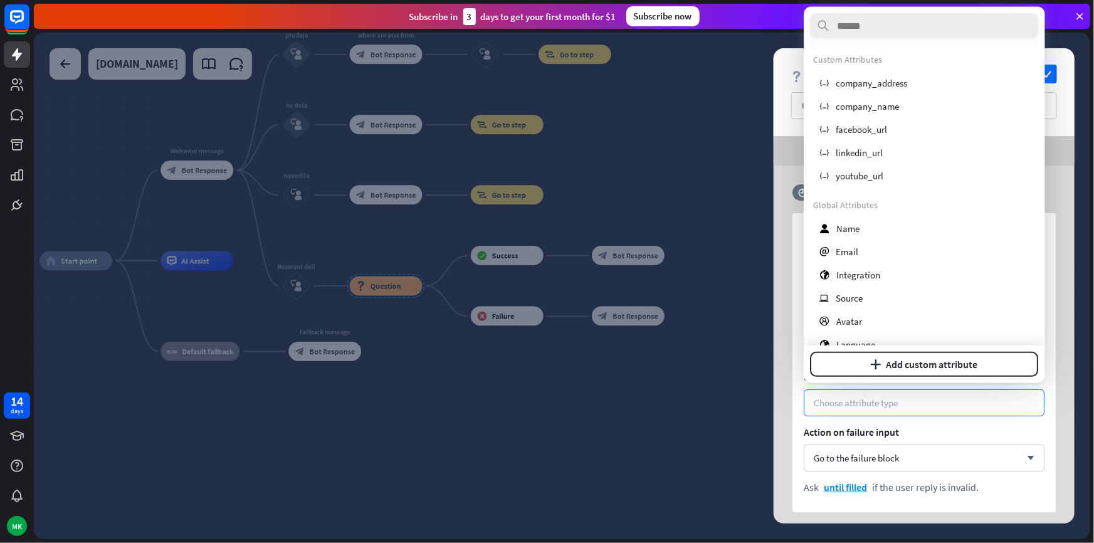
click at [786, 403] on div "**********" at bounding box center [924, 348] width 301 height 328
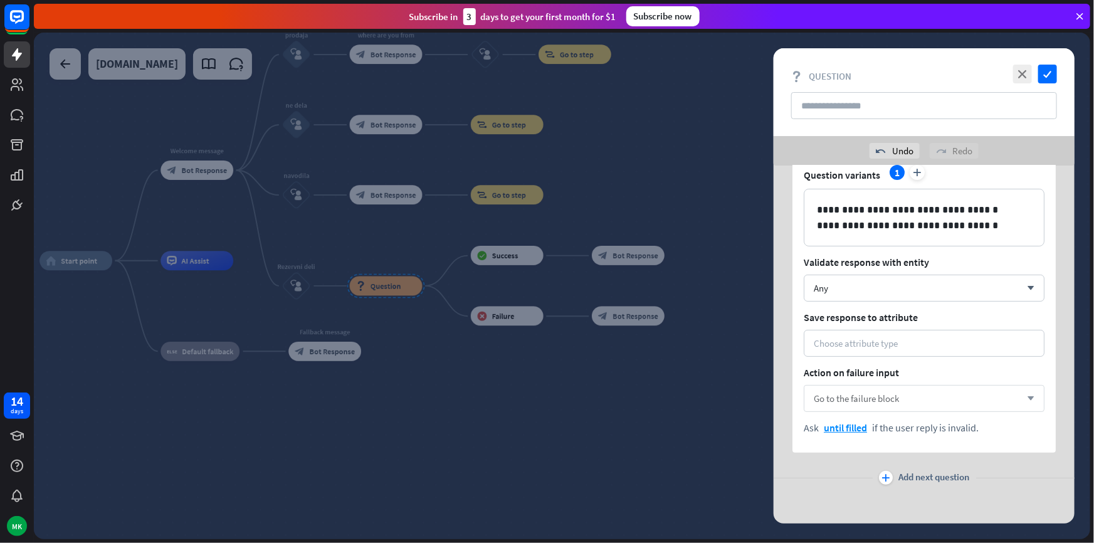
scroll to position [63, 0]
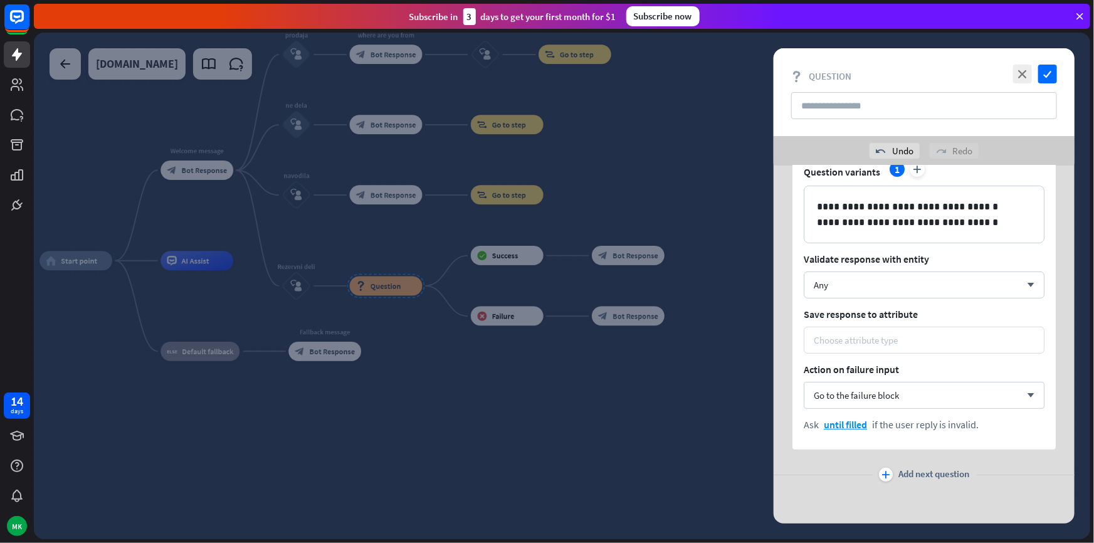
click at [850, 334] on div "Choose attribute type" at bounding box center [856, 340] width 84 height 12
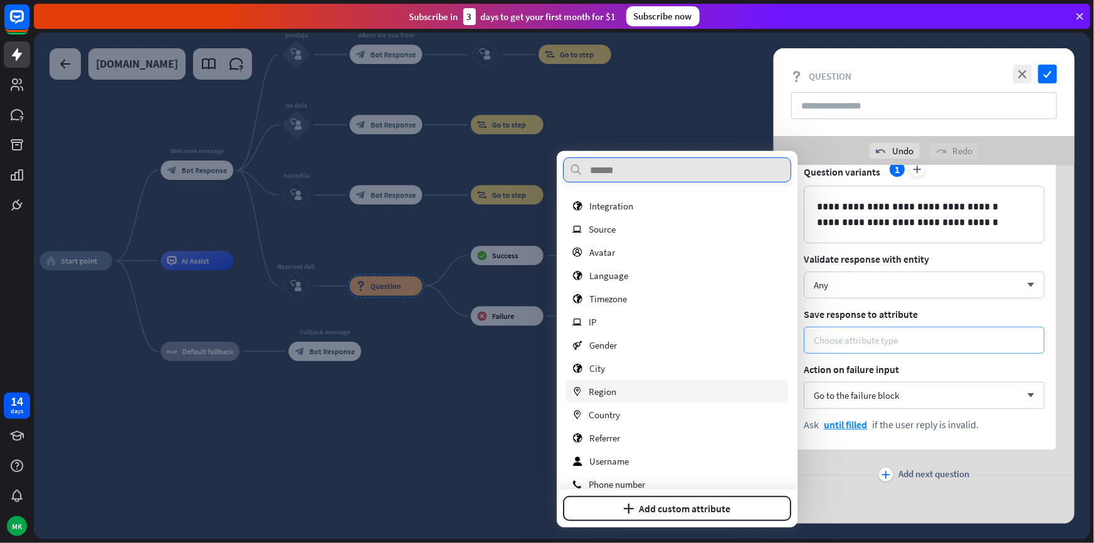
scroll to position [228, 0]
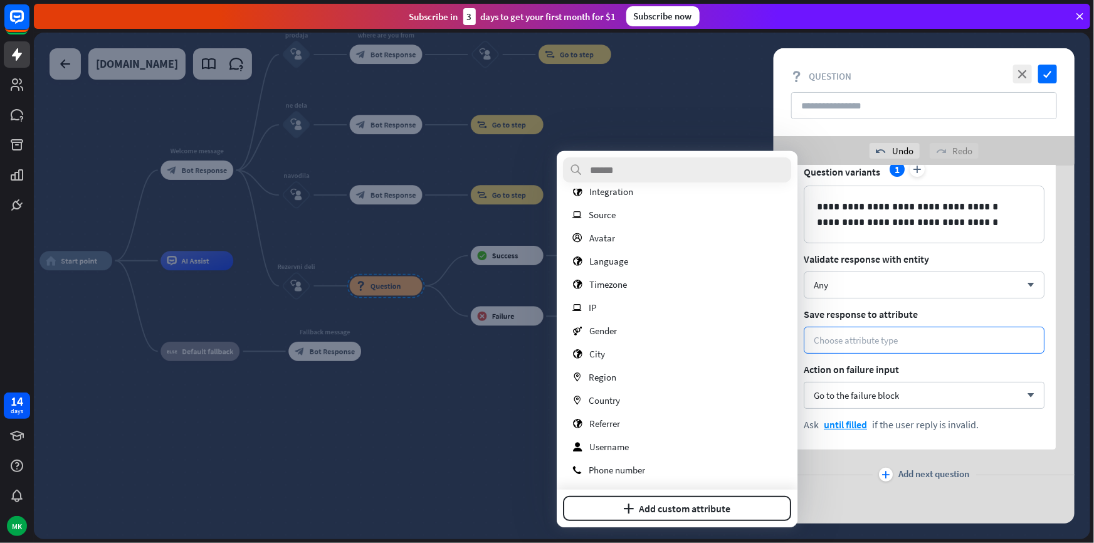
click at [864, 300] on div "**********" at bounding box center [924, 300] width 263 height 299
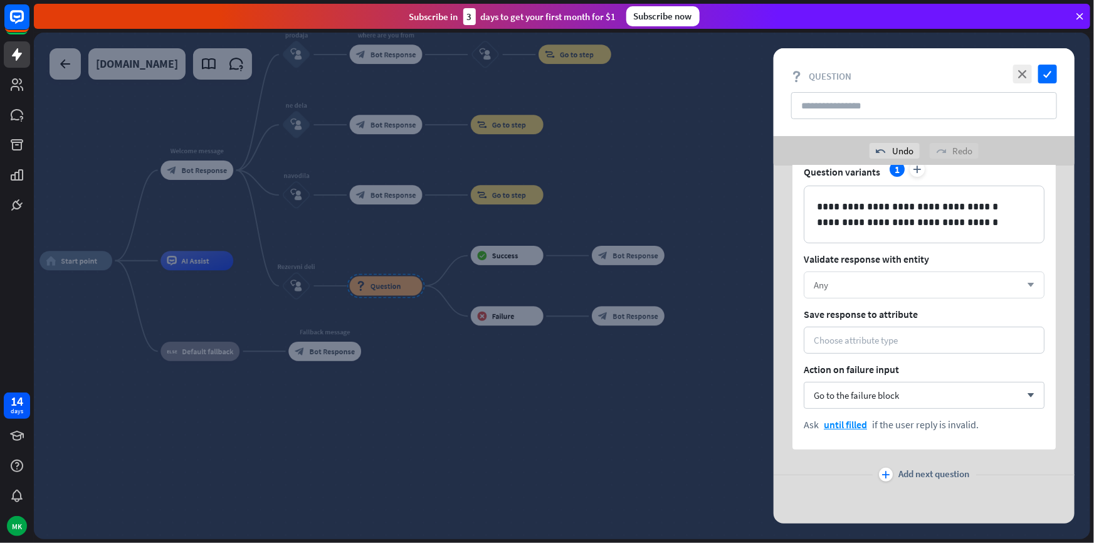
click at [858, 289] on div "Any" at bounding box center [917, 285] width 207 height 12
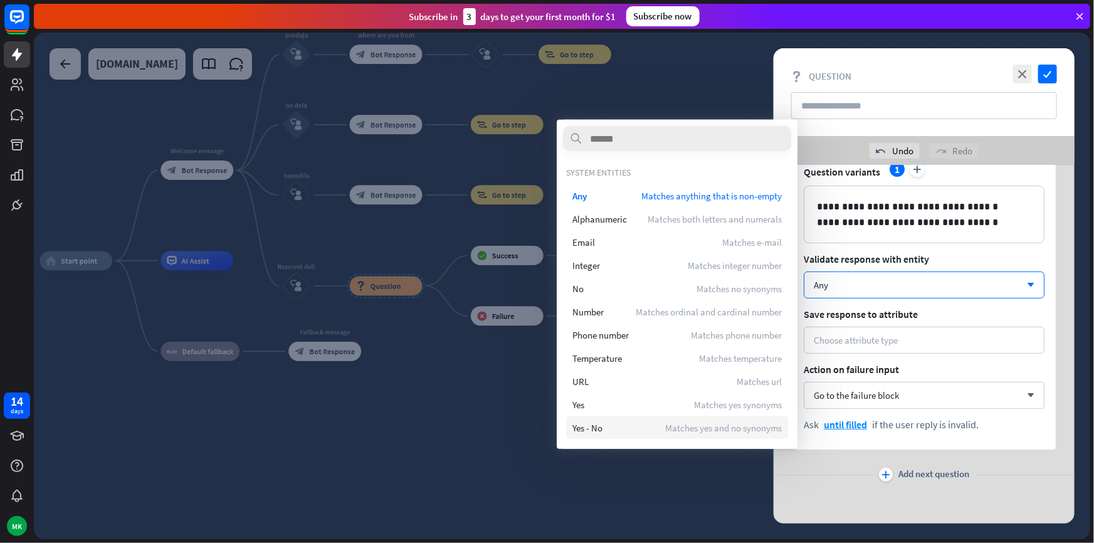
click at [672, 432] on span "Matches yes and no synonyms" at bounding box center [723, 427] width 117 height 12
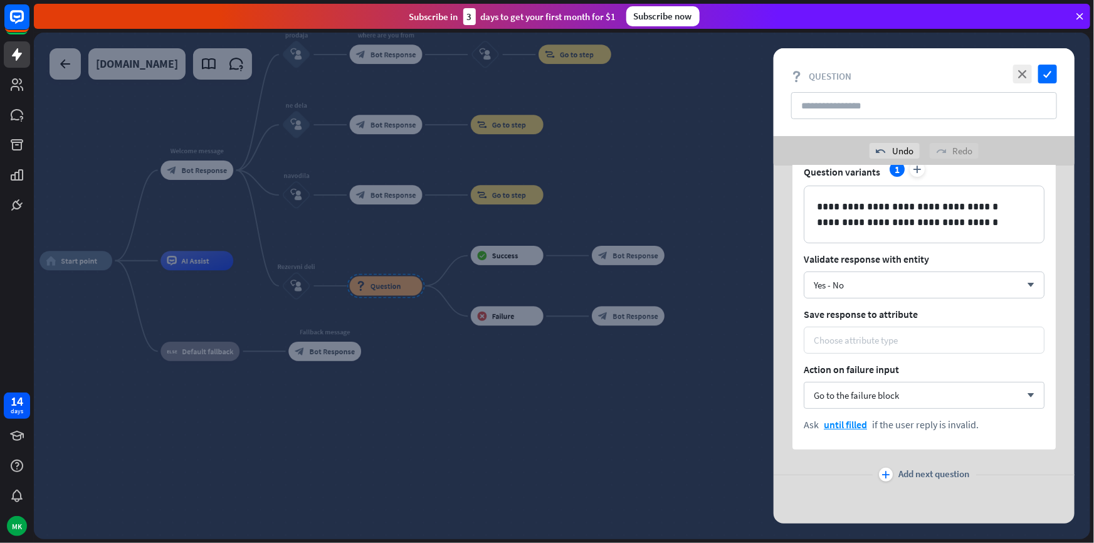
click at [850, 339] on div "Choose attribute type" at bounding box center [856, 340] width 84 height 12
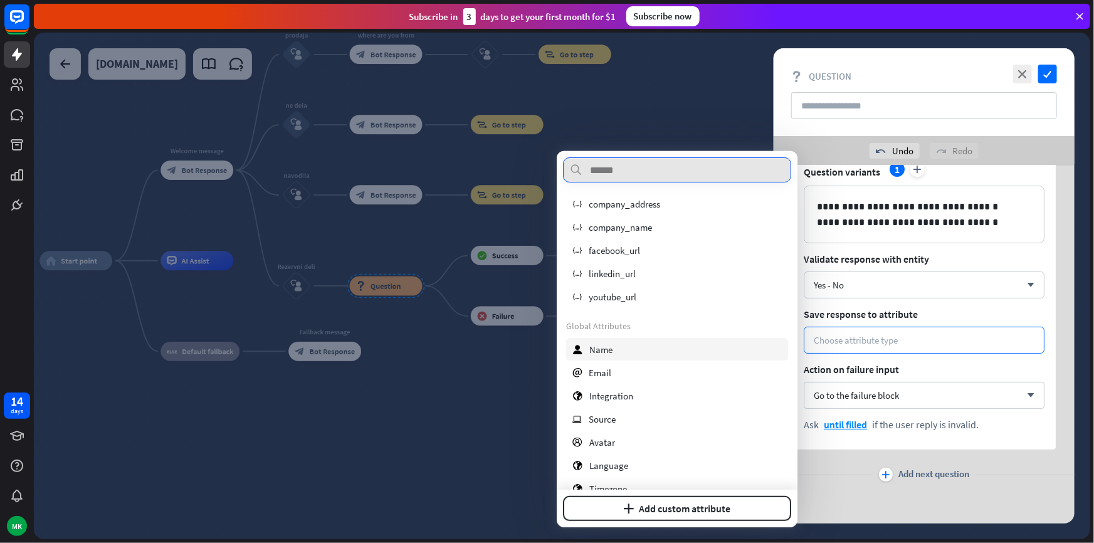
scroll to position [0, 0]
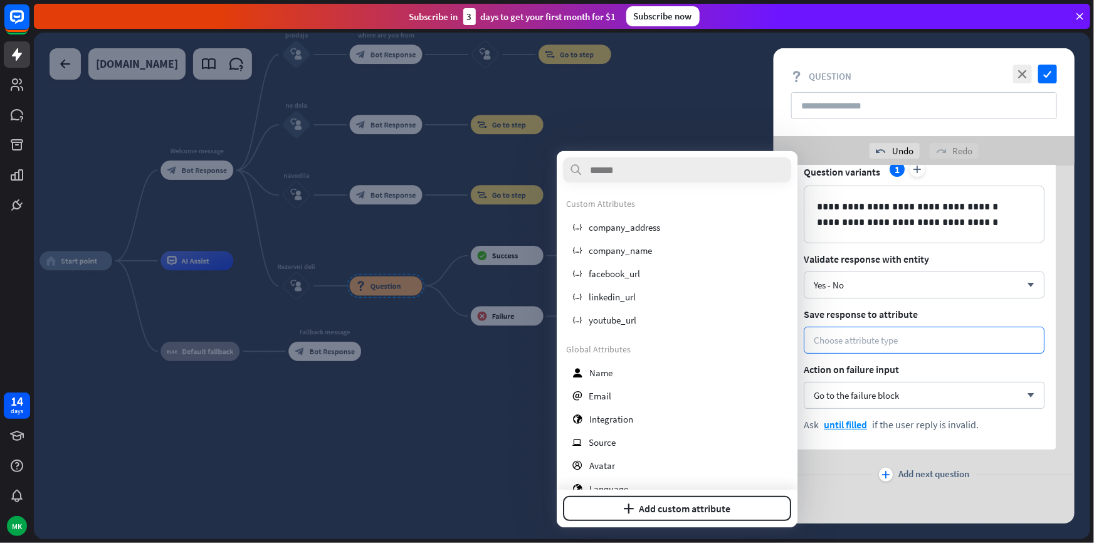
click at [844, 471] on div "plus Add next question" at bounding box center [924, 474] width 301 height 25
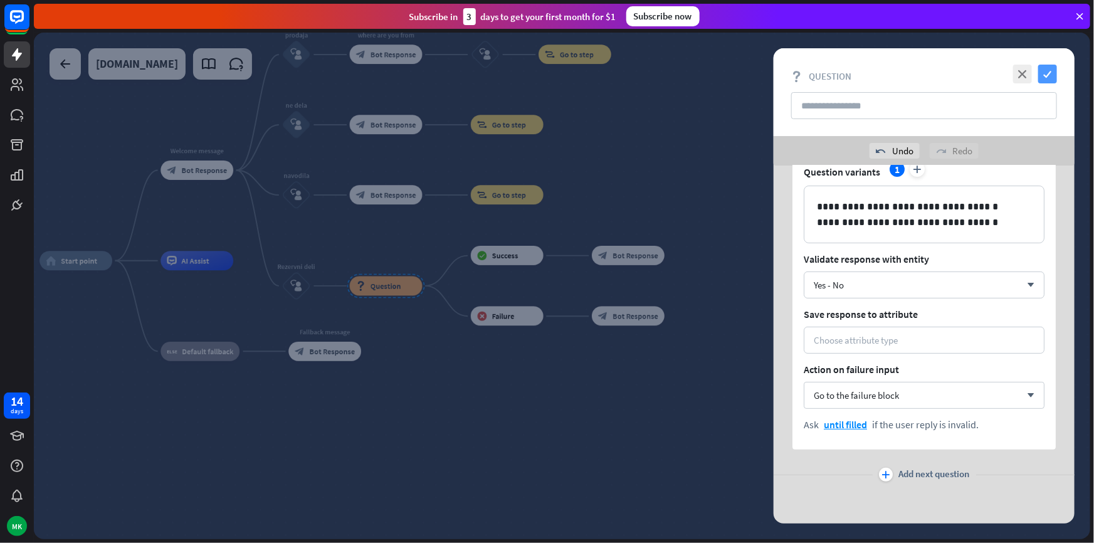
click at [1053, 74] on icon "check" at bounding box center [1048, 74] width 19 height 19
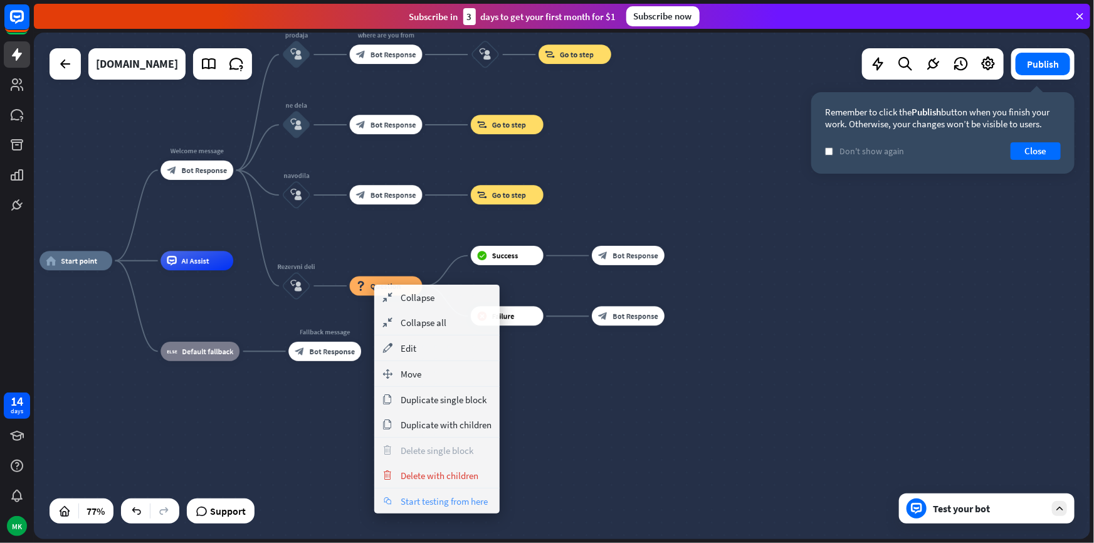
click at [429, 504] on span "Start testing from here" at bounding box center [444, 501] width 87 height 12
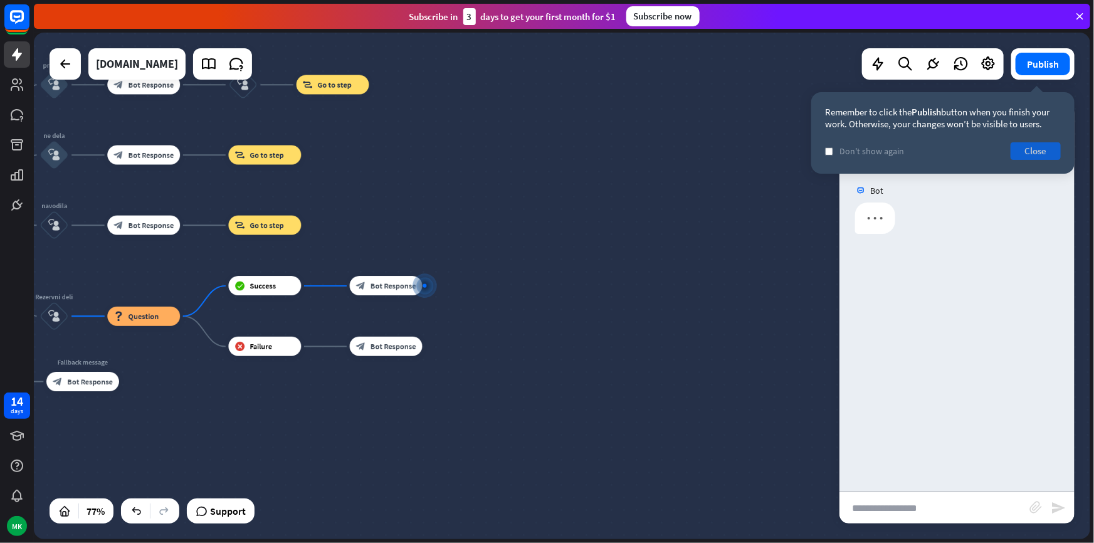
click at [1029, 156] on button "Close" at bounding box center [1036, 151] width 50 height 18
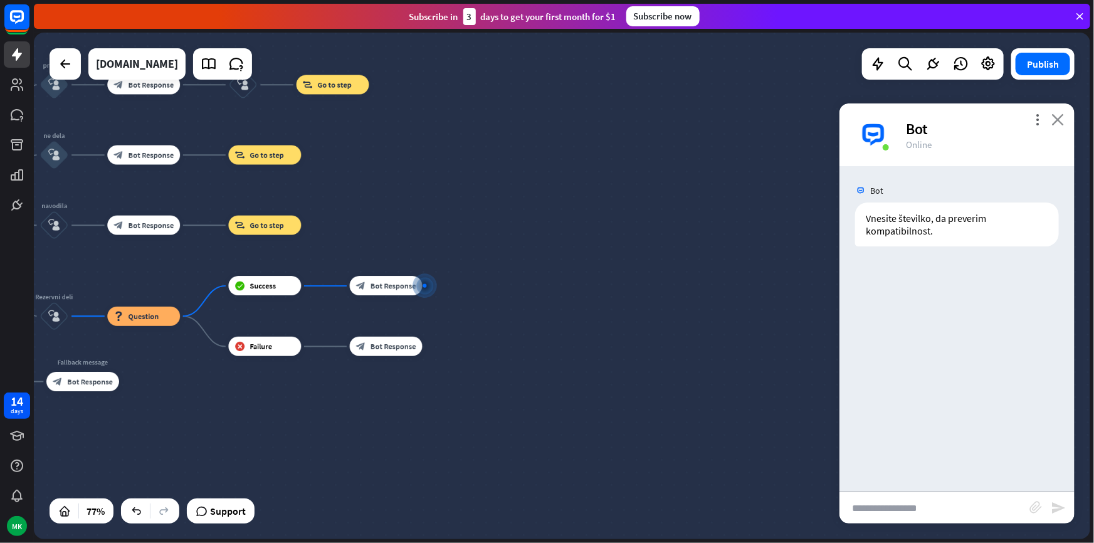
click at [1056, 119] on icon "close" at bounding box center [1058, 120] width 13 height 12
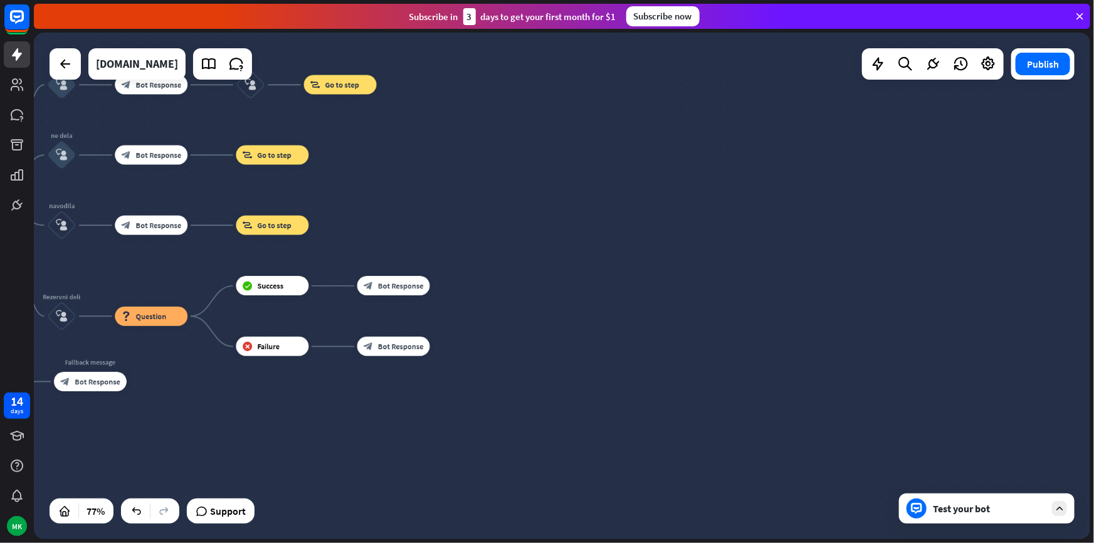
drag, startPoint x: 438, startPoint y: 426, endPoint x: 564, endPoint y: 392, distance: 130.1
click at [593, 398] on div "home_2 Start point Welcome message block_bot_response Bot Response prodaja bloc…" at bounding box center [213, 486] width 817 height 391
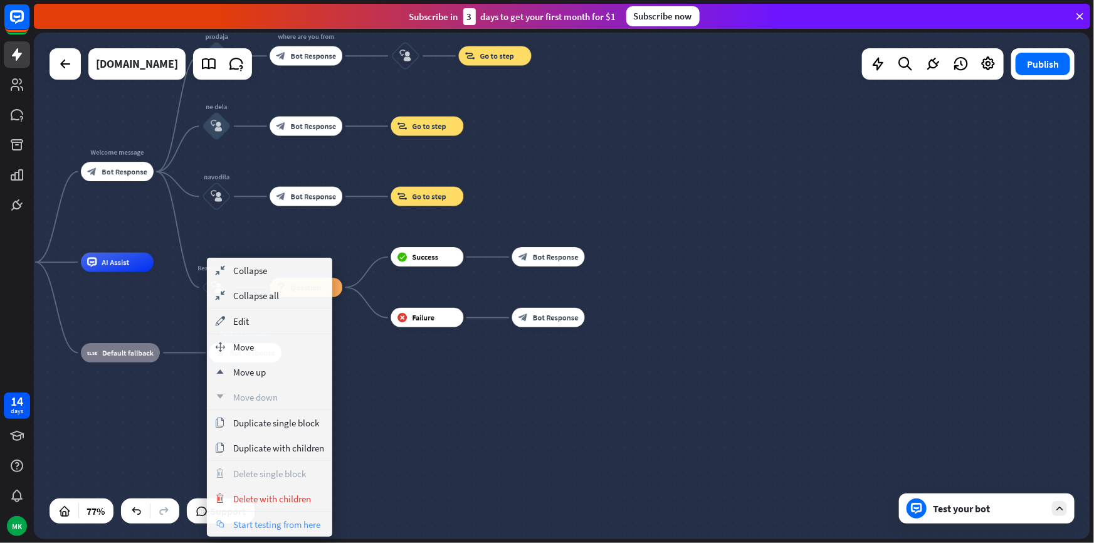
click at [277, 523] on span "Start testing from here" at bounding box center [276, 525] width 87 height 12
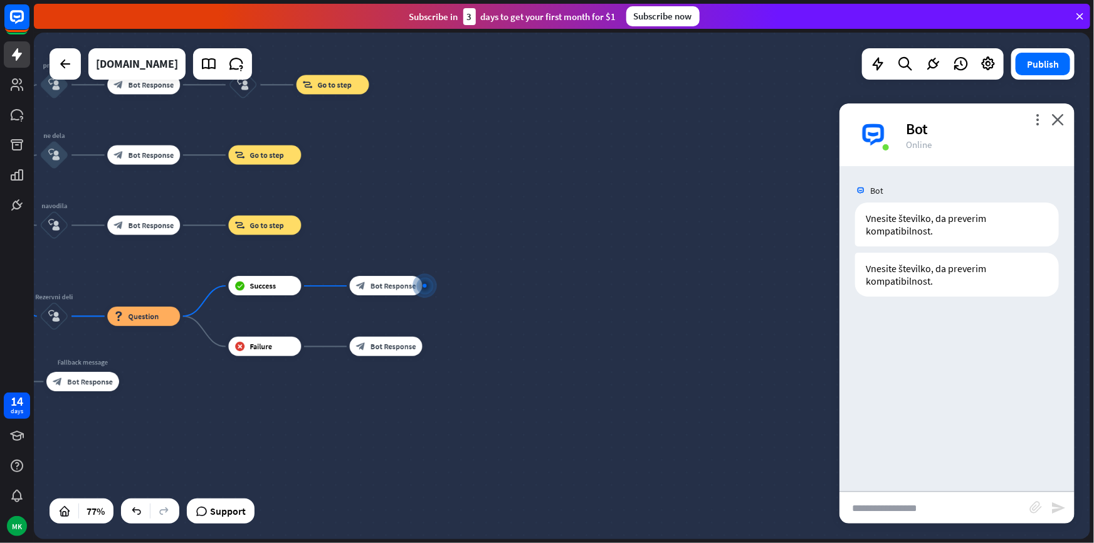
click at [923, 502] on input "text" at bounding box center [935, 507] width 190 height 31
type input "********"
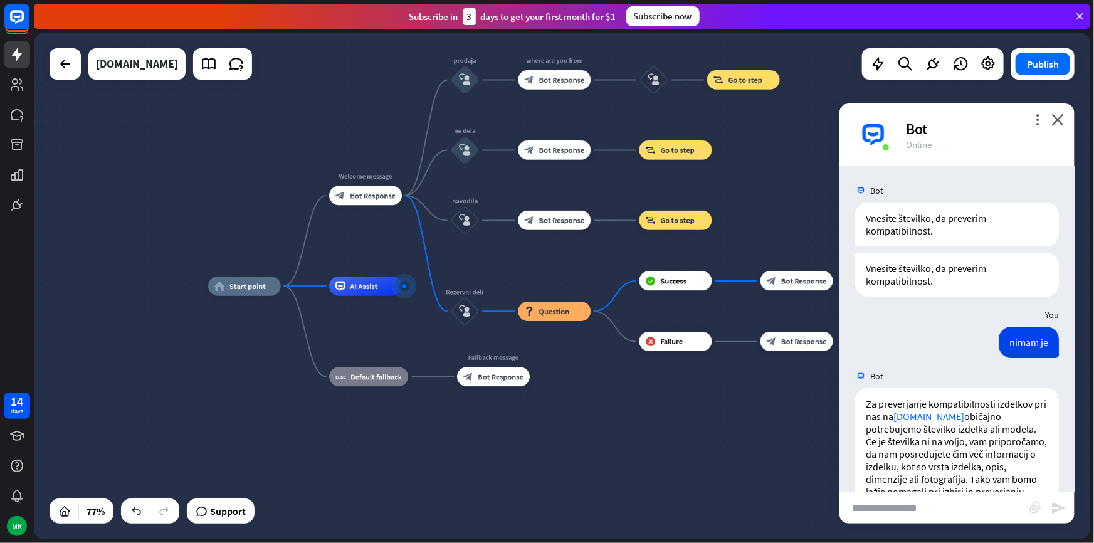
scroll to position [182, 0]
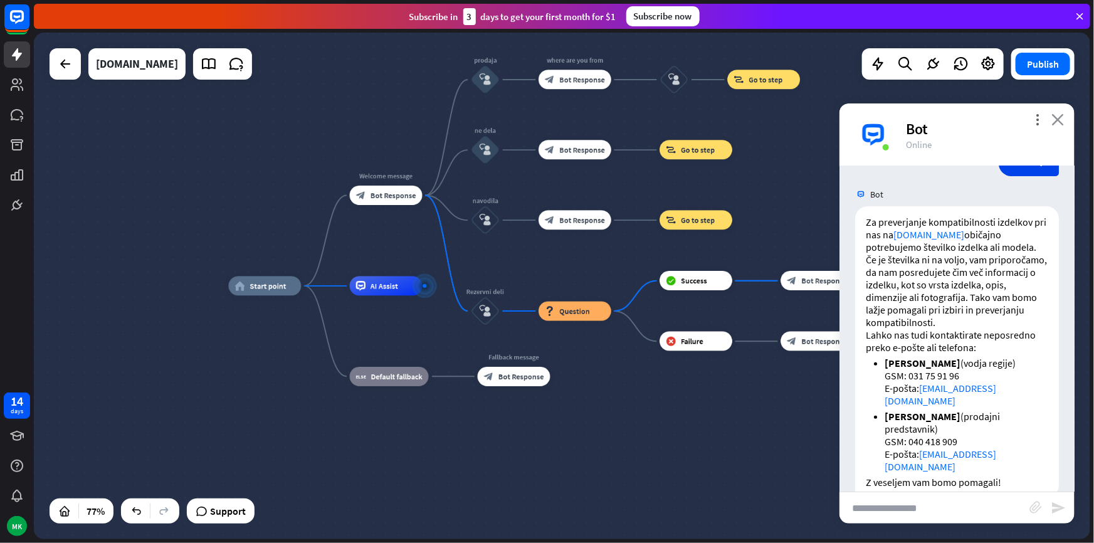
click at [1054, 124] on icon "close" at bounding box center [1058, 120] width 13 height 12
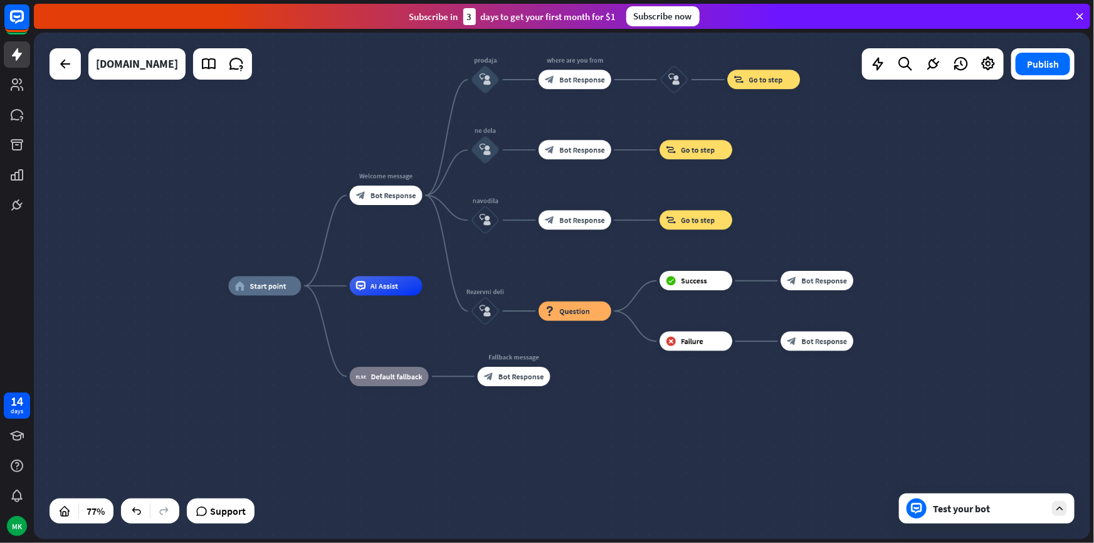
drag, startPoint x: 723, startPoint y: 432, endPoint x: 617, endPoint y: 356, distance: 130.4
click at [723, 432] on div "home_2 Start point Welcome message block_bot_response Bot Response prodaja bloc…" at bounding box center [637, 481] width 817 height 391
click at [555, 309] on div "block_question Question" at bounding box center [575, 310] width 73 height 19
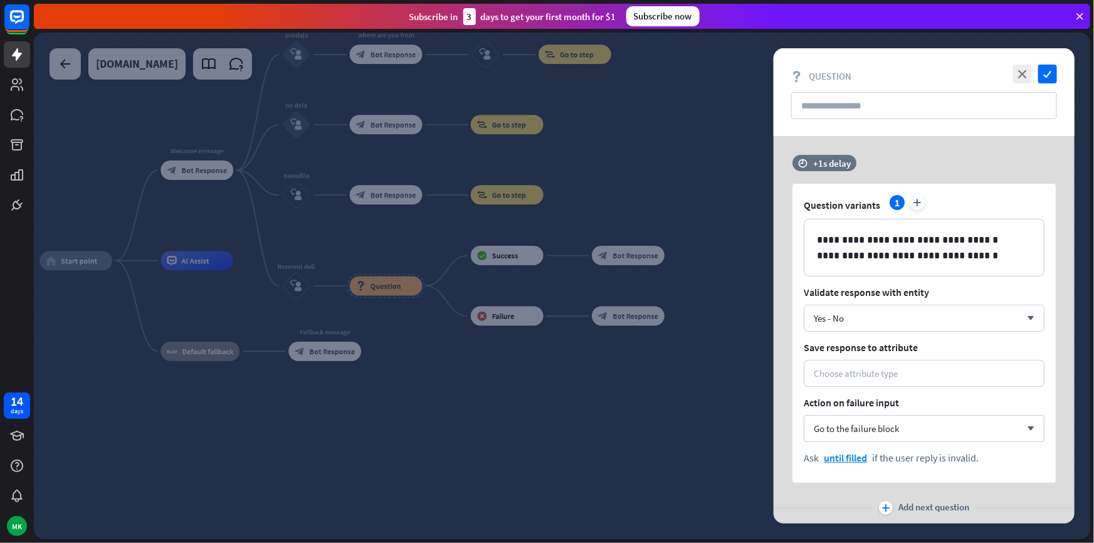
drag, startPoint x: 332, startPoint y: 292, endPoint x: 321, endPoint y: 294, distance: 10.8
click at [329, 294] on div at bounding box center [562, 286] width 1057 height 507
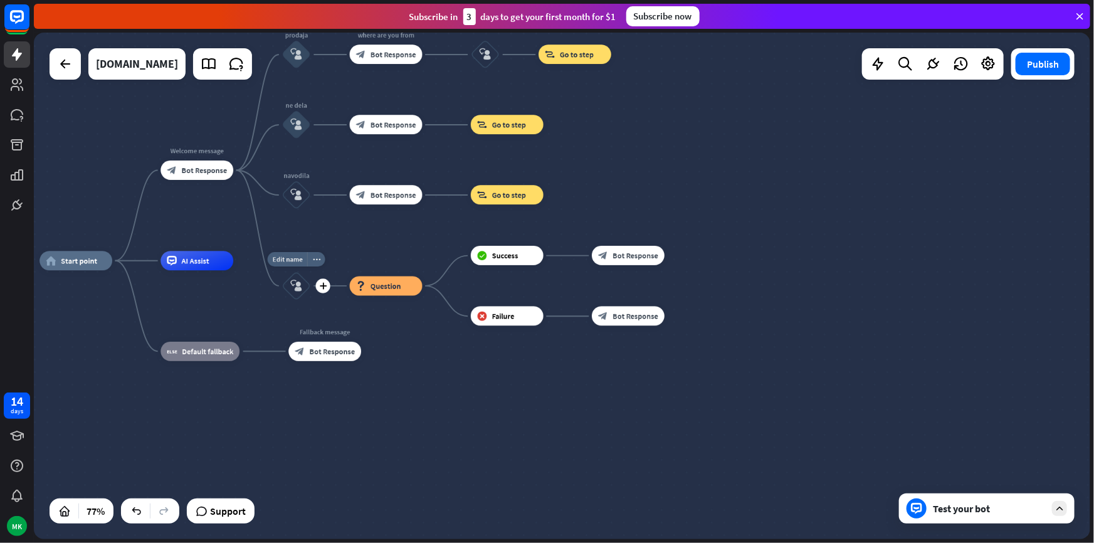
click at [292, 289] on icon "block_user_input" at bounding box center [296, 286] width 12 height 12
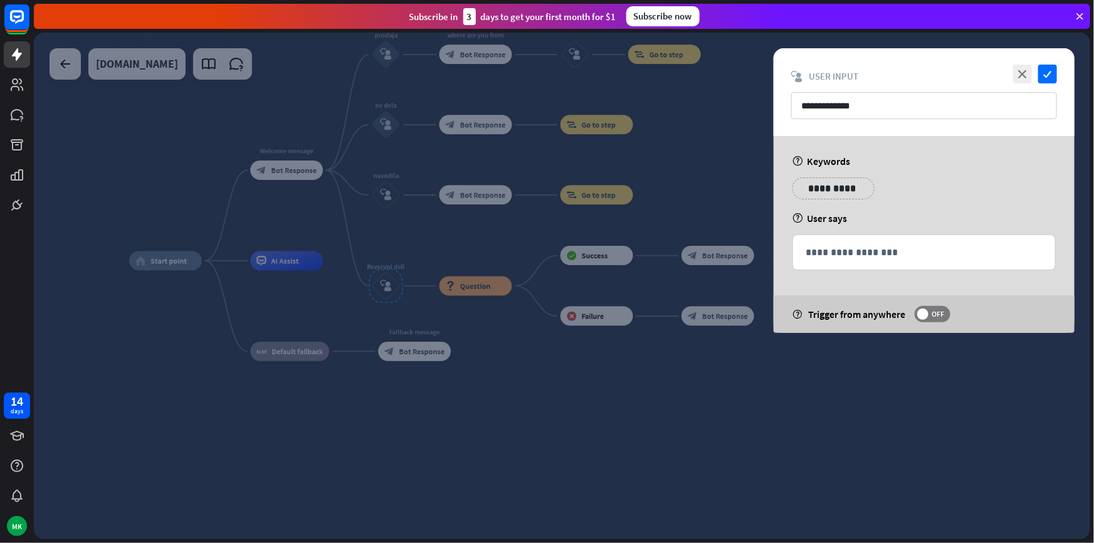
click at [507, 334] on div at bounding box center [562, 286] width 1057 height 507
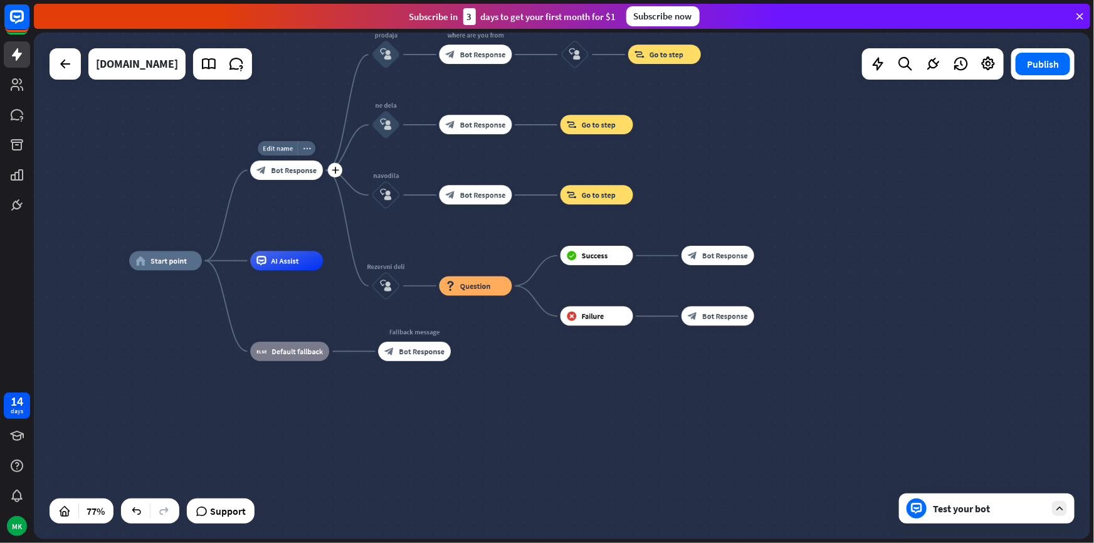
click at [283, 180] on div "Edit name more_horiz plus Welcome message block_bot_response Bot Response" at bounding box center [286, 170] width 73 height 19
click at [279, 177] on div "block_bot_response Bot Response" at bounding box center [286, 170] width 73 height 19
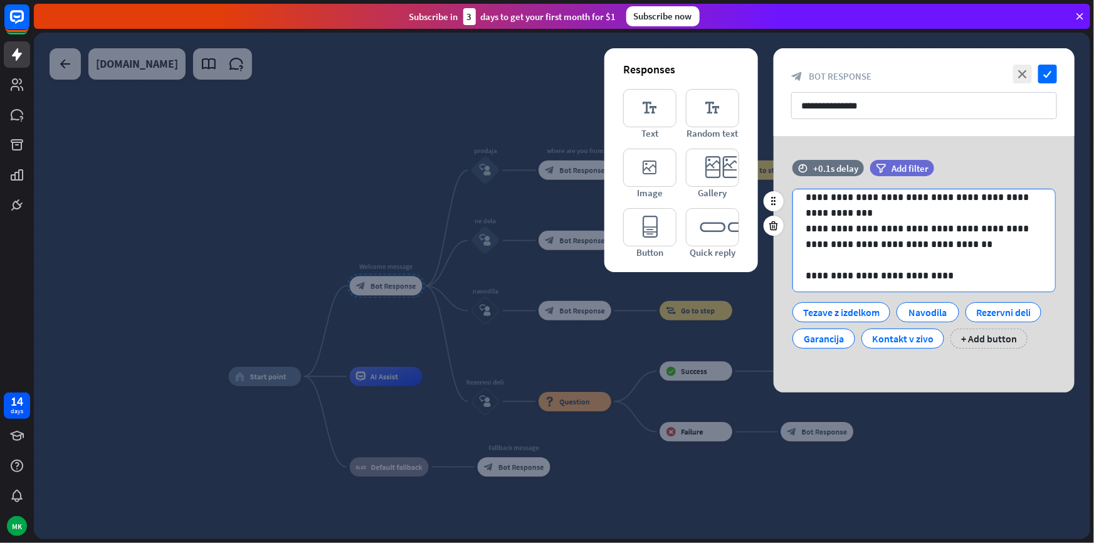
scroll to position [16, 0]
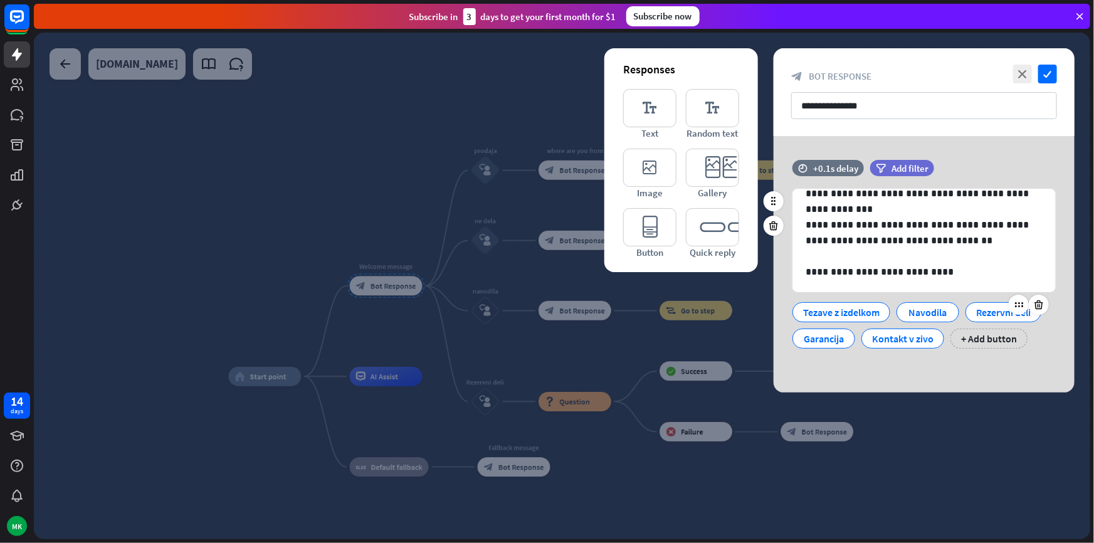
click at [988, 314] on div "Rezervni deli" at bounding box center [1004, 312] width 55 height 19
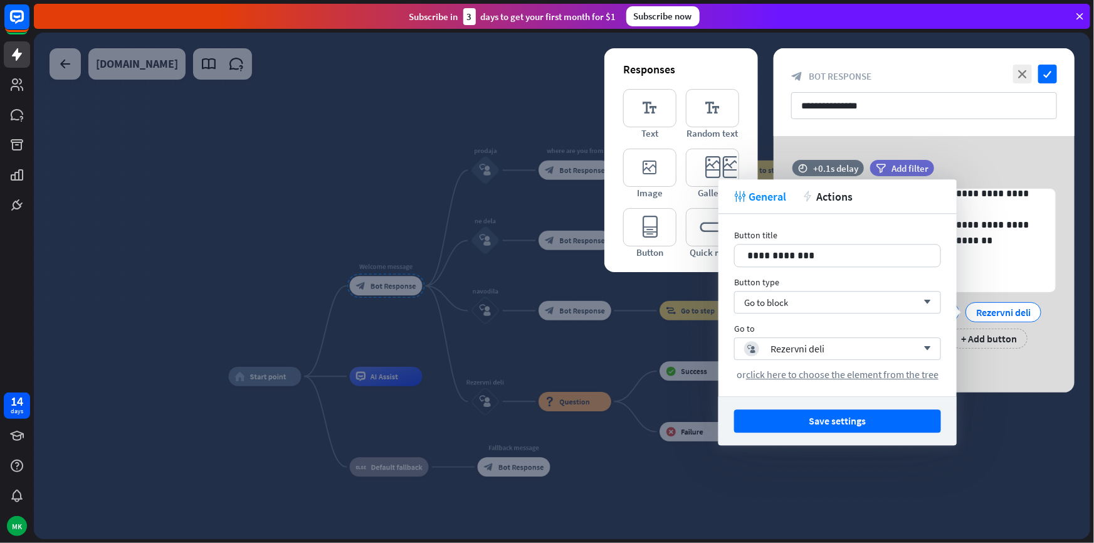
drag, startPoint x: 755, startPoint y: 491, endPoint x: 739, endPoint y: 486, distance: 15.9
click at [755, 490] on div at bounding box center [562, 286] width 1057 height 507
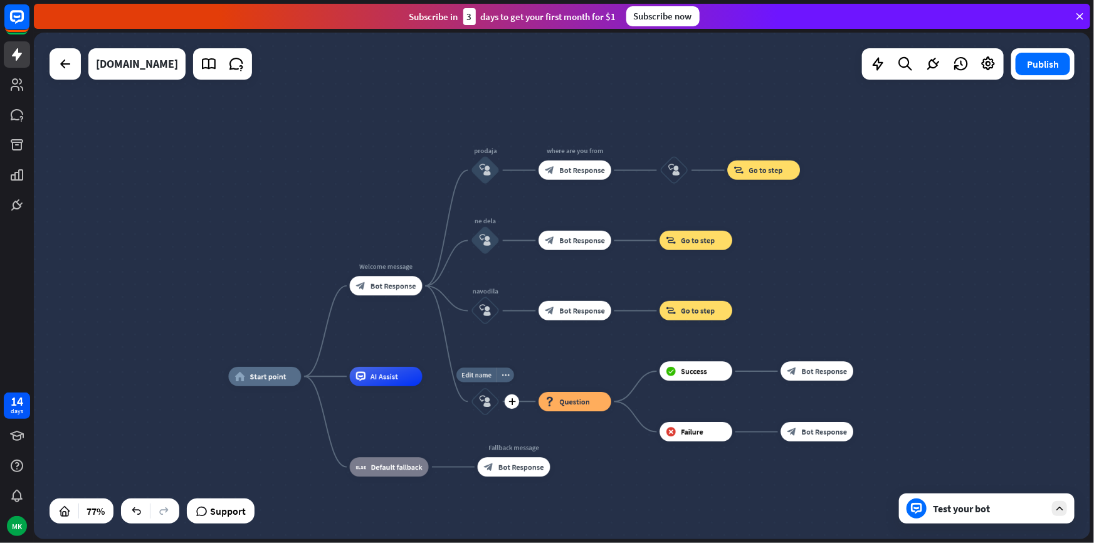
click at [484, 408] on div "block_user_input" at bounding box center [485, 401] width 29 height 29
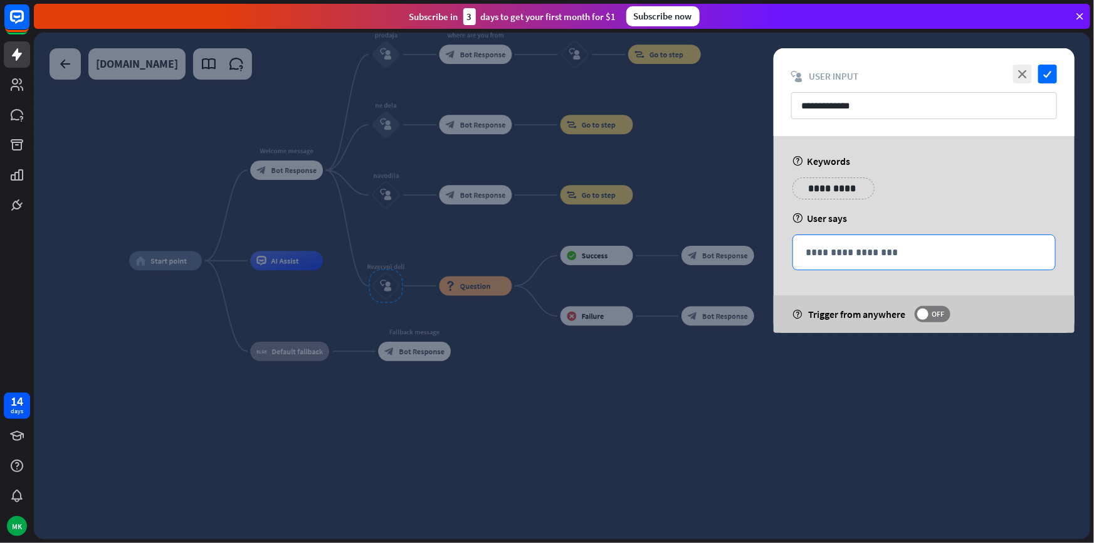
click at [844, 258] on p "**********" at bounding box center [924, 253] width 237 height 16
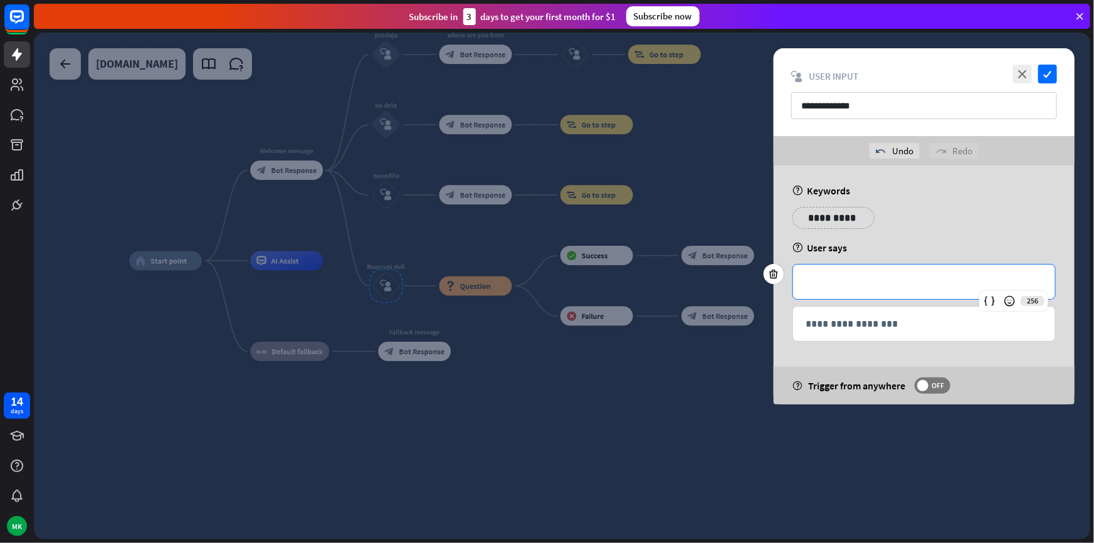
click at [515, 444] on div at bounding box center [562, 286] width 1057 height 507
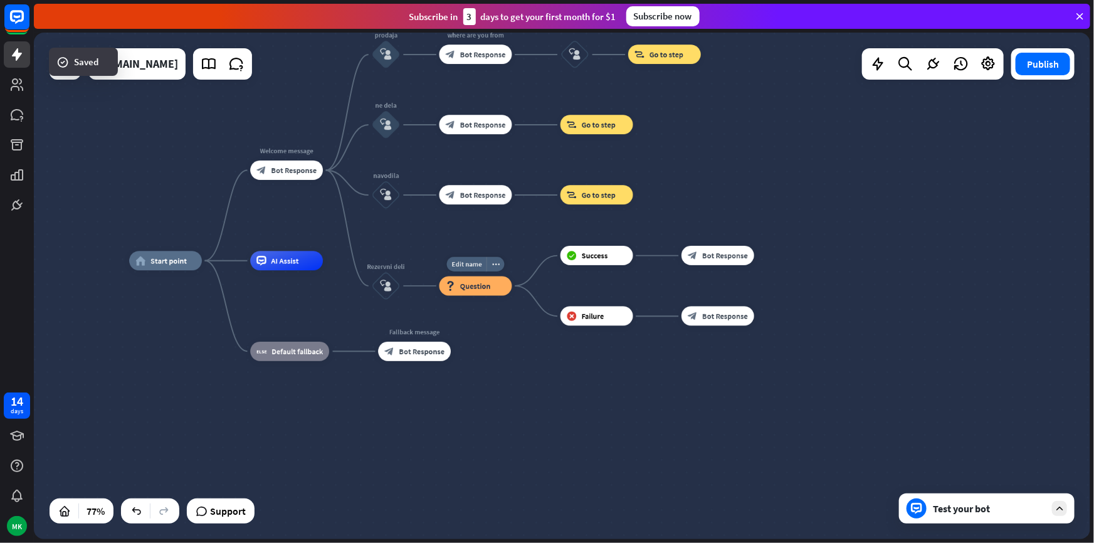
click at [460, 289] on span "Question" at bounding box center [475, 285] width 31 height 9
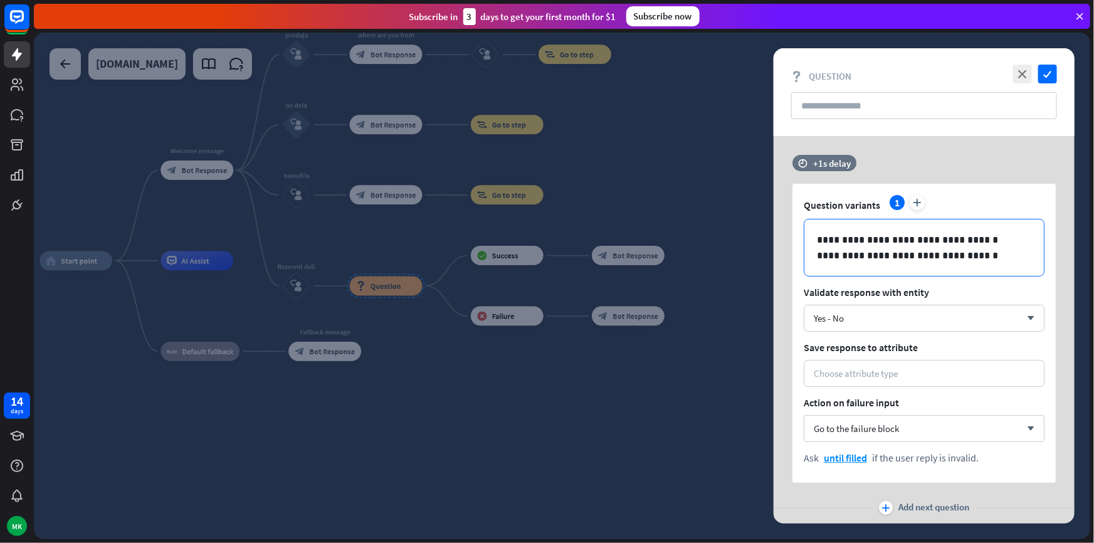
click at [876, 239] on p "**********" at bounding box center [924, 247] width 214 height 31
click at [840, 240] on p "**********" at bounding box center [924, 247] width 214 height 31
click at [872, 257] on p "**********" at bounding box center [924, 247] width 214 height 31
click at [904, 252] on p "**********" at bounding box center [924, 247] width 214 height 31
click at [952, 260] on p "**********" at bounding box center [924, 247] width 214 height 31
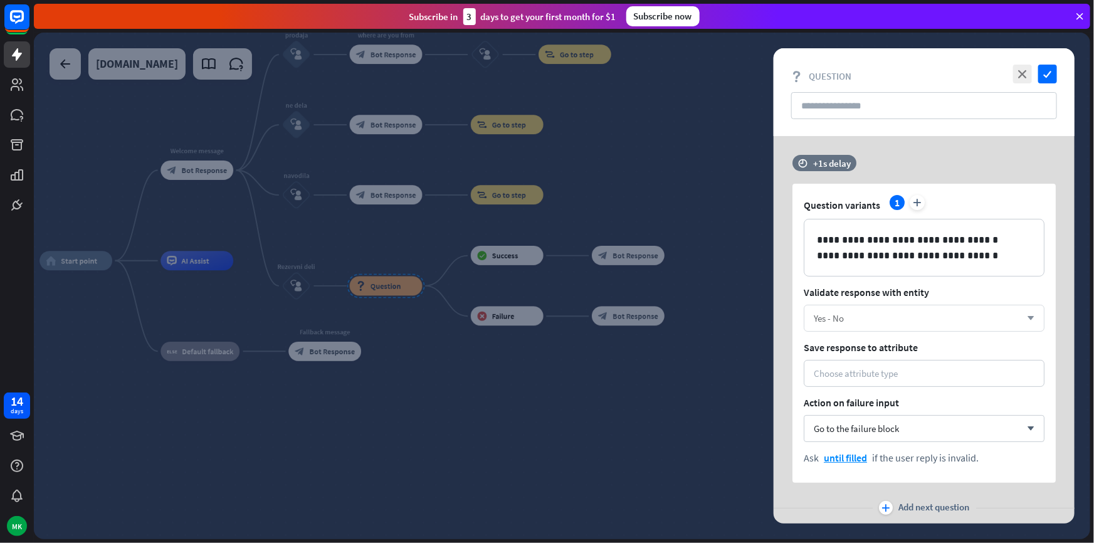
click at [880, 324] on div "Yes - No" at bounding box center [917, 318] width 207 height 12
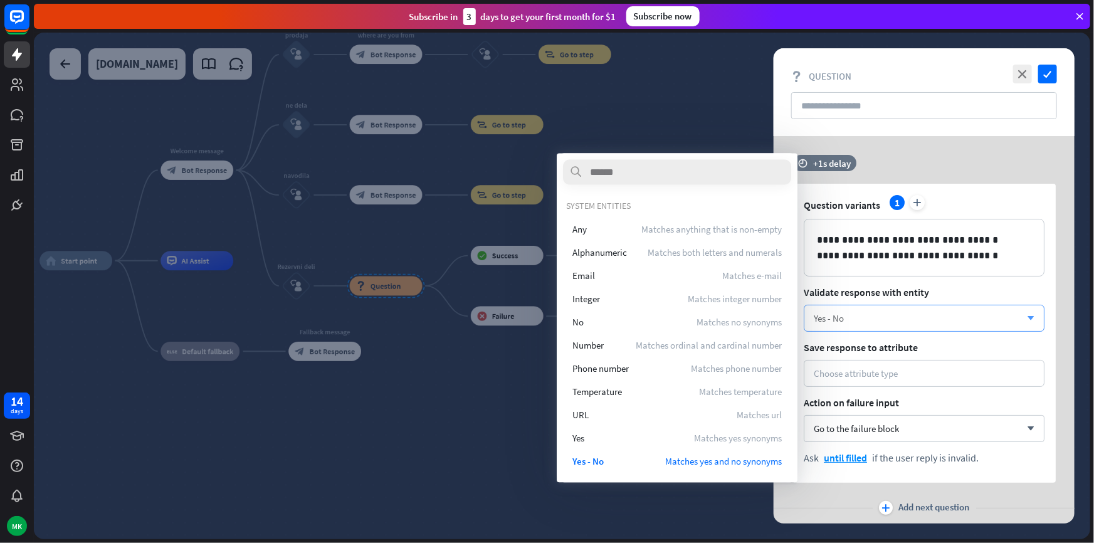
click at [880, 324] on div "Yes - No" at bounding box center [917, 318] width 207 height 12
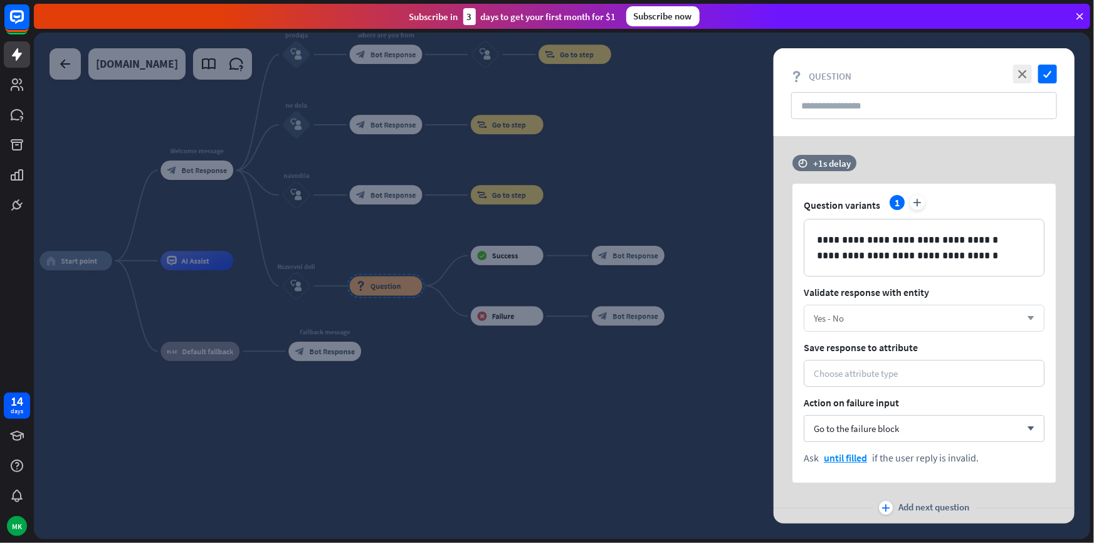
click at [880, 324] on div "Yes - No" at bounding box center [917, 318] width 207 height 12
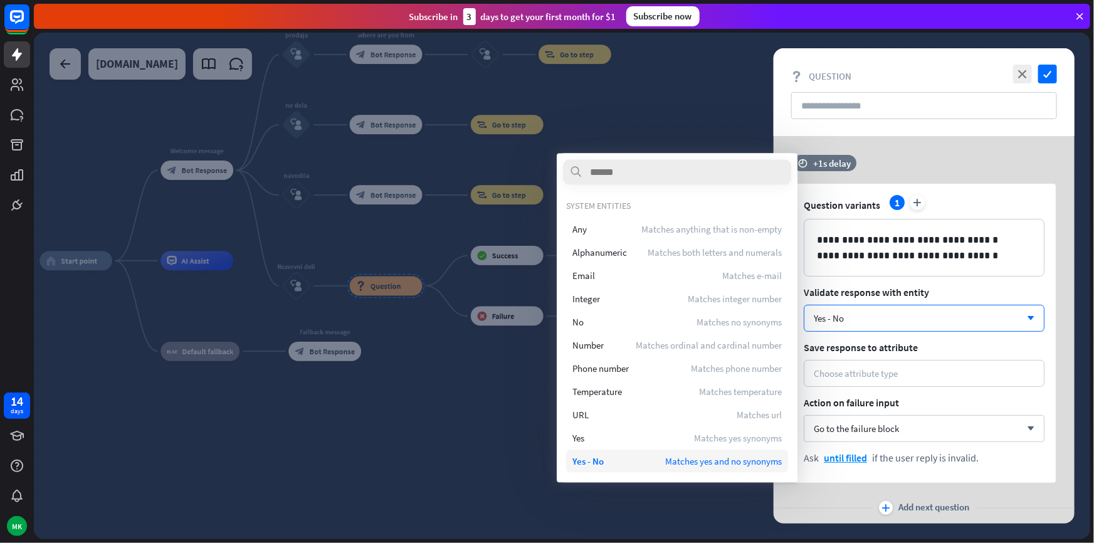
click at [669, 457] on span "Matches yes and no synonyms" at bounding box center [723, 461] width 117 height 12
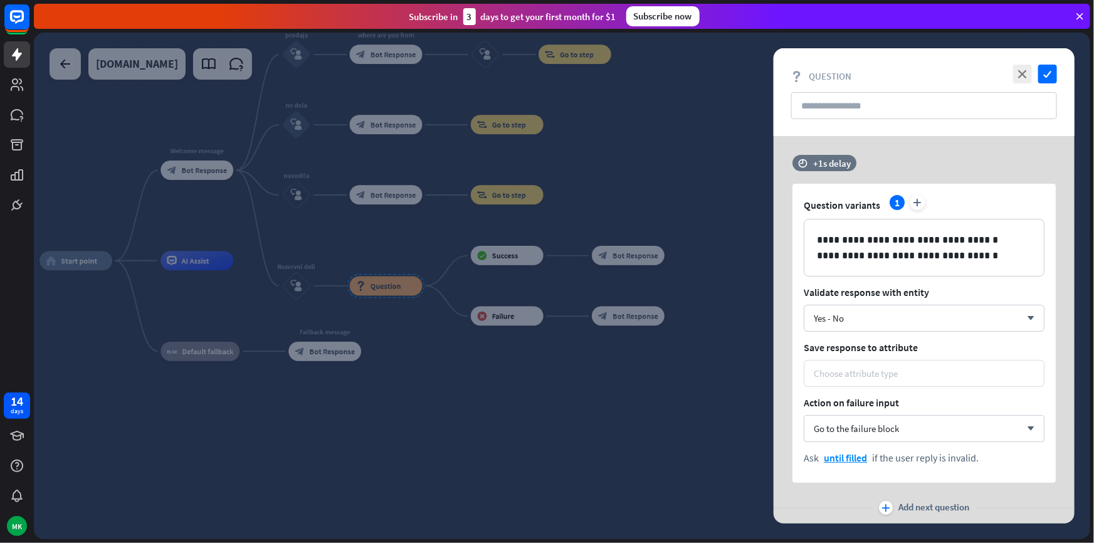
click at [849, 374] on div "Choose attribute type" at bounding box center [856, 374] width 84 height 12
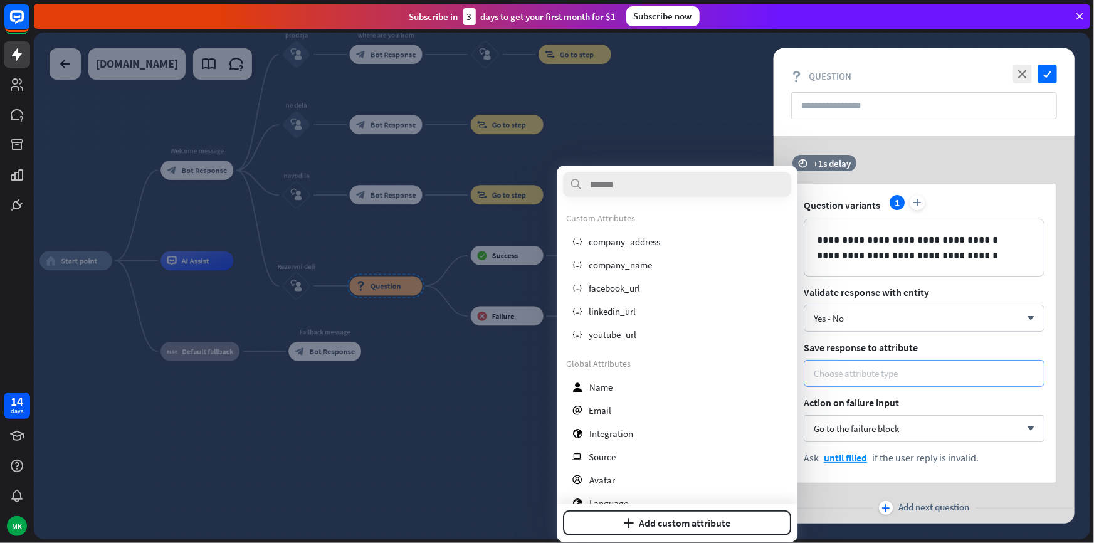
click at [852, 373] on div "Choose attribute type" at bounding box center [856, 374] width 84 height 12
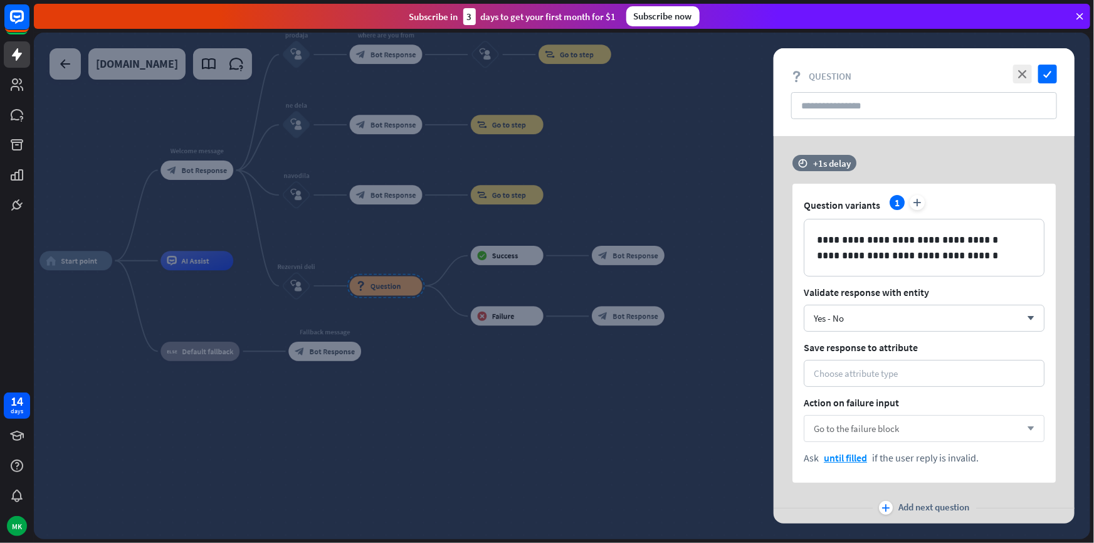
click at [847, 433] on span "Go to the failure block" at bounding box center [856, 429] width 85 height 12
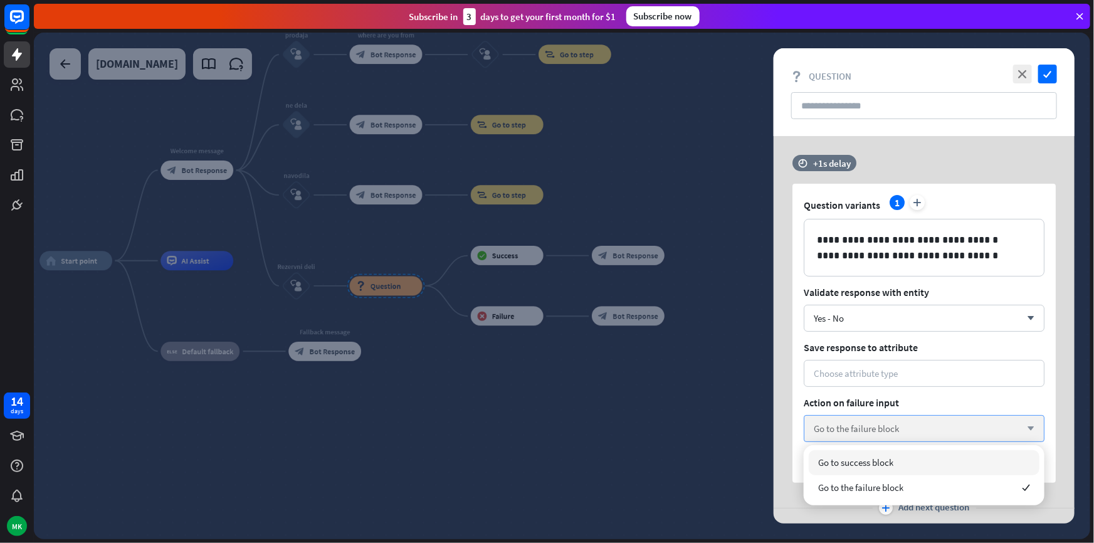
click at [847, 433] on span "Go to the failure block" at bounding box center [856, 429] width 85 height 12
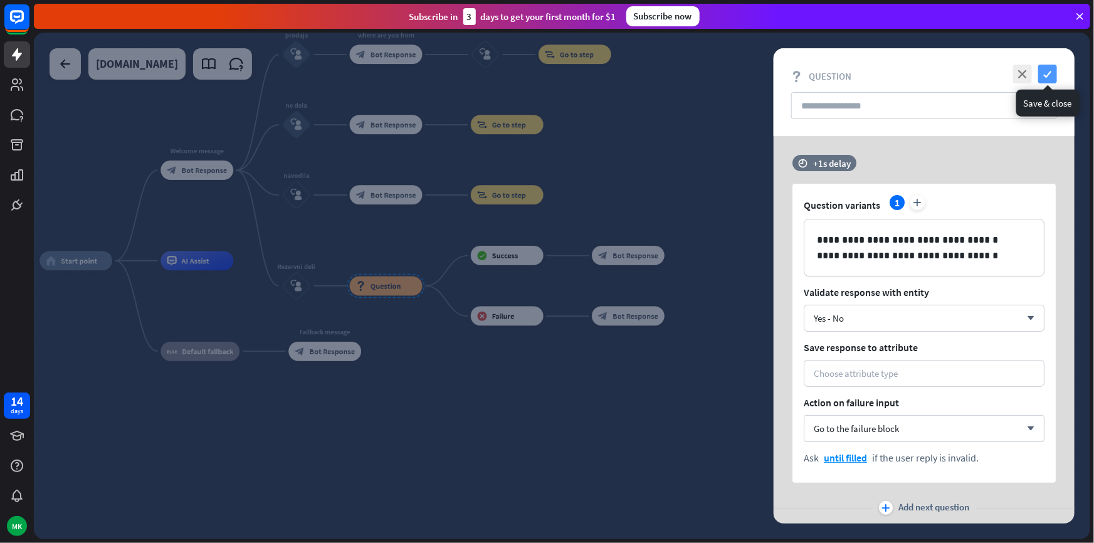
click at [1045, 70] on icon "check" at bounding box center [1048, 74] width 19 height 19
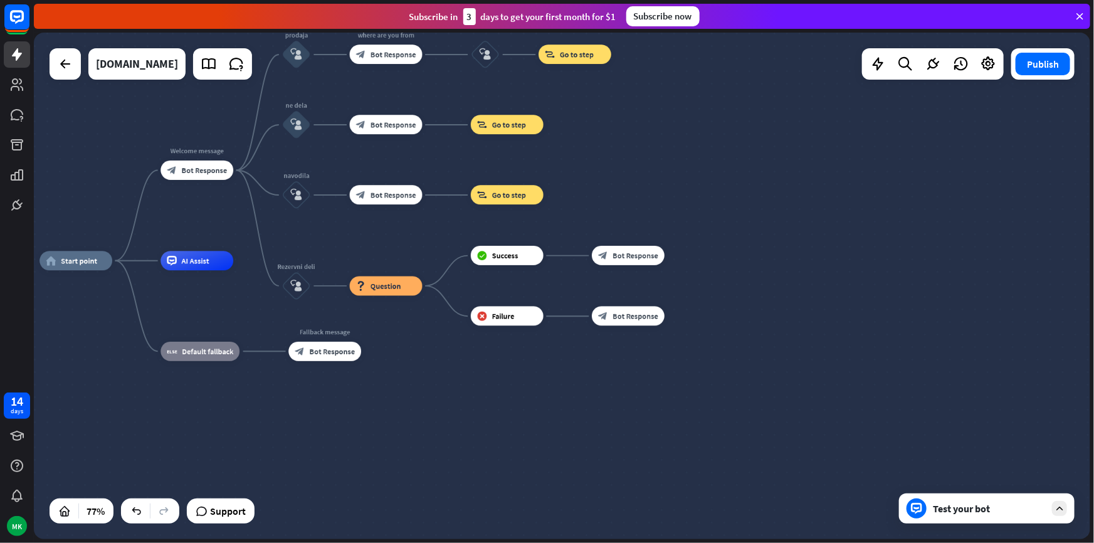
click at [966, 514] on div "Test your bot" at bounding box center [989, 508] width 113 height 13
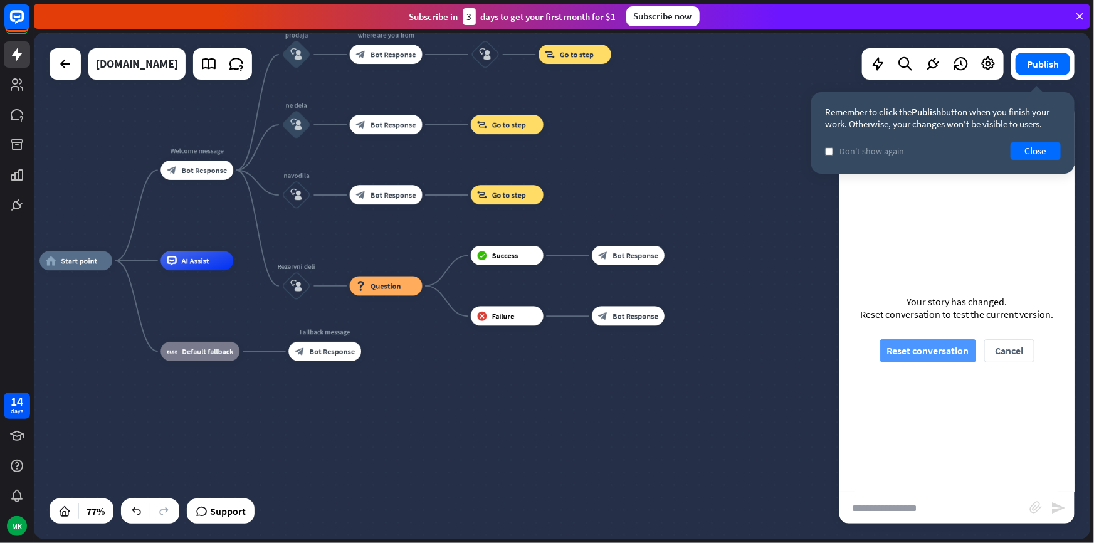
click at [894, 349] on button "Reset conversation" at bounding box center [929, 350] width 96 height 23
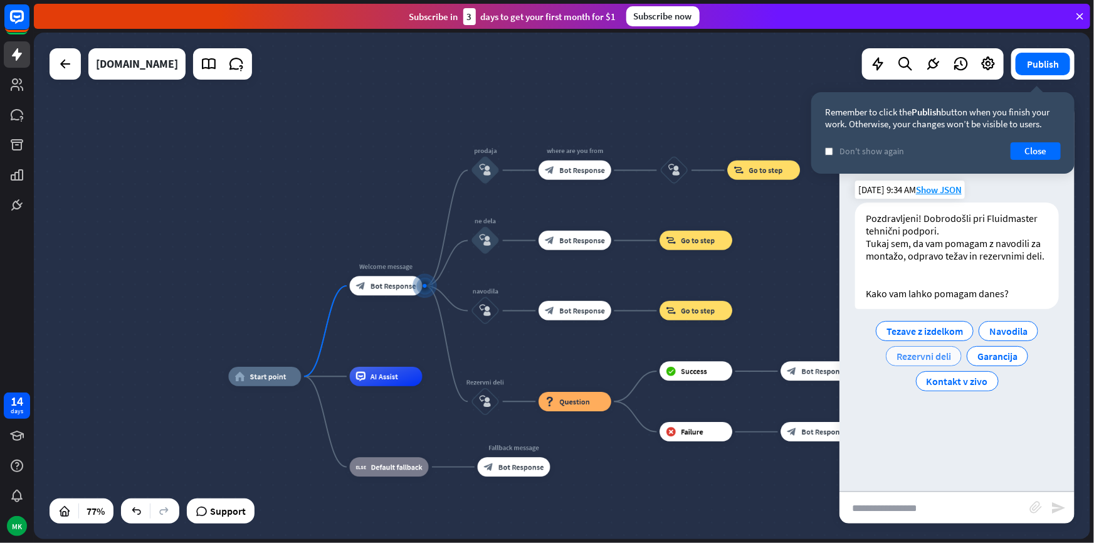
click at [938, 359] on span "Rezervni deli" at bounding box center [924, 356] width 55 height 13
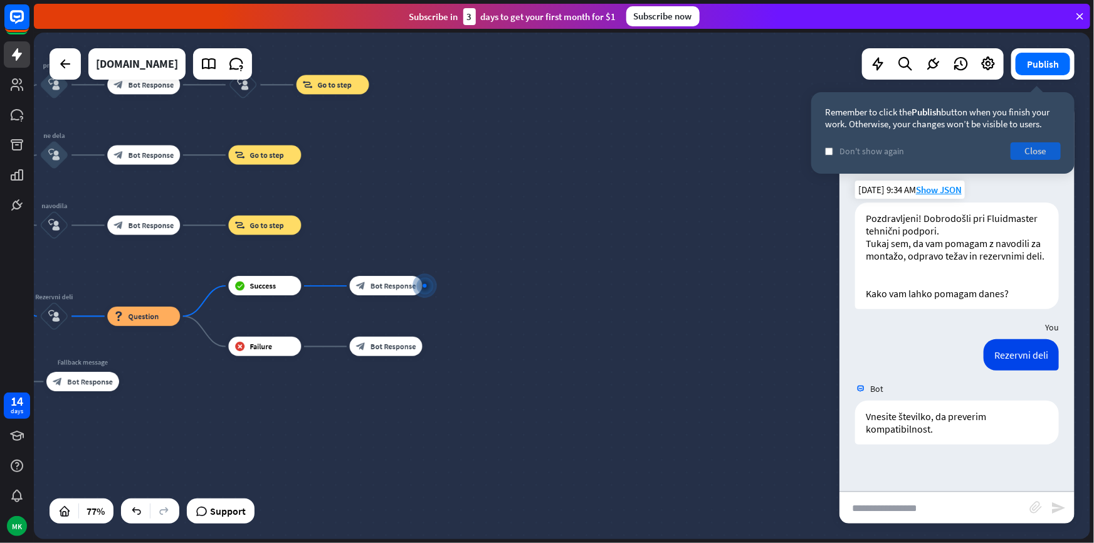
click at [1032, 148] on button "Close" at bounding box center [1036, 151] width 50 height 18
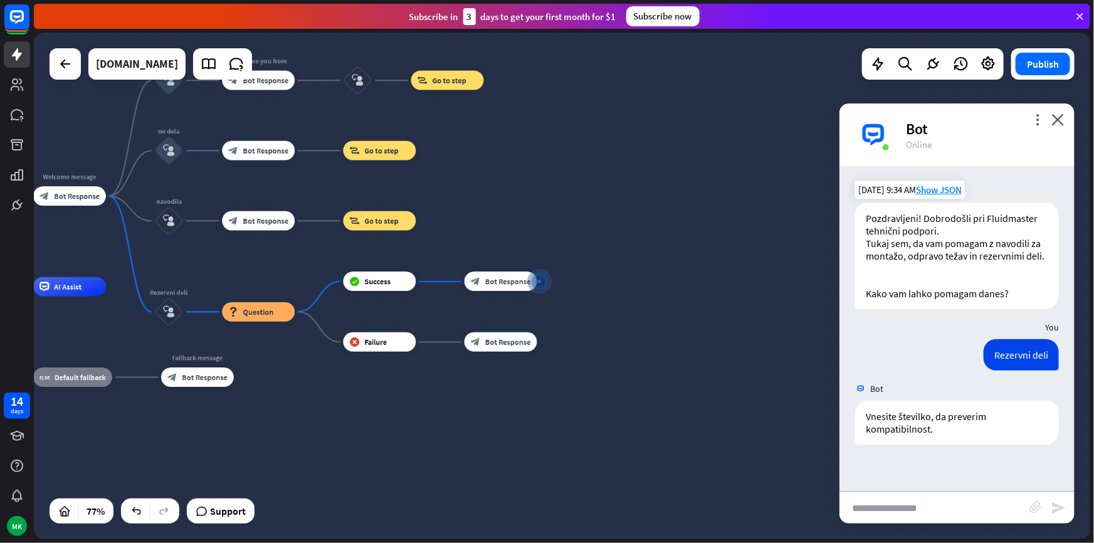
drag, startPoint x: 614, startPoint y: 371, endPoint x: 776, endPoint y: 366, distance: 162.5
click at [776, 366] on div "home_2 Start point Welcome message block_bot_response Bot Response prodaja bloc…" at bounding box center [562, 286] width 1057 height 507
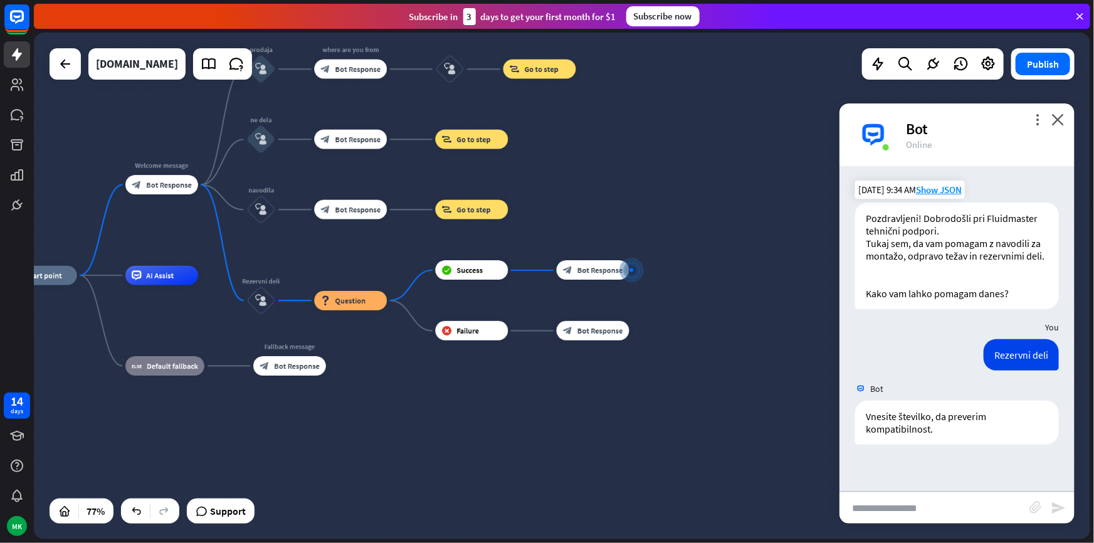
drag, startPoint x: 755, startPoint y: 377, endPoint x: 813, endPoint y: 359, distance: 61.1
click at [800, 366] on div "home_2 Start point Welcome message block_bot_response Bot Response prodaja bloc…" at bounding box center [412, 470] width 817 height 391
click at [1061, 127] on div "more_vert close Bot Online" at bounding box center [957, 134] width 235 height 63
click at [1057, 114] on icon "close" at bounding box center [1058, 120] width 13 height 12
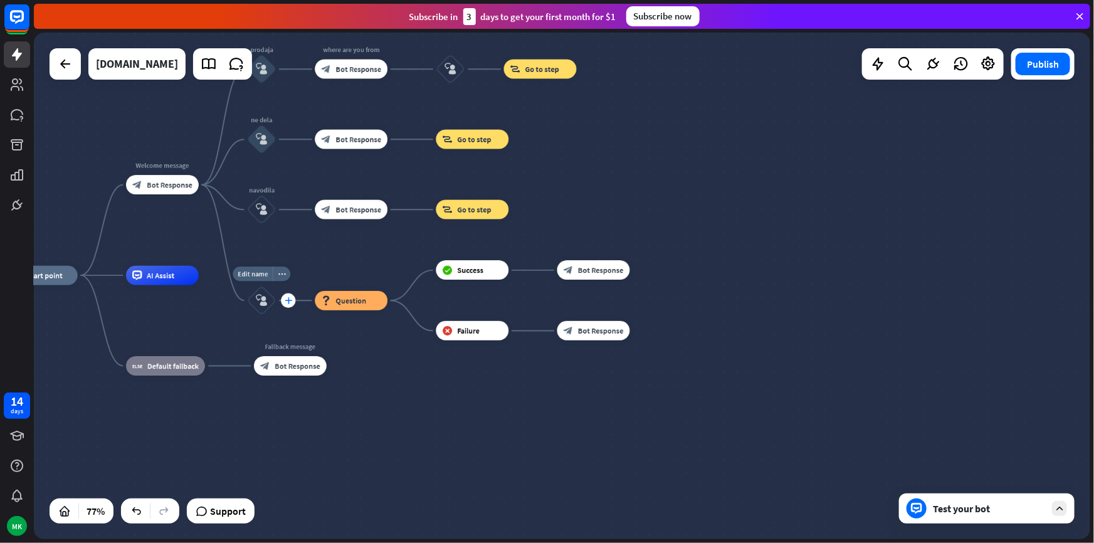
click at [282, 300] on div "plus" at bounding box center [288, 301] width 14 height 14
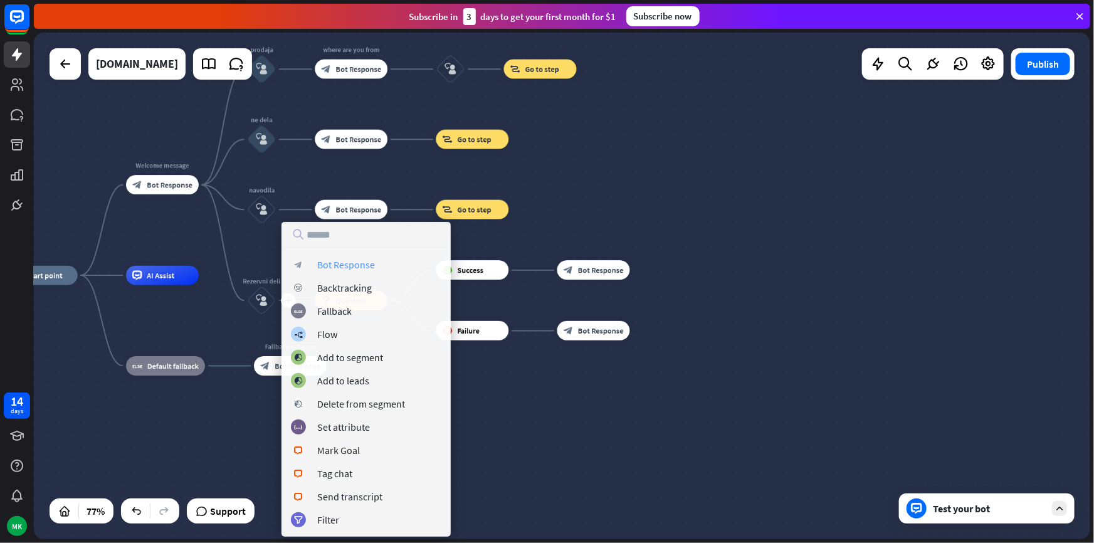
click at [332, 263] on div "Bot Response" at bounding box center [346, 264] width 58 height 13
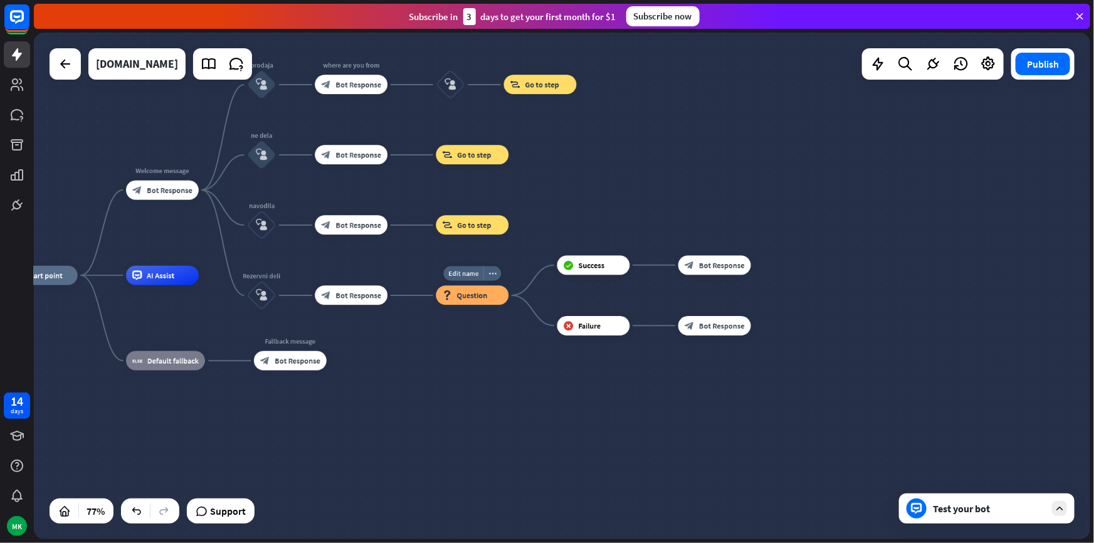
click at [450, 300] on div "block_question Question" at bounding box center [473, 295] width 73 height 19
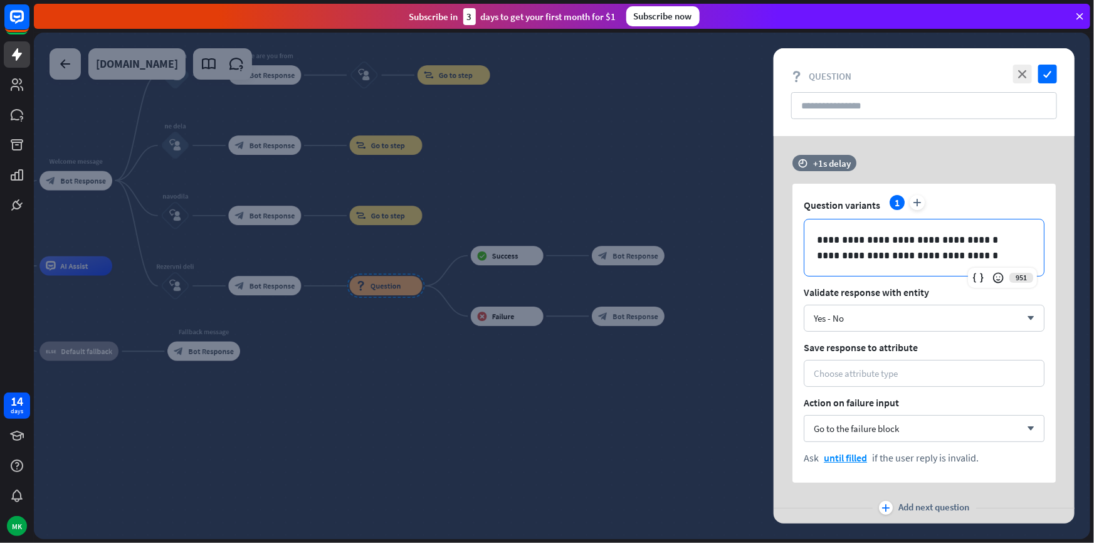
click at [929, 255] on p "**********" at bounding box center [924, 247] width 214 height 31
click at [924, 254] on p "**********" at bounding box center [924, 247] width 214 height 31
click at [933, 256] on p "**********" at bounding box center [924, 247] width 214 height 31
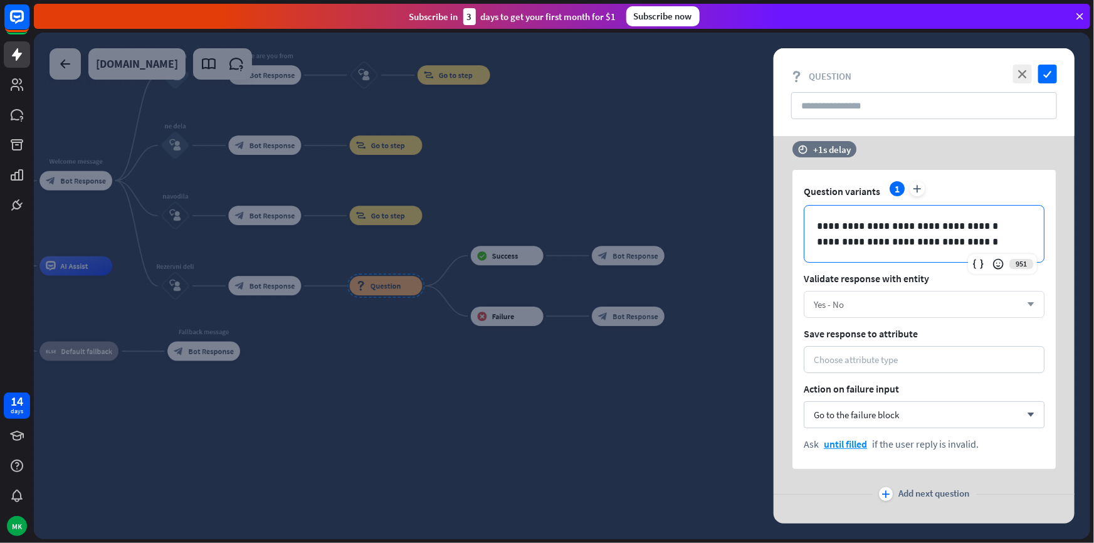
scroll to position [34, 0]
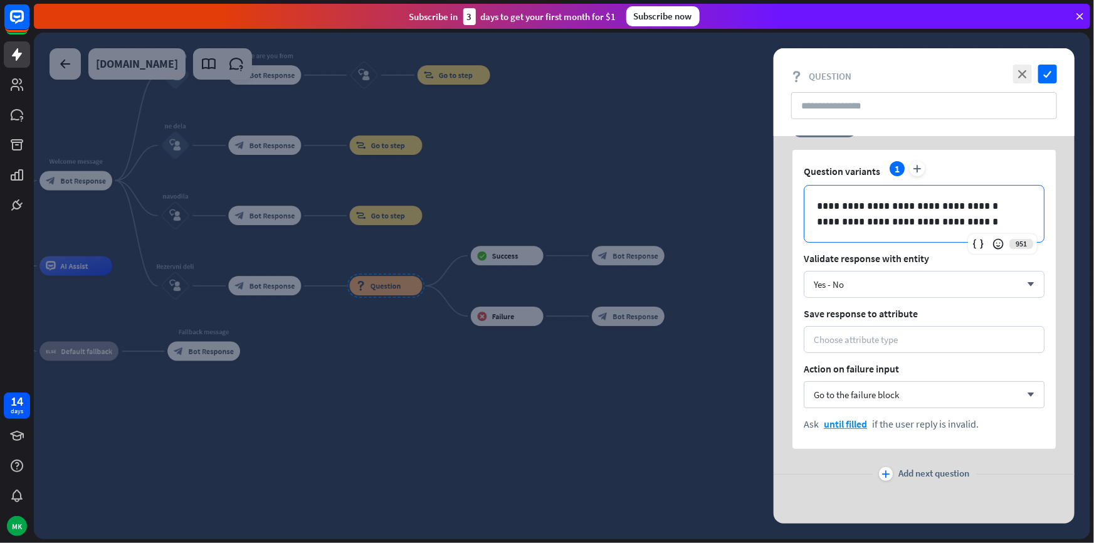
click at [80, 361] on div at bounding box center [562, 286] width 1057 height 507
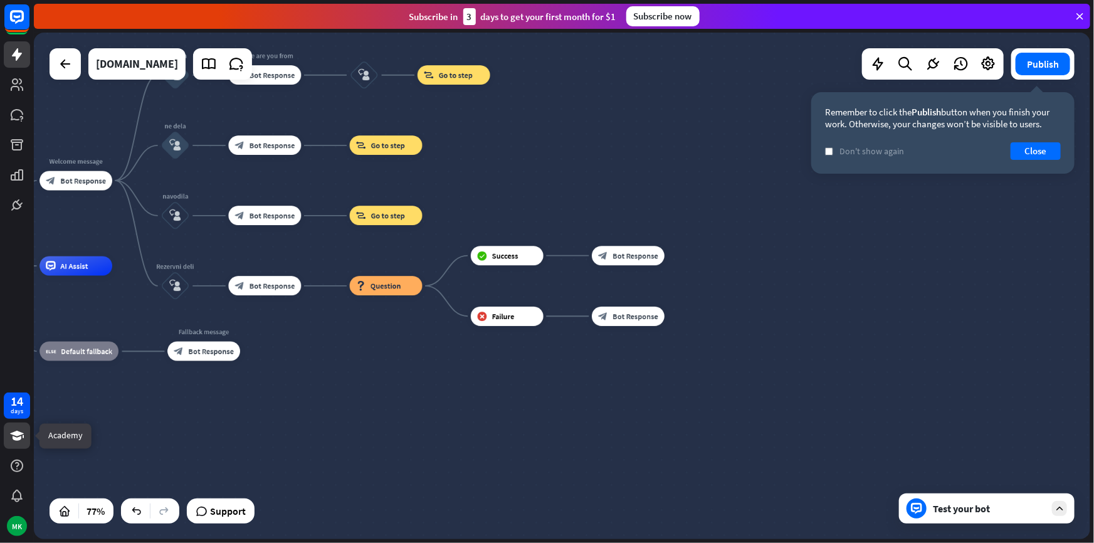
click at [19, 442] on icon at bounding box center [16, 435] width 15 height 15
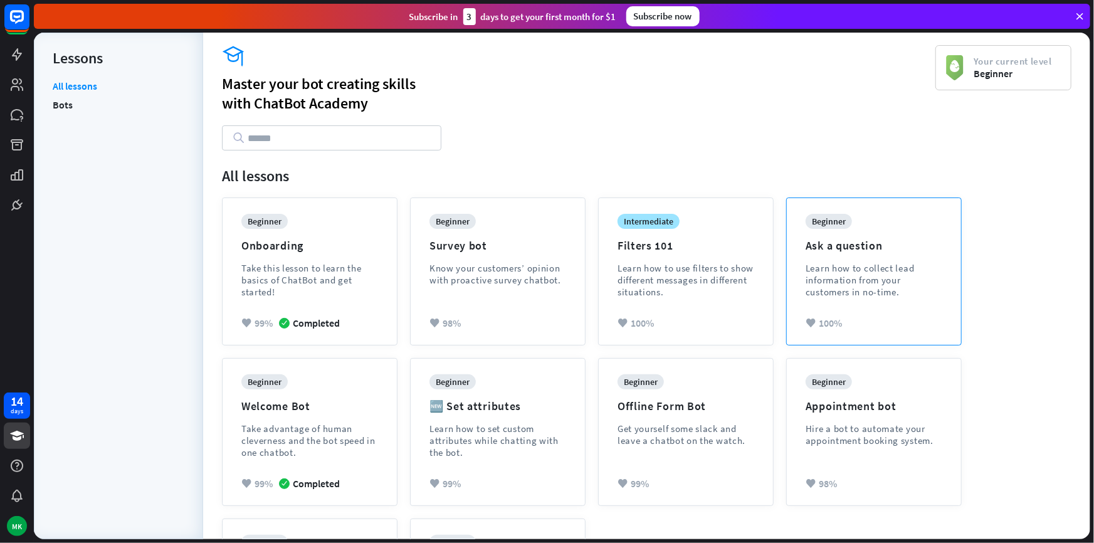
click at [847, 287] on div "Learn how to collect lead information from your customers in no-time." at bounding box center [874, 280] width 137 height 36
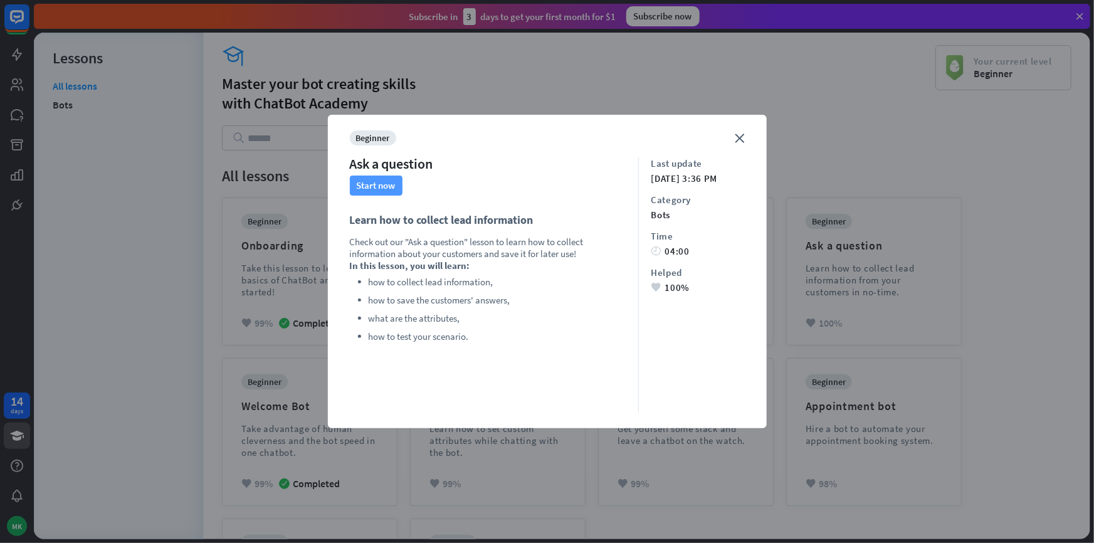
click at [377, 186] on button "Start now" at bounding box center [376, 186] width 53 height 20
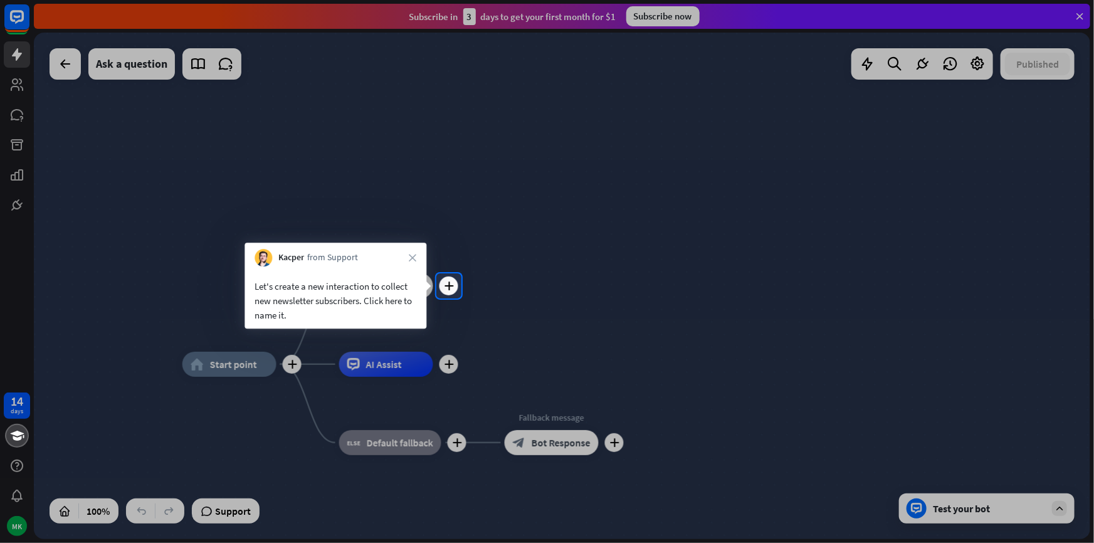
click at [433, 291] on div "Edit name more_horiz plus Welcome message block_bot_response Bot Response" at bounding box center [386, 285] width 94 height 25
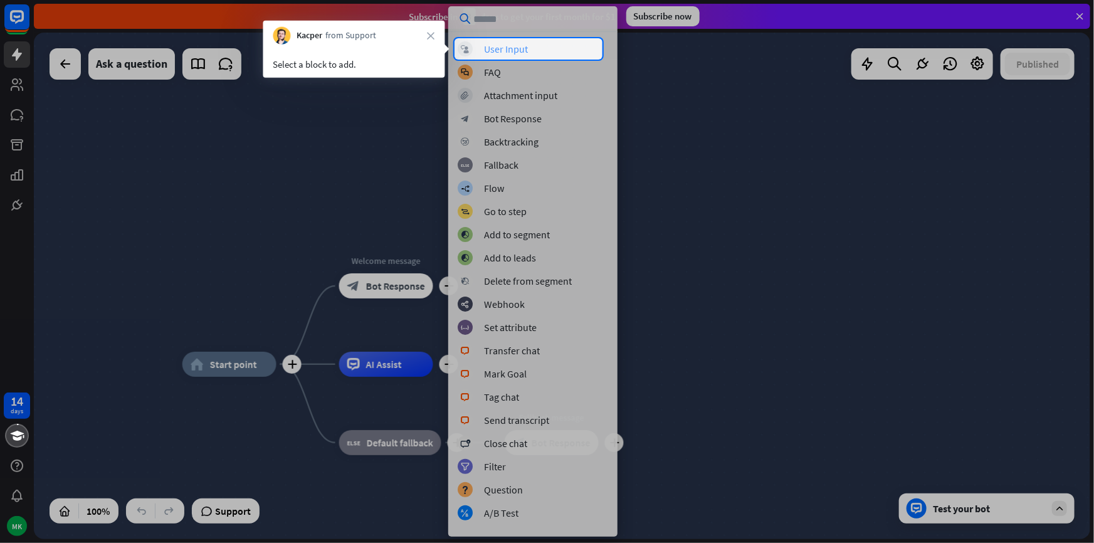
click at [498, 50] on div "User Input" at bounding box center [506, 49] width 44 height 13
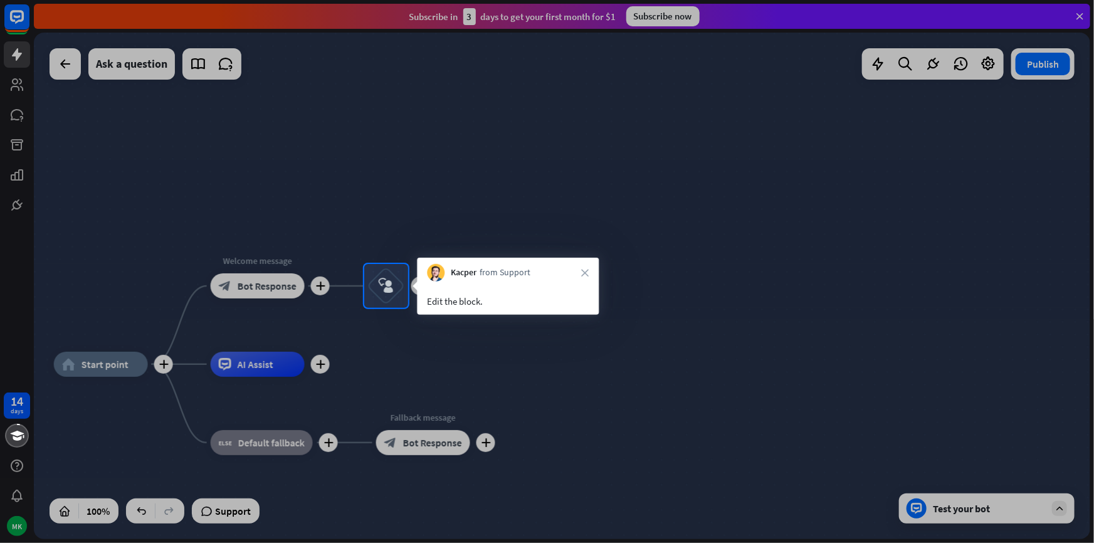
click at [482, 294] on div "Edit the block." at bounding box center [508, 301] width 162 height 14
click at [403, 288] on div "block_user_input" at bounding box center [387, 286] width 38 height 38
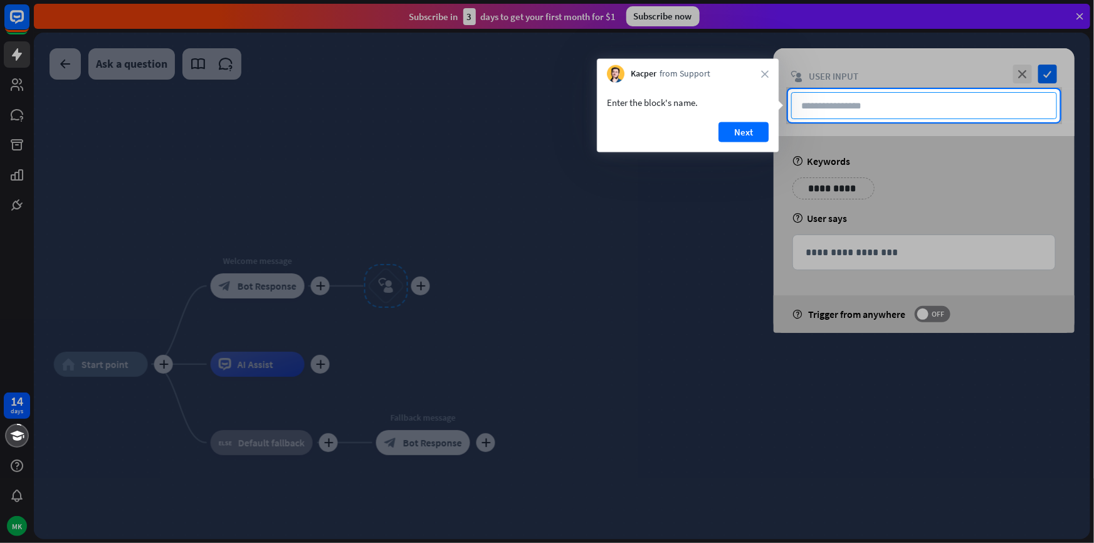
click at [916, 117] on input "text" at bounding box center [925, 105] width 266 height 27
type input "**********"
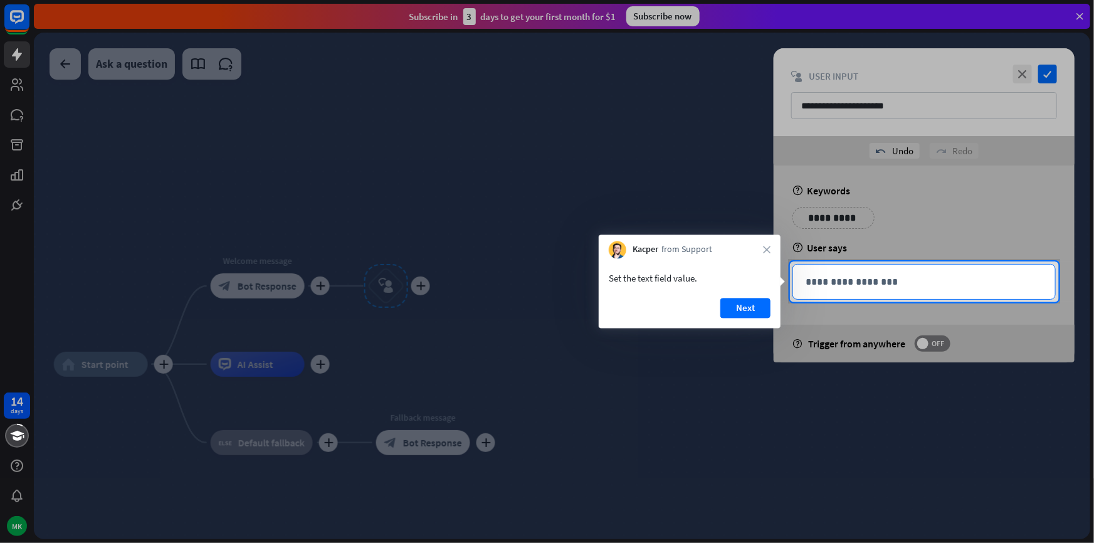
click at [884, 294] on div "**********" at bounding box center [924, 282] width 262 height 34
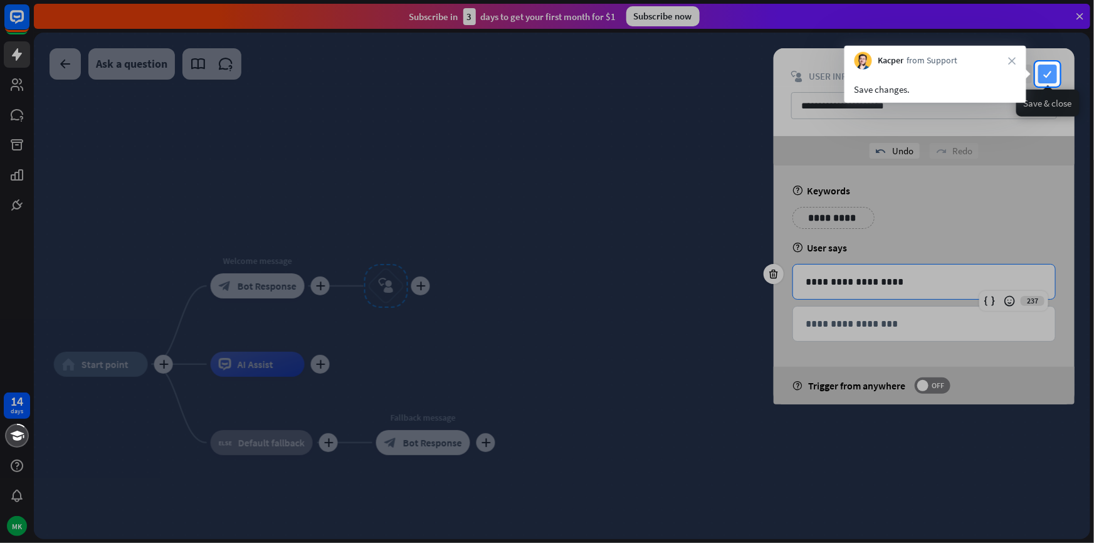
click at [1052, 75] on icon "check" at bounding box center [1048, 74] width 19 height 19
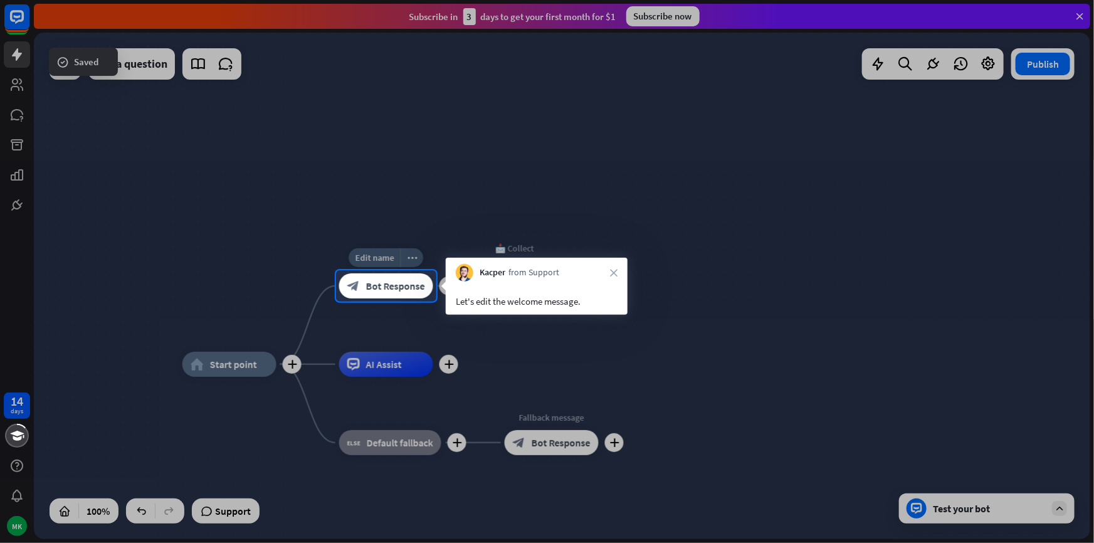
click at [389, 285] on span "Bot Response" at bounding box center [395, 286] width 59 height 13
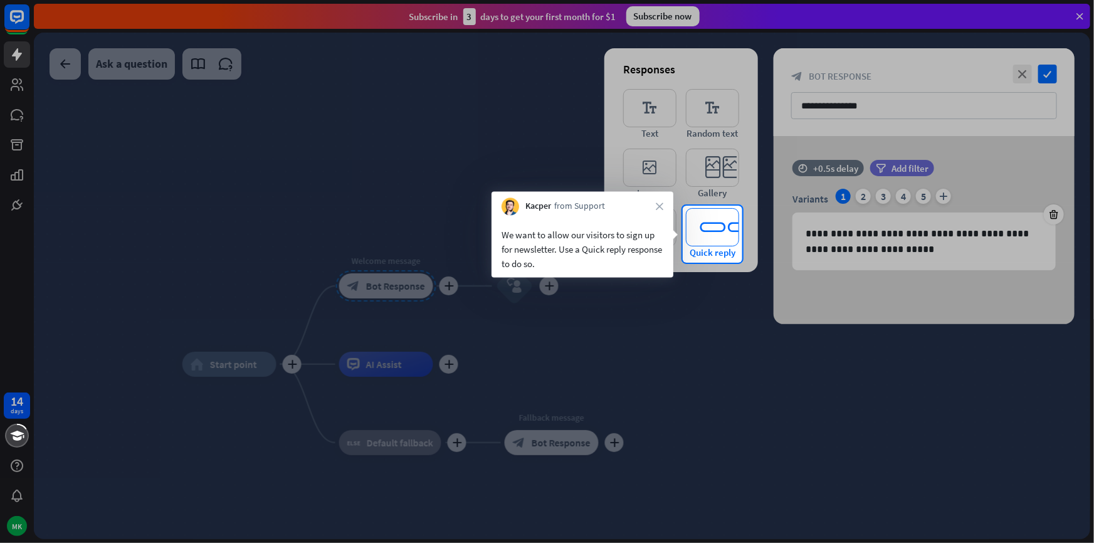
click at [711, 241] on icon "editor_quick_replies" at bounding box center [712, 227] width 53 height 38
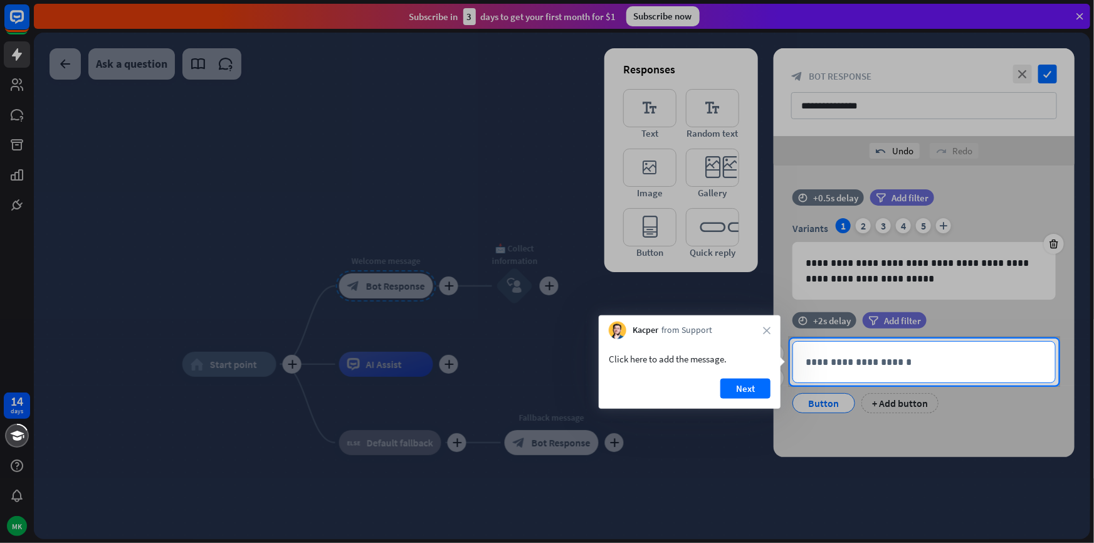
click at [847, 367] on p "**********" at bounding box center [924, 362] width 237 height 16
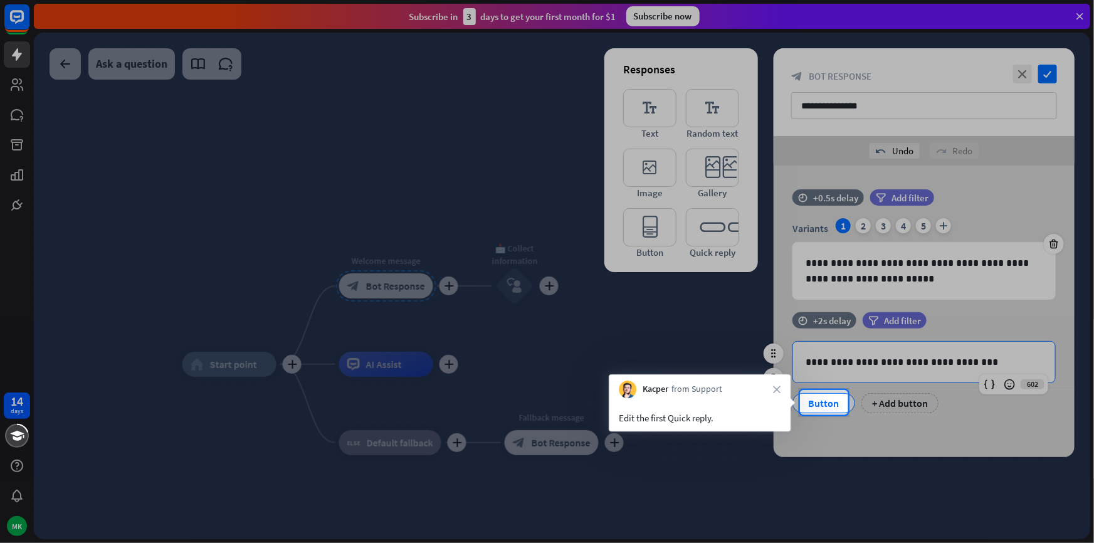
click at [818, 403] on div "Button" at bounding box center [823, 403] width 41 height 19
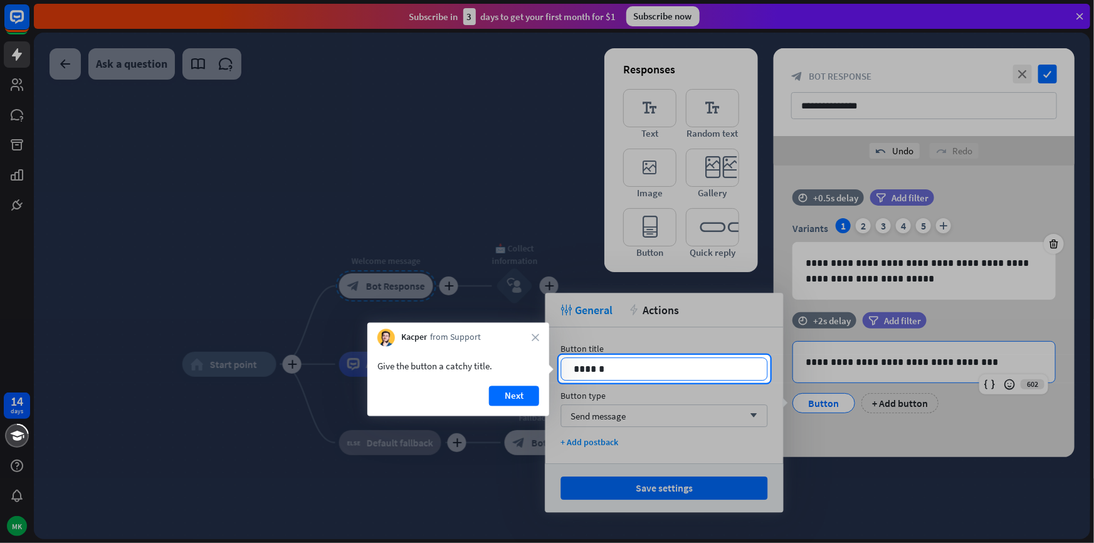
drag, startPoint x: 655, startPoint y: 351, endPoint x: 657, endPoint y: 361, distance: 10.2
click at [656, 353] on div at bounding box center [547, 177] width 1094 height 355
click at [656, 366] on p "******" at bounding box center [665, 369] width 181 height 16
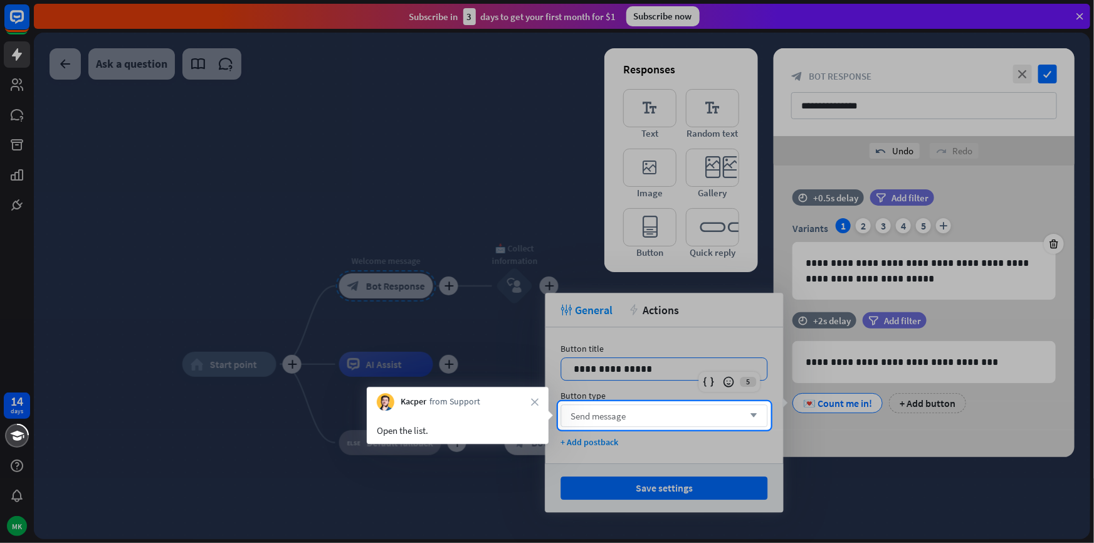
click at [678, 411] on div "Send message arrow_down" at bounding box center [664, 416] width 207 height 23
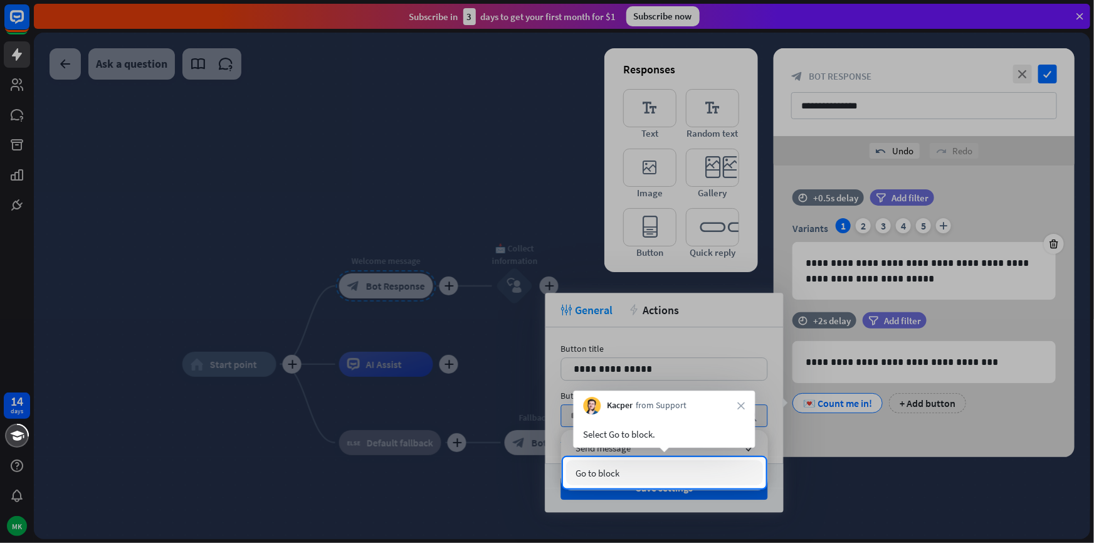
click at [701, 474] on div "Go to block" at bounding box center [664, 472] width 197 height 25
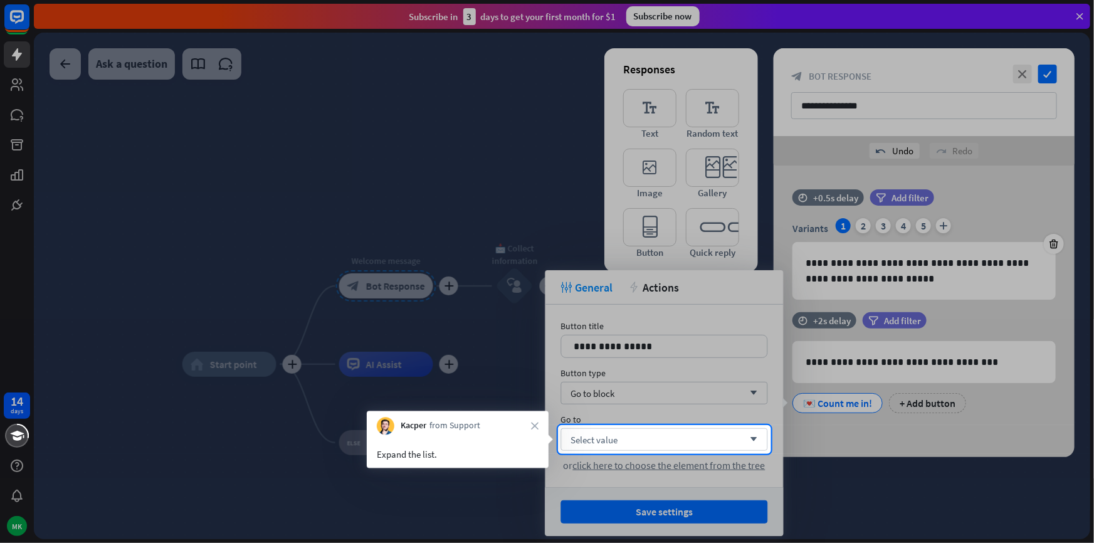
click at [674, 455] on div at bounding box center [547, 498] width 1094 height 89
click at [698, 449] on div "Select value arrow_down or click here to choose the element from the tree" at bounding box center [664, 449] width 207 height 43
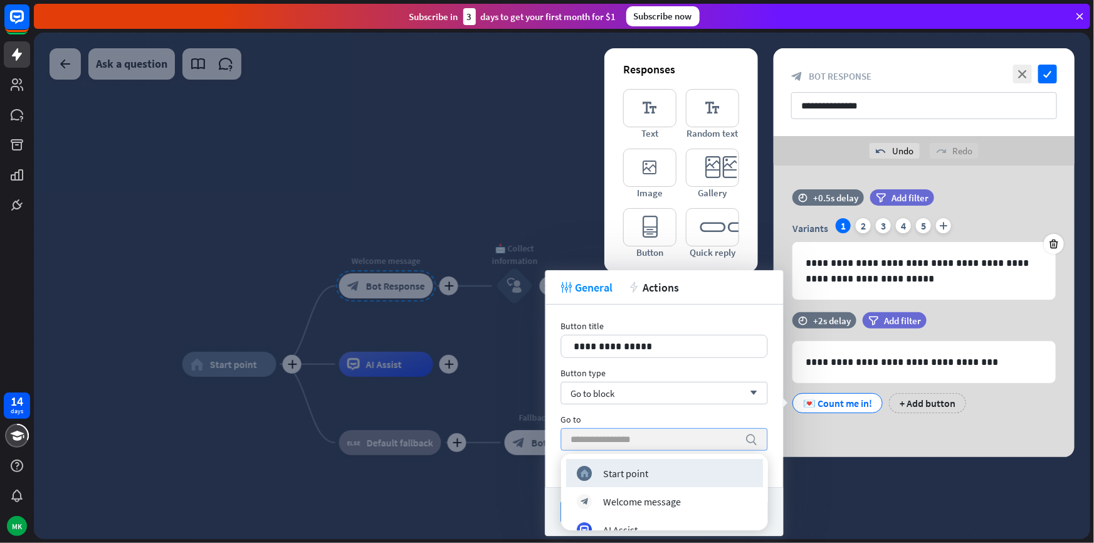
drag, startPoint x: 698, startPoint y: 449, endPoint x: 707, endPoint y: 442, distance: 11.7
click at [707, 442] on input "search" at bounding box center [655, 439] width 168 height 21
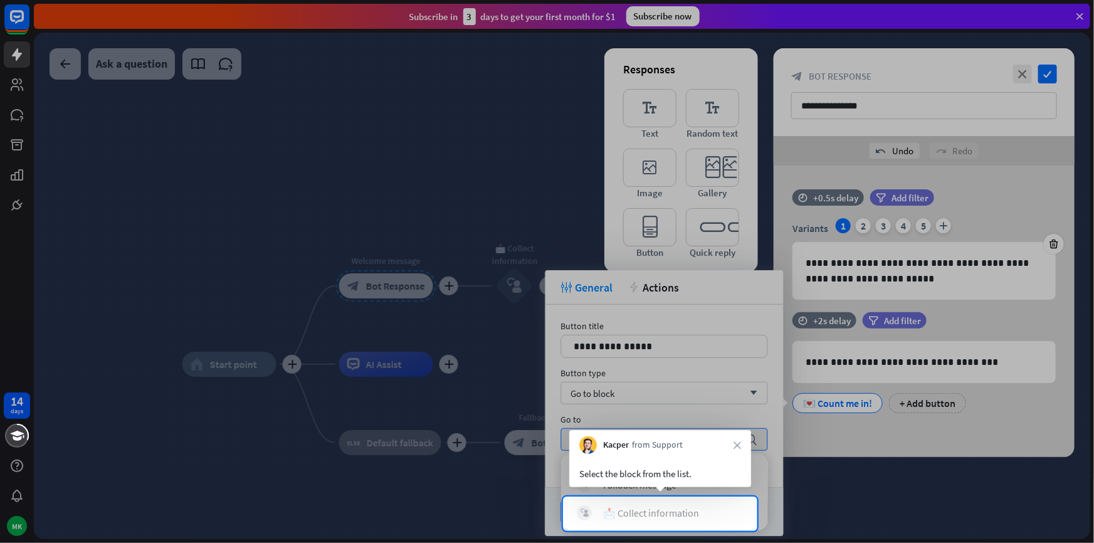
scroll to position [102, 0]
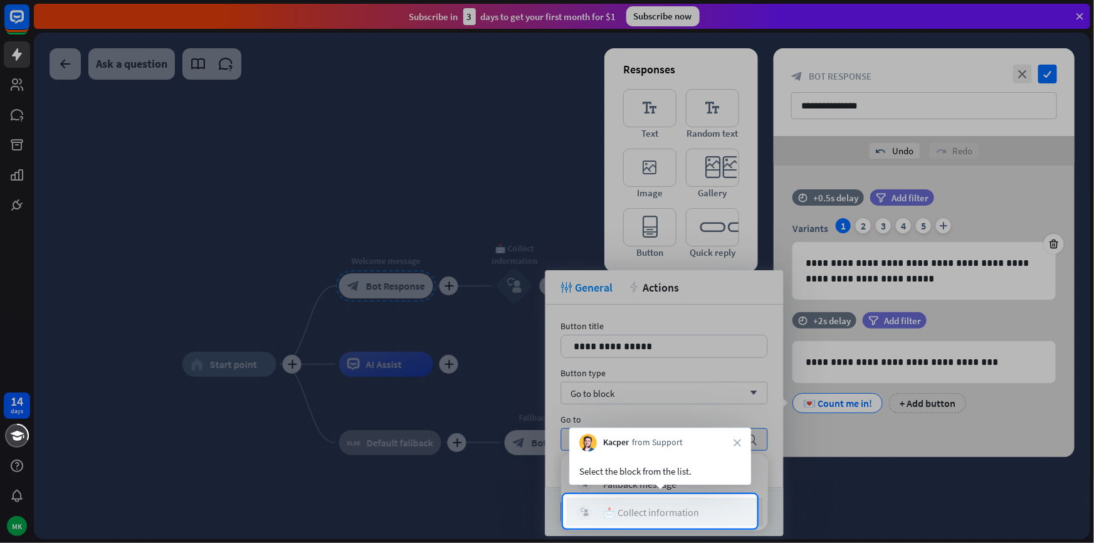
click at [676, 510] on div "📩 Collect information" at bounding box center [651, 512] width 96 height 13
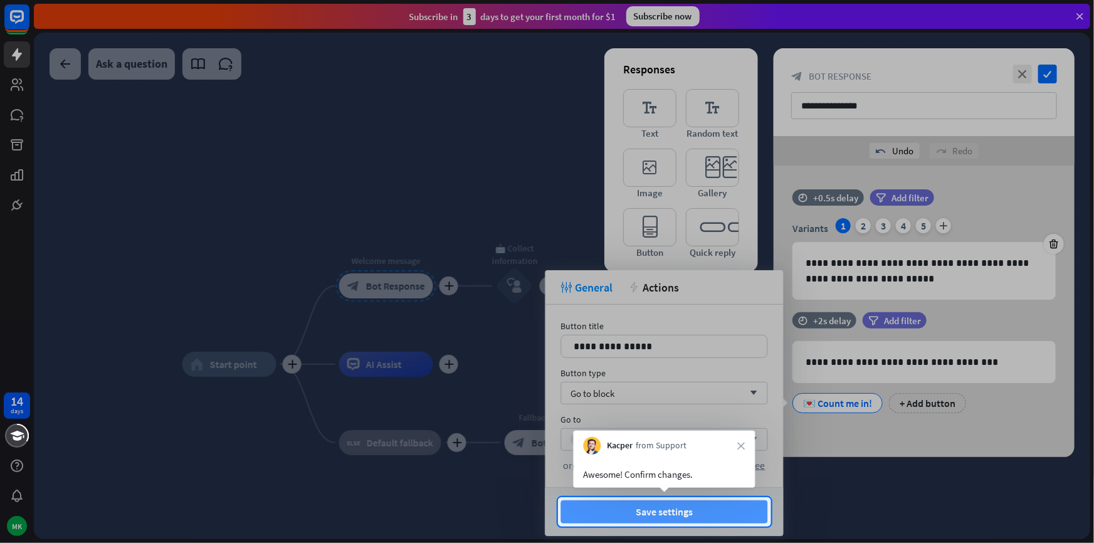
click at [701, 516] on button "Save settings" at bounding box center [664, 511] width 207 height 23
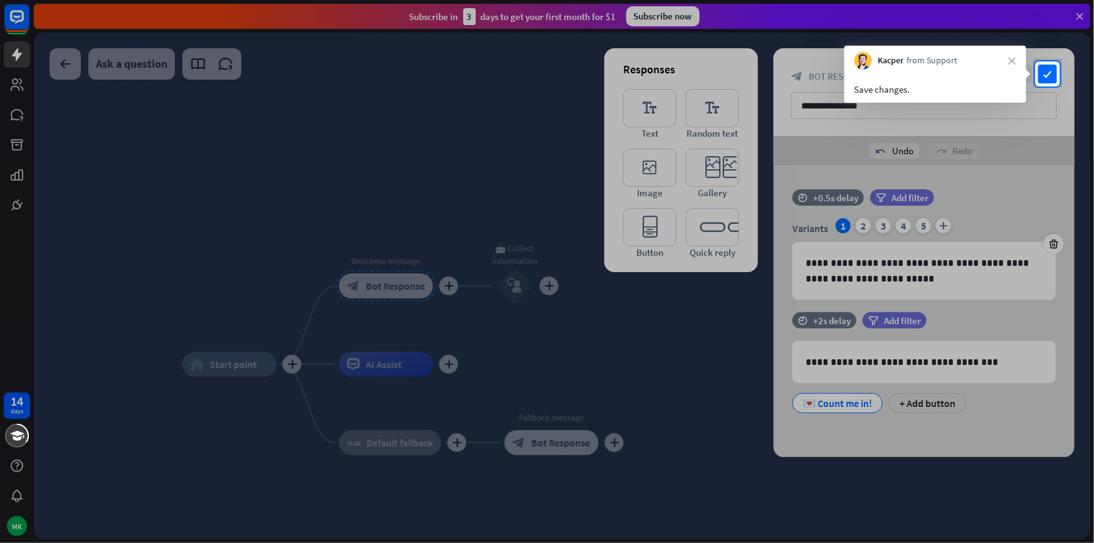
click at [763, 342] on div at bounding box center [547, 315] width 1094 height 457
click at [1049, 78] on icon "check" at bounding box center [1048, 74] width 19 height 19
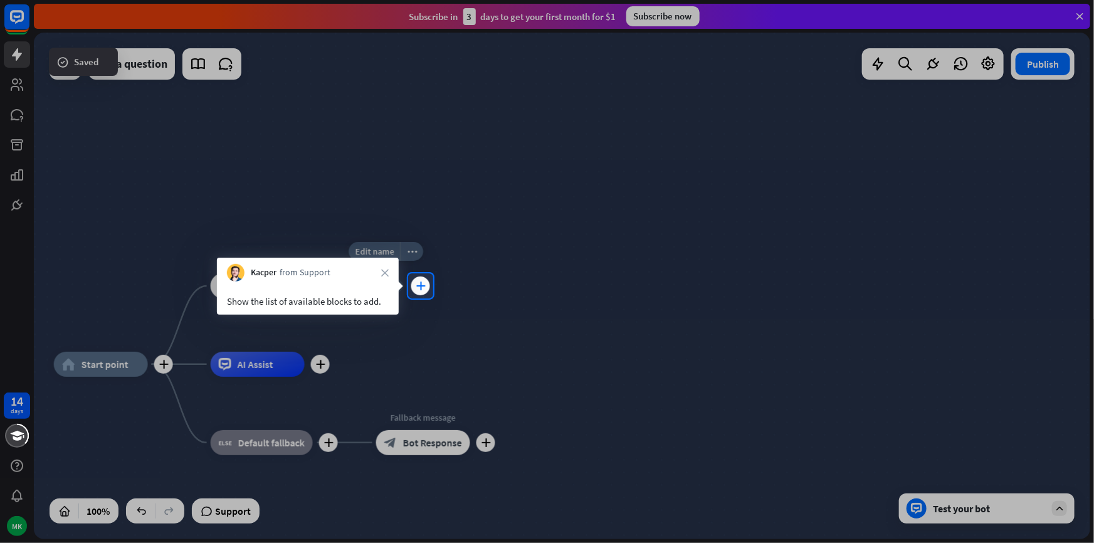
click at [425, 291] on div "plus" at bounding box center [420, 286] width 19 height 19
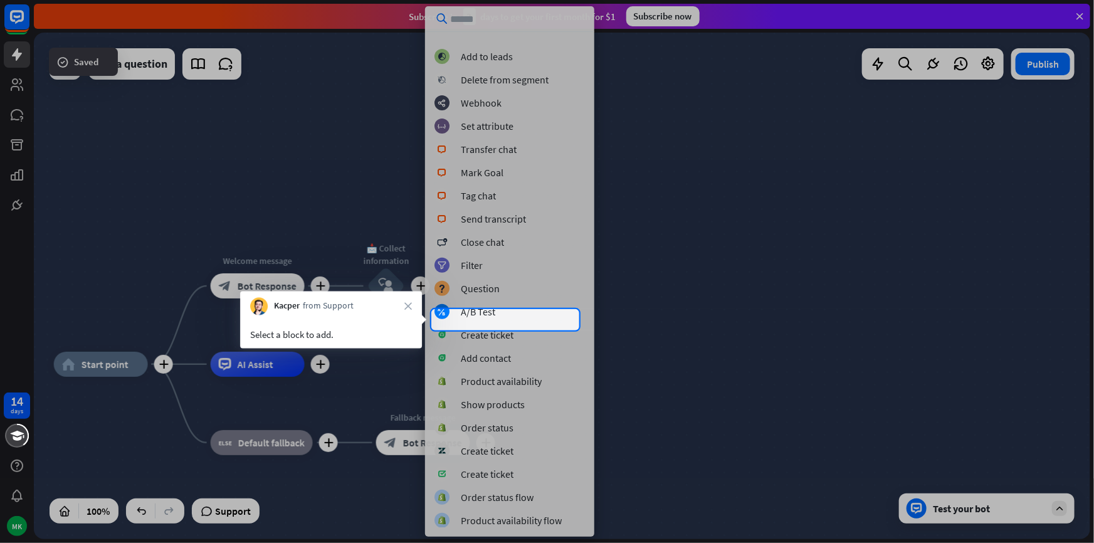
scroll to position [132, 0]
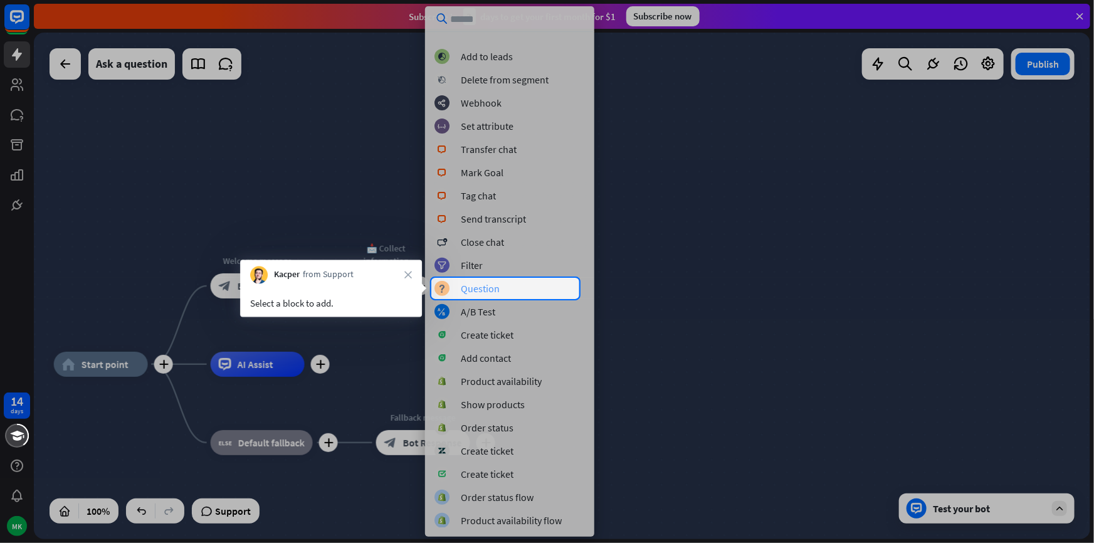
click at [489, 288] on div "Question" at bounding box center [480, 288] width 39 height 13
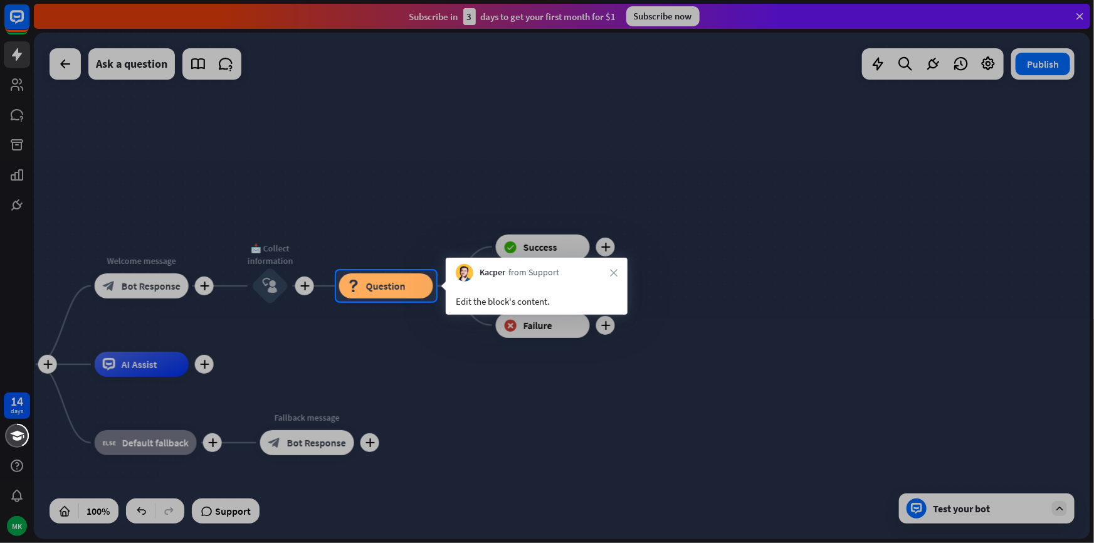
click at [493, 309] on div "Edit the block's content." at bounding box center [537, 298] width 182 height 33
click at [613, 273] on div "Kacper from Support close" at bounding box center [537, 270] width 182 height 24
click at [408, 282] on div "block_question Question" at bounding box center [386, 285] width 94 height 25
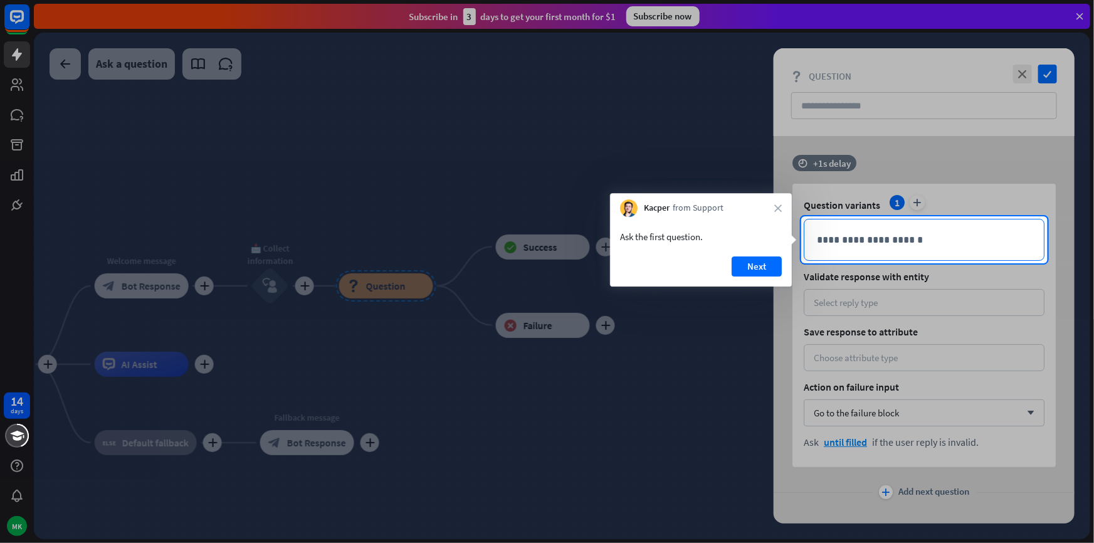
click at [839, 242] on p "**********" at bounding box center [924, 240] width 214 height 16
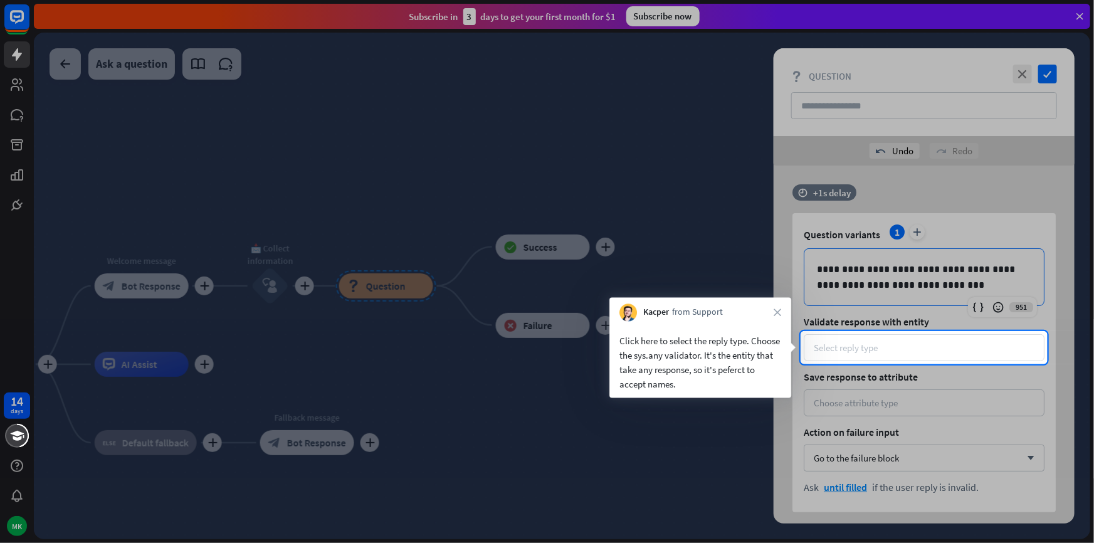
click at [872, 356] on div "Select reply type" at bounding box center [924, 347] width 241 height 27
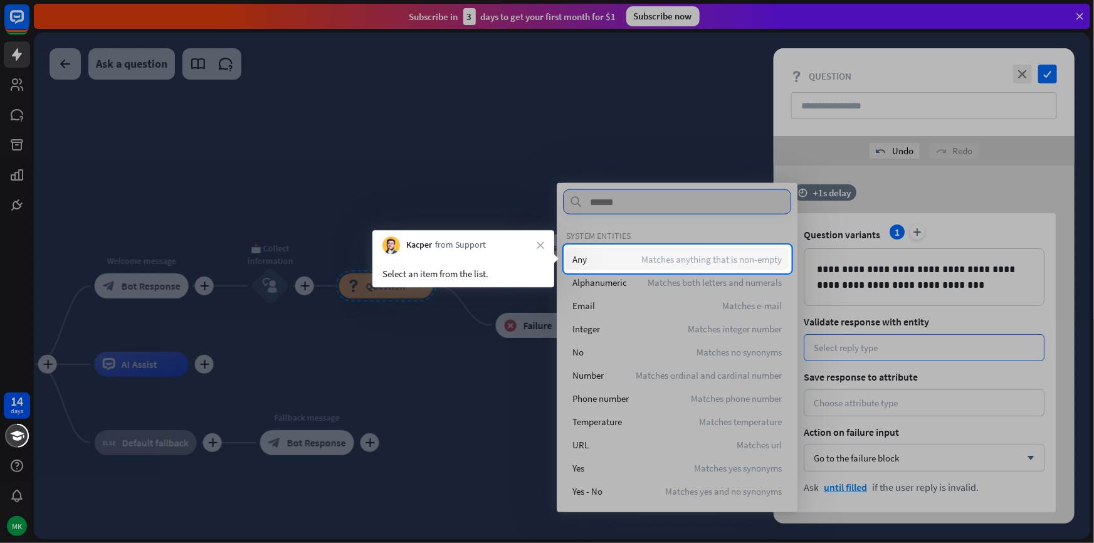
click at [677, 263] on span "Matches anything that is non-empty" at bounding box center [712, 259] width 140 height 12
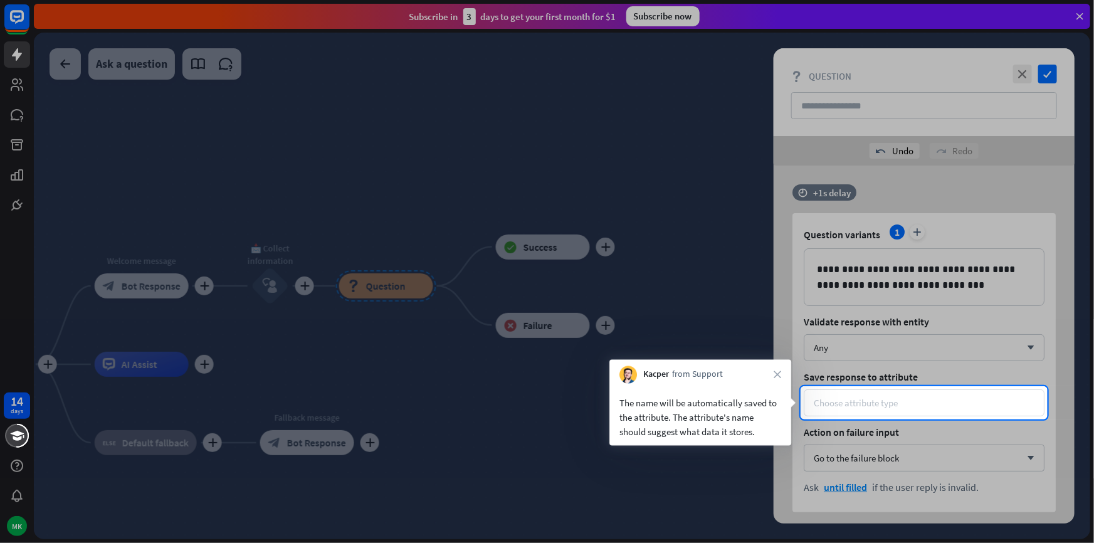
click at [868, 401] on div "Choose attribute type" at bounding box center [856, 403] width 84 height 12
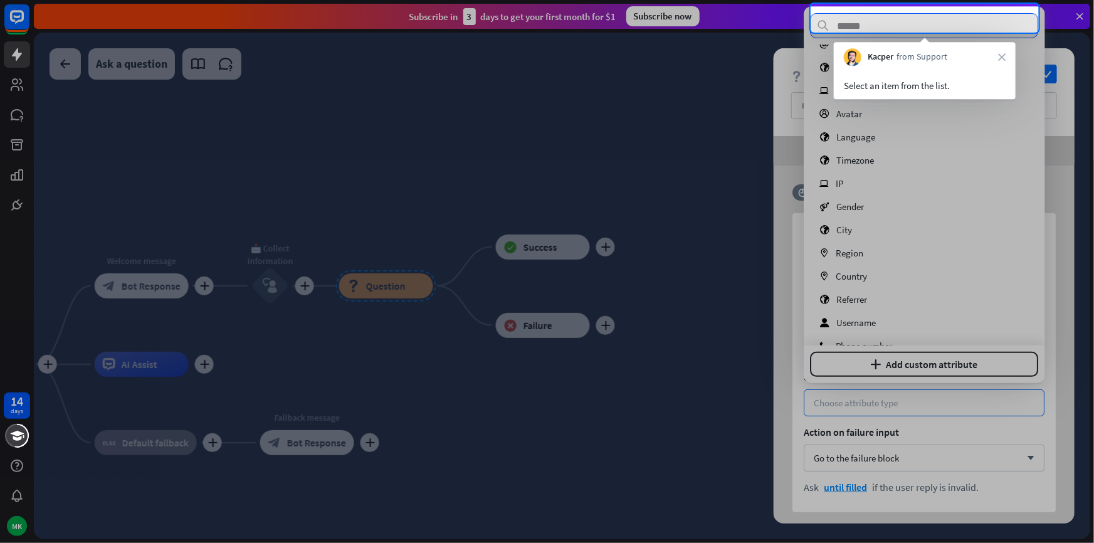
scroll to position [64, 0]
click at [859, 26] on input "text" at bounding box center [925, 25] width 228 height 25
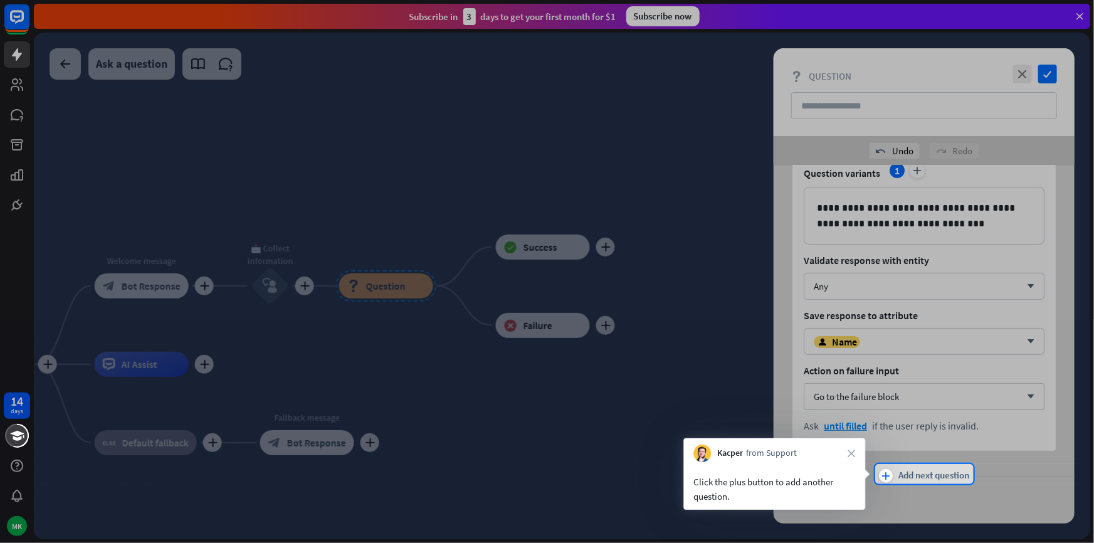
scroll to position [63, 0]
click at [899, 469] on span "Add next question" at bounding box center [934, 475] width 71 height 14
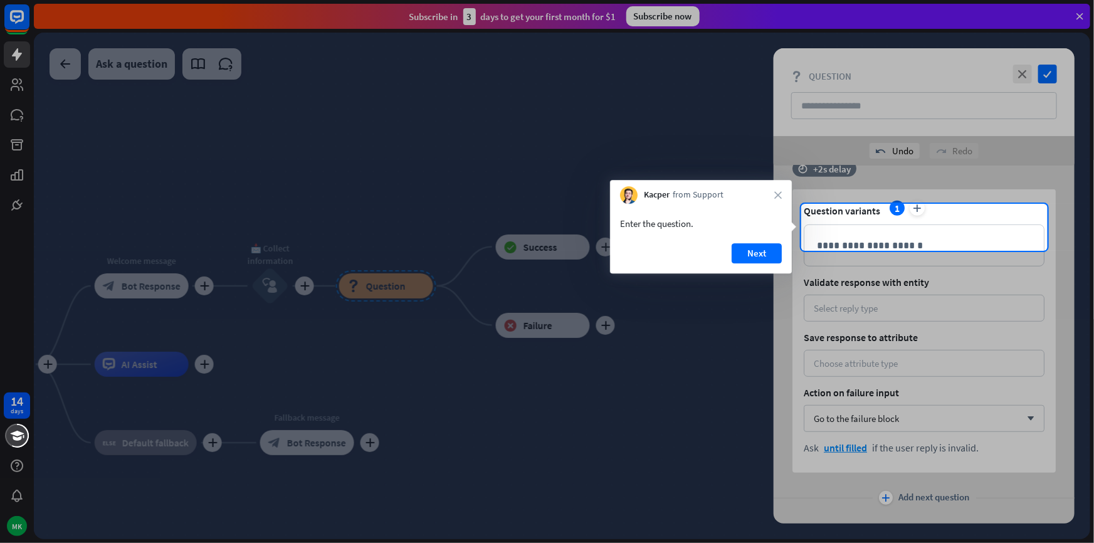
scroll to position [388, 0]
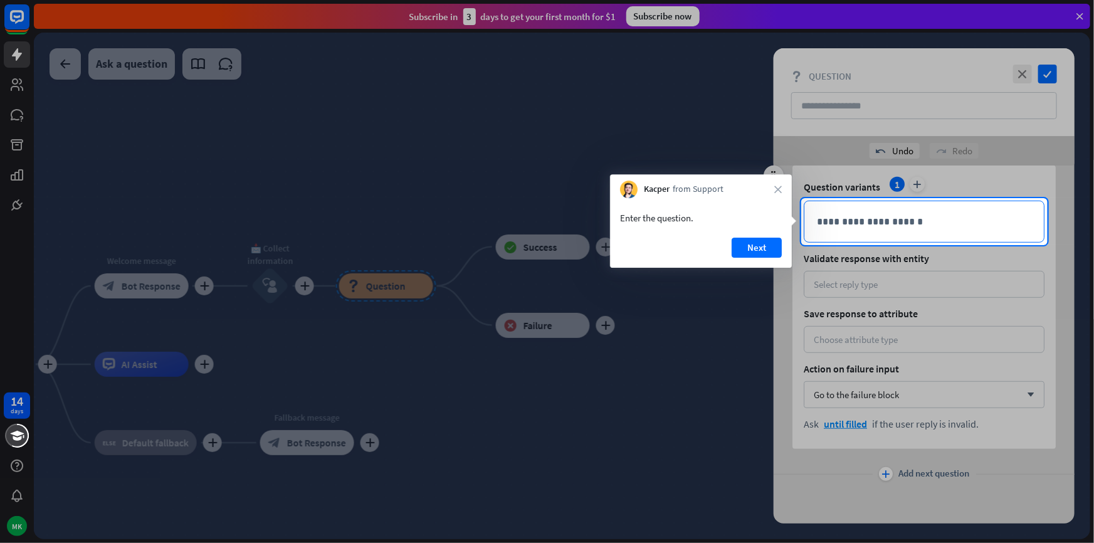
click at [842, 214] on p "**********" at bounding box center [924, 222] width 214 height 16
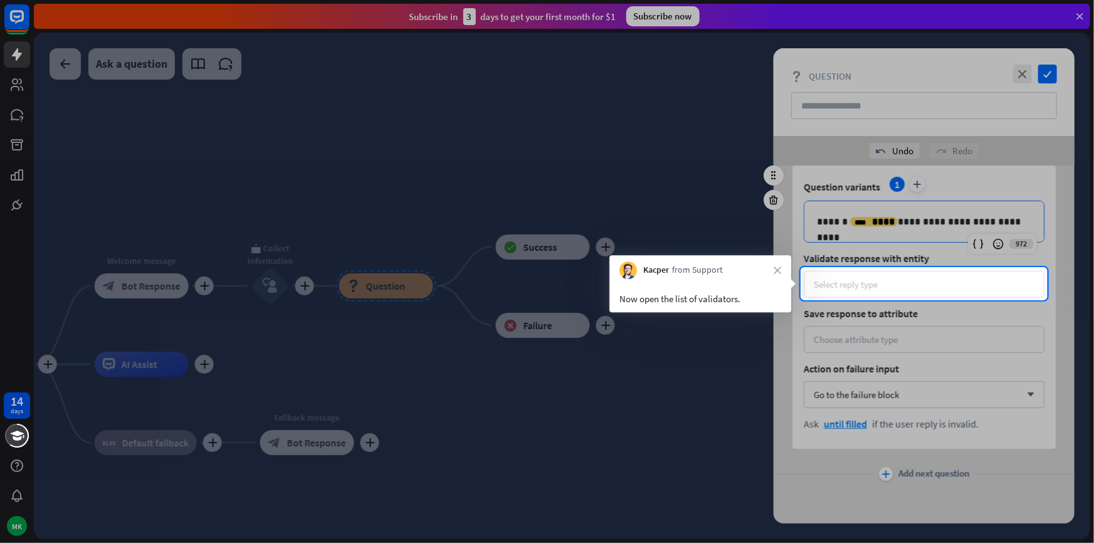
click at [864, 288] on div "Select reply type" at bounding box center [846, 284] width 64 height 12
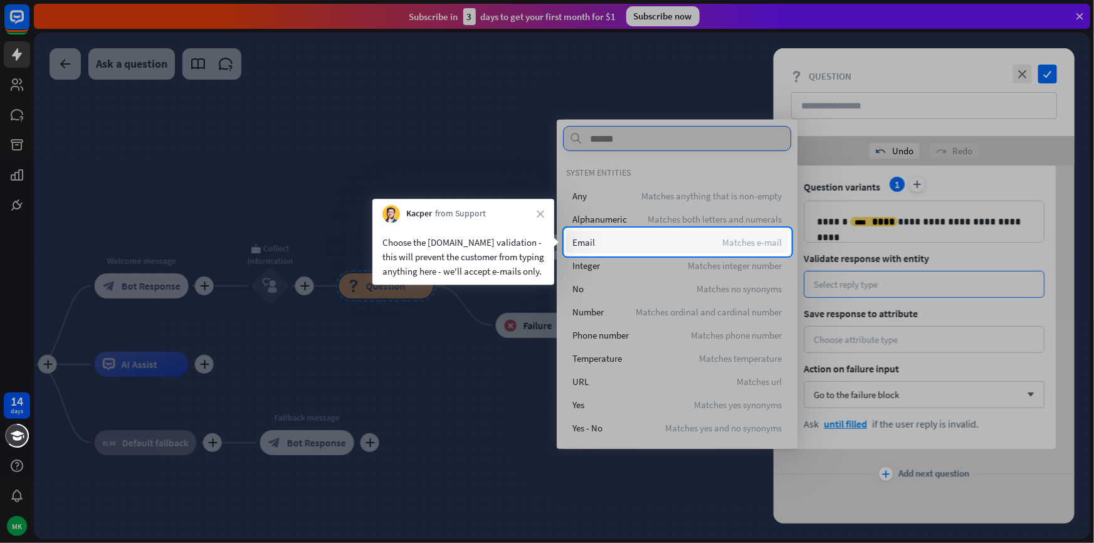
click at [724, 238] on span "Matches e-mail" at bounding box center [753, 242] width 60 height 12
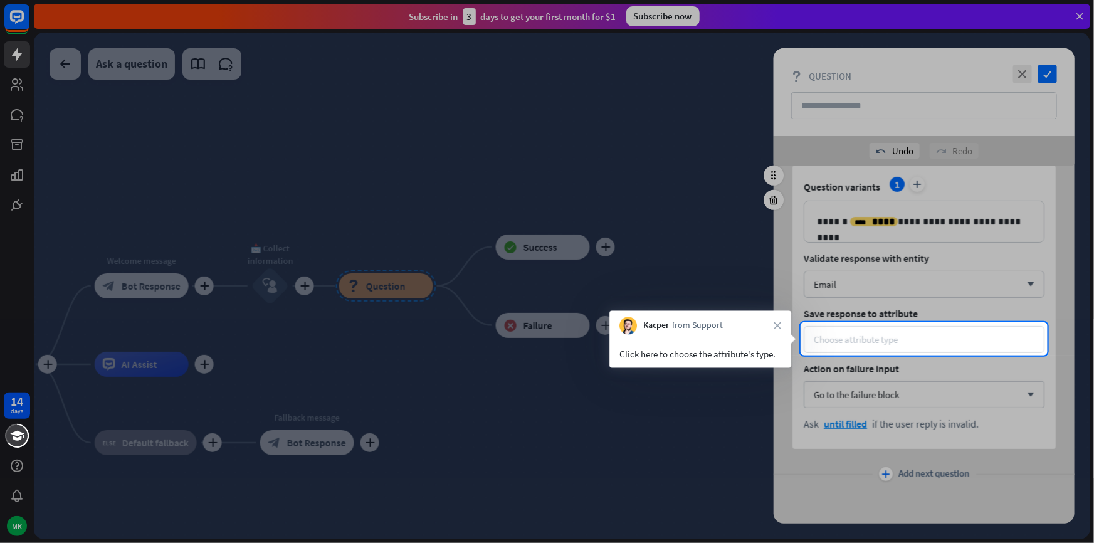
click at [881, 334] on div "Choose attribute type" at bounding box center [856, 340] width 84 height 12
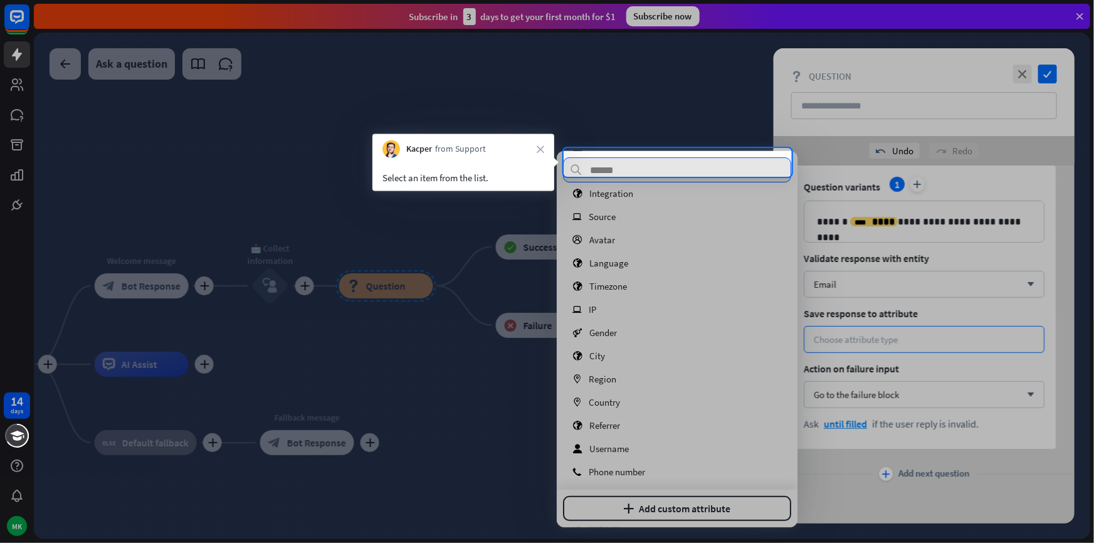
scroll to position [88, 0]
click at [13, 56] on div at bounding box center [547, 74] width 1094 height 148
drag, startPoint x: 610, startPoint y: 164, endPoint x: 610, endPoint y: 171, distance: 7.5
click at [610, 164] on input "text" at bounding box center [677, 169] width 228 height 25
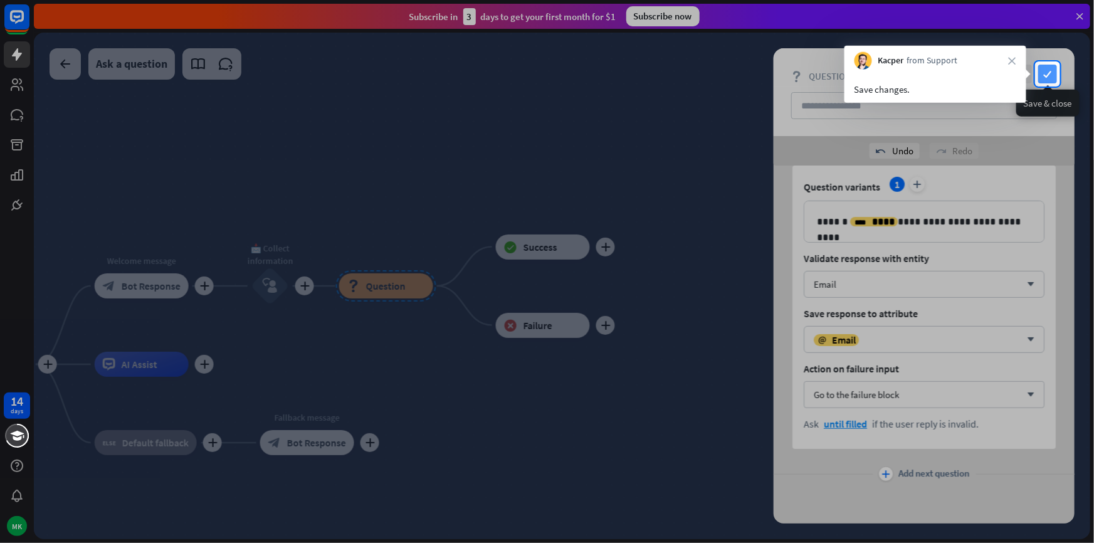
click at [1042, 65] on icon "check" at bounding box center [1048, 74] width 19 height 19
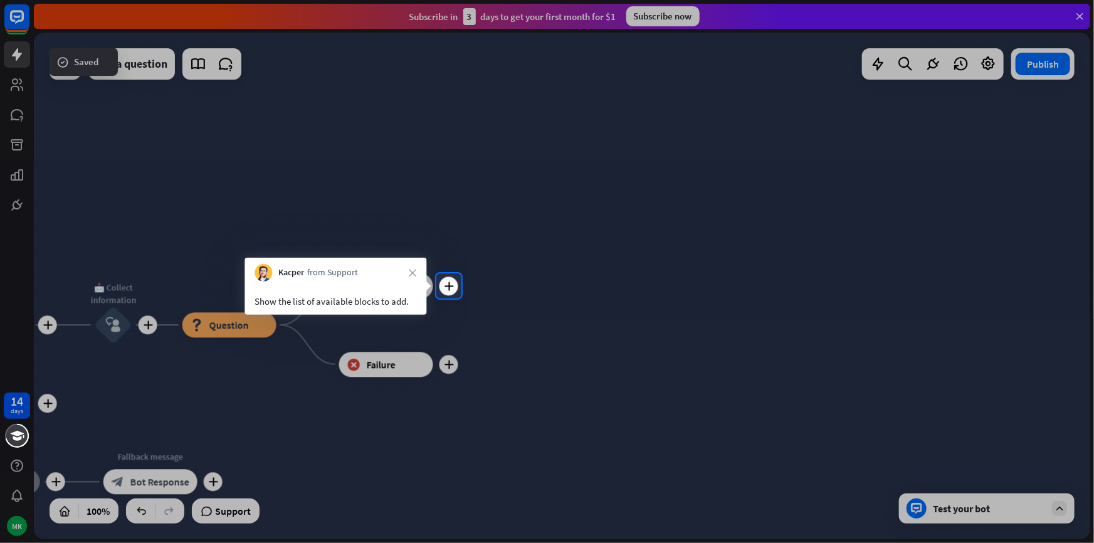
click at [457, 277] on div "plus home_2 Start point plus Welcome message block_bot_response Bot Response pl…" at bounding box center [562, 286] width 1057 height 507
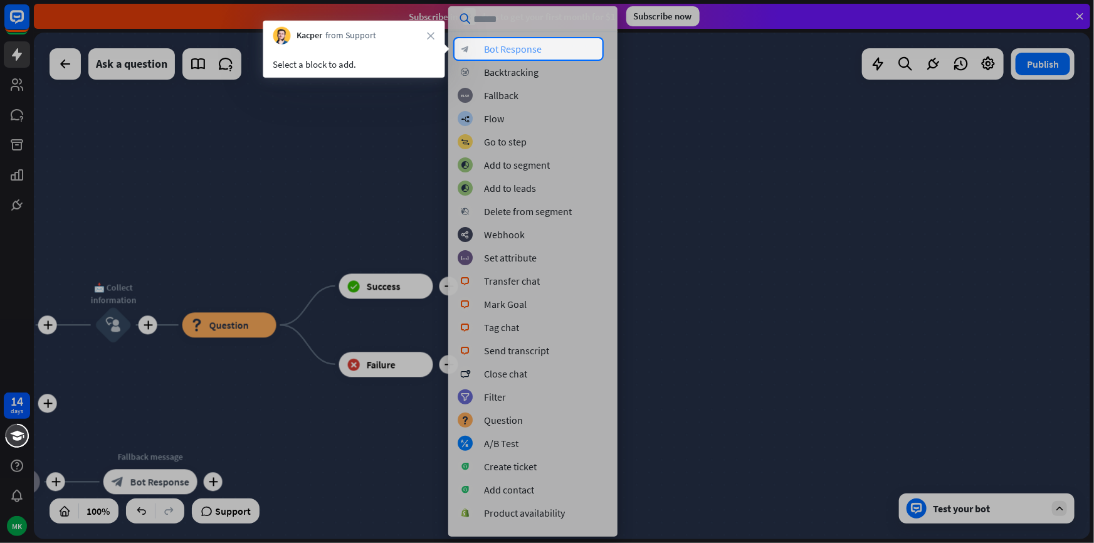
click at [477, 50] on div "block_bot_response Bot Response" at bounding box center [533, 48] width 151 height 15
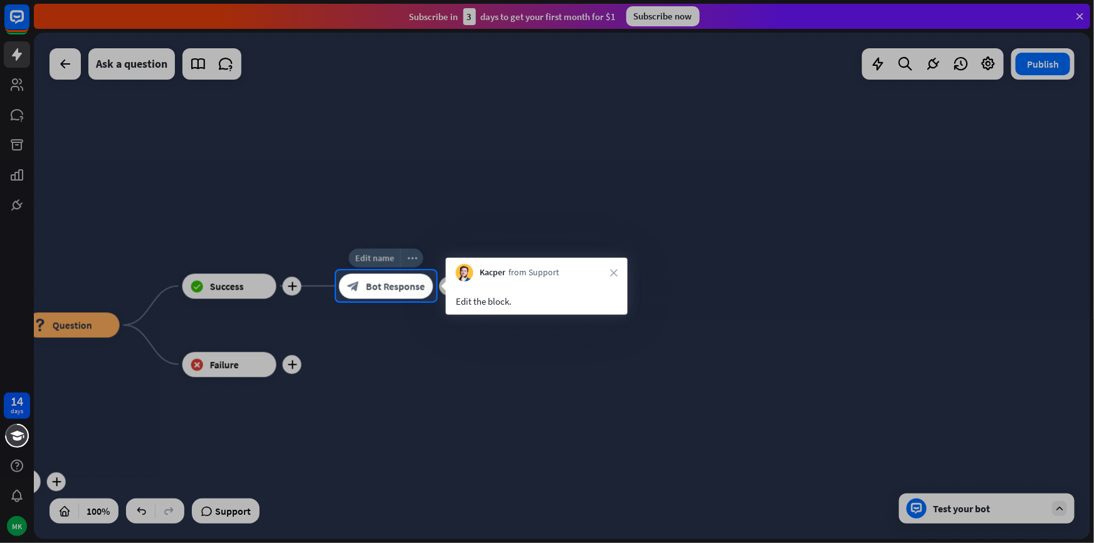
click at [414, 287] on span "Bot Response" at bounding box center [395, 286] width 59 height 13
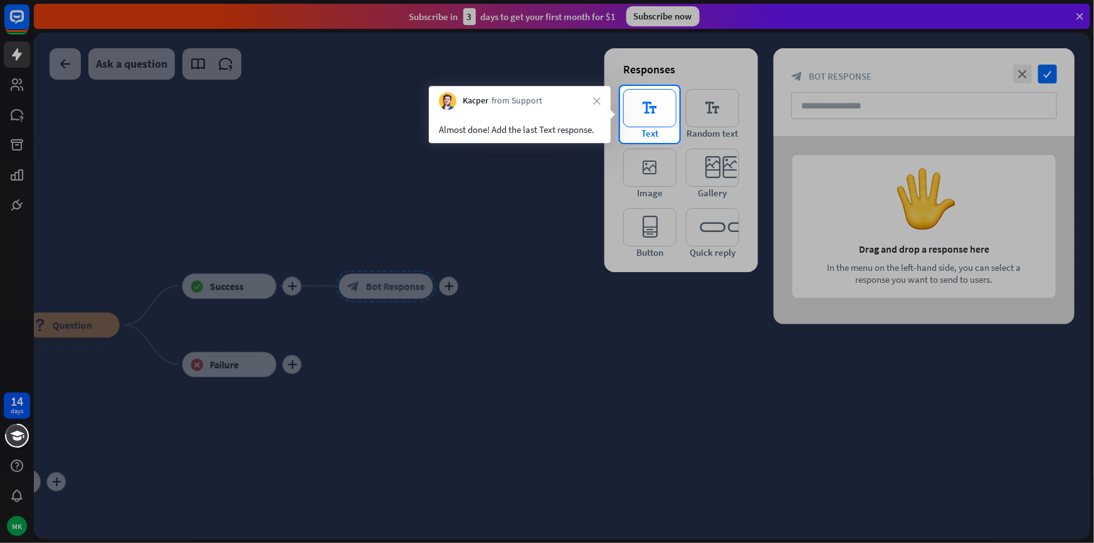
click at [641, 119] on icon "editor_text" at bounding box center [649, 108] width 53 height 38
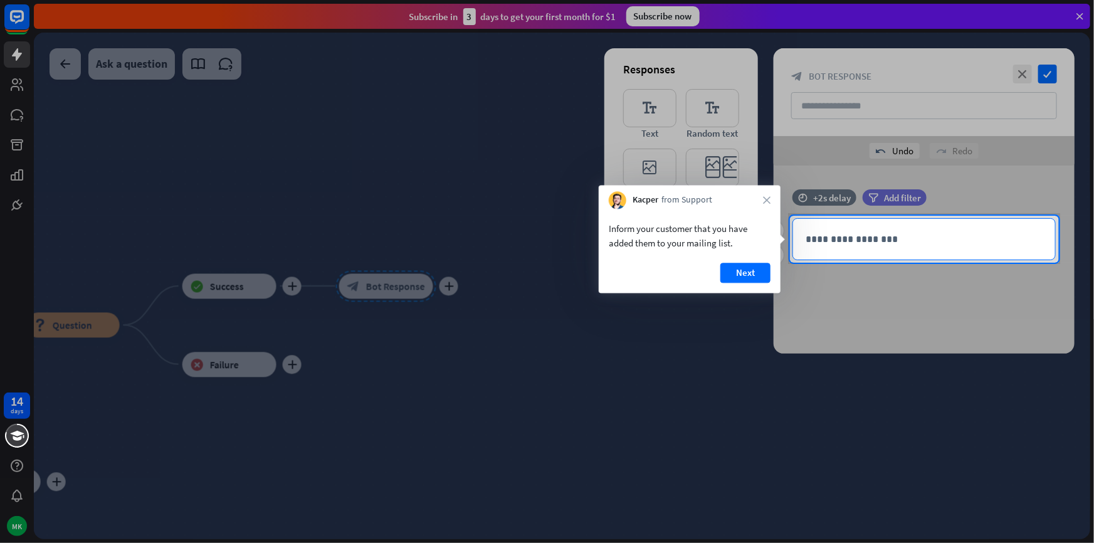
click at [865, 235] on p "**********" at bounding box center [924, 239] width 237 height 16
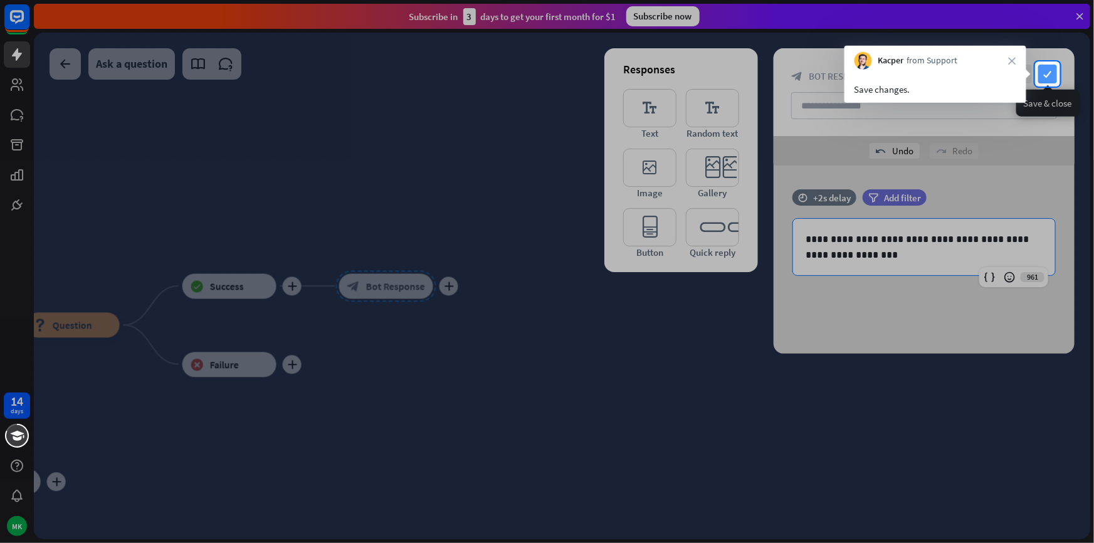
click at [1041, 74] on icon "check" at bounding box center [1048, 74] width 19 height 19
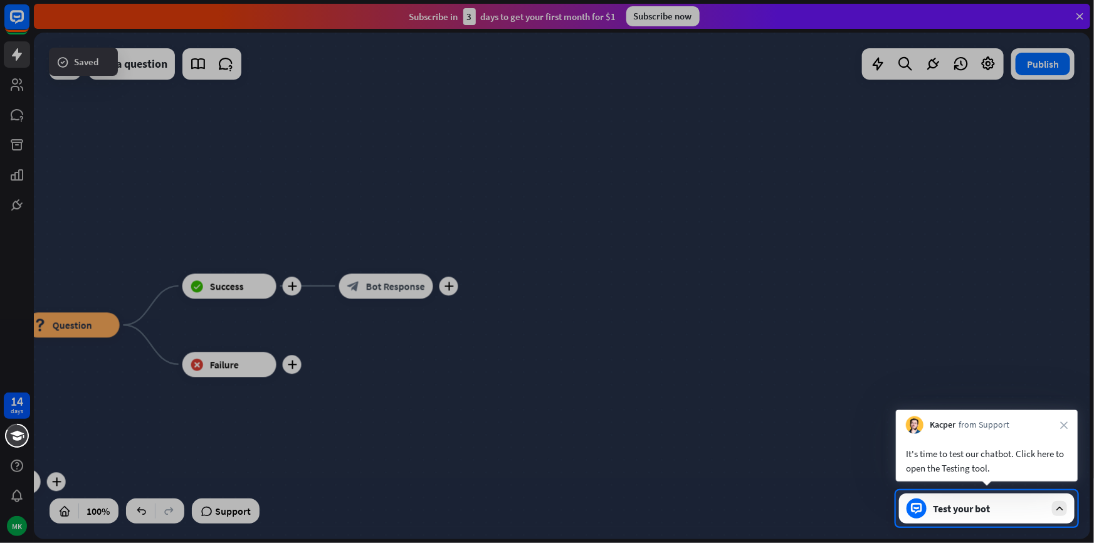
click at [948, 507] on div "Test your bot" at bounding box center [989, 508] width 113 height 13
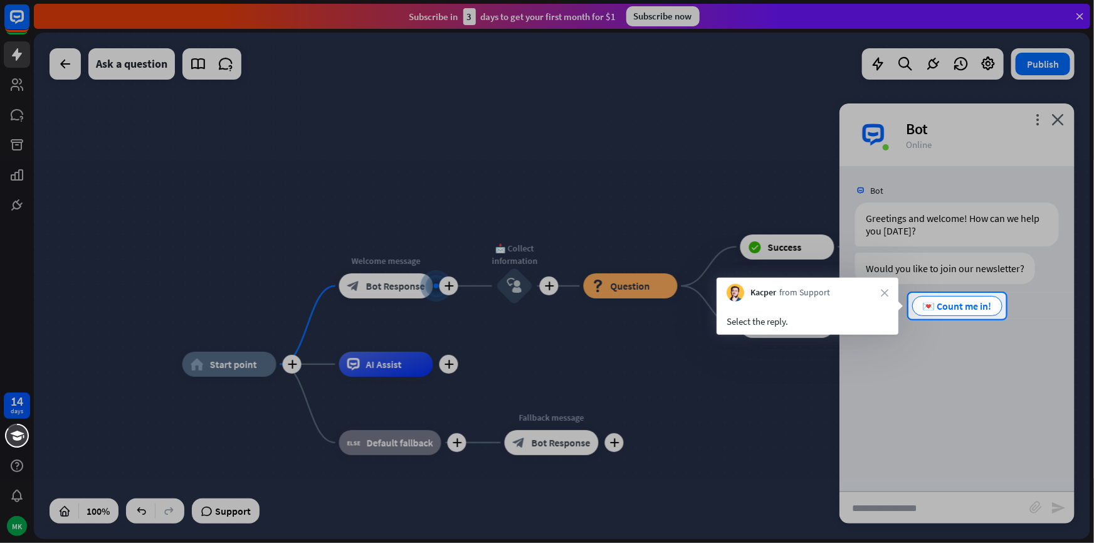
click at [908, 314] on div at bounding box center [454, 306] width 909 height 26
click at [947, 301] on span "💌 Count me in!" at bounding box center [957, 306] width 69 height 13
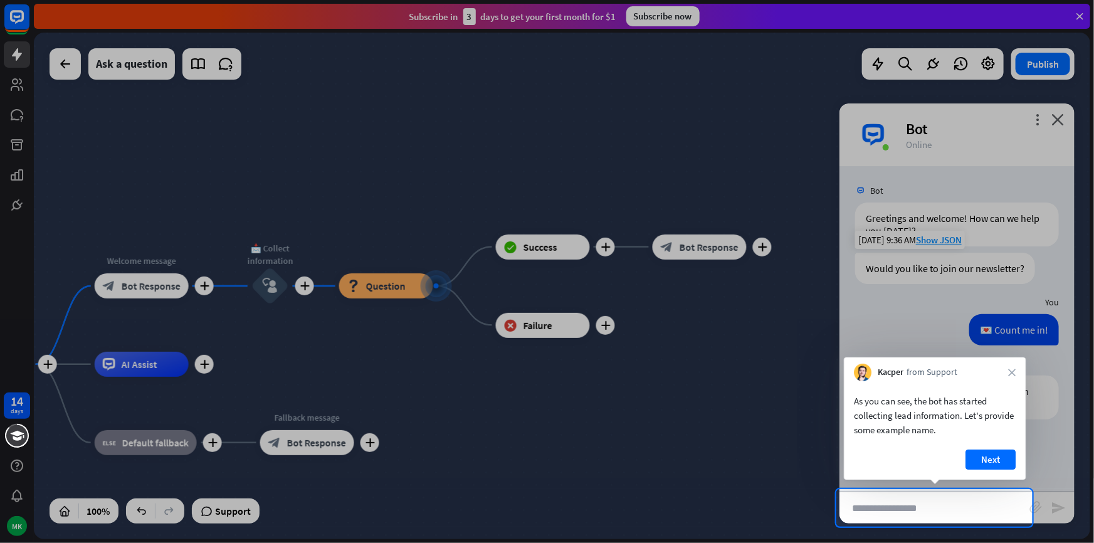
click at [988, 453] on button "Next" at bounding box center [991, 460] width 50 height 20
type input "******"
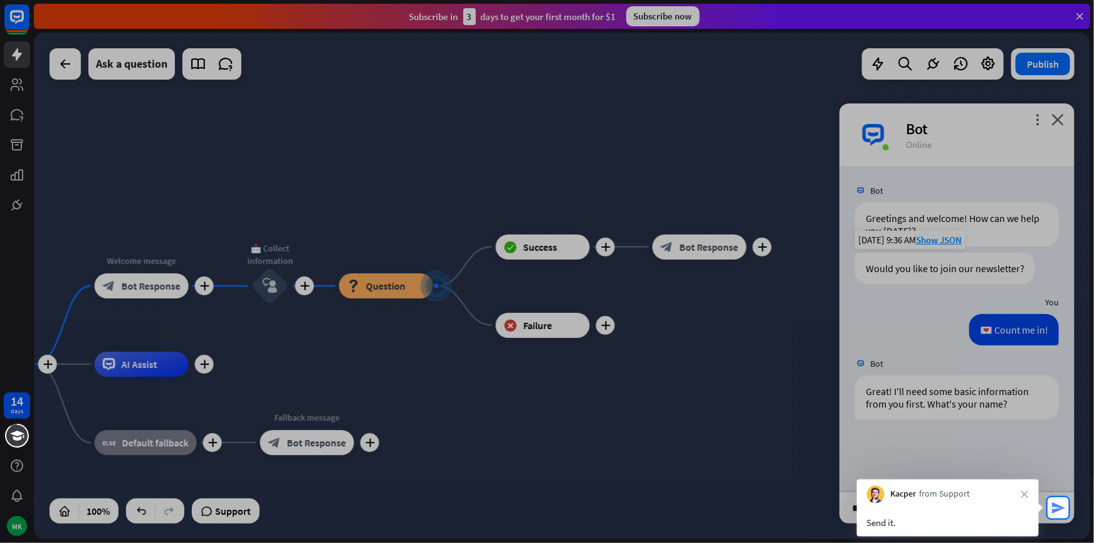
click at [1065, 511] on icon "send" at bounding box center [1058, 507] width 15 height 15
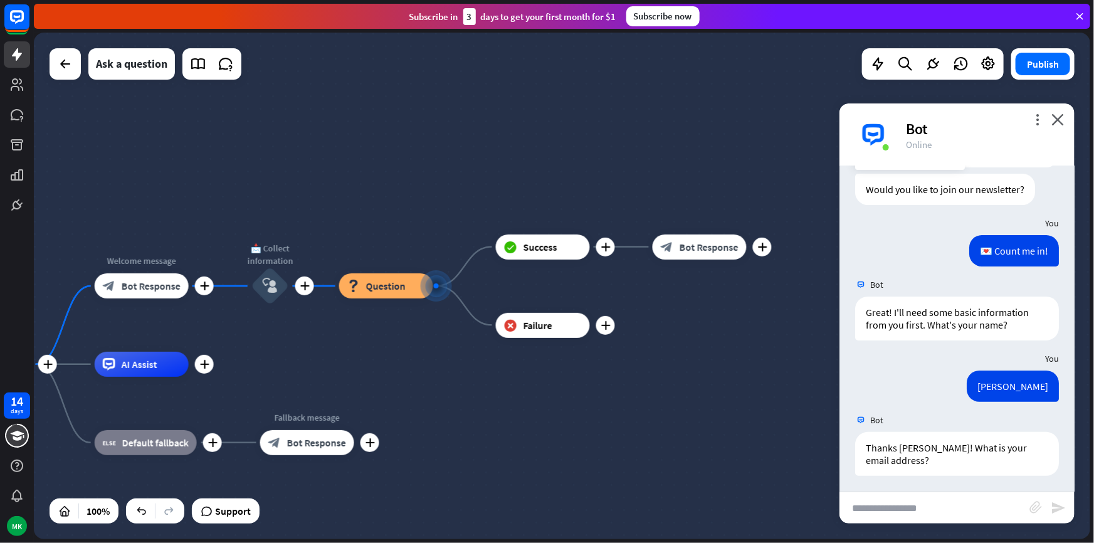
scroll to position [82, 0]
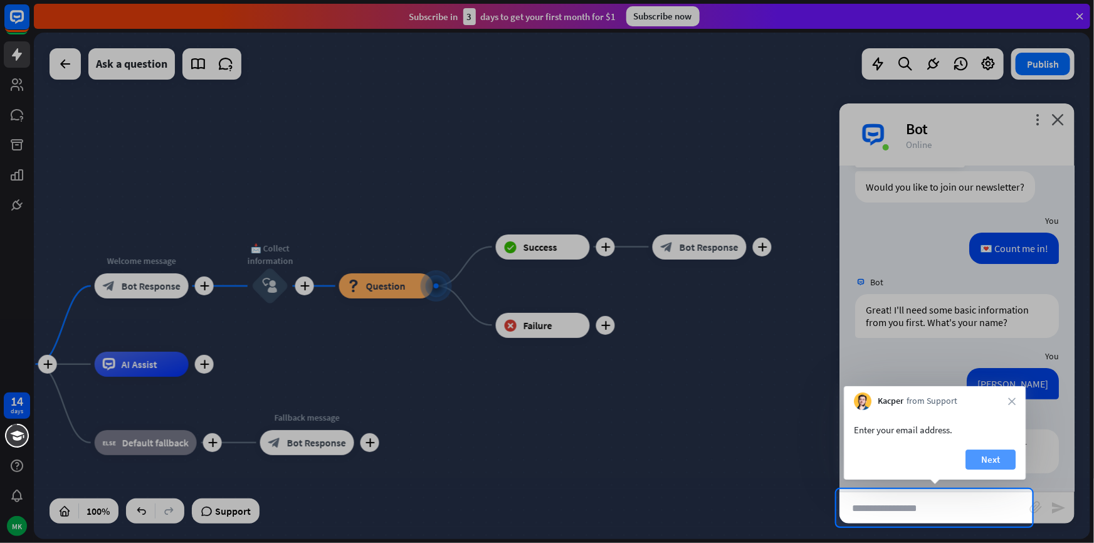
click at [980, 465] on button "Next" at bounding box center [991, 460] width 50 height 20
type input "**********"
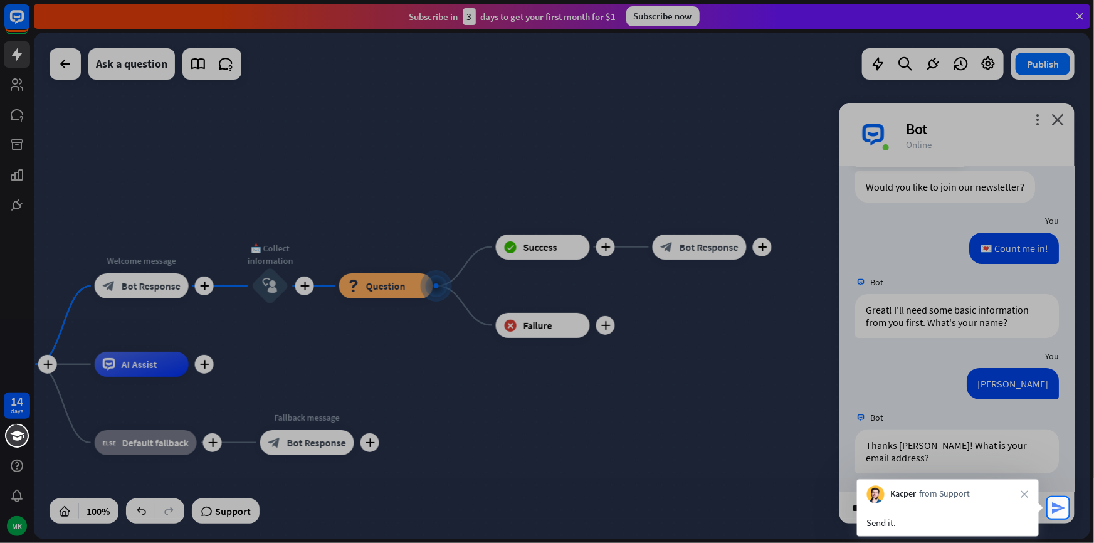
click at [1061, 514] on icon "send" at bounding box center [1058, 507] width 15 height 15
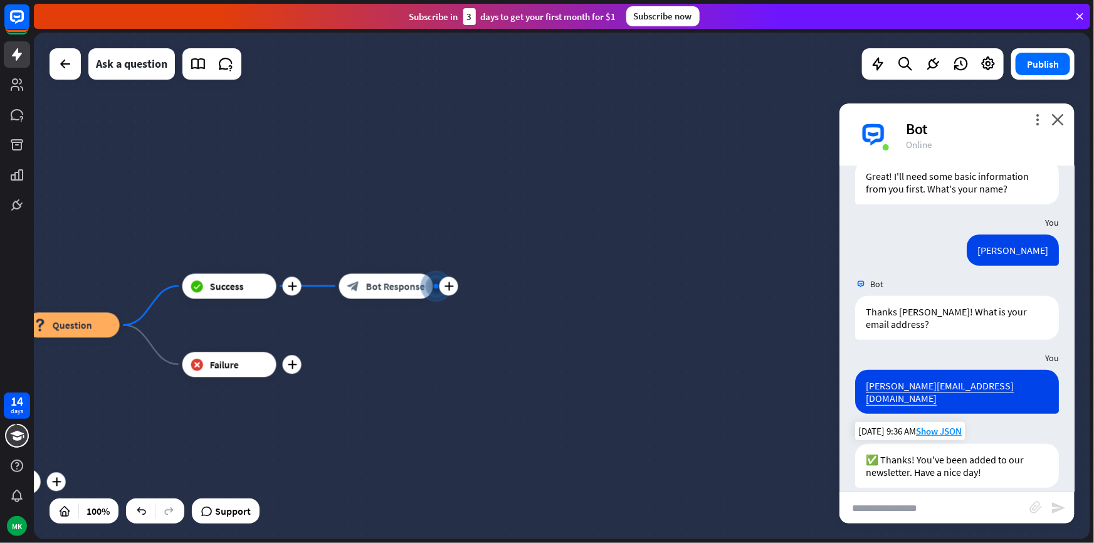
scroll to position [218, 0]
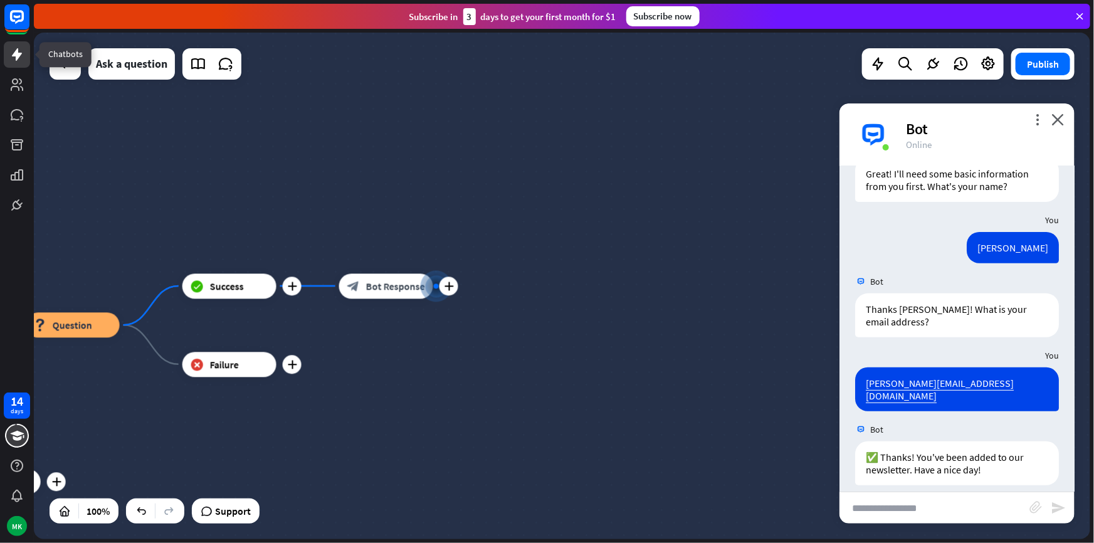
click at [17, 56] on icon at bounding box center [17, 54] width 10 height 13
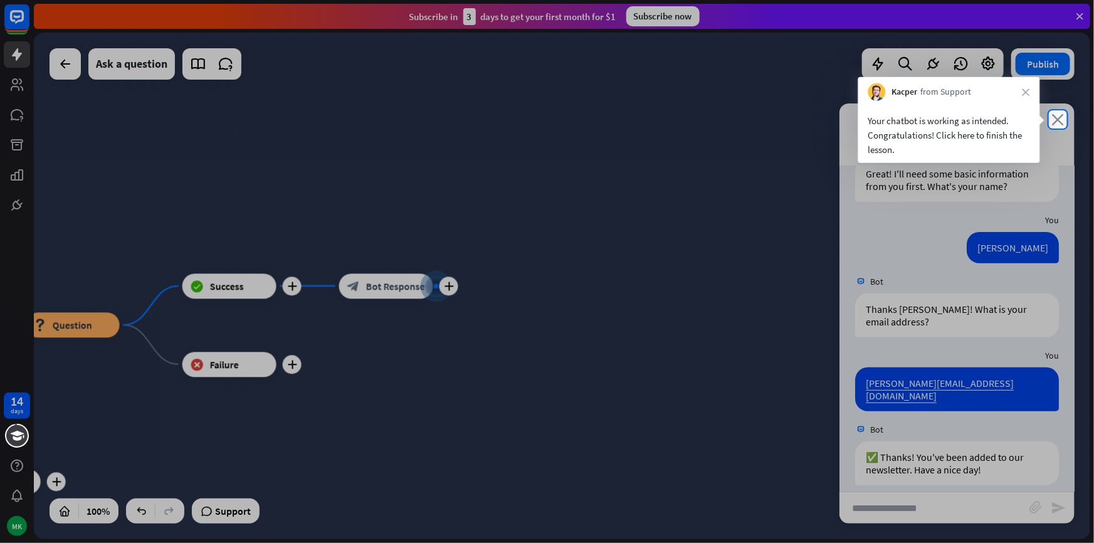
click at [1057, 121] on icon "close" at bounding box center [1058, 120] width 13 height 12
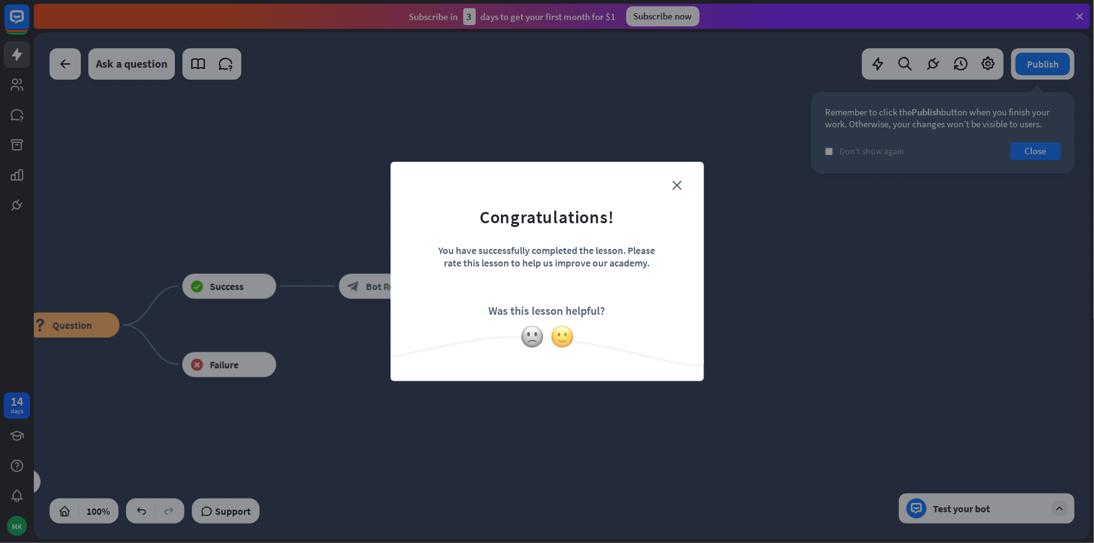
click at [565, 344] on img at bounding box center [563, 337] width 24 height 24
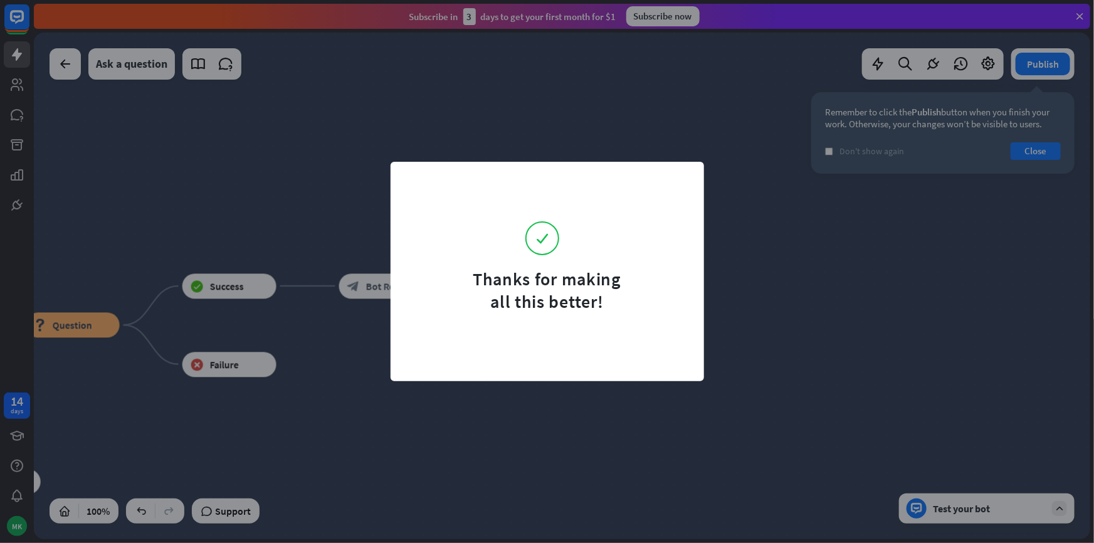
click at [23, 69] on div "Thanks for making all this better!" at bounding box center [547, 271] width 1094 height 543
drag, startPoint x: 330, startPoint y: 166, endPoint x: 282, endPoint y: 163, distance: 47.8
click at [327, 166] on div "Thanks for making all this better!" at bounding box center [547, 271] width 1094 height 543
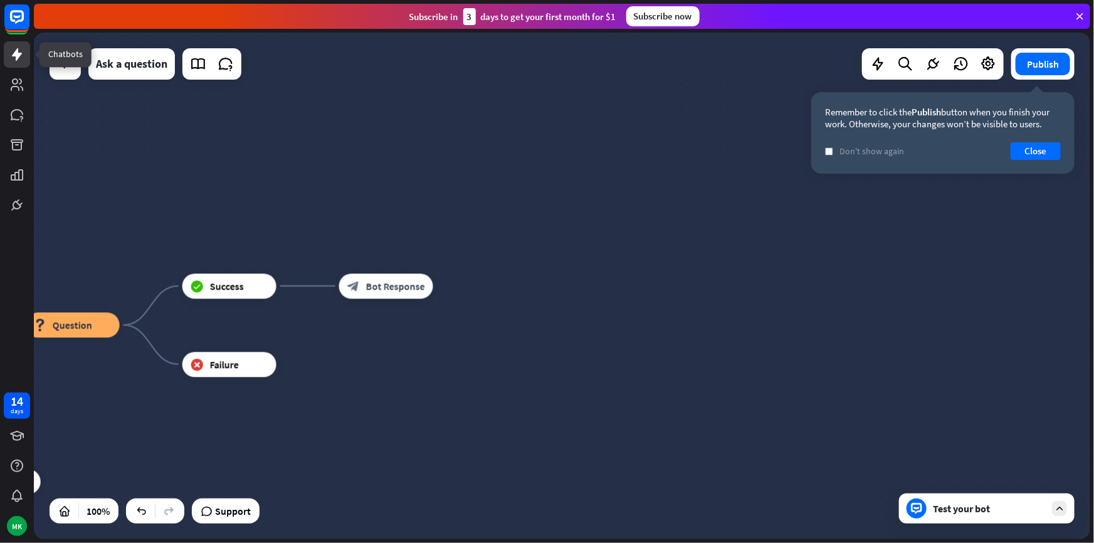
click at [17, 63] on link at bounding box center [17, 54] width 26 height 26
